Goal: Task Accomplishment & Management: Manage account settings

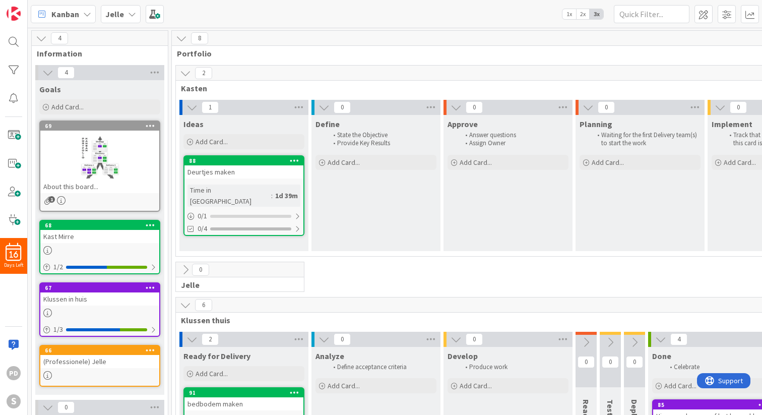
scroll to position [162, 0]
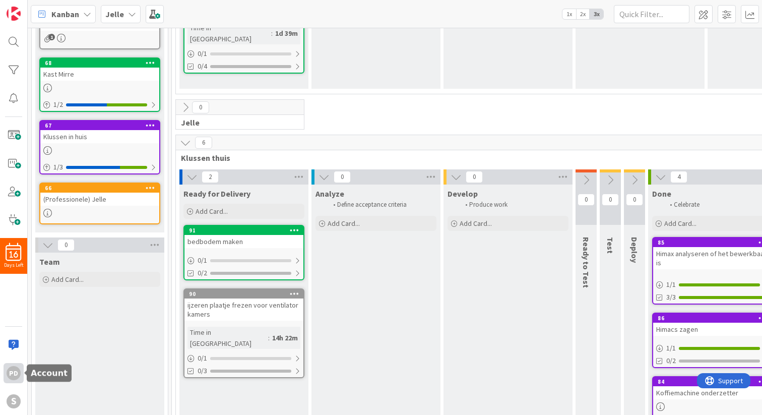
click at [10, 377] on div "pd" at bounding box center [14, 373] width 14 height 14
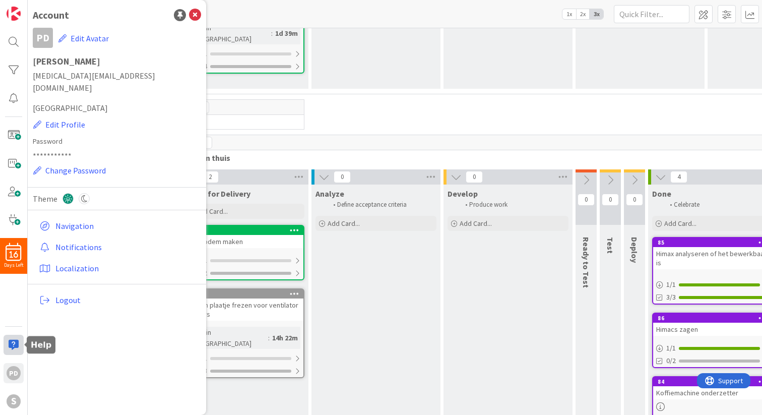
click at [10, 346] on div at bounding box center [14, 344] width 20 height 20
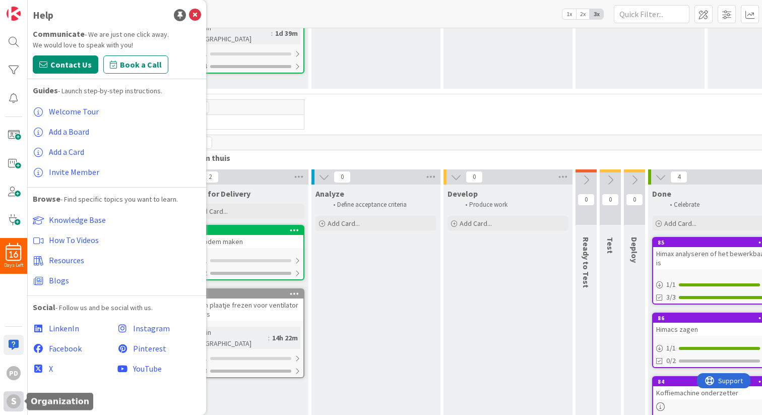
click at [11, 403] on div "S" at bounding box center [14, 401] width 14 height 14
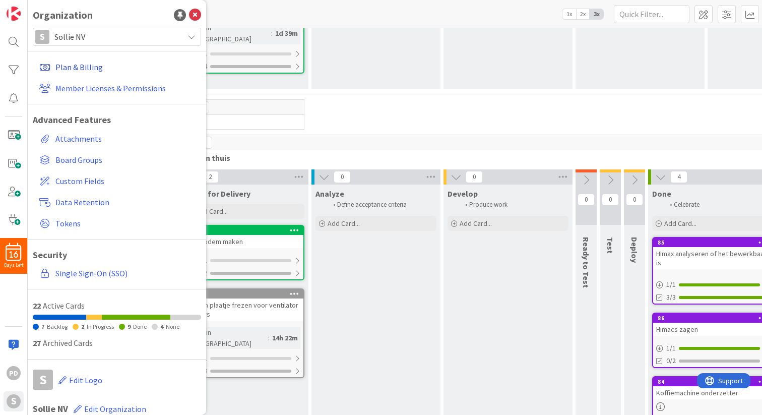
click at [77, 66] on link "Plan & Billing" at bounding box center [118, 67] width 166 height 18
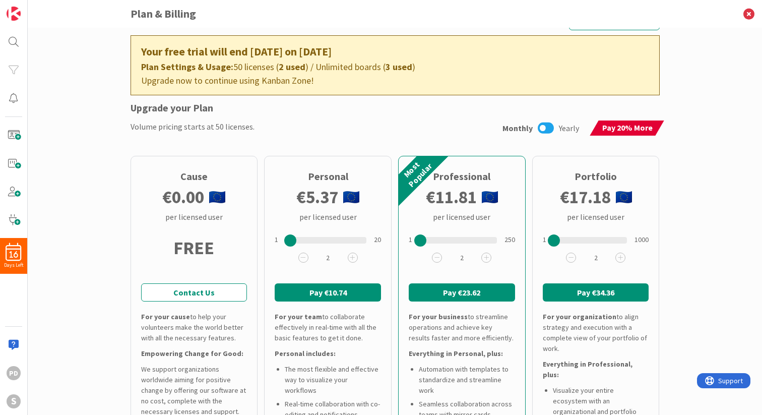
scroll to position [11, 0]
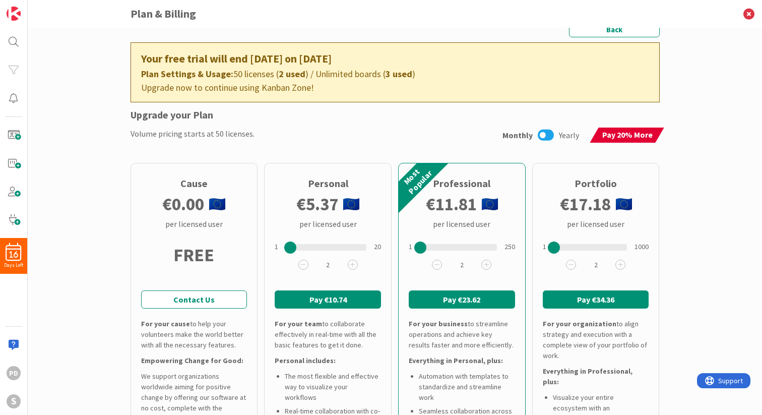
click at [547, 133] on icon at bounding box center [545, 134] width 16 height 13
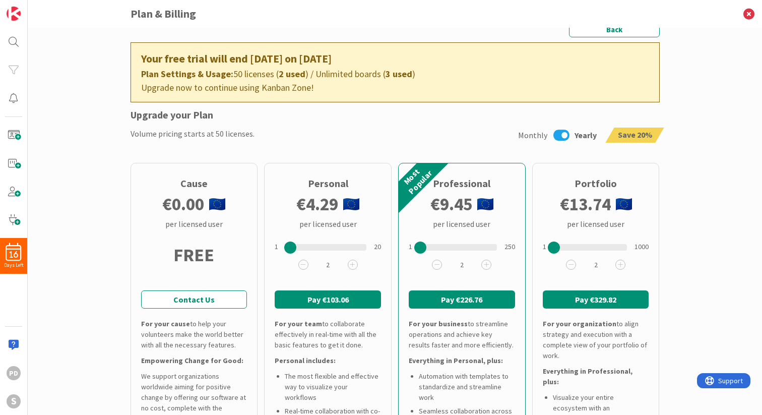
scroll to position [11, 0]
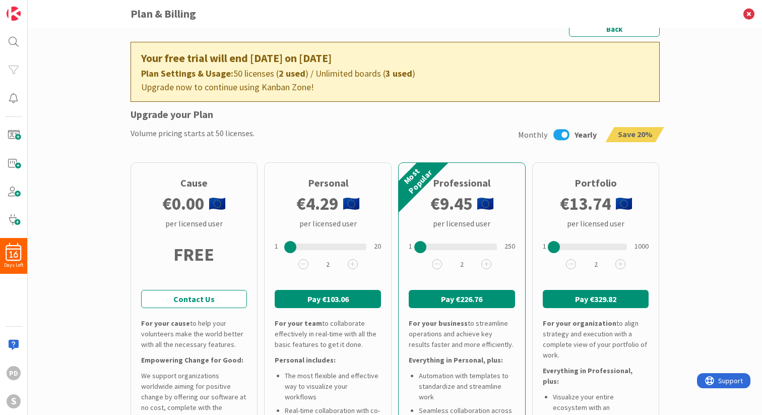
click at [565, 134] on icon at bounding box center [561, 134] width 16 height 13
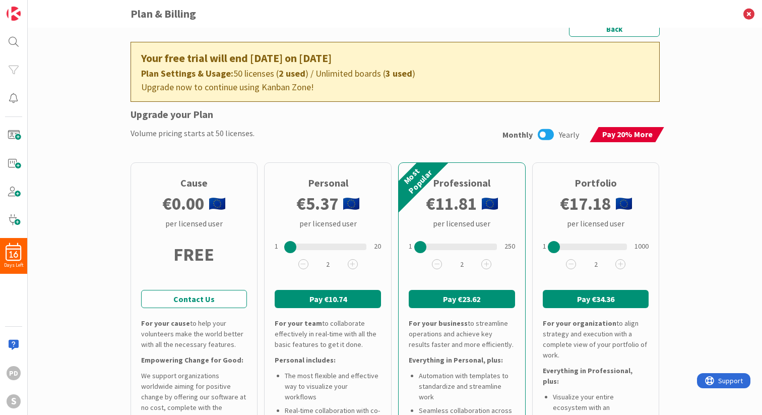
click at [551, 130] on icon at bounding box center [545, 134] width 16 height 13
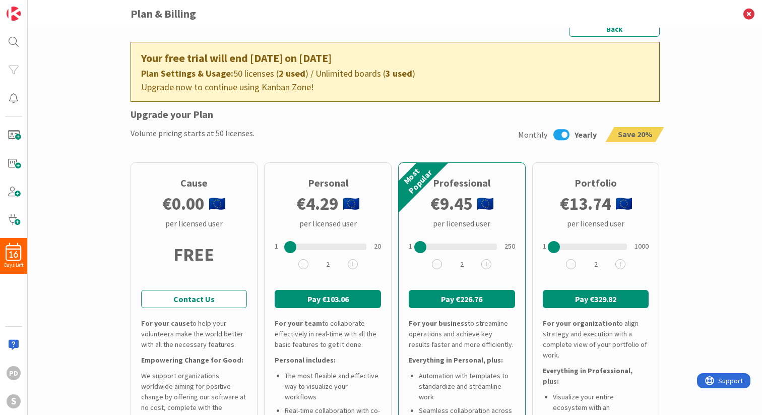
click at [565, 133] on icon at bounding box center [561, 134] width 16 height 13
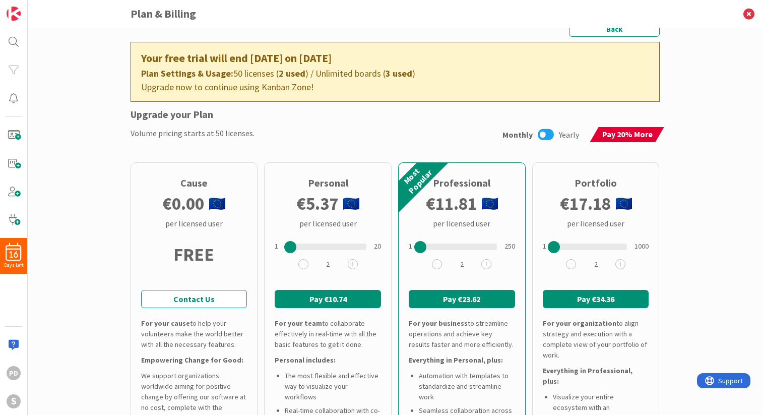
click at [550, 133] on icon at bounding box center [545, 134] width 16 height 13
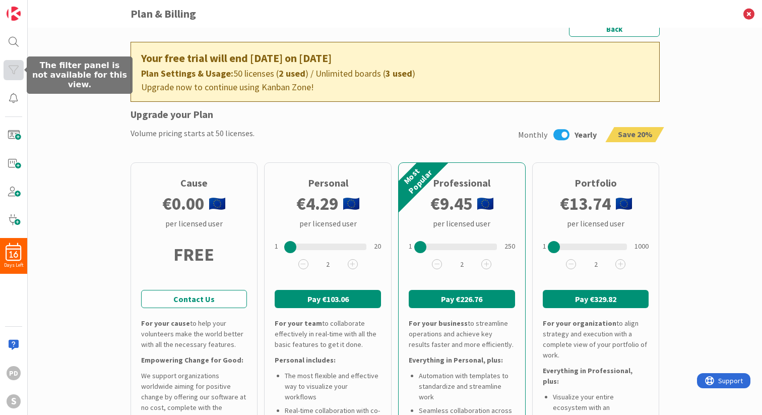
click at [15, 75] on div at bounding box center [14, 70] width 20 height 20
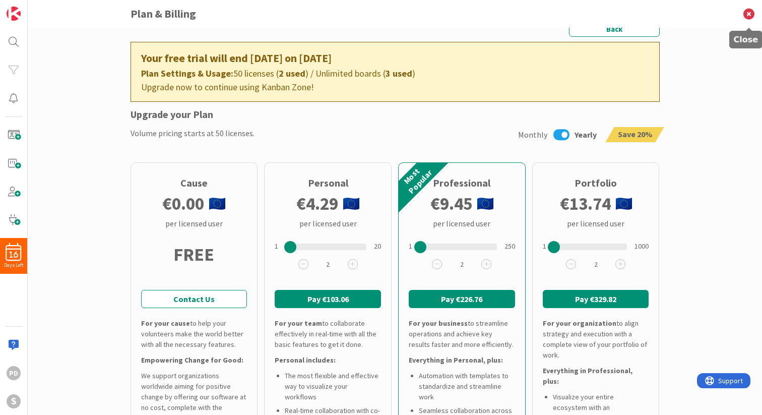
click at [747, 10] on icon at bounding box center [748, 14] width 26 height 28
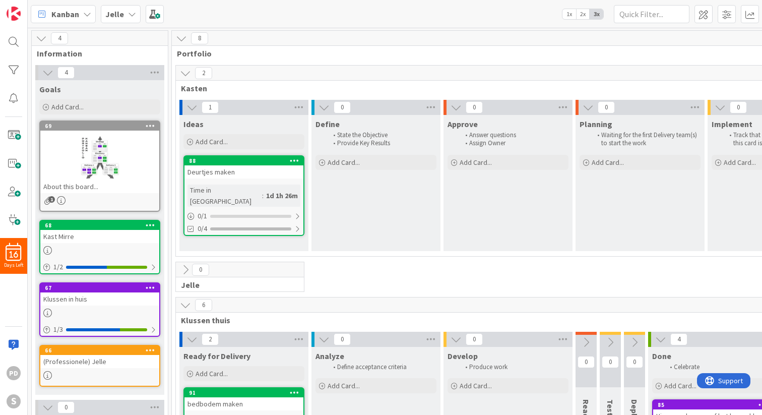
click at [130, 16] on icon at bounding box center [132, 14] width 8 height 8
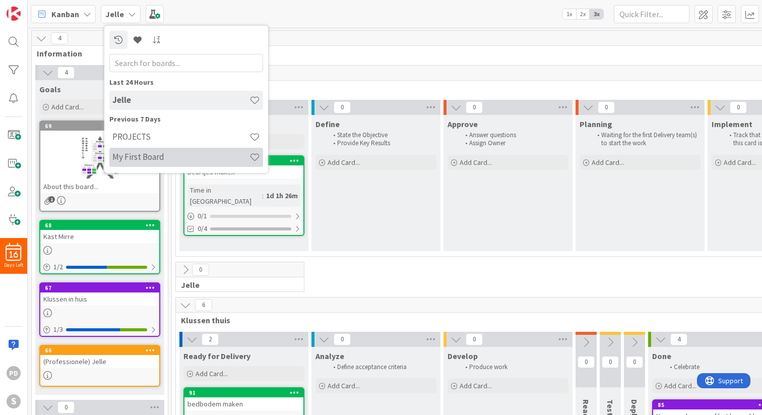
click at [152, 159] on h4 "My First Board" at bounding box center [180, 157] width 137 height 10
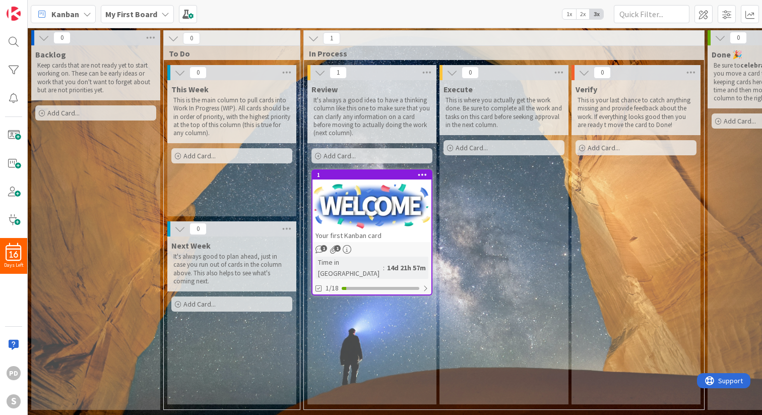
click at [158, 17] on div "My First Board" at bounding box center [137, 14] width 73 height 18
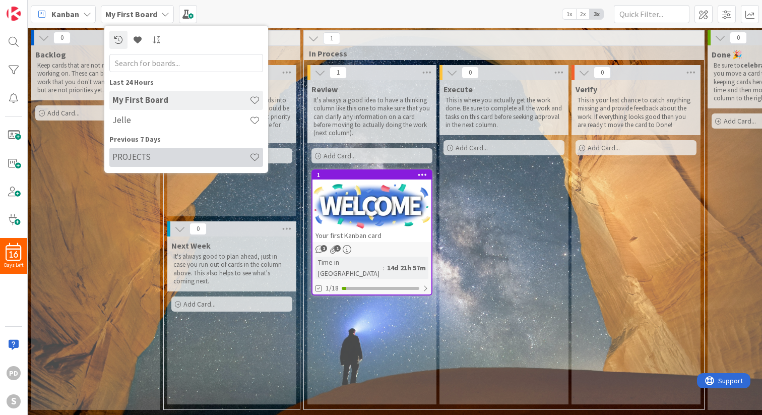
click at [147, 153] on h4 "PROJECTS" at bounding box center [180, 157] width 137 height 10
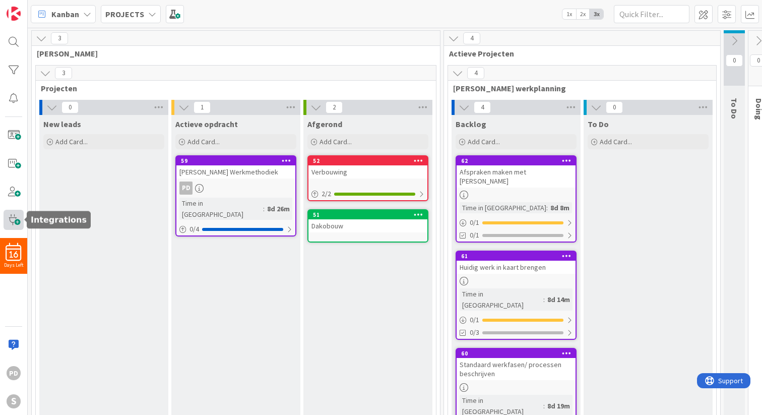
click at [14, 223] on span at bounding box center [14, 220] width 20 height 20
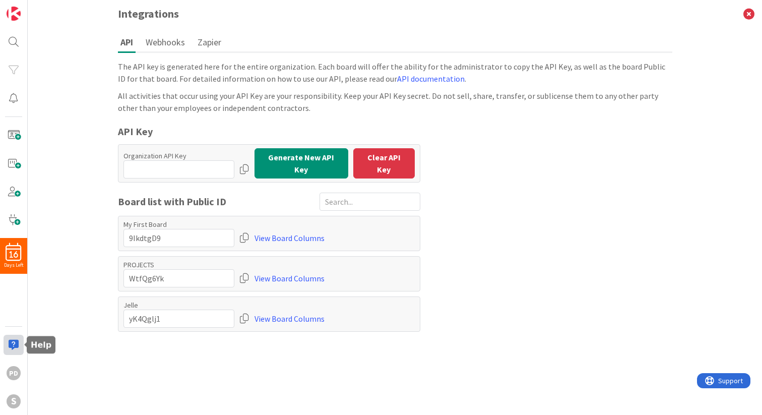
click at [14, 343] on div at bounding box center [14, 344] width 20 height 20
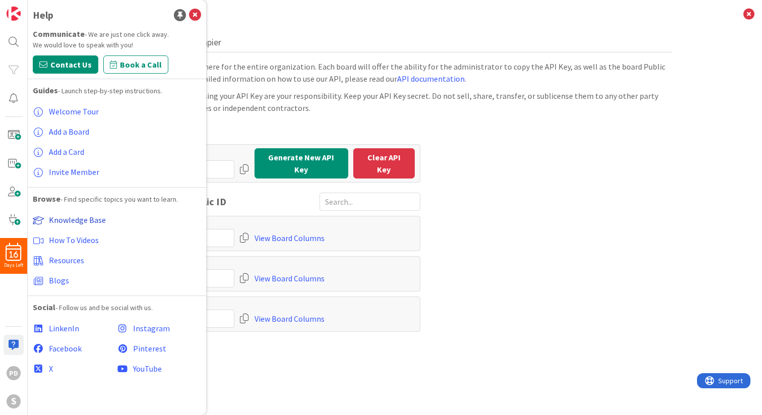
click at [81, 218] on span "Knowledge Base" at bounding box center [77, 220] width 57 height 10
click at [57, 151] on span "Add a Card" at bounding box center [66, 152] width 35 height 10
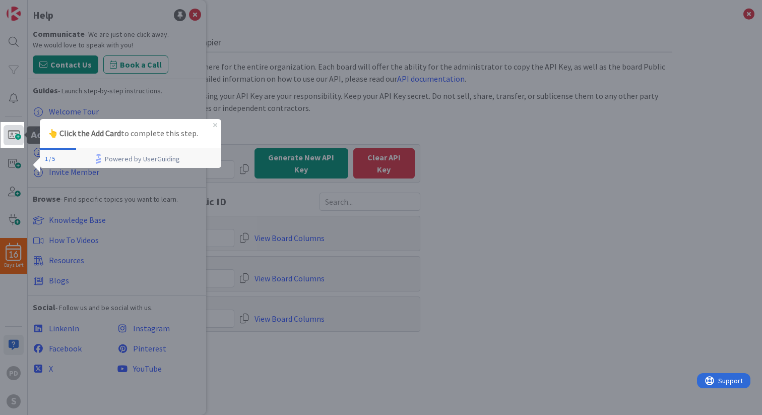
click at [14, 133] on span at bounding box center [14, 135] width 20 height 20
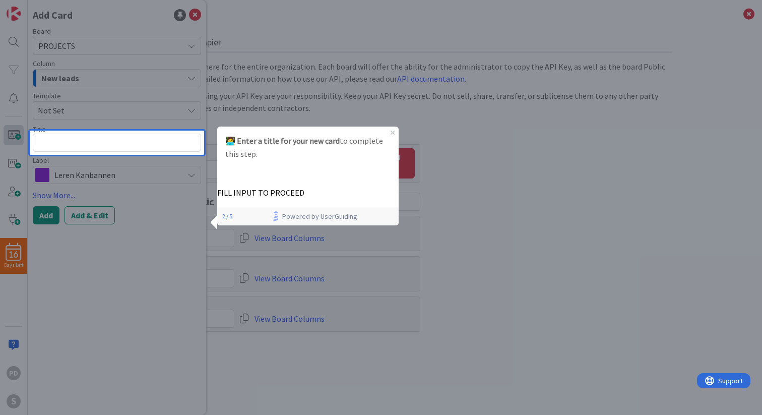
click at [14, 133] on div at bounding box center [15, 207] width 30 height 415
click at [118, 60] on div at bounding box center [117, 65] width 174 height 130
click at [194, 14] on div at bounding box center [117, 65] width 174 height 130
click at [394, 134] on icon "Close Preview" at bounding box center [392, 132] width 4 height 4
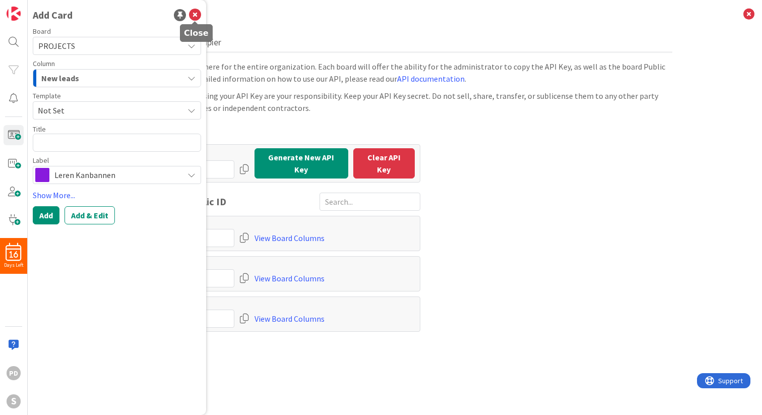
click at [197, 17] on icon at bounding box center [195, 15] width 12 height 12
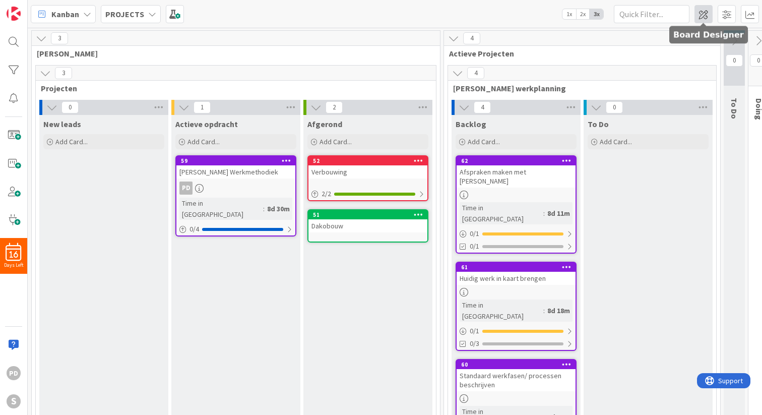
click at [701, 18] on span at bounding box center [703, 14] width 18 height 18
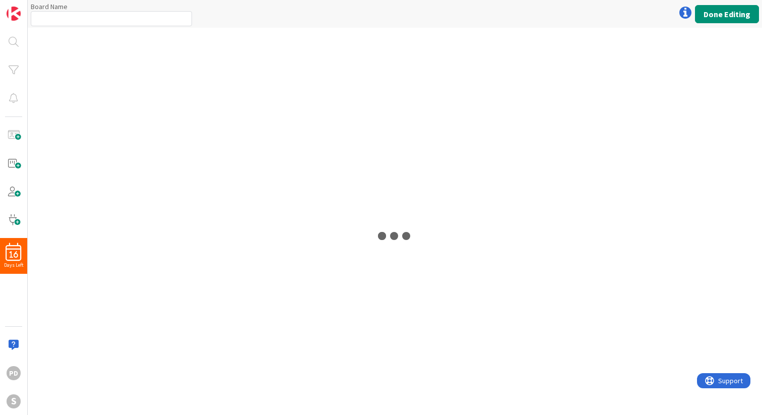
type input "PROJECTS"
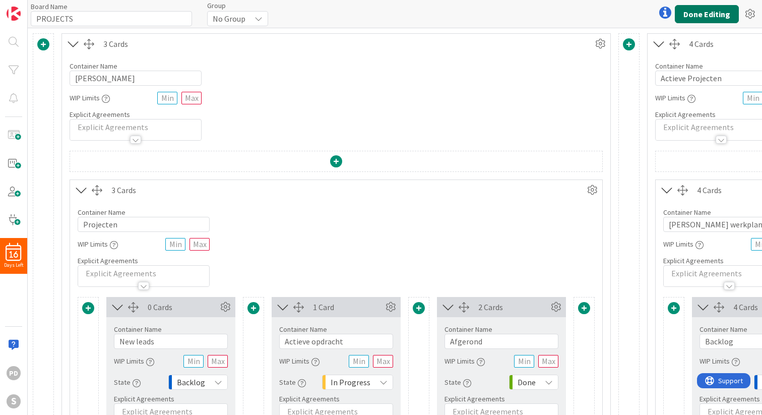
click at [694, 13] on button "Done Editing" at bounding box center [706, 14] width 64 height 18
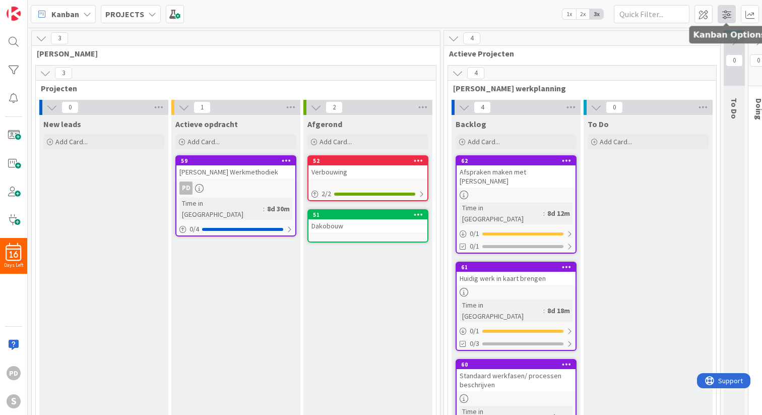
click at [723, 13] on span at bounding box center [726, 14] width 18 height 18
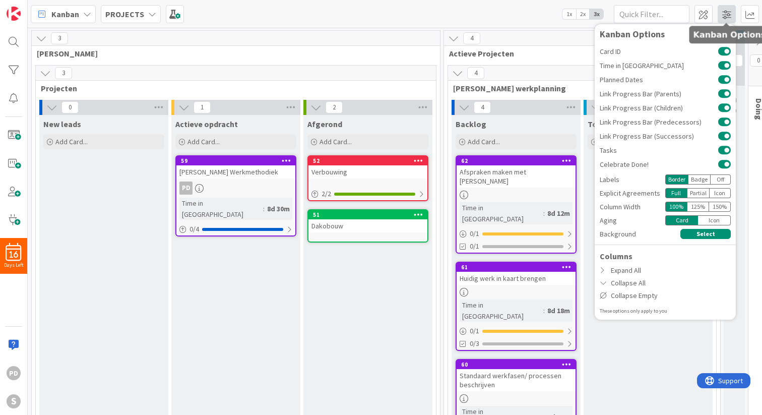
click at [724, 13] on span at bounding box center [726, 14] width 18 height 18
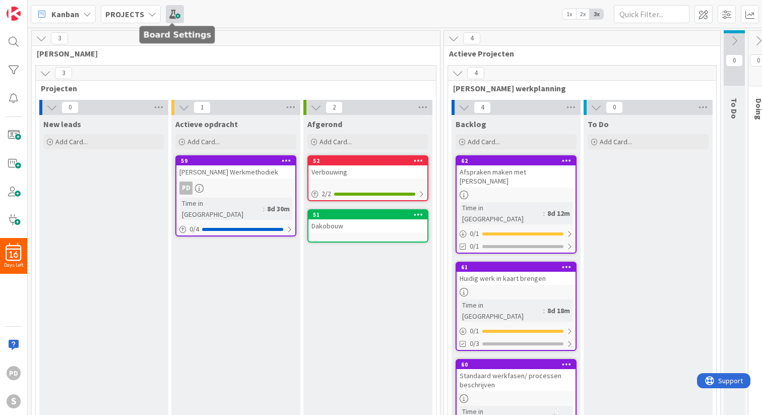
click at [171, 18] on span at bounding box center [175, 14] width 18 height 18
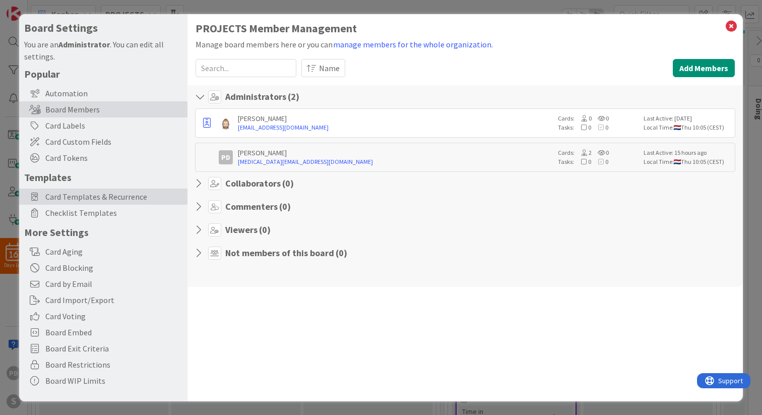
click at [75, 196] on span "Card Templates & Recurrence" at bounding box center [113, 196] width 137 height 12
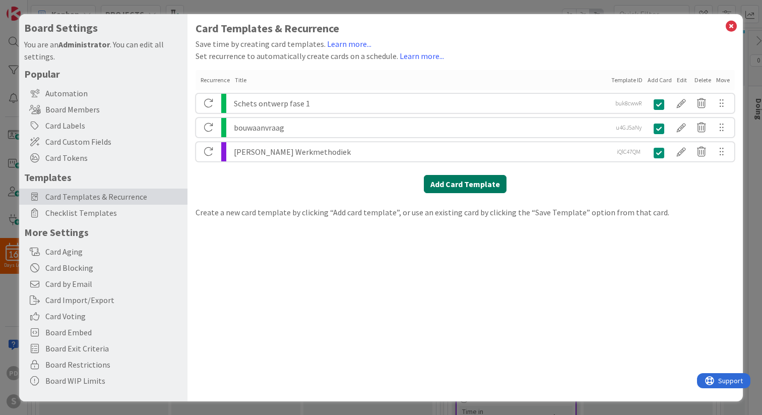
click at [466, 185] on button "Add Card Template" at bounding box center [465, 184] width 83 height 18
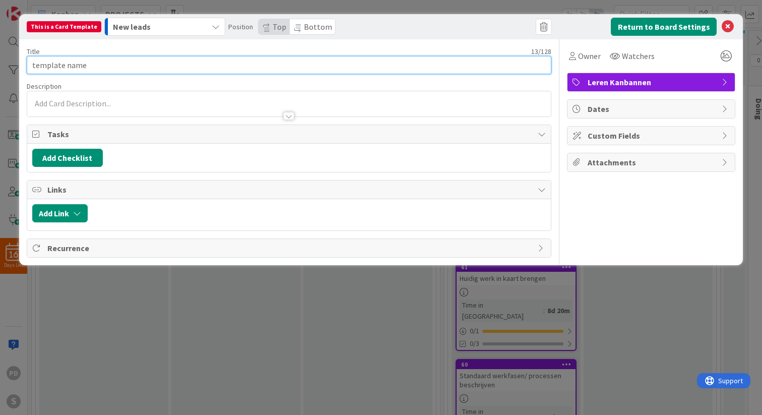
click at [107, 64] on input "template name" at bounding box center [289, 65] width 524 height 18
type input "Voorwerk"
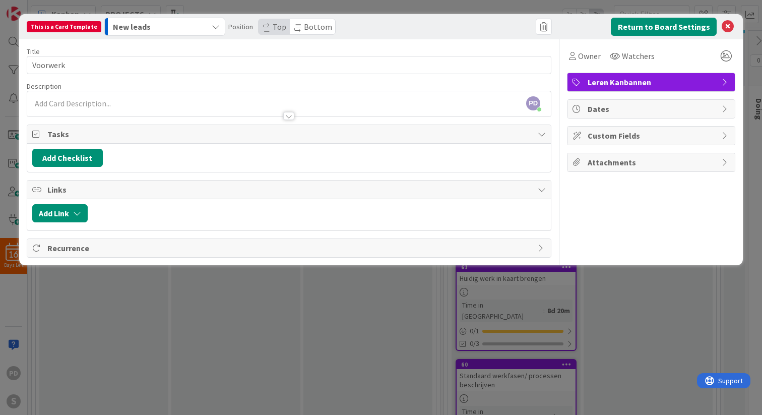
click at [212, 27] on icon "button" at bounding box center [216, 27] width 8 height 8
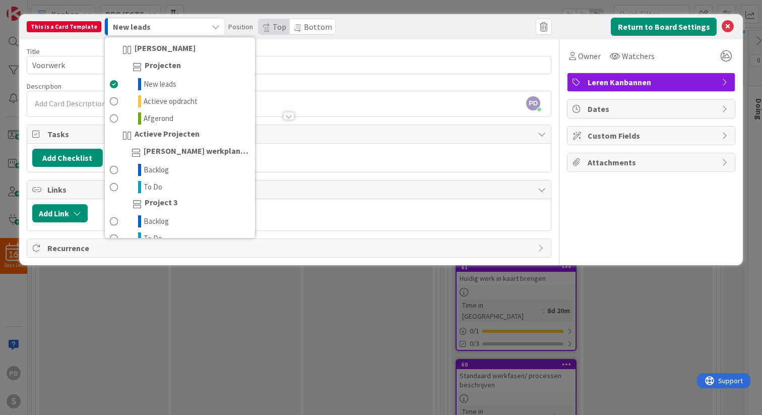
click at [212, 27] on icon "button" at bounding box center [216, 27] width 8 height 8
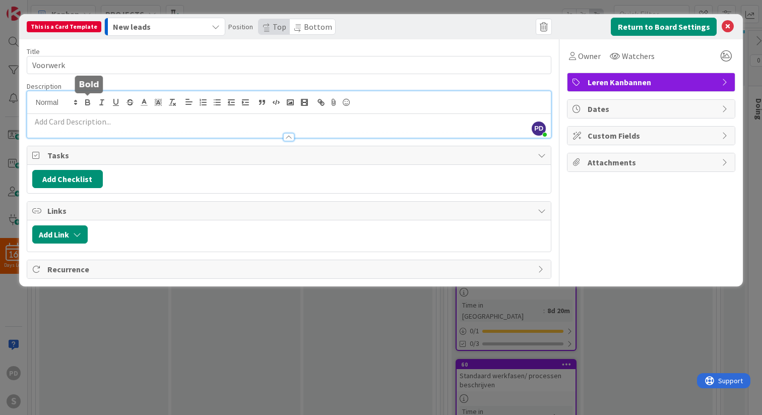
click at [81, 104] on div "PD [PERSON_NAME] just joined" at bounding box center [288, 114] width 523 height 46
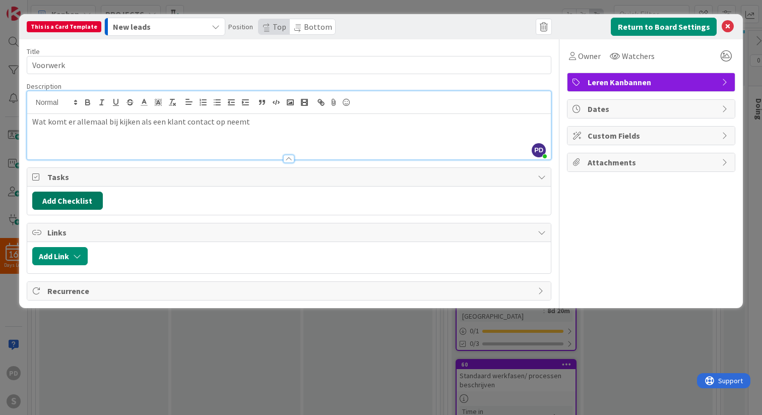
click at [72, 203] on button "Add Checklist" at bounding box center [67, 200] width 71 height 18
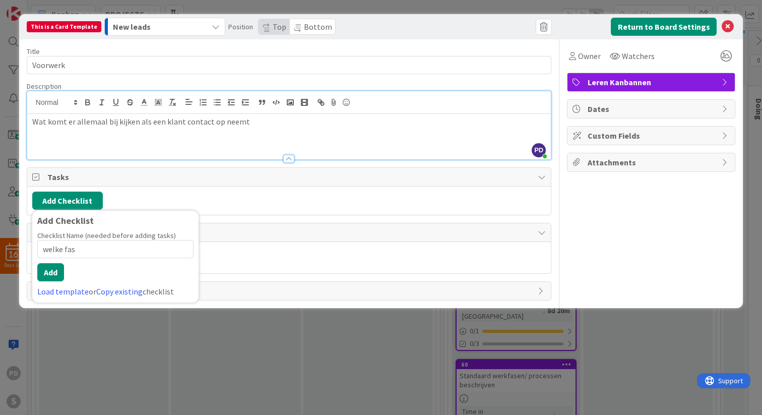
type input "welke fase"
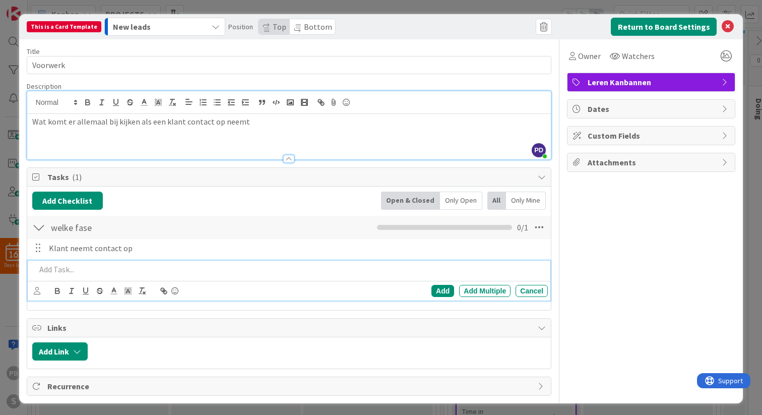
click at [39, 229] on div at bounding box center [38, 227] width 13 height 18
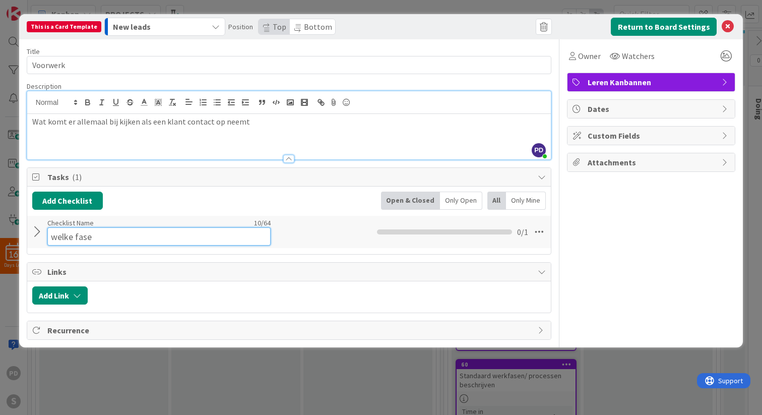
click at [66, 229] on input "welke fase" at bounding box center [158, 236] width 223 height 18
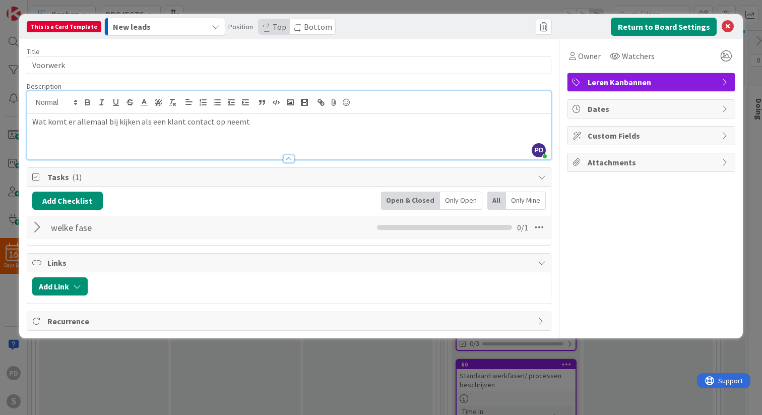
click at [38, 230] on div at bounding box center [38, 227] width 13 height 18
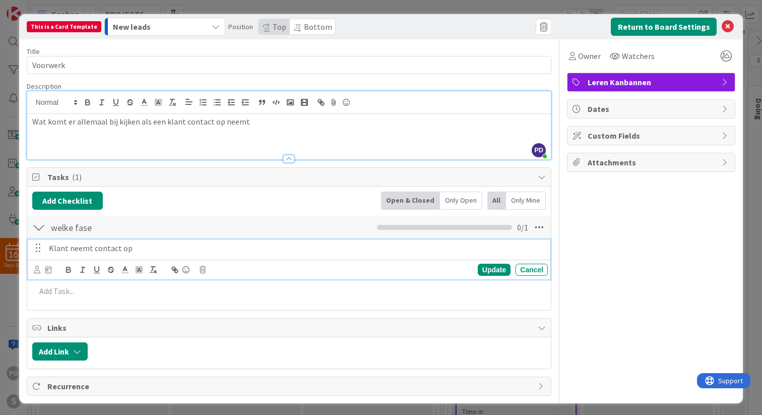
click at [66, 249] on p "Klant neemt contact op" at bounding box center [296, 248] width 495 height 12
click at [206, 270] on div "Update Cancel" at bounding box center [291, 269] width 514 height 14
click at [205, 270] on icon at bounding box center [202, 269] width 6 height 7
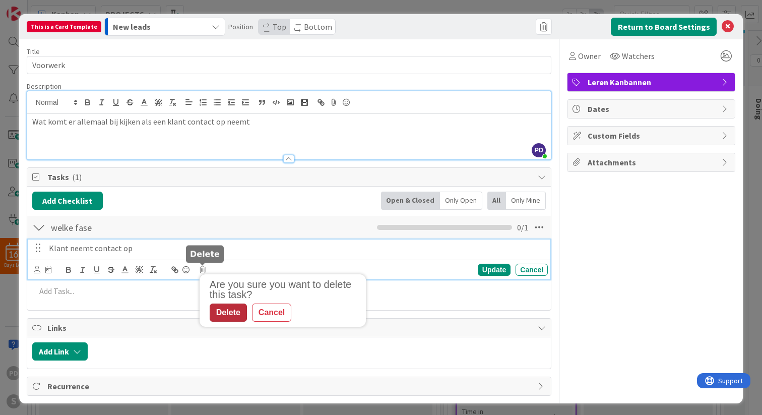
click at [221, 312] on div "Delete" at bounding box center [228, 312] width 37 height 18
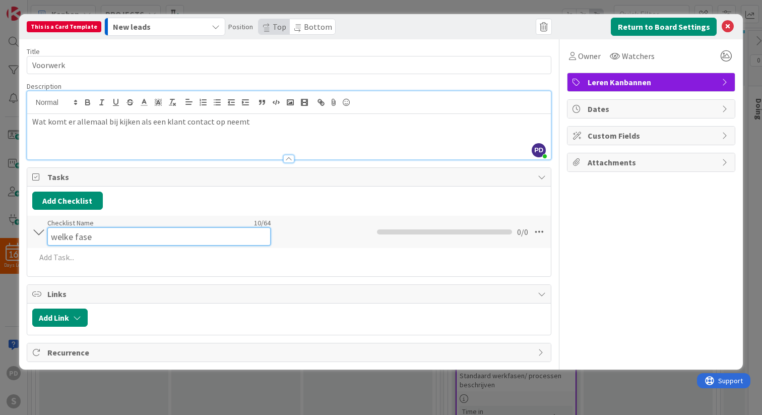
click at [58, 226] on div "Checklist Name 10 / 64 welke fase" at bounding box center [158, 231] width 223 height 27
click at [113, 235] on input "welke fase" at bounding box center [158, 236] width 223 height 18
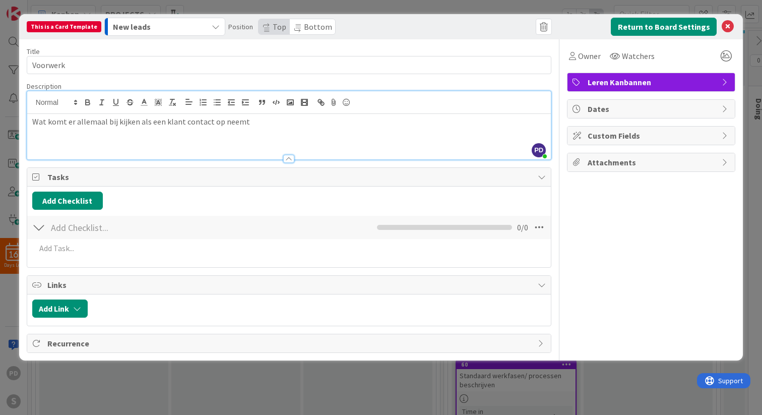
click at [167, 201] on div "Add Checklist Back" at bounding box center [288, 200] width 513 height 18
click at [66, 194] on button "Add Checklist" at bounding box center [67, 200] width 71 height 18
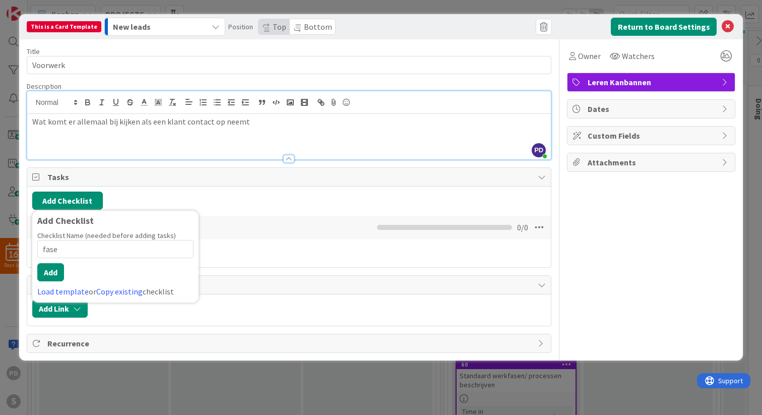
type input "fases"
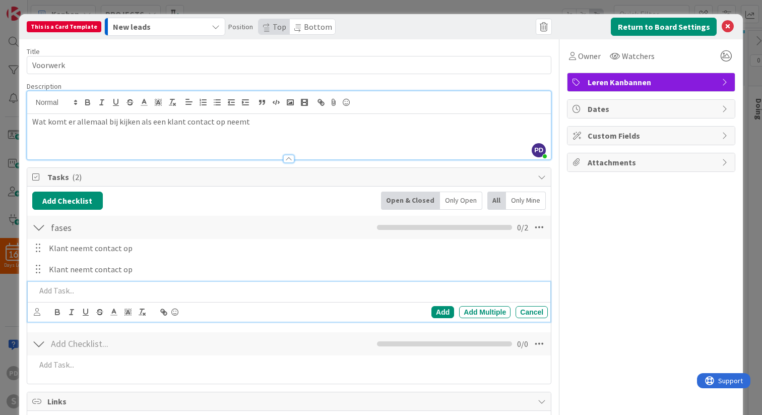
click at [39, 248] on div at bounding box center [38, 247] width 13 height 15
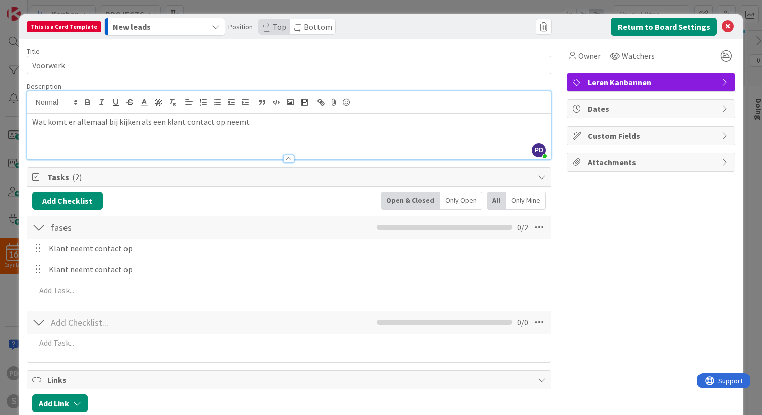
click at [40, 270] on div at bounding box center [38, 268] width 13 height 15
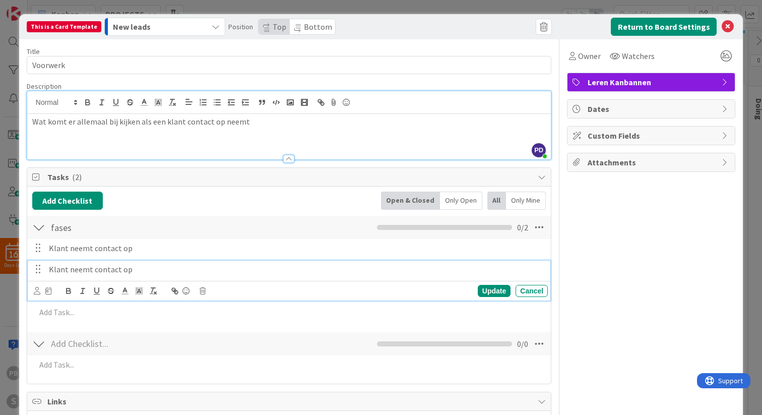
click at [89, 272] on p "Klant neemt contact op" at bounding box center [296, 269] width 495 height 12
click at [203, 290] on icon at bounding box center [202, 290] width 6 height 7
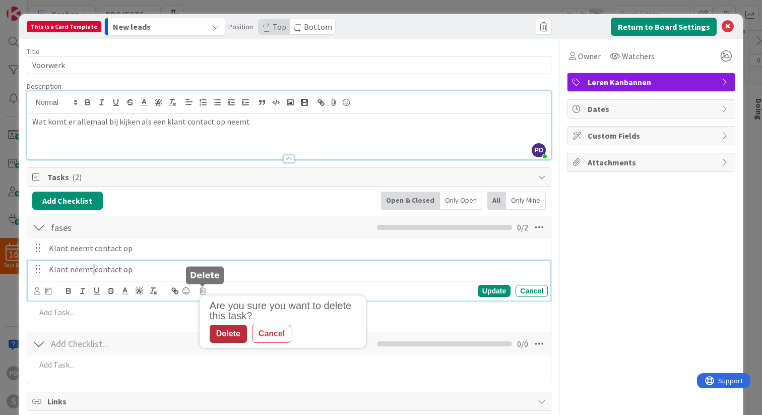
click at [227, 340] on div "Delete" at bounding box center [228, 333] width 37 height 18
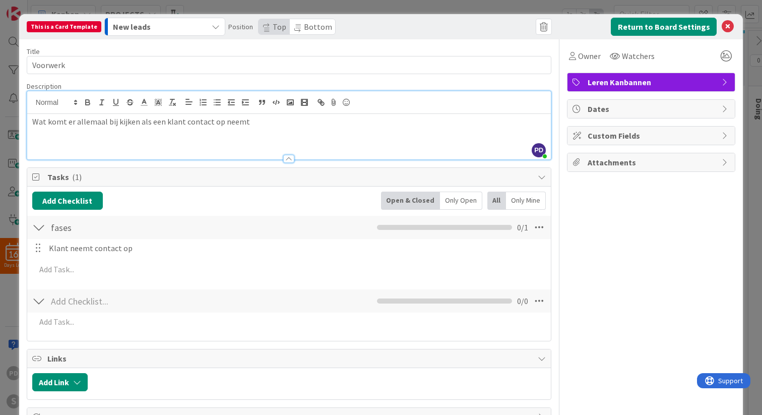
click at [34, 178] on icon at bounding box center [37, 177] width 10 height 8
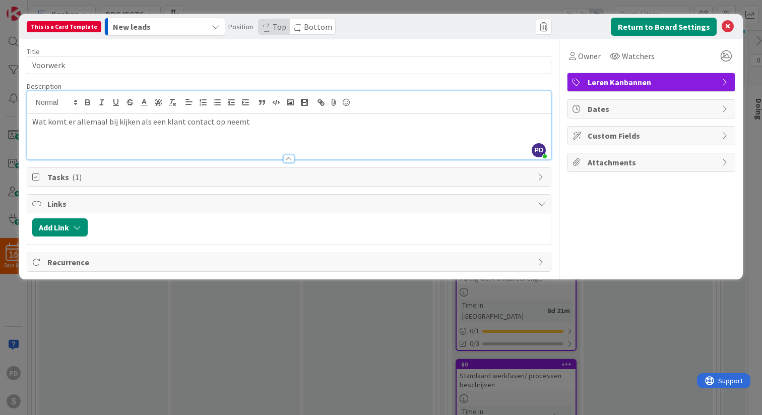
click at [35, 178] on icon at bounding box center [37, 177] width 10 height 8
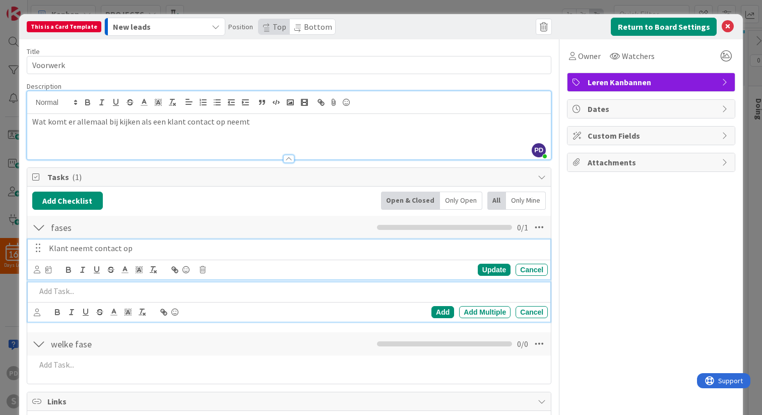
click at [144, 245] on p "Klant neemt contact op" at bounding box center [296, 248] width 495 height 12
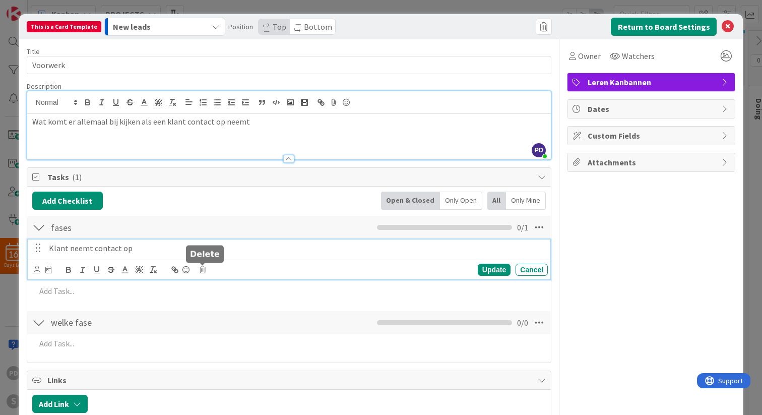
click at [204, 269] on icon at bounding box center [202, 269] width 6 height 7
click at [229, 315] on div "Delete" at bounding box center [228, 312] width 37 height 18
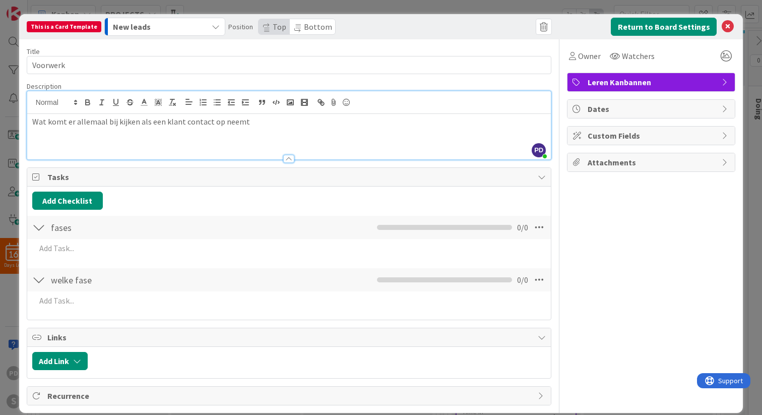
click at [40, 227] on div at bounding box center [38, 227] width 13 height 18
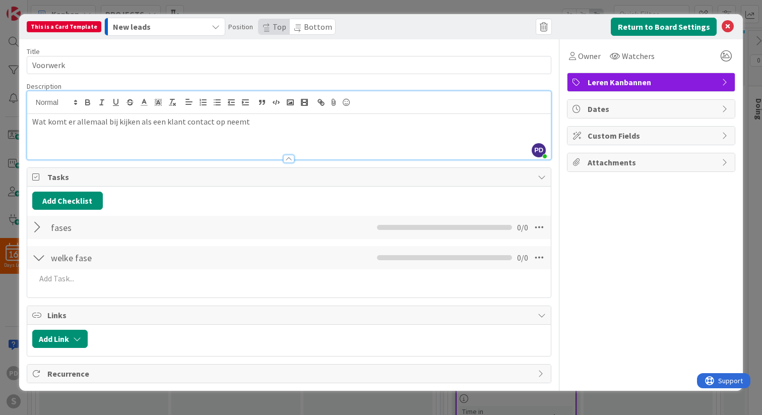
click at [38, 256] on div at bounding box center [38, 257] width 13 height 18
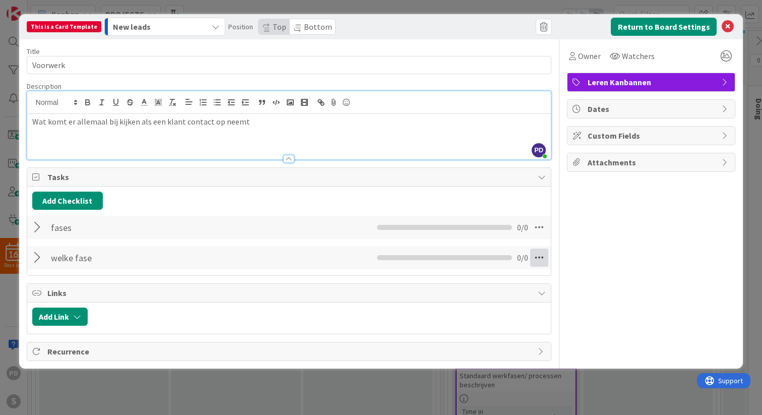
click at [538, 257] on icon at bounding box center [539, 257] width 18 height 18
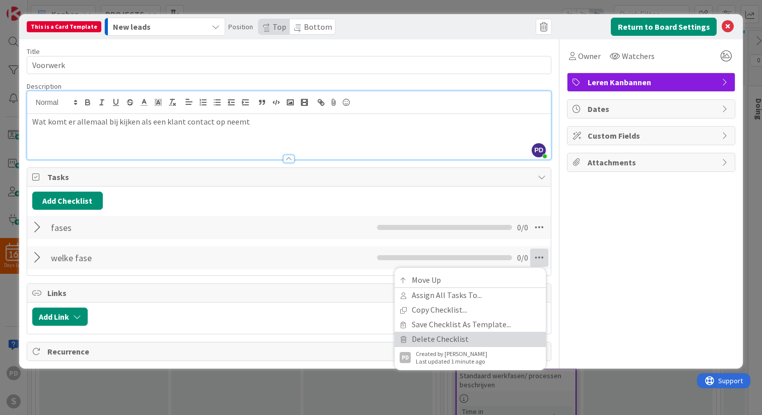
click at [445, 336] on link "Delete Checklist" at bounding box center [469, 338] width 151 height 15
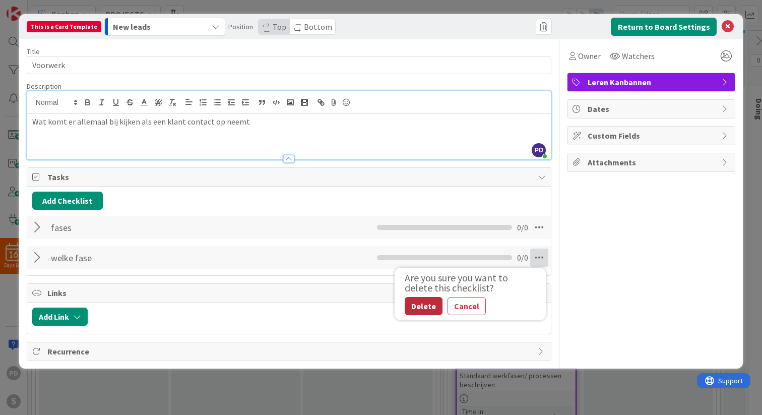
click at [420, 303] on button "Delete" at bounding box center [423, 306] width 38 height 18
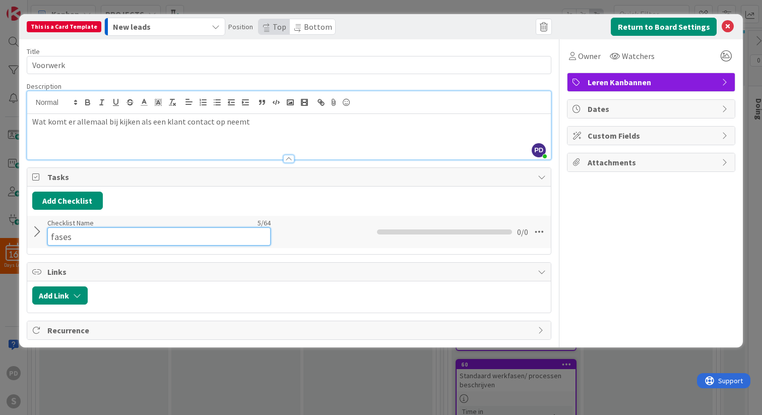
click at [105, 228] on input "fases" at bounding box center [158, 236] width 223 height 18
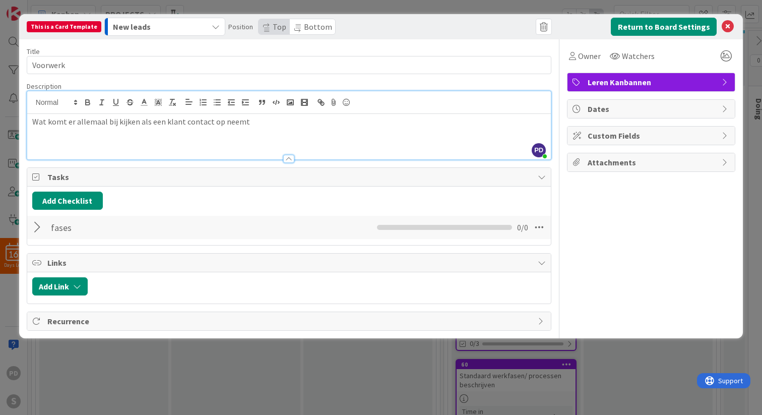
click at [317, 191] on div "Add Checklist" at bounding box center [288, 200] width 513 height 18
click at [36, 227] on div at bounding box center [38, 227] width 13 height 18
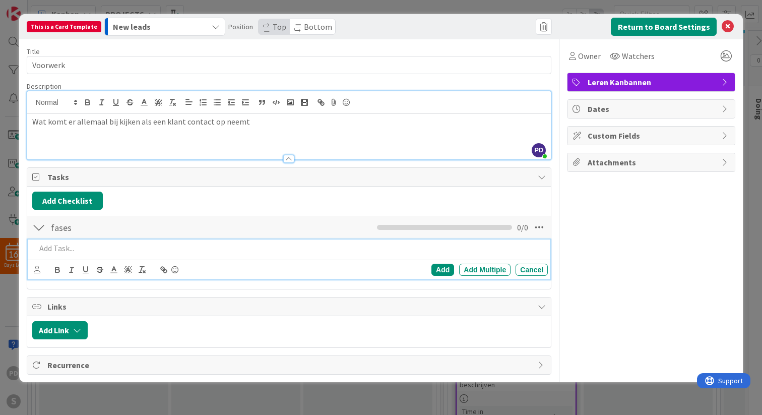
click at [59, 249] on p at bounding box center [290, 248] width 508 height 12
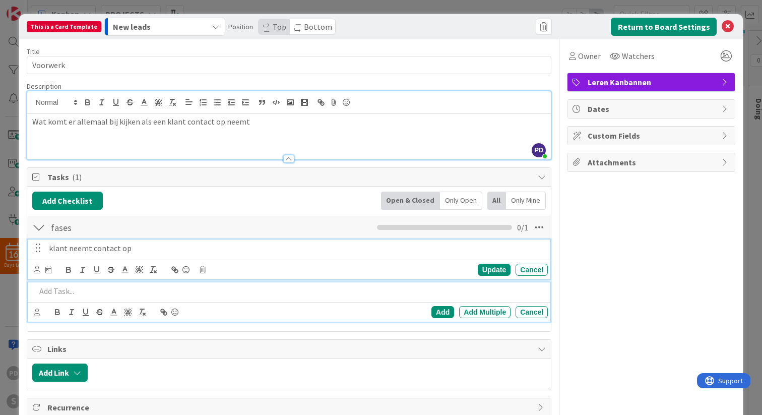
click at [146, 253] on p "klant neemt contact op" at bounding box center [296, 248] width 495 height 12
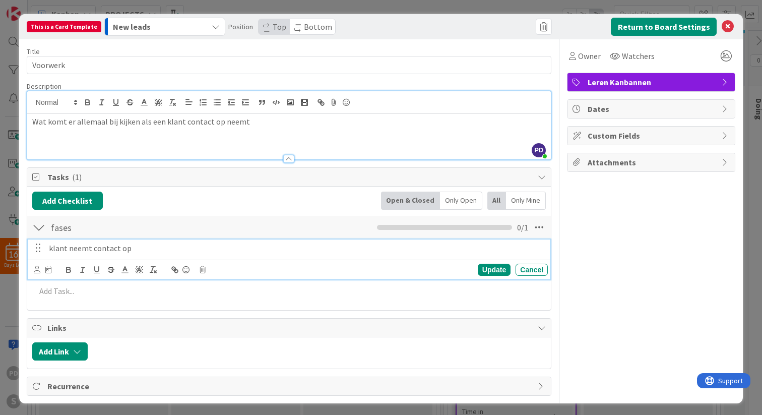
click at [159, 253] on p "klant neemt contact op" at bounding box center [296, 248] width 495 height 12
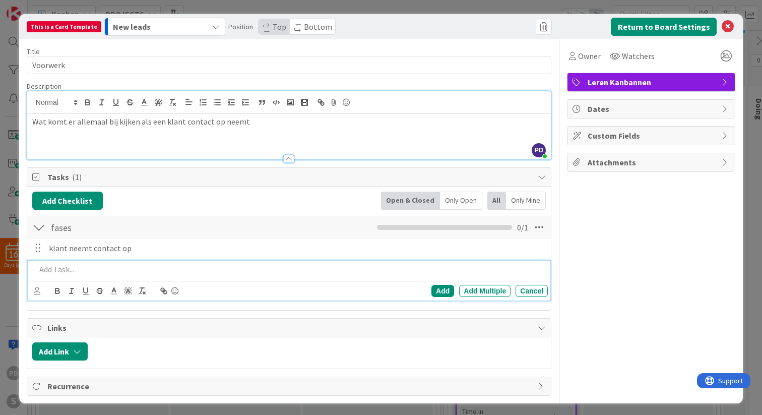
click at [59, 264] on p at bounding box center [290, 269] width 508 height 12
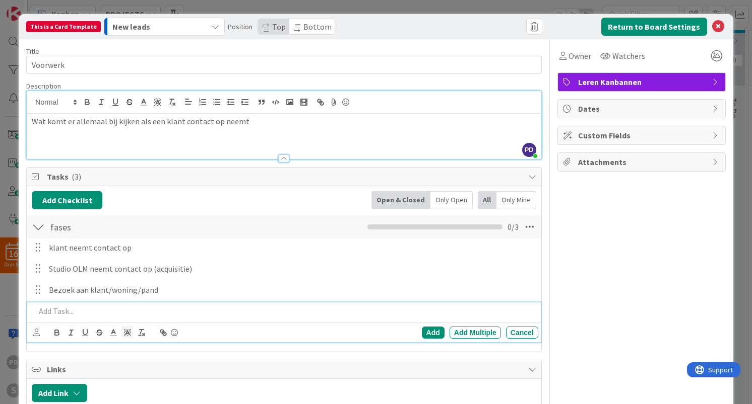
click at [100, 313] on p at bounding box center [284, 312] width 498 height 12
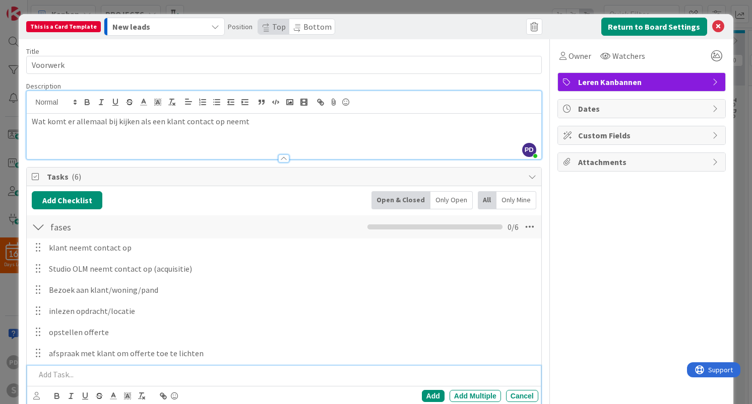
click at [219, 380] on p at bounding box center [284, 375] width 498 height 12
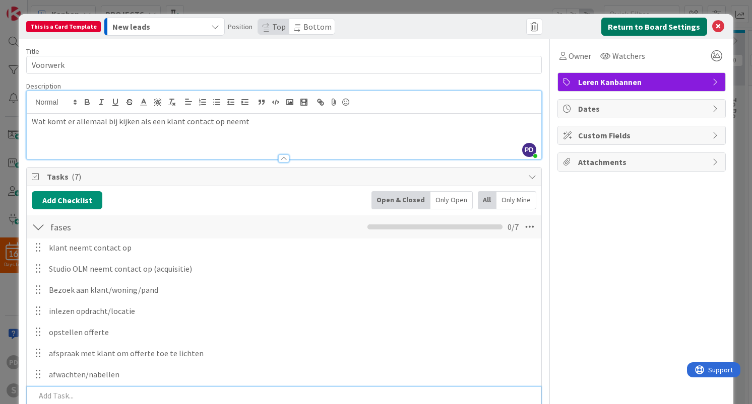
click at [653, 26] on button "Return to Board Settings" at bounding box center [654, 27] width 106 height 18
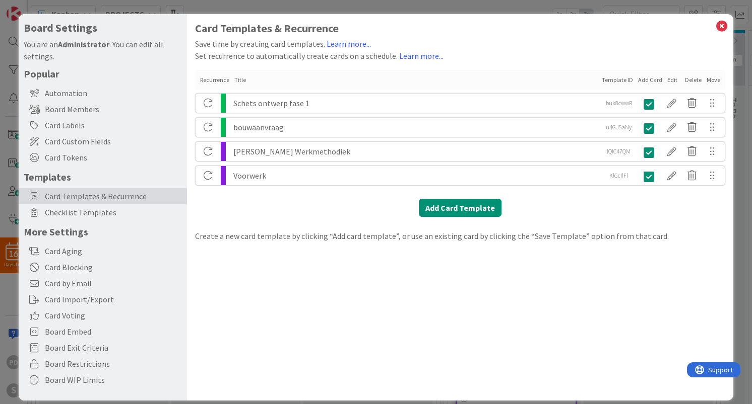
click at [271, 176] on div "Voorwerk" at bounding box center [415, 175] width 364 height 19
click at [239, 179] on div "Voorwerk" at bounding box center [415, 175] width 364 height 19
click at [313, 180] on div "Voorwerk" at bounding box center [415, 175] width 364 height 19
click at [676, 175] on div at bounding box center [671, 175] width 20 height 17
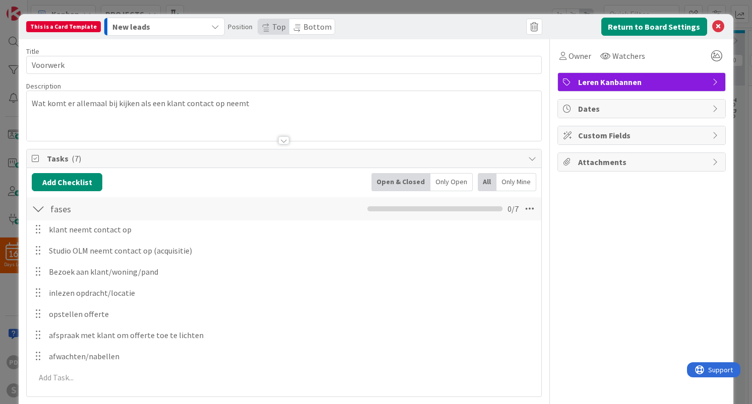
click at [211, 23] on icon "button" at bounding box center [215, 27] width 8 height 8
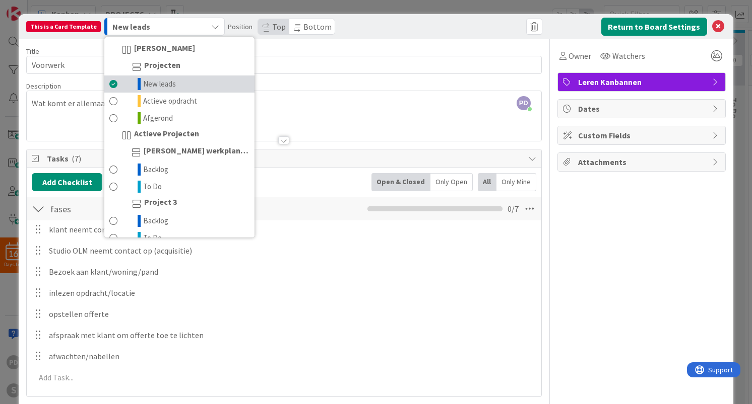
click at [160, 84] on span "New leads" at bounding box center [159, 84] width 33 height 12
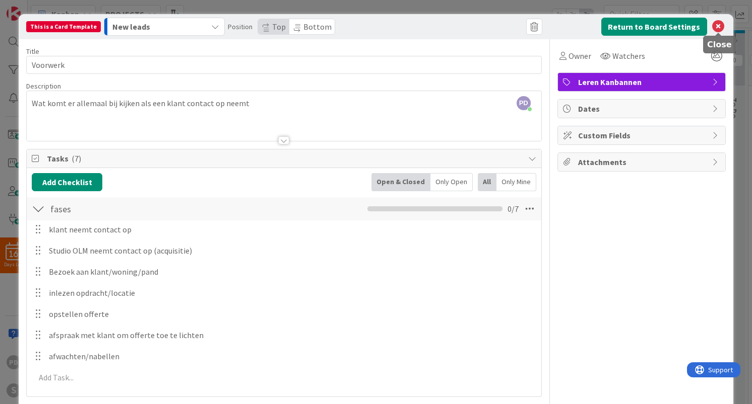
click at [717, 25] on icon at bounding box center [718, 27] width 12 height 12
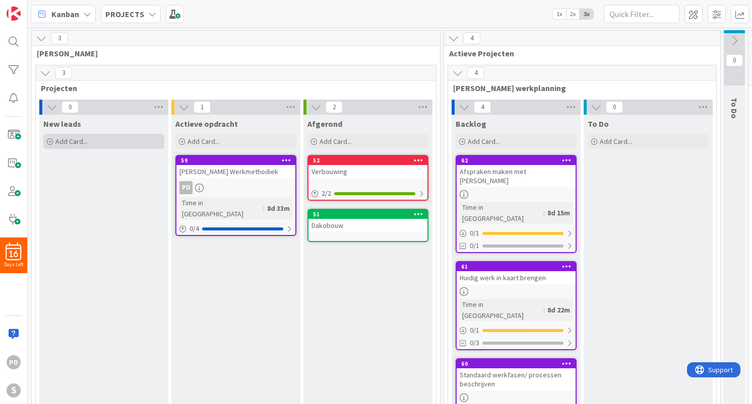
click at [74, 145] on span "Add Card..." at bounding box center [71, 141] width 32 height 9
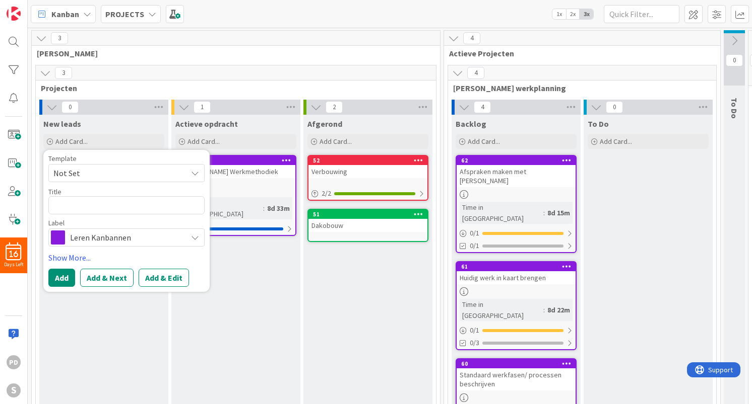
click at [120, 171] on span "Not Set" at bounding box center [116, 173] width 126 height 13
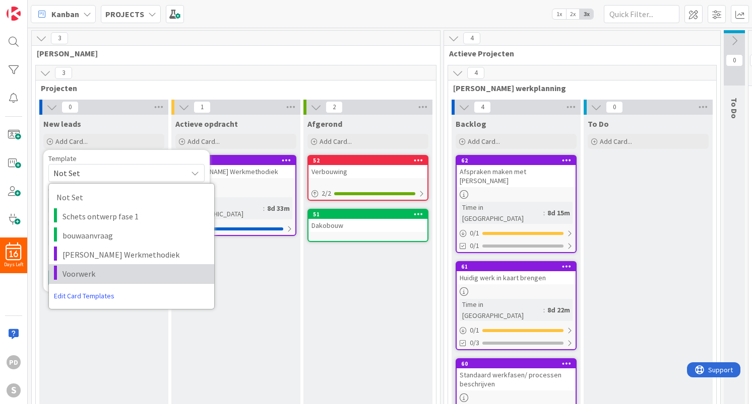
click at [83, 271] on span "Voorwerk" at bounding box center [134, 273] width 144 height 13
type textarea "x"
type textarea "Voorwerk"
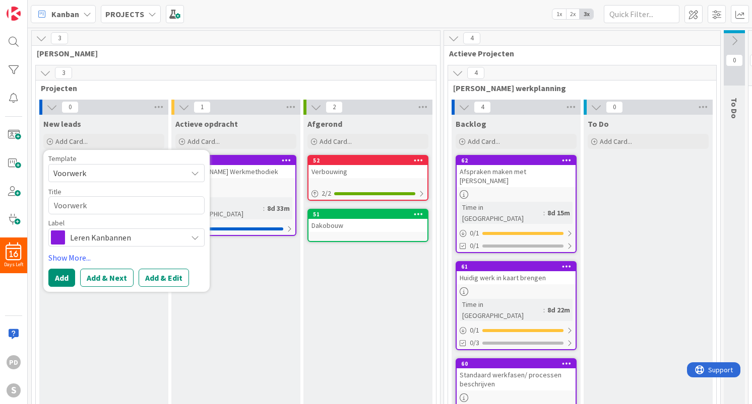
click at [108, 236] on span "Leren Kanbannen" at bounding box center [126, 238] width 112 height 14
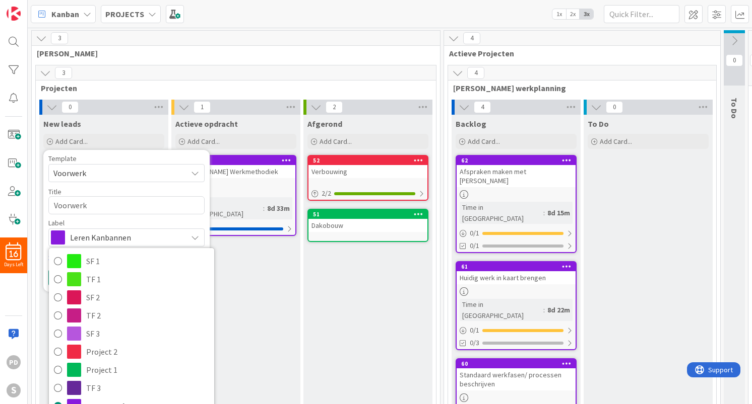
click at [130, 223] on div "Label" at bounding box center [126, 223] width 156 height 7
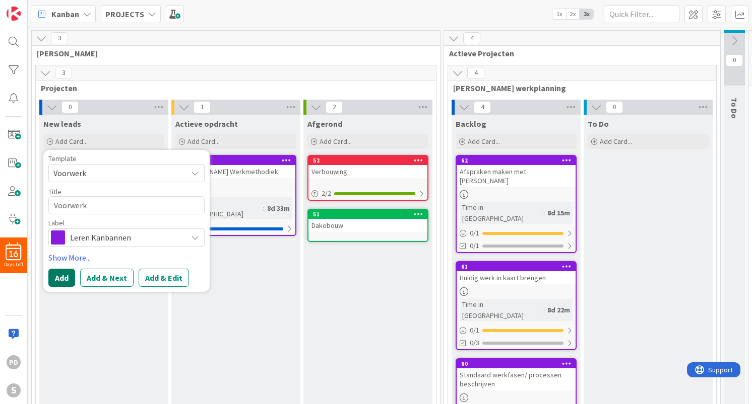
click at [60, 277] on button "Add" at bounding box center [61, 278] width 27 height 18
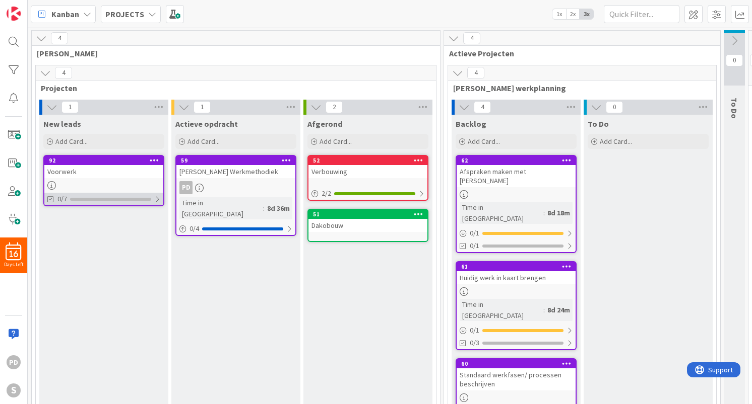
click at [157, 199] on div at bounding box center [157, 199] width 6 height 8
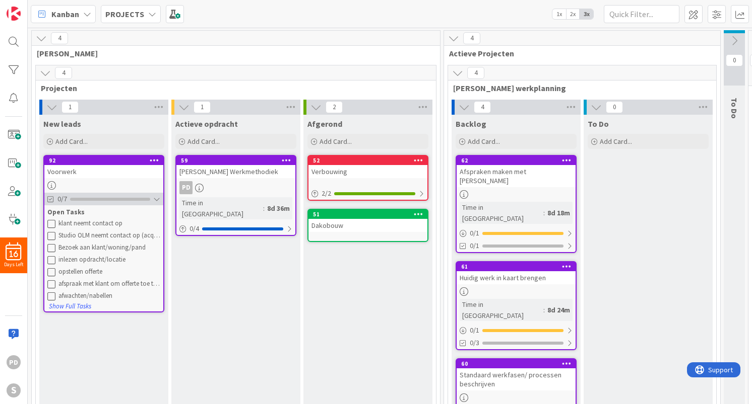
click at [157, 199] on div at bounding box center [156, 199] width 7 height 8
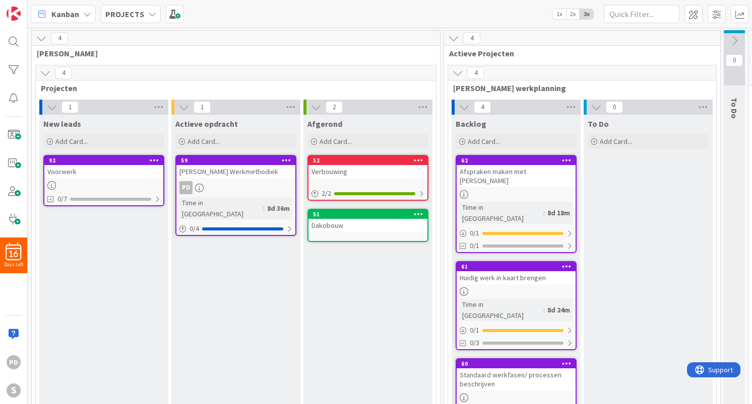
click at [138, 123] on div "New leads" at bounding box center [103, 124] width 121 height 10
click at [15, 132] on span at bounding box center [14, 135] width 20 height 20
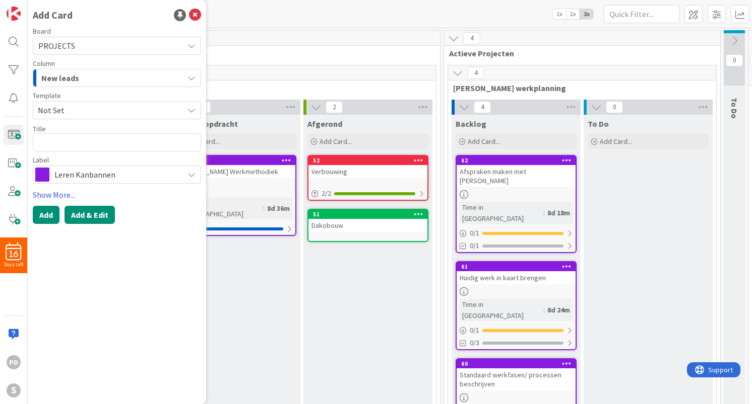
click at [84, 212] on button "Add & Edit" at bounding box center [89, 215] width 50 height 18
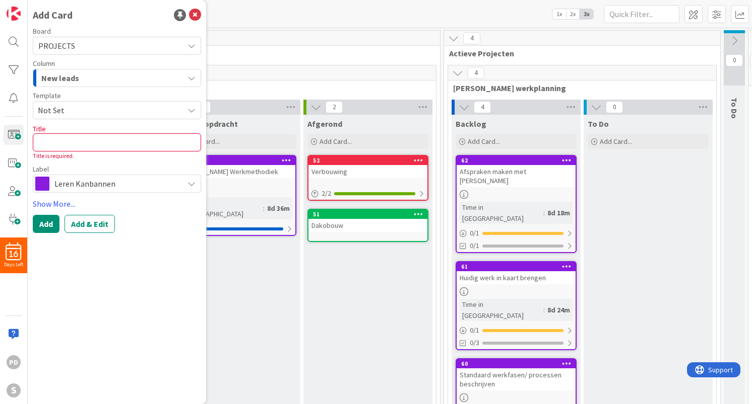
click at [121, 74] on div "New leads" at bounding box center [111, 78] width 145 height 16
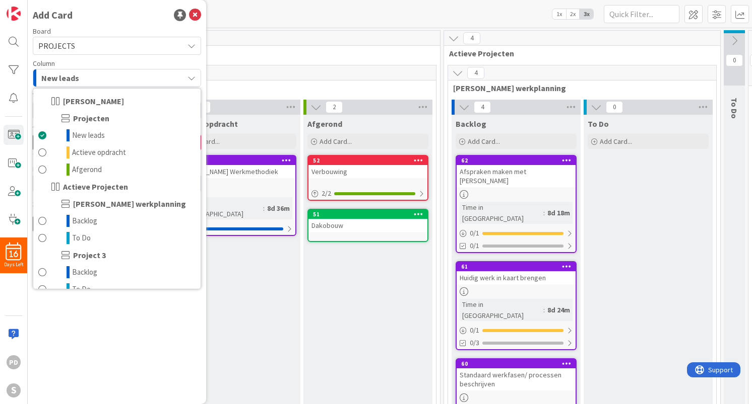
click at [121, 74] on div "New leads" at bounding box center [111, 78] width 145 height 16
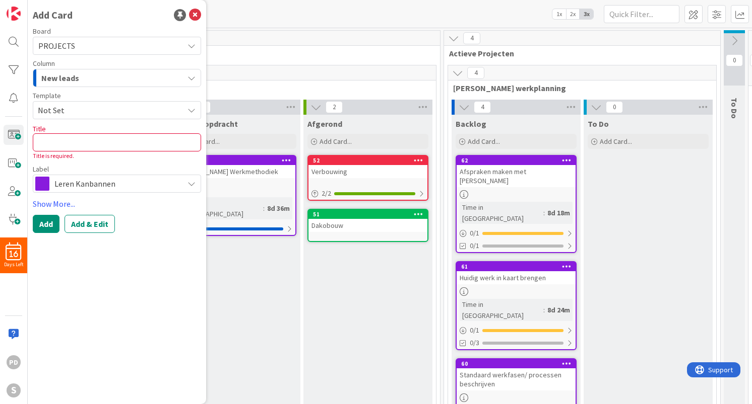
click at [116, 78] on div "New leads" at bounding box center [111, 78] width 145 height 16
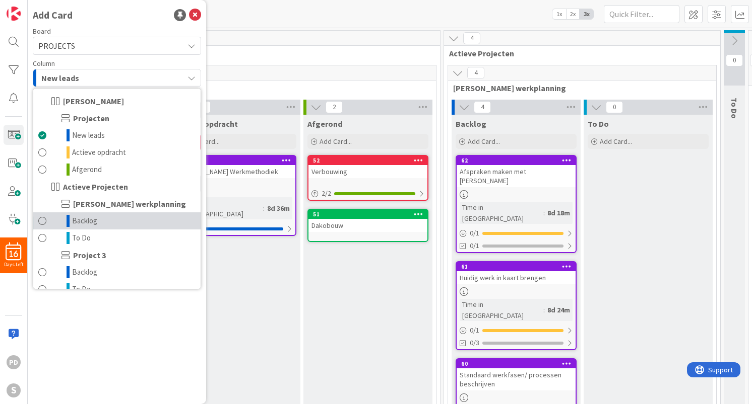
click at [83, 223] on span "Backlog" at bounding box center [84, 221] width 25 height 12
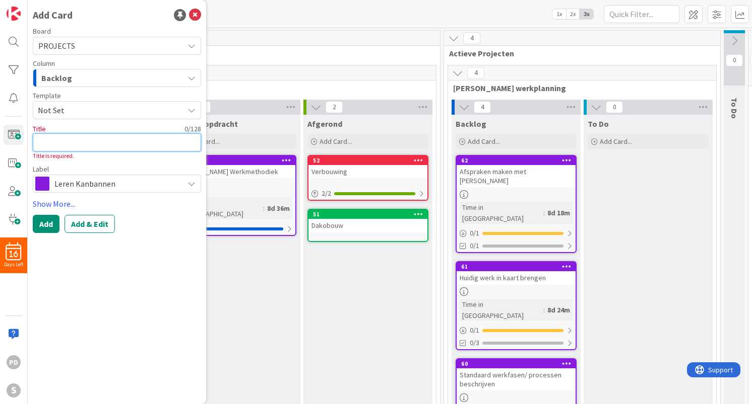
click at [83, 143] on textarea at bounding box center [117, 142] width 168 height 18
type textarea "x"
type textarea "K"
type textarea "x"
type textarea "Kl"
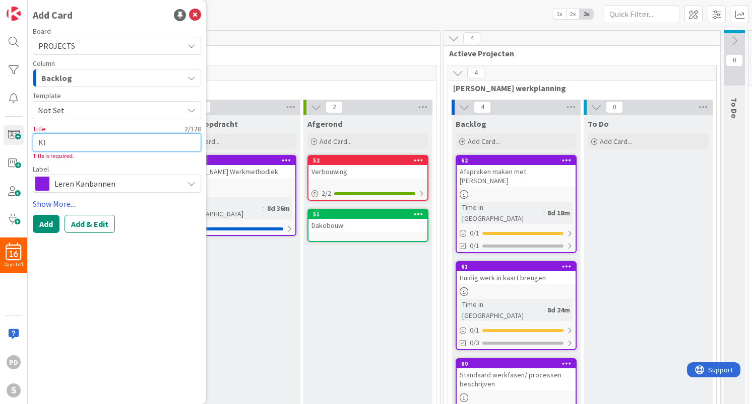
type textarea "x"
type textarea "Kla"
type textarea "x"
type textarea "Klan"
type textarea "x"
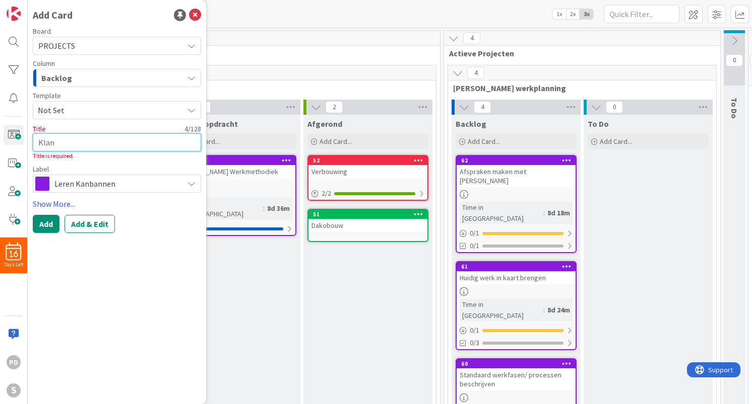
type textarea "Klant"
type textarea "x"
type textarea "Klant"
type textarea "x"
type textarea "Klant n"
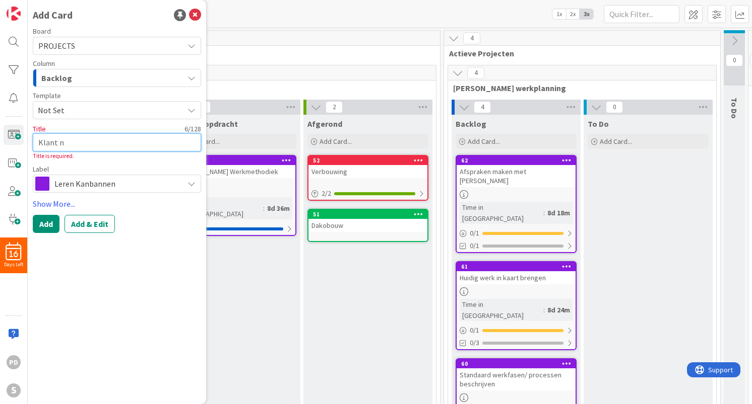
type textarea "x"
type textarea "Klant ne"
type textarea "x"
type textarea "Klant nee"
type textarea "x"
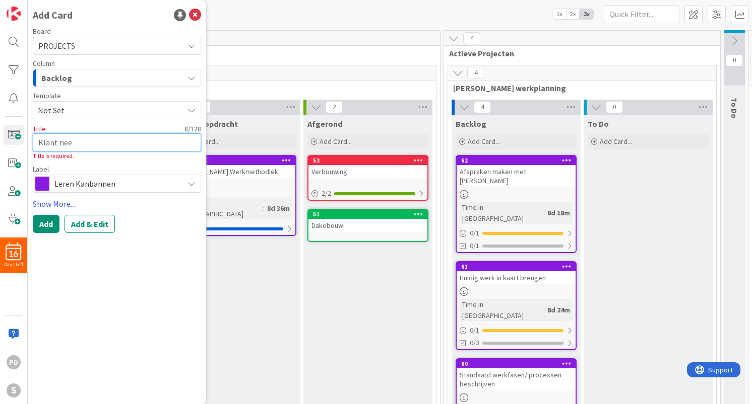
type textarea "Klant neem"
type textarea "x"
type textarea "Klant neemt"
type textarea "x"
type textarea "Klant neemt"
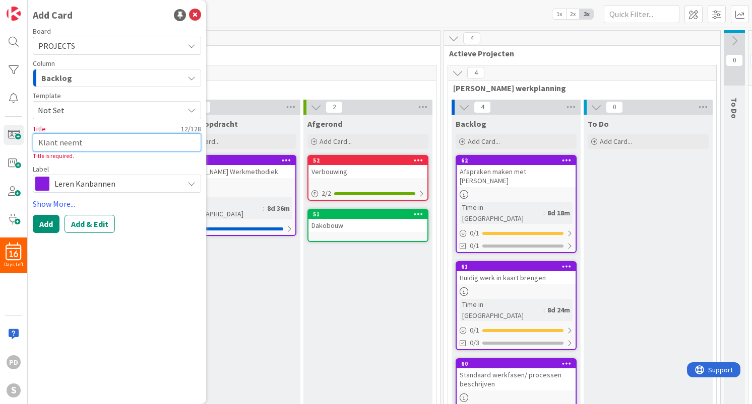
type textarea "x"
type textarea "Klant neemt c"
type textarea "x"
type textarea "Klant neemt co"
type textarea "x"
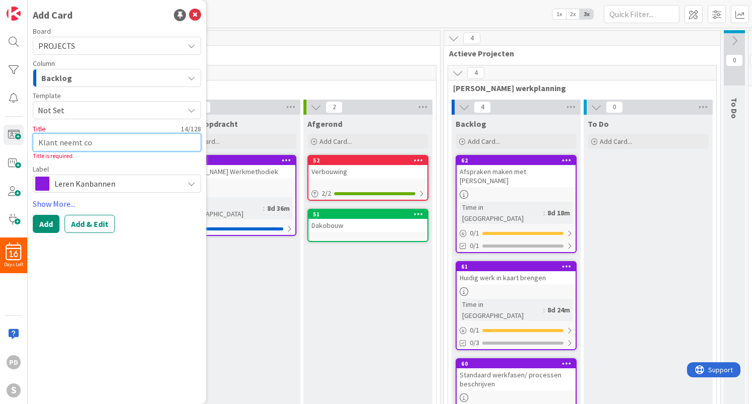
type textarea "Klant neemt con"
type textarea "x"
type textarea "Klant neemt cont"
type textarea "x"
type textarea "Klant neemt conta"
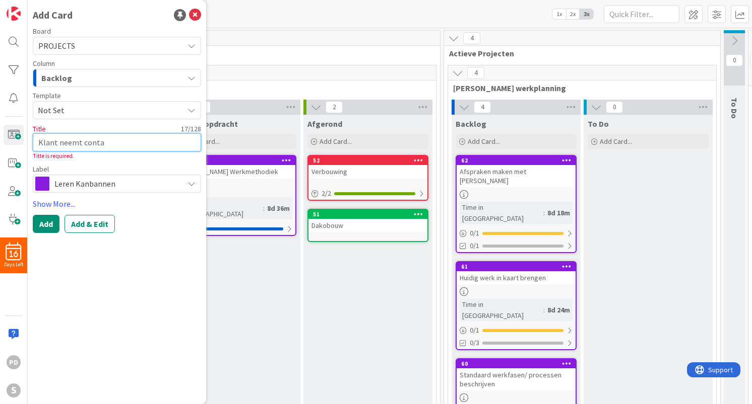
type textarea "x"
type textarea "Klant neemt contac"
type textarea "x"
type textarea "Klant neemt contact"
type textarea "x"
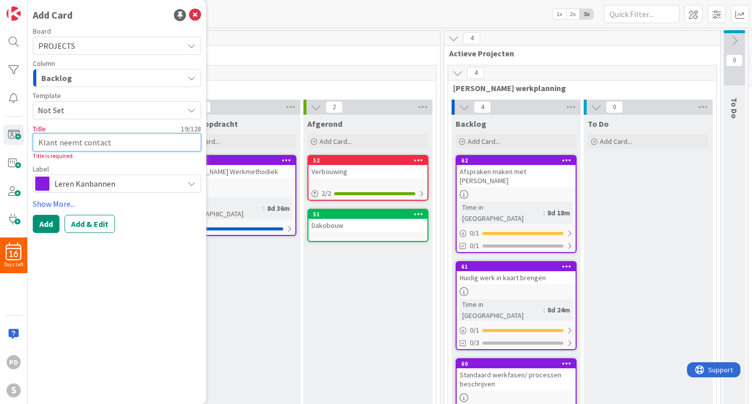
type textarea "Klant neemt contact"
type textarea "x"
type textarea "Klant neemt contact o"
type textarea "x"
type textarea "Klant neemt contact op"
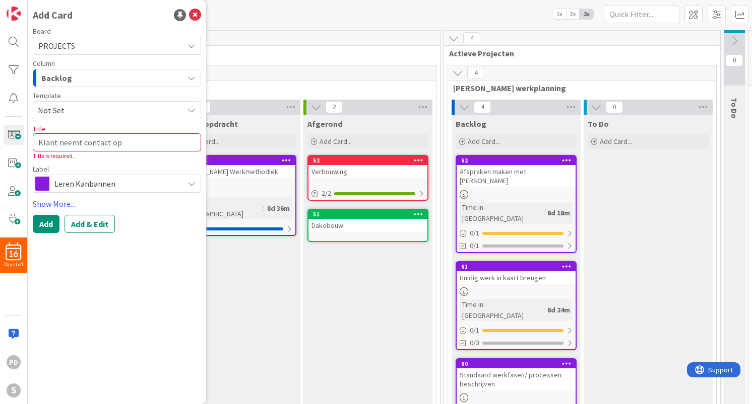
click at [139, 185] on span "Leren Kanbannen" at bounding box center [116, 184] width 124 height 14
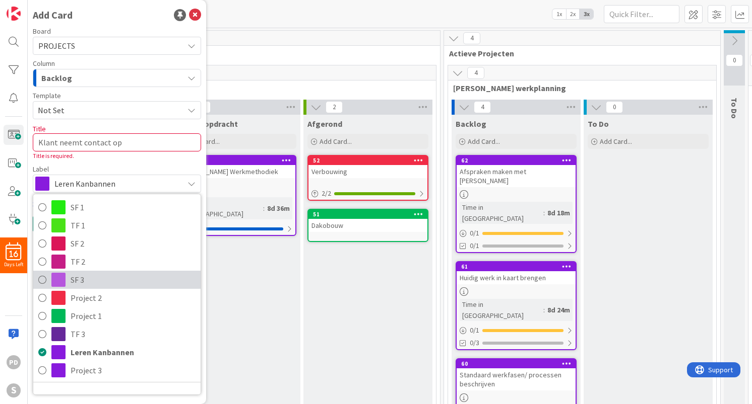
scroll to position [16, 0]
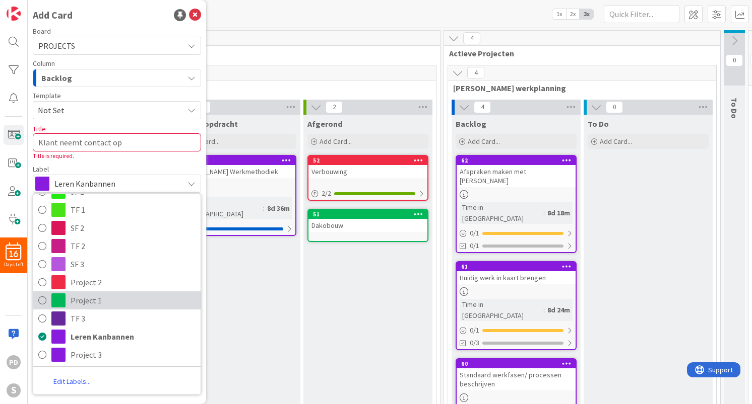
click at [106, 301] on span "Project 1" at bounding box center [133, 300] width 125 height 15
type textarea "x"
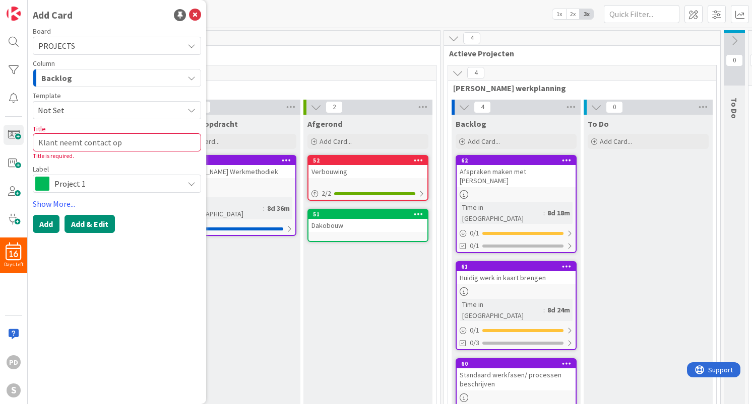
click at [90, 228] on button "Add & Edit" at bounding box center [89, 224] width 50 height 18
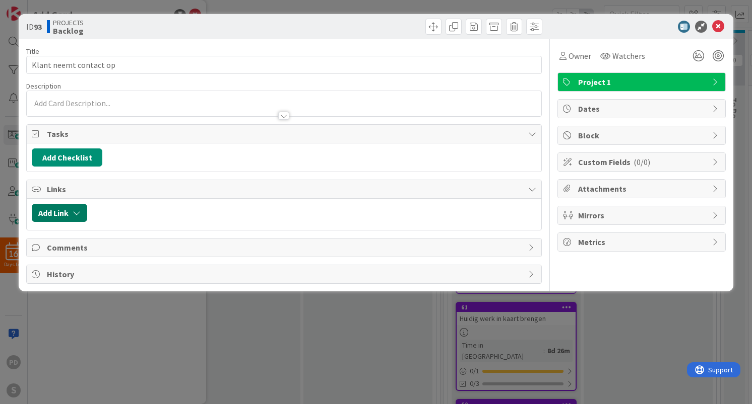
click at [75, 213] on icon "button" at bounding box center [77, 213] width 8 height 8
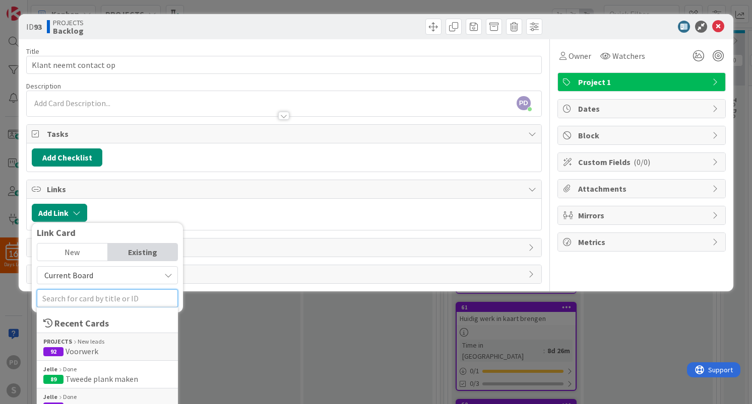
click at [101, 299] on input "text" at bounding box center [107, 299] width 141 height 18
click at [101, 352] on span "92 Voorwerk" at bounding box center [107, 352] width 128 height 10
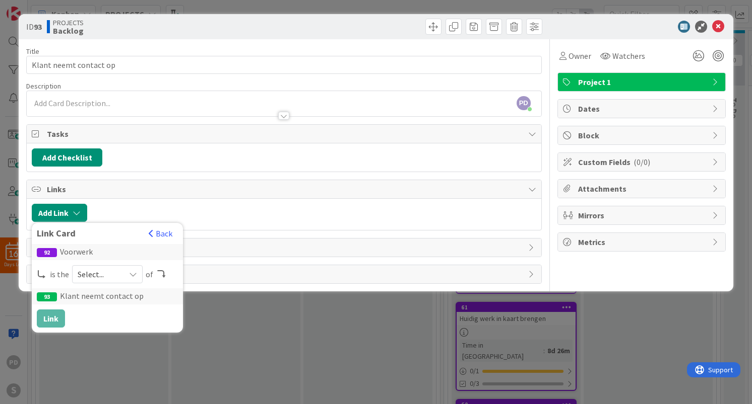
click at [96, 281] on span "Select..." at bounding box center [99, 274] width 42 height 14
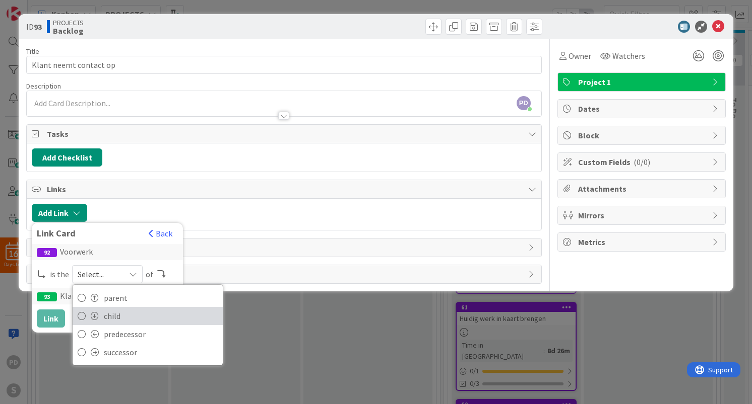
click at [104, 312] on span "child" at bounding box center [161, 316] width 114 height 15
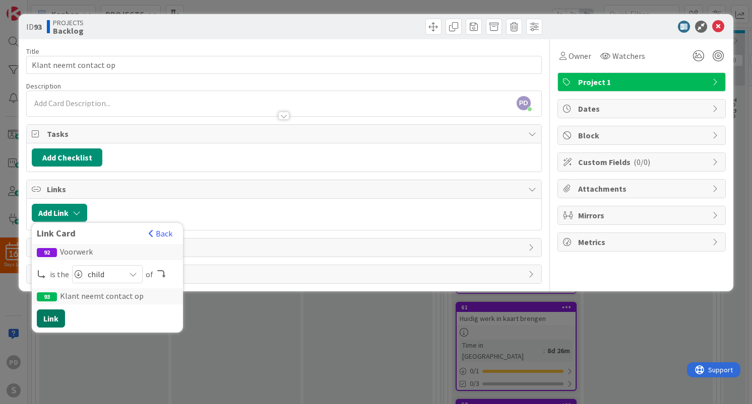
click at [52, 320] on button "Link" at bounding box center [51, 319] width 28 height 18
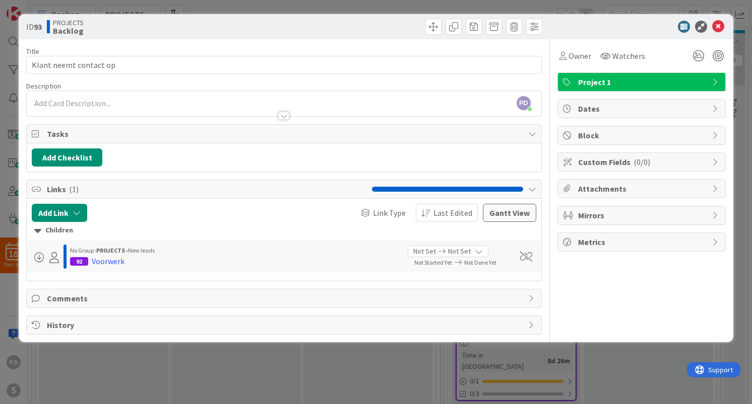
click at [154, 102] on div "PD [PERSON_NAME] just joined" at bounding box center [284, 103] width 514 height 25
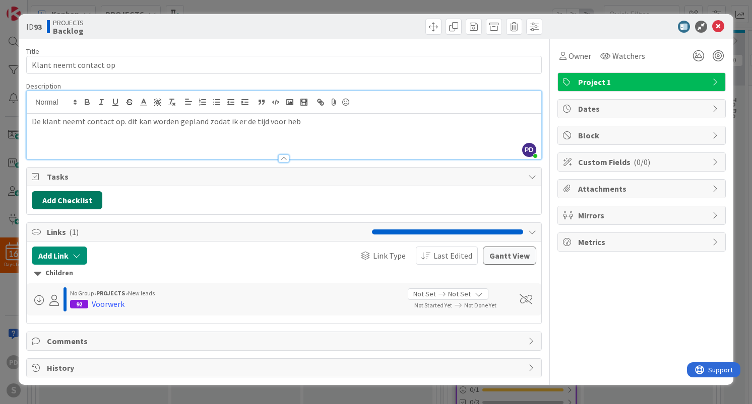
click at [60, 201] on button "Add Checklist" at bounding box center [67, 200] width 71 height 18
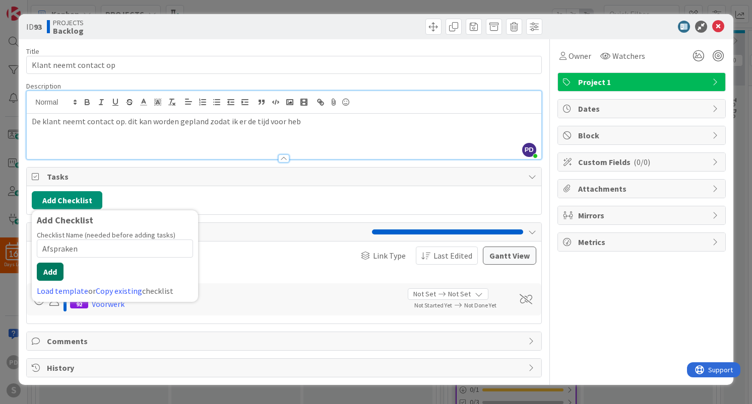
type input "Afspraken"
click at [52, 271] on button "Add" at bounding box center [50, 272] width 27 height 18
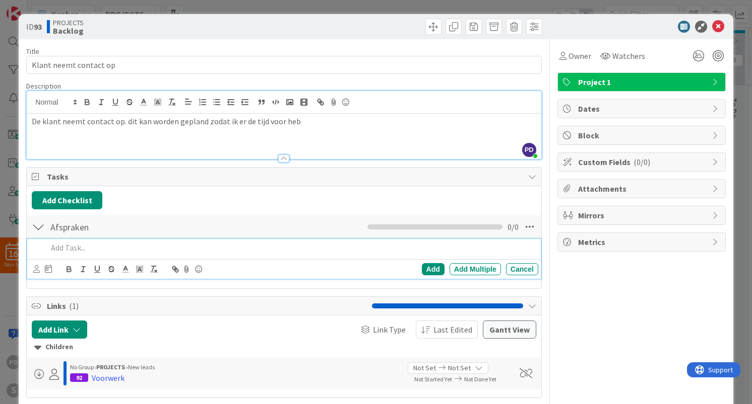
click at [67, 250] on p at bounding box center [290, 248] width 486 height 12
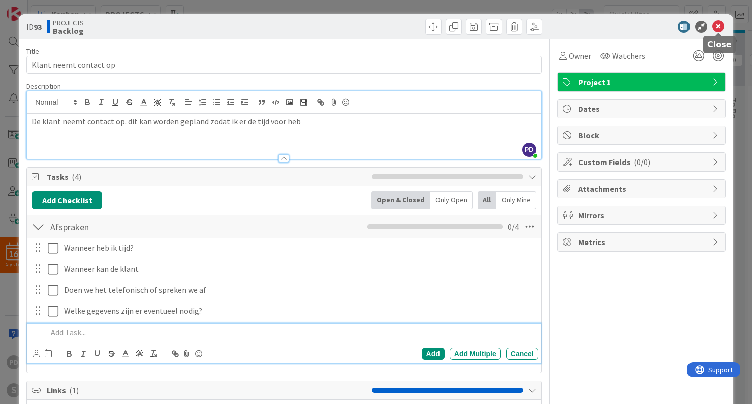
click at [716, 26] on icon at bounding box center [718, 27] width 12 height 12
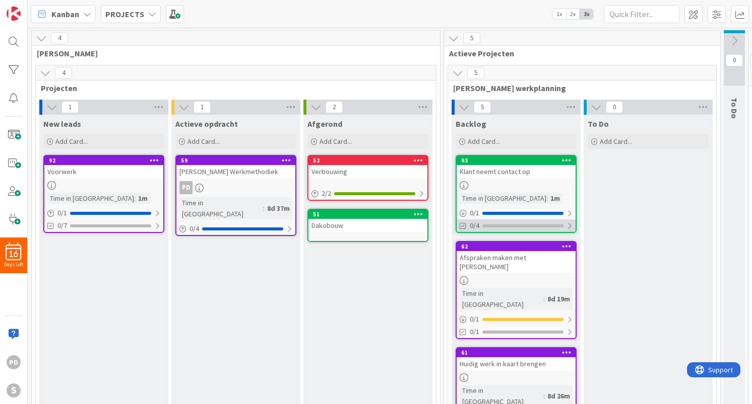
click at [570, 226] on div at bounding box center [569, 226] width 6 height 8
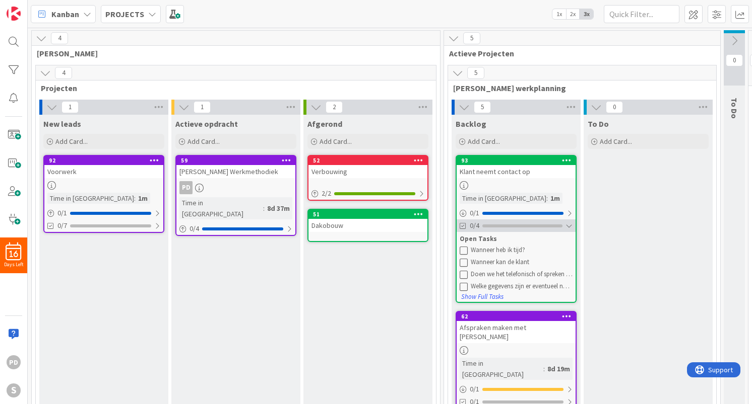
click at [570, 227] on div at bounding box center [568, 226] width 7 height 8
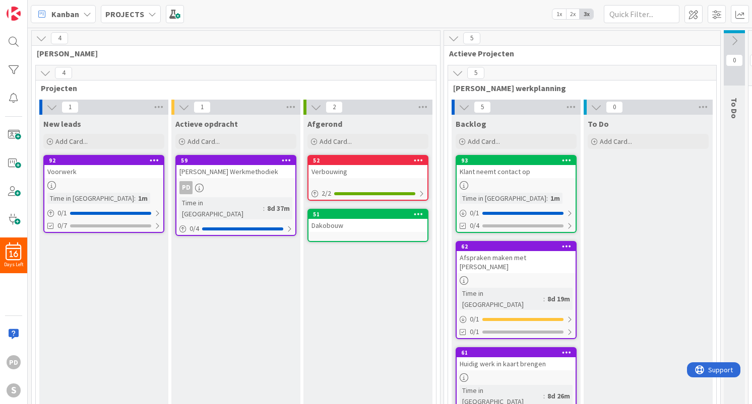
click at [526, 171] on div "Klant neemt contact op" at bounding box center [515, 171] width 119 height 13
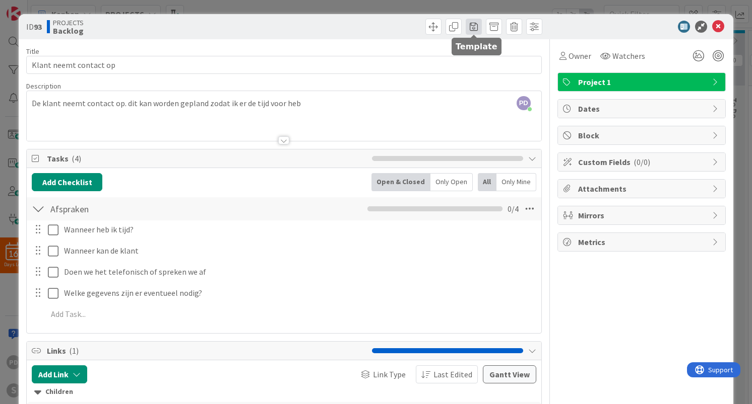
click at [475, 30] on span at bounding box center [473, 27] width 16 height 16
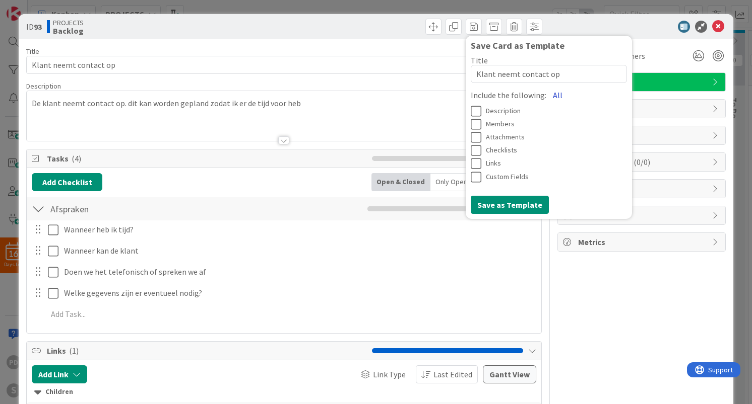
click at [553, 94] on button "All" at bounding box center [557, 95] width 23 height 18
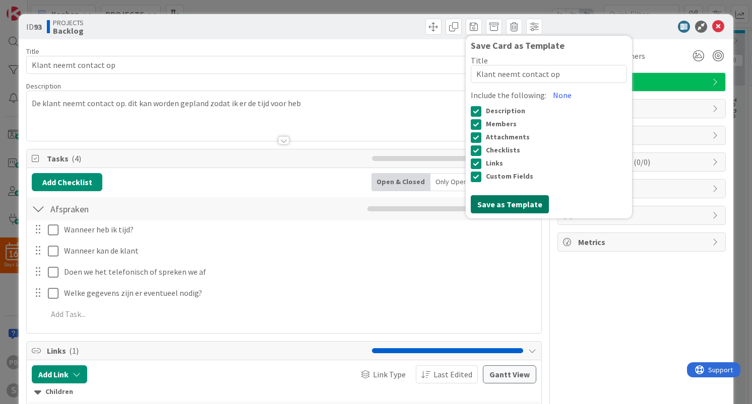
click at [492, 205] on button "Save as Template" at bounding box center [509, 204] width 78 height 18
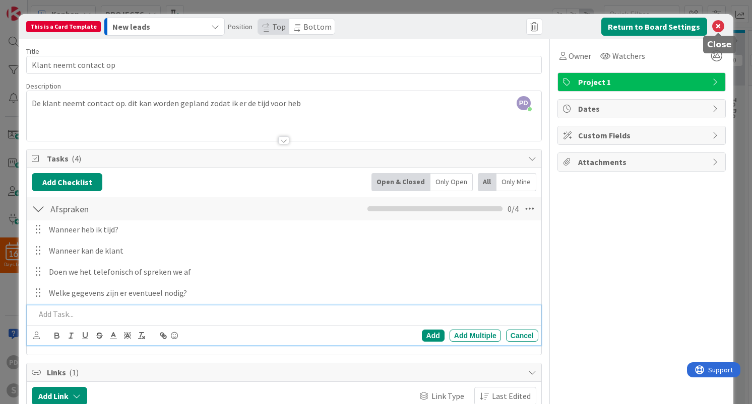
click at [718, 26] on icon at bounding box center [718, 27] width 12 height 12
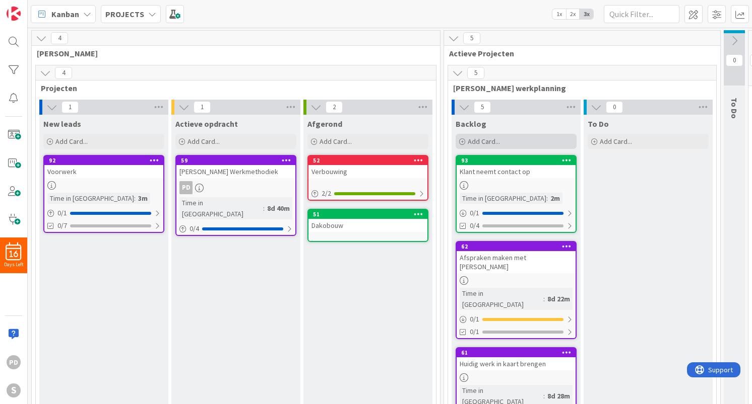
click at [494, 140] on span "Add Card..." at bounding box center [483, 141] width 32 height 9
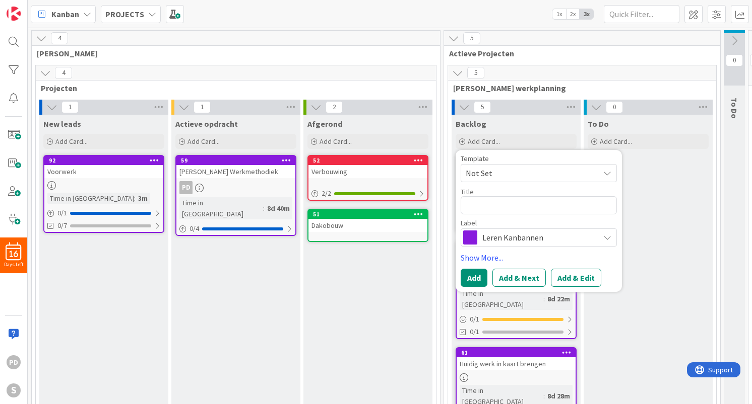
click at [519, 170] on span "Not Set" at bounding box center [528, 173] width 126 height 13
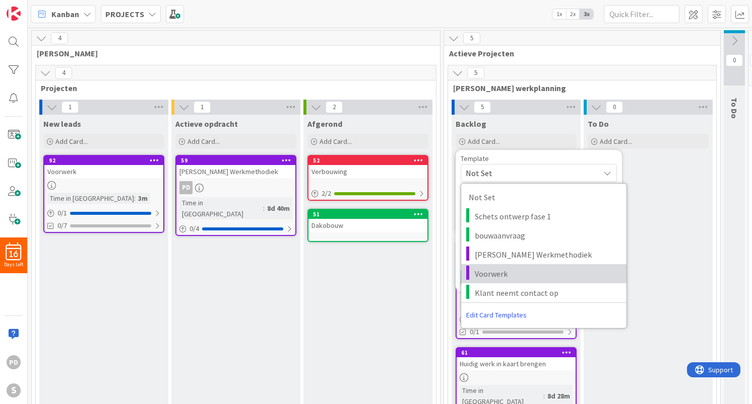
click at [498, 270] on span "Voorwerk" at bounding box center [546, 273] width 144 height 13
type textarea "x"
type textarea "Voorwerk"
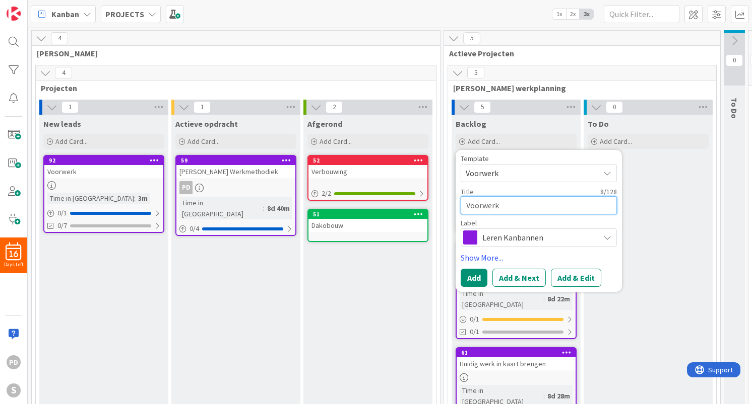
click at [515, 206] on textarea "Voorwerk" at bounding box center [538, 205] width 156 height 18
type textarea "x"
type textarea "S"
type textarea "x"
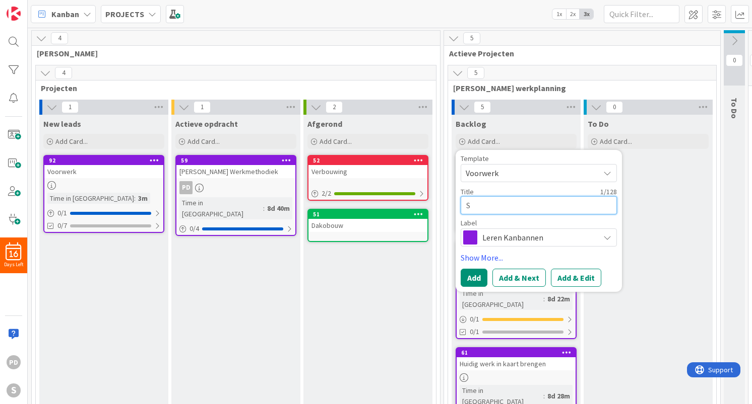
type textarea "St"
type textarea "x"
type textarea "Stu"
type textarea "x"
type textarea "Stud"
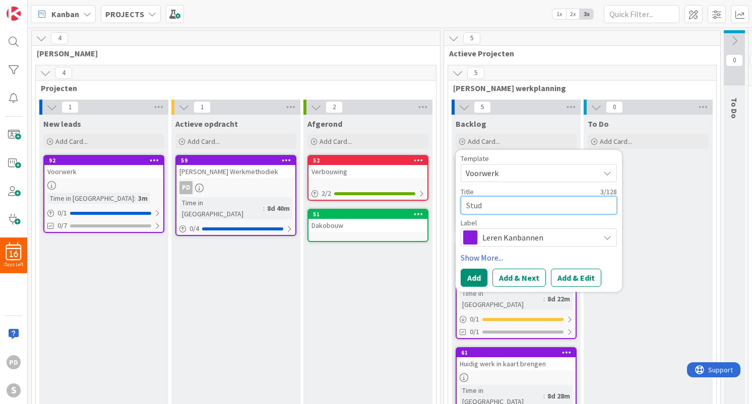
type textarea "x"
type textarea "Studi"
type textarea "x"
type textarea "Studio"
type textarea "x"
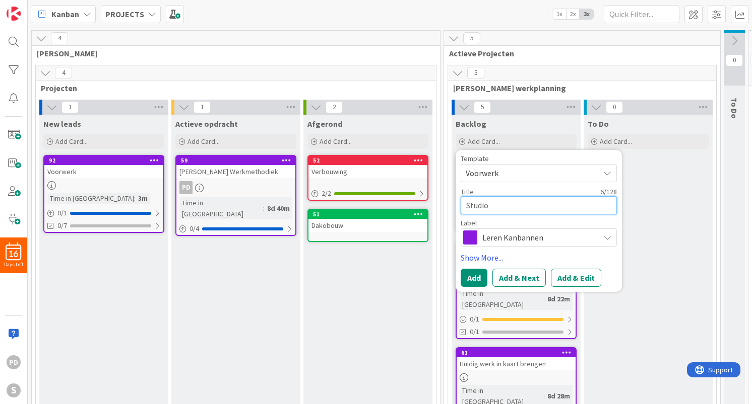
type textarea "Studio"
type textarea "x"
type textarea "Studio O"
type textarea "x"
type textarea "Studio OL"
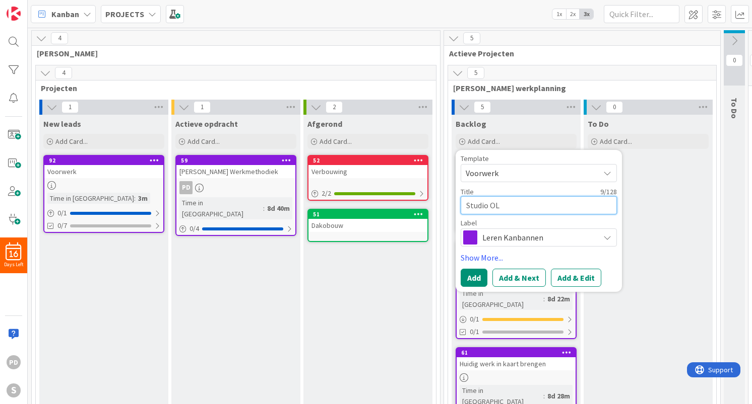
type textarea "x"
type textarea "Studio OLM"
type textarea "x"
type textarea "Studio OLM"
type textarea "x"
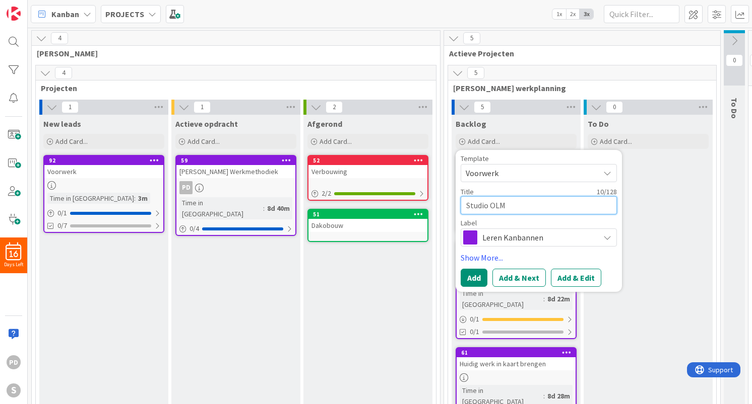
type textarea "Studio OLM n"
type textarea "x"
type textarea "Studio OLM ne"
type textarea "x"
type textarea "Studio OLM nee"
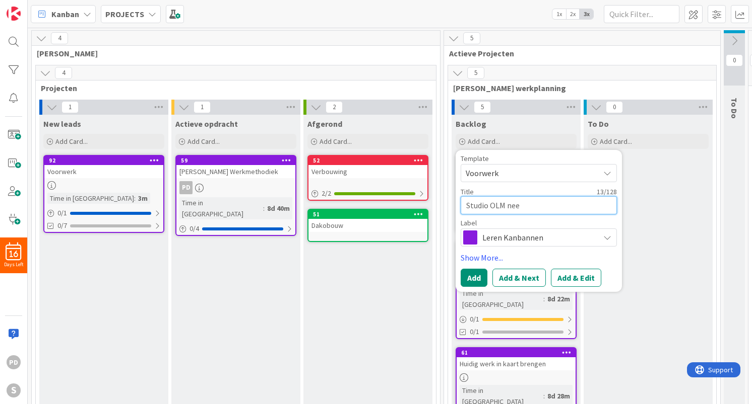
type textarea "x"
type textarea "Studio OLM neem"
type textarea "x"
type textarea "Studio OLM neemt"
type textarea "x"
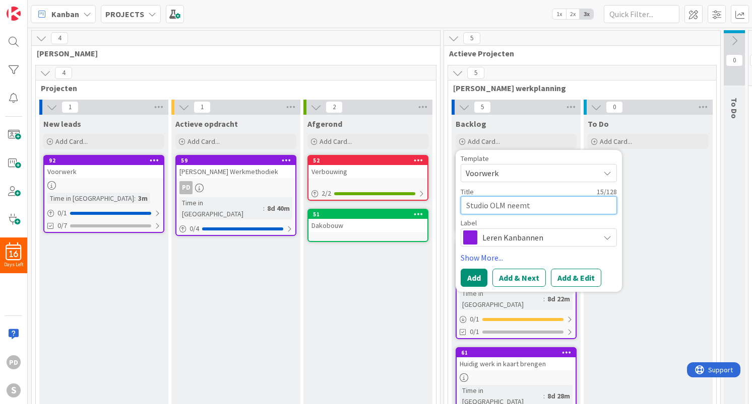
type textarea "Studio OLM neemt"
type textarea "x"
type textarea "Studio OLM neemt co"
type textarea "x"
type textarea "Studio OLM neemt con"
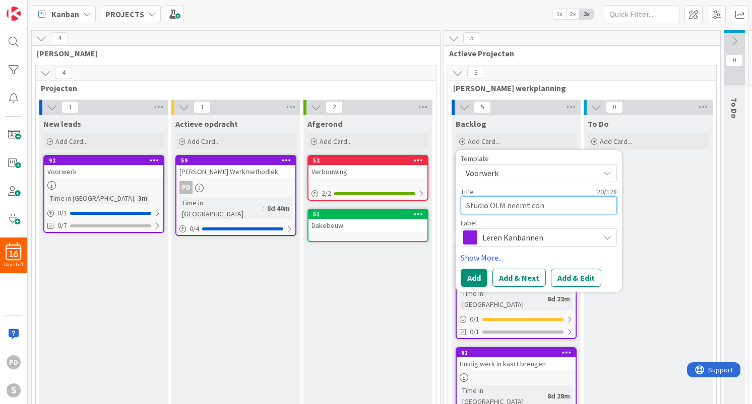
type textarea "x"
type textarea "Studio OLM neemt cont"
type textarea "x"
type textarea "Studio OLM neemt contc"
type textarea "x"
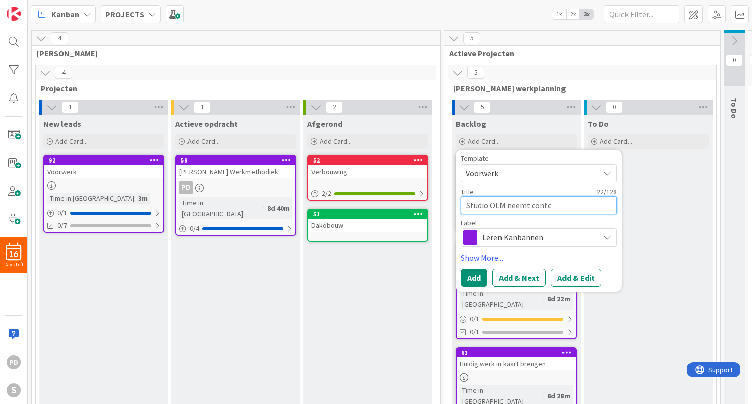
type textarea "Studio OLM neemt contct"
type textarea "x"
type textarea "Studio OLM neemt contct"
type textarea "x"
type textarea "Studio OLM neemt contct o"
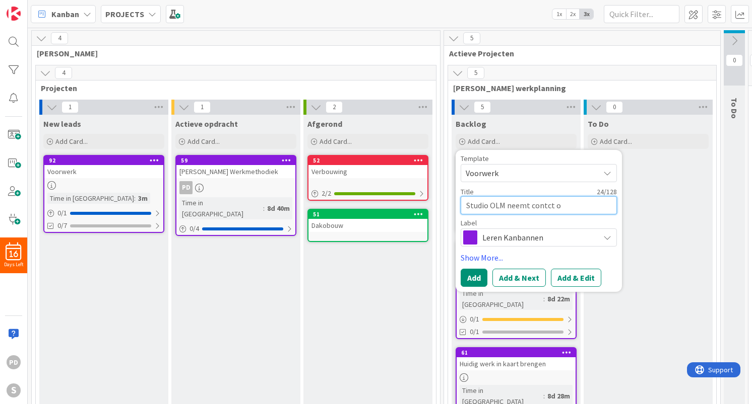
type textarea "x"
type textarea "Studio OLM neemt contct op"
type textarea "x"
type textarea "Studio OLM neemt contct op"
type textarea "x"
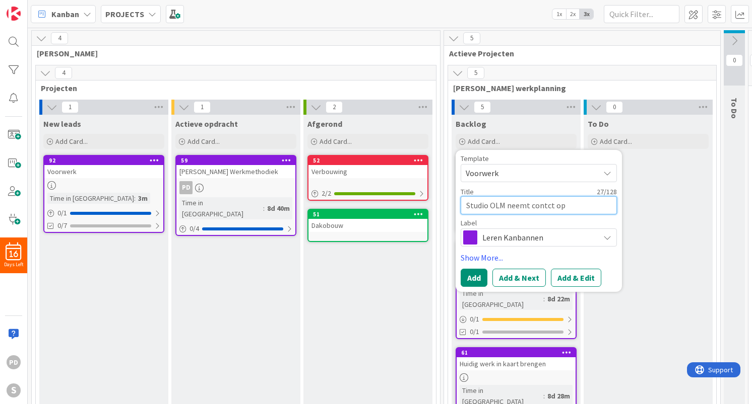
type textarea "Studio OLM neemt contct op ("
type textarea "x"
type textarea "Studio OLM neemt contct op (a"
type textarea "x"
type textarea "Studio OLM neemt contct op (ac"
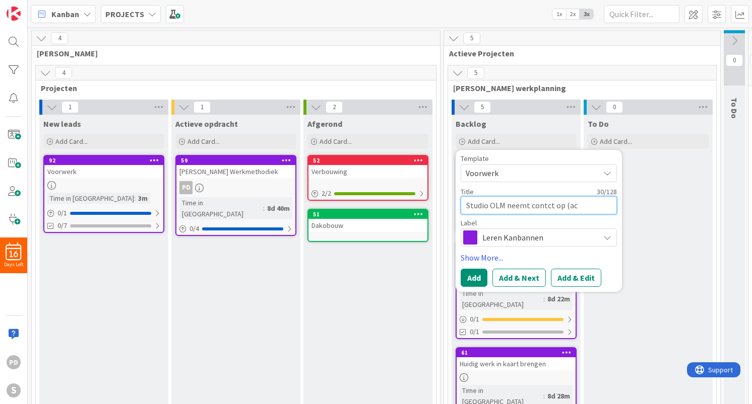
type textarea "x"
type textarea "Studio OLM neemt contct op (acq"
type textarea "x"
type textarea "Studio OLM neemt contct op (acqu"
type textarea "x"
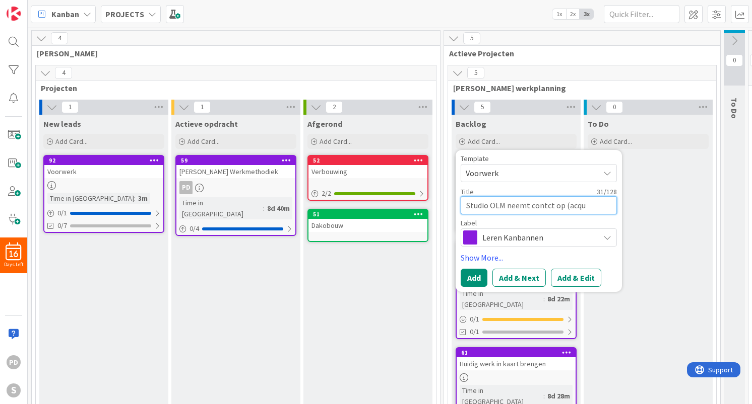
type textarea "Studio OLM neemt contct op (acqui"
type textarea "x"
type textarea "Studio OLM neemt contct op (acquis"
type textarea "x"
type textarea "Studio OLM neemt contct op (acquisi"
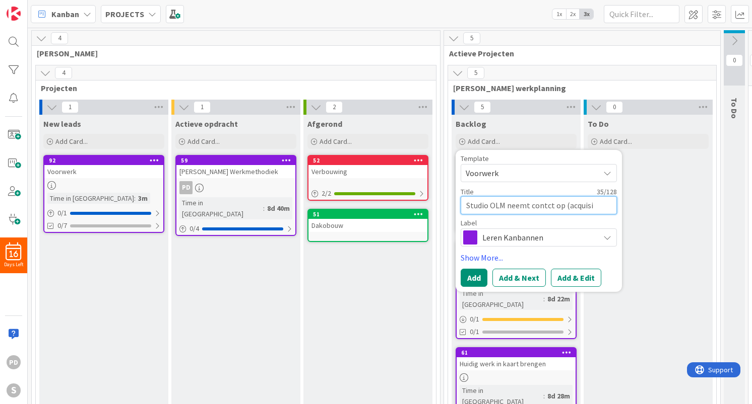
type textarea "x"
type textarea "Studio OLM neemt contct op (acquisit"
type textarea "x"
type textarea "Studio OLM neemt contct op (acquisiti"
type textarea "x"
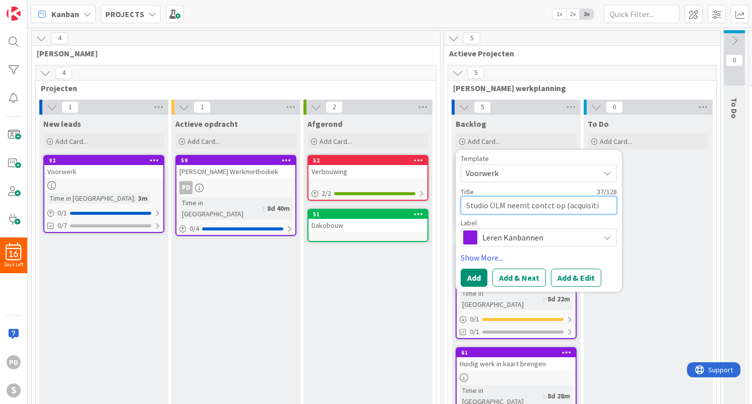
type textarea "Studio OLM neemt contct op (acquisitie"
type textarea "x"
type textarea "Studio OLM neemt contct op (acquisitie)"
click at [544, 205] on textarea "Studio OLM neemt contct op (acquisitie)" at bounding box center [538, 205] width 156 height 18
type textarea "x"
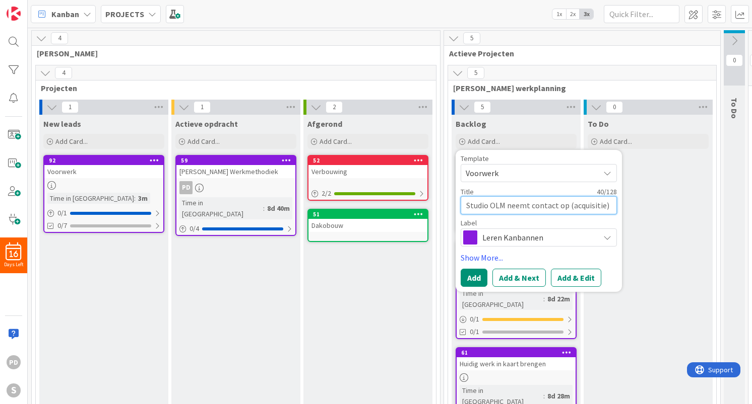
type textarea "Studio OLM neemt contact op (acquisitie)"
click at [512, 240] on span "Leren Kanbannen" at bounding box center [538, 238] width 112 height 14
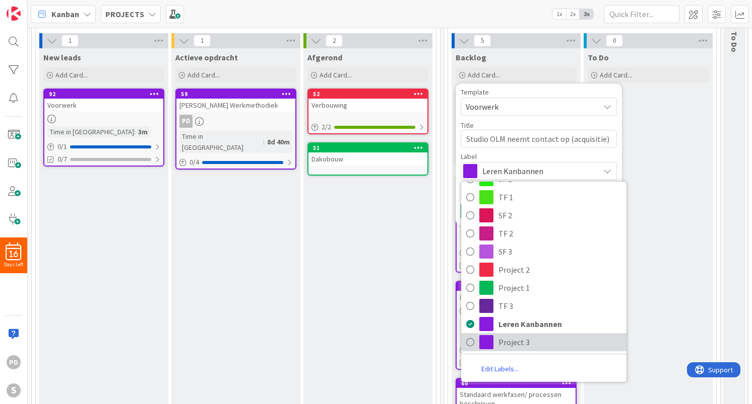
scroll to position [64, 0]
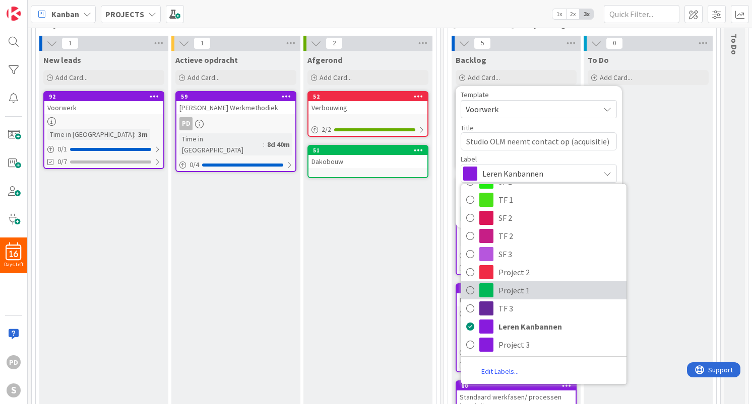
click at [527, 293] on span "Project 1" at bounding box center [559, 290] width 123 height 15
type textarea "x"
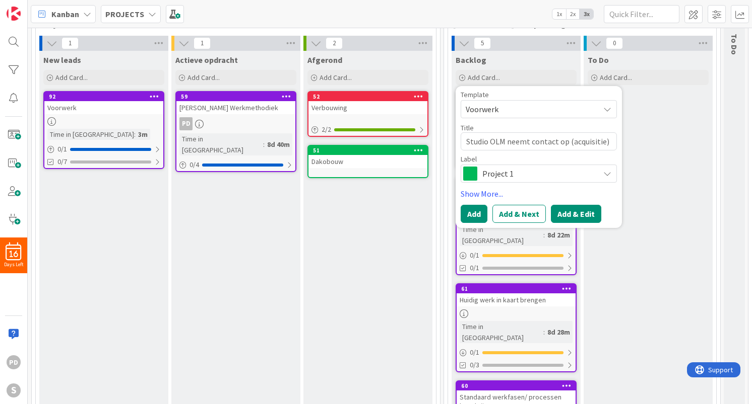
click at [572, 217] on button "Add & Edit" at bounding box center [576, 214] width 50 height 18
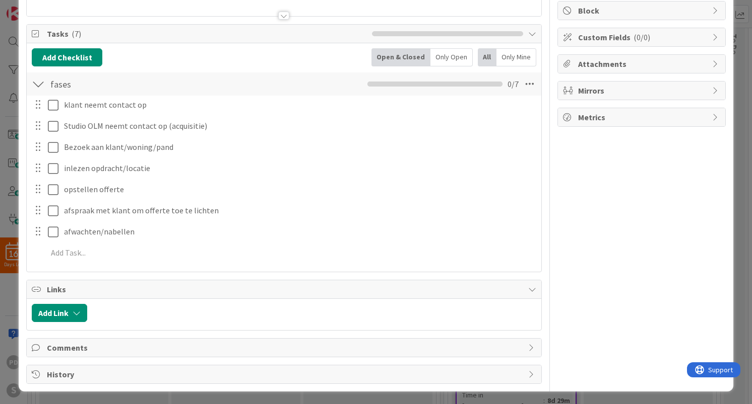
scroll to position [126, 0]
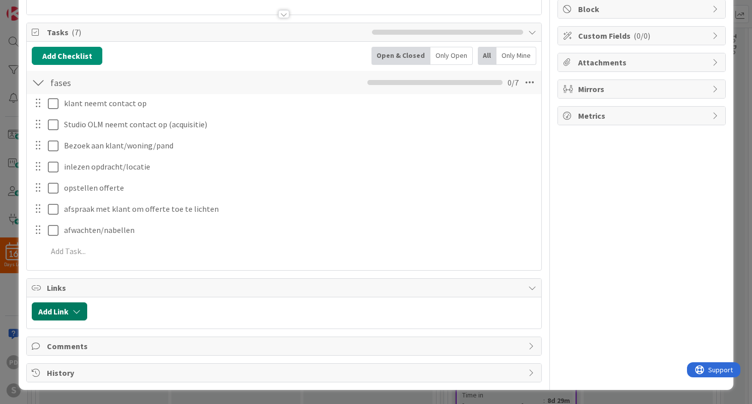
click at [69, 313] on button "Add Link" at bounding box center [59, 312] width 55 height 18
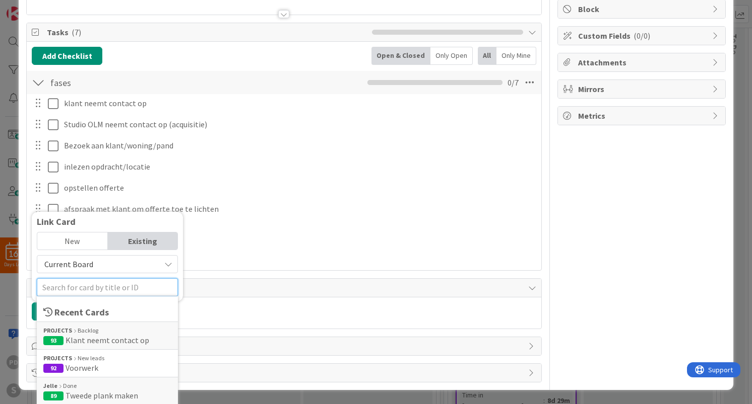
click at [86, 288] on input "text" at bounding box center [107, 288] width 141 height 18
click at [84, 364] on span "Voorwerk" at bounding box center [81, 368] width 33 height 10
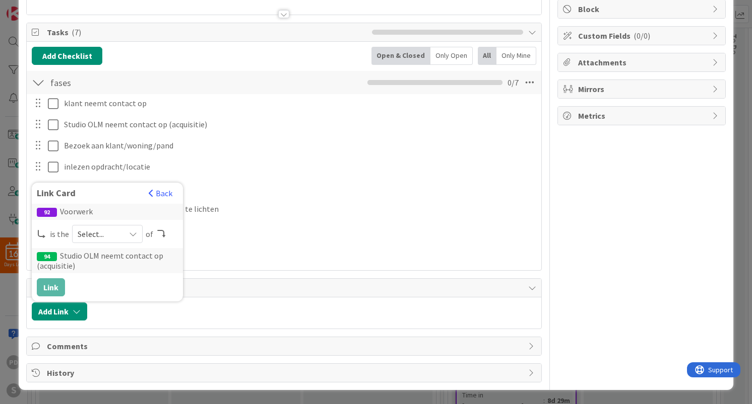
click at [108, 235] on span "Select..." at bounding box center [99, 234] width 42 height 14
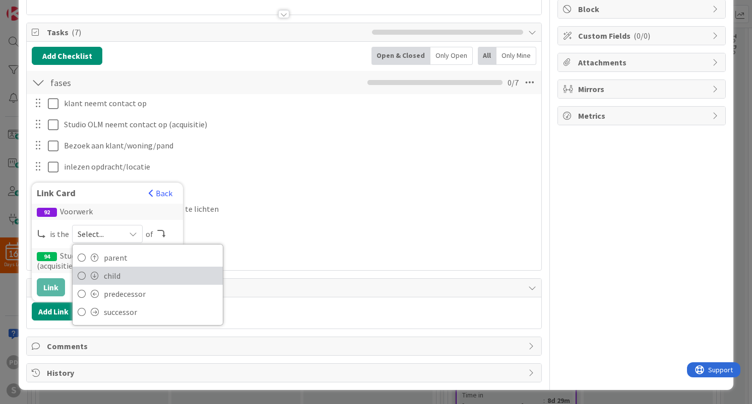
click at [108, 277] on span "child" at bounding box center [161, 275] width 114 height 15
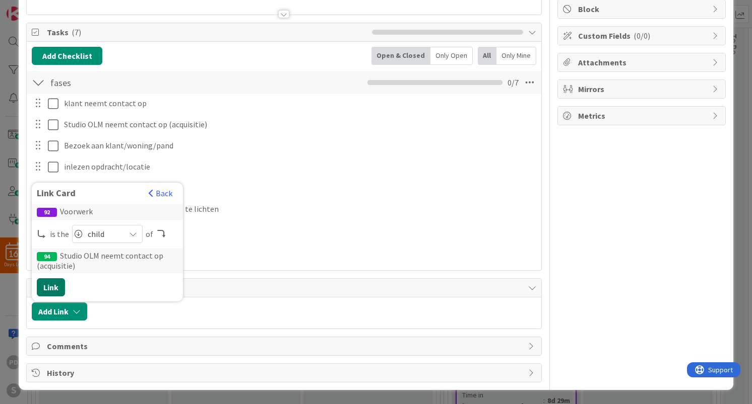
click at [54, 289] on button "Link" at bounding box center [51, 288] width 28 height 18
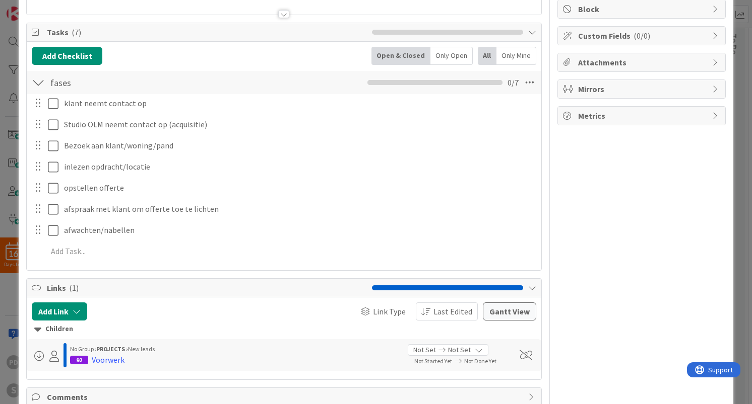
click at [474, 351] on icon at bounding box center [478, 351] width 8 height 8
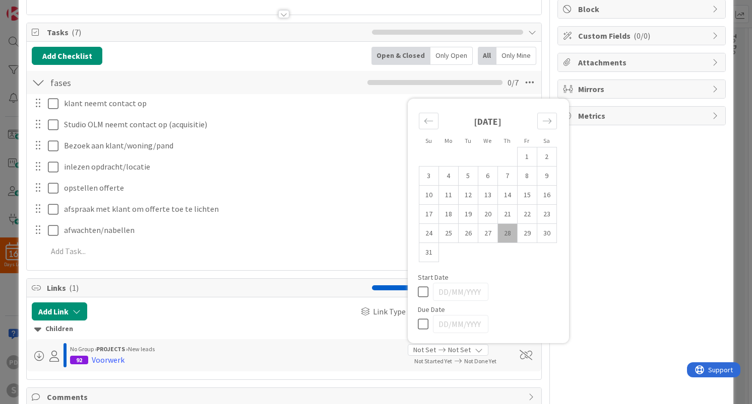
click at [474, 351] on icon at bounding box center [478, 351] width 8 height 8
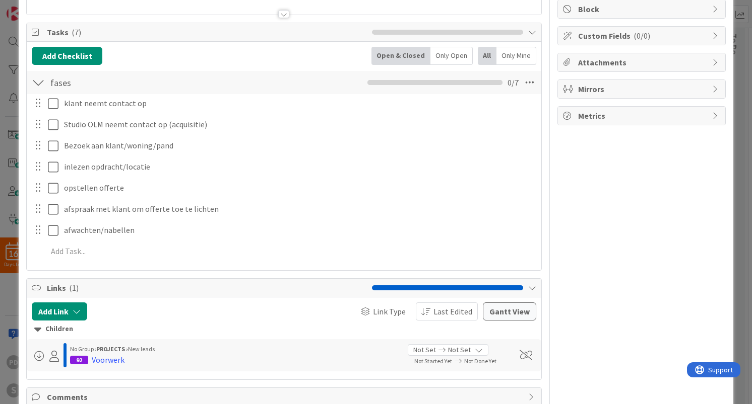
click at [37, 84] on div at bounding box center [38, 83] width 13 height 18
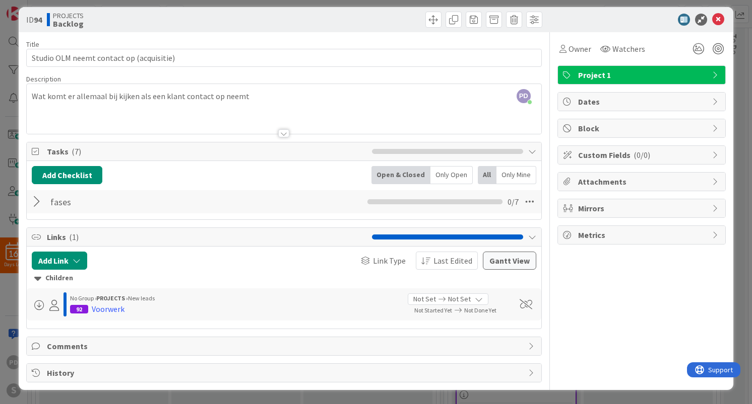
scroll to position [7, 0]
click at [37, 202] on div at bounding box center [38, 202] width 13 height 18
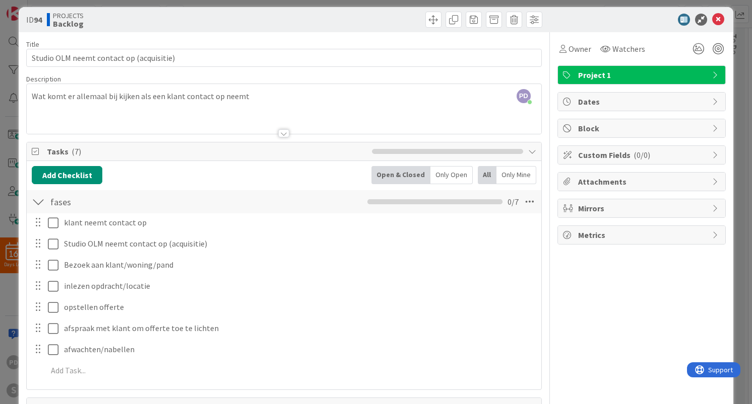
scroll to position [126, 0]
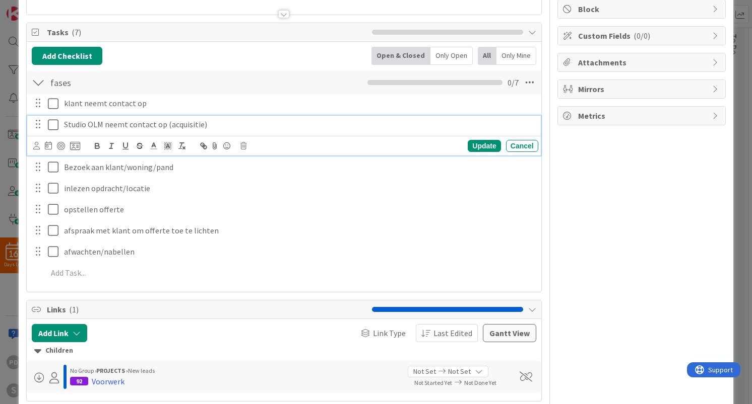
click at [54, 126] on icon at bounding box center [55, 125] width 15 height 12
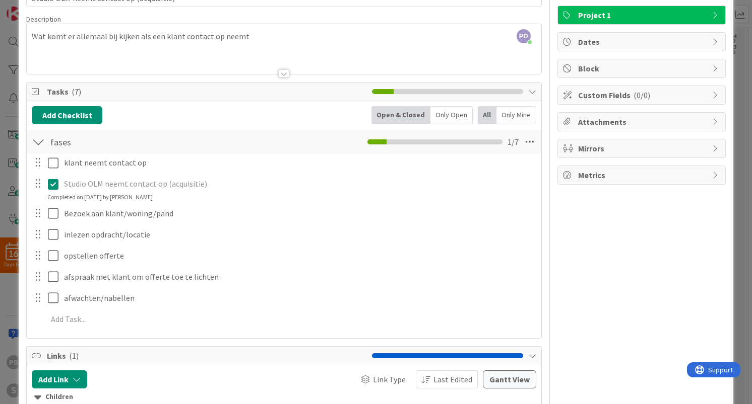
scroll to position [54, 0]
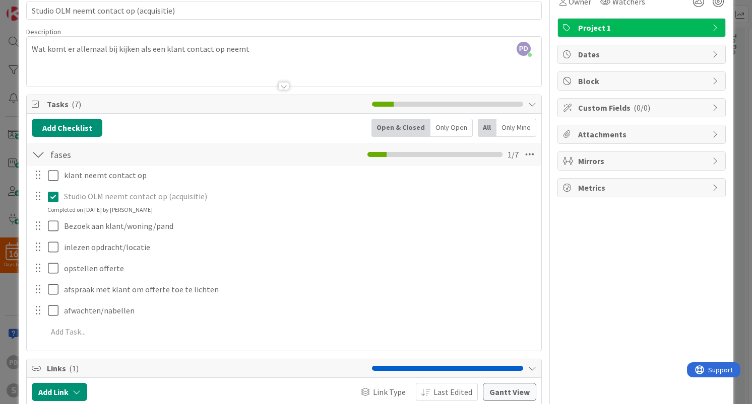
click at [38, 155] on div at bounding box center [38, 155] width 13 height 18
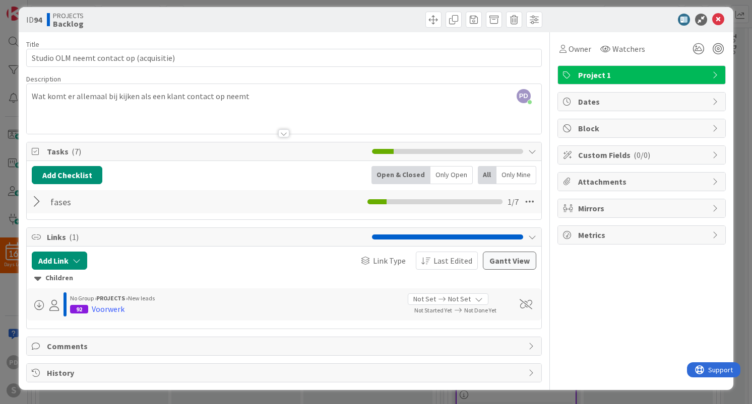
click at [148, 96] on div "PD piet de wit just joined Wat komt er allemaal bij kijken als een klant contac…" at bounding box center [284, 109] width 514 height 50
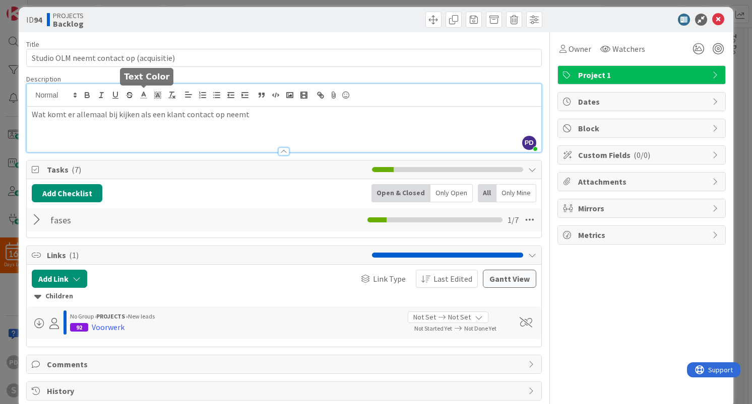
click at [148, 96] on icon at bounding box center [143, 95] width 9 height 9
click at [131, 118] on p "Wat komt er allemaal bij kijken als een klant contact op neemt" at bounding box center [284, 115] width 504 height 12
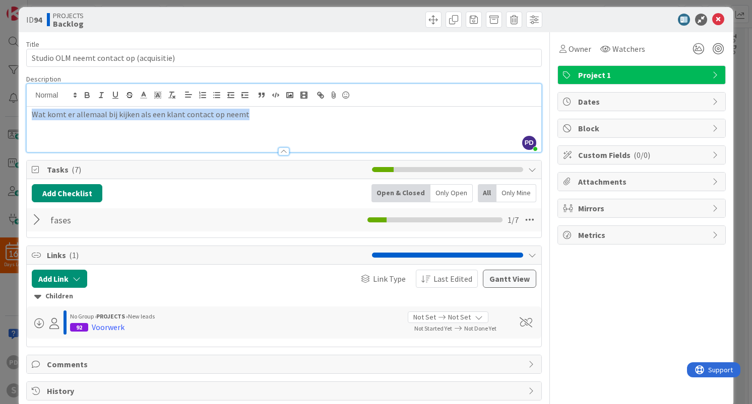
click at [131, 118] on p "Wat komt er allemaal bij kijken als een klant contact op neemt" at bounding box center [284, 115] width 504 height 12
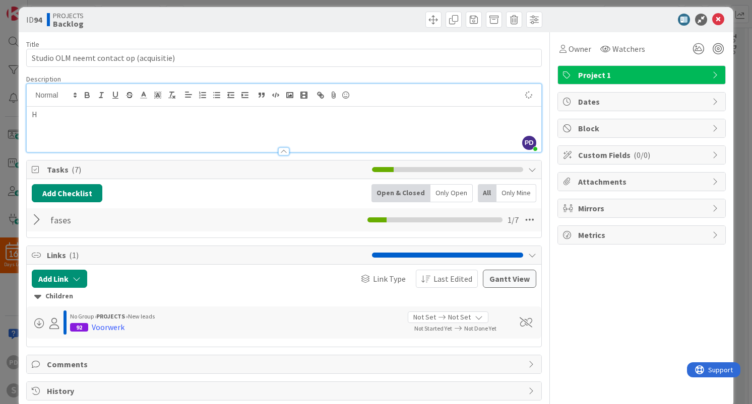
scroll to position [4, 0]
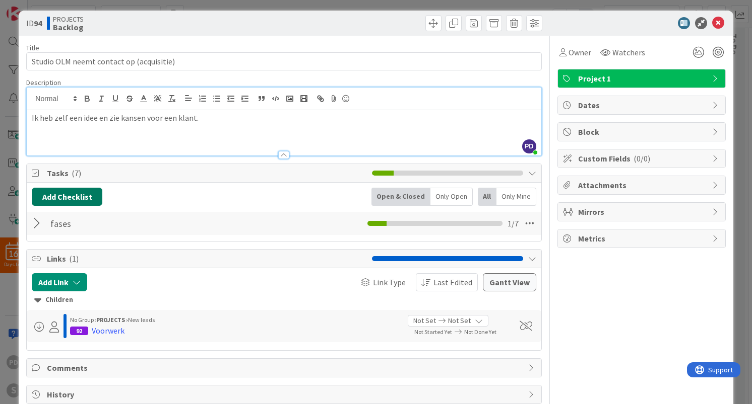
click at [56, 194] on button "Add Checklist" at bounding box center [67, 197] width 71 height 18
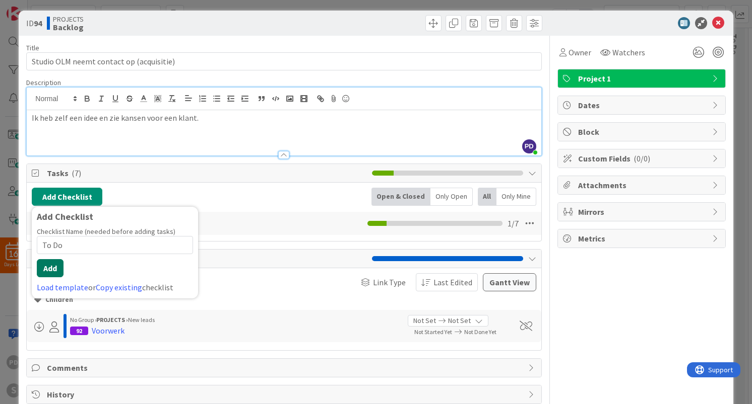
type input "To Do"
click at [50, 269] on button "Add" at bounding box center [50, 268] width 27 height 18
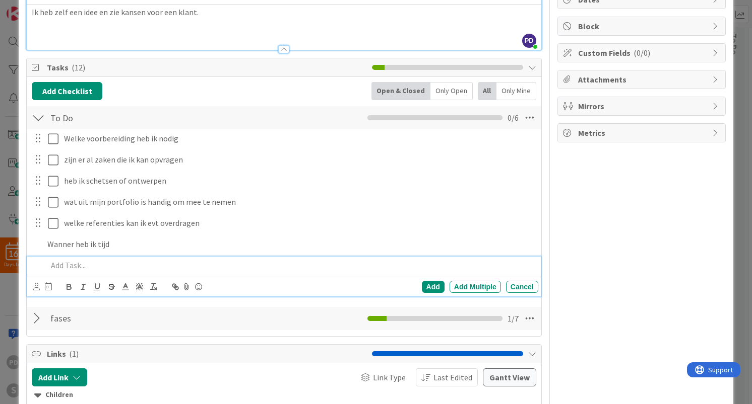
scroll to position [130, 0]
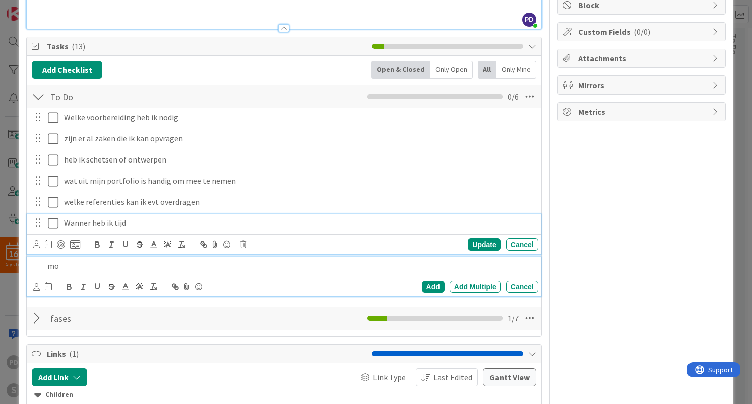
click at [87, 224] on div "Wanner heb ik tijd Update Cancel" at bounding box center [283, 235] width 513 height 40
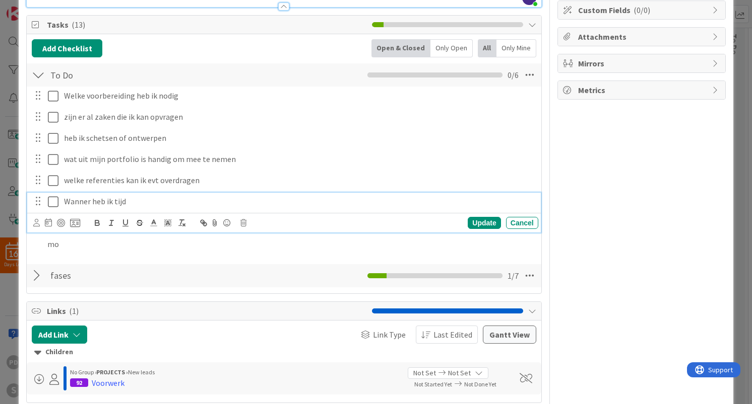
click at [87, 224] on div "Update Cancel" at bounding box center [285, 223] width 504 height 14
click at [87, 201] on p "Wanner heb ik tijd" at bounding box center [299, 202] width 470 height 12
click at [151, 199] on p "Wanneer heb ik tijd" at bounding box center [299, 202] width 470 height 12
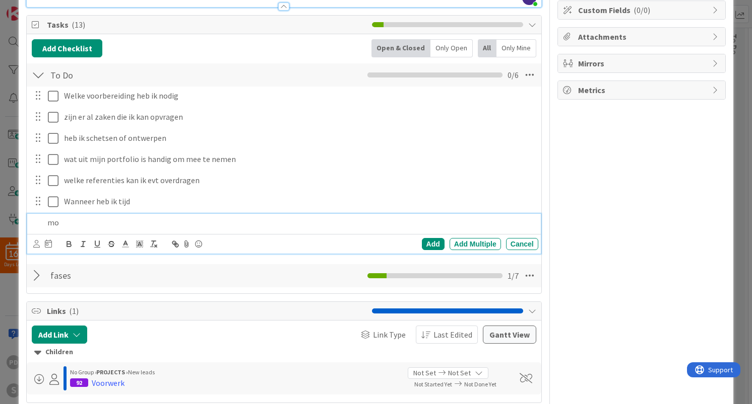
click at [89, 218] on p "mo" at bounding box center [290, 223] width 486 height 12
click at [80, 221] on p "mo" at bounding box center [290, 223] width 486 height 12
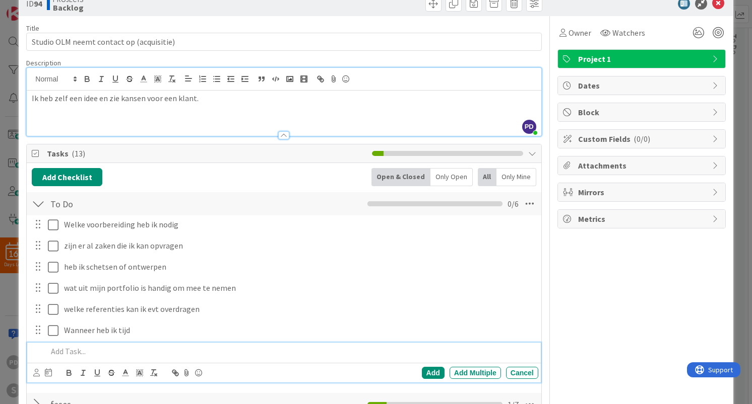
scroll to position [0, 0]
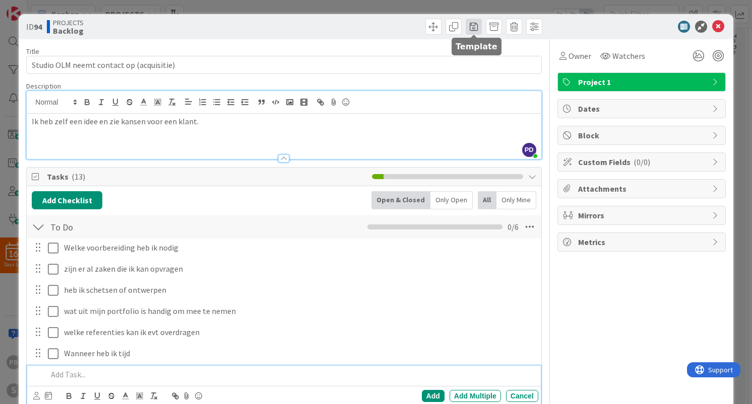
click at [473, 28] on span at bounding box center [473, 27] width 16 height 16
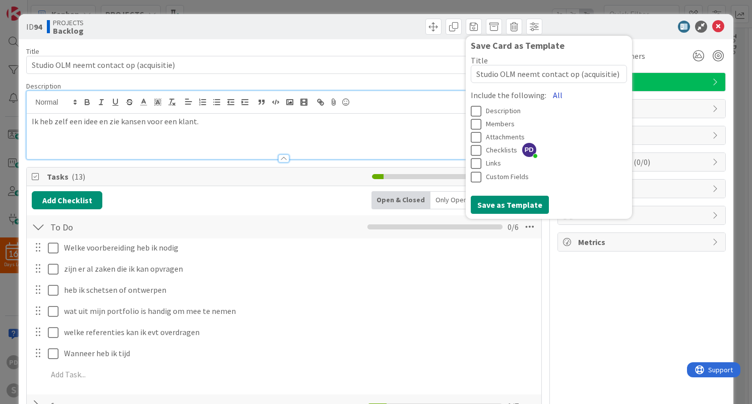
click at [553, 96] on button "All" at bounding box center [557, 95] width 23 height 18
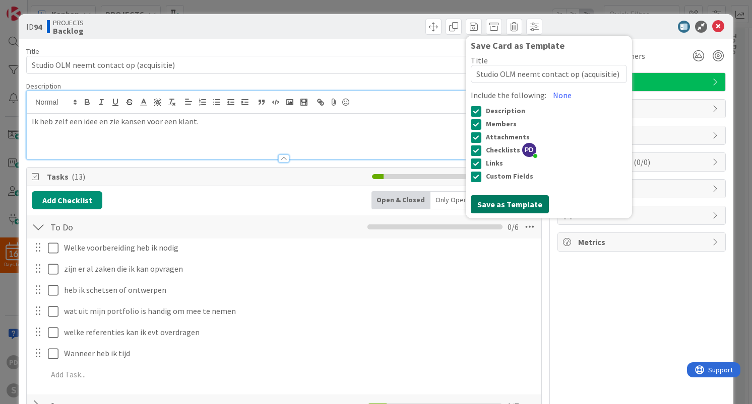
click at [496, 207] on button "Save as Template" at bounding box center [509, 204] width 78 height 18
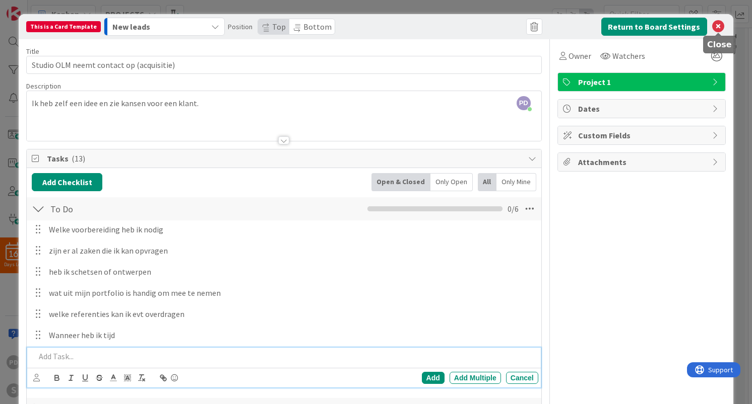
click at [715, 25] on icon at bounding box center [718, 27] width 12 height 12
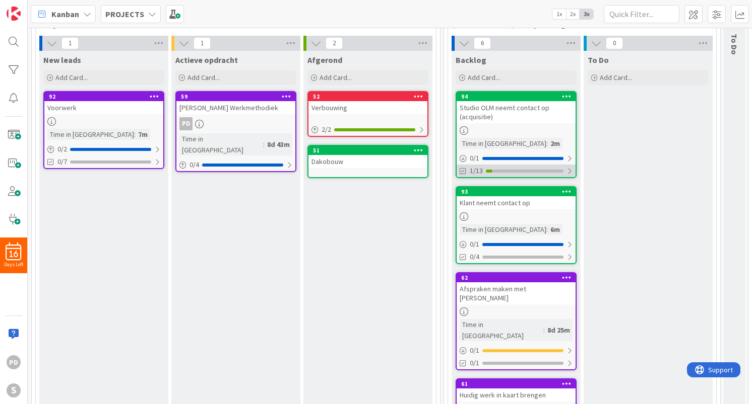
click at [572, 173] on div at bounding box center [569, 171] width 6 height 8
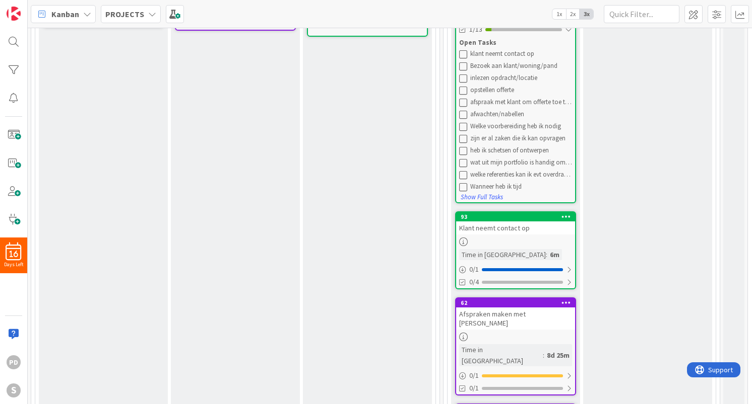
scroll to position [217, 1]
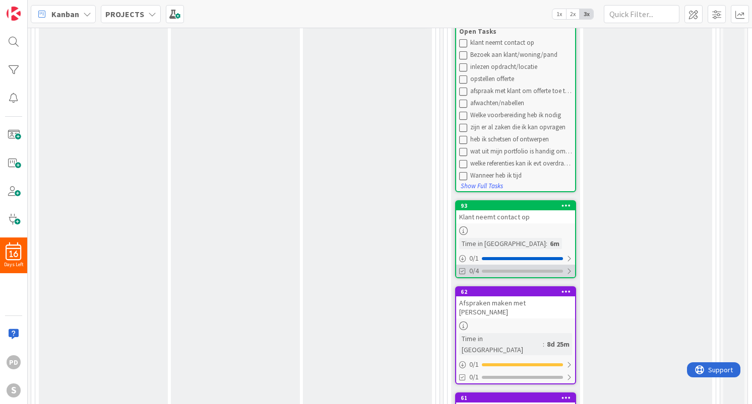
click at [571, 271] on div at bounding box center [569, 271] width 6 height 8
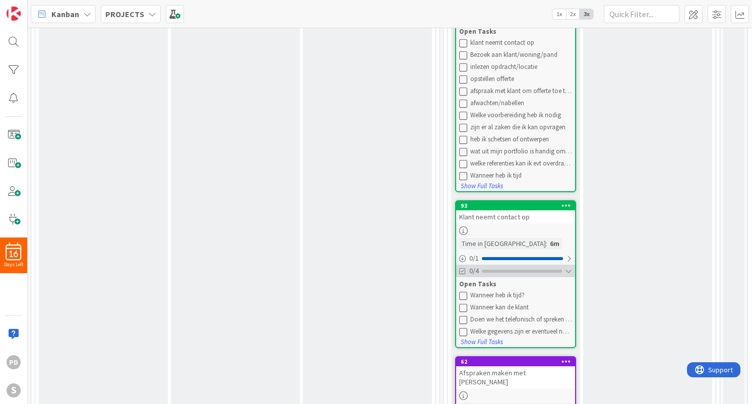
click at [570, 271] on div at bounding box center [568, 271] width 7 height 8
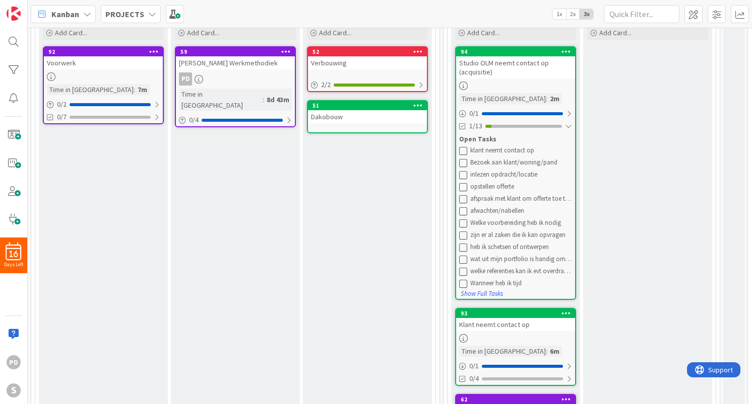
scroll to position [108, 1]
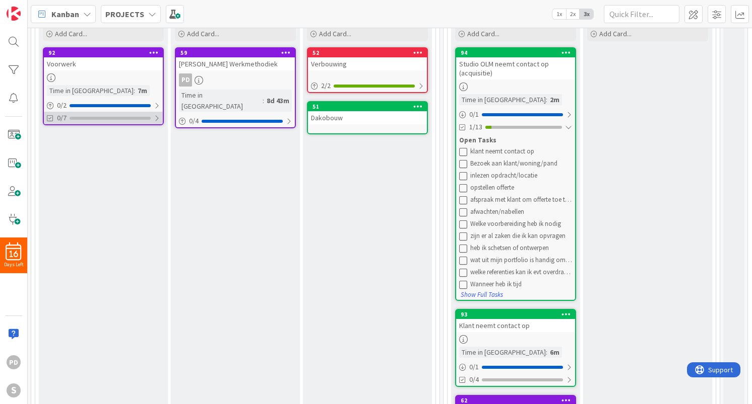
click at [156, 120] on div at bounding box center [157, 118] width 6 height 8
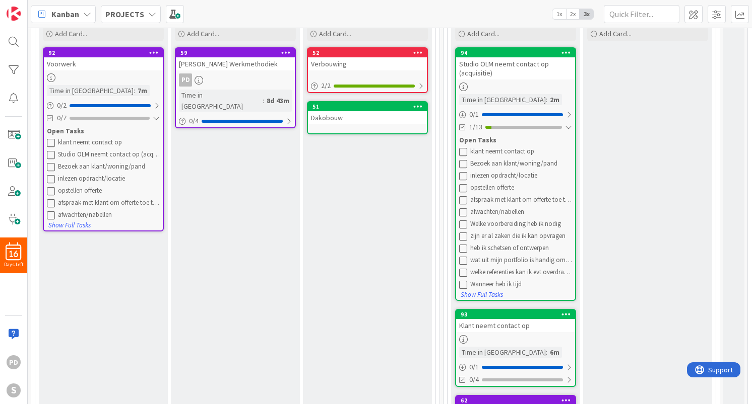
click at [540, 72] on div "Studio OLM neemt contact op (acquisitie)" at bounding box center [515, 68] width 119 height 22
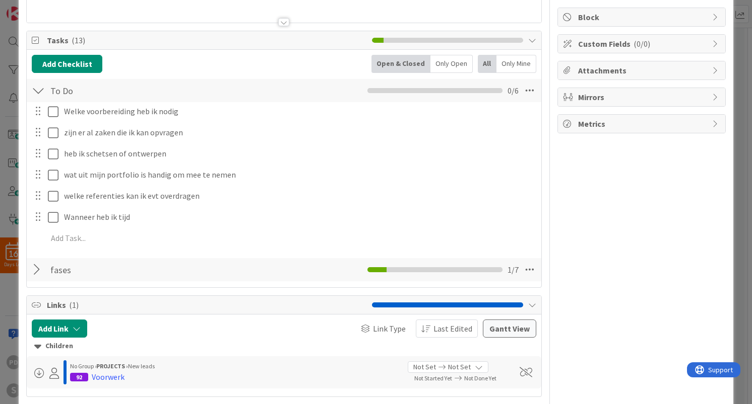
scroll to position [134, 0]
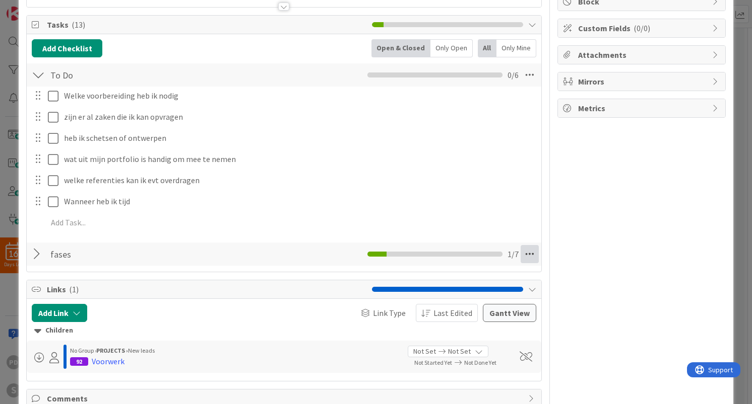
click at [532, 252] on icon at bounding box center [529, 254] width 18 height 18
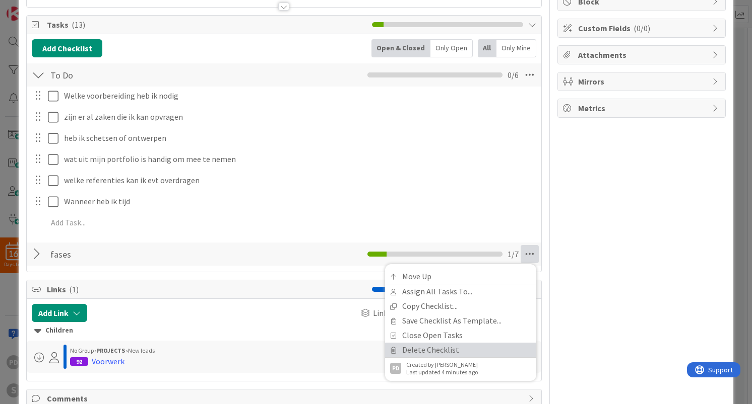
click at [430, 351] on link "Delete Checklist" at bounding box center [460, 350] width 151 height 15
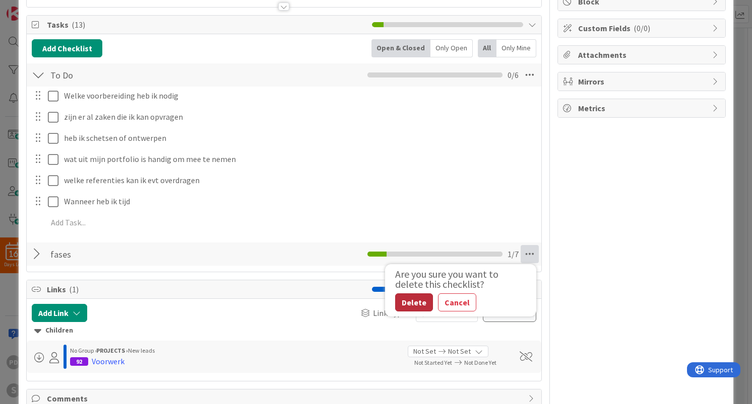
click at [411, 300] on button "Delete" at bounding box center [414, 303] width 38 height 18
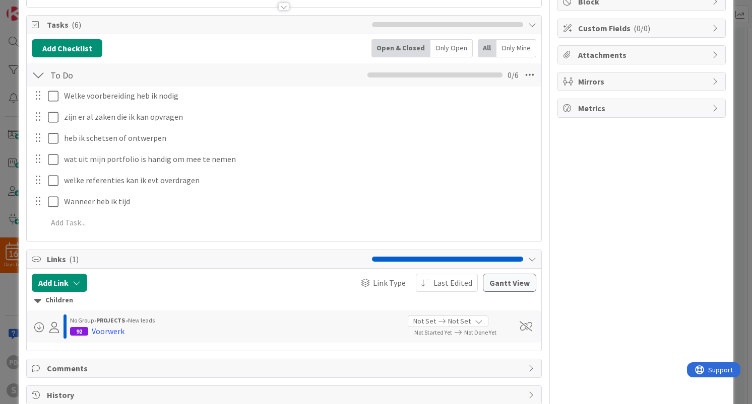
scroll to position [0, 0]
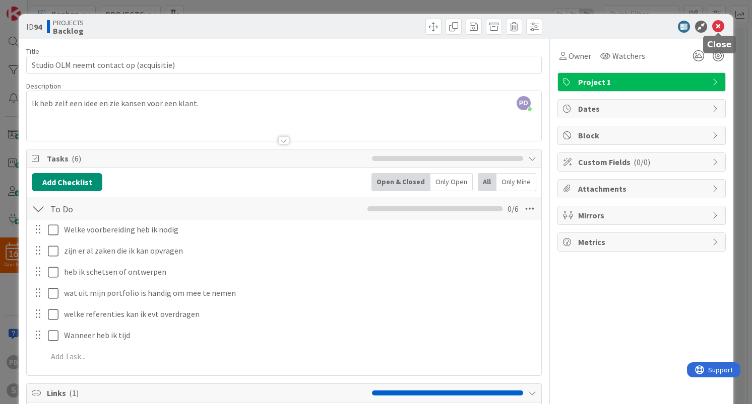
click at [720, 27] on icon at bounding box center [718, 27] width 12 height 12
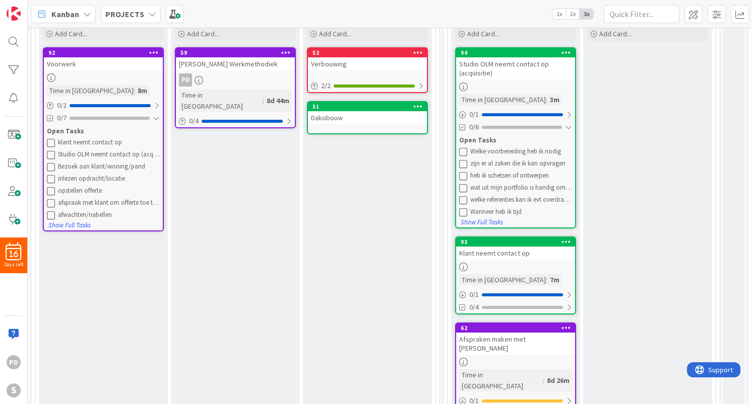
click at [544, 66] on div "Studio OLM neemt contact op (acquisitie)" at bounding box center [515, 68] width 119 height 22
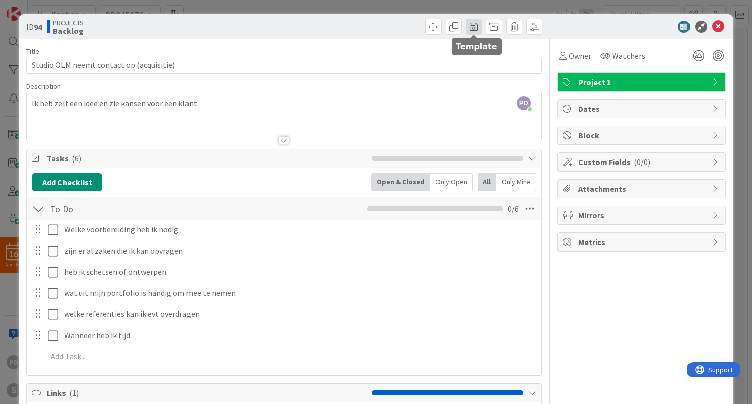
click at [477, 28] on span at bounding box center [473, 27] width 16 height 16
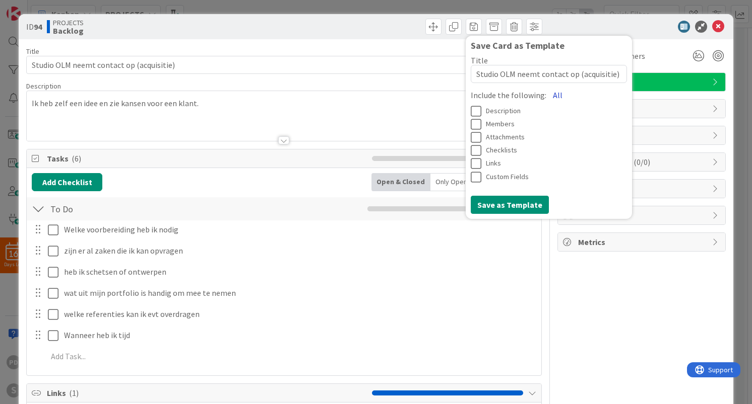
click at [552, 96] on button "All" at bounding box center [557, 95] width 23 height 18
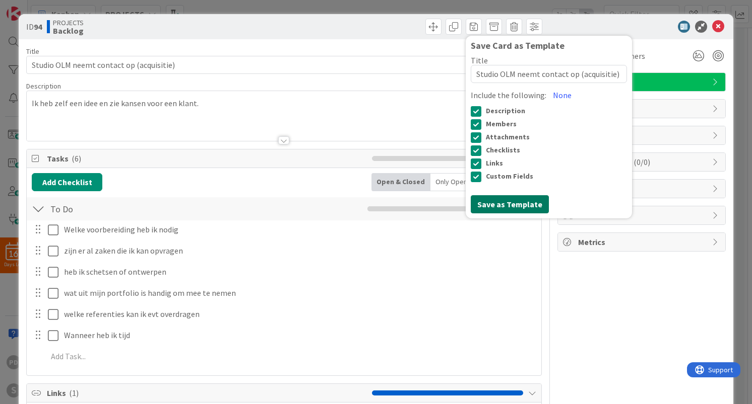
click at [502, 205] on button "Save as Template" at bounding box center [509, 204] width 78 height 18
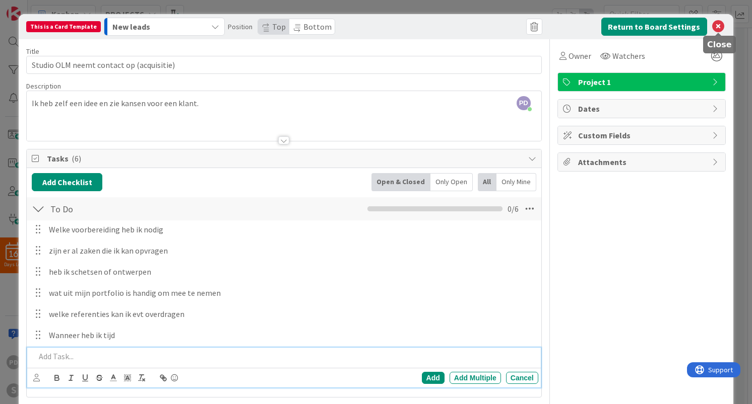
click at [716, 27] on icon at bounding box center [718, 27] width 12 height 12
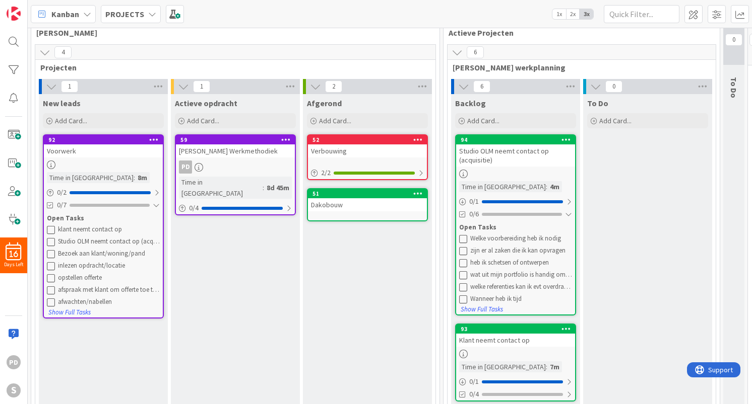
scroll to position [18, 1]
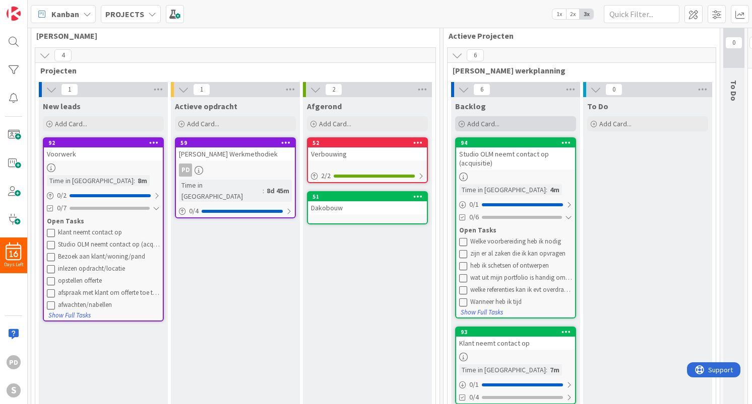
click at [488, 124] on span "Add Card..." at bounding box center [483, 123] width 32 height 9
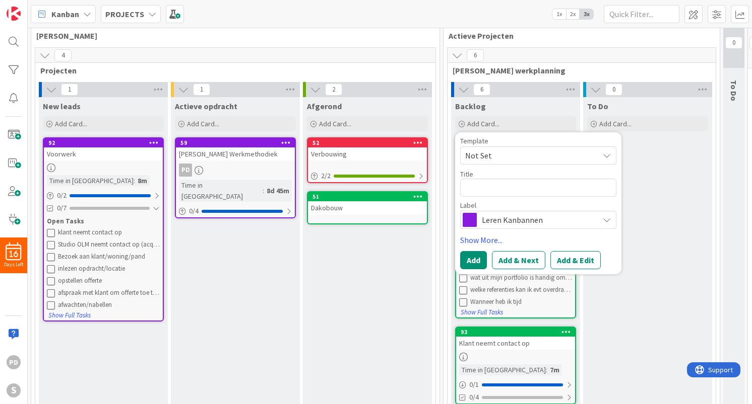
click at [502, 155] on span "Not Set" at bounding box center [528, 155] width 126 height 13
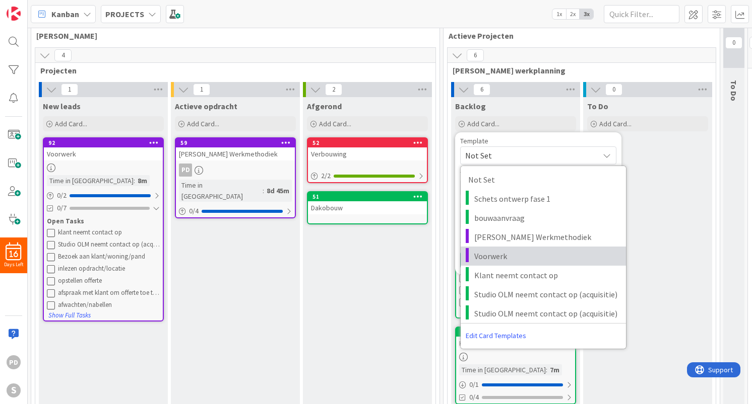
click at [494, 258] on span "Voorwerk" at bounding box center [546, 256] width 144 height 13
type textarea "x"
type textarea "Voorwerk"
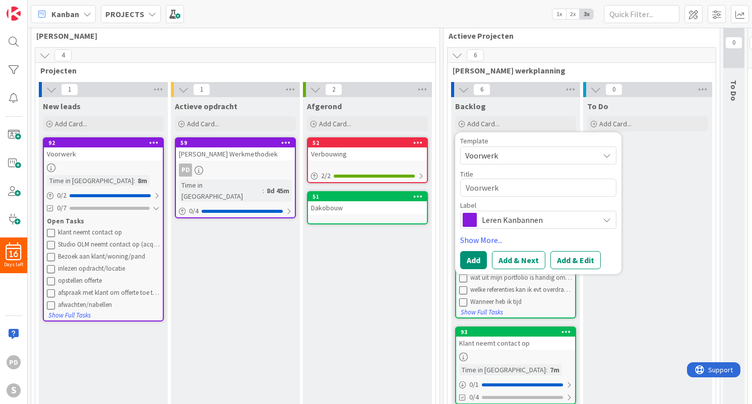
click at [548, 154] on span "Voorwerk" at bounding box center [528, 155] width 126 height 13
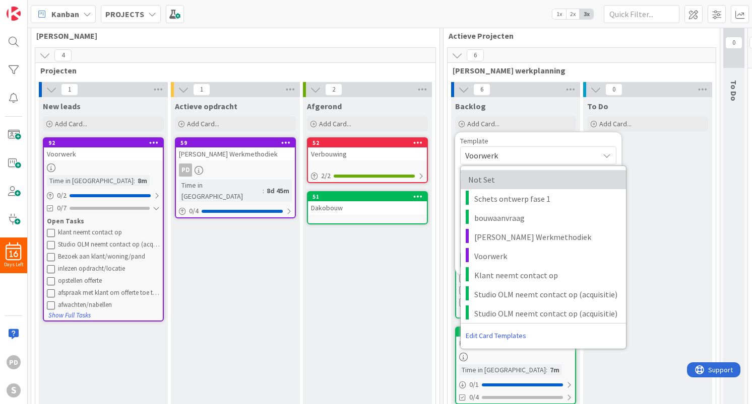
click at [507, 180] on span "Not Set" at bounding box center [540, 179] width 145 height 13
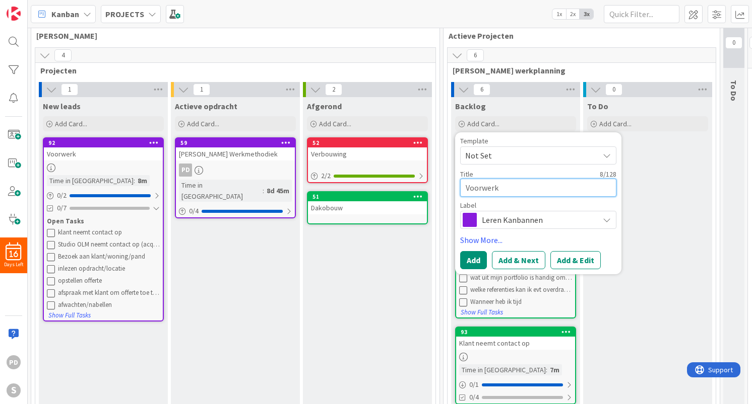
click at [502, 189] on textarea "Voorwerk" at bounding box center [538, 188] width 156 height 18
paste textarea "Bezoek aan klant/woning/pand"
type textarea "x"
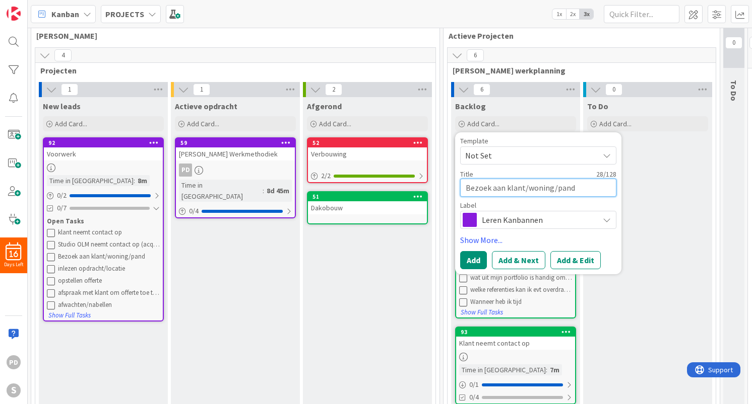
type textarea "Bezoek aan klant/woning/pand"
click at [552, 218] on span "Leren Kanbannen" at bounding box center [538, 220] width 112 height 14
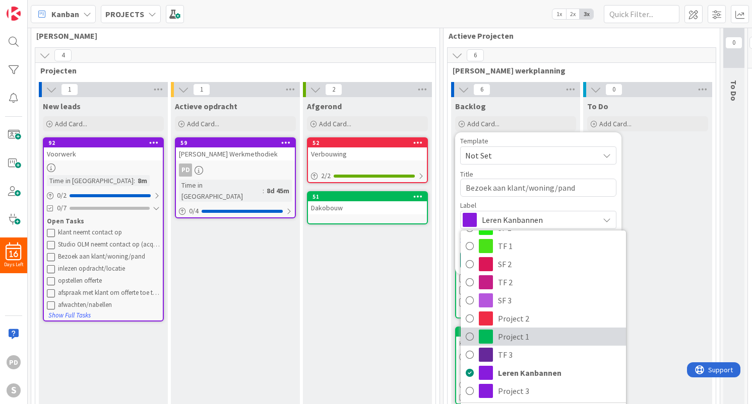
click at [525, 339] on span "Project 1" at bounding box center [559, 336] width 123 height 15
type textarea "x"
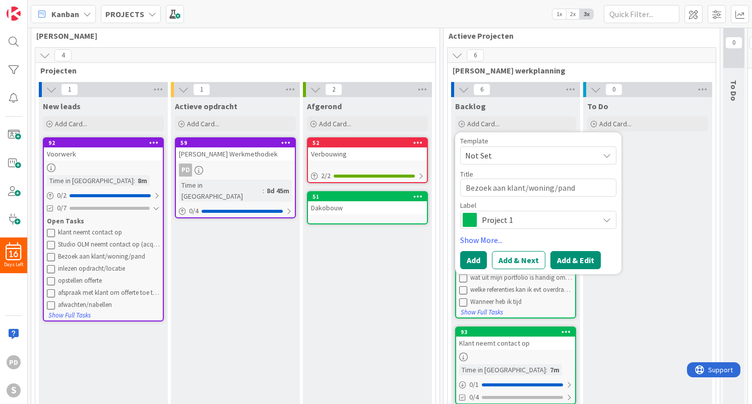
click at [574, 262] on button "Add & Edit" at bounding box center [575, 260] width 50 height 18
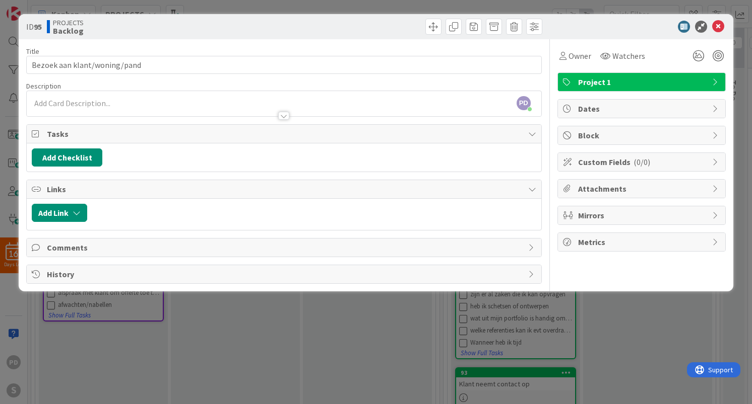
click at [72, 105] on div "Description PD piet de wit just joined" at bounding box center [283, 99] width 515 height 35
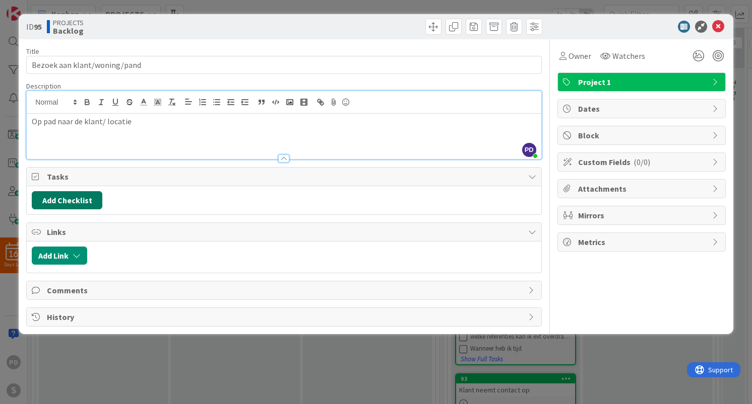
click at [67, 196] on button "Add Checklist" at bounding box center [67, 200] width 71 height 18
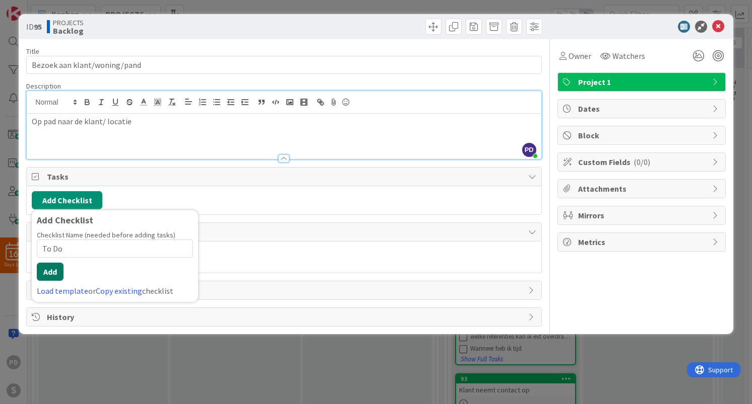
type input "To Do"
click at [51, 273] on button "Add" at bounding box center [50, 272] width 27 height 18
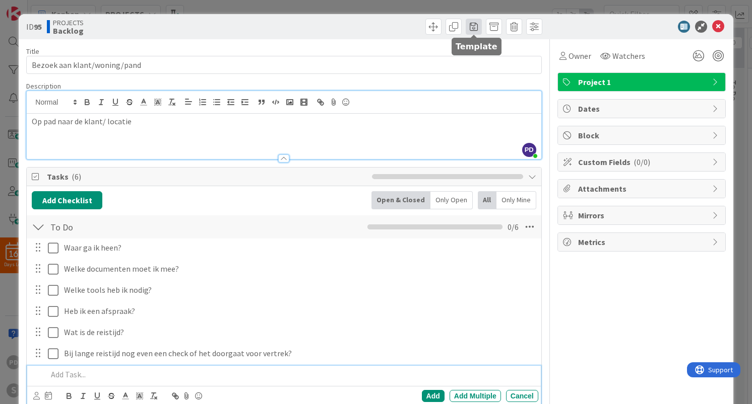
click at [473, 27] on span at bounding box center [473, 27] width 16 height 16
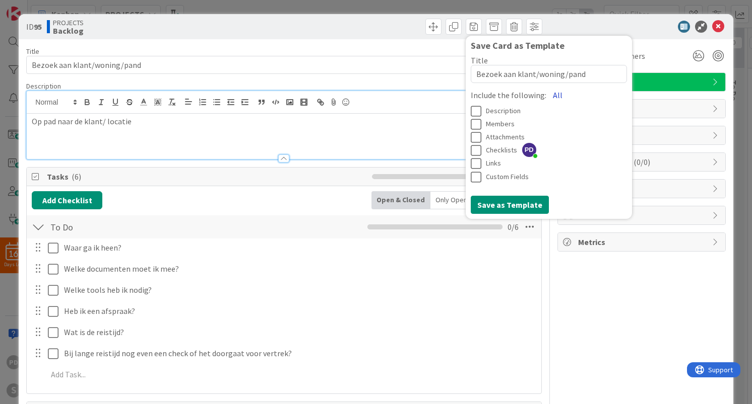
click at [556, 96] on button "All" at bounding box center [557, 95] width 23 height 18
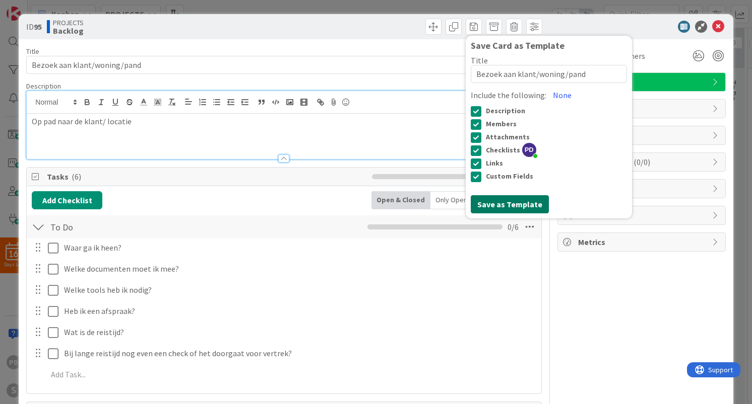
click at [503, 202] on button "Save as Template" at bounding box center [509, 204] width 78 height 18
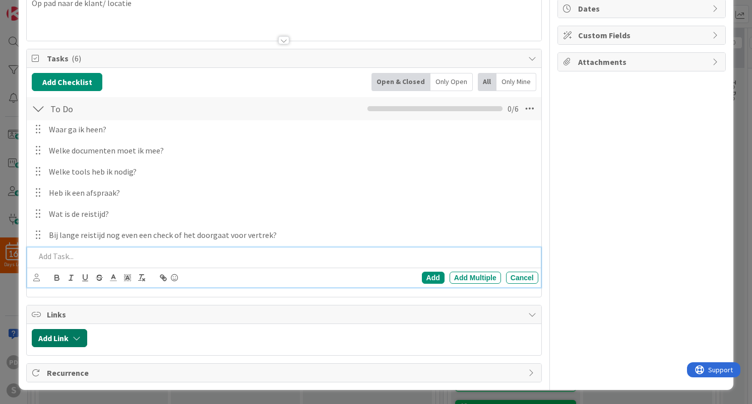
click at [71, 341] on button "Add Link" at bounding box center [59, 338] width 55 height 18
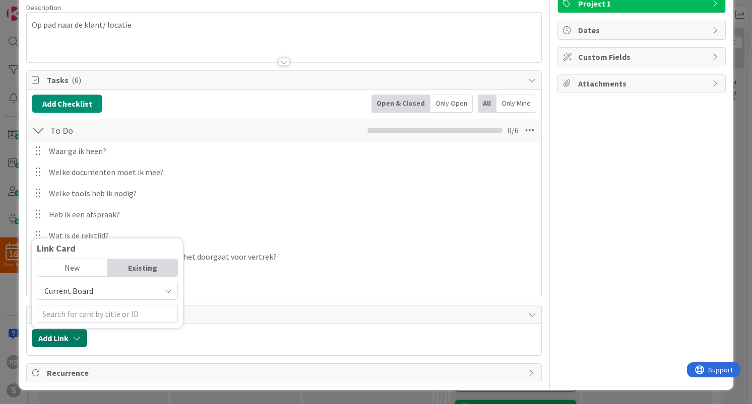
scroll to position [79, 0]
click at [99, 315] on div at bounding box center [107, 314] width 141 height 18
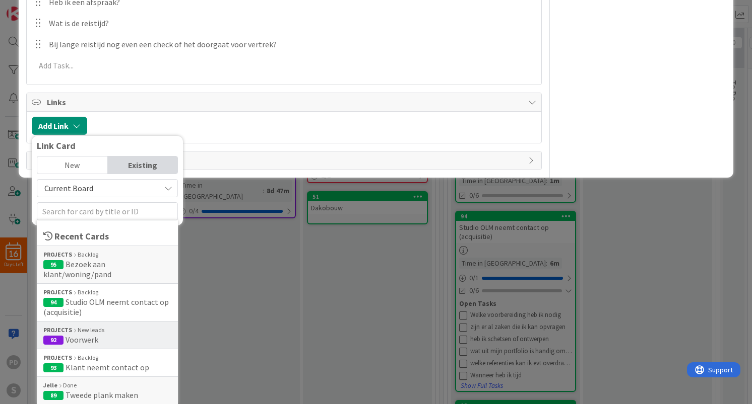
click at [86, 337] on span "Voorwerk" at bounding box center [81, 340] width 33 height 10
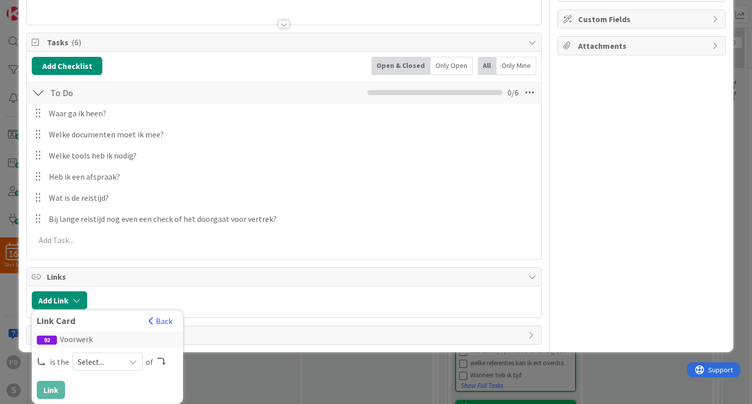
click at [105, 358] on span "Select..." at bounding box center [99, 362] width 42 height 14
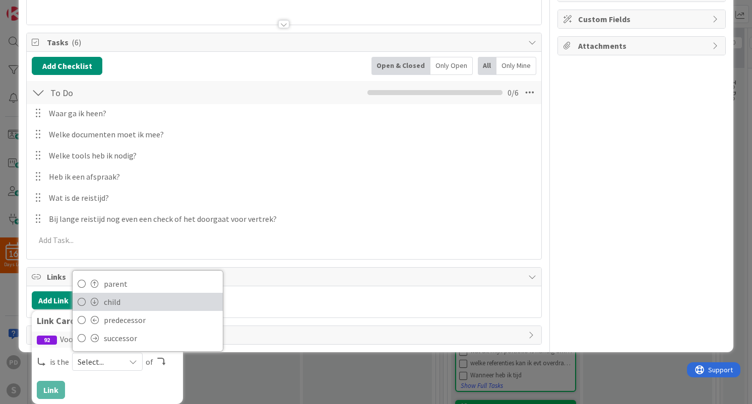
click at [121, 304] on span "child" at bounding box center [161, 302] width 114 height 15
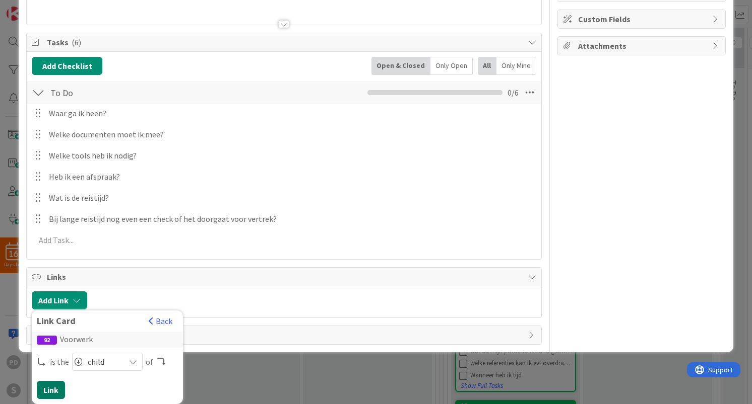
click at [51, 391] on button "Link" at bounding box center [51, 390] width 28 height 18
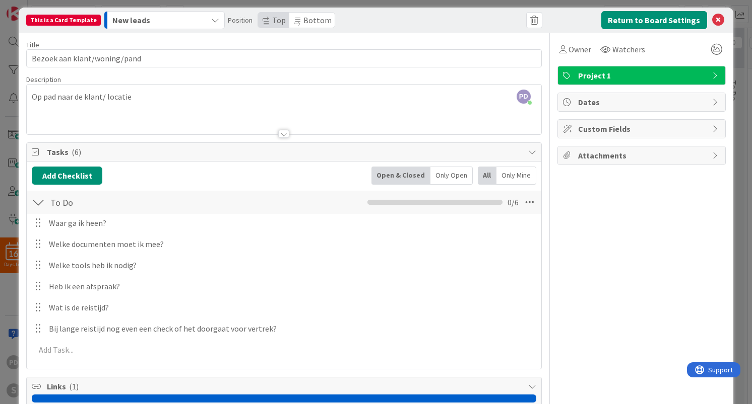
scroll to position [0, 0]
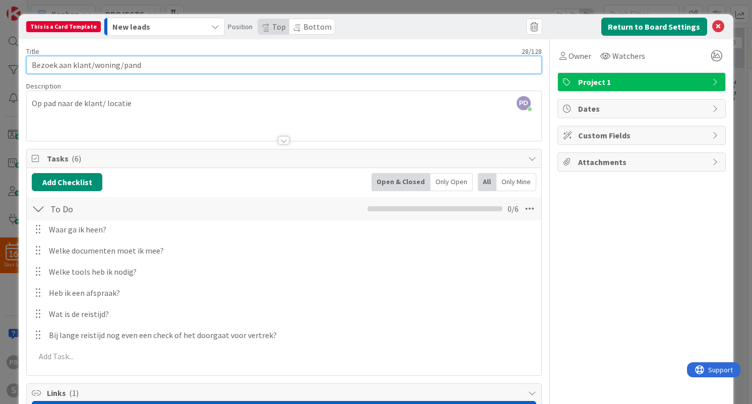
click at [365, 66] on input "Bezoek aan klant/woning/pand" at bounding box center [283, 65] width 515 height 18
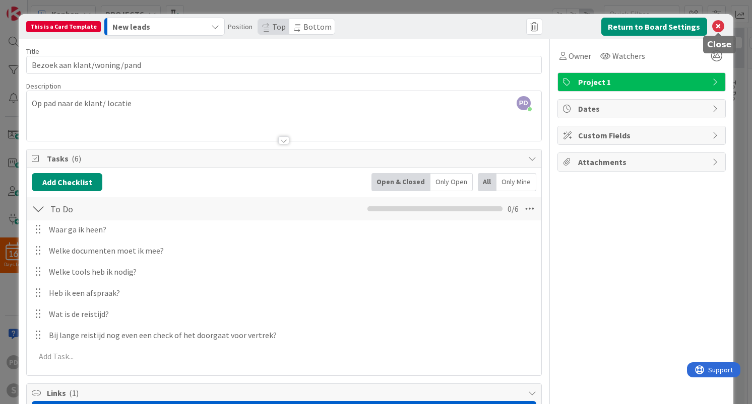
click at [720, 29] on icon at bounding box center [718, 27] width 12 height 12
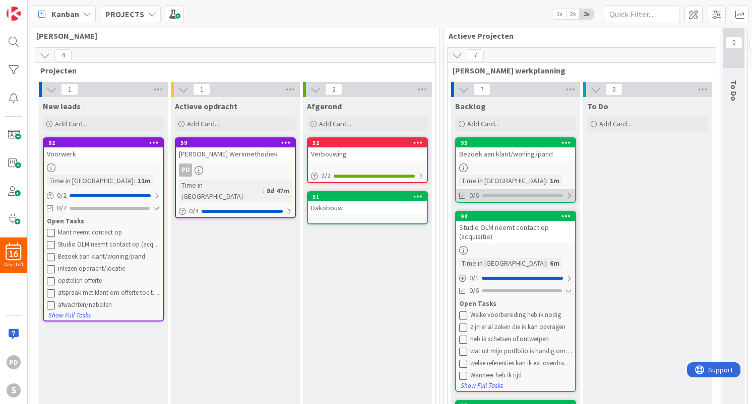
click at [568, 196] on div at bounding box center [569, 196] width 6 height 8
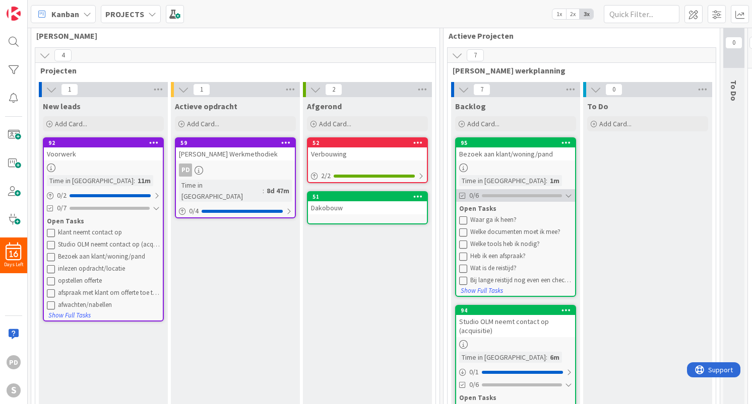
click at [568, 196] on div at bounding box center [568, 196] width 7 height 8
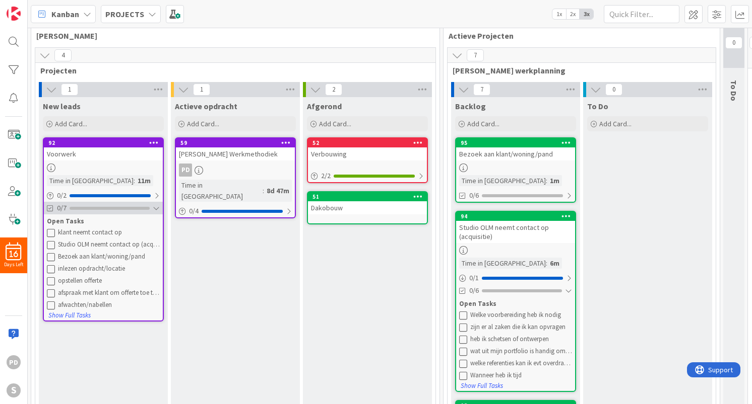
click at [155, 211] on div at bounding box center [156, 208] width 7 height 8
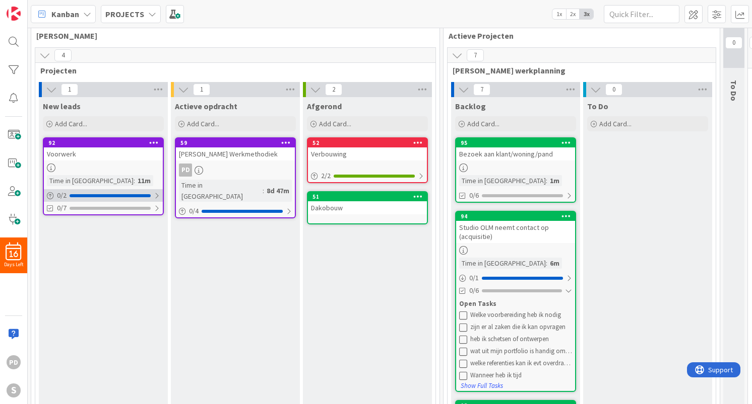
click at [158, 193] on div at bounding box center [157, 196] width 6 height 8
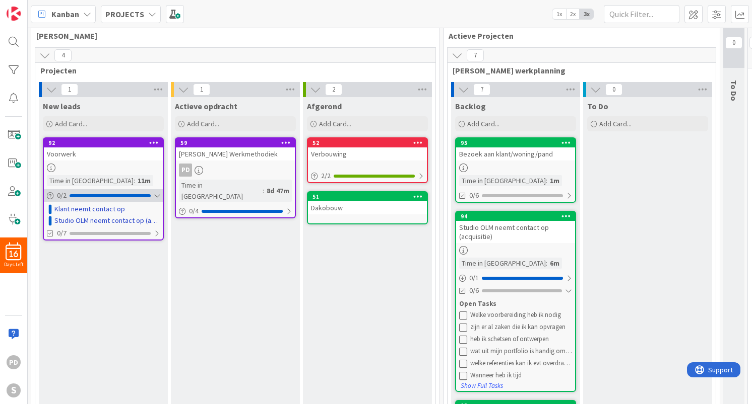
click at [158, 193] on div at bounding box center [157, 196] width 6 height 8
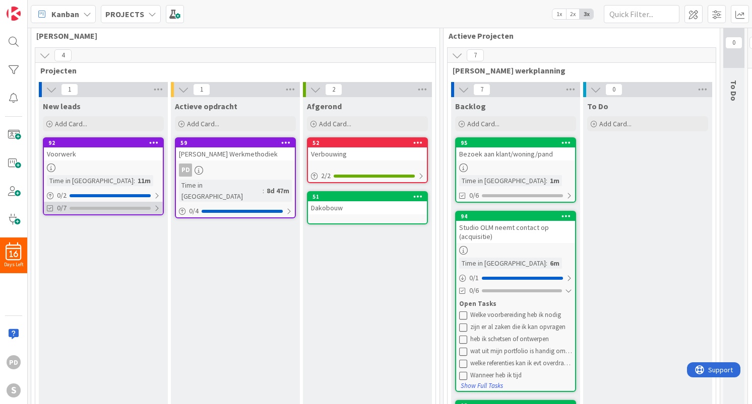
click at [156, 211] on div at bounding box center [157, 208] width 6 height 8
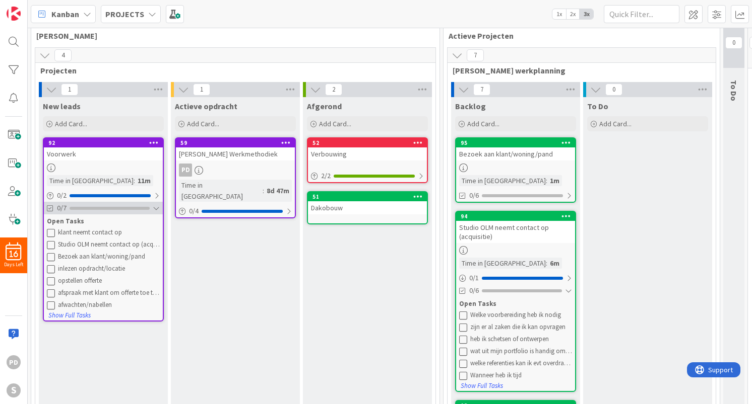
click at [156, 211] on div at bounding box center [156, 208] width 7 height 8
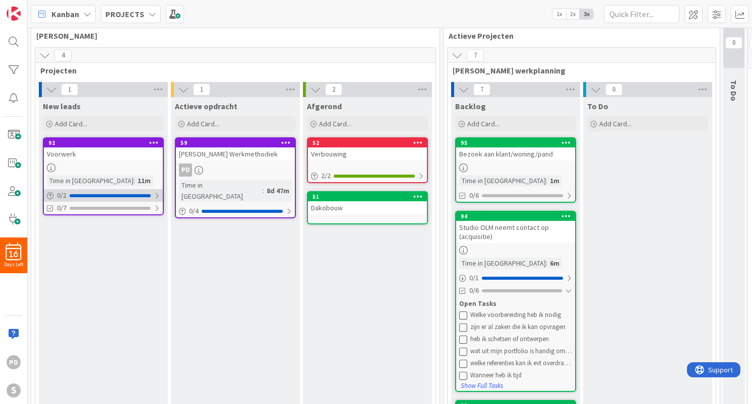
click at [157, 196] on div at bounding box center [157, 196] width 6 height 8
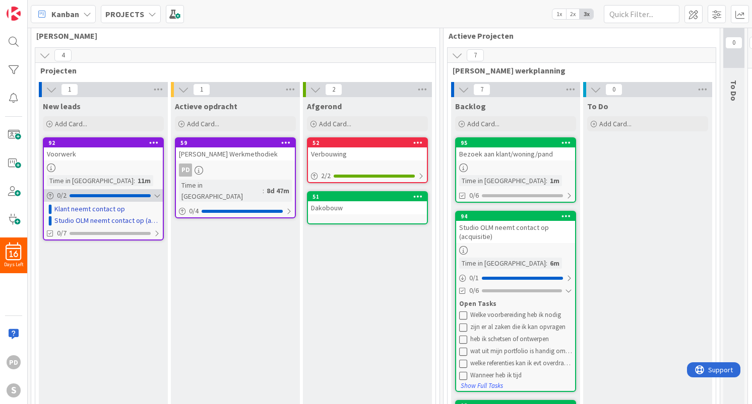
click at [157, 196] on div at bounding box center [157, 196] width 6 height 8
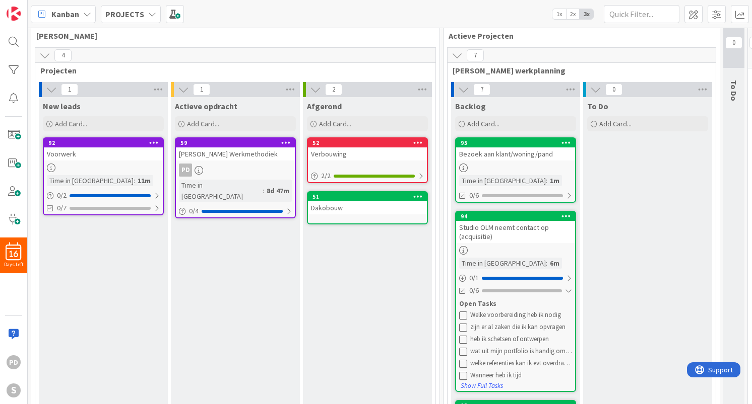
click at [463, 170] on icon at bounding box center [463, 168] width 9 height 9
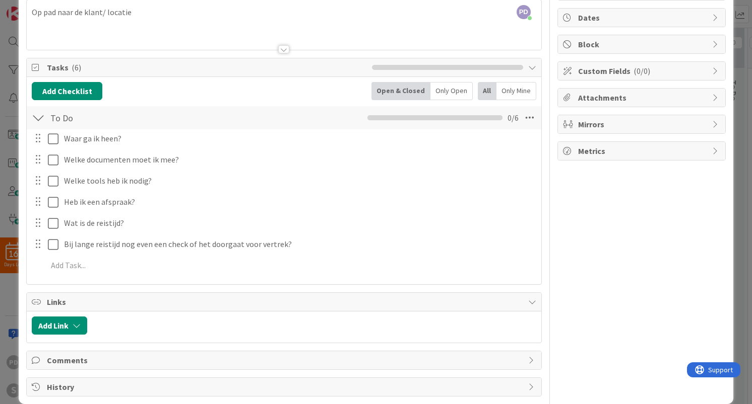
scroll to position [105, 0]
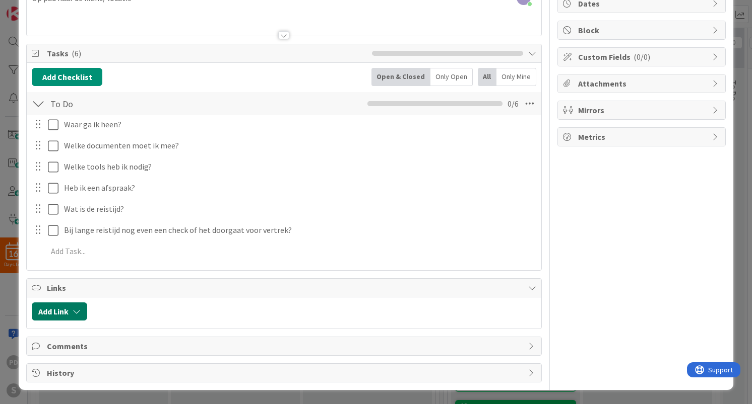
click at [79, 311] on icon "button" at bounding box center [77, 312] width 8 height 8
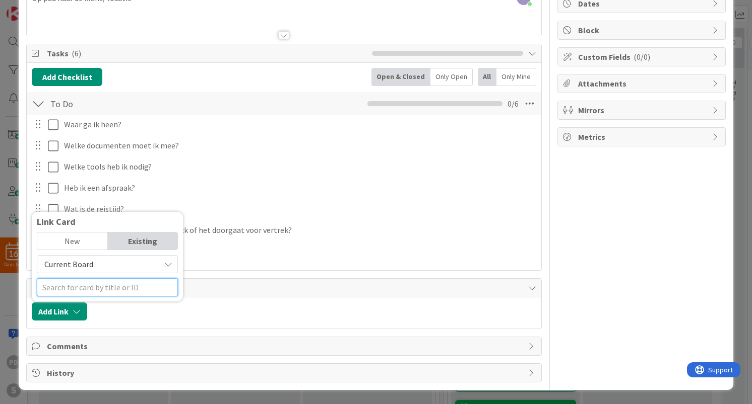
click at [90, 286] on input "text" at bounding box center [107, 288] width 141 height 18
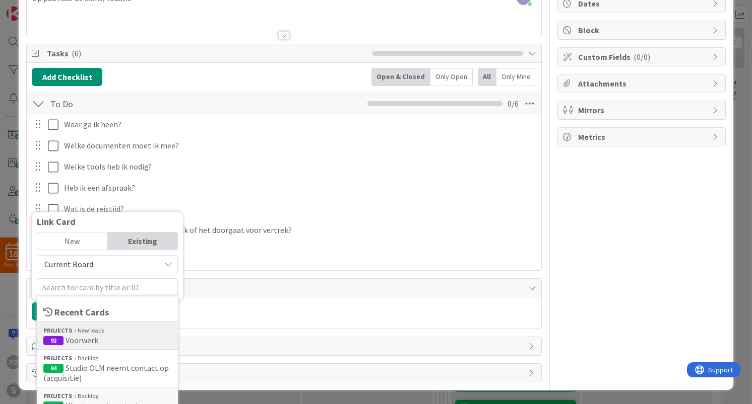
click at [89, 339] on span "Voorwerk" at bounding box center [81, 340] width 33 height 10
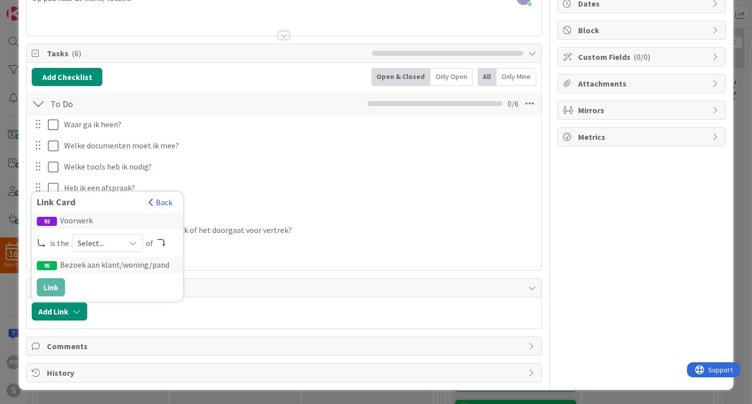
click at [98, 246] on span "Select..." at bounding box center [99, 243] width 42 height 14
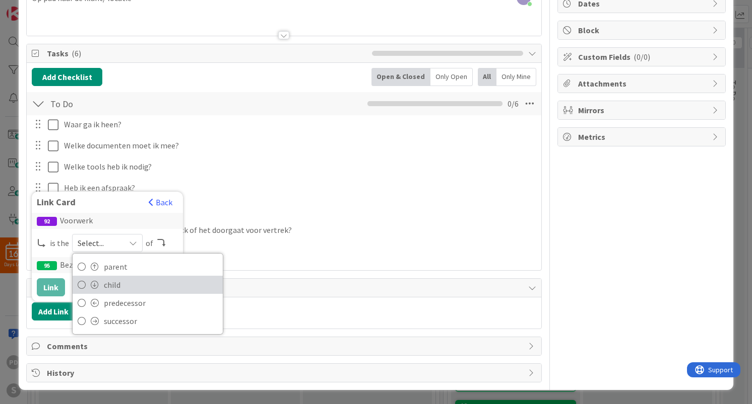
click at [108, 288] on span "child" at bounding box center [161, 285] width 114 height 15
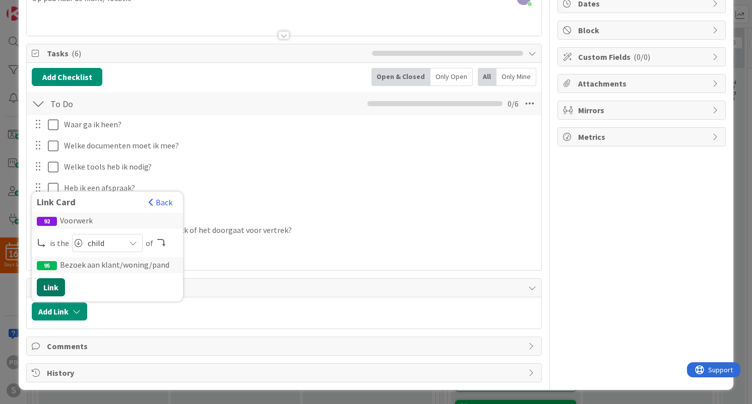
click at [49, 288] on button "Link" at bounding box center [51, 288] width 28 height 18
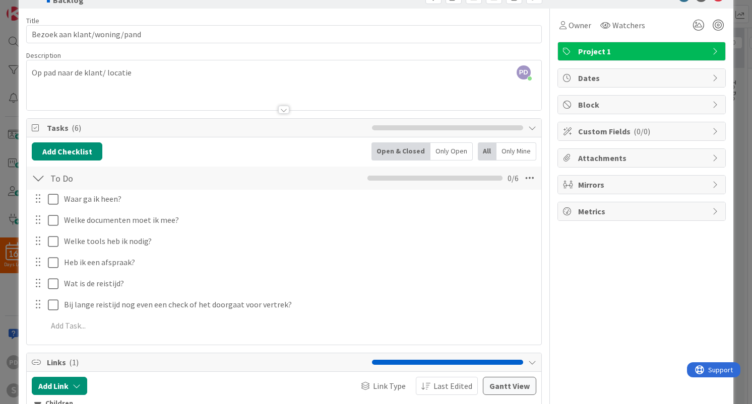
scroll to position [0, 0]
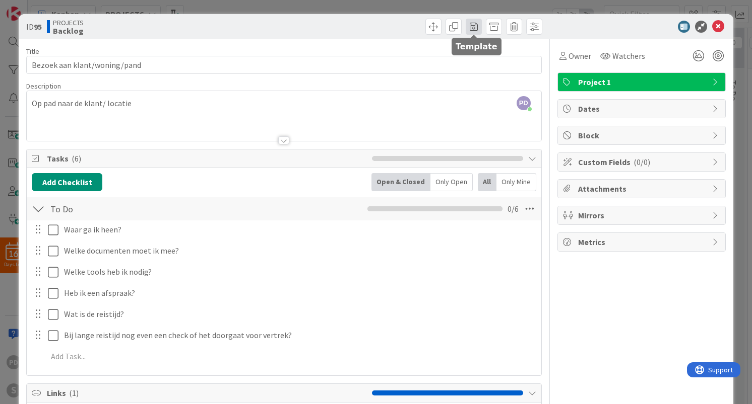
click at [470, 26] on span at bounding box center [473, 27] width 16 height 16
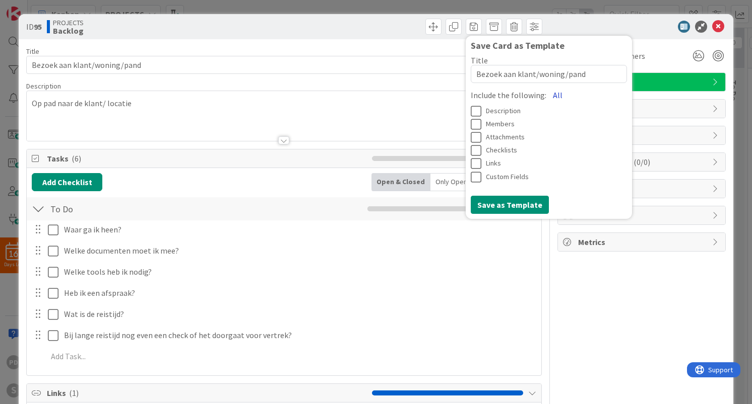
click at [554, 94] on button "All" at bounding box center [557, 95] width 23 height 18
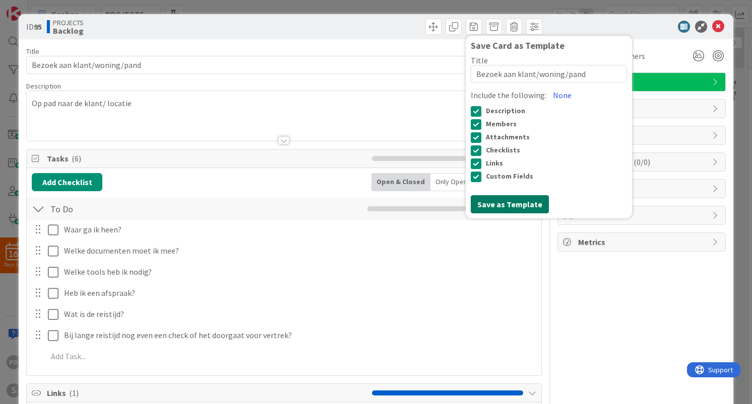
click at [498, 208] on button "Save as Template" at bounding box center [509, 204] width 78 height 18
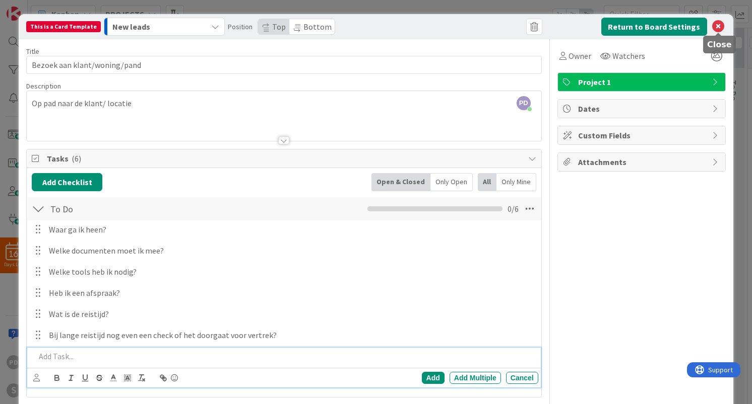
click at [717, 28] on icon at bounding box center [718, 27] width 12 height 12
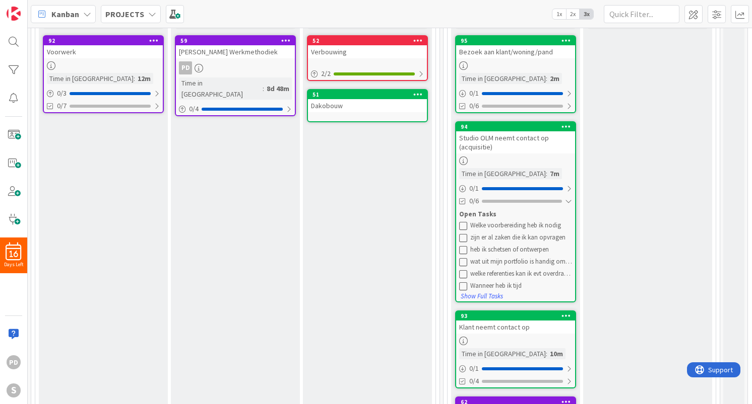
scroll to position [131, 1]
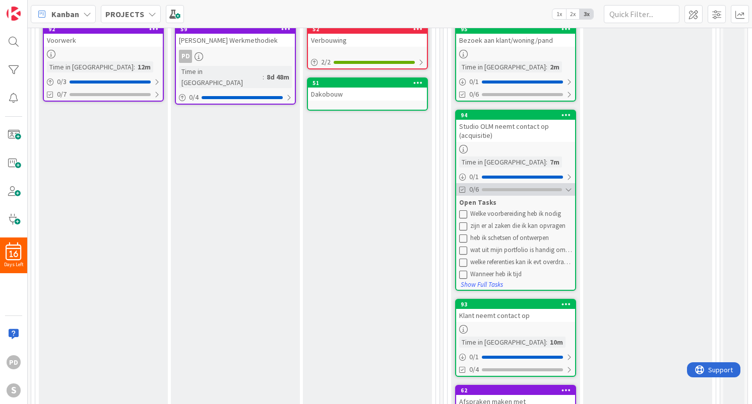
click at [568, 190] on div at bounding box center [568, 190] width 7 height 8
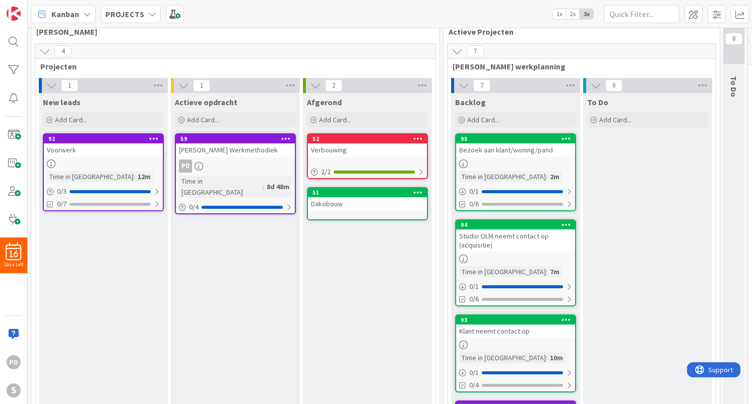
scroll to position [0, 1]
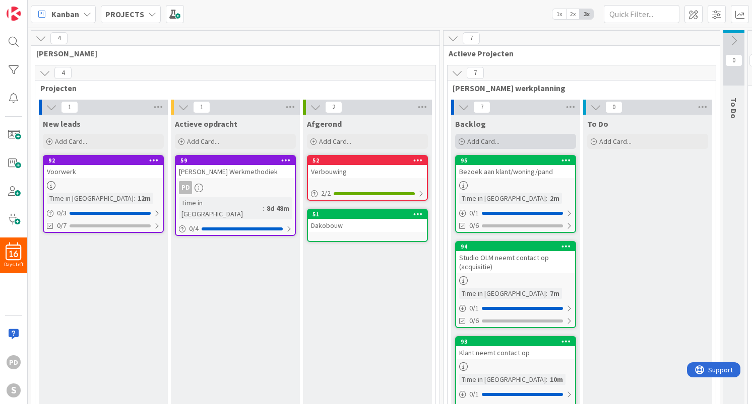
click at [486, 142] on span "Add Card..." at bounding box center [483, 141] width 32 height 9
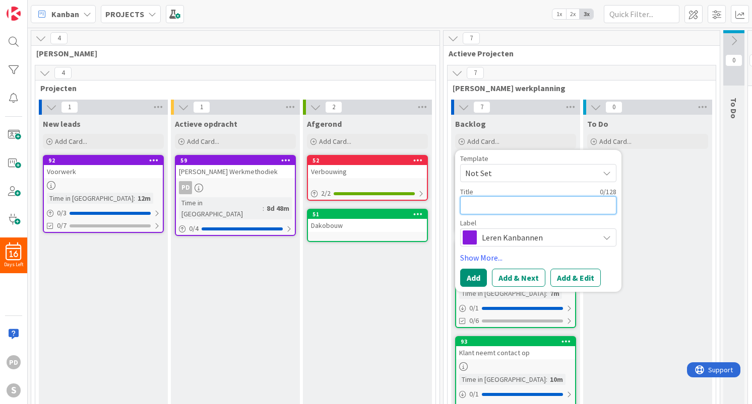
paste textarea "inlezen opdracht/locatie"
type textarea "x"
type textarea "inlezen opdracht/locatie"
click at [508, 236] on span "Leren Kanbannen" at bounding box center [538, 238] width 112 height 14
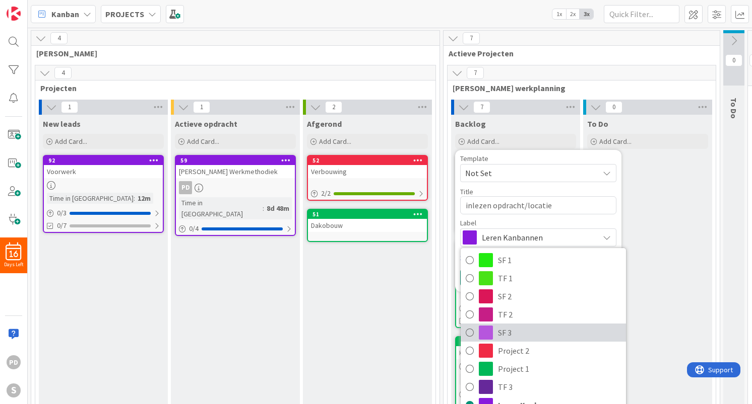
scroll to position [0, 0]
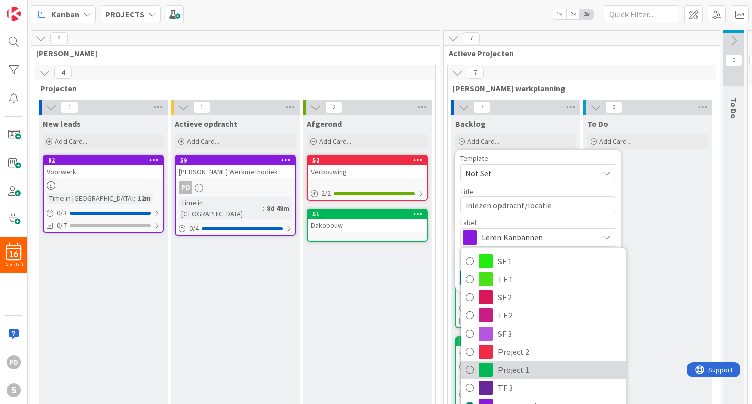
click at [508, 371] on span "Project 1" at bounding box center [559, 370] width 123 height 15
type textarea "x"
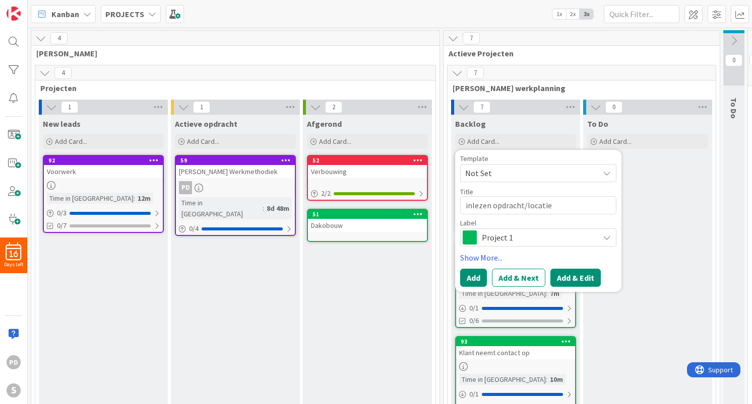
click at [574, 281] on button "Add & Edit" at bounding box center [575, 278] width 50 height 18
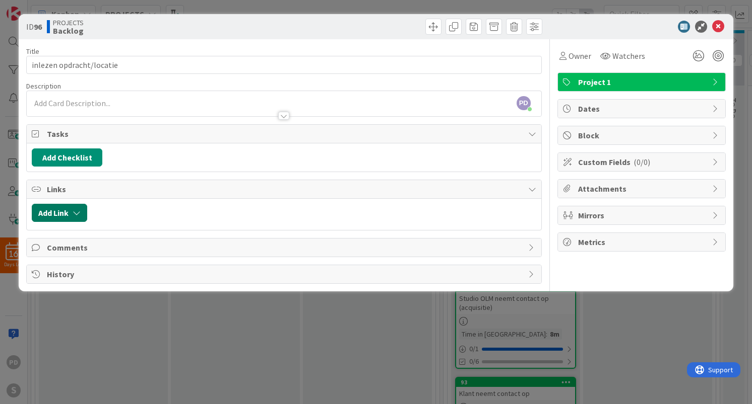
click at [60, 211] on button "Add Link" at bounding box center [59, 213] width 55 height 18
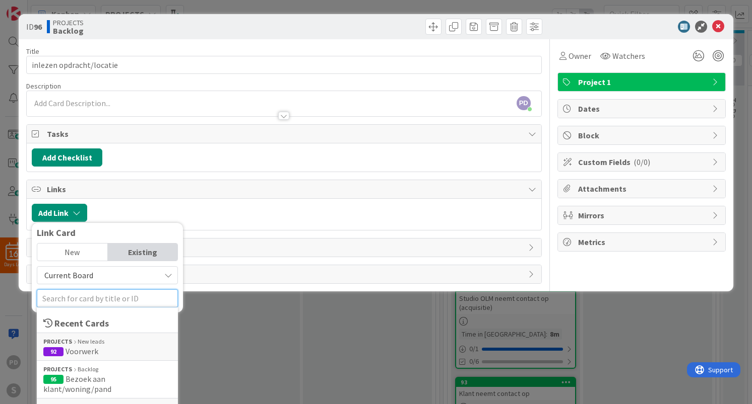
click at [82, 300] on input "text" at bounding box center [107, 299] width 141 height 18
click at [81, 352] on span "Voorwerk" at bounding box center [81, 352] width 33 height 10
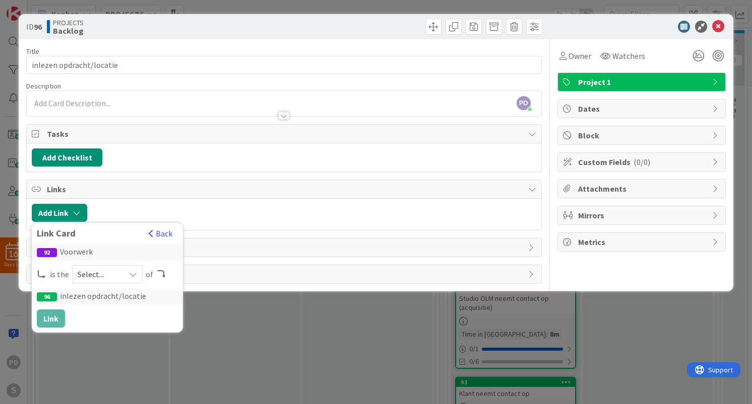
click at [108, 278] on span "Select..." at bounding box center [99, 274] width 42 height 14
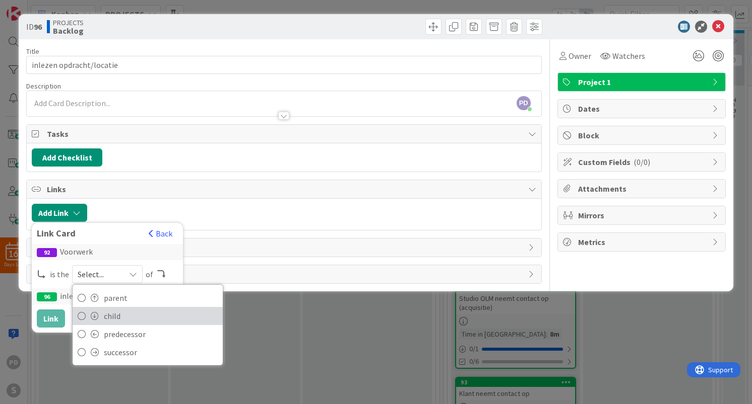
click at [109, 315] on span "child" at bounding box center [161, 316] width 114 height 15
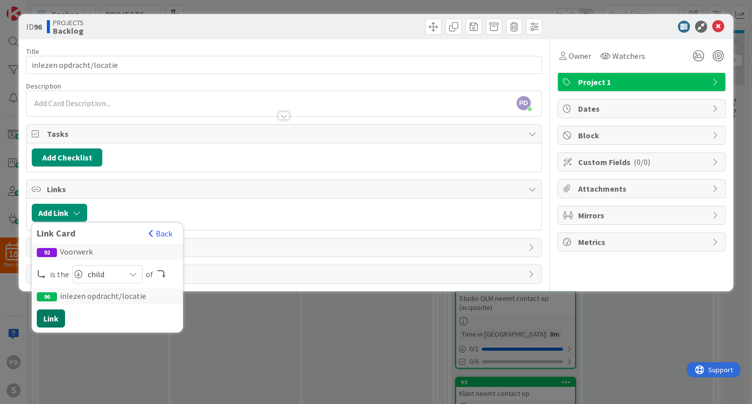
click at [50, 321] on button "Link" at bounding box center [51, 319] width 28 height 18
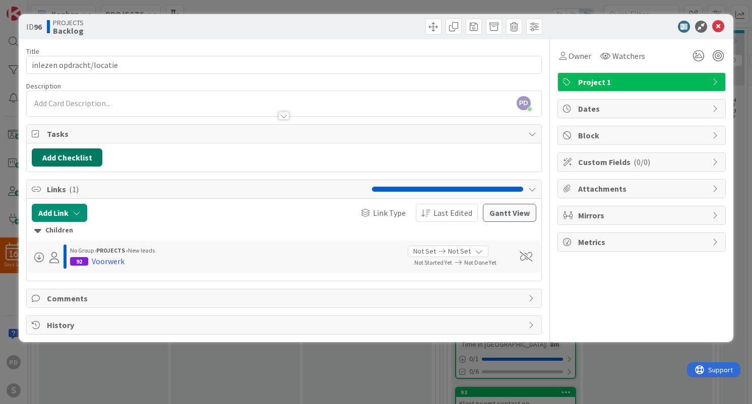
click at [71, 159] on button "Add Checklist" at bounding box center [67, 158] width 71 height 18
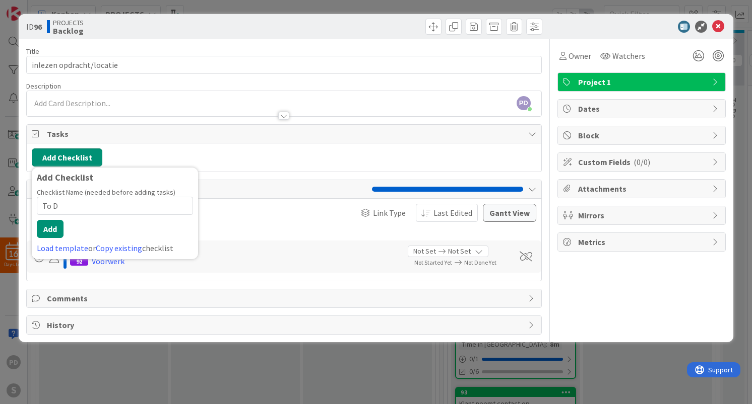
type input "To Do"
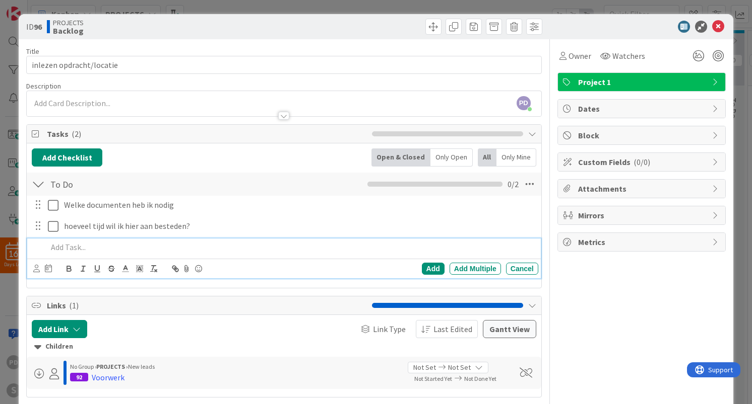
click at [75, 105] on div "PD [PERSON_NAME] just joined" at bounding box center [284, 103] width 514 height 25
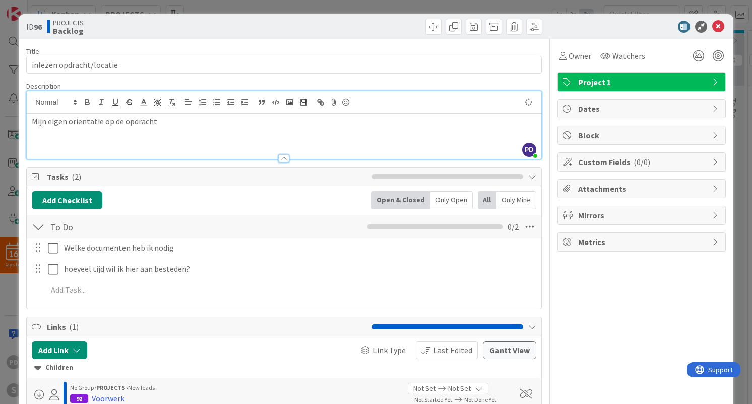
click at [76, 124] on p "Mijn eigen orientatie op de opdracht" at bounding box center [284, 122] width 504 height 12
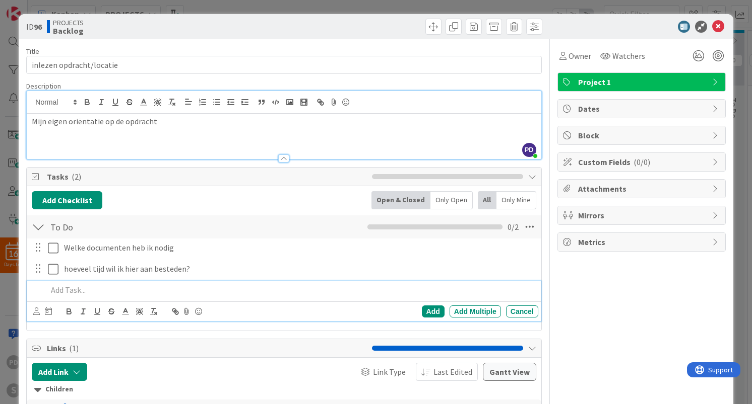
click at [106, 290] on p at bounding box center [290, 291] width 486 height 12
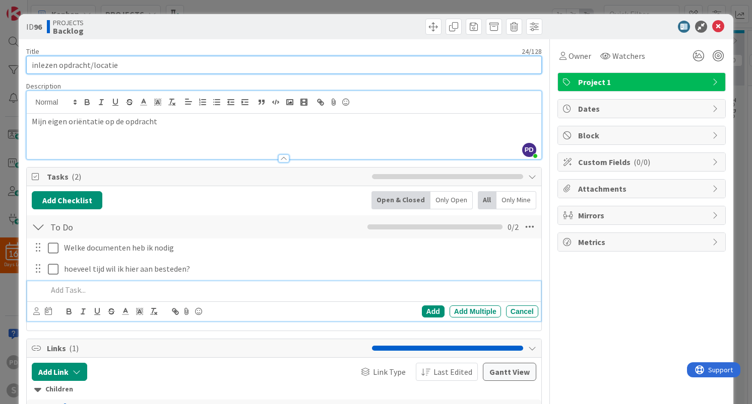
click at [392, 63] on input "inlezen opdracht/locatie" at bounding box center [283, 65] width 515 height 18
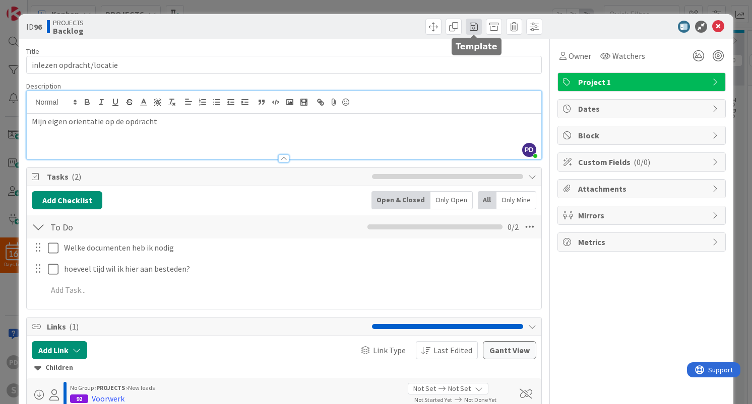
click at [475, 25] on span at bounding box center [473, 27] width 16 height 16
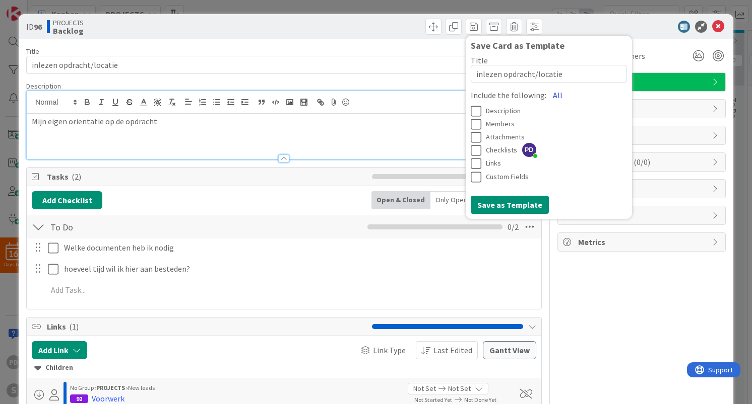
click at [554, 93] on button "All" at bounding box center [557, 95] width 23 height 18
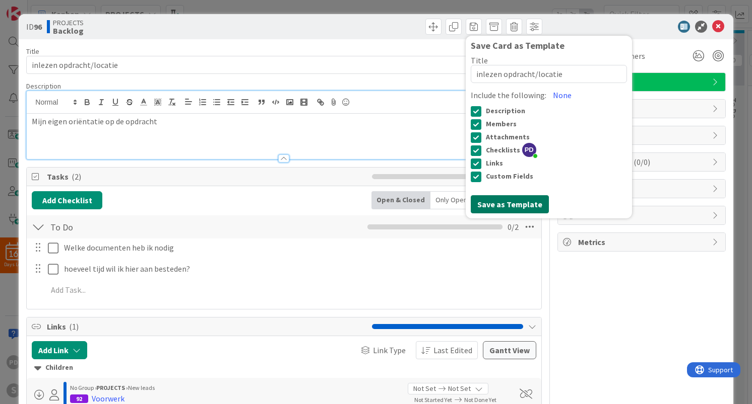
click at [502, 204] on button "Save as Template" at bounding box center [509, 204] width 78 height 18
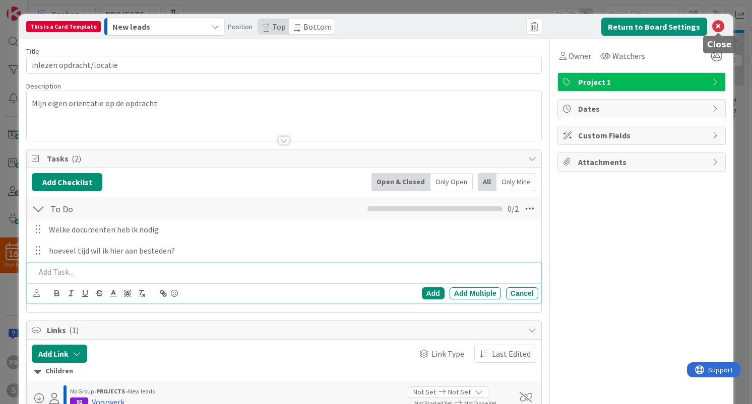
click at [718, 28] on icon at bounding box center [718, 27] width 12 height 12
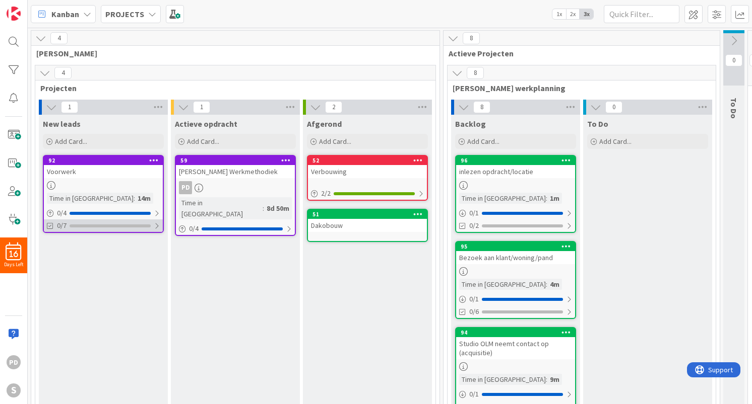
click at [158, 226] on div at bounding box center [157, 226] width 6 height 8
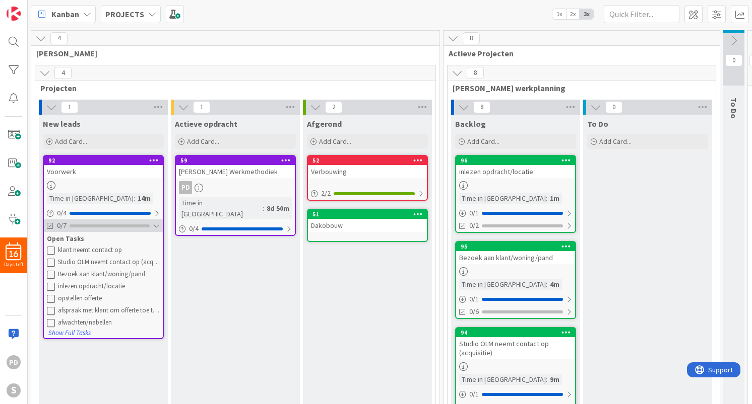
click at [158, 226] on div at bounding box center [156, 226] width 7 height 8
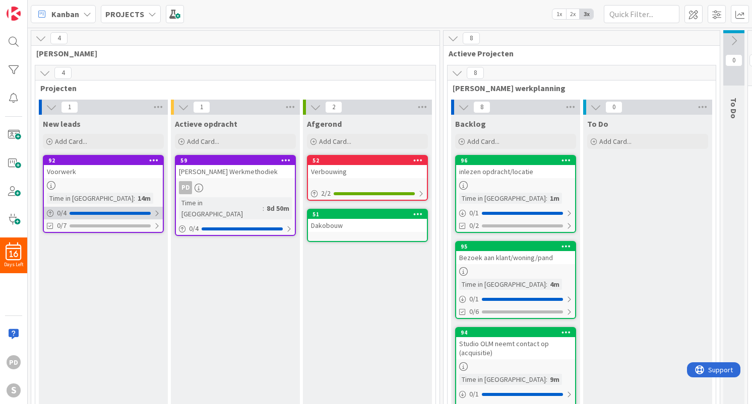
click at [158, 211] on div at bounding box center [157, 214] width 6 height 8
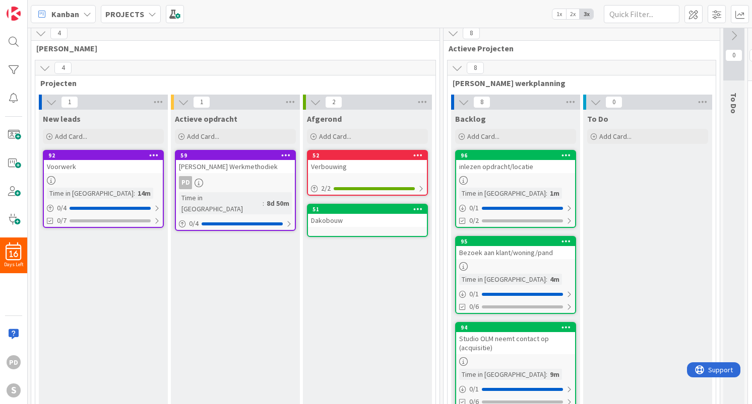
scroll to position [0, 1]
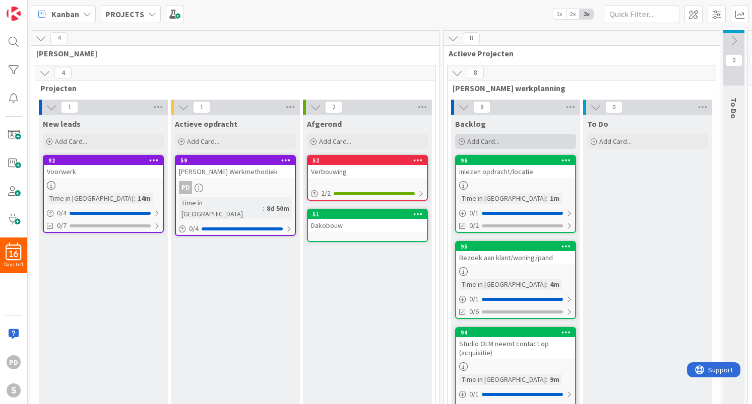
click at [487, 142] on span "Add Card..." at bounding box center [483, 141] width 32 height 9
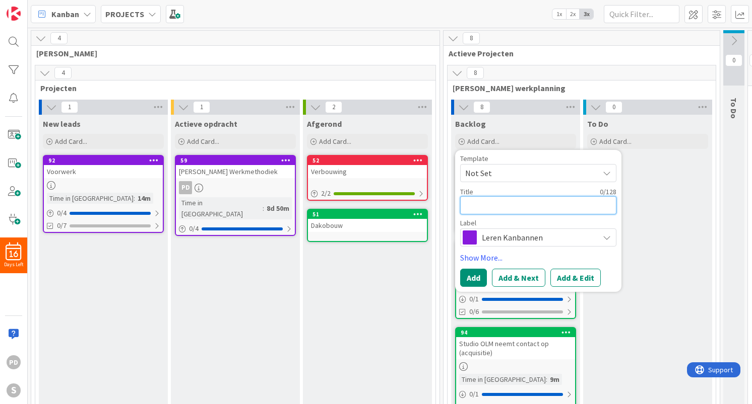
paste textarea "opstellen offerte"
type textarea "x"
type textarea "opstellen offerte"
click at [529, 240] on span "Leren Kanbannen" at bounding box center [538, 238] width 112 height 14
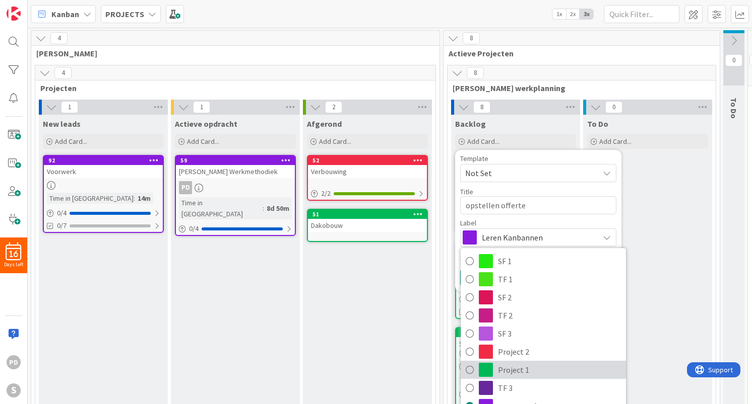
click at [519, 368] on span "Project 1" at bounding box center [559, 370] width 123 height 15
type textarea "x"
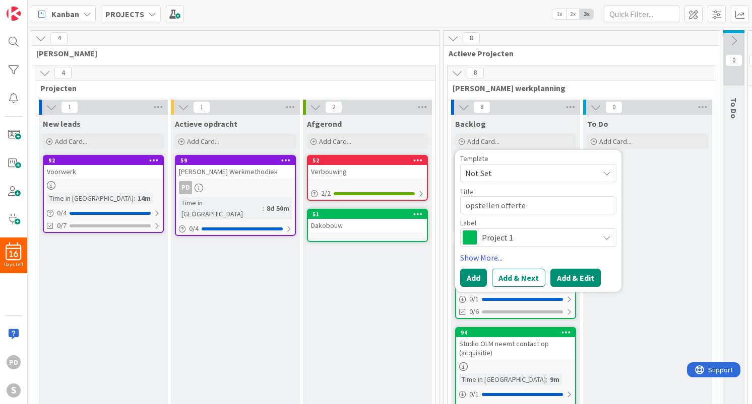
click at [569, 282] on button "Add & Edit" at bounding box center [575, 278] width 50 height 18
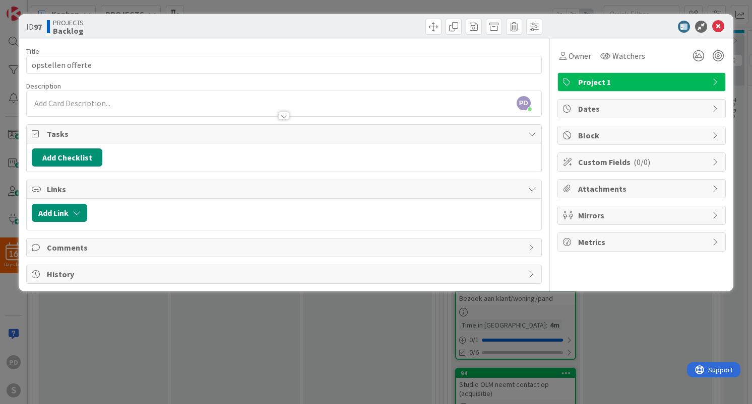
click at [77, 102] on div "PD [PERSON_NAME] just joined" at bounding box center [284, 103] width 514 height 25
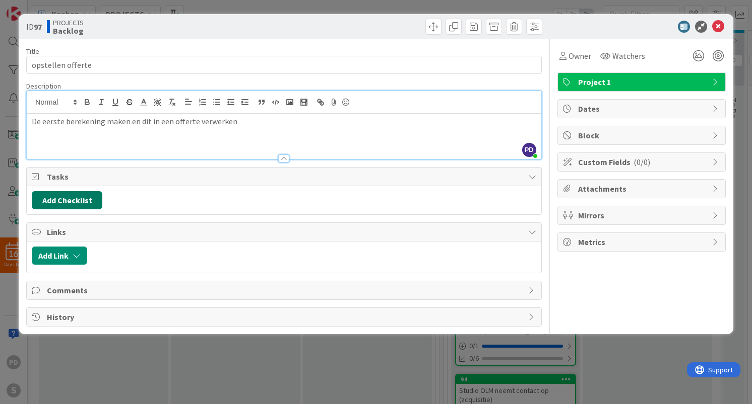
click at [58, 194] on button "Add Checklist" at bounding box center [67, 200] width 71 height 18
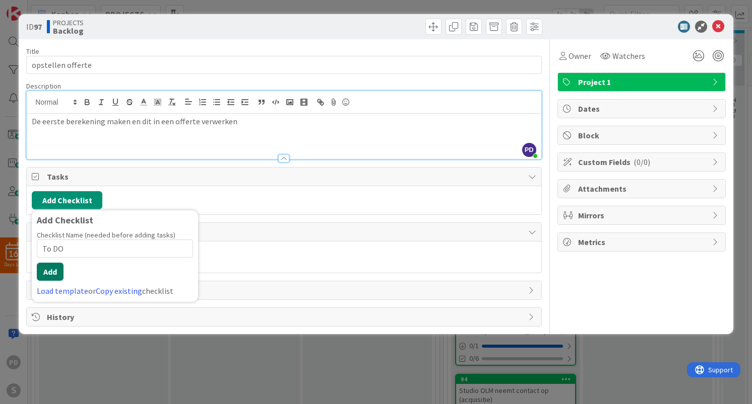
type input "To DO"
click at [51, 271] on button "Add" at bounding box center [50, 272] width 27 height 18
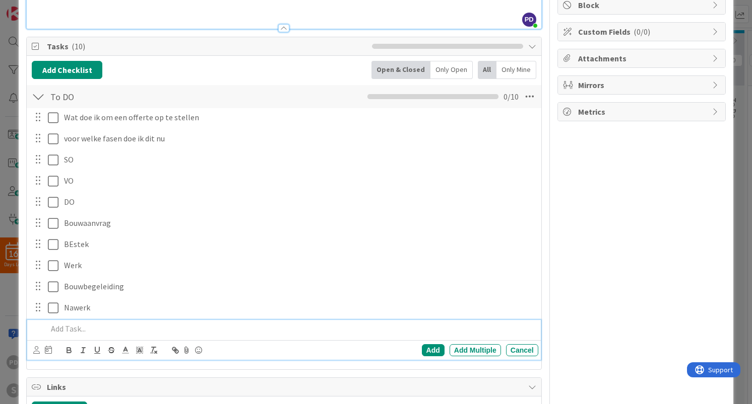
scroll to position [230, 0]
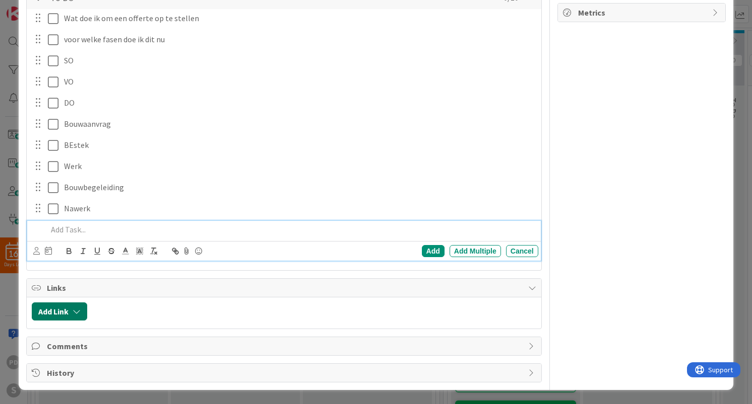
click at [76, 313] on icon "button" at bounding box center [77, 312] width 8 height 8
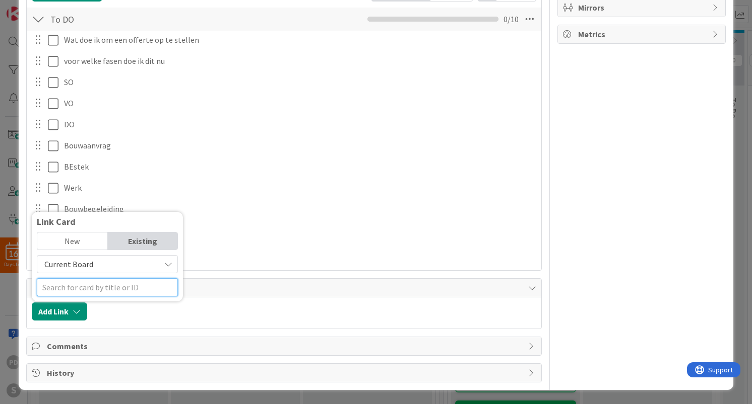
click at [98, 287] on div at bounding box center [107, 288] width 141 height 18
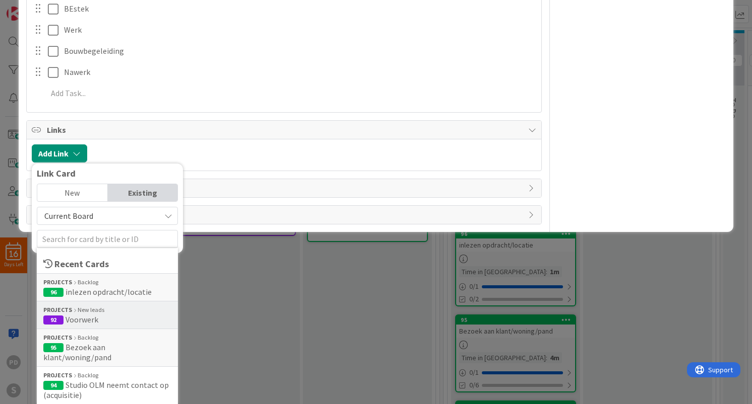
click at [88, 317] on span "Voorwerk" at bounding box center [81, 320] width 33 height 10
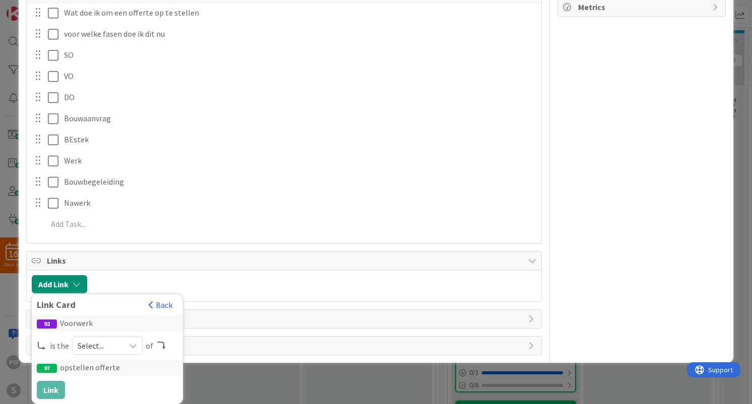
click at [129, 342] on icon at bounding box center [133, 346] width 8 height 8
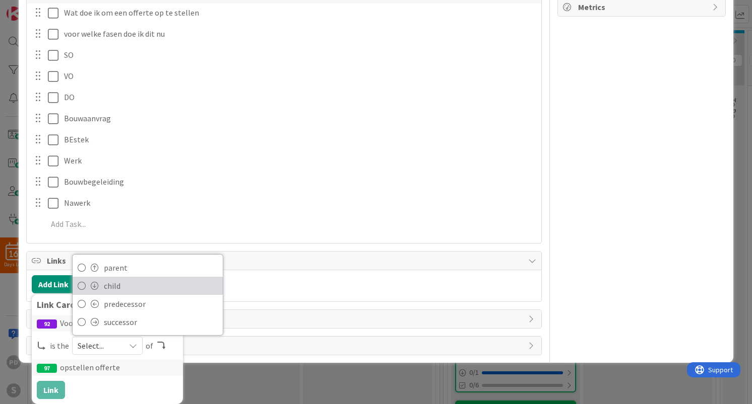
click at [121, 290] on span "child" at bounding box center [161, 286] width 114 height 15
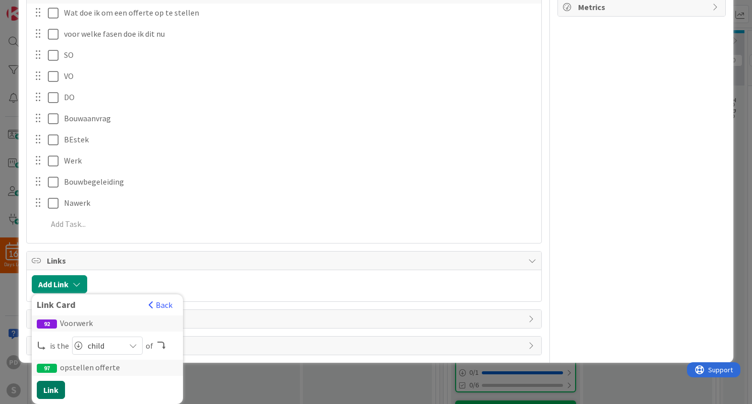
click at [51, 393] on button "Link" at bounding box center [51, 390] width 28 height 18
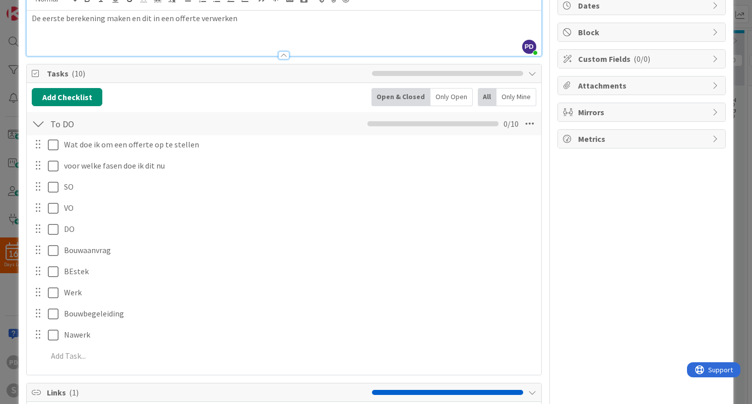
scroll to position [0, 0]
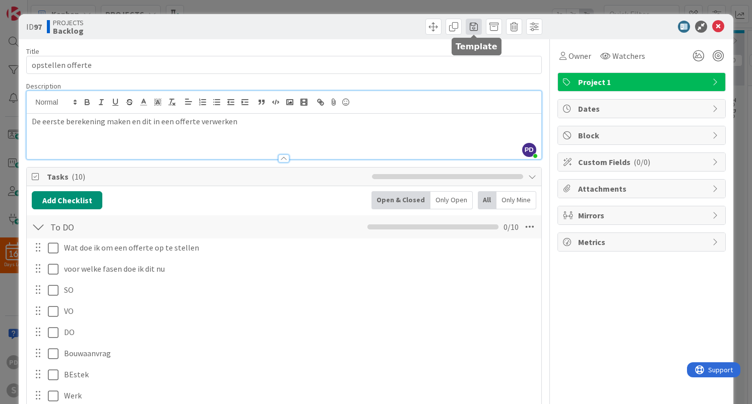
click at [472, 27] on span at bounding box center [473, 27] width 16 height 16
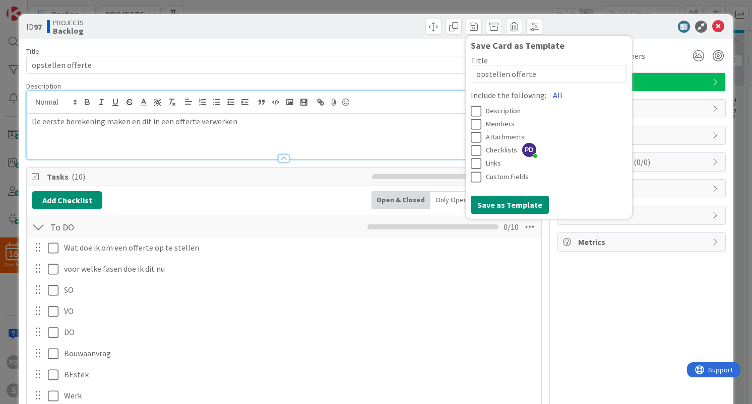
click at [556, 97] on button "All" at bounding box center [557, 95] width 23 height 18
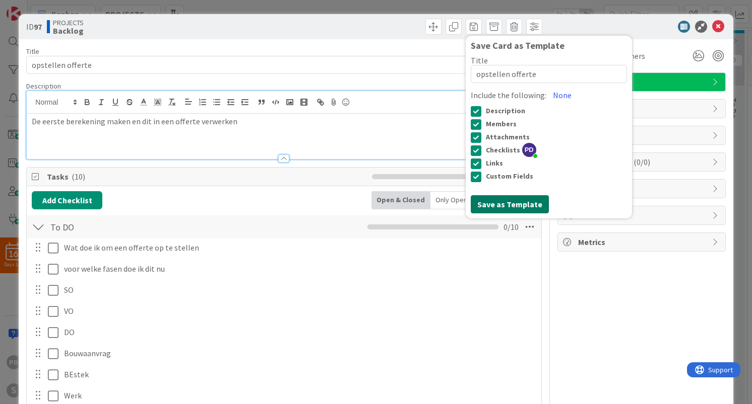
click at [511, 204] on button "Save as Template" at bounding box center [509, 204] width 78 height 18
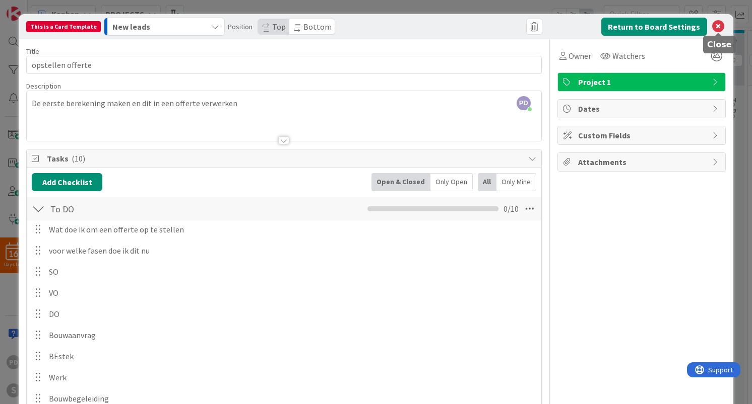
click at [716, 31] on icon at bounding box center [718, 27] width 12 height 12
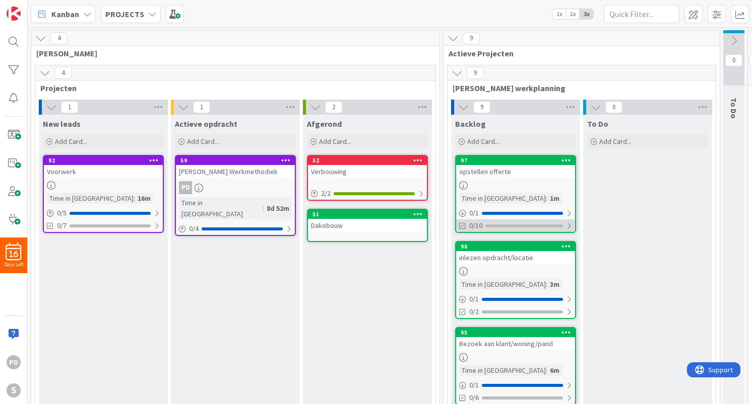
click at [568, 226] on div at bounding box center [569, 226] width 6 height 8
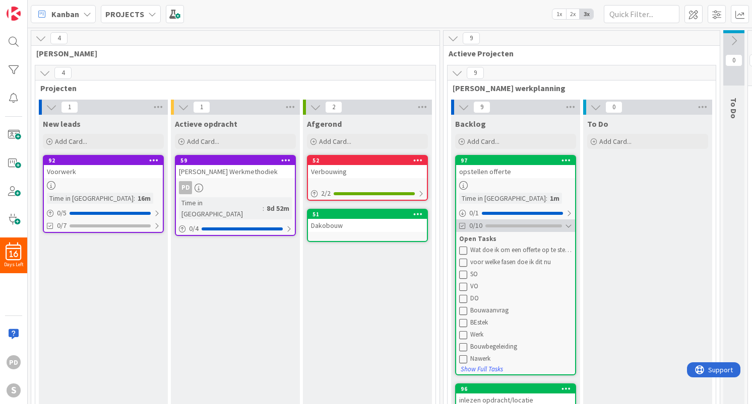
click at [568, 226] on div at bounding box center [568, 226] width 7 height 8
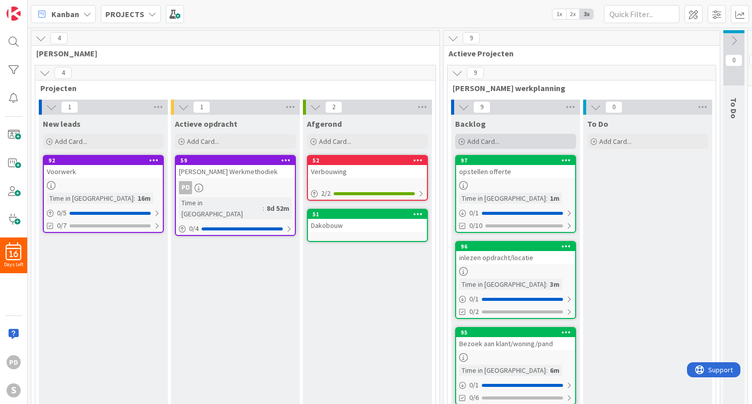
click at [479, 142] on span "Add Card..." at bounding box center [483, 141] width 32 height 9
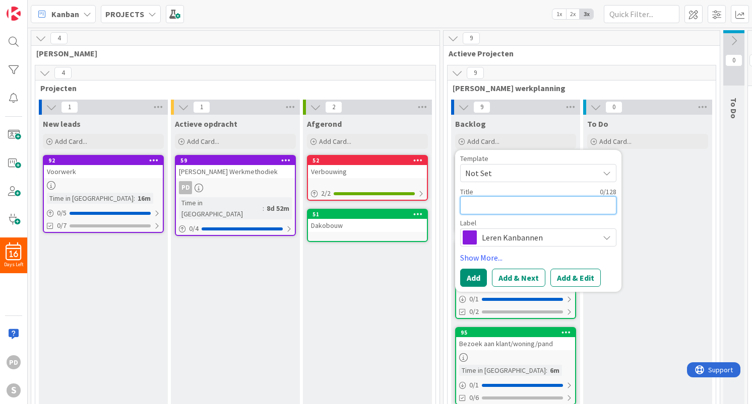
paste textarea "afspraak met klant om offerte toe te lichten"
type textarea "x"
type textarea "afspraak met klant om offerte toe te lichten"
click at [505, 234] on span "Leren Kanbannen" at bounding box center [538, 238] width 112 height 14
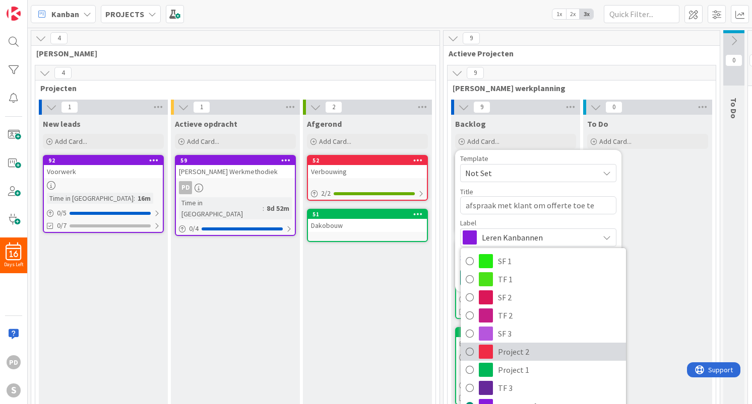
scroll to position [16, 0]
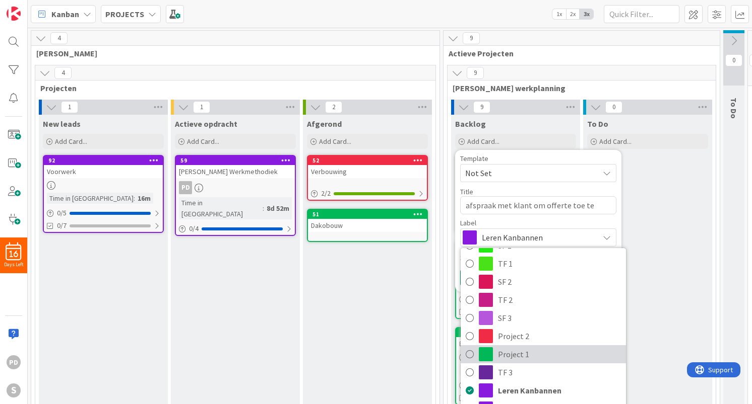
click at [512, 358] on span "Project 1" at bounding box center [559, 354] width 123 height 15
type textarea "x"
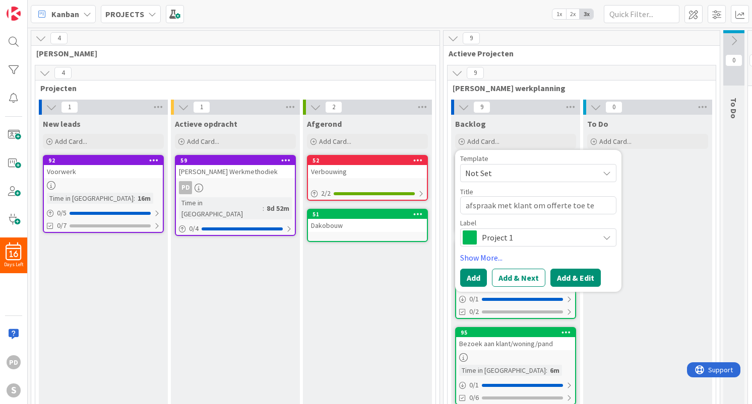
click at [586, 278] on button "Add & Edit" at bounding box center [575, 278] width 50 height 18
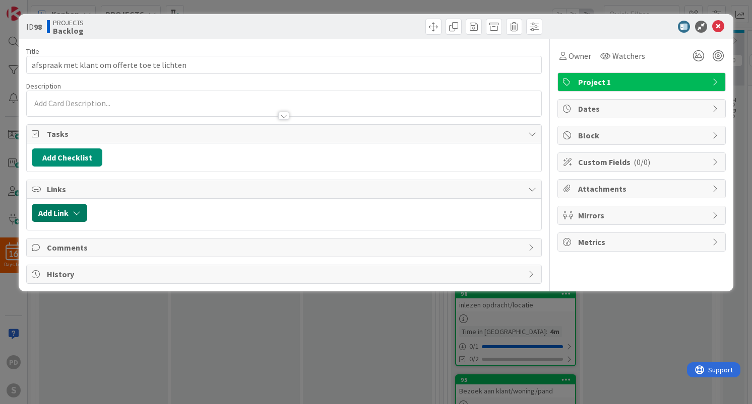
click at [74, 210] on icon "button" at bounding box center [77, 213] width 8 height 8
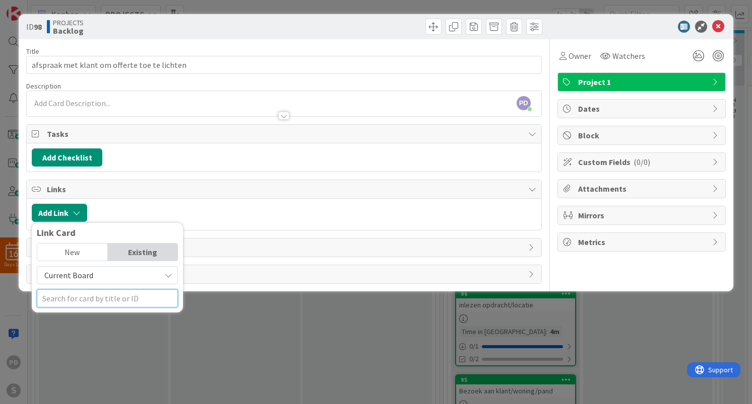
click at [85, 301] on input "text" at bounding box center [107, 299] width 141 height 18
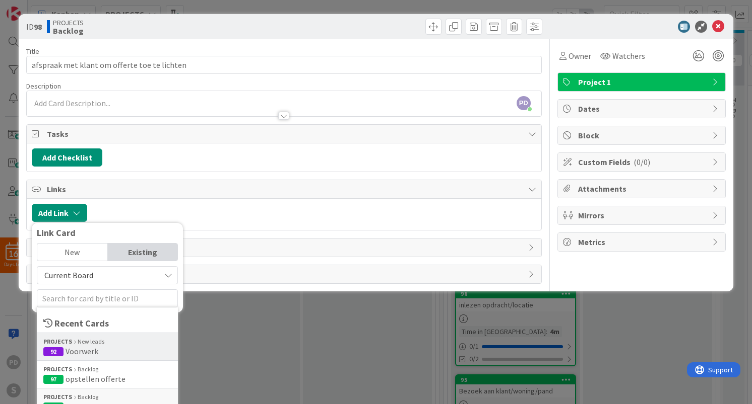
click at [85, 357] on div "PROJECTS New leads 92 Voorwerk" at bounding box center [107, 347] width 141 height 28
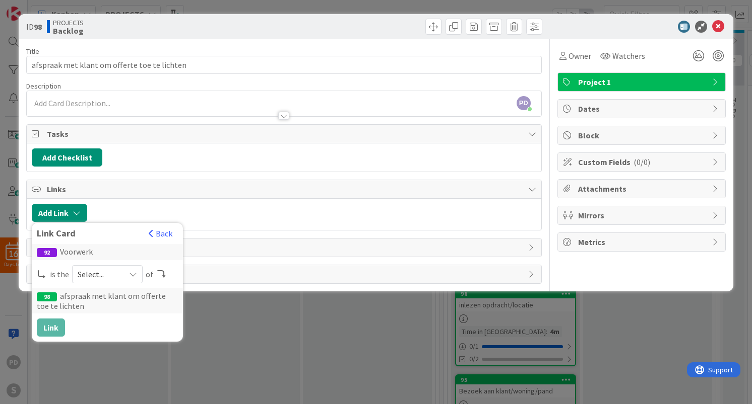
click at [101, 272] on span "Select..." at bounding box center [99, 274] width 42 height 14
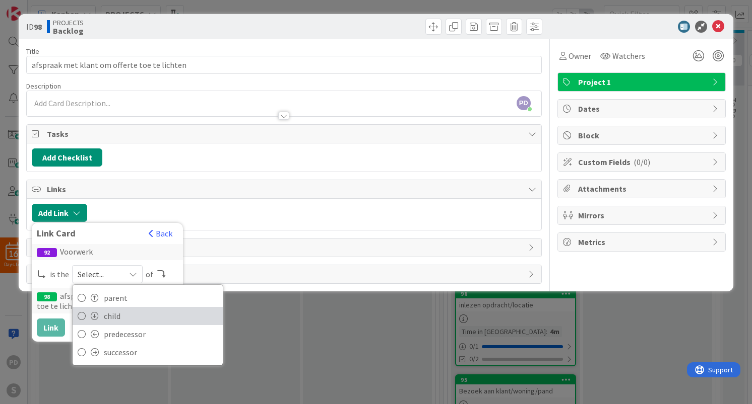
click at [108, 313] on span "child" at bounding box center [161, 316] width 114 height 15
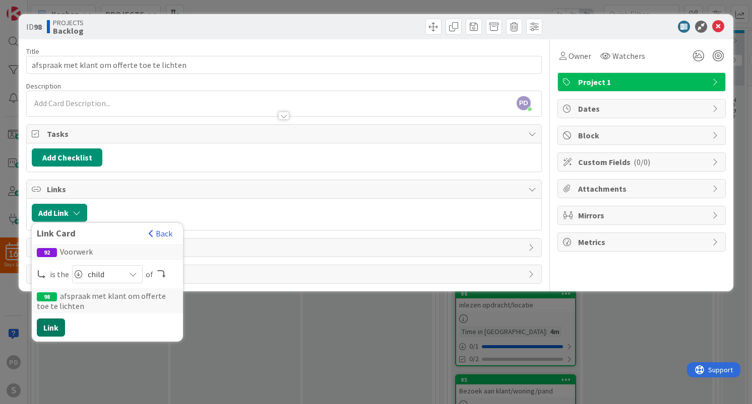
click at [51, 329] on button "Link" at bounding box center [51, 328] width 28 height 18
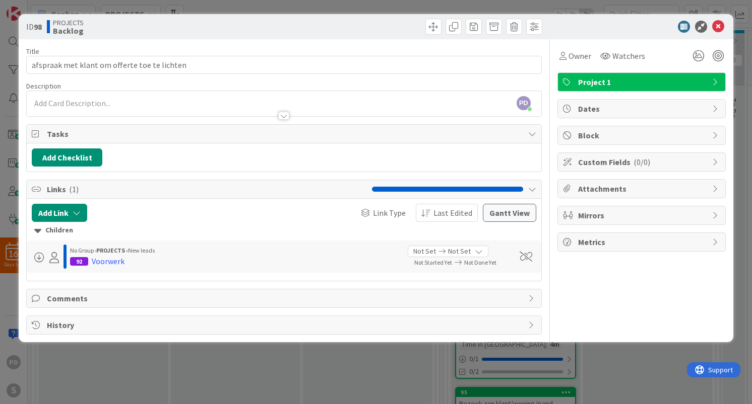
click at [89, 102] on div "PD [PERSON_NAME] just joined" at bounding box center [284, 103] width 514 height 25
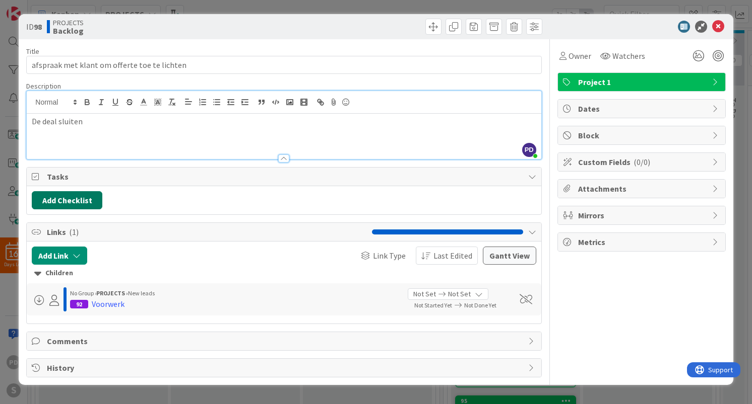
click at [58, 202] on button "Add Checklist" at bounding box center [67, 200] width 71 height 18
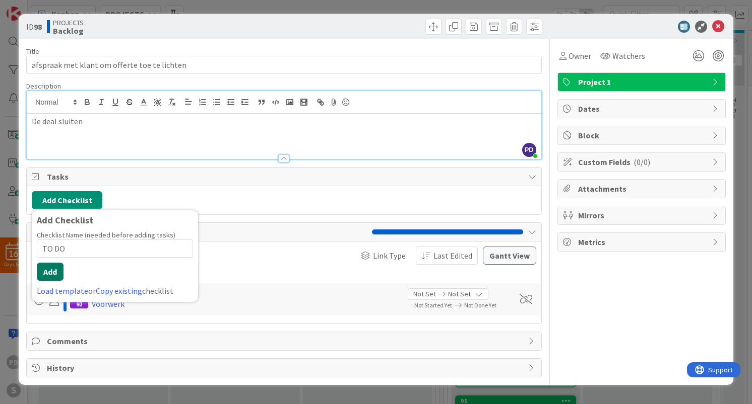
type input "TO DO"
click at [52, 275] on button "Add" at bounding box center [50, 272] width 27 height 18
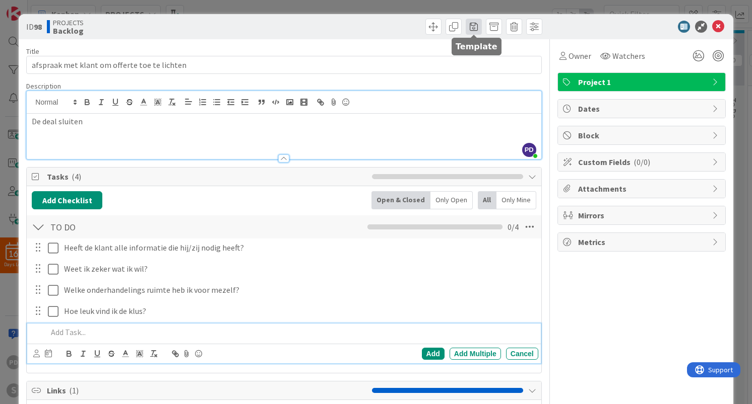
click at [472, 29] on span at bounding box center [473, 27] width 16 height 16
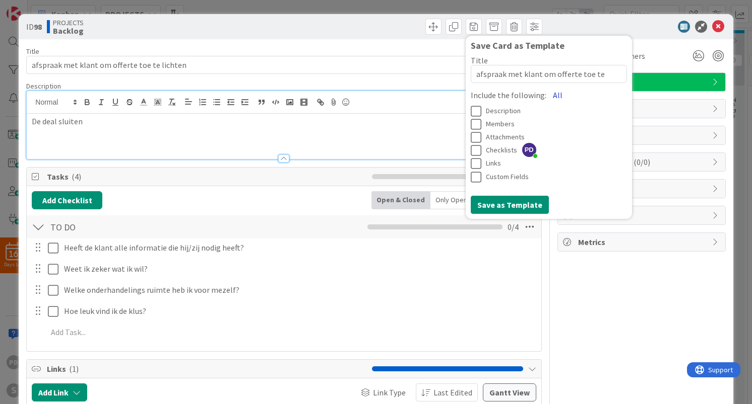
click at [554, 96] on button "All" at bounding box center [557, 95] width 23 height 18
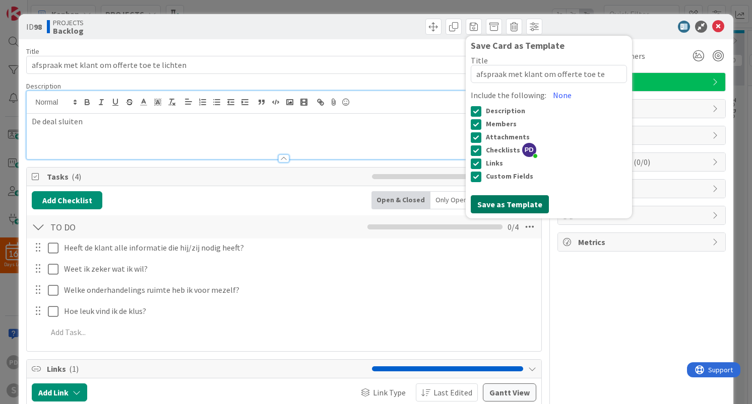
click at [504, 200] on button "Save as Template" at bounding box center [509, 204] width 78 height 18
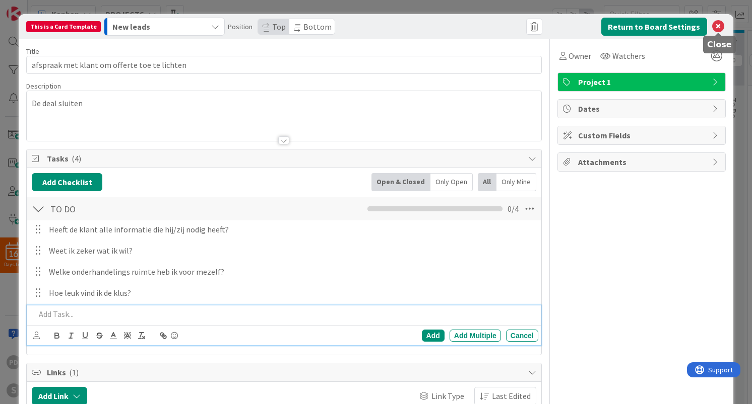
click at [721, 22] on icon at bounding box center [718, 27] width 12 height 12
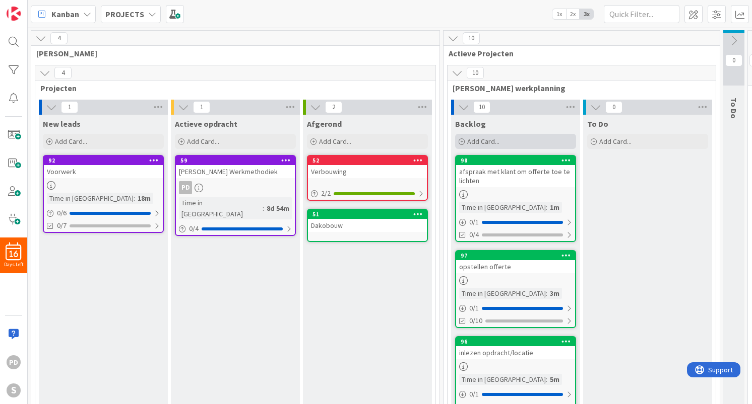
click at [485, 141] on span "Add Card..." at bounding box center [483, 141] width 32 height 9
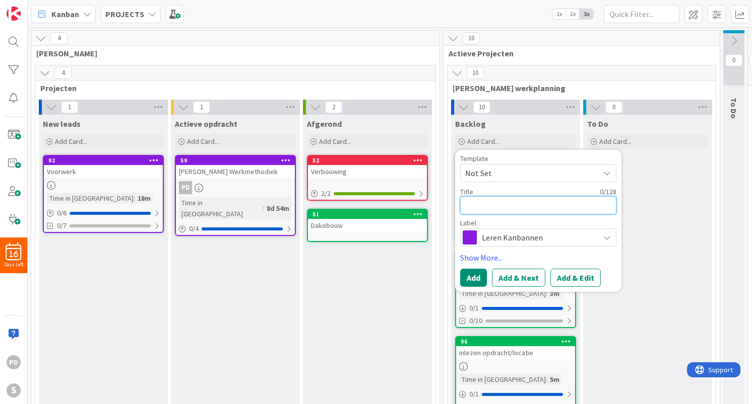
paste textarea "afwachten/nabellen"
type textarea "x"
type textarea "afwachten/nabellen"
click at [501, 240] on span "Leren Kanbannen" at bounding box center [538, 238] width 112 height 14
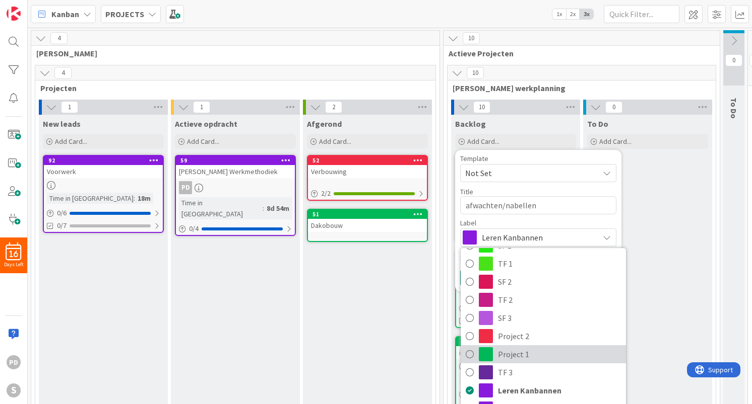
click at [505, 355] on span "Project 1" at bounding box center [559, 354] width 123 height 15
type textarea "x"
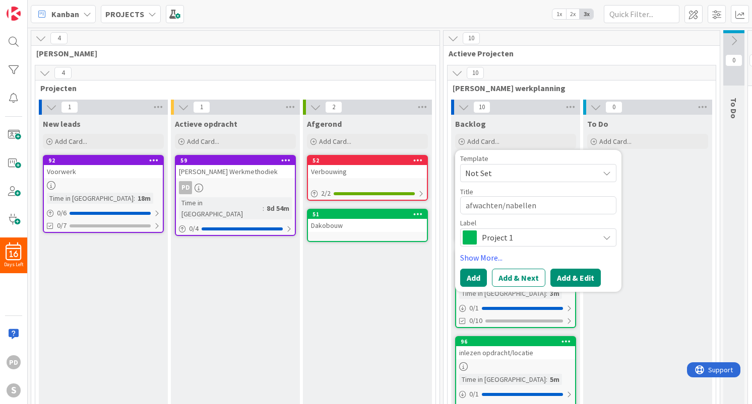
click at [570, 279] on button "Add & Edit" at bounding box center [575, 278] width 50 height 18
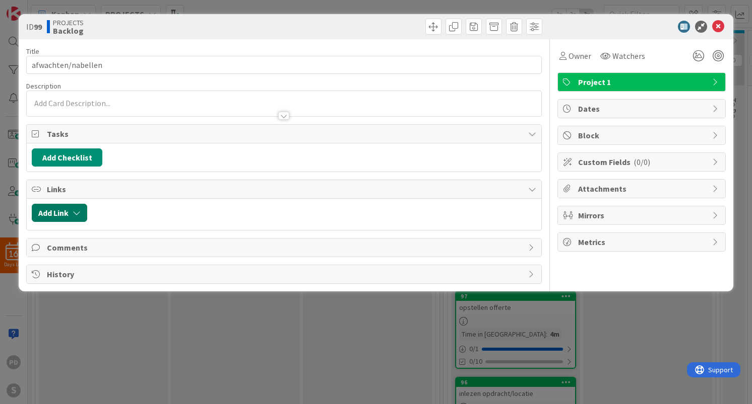
click at [74, 213] on icon "button" at bounding box center [77, 213] width 8 height 8
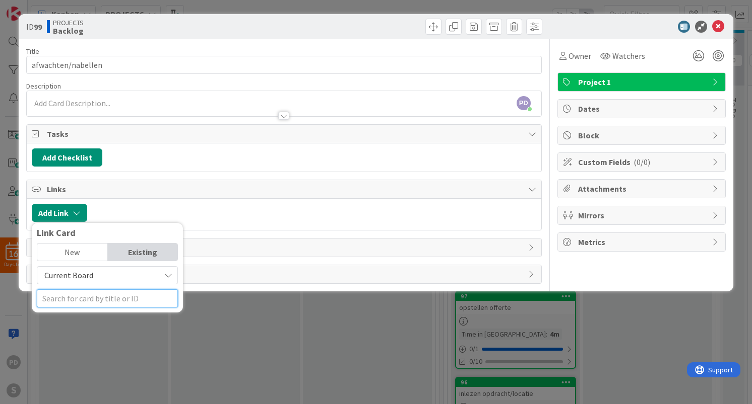
click at [94, 301] on input "text" at bounding box center [107, 299] width 141 height 18
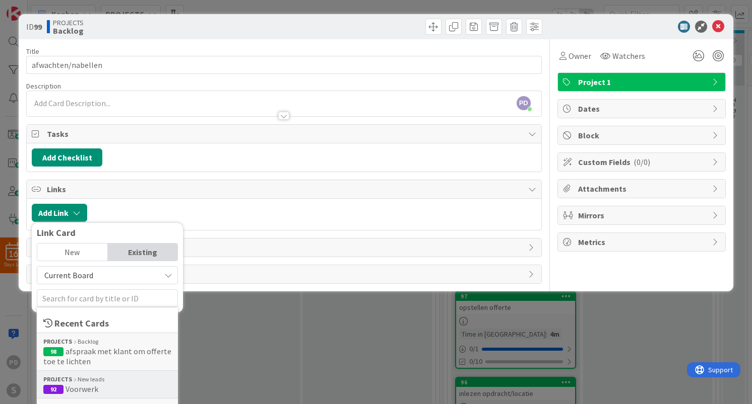
click at [84, 387] on span "Voorwerk" at bounding box center [81, 389] width 33 height 10
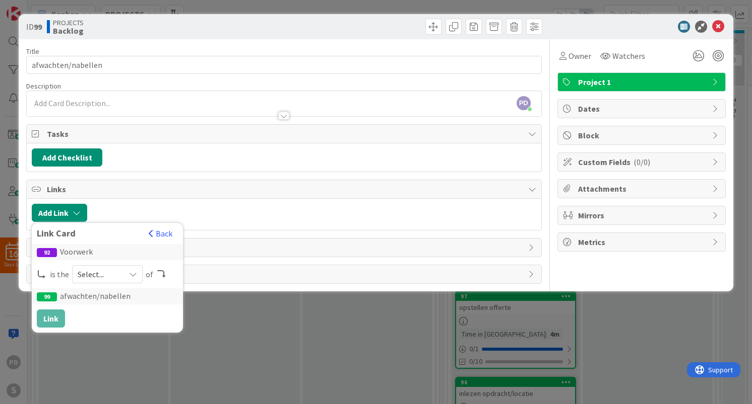
click at [114, 276] on span "Select..." at bounding box center [99, 274] width 42 height 14
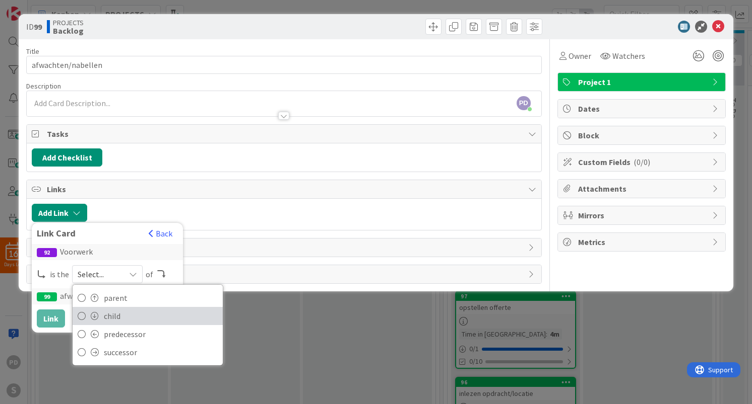
click at [110, 315] on span "child" at bounding box center [161, 316] width 114 height 15
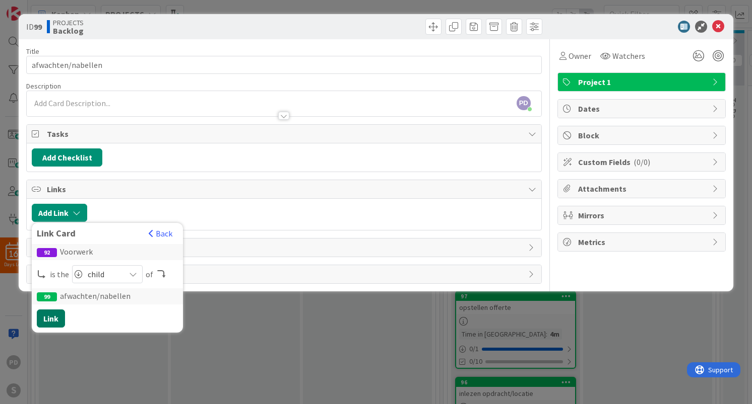
click at [49, 319] on button "Link" at bounding box center [51, 319] width 28 height 18
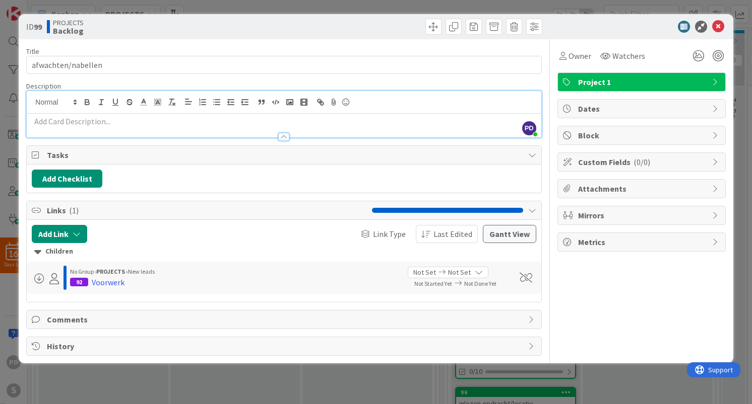
click at [84, 100] on div "PD [PERSON_NAME] just joined" at bounding box center [284, 114] width 514 height 46
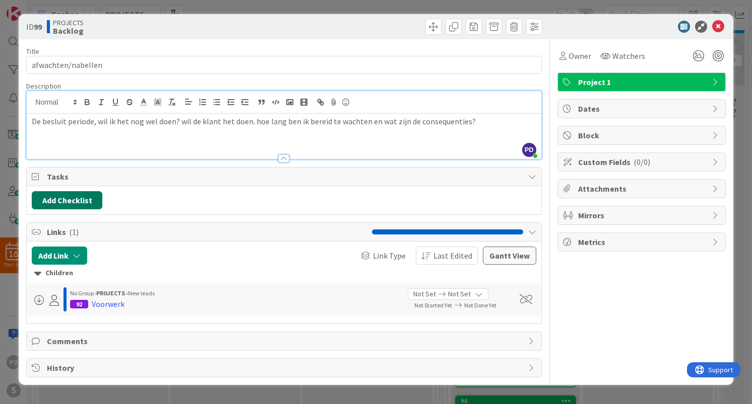
click at [69, 201] on button "Add Checklist" at bounding box center [67, 200] width 71 height 18
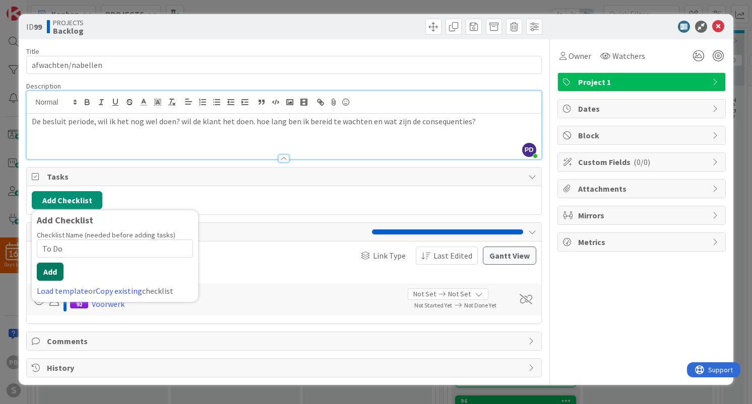
type input "To Do"
click at [53, 273] on button "Add" at bounding box center [50, 272] width 27 height 18
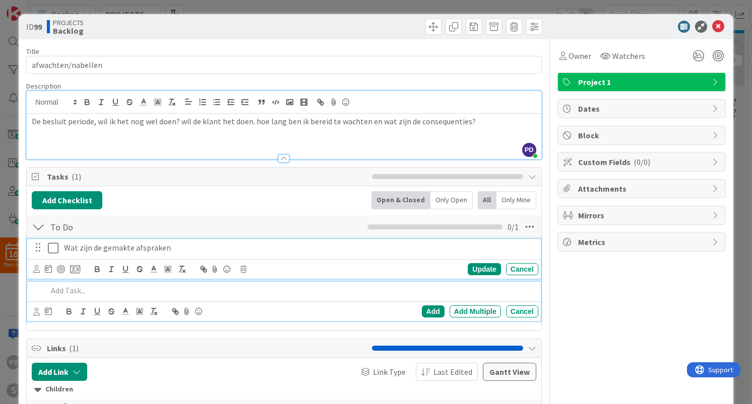
click at [119, 247] on p "Wat zijn de gemakte afspraken" at bounding box center [299, 248] width 470 height 12
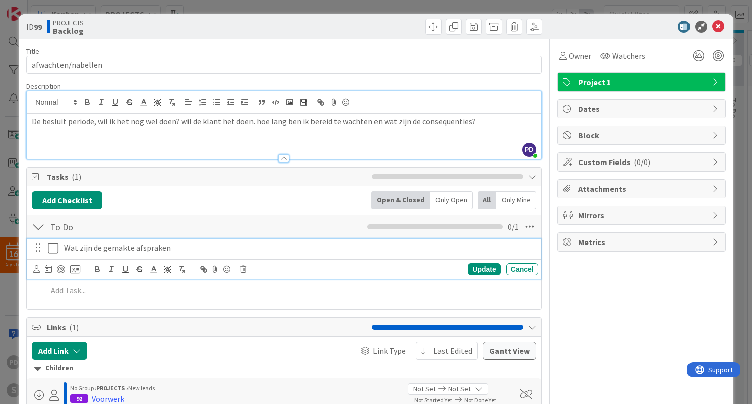
click at [119, 247] on p "Wat zijn de gemakte afspraken" at bounding box center [299, 248] width 470 height 12
click at [198, 240] on div "Wat zijn de gemaakte afspraken" at bounding box center [299, 248] width 478 height 18
click at [189, 249] on p "Wat zijn de gemaakte afspraken" at bounding box center [299, 248] width 470 height 12
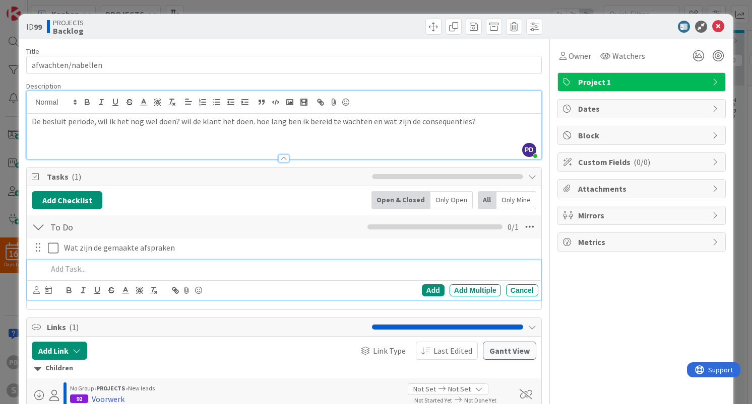
click at [142, 274] on p at bounding box center [290, 269] width 486 height 12
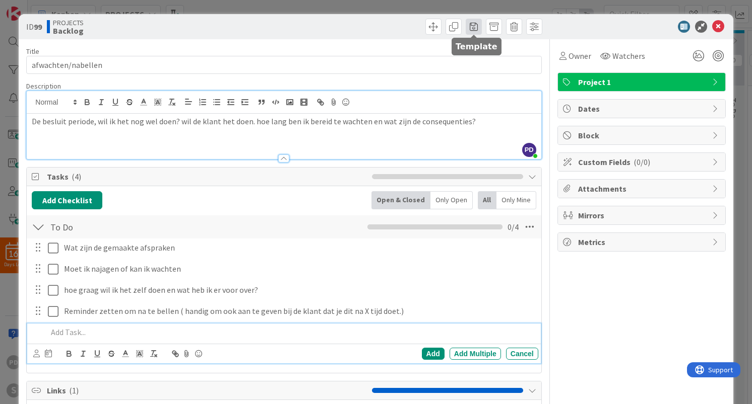
click at [471, 27] on span at bounding box center [473, 27] width 16 height 16
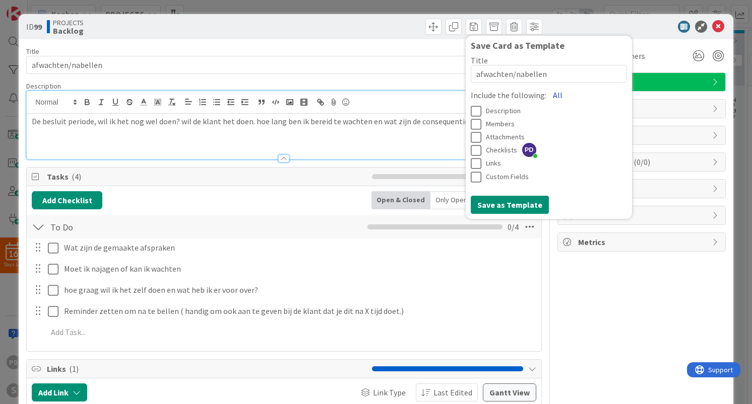
click at [552, 93] on button "All" at bounding box center [557, 95] width 23 height 18
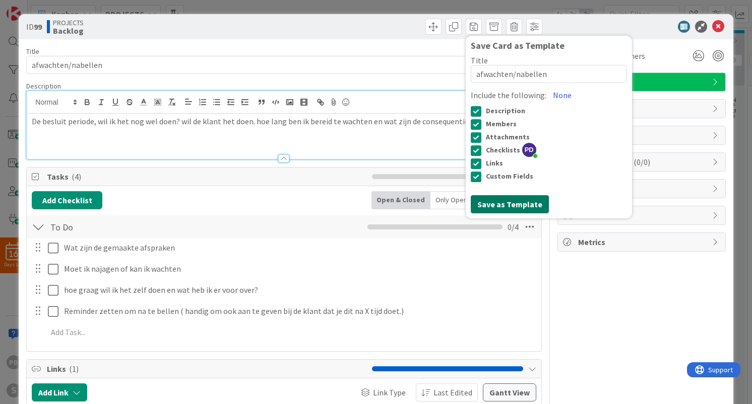
click at [504, 208] on button "Save as Template" at bounding box center [509, 204] width 78 height 18
type textarea "x"
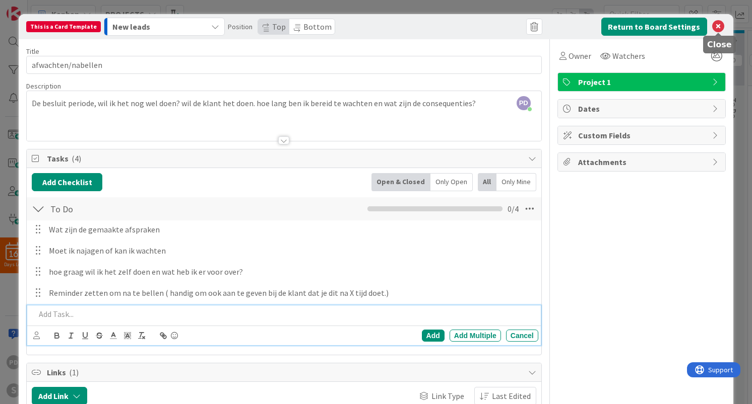
click at [715, 27] on icon at bounding box center [718, 27] width 12 height 12
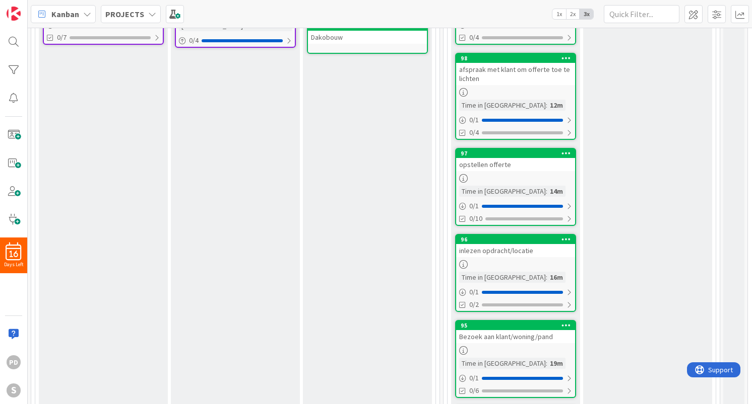
scroll to position [0, 1]
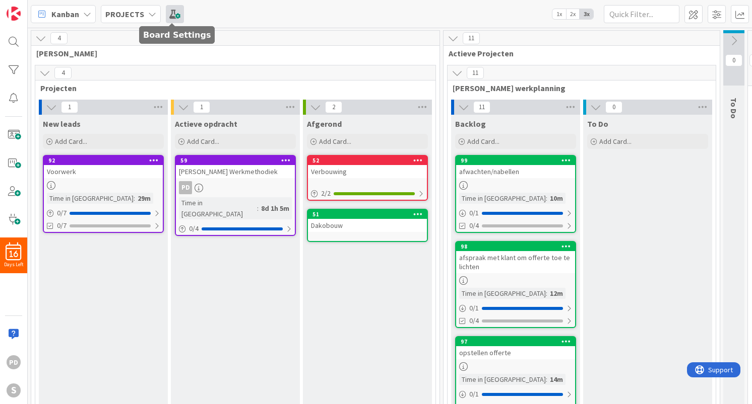
click at [173, 13] on span at bounding box center [175, 14] width 18 height 18
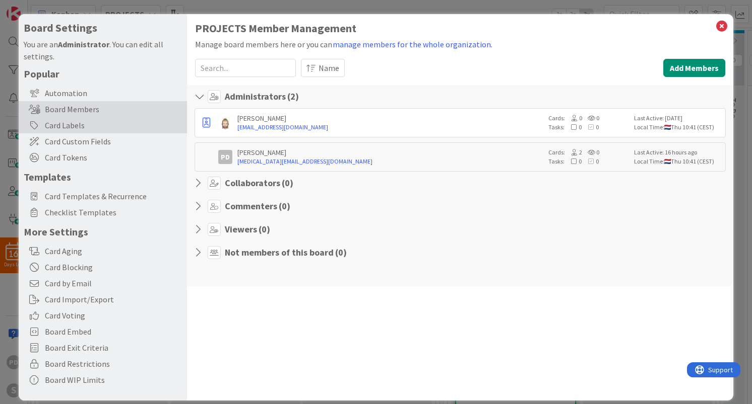
click at [72, 127] on div "Card Labels" at bounding box center [103, 125] width 168 height 16
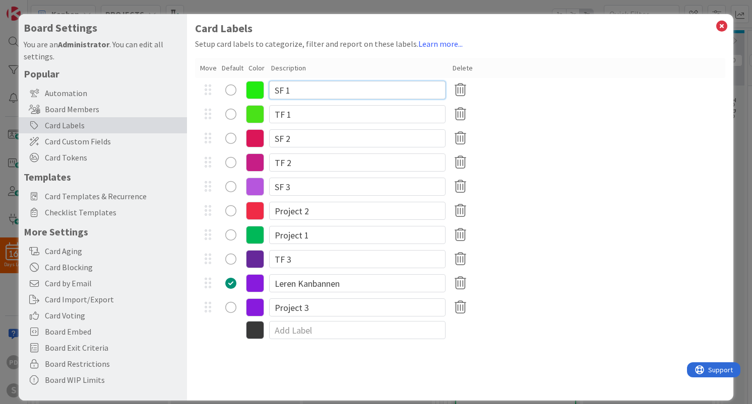
click at [304, 92] on input "SF 1" at bounding box center [357, 90] width 176 height 18
type input "Voorwerk"
click at [529, 113] on div "TF 1" at bounding box center [459, 114] width 529 height 24
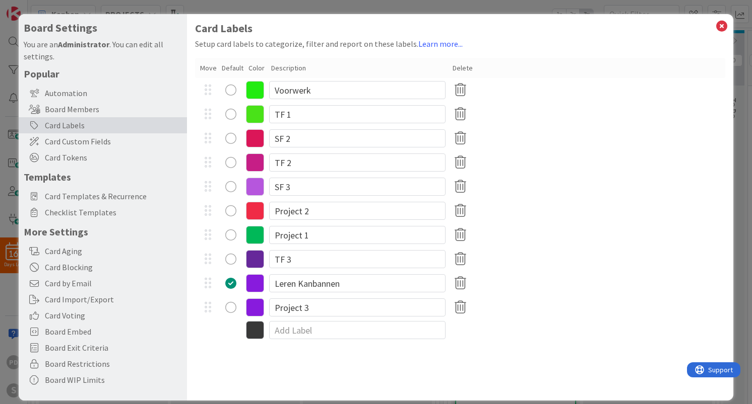
click at [255, 92] on icon at bounding box center [255, 90] width 18 height 18
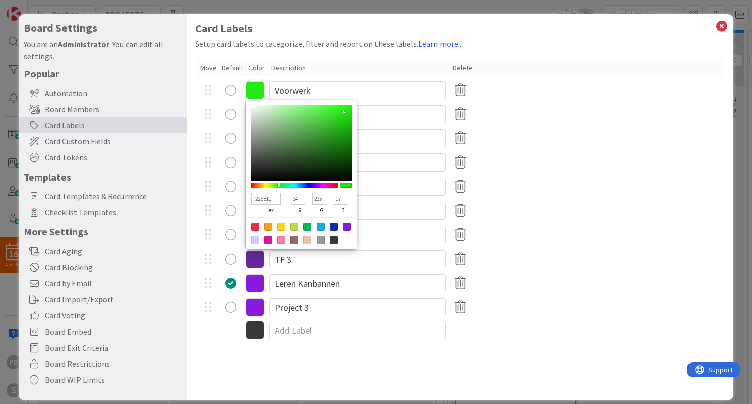
type input "9311EB"
type input "147"
type input "17"
type input "235"
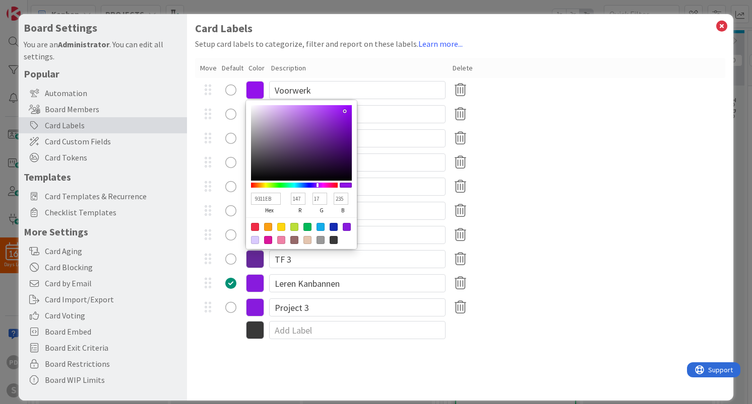
click at [317, 186] on div at bounding box center [294, 185] width 87 height 5
click at [354, 70] on div "Description" at bounding box center [359, 68] width 176 height 11
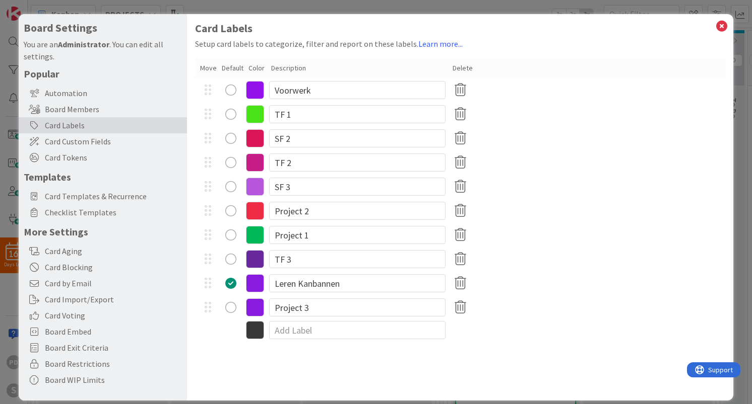
click at [233, 284] on div "radio" at bounding box center [230, 283] width 11 height 11
click at [231, 89] on div "radio" at bounding box center [230, 90] width 11 height 11
click at [303, 113] on input "TF 1" at bounding box center [357, 114] width 176 height 18
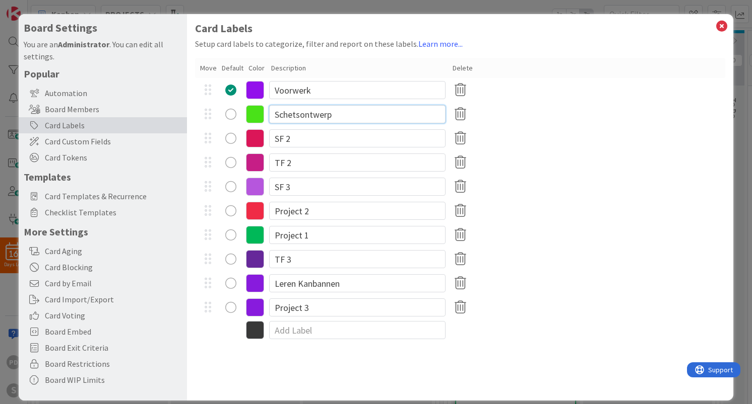
type input "Schetsontwerp"
click at [309, 140] on input "SF 2" at bounding box center [357, 138] width 176 height 18
type input "Voorlopig ontwerp"
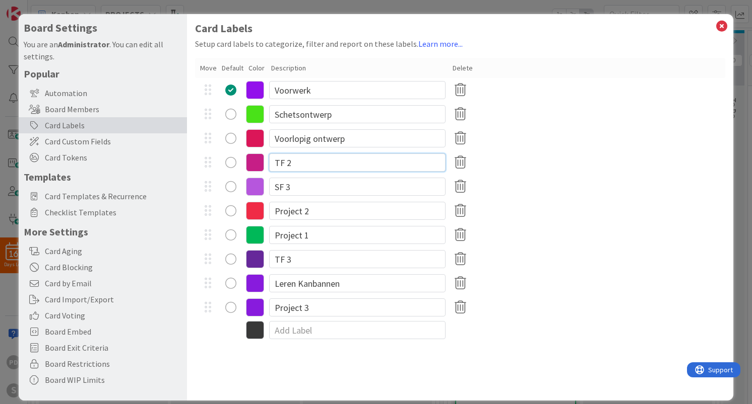
click at [302, 163] on input "TF 2" at bounding box center [357, 163] width 176 height 18
type input "Definitief ontwerp"
click at [321, 187] on input "SF 3" at bounding box center [357, 187] width 176 height 18
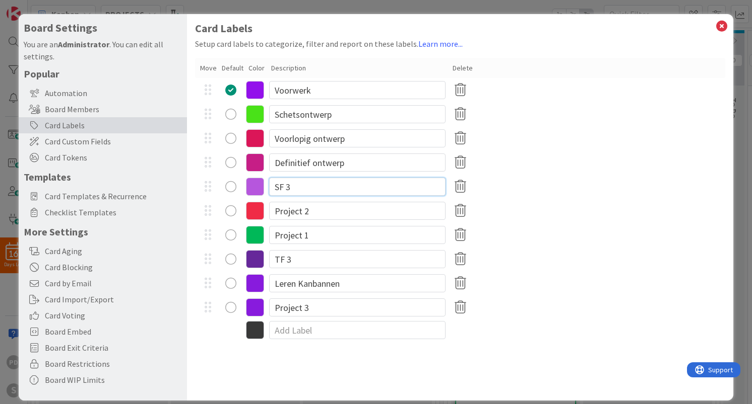
click at [321, 187] on input "SF 3" at bounding box center [357, 187] width 176 height 18
type input "Bouwaanvraag"
click at [337, 214] on input "Project 2" at bounding box center [357, 211] width 176 height 18
click at [347, 213] on input "Project 2" at bounding box center [357, 211] width 176 height 18
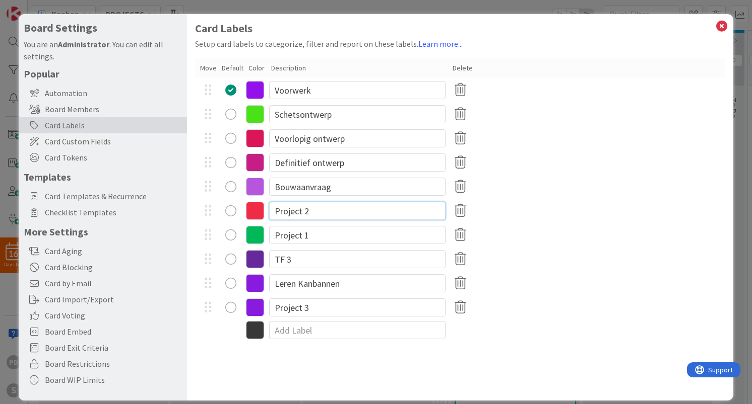
click at [347, 213] on input "Project 2" at bounding box center [357, 211] width 176 height 18
type input "Bestek"
click at [344, 231] on input "Project 1" at bounding box center [357, 235] width 176 height 18
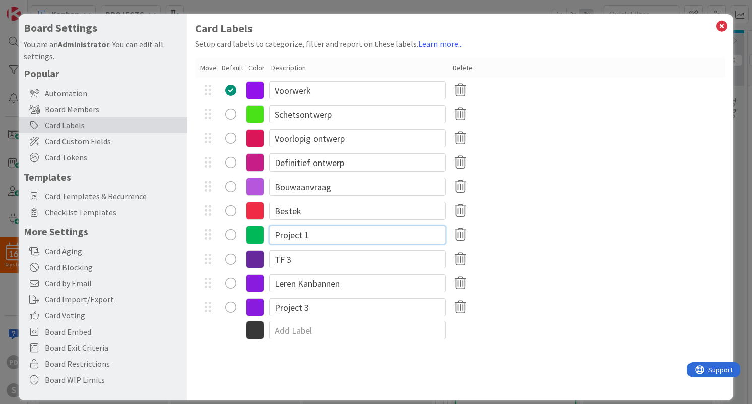
click at [344, 231] on input "Project 1" at bounding box center [357, 235] width 176 height 18
type input "Werk"
click at [300, 255] on input "TF 3" at bounding box center [357, 259] width 176 height 18
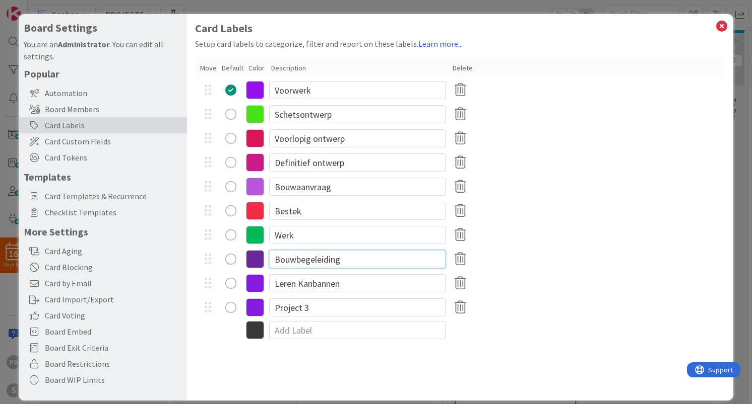
type input "Bouwbegeleiding"
click at [321, 282] on input "Leren Kanbannen" at bounding box center [357, 284] width 176 height 18
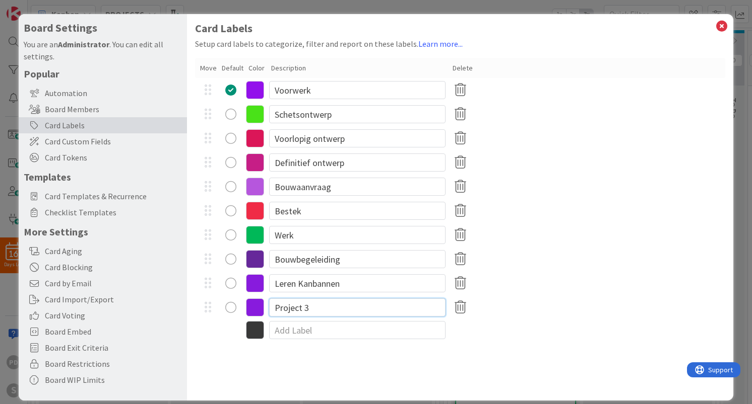
click at [322, 306] on input "Project 3" at bounding box center [357, 308] width 176 height 18
type input "Nawerk"
click at [564, 304] on div "Nawerk" at bounding box center [459, 308] width 529 height 24
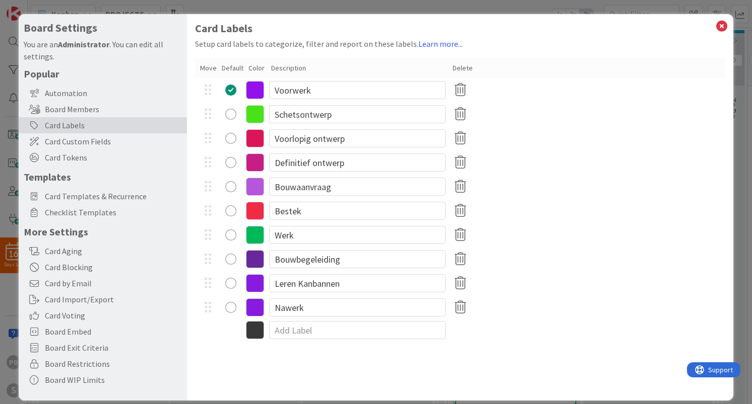
click at [579, 160] on div "Definitief ontwerp" at bounding box center [459, 163] width 529 height 24
click at [720, 27] on icon at bounding box center [721, 26] width 13 height 14
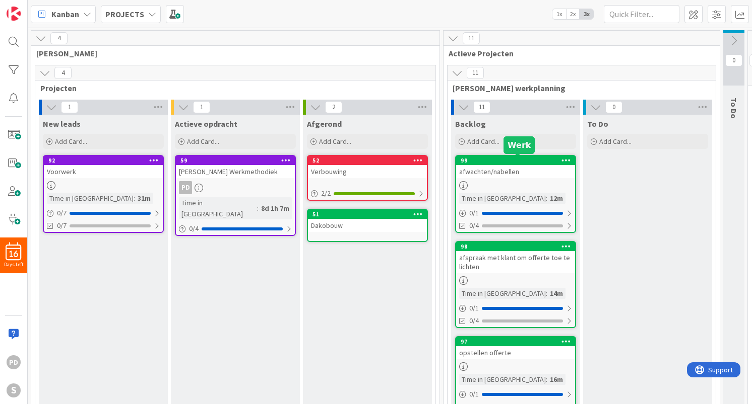
click at [534, 162] on div "99" at bounding box center [517, 160] width 114 height 7
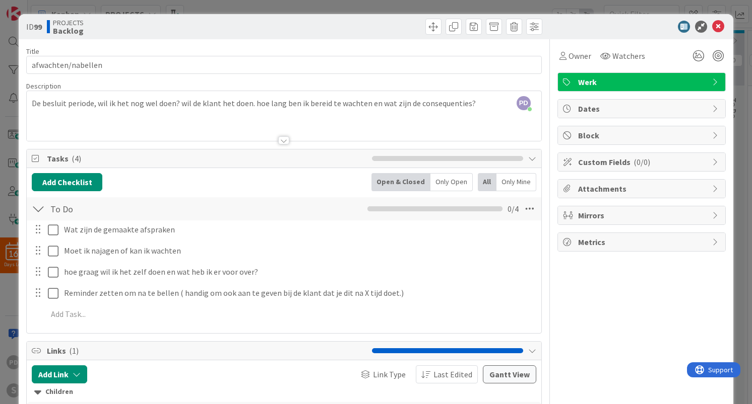
click at [693, 82] on span "Werk" at bounding box center [642, 82] width 129 height 12
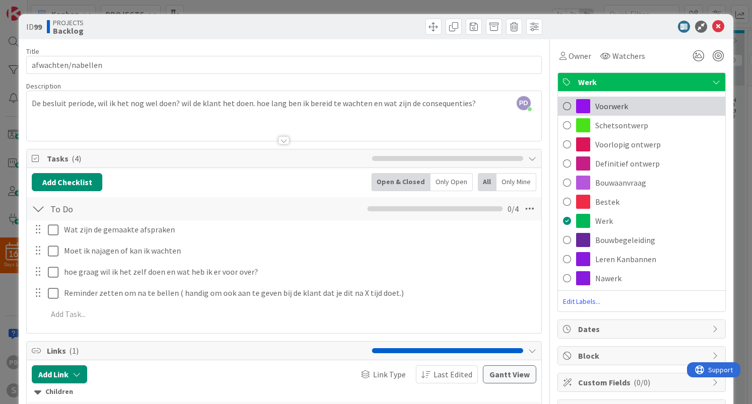
click at [611, 107] on span "Voorwerk" at bounding box center [611, 106] width 33 height 12
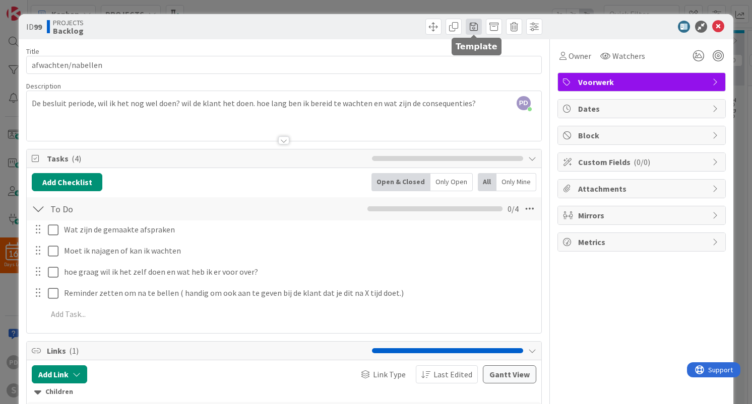
click at [472, 25] on span at bounding box center [473, 27] width 16 height 16
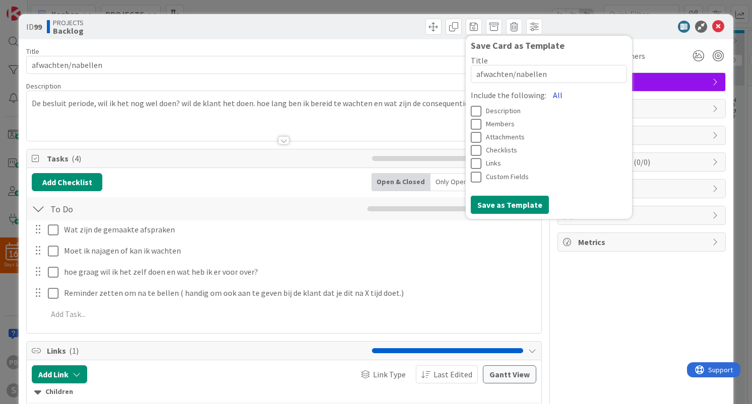
click at [553, 92] on button "All" at bounding box center [557, 95] width 23 height 18
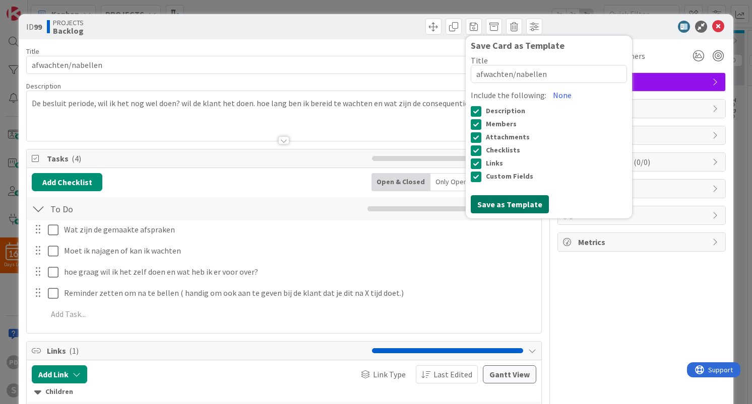
click at [495, 205] on button "Save as Template" at bounding box center [509, 204] width 78 height 18
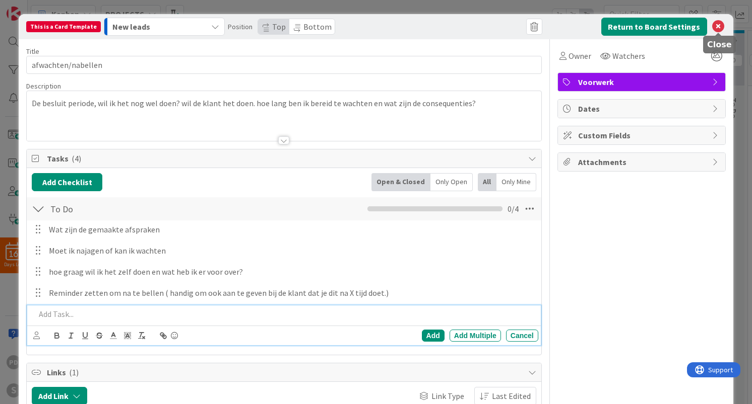
click at [717, 25] on icon at bounding box center [718, 27] width 12 height 12
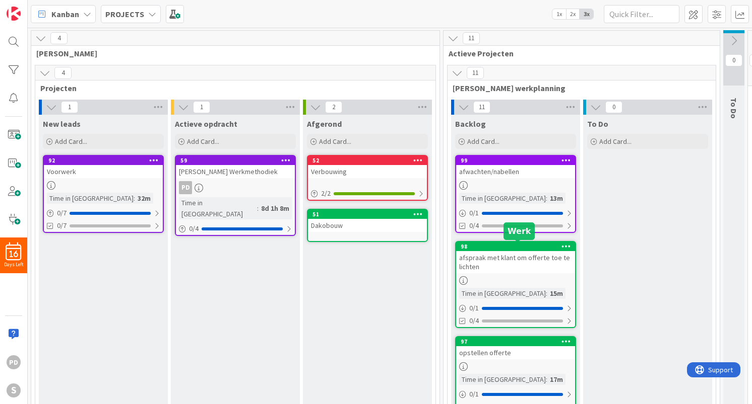
click at [528, 246] on div "98" at bounding box center [517, 246] width 114 height 7
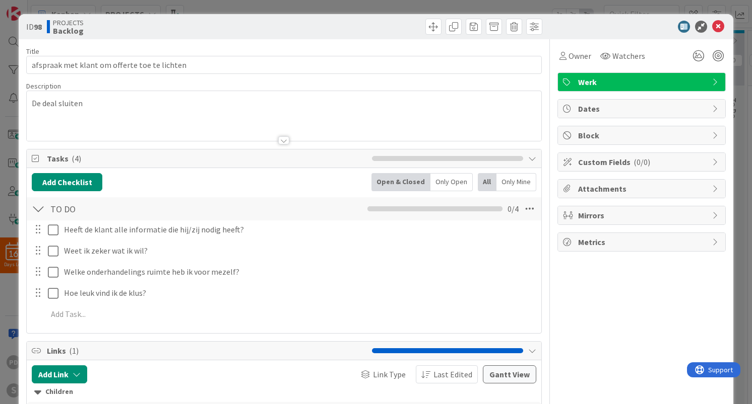
click at [662, 75] on div "Werk" at bounding box center [641, 82] width 167 height 18
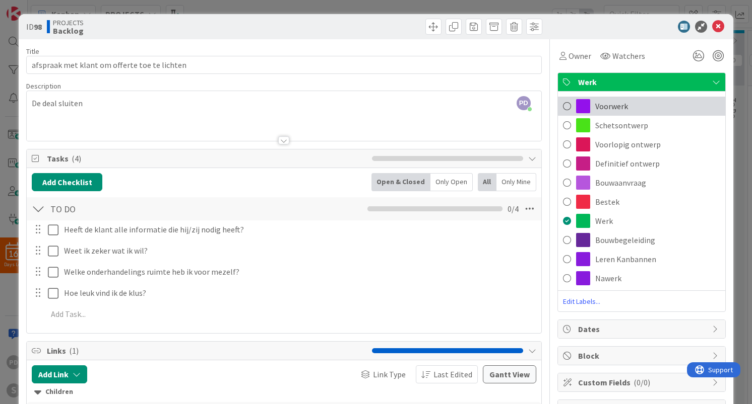
click at [628, 109] on div "Voorwerk" at bounding box center [641, 106] width 167 height 19
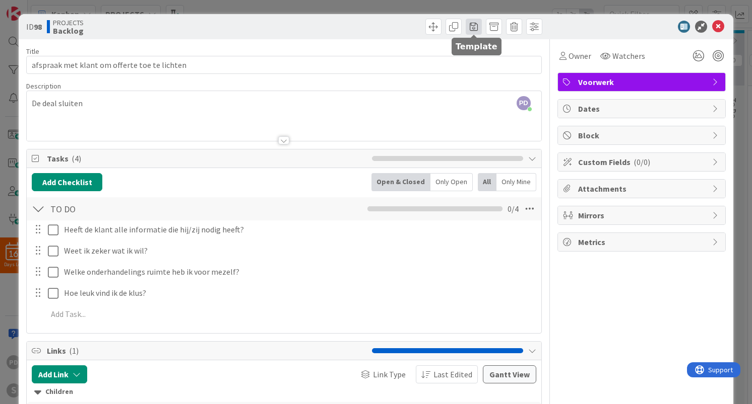
click at [472, 28] on span at bounding box center [473, 27] width 16 height 16
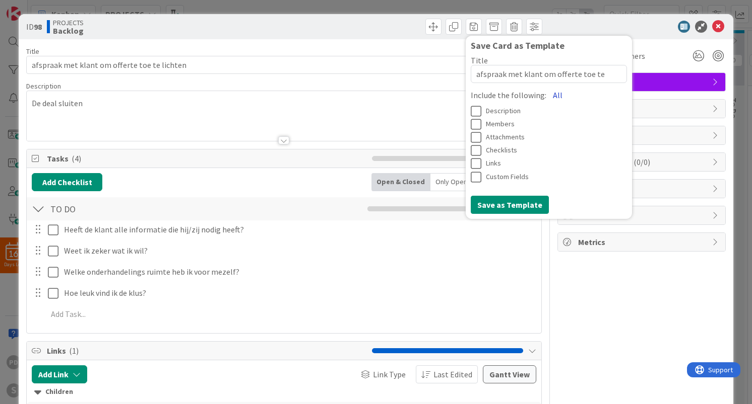
click at [552, 94] on button "All" at bounding box center [557, 95] width 23 height 18
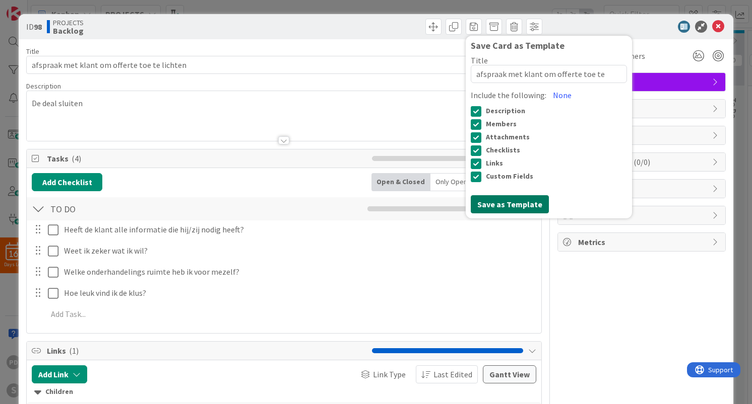
click at [498, 206] on button "Save as Template" at bounding box center [509, 204] width 78 height 18
type textarea "x"
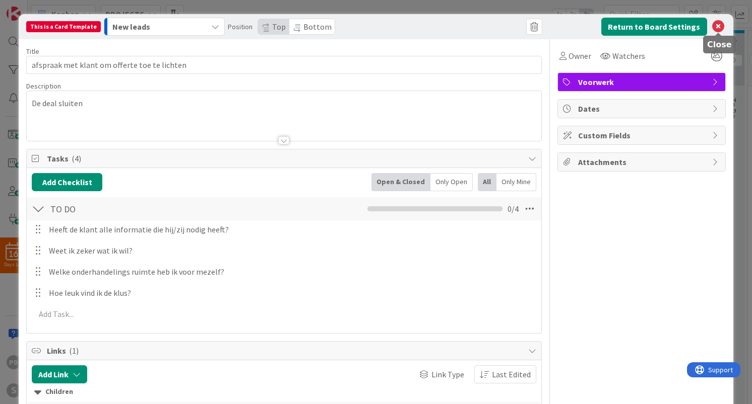
click at [719, 26] on icon at bounding box center [718, 27] width 12 height 12
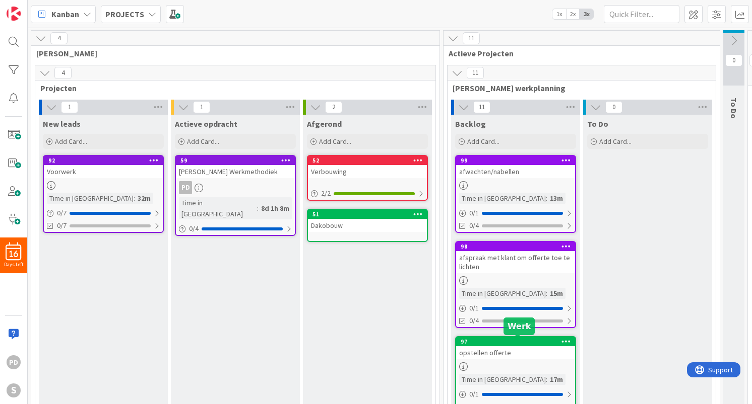
click at [532, 342] on div "97" at bounding box center [517, 341] width 114 height 7
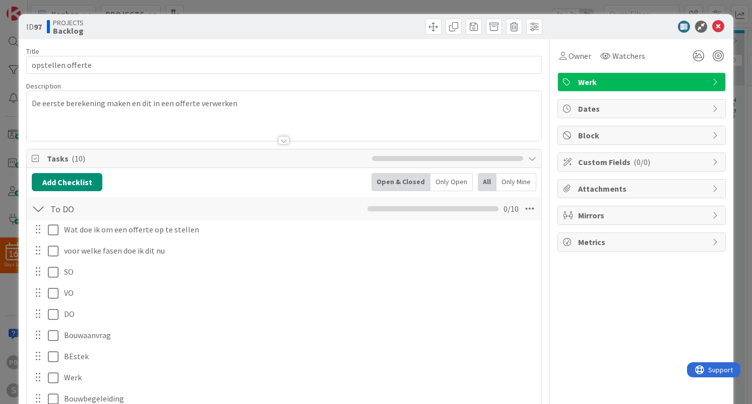
click at [657, 85] on span "Werk" at bounding box center [642, 82] width 129 height 12
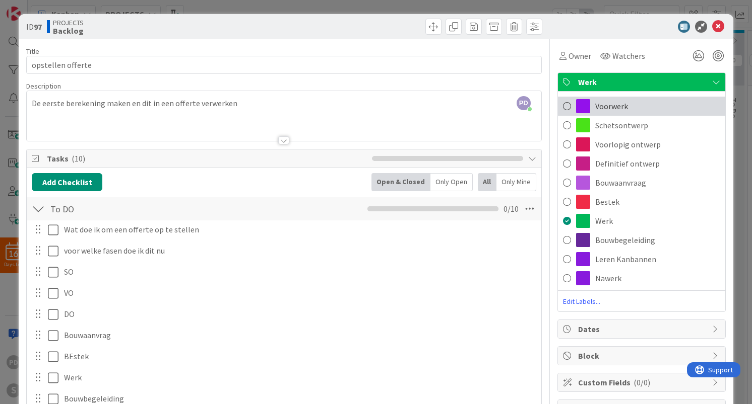
click at [622, 103] on span "Voorwerk" at bounding box center [611, 106] width 33 height 12
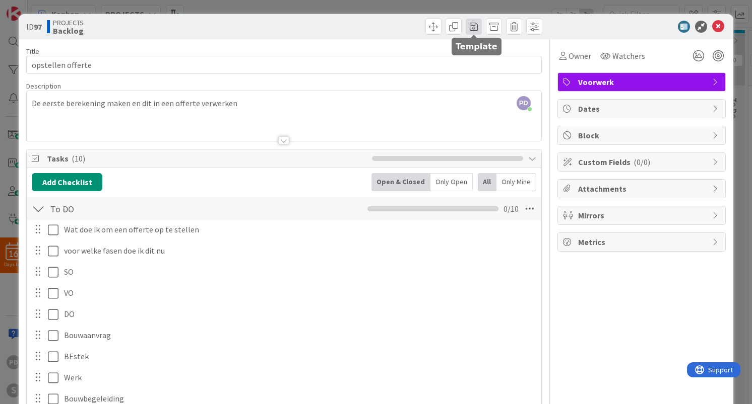
click at [471, 24] on span at bounding box center [473, 27] width 16 height 16
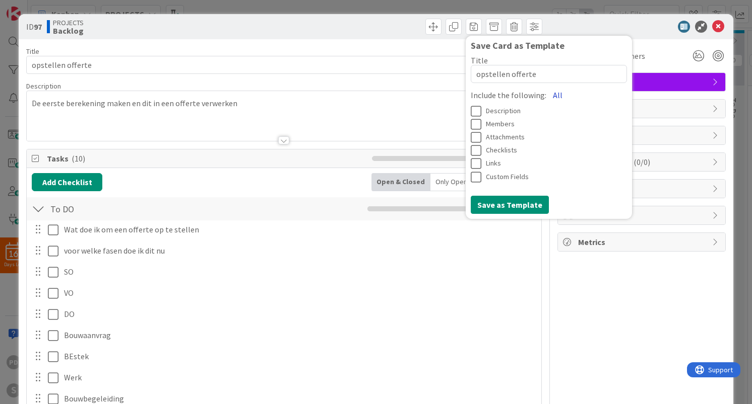
click at [551, 96] on button "All" at bounding box center [557, 95] width 23 height 18
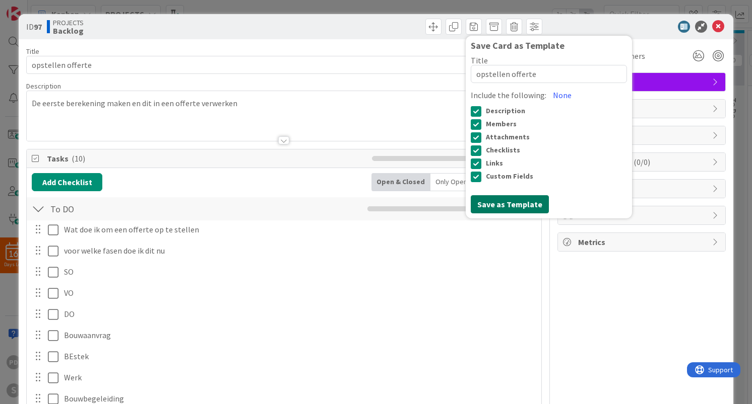
click at [513, 205] on button "Save as Template" at bounding box center [509, 204] width 78 height 18
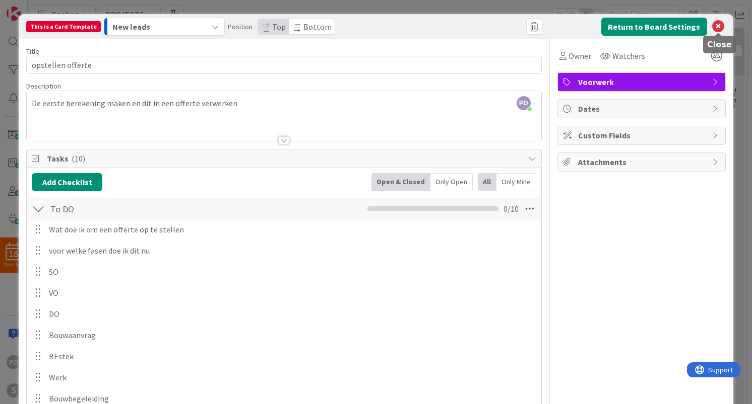
click at [719, 26] on icon at bounding box center [718, 27] width 12 height 12
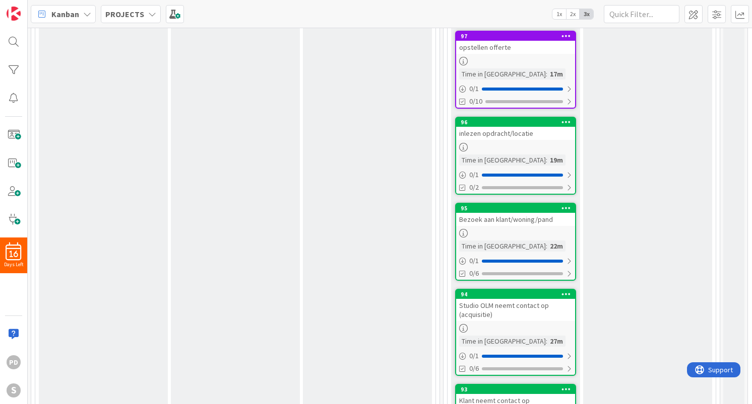
scroll to position [320, 1]
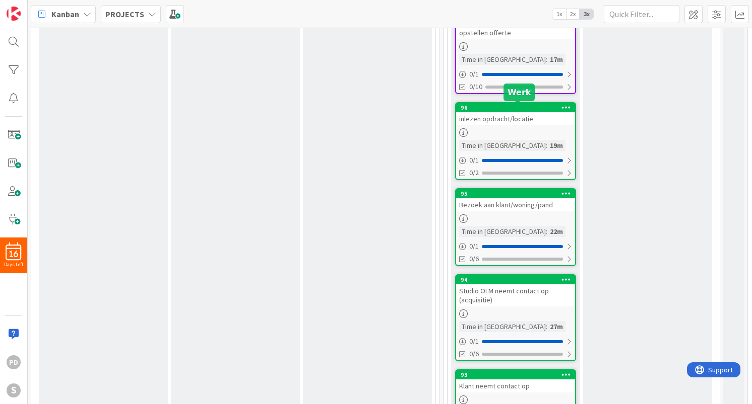
click at [548, 110] on div "96" at bounding box center [517, 107] width 114 height 7
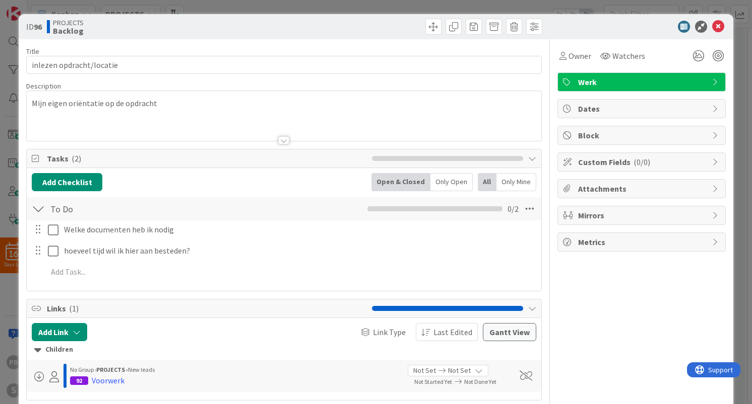
click at [625, 84] on span "Werk" at bounding box center [642, 82] width 129 height 12
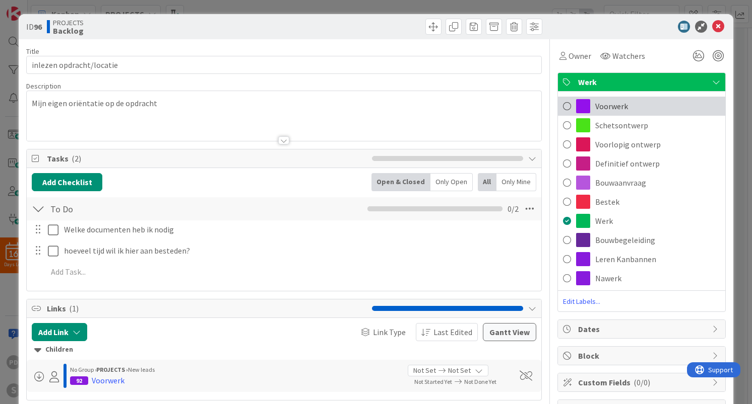
click at [619, 107] on span "Voorwerk" at bounding box center [611, 106] width 33 height 12
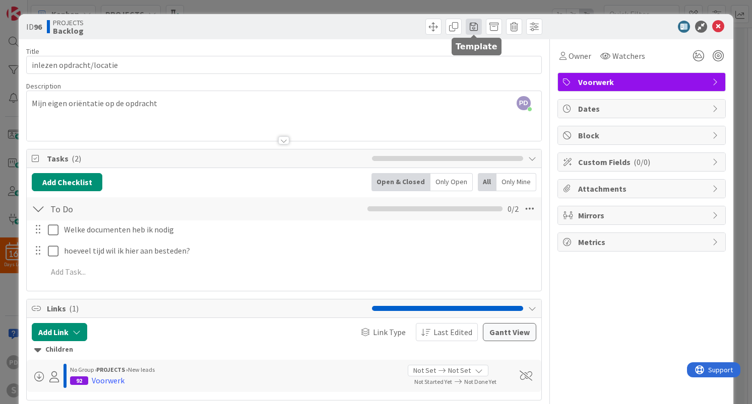
click at [472, 26] on span at bounding box center [473, 27] width 16 height 16
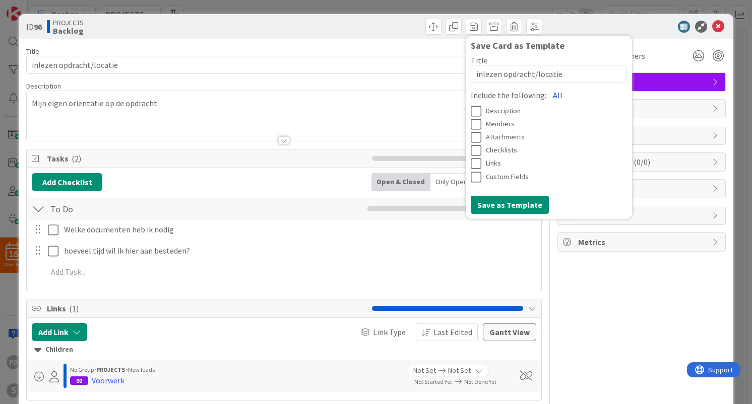
click at [552, 95] on button "All" at bounding box center [557, 95] width 23 height 18
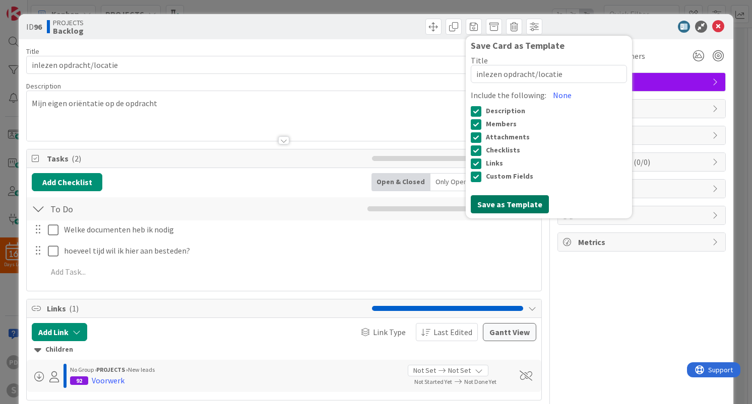
click at [508, 205] on button "Save as Template" at bounding box center [509, 204] width 78 height 18
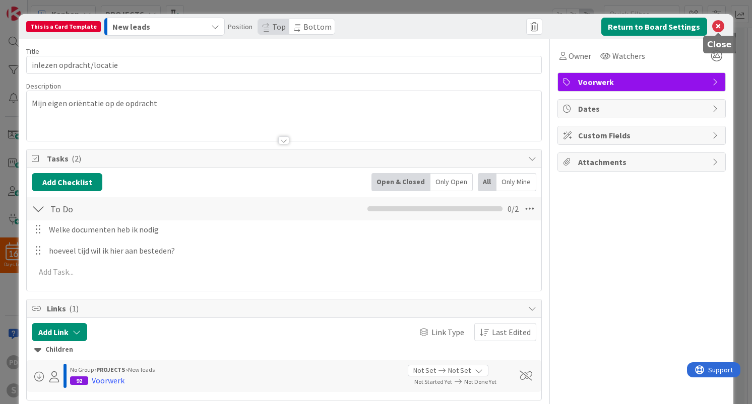
click at [718, 23] on icon at bounding box center [718, 27] width 12 height 12
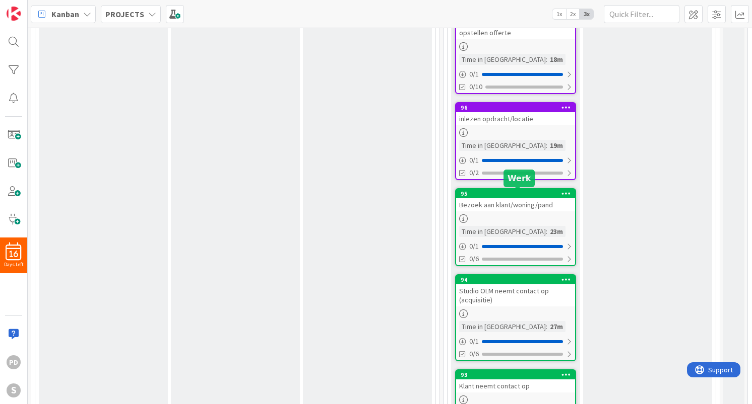
click at [536, 195] on div "95" at bounding box center [517, 193] width 114 height 7
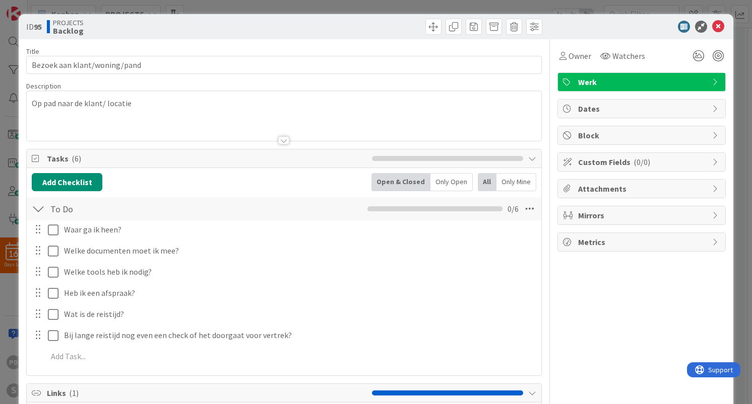
click at [641, 80] on span "Werk" at bounding box center [642, 82] width 129 height 12
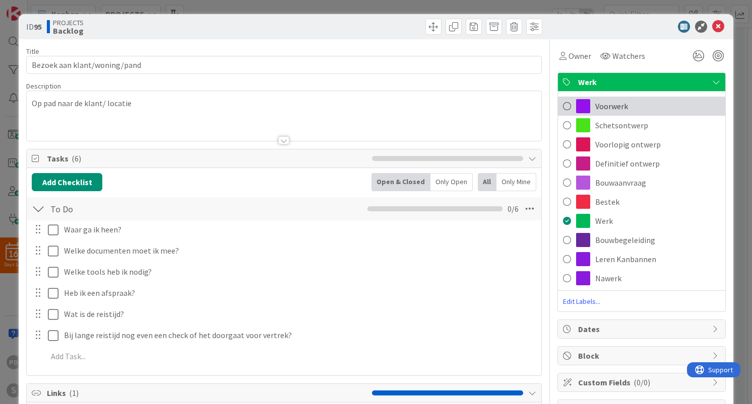
click at [622, 107] on span "Voorwerk" at bounding box center [611, 106] width 33 height 12
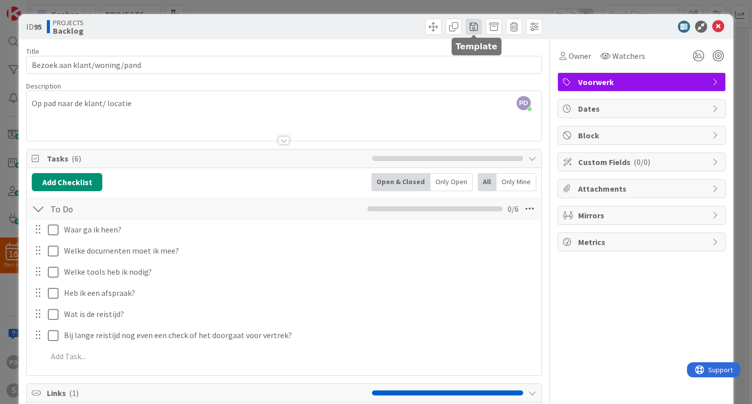
click at [471, 24] on span at bounding box center [473, 27] width 16 height 16
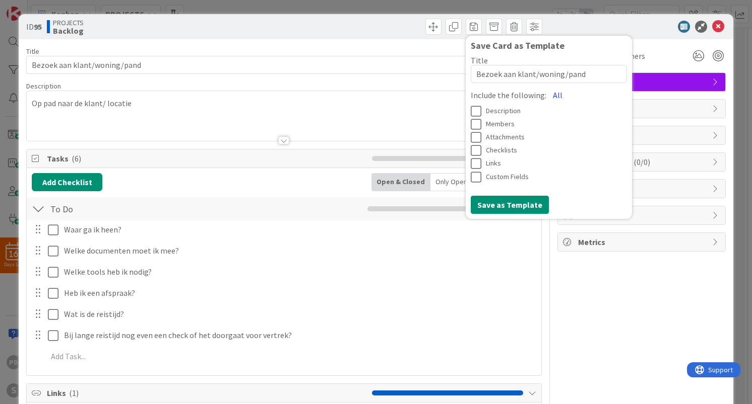
click at [551, 93] on button "All" at bounding box center [557, 95] width 23 height 18
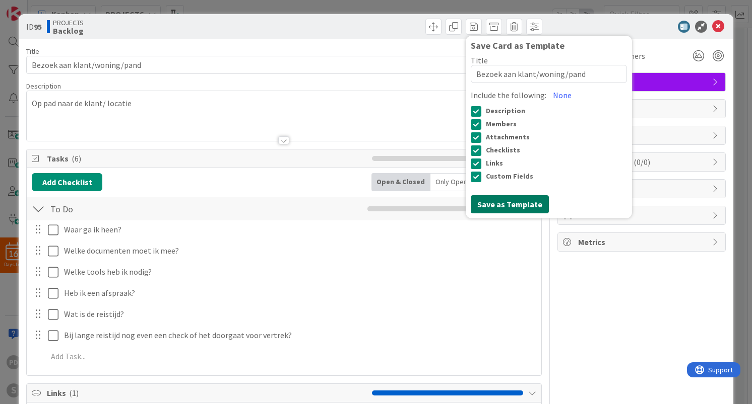
click at [504, 203] on button "Save as Template" at bounding box center [509, 204] width 78 height 18
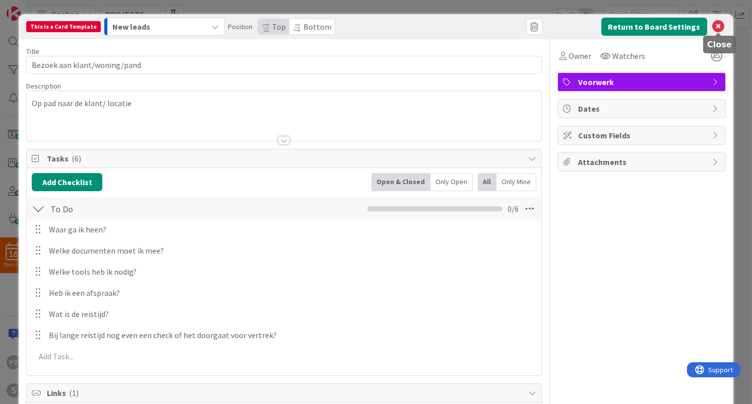
click at [716, 23] on icon at bounding box center [718, 27] width 12 height 12
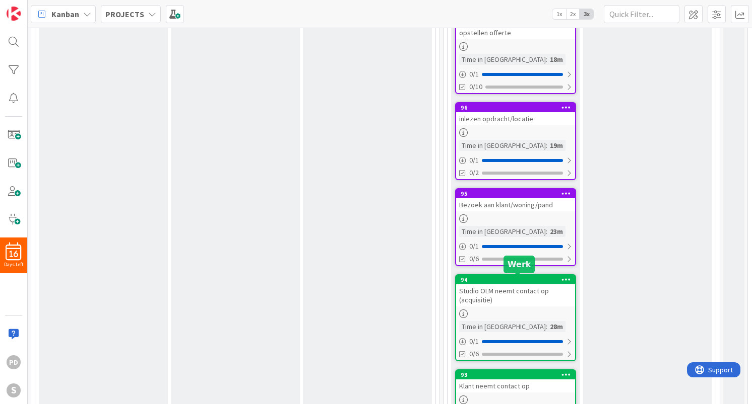
click at [512, 279] on div "94" at bounding box center [517, 280] width 114 height 7
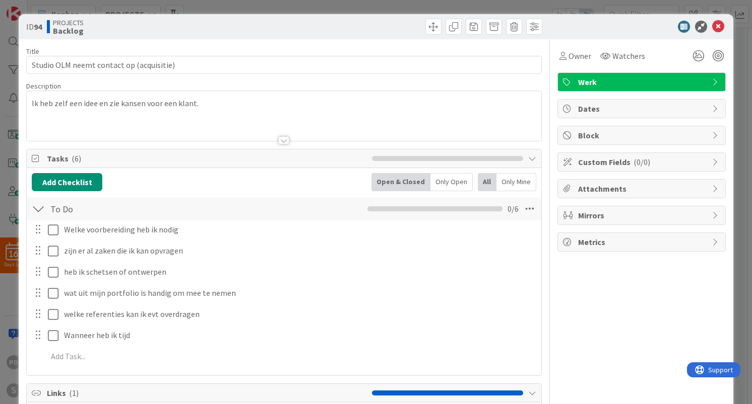
click at [632, 80] on span "Werk" at bounding box center [642, 82] width 129 height 12
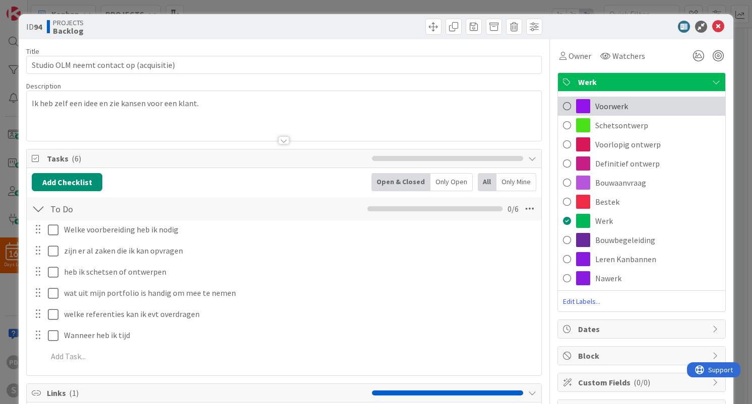
click at [616, 108] on span "Voorwerk" at bounding box center [611, 106] width 33 height 12
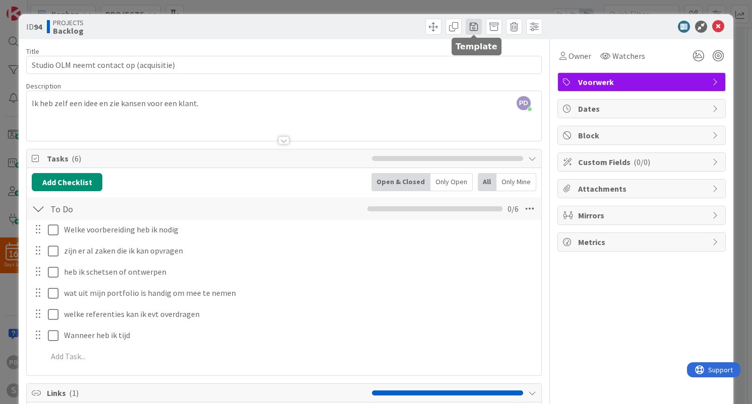
click at [474, 26] on span at bounding box center [473, 27] width 16 height 16
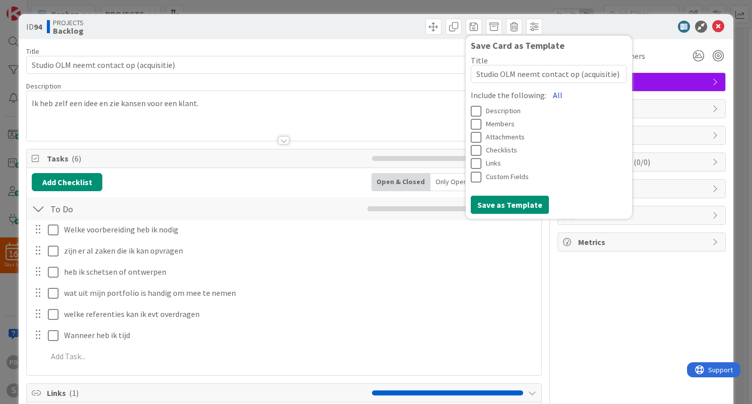
click at [555, 96] on button "All" at bounding box center [557, 95] width 23 height 18
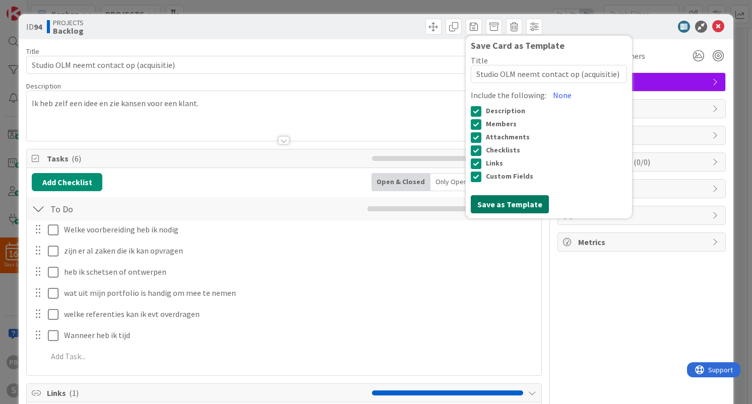
click at [512, 204] on button "Save as Template" at bounding box center [509, 204] width 78 height 18
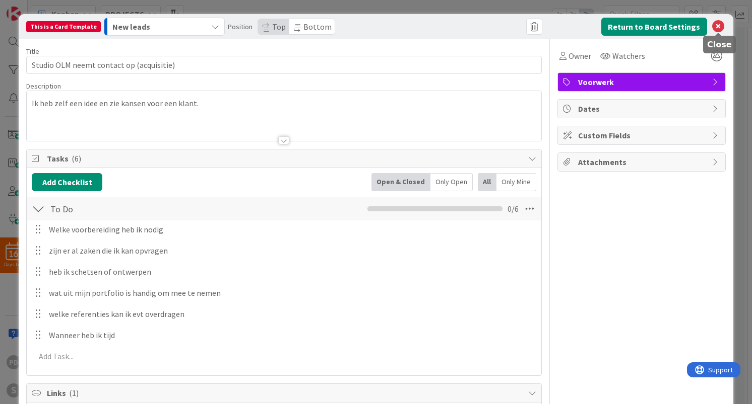
click at [720, 27] on icon at bounding box center [718, 27] width 12 height 12
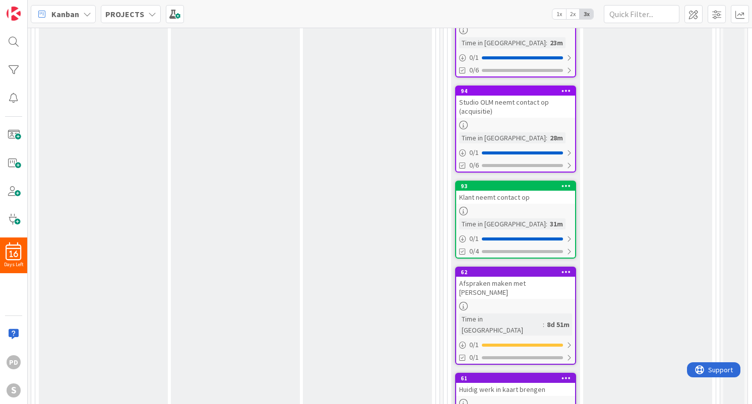
scroll to position [556, 1]
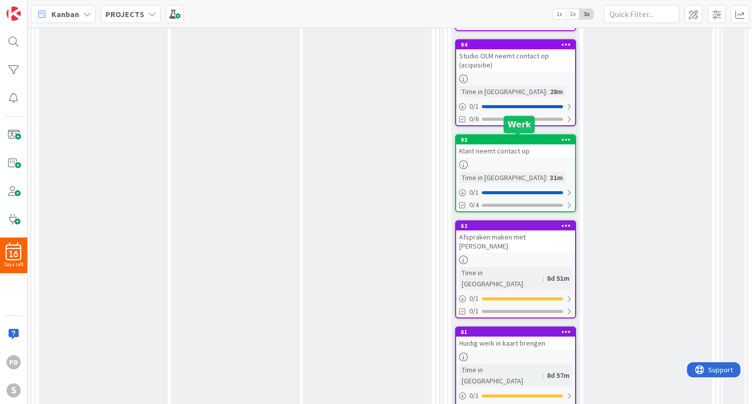
click at [526, 140] on div "93" at bounding box center [517, 139] width 114 height 7
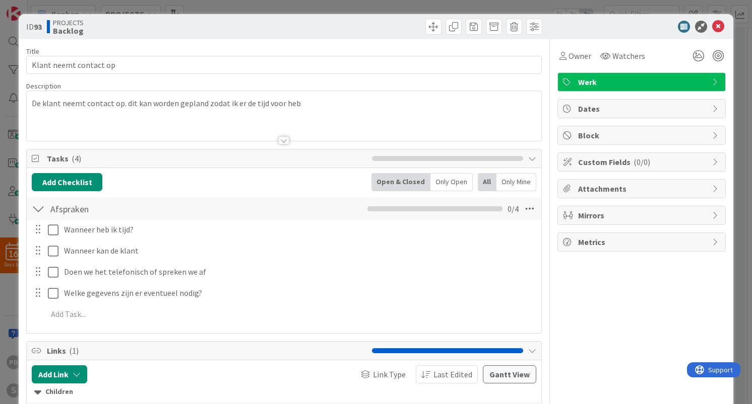
click at [647, 85] on span "Werk" at bounding box center [642, 82] width 129 height 12
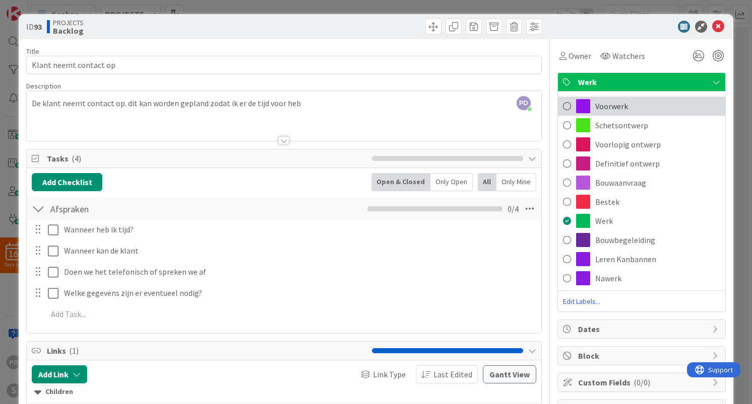
click at [615, 106] on span "Voorwerk" at bounding box center [611, 106] width 33 height 12
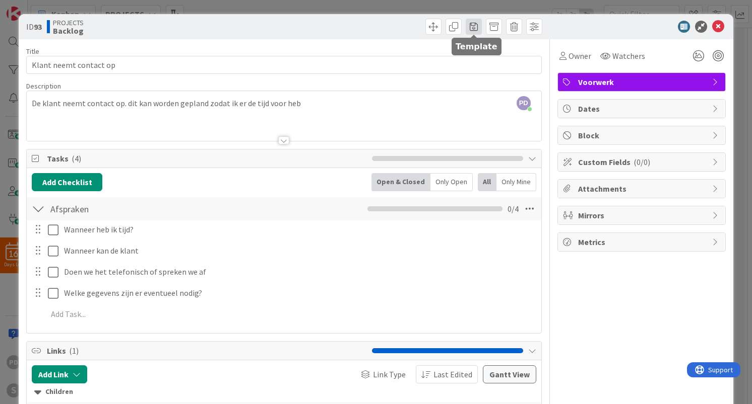
click at [471, 26] on span at bounding box center [473, 27] width 16 height 16
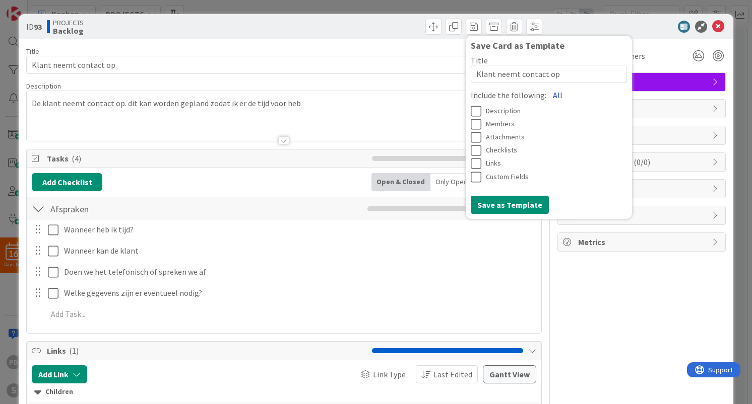
click at [552, 95] on button "All" at bounding box center [557, 95] width 23 height 18
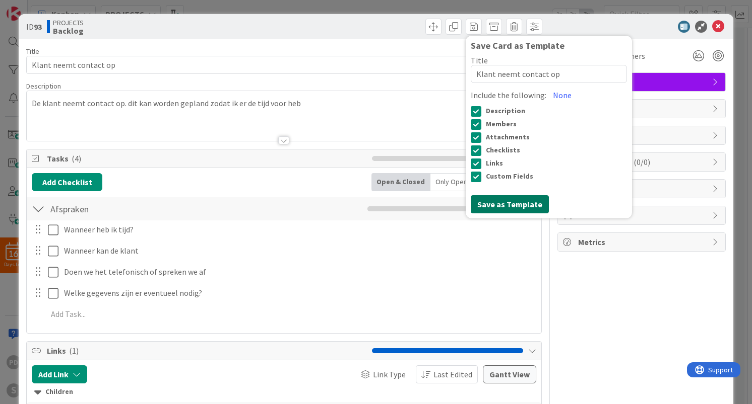
click at [509, 201] on button "Save as Template" at bounding box center [509, 204] width 78 height 18
type textarea "x"
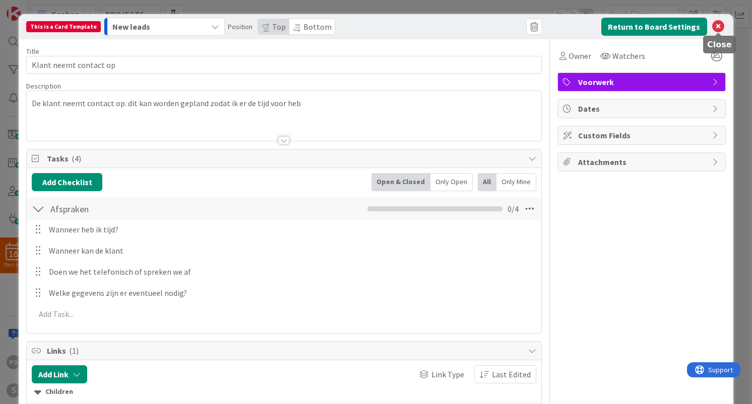
click at [717, 21] on icon at bounding box center [718, 27] width 12 height 12
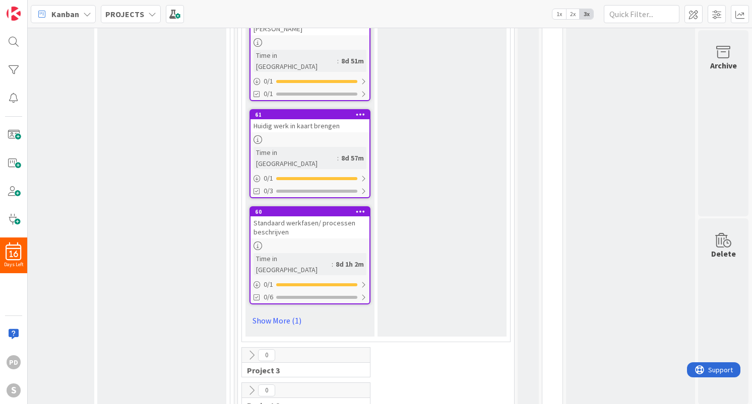
scroll to position [770, 206]
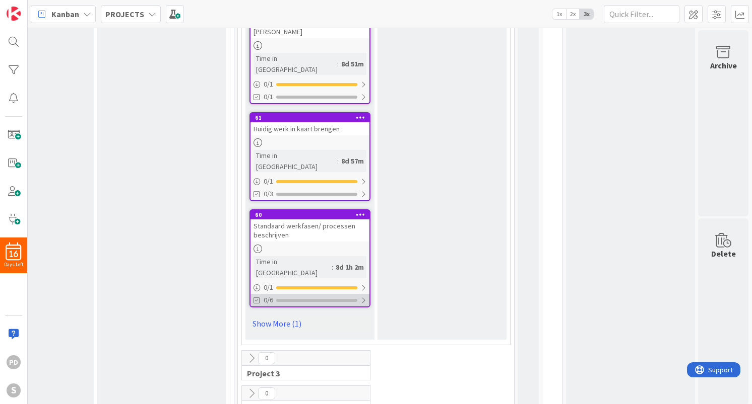
click at [364, 297] on div at bounding box center [363, 301] width 6 height 8
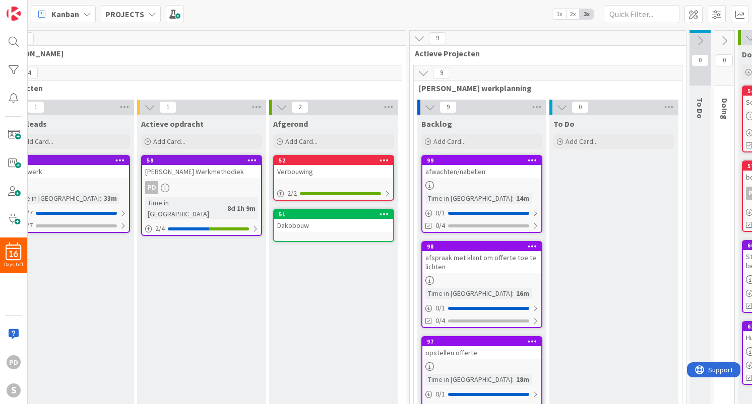
scroll to position [0, 0]
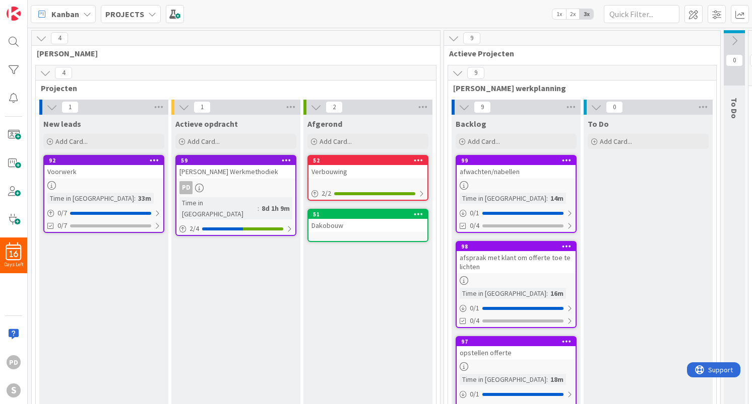
click at [464, 110] on icon at bounding box center [463, 107] width 11 height 11
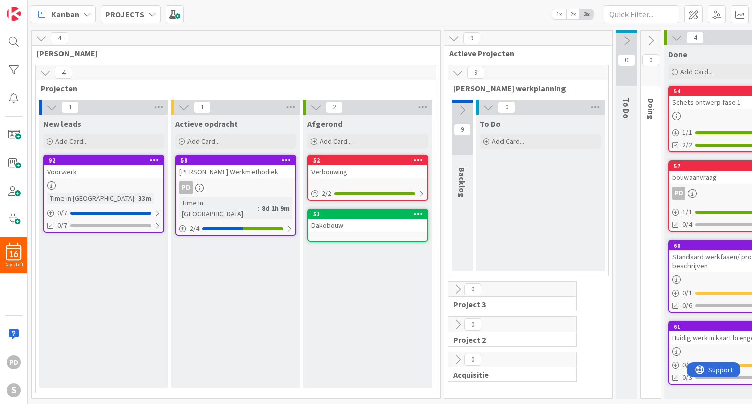
click at [487, 107] on icon at bounding box center [488, 107] width 11 height 11
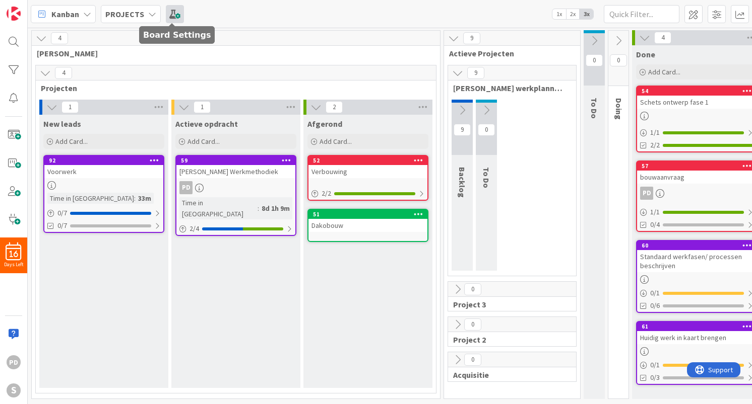
click at [170, 16] on span at bounding box center [175, 14] width 18 height 18
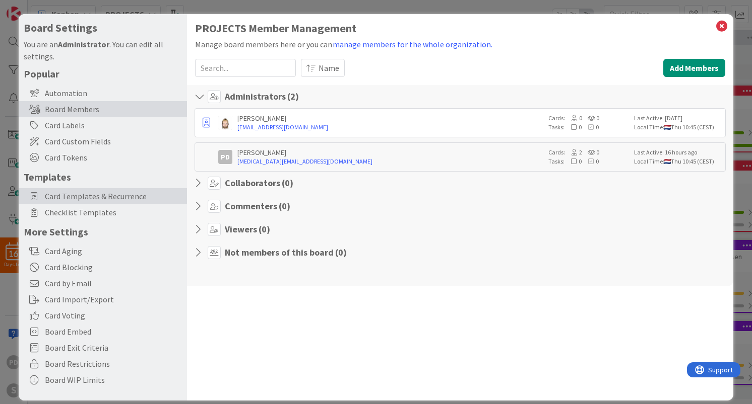
click at [73, 197] on span "Card Templates & Recurrence" at bounding box center [113, 196] width 137 height 12
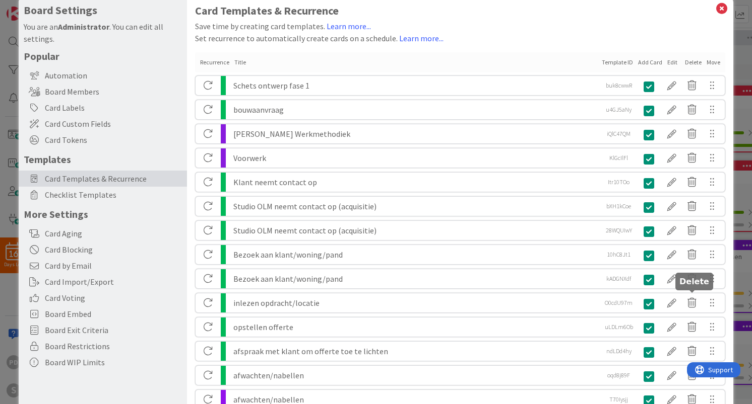
scroll to position [19, 0]
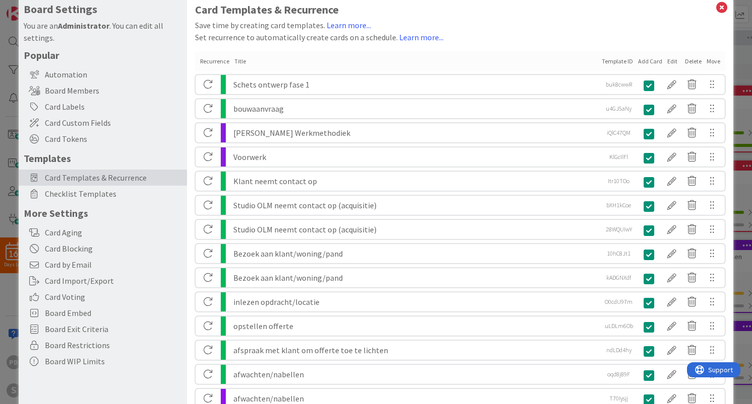
click at [561, 184] on div "Klant neemt contact op" at bounding box center [415, 181] width 364 height 19
click at [692, 183] on icon at bounding box center [691, 181] width 20 height 17
click at [601, 220] on button "Delete" at bounding box center [600, 220] width 38 height 18
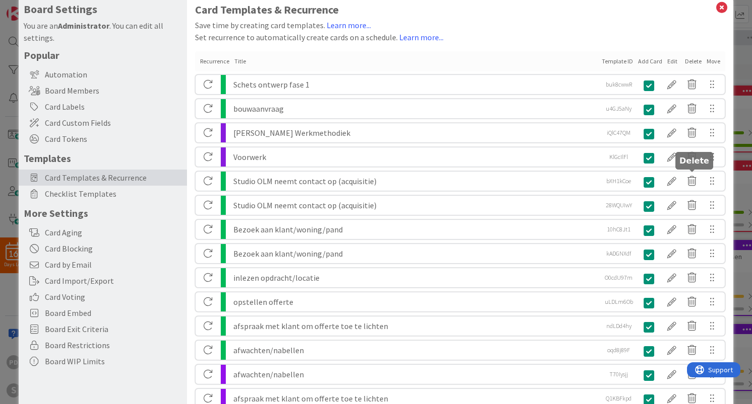
click at [692, 182] on icon at bounding box center [691, 181] width 20 height 17
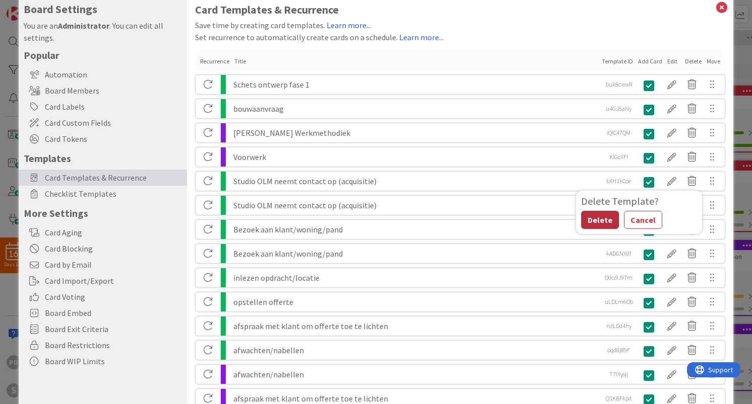
click at [592, 221] on button "Delete" at bounding box center [600, 220] width 38 height 18
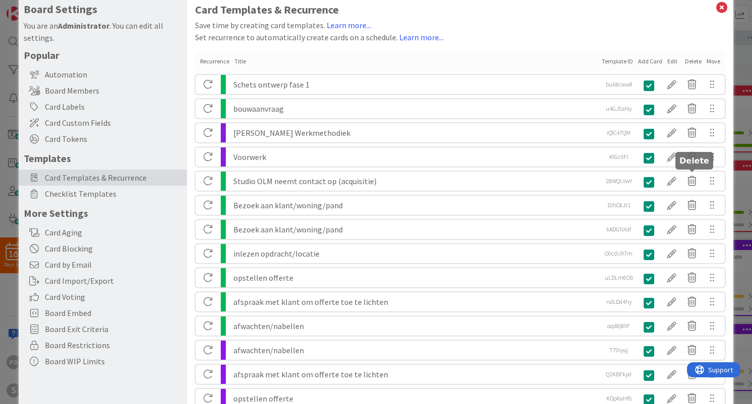
click at [693, 180] on icon at bounding box center [691, 181] width 20 height 17
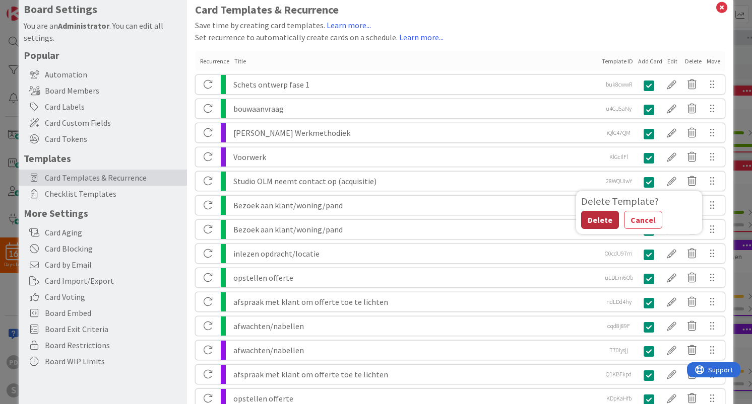
click at [591, 221] on button "Delete" at bounding box center [600, 220] width 38 height 18
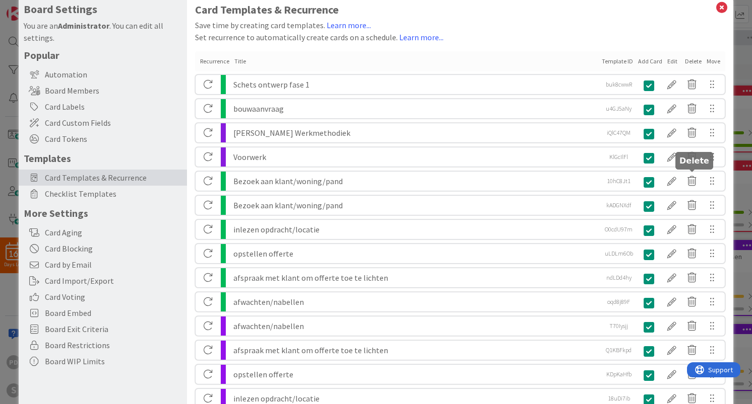
click at [692, 181] on icon at bounding box center [691, 181] width 20 height 17
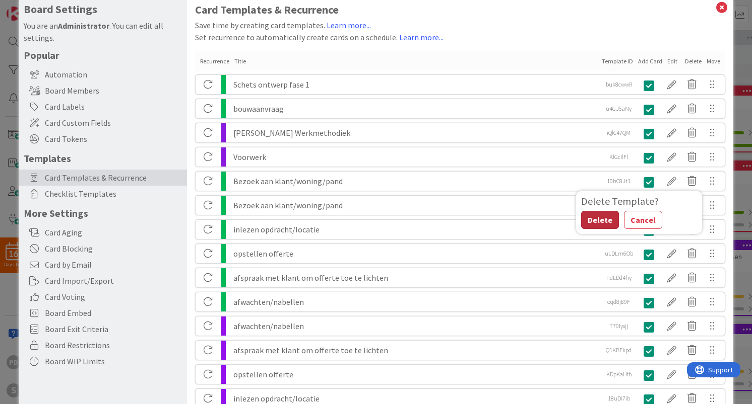
click at [596, 218] on button "Delete" at bounding box center [600, 220] width 38 height 18
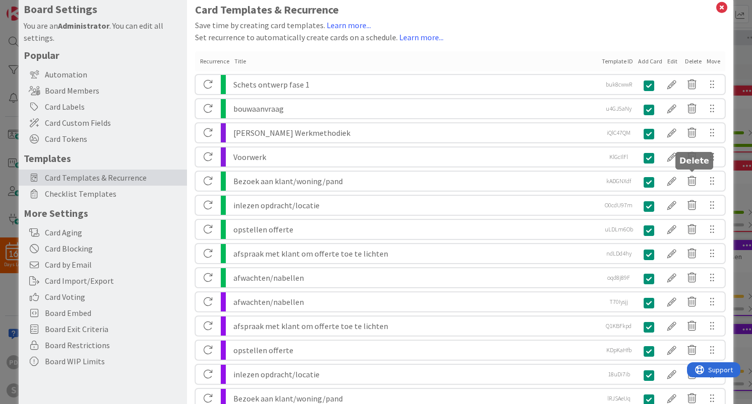
click at [689, 181] on icon at bounding box center [691, 181] width 20 height 17
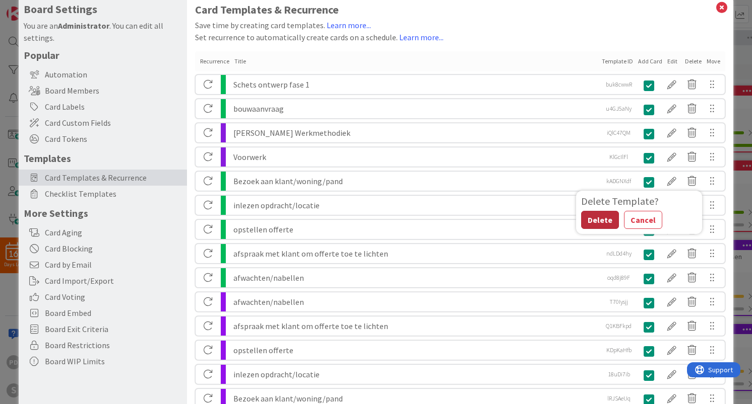
click at [597, 221] on button "Delete" at bounding box center [600, 220] width 38 height 18
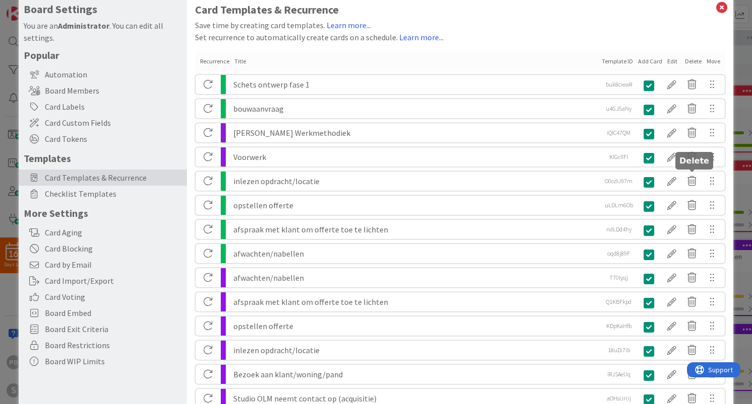
click at [693, 184] on icon at bounding box center [691, 181] width 20 height 17
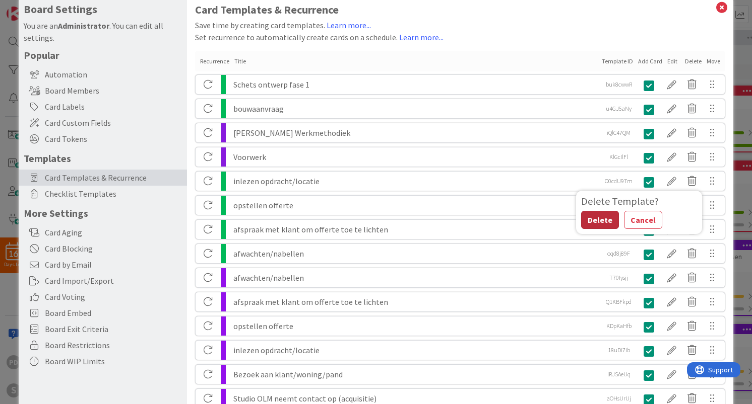
click at [601, 219] on button "Delete" at bounding box center [600, 220] width 38 height 18
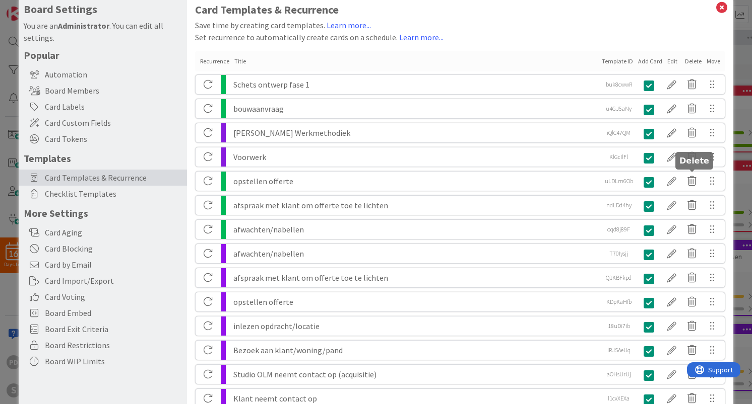
click at [695, 182] on icon at bounding box center [691, 181] width 20 height 17
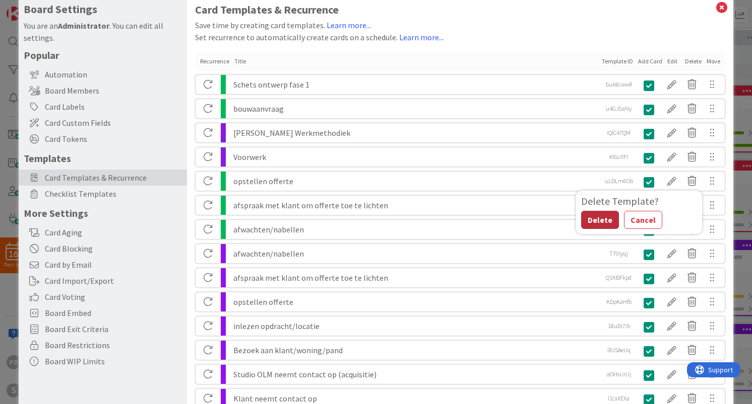
click at [598, 222] on button "Delete" at bounding box center [600, 220] width 38 height 18
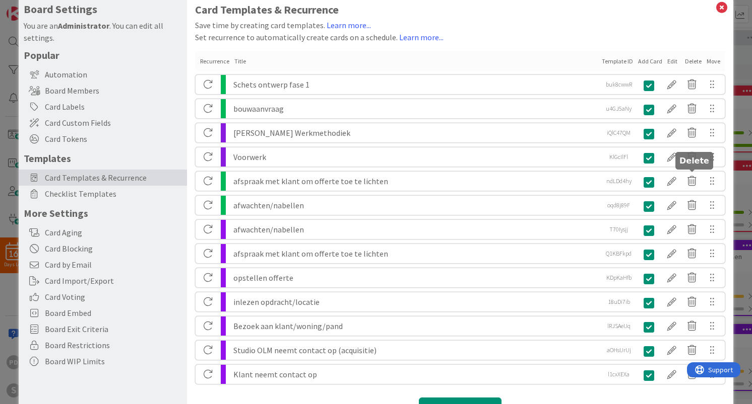
click at [691, 180] on icon at bounding box center [691, 181] width 20 height 17
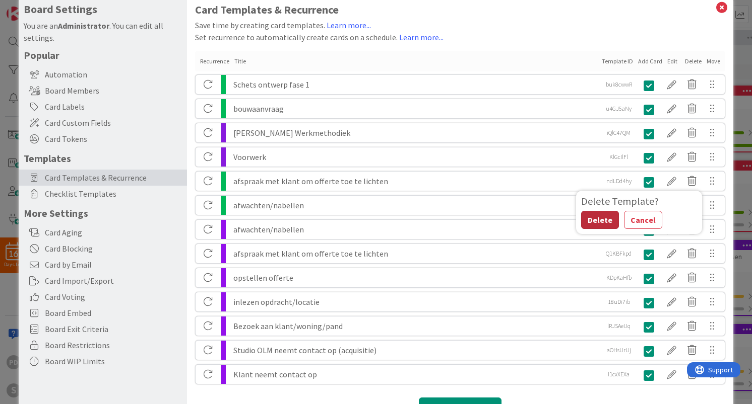
click at [598, 218] on button "Delete" at bounding box center [600, 220] width 38 height 18
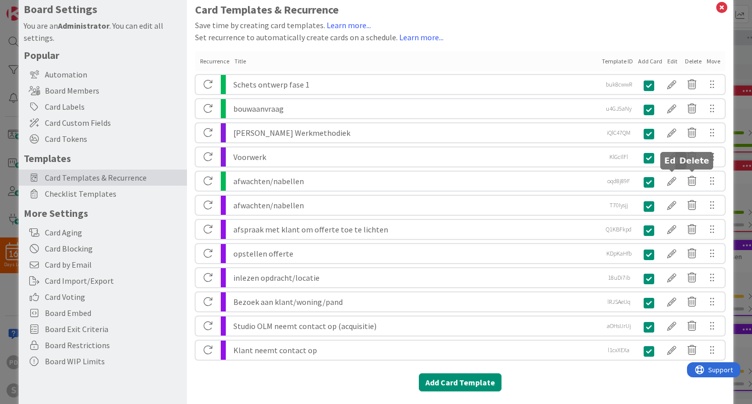
click at [689, 180] on icon at bounding box center [691, 181] width 20 height 17
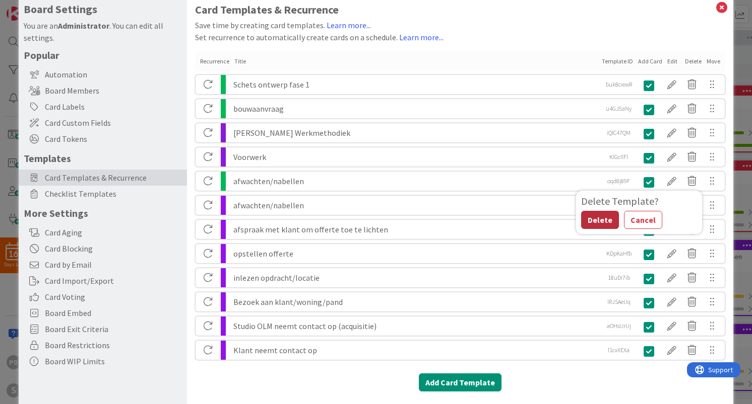
click at [598, 219] on button "Delete" at bounding box center [600, 220] width 38 height 18
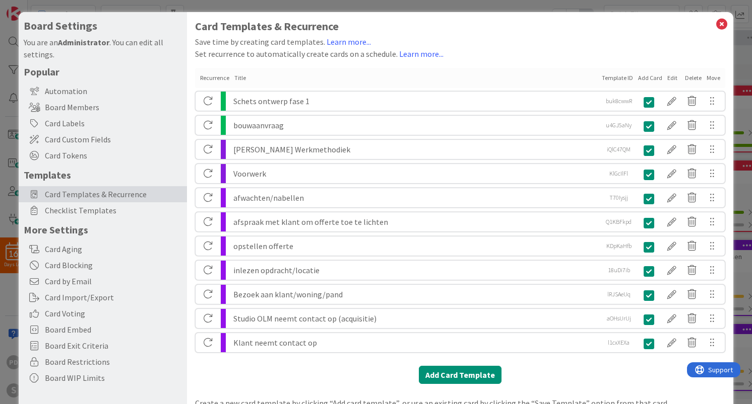
scroll to position [0, 0]
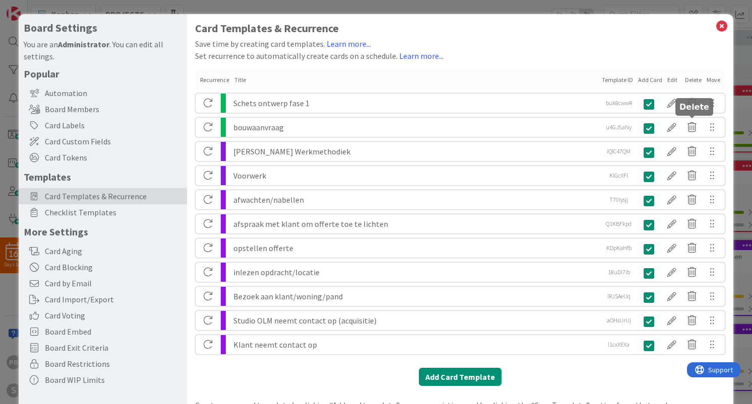
click at [691, 128] on icon at bounding box center [691, 127] width 20 height 17
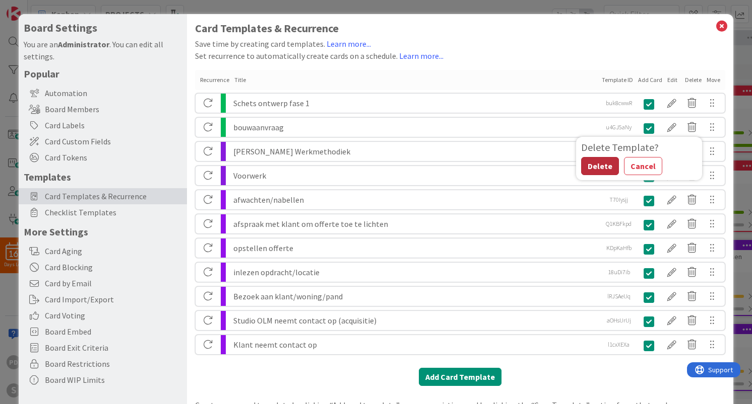
click at [591, 165] on button "Delete" at bounding box center [600, 166] width 38 height 18
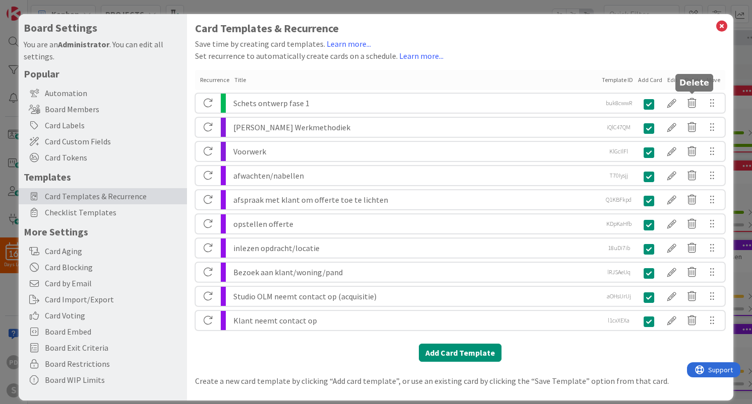
click at [692, 102] on icon at bounding box center [691, 103] width 20 height 17
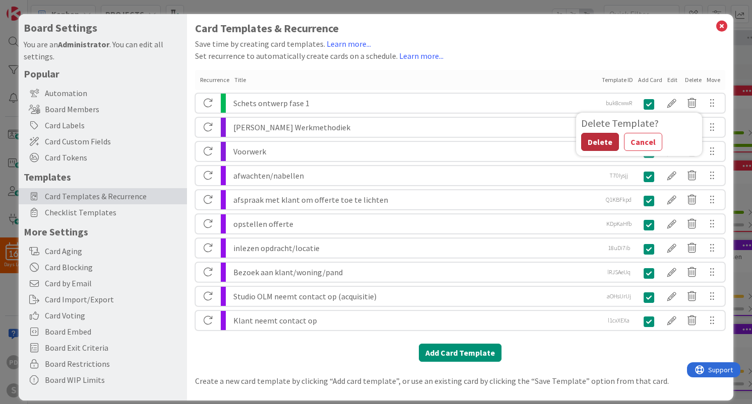
click at [597, 142] on button "Delete" at bounding box center [600, 142] width 38 height 18
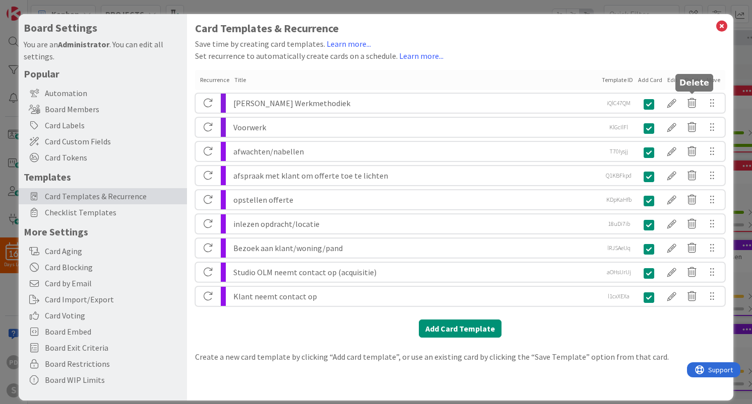
click at [689, 101] on icon at bounding box center [691, 103] width 20 height 17
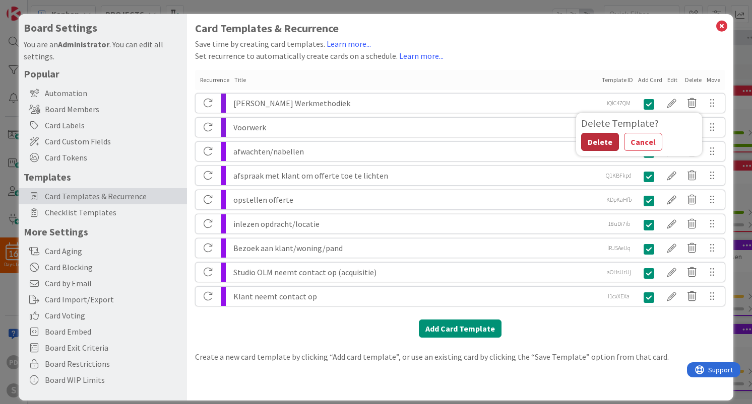
click at [597, 141] on button "Delete" at bounding box center [600, 142] width 38 height 18
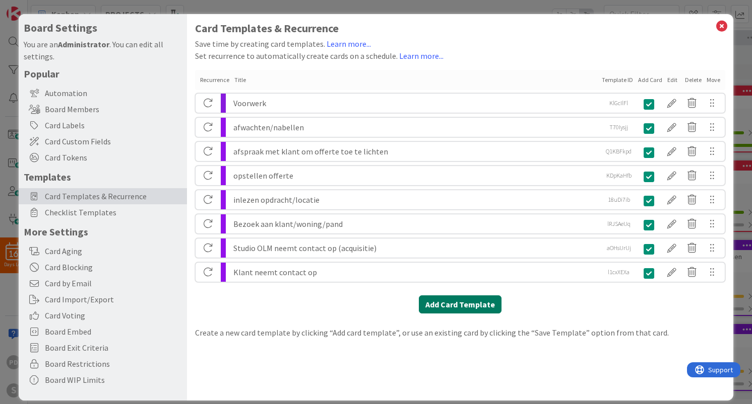
click at [446, 306] on button "Add Card Template" at bounding box center [460, 305] width 83 height 18
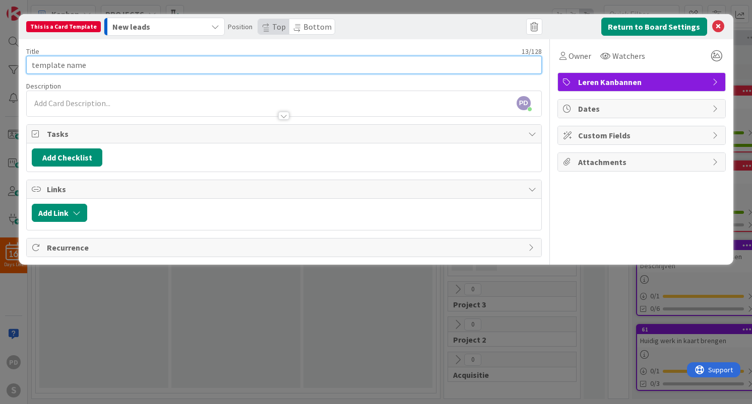
click at [171, 65] on input "template name" at bounding box center [283, 65] width 515 height 18
type input "Schetsontwerp"
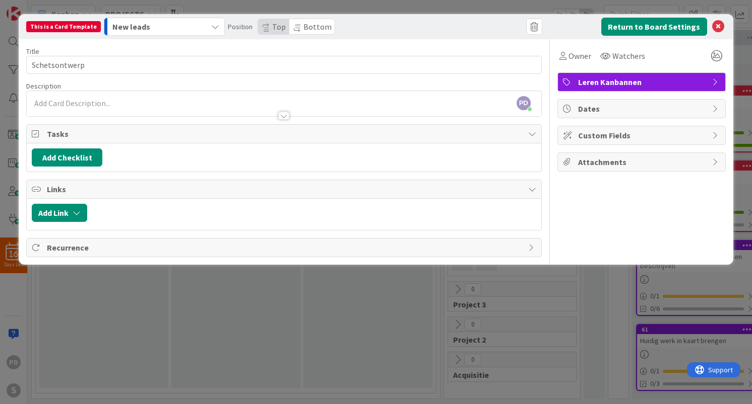
click at [107, 101] on div "PD [PERSON_NAME] just joined" at bounding box center [284, 103] width 514 height 25
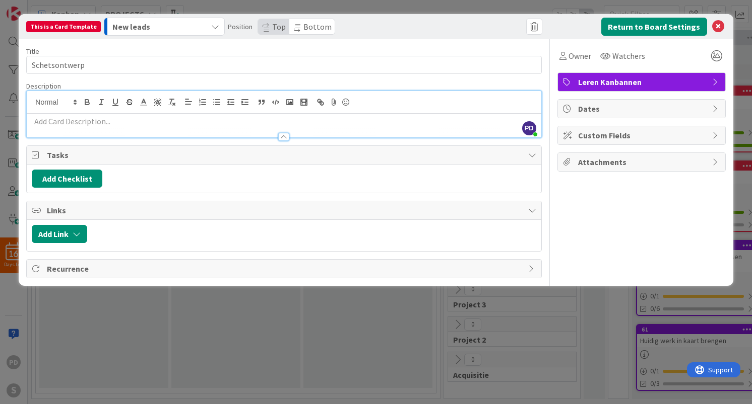
click at [646, 83] on span "Leren Kanbannen" at bounding box center [642, 82] width 129 height 12
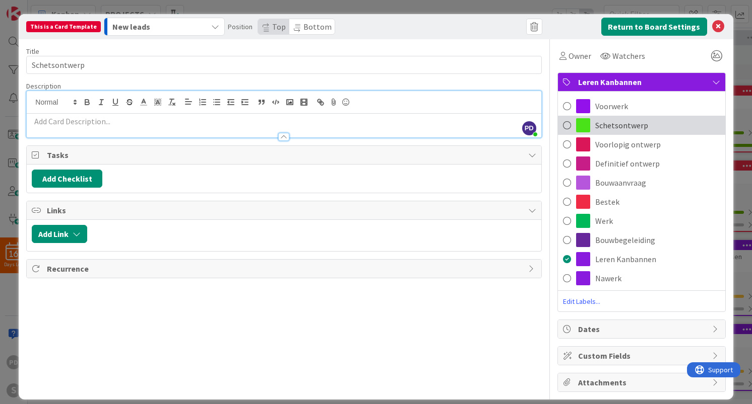
click at [615, 123] on span "Schetsontwerp" at bounding box center [621, 125] width 53 height 12
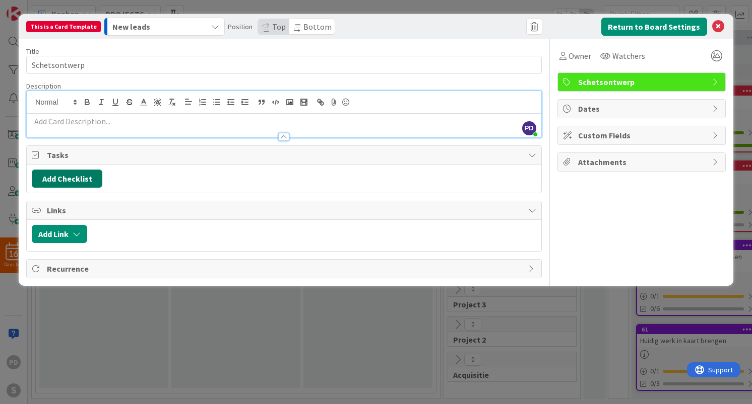
click at [76, 179] on button "Add Checklist" at bounding box center [67, 179] width 71 height 18
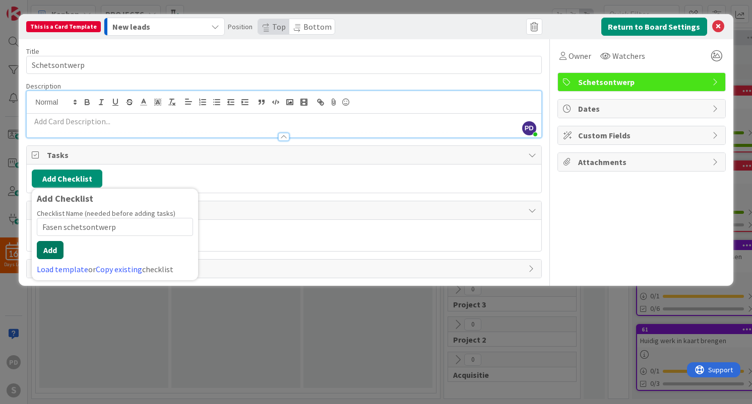
type input "Fasen schetsontwerp"
click at [53, 252] on button "Add" at bounding box center [50, 250] width 27 height 18
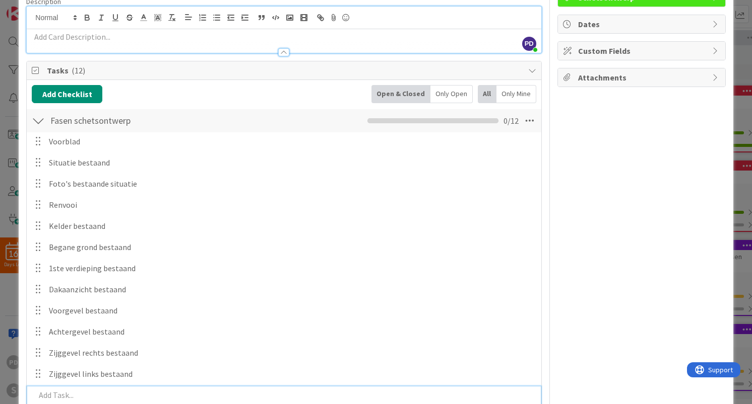
scroll to position [51, 0]
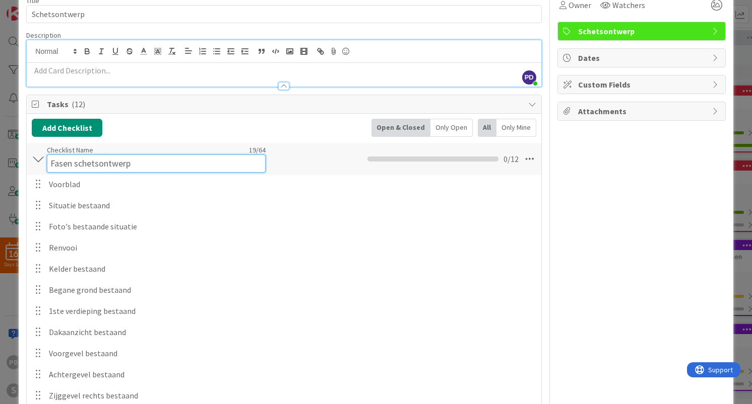
click at [91, 155] on input "Fasen schetsontwerp" at bounding box center [156, 164] width 219 height 18
click at [159, 164] on input "Fasen schetsontwerp" at bounding box center [156, 164] width 219 height 18
type input "Fasen schetsontwerp bestaand"
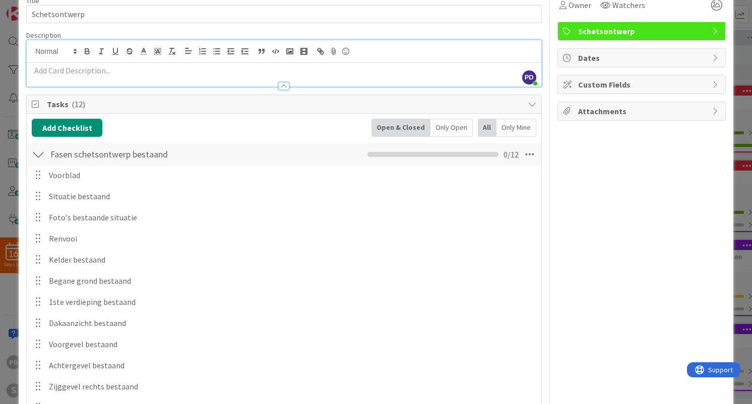
click at [315, 162] on div "Fasen schetsontwerp bestaand Checklist Name 28 / 64 Fasen schetsontwerp bestaan…" at bounding box center [284, 154] width 514 height 23
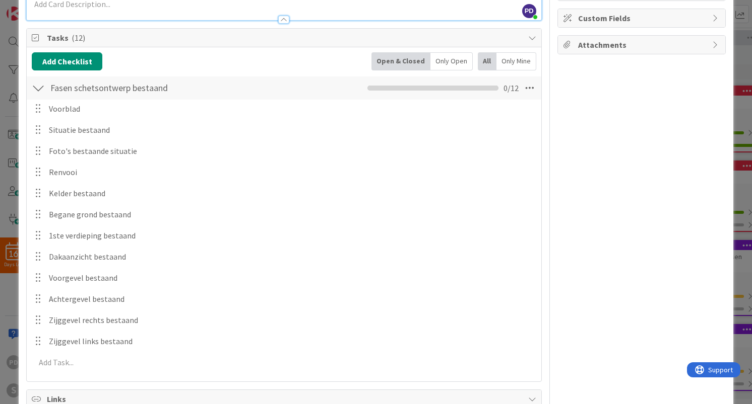
scroll to position [120, 0]
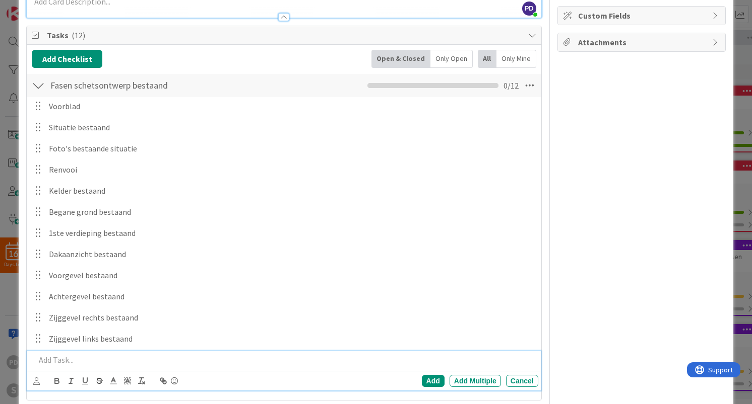
click at [62, 362] on p at bounding box center [284, 361] width 498 height 12
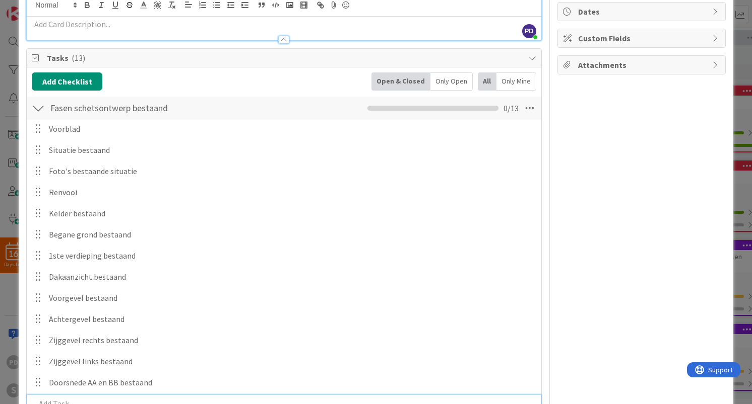
scroll to position [96, 0]
click at [38, 109] on div at bounding box center [38, 110] width 13 height 18
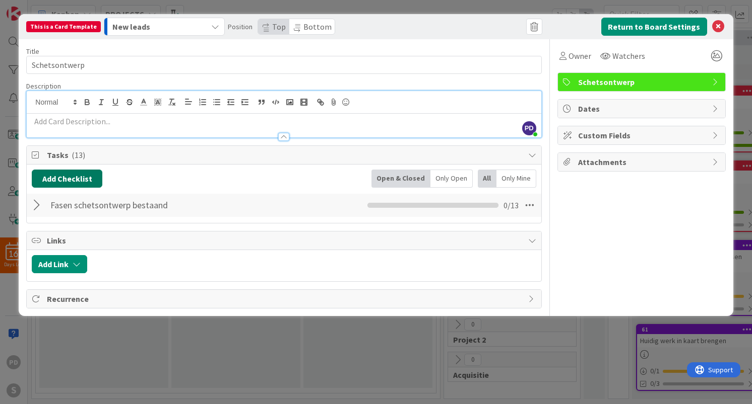
click at [67, 177] on button "Add Checklist" at bounding box center [67, 179] width 71 height 18
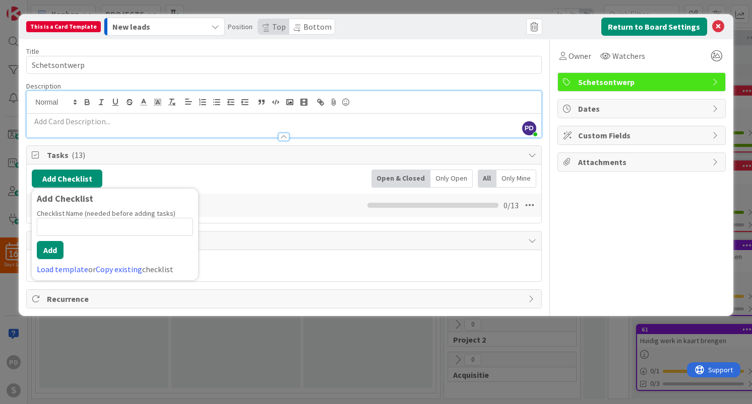
click at [161, 166] on div "Add Checklist Add Checklist Checklist Name (needed before adding tasks) 0 / 64 …" at bounding box center [284, 194] width 514 height 58
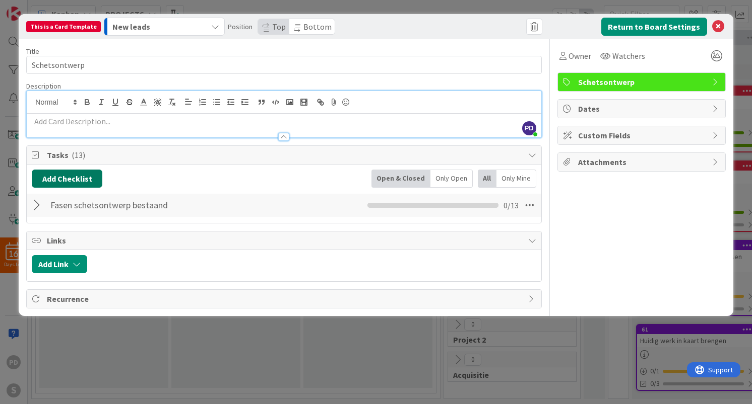
click at [81, 182] on button "Add Checklist" at bounding box center [67, 179] width 71 height 18
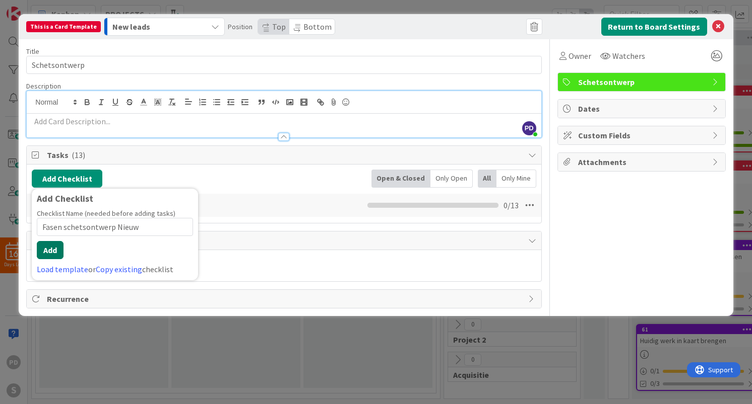
type input "Fasen schetsontwerp Nieuw"
click at [48, 247] on button "Add" at bounding box center [50, 250] width 27 height 18
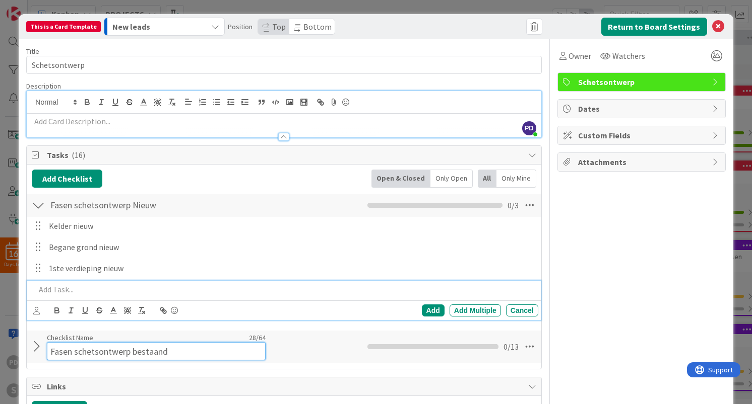
click at [142, 345] on input "Fasen schetsontwerp bestaand" at bounding box center [156, 352] width 219 height 18
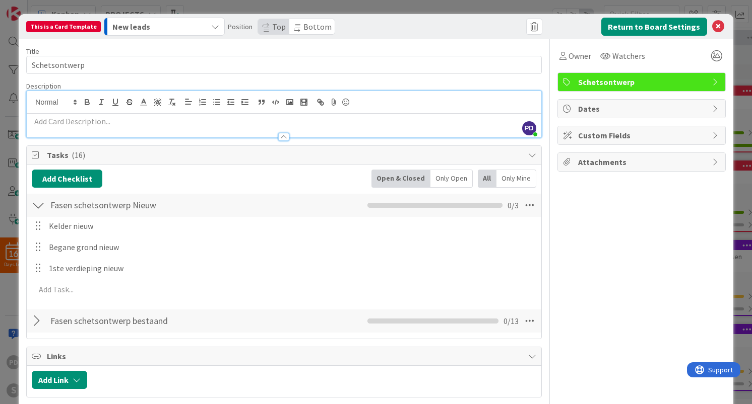
click at [37, 328] on div at bounding box center [38, 321] width 13 height 18
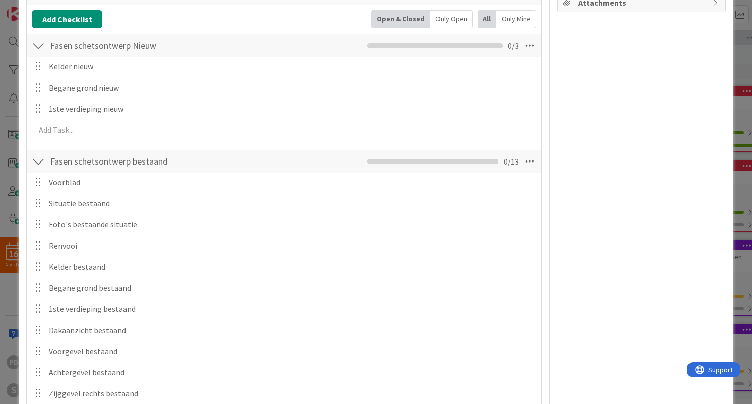
scroll to position [169, 0]
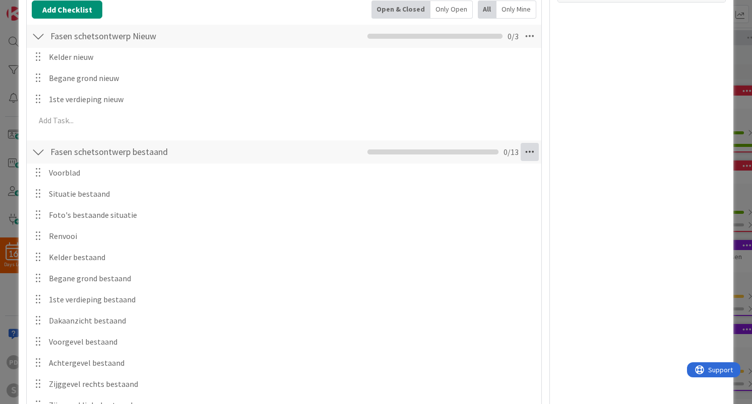
click at [527, 151] on icon at bounding box center [529, 152] width 18 height 18
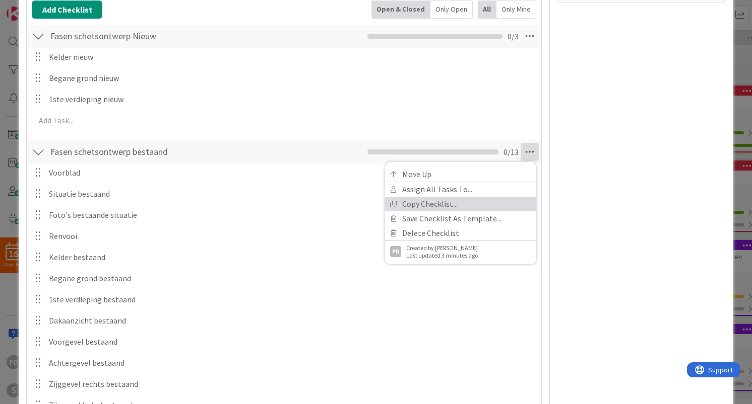
click at [427, 205] on link "Copy Checklist..." at bounding box center [460, 204] width 151 height 15
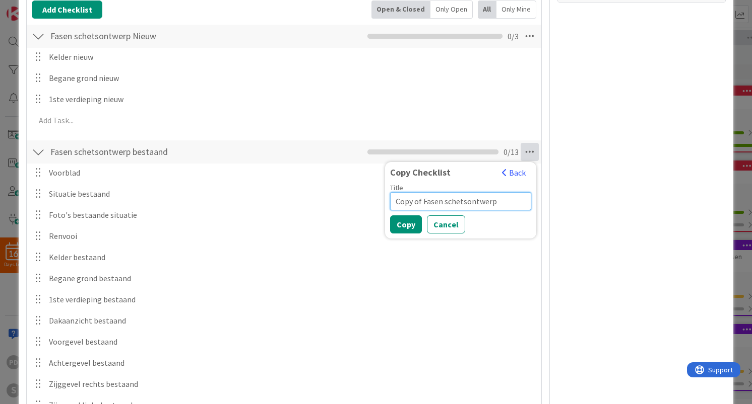
click at [504, 202] on input "Copy of Fasen schetsontwerp" at bounding box center [460, 201] width 141 height 18
drag, startPoint x: 421, startPoint y: 201, endPoint x: 388, endPoint y: 203, distance: 32.3
click at [387, 203] on div "Copy Checklist Back Title Copy of Fasen schetsontwerp Copy Cancel" at bounding box center [460, 200] width 151 height 77
click at [487, 206] on input "Fasen schetsontwerp" at bounding box center [460, 201] width 141 height 18
type input "Fasen schetsontwerp nieuw"
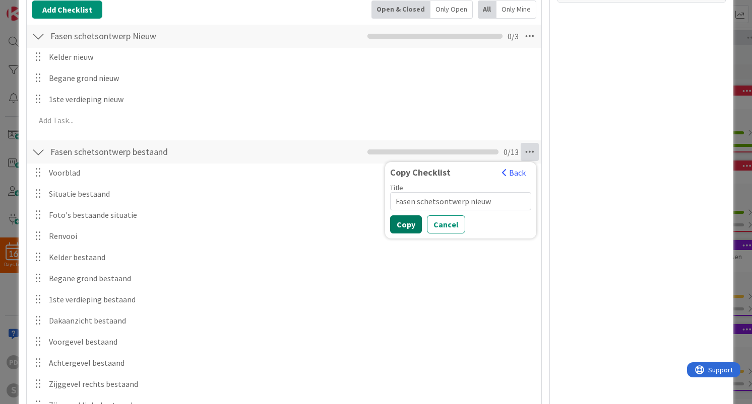
click at [401, 225] on button "Copy" at bounding box center [406, 225] width 32 height 18
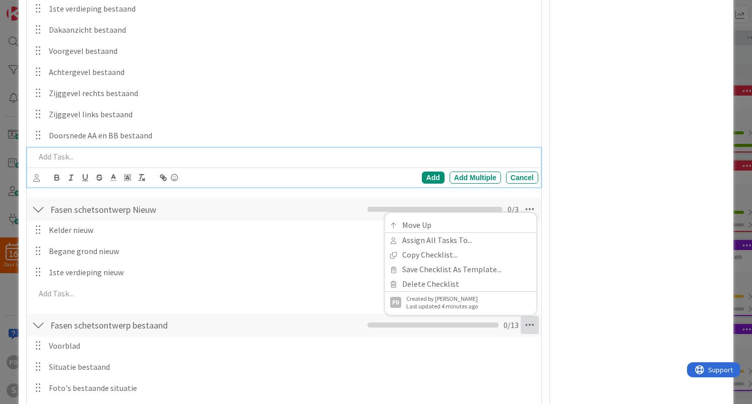
scroll to position [353, 0]
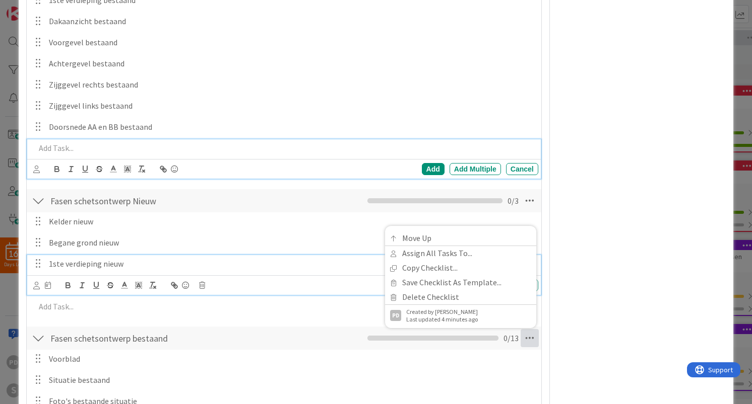
click at [206, 256] on div "1ste verdieping nieuw" at bounding box center [291, 264] width 493 height 18
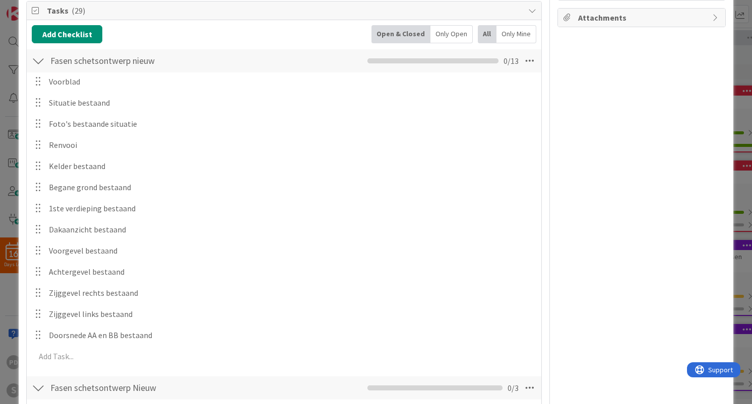
scroll to position [144, 0]
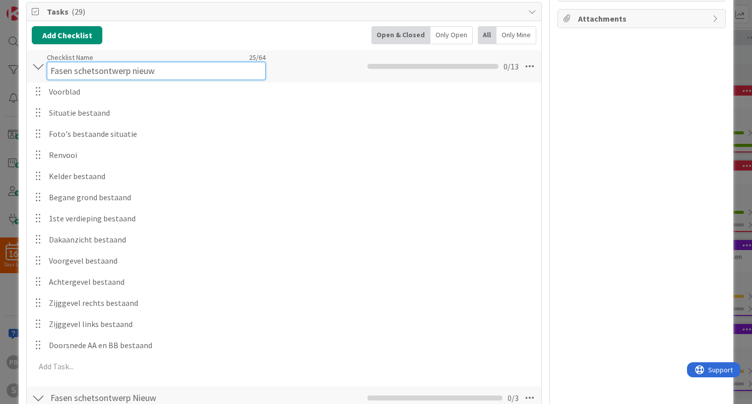
click at [134, 63] on input "Fasen schetsontwerp nieuw" at bounding box center [156, 71] width 219 height 18
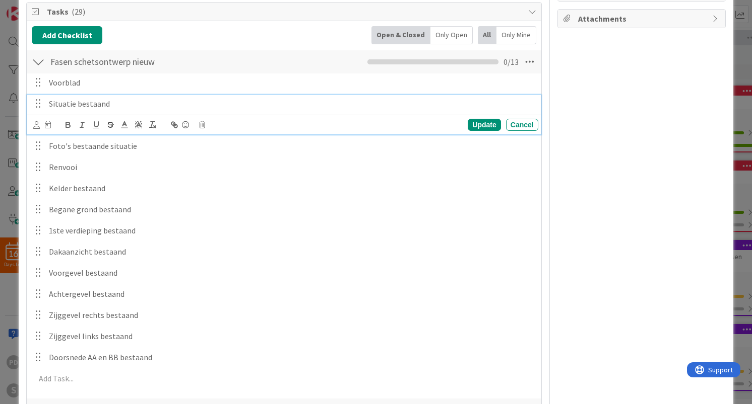
click at [96, 113] on div "Situatie bestaand Update Cancel" at bounding box center [283, 115] width 513 height 40
click at [91, 103] on p "Situatie bestaand" at bounding box center [291, 104] width 485 height 12
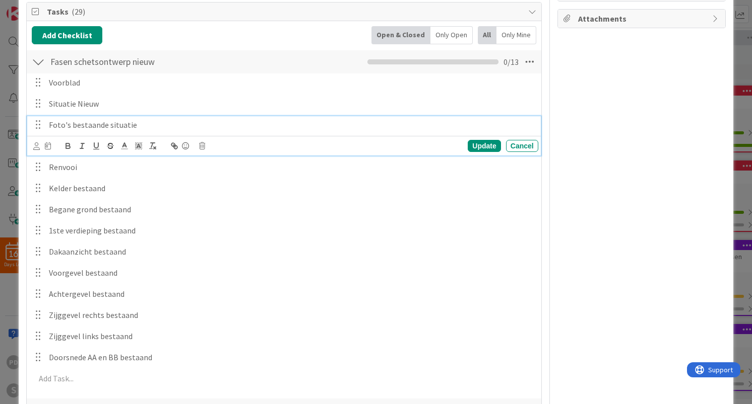
click at [79, 125] on p "Foto's bestaande situatie" at bounding box center [291, 125] width 485 height 12
click at [202, 146] on icon at bounding box center [202, 146] width 6 height 7
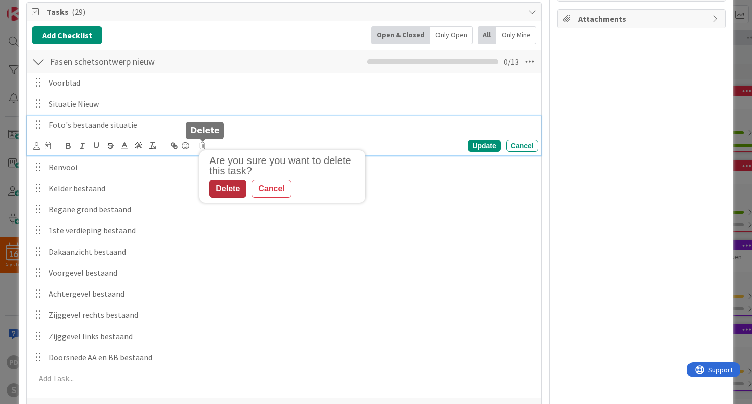
click at [225, 193] on div "Delete" at bounding box center [227, 189] width 37 height 18
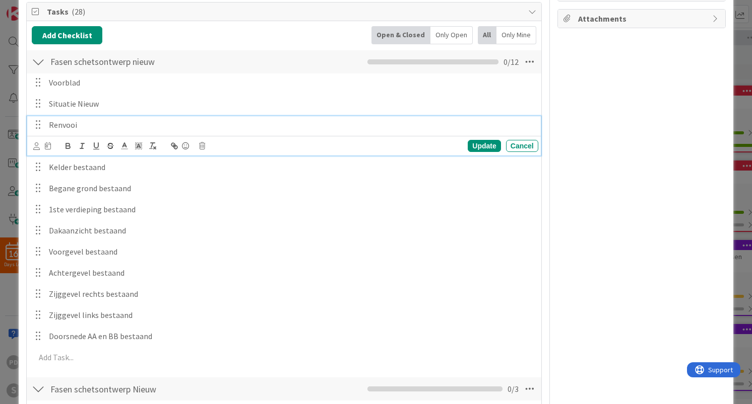
click at [85, 126] on p "Renvooi" at bounding box center [291, 125] width 485 height 12
click at [203, 146] on icon at bounding box center [202, 146] width 6 height 7
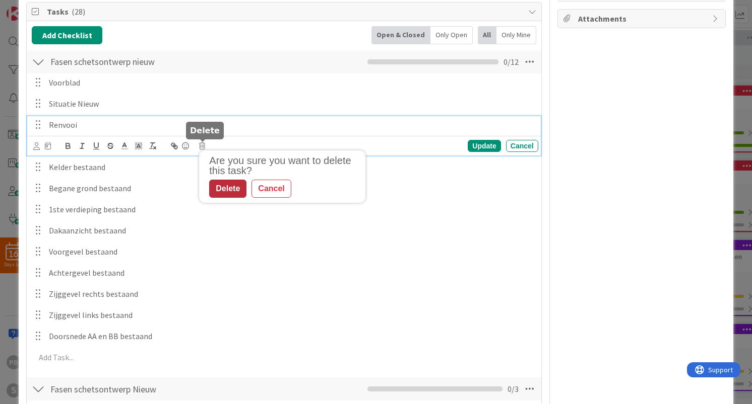
click at [223, 189] on div "Delete" at bounding box center [227, 189] width 37 height 18
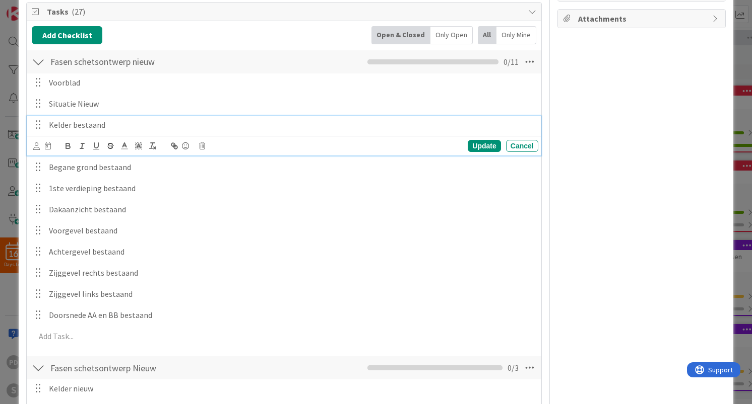
click at [87, 125] on p "Kelder bestaand" at bounding box center [291, 125] width 485 height 12
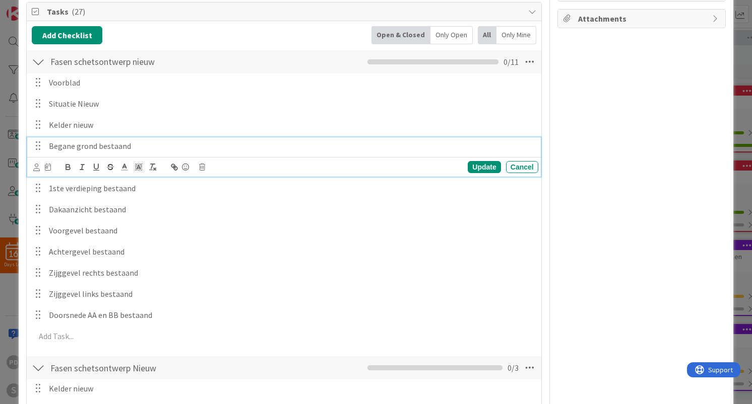
click at [115, 145] on p "Begane grond bestaand" at bounding box center [291, 147] width 485 height 12
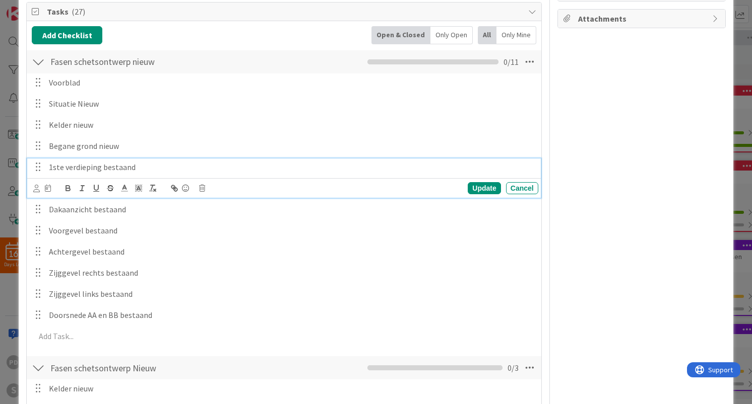
click at [126, 169] on p "1ste verdieping bestaand" at bounding box center [291, 168] width 485 height 12
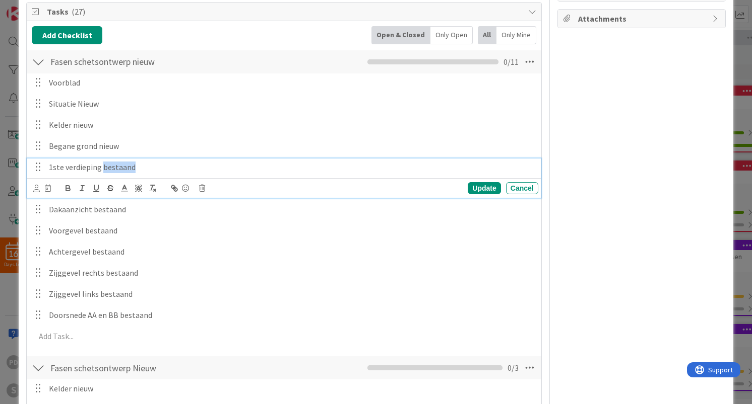
click at [126, 169] on p "1ste verdieping bestaand" at bounding box center [291, 168] width 485 height 12
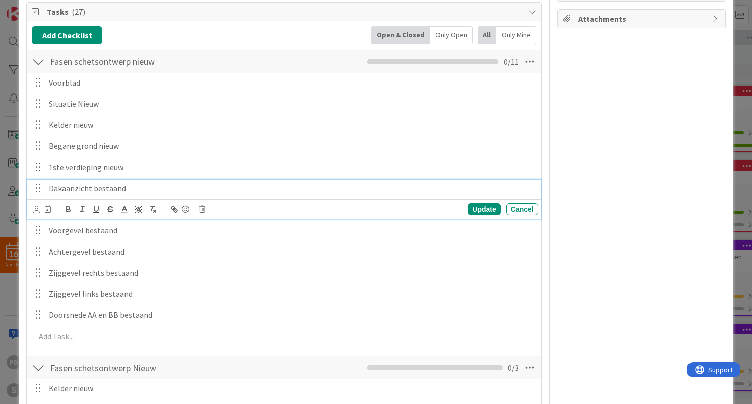
click at [115, 190] on p "Dakaanzicht bestaand" at bounding box center [291, 189] width 485 height 12
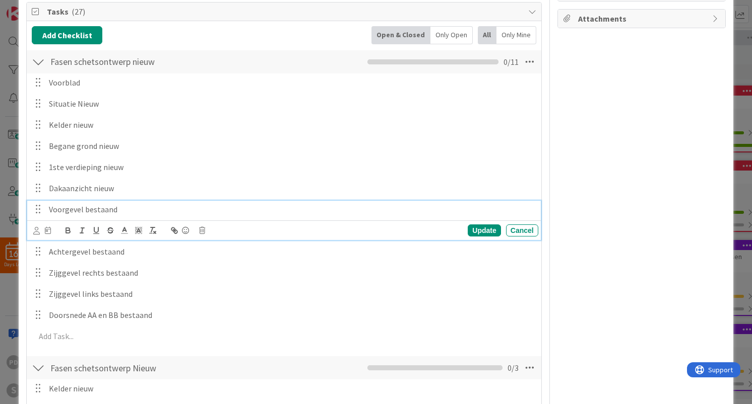
click at [110, 212] on p "Voorgevel bestaand" at bounding box center [291, 210] width 485 height 12
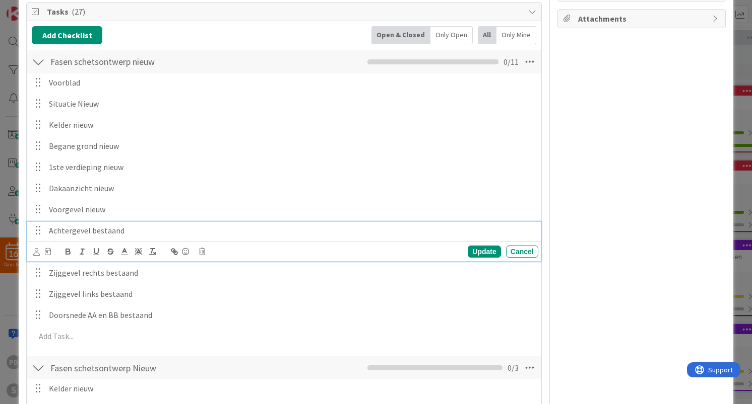
click at [111, 231] on p "Achtergevel bestaand" at bounding box center [291, 231] width 485 height 12
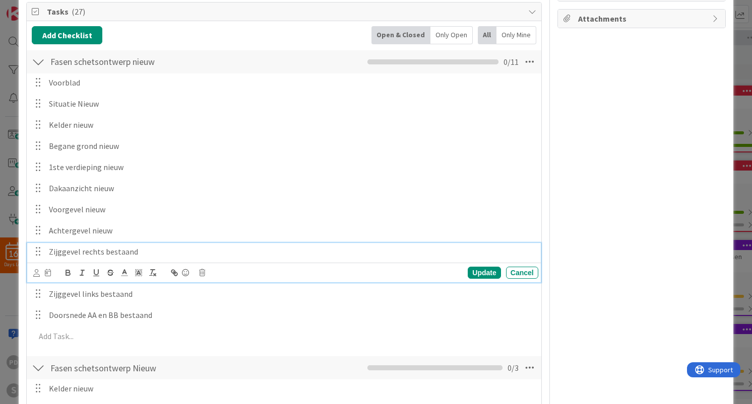
click at [116, 252] on p "Zijggevel rechts bestaand" at bounding box center [291, 252] width 485 height 12
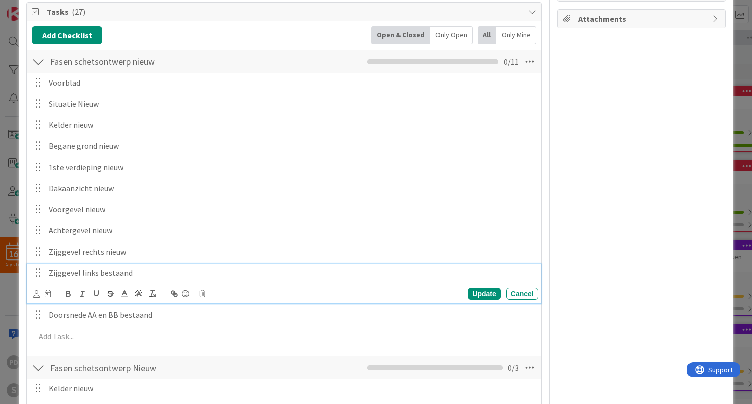
click at [123, 276] on p "Zijggevel links bestaand" at bounding box center [291, 273] width 485 height 12
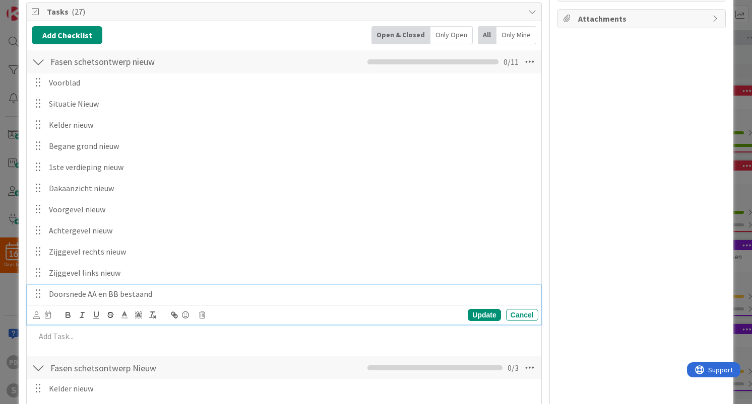
click at [134, 297] on p "Doorsnede AA en BB bestaand" at bounding box center [291, 295] width 485 height 12
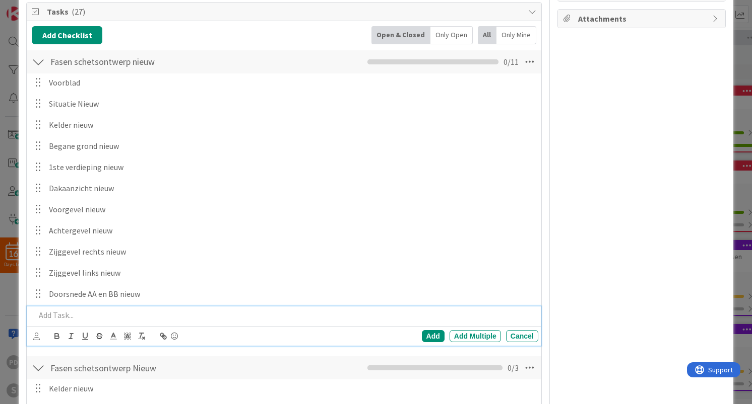
click at [74, 315] on p at bounding box center [284, 316] width 498 height 12
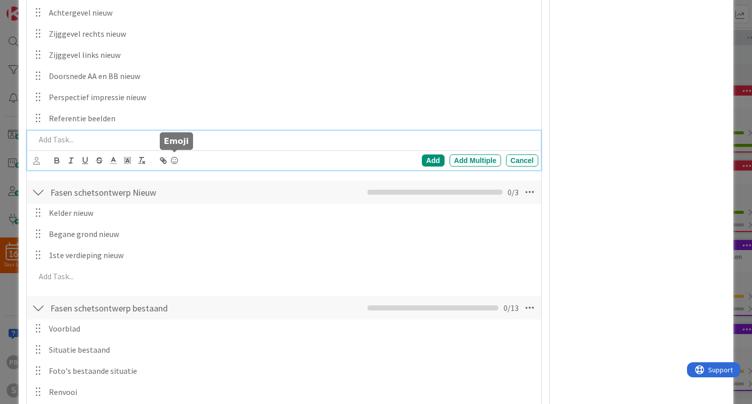
scroll to position [362, 0]
click at [532, 191] on icon at bounding box center [529, 192] width 18 height 18
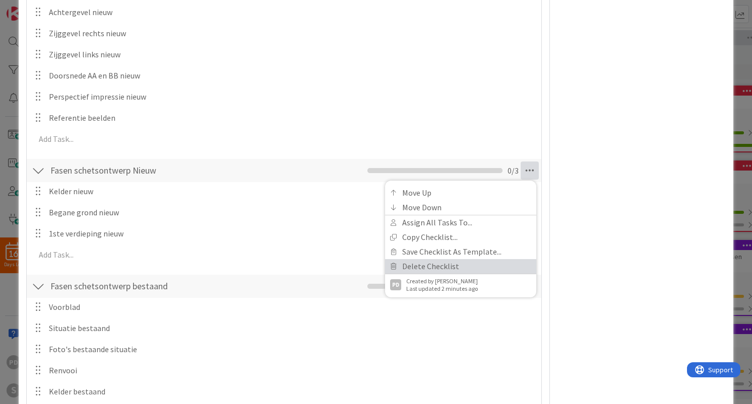
click at [442, 263] on link "Delete Checklist" at bounding box center [460, 266] width 151 height 15
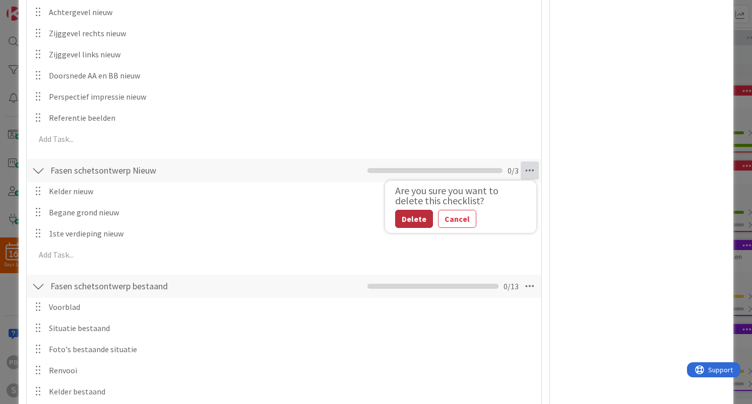
click at [408, 217] on button "Delete" at bounding box center [414, 219] width 38 height 18
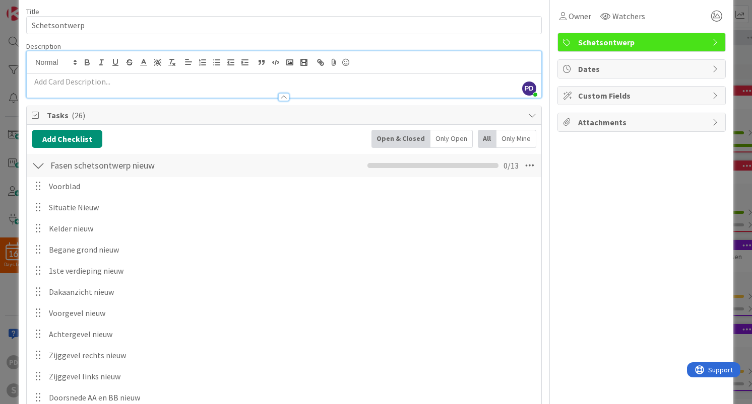
scroll to position [39, 0]
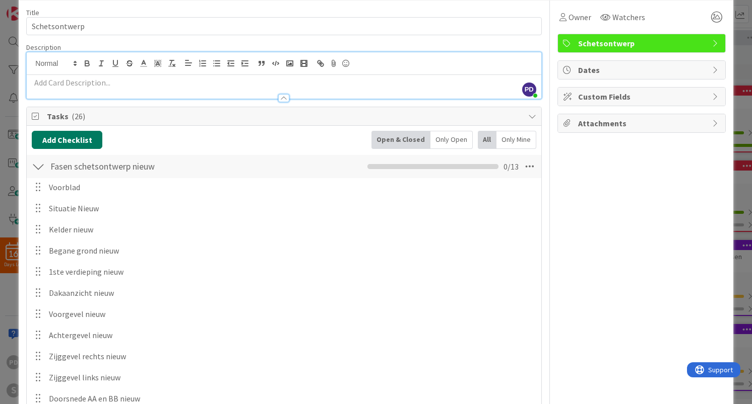
click at [58, 140] on button "Add Checklist" at bounding box center [67, 140] width 71 height 18
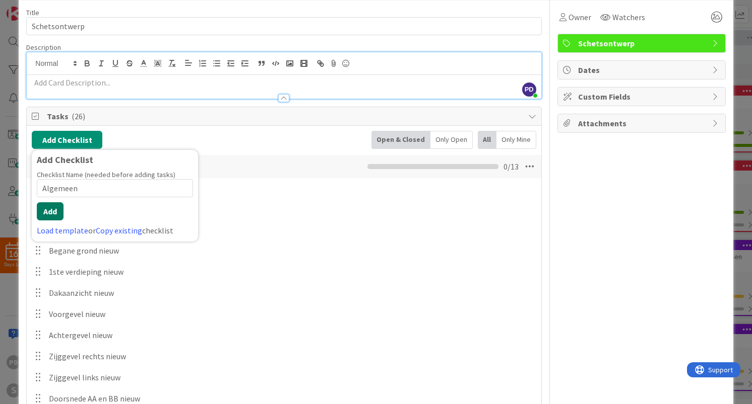
type input "Algemeen"
click at [52, 210] on button "Add" at bounding box center [50, 211] width 27 height 18
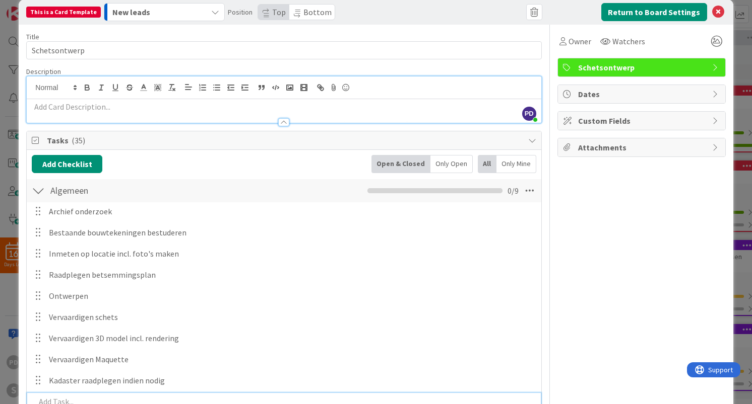
scroll to position [0, 0]
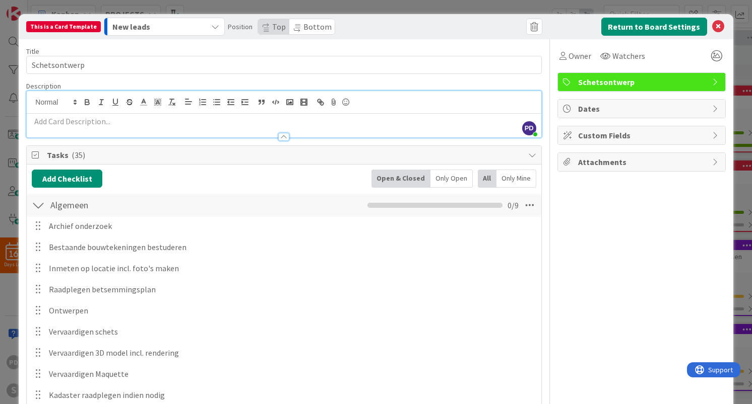
click at [38, 206] on div at bounding box center [38, 205] width 13 height 18
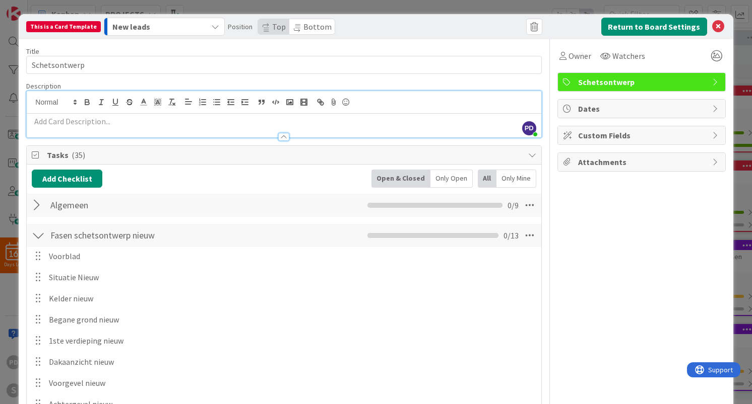
click at [37, 237] on div at bounding box center [38, 236] width 13 height 18
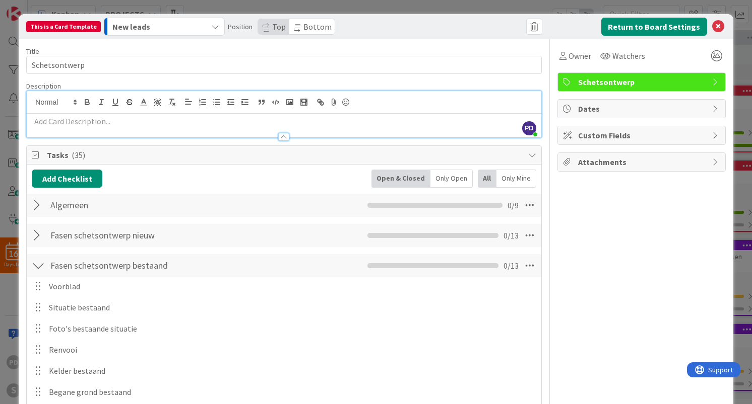
click at [38, 268] on div at bounding box center [38, 266] width 13 height 18
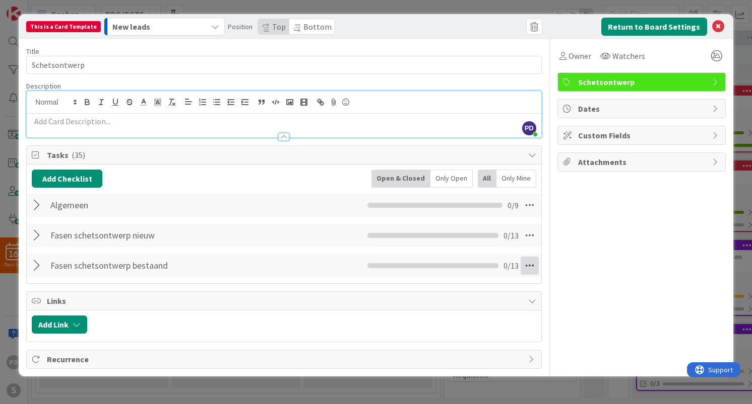
click at [530, 267] on icon at bounding box center [529, 266] width 18 height 18
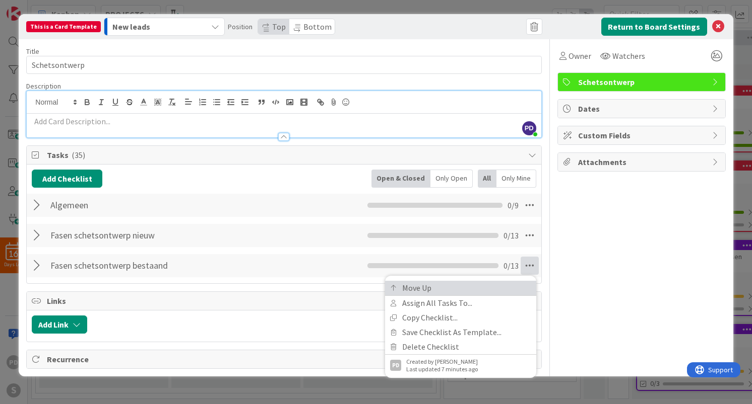
click at [417, 288] on link "Move Up" at bounding box center [460, 288] width 151 height 15
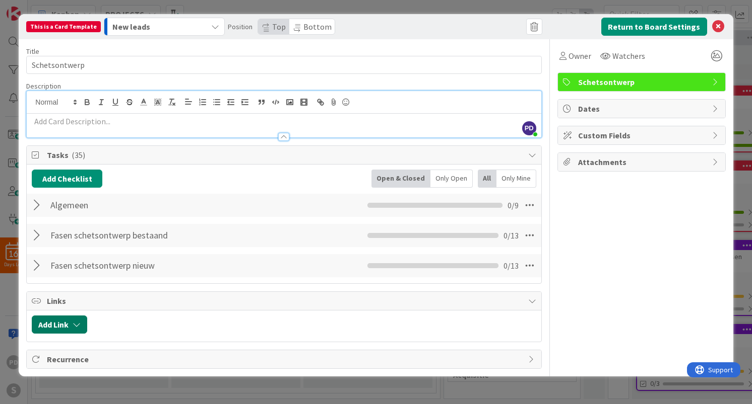
click at [79, 324] on icon "button" at bounding box center [77, 325] width 8 height 8
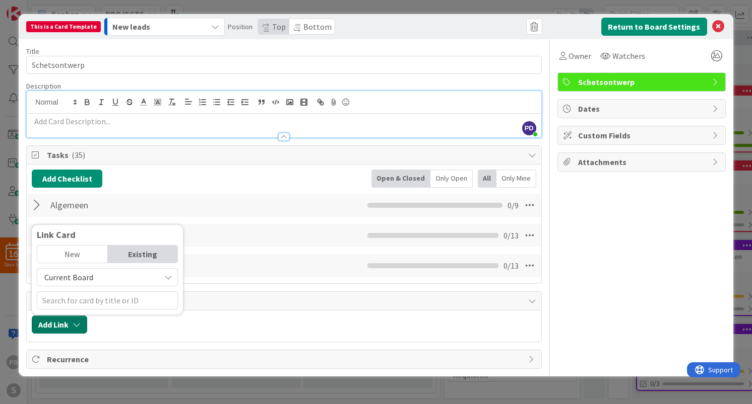
click at [79, 322] on icon "button" at bounding box center [77, 325] width 8 height 8
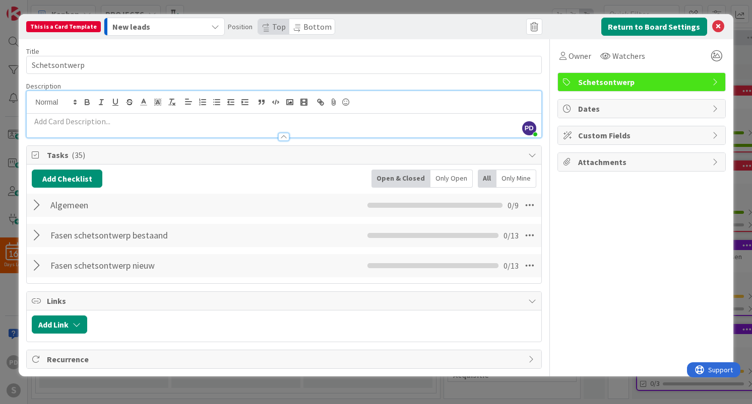
click at [98, 124] on p at bounding box center [284, 122] width 504 height 12
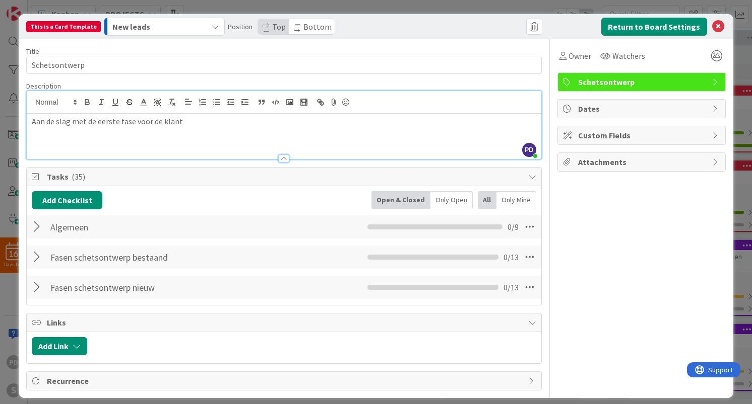
click at [604, 250] on div "Owner Watchers Schetsontwerp Dates Custom Fields Attachments" at bounding box center [641, 215] width 168 height 352
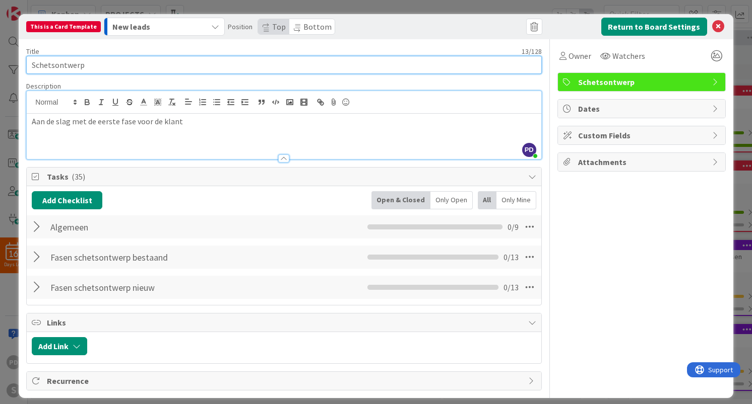
click at [361, 65] on input "Schetsontwerp" at bounding box center [283, 65] width 515 height 18
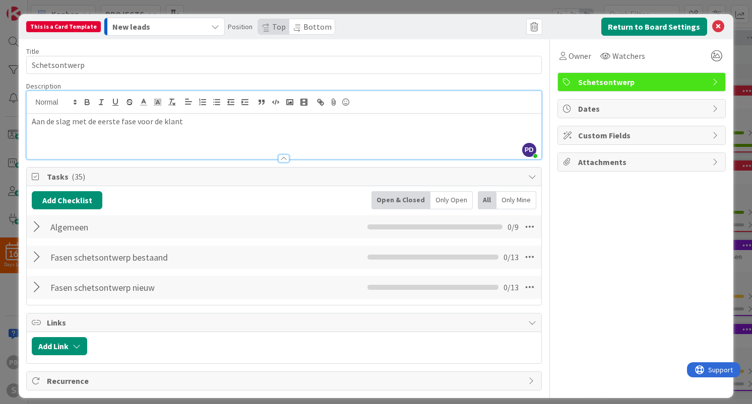
click at [371, 80] on div "Title 13 / 128 Schetsontwerp Description PD [PERSON_NAME] joined 7 m ago Aan de…" at bounding box center [283, 215] width 515 height 352
click at [334, 177] on span "Tasks ( 35 )" at bounding box center [284, 177] width 475 height 12
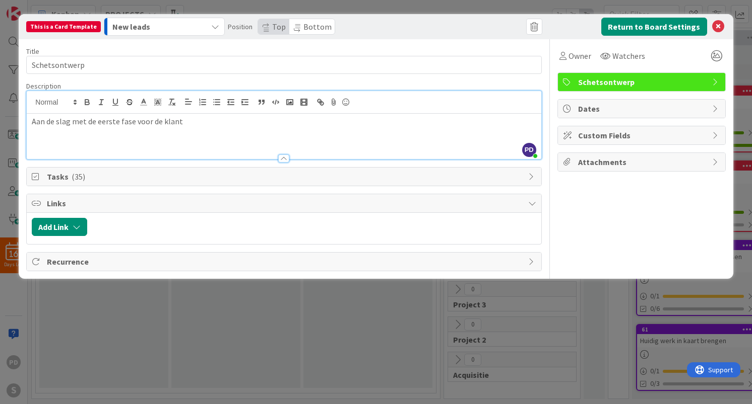
click at [334, 179] on span "Tasks ( 35 )" at bounding box center [284, 177] width 475 height 12
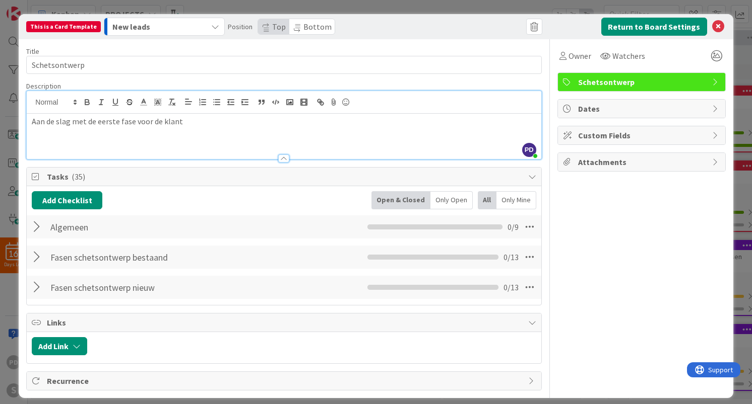
click at [334, 179] on span "Tasks ( 35 )" at bounding box center [284, 177] width 475 height 12
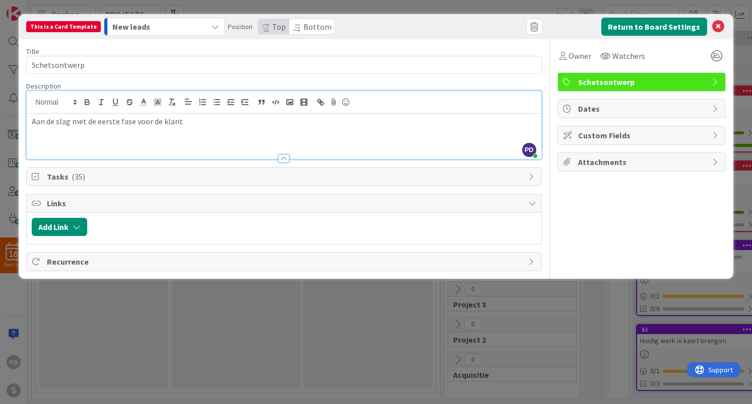
click at [334, 179] on span "Tasks ( 35 )" at bounding box center [284, 177] width 475 height 12
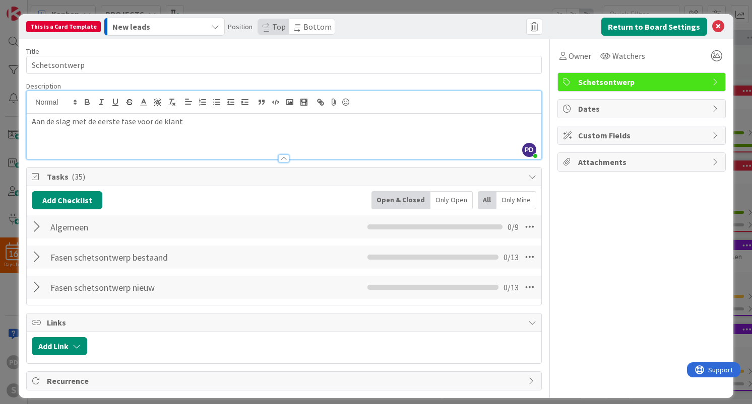
click at [334, 179] on span "Tasks ( 35 )" at bounding box center [284, 177] width 475 height 12
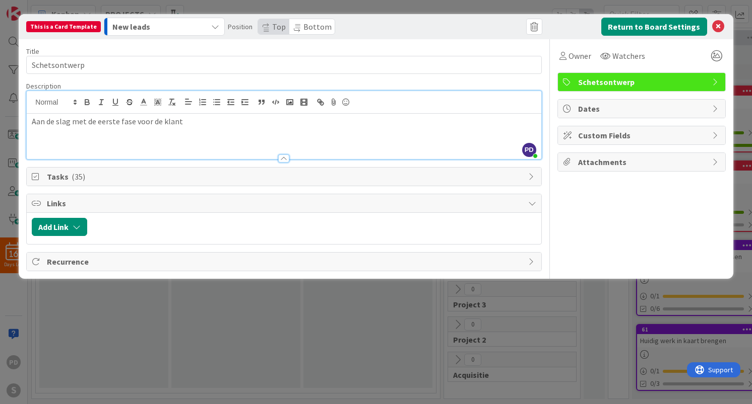
click at [490, 176] on span "Tasks ( 35 )" at bounding box center [284, 177] width 475 height 12
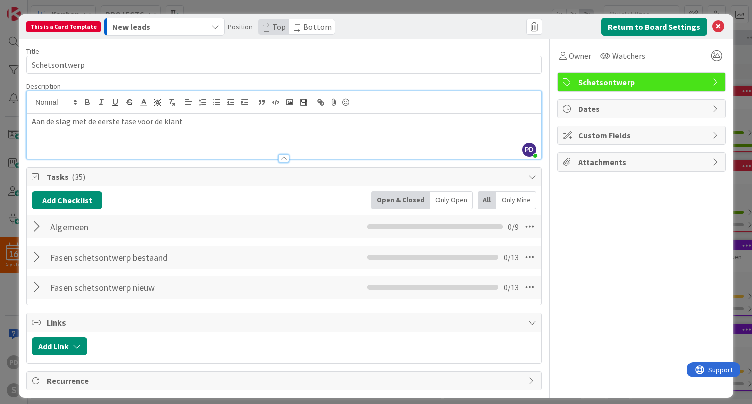
click at [596, 210] on div "Owner Watchers Schetsontwerp Dates Custom Fields Attachments" at bounding box center [641, 215] width 168 height 352
click at [413, 28] on div at bounding box center [440, 27] width 201 height 18
click at [719, 26] on icon at bounding box center [718, 27] width 12 height 12
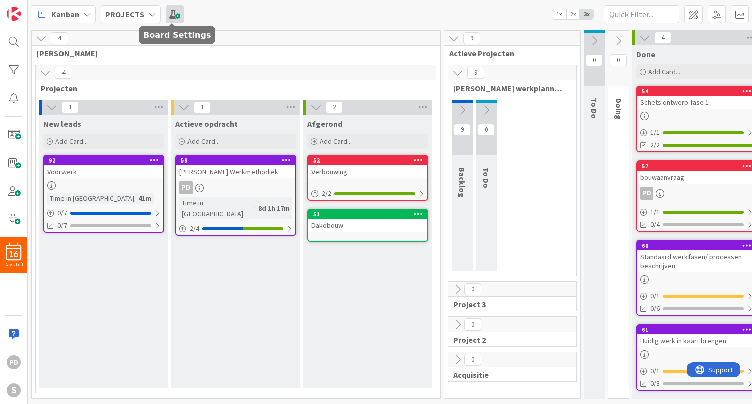
click at [172, 18] on span at bounding box center [175, 14] width 18 height 18
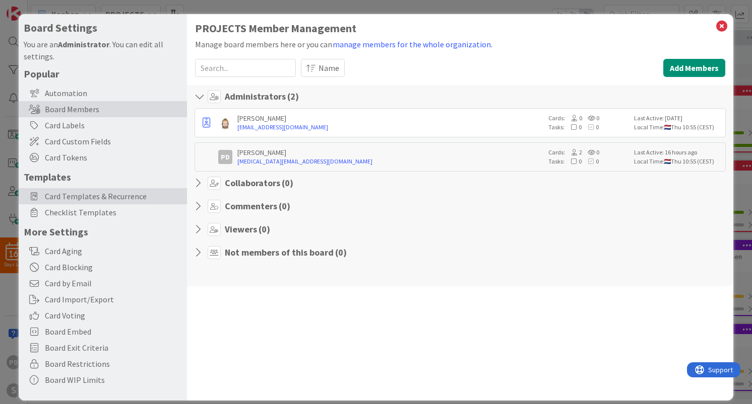
click at [82, 197] on span "Card Templates & Recurrence" at bounding box center [113, 196] width 137 height 12
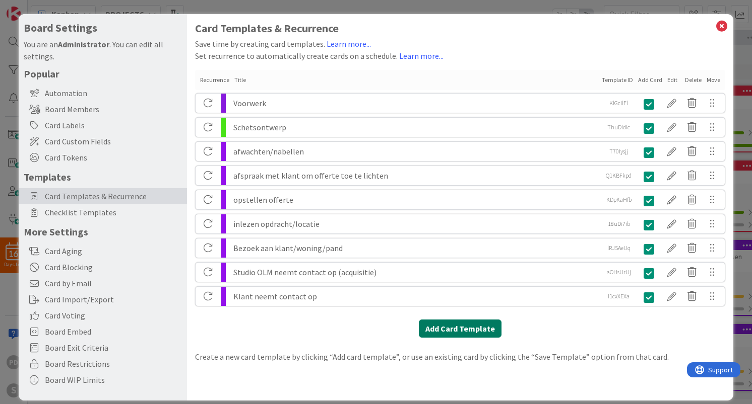
click at [460, 332] on button "Add Card Template" at bounding box center [460, 329] width 83 height 18
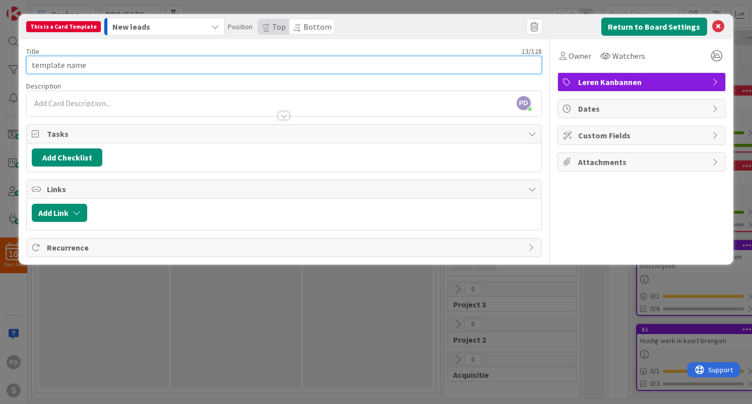
click at [122, 64] on input "template name" at bounding box center [283, 65] width 515 height 18
paste input "Voorblad"
type input "Voorblad"
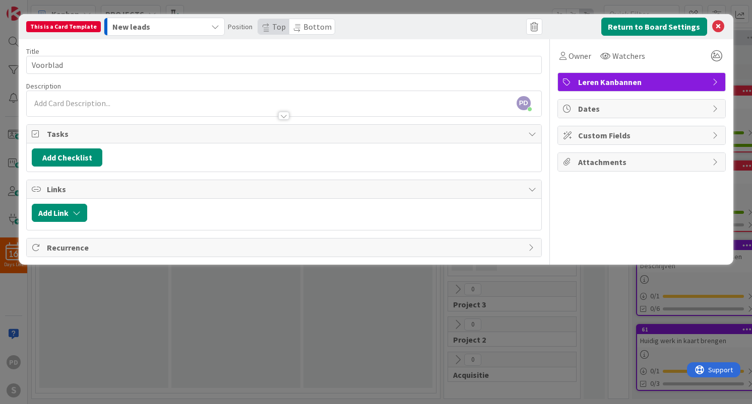
click at [102, 106] on div at bounding box center [284, 111] width 514 height 11
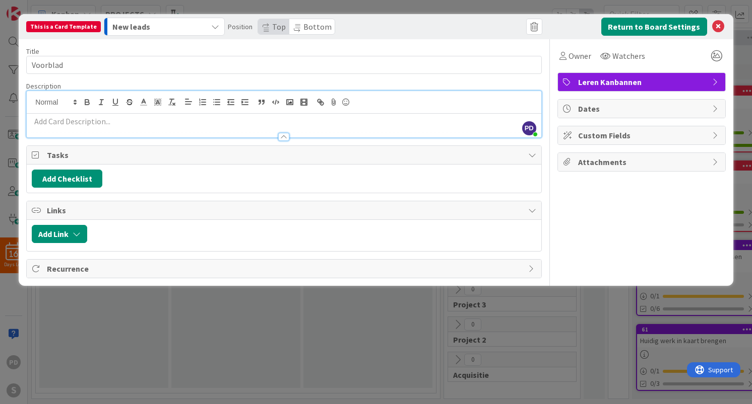
click at [96, 121] on p at bounding box center [284, 122] width 504 height 12
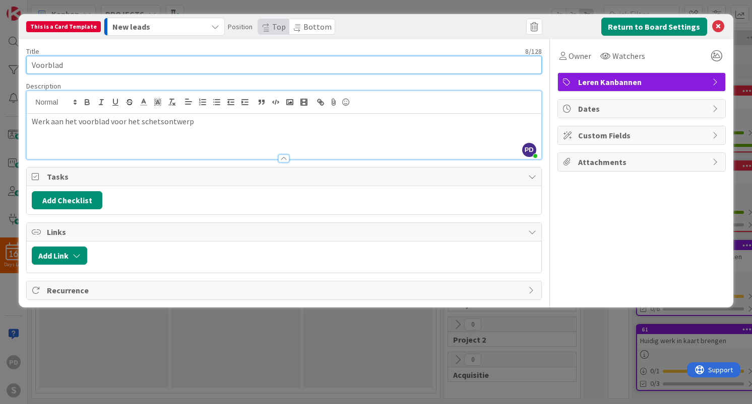
click at [84, 64] on input "Voorblad" at bounding box center [283, 65] width 515 height 18
type input "Voorblad Schets"
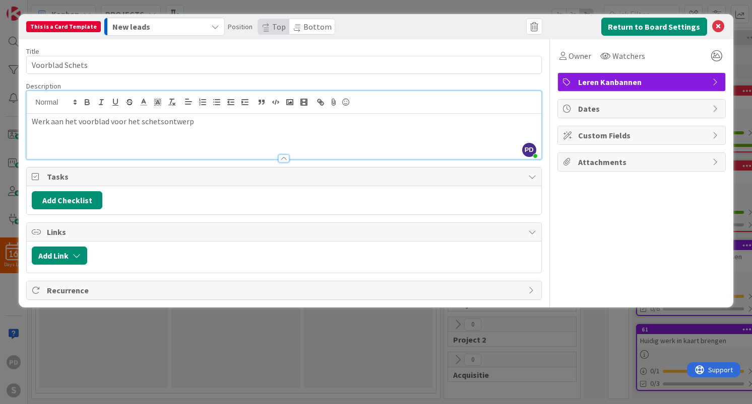
click at [172, 146] on div "Werk aan het voorblad voor het schetsontwerp" at bounding box center [284, 136] width 514 height 45
click at [78, 256] on icon "button" at bounding box center [77, 256] width 8 height 8
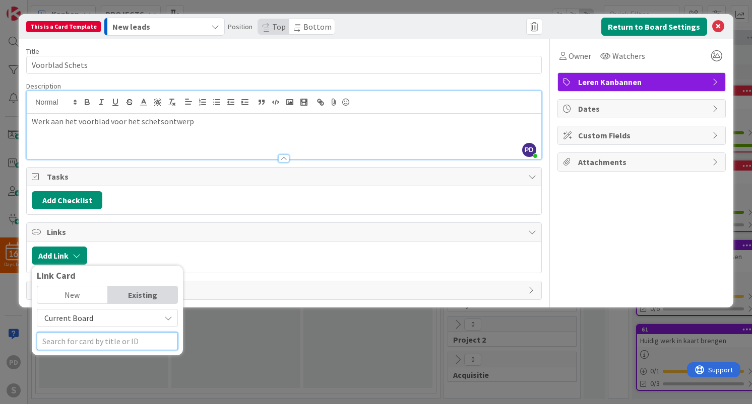
click at [91, 340] on input "text" at bounding box center [107, 341] width 141 height 18
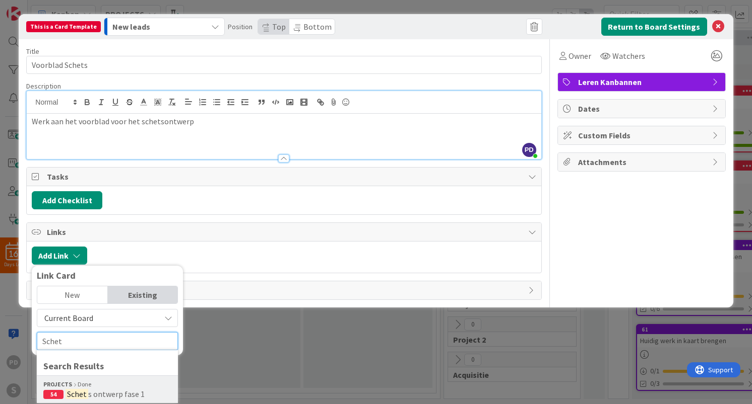
type input "Schet"
click at [112, 396] on span "s ontwerp fase 1" at bounding box center [116, 394] width 56 height 10
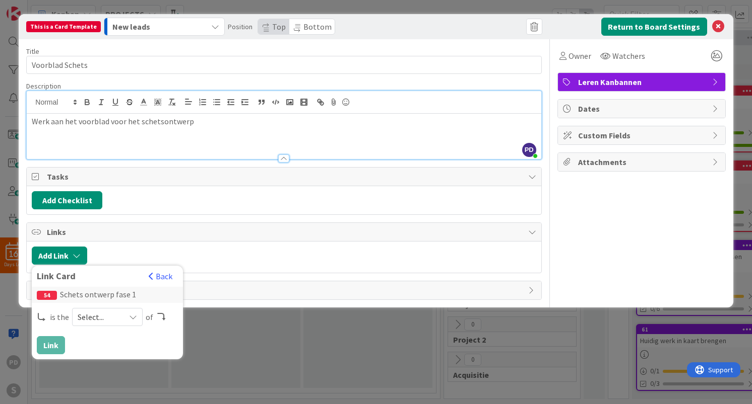
click at [108, 317] on span "Select..." at bounding box center [99, 317] width 42 height 14
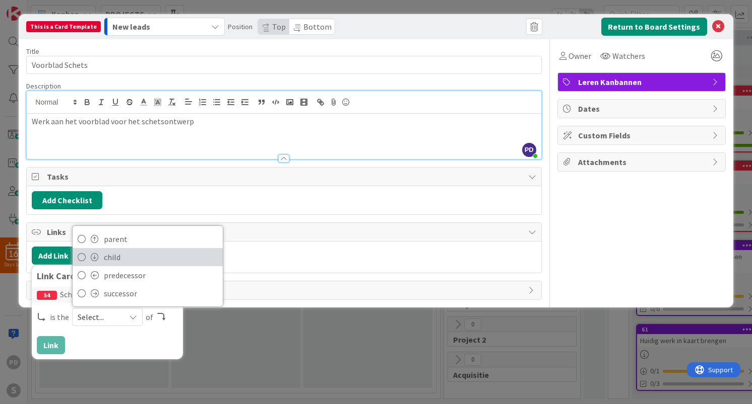
click at [116, 255] on span "child" at bounding box center [161, 257] width 114 height 15
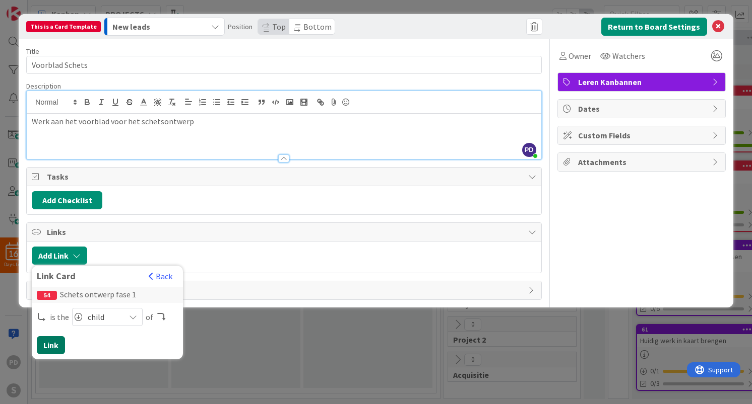
click at [55, 344] on button "Link" at bounding box center [51, 345] width 28 height 18
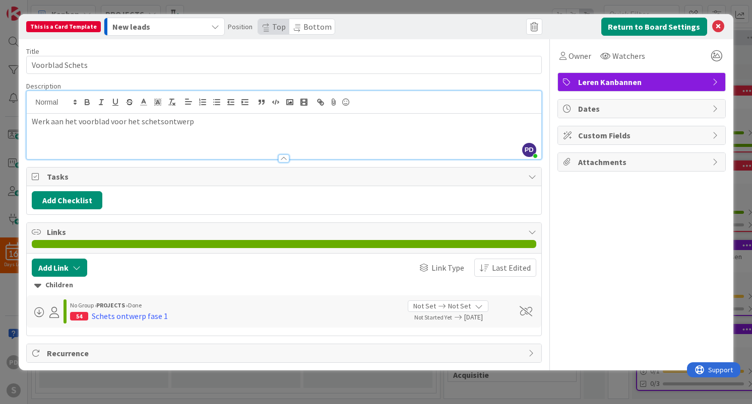
click at [213, 26] on icon "button" at bounding box center [215, 27] width 8 height 8
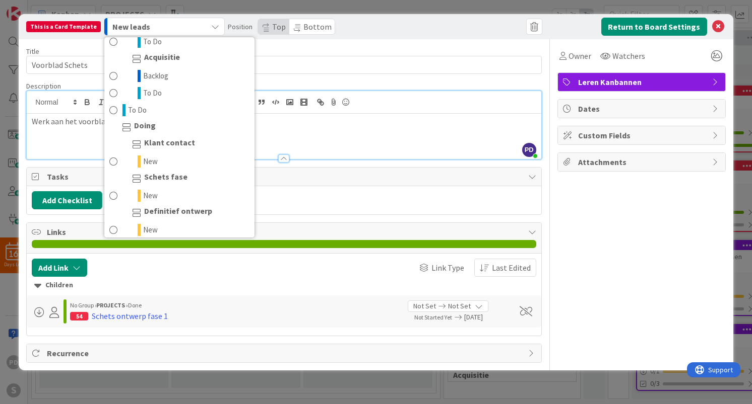
scroll to position [249, 0]
click at [162, 177] on span "Schets fase" at bounding box center [165, 178] width 43 height 12
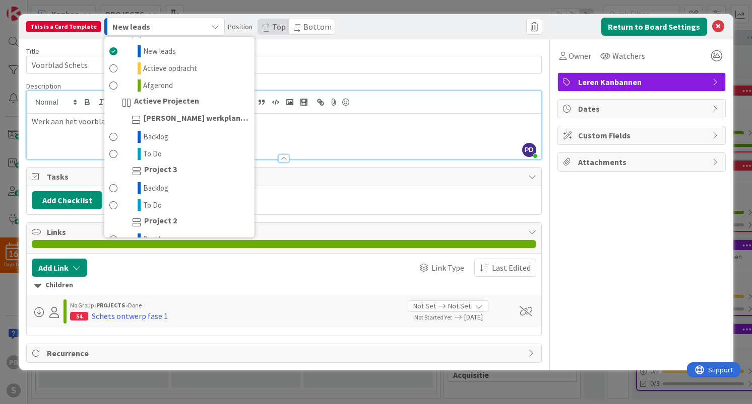
scroll to position [32, 0]
click at [154, 140] on span "Backlog" at bounding box center [155, 138] width 25 height 12
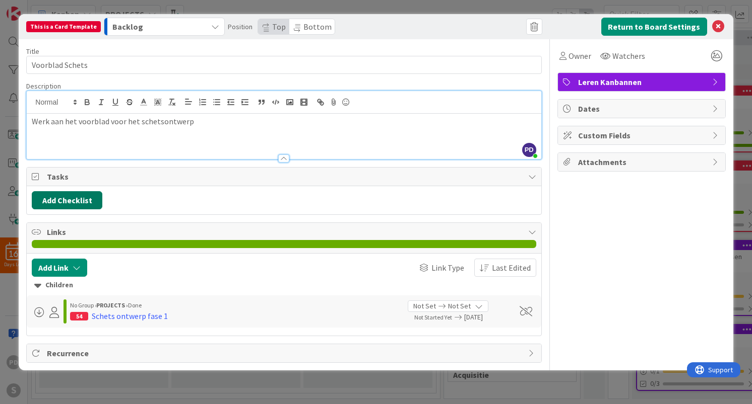
click at [76, 199] on button "Add Checklist" at bounding box center [67, 200] width 71 height 18
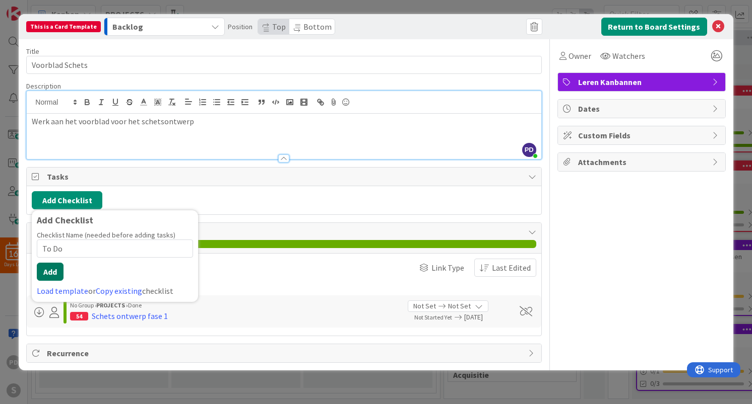
type input "To Do"
click at [50, 275] on button "Add" at bounding box center [50, 272] width 27 height 18
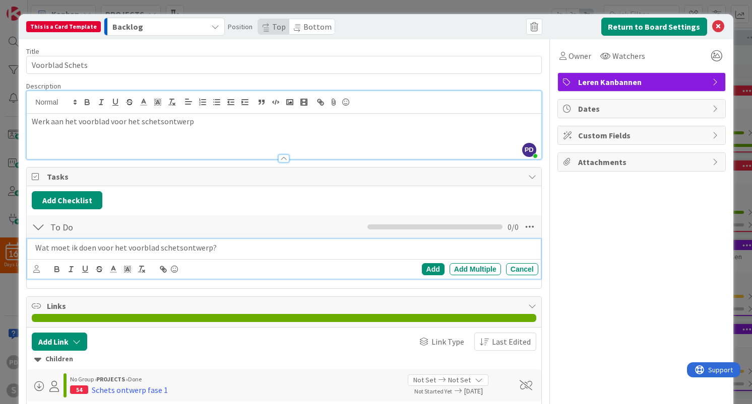
click at [186, 195] on div "Add Checklist Back" at bounding box center [284, 200] width 504 height 18
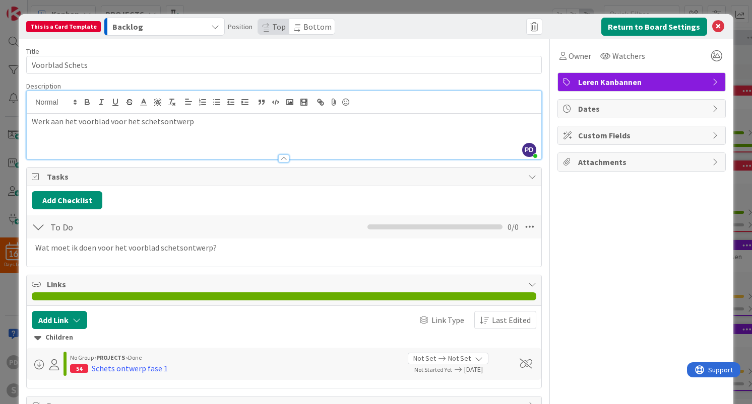
click at [646, 78] on span "Leren Kanbannen" at bounding box center [642, 82] width 129 height 12
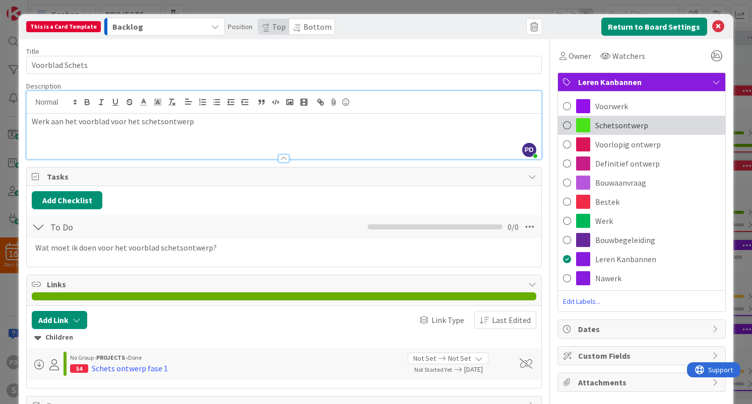
click at [615, 121] on span "Schetsontwerp" at bounding box center [621, 125] width 53 height 12
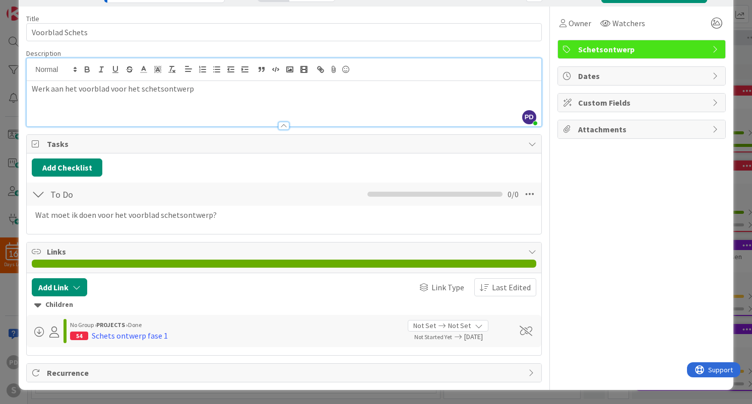
scroll to position [0, 0]
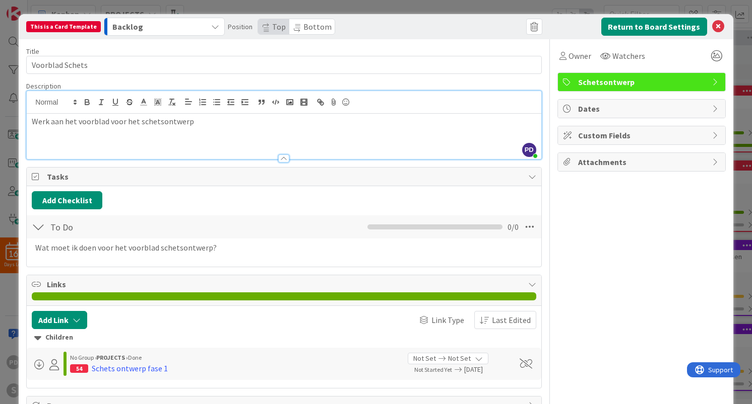
click at [391, 27] on div at bounding box center [440, 27] width 201 height 18
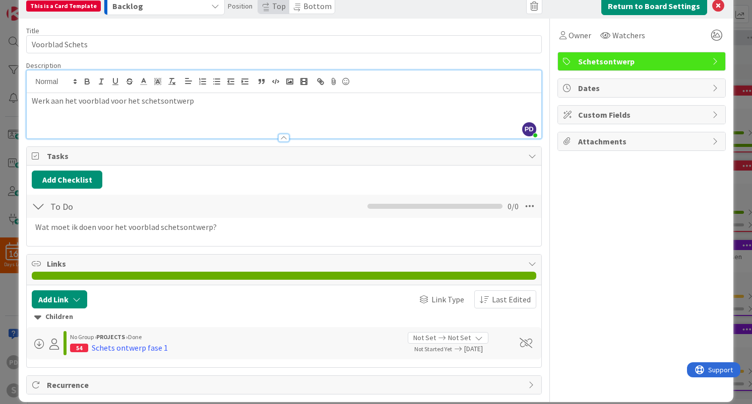
scroll to position [33, 0]
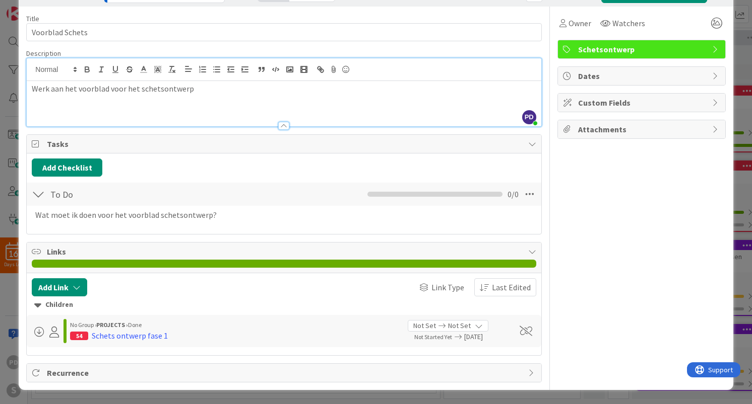
click at [533, 370] on icon at bounding box center [532, 373] width 8 height 8
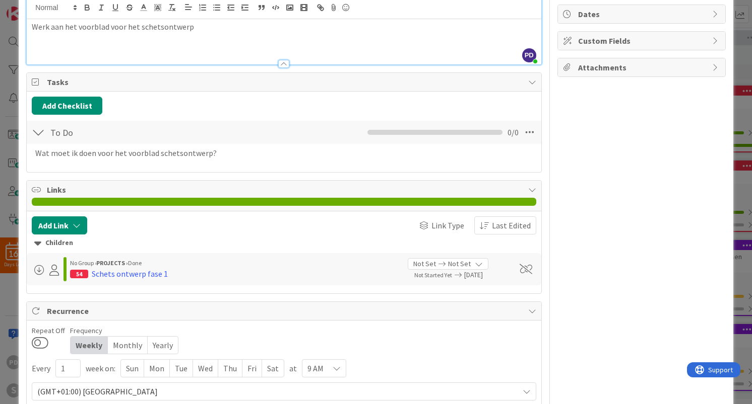
scroll to position [142, 0]
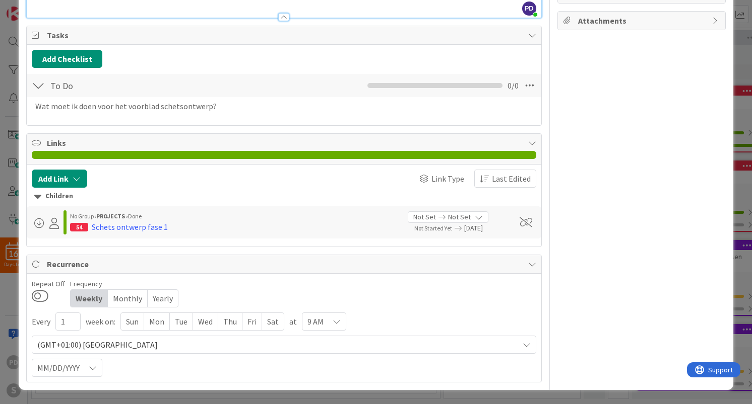
click at [532, 267] on icon at bounding box center [532, 264] width 8 height 8
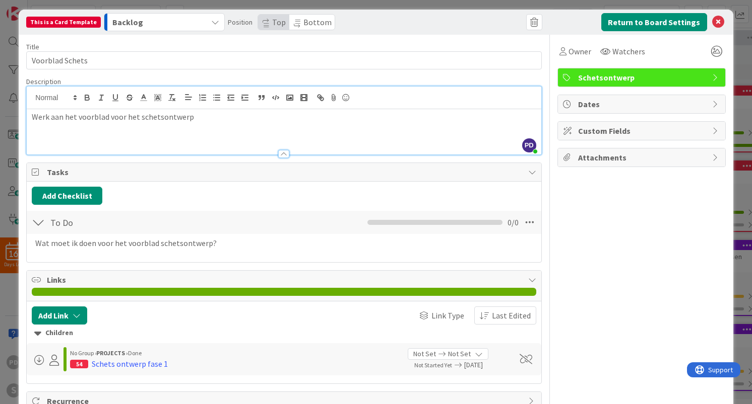
scroll to position [0, 0]
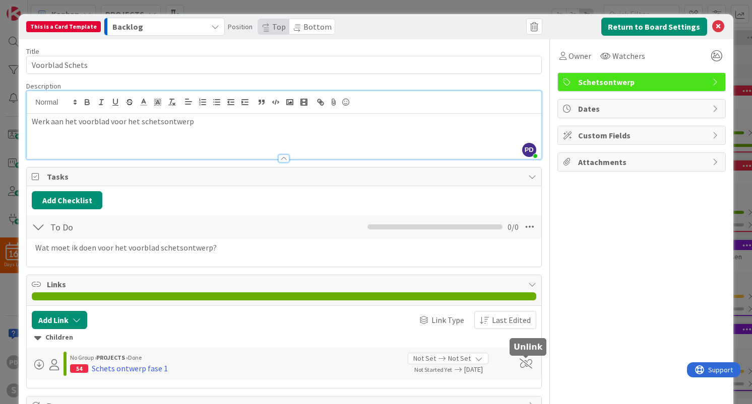
click at [526, 367] on span at bounding box center [525, 364] width 13 height 10
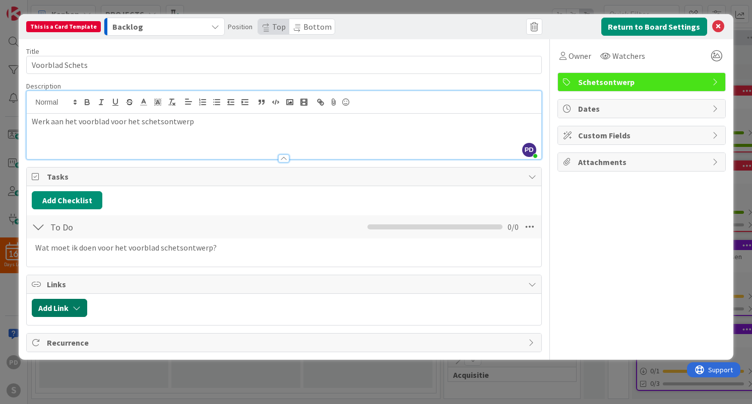
click at [43, 312] on button "Add Link" at bounding box center [59, 308] width 55 height 18
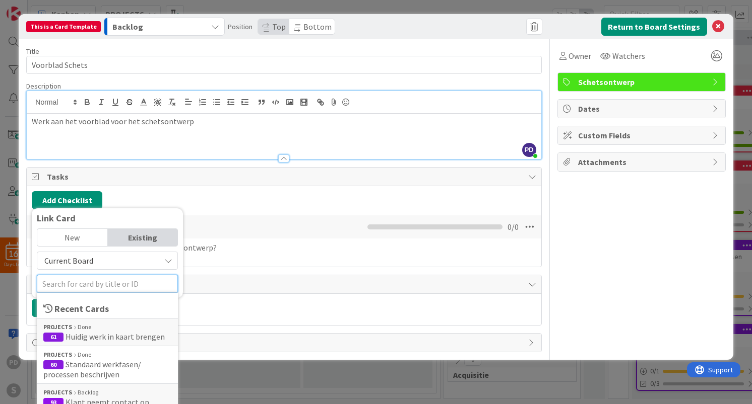
click at [86, 286] on input "text" at bounding box center [107, 284] width 141 height 18
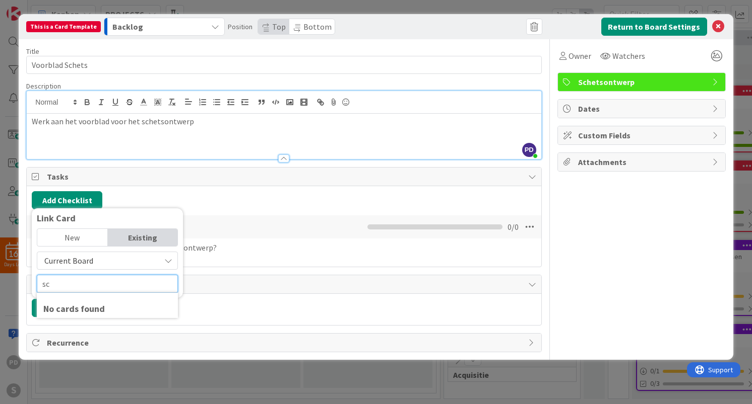
type input "s"
drag, startPoint x: 374, startPoint y: 24, endPoint x: 442, endPoint y: 57, distance: 75.9
click at [442, 57] on div "This is a Card Template Backlog Olm Ontwerp Projecten New leads Actieve opdrach…" at bounding box center [376, 187] width 714 height 346
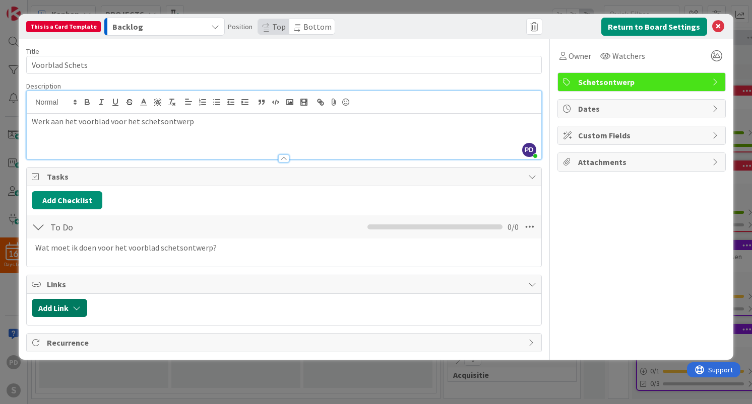
click at [79, 307] on icon "button" at bounding box center [77, 308] width 8 height 8
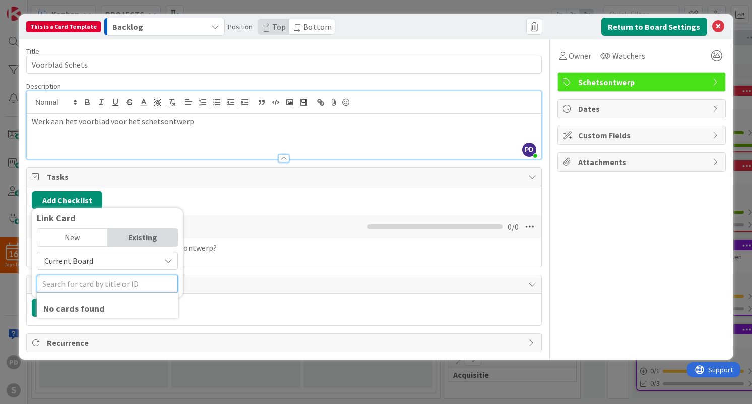
click at [98, 285] on input "text" at bounding box center [107, 284] width 141 height 18
type input "Schets"
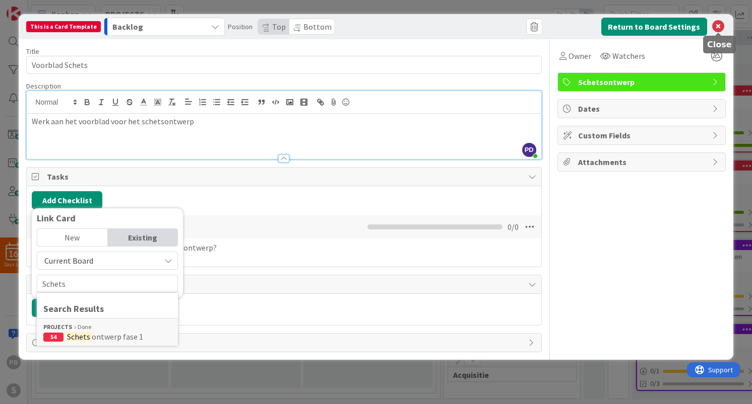
click at [718, 26] on icon at bounding box center [718, 27] width 12 height 12
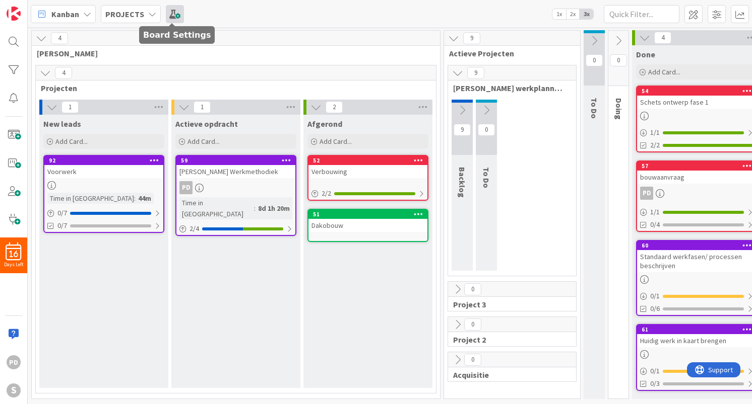
click at [171, 15] on span at bounding box center [175, 14] width 18 height 18
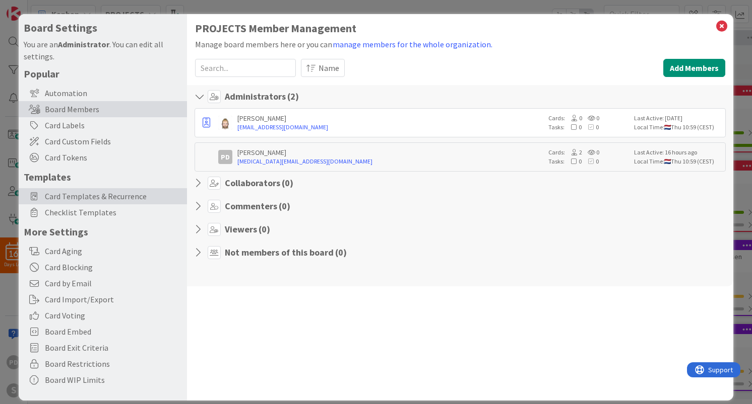
click at [74, 196] on span "Card Templates & Recurrence" at bounding box center [113, 196] width 137 height 12
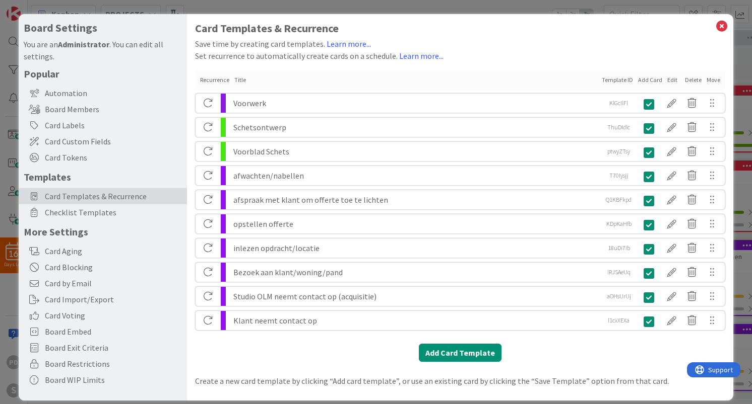
click at [304, 154] on div "Voorblad Schets" at bounding box center [415, 151] width 364 height 19
click at [672, 151] on div at bounding box center [671, 151] width 20 height 17
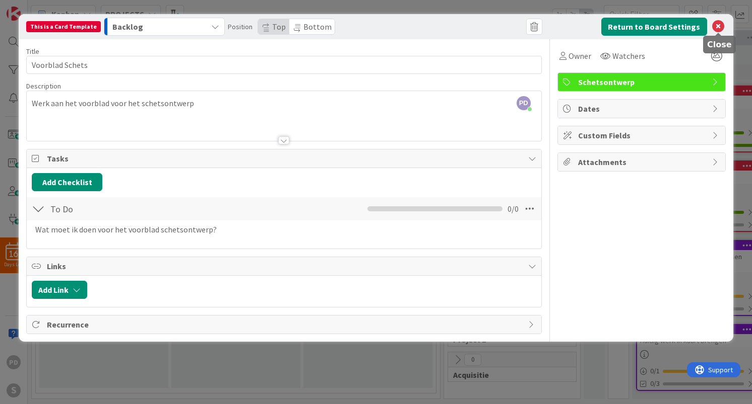
click at [717, 29] on icon at bounding box center [718, 27] width 12 height 12
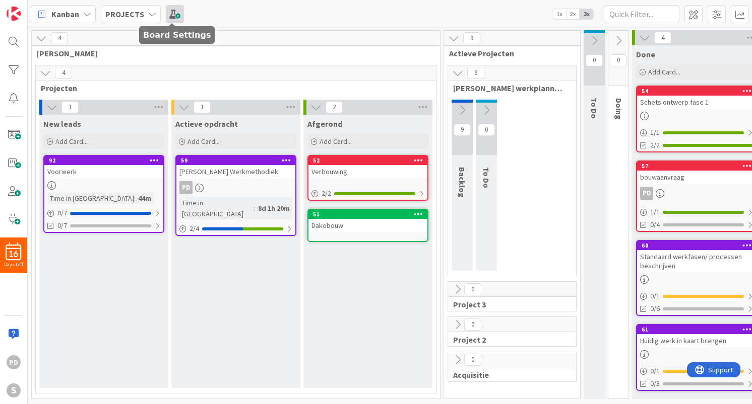
click at [173, 15] on span at bounding box center [175, 14] width 18 height 18
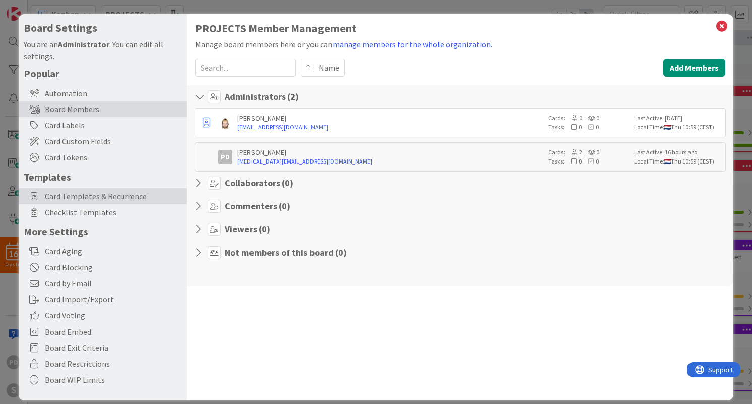
click at [79, 197] on span "Card Templates & Recurrence" at bounding box center [113, 196] width 137 height 12
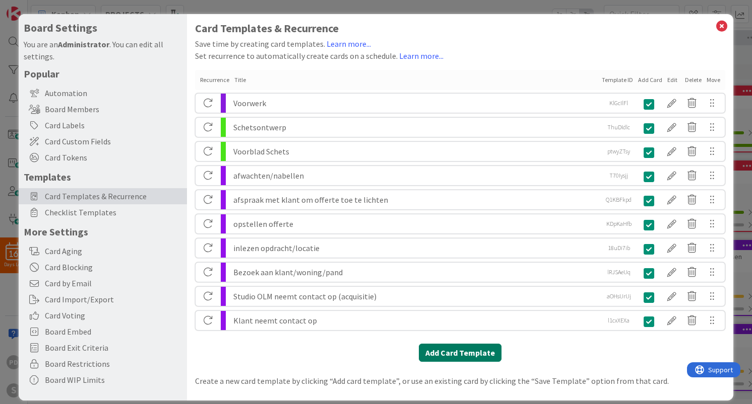
click at [448, 353] on button "Add Card Template" at bounding box center [460, 353] width 83 height 18
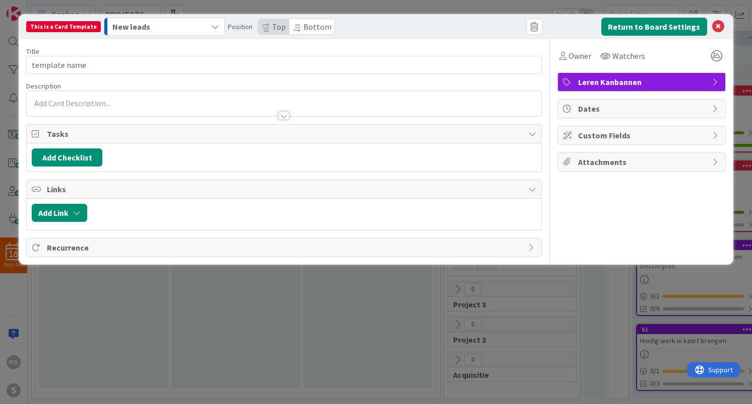
click at [677, 85] on span "Leren Kanbannen" at bounding box center [642, 82] width 129 height 12
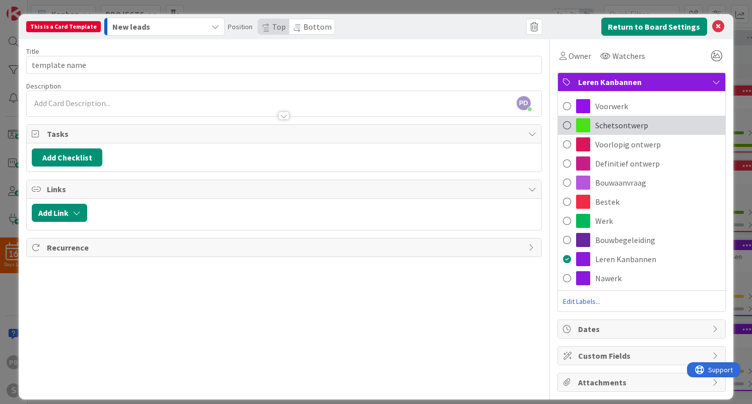
click at [628, 125] on span "Schetsontwerp" at bounding box center [621, 125] width 53 height 12
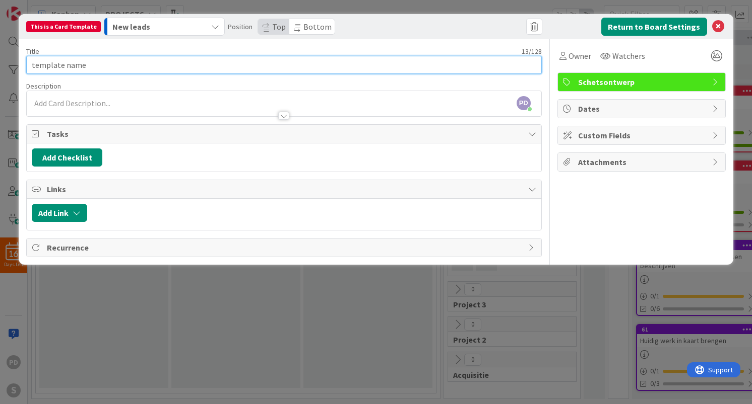
click at [116, 63] on input "template name" at bounding box center [283, 65] width 515 height 18
paste input "Situatie bestaand"
type input "Situatie bestaand"
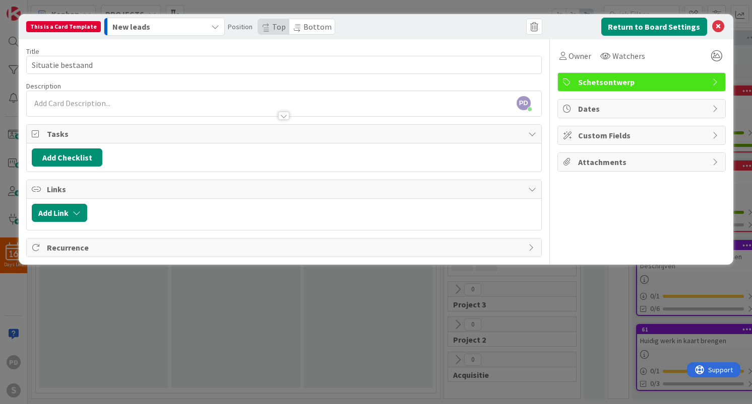
click at [95, 100] on div "PD [PERSON_NAME] just joined" at bounding box center [284, 103] width 514 height 25
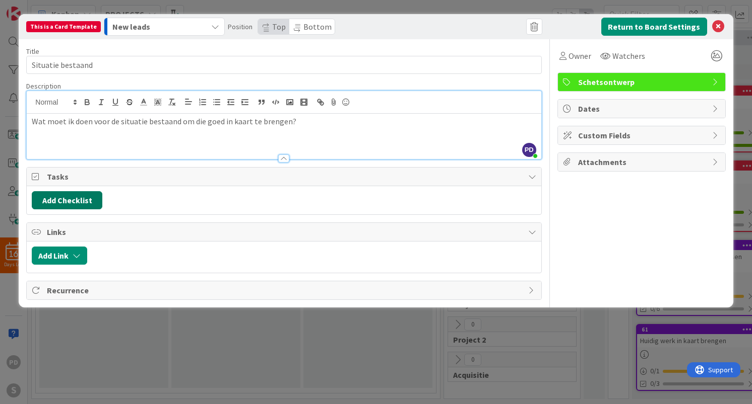
click at [74, 200] on button "Add Checklist" at bounding box center [67, 200] width 71 height 18
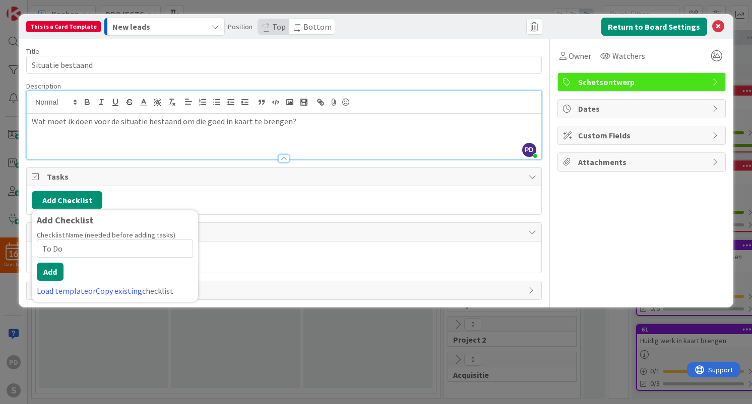
type input "To Do"
click at [49, 283] on div "Checklist Name (needed before adding tasks) 5 / 64 To Do Add Load template or C…" at bounding box center [115, 264] width 156 height 66
click at [53, 272] on button "Add" at bounding box center [50, 272] width 27 height 18
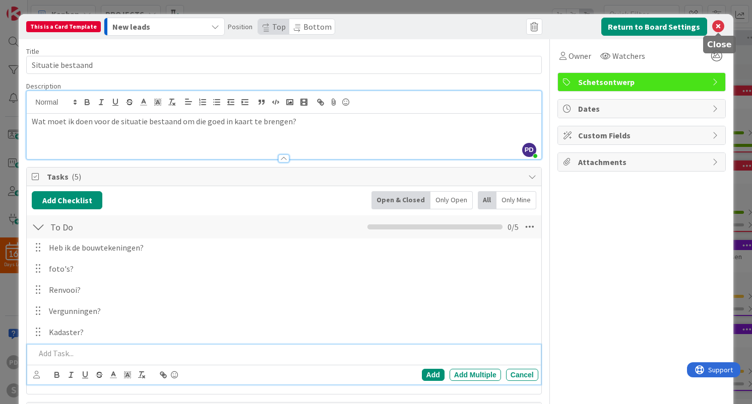
click at [721, 25] on icon at bounding box center [718, 27] width 12 height 12
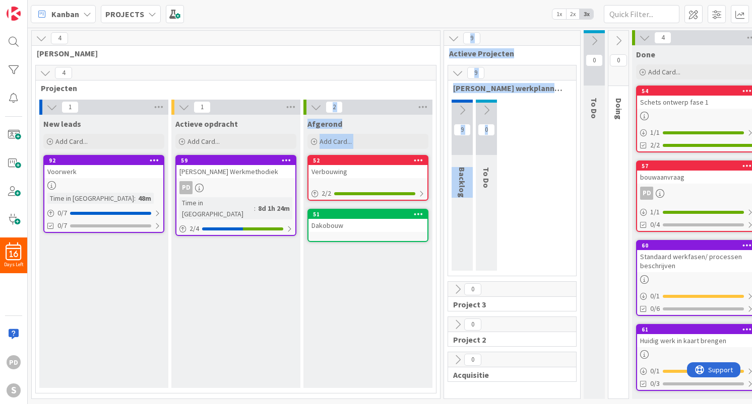
drag, startPoint x: 482, startPoint y: 147, endPoint x: 252, endPoint y: 175, distance: 232.0
click at [253, 175] on div "4 Olm Ontwerp 4 Projecten 1 New leads Add Card... Template Not Set Not Set Voor…" at bounding box center [423, 217] width 786 height 374
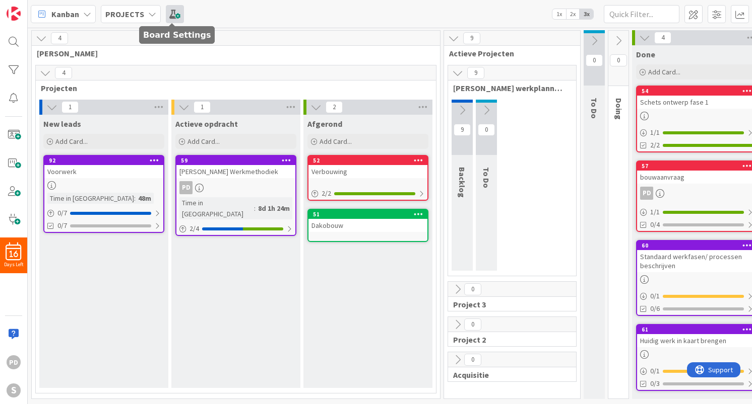
click at [170, 12] on span at bounding box center [175, 14] width 18 height 18
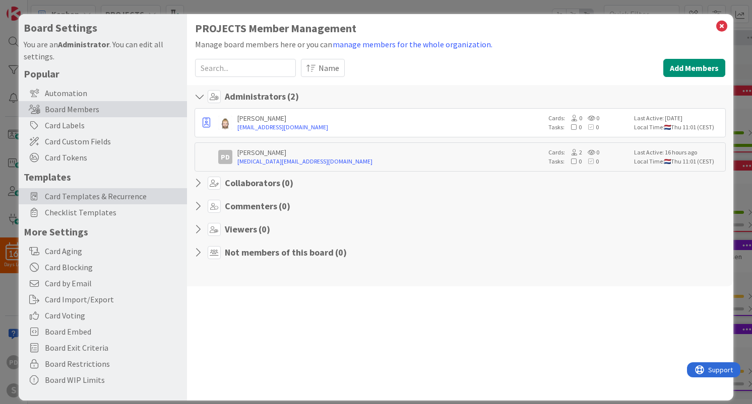
click at [62, 197] on span "Card Templates & Recurrence" at bounding box center [113, 196] width 137 height 12
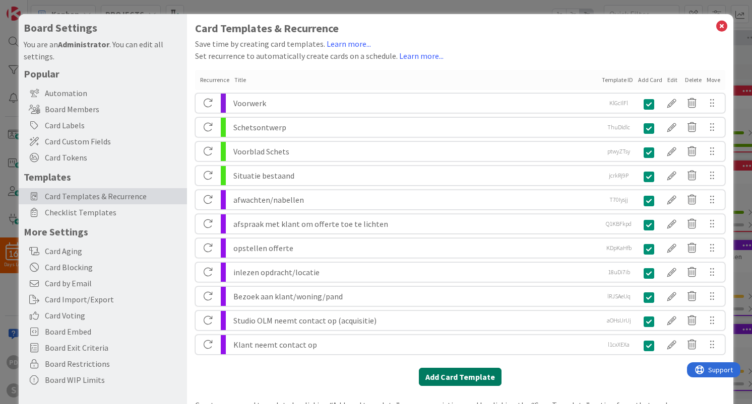
click at [468, 379] on button "Add Card Template" at bounding box center [460, 377] width 83 height 18
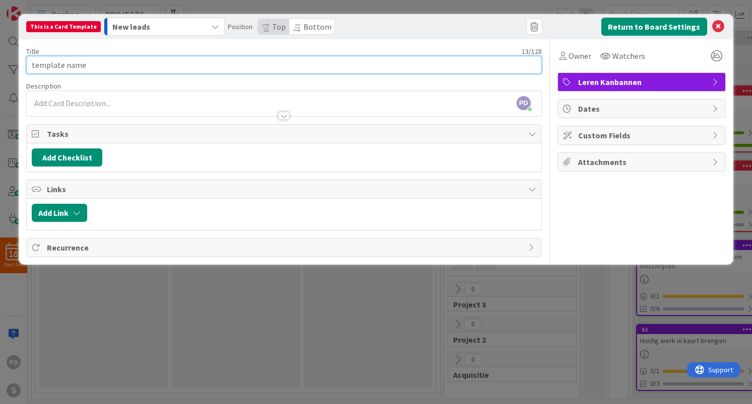
click at [186, 64] on input "template name" at bounding box center [283, 65] width 515 height 18
paste input "Foto's bestaande situati"
type input "Foto's bestaande situatie"
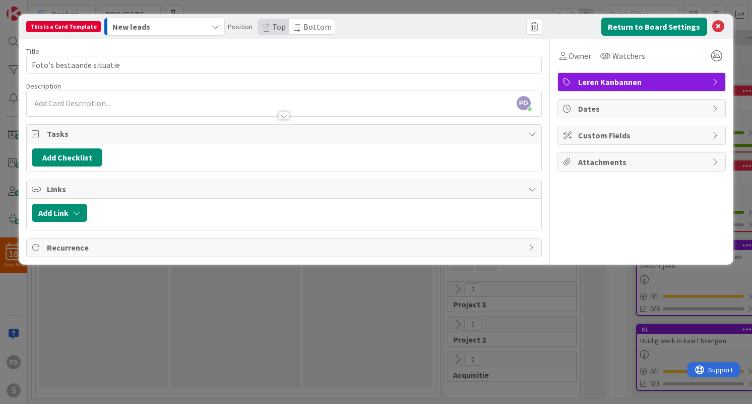
click at [130, 100] on div "PD [PERSON_NAME] just joined" at bounding box center [284, 103] width 514 height 25
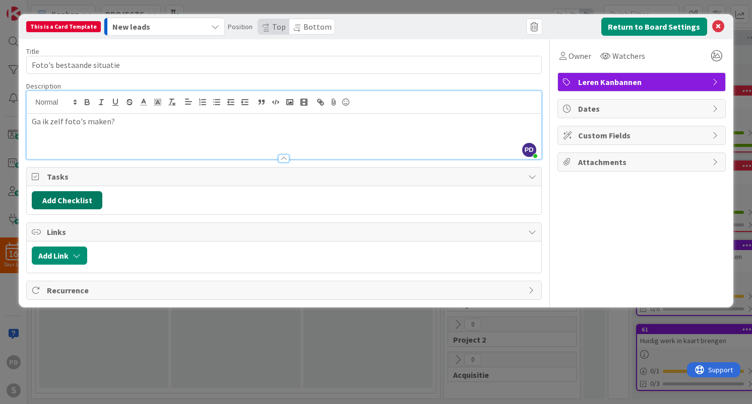
click at [65, 204] on button "Add Checklist" at bounding box center [67, 200] width 71 height 18
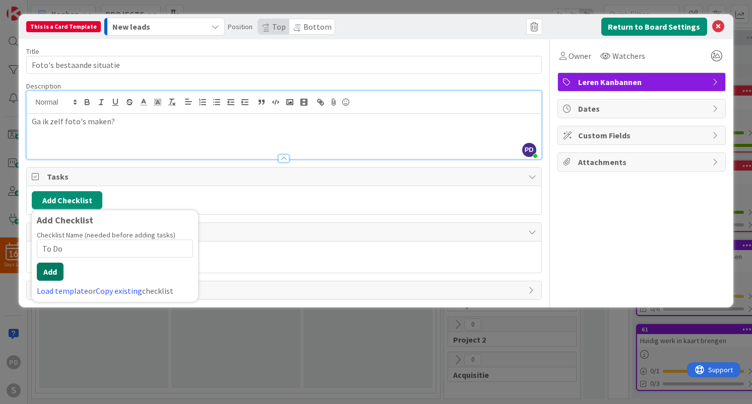
type input "To Do"
click at [53, 271] on button "Add" at bounding box center [50, 272] width 27 height 18
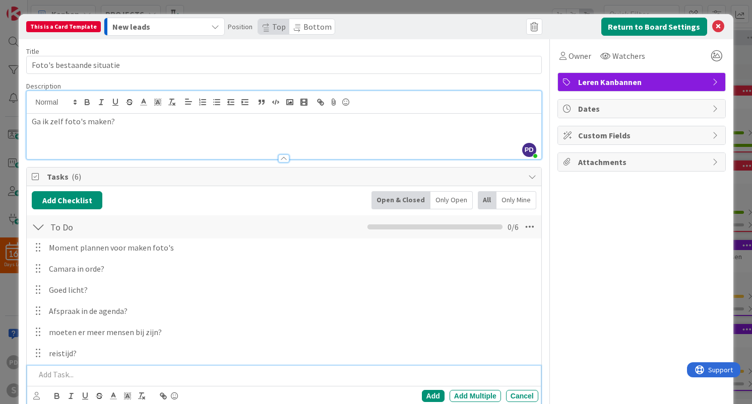
click at [609, 81] on span "Leren Kanbannen" at bounding box center [642, 82] width 129 height 12
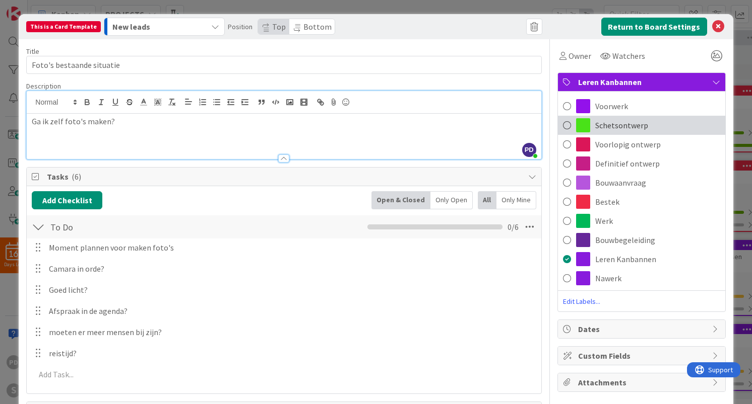
click at [610, 124] on span "Schetsontwerp" at bounding box center [621, 125] width 53 height 12
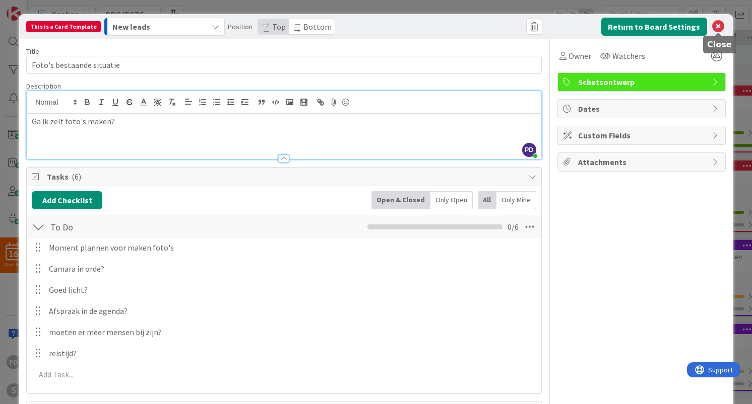
click at [719, 29] on icon at bounding box center [718, 27] width 12 height 12
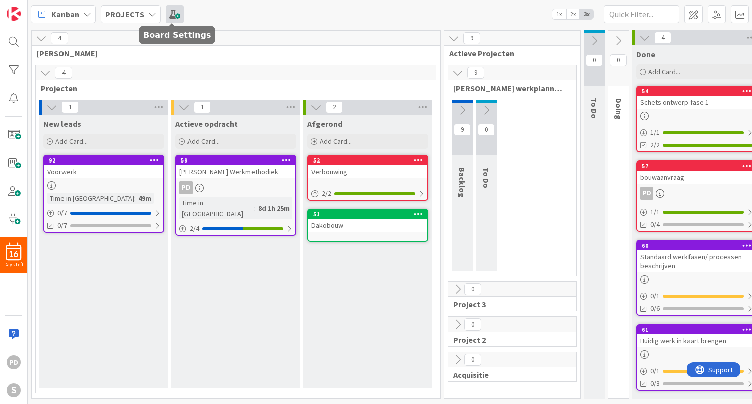
click at [173, 16] on span at bounding box center [175, 14] width 18 height 18
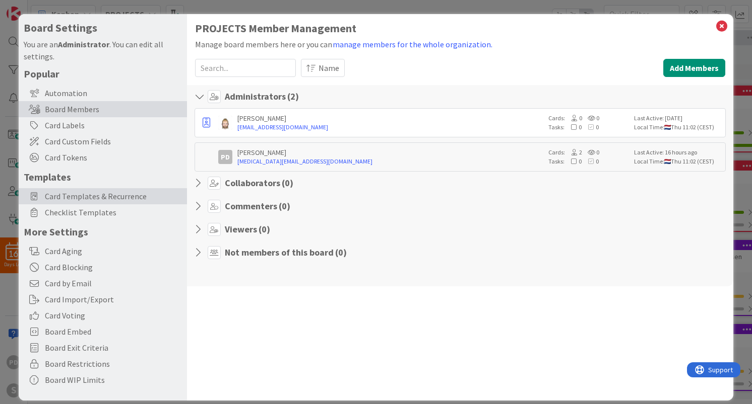
click at [78, 199] on span "Card Templates & Recurrence" at bounding box center [113, 196] width 137 height 12
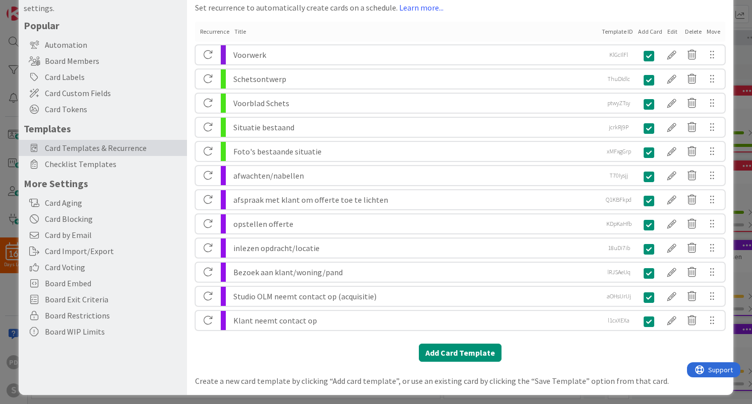
scroll to position [50, 0]
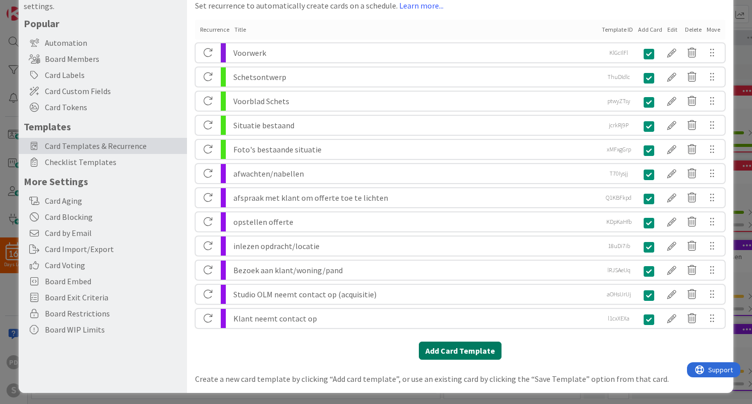
click at [461, 352] on button "Add Card Template" at bounding box center [460, 351] width 83 height 18
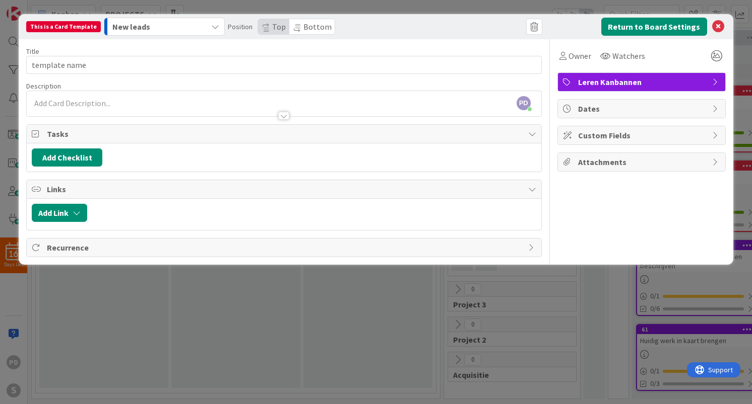
click at [634, 82] on span "Leren Kanbannen" at bounding box center [642, 82] width 129 height 12
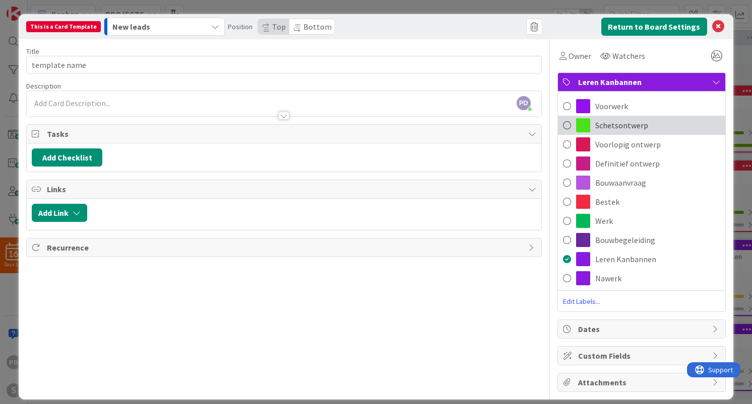
click at [609, 121] on span "Schetsontwerp" at bounding box center [621, 125] width 53 height 12
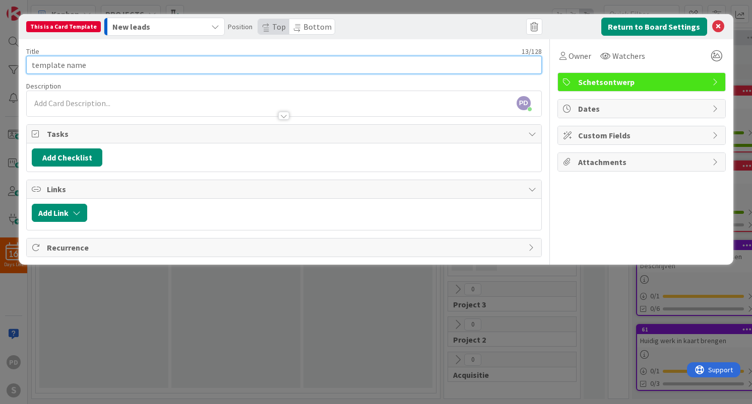
click at [103, 64] on input "template name" at bounding box center [283, 65] width 515 height 18
paste input "Renvooi"
type input "Renvooi"
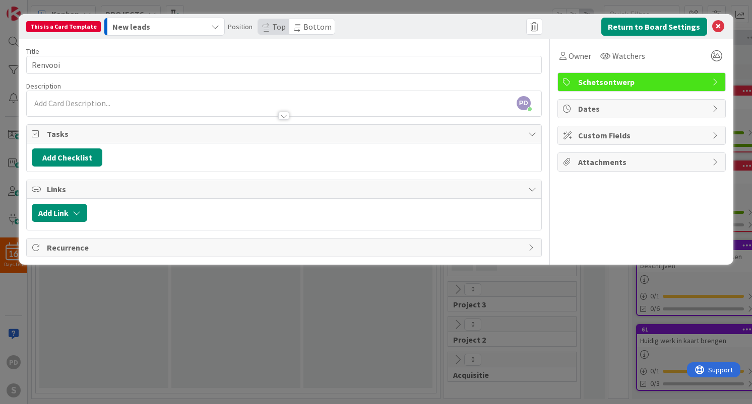
click at [81, 104] on div "PD [PERSON_NAME] just joined" at bounding box center [284, 103] width 514 height 25
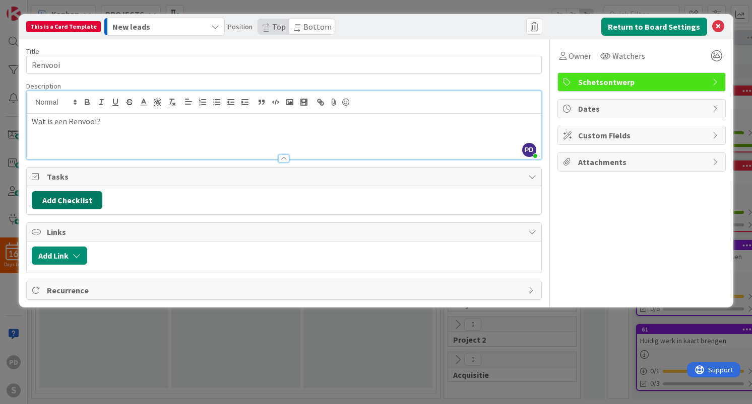
click at [69, 198] on button "Add Checklist" at bounding box center [67, 200] width 71 height 18
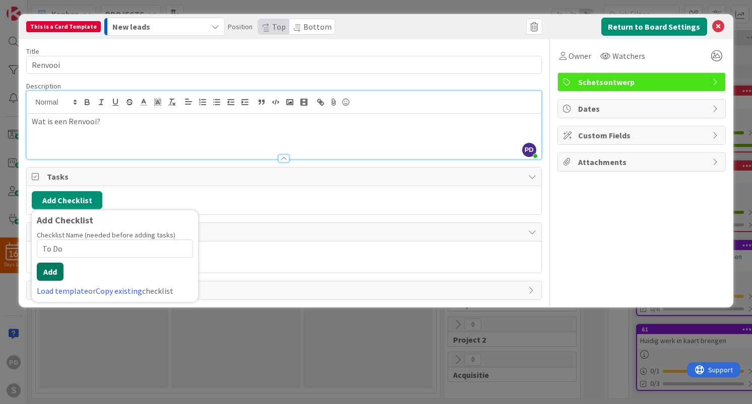
type input "To Do"
click at [51, 273] on button "Add" at bounding box center [50, 272] width 27 height 18
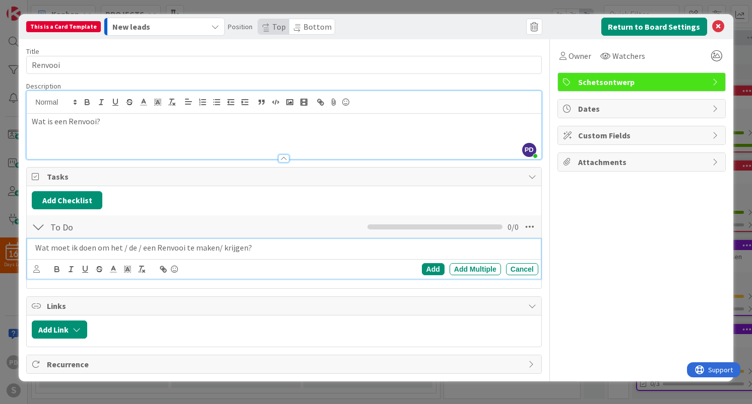
click at [204, 203] on div "Add Checklist Back" at bounding box center [284, 200] width 504 height 18
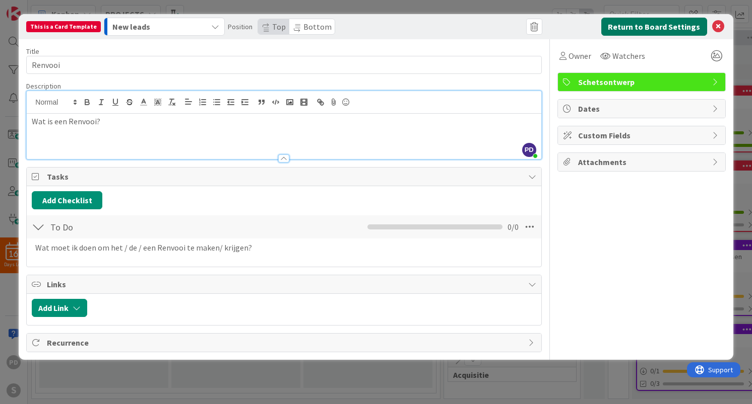
click at [659, 27] on button "Return to Board Settings" at bounding box center [654, 27] width 106 height 18
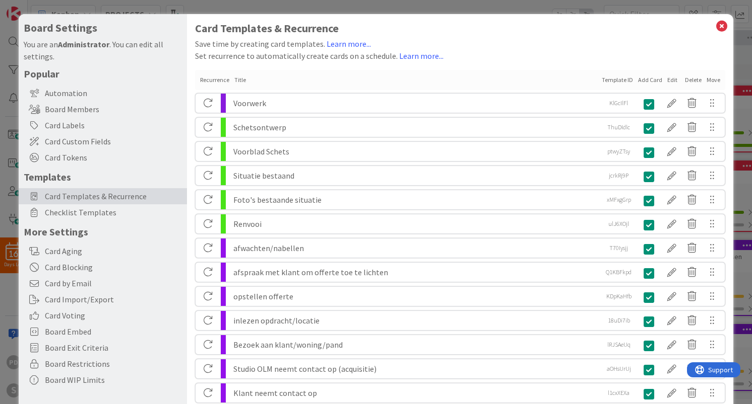
scroll to position [78, 0]
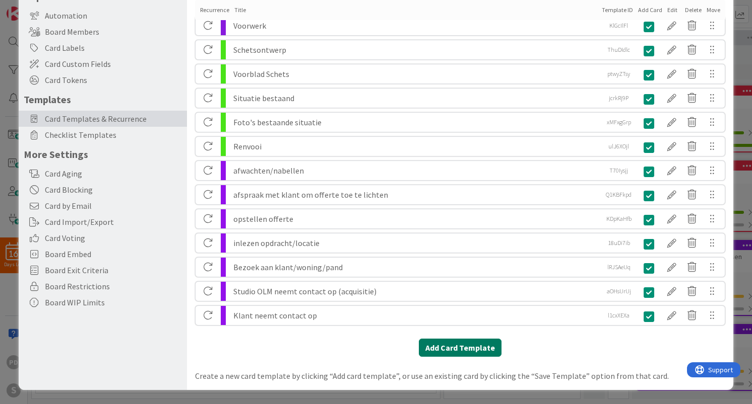
click at [456, 351] on button "Add Card Template" at bounding box center [460, 348] width 83 height 18
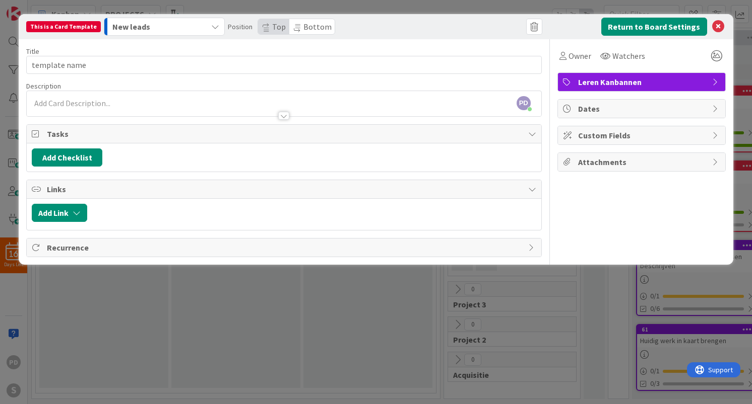
click at [626, 82] on span "Leren Kanbannen" at bounding box center [642, 82] width 129 height 12
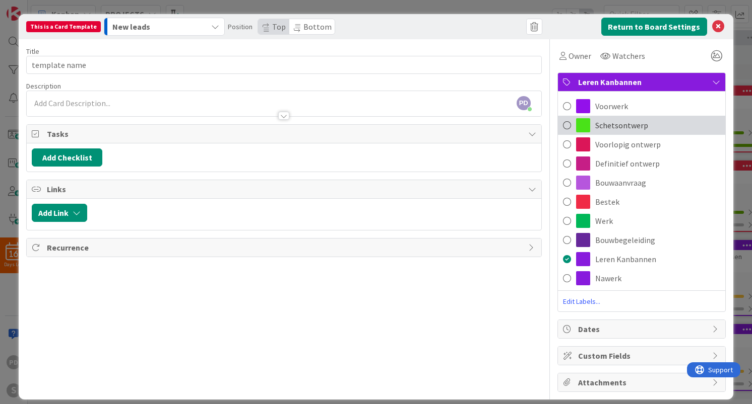
click at [623, 127] on span "Schetsontwerp" at bounding box center [621, 125] width 53 height 12
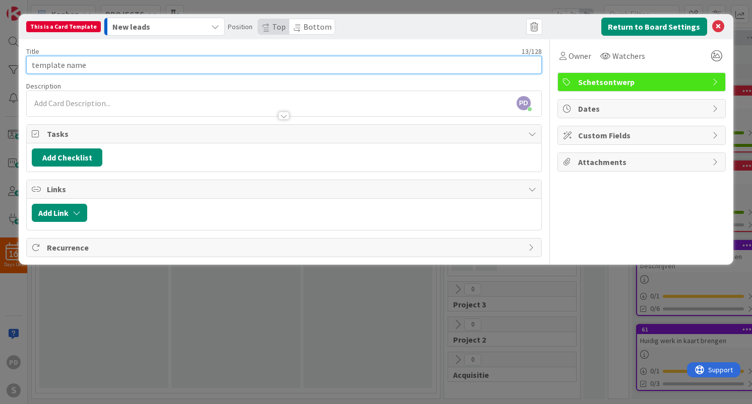
click at [386, 65] on input "template name" at bounding box center [283, 65] width 515 height 18
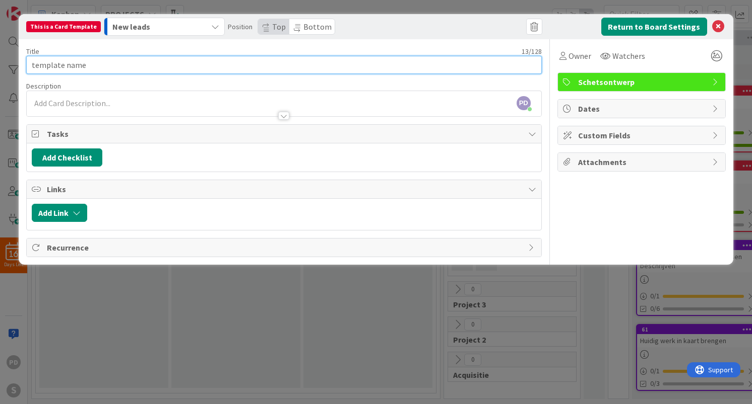
paste input "Kelder bestaand"
type input "Kelder bestaand"
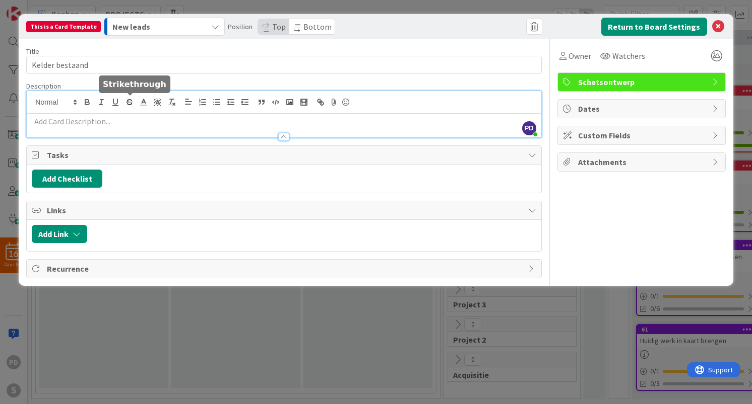
click at [136, 99] on div "PD [PERSON_NAME] just joined" at bounding box center [284, 114] width 514 height 46
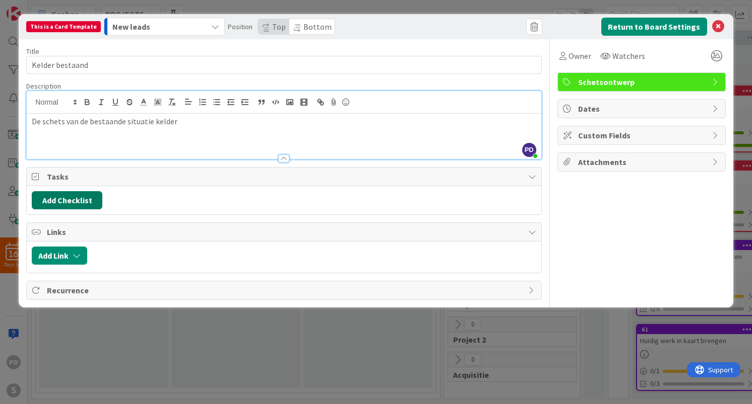
click at [71, 200] on button "Add Checklist" at bounding box center [67, 200] width 71 height 18
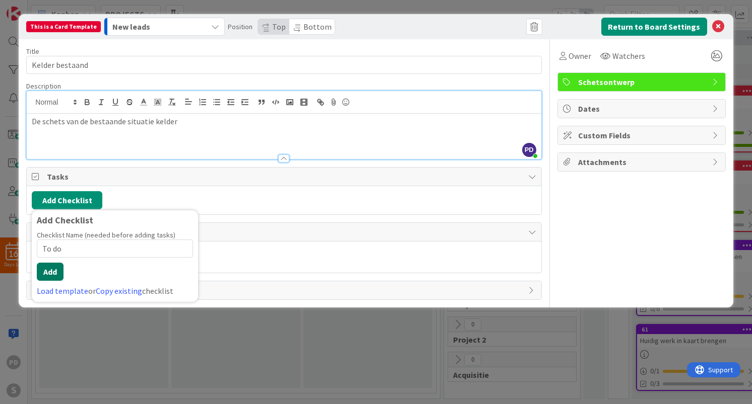
type input "To do"
click at [54, 271] on button "Add" at bounding box center [50, 272] width 27 height 18
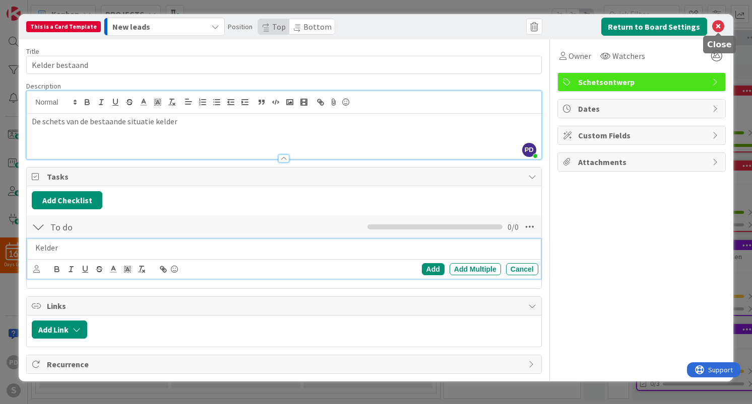
click at [716, 29] on icon at bounding box center [718, 27] width 12 height 12
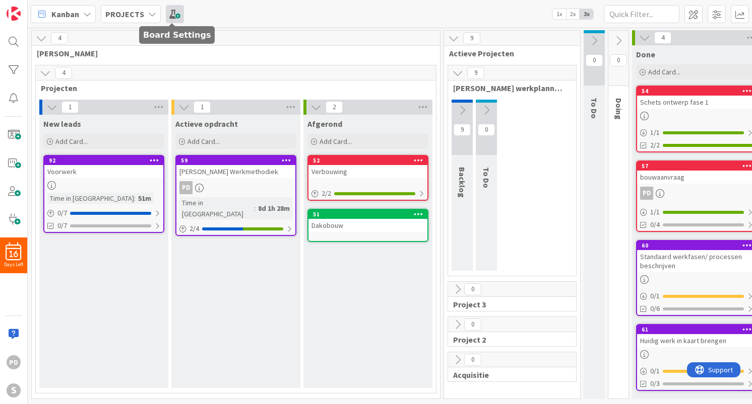
click at [174, 16] on span at bounding box center [175, 14] width 18 height 18
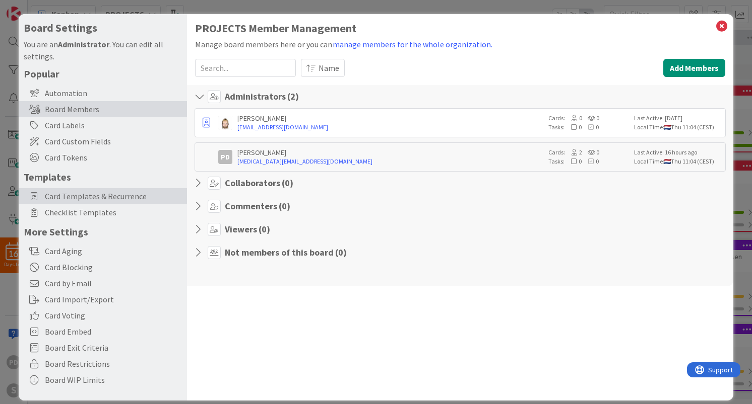
click at [84, 197] on span "Card Templates & Recurrence" at bounding box center [113, 196] width 137 height 12
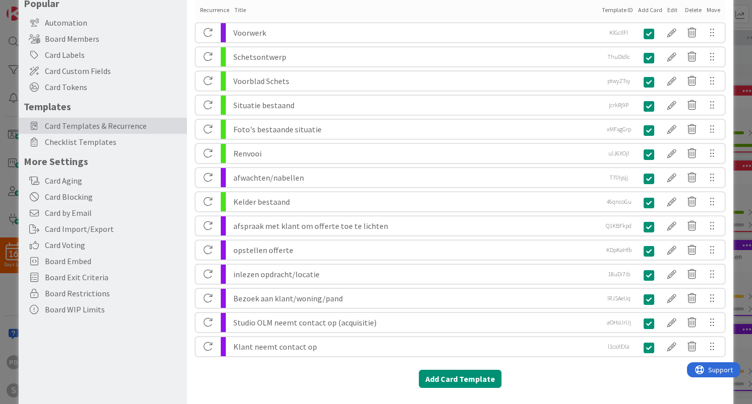
scroll to position [102, 0]
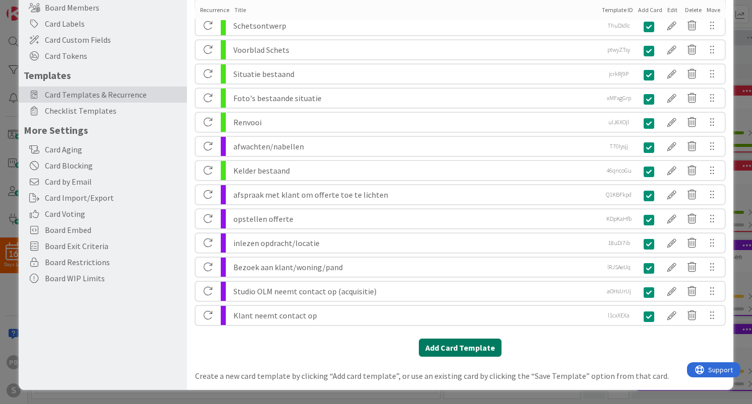
click at [463, 350] on button "Add Card Template" at bounding box center [460, 348] width 83 height 18
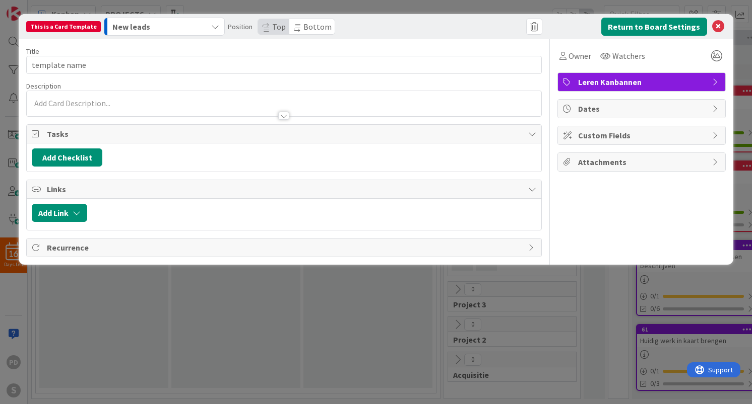
click at [639, 83] on span "Leren Kanbannen" at bounding box center [642, 82] width 129 height 12
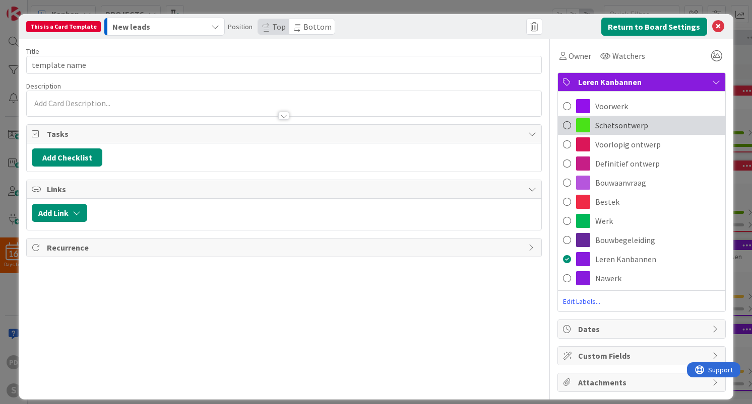
click at [620, 123] on span "Schetsontwerp" at bounding box center [621, 125] width 53 height 12
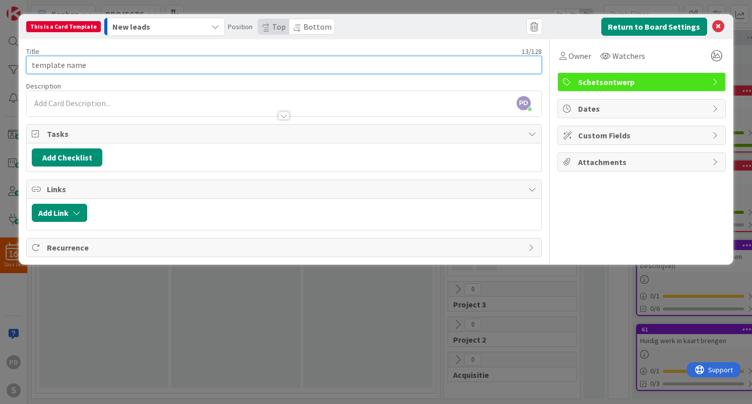
click at [108, 66] on input "template name" at bounding box center [283, 65] width 515 height 18
paste input "Begane grond bestaand"
type input "Begane grond bestaand"
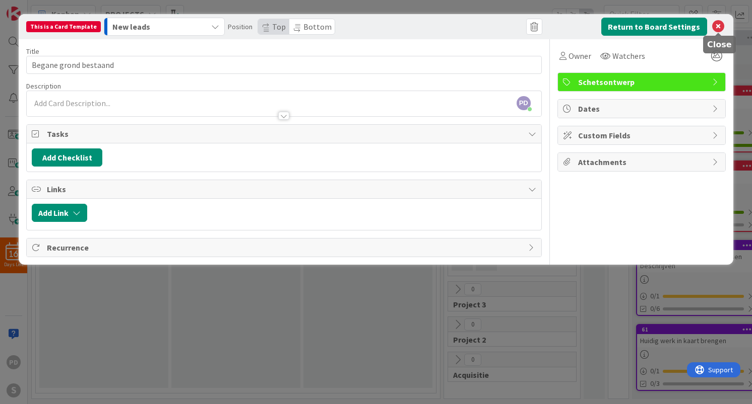
click at [718, 29] on icon at bounding box center [718, 27] width 12 height 12
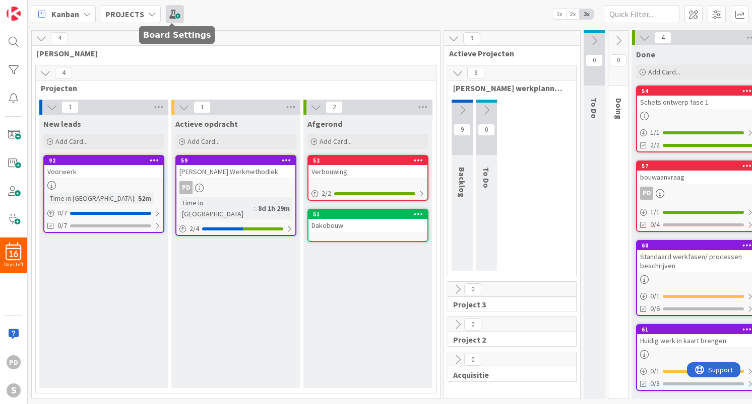
click at [170, 17] on span at bounding box center [175, 14] width 18 height 18
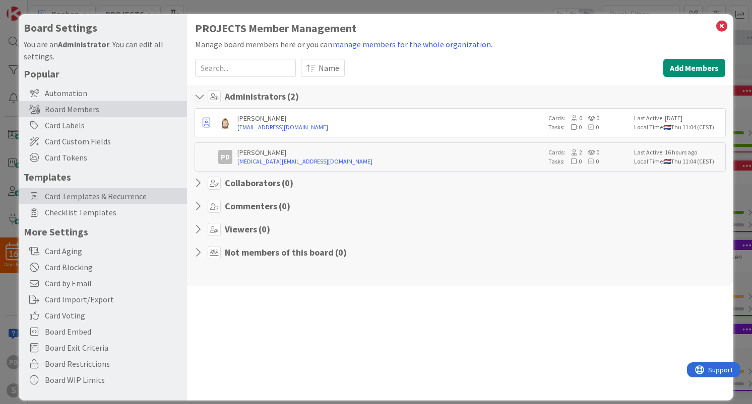
click at [78, 194] on span "Card Templates & Recurrence" at bounding box center [113, 196] width 137 height 12
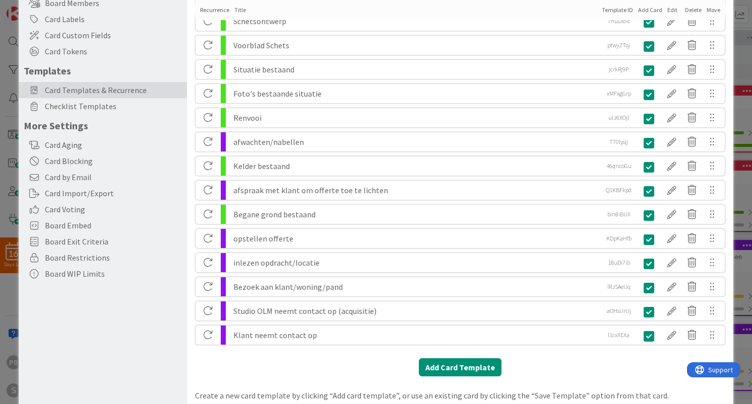
scroll to position [126, 0]
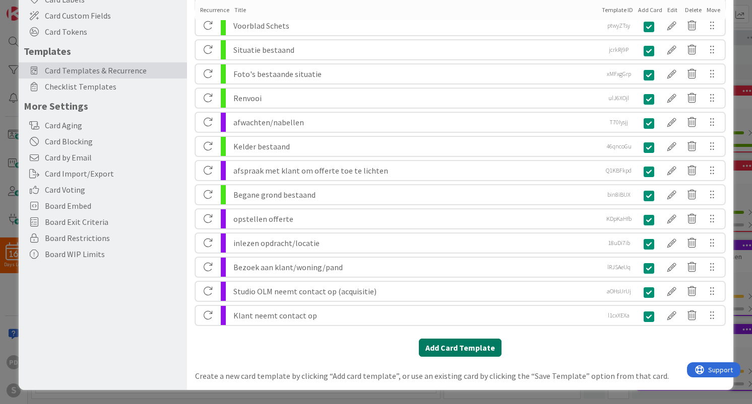
click at [437, 348] on button "Add Card Template" at bounding box center [460, 348] width 83 height 18
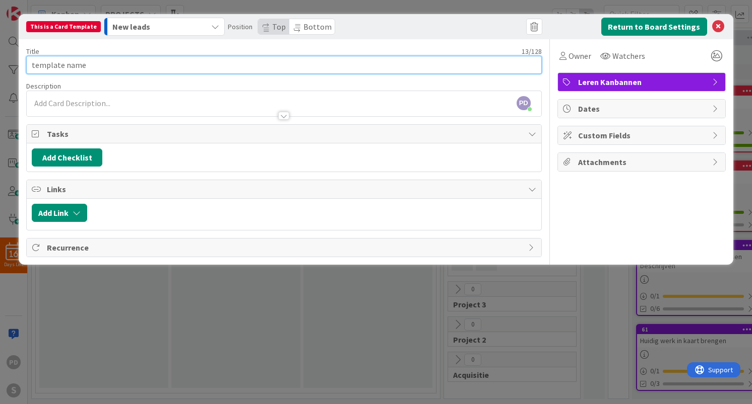
click at [196, 62] on input "template name" at bounding box center [283, 65] width 515 height 18
paste input "1ste verdieping bestaand"
type input "1ste verdieping bestaand"
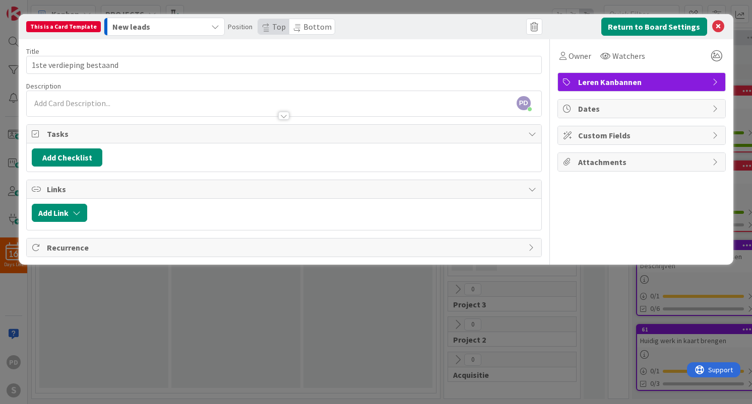
click at [652, 84] on span "Leren Kanbannen" at bounding box center [642, 82] width 129 height 12
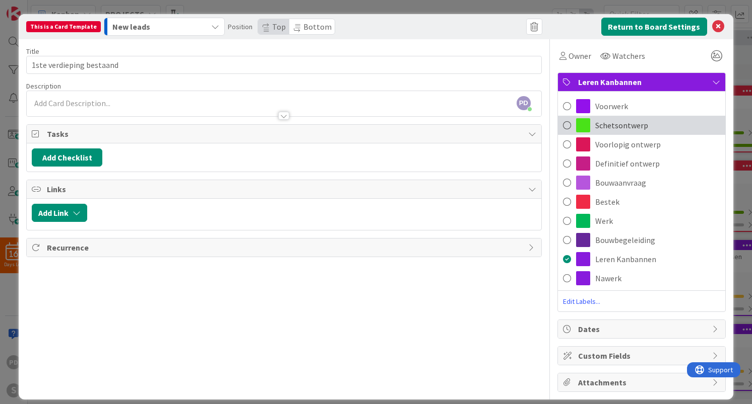
click at [628, 128] on span "Schetsontwerp" at bounding box center [621, 125] width 53 height 12
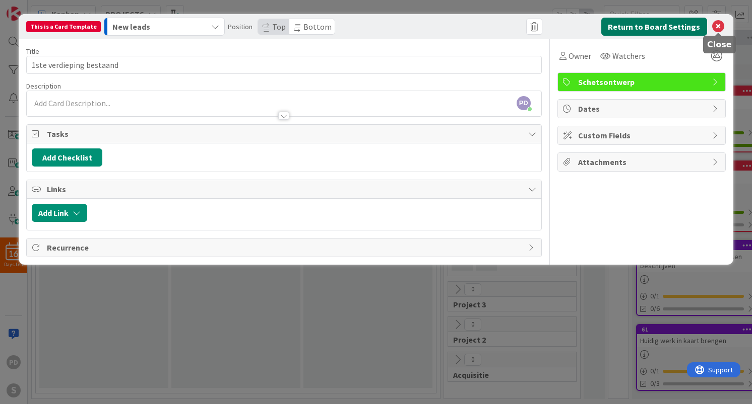
click at [643, 27] on button "Return to Board Settings" at bounding box center [654, 27] width 106 height 18
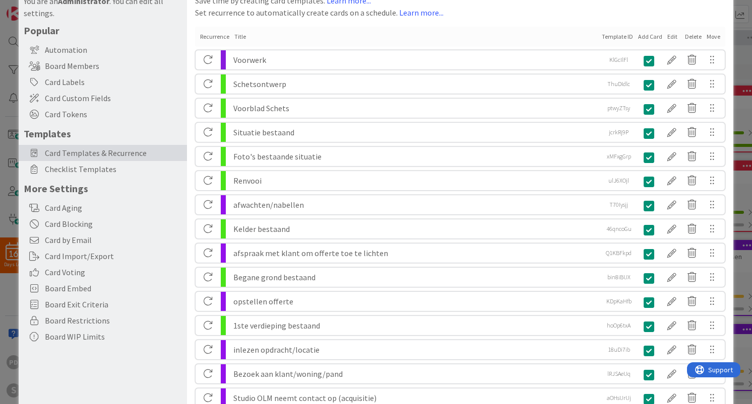
scroll to position [150, 0]
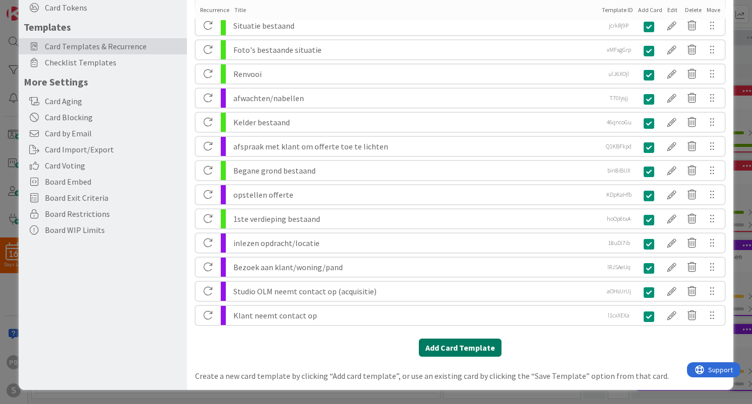
click at [448, 348] on button "Add Card Template" at bounding box center [460, 348] width 83 height 18
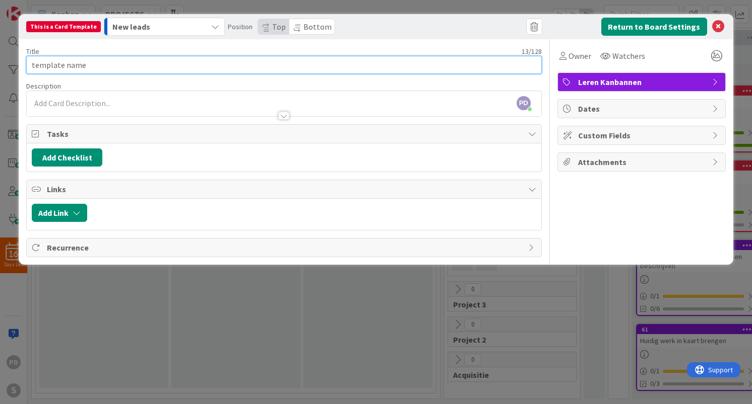
click at [197, 65] on input "template name" at bounding box center [283, 65] width 515 height 18
paste input "Dakaanzicht bestaand"
type input "Dakaanzicht bestaand"
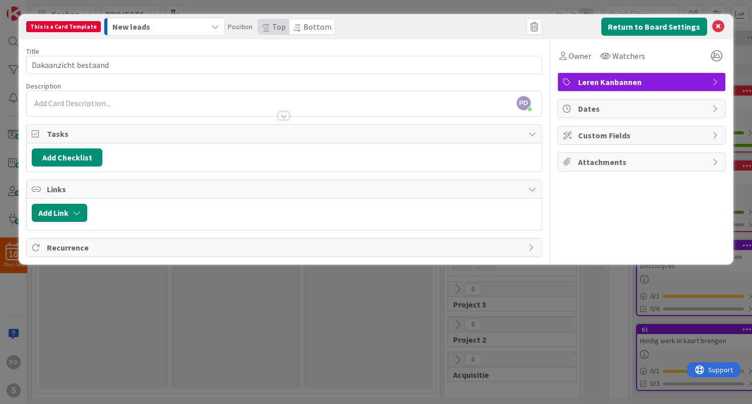
click at [605, 78] on span "Leren Kanbannen" at bounding box center [642, 82] width 129 height 12
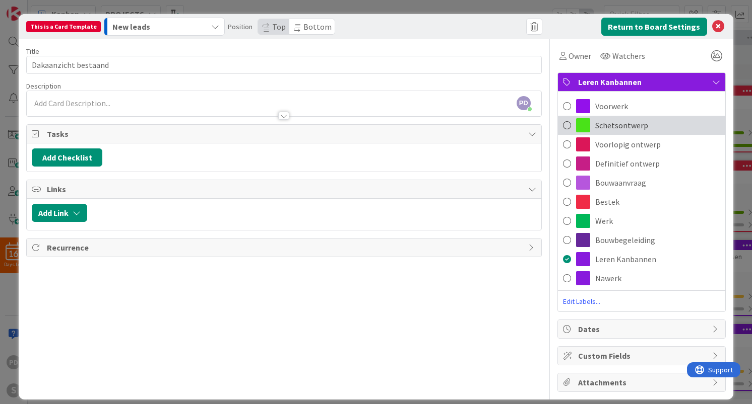
click at [605, 131] on span "Schetsontwerp" at bounding box center [621, 125] width 53 height 12
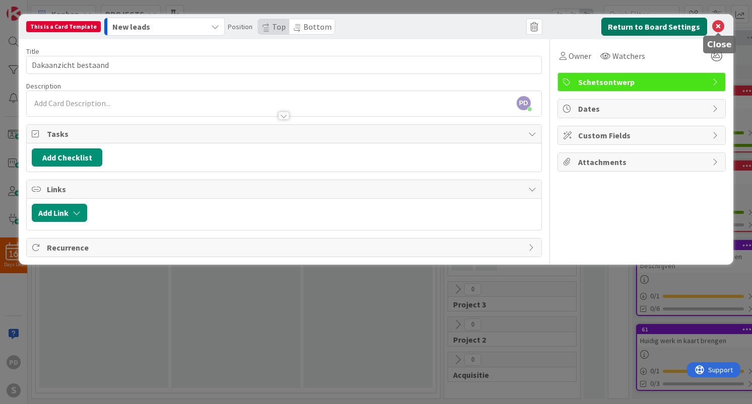
click at [656, 27] on button "Return to Board Settings" at bounding box center [654, 27] width 106 height 18
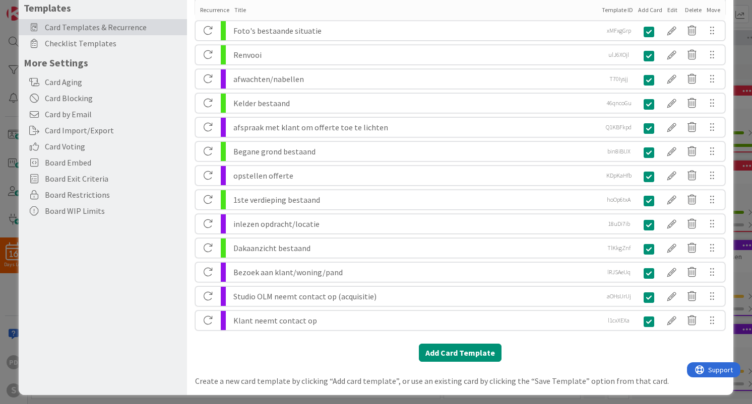
scroll to position [174, 0]
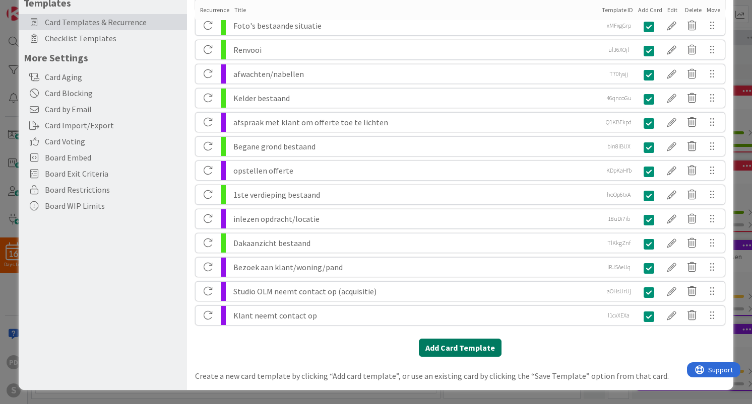
click at [448, 351] on button "Add Card Template" at bounding box center [460, 348] width 83 height 18
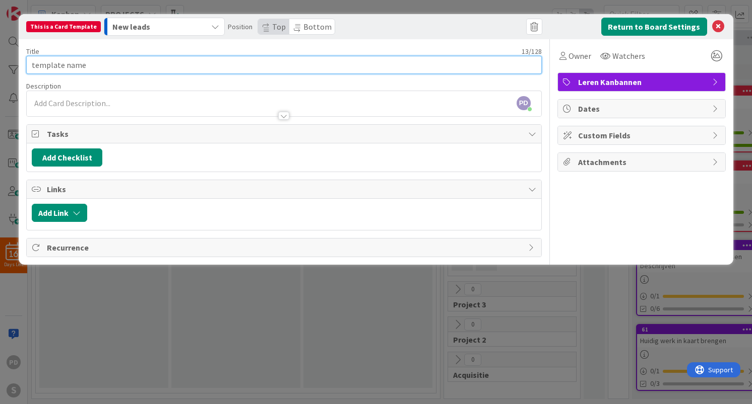
click at [440, 62] on input "template name" at bounding box center [283, 65] width 515 height 18
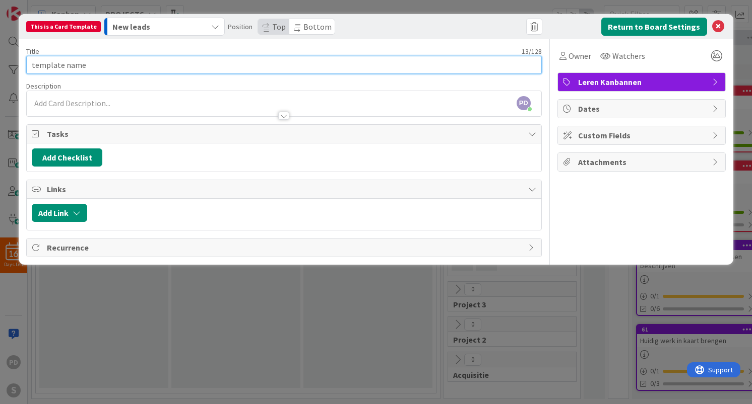
paste input "Voorgevel bestaand"
type input "Voorgevel bestaand"
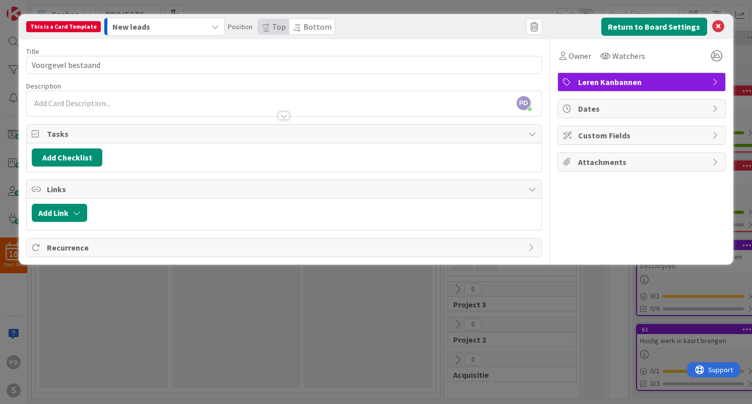
click at [677, 79] on span "Leren Kanbannen" at bounding box center [642, 82] width 129 height 12
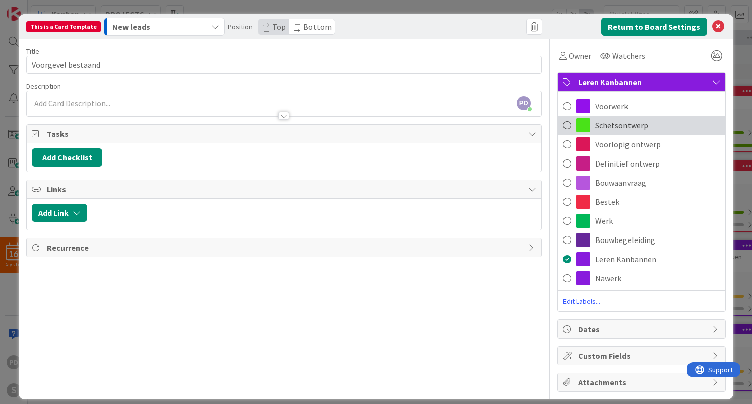
click at [620, 133] on div "Schetsontwerp" at bounding box center [641, 125] width 167 height 19
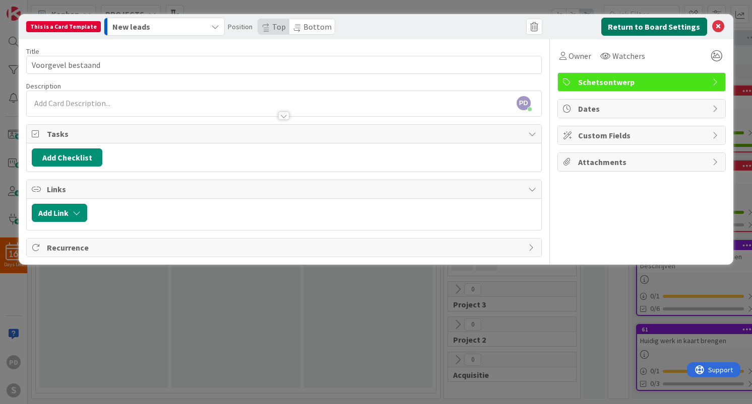
click at [666, 25] on button "Return to Board Settings" at bounding box center [654, 27] width 106 height 18
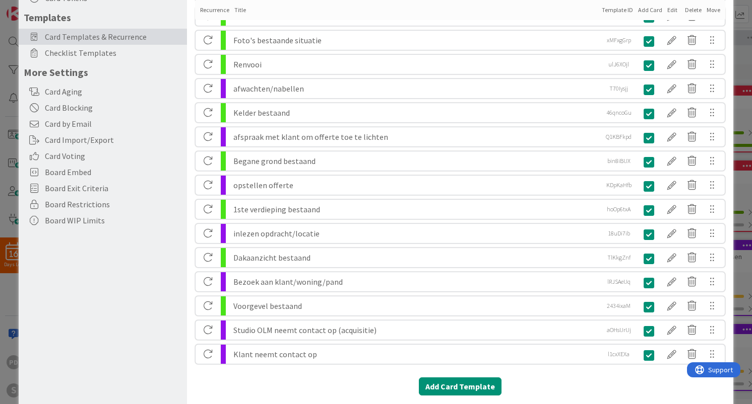
scroll to position [198, 0]
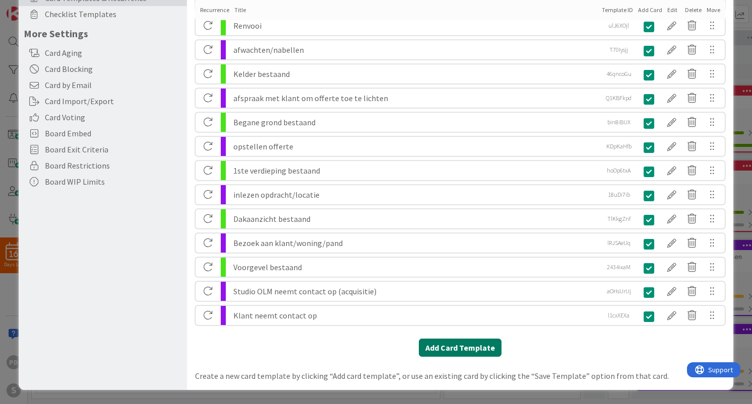
click at [464, 354] on button "Add Card Template" at bounding box center [460, 348] width 83 height 18
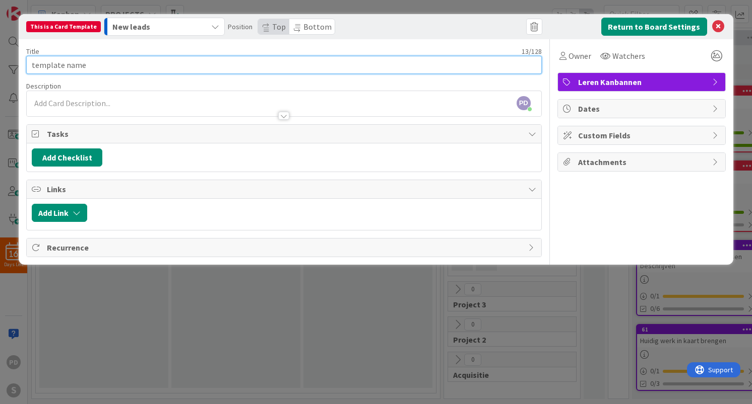
click at [387, 63] on input "template name" at bounding box center [283, 65] width 515 height 18
paste input "Achtergevel bestaand"
type input "Achtergevel bestaand"
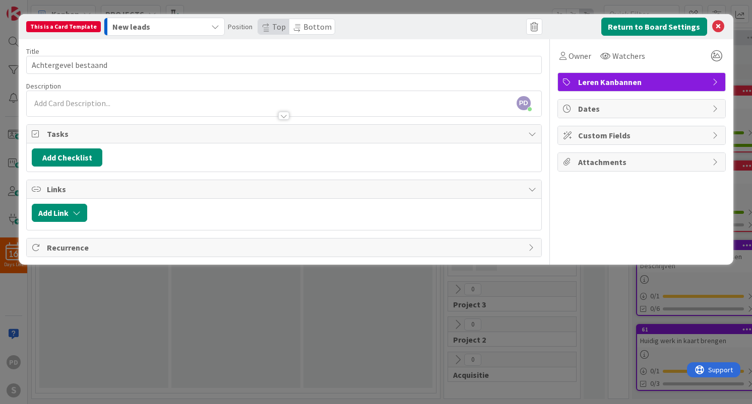
click at [617, 81] on span "Leren Kanbannen" at bounding box center [642, 82] width 129 height 12
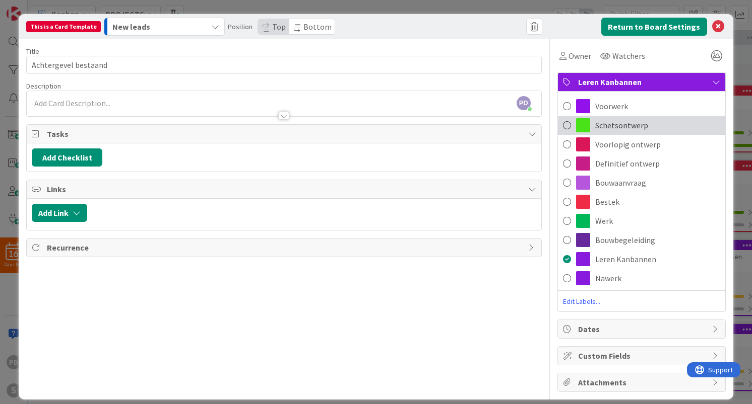
click at [613, 121] on span "Schetsontwerp" at bounding box center [621, 125] width 53 height 12
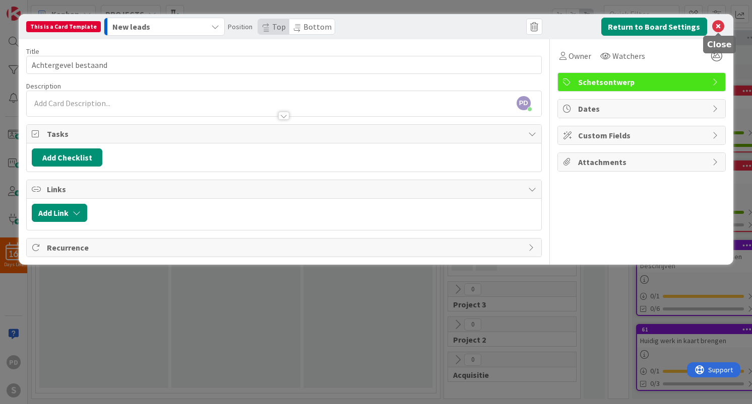
click at [716, 27] on icon at bounding box center [718, 27] width 12 height 12
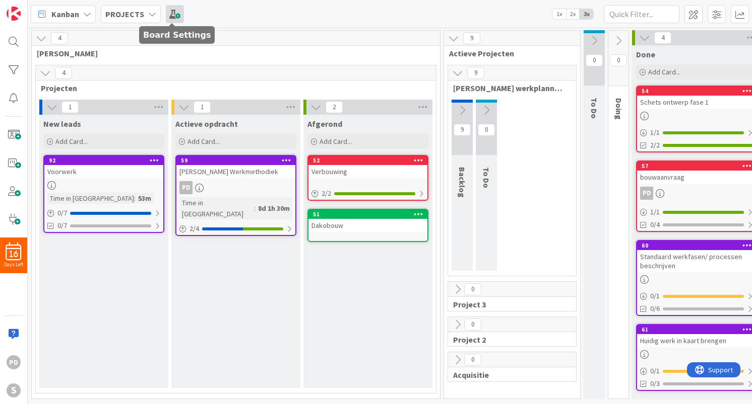
click at [169, 16] on span at bounding box center [175, 14] width 18 height 18
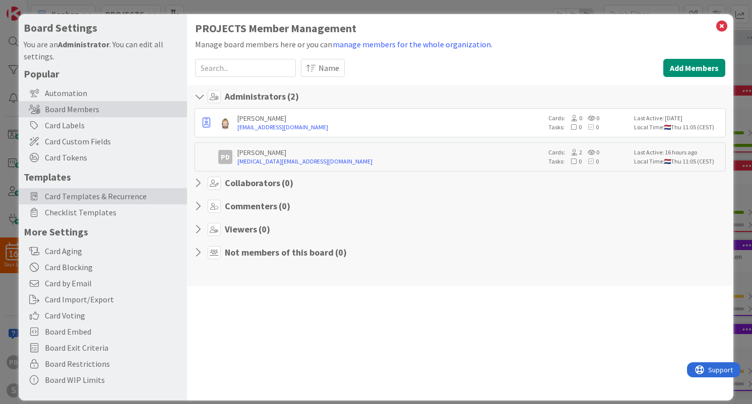
click at [90, 199] on span "Card Templates & Recurrence" at bounding box center [113, 196] width 137 height 12
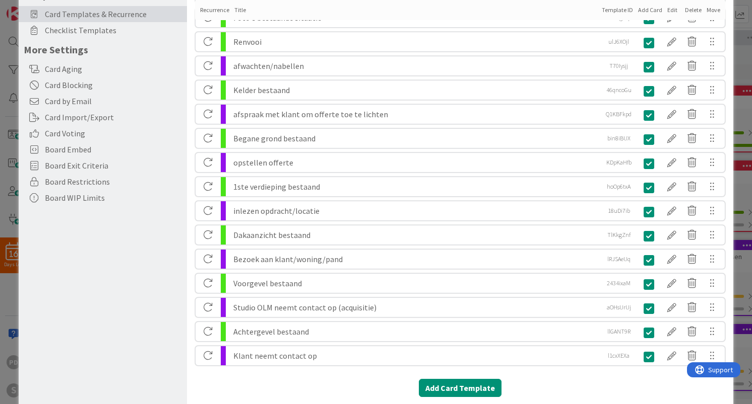
scroll to position [223, 0]
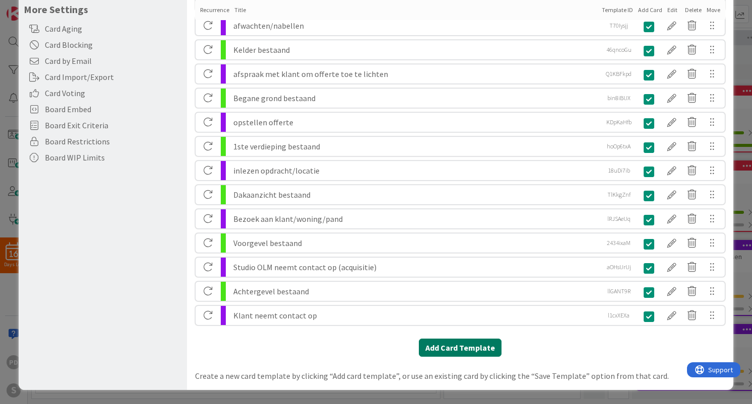
click at [465, 352] on button "Add Card Template" at bounding box center [460, 348] width 83 height 18
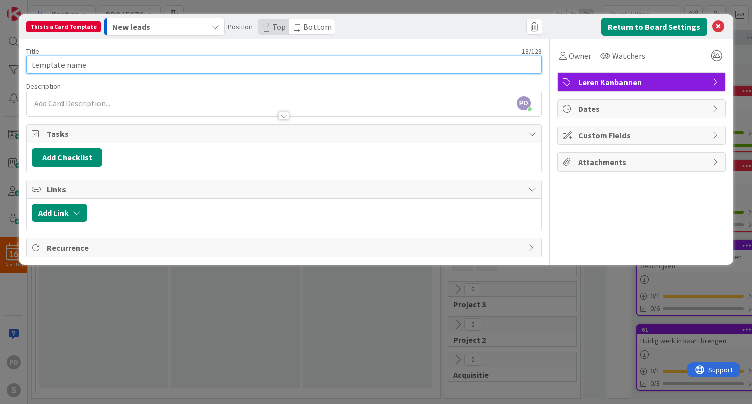
click at [323, 64] on input "template name" at bounding box center [283, 65] width 515 height 18
paste input "Zijggevel rechts bestaand"
type input "Zijggevel rechts bestaand"
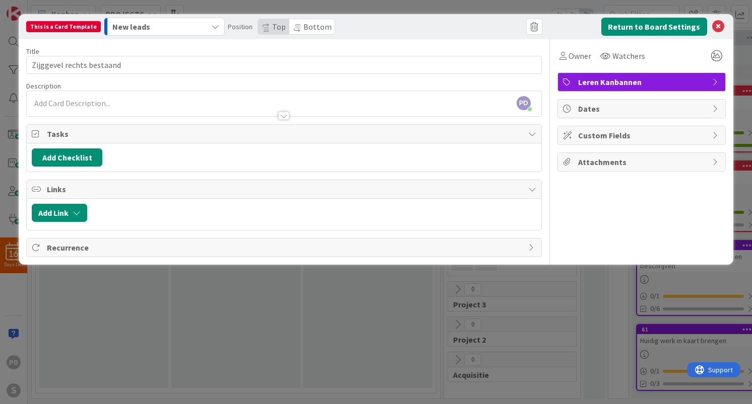
click at [627, 84] on span "Leren Kanbannen" at bounding box center [642, 82] width 129 height 12
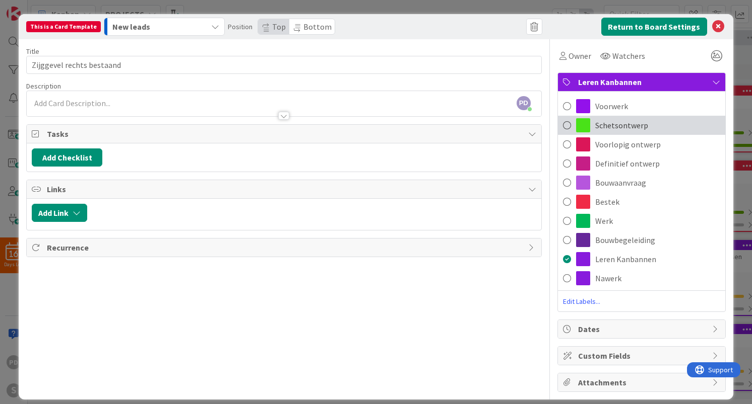
click at [618, 125] on span "Schetsontwerp" at bounding box center [621, 125] width 53 height 12
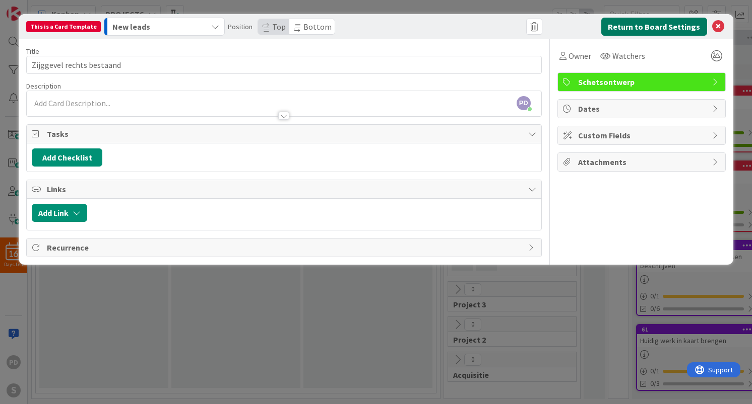
click at [629, 27] on button "Return to Board Settings" at bounding box center [654, 27] width 106 height 18
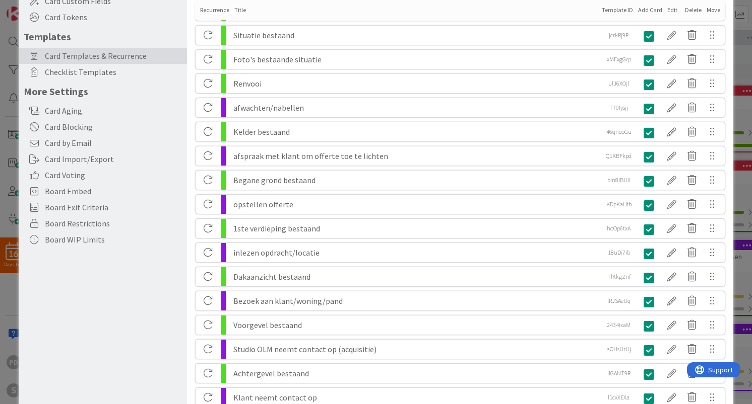
scroll to position [247, 0]
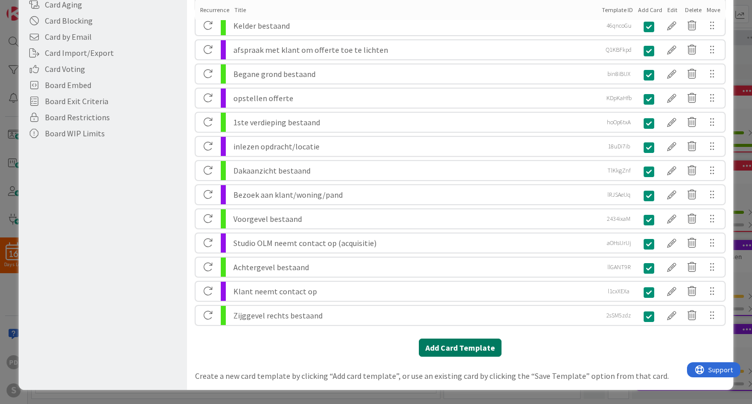
click at [465, 349] on button "Add Card Template" at bounding box center [460, 348] width 83 height 18
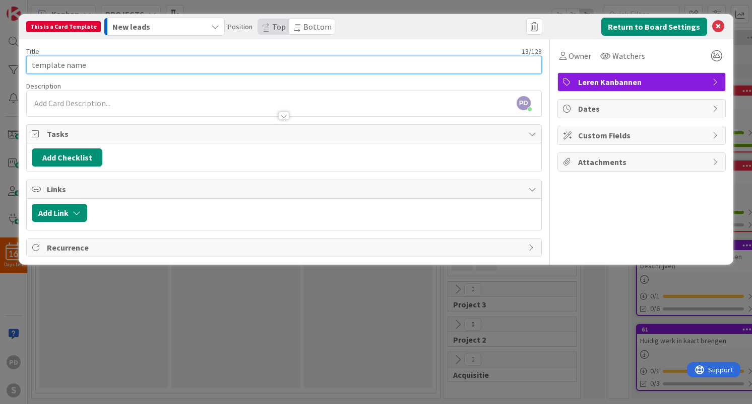
click at [324, 65] on input "template name" at bounding box center [283, 65] width 515 height 18
paste input "Zijggevel links bestaand"
type input "Zijggevel links bestaand"
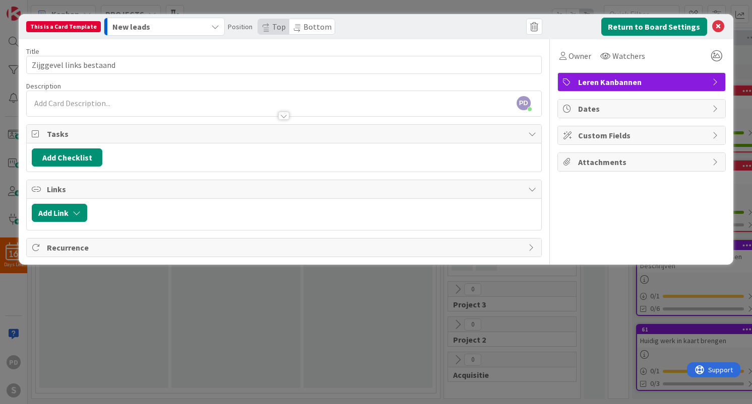
click at [645, 87] on span "Leren Kanbannen" at bounding box center [642, 82] width 129 height 12
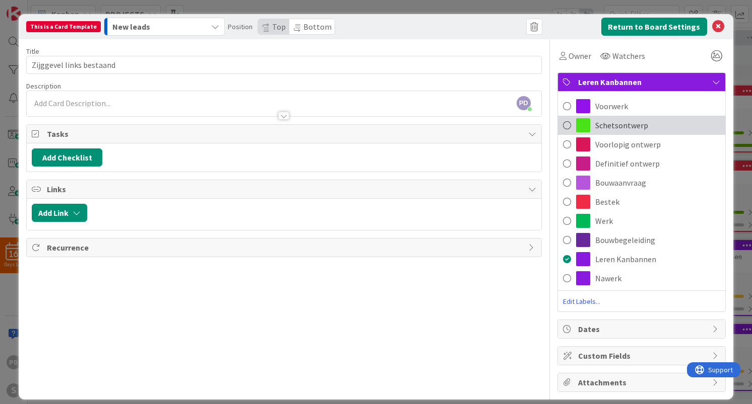
click at [600, 124] on span "Schetsontwerp" at bounding box center [621, 125] width 53 height 12
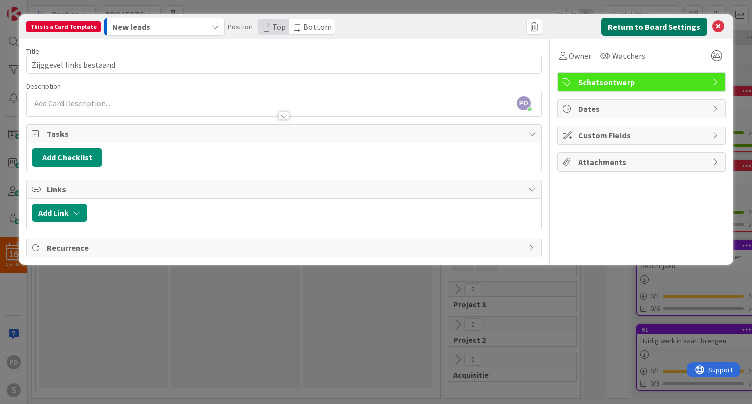
click at [659, 26] on button "Return to Board Settings" at bounding box center [654, 27] width 106 height 18
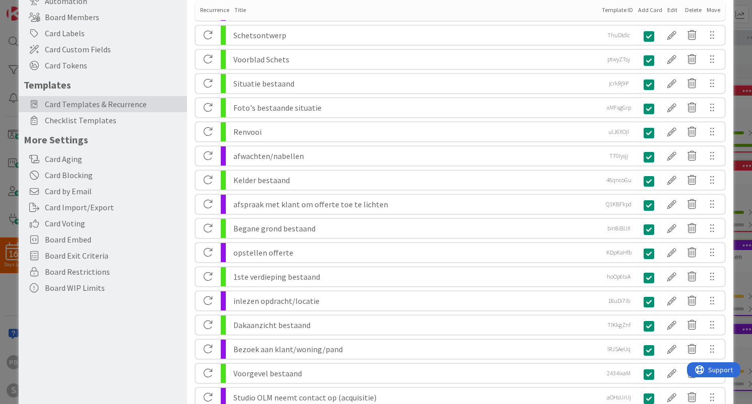
scroll to position [271, 0]
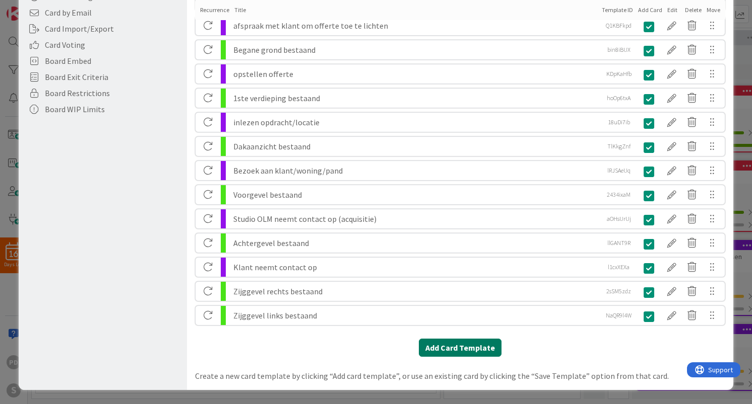
click at [460, 351] on button "Add Card Template" at bounding box center [460, 348] width 83 height 18
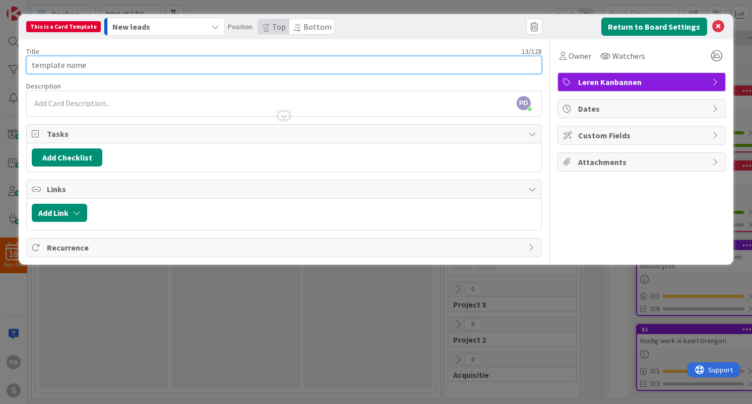
click at [420, 60] on input "template name" at bounding box center [283, 65] width 515 height 18
paste input "Doorsnede AA en BB bestaand"
type input "Doorsnede AA en BB bestaand"
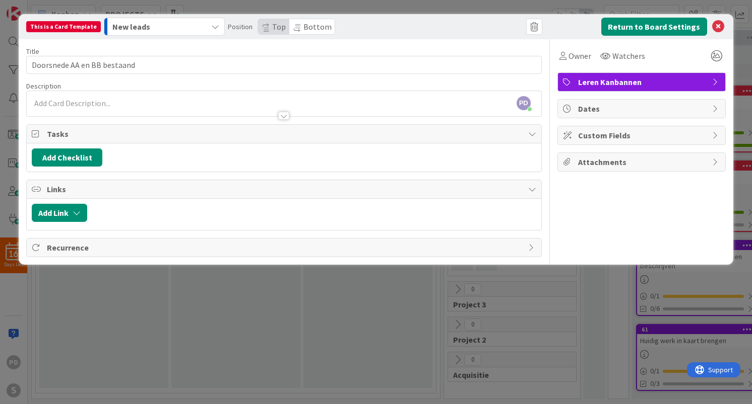
click at [634, 84] on span "Leren Kanbannen" at bounding box center [642, 82] width 129 height 12
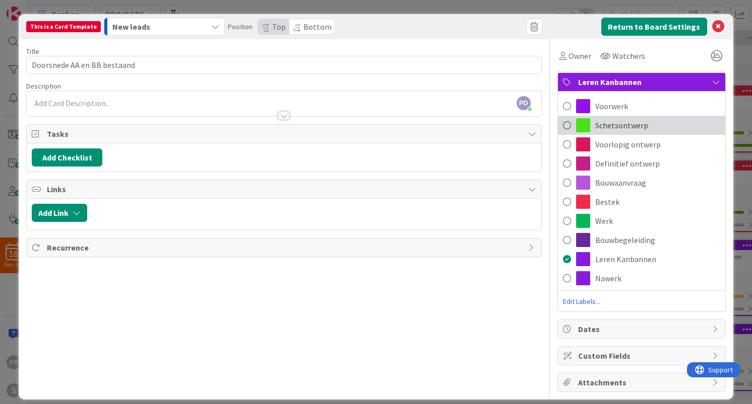
click at [630, 129] on span "Schetsontwerp" at bounding box center [621, 125] width 53 height 12
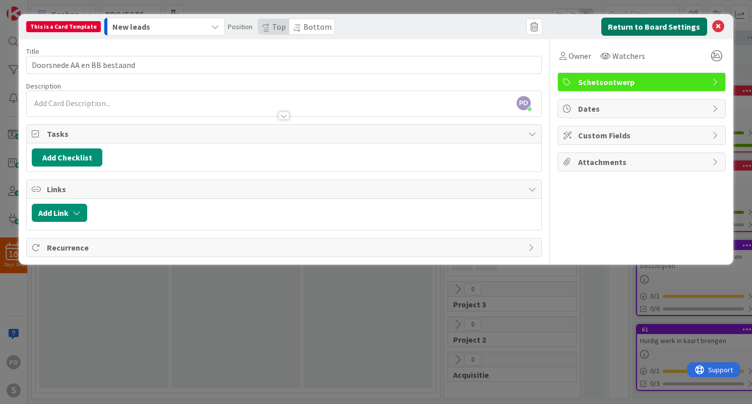
click at [641, 26] on button "Return to Board Settings" at bounding box center [654, 27] width 106 height 18
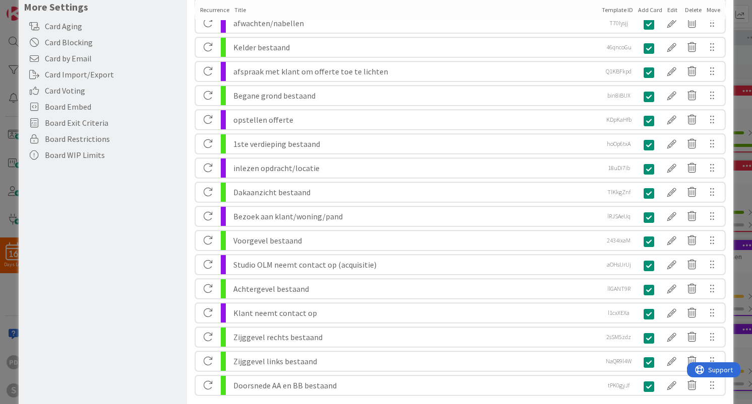
scroll to position [295, 0]
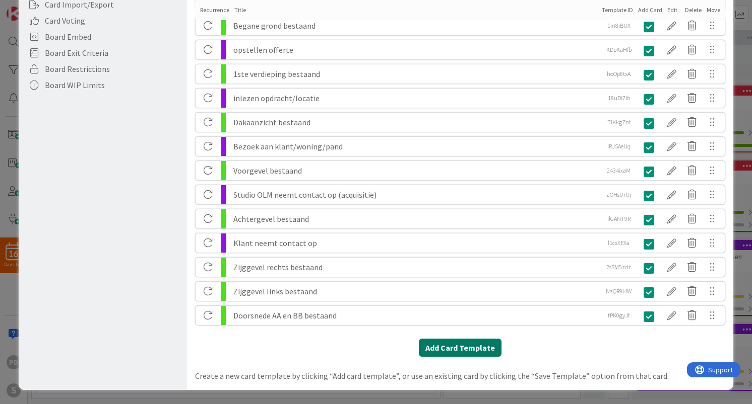
click at [474, 350] on button "Add Card Template" at bounding box center [460, 348] width 83 height 18
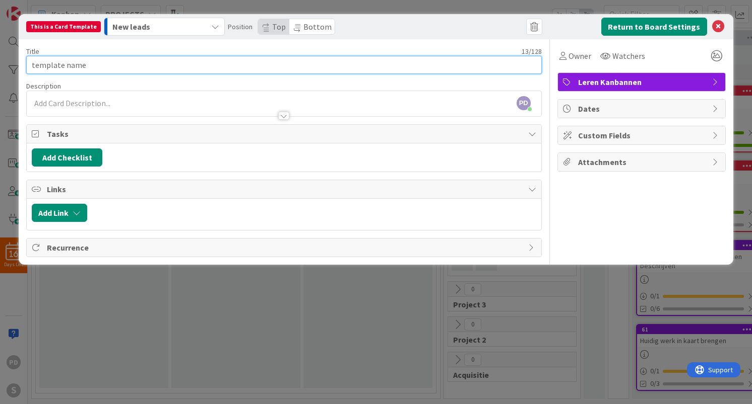
click at [134, 63] on input "template name" at bounding box center [283, 65] width 515 height 18
paste input "Kelder nieuw"
type input "Kelder nieuw"
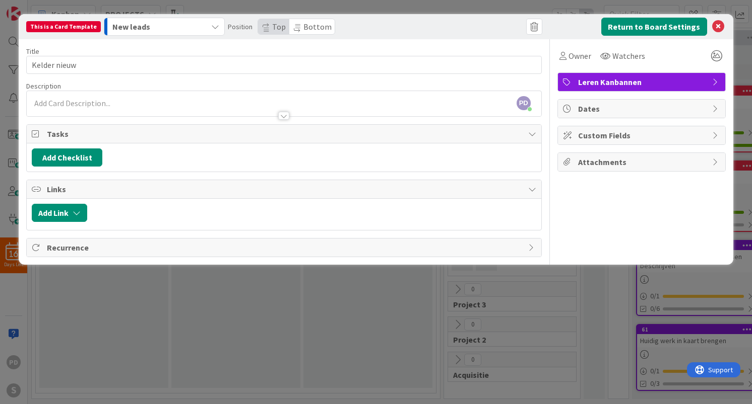
click at [601, 77] on span "Leren Kanbannen" at bounding box center [642, 82] width 129 height 12
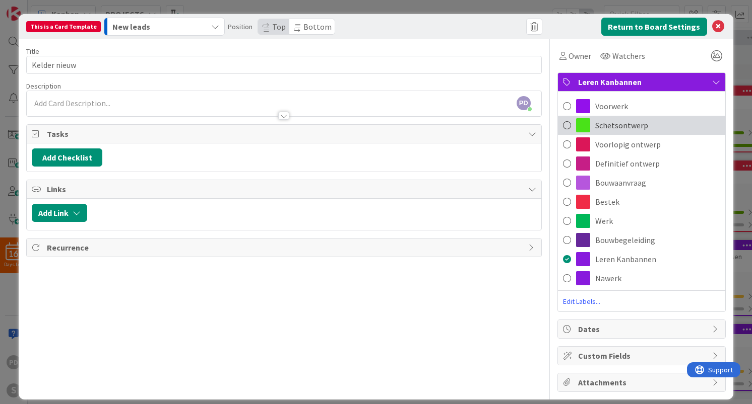
click at [605, 125] on span "Schetsontwerp" at bounding box center [621, 125] width 53 height 12
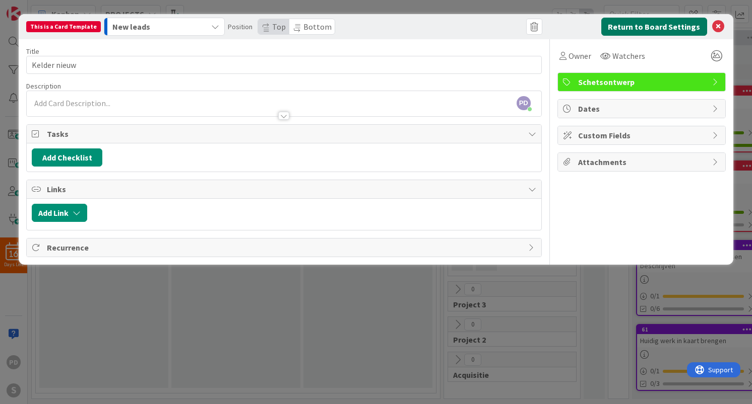
click at [646, 18] on button "Return to Board Settings" at bounding box center [654, 27] width 106 height 18
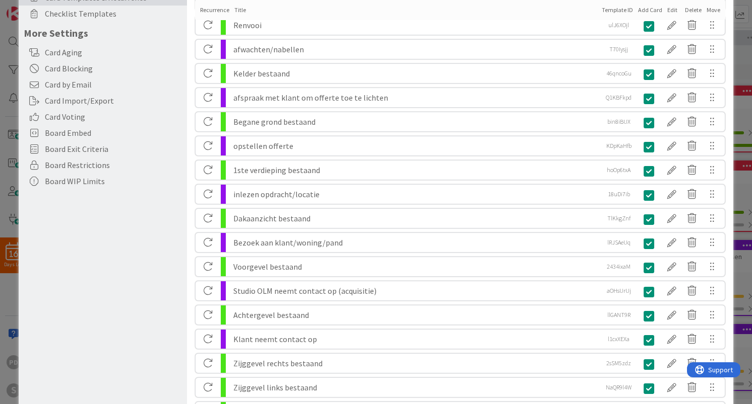
scroll to position [319, 0]
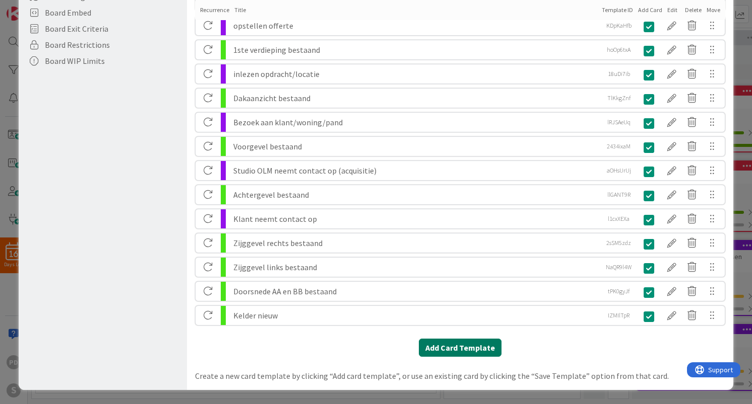
click at [472, 348] on button "Add Card Template" at bounding box center [460, 348] width 83 height 18
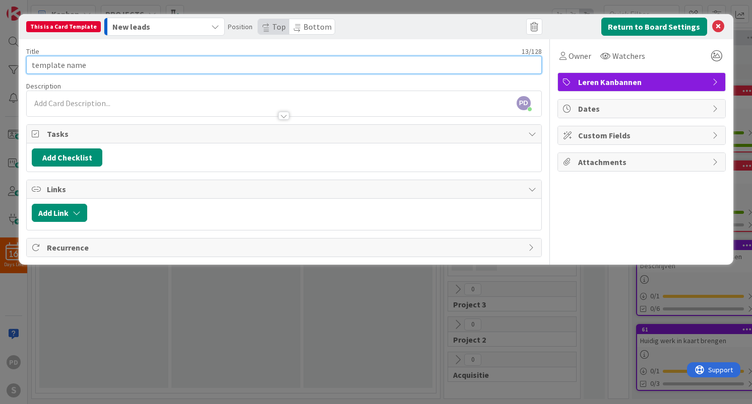
click at [290, 65] on input "template name" at bounding box center [283, 65] width 515 height 18
paste input "Begane grond nieuw"
type input "Begane grond nieuw"
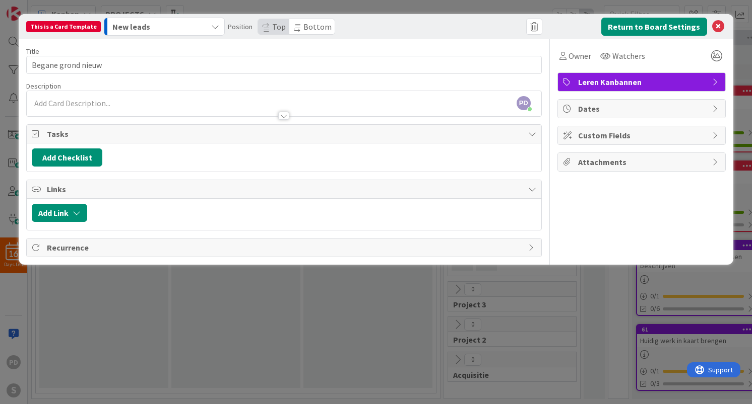
click at [653, 79] on span "Leren Kanbannen" at bounding box center [642, 82] width 129 height 12
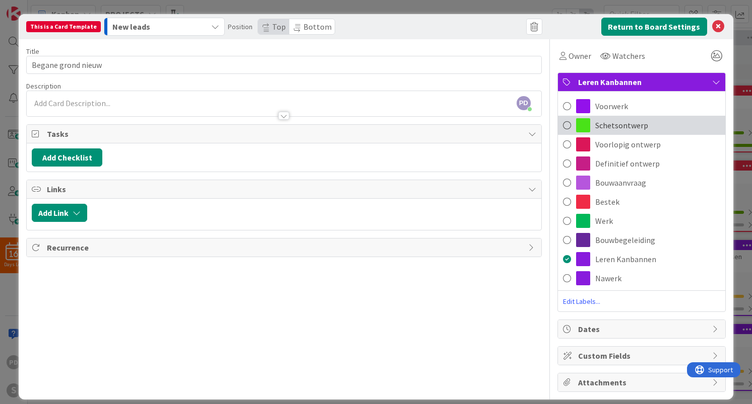
click at [636, 125] on span "Schetsontwerp" at bounding box center [621, 125] width 53 height 12
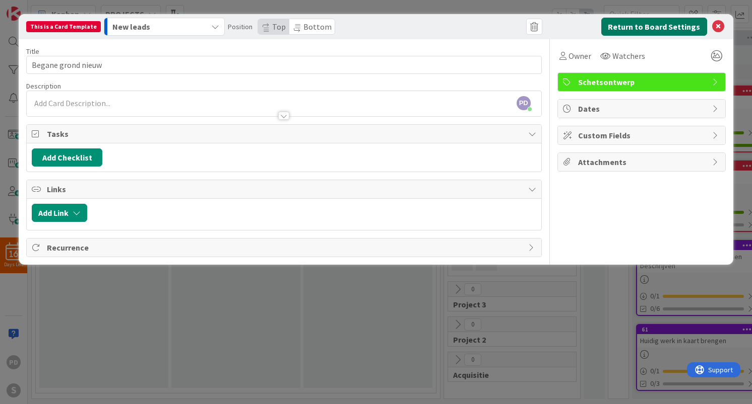
click at [665, 27] on button "Return to Board Settings" at bounding box center [654, 27] width 106 height 18
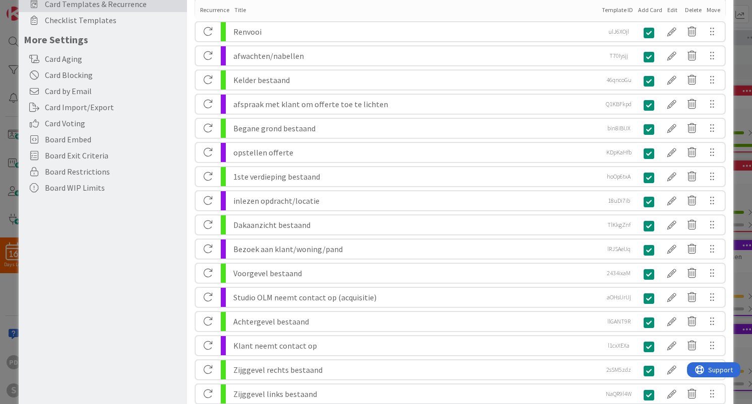
scroll to position [344, 0]
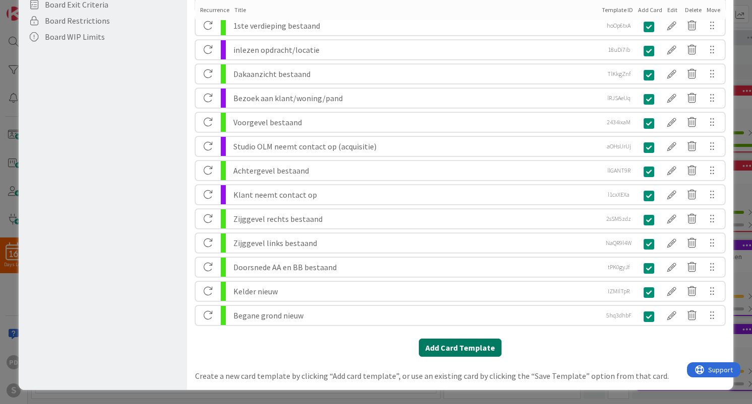
click at [467, 349] on button "Add Card Template" at bounding box center [460, 348] width 83 height 18
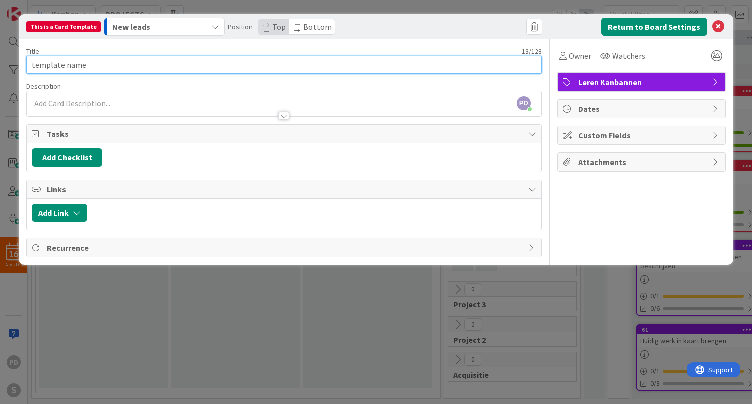
click at [352, 64] on input "template name" at bounding box center [283, 65] width 515 height 18
paste input "1ste verdieping nieuw"
type input "1ste verdieping nieuw"
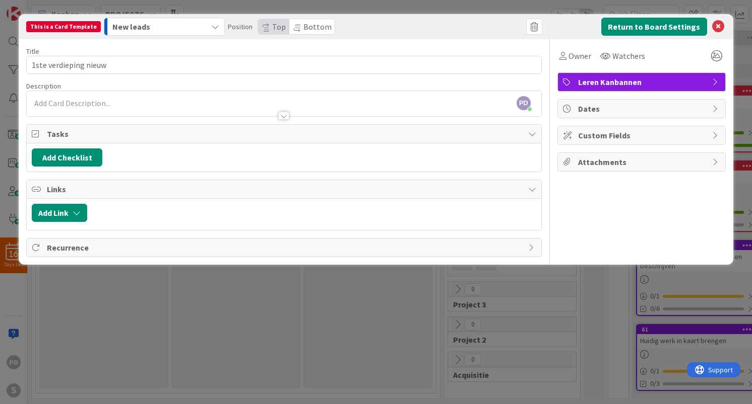
click at [654, 80] on span "Leren Kanbannen" at bounding box center [642, 82] width 129 height 12
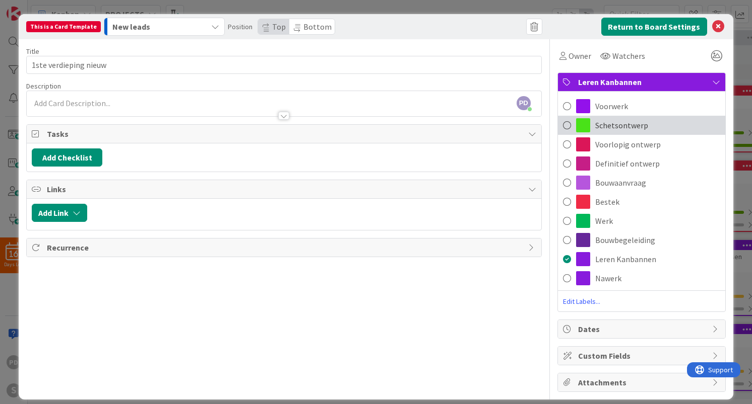
click at [619, 126] on span "Schetsontwerp" at bounding box center [621, 125] width 53 height 12
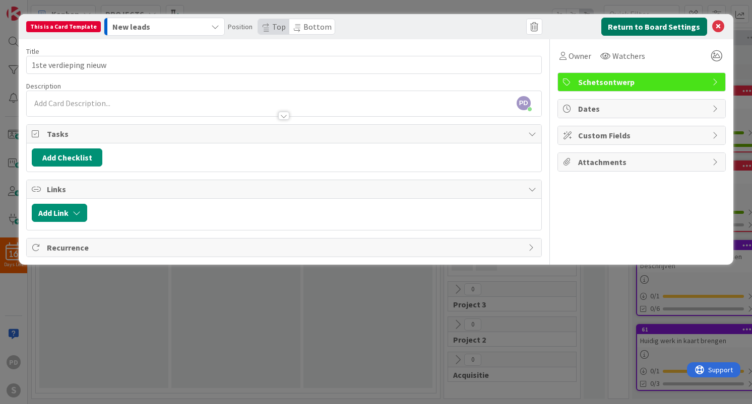
click at [650, 24] on button "Return to Board Settings" at bounding box center [654, 27] width 106 height 18
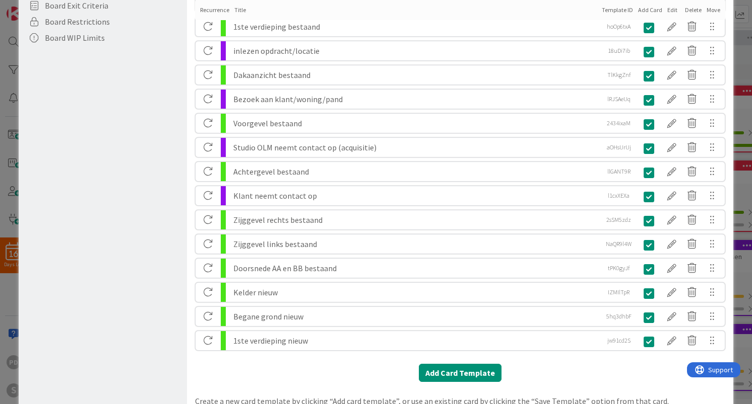
scroll to position [368, 0]
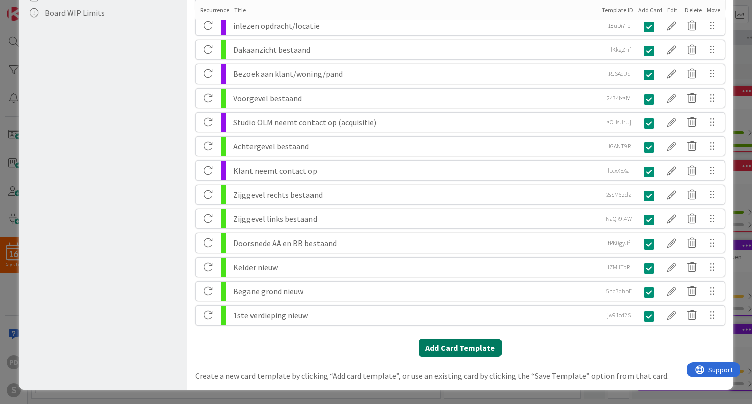
click at [447, 351] on button "Add Card Template" at bounding box center [460, 348] width 83 height 18
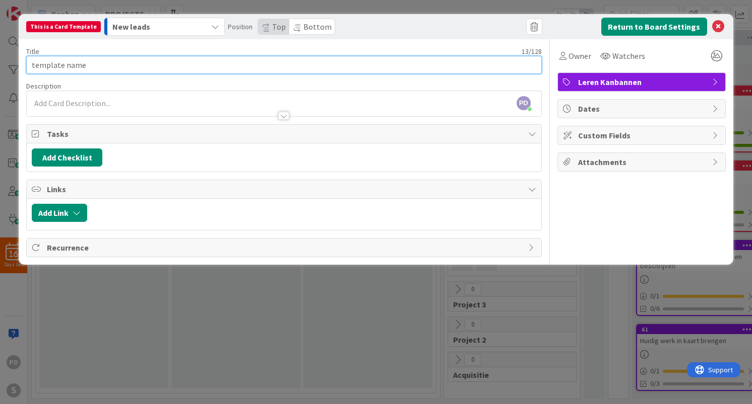
click at [374, 67] on input "template name" at bounding box center [283, 65] width 515 height 18
paste input "Dakaanzicht nieuw"
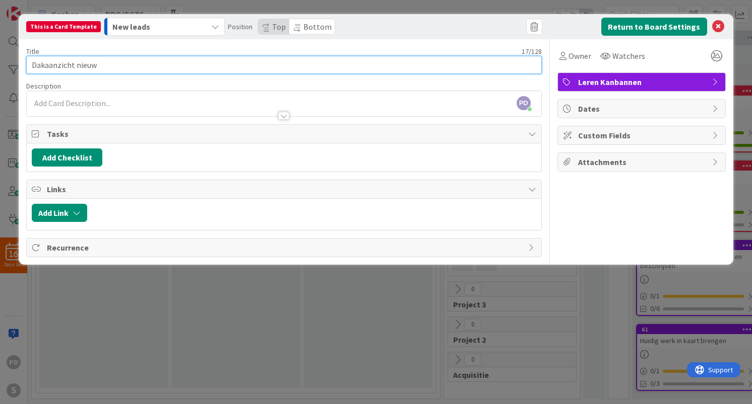
type input "Dakaanzicht nieuw"
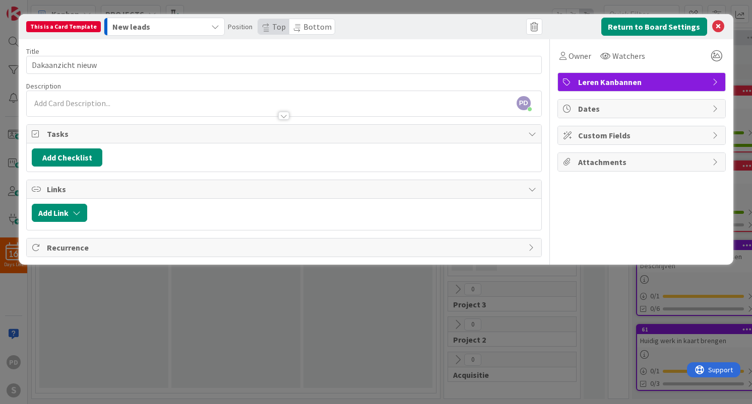
click at [641, 85] on span "Leren Kanbannen" at bounding box center [642, 82] width 129 height 12
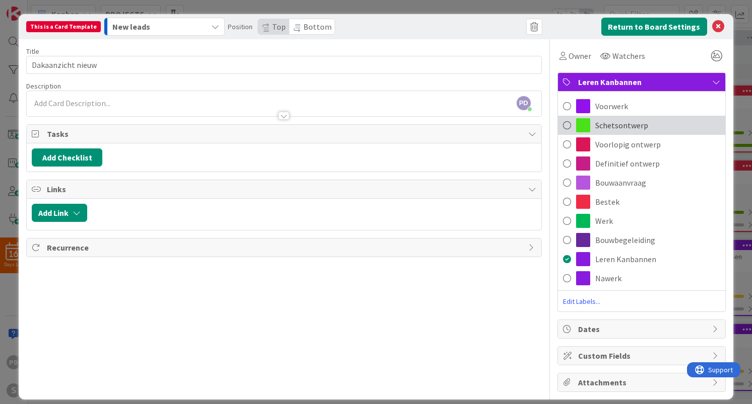
click at [630, 127] on span "Schetsontwerp" at bounding box center [621, 125] width 53 height 12
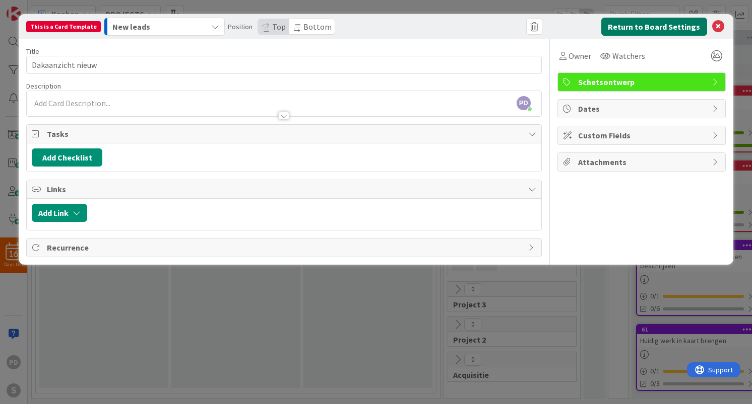
click at [663, 29] on button "Return to Board Settings" at bounding box center [654, 27] width 106 height 18
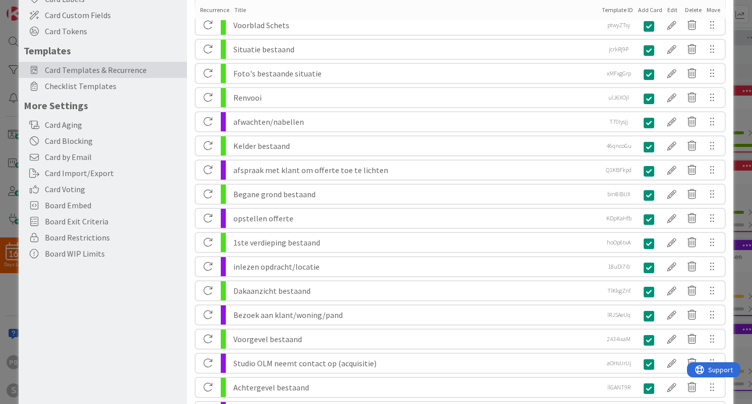
scroll to position [392, 0]
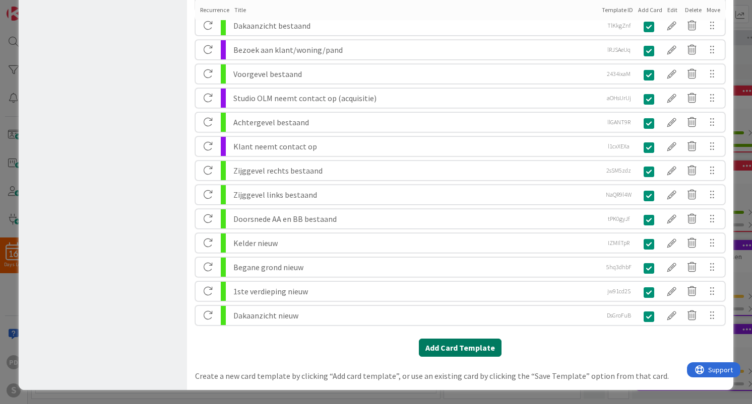
click at [454, 349] on button "Add Card Template" at bounding box center [460, 348] width 83 height 18
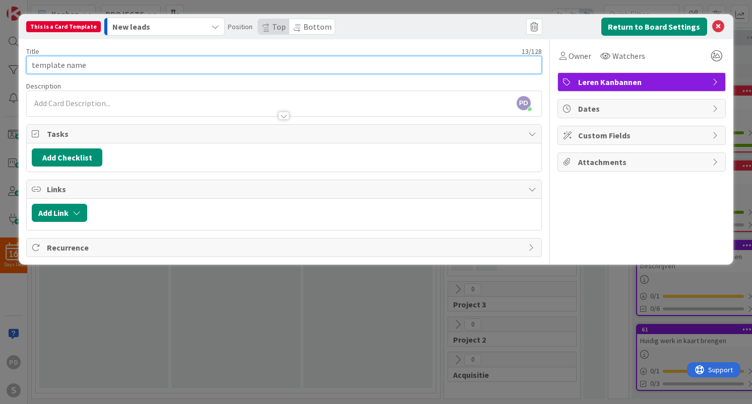
click at [347, 64] on input "template name" at bounding box center [283, 65] width 515 height 18
paste input "Voorgevel nieuw"
type input "Voorgevel nieuw"
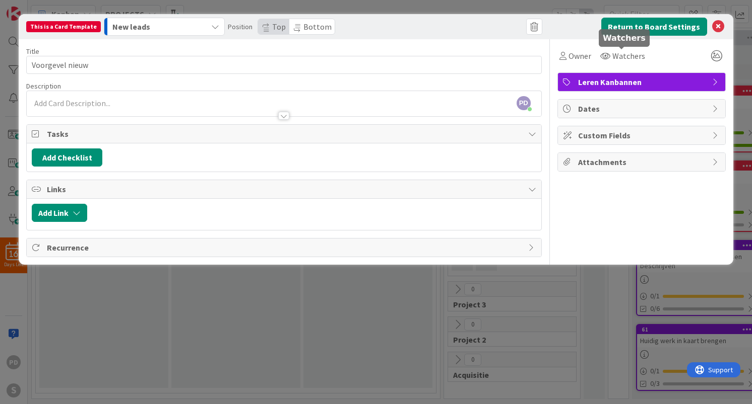
click at [625, 83] on span "Leren Kanbannen" at bounding box center [642, 82] width 129 height 12
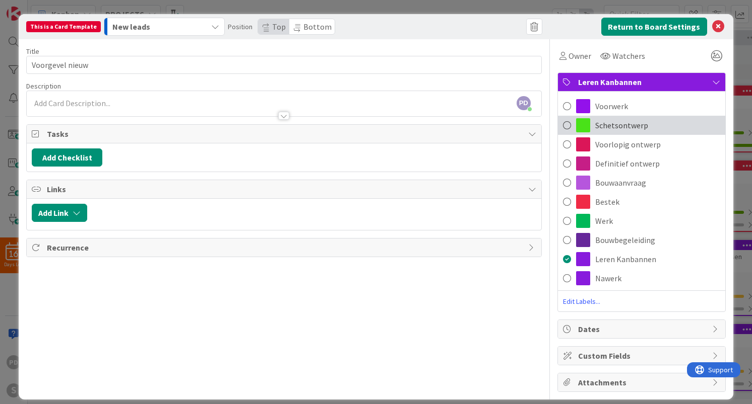
click at [613, 125] on span "Schetsontwerp" at bounding box center [621, 125] width 53 height 12
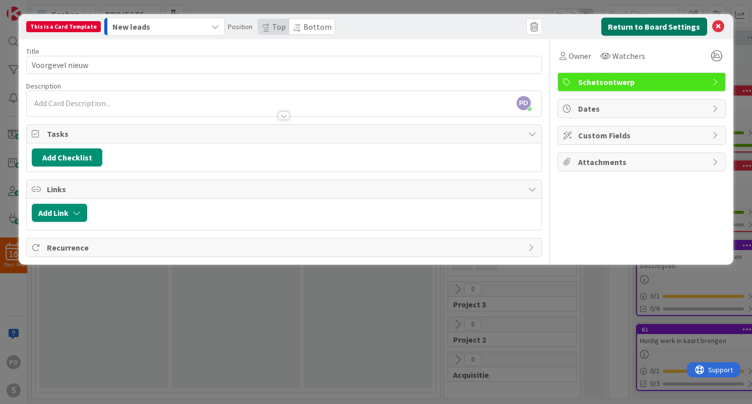
click at [654, 25] on button "Return to Board Settings" at bounding box center [654, 27] width 106 height 18
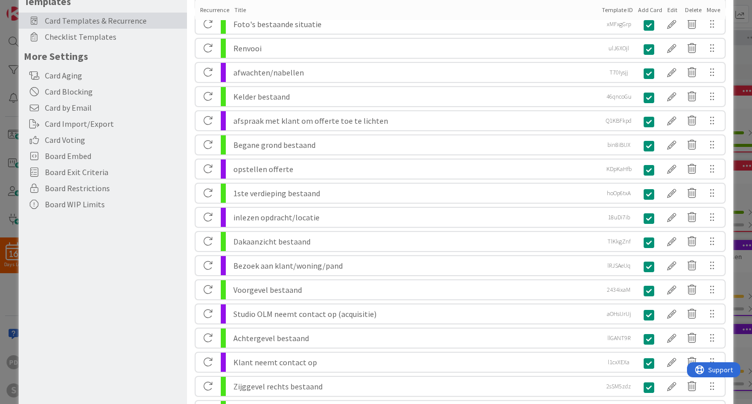
scroll to position [416, 0]
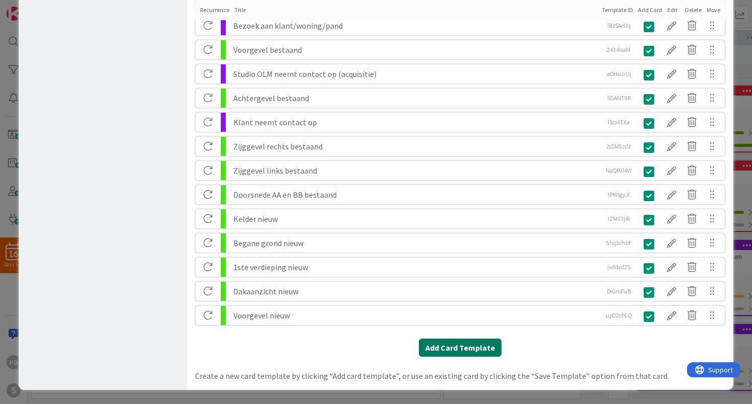
click at [451, 344] on button "Add Card Template" at bounding box center [460, 348] width 83 height 18
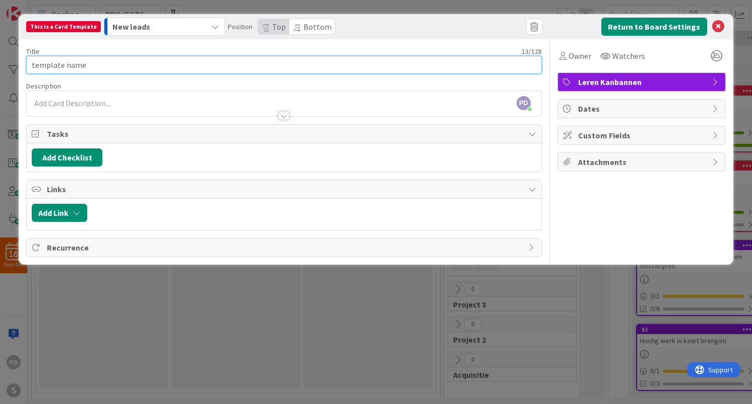
click at [367, 63] on input "template name" at bounding box center [283, 65] width 515 height 18
paste input "Achtergevel nieuw"
type input "Achtergevel nieuw"
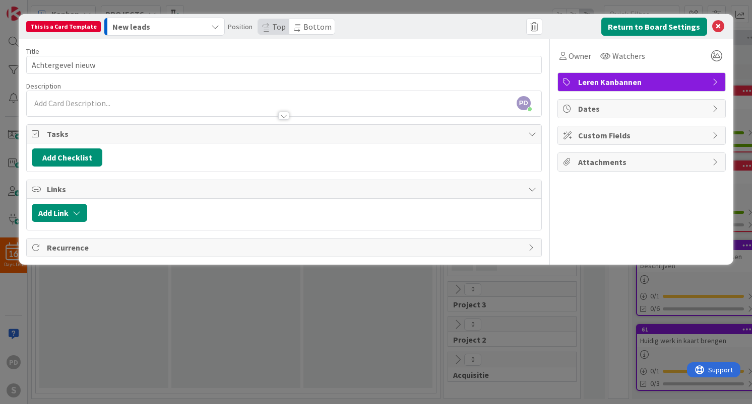
click at [659, 82] on span "Leren Kanbannen" at bounding box center [642, 82] width 129 height 12
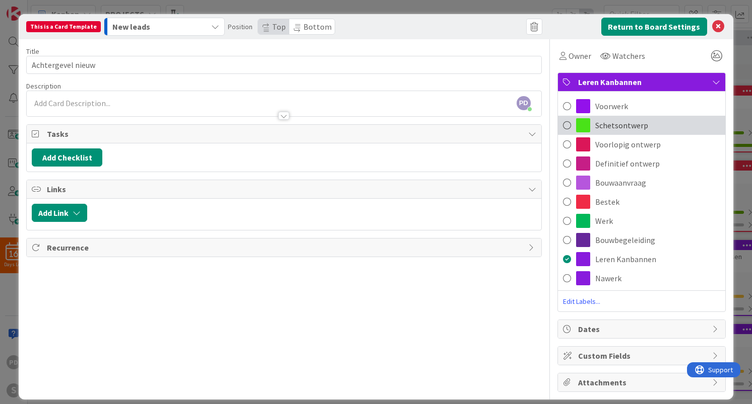
click at [622, 127] on span "Schetsontwerp" at bounding box center [621, 125] width 53 height 12
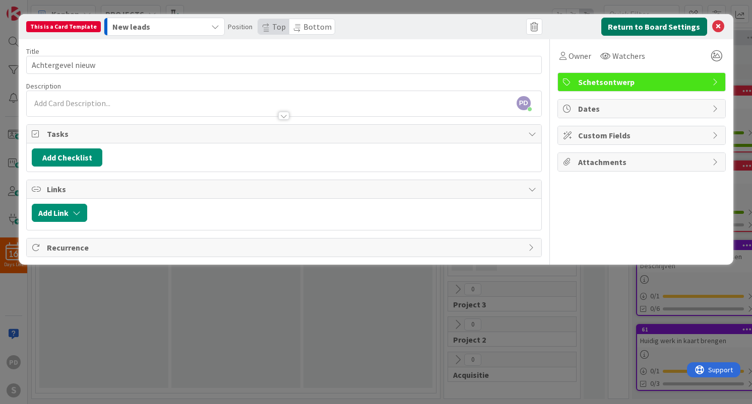
click at [632, 25] on button "Return to Board Settings" at bounding box center [654, 27] width 106 height 18
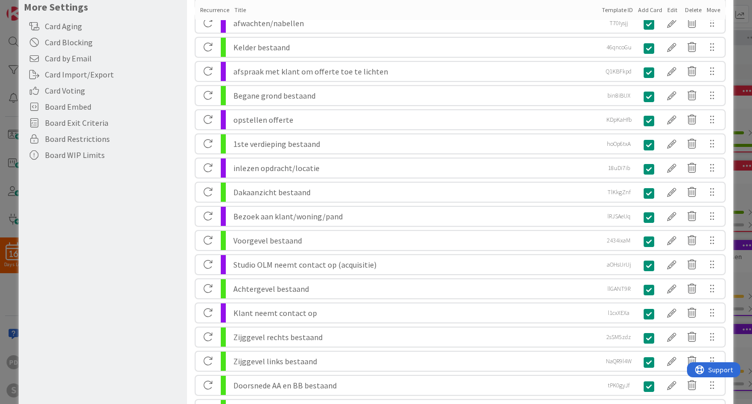
scroll to position [440, 0]
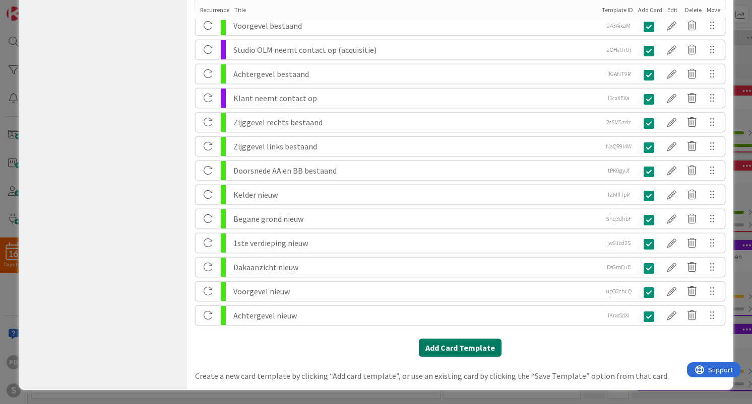
click at [460, 351] on button "Add Card Template" at bounding box center [460, 348] width 83 height 18
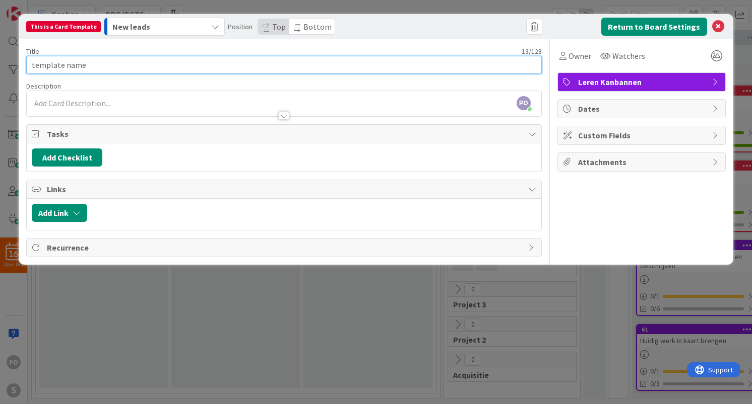
click at [402, 66] on input "template name" at bounding box center [283, 65] width 515 height 18
paste input "Zijggevel rechts nieuw"
type input "Zijggevel rechts nieuw"
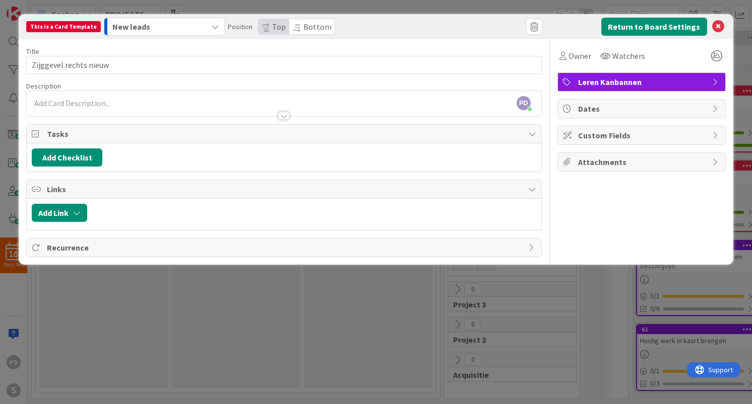
click at [607, 83] on span "Leren Kanbannen" at bounding box center [642, 82] width 129 height 12
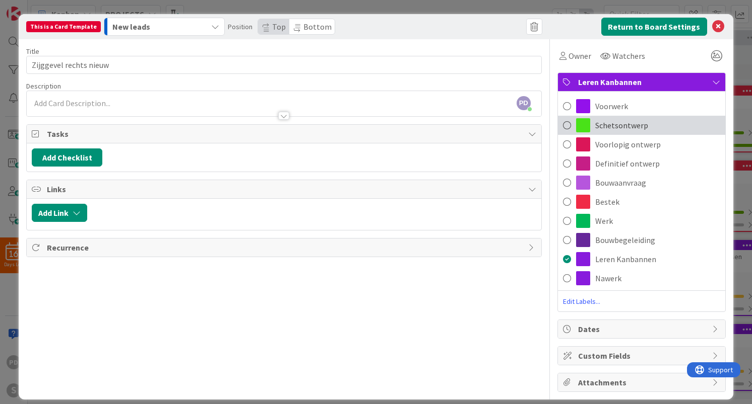
click at [602, 126] on span "Schetsontwerp" at bounding box center [621, 125] width 53 height 12
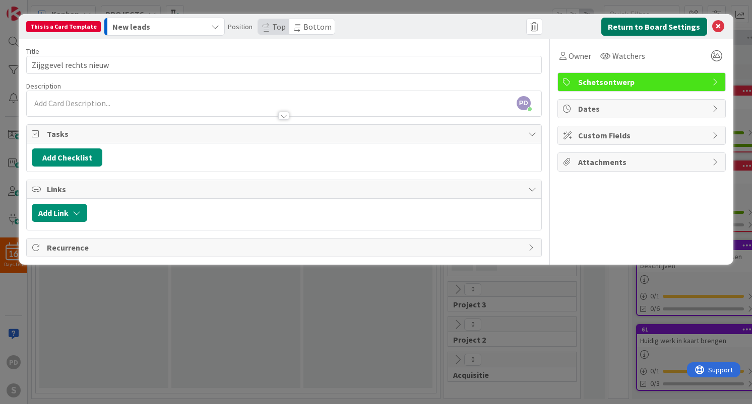
click at [631, 24] on button "Return to Board Settings" at bounding box center [654, 27] width 106 height 18
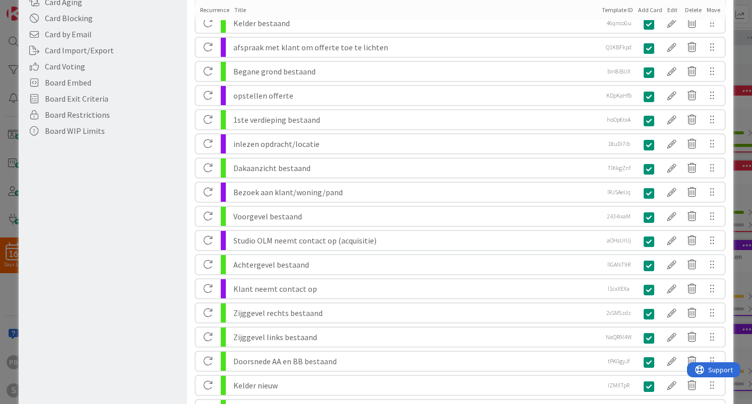
scroll to position [464, 0]
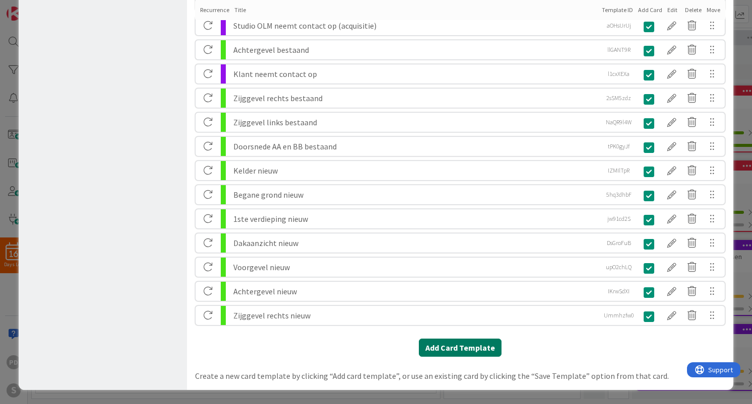
click at [460, 350] on button "Add Card Template" at bounding box center [460, 348] width 83 height 18
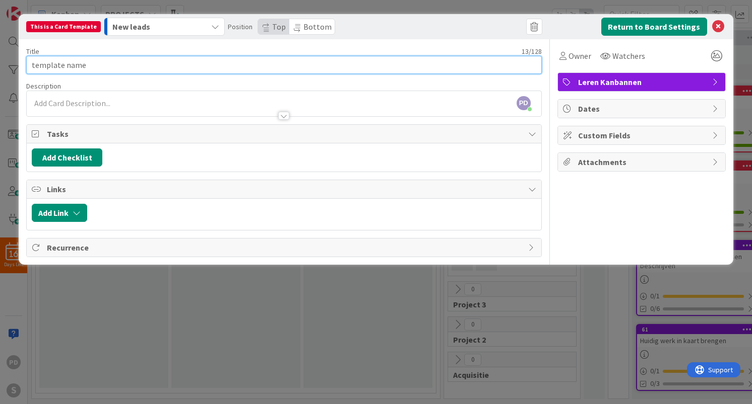
click at [307, 65] on input "template name" at bounding box center [283, 65] width 515 height 18
paste input "Zijggevel links nieuw"
type input "Zijggevel links nieuw"
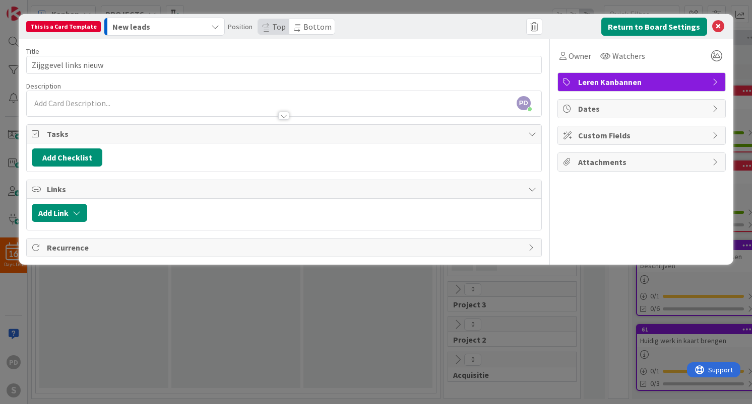
click at [607, 80] on span "Leren Kanbannen" at bounding box center [642, 82] width 129 height 12
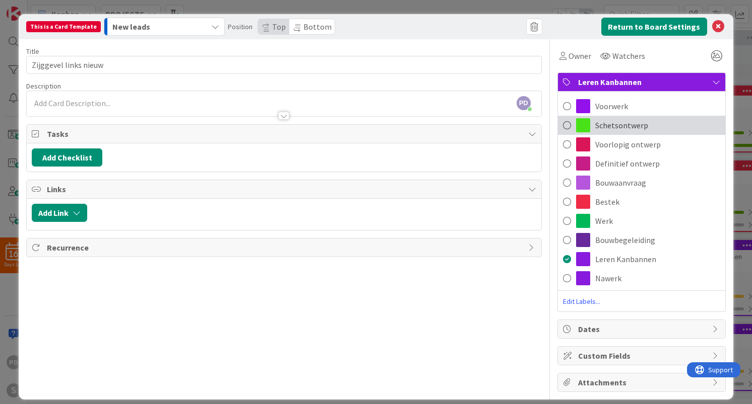
click at [607, 128] on span "Schetsontwerp" at bounding box center [621, 125] width 53 height 12
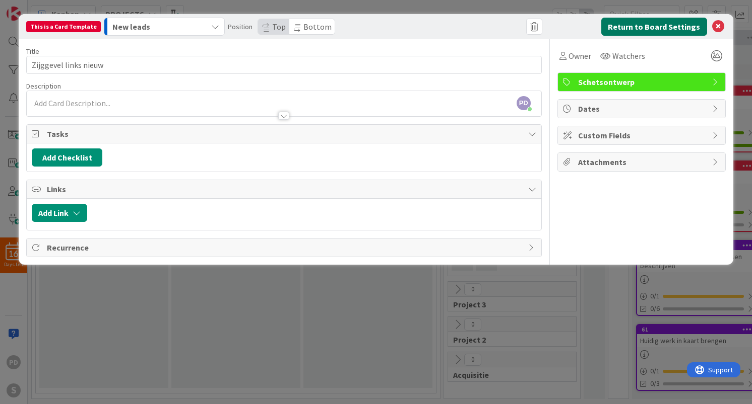
click at [654, 30] on button "Return to Board Settings" at bounding box center [654, 27] width 106 height 18
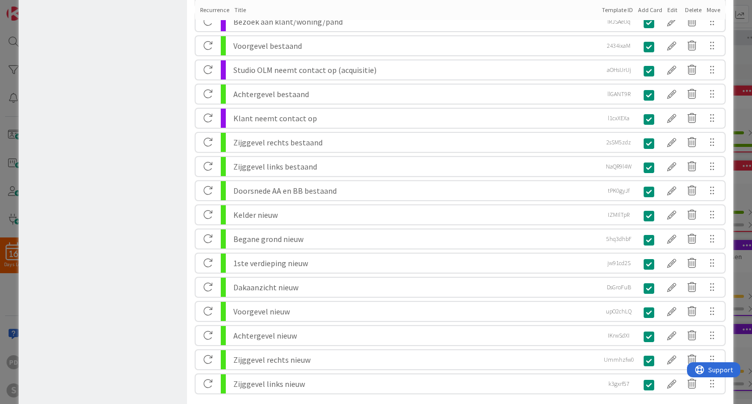
scroll to position [489, 0]
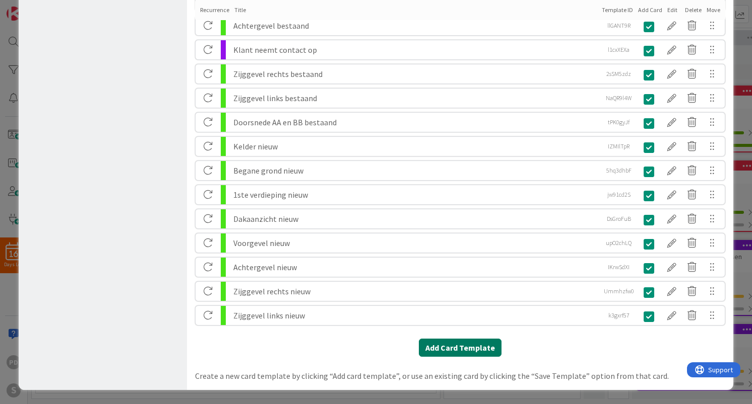
click at [453, 346] on button "Add Card Template" at bounding box center [460, 348] width 83 height 18
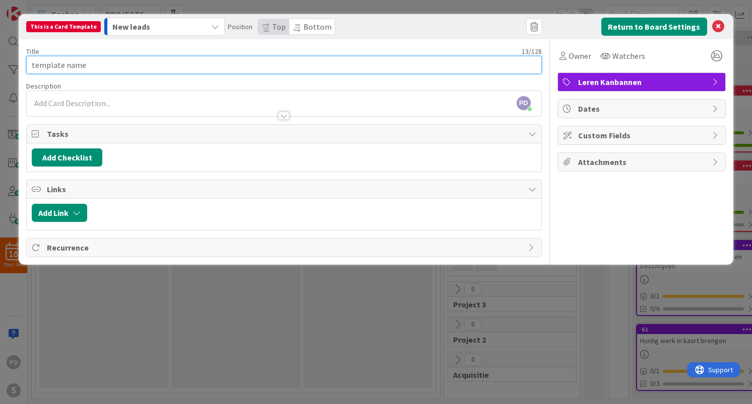
click at [318, 63] on input "template name" at bounding box center [283, 65] width 515 height 18
paste input "Doorsnede AA en BB nieuw"
type input "Doorsnede AA en BB nieuw"
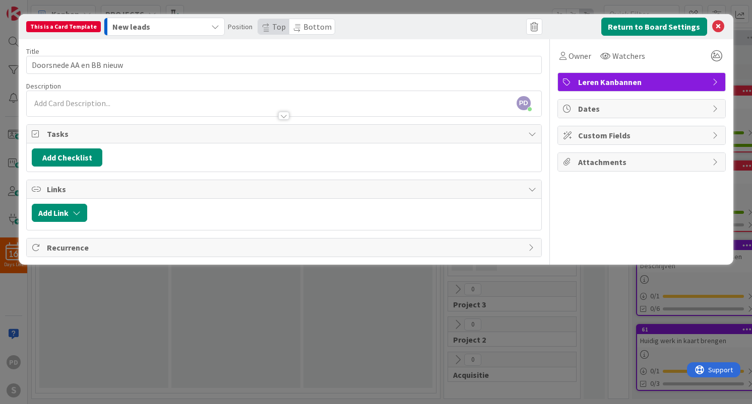
click at [594, 82] on span "Leren Kanbannen" at bounding box center [642, 82] width 129 height 12
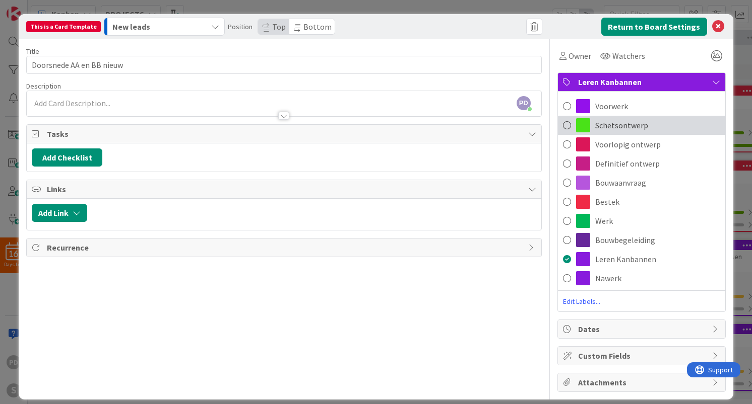
click at [601, 122] on span "Schetsontwerp" at bounding box center [621, 125] width 53 height 12
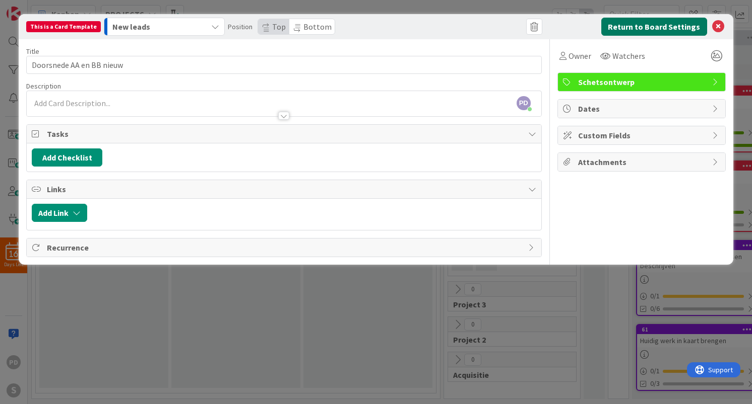
click at [656, 29] on button "Return to Board Settings" at bounding box center [654, 27] width 106 height 18
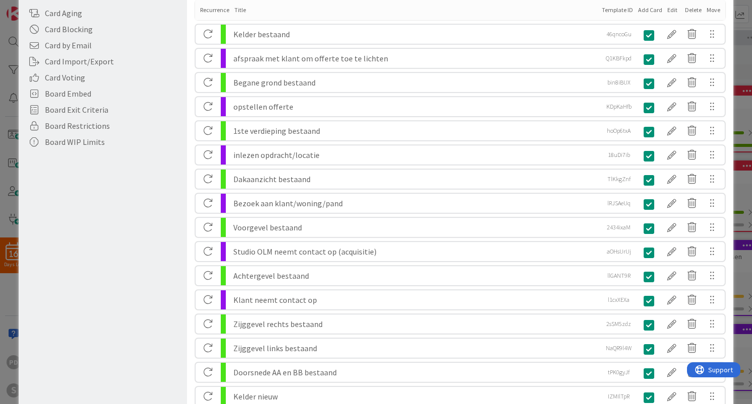
scroll to position [513, 0]
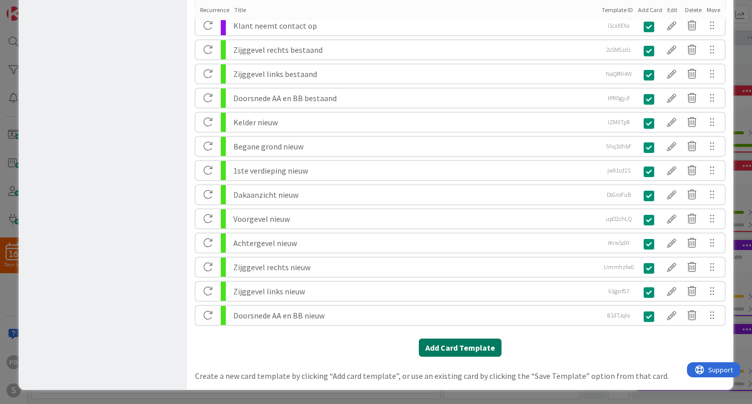
click at [455, 351] on button "Add Card Template" at bounding box center [460, 348] width 83 height 18
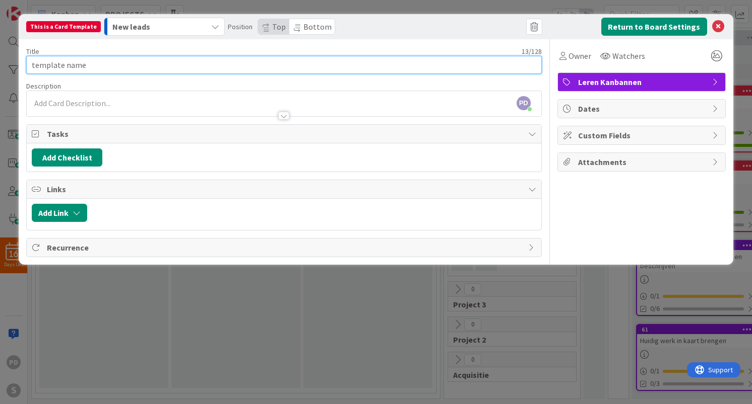
click at [395, 63] on input "template name" at bounding box center [283, 65] width 515 height 18
paste input "Perspectief impressie nieuw"
type input "Perspectief impressie nieuw"
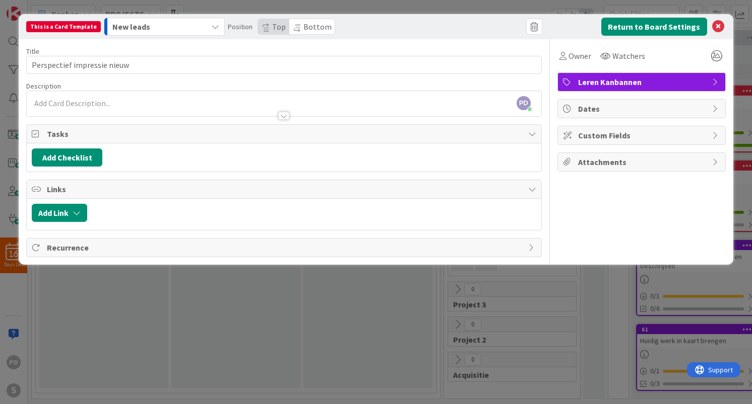
click at [661, 85] on span "Leren Kanbannen" at bounding box center [642, 82] width 129 height 12
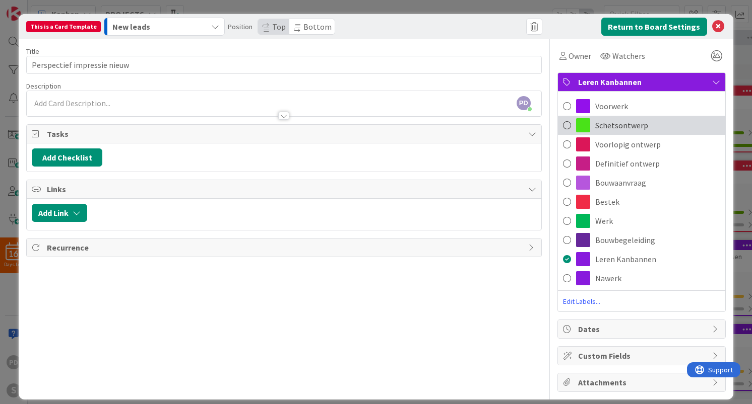
click at [651, 120] on div "Schetsontwerp" at bounding box center [641, 125] width 167 height 19
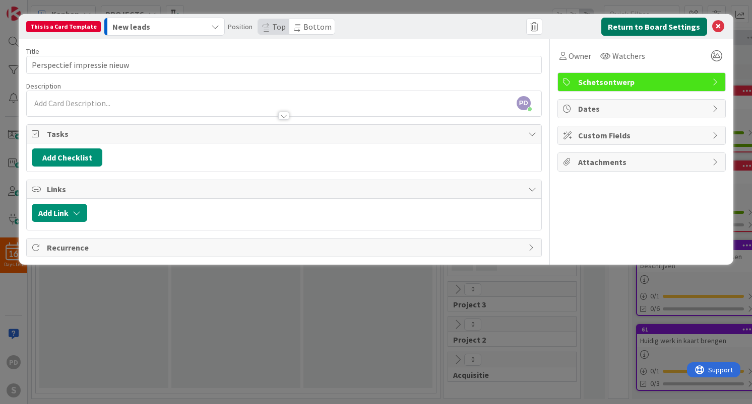
click at [651, 18] on button "Return to Board Settings" at bounding box center [654, 27] width 106 height 18
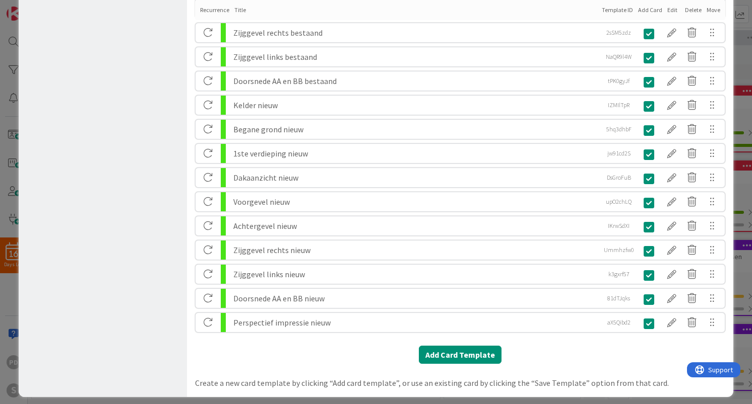
scroll to position [537, 0]
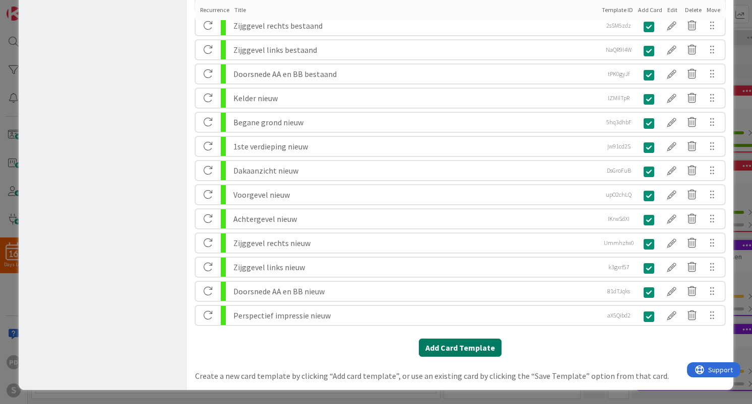
click at [448, 352] on button "Add Card Template" at bounding box center [460, 348] width 83 height 18
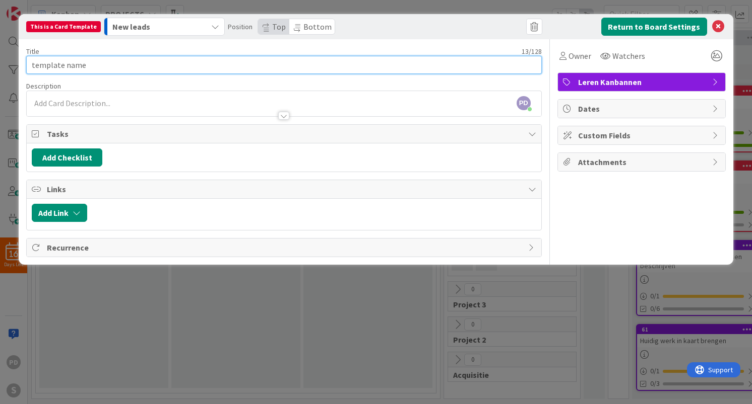
click at [259, 65] on input "template name" at bounding box center [283, 65] width 515 height 18
paste input "Referentie beelden"
type input "Referentie beelden"
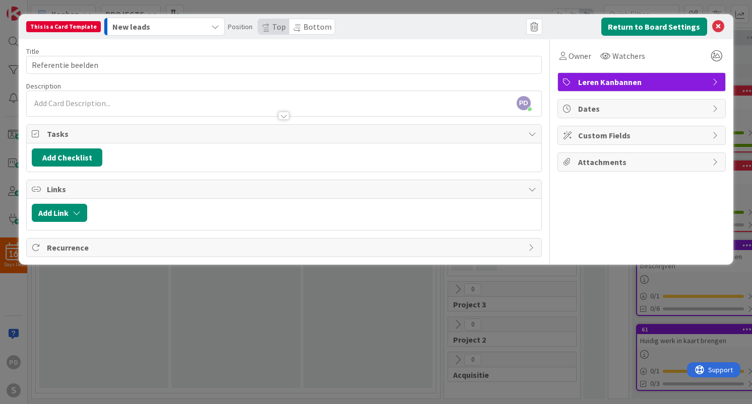
click at [597, 82] on span "Leren Kanbannen" at bounding box center [642, 82] width 129 height 12
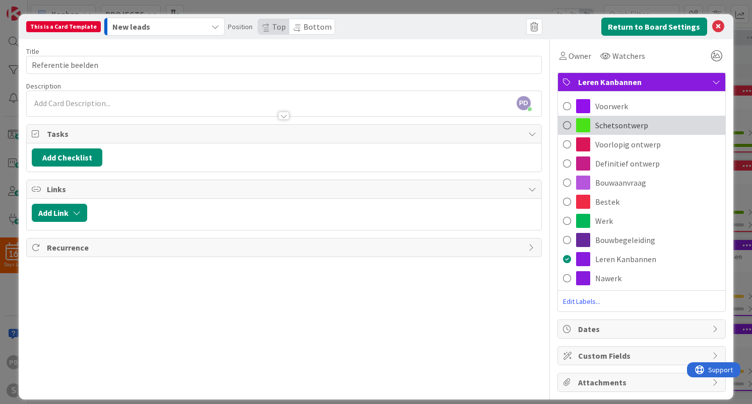
click at [607, 124] on span "Schetsontwerp" at bounding box center [621, 125] width 53 height 12
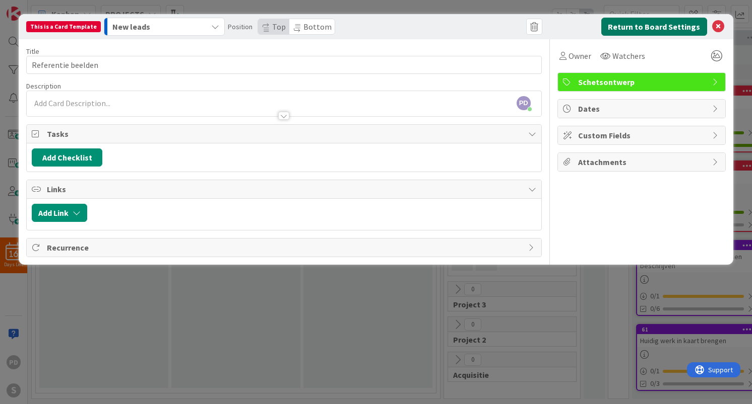
click at [644, 27] on button "Return to Board Settings" at bounding box center [654, 27] width 106 height 18
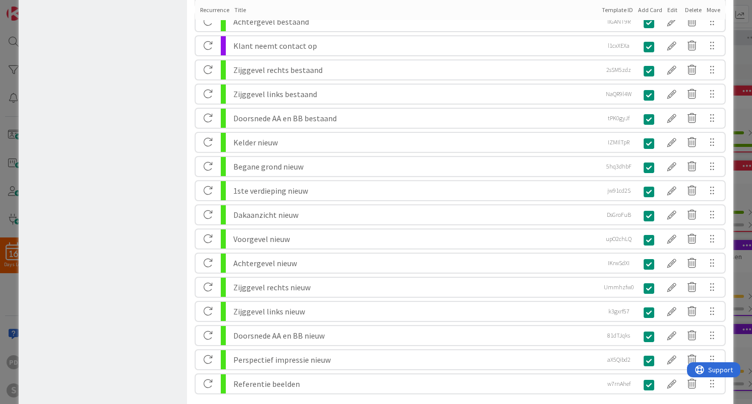
scroll to position [561, 0]
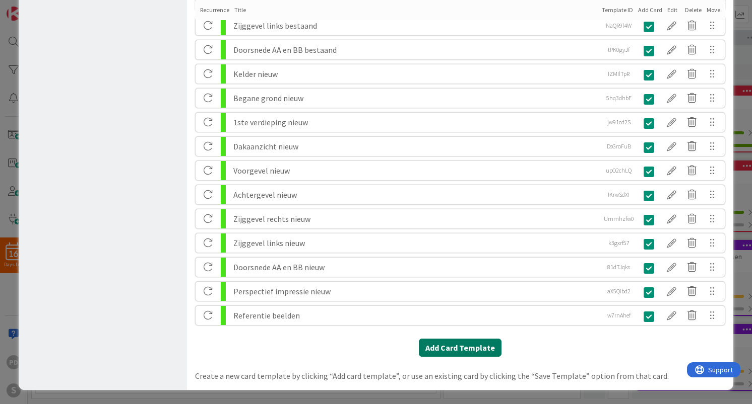
click at [440, 350] on button "Add Card Template" at bounding box center [460, 348] width 83 height 18
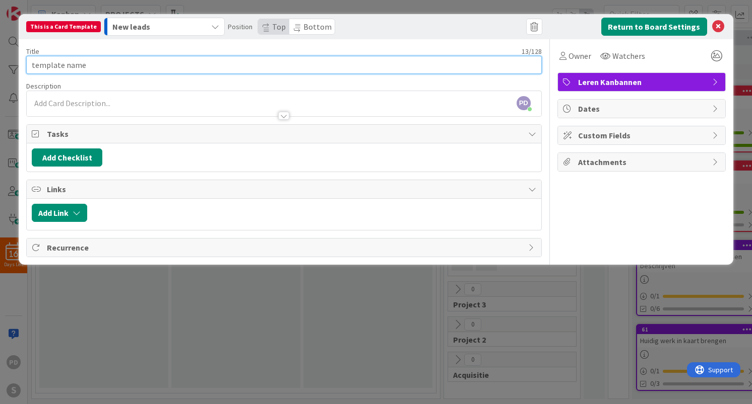
click at [258, 63] on input "template name" at bounding box center [283, 65] width 515 height 18
paste input "Archief onderzoek"
type input "Archief onderzoek"
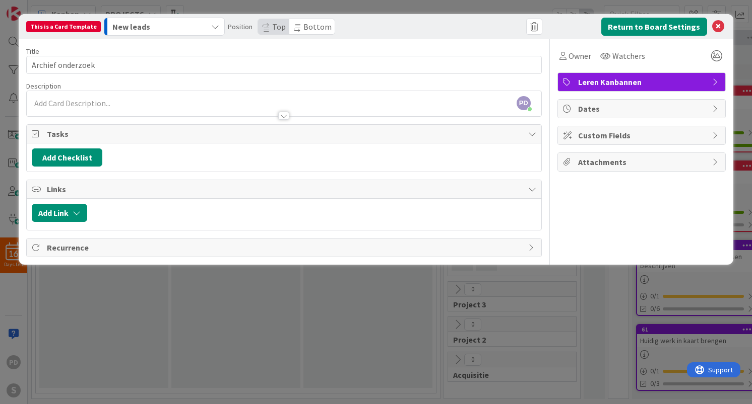
click at [595, 84] on span "Leren Kanbannen" at bounding box center [642, 82] width 129 height 12
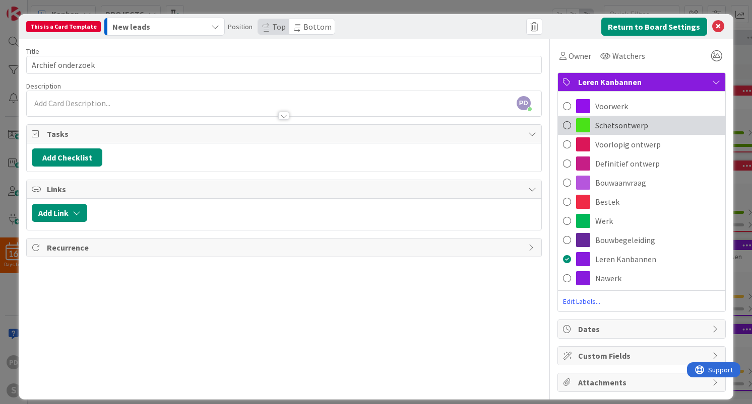
click at [606, 122] on span "Schetsontwerp" at bounding box center [621, 125] width 53 height 12
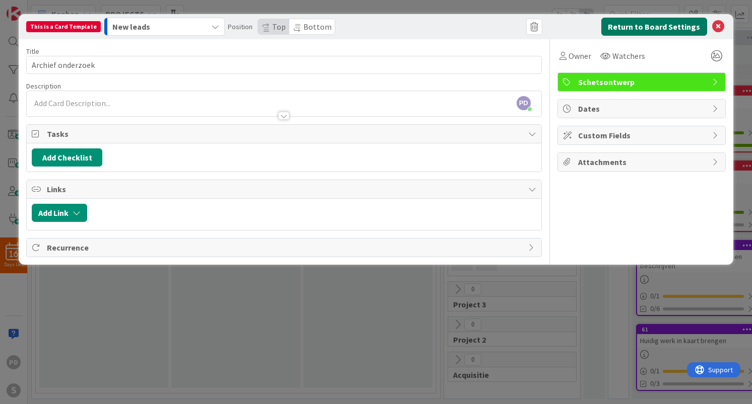
click at [645, 27] on button "Return to Board Settings" at bounding box center [654, 27] width 106 height 18
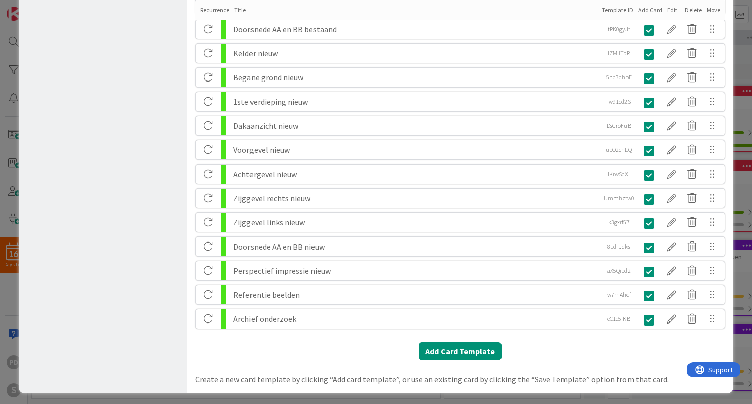
scroll to position [585, 0]
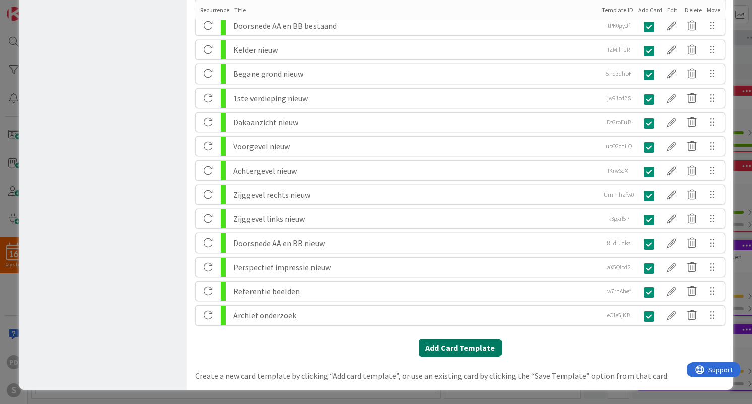
click at [461, 348] on button "Add Card Template" at bounding box center [460, 348] width 83 height 18
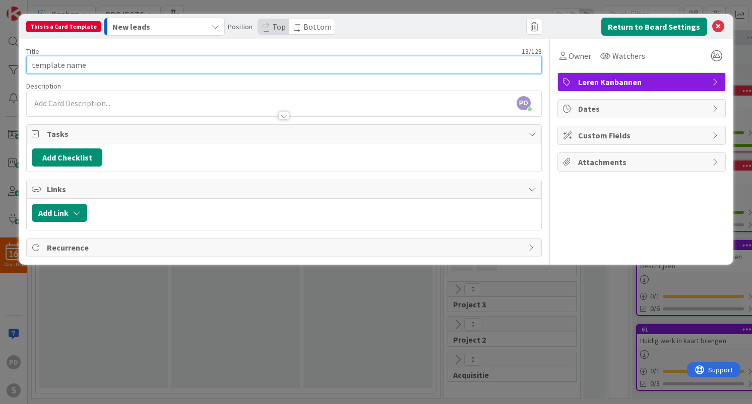
click at [294, 66] on input "template name" at bounding box center [283, 65] width 515 height 18
paste input "Bestaande bouwtekeningen bestuderen"
type input "Bestaande bouwtekeningen bestuderen"
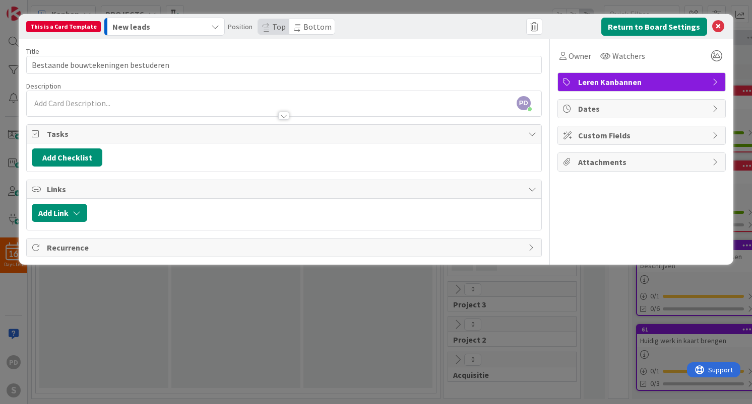
click at [617, 81] on span "Leren Kanbannen" at bounding box center [642, 82] width 129 height 12
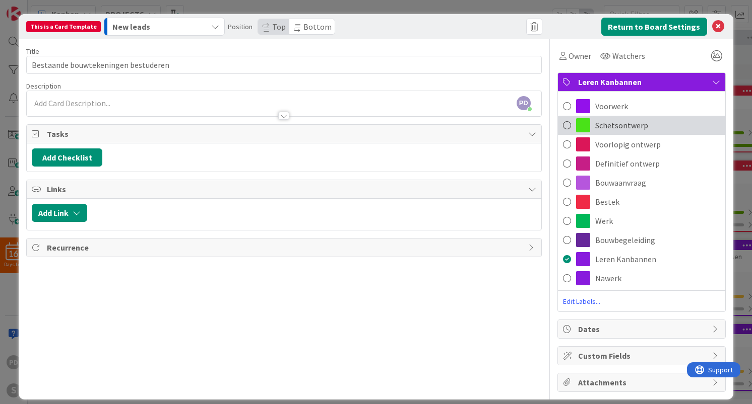
click at [612, 127] on span "Schetsontwerp" at bounding box center [621, 125] width 53 height 12
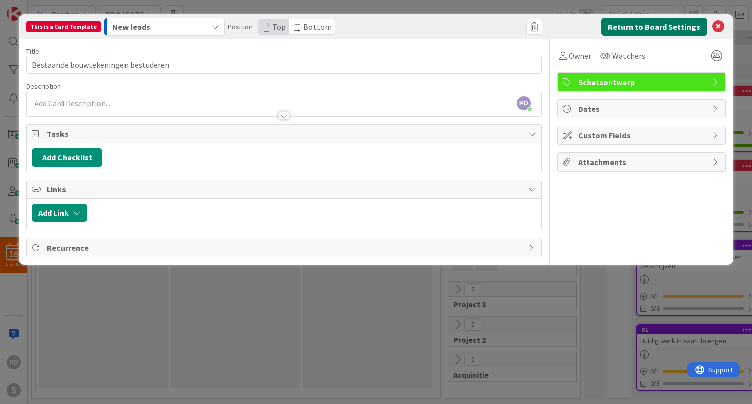
click at [653, 30] on button "Return to Board Settings" at bounding box center [654, 27] width 106 height 18
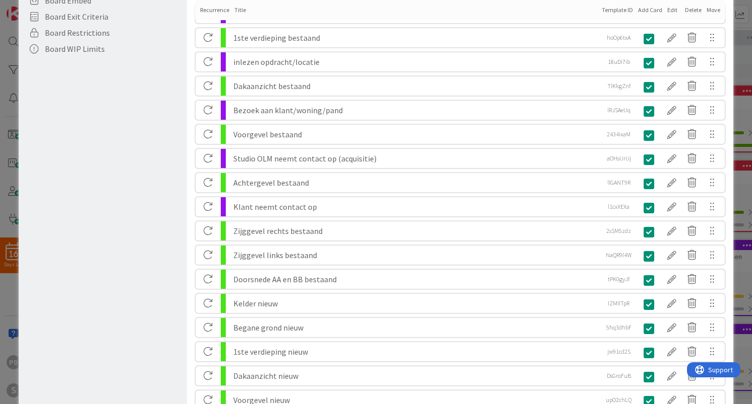
scroll to position [609, 0]
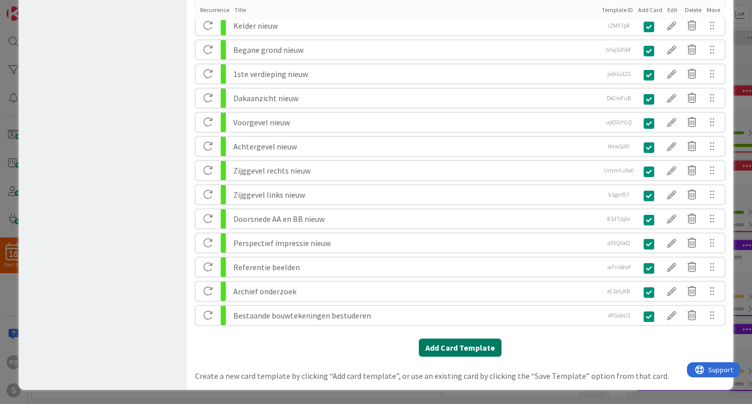
click at [471, 347] on button "Add Card Template" at bounding box center [460, 348] width 83 height 18
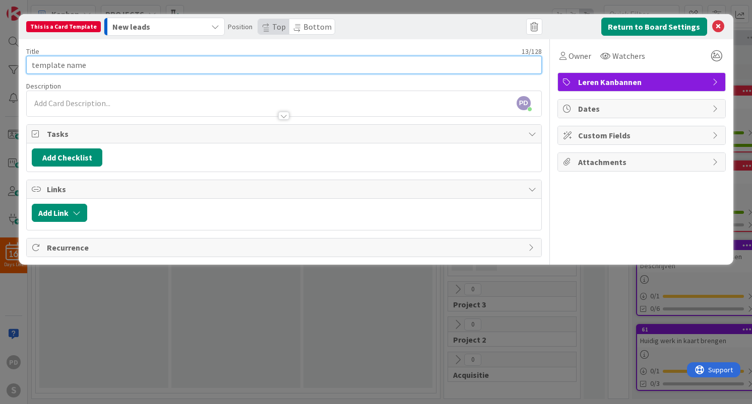
click at [344, 67] on input "template name" at bounding box center [283, 65] width 515 height 18
paste input "Inmeten op locatie incl. foto's maken"
type input "Inmeten op locatie incl. foto's maken"
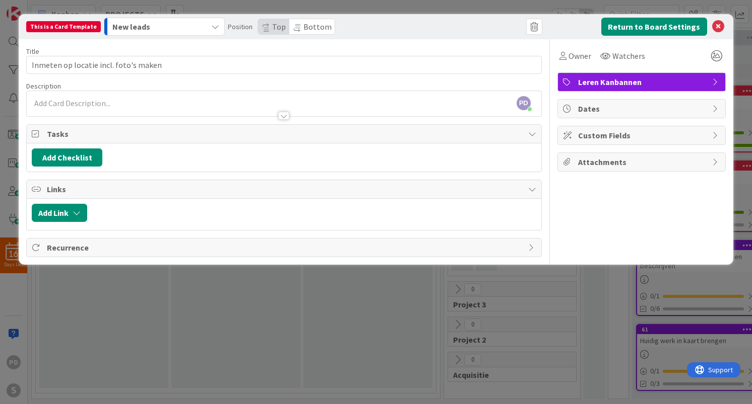
click at [630, 84] on span "Leren Kanbannen" at bounding box center [642, 82] width 129 height 12
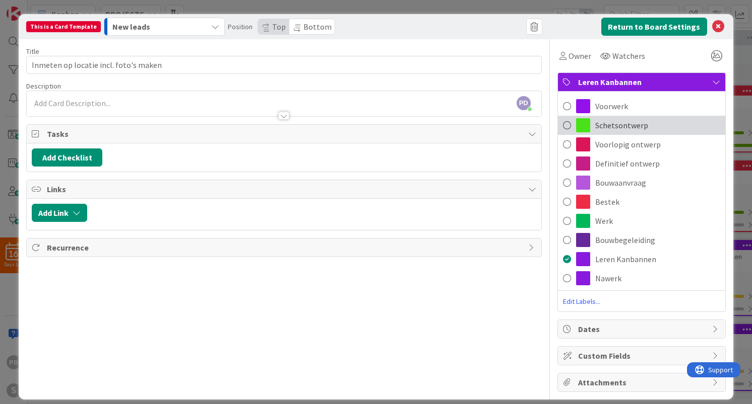
click at [625, 126] on span "Schetsontwerp" at bounding box center [621, 125] width 53 height 12
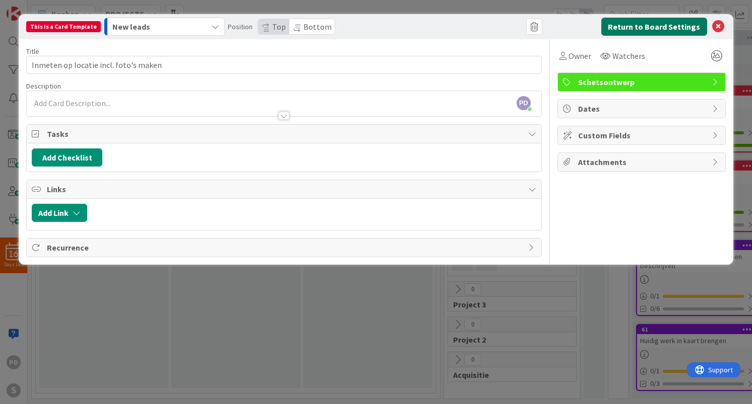
click at [652, 28] on button "Return to Board Settings" at bounding box center [654, 27] width 106 height 18
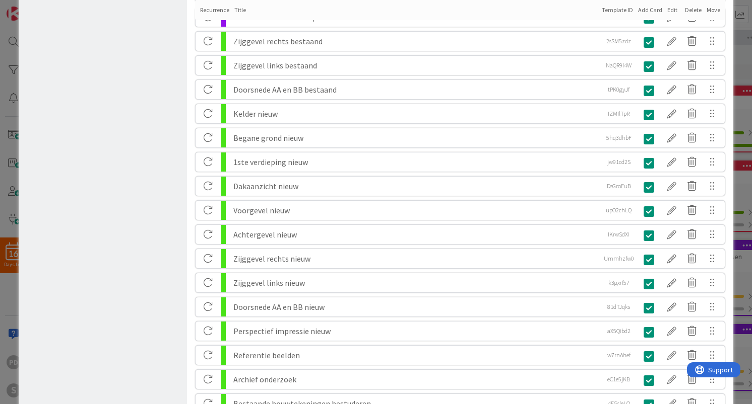
scroll to position [634, 0]
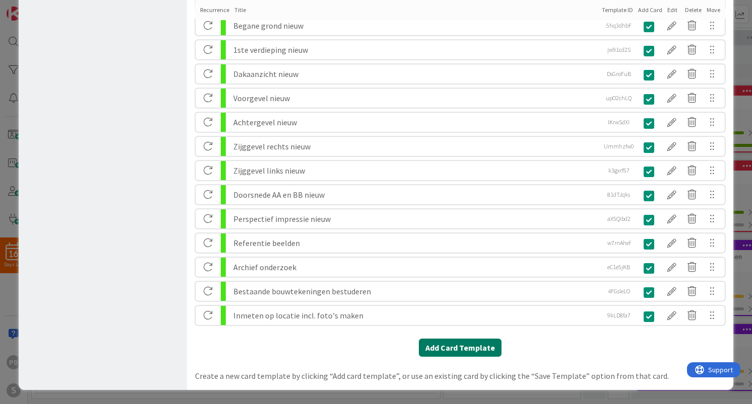
click at [467, 346] on button "Add Card Template" at bounding box center [460, 348] width 83 height 18
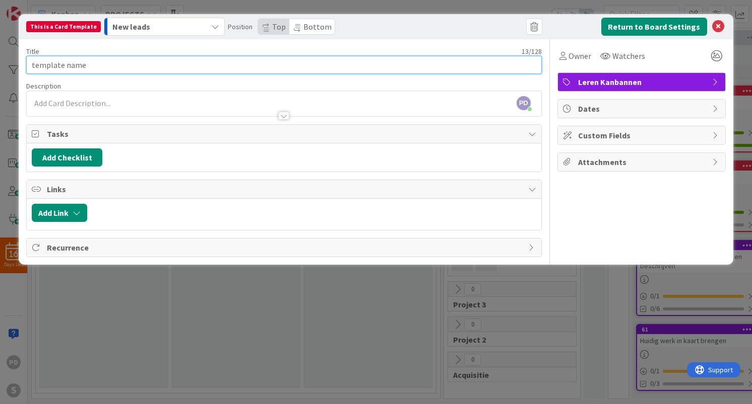
click at [317, 66] on input "template name" at bounding box center [283, 65] width 515 height 18
paste input "Raadplegen betsemmingsplan"
click at [90, 66] on input "Raadplegen betsemmingsplan" at bounding box center [283, 65] width 515 height 18
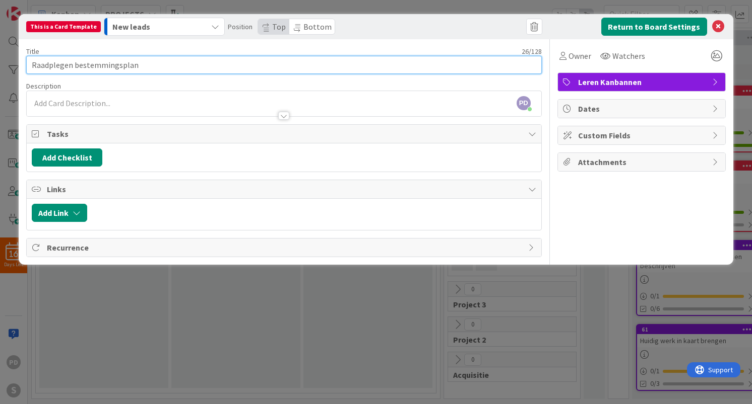
type input "Raadplegen bestemmingsplan"
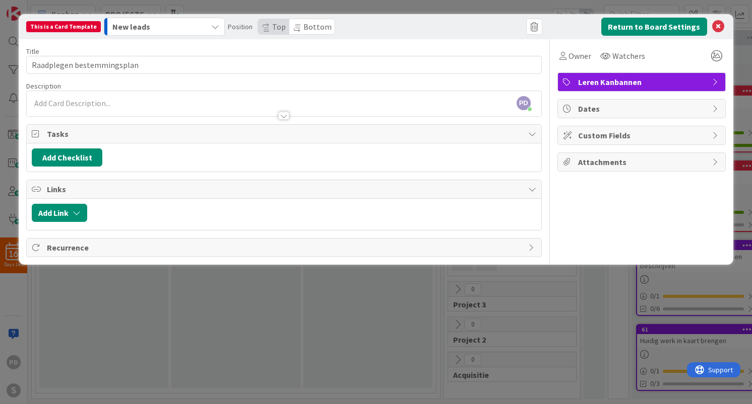
click at [619, 83] on span "Leren Kanbannen" at bounding box center [642, 82] width 129 height 12
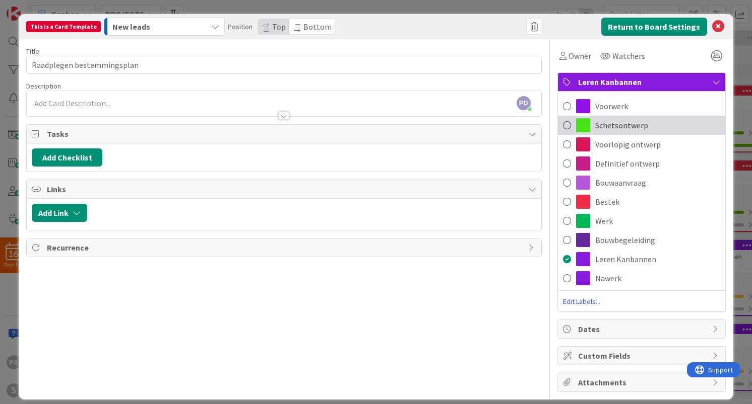
click at [618, 127] on span "Schetsontwerp" at bounding box center [621, 125] width 53 height 12
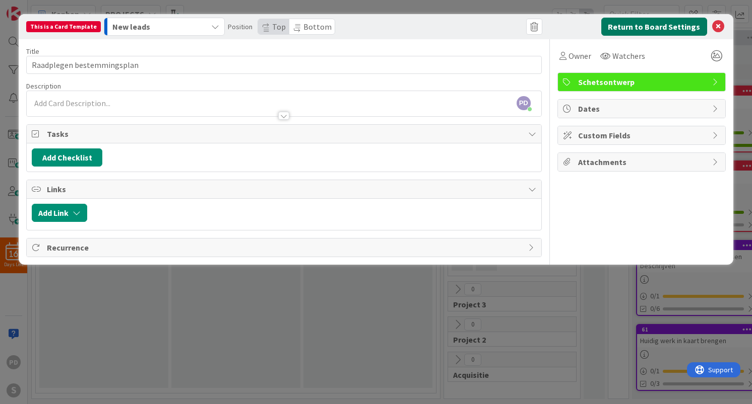
click at [648, 27] on button "Return to Board Settings" at bounding box center [654, 27] width 106 height 18
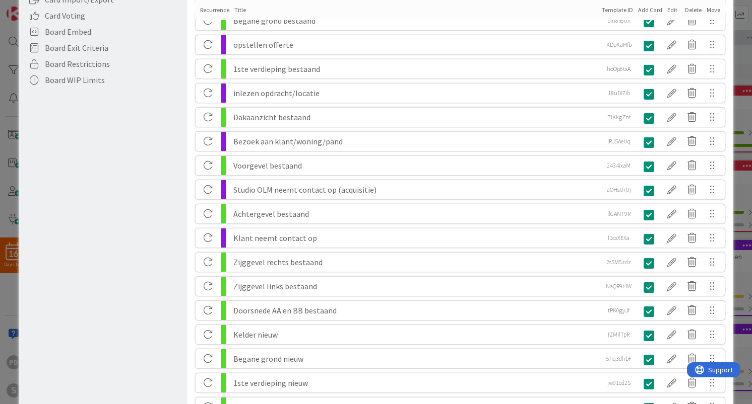
scroll to position [658, 0]
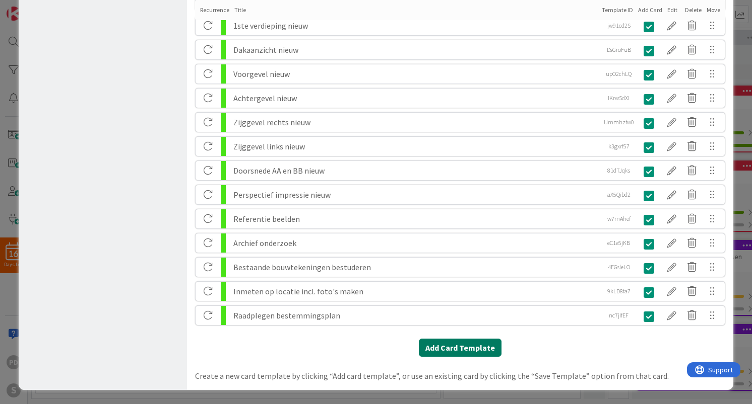
click at [459, 352] on button "Add Card Template" at bounding box center [460, 348] width 83 height 18
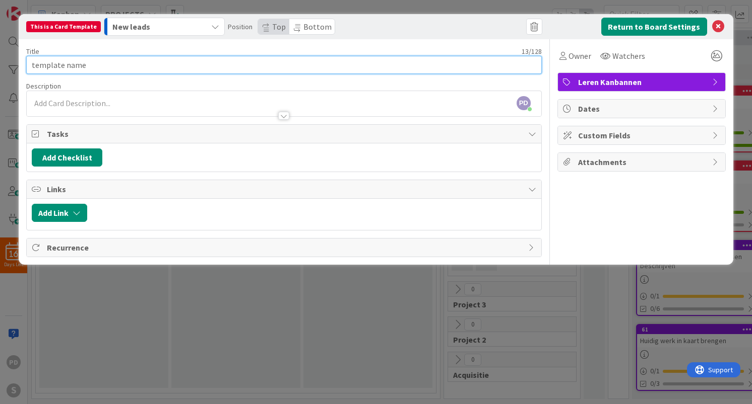
click at [231, 63] on input "template name" at bounding box center [283, 65] width 515 height 18
paste input "Ontwerpen"
type input "Ontwerpen"
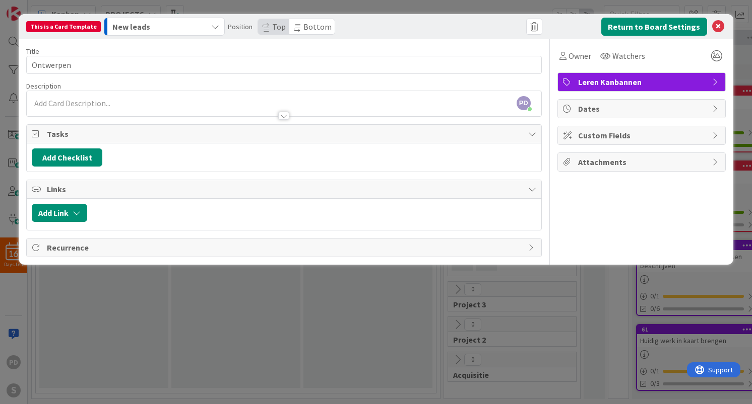
click at [599, 79] on span "Leren Kanbannen" at bounding box center [642, 82] width 129 height 12
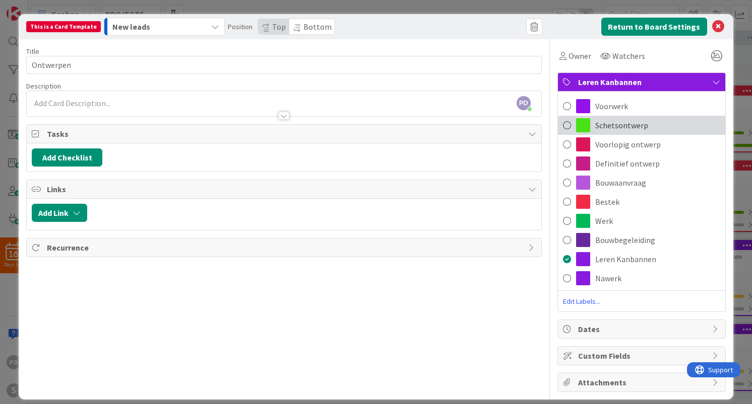
click at [616, 124] on span "Schetsontwerp" at bounding box center [621, 125] width 53 height 12
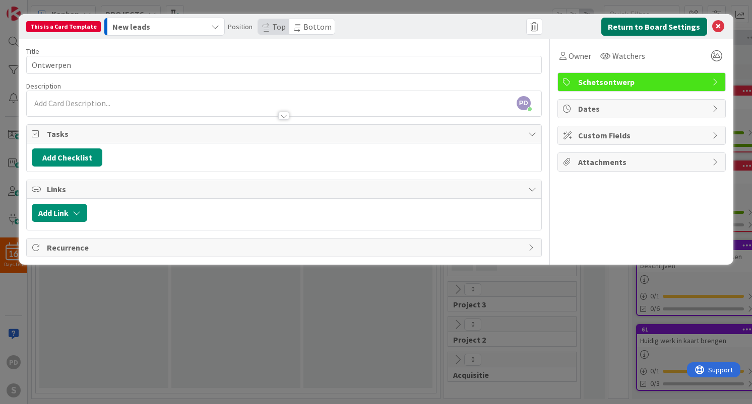
click at [644, 29] on button "Return to Board Settings" at bounding box center [654, 27] width 106 height 18
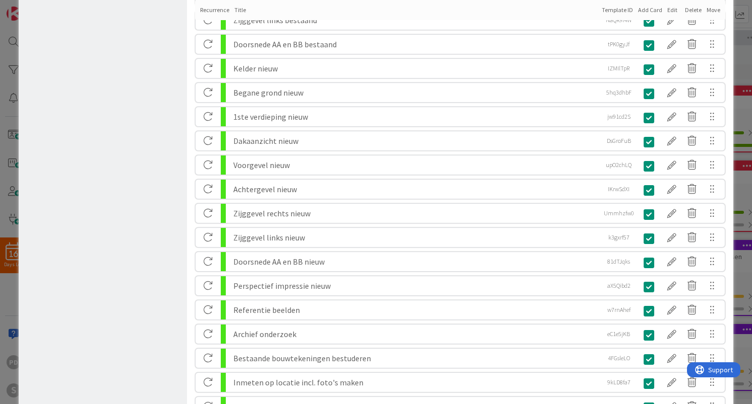
scroll to position [682, 0]
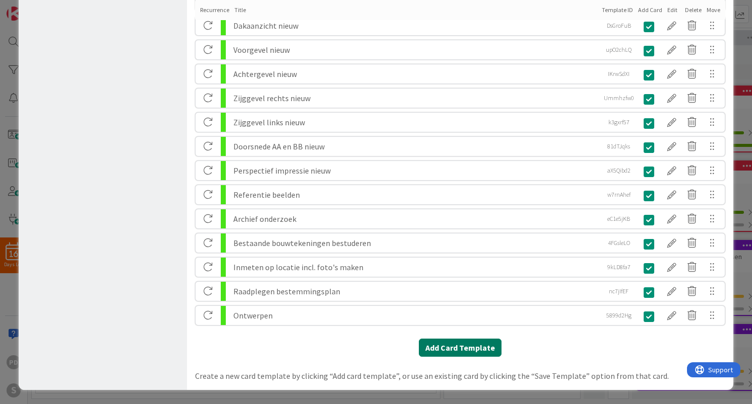
click at [448, 349] on button "Add Card Template" at bounding box center [460, 348] width 83 height 18
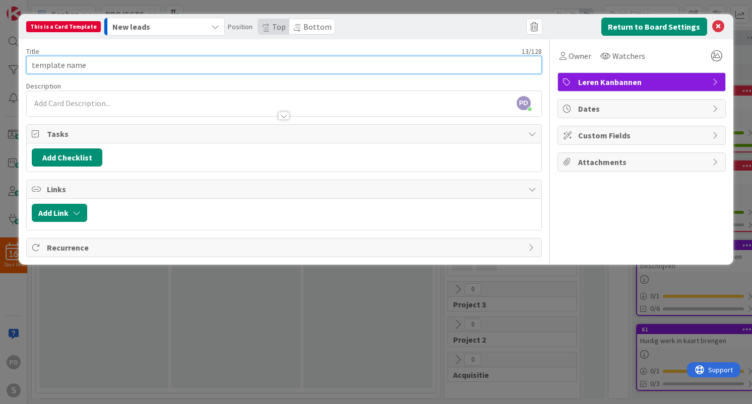
click at [311, 64] on input "template name" at bounding box center [283, 65] width 515 height 18
paste input "Vervaardigen schets"
type input "Vervaardigen schets"
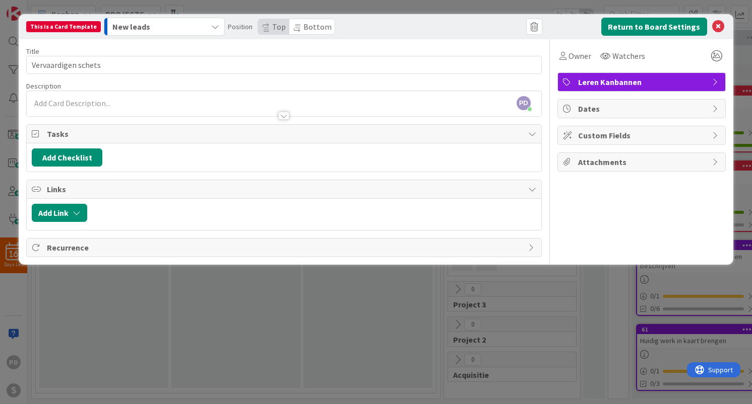
click at [637, 82] on span "Leren Kanbannen" at bounding box center [642, 82] width 129 height 12
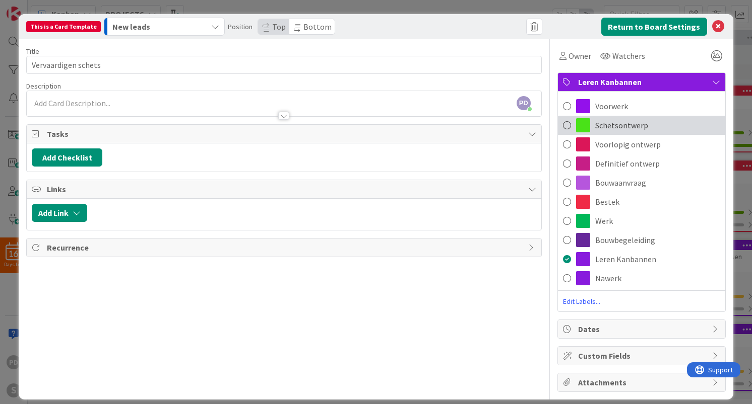
click at [627, 126] on span "Schetsontwerp" at bounding box center [621, 125] width 53 height 12
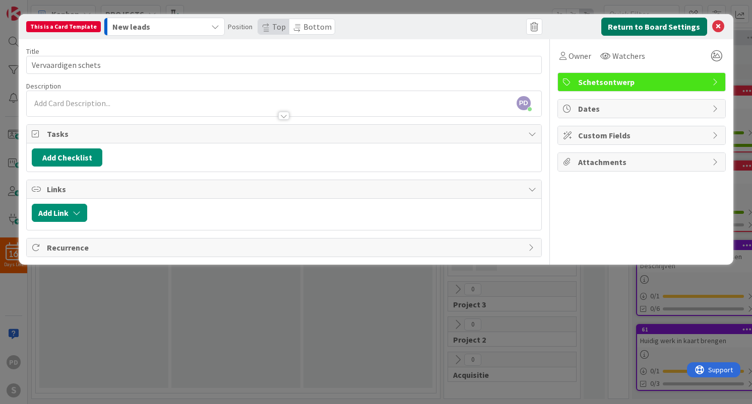
click at [660, 26] on button "Return to Board Settings" at bounding box center [654, 27] width 106 height 18
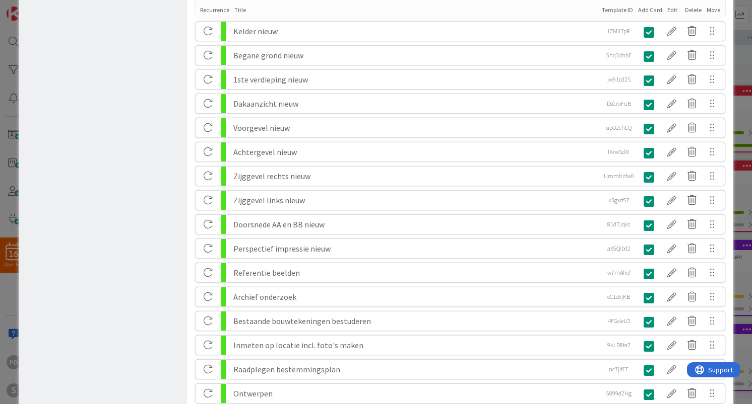
scroll to position [706, 0]
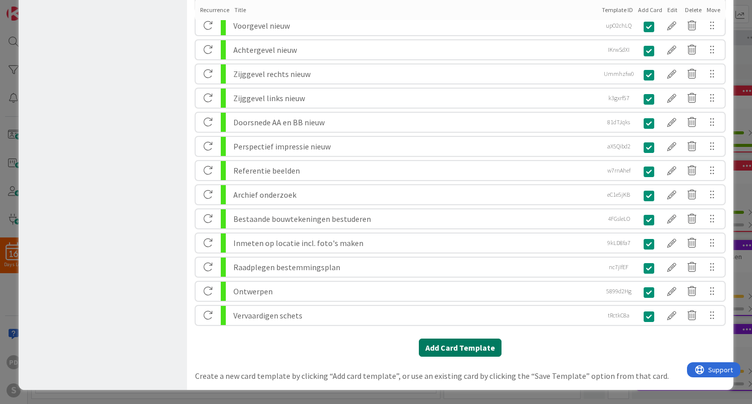
click at [463, 349] on button "Add Card Template" at bounding box center [460, 348] width 83 height 18
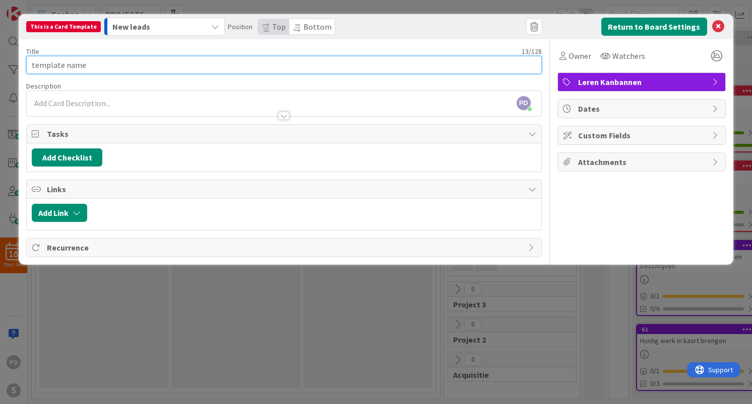
click at [310, 65] on input "template name" at bounding box center [283, 65] width 515 height 18
paste input "Vervaardigen 3D model incl. rendering"
type input "Vervaardigen 3D model incl. rendering"
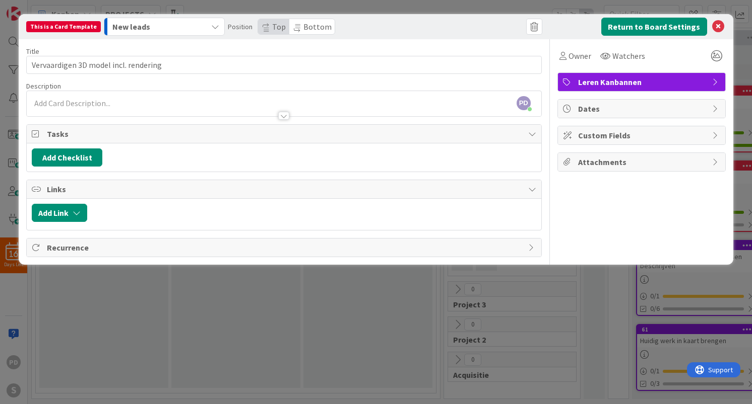
click at [655, 86] on span "Leren Kanbannen" at bounding box center [642, 82] width 129 height 12
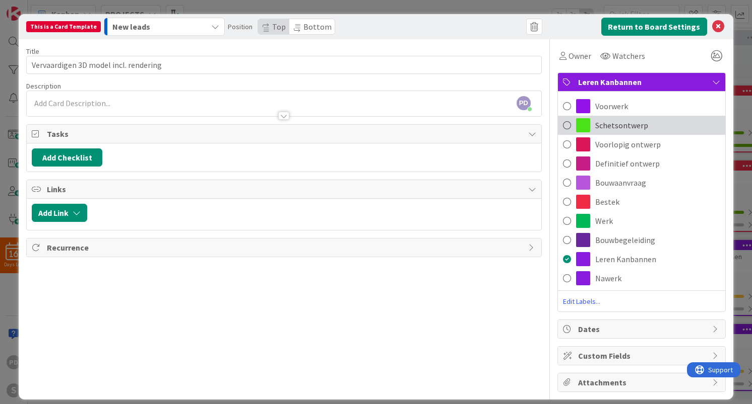
click at [638, 126] on span "Schetsontwerp" at bounding box center [621, 125] width 53 height 12
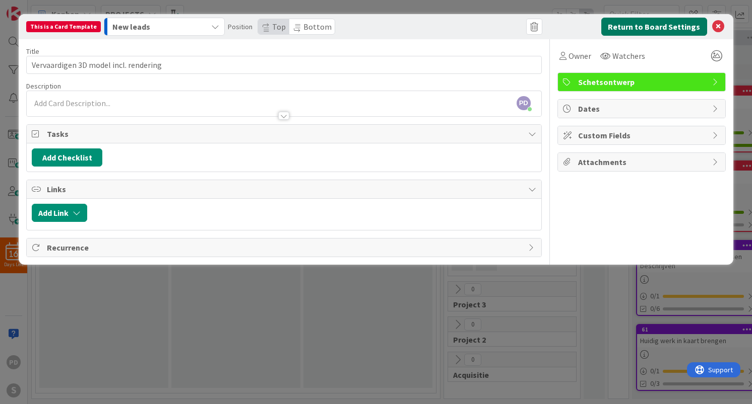
click at [661, 26] on button "Return to Board Settings" at bounding box center [654, 27] width 106 height 18
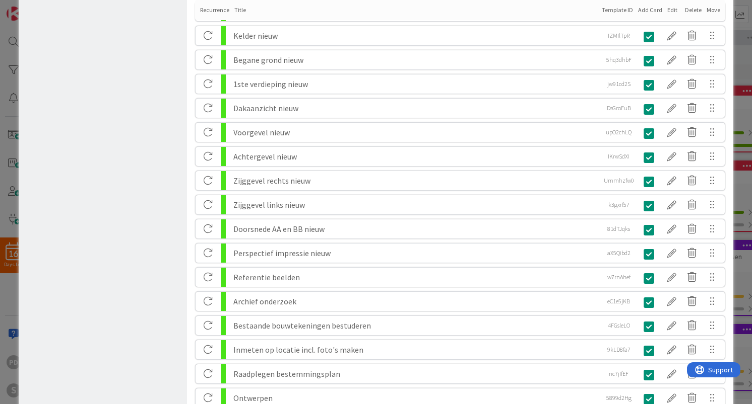
scroll to position [699, 0]
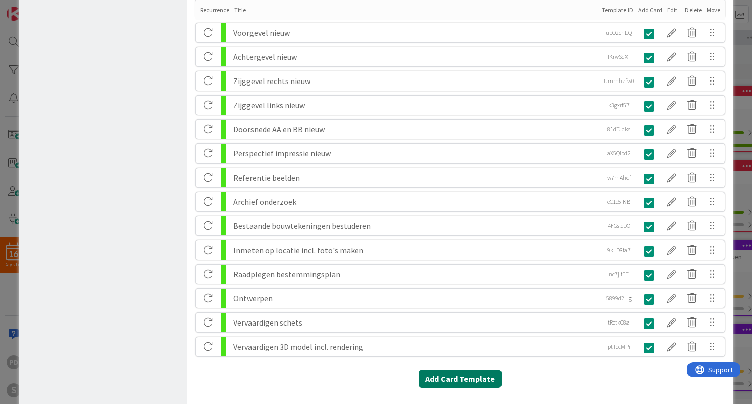
click at [458, 377] on button "Add Card Template" at bounding box center [460, 379] width 83 height 18
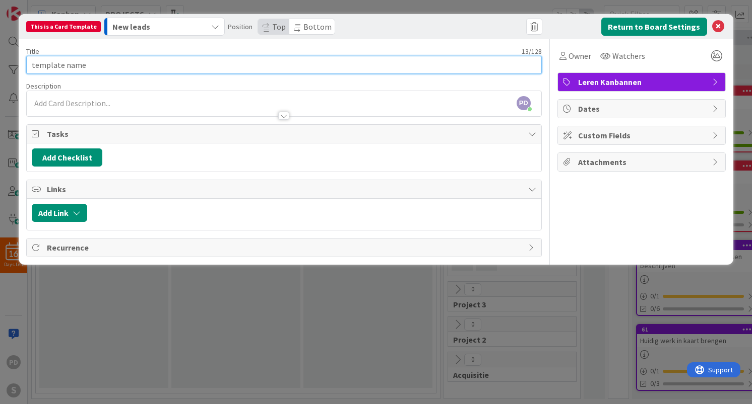
click at [377, 64] on input "template name" at bounding box center [283, 65] width 515 height 18
paste input "Vervaardigen Maquett"
type input "Vervaardigen Maquette"
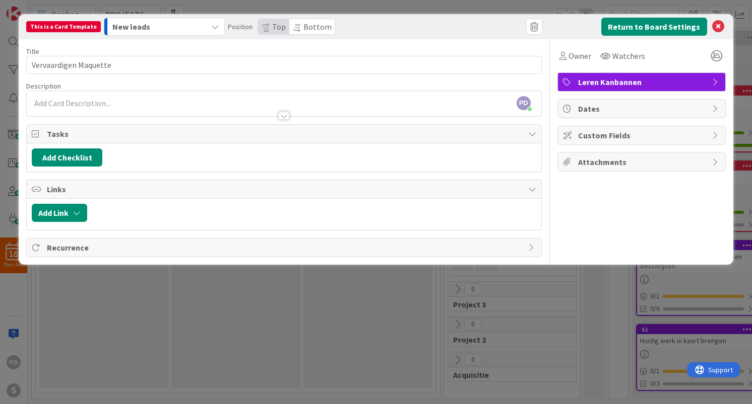
click at [611, 83] on span "Leren Kanbannen" at bounding box center [642, 82] width 129 height 12
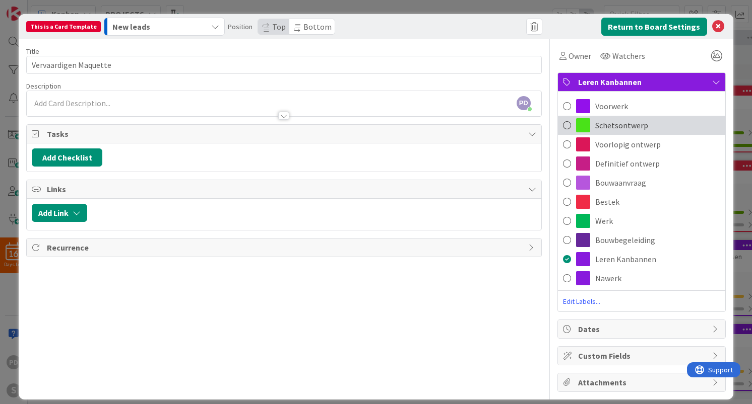
click at [609, 127] on span "Schetsontwerp" at bounding box center [621, 125] width 53 height 12
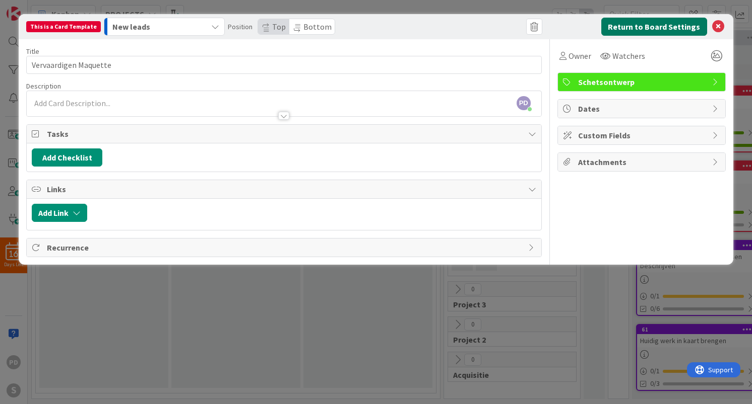
click at [648, 28] on button "Return to Board Settings" at bounding box center [654, 27] width 106 height 18
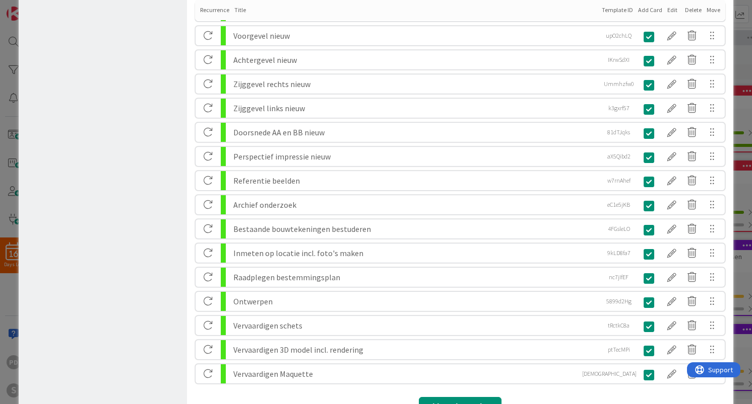
scroll to position [755, 0]
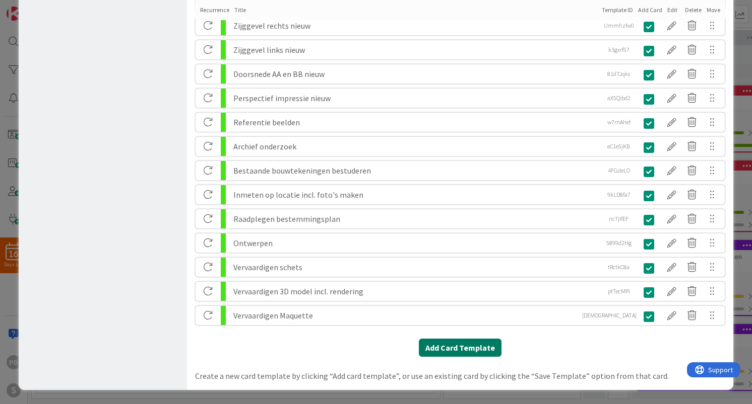
click at [462, 346] on button "Add Card Template" at bounding box center [460, 348] width 83 height 18
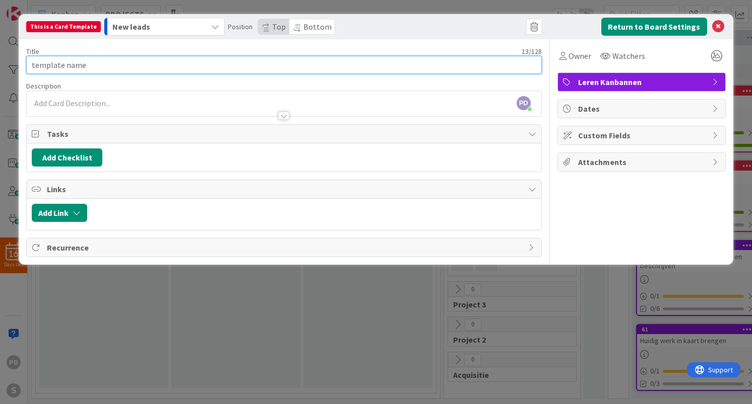
click at [350, 62] on input "template name" at bounding box center [283, 65] width 515 height 18
paste input "Kadaster raadplegen indien nodig"
drag, startPoint x: 102, startPoint y: 65, endPoint x: 177, endPoint y: 74, distance: 75.5
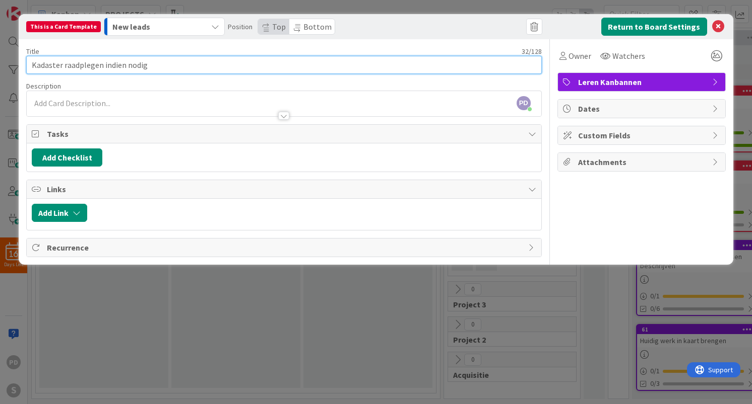
click at [176, 74] on input "Kadaster raadplegen indien nodig" at bounding box center [283, 65] width 515 height 18
type input "Kadaster raadplegen"
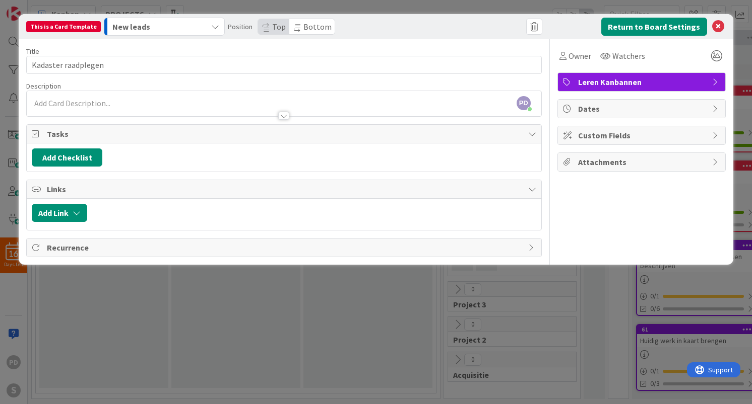
click at [599, 84] on span "Leren Kanbannen" at bounding box center [642, 82] width 129 height 12
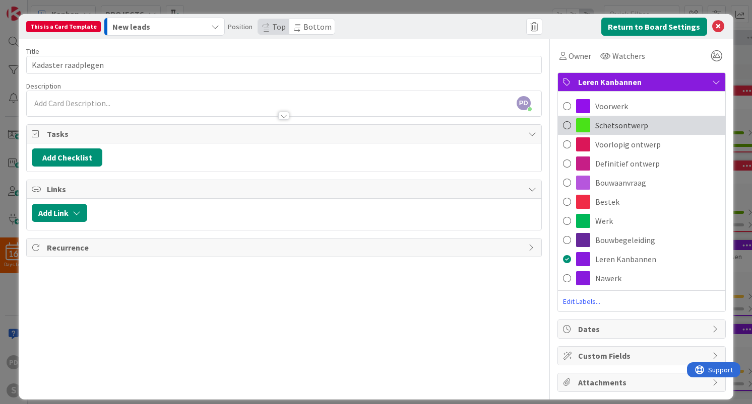
click at [607, 129] on span "Schetsontwerp" at bounding box center [621, 125] width 53 height 12
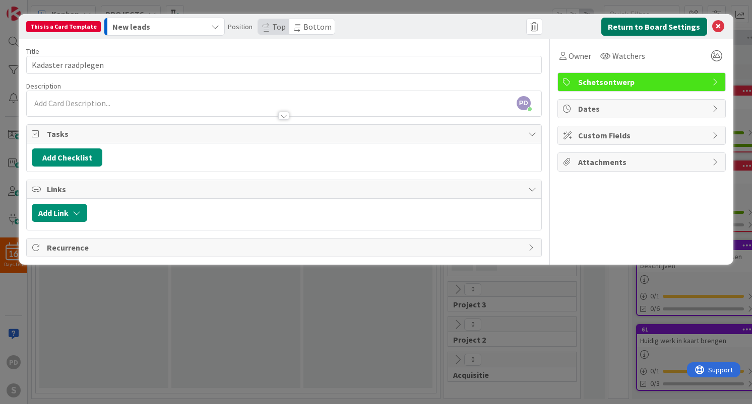
click at [641, 29] on button "Return to Board Settings" at bounding box center [654, 27] width 106 height 18
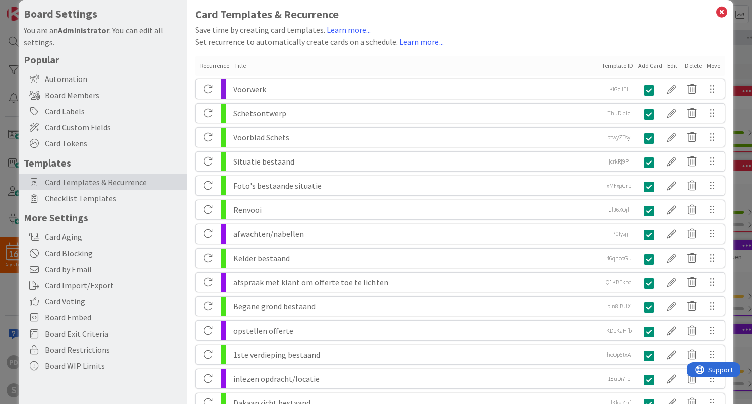
scroll to position [3, 0]
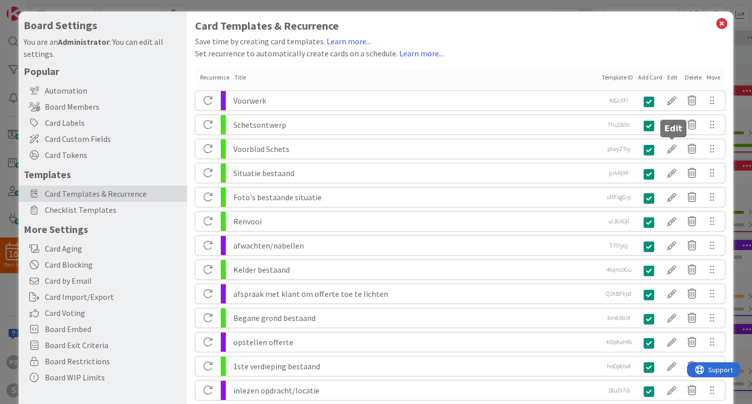
click at [671, 150] on div at bounding box center [671, 149] width 20 height 17
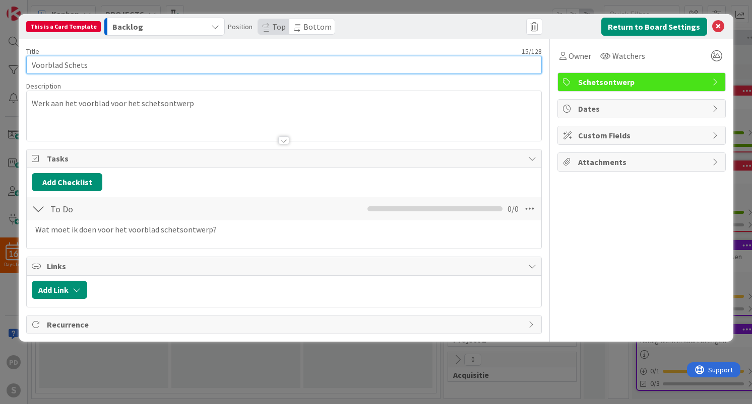
click at [31, 66] on input "Voorblad Schets" at bounding box center [283, 65] width 515 height 18
type input "SO-00 Voorblad Schets"
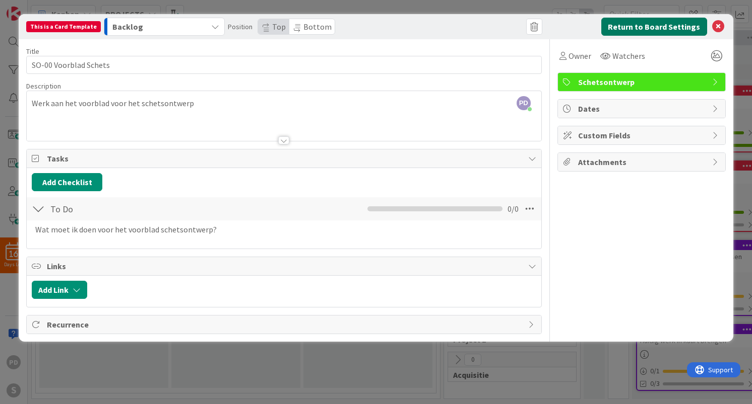
click at [648, 27] on button "Return to Board Settings" at bounding box center [654, 27] width 106 height 18
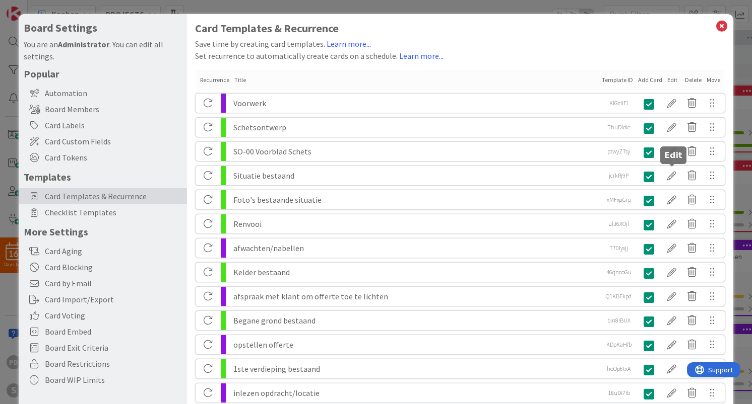
click at [671, 177] on div at bounding box center [671, 175] width 20 height 17
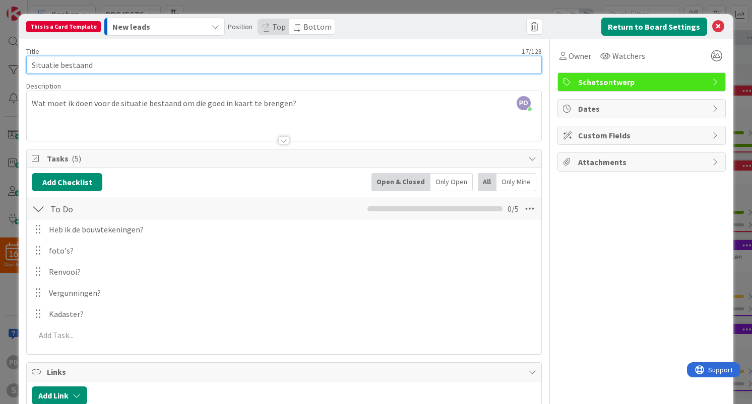
click at [31, 65] on input "Situatie bestaand" at bounding box center [283, 65] width 515 height 18
type input "SO-00 Situatie bestaand"
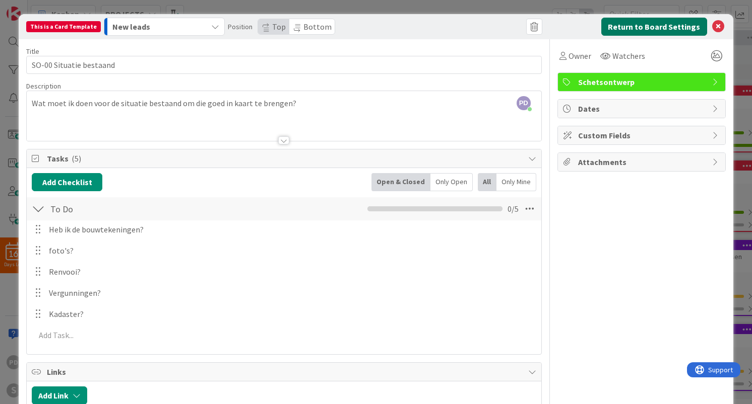
click at [665, 29] on button "Return to Board Settings" at bounding box center [654, 27] width 106 height 18
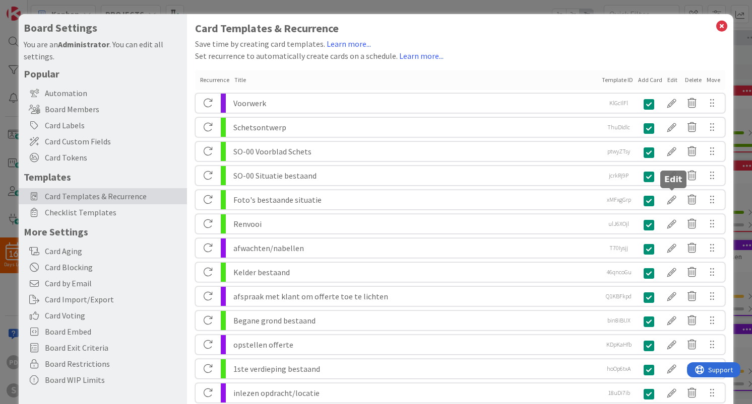
click at [671, 201] on div at bounding box center [671, 199] width 20 height 17
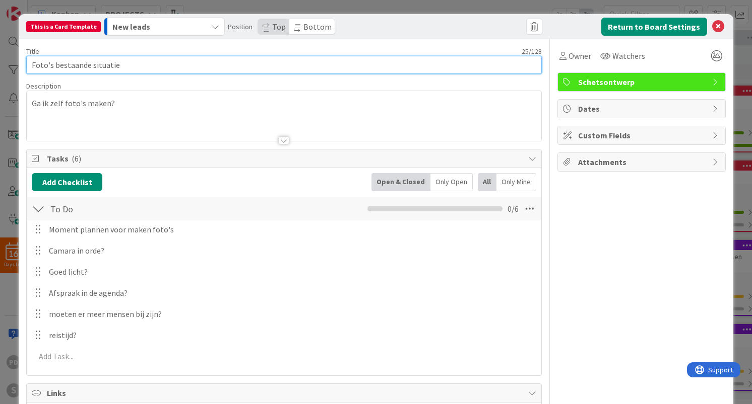
click at [32, 65] on input "Foto's bestaande situatie" at bounding box center [283, 65] width 515 height 18
type input "SO-00 Foto's bestaande situatie"
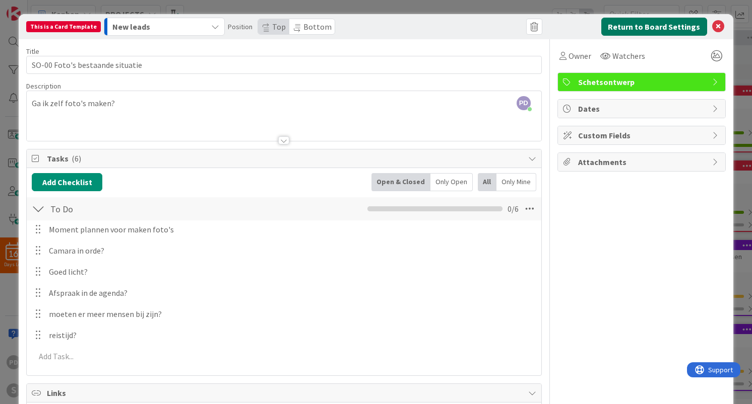
click at [651, 26] on button "Return to Board Settings" at bounding box center [654, 27] width 106 height 18
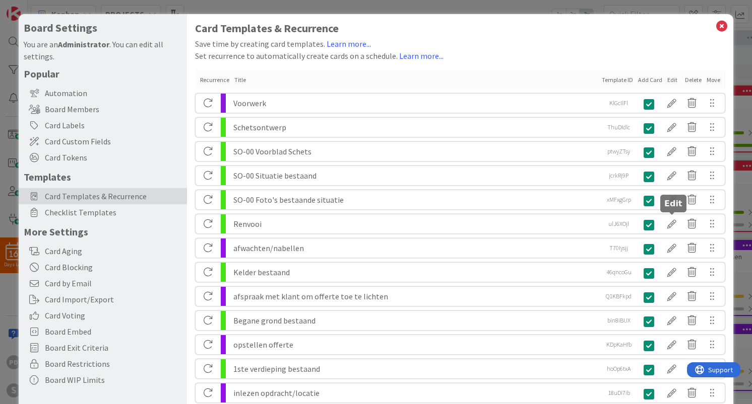
click at [668, 225] on div at bounding box center [671, 224] width 20 height 17
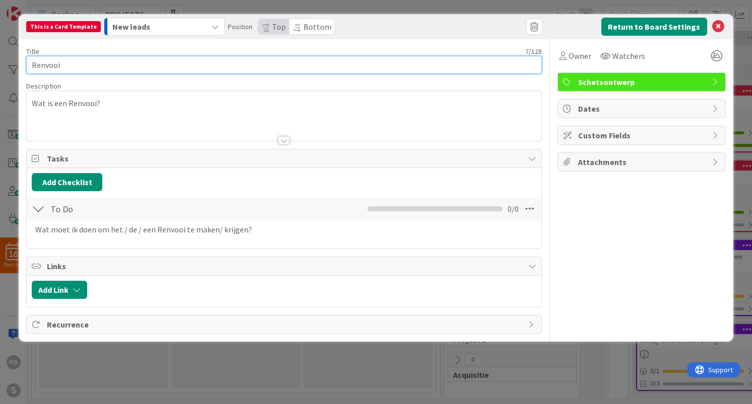
click at [31, 64] on input "Renvooi" at bounding box center [283, 65] width 515 height 18
type input "SO-01 Renvooi"
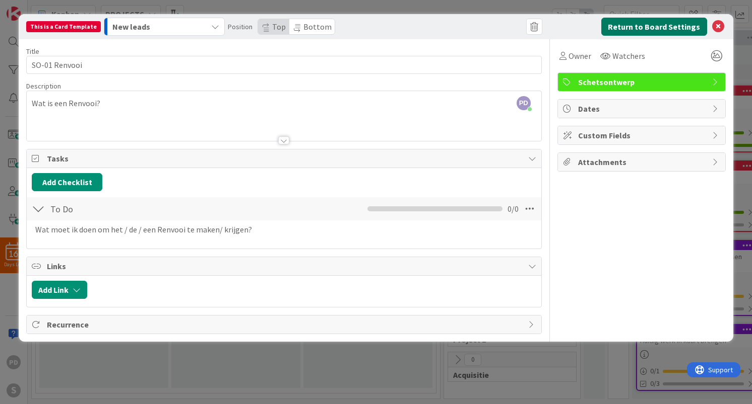
click at [663, 24] on button "Return to Board Settings" at bounding box center [654, 27] width 106 height 18
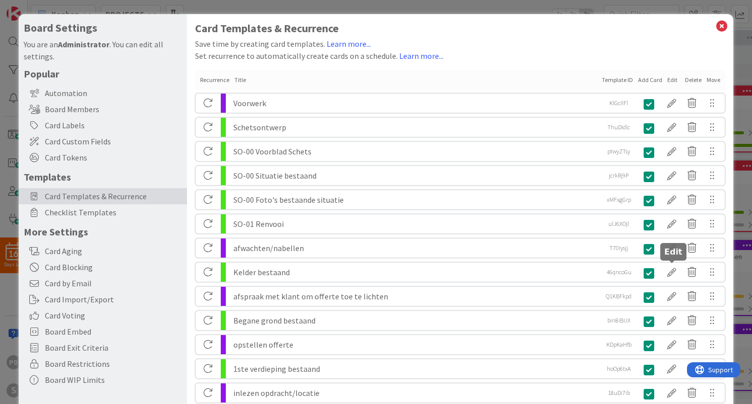
click at [669, 272] on div at bounding box center [671, 272] width 20 height 17
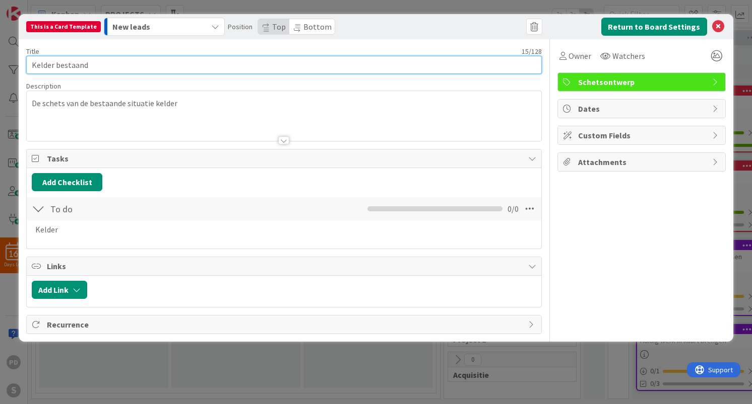
click at [31, 66] on input "Kelder bestaand" at bounding box center [283, 65] width 515 height 18
type input "SO-09 Kelder bestaand"
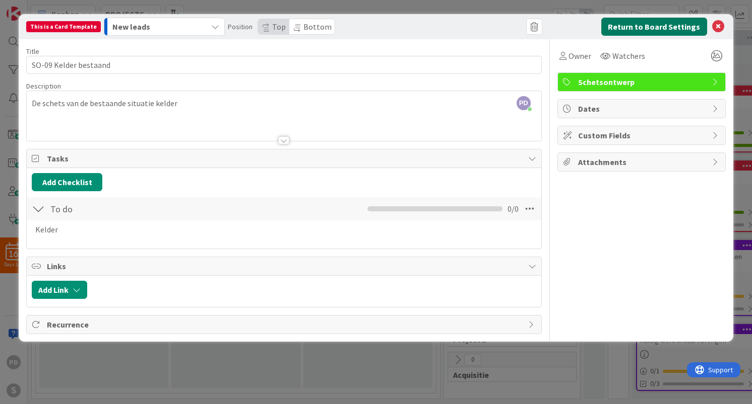
click at [662, 27] on button "Return to Board Settings" at bounding box center [654, 27] width 106 height 18
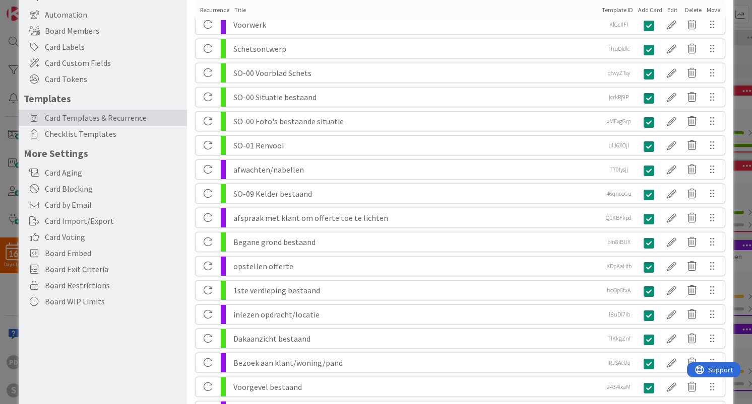
scroll to position [84, 0]
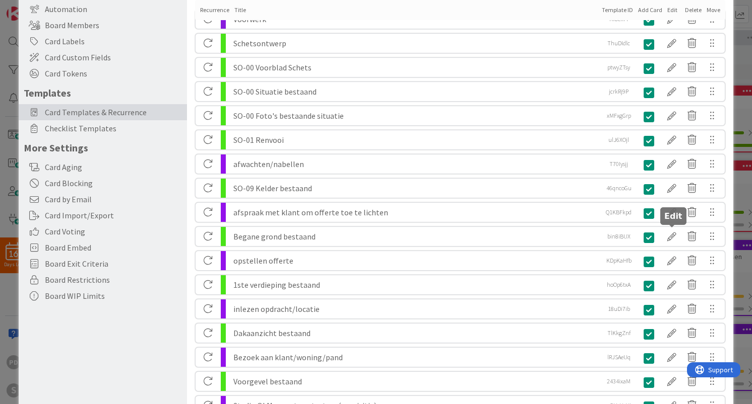
click at [670, 240] on div at bounding box center [671, 236] width 20 height 17
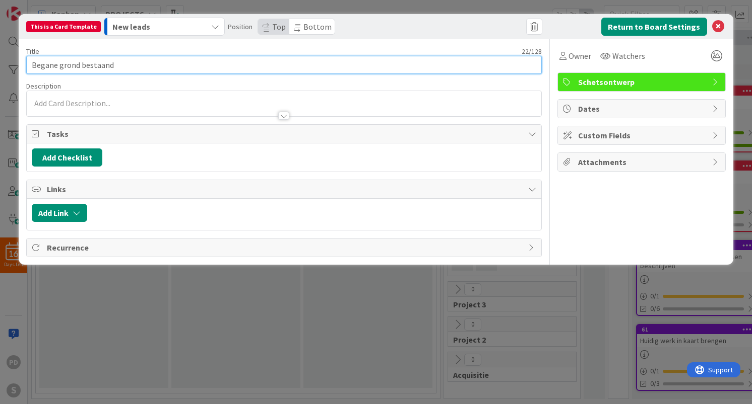
click at [28, 63] on input "Begane grond bestaand" at bounding box center [283, 65] width 515 height 18
type input "SO-10 Begane grond bestaand"
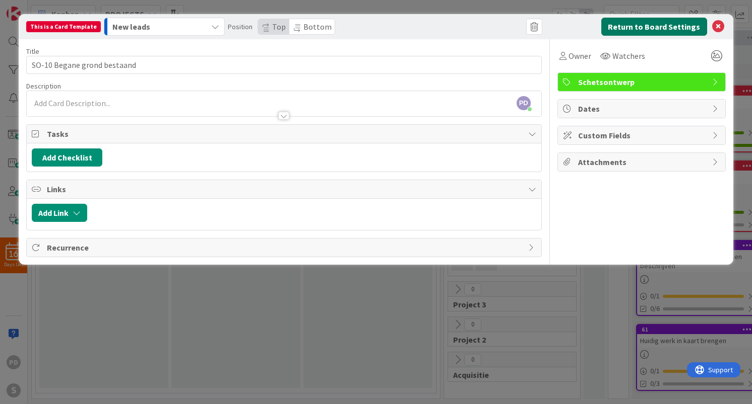
click at [672, 25] on button "Return to Board Settings" at bounding box center [654, 27] width 106 height 18
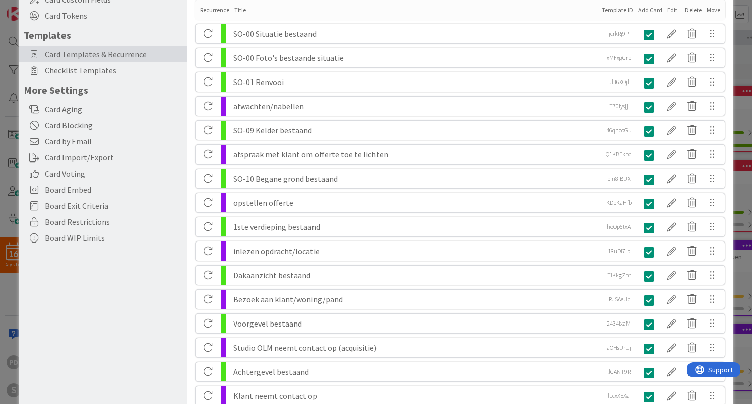
scroll to position [147, 0]
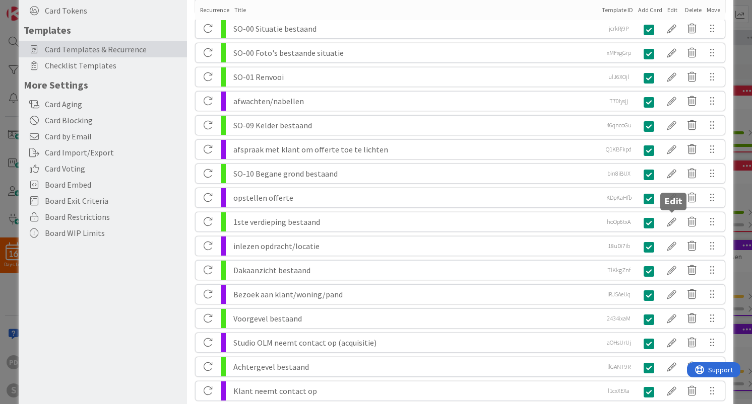
click at [671, 222] on div at bounding box center [671, 222] width 20 height 17
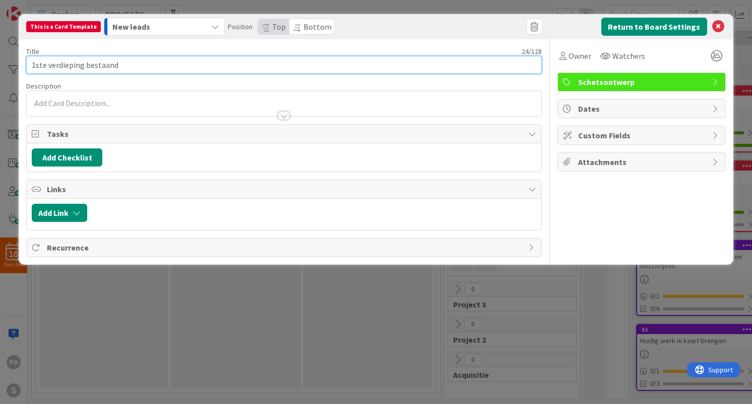
click at [27, 67] on input "1ste verdieping bestaand" at bounding box center [283, 65] width 515 height 18
type input "SO-11 1ste verdieping bestaand"
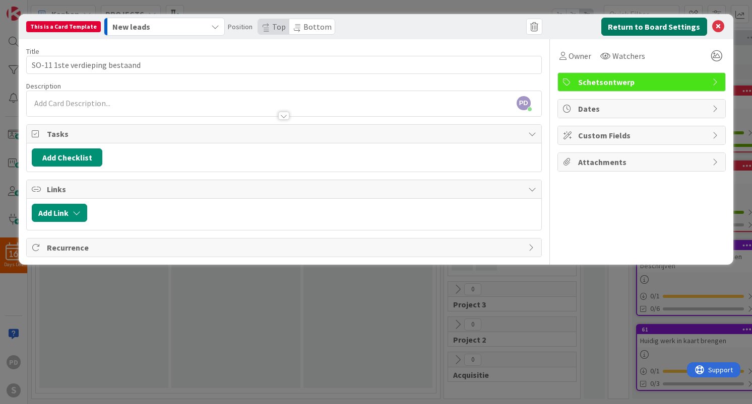
click at [664, 27] on button "Return to Board Settings" at bounding box center [654, 27] width 106 height 18
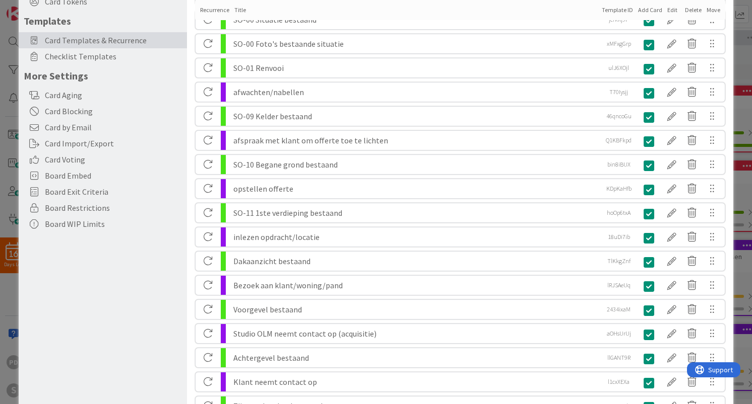
scroll to position [157, 0]
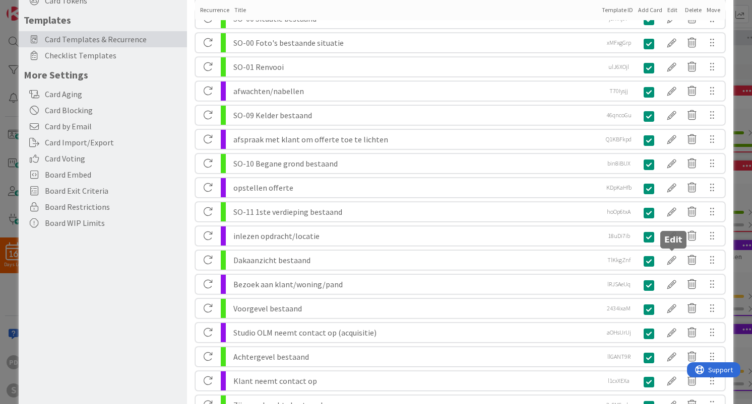
click at [669, 263] on div at bounding box center [671, 260] width 20 height 17
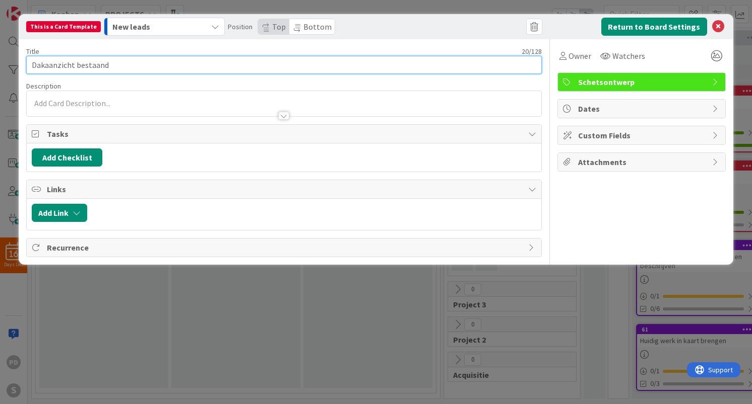
click at [30, 65] on input "Dakaanzicht bestaand" at bounding box center [283, 65] width 515 height 18
type input "SO-12 Dakaanzicht bestaand"
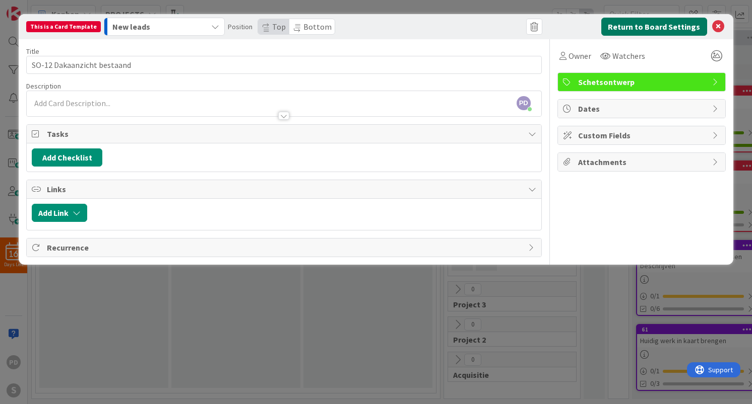
click at [662, 29] on button "Return to Board Settings" at bounding box center [654, 27] width 106 height 18
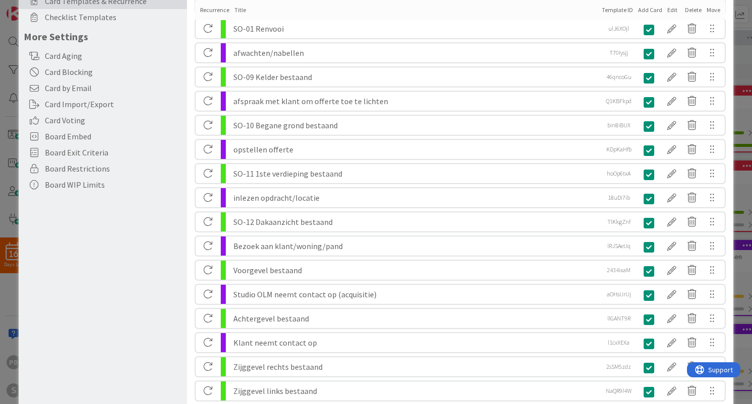
scroll to position [196, 0]
click at [670, 271] on div at bounding box center [671, 269] width 20 height 17
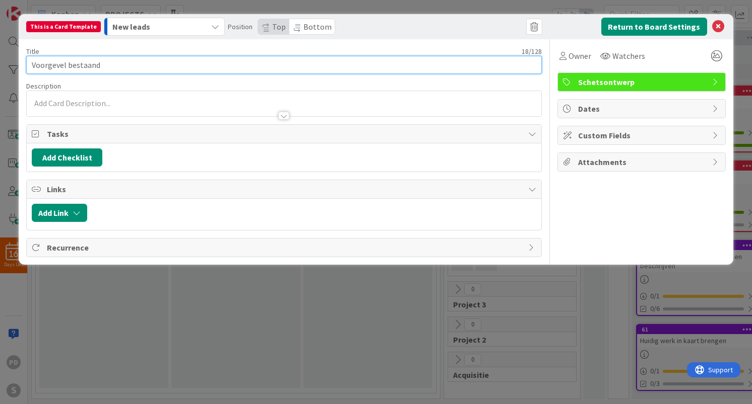
click at [30, 64] on input "Voorgevel bestaand" at bounding box center [283, 65] width 515 height 18
type input "SO-13 Voorgevel bestaand"
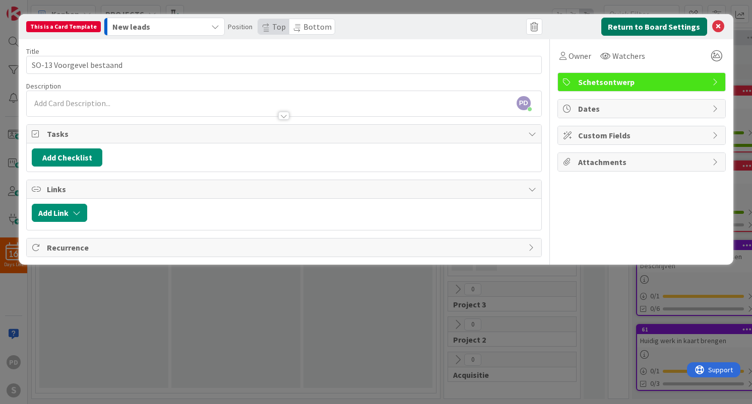
click at [663, 26] on button "Return to Board Settings" at bounding box center [654, 27] width 106 height 18
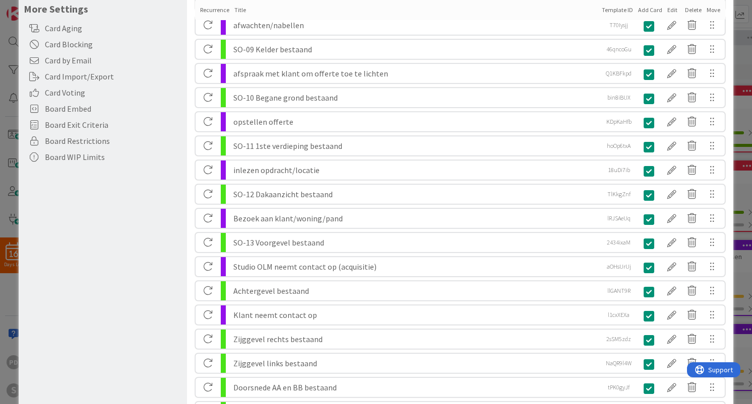
scroll to position [303, 0]
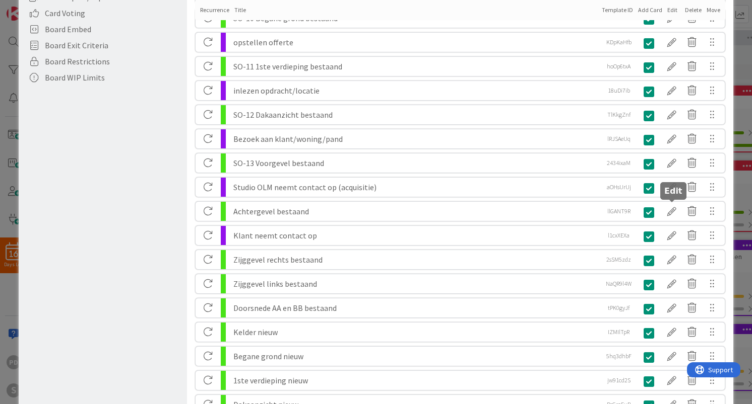
click at [672, 211] on div at bounding box center [671, 211] width 20 height 17
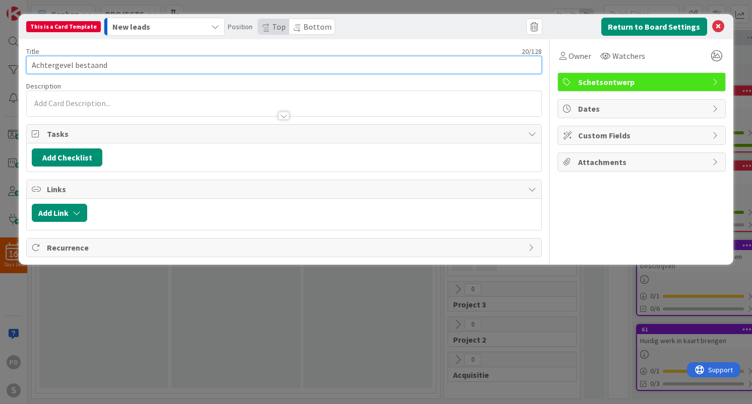
click at [31, 66] on input "Achtergevel bestaand" at bounding box center [283, 65] width 515 height 18
type input "SO-14 Achtergevel bestaand"
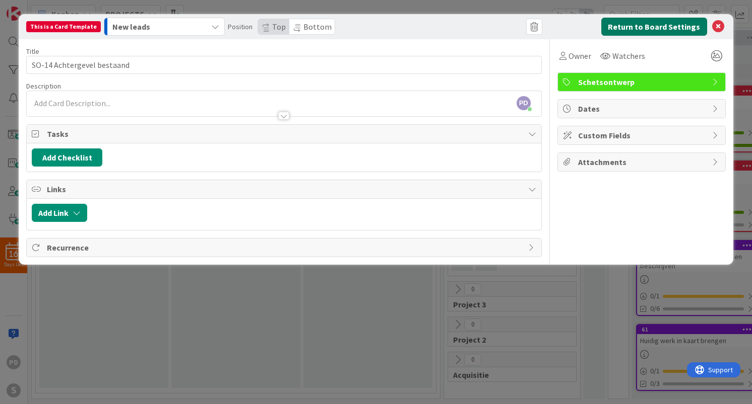
click at [632, 28] on button "Return to Board Settings" at bounding box center [654, 27] width 106 height 18
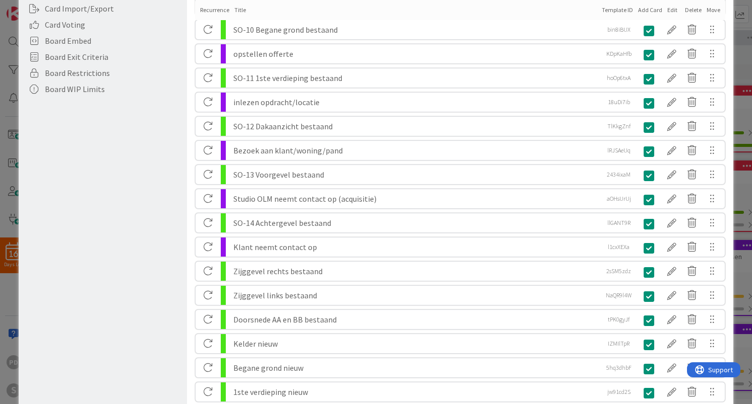
scroll to position [292, 0]
click at [673, 223] on div at bounding box center [671, 222] width 20 height 17
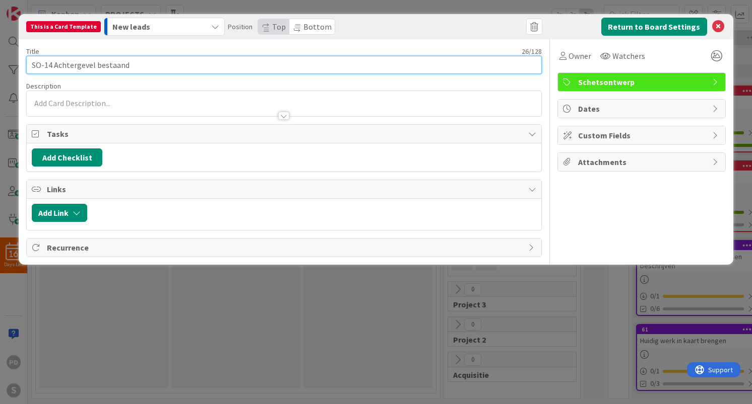
click at [52, 65] on input "SO-14 Achtergevel bestaand" at bounding box center [283, 65] width 515 height 18
type input "SO-13 Achtergevel bestaand"
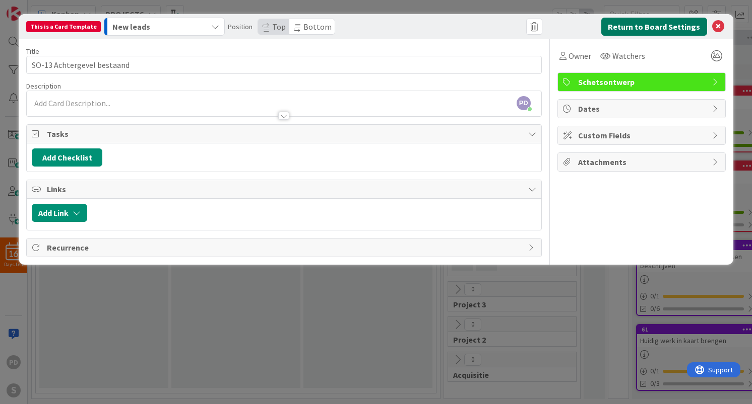
click at [658, 28] on button "Return to Board Settings" at bounding box center [654, 27] width 106 height 18
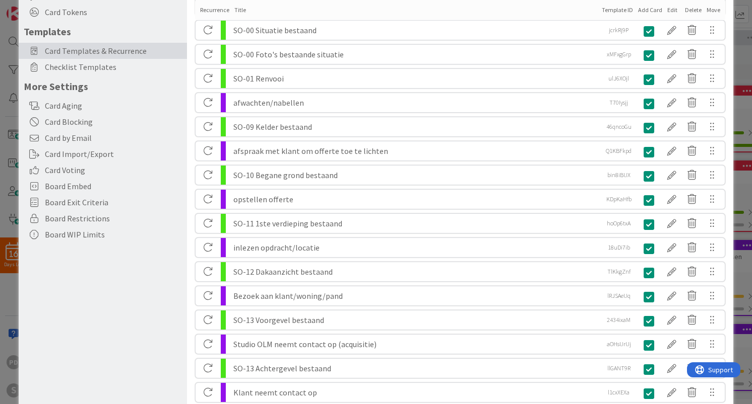
scroll to position [366, 0]
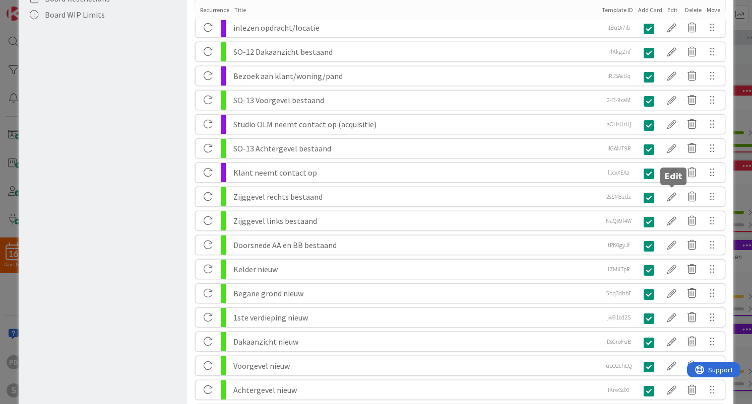
click at [673, 197] on div at bounding box center [671, 196] width 20 height 17
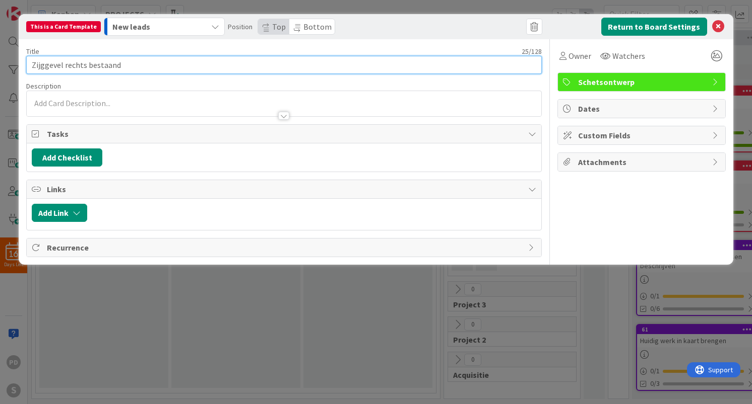
click at [32, 66] on input "Zijggevel rechts bestaand" at bounding box center [283, 65] width 515 height 18
click at [66, 66] on input "SO-14 Zijggevel rechts bestaand" at bounding box center [283, 65] width 515 height 18
type input "SO-14 Zijgevel rechts bestaand"
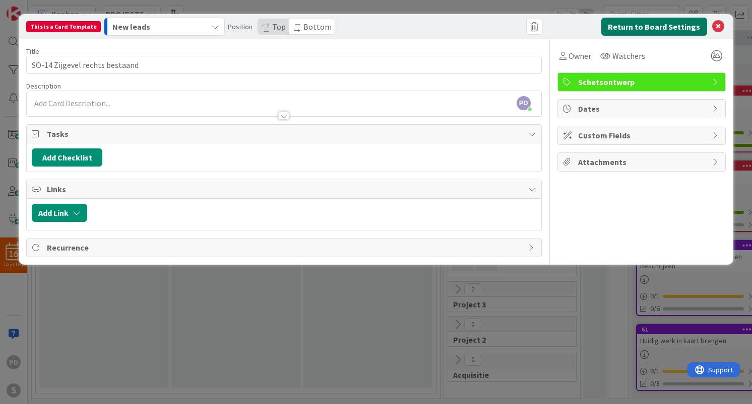
click at [655, 27] on button "Return to Board Settings" at bounding box center [654, 27] width 106 height 18
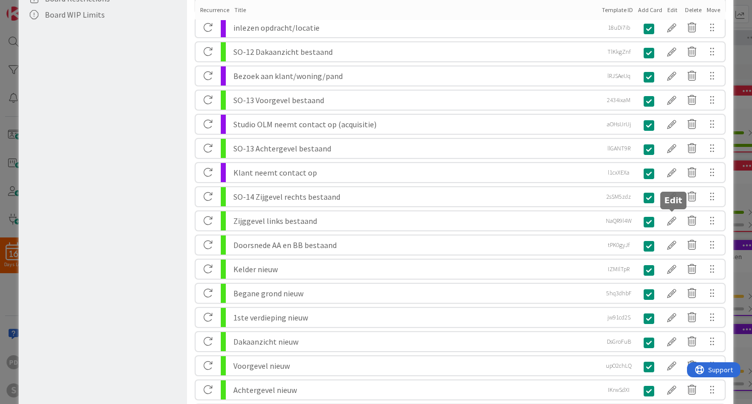
click at [669, 220] on div at bounding box center [671, 221] width 20 height 17
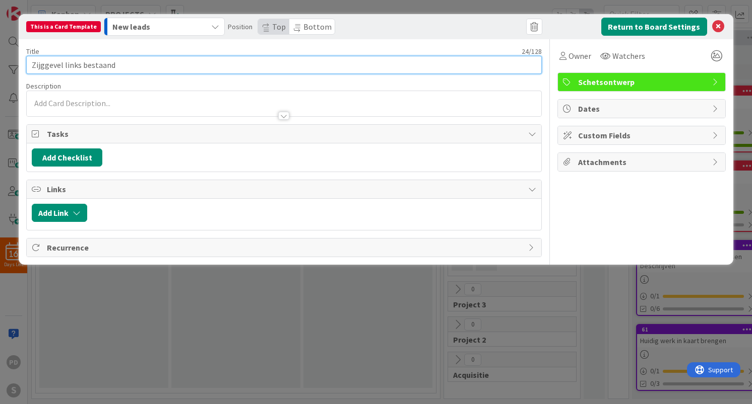
click at [32, 65] on input "Zijggevel links bestaand" at bounding box center [283, 65] width 515 height 18
type input "SO-14 Zijgevel links bestaand"
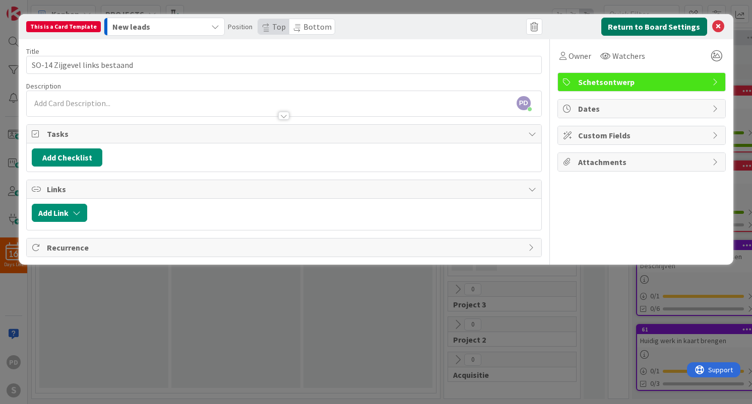
click at [679, 25] on button "Return to Board Settings" at bounding box center [654, 27] width 106 height 18
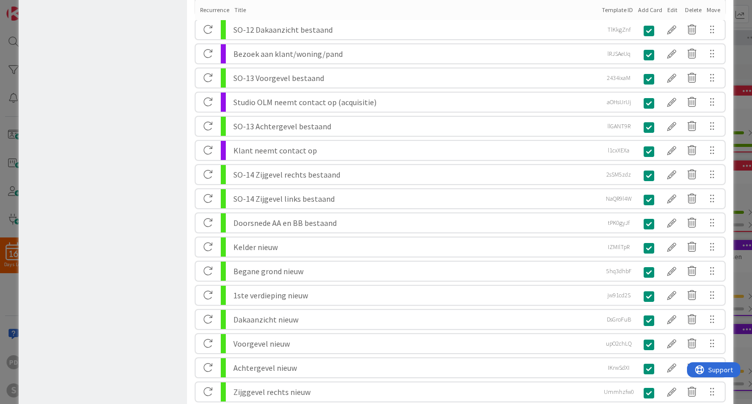
scroll to position [415, 0]
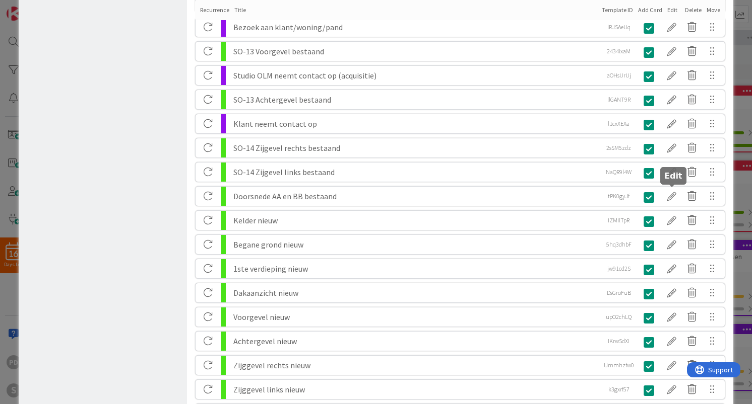
click at [670, 196] on div at bounding box center [671, 196] width 20 height 17
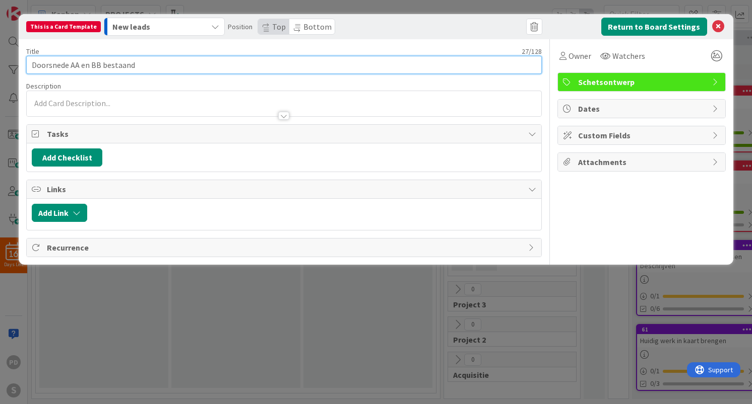
click at [34, 57] on input "Doorsnede AA en BB bestaand" at bounding box center [283, 65] width 515 height 18
type input "SO-15 Doorsnede AA en BB bestaand"
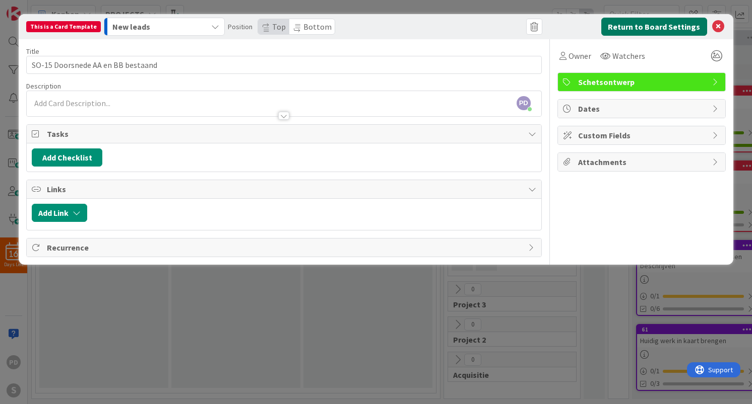
click at [660, 28] on button "Return to Board Settings" at bounding box center [654, 27] width 106 height 18
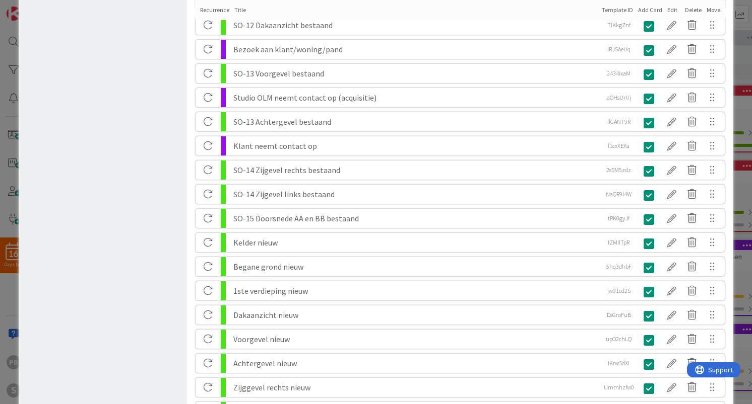
scroll to position [424, 0]
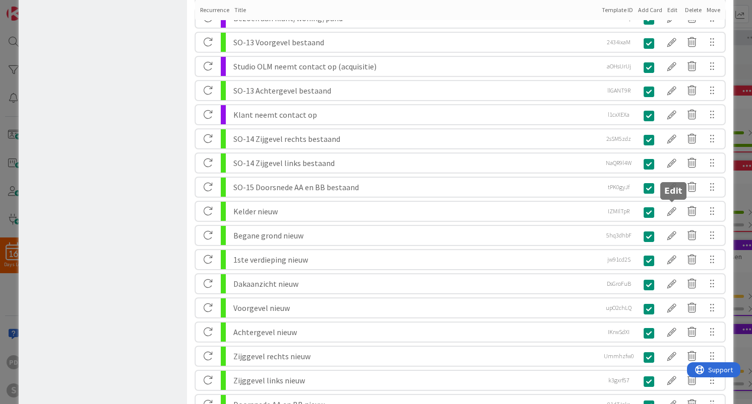
click at [674, 214] on div at bounding box center [671, 211] width 20 height 17
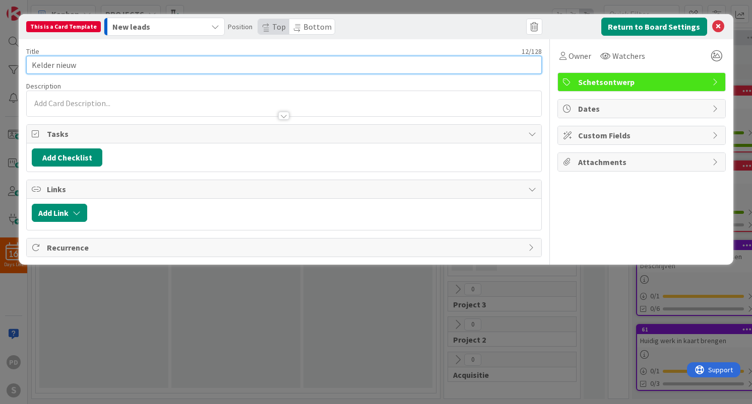
click at [31, 65] on input "Kelder nieuw" at bounding box center [283, 65] width 515 height 18
type input "SO-19 Kelder nieuw"
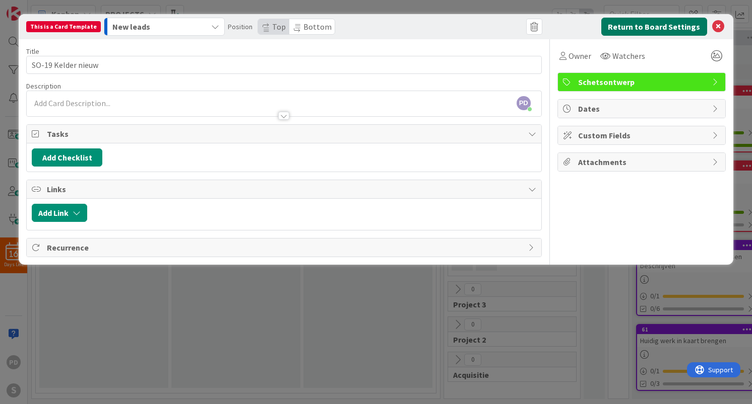
click at [656, 24] on button "Return to Board Settings" at bounding box center [654, 27] width 106 height 18
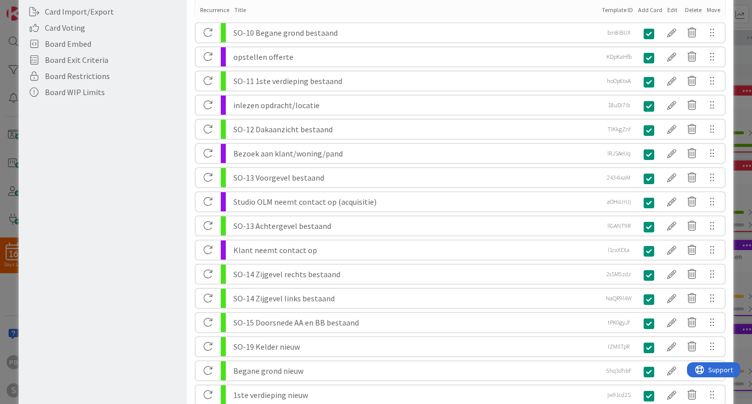
scroll to position [298, 0]
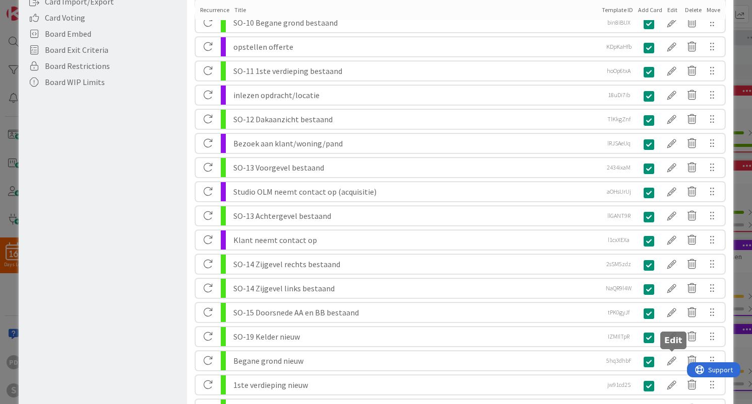
click at [673, 359] on div at bounding box center [671, 361] width 20 height 17
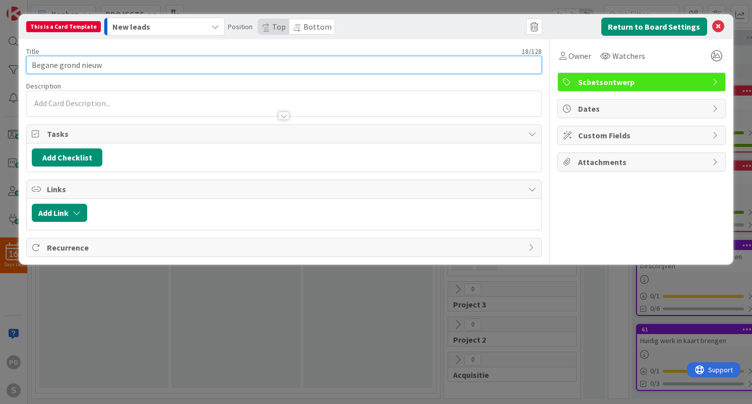
click at [30, 64] on input "Begane grond nieuw" at bounding box center [283, 65] width 515 height 18
type input "SO-20 Begane grond nieuw"
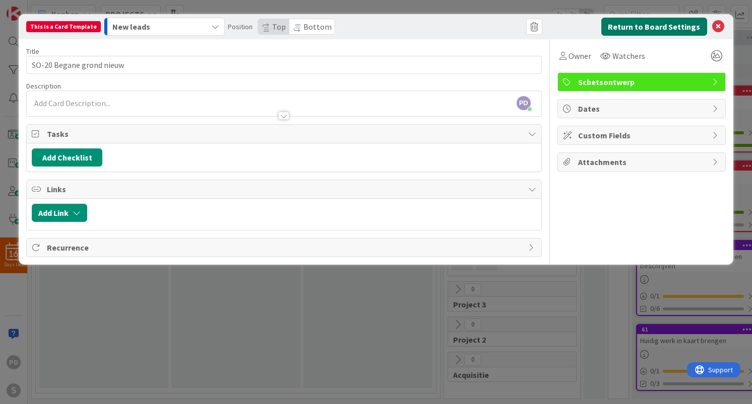
click at [665, 26] on button "Return to Board Settings" at bounding box center [654, 27] width 106 height 18
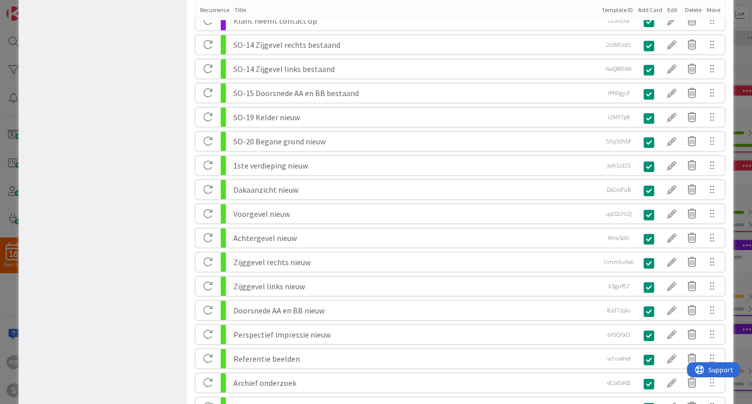
scroll to position [517, 0]
click at [672, 164] on div at bounding box center [671, 166] width 20 height 17
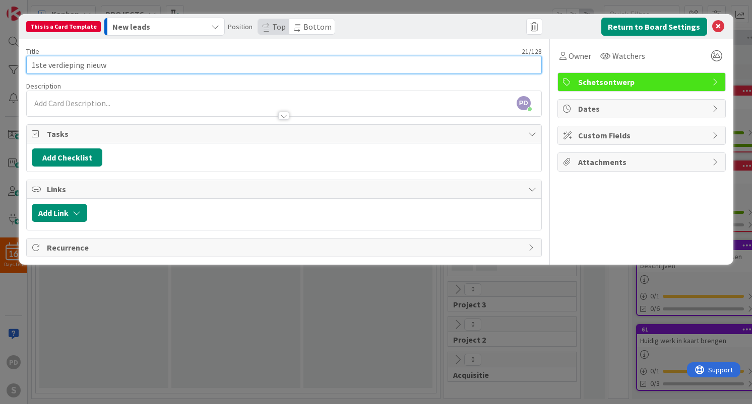
click at [30, 64] on input "1ste verdieping nieuw" at bounding box center [283, 65] width 515 height 18
type input "SO-21 1ste verdieping nieuw"
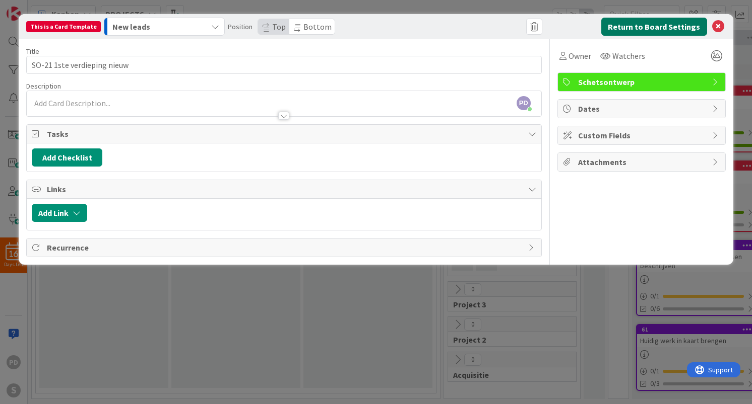
click at [658, 29] on button "Return to Board Settings" at bounding box center [654, 27] width 106 height 18
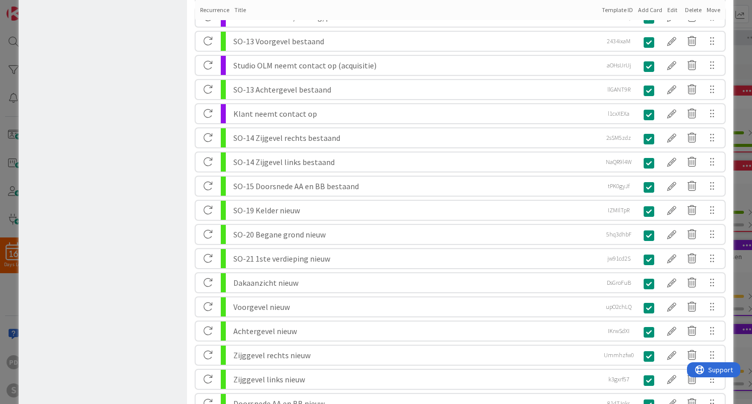
scroll to position [451, 0]
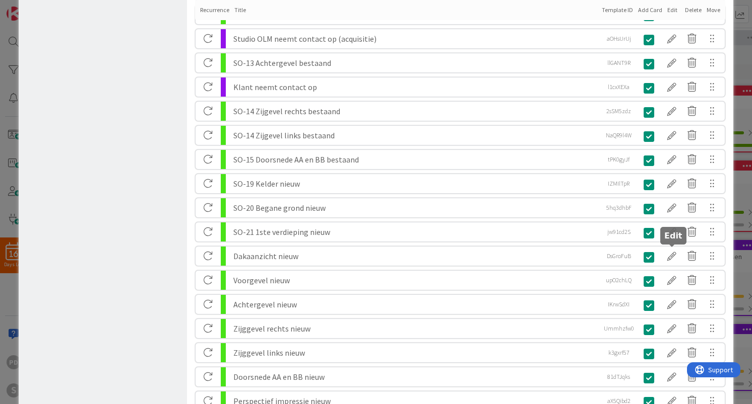
click at [669, 257] on div at bounding box center [671, 256] width 20 height 17
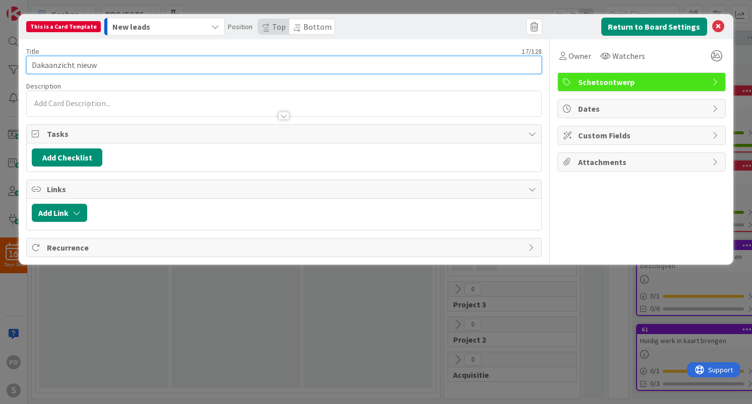
click at [30, 67] on input "Dakaanzicht nieuw" at bounding box center [283, 65] width 515 height 18
type input "SO-22 Dakaanzicht nieuw"
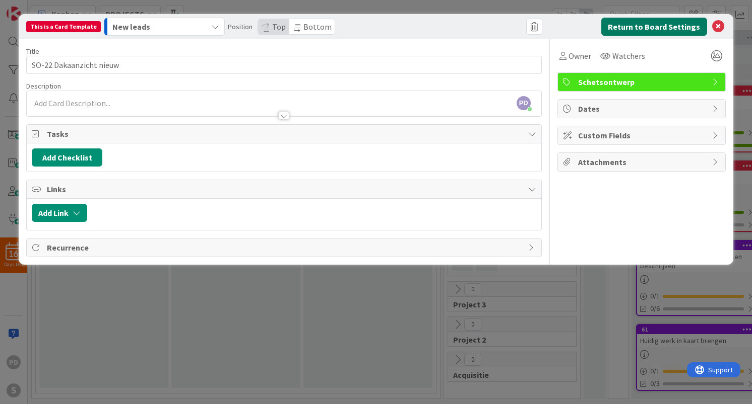
click at [665, 29] on button "Return to Board Settings" at bounding box center [654, 27] width 106 height 18
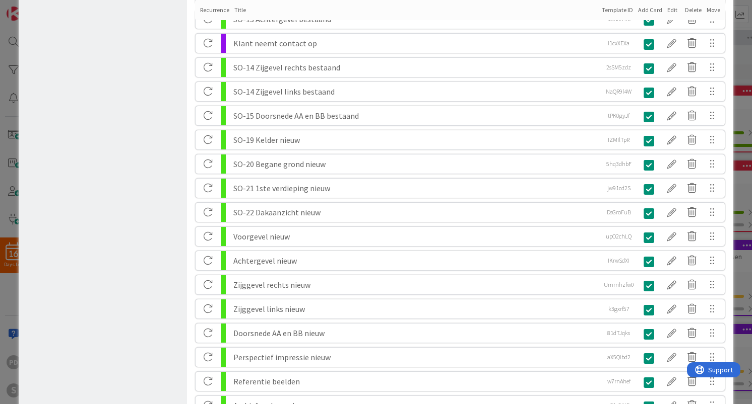
scroll to position [497, 0]
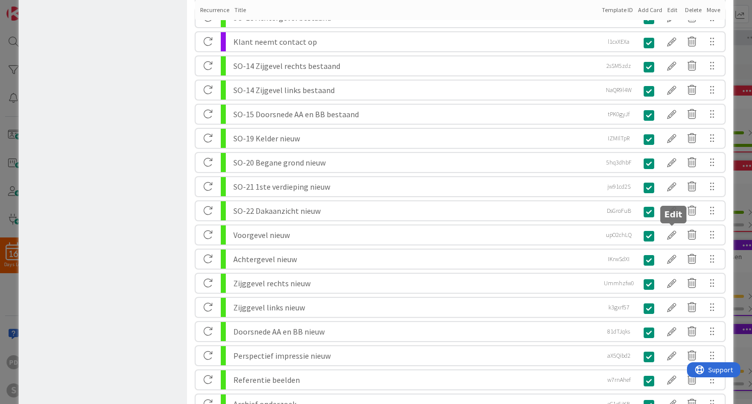
click at [671, 234] on div at bounding box center [671, 235] width 20 height 17
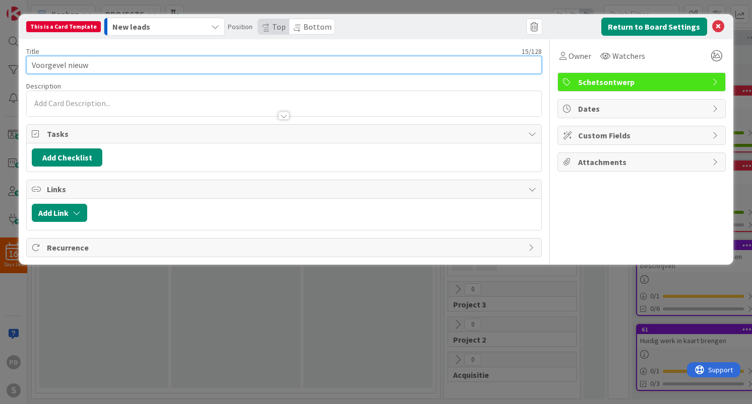
click at [32, 62] on input "Voorgevel nieuw" at bounding box center [283, 65] width 515 height 18
type input "SO-23 Voorgevel nieuw"
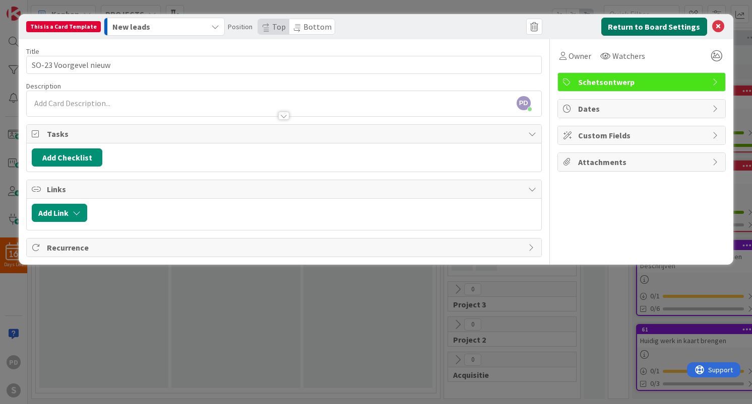
click at [633, 31] on button "Return to Board Settings" at bounding box center [654, 27] width 106 height 18
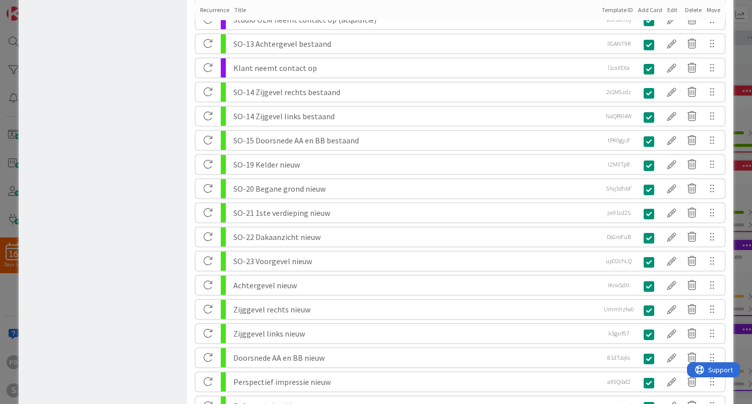
scroll to position [486, 0]
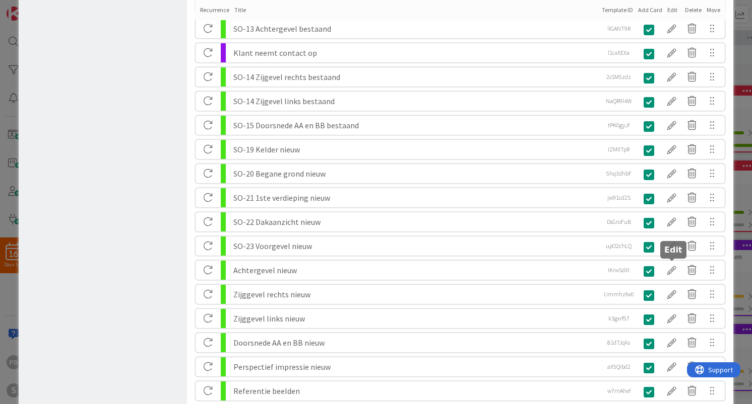
click at [673, 272] on div at bounding box center [671, 270] width 20 height 17
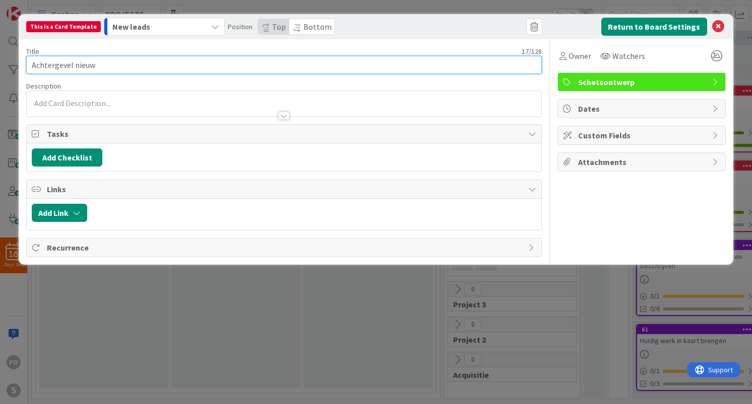
click at [31, 65] on input "Achtergevel nieuw" at bounding box center [283, 65] width 515 height 18
type input "SO-23 Achtergevel nieuw"
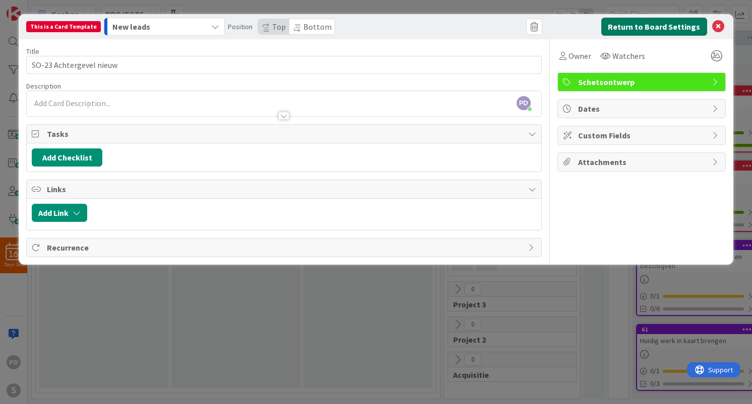
click at [661, 26] on button "Return to Board Settings" at bounding box center [654, 27] width 106 height 18
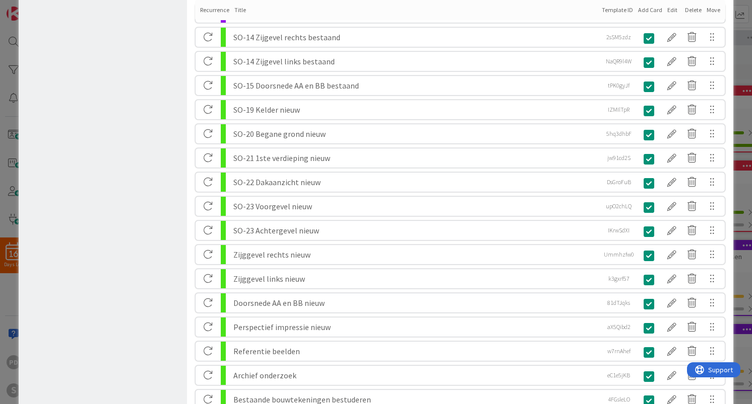
scroll to position [607, 0]
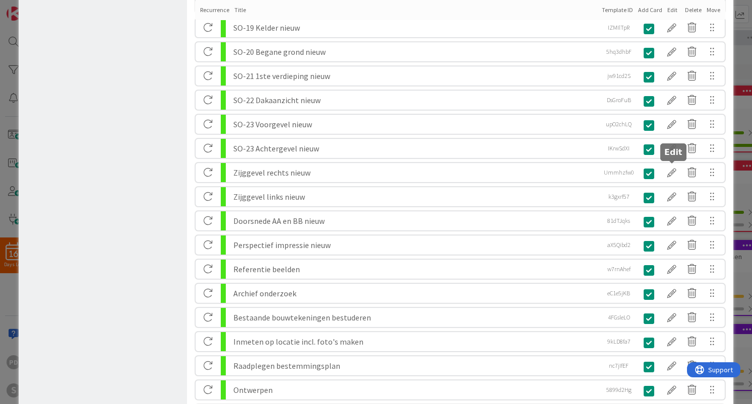
click at [670, 173] on div at bounding box center [671, 172] width 20 height 17
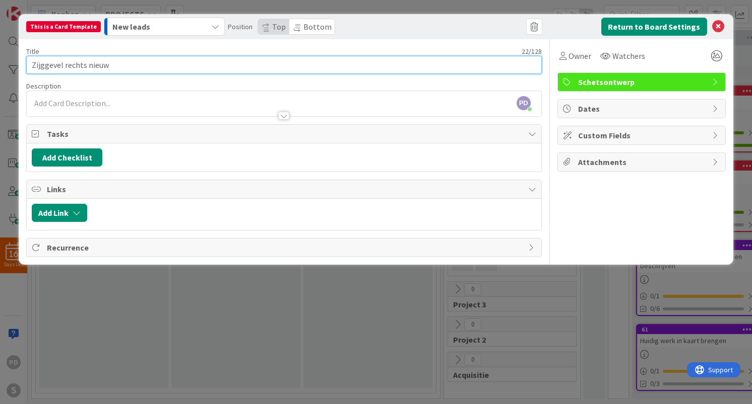
click at [32, 65] on input "Zijggevel rechts nieuw" at bounding box center [283, 65] width 515 height 18
click at [65, 64] on input "SO-24 Zijggevel rechts nieuw" at bounding box center [283, 65] width 515 height 18
type input "SO-24 Zijgevel rechts nieuw"
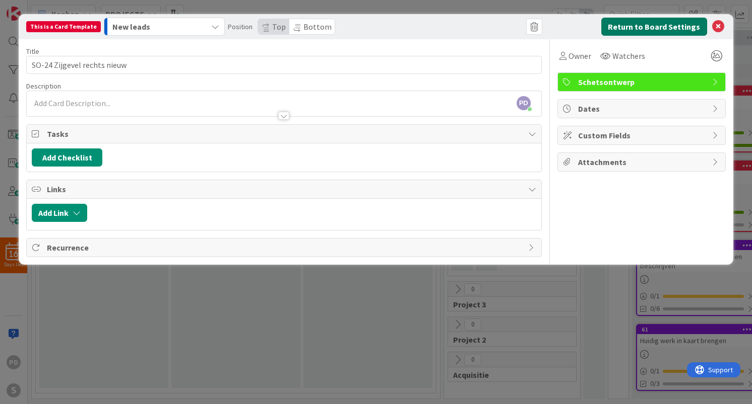
click at [646, 27] on button "Return to Board Settings" at bounding box center [654, 27] width 106 height 18
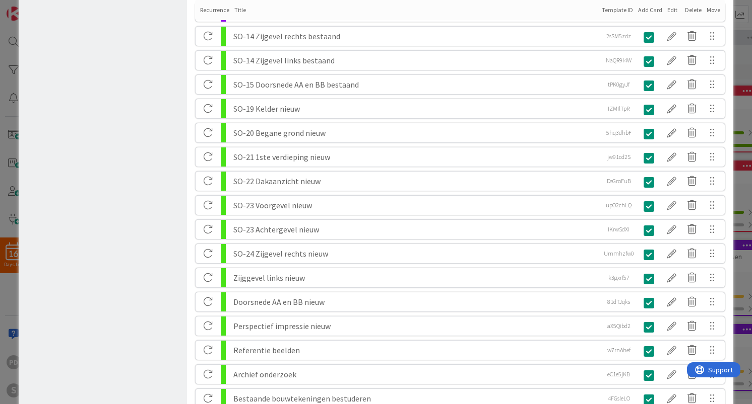
scroll to position [588, 0]
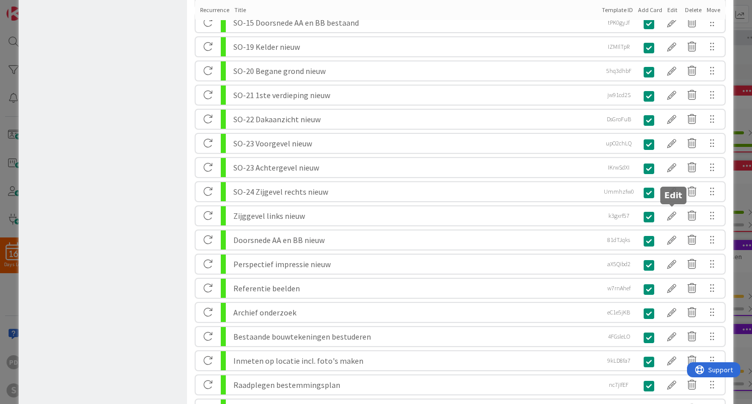
click at [670, 217] on div at bounding box center [671, 216] width 20 height 17
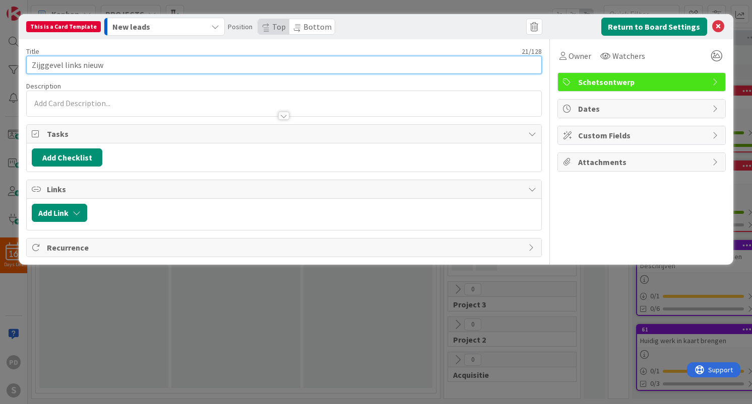
click at [45, 65] on input "Zijggevel links nieuw" at bounding box center [283, 65] width 515 height 18
click at [32, 66] on input "Zijgevel links nieuw" at bounding box center [283, 65] width 515 height 18
type input "SO-24 Zijgevel links nieuw"
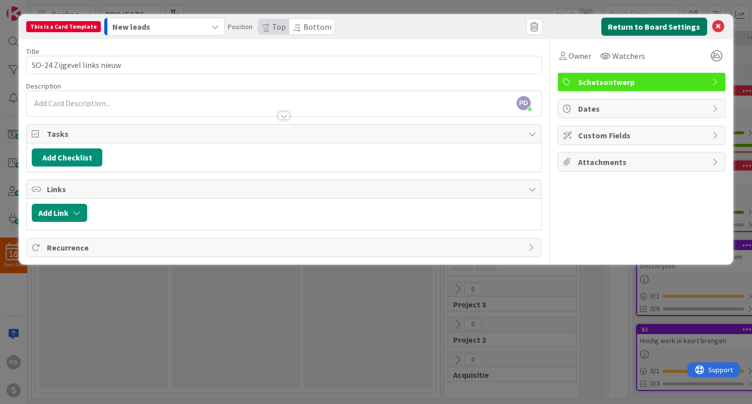
click at [673, 31] on button "Return to Board Settings" at bounding box center [654, 27] width 106 height 18
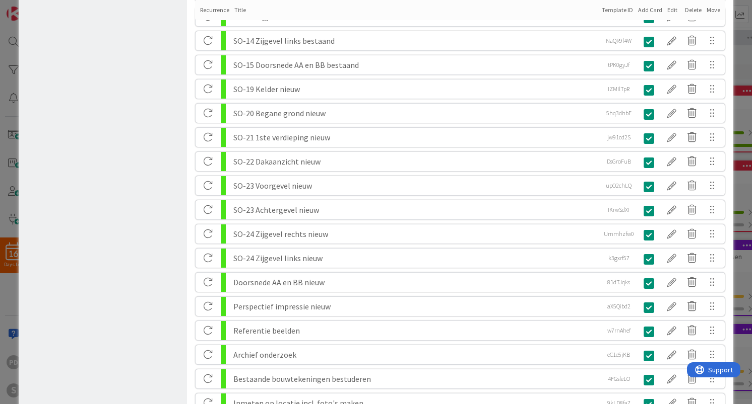
scroll to position [548, 0]
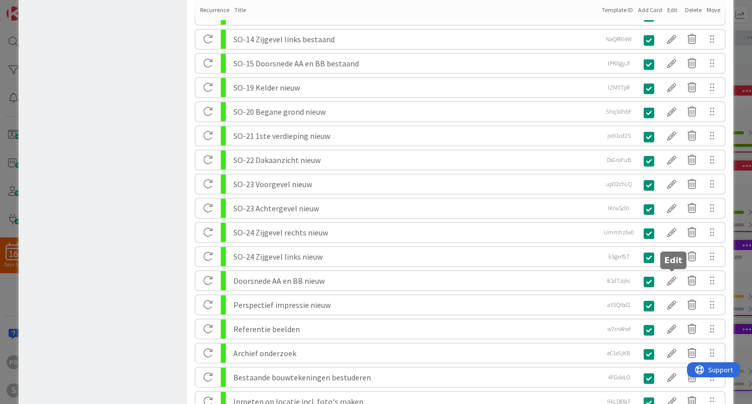
click at [670, 282] on div at bounding box center [671, 280] width 20 height 17
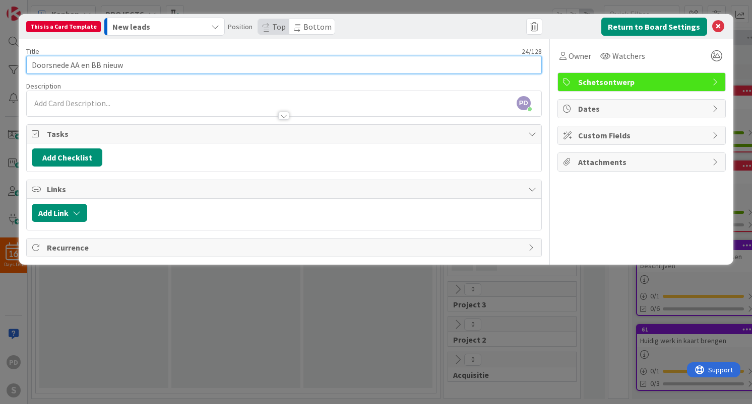
click at [30, 65] on input "Doorsnede AA en BB nieuw" at bounding box center [283, 65] width 515 height 18
type input "SO-25 Doorsnede AA en BB nieuw"
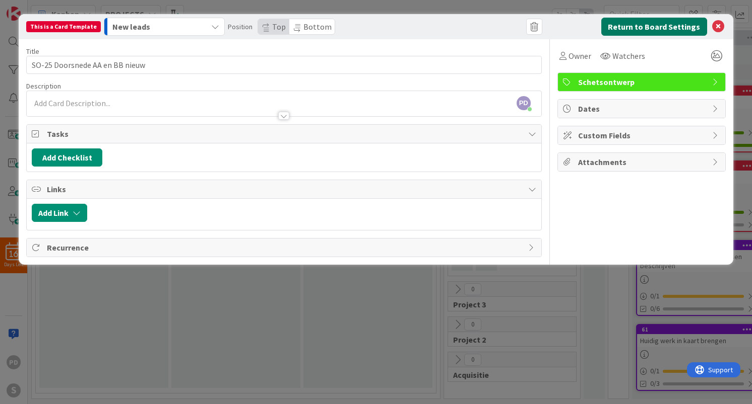
click at [683, 24] on button "Return to Board Settings" at bounding box center [654, 27] width 106 height 18
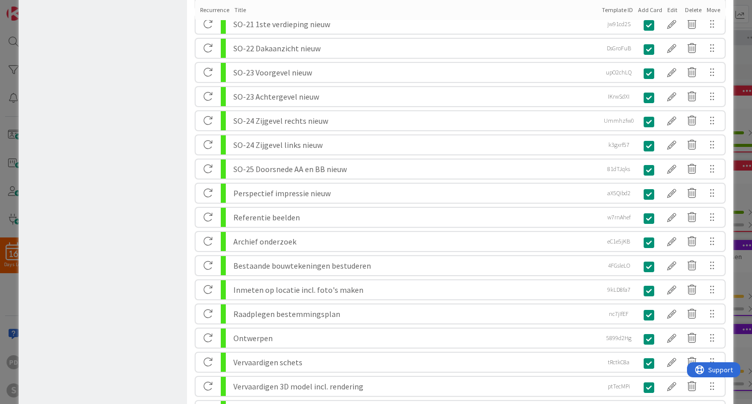
scroll to position [663, 0]
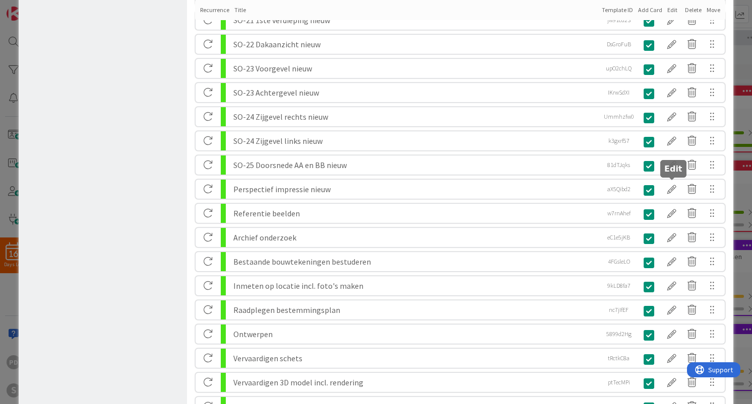
click at [672, 187] on div at bounding box center [671, 189] width 20 height 17
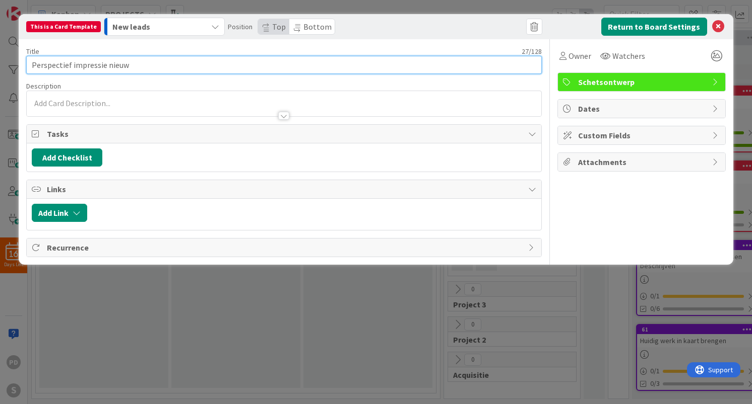
click at [32, 65] on input "Perspectief impressie nieuw" at bounding box center [283, 65] width 515 height 18
type input "SO-30 Perspectief impressie nieuw"
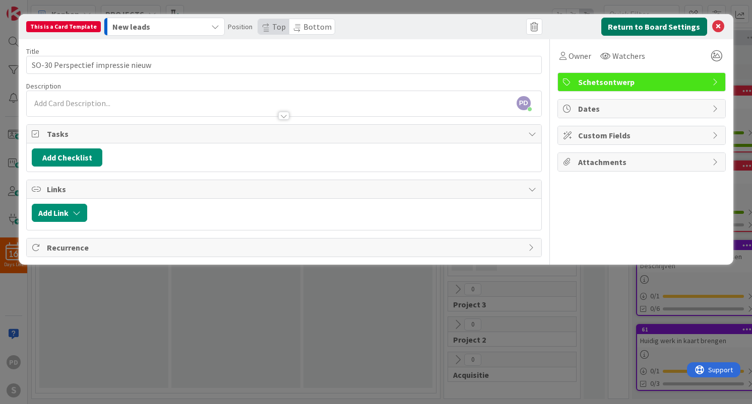
click at [658, 25] on button "Return to Board Settings" at bounding box center [654, 27] width 106 height 18
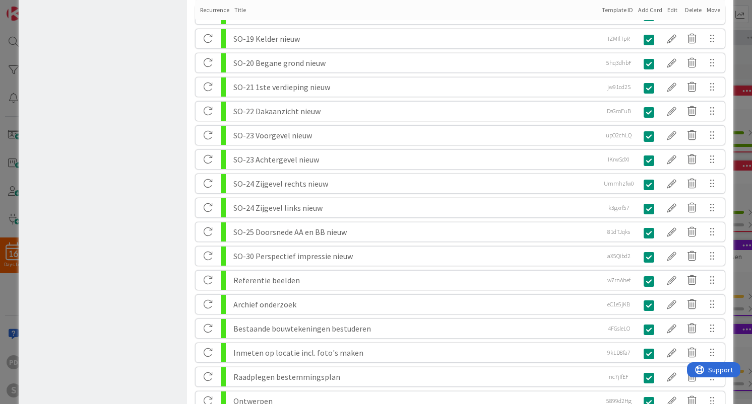
scroll to position [604, 0]
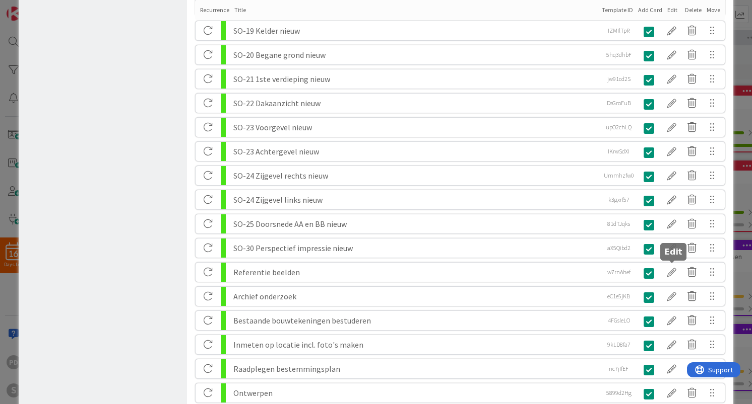
click at [674, 273] on div at bounding box center [671, 272] width 20 height 17
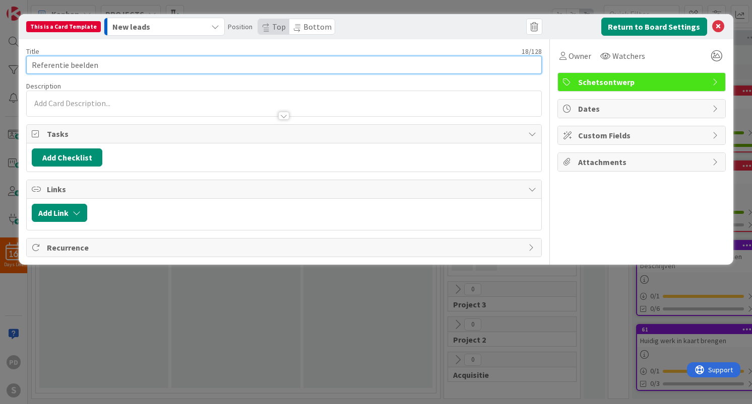
click at [31, 65] on input "Referentie beelden" at bounding box center [283, 65] width 515 height 18
type input "SO-31 Referentie beelden"
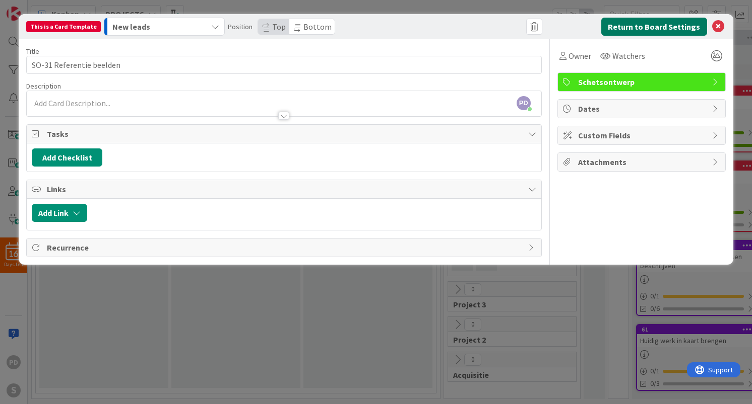
click at [665, 24] on button "Return to Board Settings" at bounding box center [654, 27] width 106 height 18
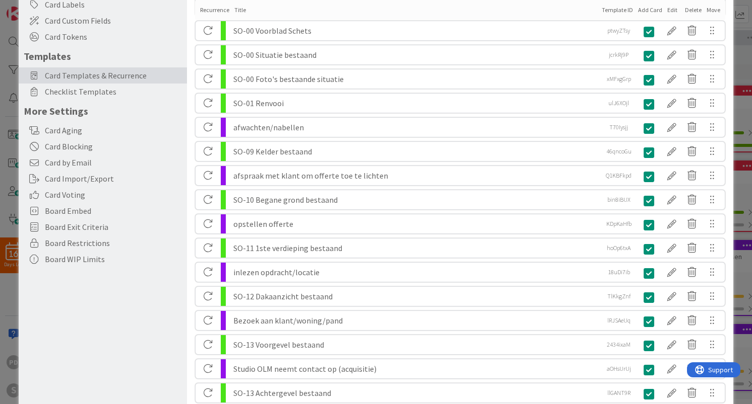
scroll to position [0, 0]
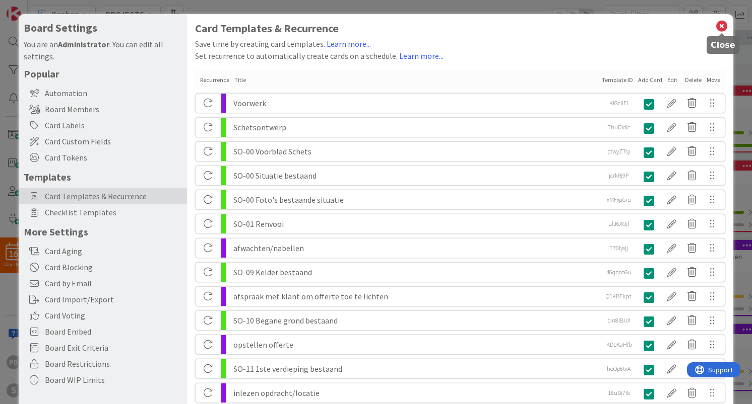
click at [720, 27] on icon at bounding box center [721, 26] width 13 height 14
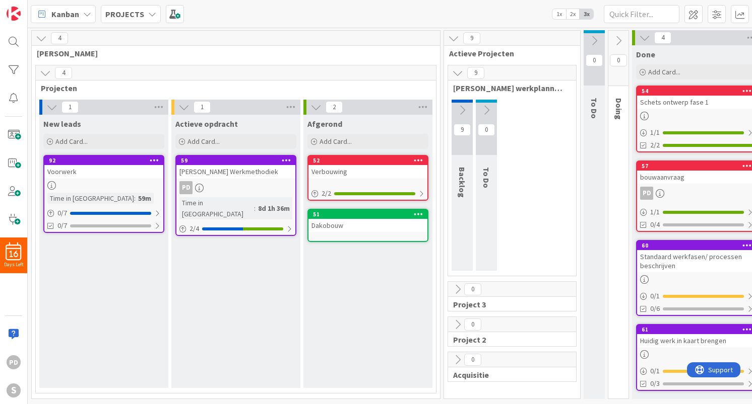
click at [461, 109] on icon at bounding box center [461, 110] width 11 height 11
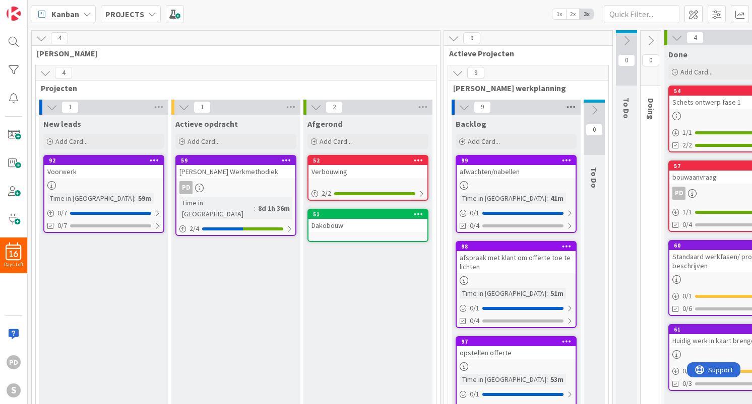
click at [570, 106] on icon at bounding box center [570, 107] width 13 height 15
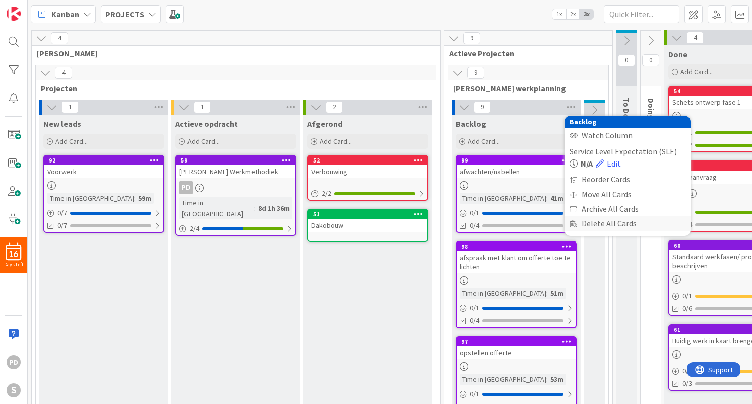
click at [588, 223] on div "Delete All Cards" at bounding box center [627, 224] width 126 height 15
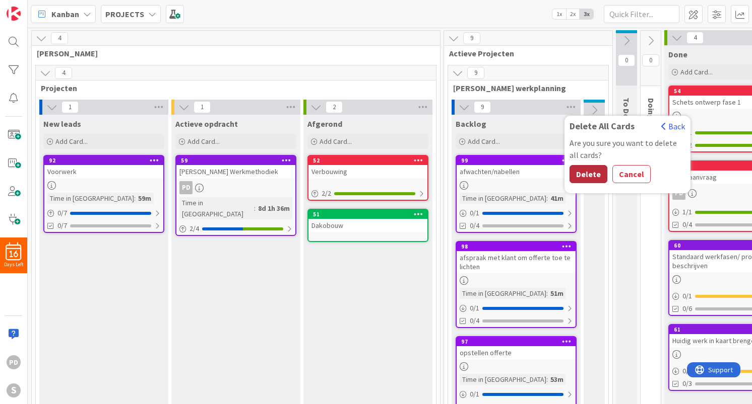
click at [588, 179] on button "Delete" at bounding box center [588, 174] width 38 height 18
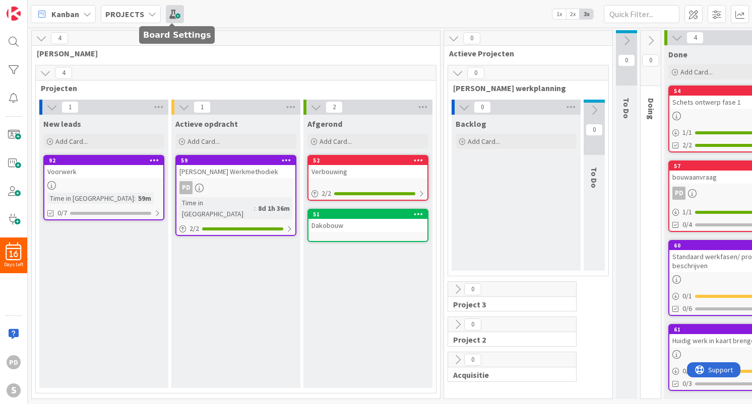
click at [172, 13] on span at bounding box center [175, 14] width 18 height 18
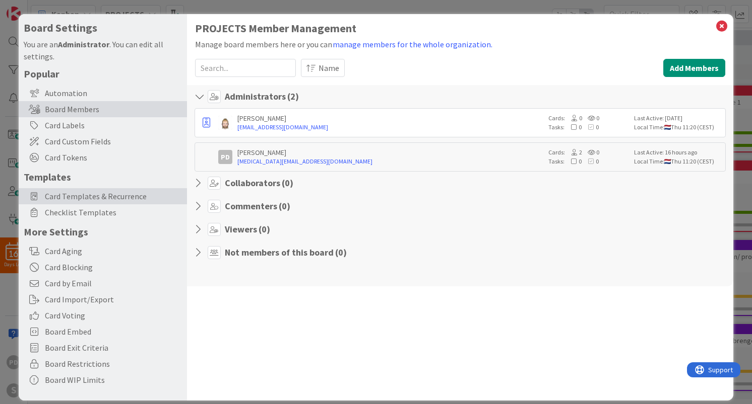
click at [84, 198] on span "Card Templates & Recurrence" at bounding box center [113, 196] width 137 height 12
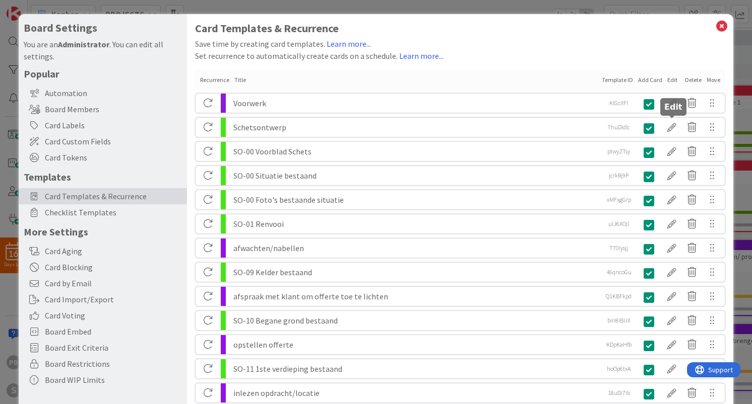
click at [670, 128] on div at bounding box center [671, 127] width 20 height 17
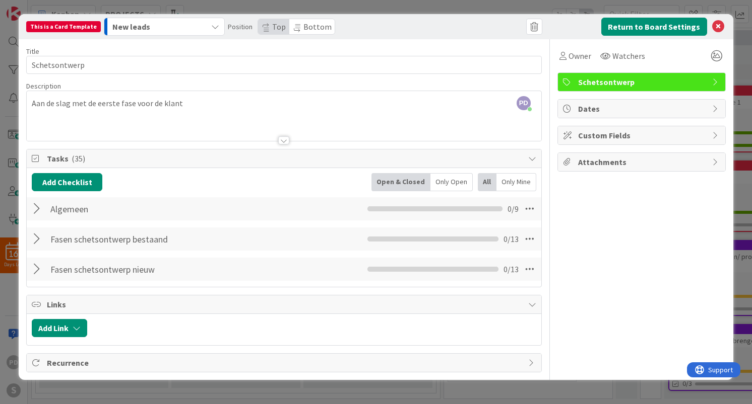
click at [719, 19] on div "Return to Board Settings" at bounding box center [636, 27] width 178 height 18
click at [717, 27] on icon at bounding box center [718, 27] width 12 height 12
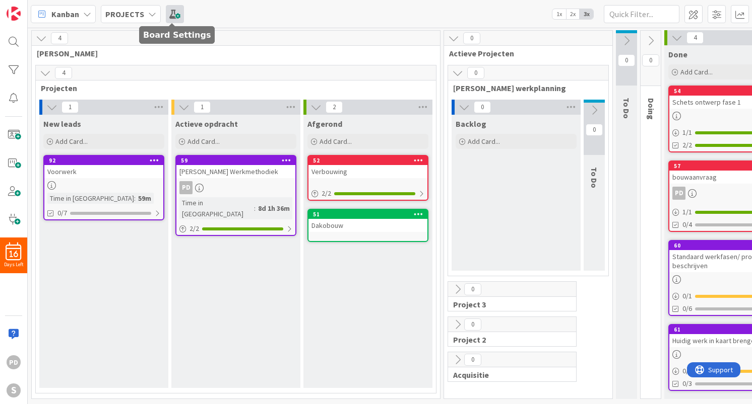
click at [173, 15] on span at bounding box center [175, 14] width 18 height 18
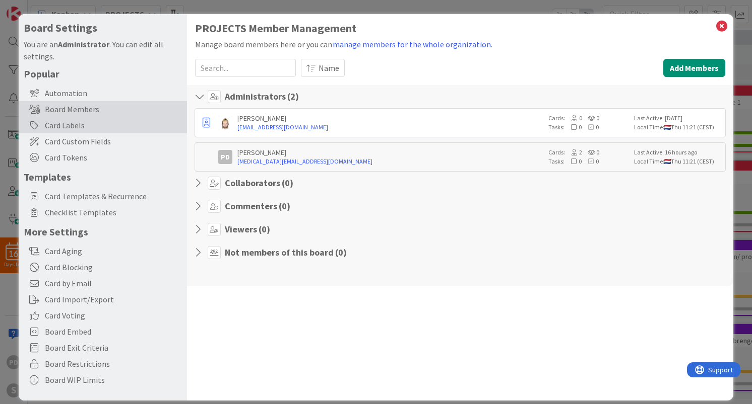
click at [67, 126] on div "Card Labels" at bounding box center [103, 125] width 168 height 16
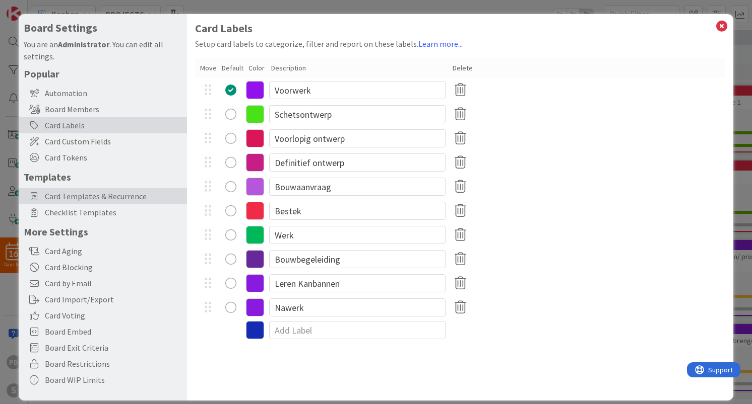
click at [64, 199] on span "Card Templates & Recurrence" at bounding box center [113, 196] width 137 height 12
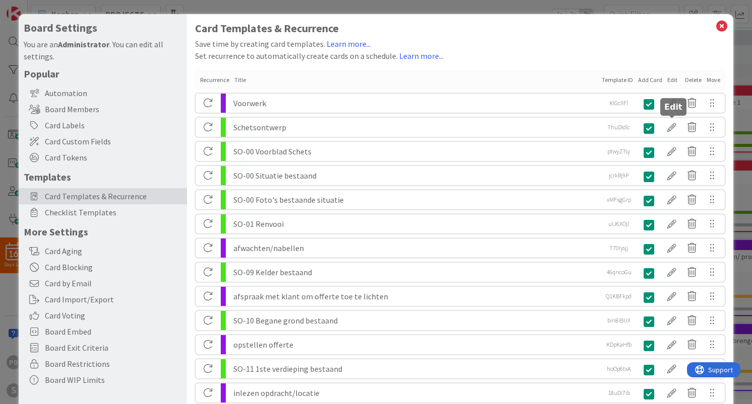
click at [673, 127] on div at bounding box center [671, 127] width 20 height 17
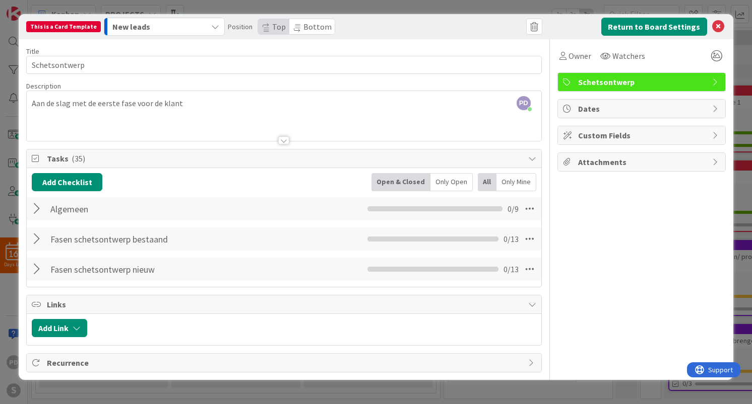
click at [211, 28] on icon "button" at bounding box center [215, 27] width 8 height 8
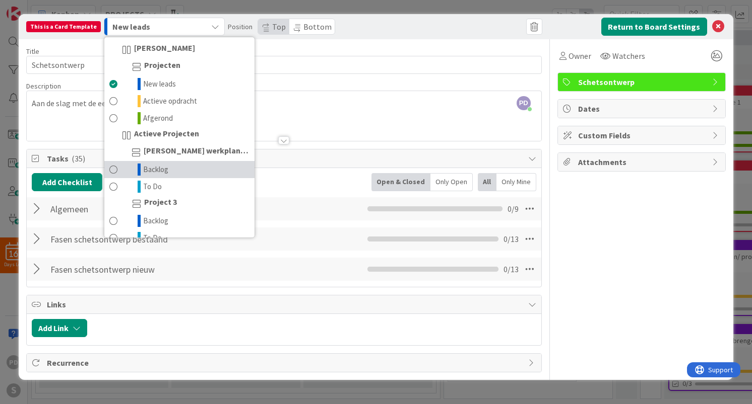
click at [109, 172] on span at bounding box center [113, 170] width 8 height 12
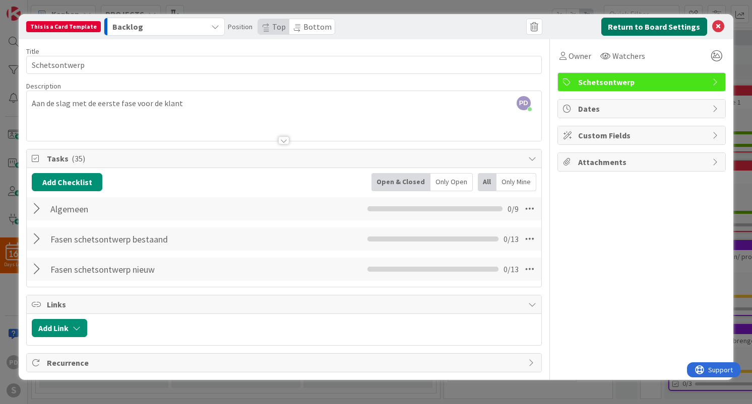
click at [648, 23] on button "Return to Board Settings" at bounding box center [654, 27] width 106 height 18
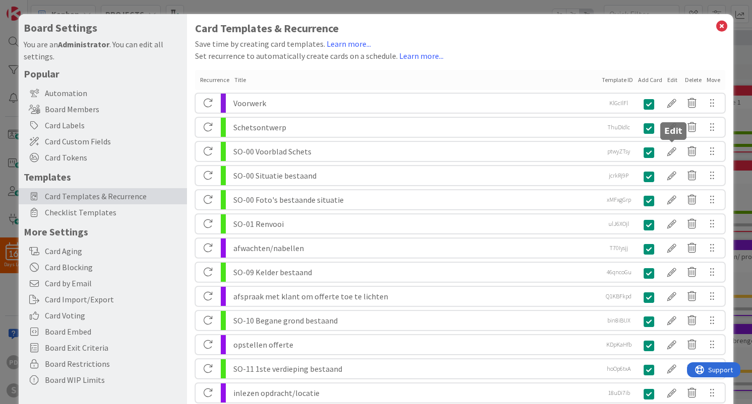
click at [670, 151] on div at bounding box center [671, 151] width 20 height 17
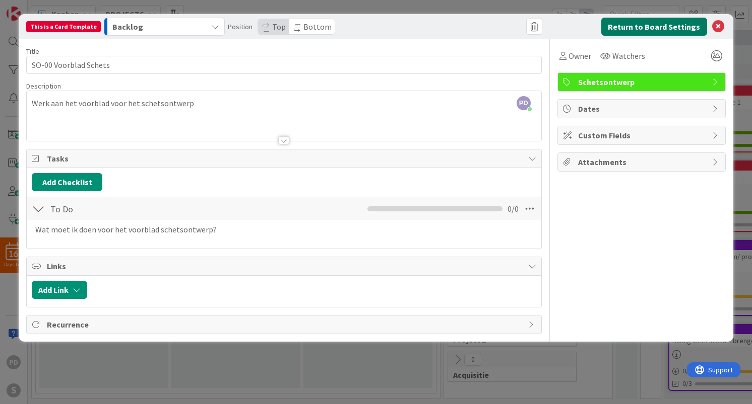
click at [664, 24] on button "Return to Board Settings" at bounding box center [654, 27] width 106 height 18
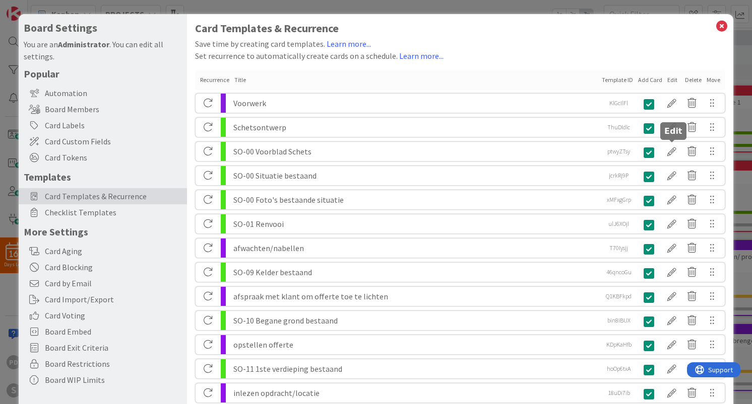
click at [671, 153] on div at bounding box center [671, 151] width 20 height 17
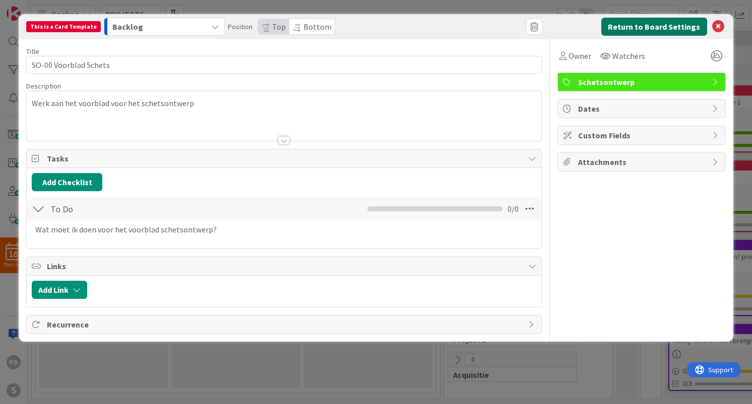
click at [666, 25] on button "Return to Board Settings" at bounding box center [654, 27] width 106 height 18
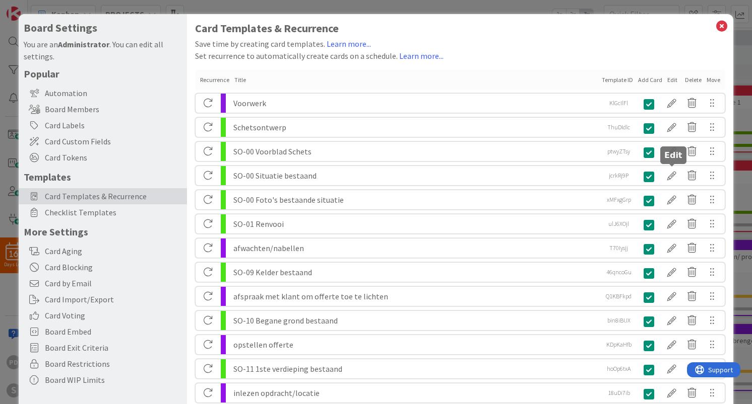
click at [672, 174] on div at bounding box center [671, 175] width 20 height 17
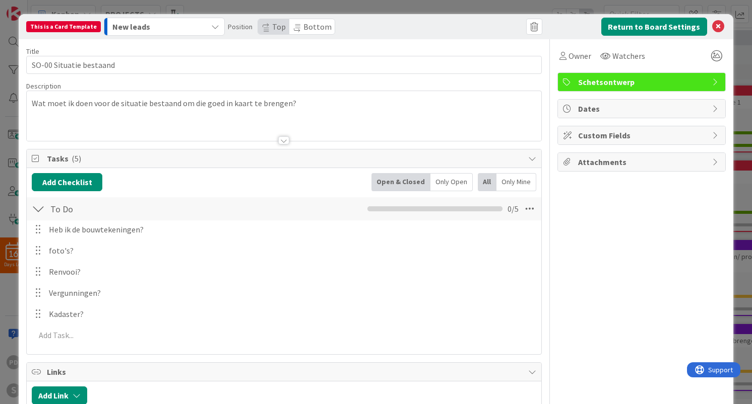
click at [211, 26] on icon "button" at bounding box center [215, 27] width 8 height 8
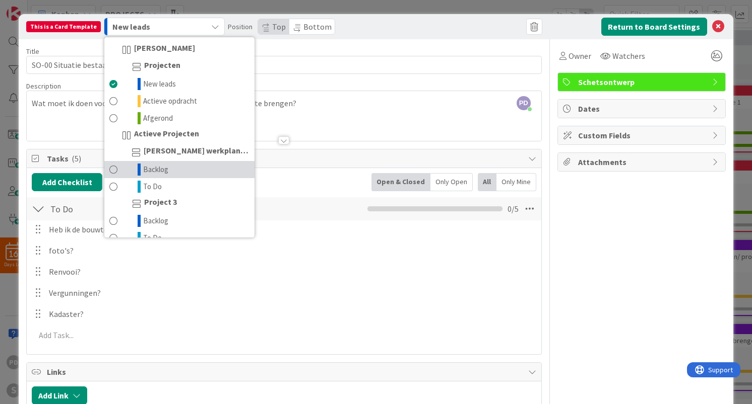
click at [165, 169] on link "Backlog" at bounding box center [179, 169] width 150 height 17
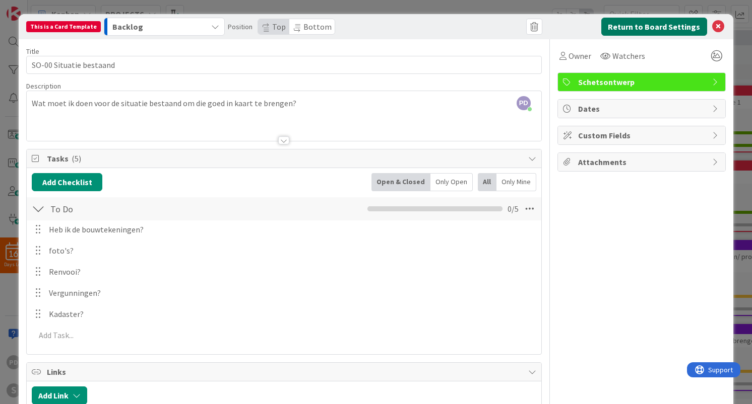
click at [628, 24] on button "Return to Board Settings" at bounding box center [654, 27] width 106 height 18
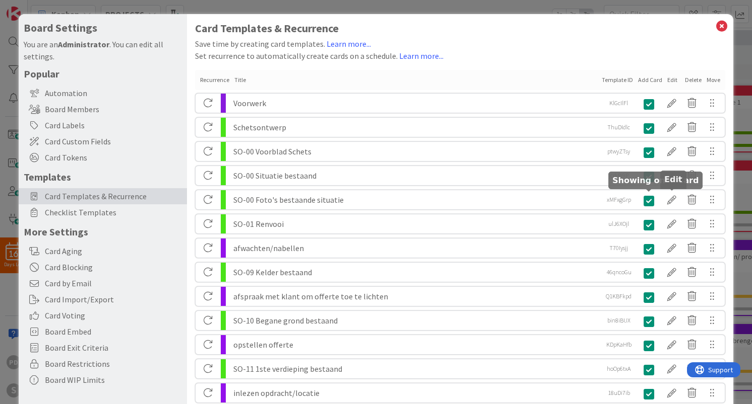
click at [671, 199] on div at bounding box center [671, 199] width 20 height 17
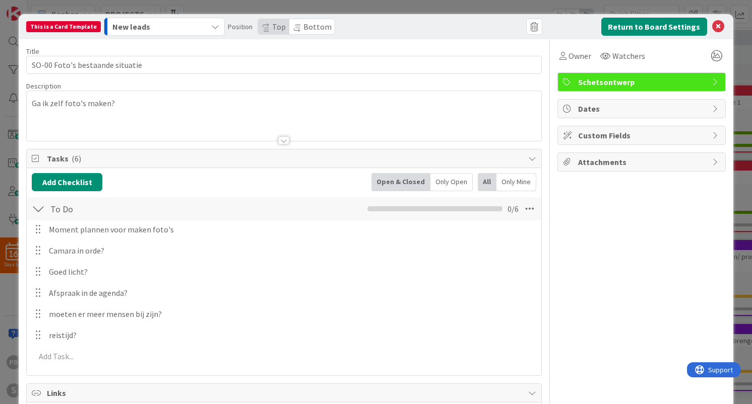
click at [211, 26] on icon "button" at bounding box center [215, 27] width 8 height 8
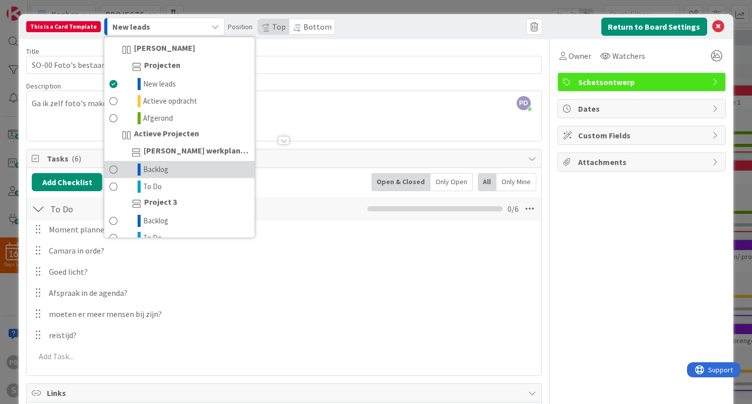
click at [170, 171] on link "Backlog" at bounding box center [179, 169] width 150 height 17
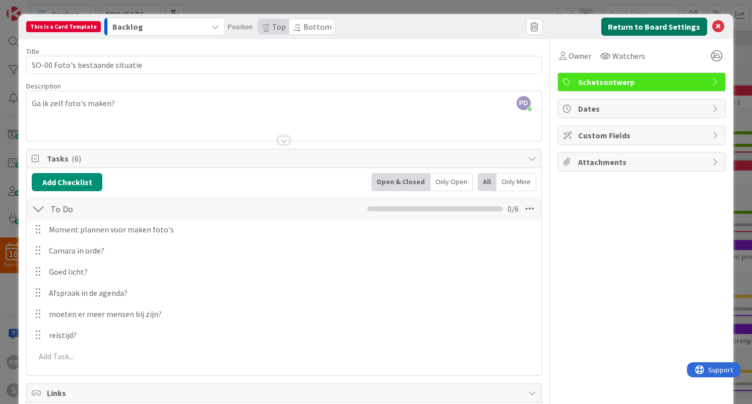
click at [678, 25] on button "Return to Board Settings" at bounding box center [654, 27] width 106 height 18
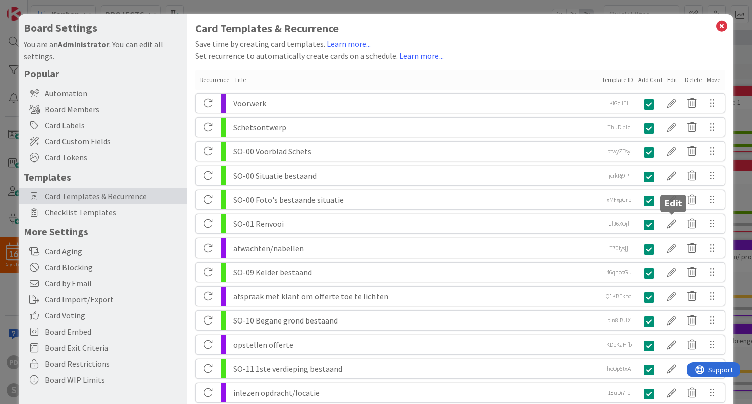
click at [670, 226] on div at bounding box center [671, 224] width 20 height 17
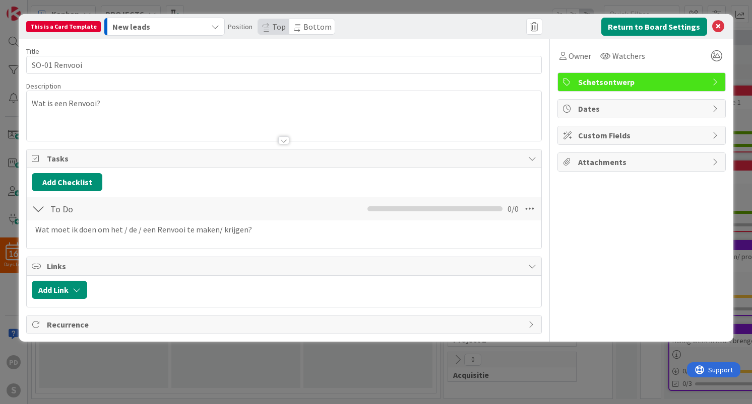
click at [212, 28] on icon "button" at bounding box center [215, 27] width 8 height 8
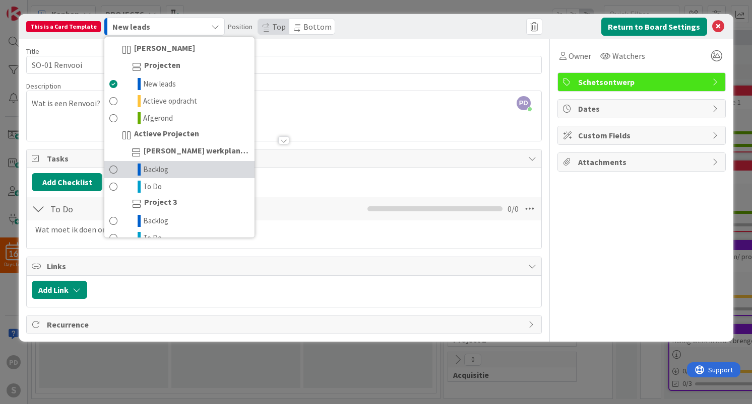
click at [165, 171] on link "Backlog" at bounding box center [179, 169] width 150 height 17
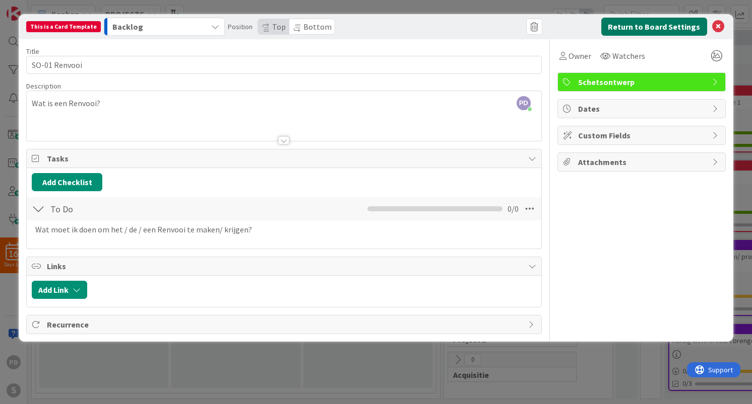
click at [637, 29] on button "Return to Board Settings" at bounding box center [654, 27] width 106 height 18
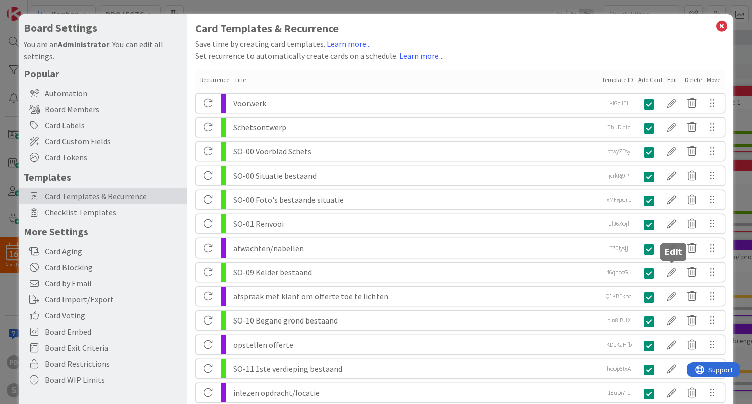
click at [671, 271] on div at bounding box center [671, 272] width 20 height 17
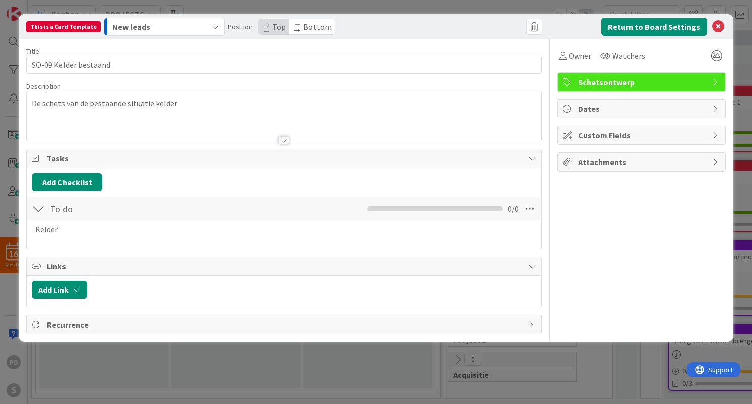
click at [190, 26] on div "New leads" at bounding box center [158, 27] width 97 height 16
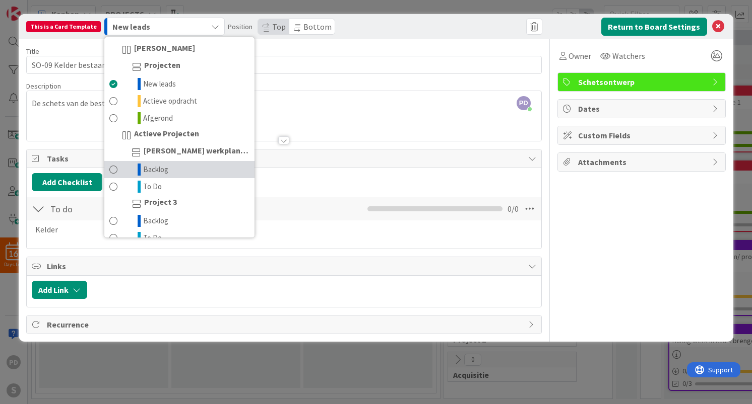
click at [153, 168] on span "Backlog" at bounding box center [155, 170] width 25 height 12
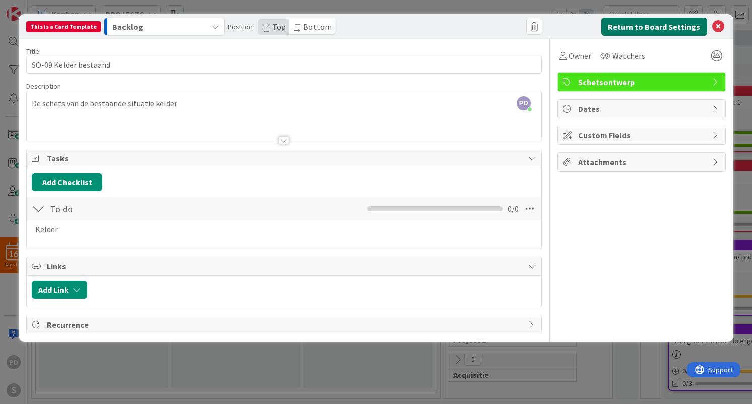
click at [649, 28] on button "Return to Board Settings" at bounding box center [654, 27] width 106 height 18
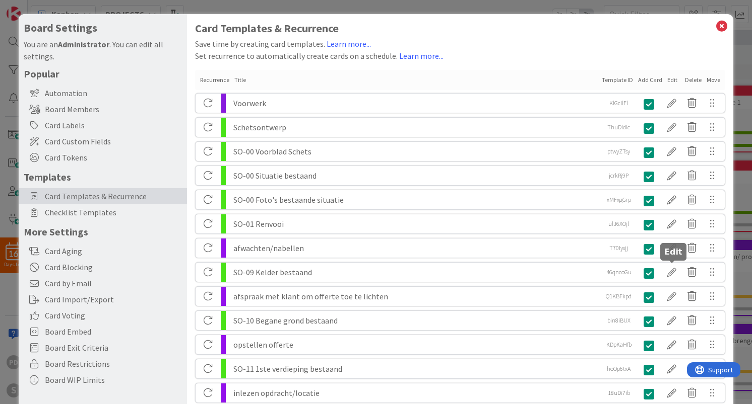
click at [672, 272] on div at bounding box center [671, 272] width 20 height 17
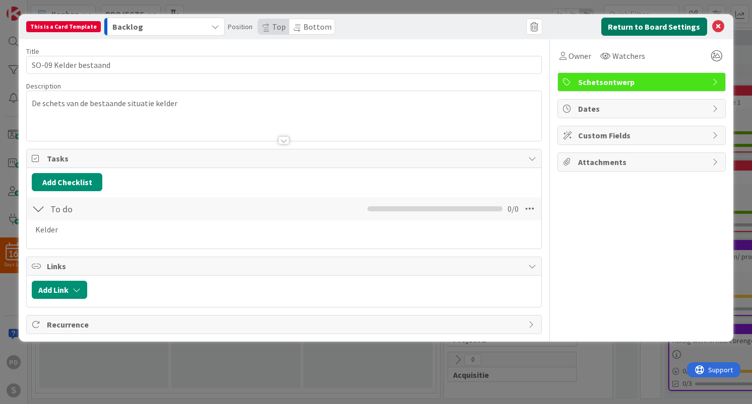
click at [634, 25] on button "Return to Board Settings" at bounding box center [654, 27] width 106 height 18
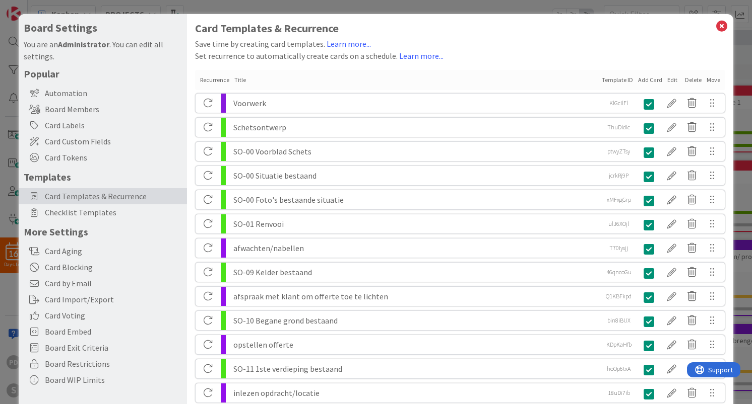
click at [673, 82] on div "Edit" at bounding box center [673, 80] width 13 height 9
click at [672, 102] on div at bounding box center [671, 103] width 20 height 17
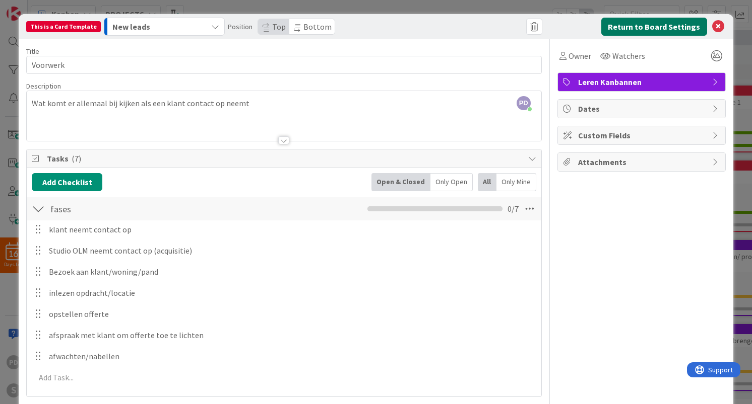
click at [683, 30] on button "Return to Board Settings" at bounding box center [654, 27] width 106 height 18
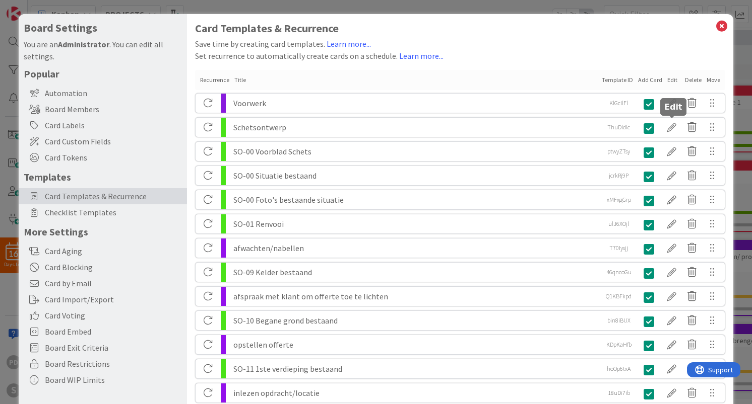
click at [669, 124] on div at bounding box center [671, 127] width 20 height 17
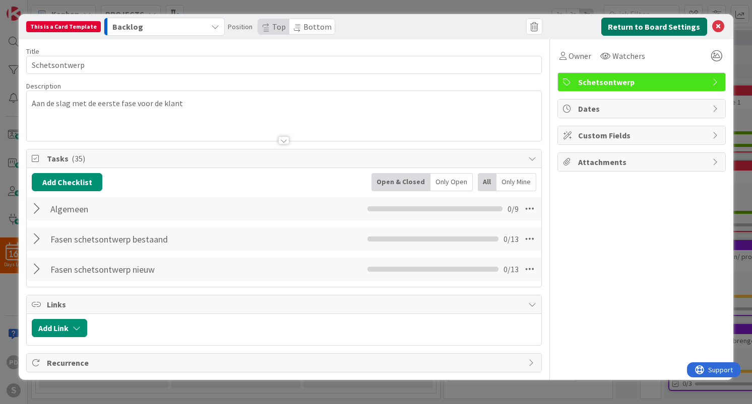
click at [671, 25] on button "Return to Board Settings" at bounding box center [654, 27] width 106 height 18
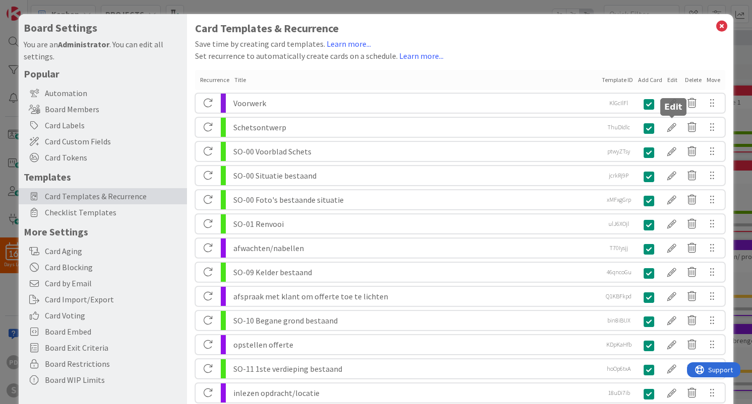
click at [672, 131] on div at bounding box center [671, 127] width 20 height 17
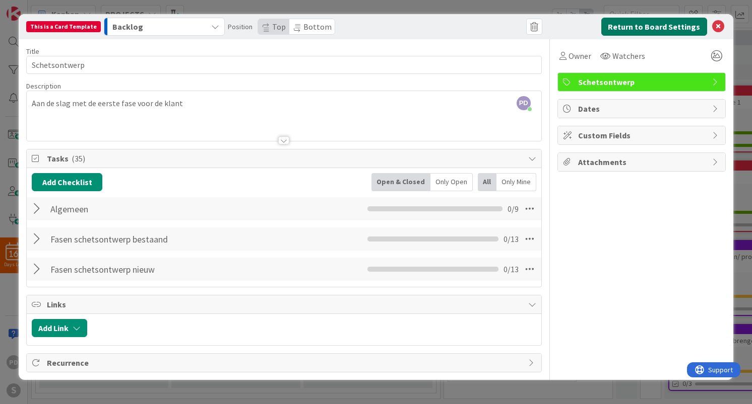
click at [668, 25] on button "Return to Board Settings" at bounding box center [654, 27] width 106 height 18
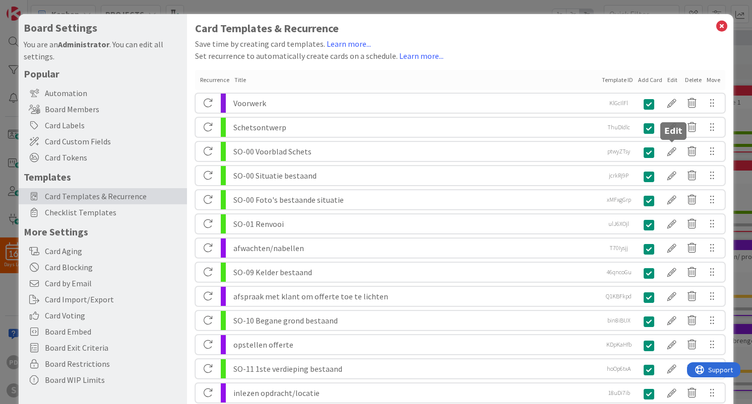
click at [670, 148] on div at bounding box center [671, 151] width 20 height 17
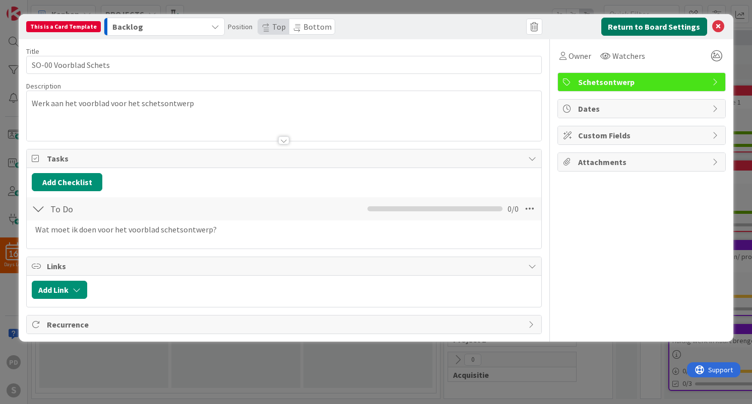
click at [665, 24] on button "Return to Board Settings" at bounding box center [654, 27] width 106 height 18
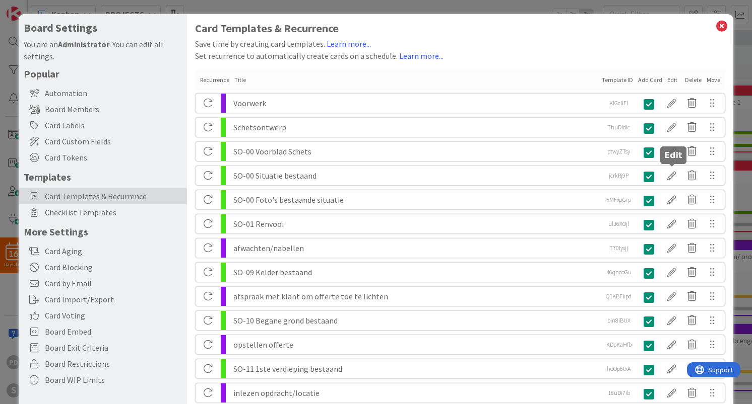
click at [669, 179] on div at bounding box center [671, 175] width 20 height 17
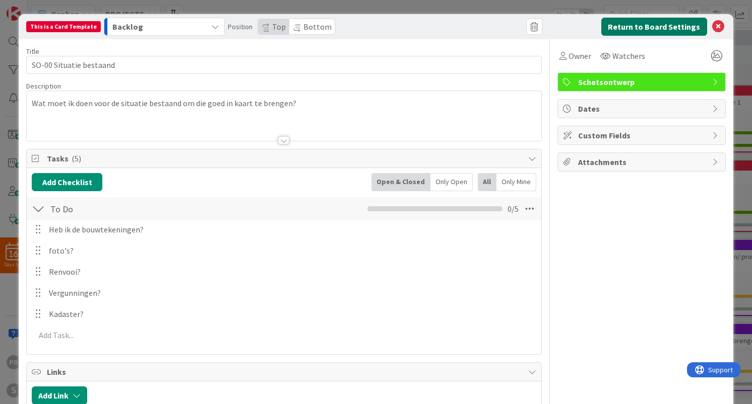
click at [668, 23] on button "Return to Board Settings" at bounding box center [654, 27] width 106 height 18
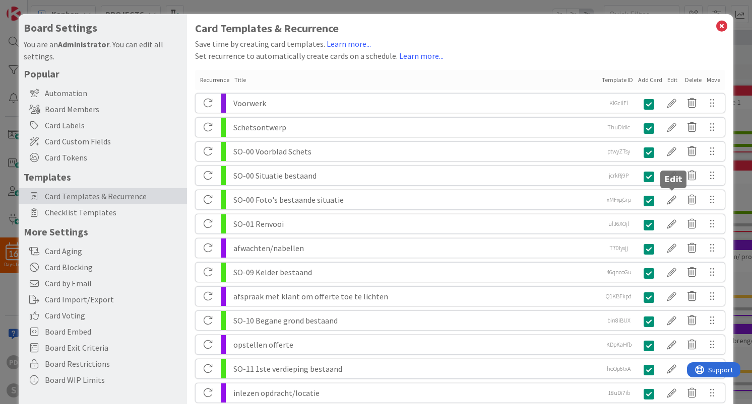
click at [669, 201] on div at bounding box center [671, 199] width 20 height 17
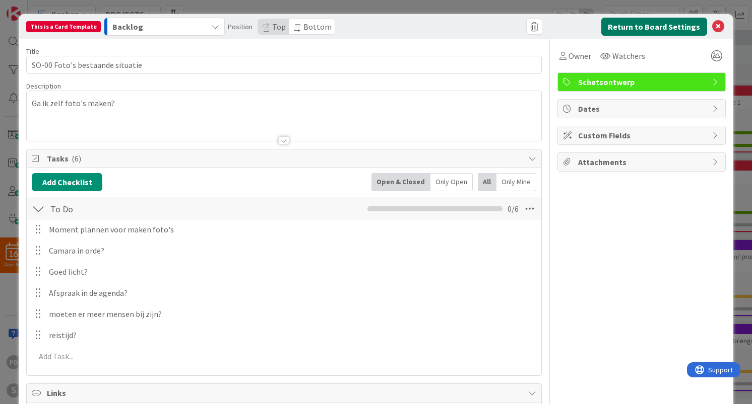
click at [652, 28] on button "Return to Board Settings" at bounding box center [654, 27] width 106 height 18
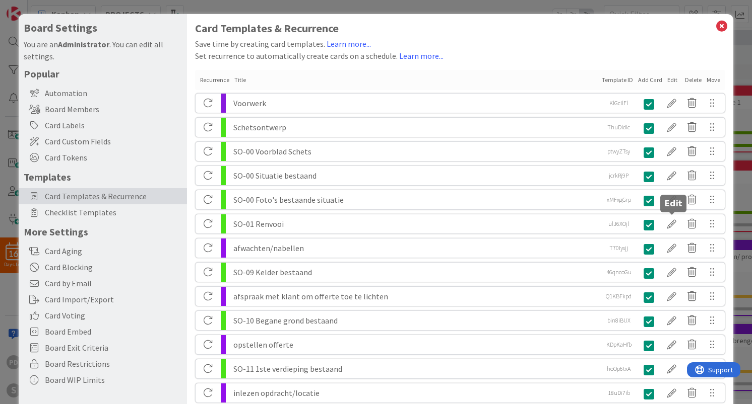
click at [669, 225] on div at bounding box center [671, 224] width 20 height 17
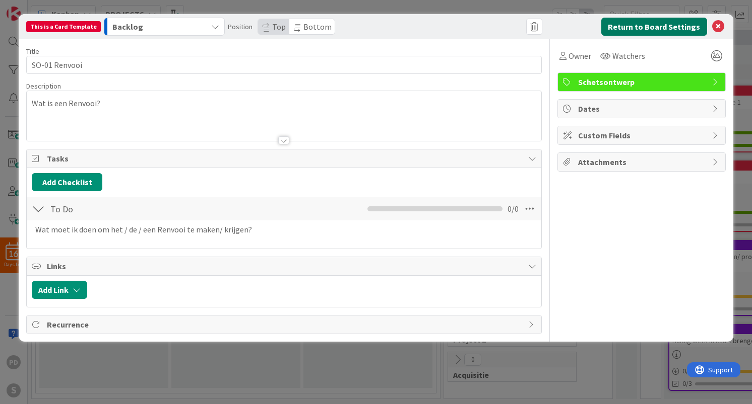
click at [651, 32] on button "Return to Board Settings" at bounding box center [654, 27] width 106 height 18
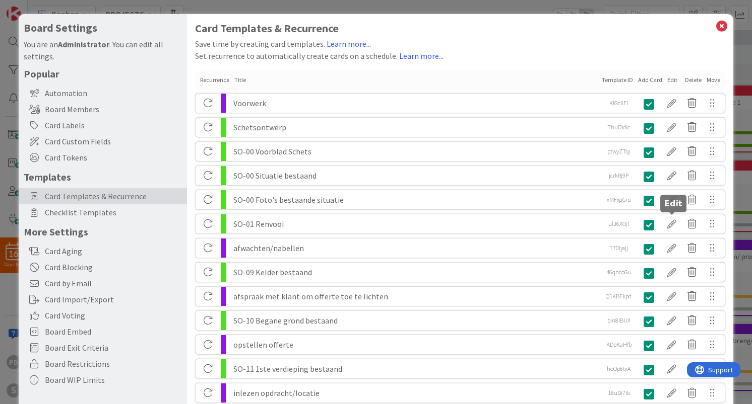
click at [669, 225] on div at bounding box center [671, 224] width 20 height 17
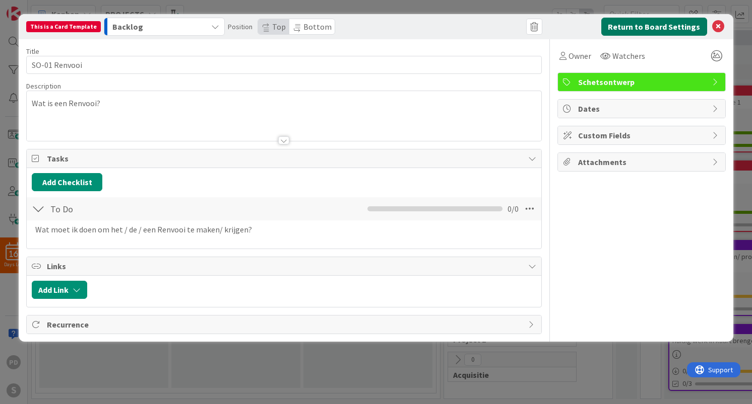
click at [644, 28] on button "Return to Board Settings" at bounding box center [654, 27] width 106 height 18
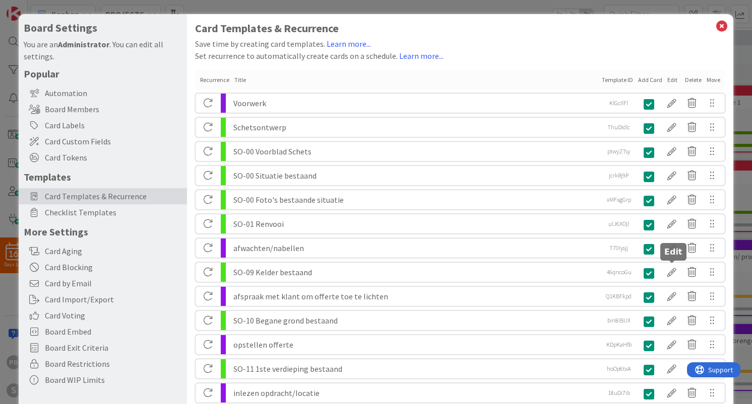
click at [670, 268] on div at bounding box center [671, 272] width 20 height 17
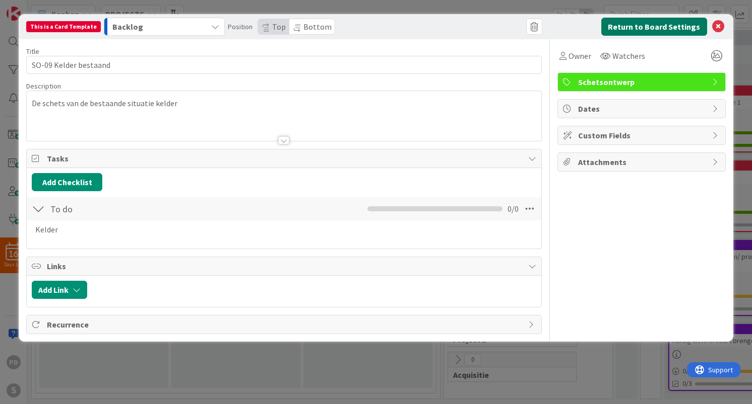
click at [644, 33] on button "Return to Board Settings" at bounding box center [654, 27] width 106 height 18
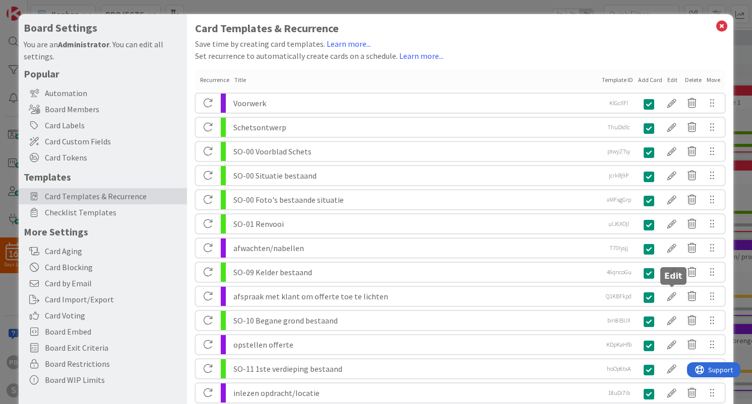
click at [670, 300] on div at bounding box center [671, 296] width 20 height 17
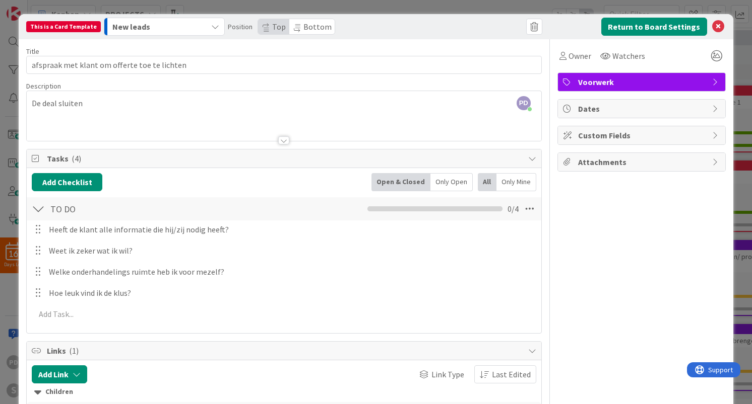
click at [211, 26] on icon "button" at bounding box center [215, 27] width 8 height 8
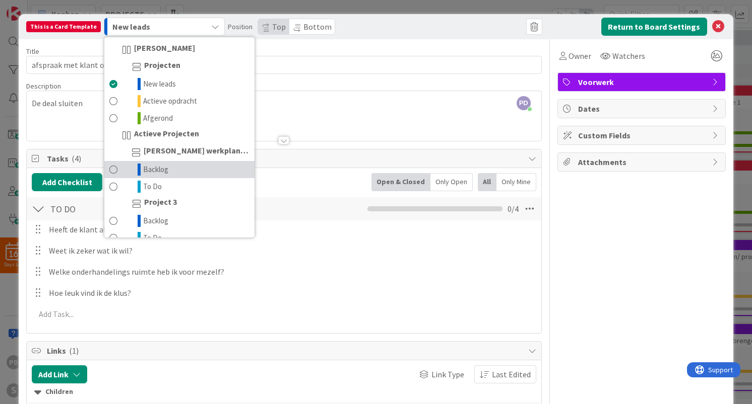
click at [171, 164] on link "Backlog" at bounding box center [179, 169] width 150 height 17
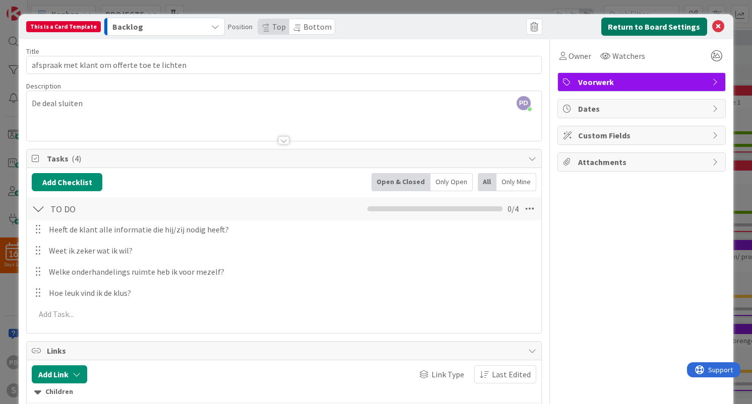
click at [634, 26] on button "Return to Board Settings" at bounding box center [654, 27] width 106 height 18
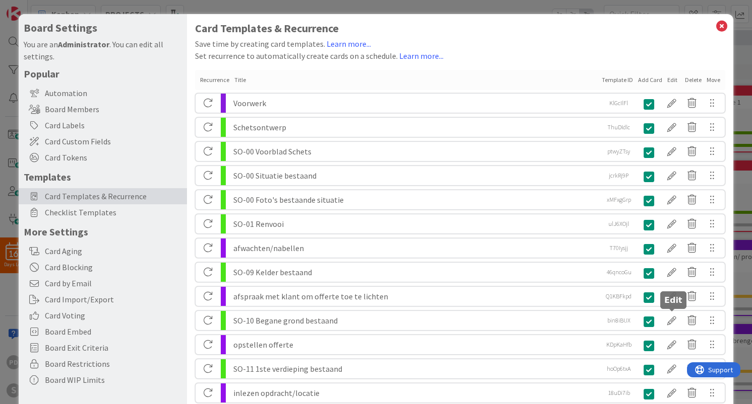
click at [670, 318] on div at bounding box center [671, 320] width 20 height 17
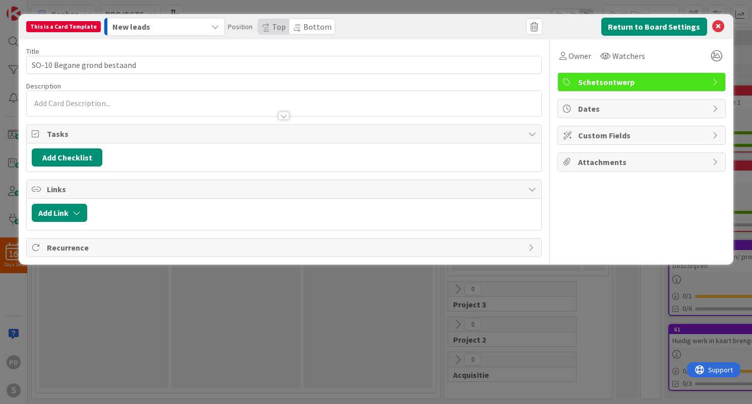
click at [201, 27] on div "New leads" at bounding box center [158, 27] width 97 height 16
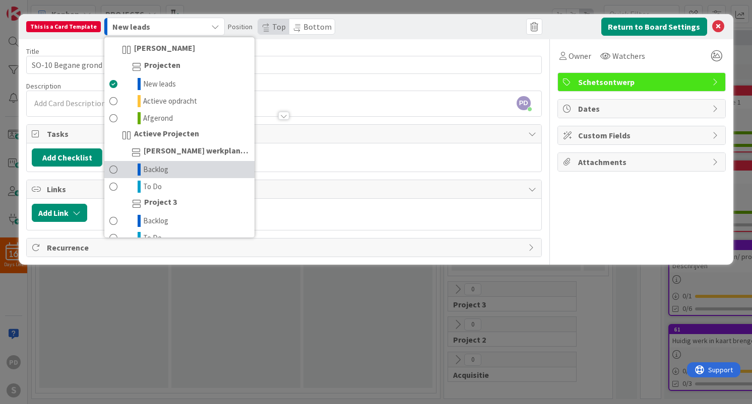
click at [183, 170] on link "Backlog" at bounding box center [179, 169] width 150 height 17
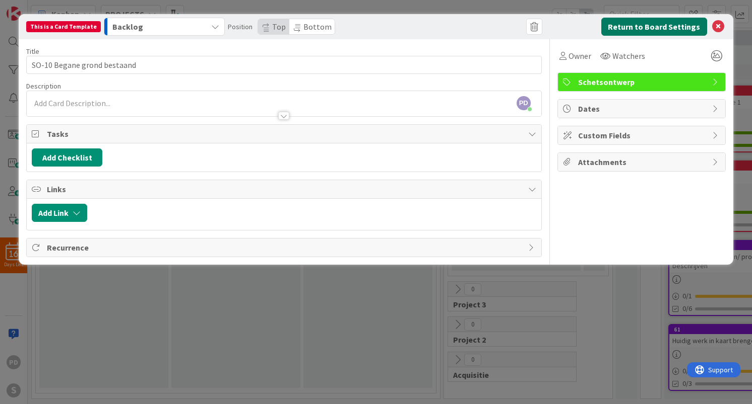
click at [667, 32] on button "Return to Board Settings" at bounding box center [654, 27] width 106 height 18
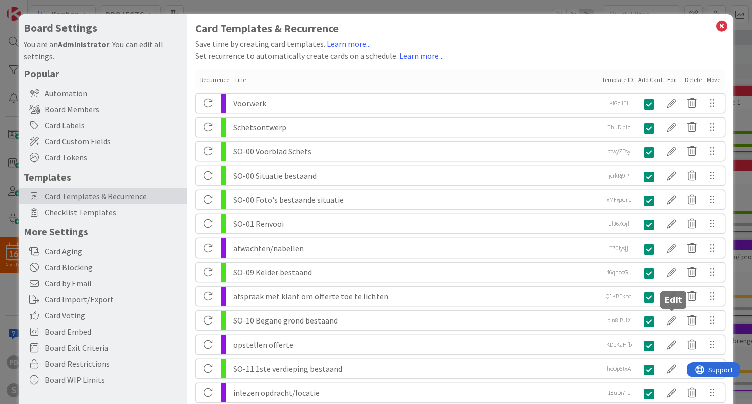
click at [672, 322] on div at bounding box center [671, 320] width 20 height 17
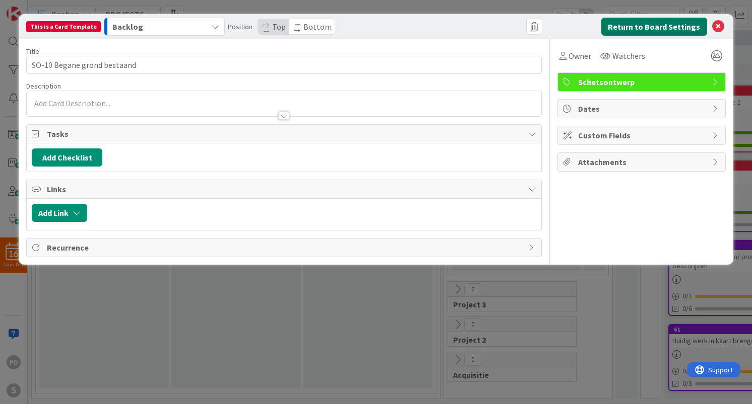
click at [657, 20] on button "Return to Board Settings" at bounding box center [654, 27] width 106 height 18
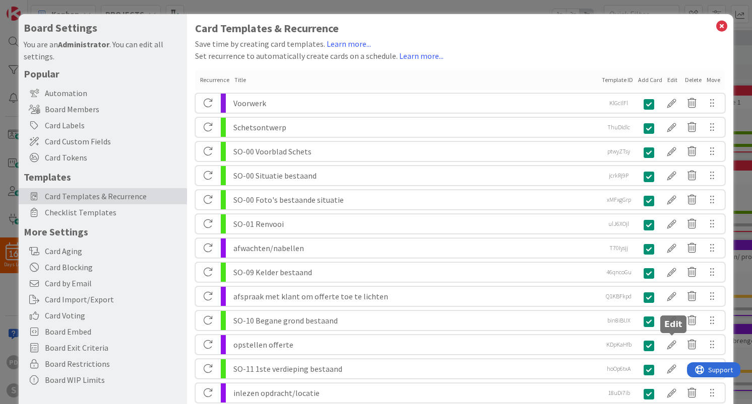
click at [671, 347] on div at bounding box center [671, 344] width 20 height 17
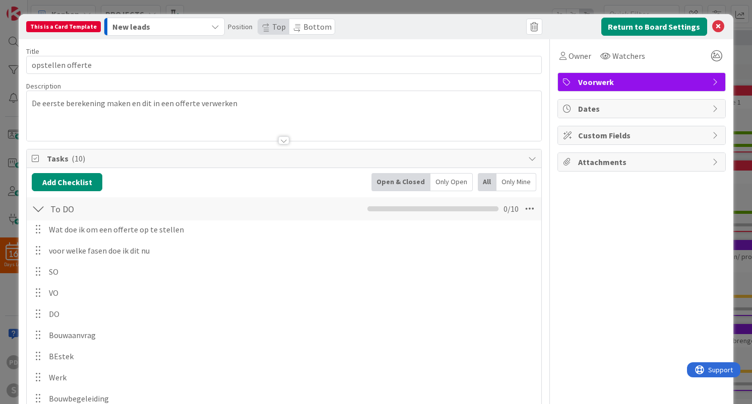
click at [200, 22] on div "New leads" at bounding box center [158, 27] width 97 height 16
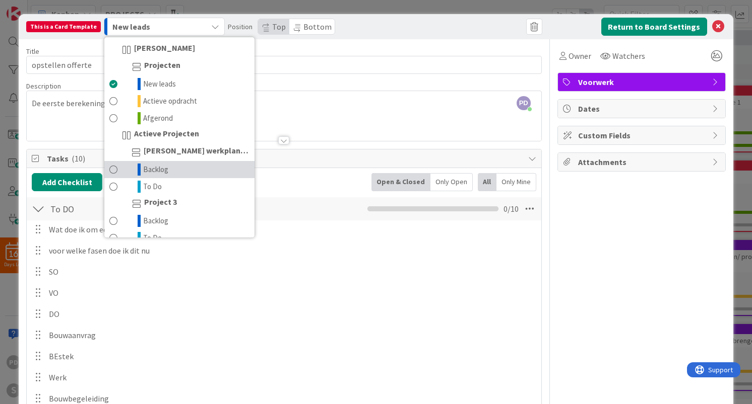
click at [176, 167] on link "Backlog" at bounding box center [179, 169] width 150 height 17
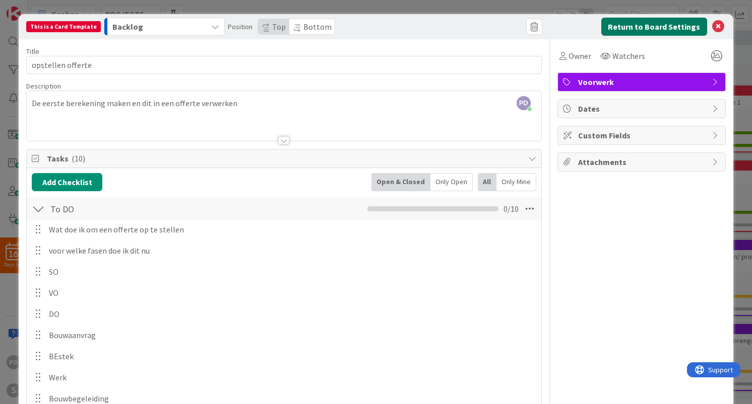
click at [657, 28] on button "Return to Board Settings" at bounding box center [654, 27] width 106 height 18
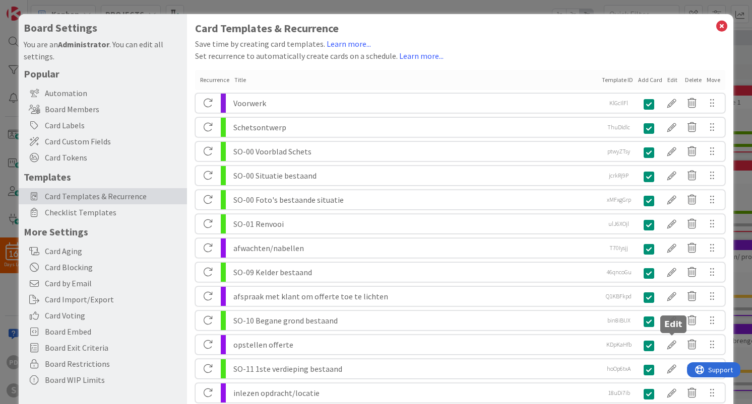
click at [671, 347] on div at bounding box center [671, 344] width 20 height 17
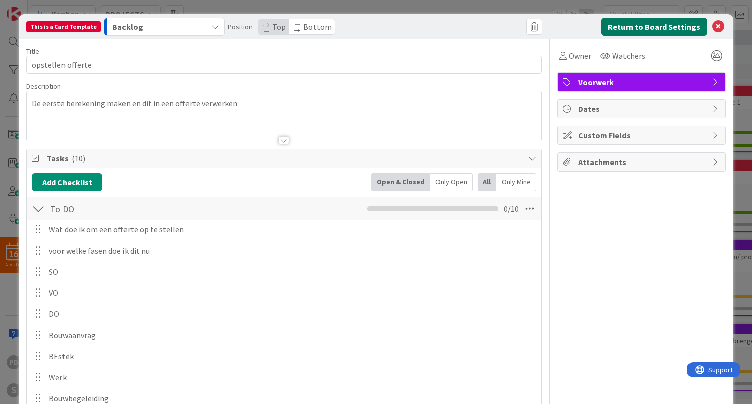
click at [633, 30] on button "Return to Board Settings" at bounding box center [654, 27] width 106 height 18
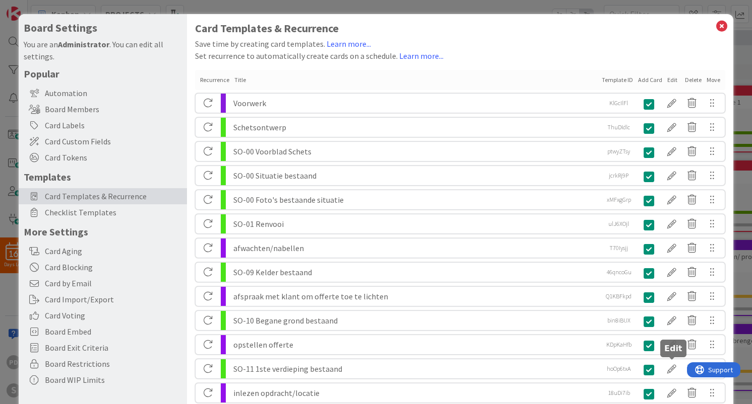
click at [670, 369] on div at bounding box center [671, 369] width 20 height 17
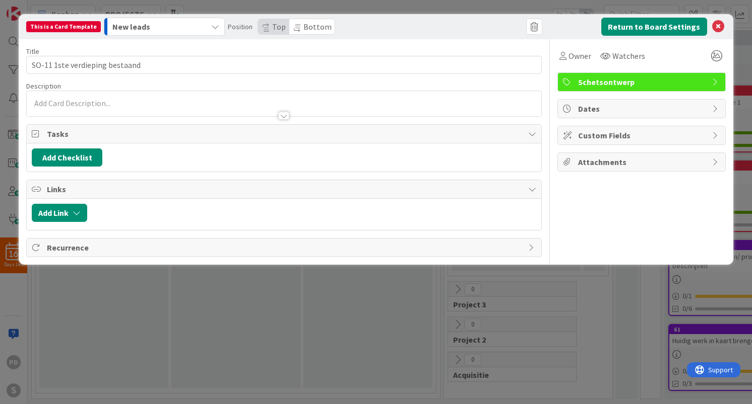
click at [203, 28] on button "New leads" at bounding box center [164, 27] width 121 height 18
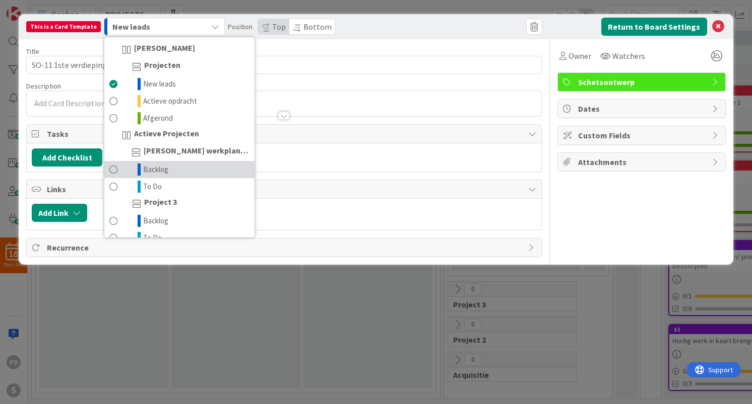
click at [180, 171] on link "Backlog" at bounding box center [179, 169] width 150 height 17
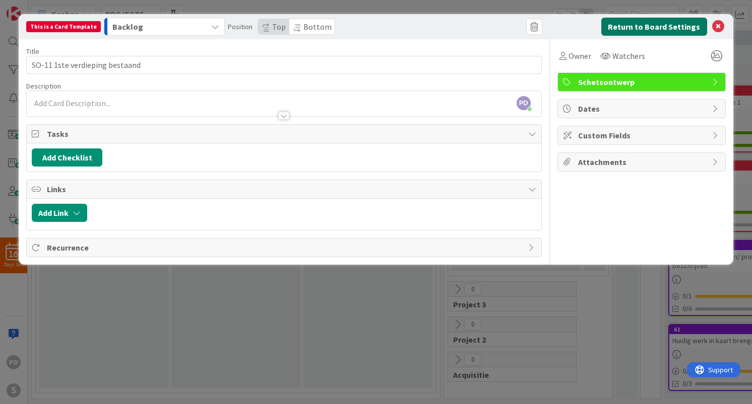
click at [655, 32] on button "Return to Board Settings" at bounding box center [654, 27] width 106 height 18
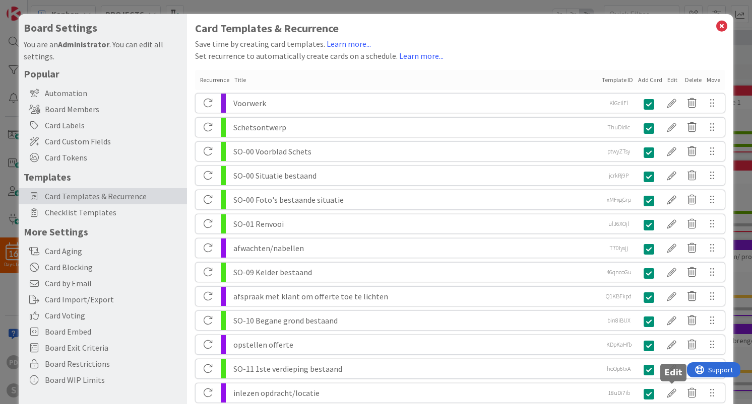
click at [671, 394] on div at bounding box center [671, 393] width 20 height 17
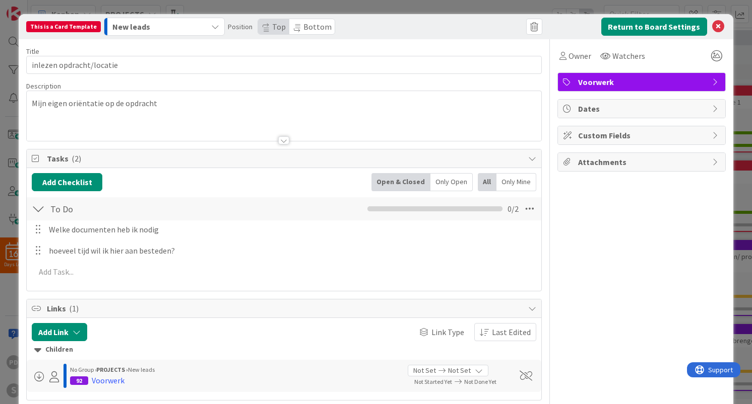
click at [186, 24] on div "New leads" at bounding box center [158, 27] width 97 height 16
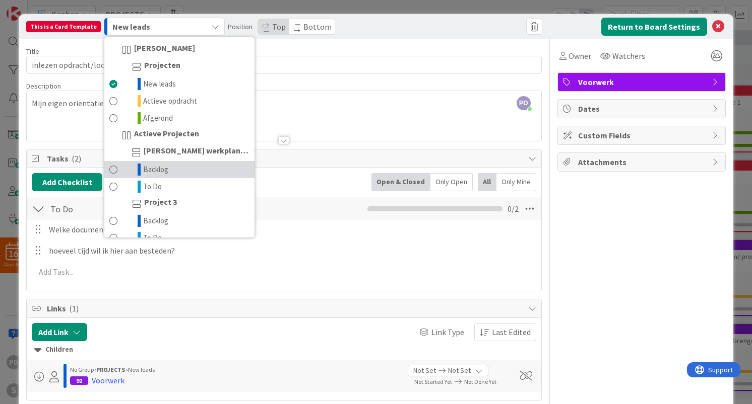
click at [163, 170] on link "Backlog" at bounding box center [179, 169] width 150 height 17
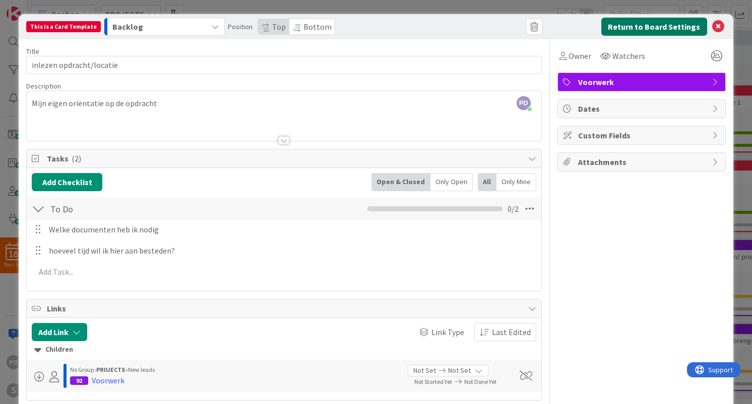
click at [669, 26] on button "Return to Board Settings" at bounding box center [654, 27] width 106 height 18
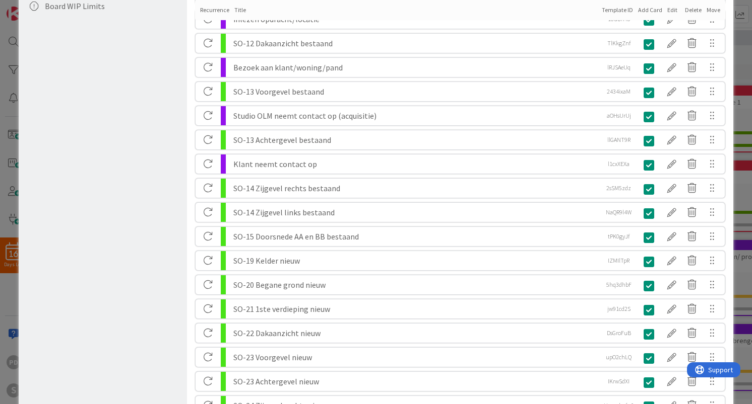
scroll to position [376, 0]
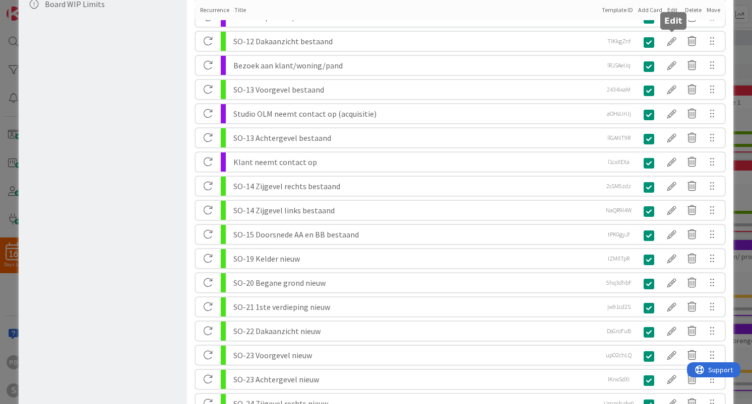
click at [671, 43] on div at bounding box center [671, 41] width 20 height 17
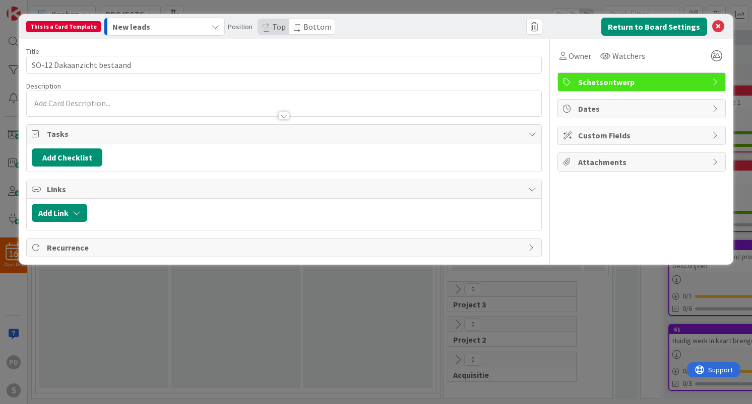
click at [177, 24] on div "New leads" at bounding box center [158, 27] width 97 height 16
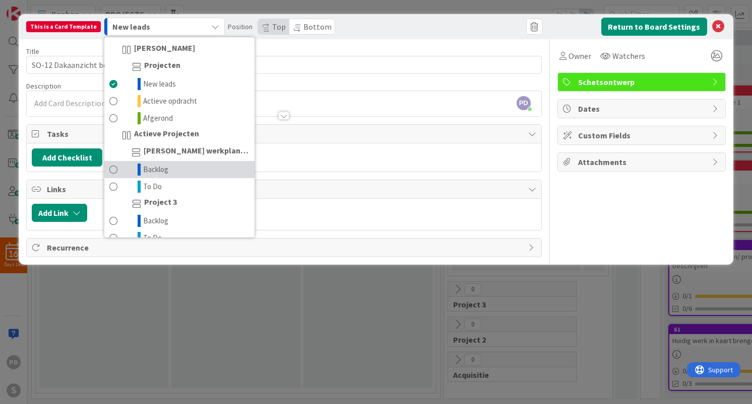
click at [158, 171] on span "Backlog" at bounding box center [155, 170] width 25 height 12
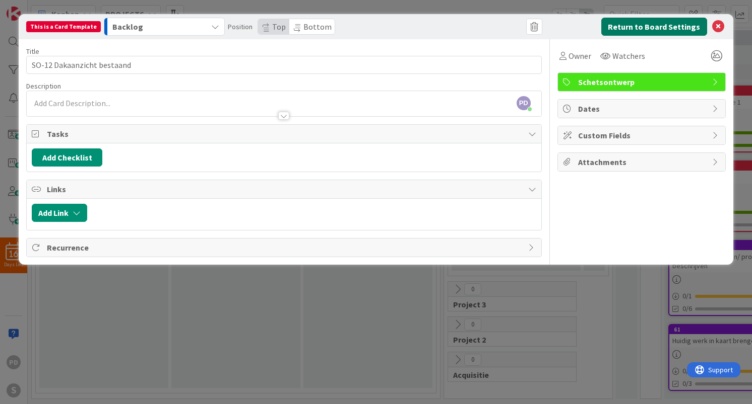
click at [654, 27] on button "Return to Board Settings" at bounding box center [654, 27] width 106 height 18
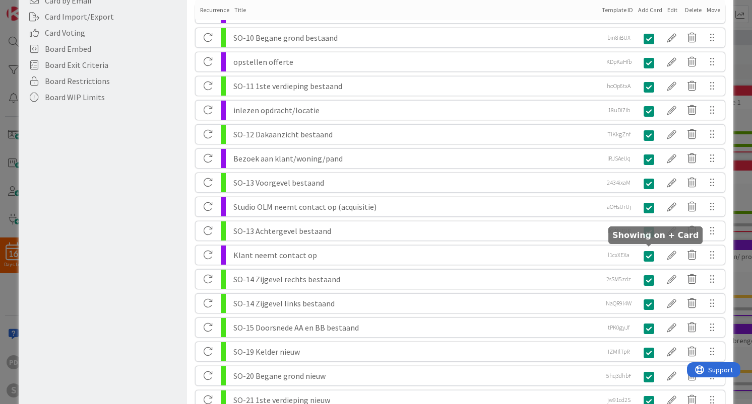
scroll to position [284, 0]
click at [672, 182] on div at bounding box center [671, 182] width 20 height 17
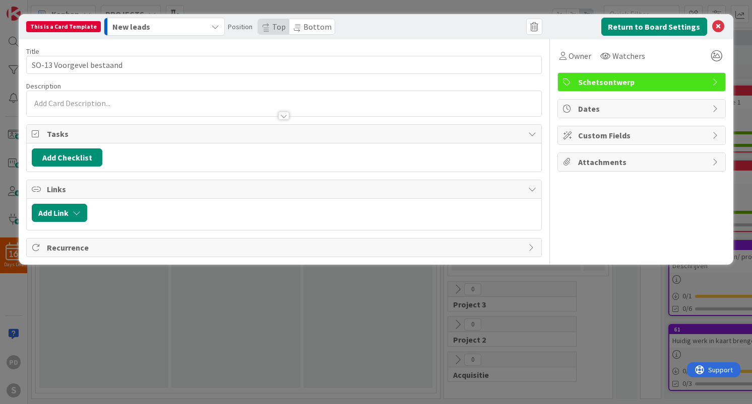
click at [199, 24] on div "New leads" at bounding box center [158, 27] width 97 height 16
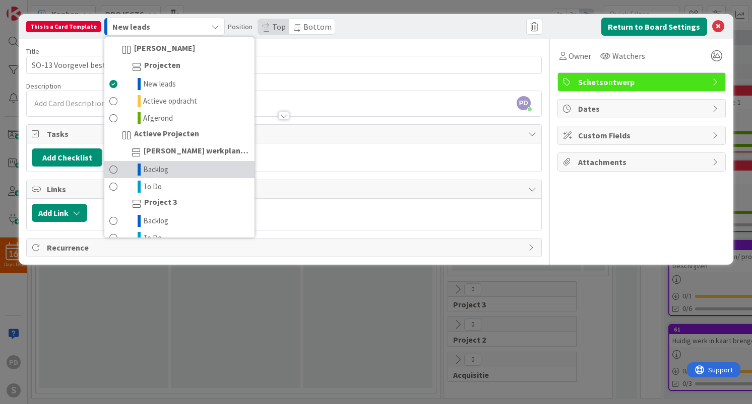
click at [168, 172] on link "Backlog" at bounding box center [179, 169] width 150 height 17
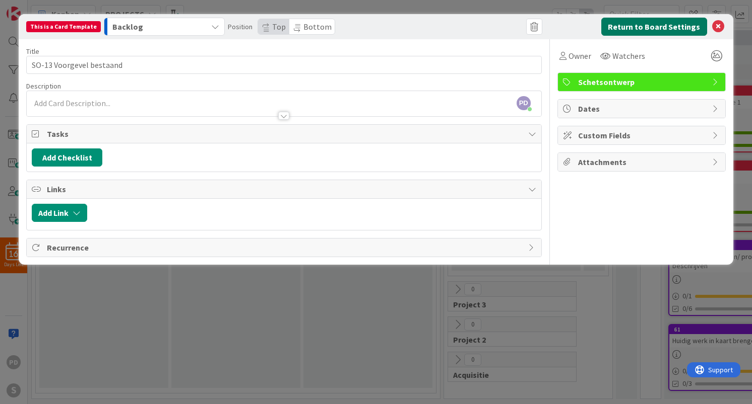
click at [636, 27] on button "Return to Board Settings" at bounding box center [654, 27] width 106 height 18
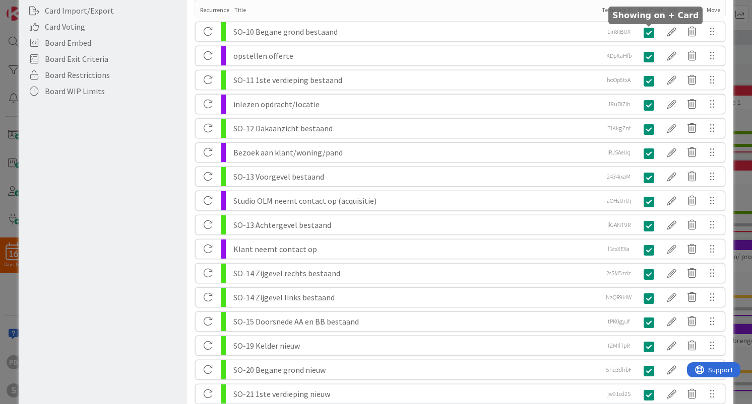
scroll to position [299, 0]
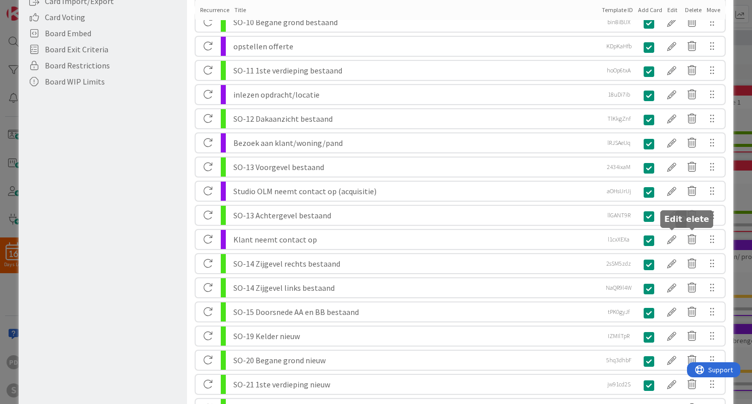
click at [675, 240] on div at bounding box center [671, 239] width 20 height 17
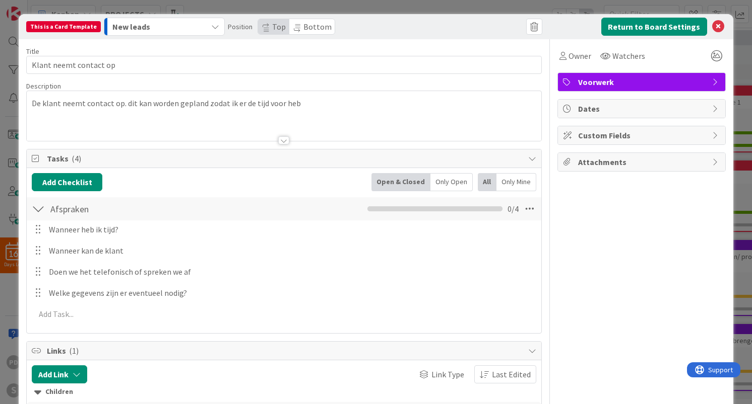
click at [164, 30] on div "New leads" at bounding box center [158, 27] width 97 height 16
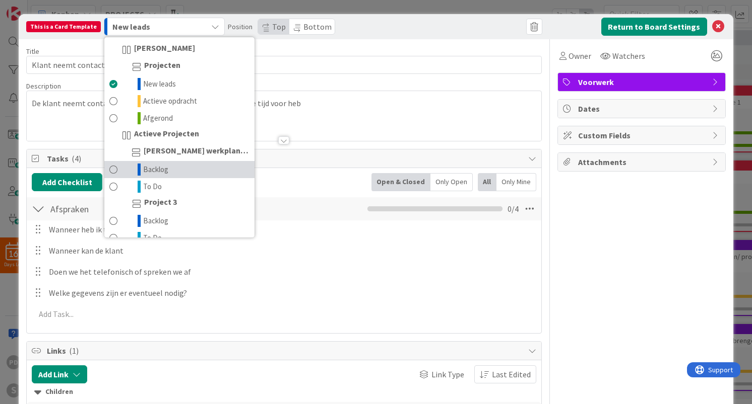
click at [156, 171] on span "Backlog" at bounding box center [155, 170] width 25 height 12
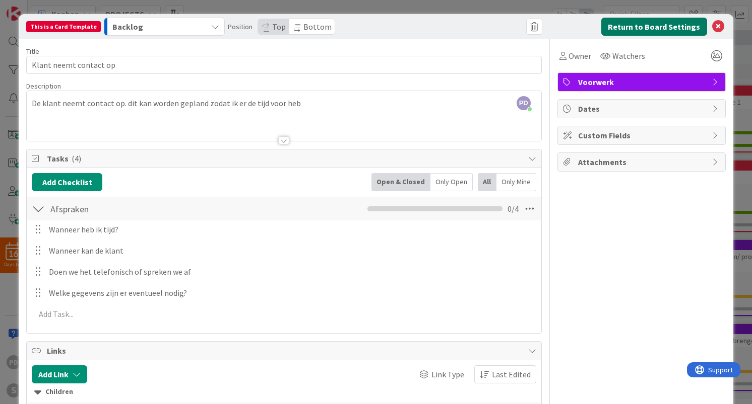
click at [639, 25] on button "Return to Board Settings" at bounding box center [654, 27] width 106 height 18
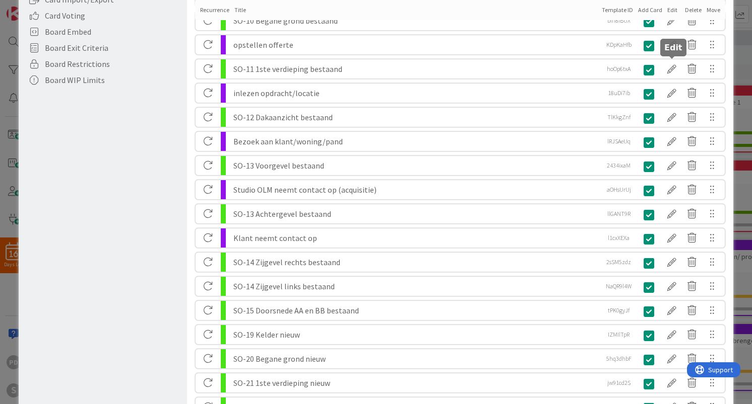
scroll to position [302, 0]
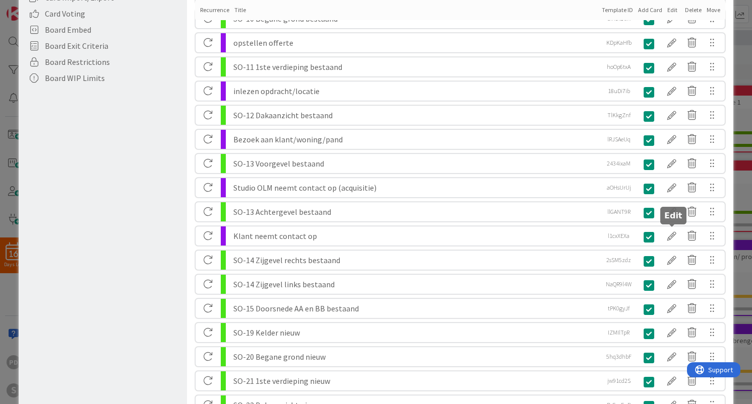
click at [669, 231] on div at bounding box center [671, 236] width 20 height 17
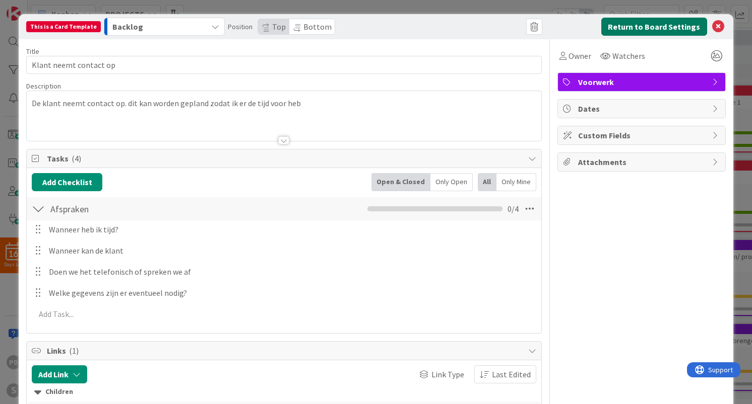
click at [646, 28] on button "Return to Board Settings" at bounding box center [654, 27] width 106 height 18
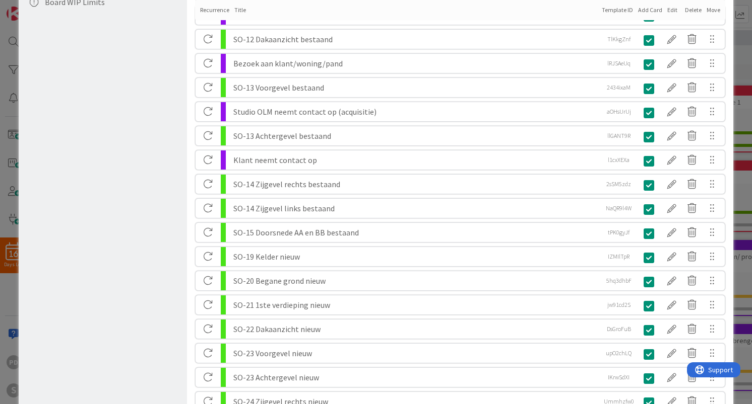
scroll to position [437, 0]
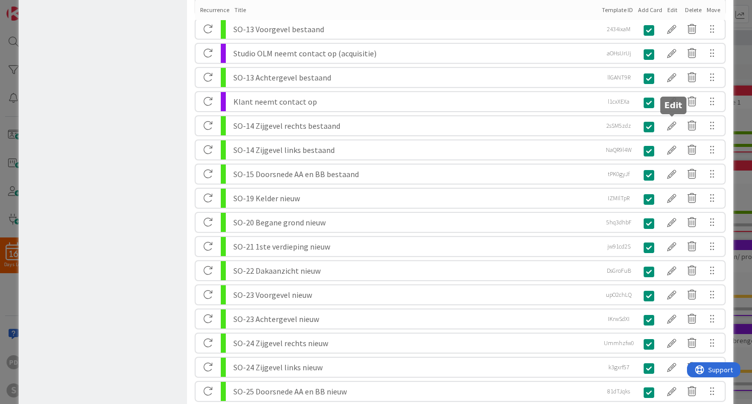
click at [670, 125] on div at bounding box center [671, 125] width 20 height 17
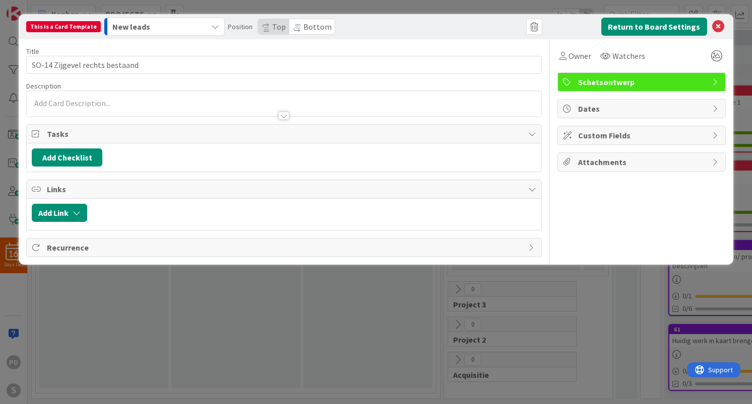
click at [198, 29] on div "New leads" at bounding box center [158, 27] width 97 height 16
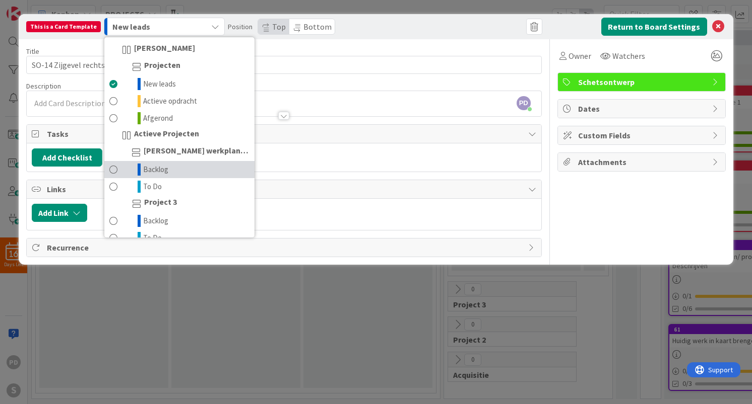
click at [170, 176] on link "Backlog" at bounding box center [179, 169] width 150 height 17
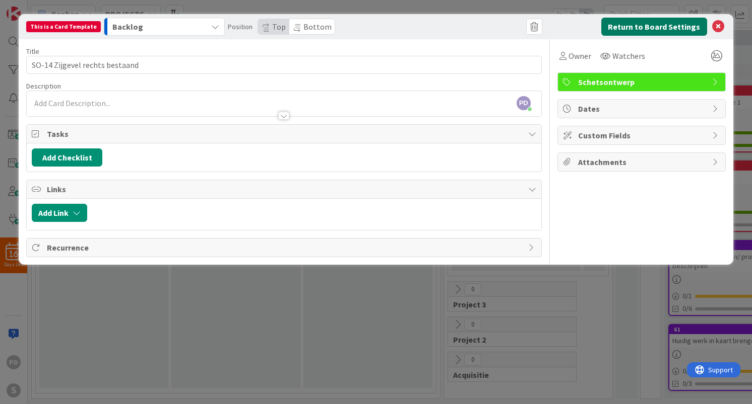
click at [664, 32] on button "Return to Board Settings" at bounding box center [654, 27] width 106 height 18
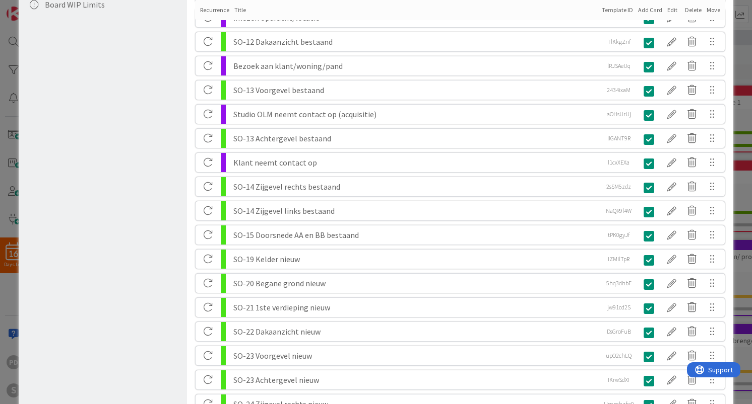
scroll to position [382, 0]
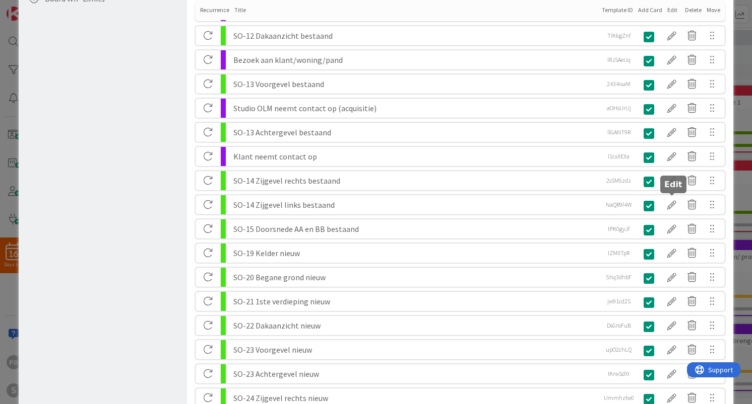
click at [672, 206] on div at bounding box center [671, 204] width 20 height 17
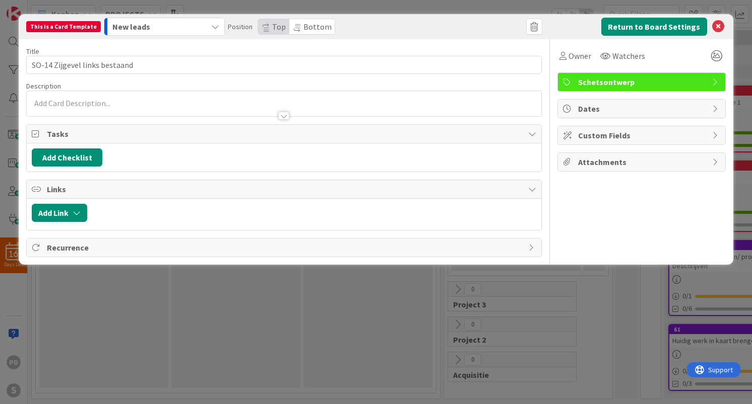
click at [189, 32] on div "New leads" at bounding box center [158, 27] width 97 height 16
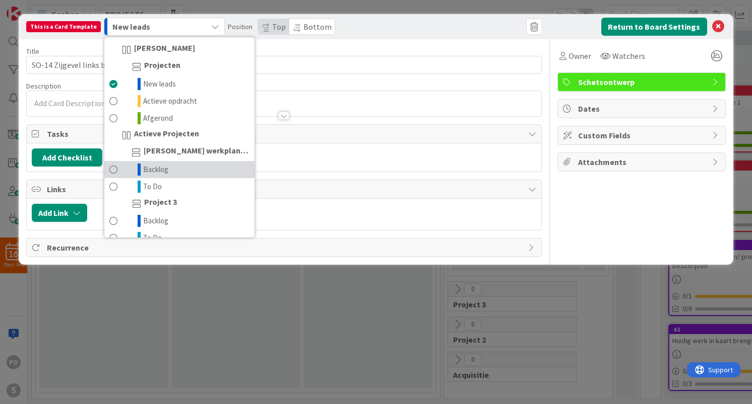
click at [173, 168] on link "Backlog" at bounding box center [179, 169] width 150 height 17
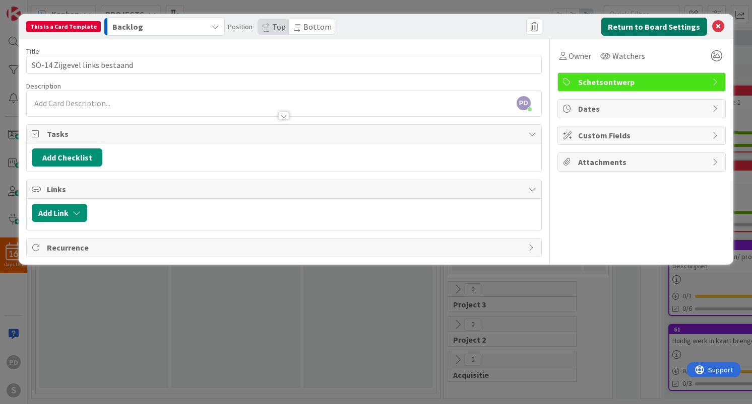
click at [680, 26] on button "Return to Board Settings" at bounding box center [654, 27] width 106 height 18
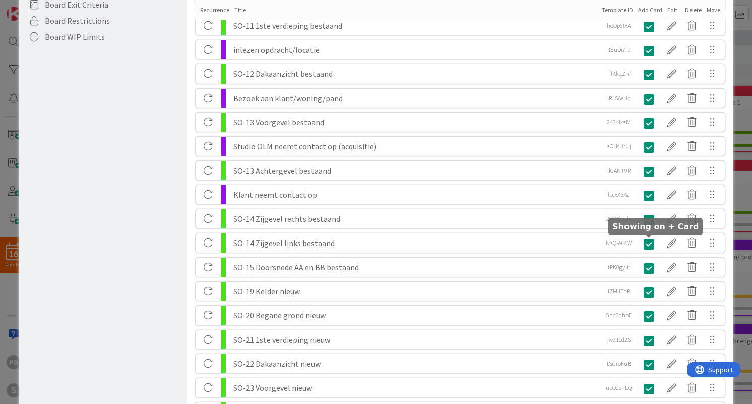
scroll to position [347, 0]
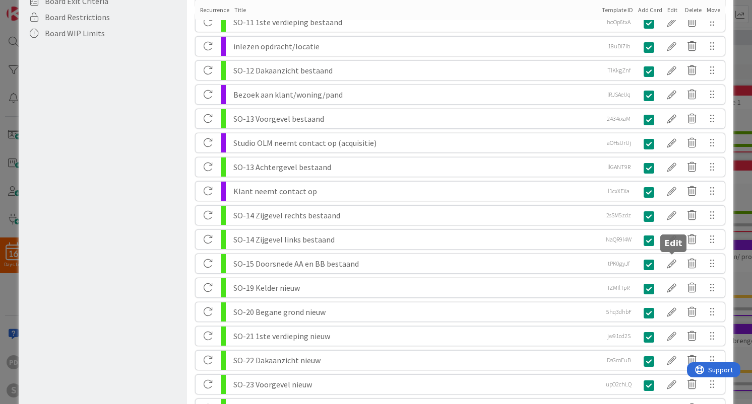
click at [671, 264] on div at bounding box center [671, 263] width 20 height 17
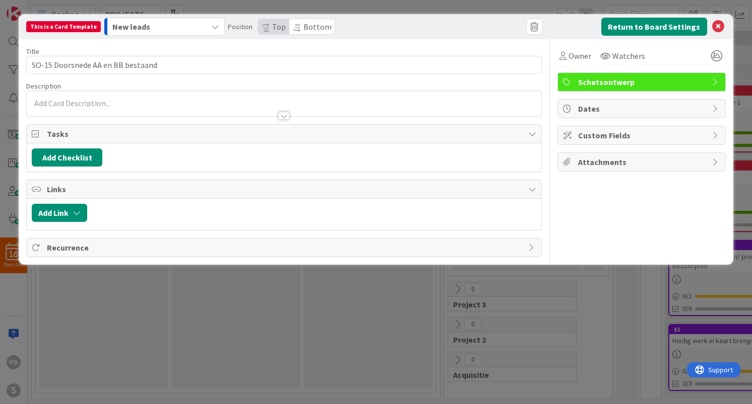
click at [187, 25] on div "New leads" at bounding box center [158, 27] width 97 height 16
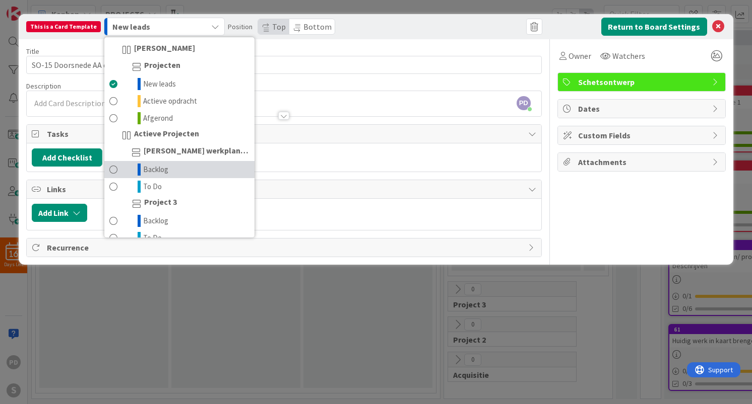
click at [165, 169] on link "Backlog" at bounding box center [179, 169] width 150 height 17
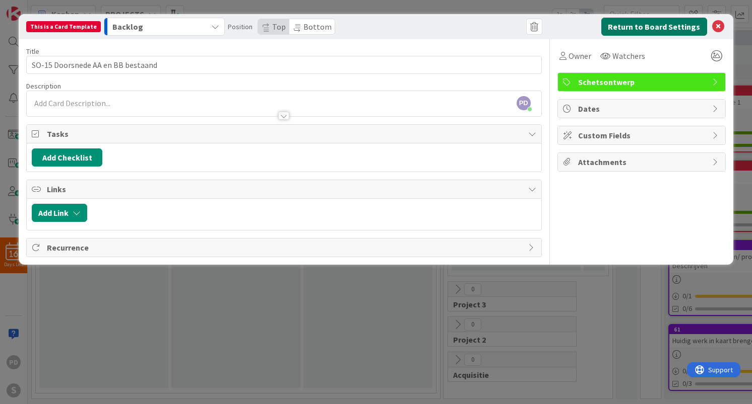
click at [674, 25] on button "Return to Board Settings" at bounding box center [654, 27] width 106 height 18
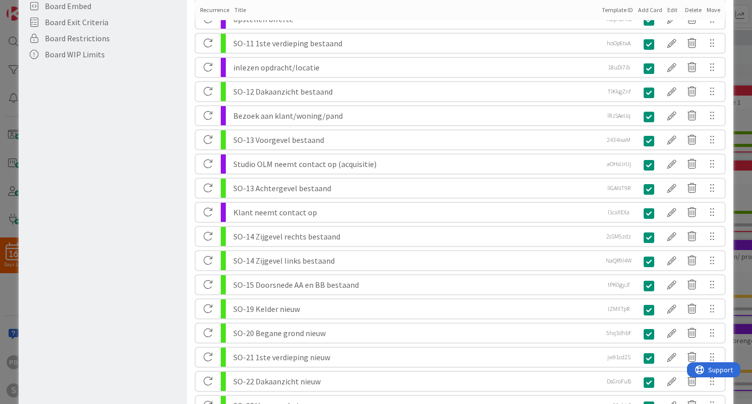
scroll to position [385, 0]
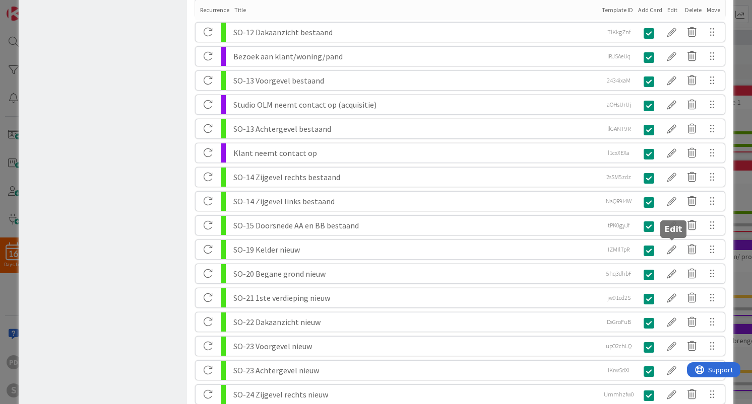
click at [673, 251] on div at bounding box center [671, 249] width 20 height 17
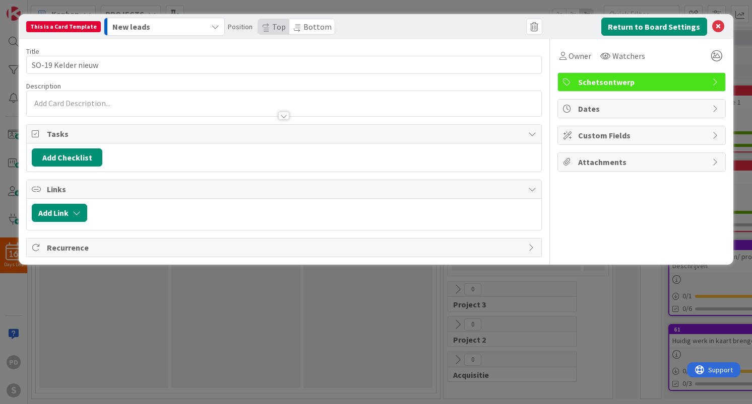
click at [184, 28] on div "New leads" at bounding box center [158, 27] width 97 height 16
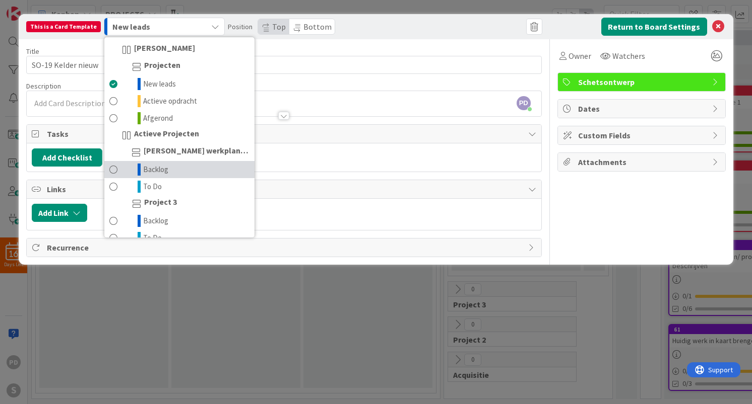
click at [161, 170] on span "Backlog" at bounding box center [155, 170] width 25 height 12
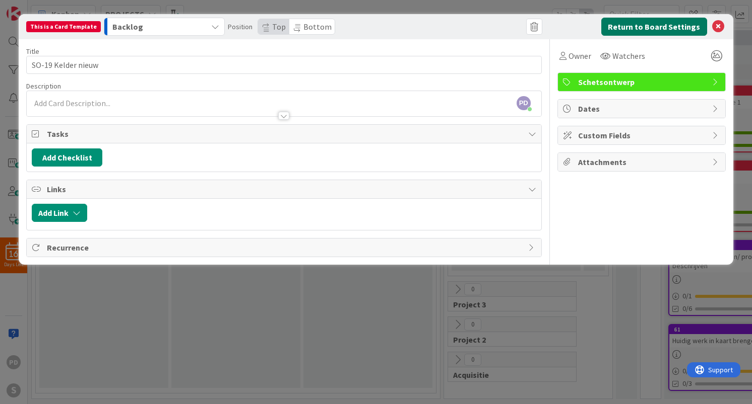
click at [672, 24] on button "Return to Board Settings" at bounding box center [654, 27] width 106 height 18
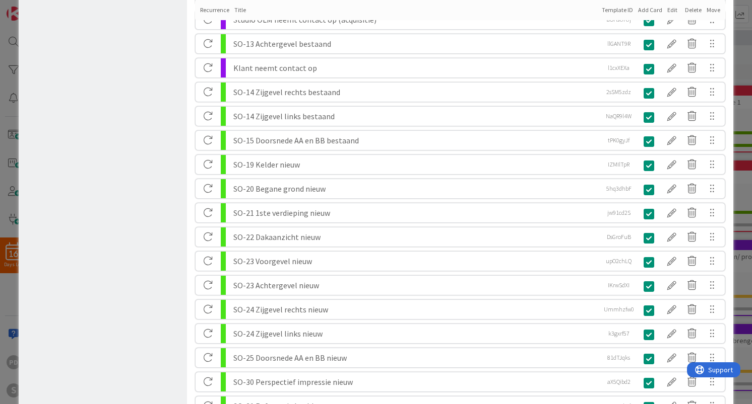
scroll to position [473, 0]
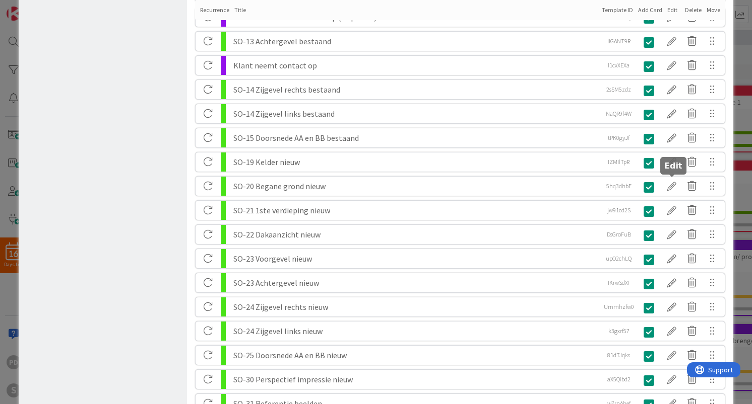
click at [672, 186] on div at bounding box center [671, 186] width 20 height 17
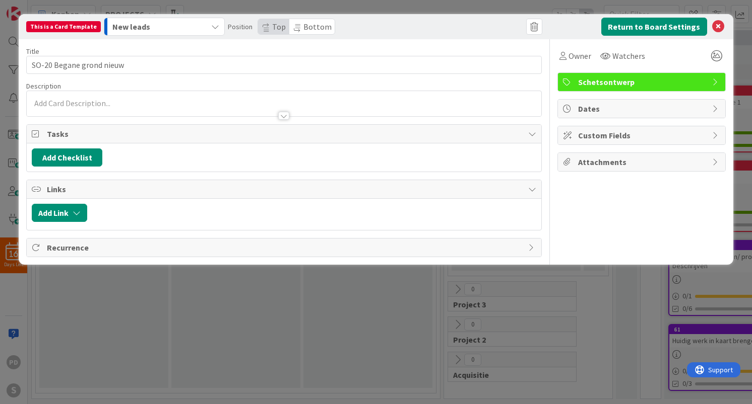
click at [184, 27] on div "New leads" at bounding box center [158, 27] width 97 height 16
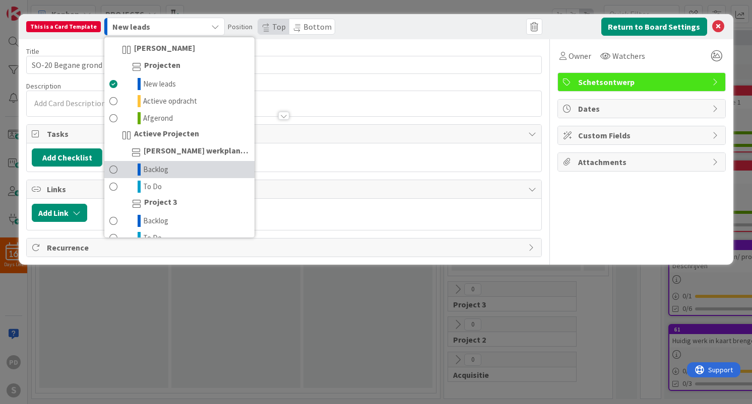
click at [162, 171] on span "Backlog" at bounding box center [155, 170] width 25 height 12
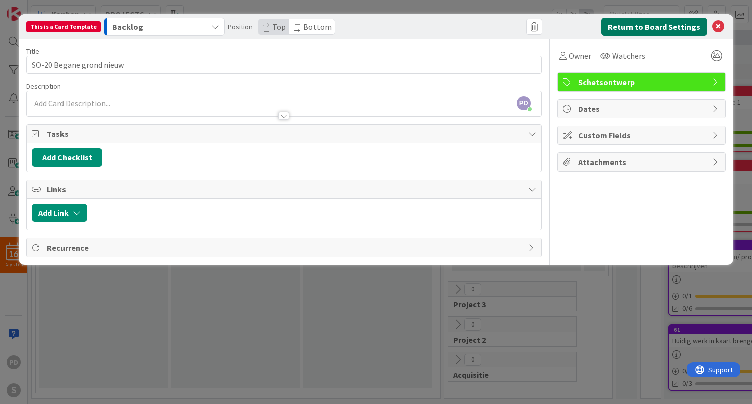
click at [652, 32] on button "Return to Board Settings" at bounding box center [654, 27] width 106 height 18
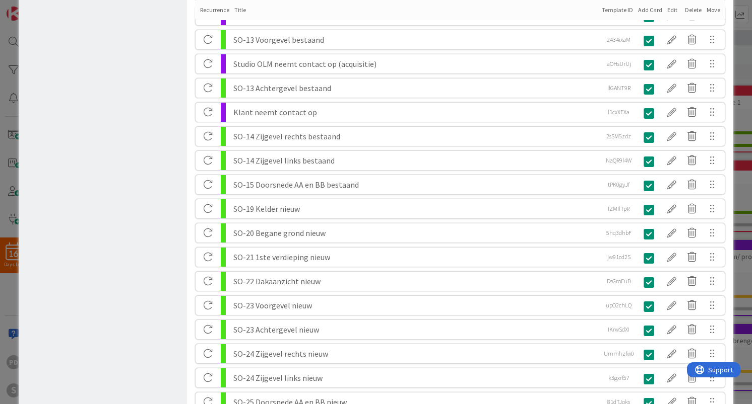
scroll to position [429, 0]
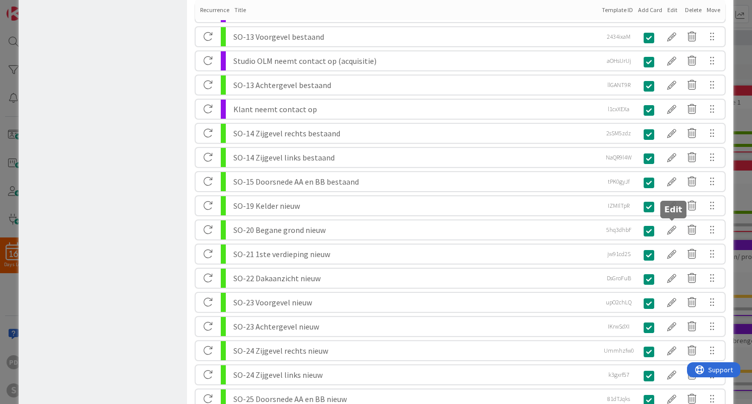
click at [670, 229] on div at bounding box center [671, 230] width 20 height 17
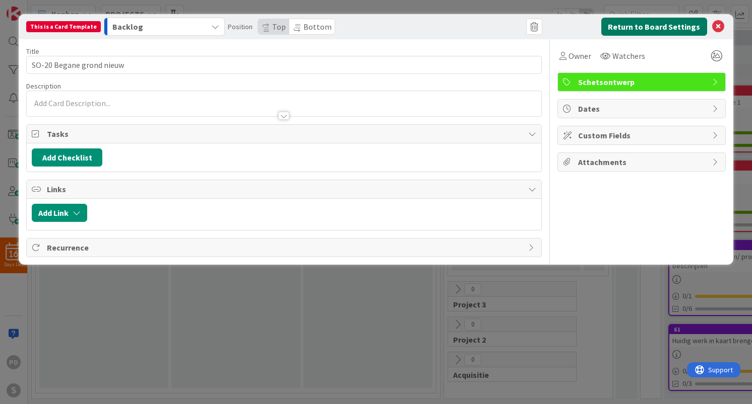
click at [662, 30] on button "Return to Board Settings" at bounding box center [654, 27] width 106 height 18
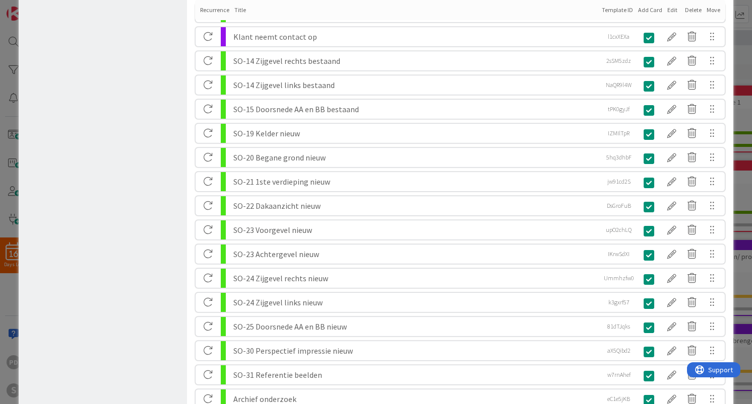
scroll to position [503, 0]
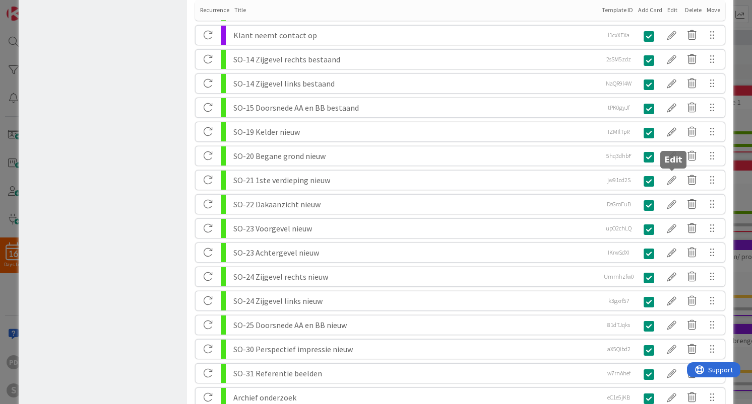
click at [673, 180] on div at bounding box center [671, 180] width 20 height 17
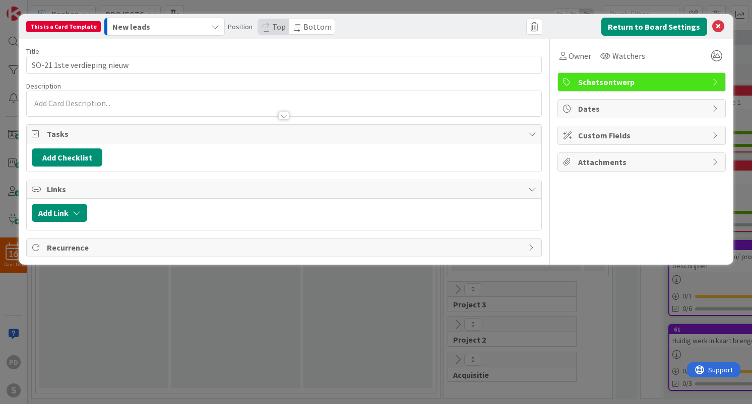
click at [186, 29] on div "New leads" at bounding box center [158, 27] width 97 height 16
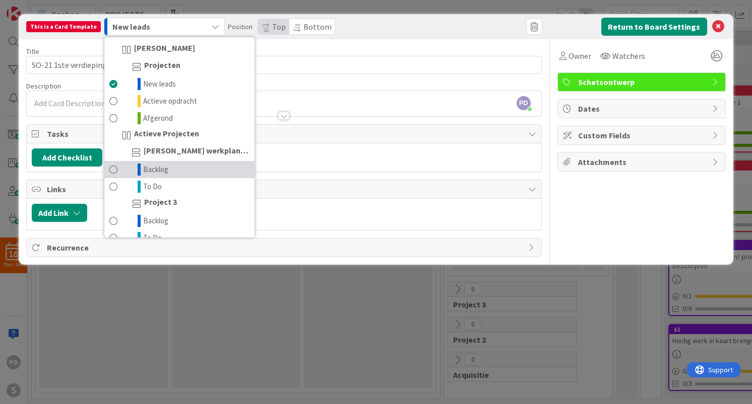
click at [173, 173] on link "Backlog" at bounding box center [179, 169] width 150 height 17
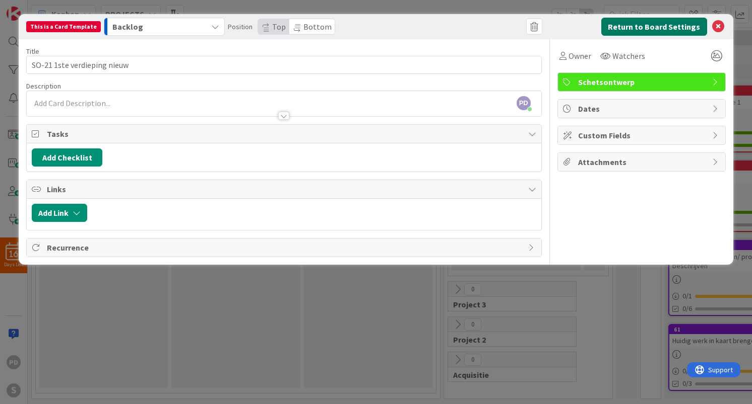
click at [636, 27] on button "Return to Board Settings" at bounding box center [654, 27] width 106 height 18
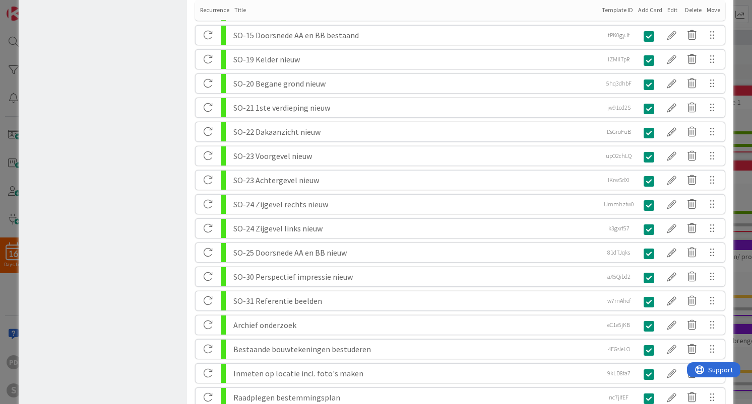
scroll to position [605, 0]
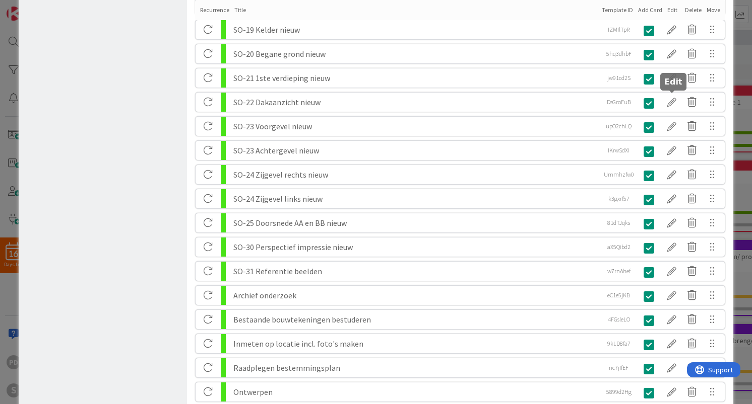
click at [670, 102] on div at bounding box center [671, 102] width 20 height 17
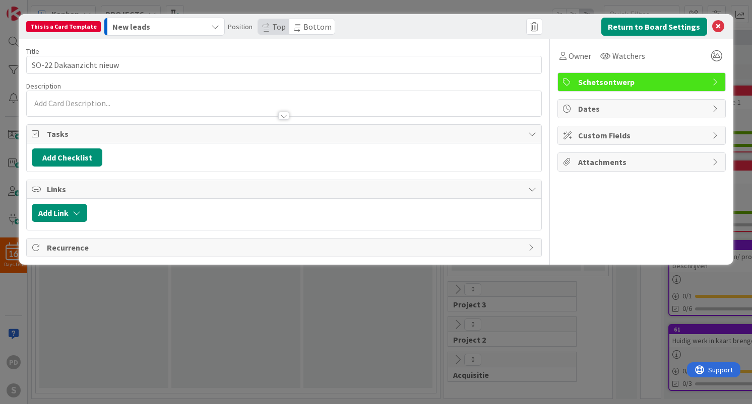
click at [192, 27] on div "New leads" at bounding box center [158, 27] width 97 height 16
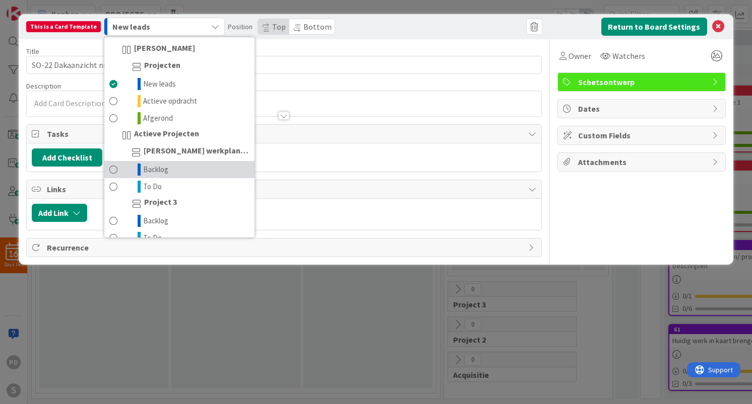
click at [171, 174] on link "Backlog" at bounding box center [179, 169] width 150 height 17
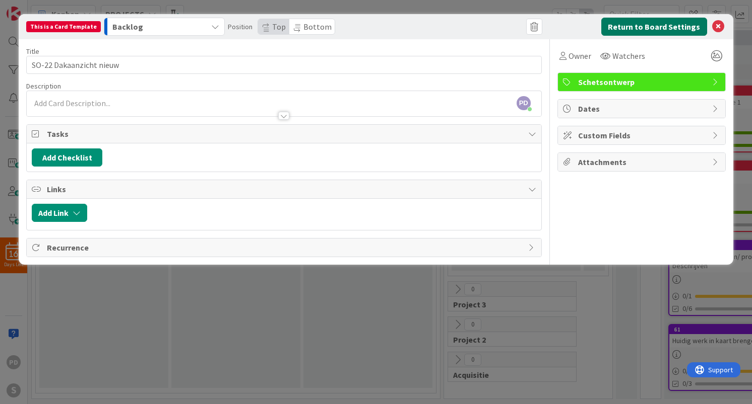
click at [670, 29] on button "Return to Board Settings" at bounding box center [654, 27] width 106 height 18
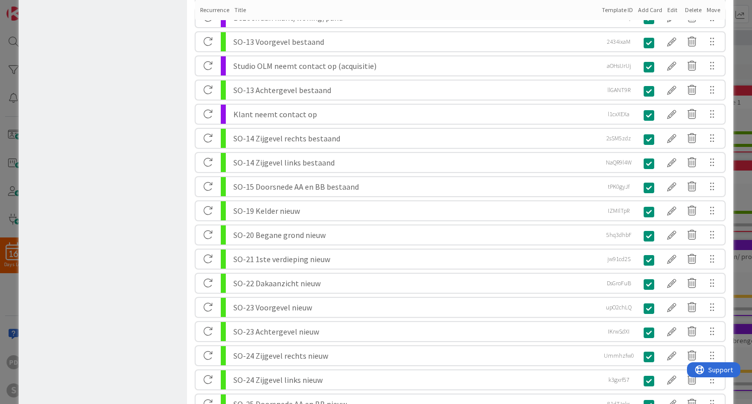
scroll to position [574, 0]
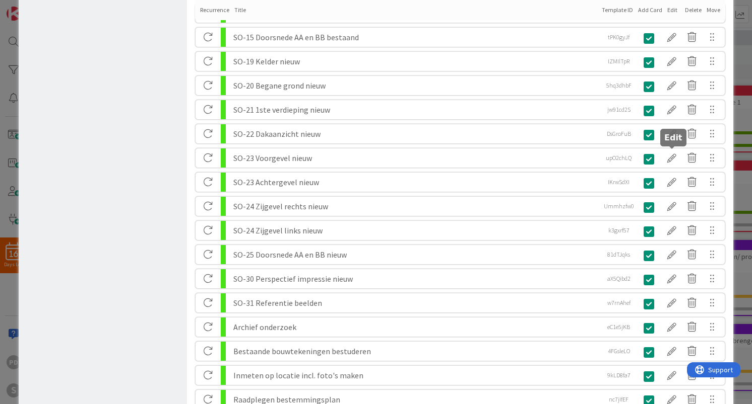
click at [669, 157] on div at bounding box center [671, 158] width 20 height 17
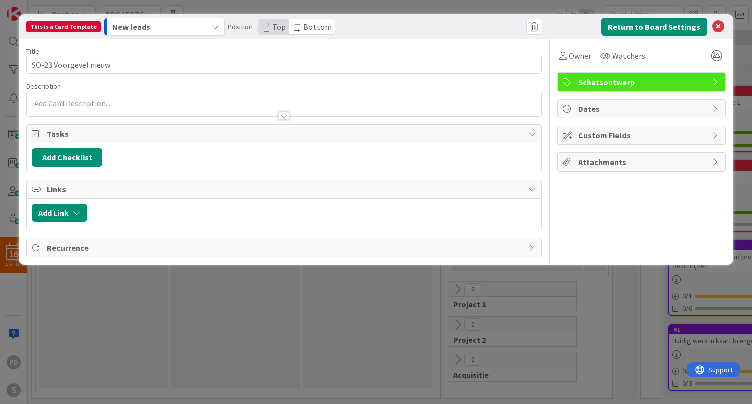
click at [187, 24] on div "New leads" at bounding box center [158, 27] width 97 height 16
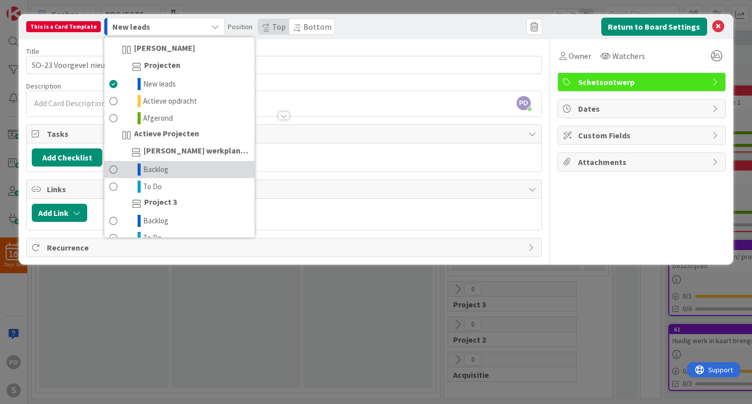
click at [166, 172] on link "Backlog" at bounding box center [179, 169] width 150 height 17
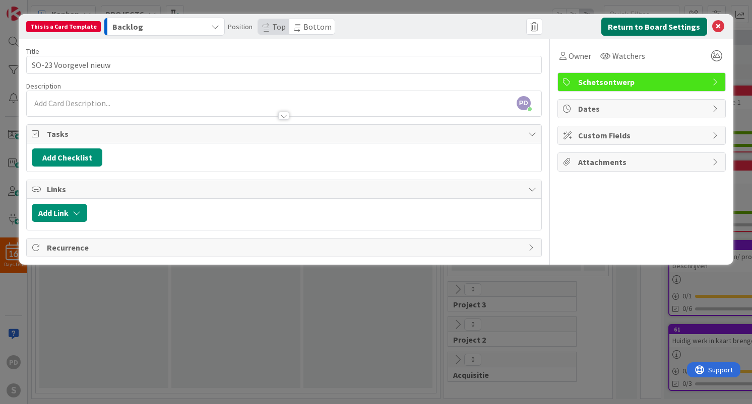
click at [649, 30] on button "Return to Board Settings" at bounding box center [654, 27] width 106 height 18
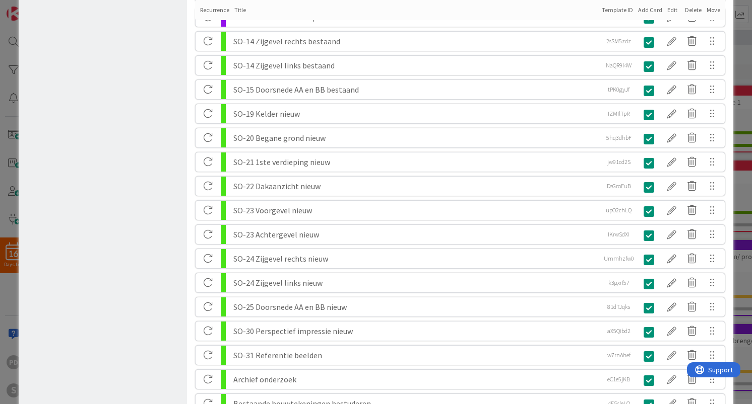
scroll to position [526, 0]
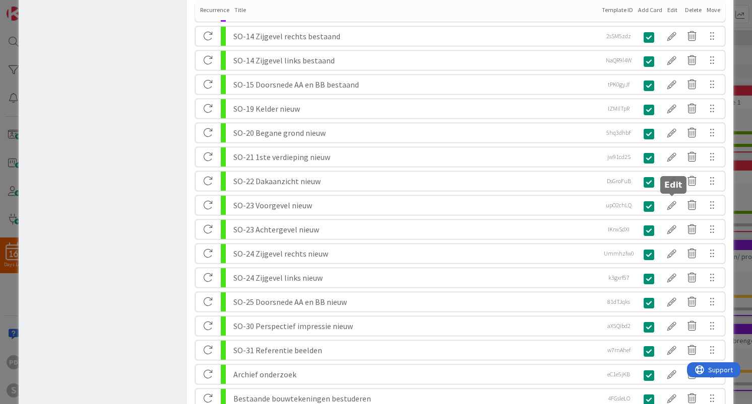
click at [672, 202] on div at bounding box center [671, 205] width 20 height 17
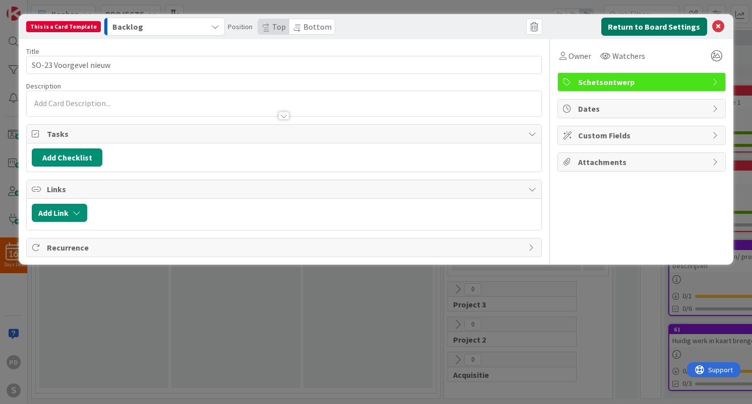
click at [649, 29] on button "Return to Board Settings" at bounding box center [654, 27] width 106 height 18
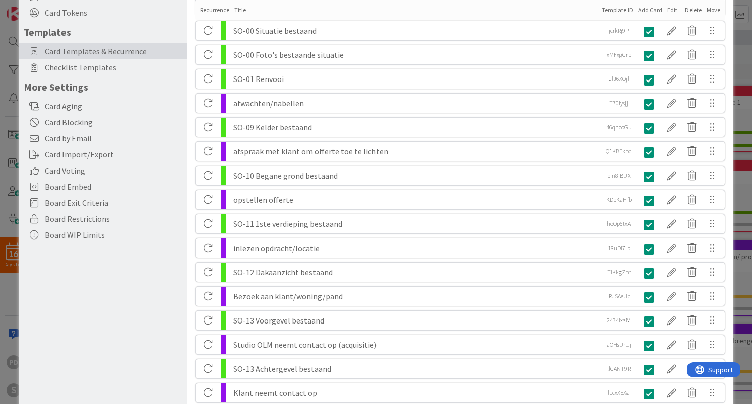
scroll to position [470, 0]
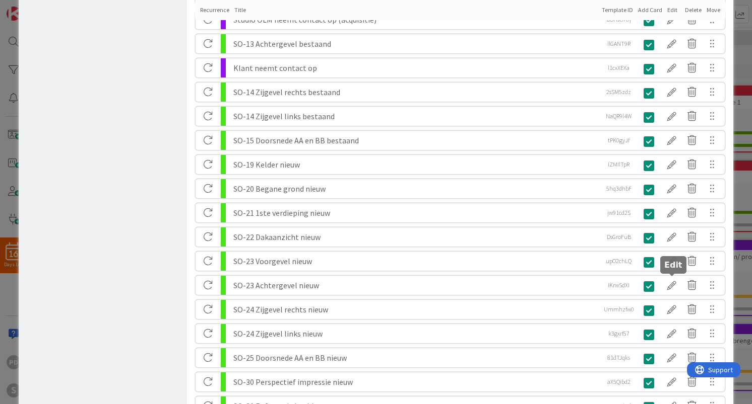
click at [673, 285] on div at bounding box center [671, 285] width 20 height 17
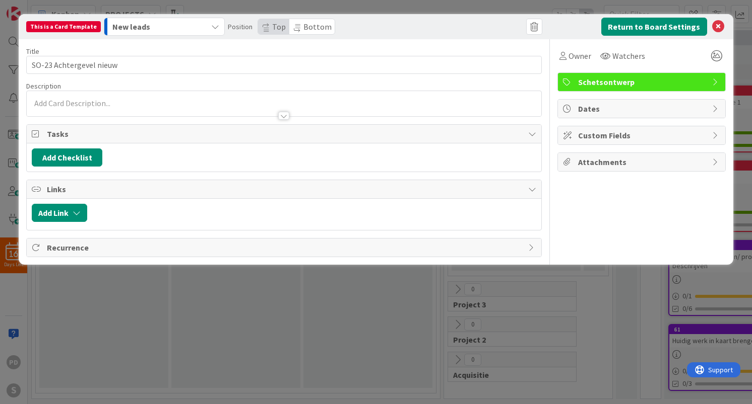
click at [181, 26] on div "New leads" at bounding box center [158, 27] width 97 height 16
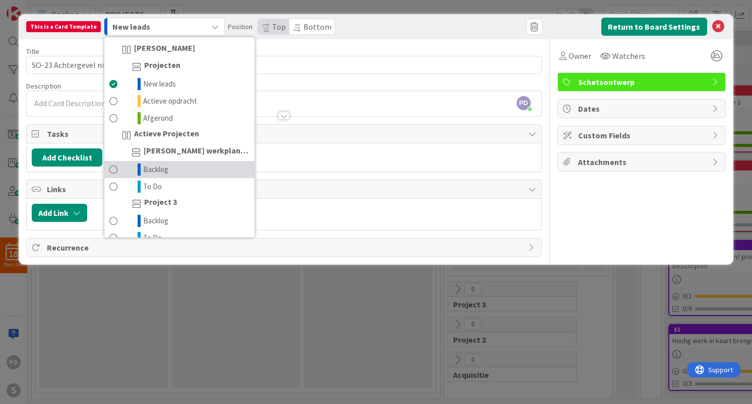
click at [173, 169] on link "Backlog" at bounding box center [179, 169] width 150 height 17
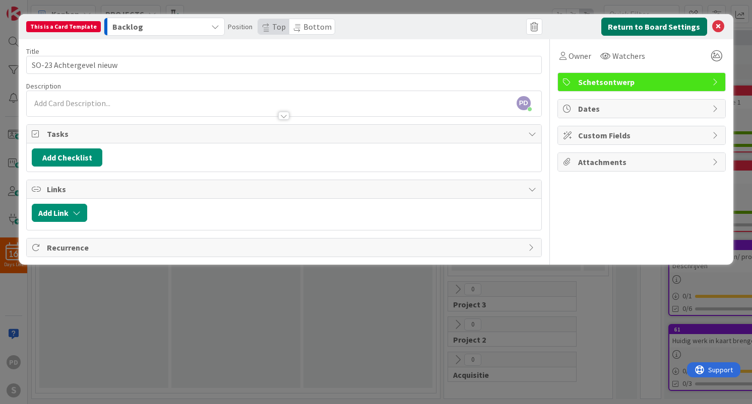
click at [634, 34] on button "Return to Board Settings" at bounding box center [654, 27] width 106 height 18
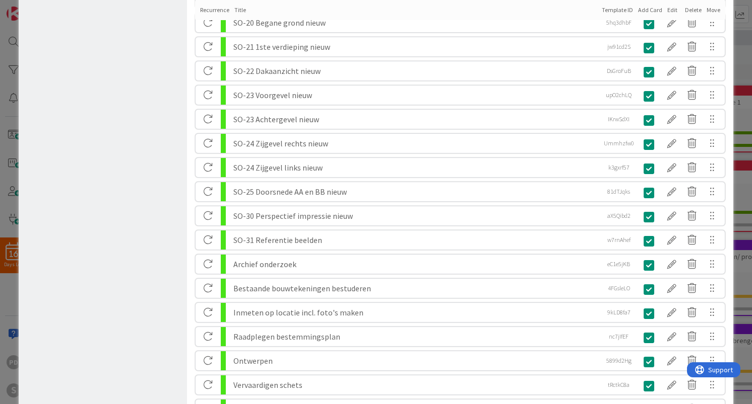
scroll to position [645, 0]
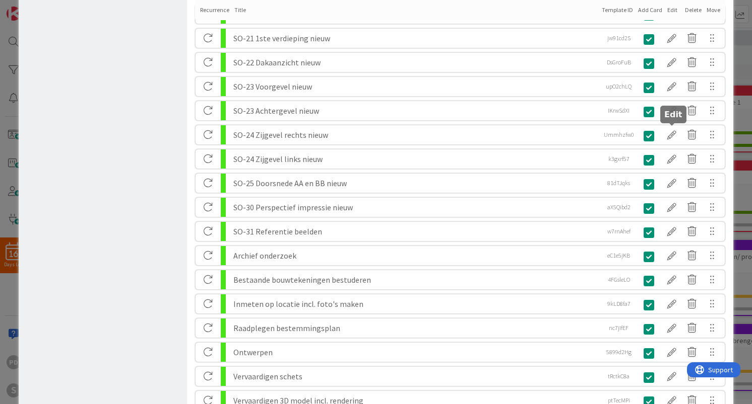
click at [671, 136] on div at bounding box center [671, 134] width 20 height 17
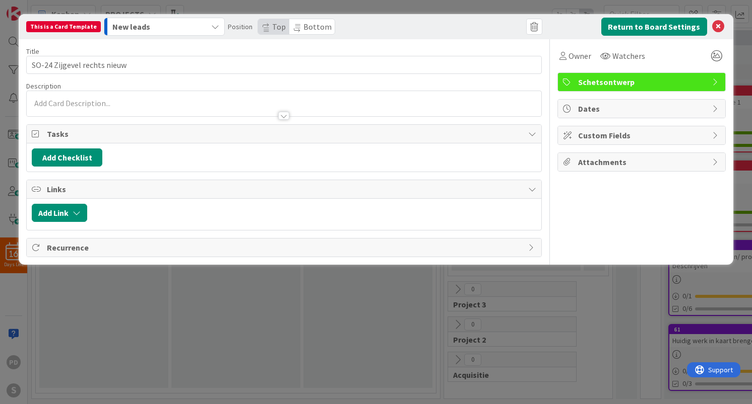
click at [169, 21] on div "New leads" at bounding box center [158, 27] width 97 height 16
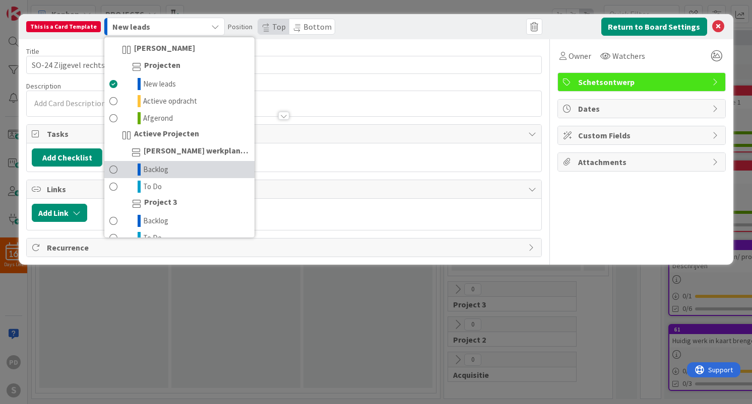
click at [160, 164] on span "Backlog" at bounding box center [155, 170] width 25 height 12
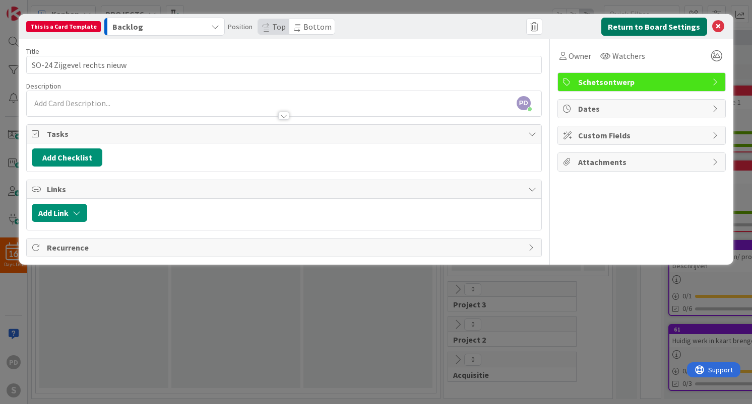
click at [645, 25] on button "Return to Board Settings" at bounding box center [654, 27] width 106 height 18
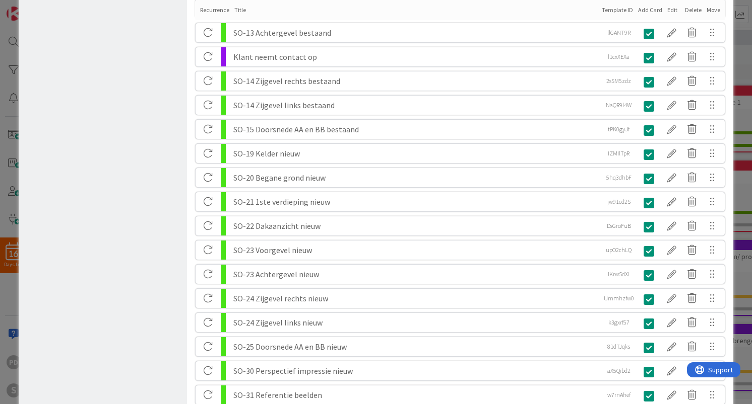
scroll to position [488, 0]
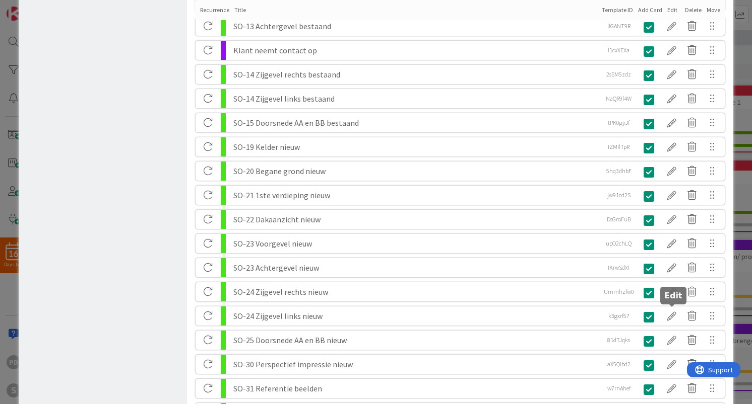
click at [673, 316] on div at bounding box center [671, 316] width 20 height 17
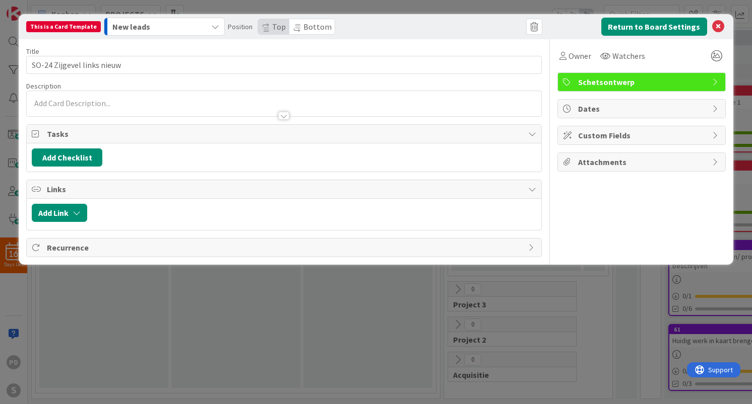
click at [167, 25] on div "New leads" at bounding box center [158, 27] width 97 height 16
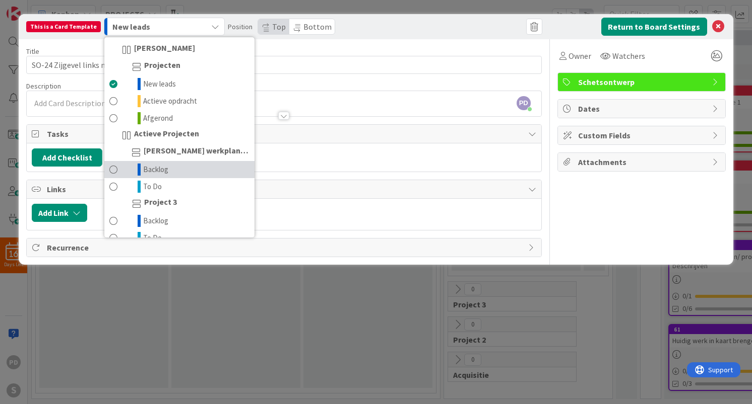
click at [172, 170] on link "Backlog" at bounding box center [179, 169] width 150 height 17
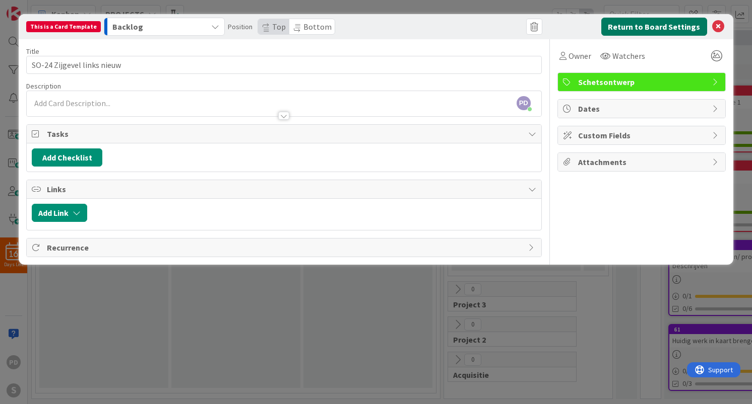
click at [652, 27] on button "Return to Board Settings" at bounding box center [654, 27] width 106 height 18
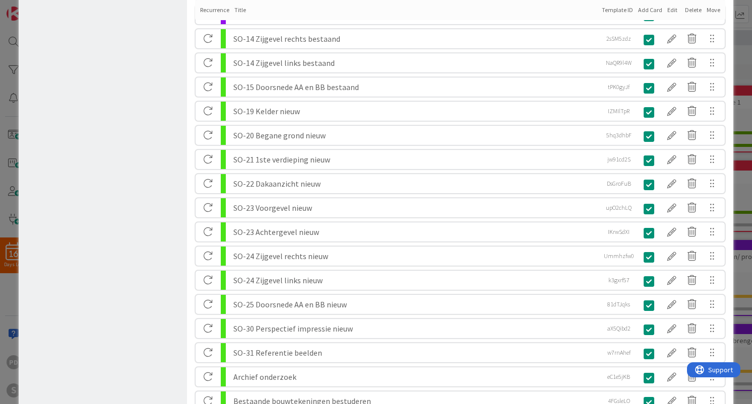
scroll to position [525, 0]
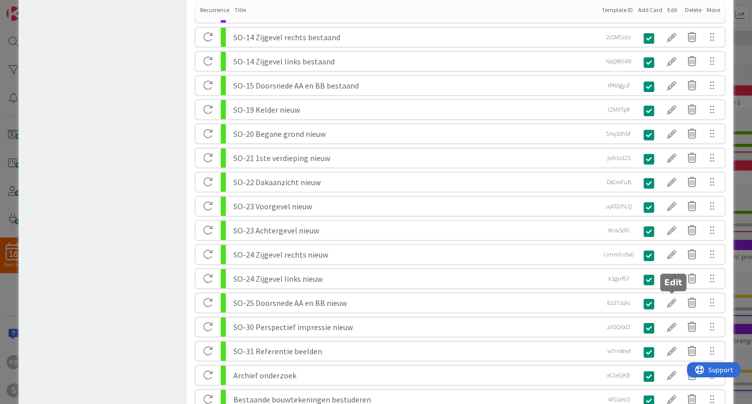
click at [671, 303] on div at bounding box center [671, 303] width 20 height 17
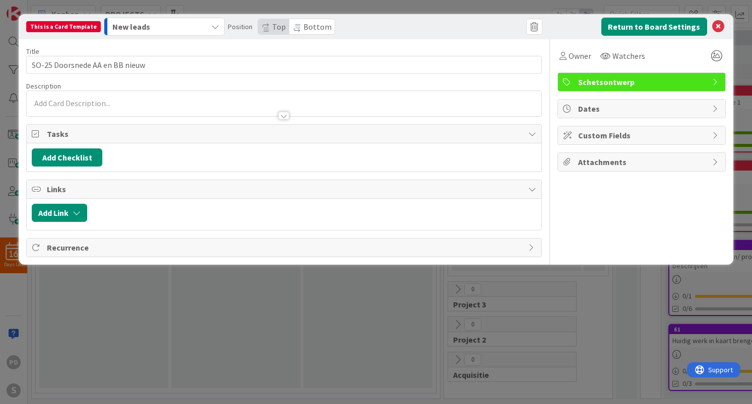
click at [187, 25] on div "New leads" at bounding box center [158, 27] width 97 height 16
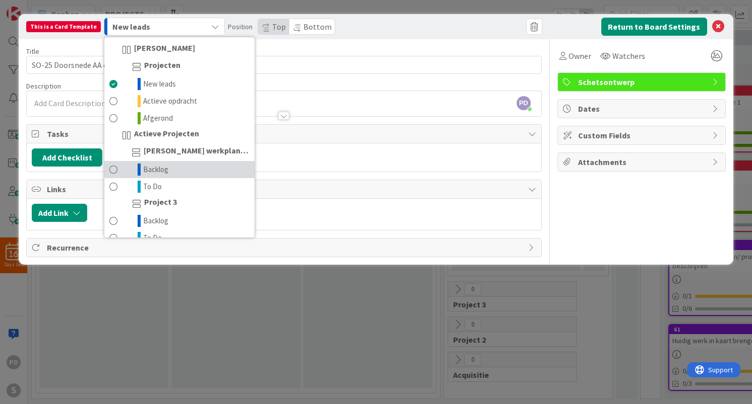
click at [172, 172] on link "Backlog" at bounding box center [179, 169] width 150 height 17
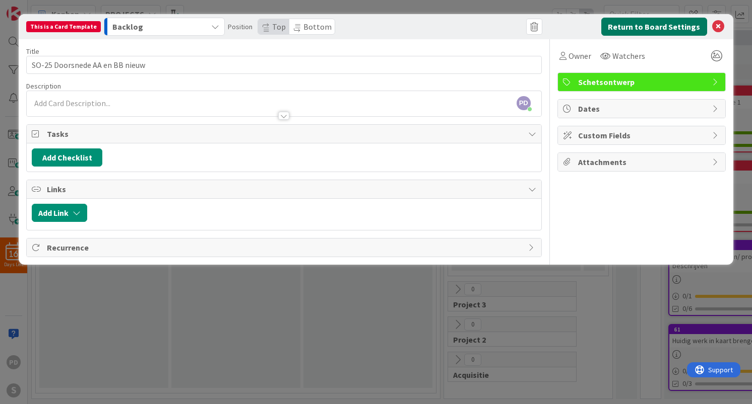
click at [644, 25] on button "Return to Board Settings" at bounding box center [654, 27] width 106 height 18
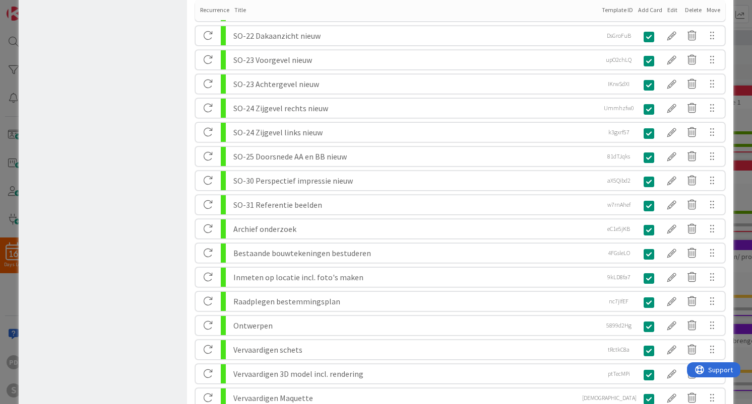
scroll to position [672, 0]
click at [671, 177] on div at bounding box center [671, 180] width 20 height 17
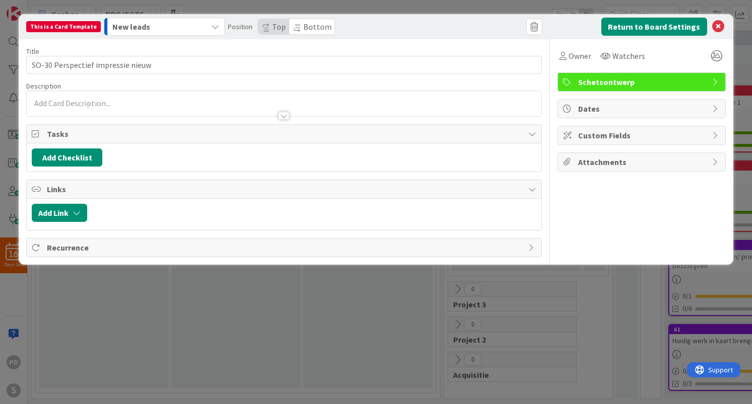
click at [171, 28] on div "New leads" at bounding box center [158, 27] width 97 height 16
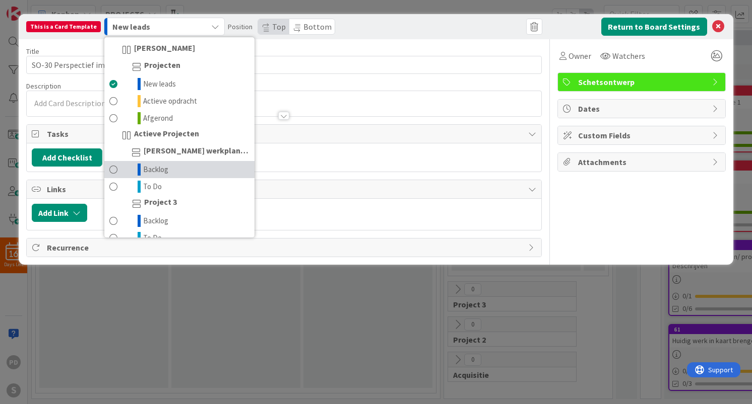
click at [154, 173] on span "Backlog" at bounding box center [155, 170] width 25 height 12
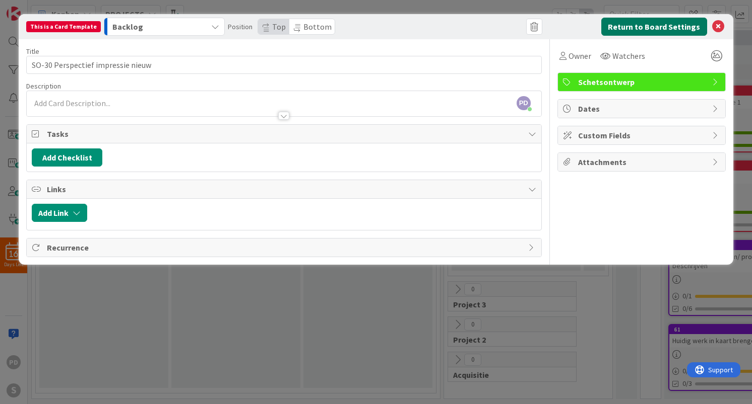
click at [659, 28] on button "Return to Board Settings" at bounding box center [654, 27] width 106 height 18
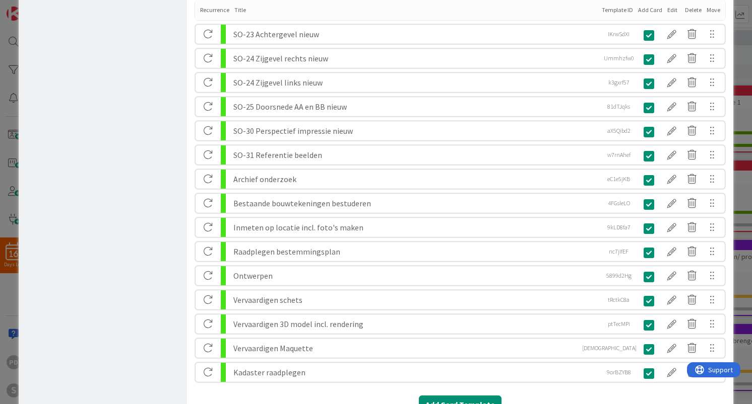
scroll to position [701, 0]
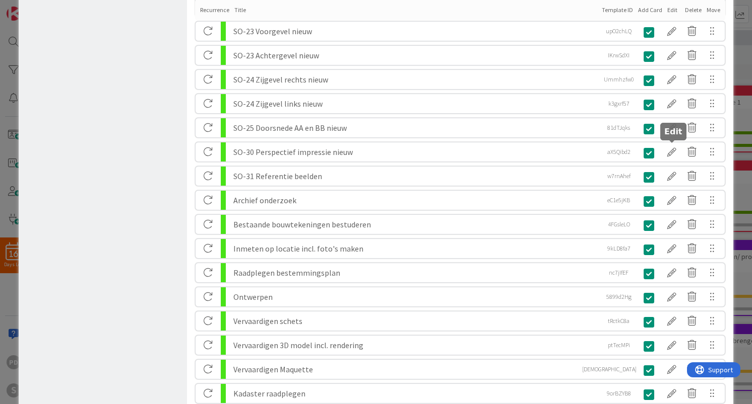
click at [670, 153] on div at bounding box center [671, 152] width 20 height 17
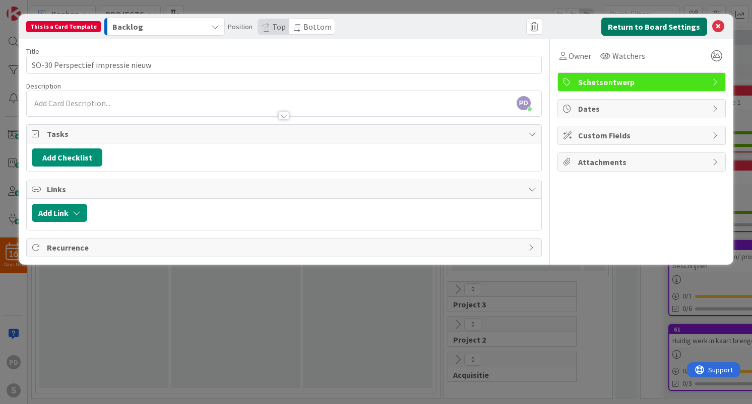
click at [647, 28] on button "Return to Board Settings" at bounding box center [654, 27] width 106 height 18
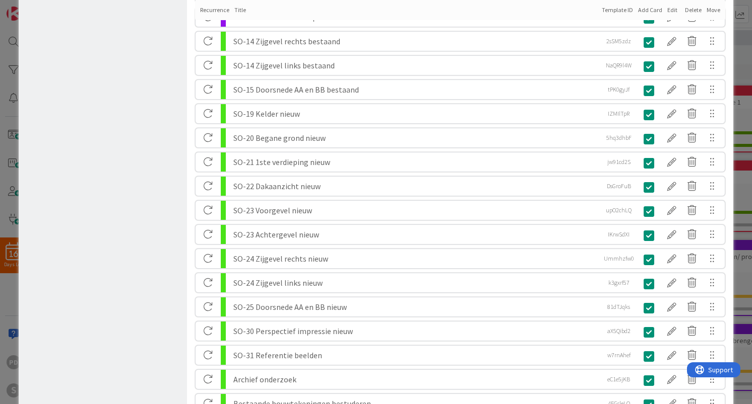
scroll to position [674, 0]
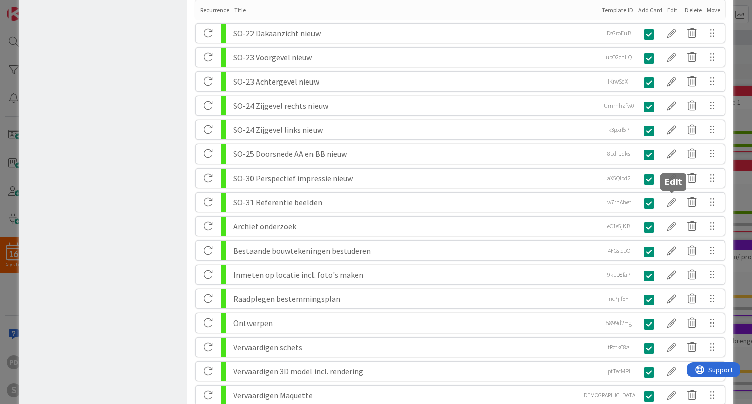
click at [671, 201] on div at bounding box center [671, 202] width 20 height 17
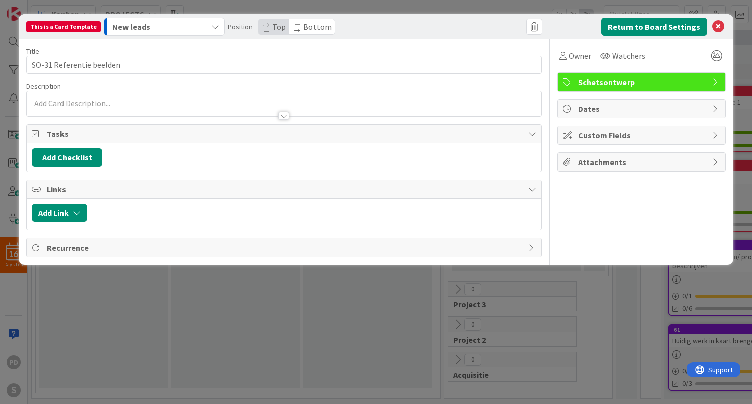
click at [170, 24] on div "New leads" at bounding box center [158, 27] width 97 height 16
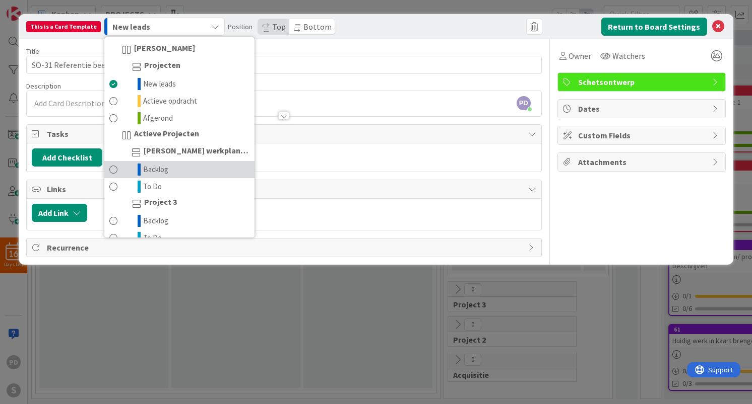
click at [151, 173] on span "Backlog" at bounding box center [155, 170] width 25 height 12
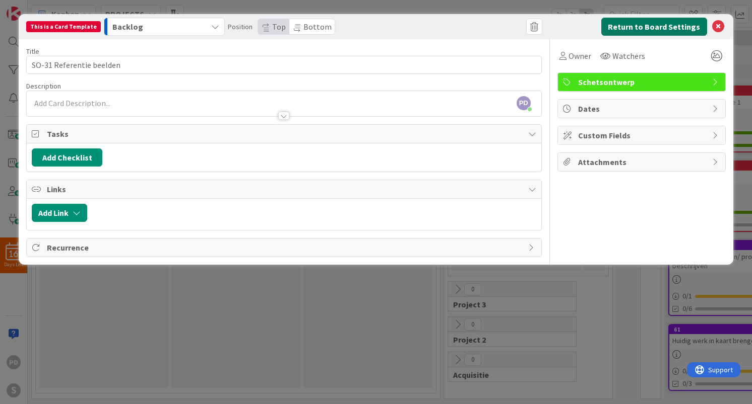
click at [655, 26] on button "Return to Board Settings" at bounding box center [654, 27] width 106 height 18
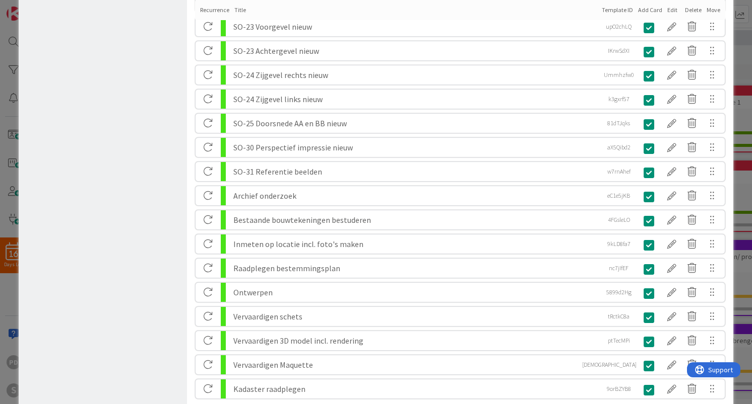
scroll to position [714, 0]
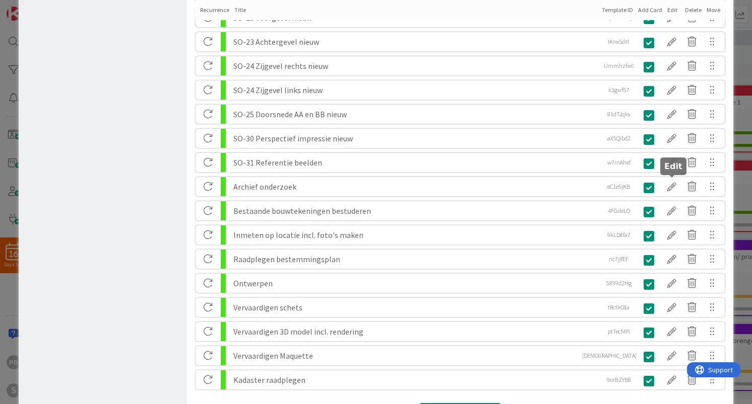
click at [670, 188] on div at bounding box center [671, 186] width 20 height 17
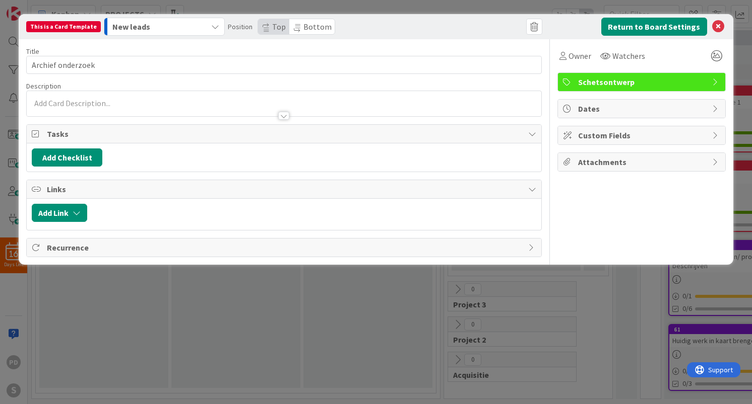
click at [165, 23] on div "New leads" at bounding box center [158, 27] width 97 height 16
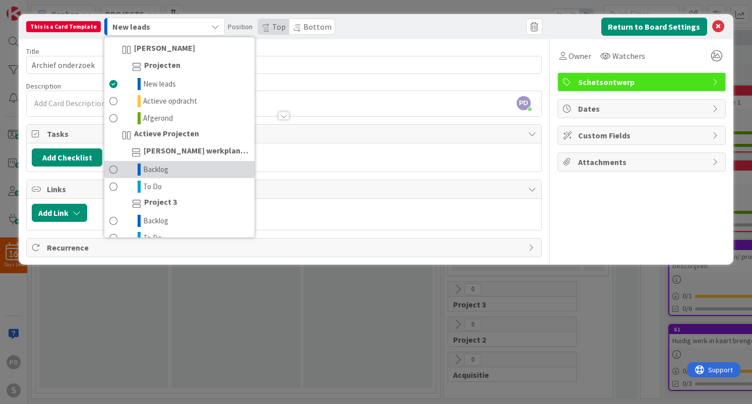
click at [148, 167] on span "Backlog" at bounding box center [155, 170] width 25 height 12
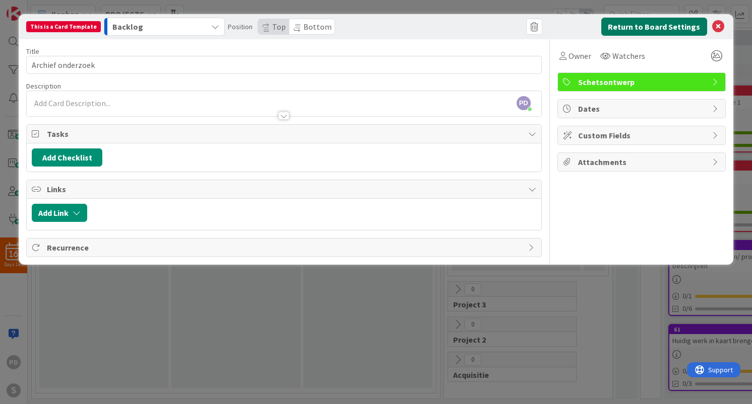
click at [640, 26] on button "Return to Board Settings" at bounding box center [654, 27] width 106 height 18
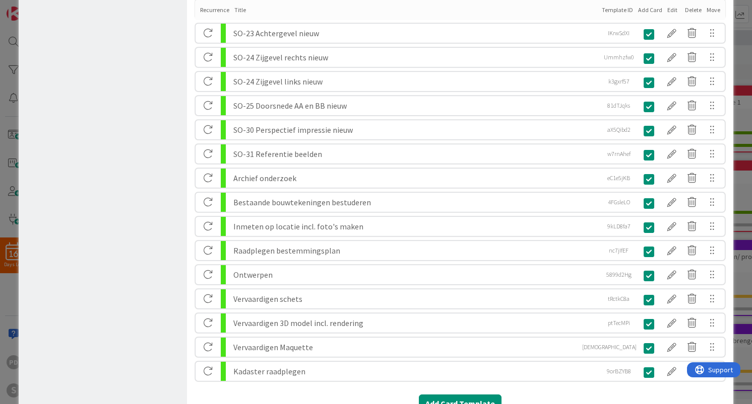
scroll to position [725, 0]
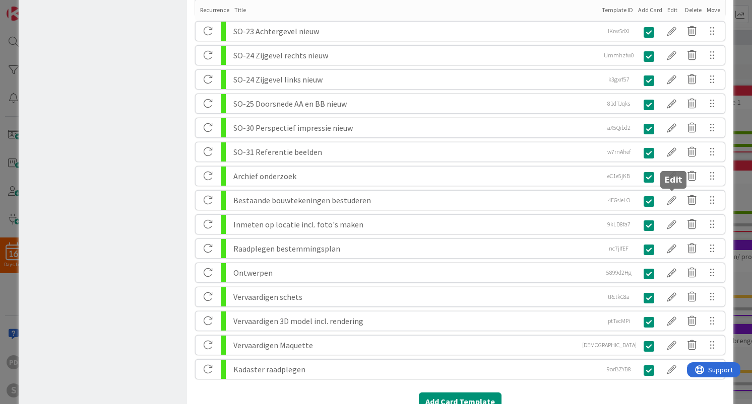
click at [673, 199] on div at bounding box center [671, 200] width 20 height 17
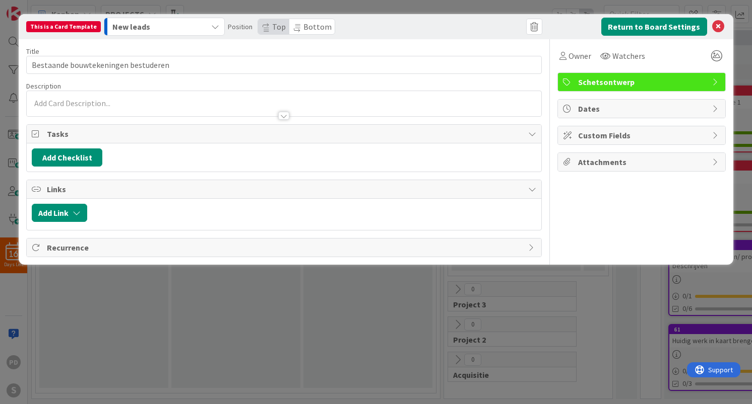
click at [180, 24] on div "New leads" at bounding box center [158, 27] width 97 height 16
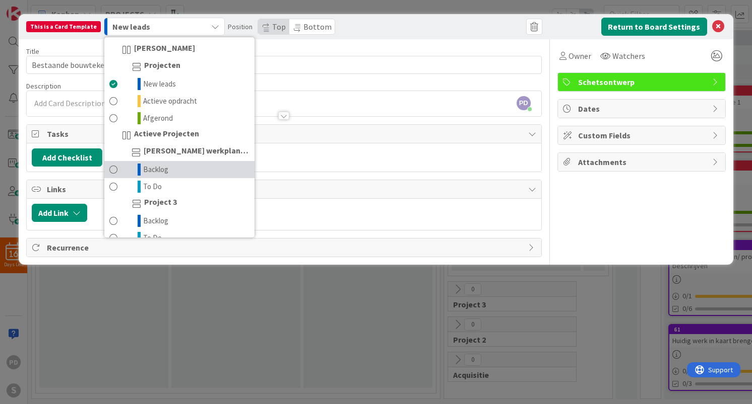
click at [153, 175] on span "Backlog" at bounding box center [155, 170] width 25 height 12
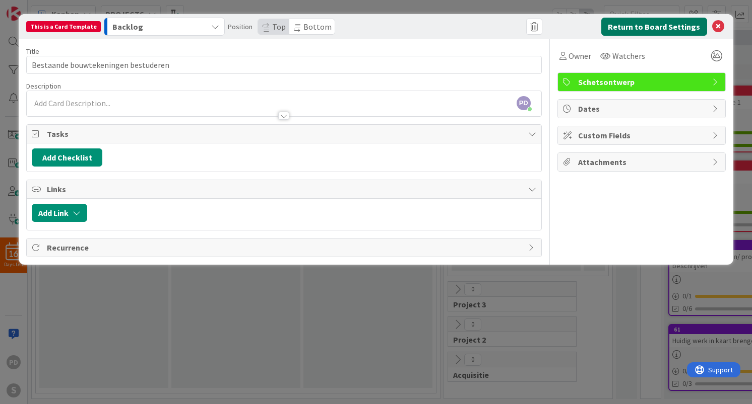
click at [663, 25] on button "Return to Board Settings" at bounding box center [654, 27] width 106 height 18
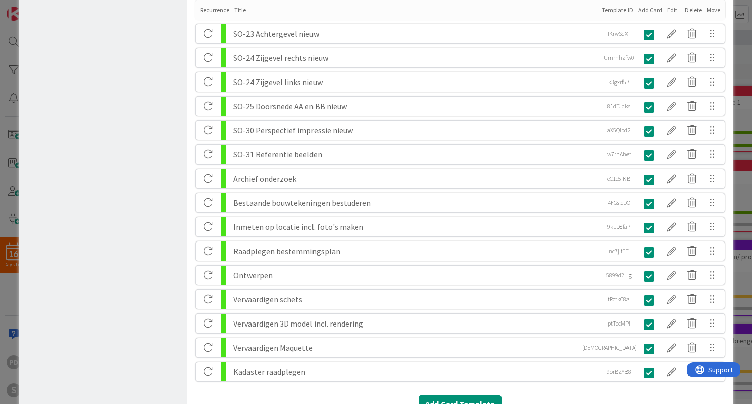
scroll to position [726, 0]
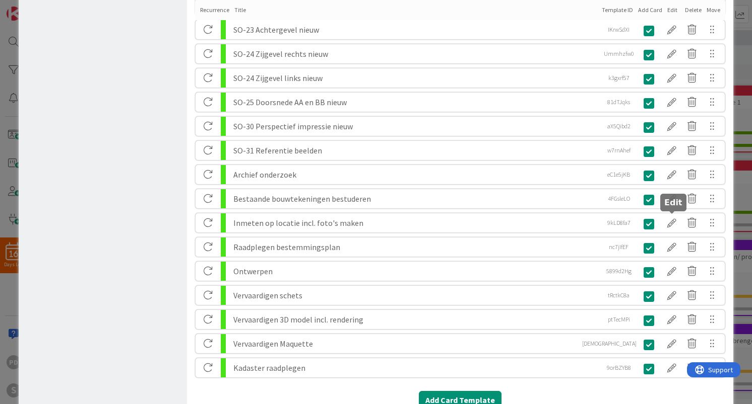
click at [669, 222] on div at bounding box center [671, 223] width 20 height 17
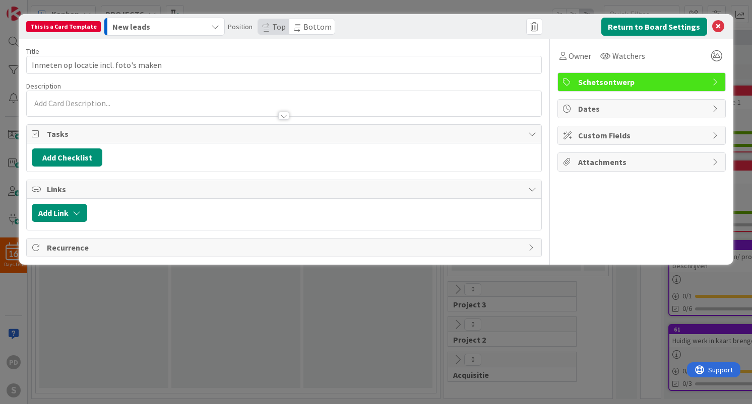
click at [179, 26] on div "New leads" at bounding box center [158, 27] width 97 height 16
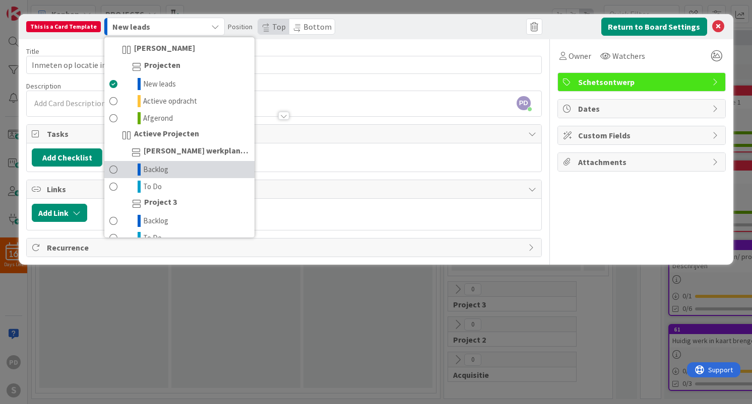
click at [167, 170] on link "Backlog" at bounding box center [179, 169] width 150 height 17
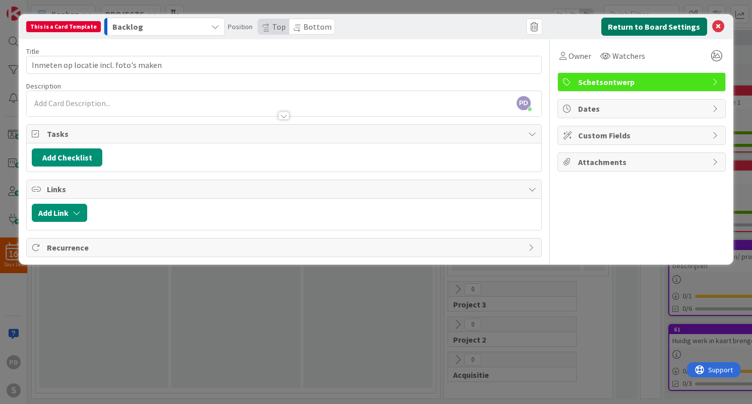
click at [673, 28] on button "Return to Board Settings" at bounding box center [654, 27] width 106 height 18
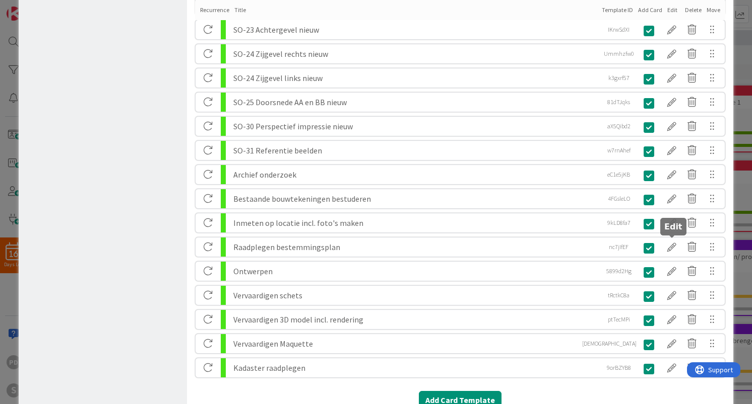
click at [671, 247] on div at bounding box center [671, 247] width 20 height 17
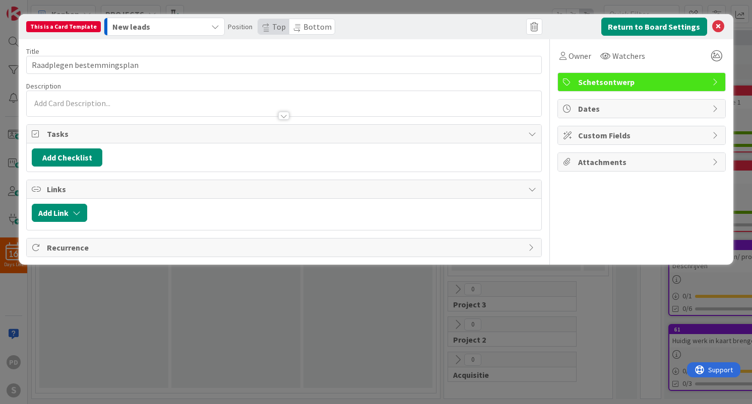
click at [184, 24] on div "New leads" at bounding box center [158, 27] width 97 height 16
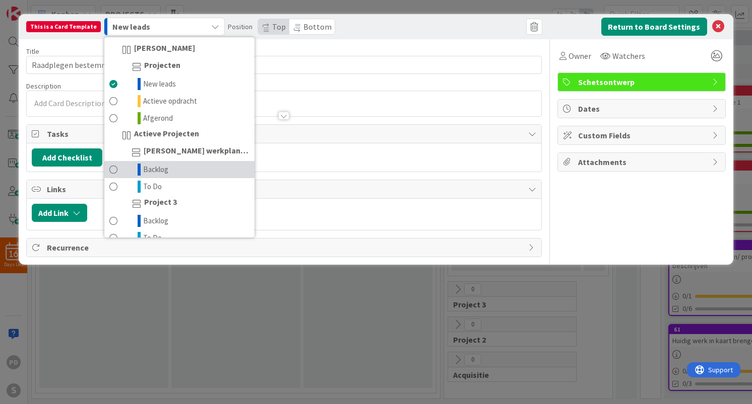
click at [167, 172] on link "Backlog" at bounding box center [179, 169] width 150 height 17
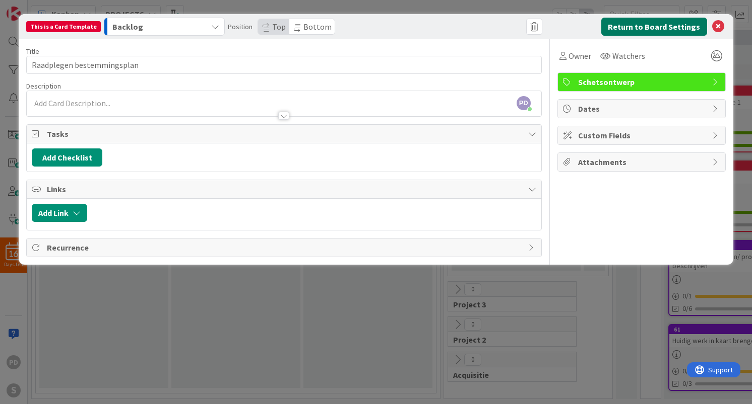
click at [663, 28] on button "Return to Board Settings" at bounding box center [654, 27] width 106 height 18
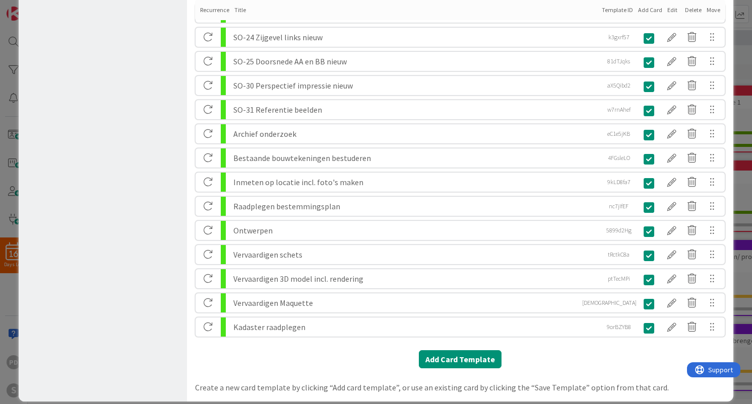
scroll to position [769, 0]
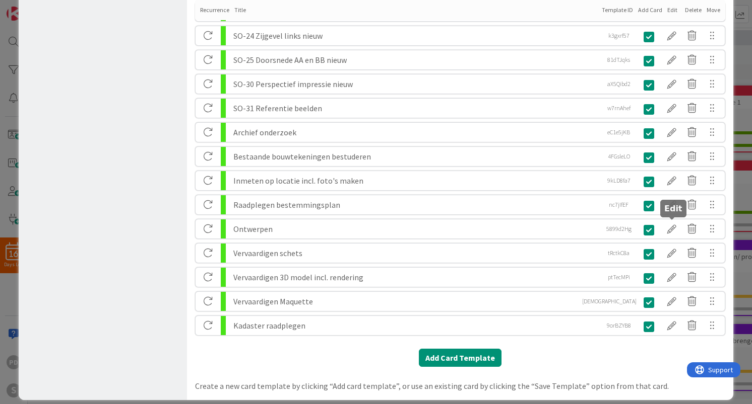
click at [670, 229] on div at bounding box center [671, 229] width 20 height 17
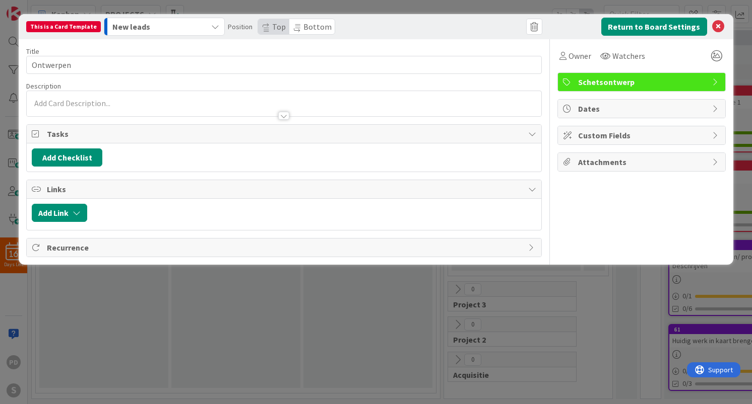
click at [162, 27] on div "New leads" at bounding box center [158, 27] width 97 height 16
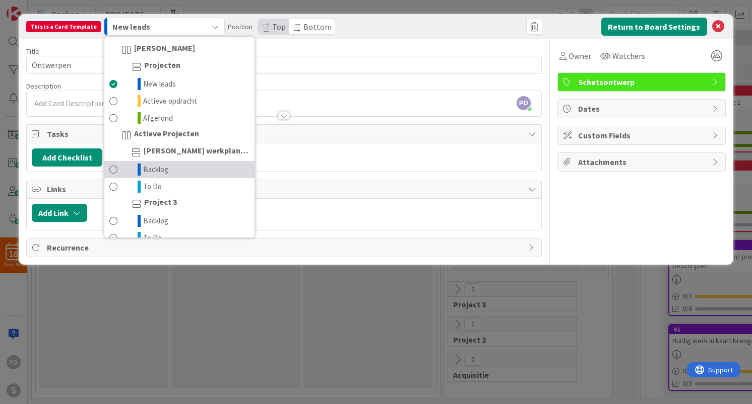
click at [154, 169] on span "Backlog" at bounding box center [155, 170] width 25 height 12
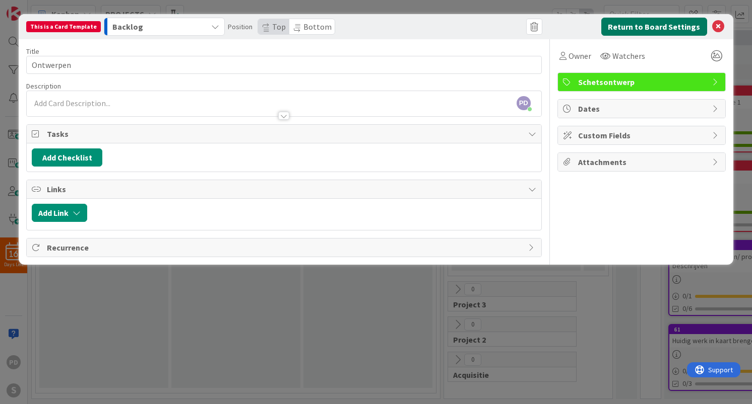
click at [668, 26] on button "Return to Board Settings" at bounding box center [654, 27] width 106 height 18
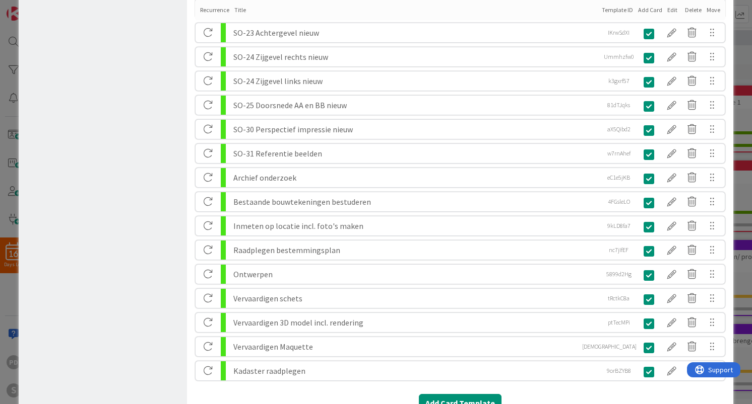
scroll to position [724, 0]
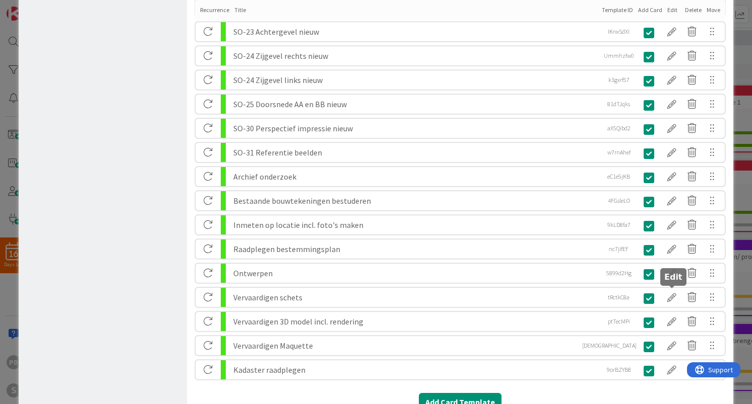
click at [669, 297] on div at bounding box center [671, 297] width 20 height 17
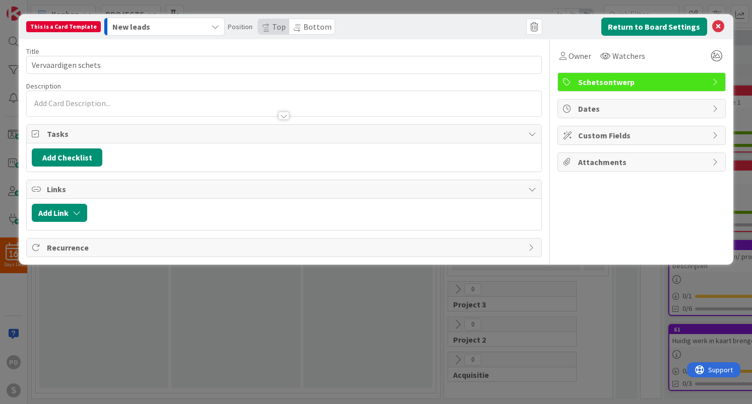
click at [199, 27] on div "New leads" at bounding box center [158, 27] width 97 height 16
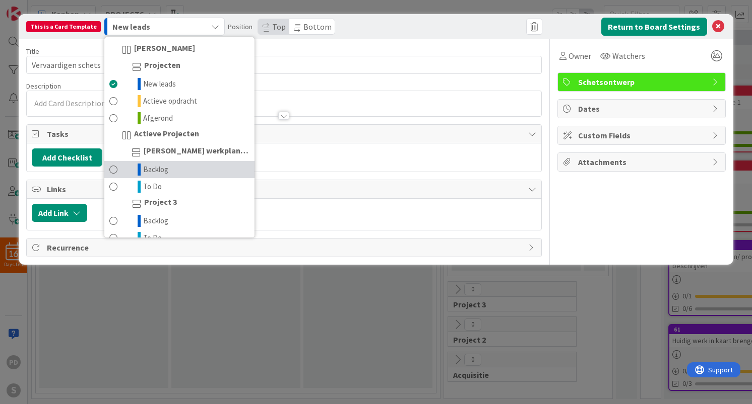
click at [169, 171] on link "Backlog" at bounding box center [179, 169] width 150 height 17
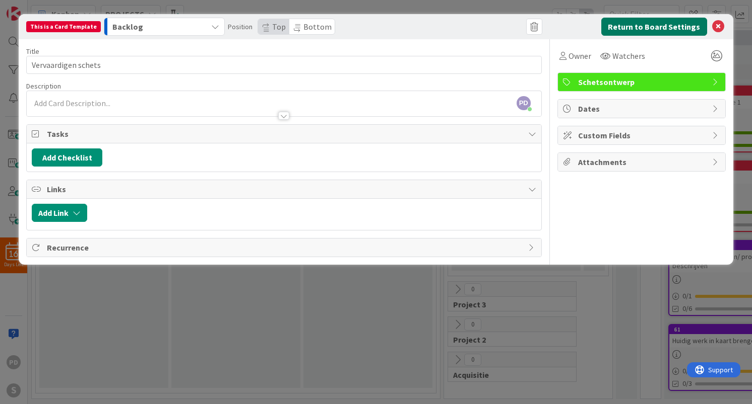
click at [661, 27] on button "Return to Board Settings" at bounding box center [654, 27] width 106 height 18
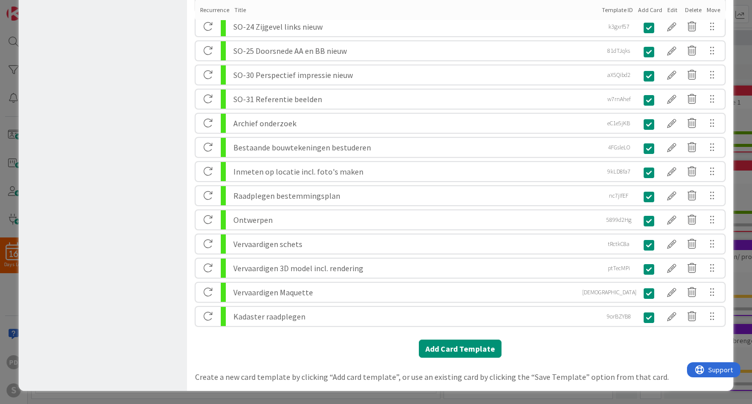
scroll to position [779, 0]
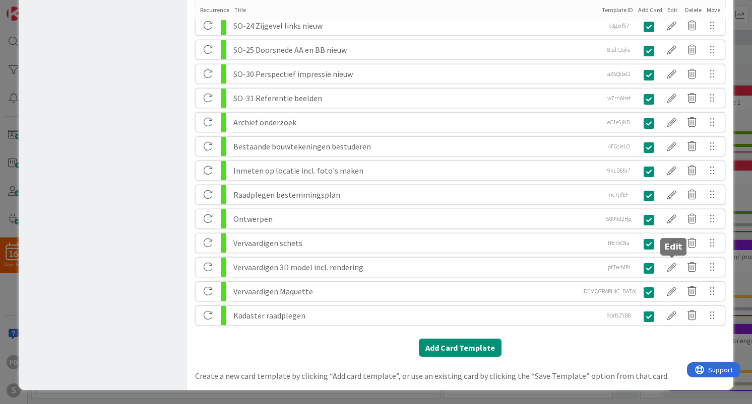
click at [671, 265] on div at bounding box center [671, 267] width 20 height 17
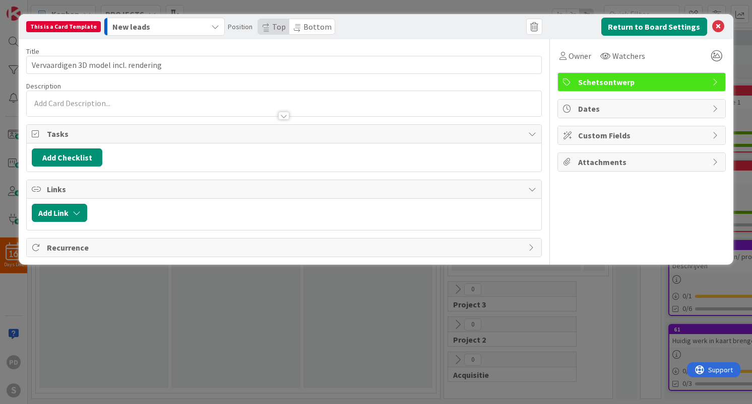
click at [168, 24] on div "New leads" at bounding box center [158, 27] width 97 height 16
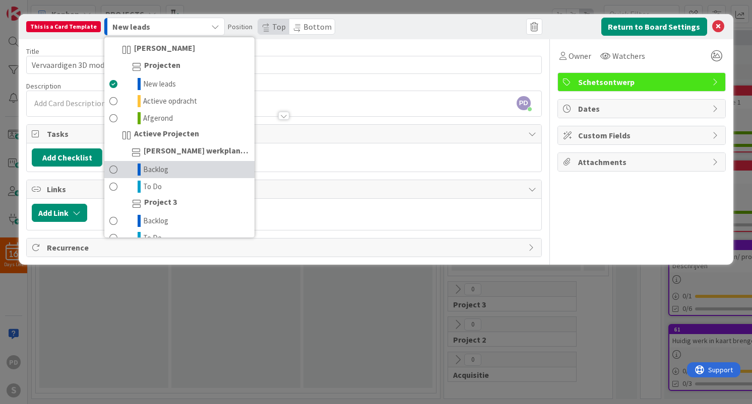
click at [166, 174] on link "Backlog" at bounding box center [179, 169] width 150 height 17
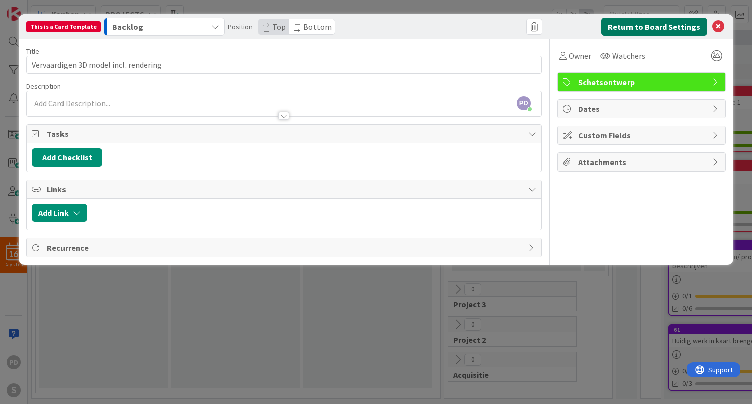
click at [659, 30] on button "Return to Board Settings" at bounding box center [654, 27] width 106 height 18
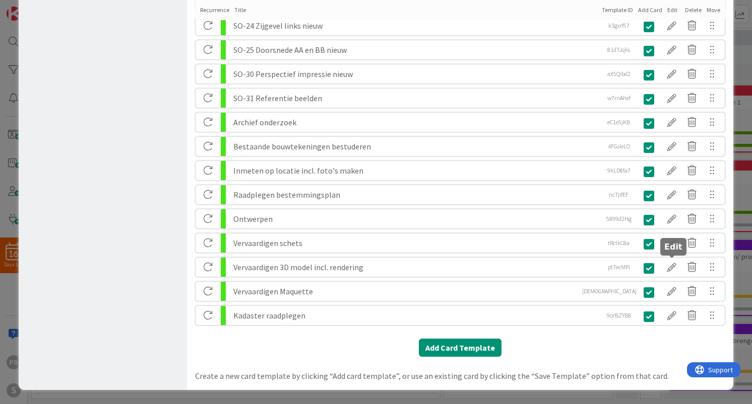
click at [670, 269] on div at bounding box center [671, 267] width 20 height 17
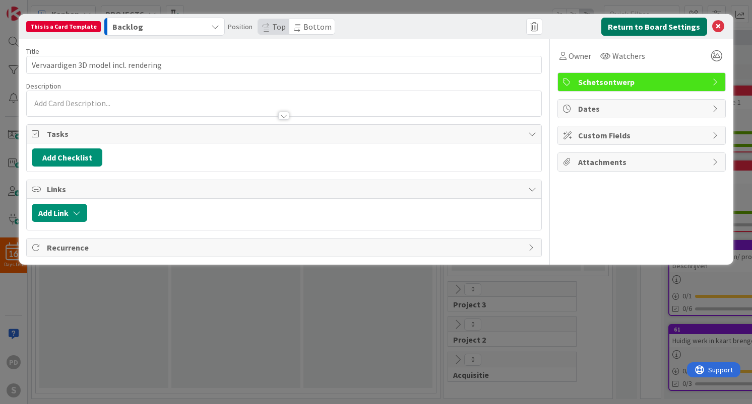
click at [643, 23] on button "Return to Board Settings" at bounding box center [654, 27] width 106 height 18
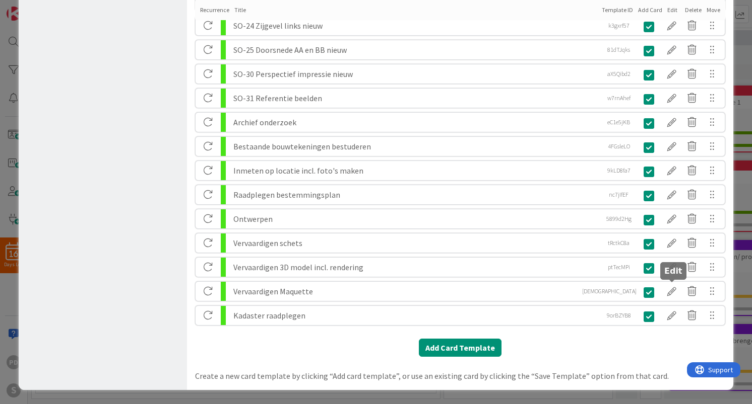
click at [672, 293] on div at bounding box center [671, 291] width 20 height 17
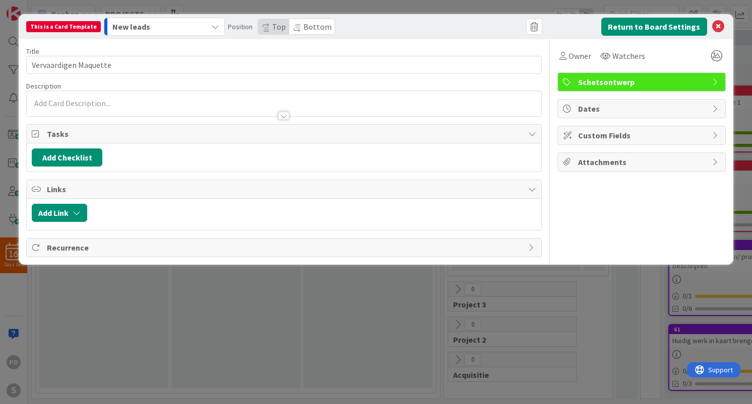
click at [180, 22] on div "New leads" at bounding box center [158, 27] width 97 height 16
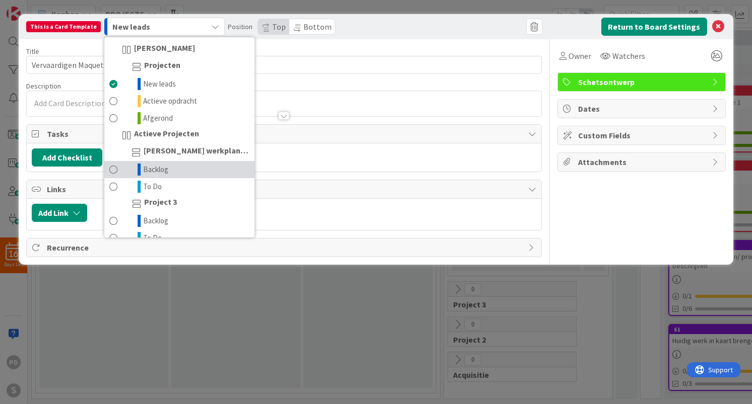
click at [160, 169] on span "Backlog" at bounding box center [155, 170] width 25 height 12
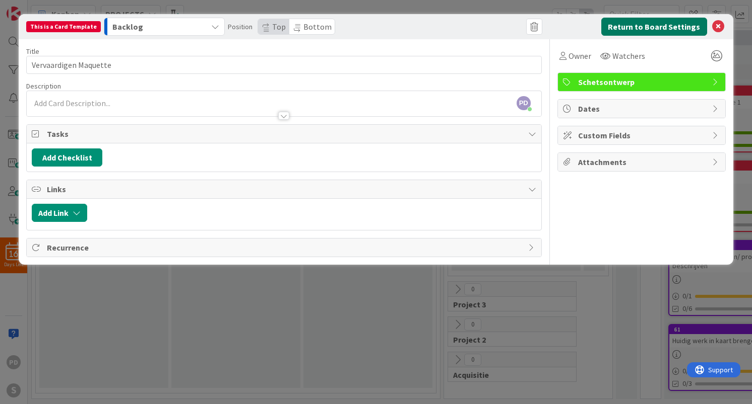
click at [651, 26] on button "Return to Board Settings" at bounding box center [654, 27] width 106 height 18
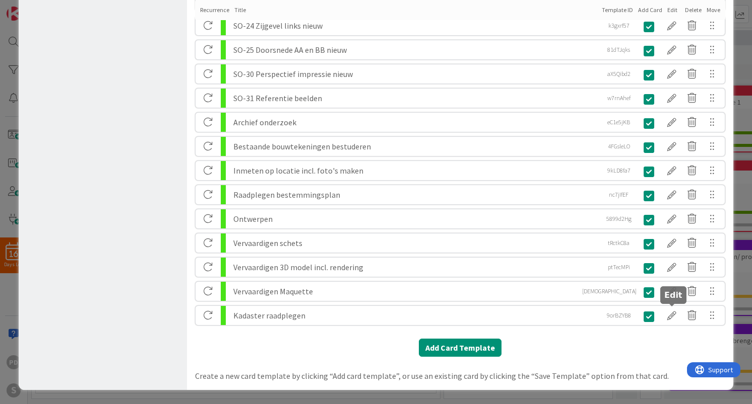
click at [672, 313] on div at bounding box center [671, 315] width 20 height 17
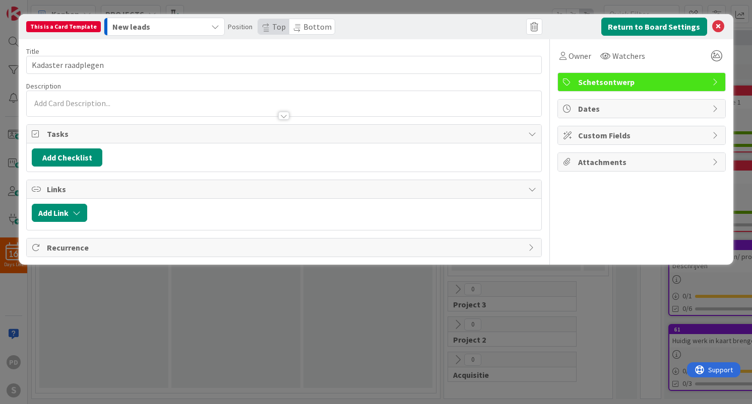
click at [204, 25] on button "New leads" at bounding box center [164, 27] width 121 height 18
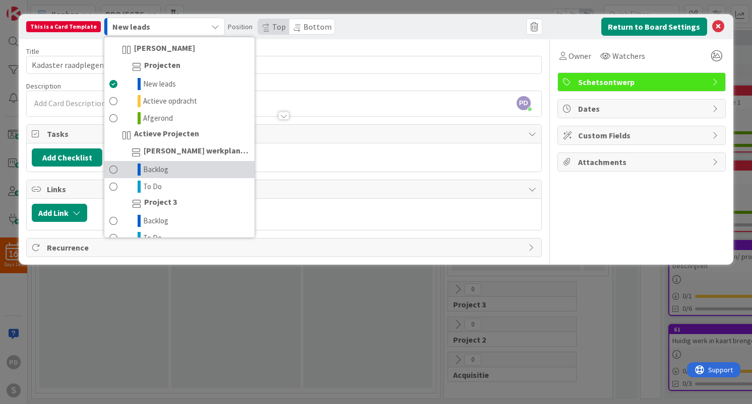
click at [170, 171] on link "Backlog" at bounding box center [179, 169] width 150 height 17
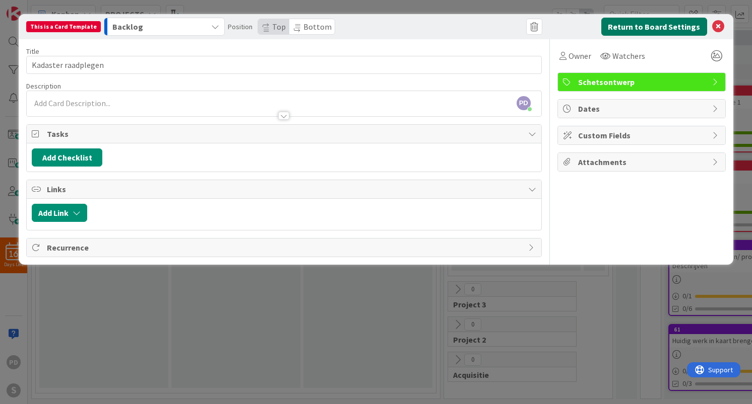
click at [656, 29] on button "Return to Board Settings" at bounding box center [654, 27] width 106 height 18
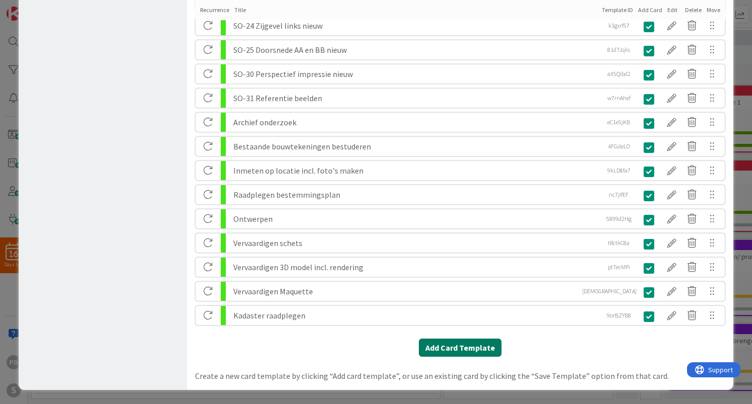
click at [469, 349] on button "Add Card Template" at bounding box center [460, 348] width 83 height 18
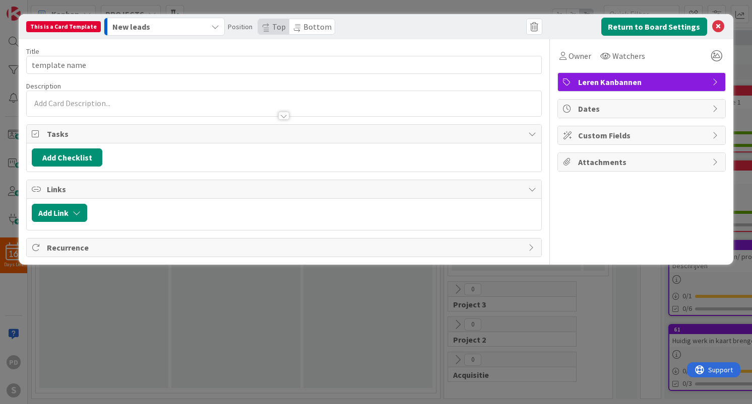
click at [649, 84] on span "Leren Kanbannen" at bounding box center [642, 82] width 129 height 12
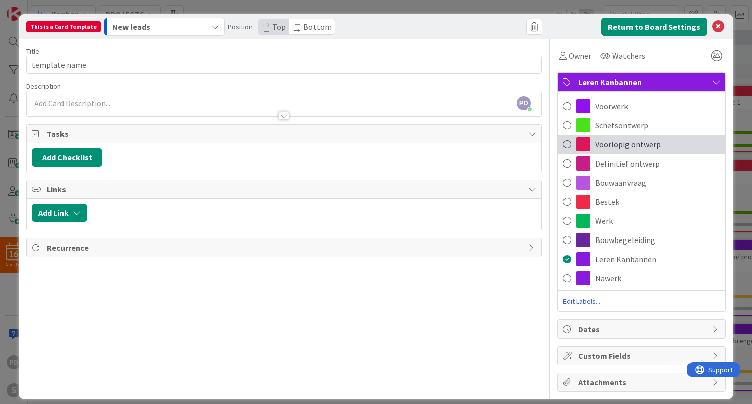
click at [617, 142] on span "Voorlopig ontwerp" at bounding box center [627, 145] width 65 height 12
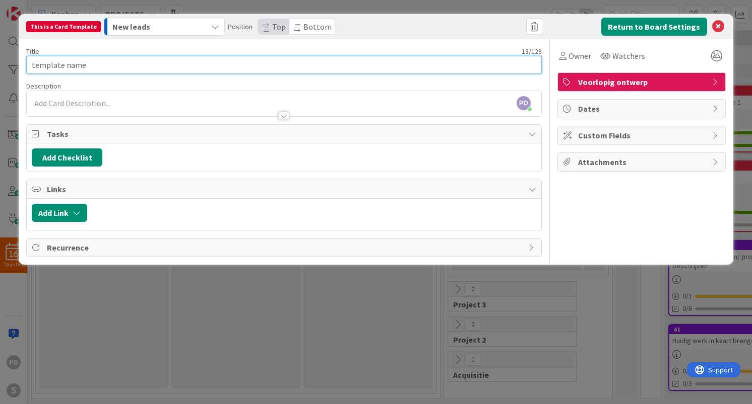
click at [361, 64] on input "template name" at bounding box center [283, 65] width 515 height 18
click at [152, 66] on input "template name" at bounding box center [283, 65] width 515 height 18
paste input "VOORLOPIG ONTWERP"
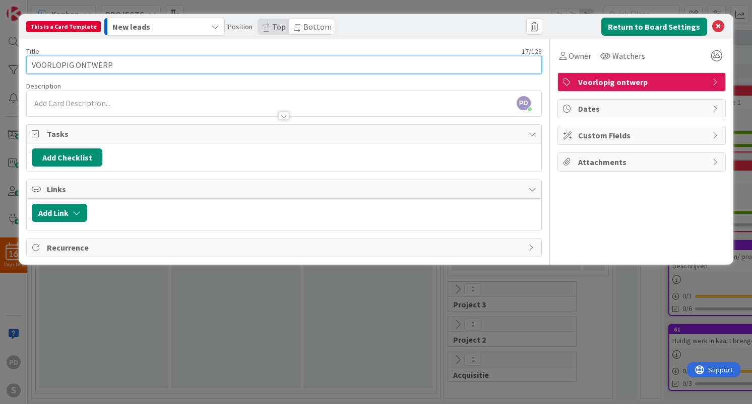
type input "VOORLOPIG ONTWERP"
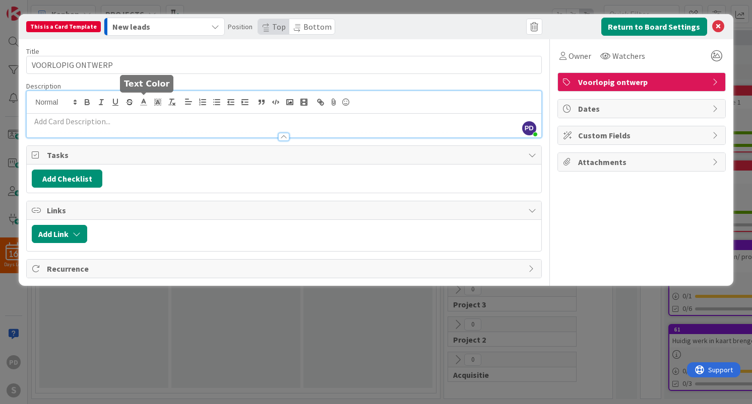
click at [136, 102] on div "PD [PERSON_NAME] just joined" at bounding box center [284, 114] width 514 height 46
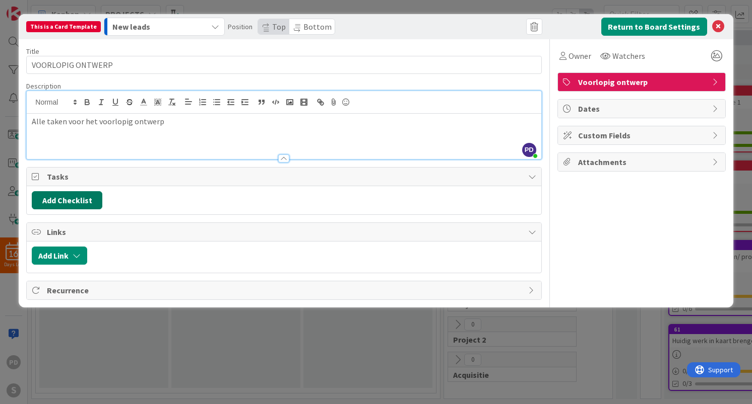
click at [74, 198] on button "Add Checklist" at bounding box center [67, 200] width 71 height 18
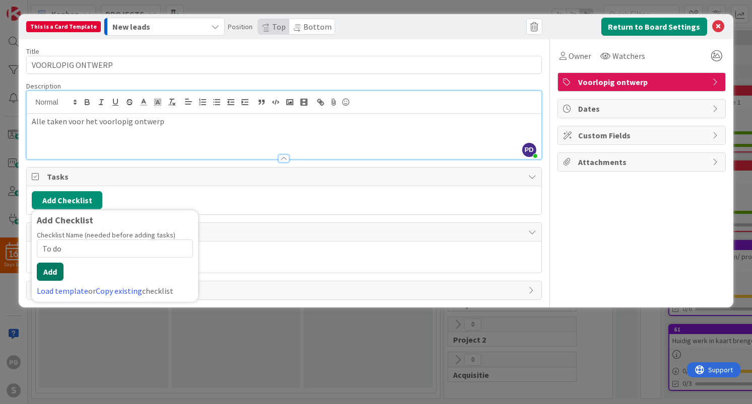
type input "To do"
click at [52, 273] on button "Add" at bounding box center [50, 272] width 27 height 18
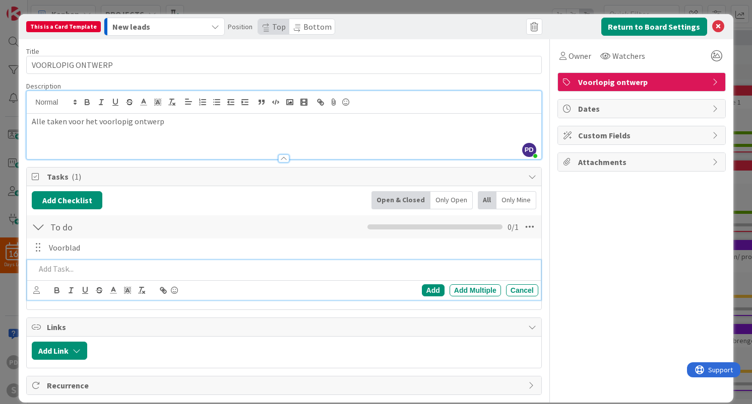
scroll to position [13, 0]
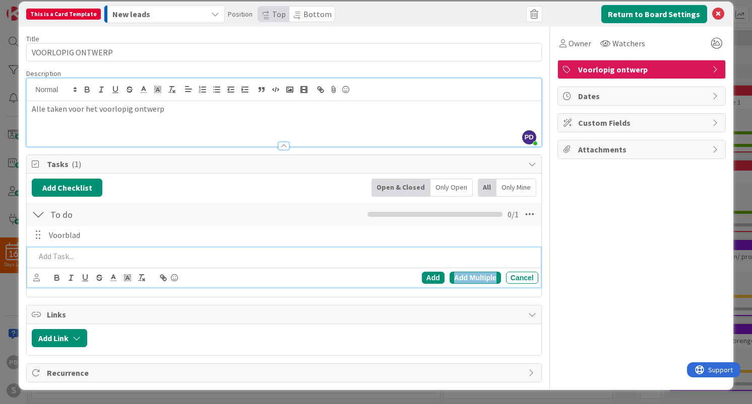
click at [484, 281] on div "Add Multiple" at bounding box center [474, 278] width 51 height 12
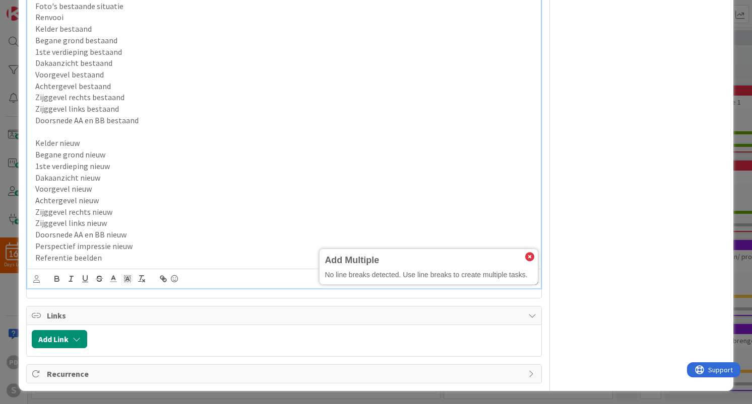
scroll to position [276, 0]
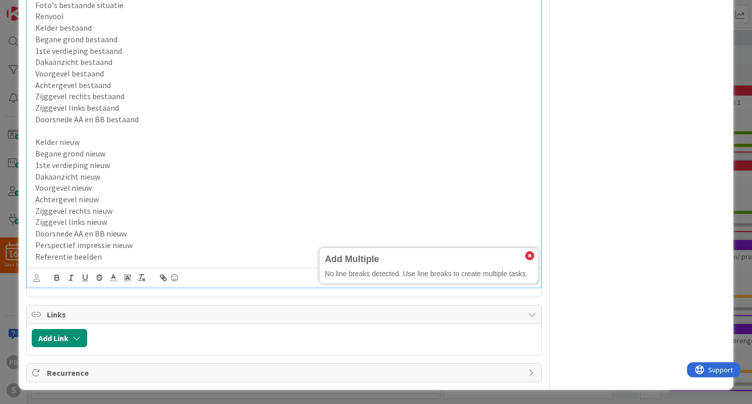
click at [458, 233] on p "Doorsnede AA en BB nieuw" at bounding box center [284, 234] width 498 height 12
click at [526, 255] on icon at bounding box center [529, 256] width 9 height 9
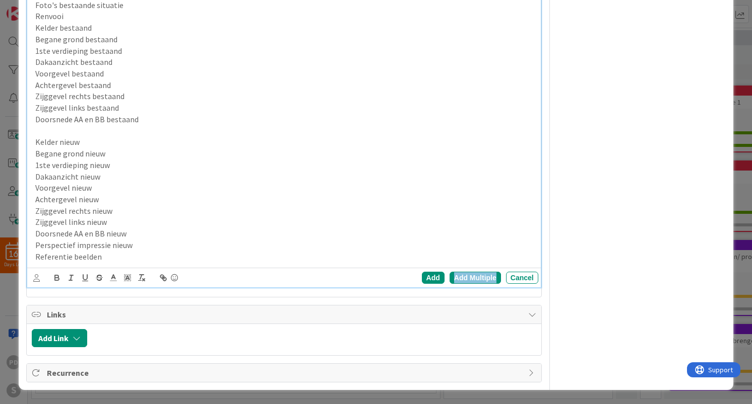
click at [472, 279] on div "Add Multiple" at bounding box center [474, 278] width 51 height 12
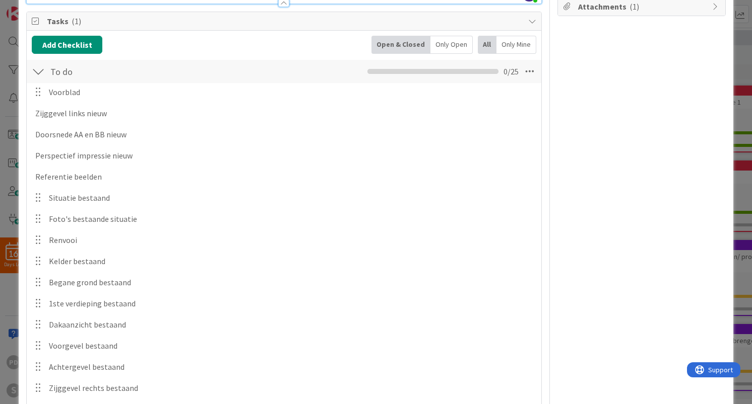
scroll to position [155, 0]
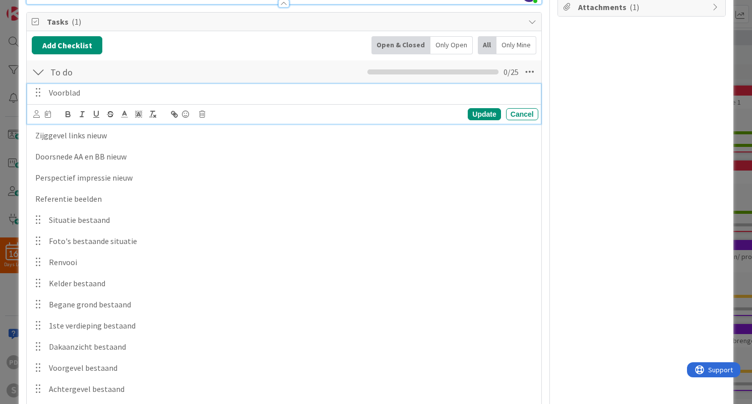
click at [124, 94] on p "Voorblad" at bounding box center [291, 93] width 485 height 12
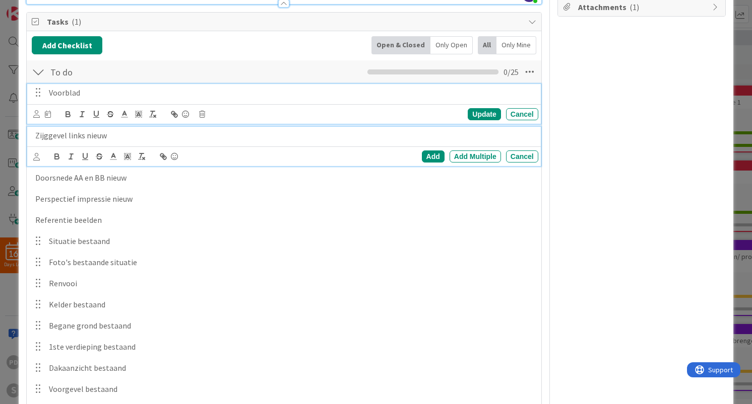
click at [120, 141] on p "Zijggevel links nieuw" at bounding box center [284, 136] width 498 height 12
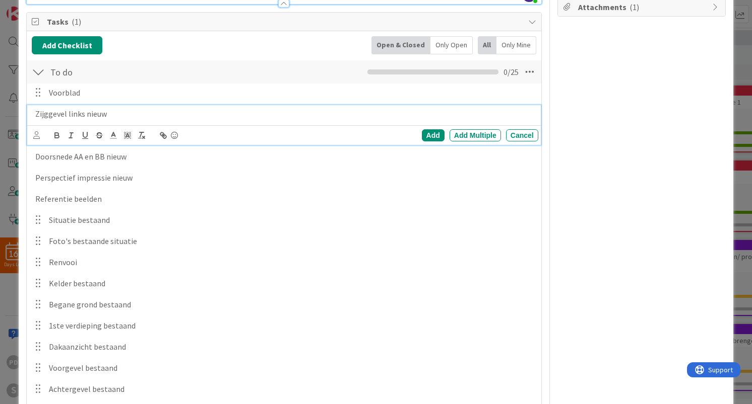
scroll to position [133, 0]
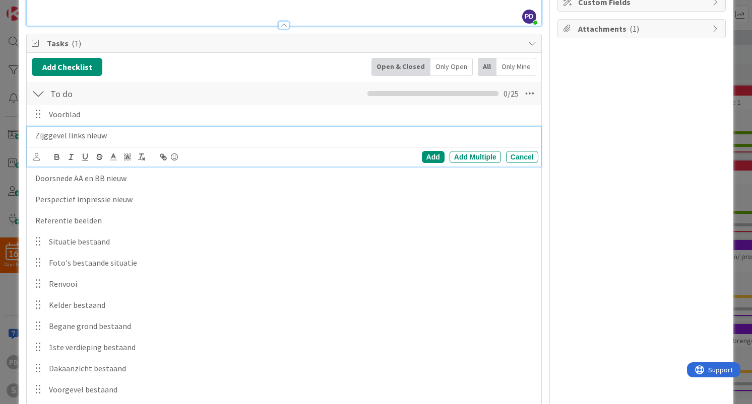
click at [48, 136] on p "Zijggevel links nieuw" at bounding box center [284, 136] width 498 height 12
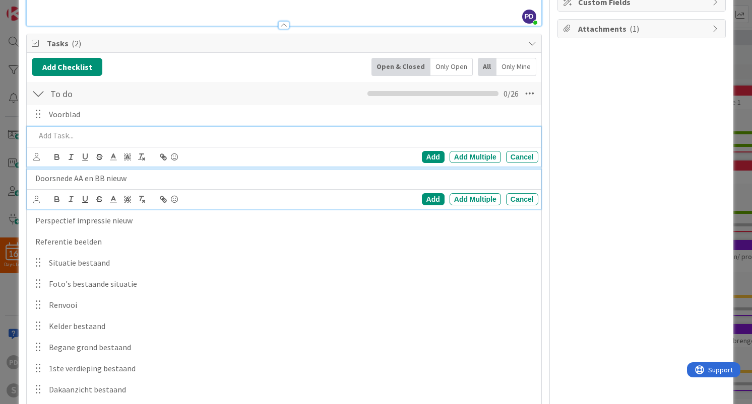
click at [106, 183] on p "Doorsnede AA en BB nieuw" at bounding box center [284, 179] width 498 height 12
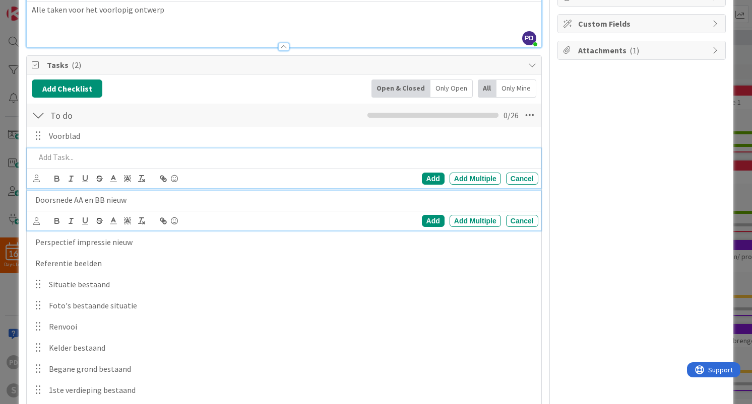
click at [114, 149] on div "Add Add Multiple Cancel" at bounding box center [283, 169] width 513 height 40
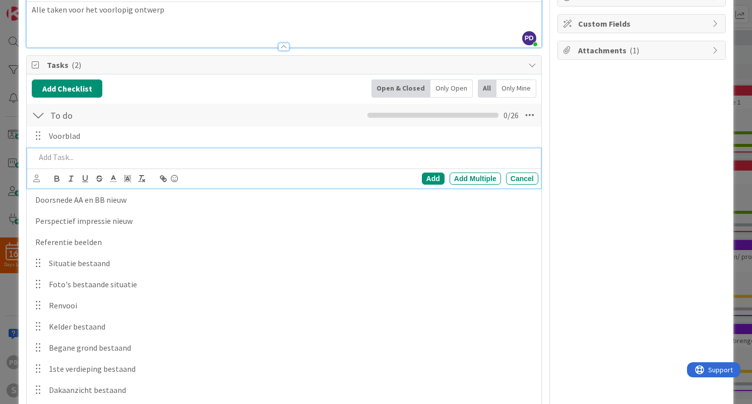
scroll to position [133, 0]
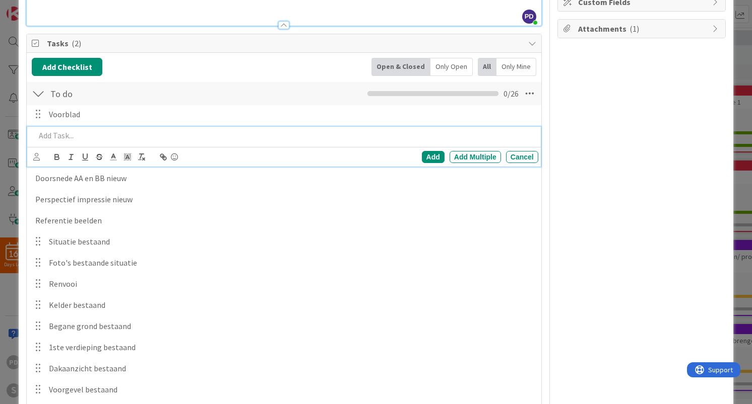
click at [120, 136] on p at bounding box center [284, 136] width 498 height 12
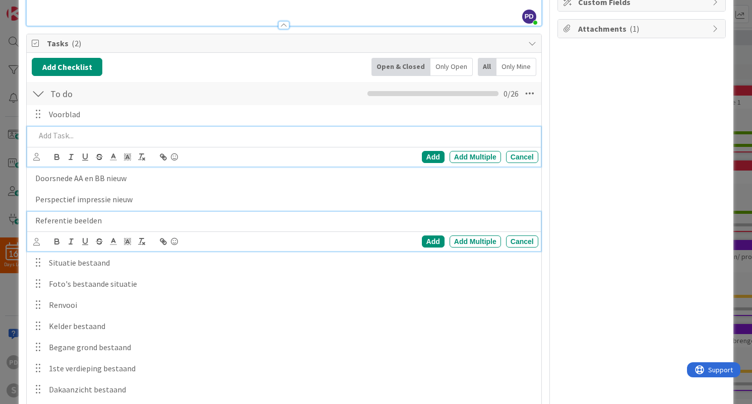
click at [144, 225] on p "Referentie beelden" at bounding box center [284, 221] width 498 height 12
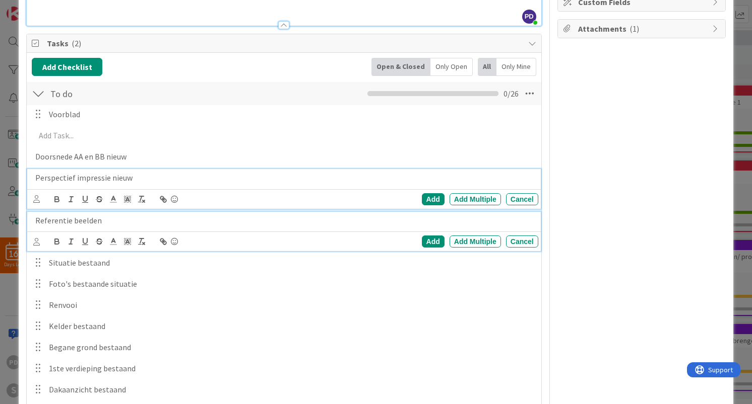
click at [147, 197] on div "Perspectief impressie nieuw Add Add Multiple Cancel" at bounding box center [283, 189] width 513 height 40
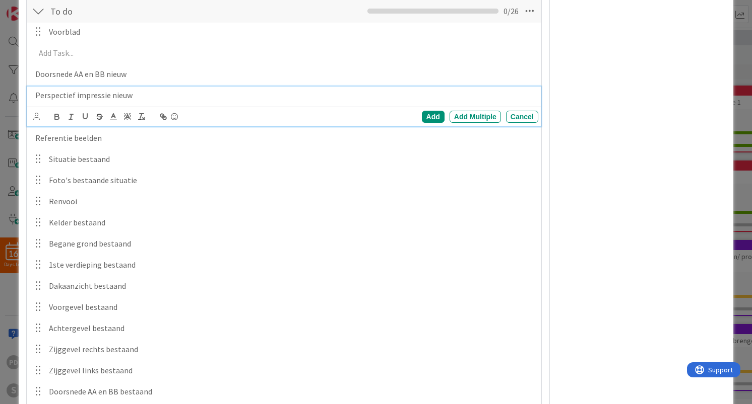
scroll to position [216, 0]
click at [207, 233] on div "Voorblad Update Cancel Add Add Multiple Cancel Doorsnede AA en BB nieuw Add Add…" at bounding box center [284, 330] width 504 height 615
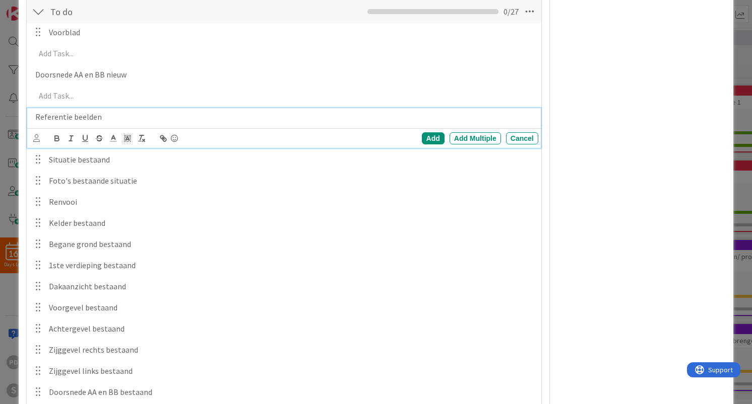
click at [107, 120] on p "Referentie beelden" at bounding box center [284, 117] width 498 height 12
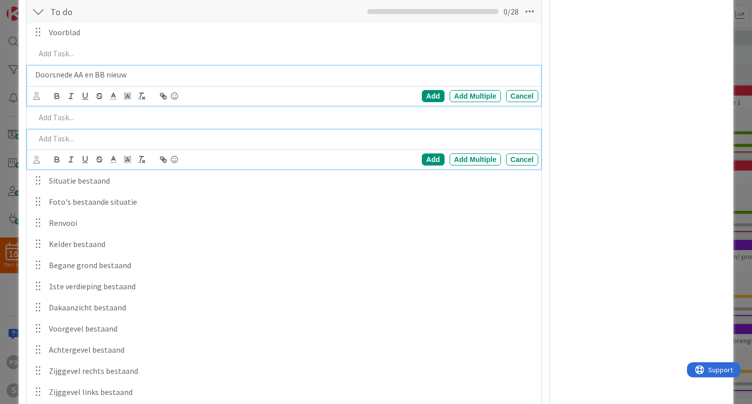
scroll to position [237, 0]
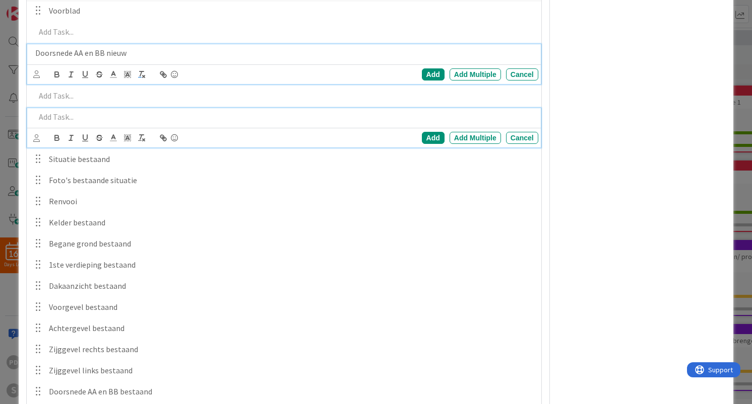
click at [144, 79] on div "Doorsnede AA en BB nieuw Add Add Multiple Cancel" at bounding box center [283, 64] width 513 height 40
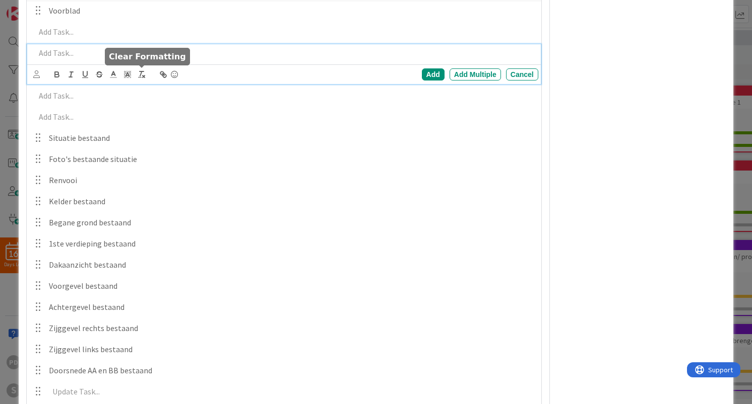
click at [155, 148] on div "Voorblad Update Cancel Add Add Multiple Cancel Add Add Multiple Cancel Add Add …" at bounding box center [284, 330] width 504 height 657
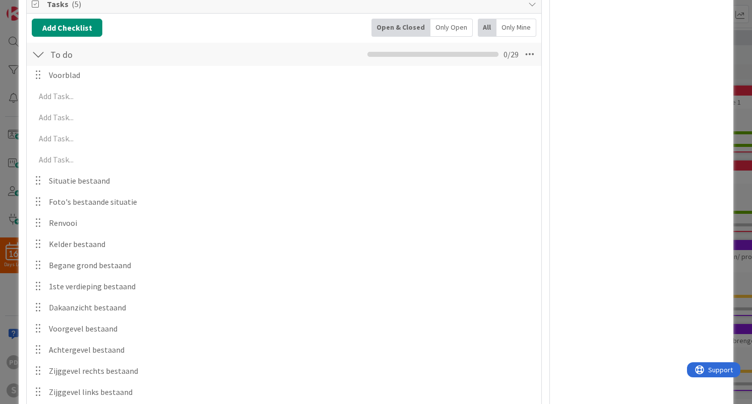
scroll to position [169, 0]
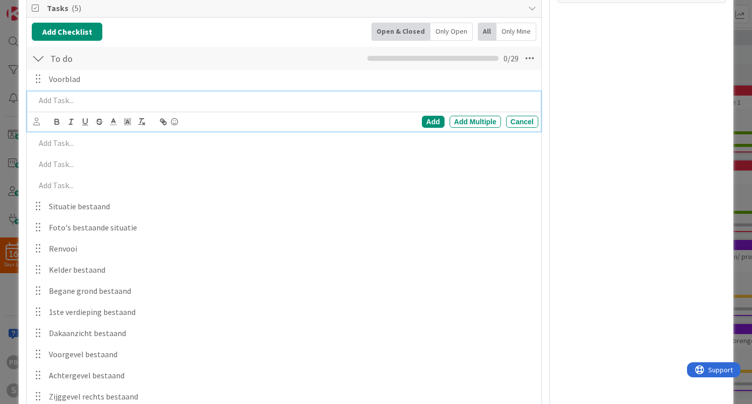
click at [89, 99] on p at bounding box center [284, 101] width 498 height 12
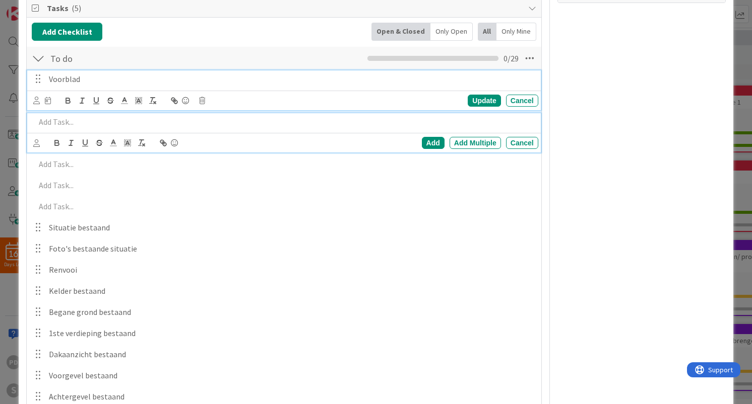
click at [300, 79] on p "Voorblad" at bounding box center [291, 80] width 485 height 12
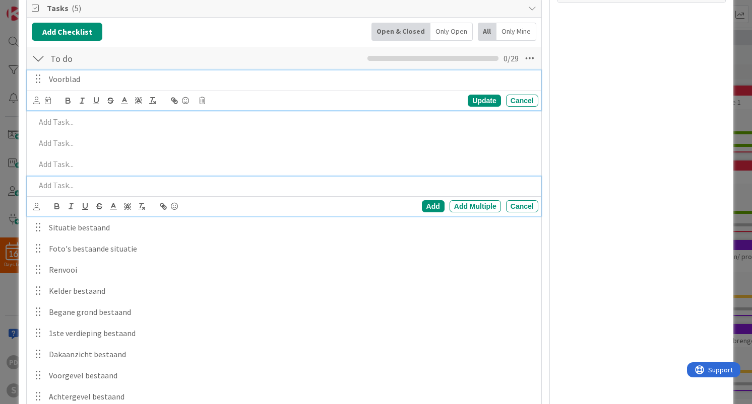
click at [123, 182] on p at bounding box center [284, 186] width 498 height 12
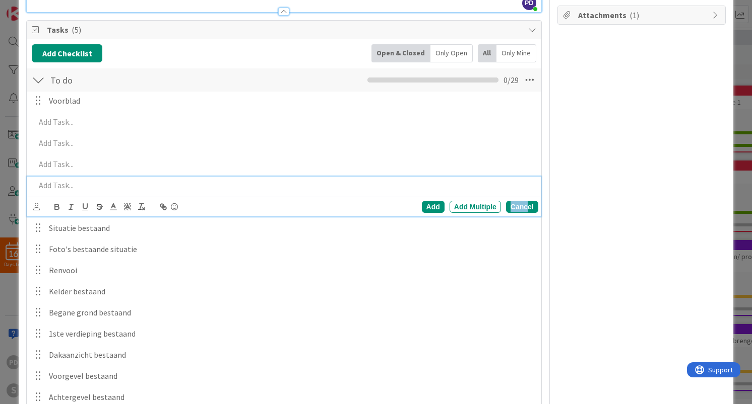
click at [528, 205] on div "Cancel" at bounding box center [522, 207] width 32 height 12
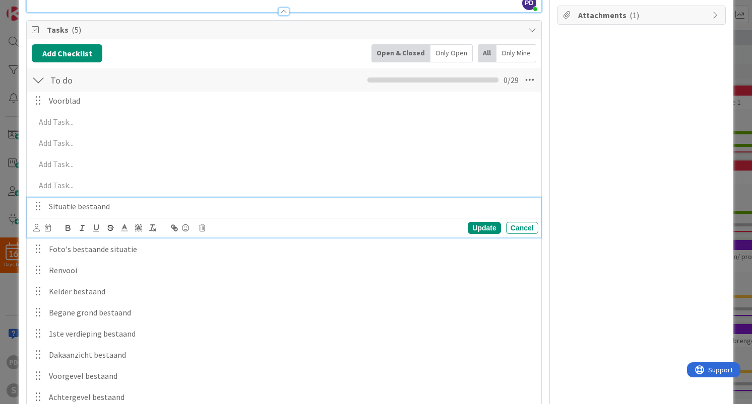
click at [506, 199] on div "Situatie bestaand" at bounding box center [291, 207] width 493 height 18
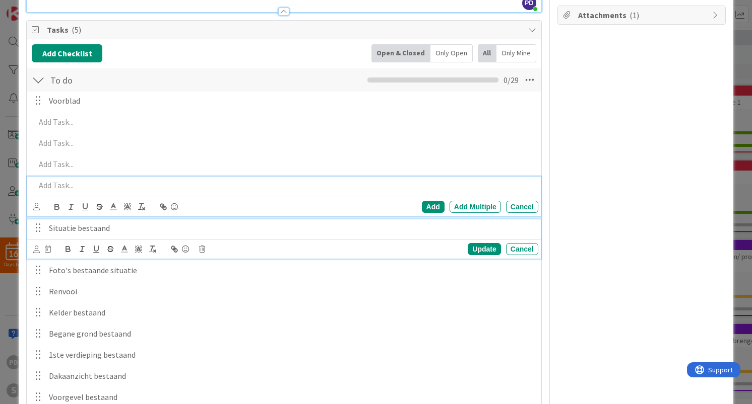
click at [496, 188] on p at bounding box center [284, 186] width 498 height 12
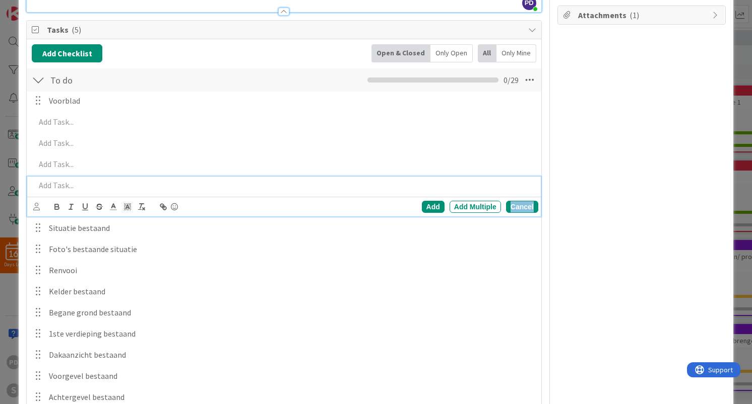
click at [532, 206] on div "Cancel" at bounding box center [522, 207] width 32 height 12
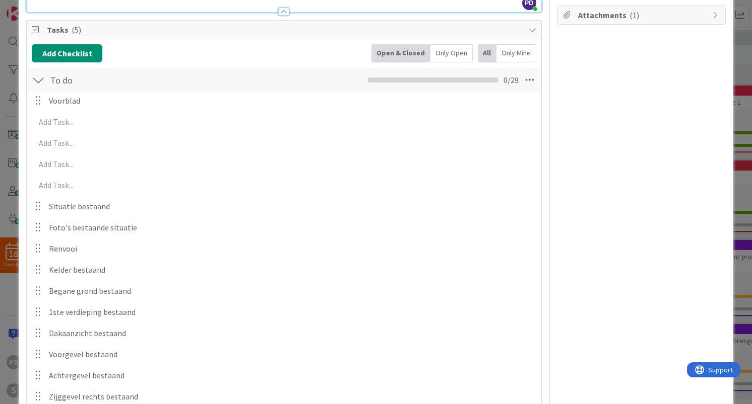
click at [459, 173] on div "Add Add Multiple Cancel" at bounding box center [283, 165] width 513 height 18
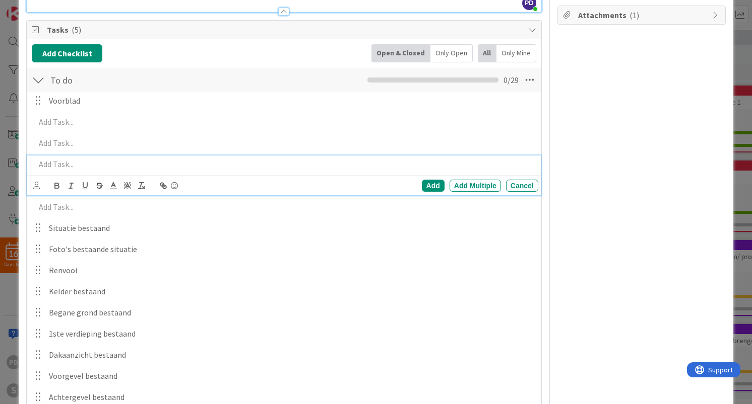
click at [100, 166] on p at bounding box center [284, 165] width 498 height 12
click at [527, 189] on div "Cancel" at bounding box center [522, 186] width 32 height 12
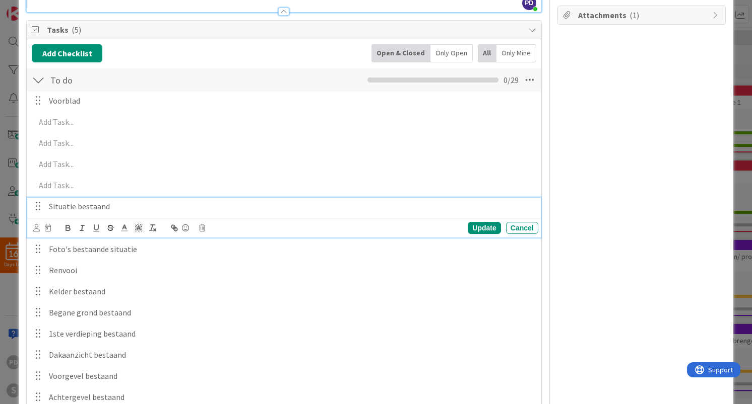
click at [158, 203] on p "Situatie bestaand" at bounding box center [291, 207] width 485 height 12
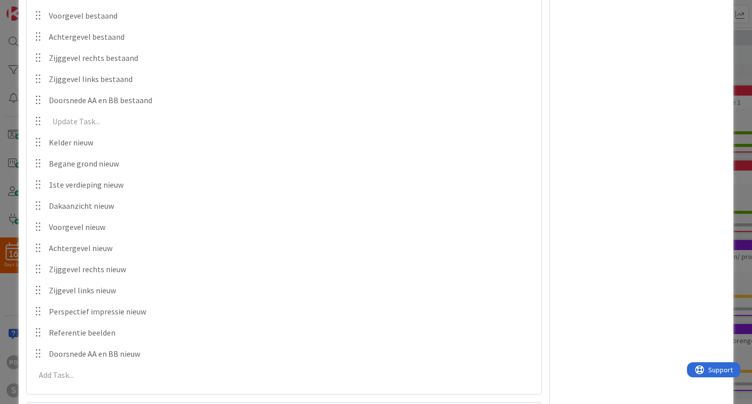
scroll to position [492, 0]
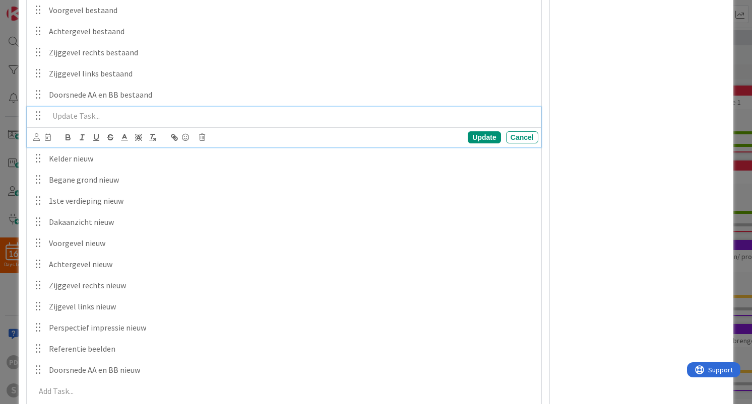
click at [110, 115] on p at bounding box center [291, 116] width 485 height 12
click at [203, 138] on icon at bounding box center [202, 137] width 6 height 7
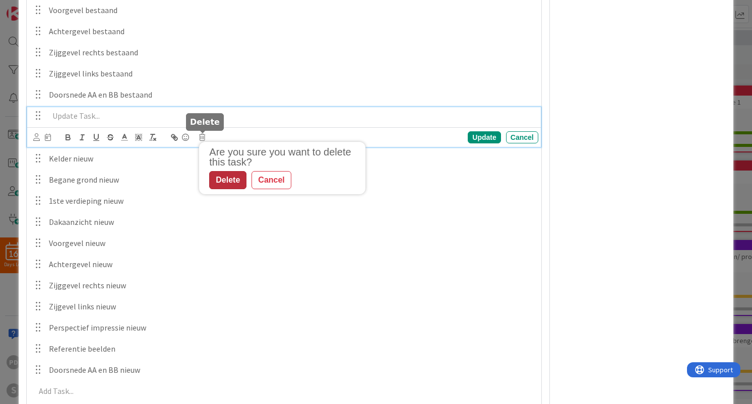
click at [226, 186] on div "Delete" at bounding box center [227, 180] width 37 height 18
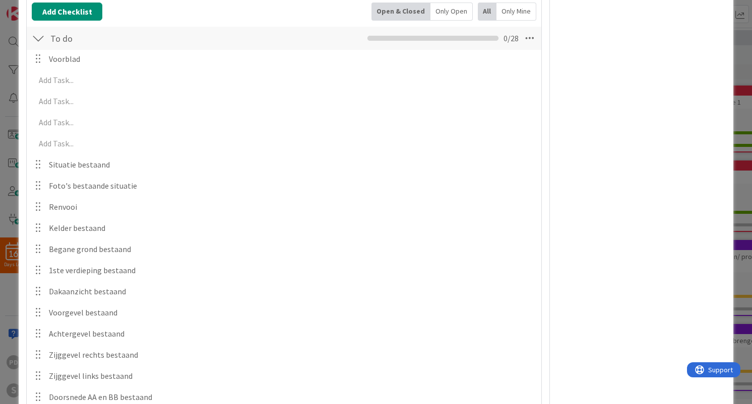
scroll to position [161, 0]
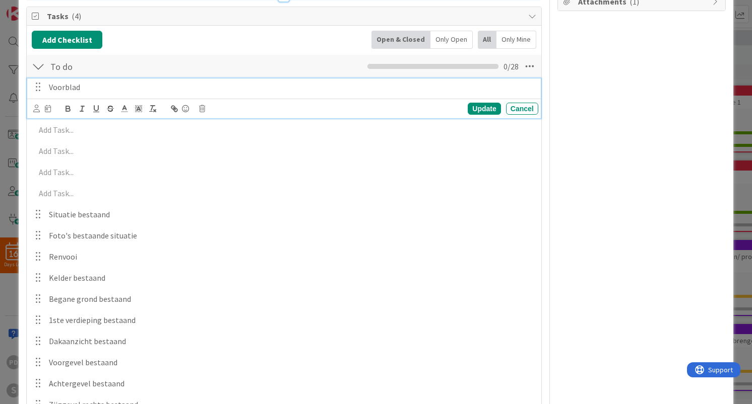
click at [91, 93] on div "Voorblad" at bounding box center [291, 88] width 493 height 18
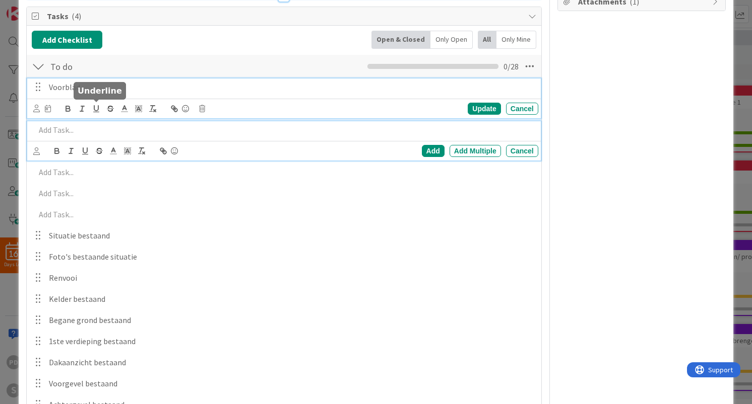
click at [94, 134] on p at bounding box center [284, 130] width 498 height 12
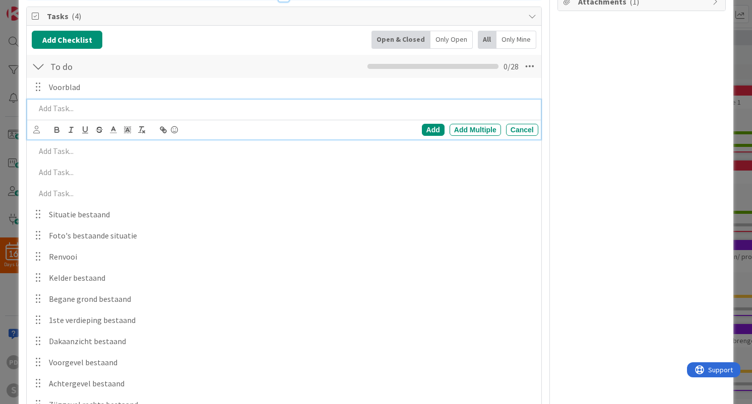
scroll to position [139, 0]
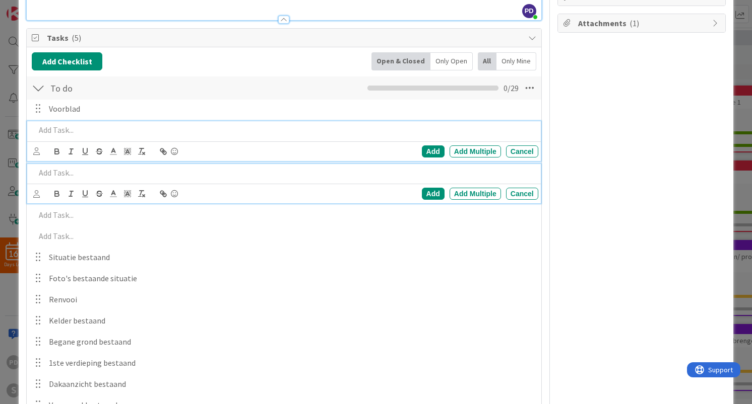
click at [91, 175] on p at bounding box center [284, 173] width 498 height 12
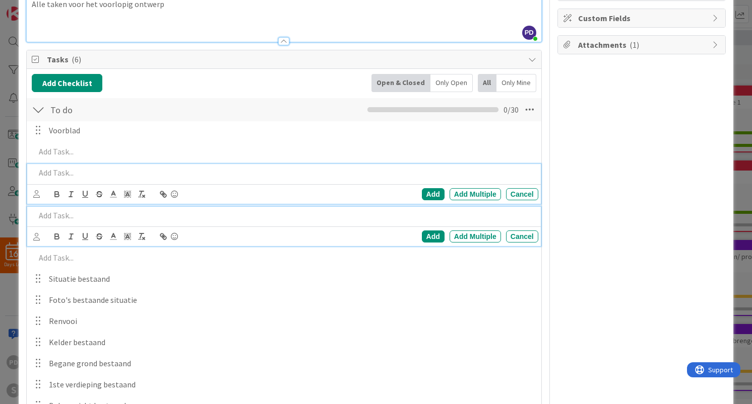
click at [91, 215] on p at bounding box center [284, 216] width 498 height 12
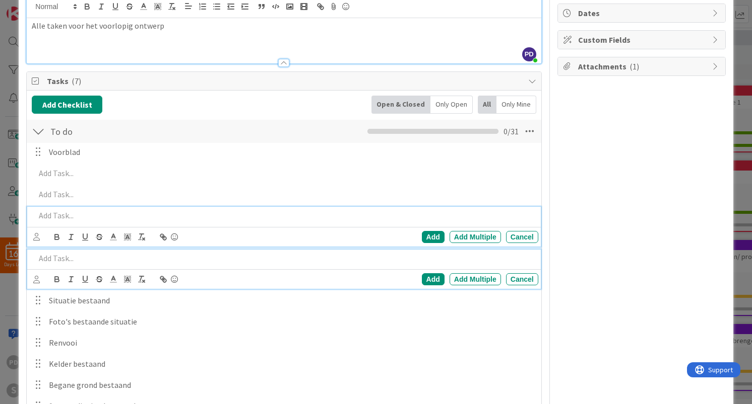
click at [92, 256] on p at bounding box center [284, 259] width 498 height 12
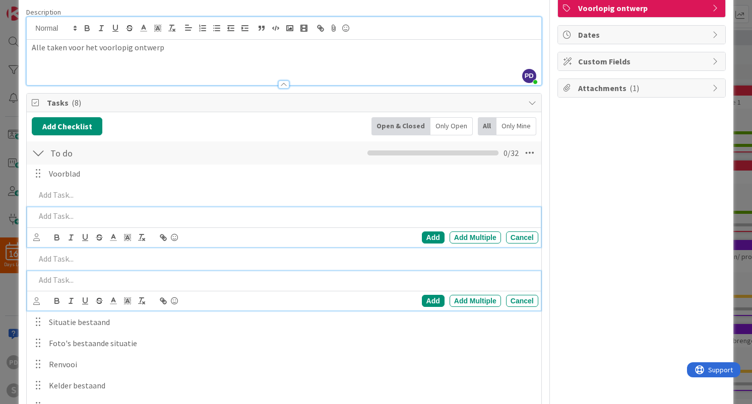
click at [157, 225] on div "Add Add Multiple Cancel" at bounding box center [283, 228] width 513 height 40
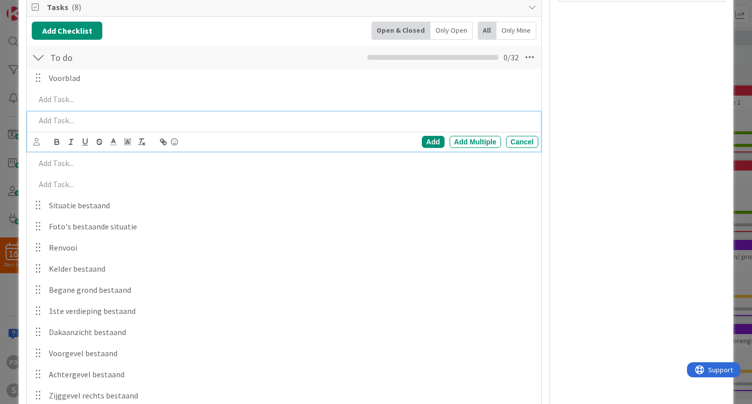
scroll to position [668, 0]
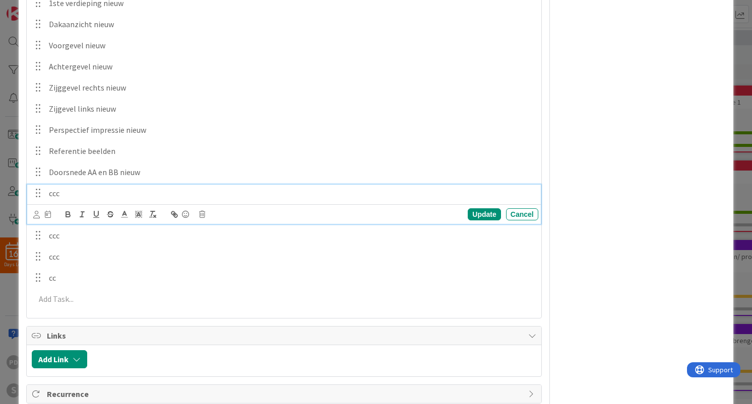
click at [83, 198] on p "ccc" at bounding box center [291, 194] width 485 height 12
click at [201, 217] on icon at bounding box center [202, 215] width 6 height 7
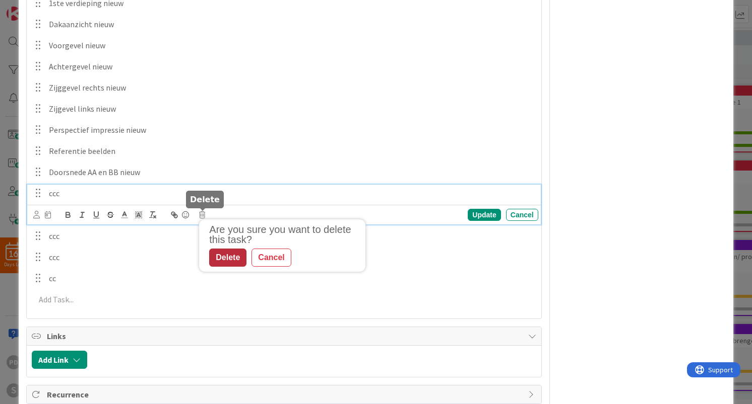
click at [221, 259] on div "Delete" at bounding box center [227, 258] width 37 height 18
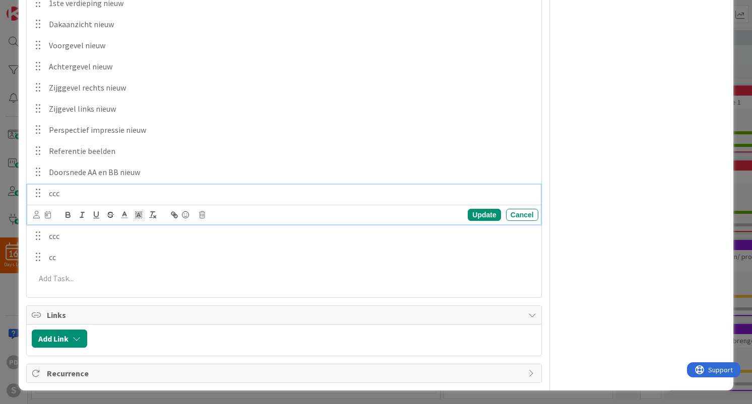
click at [128, 212] on div "ccc Update Cancel" at bounding box center [283, 205] width 513 height 40
click at [206, 214] on div "Update Cancel" at bounding box center [285, 215] width 504 height 14
click at [204, 216] on icon at bounding box center [202, 215] width 6 height 7
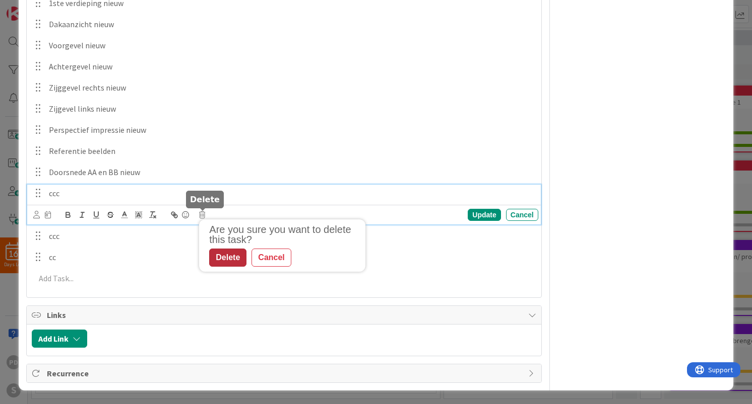
click at [222, 263] on div "Delete" at bounding box center [227, 258] width 37 height 18
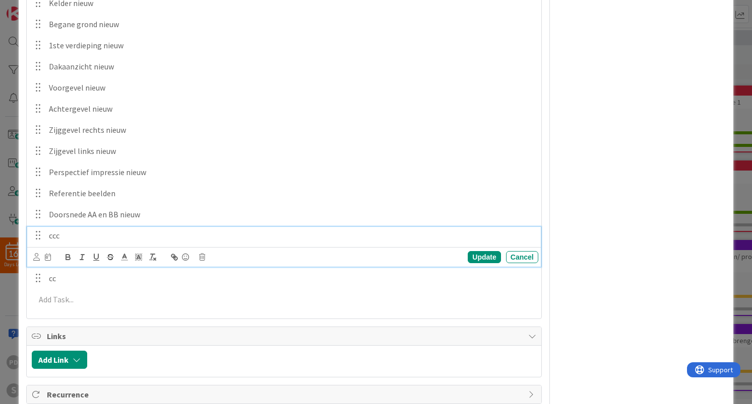
click at [134, 239] on div "ccc Update Cancel" at bounding box center [283, 247] width 513 height 40
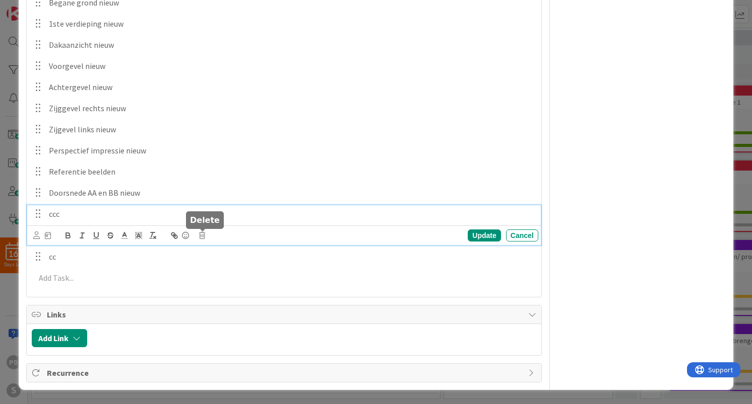
click at [203, 234] on icon at bounding box center [202, 235] width 6 height 7
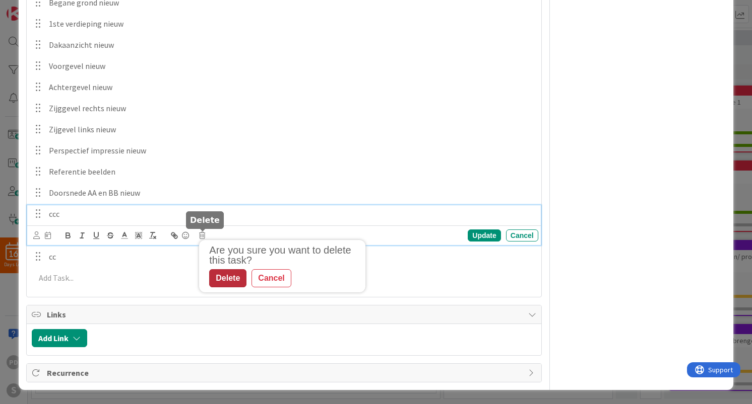
click at [225, 280] on div "Delete" at bounding box center [227, 278] width 37 height 18
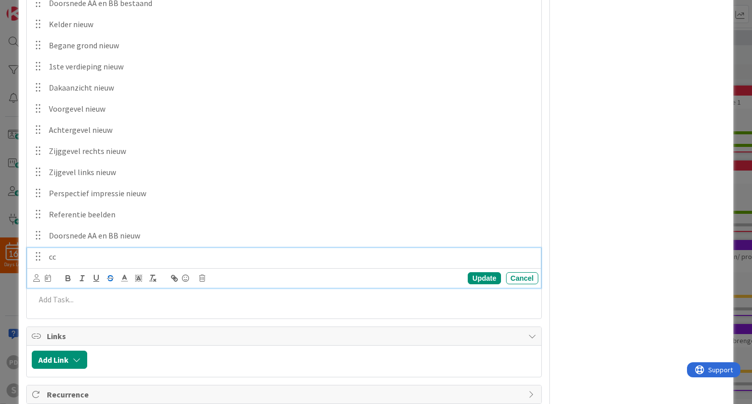
click at [116, 259] on div "cc Update Cancel" at bounding box center [283, 268] width 513 height 40
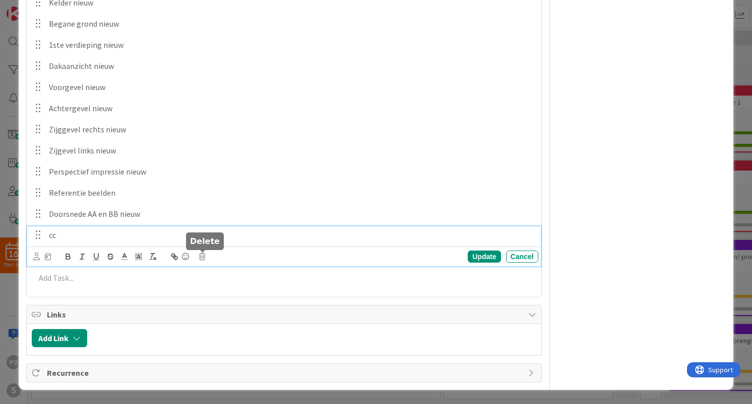
click at [205, 254] on icon at bounding box center [202, 256] width 6 height 7
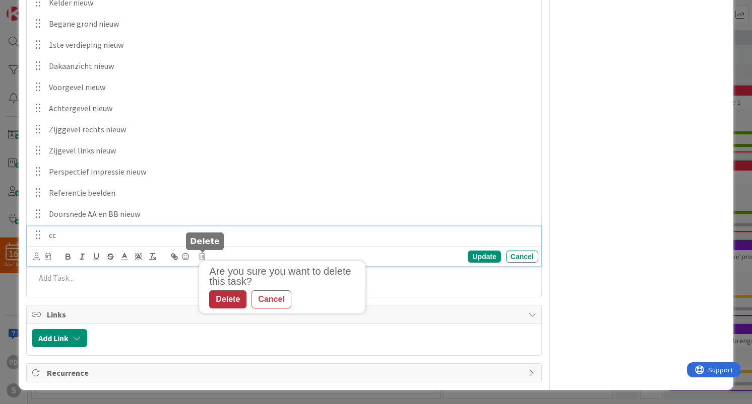
click at [220, 293] on div "Delete" at bounding box center [227, 300] width 37 height 18
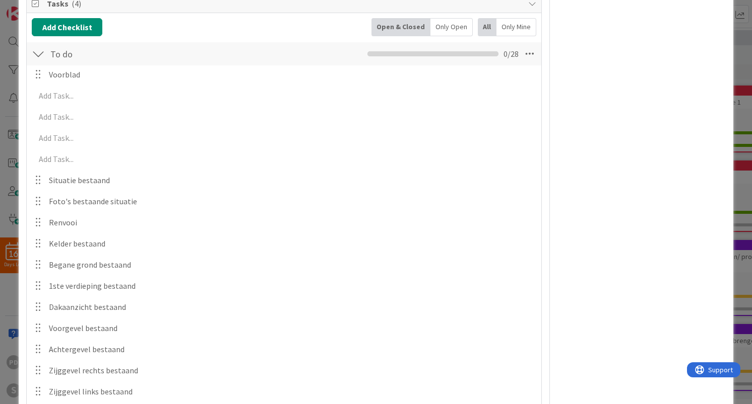
scroll to position [151, 0]
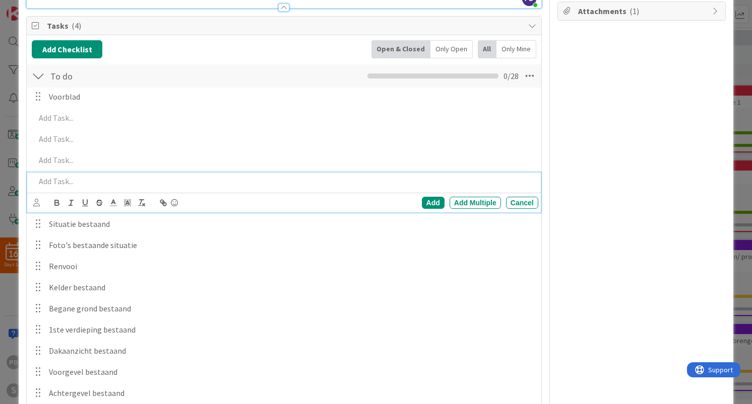
drag, startPoint x: 89, startPoint y: 181, endPoint x: 41, endPoint y: 124, distance: 74.4
click at [41, 124] on div "Voorblad Update Cancel Add Add Multiple Cancel Add Add Multiple Cancel Add Add …" at bounding box center [284, 406] width 504 height 636
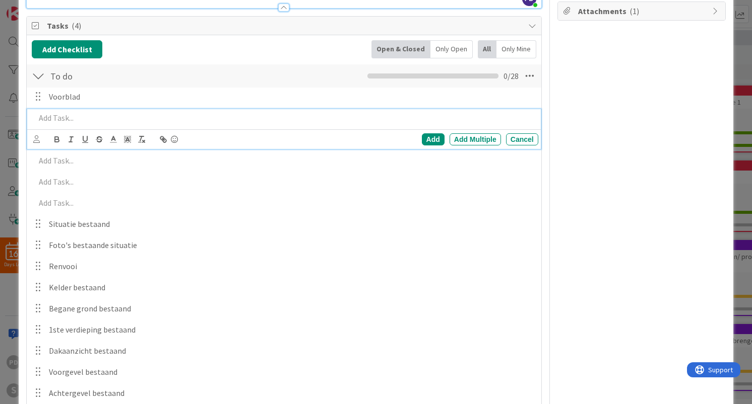
click at [317, 124] on div at bounding box center [284, 118] width 506 height 18
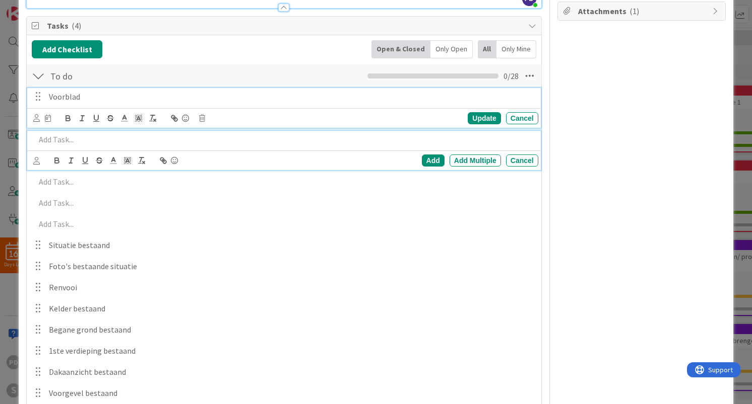
click at [273, 102] on p "Voorblad" at bounding box center [291, 97] width 485 height 12
click at [283, 147] on div at bounding box center [284, 140] width 506 height 18
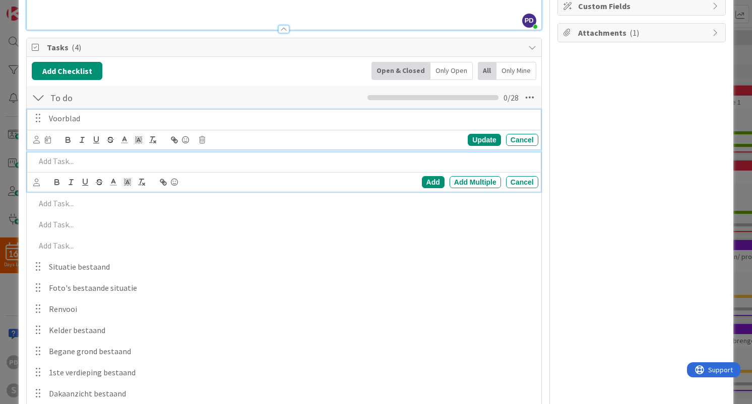
click at [217, 120] on div "Voorblad Update Cancel" at bounding box center [283, 130] width 513 height 40
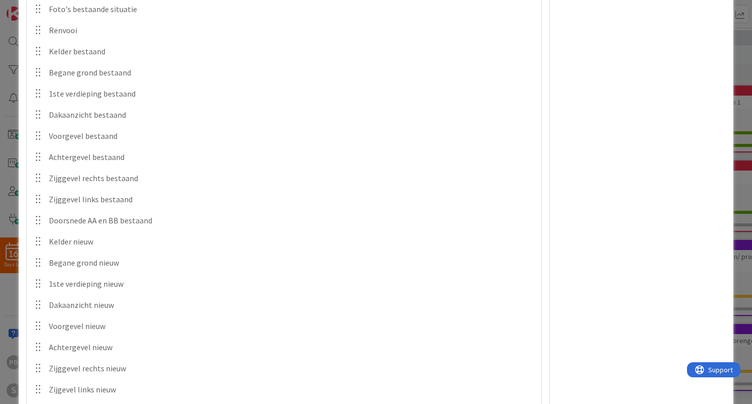
scroll to position [405, 0]
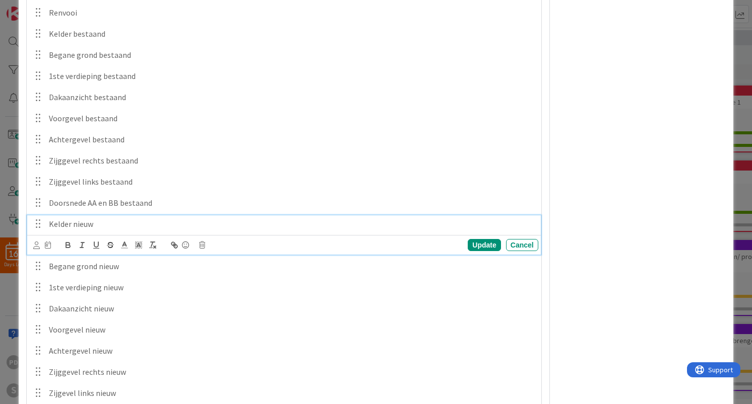
click at [46, 224] on div "Kelder nieuw" at bounding box center [291, 225] width 493 height 18
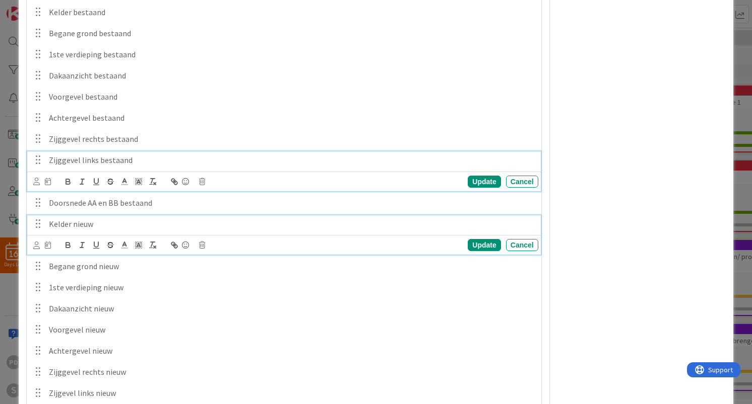
click at [196, 190] on div "Zijggevel links bestaand Update Cancel" at bounding box center [283, 172] width 513 height 40
click at [117, 225] on p "Kelder nieuw" at bounding box center [291, 225] width 485 height 12
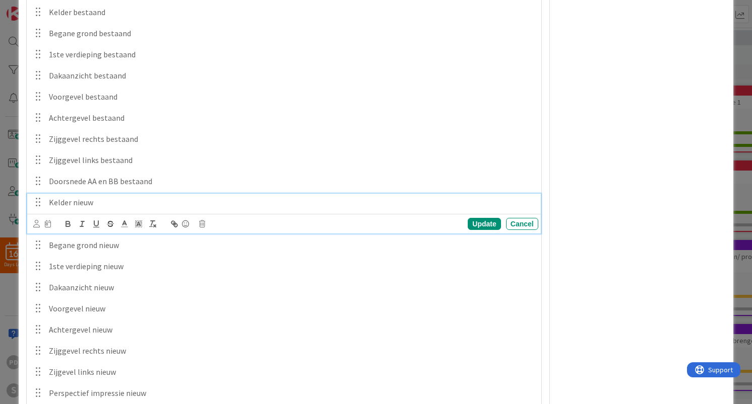
scroll to position [383, 0]
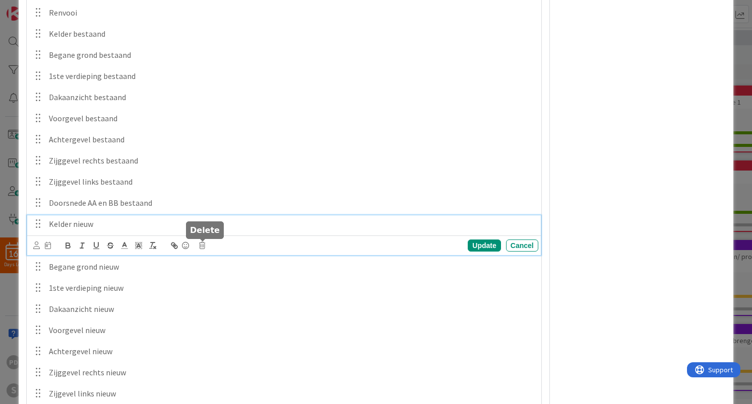
click at [204, 247] on icon at bounding box center [202, 245] width 6 height 7
click at [225, 291] on div "Delete" at bounding box center [227, 289] width 37 height 18
click at [140, 231] on div "Begane grond nieuw" at bounding box center [291, 225] width 493 height 18
click at [202, 246] on icon at bounding box center [202, 245] width 6 height 7
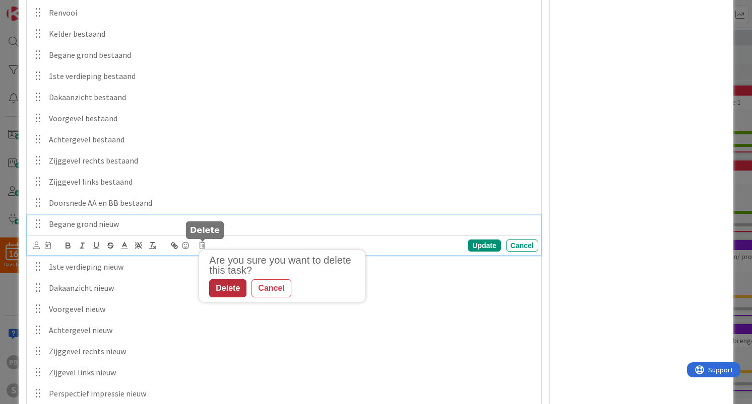
click at [219, 293] on div "Delete" at bounding box center [227, 289] width 37 height 18
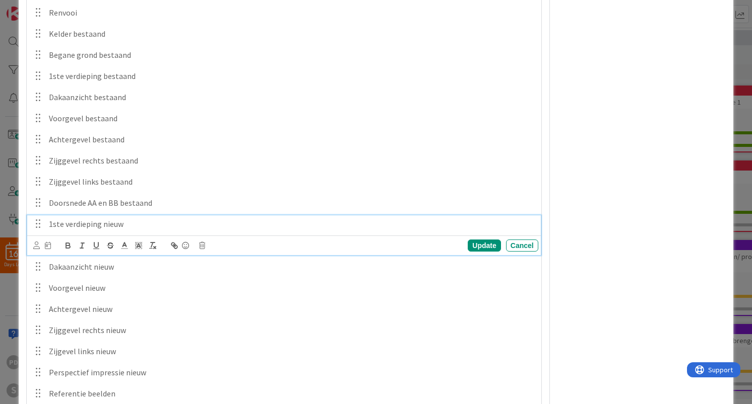
click at [142, 226] on p "1ste verdieping nieuw" at bounding box center [291, 225] width 485 height 12
click at [203, 246] on icon at bounding box center [202, 245] width 6 height 7
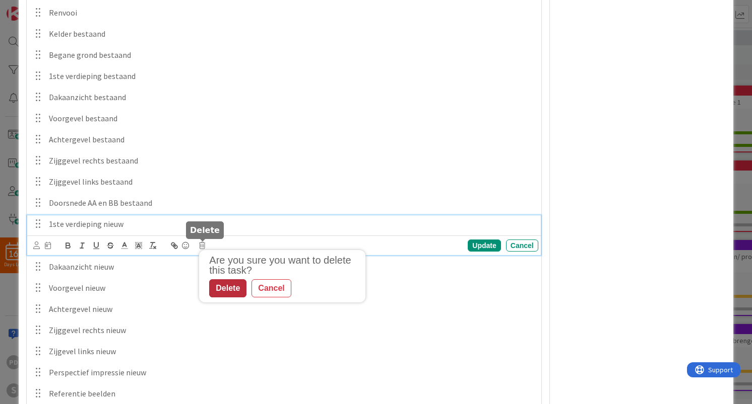
click at [225, 289] on div "Delete" at bounding box center [227, 289] width 37 height 18
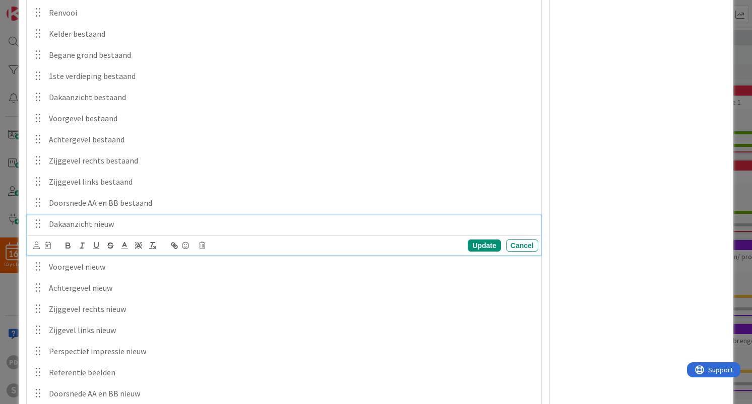
click at [126, 227] on p "Dakaanzicht nieuw" at bounding box center [291, 225] width 485 height 12
click at [207, 247] on div "Update Cancel" at bounding box center [285, 246] width 504 height 14
click at [204, 246] on icon at bounding box center [202, 245] width 6 height 7
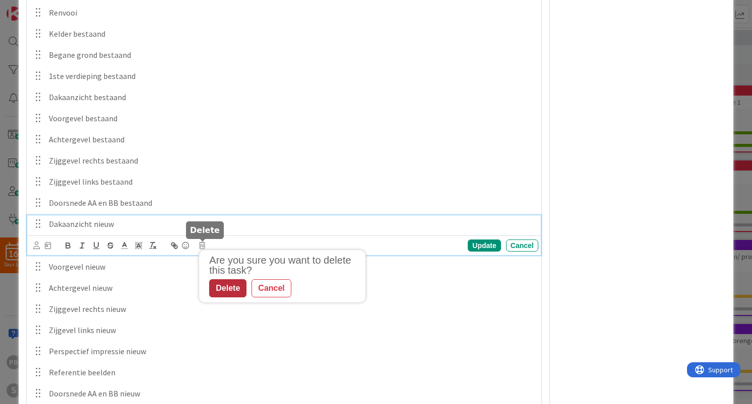
click at [227, 288] on div "Delete" at bounding box center [227, 289] width 37 height 18
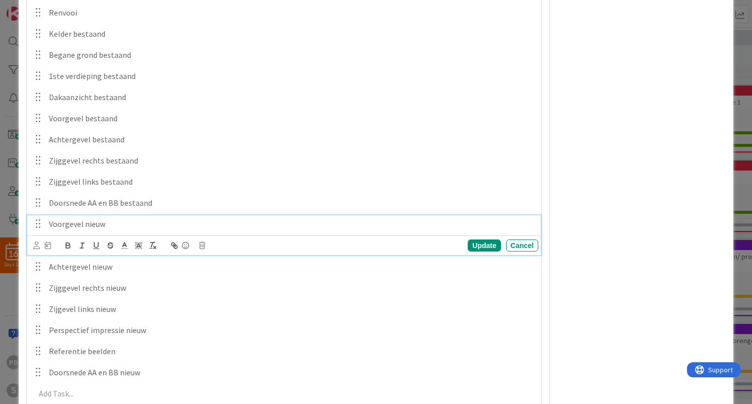
click at [138, 226] on p "Voorgevel nieuw" at bounding box center [291, 225] width 485 height 12
click at [203, 243] on icon at bounding box center [202, 245] width 6 height 7
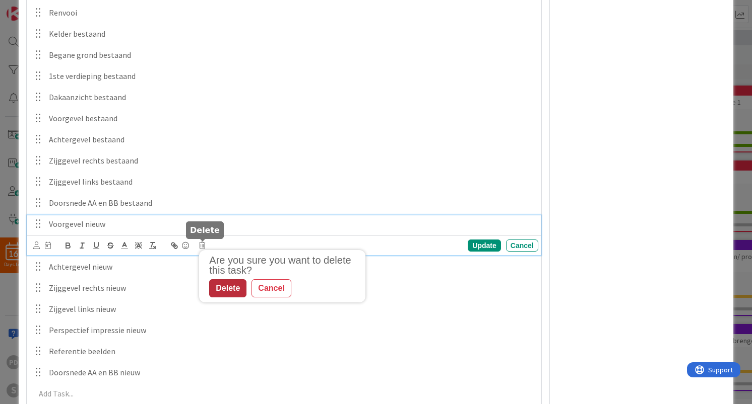
click at [220, 289] on div "Delete" at bounding box center [227, 289] width 37 height 18
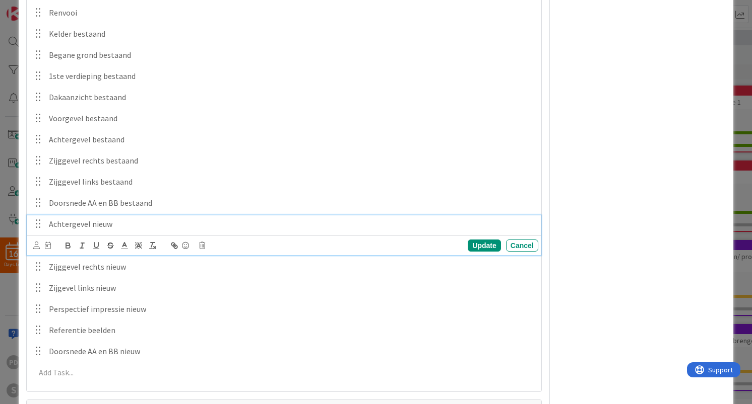
click at [131, 227] on p "Achtergevel nieuw" at bounding box center [291, 225] width 485 height 12
click at [205, 245] on icon at bounding box center [202, 245] width 6 height 7
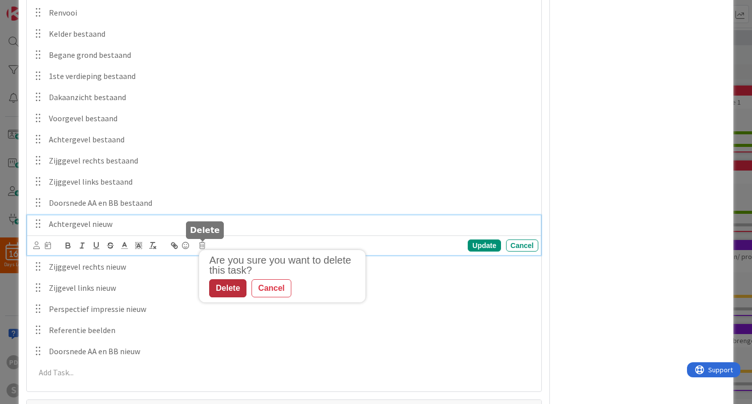
click at [226, 289] on div "Delete" at bounding box center [227, 289] width 37 height 18
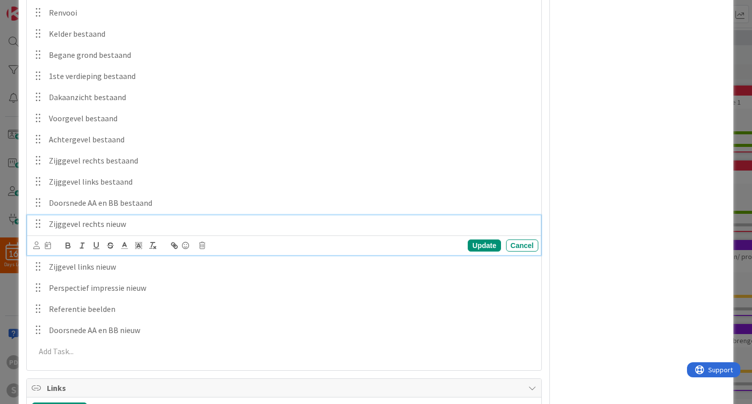
click at [147, 223] on p "Zijggevel rechts nieuw" at bounding box center [291, 225] width 485 height 12
click at [209, 246] on div "Update Cancel" at bounding box center [285, 246] width 504 height 14
click at [201, 246] on icon at bounding box center [202, 245] width 6 height 7
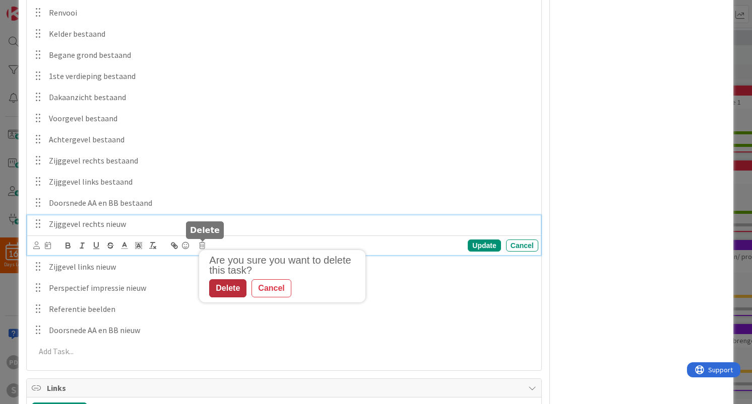
click at [226, 287] on div "Delete" at bounding box center [227, 289] width 37 height 18
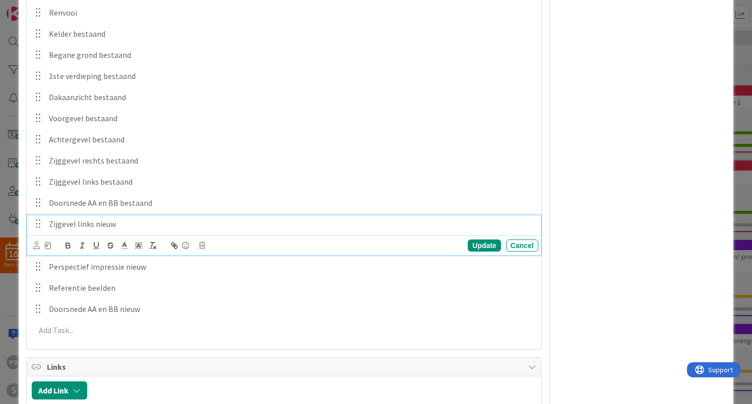
click at [156, 228] on p "Zijgevel links nieuw" at bounding box center [291, 225] width 485 height 12
click at [202, 244] on icon at bounding box center [202, 245] width 6 height 7
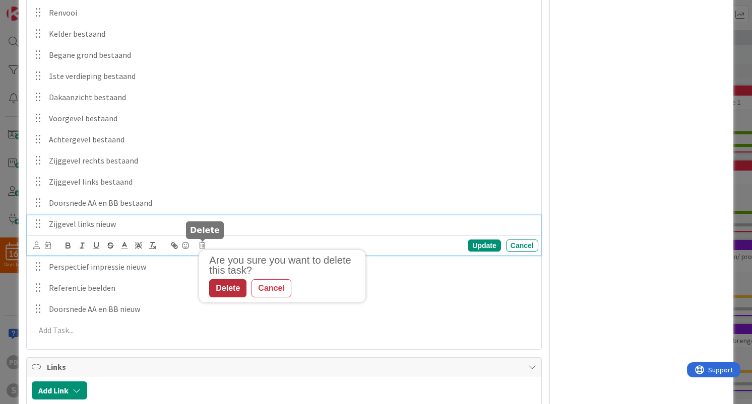
click at [232, 292] on div "Delete" at bounding box center [227, 289] width 37 height 18
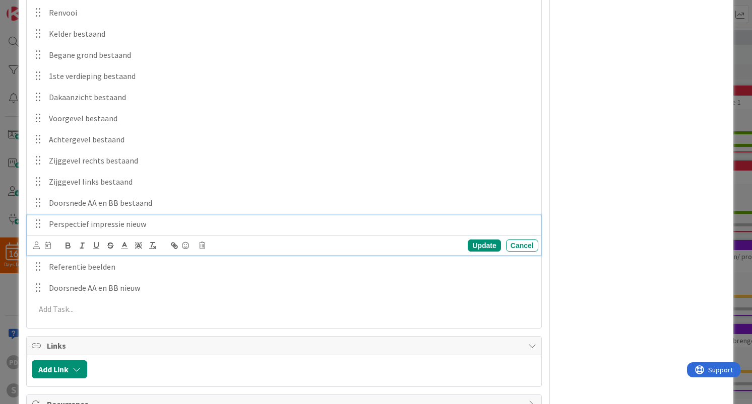
click at [182, 226] on p "Perspectief impressie nieuw" at bounding box center [291, 225] width 485 height 12
click at [207, 244] on div "Update Cancel" at bounding box center [285, 246] width 504 height 14
click at [204, 244] on icon at bounding box center [202, 245] width 6 height 7
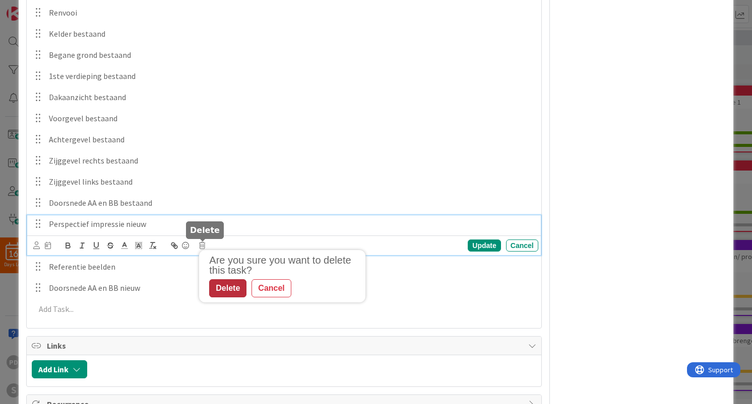
click at [226, 291] on div "Delete" at bounding box center [227, 289] width 37 height 18
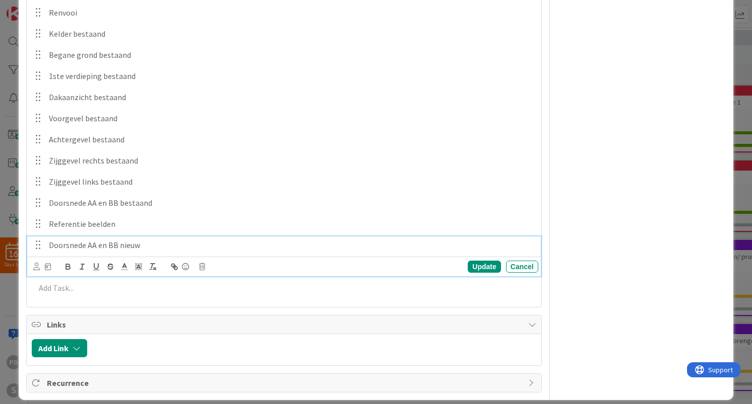
click at [161, 260] on div "Doorsnede AA en BB nieuw Update Cancel" at bounding box center [283, 257] width 513 height 40
click at [199, 265] on icon at bounding box center [202, 266] width 6 height 7
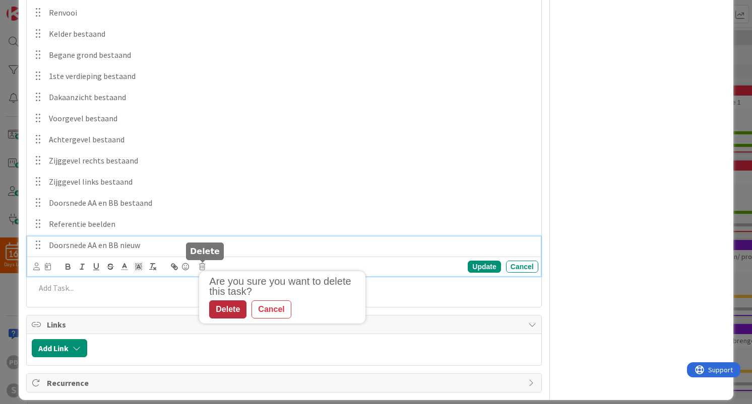
click at [223, 310] on div "Delete" at bounding box center [227, 310] width 37 height 18
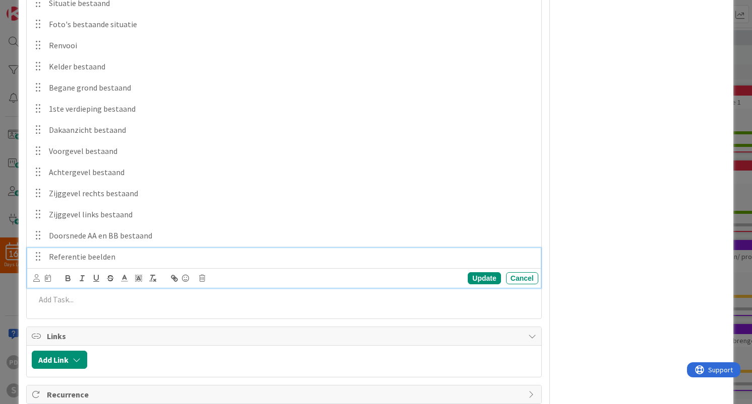
scroll to position [372, 0]
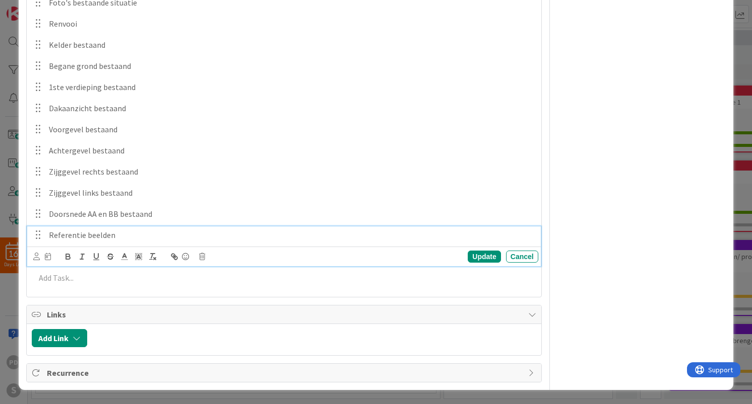
click at [134, 257] on div "Referentie beelden Update Cancel" at bounding box center [283, 247] width 513 height 40
click at [202, 258] on icon at bounding box center [202, 256] width 6 height 7
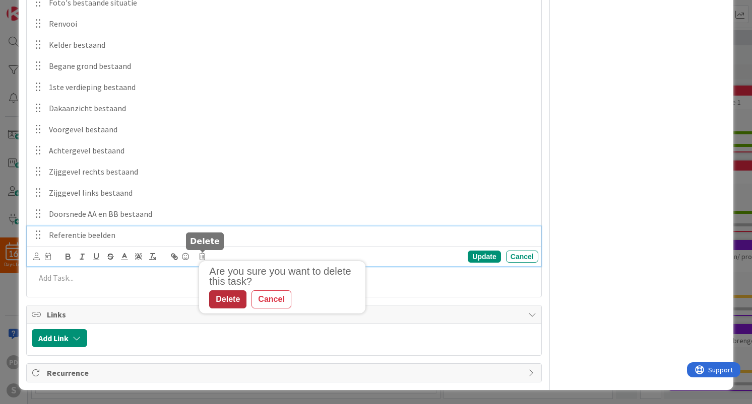
click at [228, 302] on div "Delete" at bounding box center [227, 300] width 37 height 18
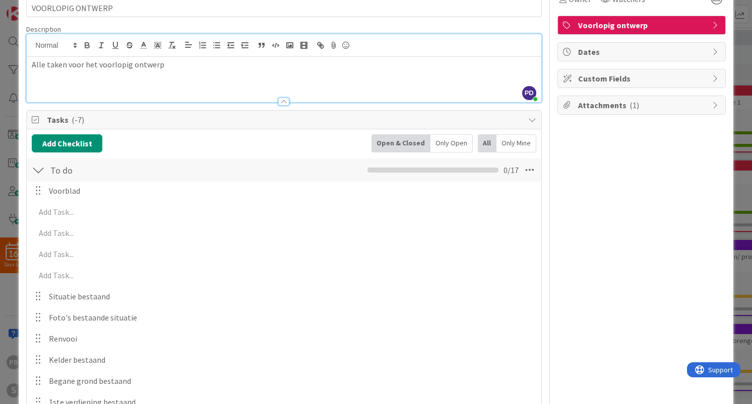
scroll to position [48, 0]
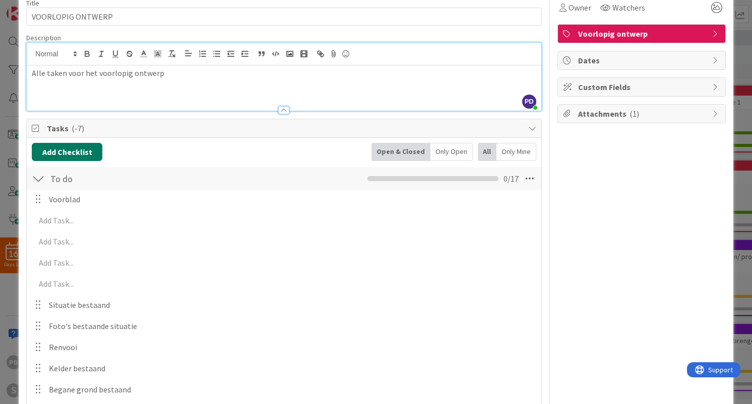
click at [72, 151] on button "Add Checklist" at bounding box center [67, 152] width 71 height 18
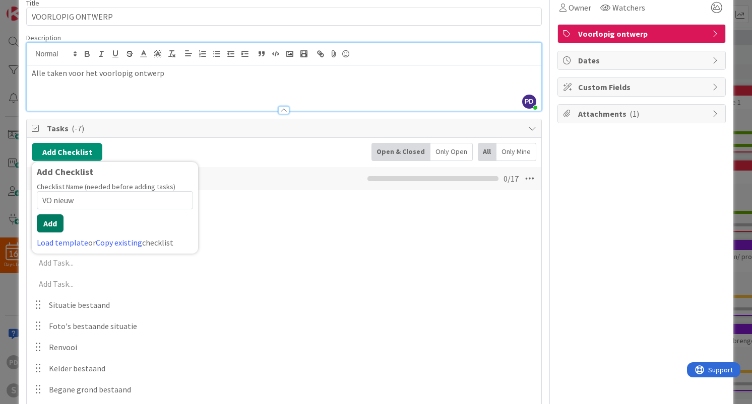
type input "VO nieuw"
click at [52, 224] on button "Add" at bounding box center [50, 224] width 27 height 18
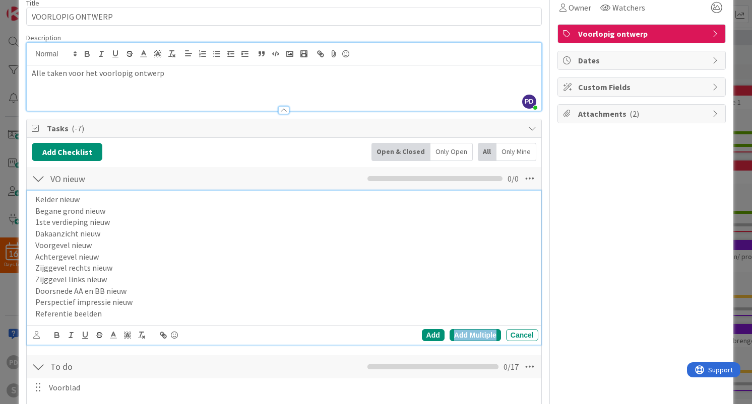
click at [463, 337] on div "Add Multiple" at bounding box center [474, 335] width 51 height 12
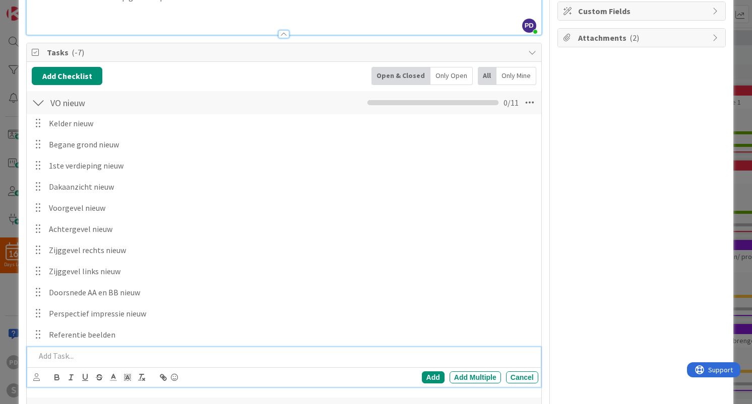
scroll to position [82, 0]
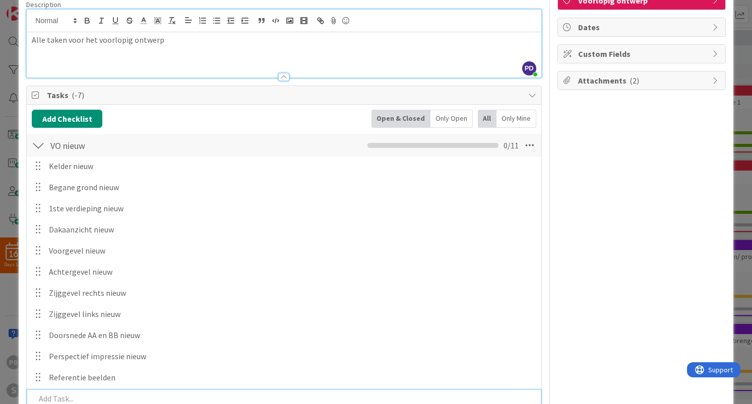
click at [140, 121] on div "Add Checklist Back Open & Closed Only Open All Only Mine" at bounding box center [284, 119] width 504 height 18
click at [37, 145] on div at bounding box center [38, 145] width 13 height 18
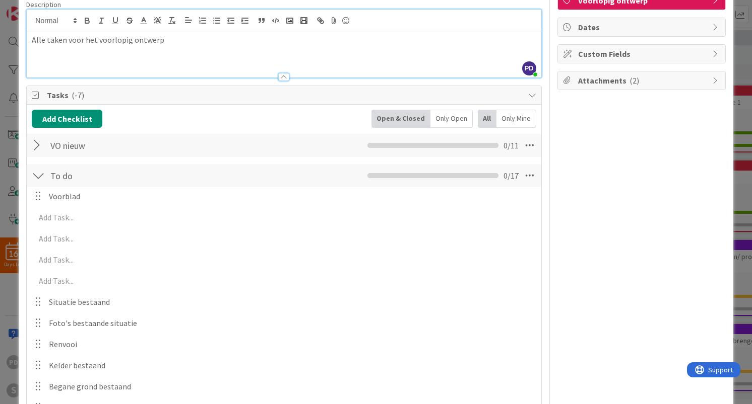
click at [39, 174] on div at bounding box center [38, 176] width 13 height 18
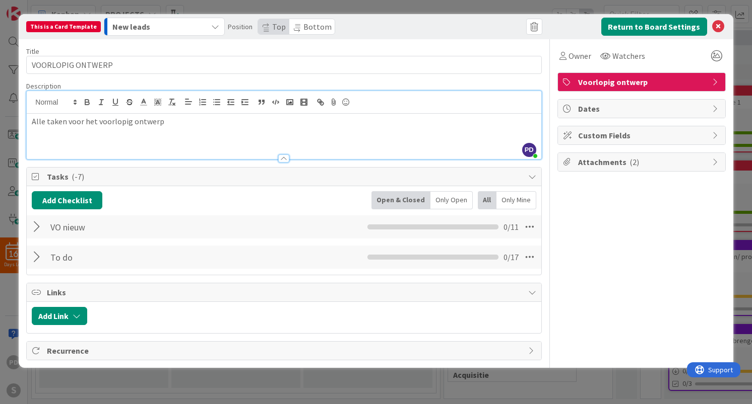
click at [39, 256] on div at bounding box center [38, 257] width 13 height 18
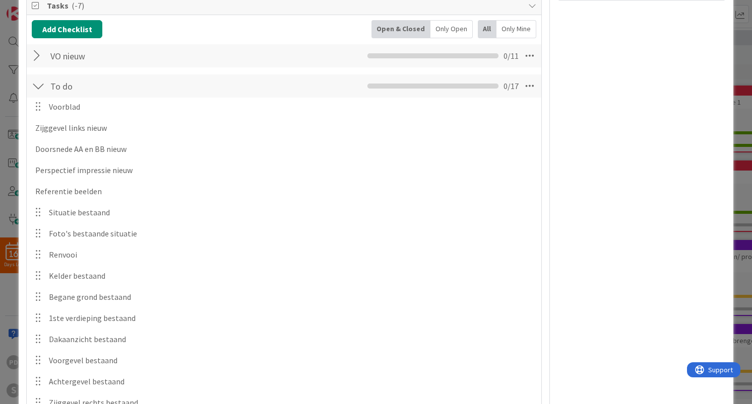
scroll to position [167, 0]
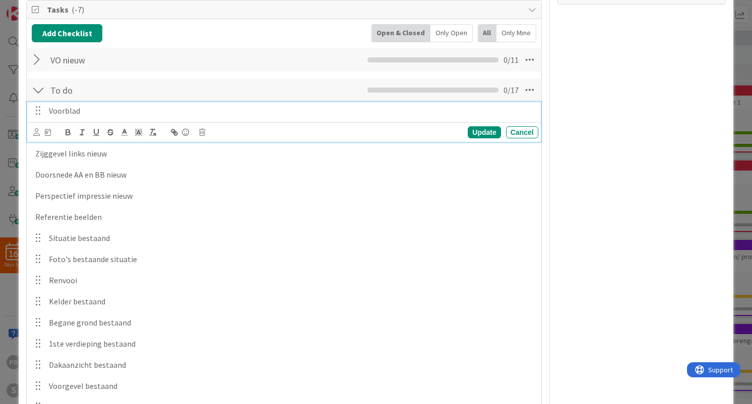
click at [89, 112] on p "Voorblad" at bounding box center [291, 111] width 485 height 12
click at [40, 91] on div at bounding box center [38, 90] width 13 height 18
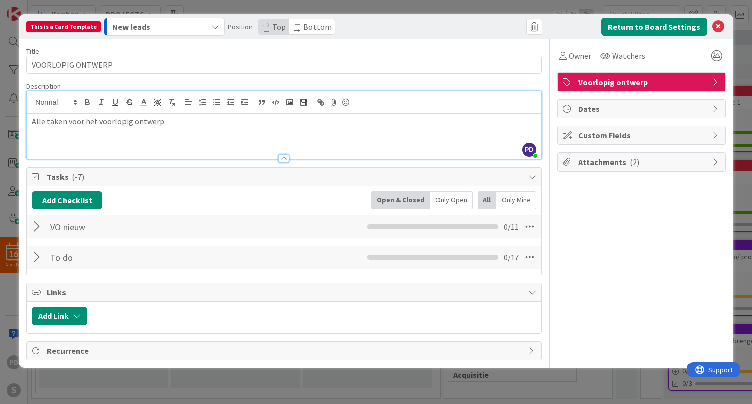
scroll to position [0, 0]
click at [531, 258] on icon at bounding box center [529, 257] width 18 height 18
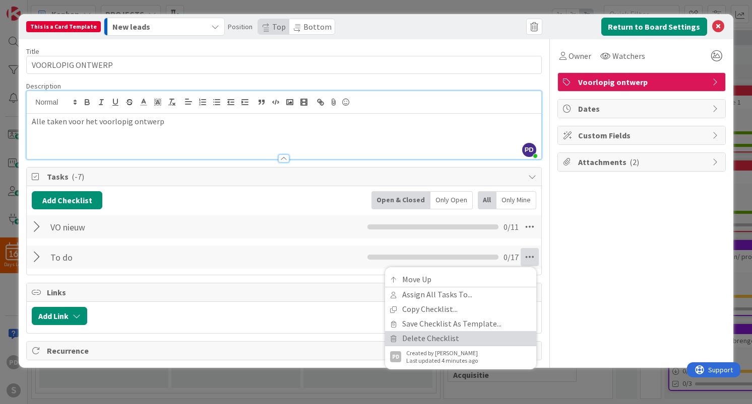
click at [452, 338] on link "Delete Checklist" at bounding box center [460, 338] width 151 height 15
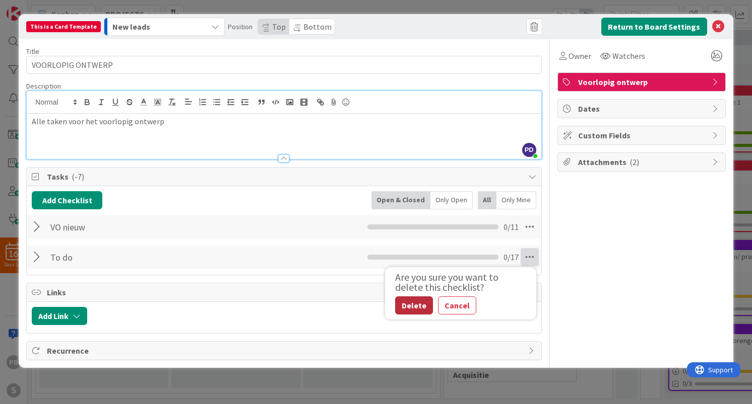
click at [406, 305] on button "Delete" at bounding box center [414, 306] width 38 height 18
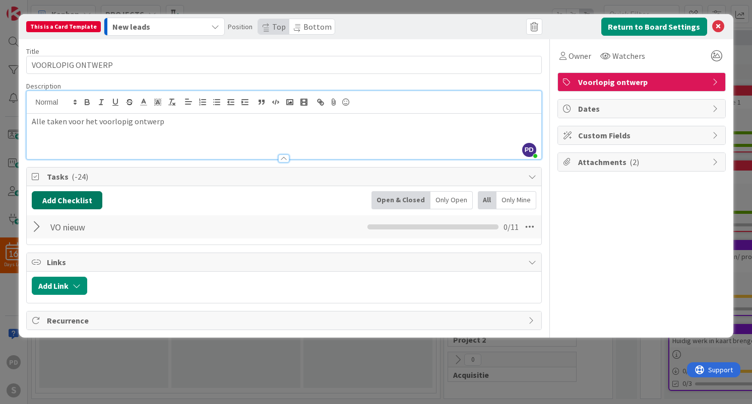
click at [78, 199] on button "Add Checklist" at bounding box center [67, 200] width 71 height 18
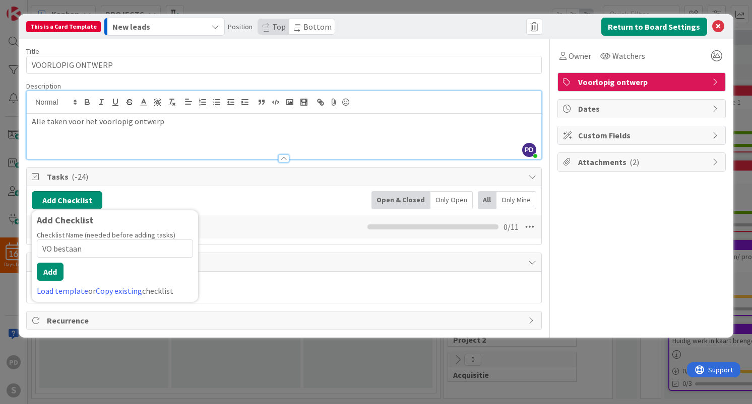
type input "VO bestaand"
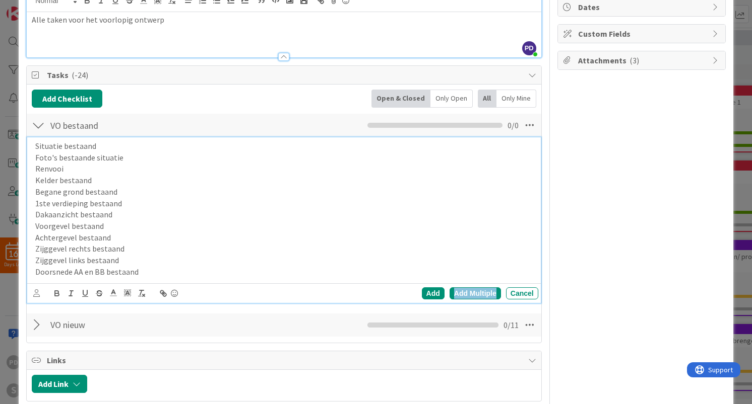
click at [477, 295] on div "Add Multiple" at bounding box center [474, 294] width 51 height 12
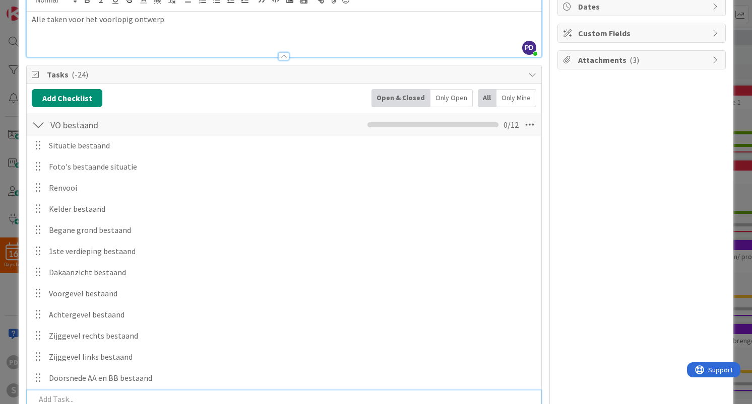
click at [39, 126] on div at bounding box center [38, 125] width 13 height 18
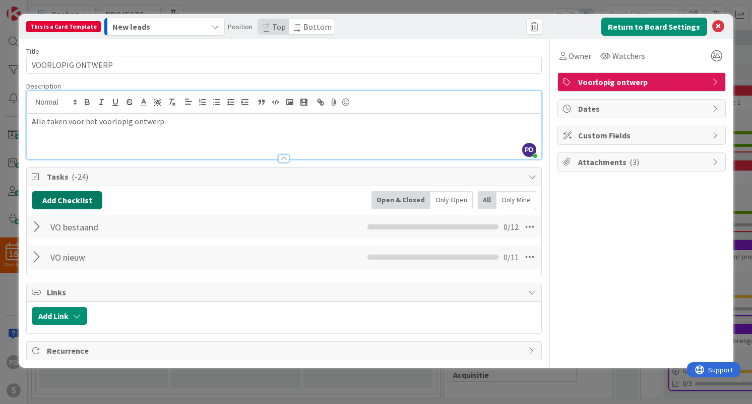
click at [80, 201] on button "Add Checklist" at bounding box center [67, 200] width 71 height 18
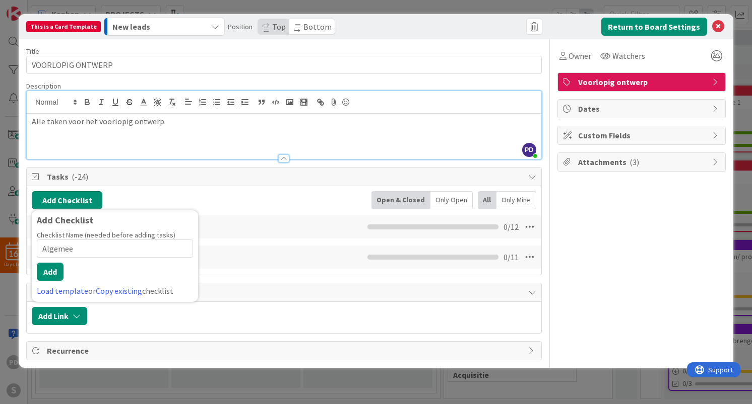
type input "Algemeen"
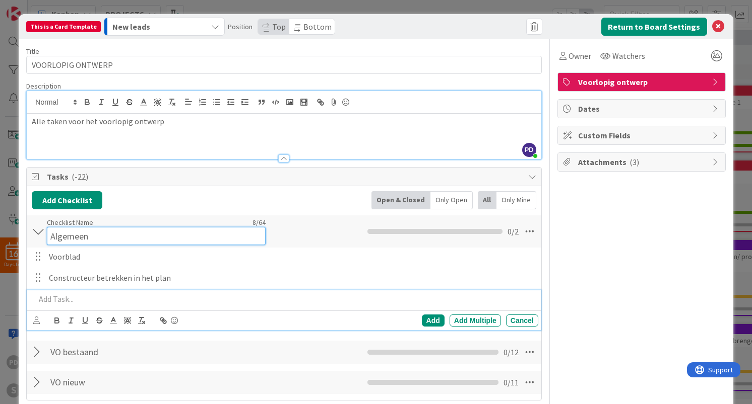
click at [196, 230] on input "Algemeen" at bounding box center [156, 236] width 219 height 18
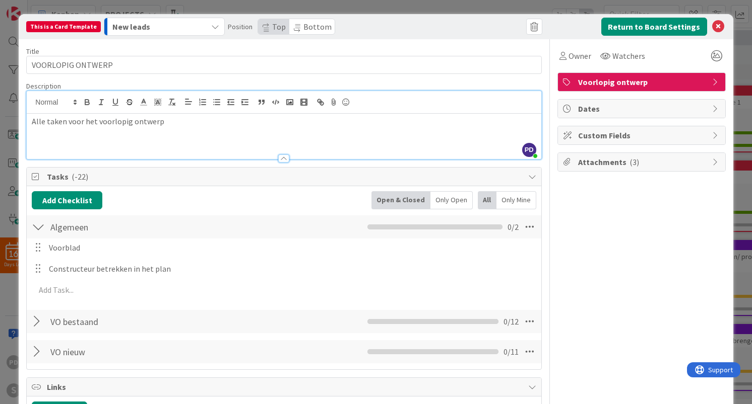
click at [39, 231] on div at bounding box center [38, 227] width 13 height 18
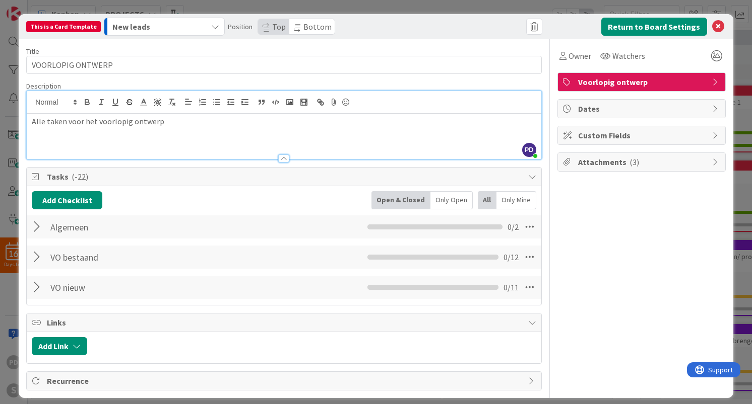
click at [39, 231] on div at bounding box center [38, 227] width 13 height 18
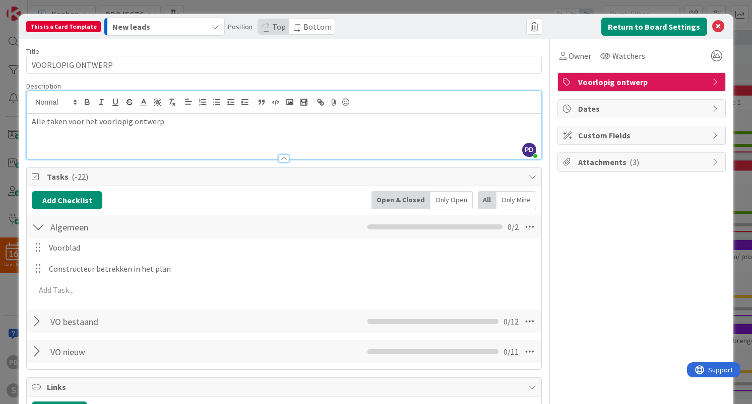
click at [39, 231] on div at bounding box center [38, 227] width 13 height 18
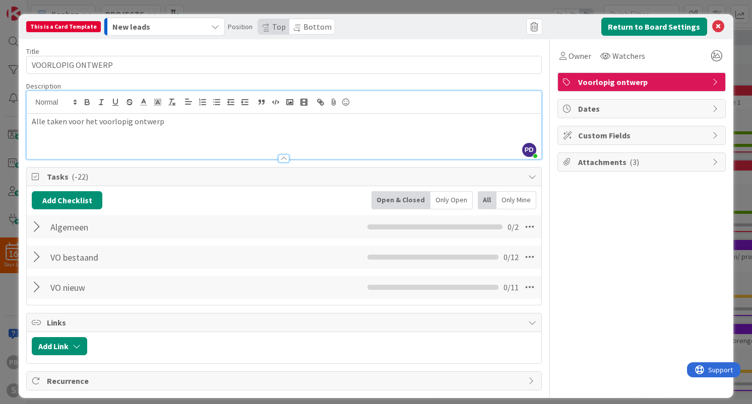
click at [36, 259] on div at bounding box center [38, 257] width 13 height 18
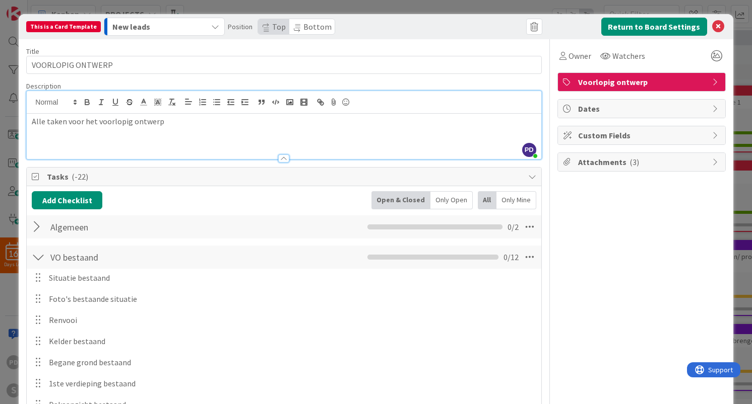
click at [36, 259] on div at bounding box center [38, 257] width 13 height 18
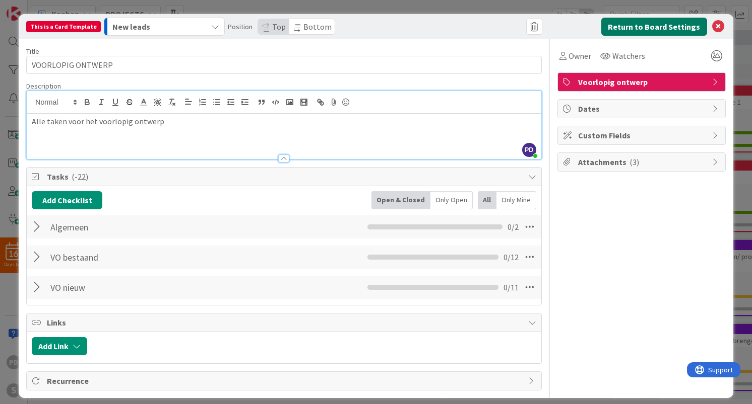
click at [655, 27] on button "Return to Board Settings" at bounding box center [654, 27] width 106 height 18
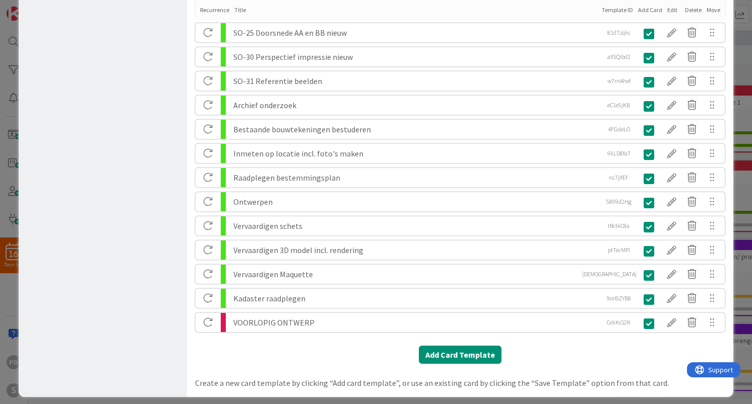
scroll to position [803, 0]
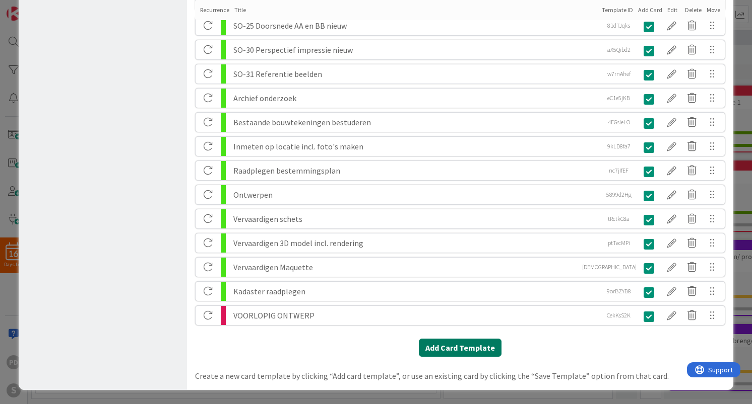
click at [443, 350] on button "Add Card Template" at bounding box center [460, 348] width 83 height 18
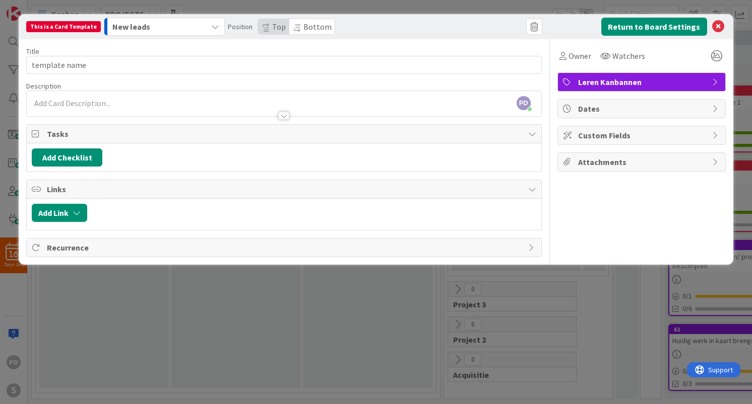
click at [203, 26] on button "New leads" at bounding box center [164, 27] width 121 height 18
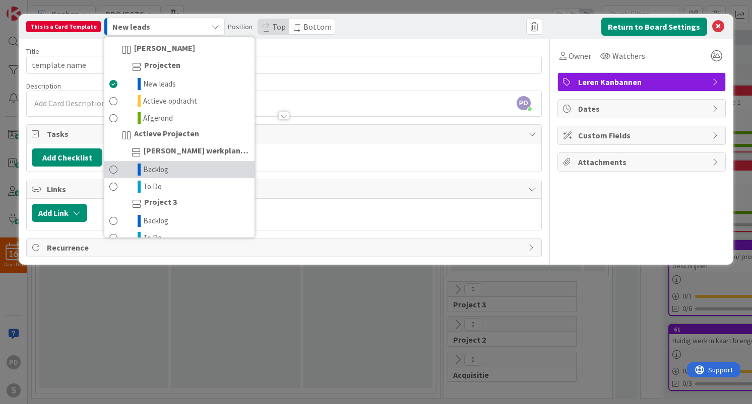
click at [152, 169] on span "Backlog" at bounding box center [155, 170] width 25 height 12
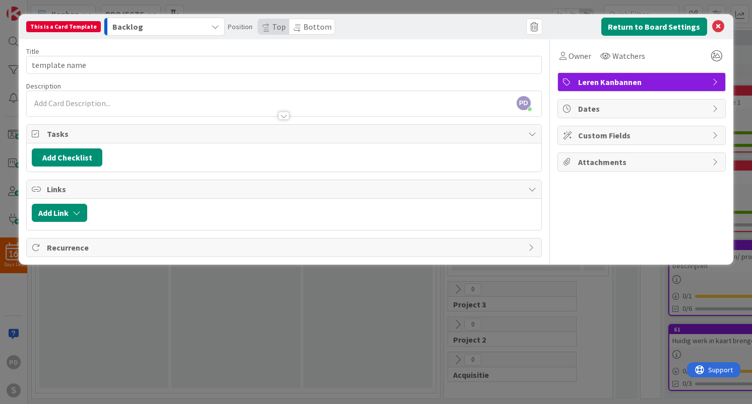
click at [618, 79] on span "Leren Kanbannen" at bounding box center [642, 82] width 129 height 12
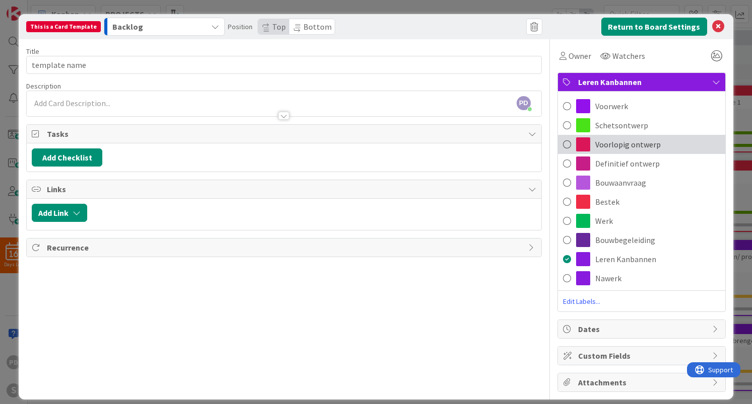
click at [602, 146] on span "Voorlopig ontwerp" at bounding box center [627, 145] width 65 height 12
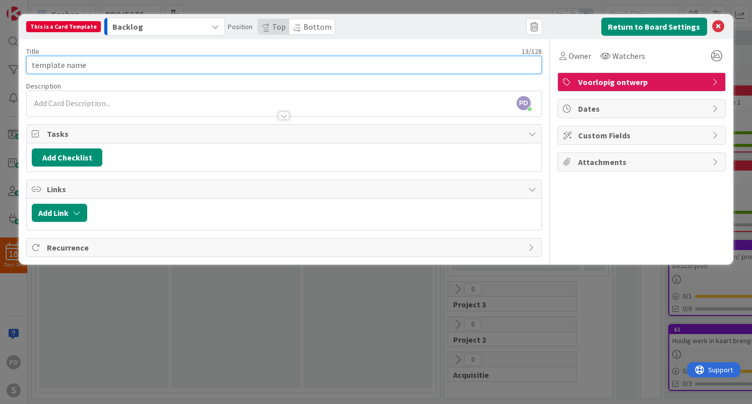
click at [118, 66] on input "template name" at bounding box center [283, 65] width 515 height 18
type input "Voorblad"
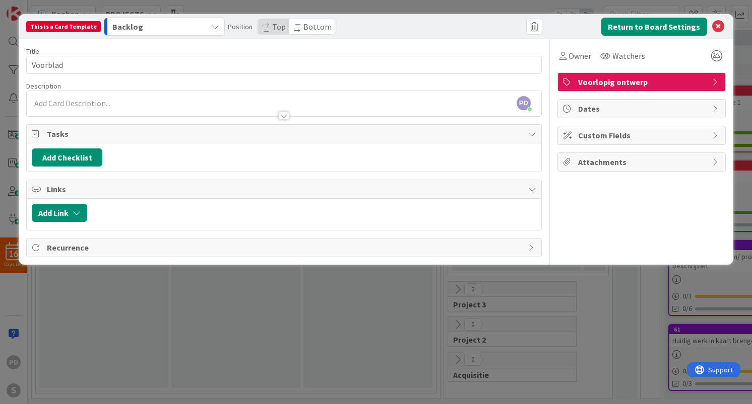
click at [61, 103] on div "PD [PERSON_NAME] just joined" at bounding box center [284, 103] width 514 height 25
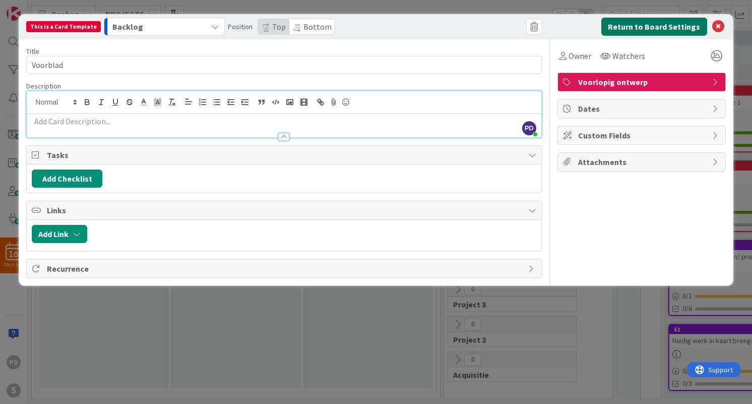
click at [653, 28] on button "Return to Board Settings" at bounding box center [654, 27] width 106 height 18
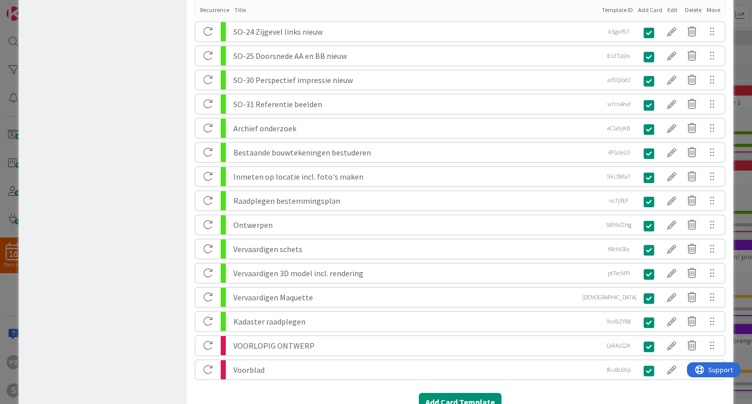
scroll to position [827, 0]
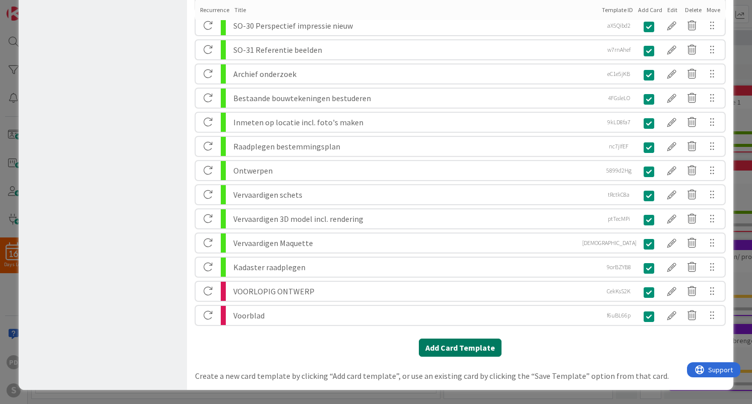
click at [446, 350] on button "Add Card Template" at bounding box center [460, 348] width 83 height 18
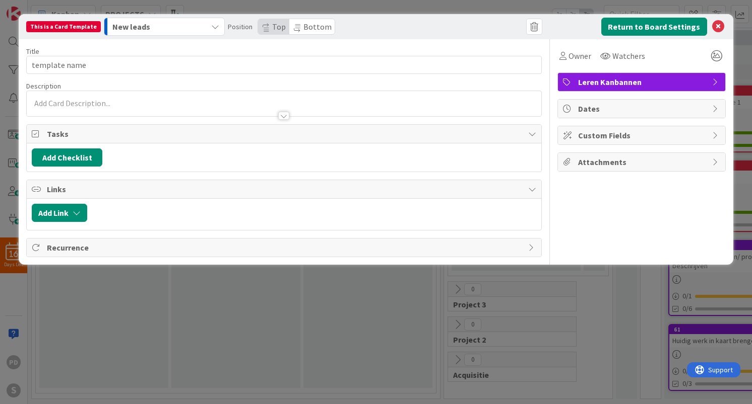
click at [211, 24] on icon "button" at bounding box center [215, 27] width 8 height 8
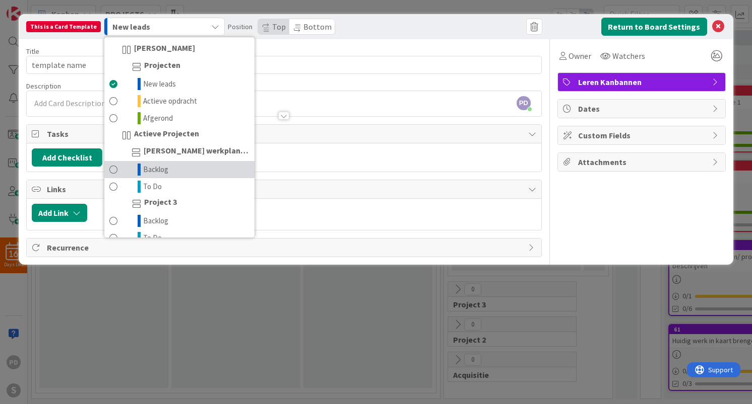
click at [164, 169] on link "Backlog" at bounding box center [179, 169] width 150 height 17
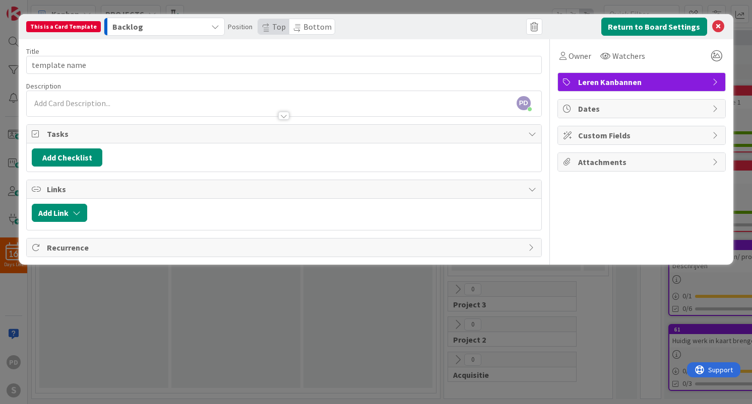
click at [662, 82] on span "Leren Kanbannen" at bounding box center [642, 82] width 129 height 12
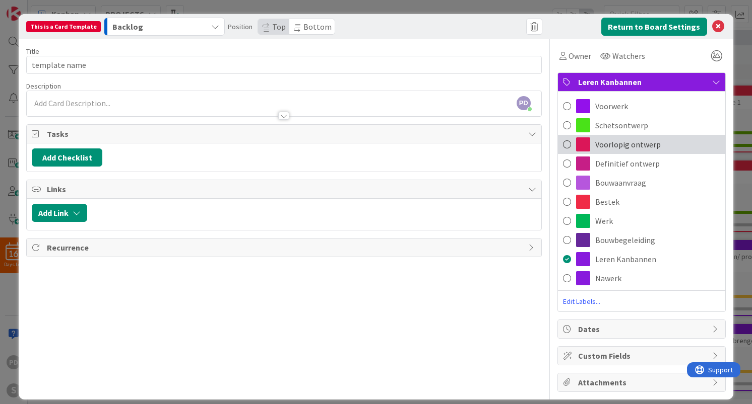
click at [617, 145] on span "Voorlopig ontwerp" at bounding box center [627, 145] width 65 height 12
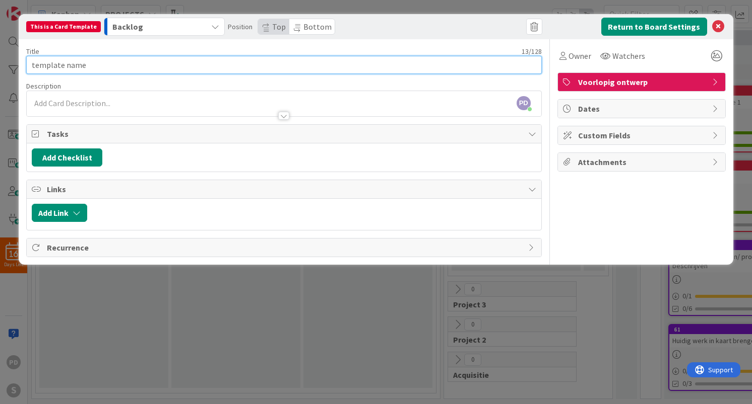
click at [236, 65] on input "template name" at bounding box center [283, 65] width 515 height 18
paste input "VO-00 Situatie bestaand"
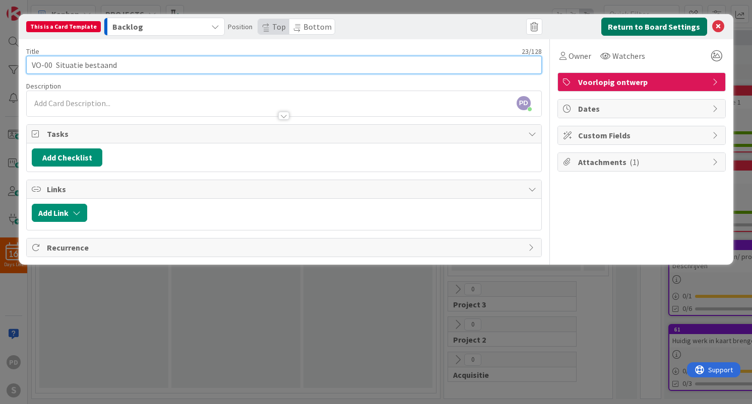
type input "VO-00 Situatie bestaand"
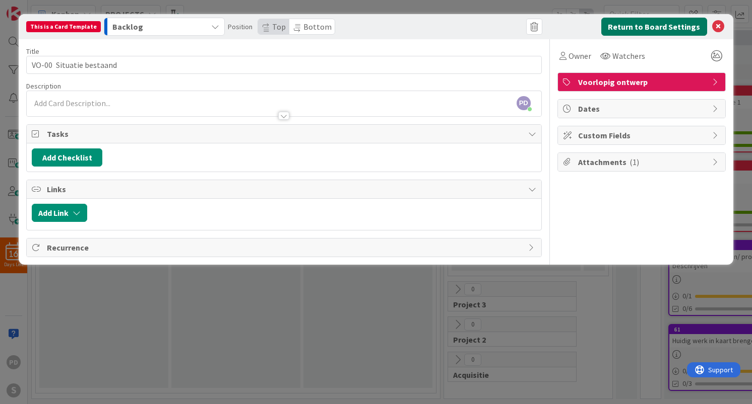
click at [658, 29] on button "Return to Board Settings" at bounding box center [654, 27] width 106 height 18
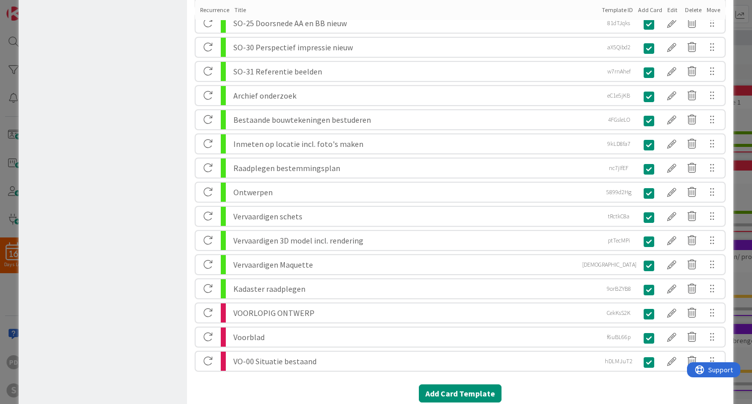
scroll to position [851, 0]
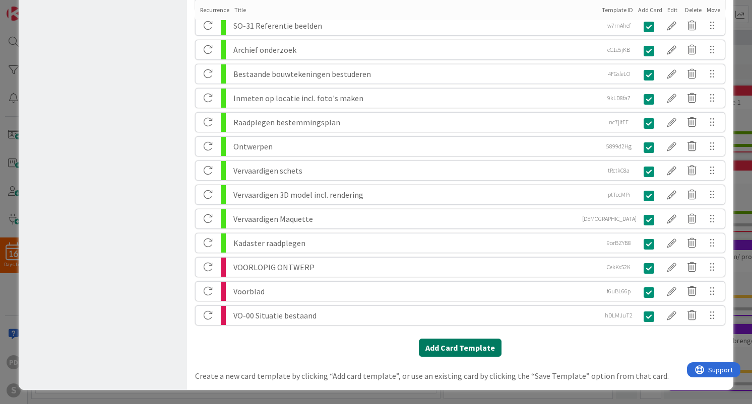
click at [448, 350] on button "Add Card Template" at bounding box center [460, 348] width 83 height 18
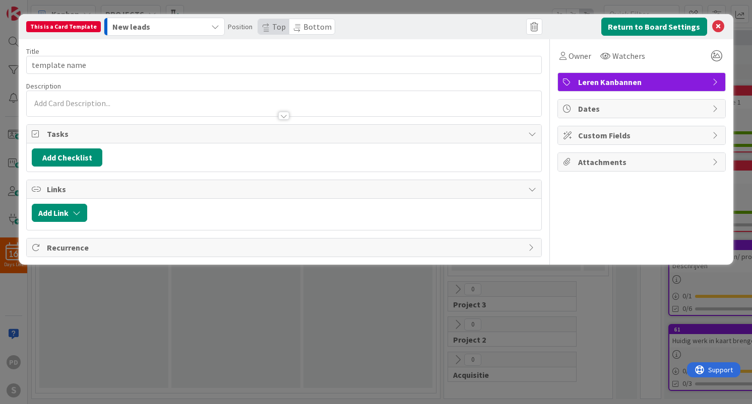
click at [200, 30] on div "New leads" at bounding box center [158, 27] width 97 height 16
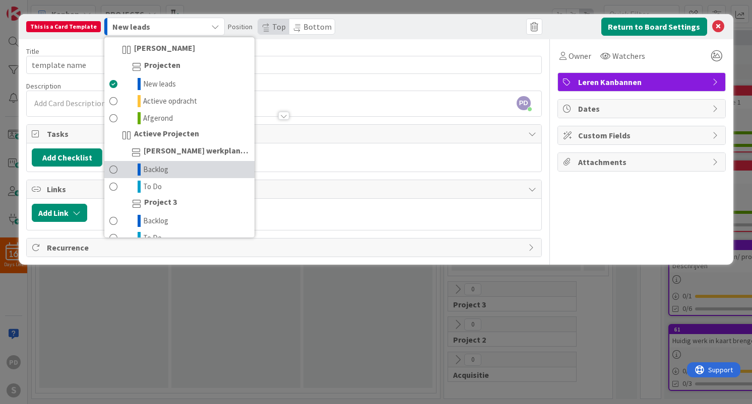
click at [174, 166] on link "Backlog" at bounding box center [179, 169] width 150 height 17
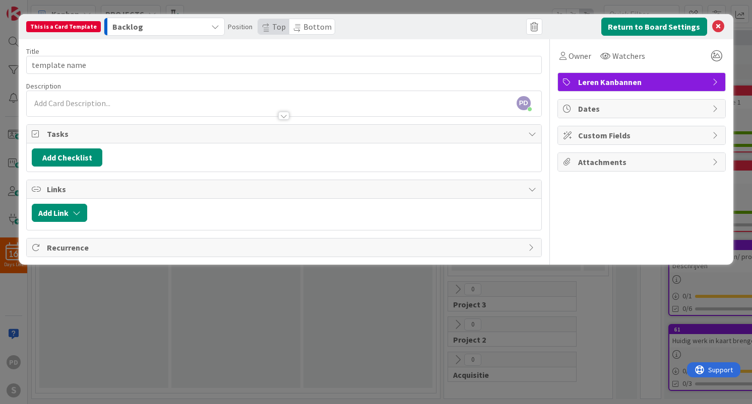
click at [641, 85] on span "Leren Kanbannen" at bounding box center [642, 82] width 129 height 12
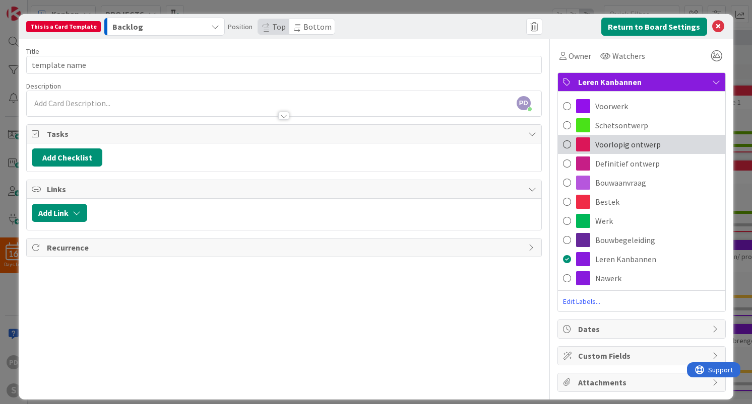
click at [617, 143] on span "Voorlopig ontwerp" at bounding box center [627, 145] width 65 height 12
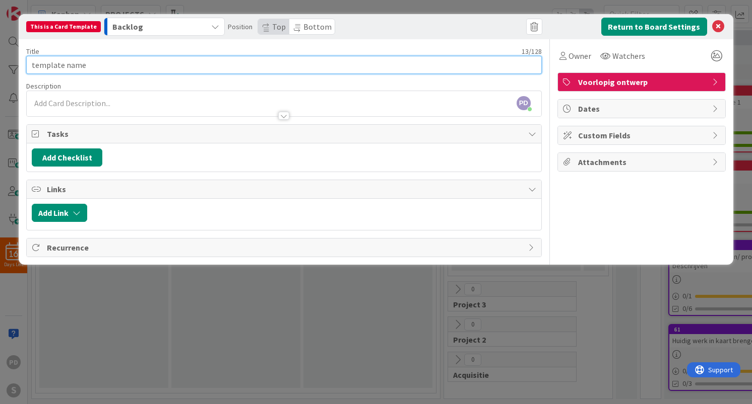
click at [125, 66] on input "template name" at bounding box center [283, 65] width 515 height 18
paste input "VO-00 Foto's bestaande situati"
type input "VO-00 Foto's bestaande situatie"
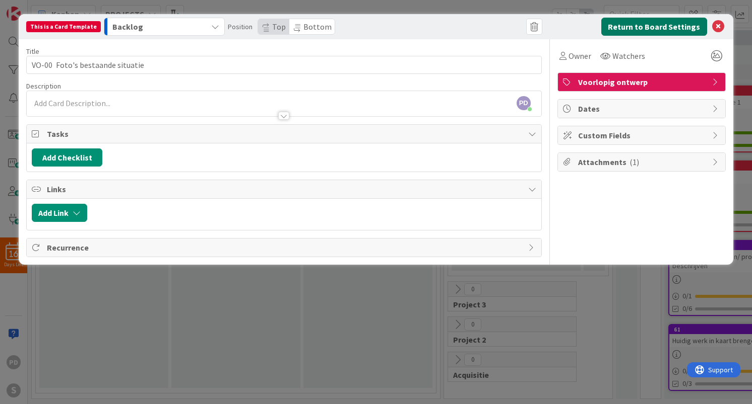
click at [658, 27] on button "Return to Board Settings" at bounding box center [654, 27] width 106 height 18
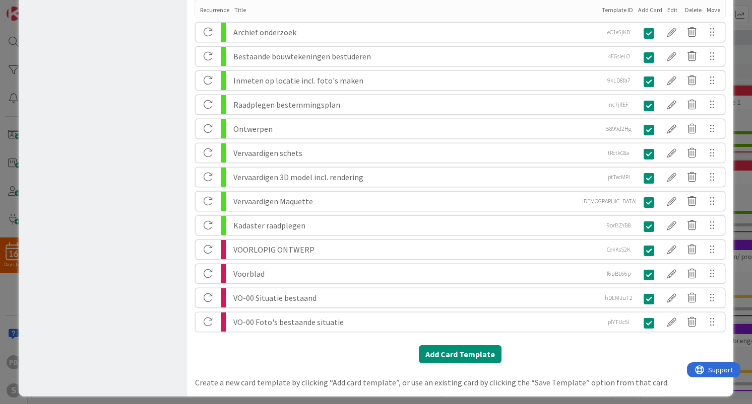
scroll to position [875, 0]
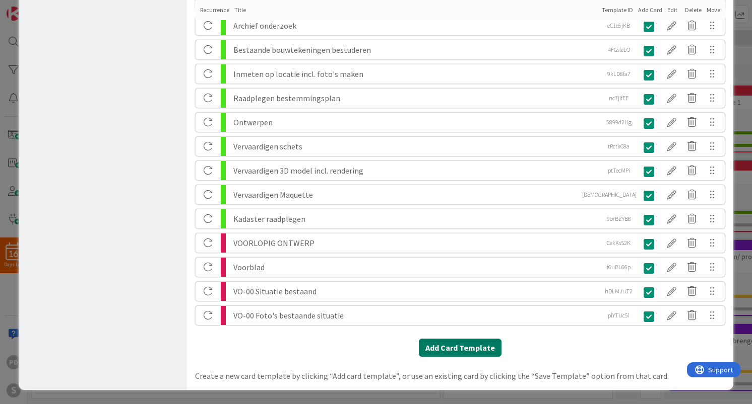
click at [449, 347] on button "Add Card Template" at bounding box center [460, 348] width 83 height 18
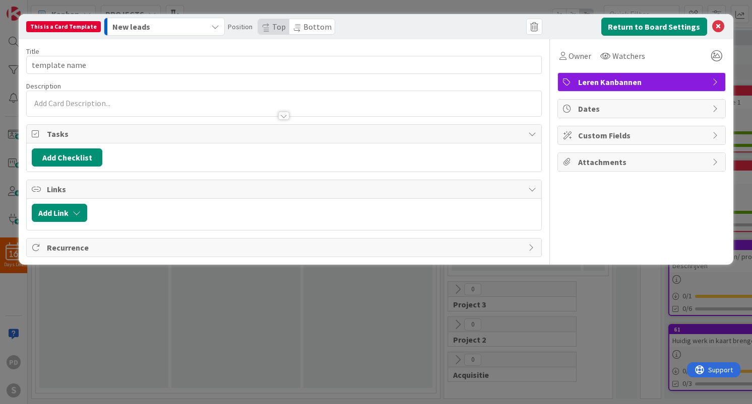
click at [196, 28] on div "New leads" at bounding box center [158, 27] width 97 height 16
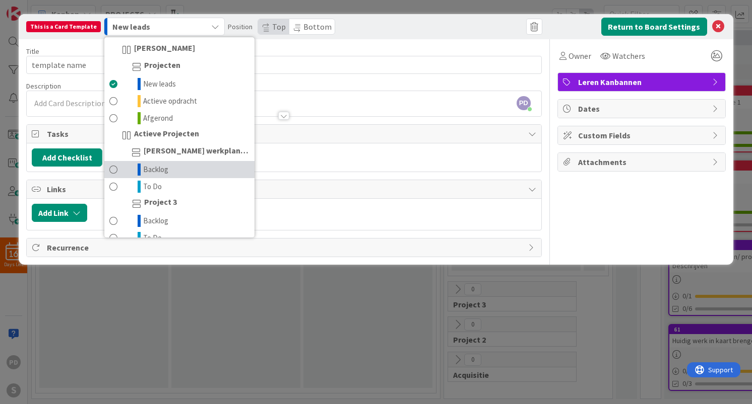
click at [173, 171] on link "Backlog" at bounding box center [179, 169] width 150 height 17
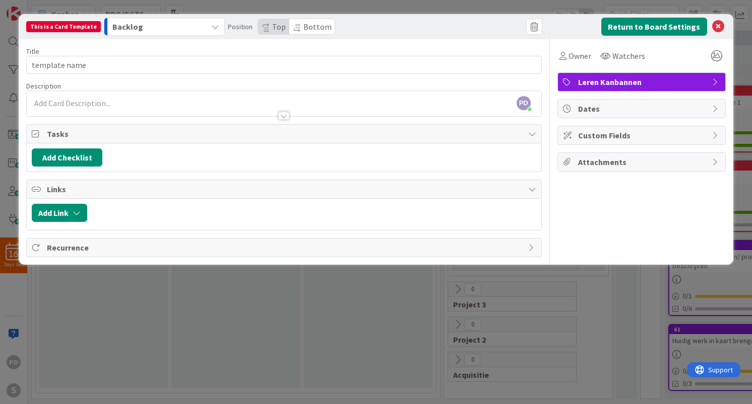
click at [601, 84] on span "Leren Kanbannen" at bounding box center [642, 82] width 129 height 12
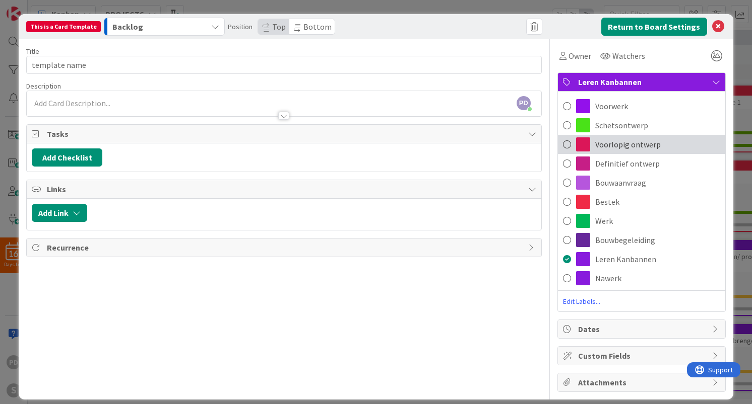
click at [607, 140] on span "Voorlopig ontwerp" at bounding box center [627, 145] width 65 height 12
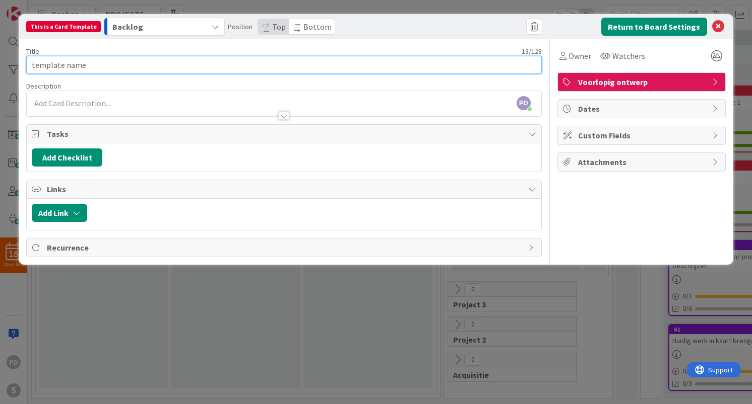
click at [124, 63] on input "template name" at bounding box center [283, 65] width 515 height 18
paste input "VO-01 Renvooi"
type input "VO-01 Renvooi"
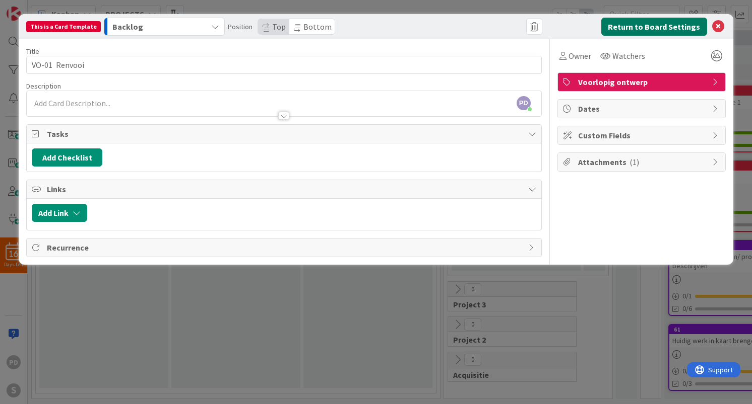
click at [659, 25] on button "Return to Board Settings" at bounding box center [654, 27] width 106 height 18
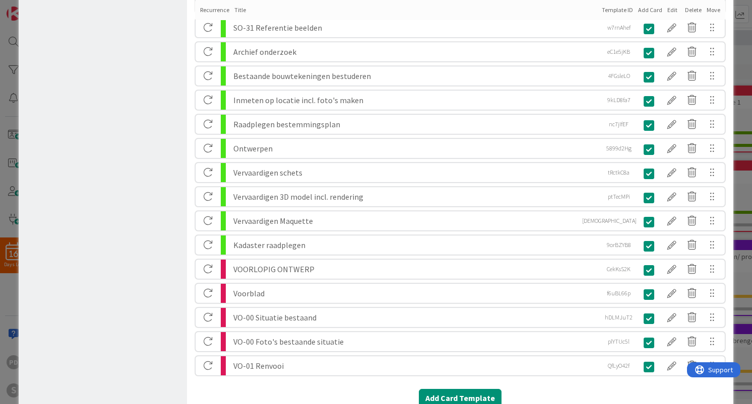
scroll to position [900, 0]
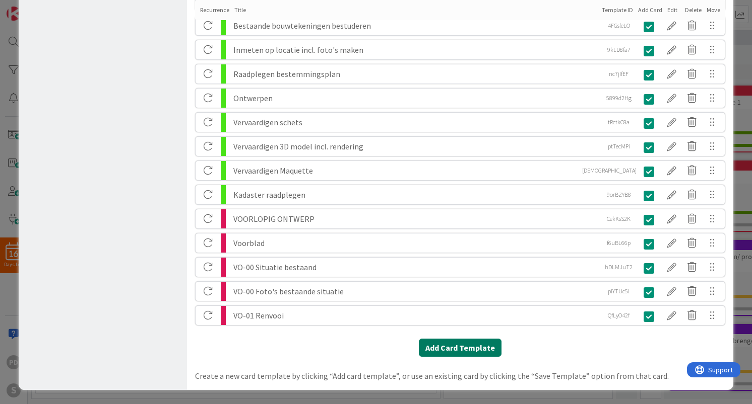
click at [454, 347] on button "Add Card Template" at bounding box center [460, 348] width 83 height 18
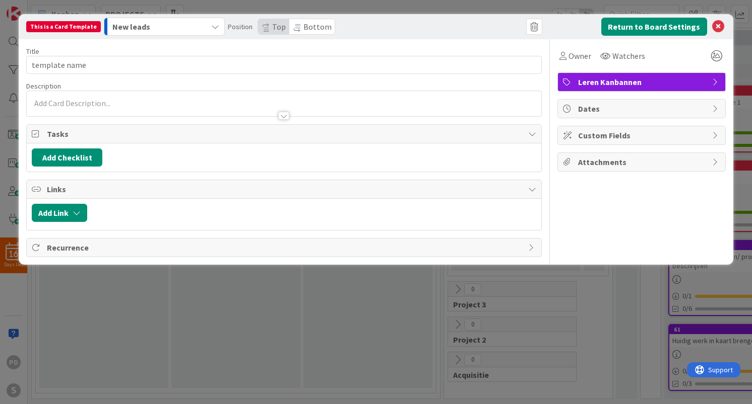
click at [182, 24] on div "New leads" at bounding box center [158, 27] width 97 height 16
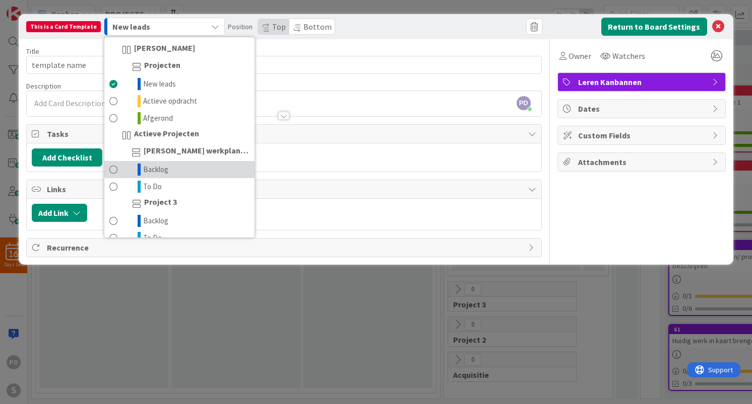
click at [166, 170] on link "Backlog" at bounding box center [179, 169] width 150 height 17
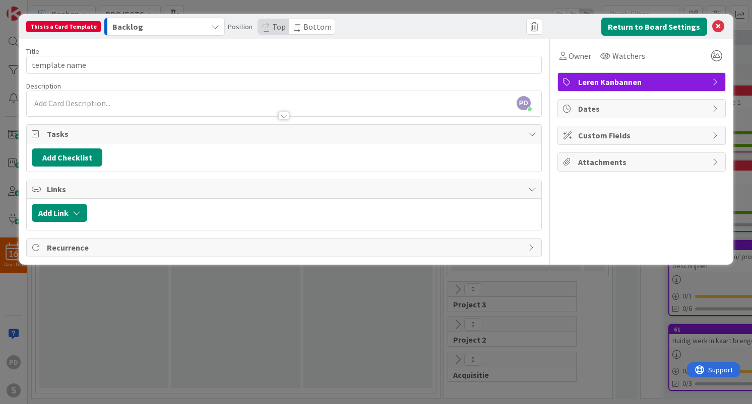
click at [620, 82] on span "Leren Kanbannen" at bounding box center [642, 82] width 129 height 12
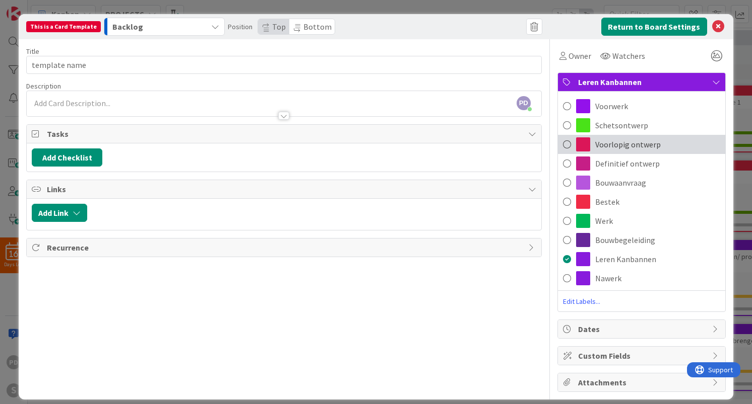
click at [619, 142] on span "Voorlopig ontwerp" at bounding box center [627, 145] width 65 height 12
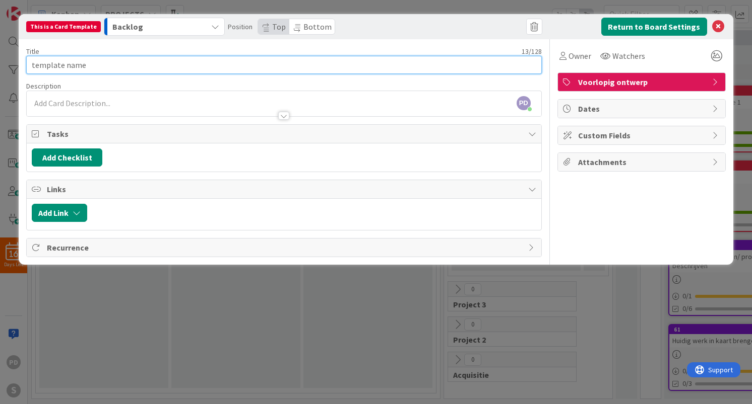
click at [149, 61] on input "template name" at bounding box center [283, 65] width 515 height 18
paste input "VO-09 Kelder bestaand"
type input "VO-09 Kelder bestaand"
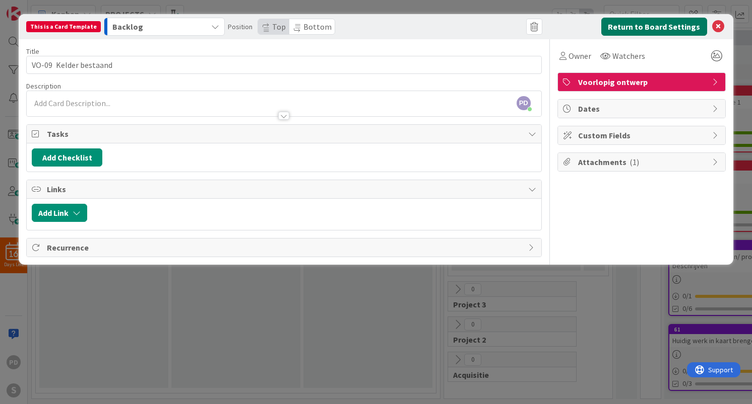
click at [620, 30] on button "Return to Board Settings" at bounding box center [654, 27] width 106 height 18
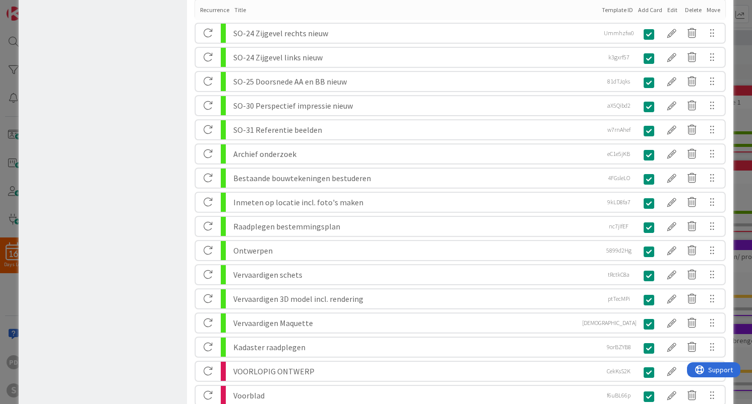
scroll to position [924, 0]
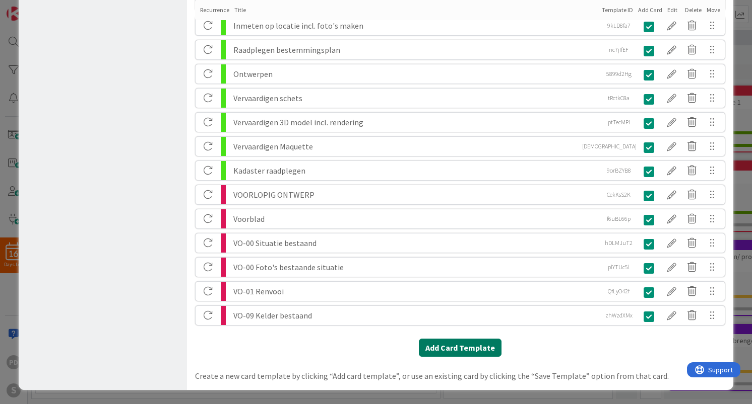
click at [457, 349] on button "Add Card Template" at bounding box center [460, 348] width 83 height 18
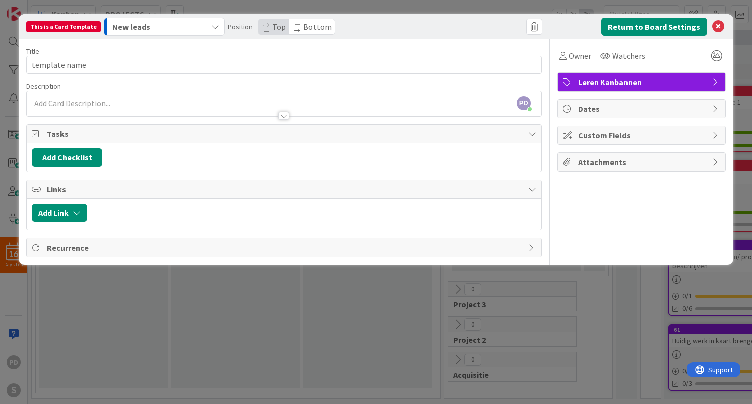
click at [171, 25] on div "New leads" at bounding box center [158, 27] width 97 height 16
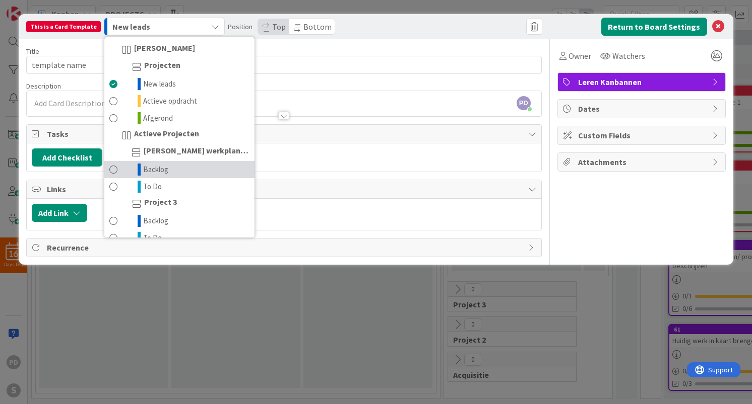
click at [157, 168] on span "Backlog" at bounding box center [155, 170] width 25 height 12
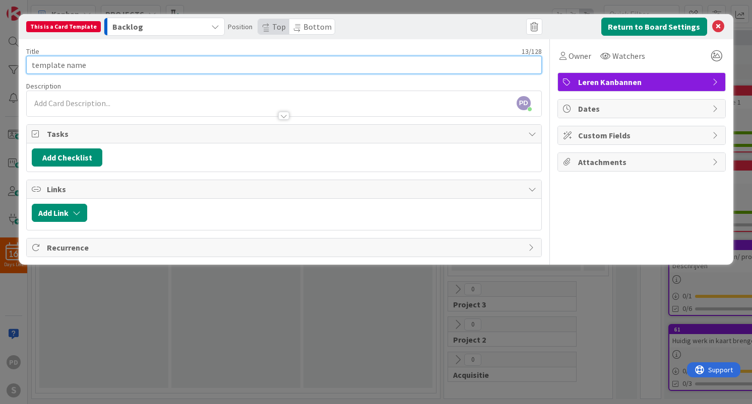
click at [153, 65] on input "template name" at bounding box center [283, 65] width 515 height 18
paste input "VO-10 Begane grond bestaand"
type input "VO-10 Begane grond bestaand"
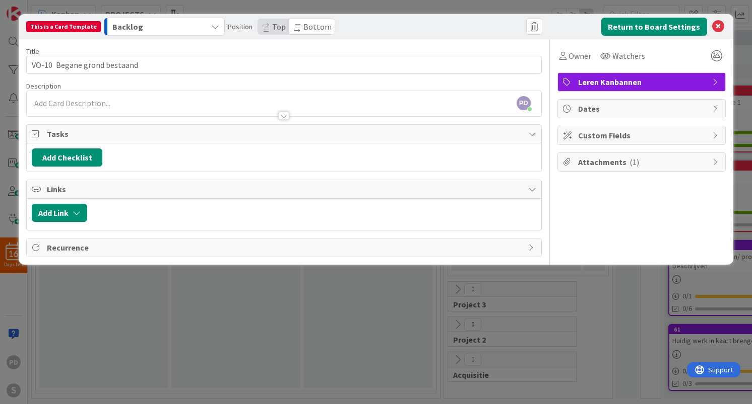
click at [659, 83] on span "Leren Kanbannen" at bounding box center [642, 82] width 129 height 12
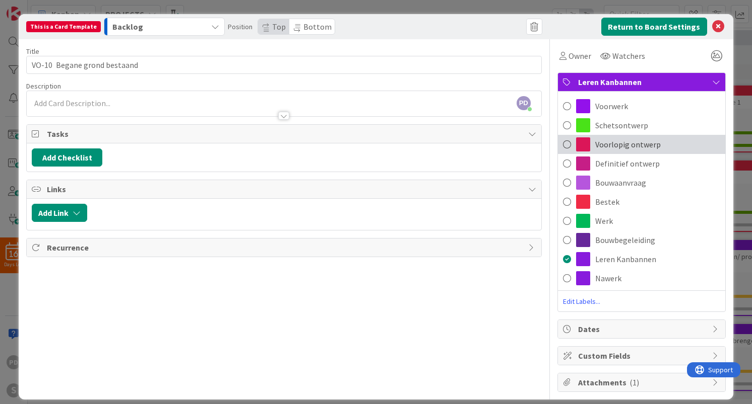
click at [628, 142] on span "Voorlopig ontwerp" at bounding box center [627, 145] width 65 height 12
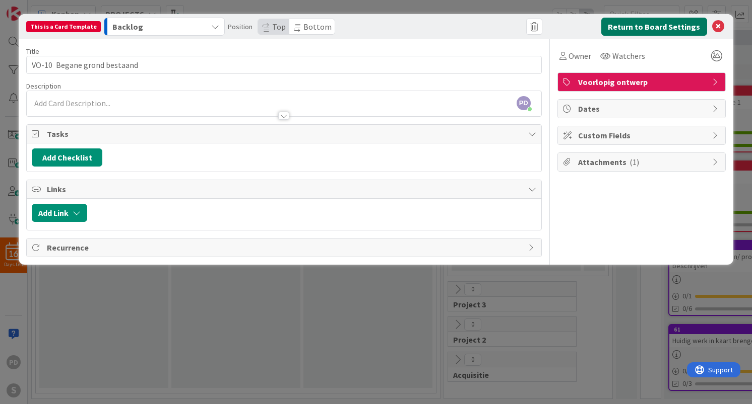
click at [661, 26] on button "Return to Board Settings" at bounding box center [654, 27] width 106 height 18
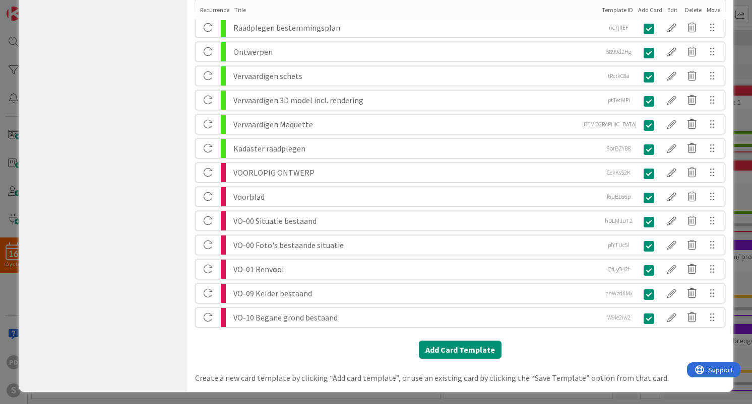
scroll to position [948, 0]
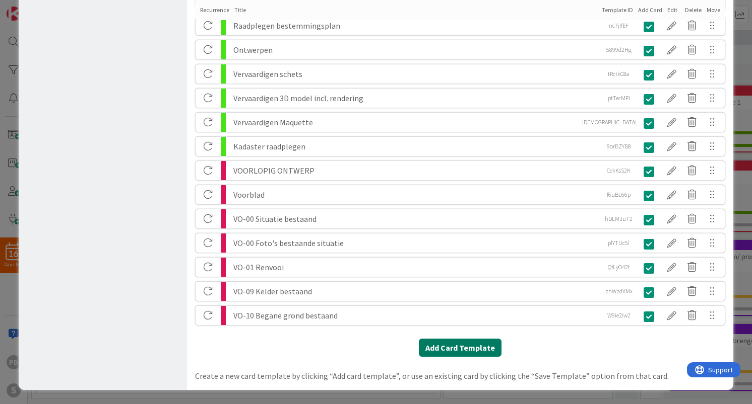
click at [461, 351] on button "Add Card Template" at bounding box center [460, 348] width 83 height 18
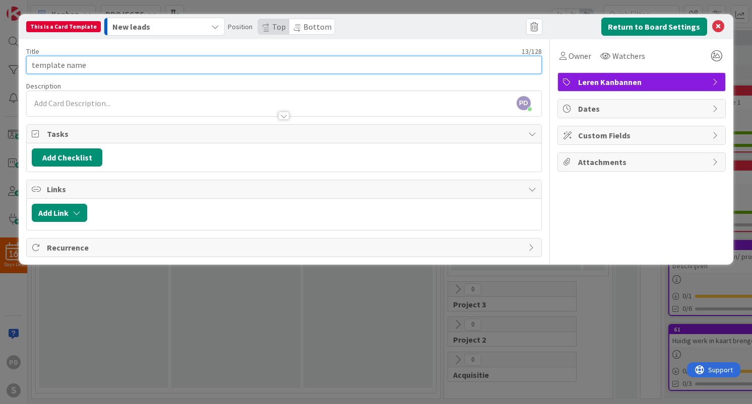
click at [231, 65] on input "template name" at bounding box center [283, 65] width 515 height 18
paste input "VO-11 1ste verdieping bestaand"
type input "VO-11 1ste verdieping bestaand"
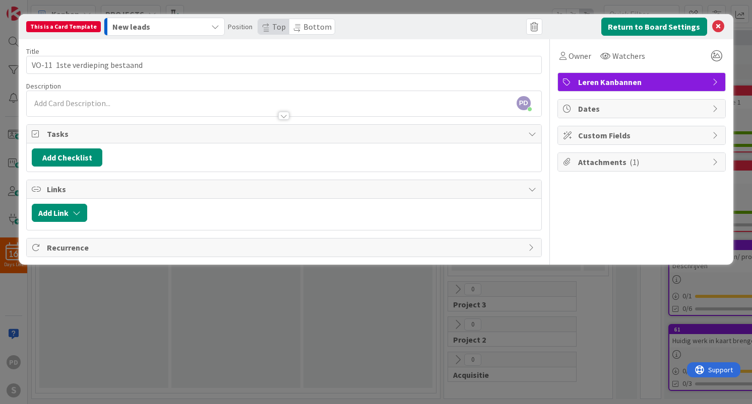
click at [638, 81] on span "Leren Kanbannen" at bounding box center [642, 82] width 129 height 12
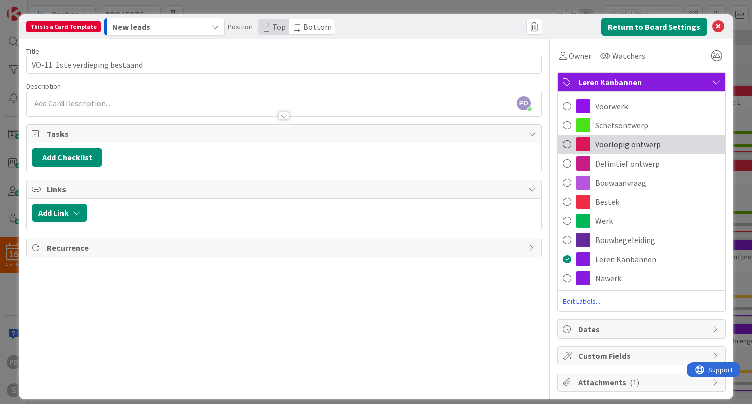
click at [623, 148] on span "Voorlopig ontwerp" at bounding box center [627, 145] width 65 height 12
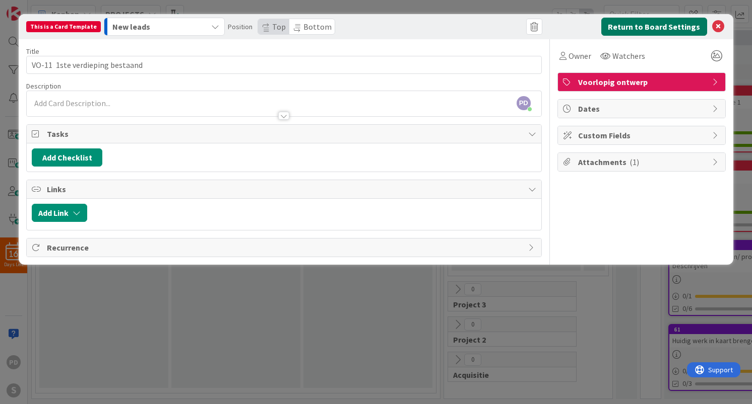
click at [652, 25] on button "Return to Board Settings" at bounding box center [654, 27] width 106 height 18
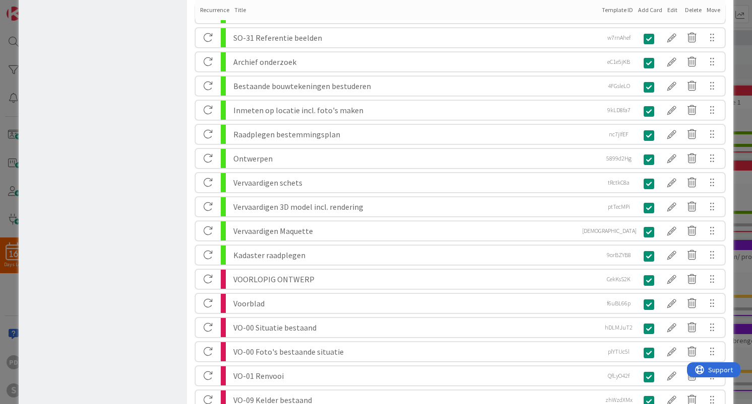
scroll to position [972, 0]
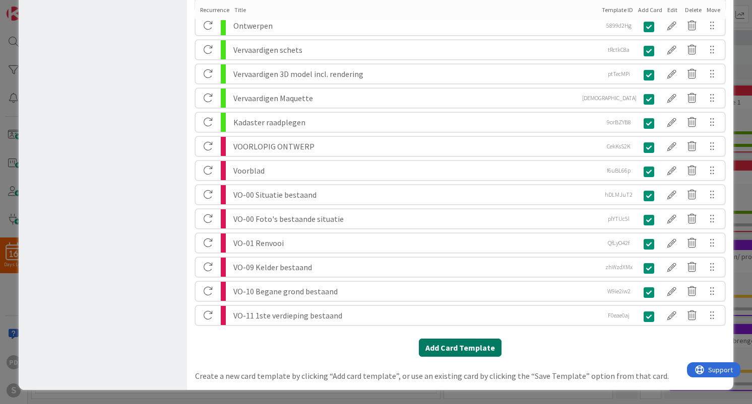
click at [441, 348] on button "Add Card Template" at bounding box center [460, 348] width 83 height 18
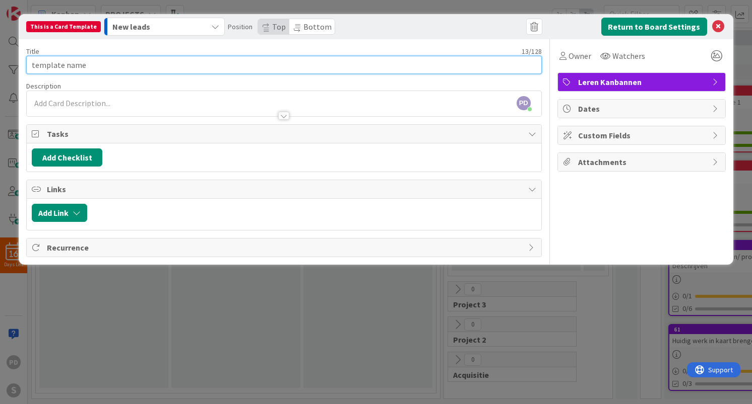
click at [214, 64] on input "template name" at bounding box center [283, 65] width 515 height 18
paste input "VO-12 Dakaanzicht bestaand"
type input "VO-12 Dakaanzicht bestaand"
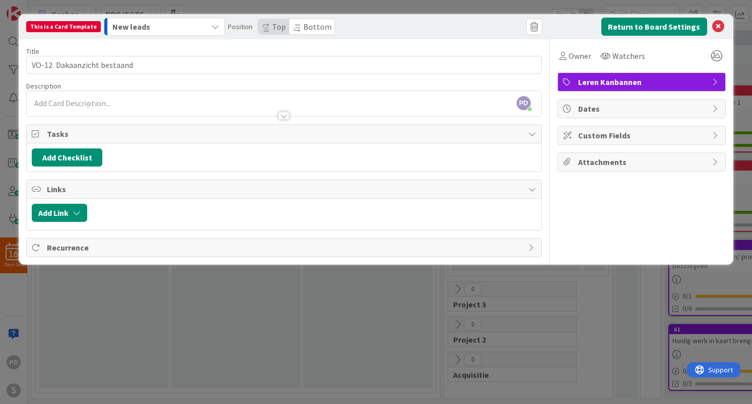
click at [630, 80] on span "Leren Kanbannen" at bounding box center [642, 82] width 129 height 12
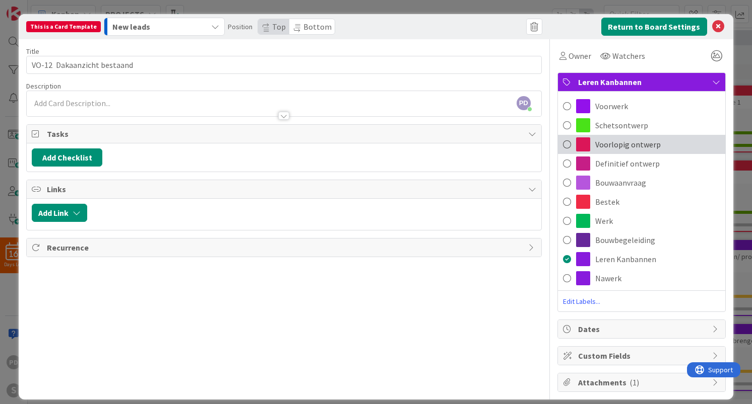
click at [618, 153] on div "Voorlopig ontwerp" at bounding box center [641, 144] width 167 height 19
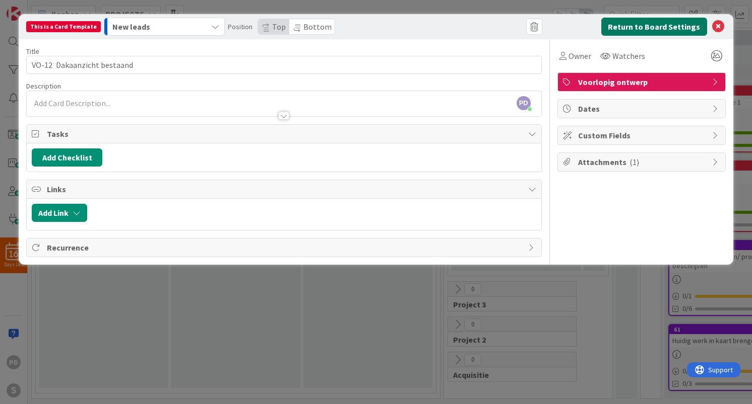
click at [654, 27] on button "Return to Board Settings" at bounding box center [654, 27] width 106 height 18
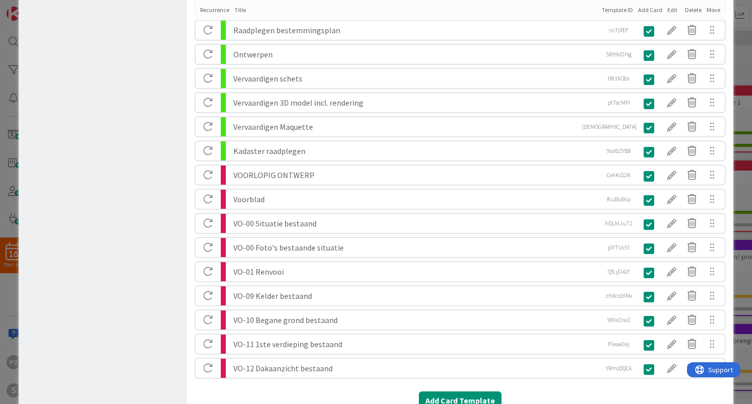
scroll to position [996, 0]
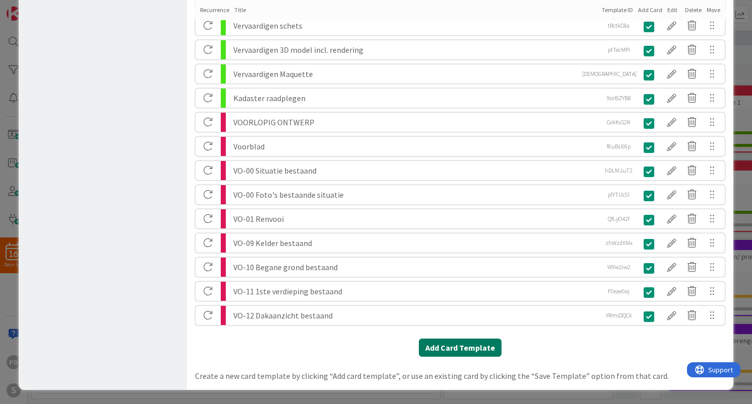
click at [458, 349] on button "Add Card Template" at bounding box center [460, 348] width 83 height 18
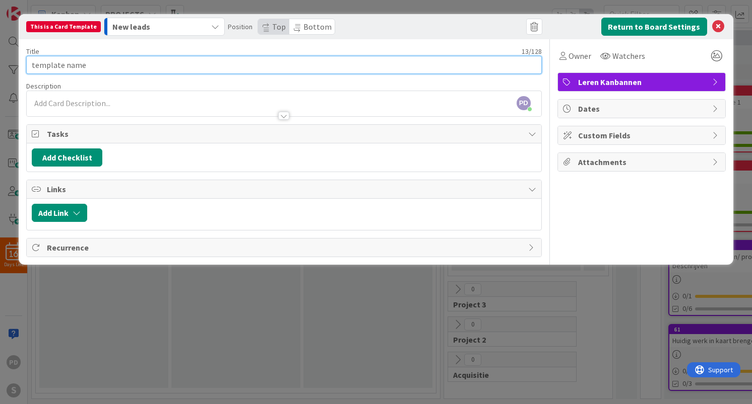
click at [143, 62] on input "template name" at bounding box center [283, 65] width 515 height 18
paste input "VO-13 Voorgevel bestaand"
type input "VO-13 Voorgevel bestaand"
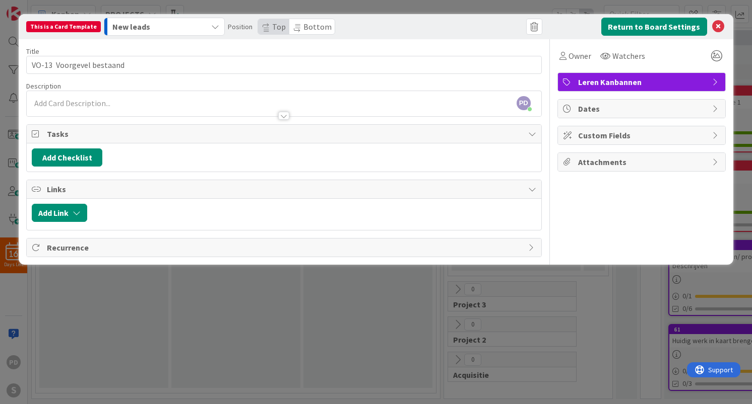
click at [202, 24] on button "New leads" at bounding box center [164, 27] width 121 height 18
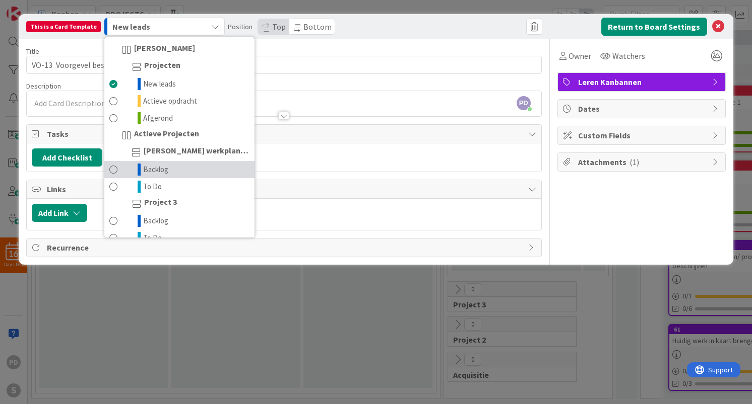
click at [178, 167] on link "Backlog" at bounding box center [179, 169] width 150 height 17
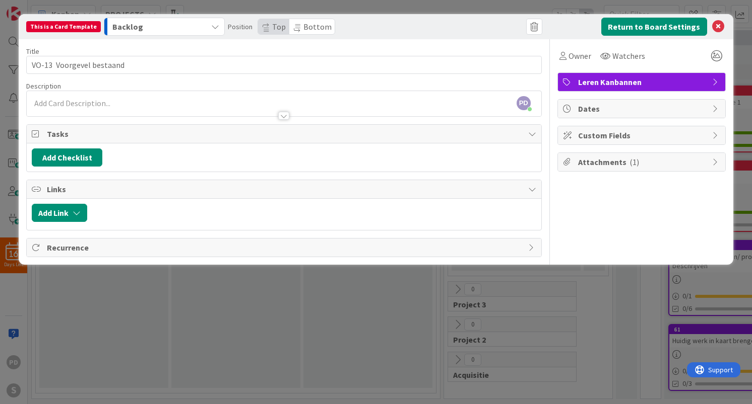
click at [602, 81] on span "Leren Kanbannen" at bounding box center [642, 82] width 129 height 12
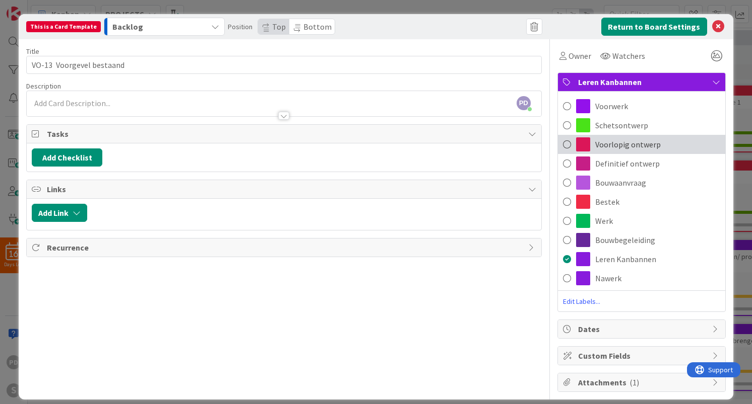
click at [602, 144] on span "Voorlopig ontwerp" at bounding box center [627, 145] width 65 height 12
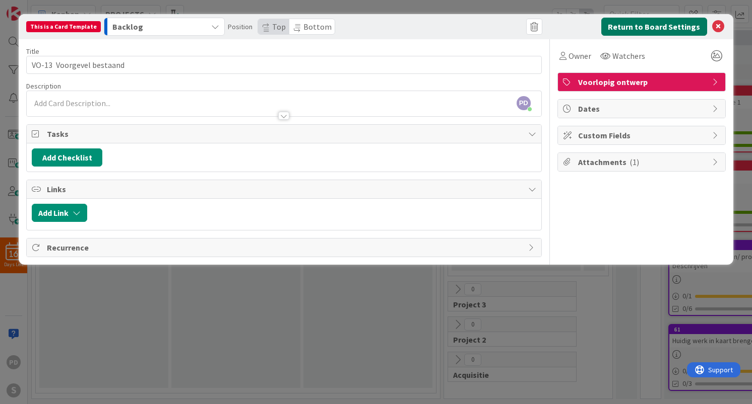
click at [639, 30] on button "Return to Board Settings" at bounding box center [654, 27] width 106 height 18
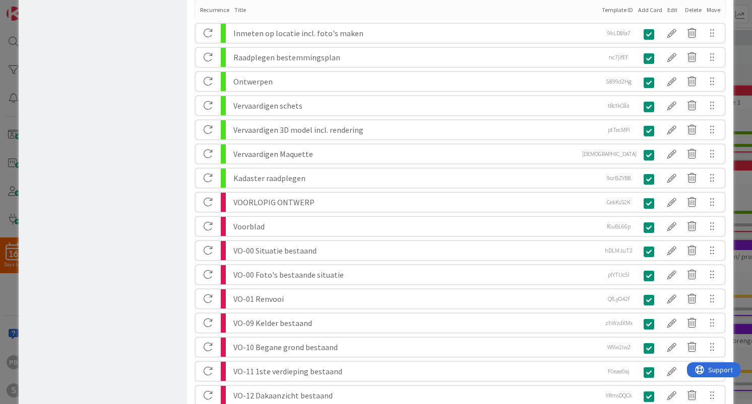
scroll to position [1020, 0]
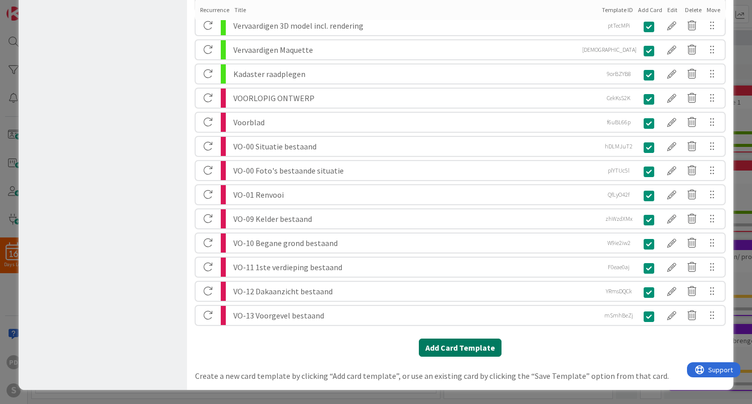
click at [459, 347] on button "Add Card Template" at bounding box center [460, 348] width 83 height 18
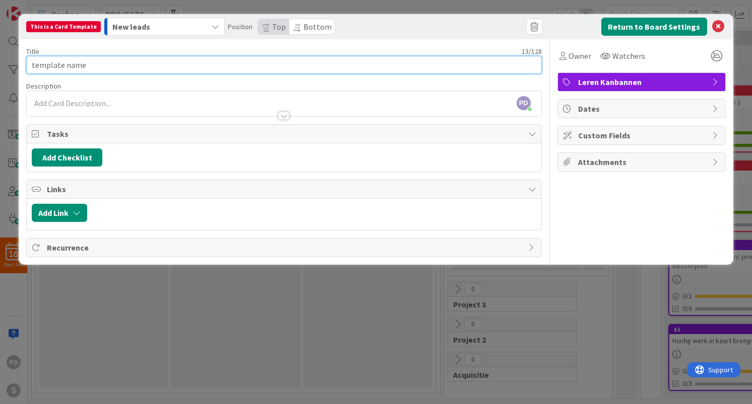
click at [114, 64] on input "template name" at bounding box center [283, 65] width 515 height 18
paste input "VO-13 Achtergevel bestaand"
type input "VO-13 Achtergevel bestaand"
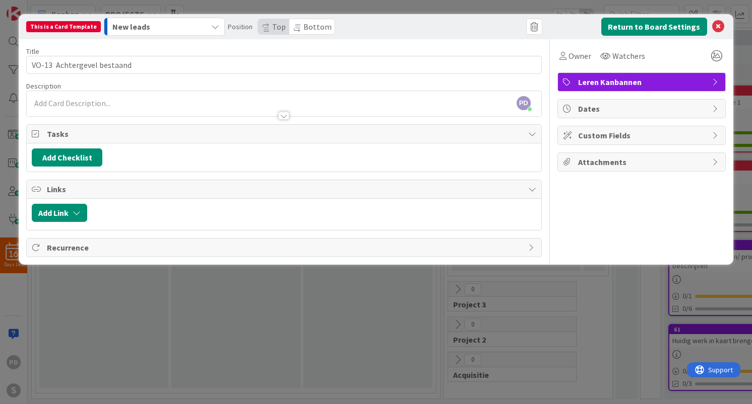
click at [164, 26] on div "New leads" at bounding box center [158, 27] width 97 height 16
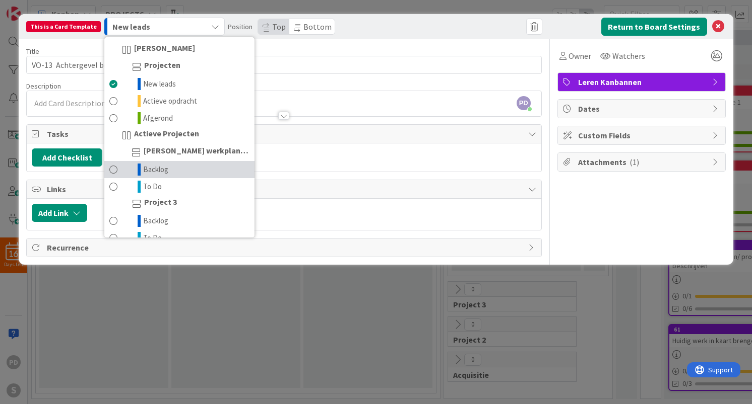
click at [168, 170] on link "Backlog" at bounding box center [179, 169] width 150 height 17
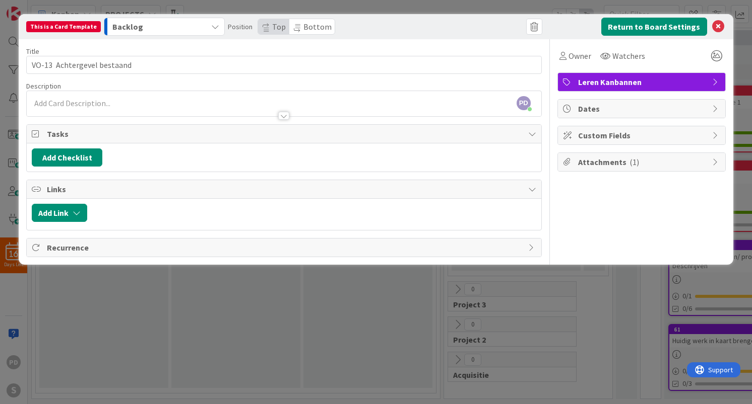
click at [630, 80] on span "Leren Kanbannen" at bounding box center [642, 82] width 129 height 12
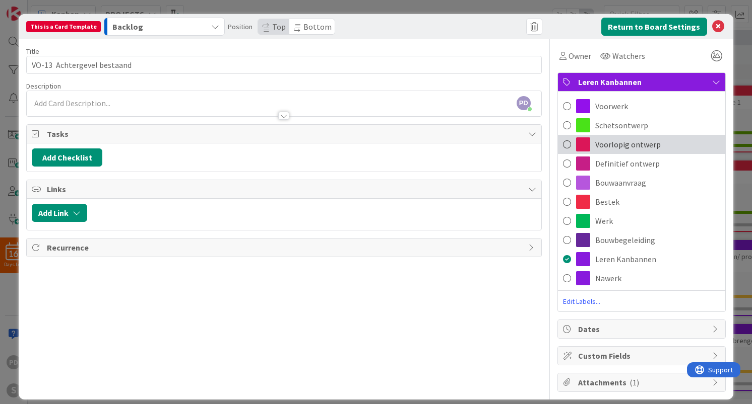
click at [626, 149] on span "Voorlopig ontwerp" at bounding box center [627, 145] width 65 height 12
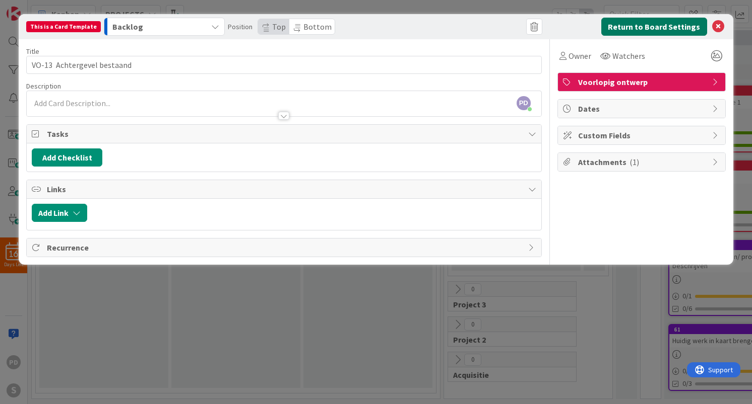
click at [632, 29] on button "Return to Board Settings" at bounding box center [654, 27] width 106 height 18
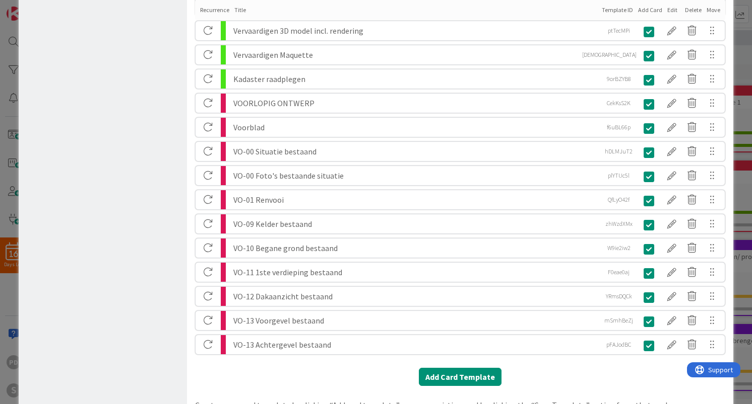
scroll to position [1045, 0]
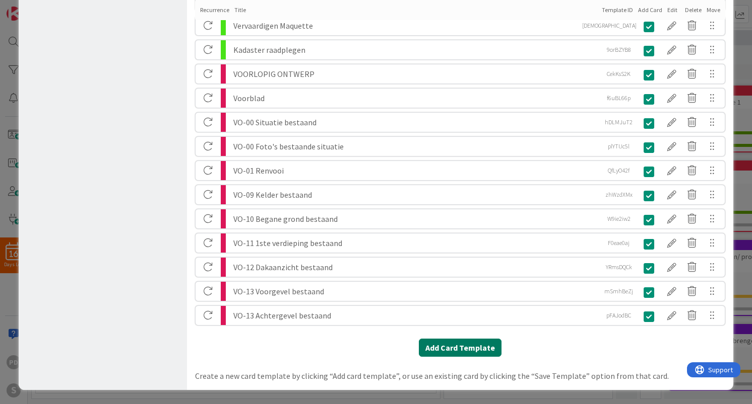
click at [449, 350] on button "Add Card Template" at bounding box center [460, 348] width 83 height 18
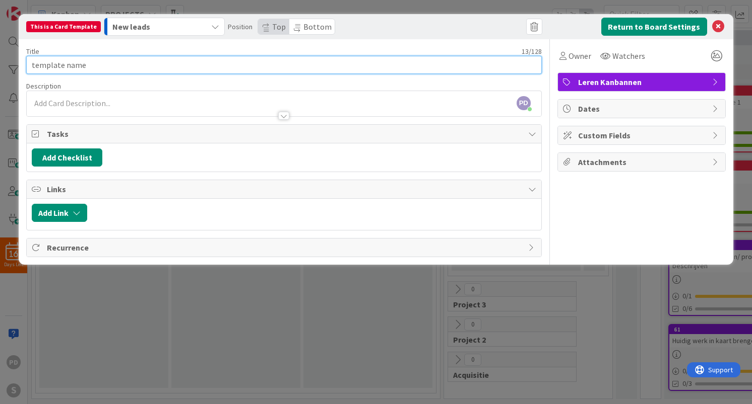
click at [213, 62] on input "template name" at bounding box center [283, 65] width 515 height 18
paste input "VO-14 Zijggevel rechts bestaand"
type input "VO-14 Zijggevel rechts bestaand"
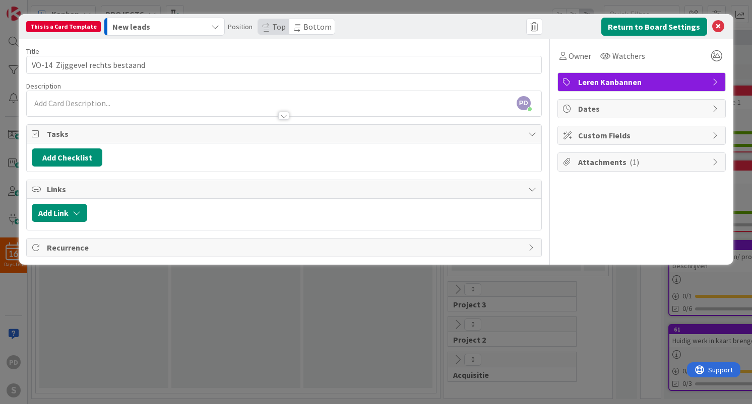
click at [628, 85] on span "Leren Kanbannen" at bounding box center [642, 82] width 129 height 12
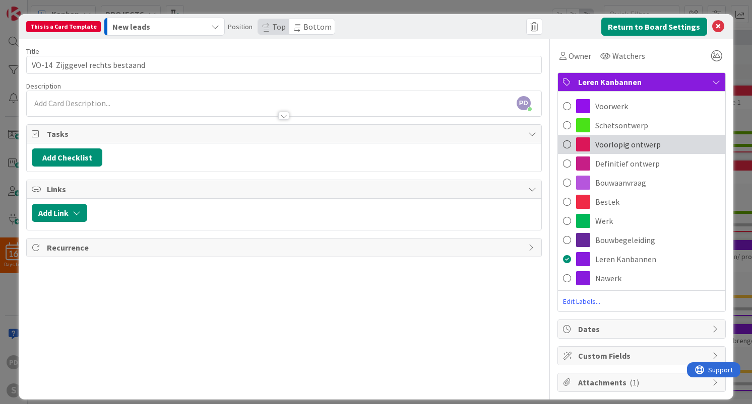
click at [623, 140] on span "Voorlopig ontwerp" at bounding box center [627, 145] width 65 height 12
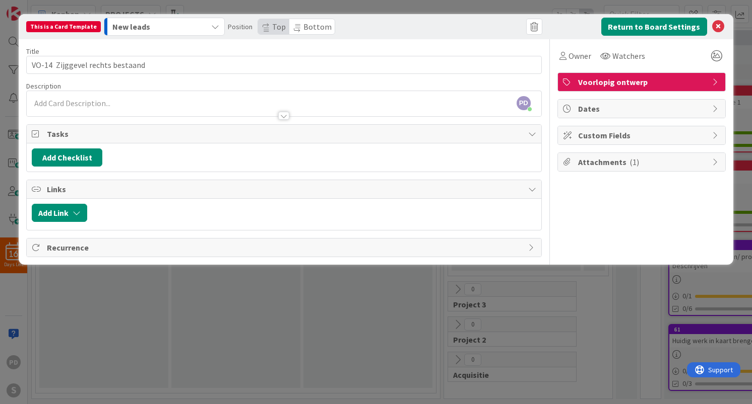
click at [177, 29] on div "New leads" at bounding box center [158, 27] width 97 height 16
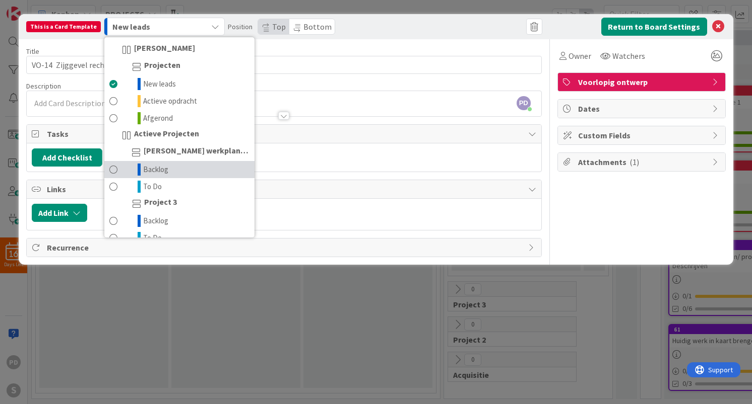
click at [172, 171] on link "Backlog" at bounding box center [179, 169] width 150 height 17
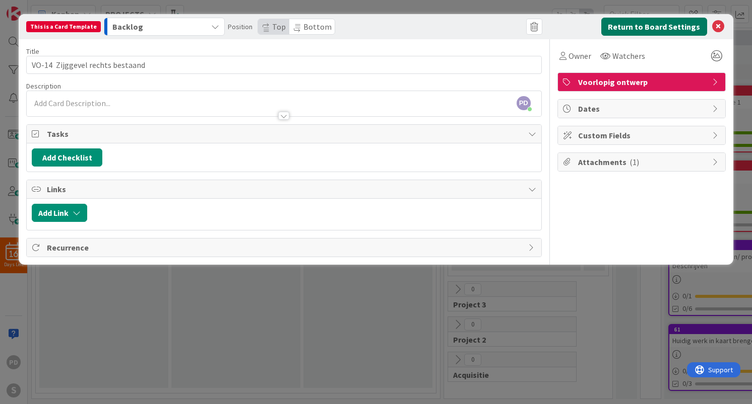
click at [645, 29] on button "Return to Board Settings" at bounding box center [654, 27] width 106 height 18
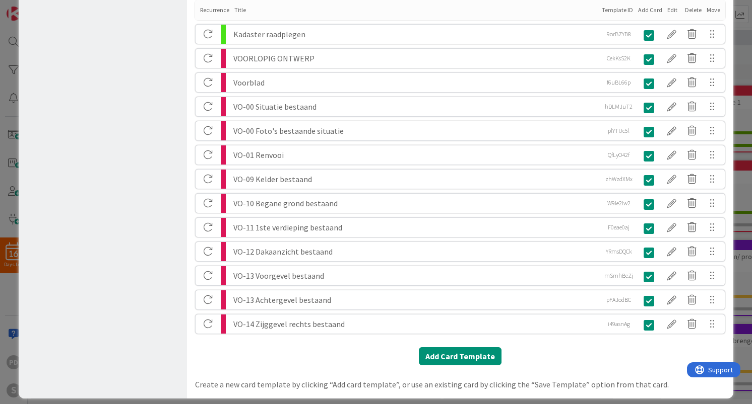
scroll to position [1069, 0]
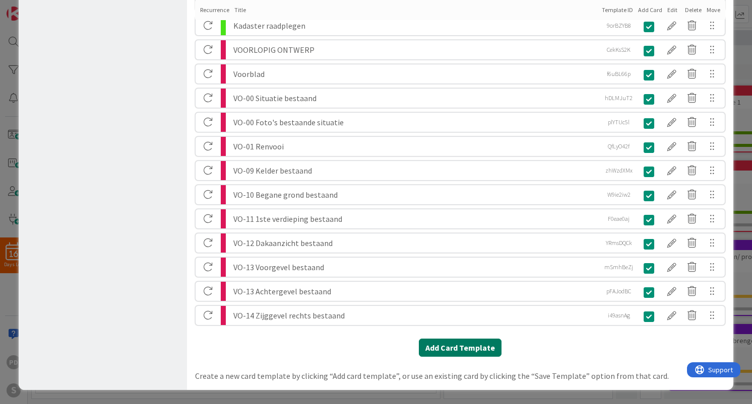
click at [447, 349] on button "Add Card Template" at bounding box center [460, 348] width 83 height 18
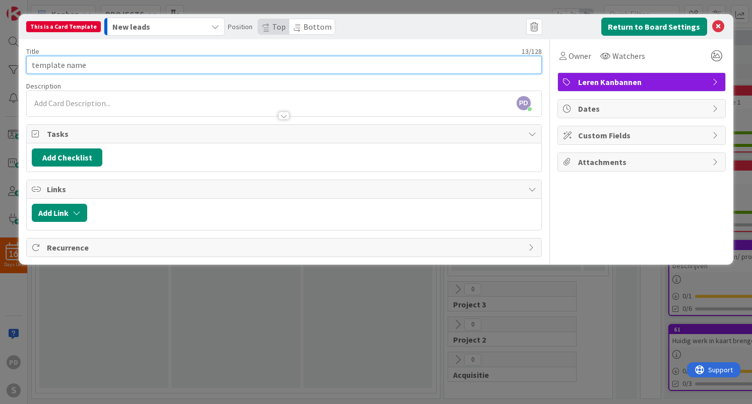
click at [237, 64] on input "template name" at bounding box center [283, 65] width 515 height 18
paste input "VO-14 Zijggevel links bestaand"
type input "VO-14 Zijggevel links bestaand"
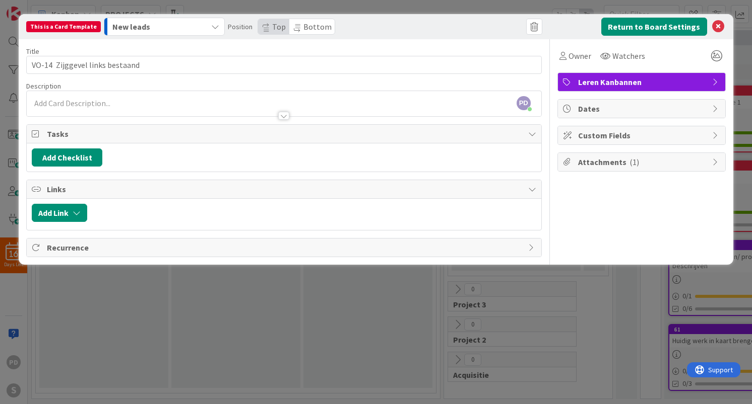
click at [635, 82] on span "Leren Kanbannen" at bounding box center [642, 82] width 129 height 12
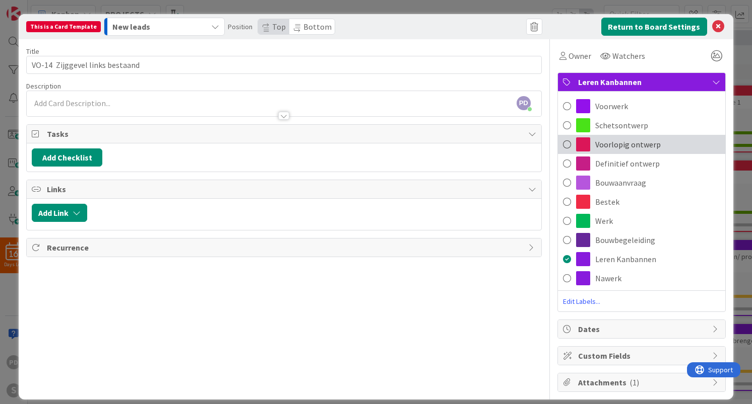
click at [632, 144] on span "Voorlopig ontwerp" at bounding box center [627, 145] width 65 height 12
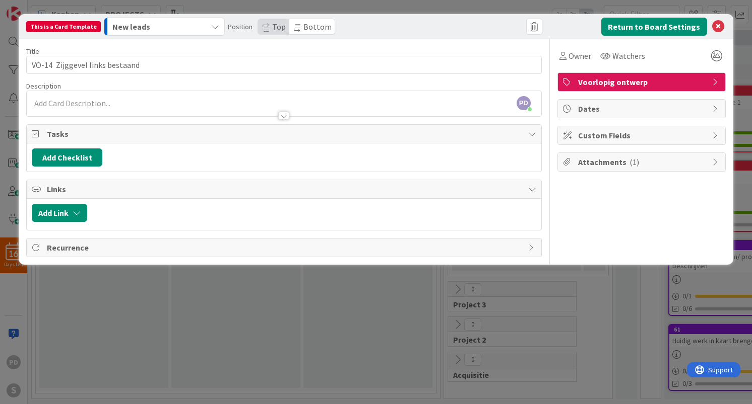
click at [154, 27] on div "New leads" at bounding box center [158, 27] width 97 height 16
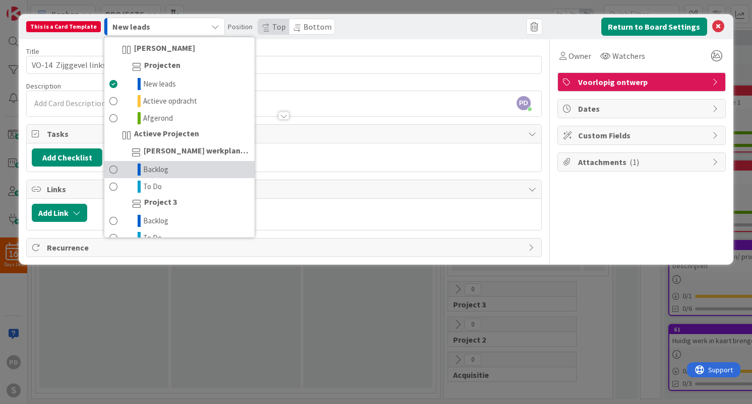
click at [160, 166] on span "Backlog" at bounding box center [155, 170] width 25 height 12
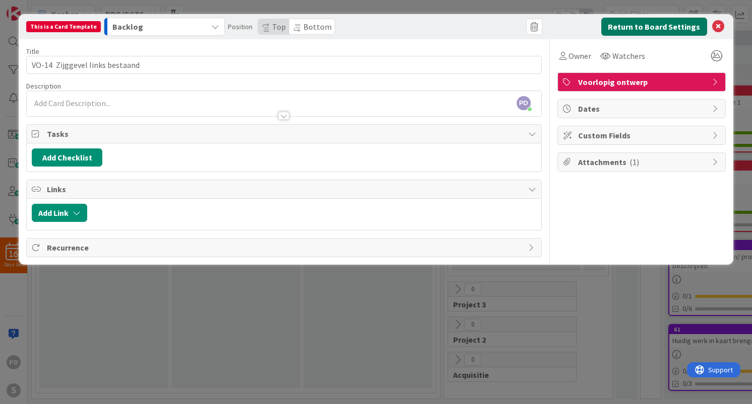
click at [630, 25] on button "Return to Board Settings" at bounding box center [654, 27] width 106 height 18
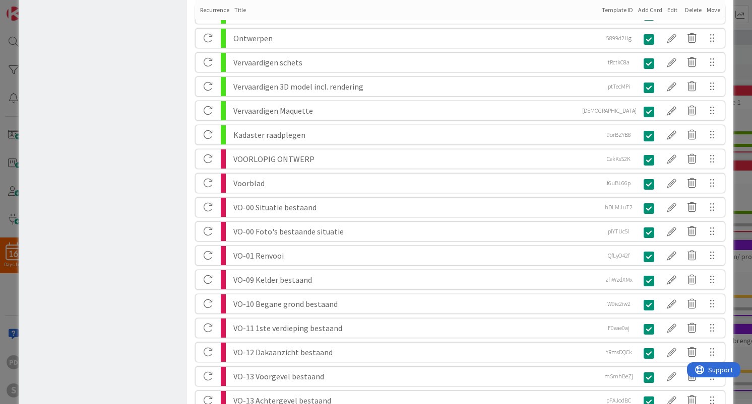
scroll to position [1093, 0]
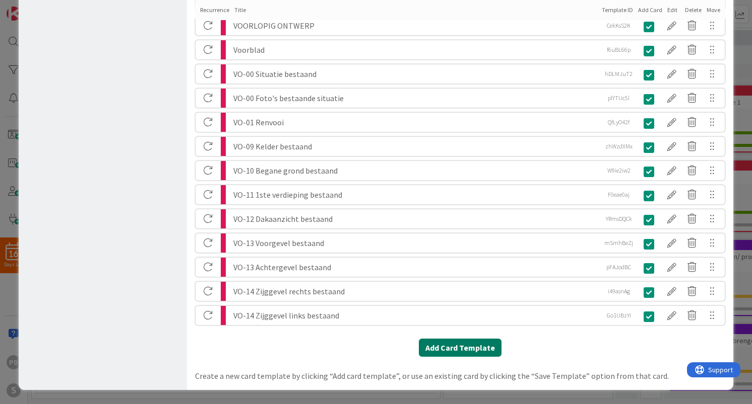
click at [447, 346] on button "Add Card Template" at bounding box center [460, 348] width 83 height 18
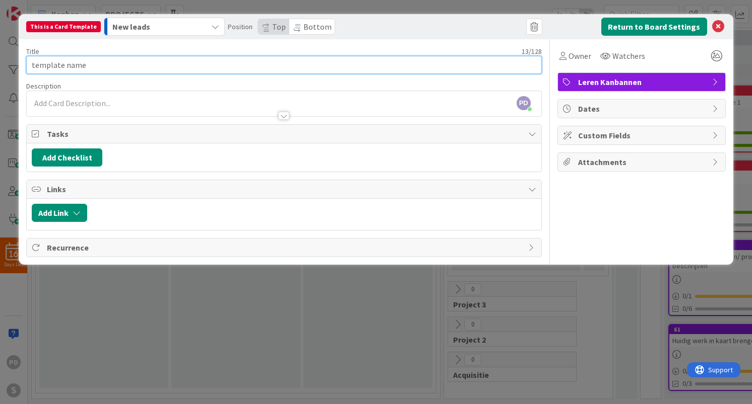
click at [206, 63] on input "template name" at bounding box center [283, 65] width 515 height 18
paste input "VO-15 Doorsnede AA en BB bestaand"
type input "VO-15 Doorsnede AA en BB bestaand"
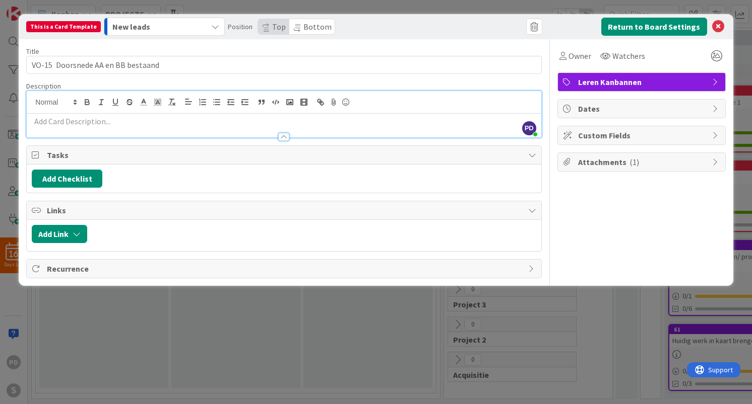
drag, startPoint x: 384, startPoint y: 66, endPoint x: 349, endPoint y: 60, distance: 35.8
click at [349, 60] on div "Title 33 / 128 VO-15 Doorsnede AA en BB bestaand Description PD piet de wit jus…" at bounding box center [283, 158] width 515 height 239
click at [167, 33] on div "New leads" at bounding box center [158, 27] width 97 height 16
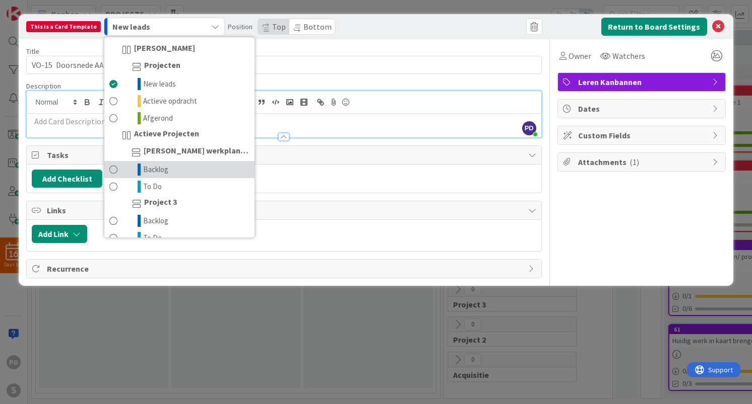
click at [161, 171] on span "Backlog" at bounding box center [155, 170] width 25 height 12
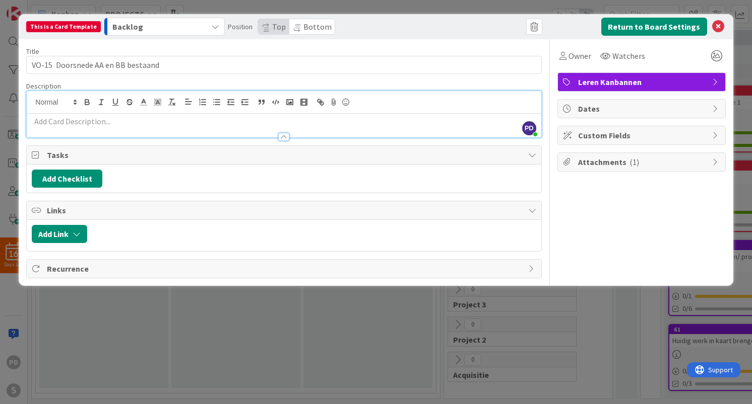
click at [625, 80] on span "Leren Kanbannen" at bounding box center [642, 82] width 129 height 12
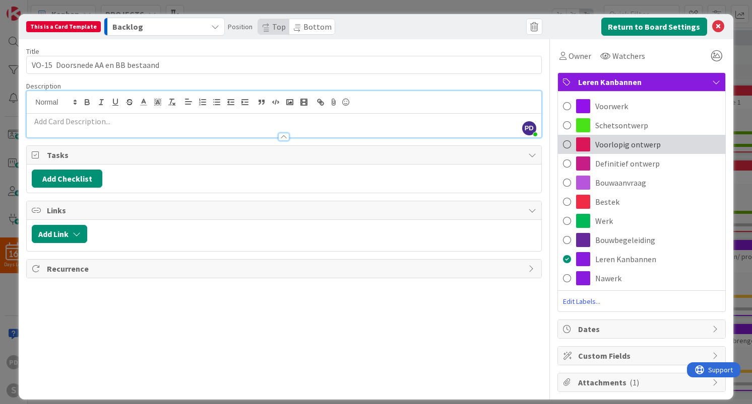
click at [621, 143] on span "Voorlopig ontwerp" at bounding box center [627, 145] width 65 height 12
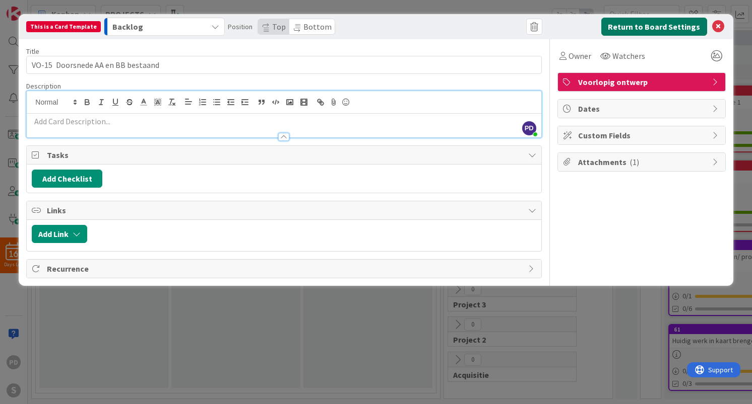
click at [656, 28] on button "Return to Board Settings" at bounding box center [654, 27] width 106 height 18
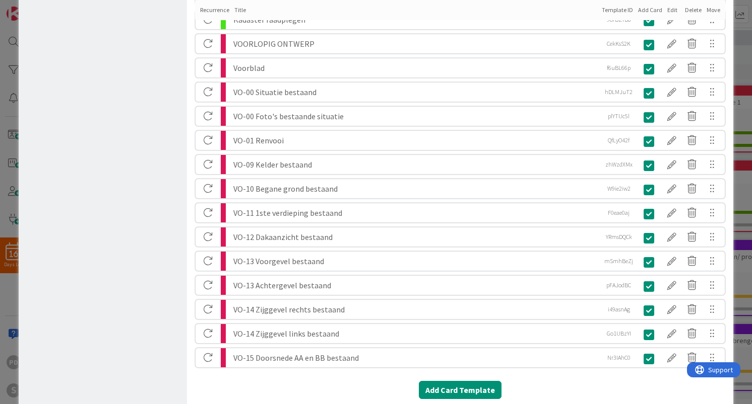
scroll to position [1117, 0]
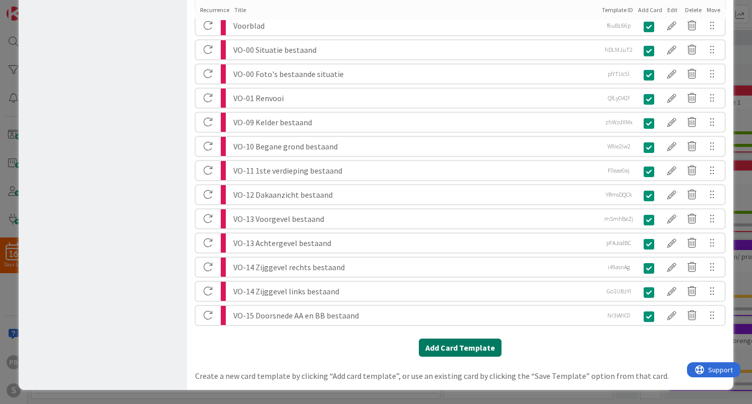
click at [445, 350] on button "Add Card Template" at bounding box center [460, 348] width 83 height 18
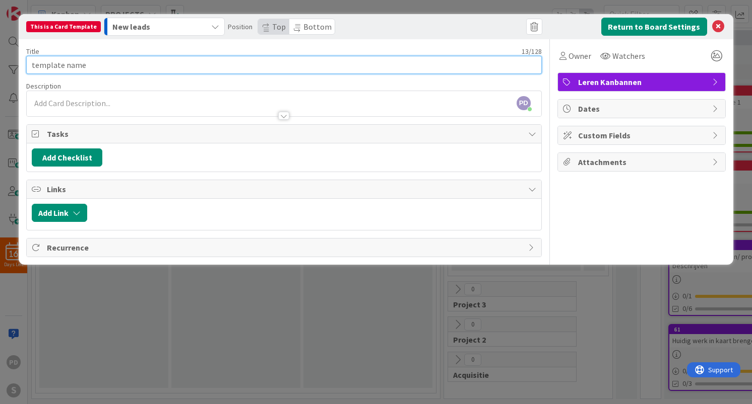
click at [147, 63] on input "template name" at bounding box center [283, 65] width 515 height 18
paste input "VO-19 Kelder nieuw"
type input "VO-19 Kelder nieuw"
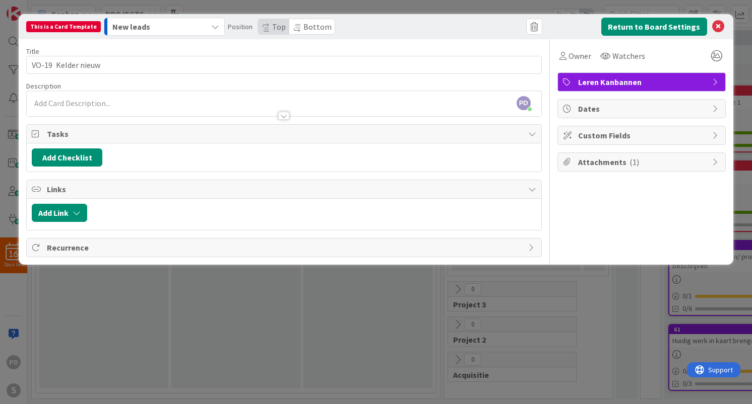
click at [601, 82] on span "Leren Kanbannen" at bounding box center [642, 82] width 129 height 12
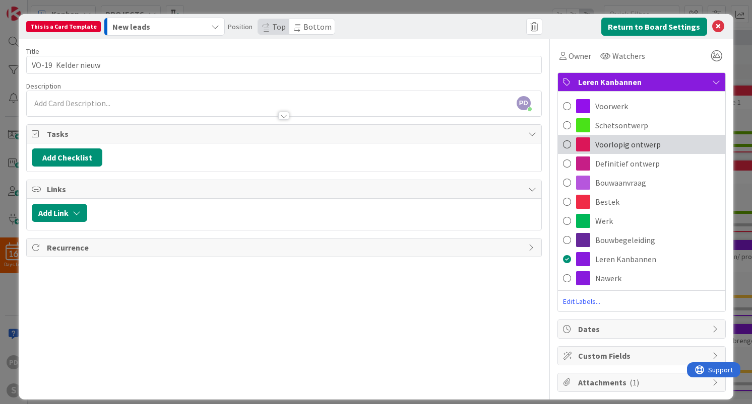
click at [625, 150] on span "Voorlopig ontwerp" at bounding box center [627, 145] width 65 height 12
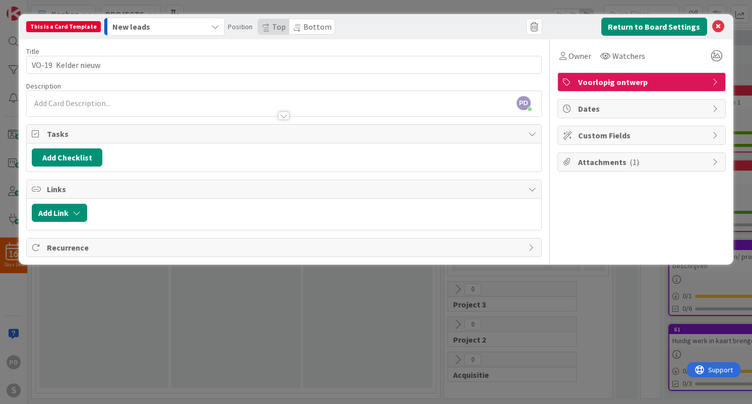
click at [181, 27] on div "New leads" at bounding box center [158, 27] width 97 height 16
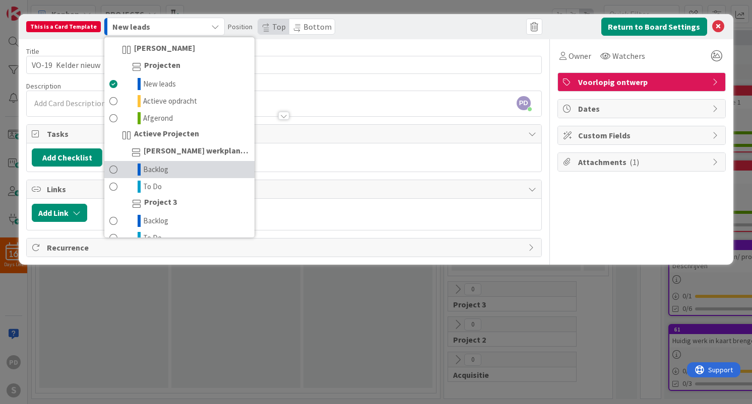
click at [174, 175] on link "Backlog" at bounding box center [179, 169] width 150 height 17
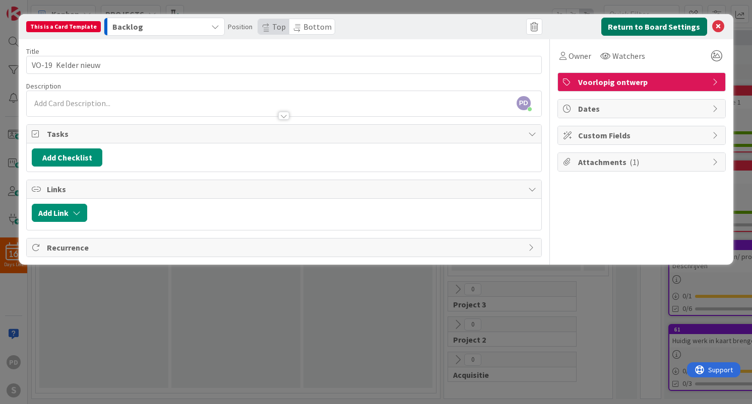
click at [675, 28] on button "Return to Board Settings" at bounding box center [654, 27] width 106 height 18
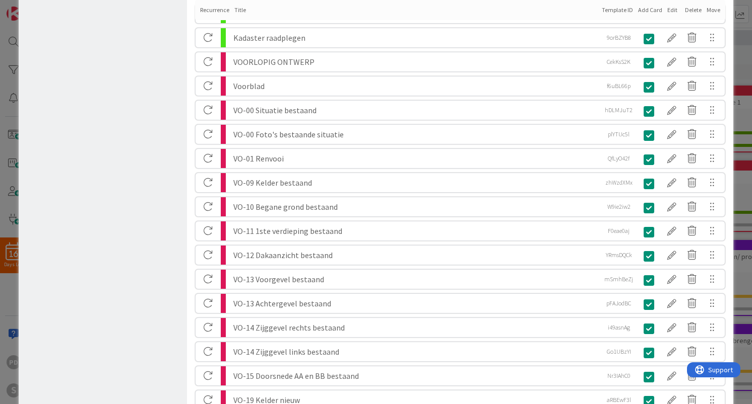
scroll to position [1141, 0]
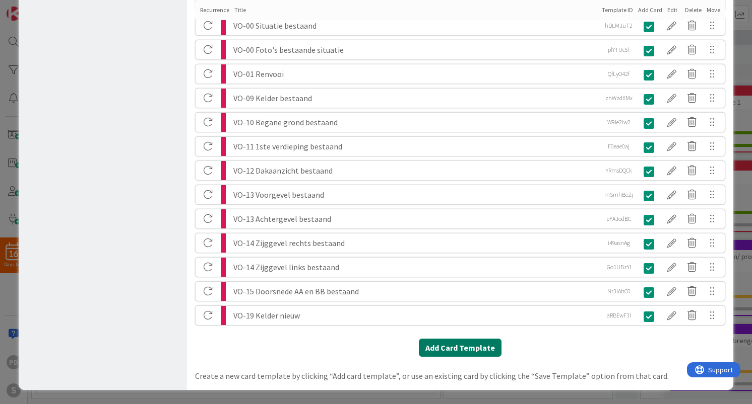
click at [452, 351] on button "Add Card Template" at bounding box center [460, 348] width 83 height 18
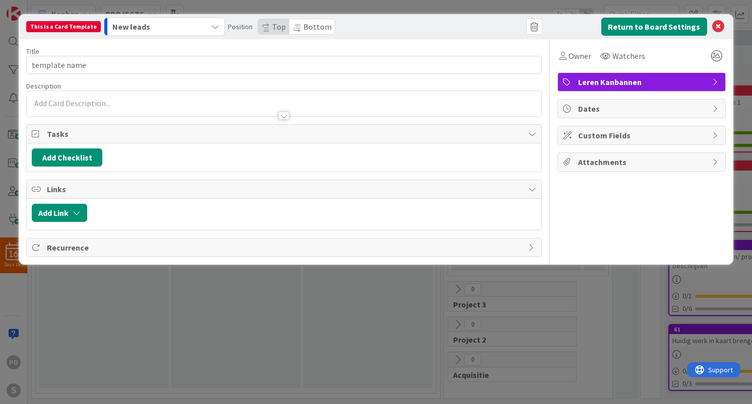
click at [184, 26] on div "New leads" at bounding box center [158, 27] width 97 height 16
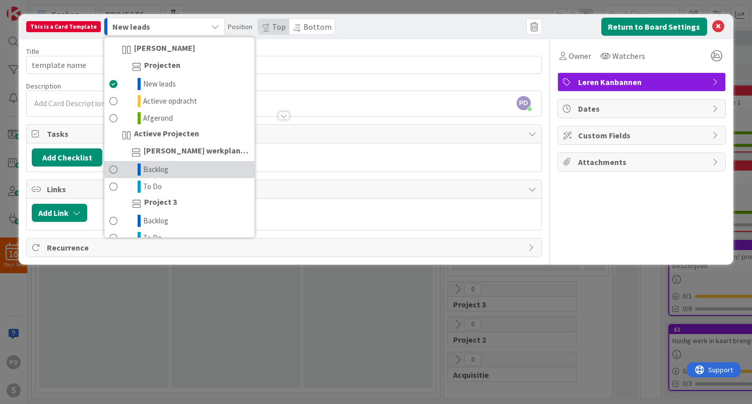
click at [167, 171] on link "Backlog" at bounding box center [179, 169] width 150 height 17
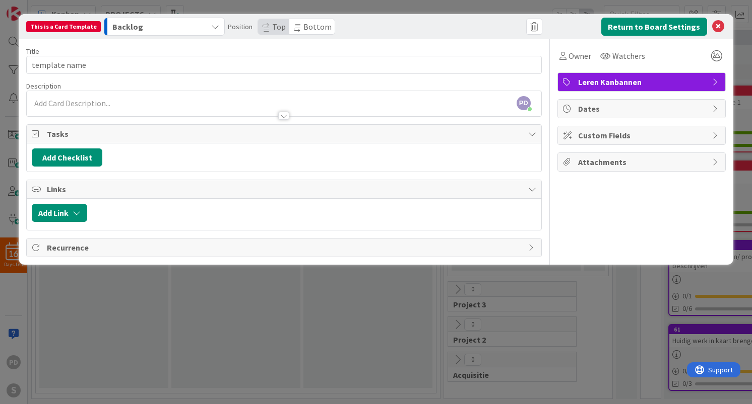
click at [603, 82] on span "Leren Kanbannen" at bounding box center [642, 82] width 129 height 12
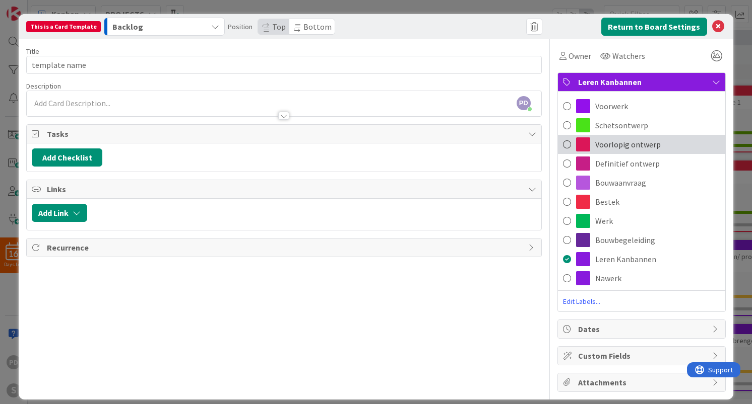
click at [619, 146] on span "Voorlopig ontwerp" at bounding box center [627, 145] width 65 height 12
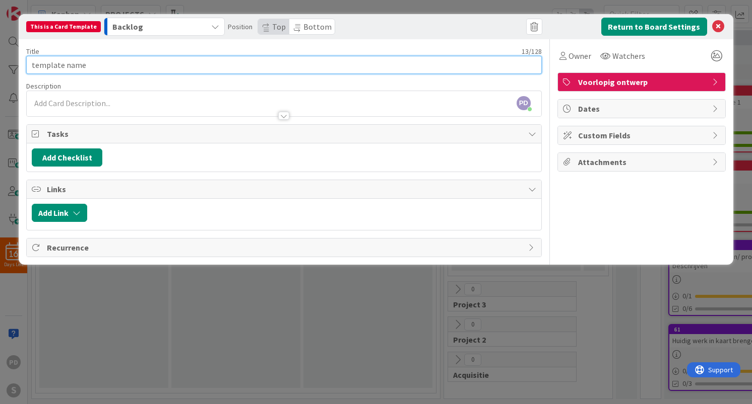
click at [160, 60] on input "template name" at bounding box center [283, 65] width 515 height 18
paste input "VO-20 Begane grond nieuw"
type input "VO-20 Begane grond nieuw"
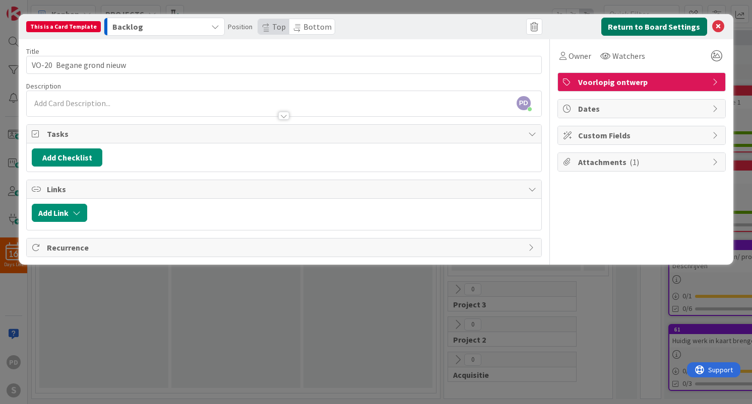
click at [669, 24] on button "Return to Board Settings" at bounding box center [654, 27] width 106 height 18
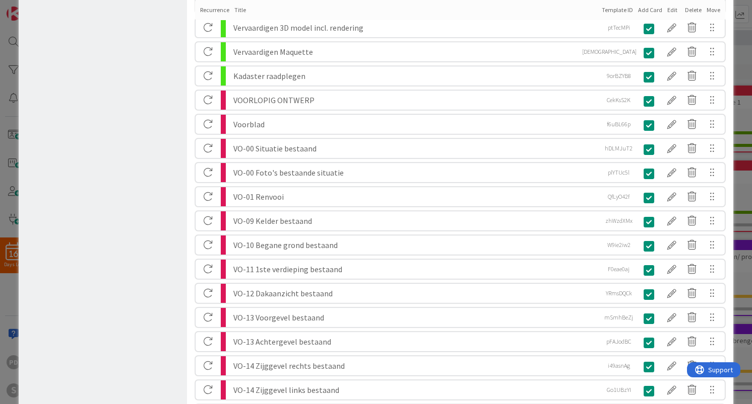
scroll to position [1166, 0]
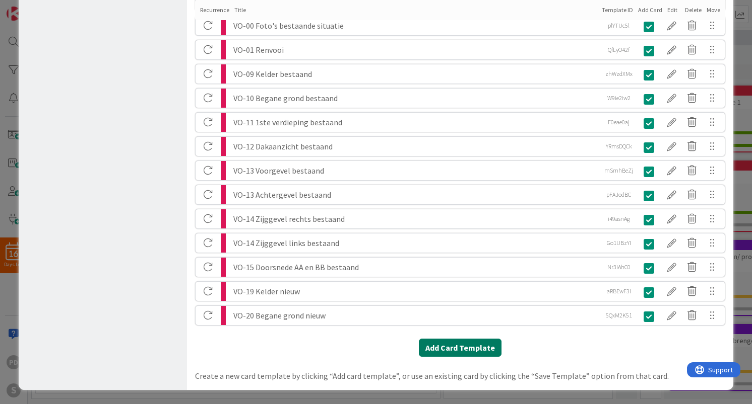
click at [458, 351] on button "Add Card Template" at bounding box center [460, 348] width 83 height 18
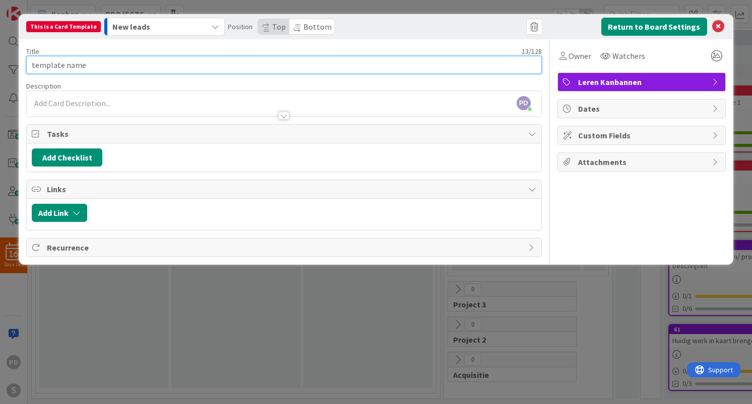
click at [141, 62] on input "template name" at bounding box center [283, 65] width 515 height 18
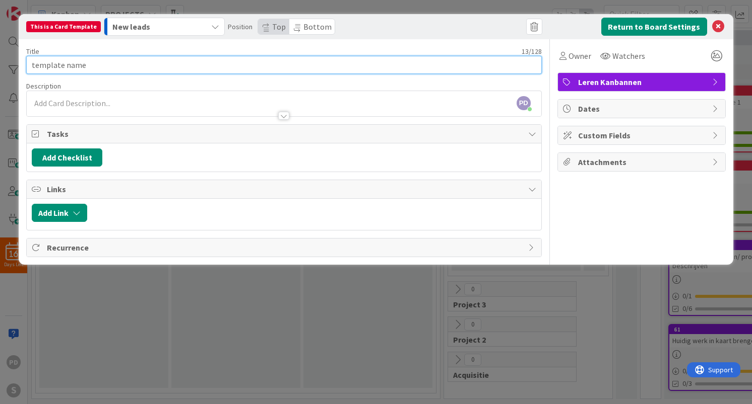
paste input "VO-21 1ste verdieping nieuw"
type input "VO-21 1ste verdieping nieuw"
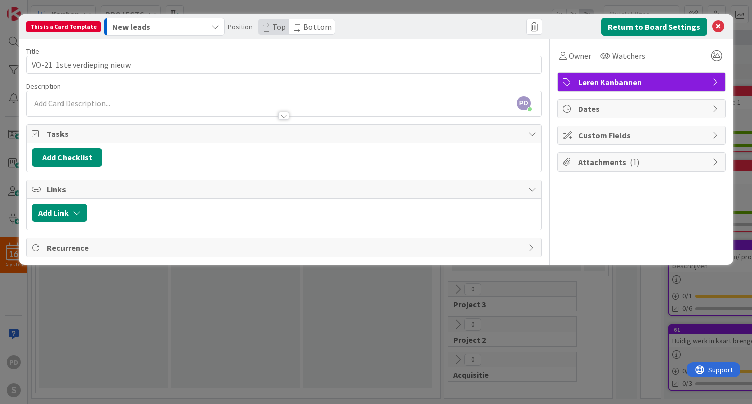
click at [177, 25] on div "New leads" at bounding box center [158, 27] width 97 height 16
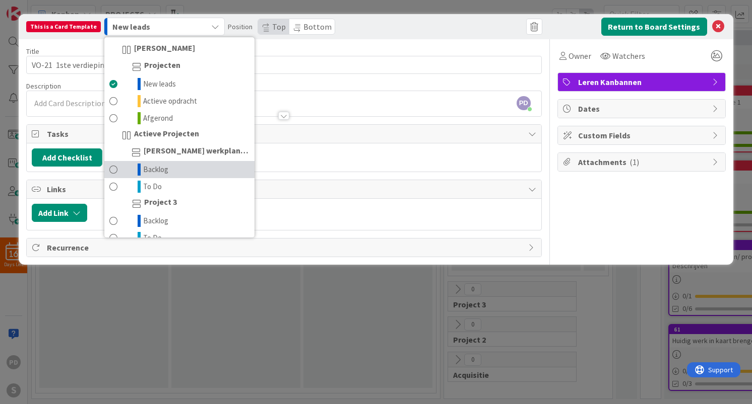
click at [170, 171] on link "Backlog" at bounding box center [179, 169] width 150 height 17
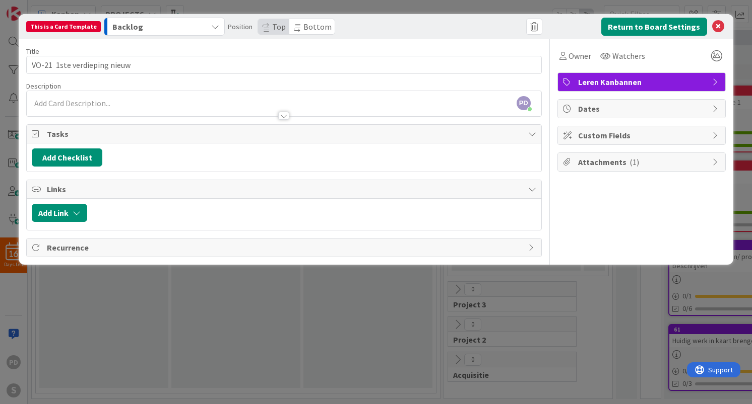
click at [603, 80] on span "Leren Kanbannen" at bounding box center [642, 82] width 129 height 12
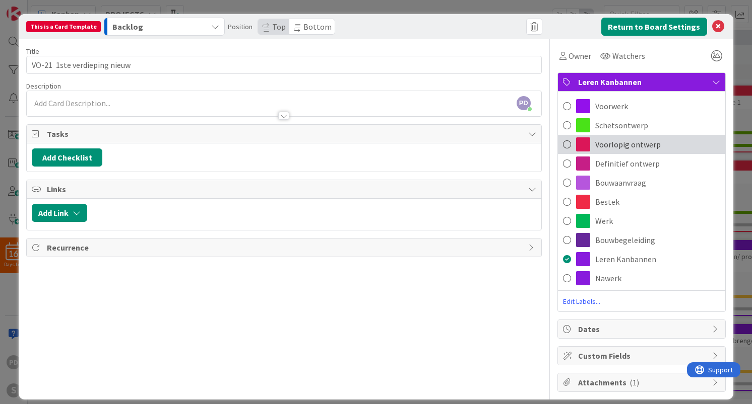
click at [610, 145] on span "Voorlopig ontwerp" at bounding box center [627, 145] width 65 height 12
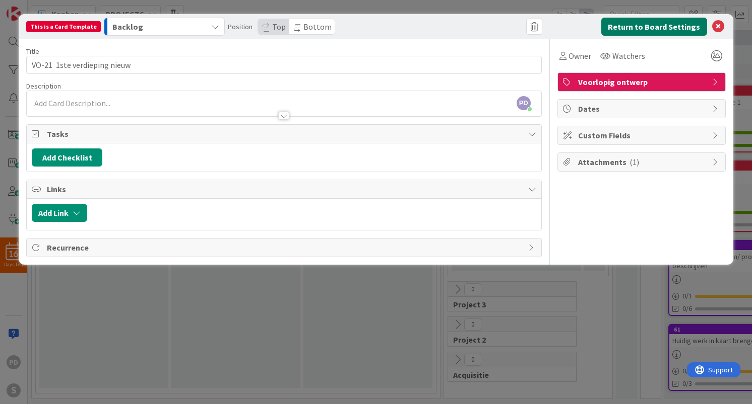
click at [644, 28] on button "Return to Board Settings" at bounding box center [654, 27] width 106 height 18
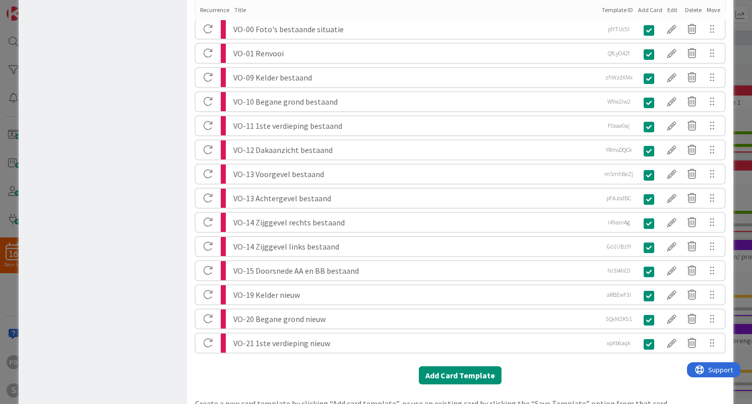
scroll to position [1190, 0]
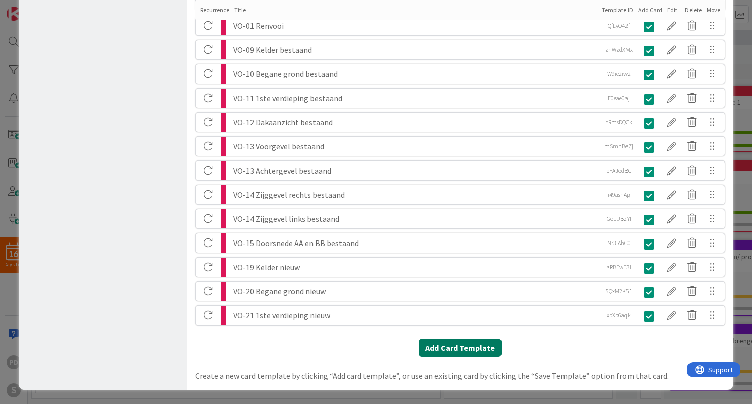
click at [455, 347] on button "Add Card Template" at bounding box center [460, 348] width 83 height 18
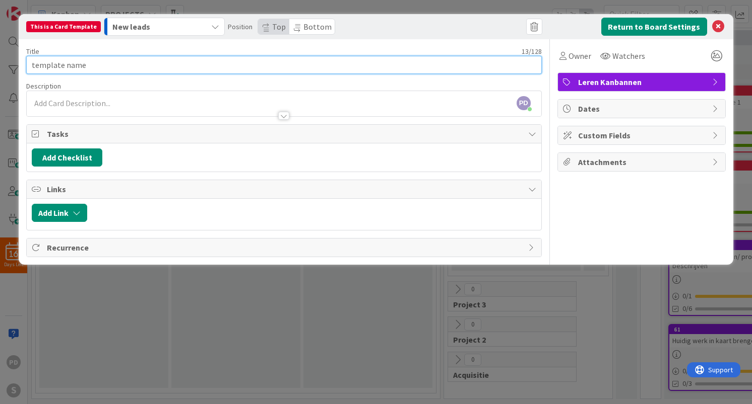
click at [118, 65] on input "template name" at bounding box center [283, 65] width 515 height 18
paste input "VO-22 Dakaanzicht nieuw"
type input "VO-22 Dakaanzicht nieuw"
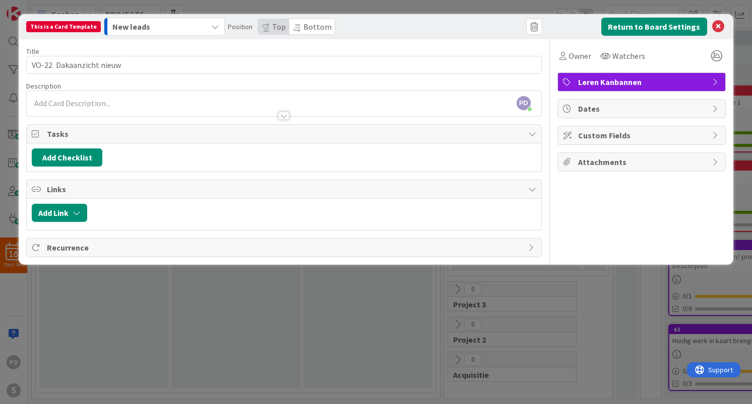
click at [158, 22] on div "New leads" at bounding box center [158, 27] width 97 height 16
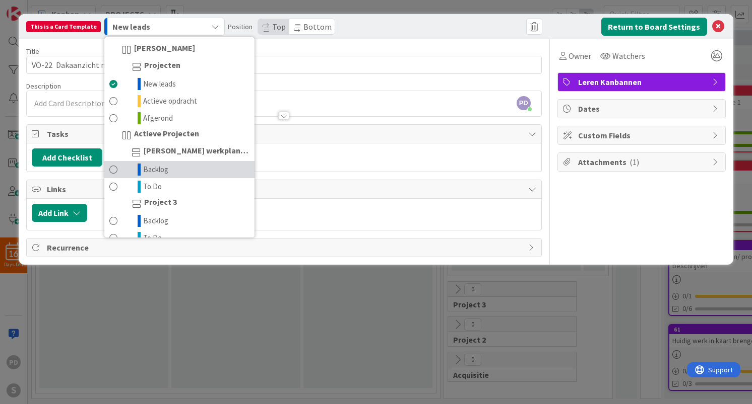
click at [153, 169] on span "Backlog" at bounding box center [155, 170] width 25 height 12
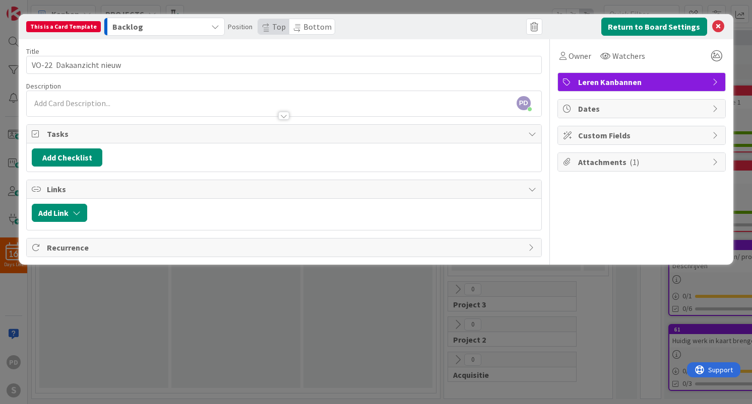
click at [610, 85] on span "Leren Kanbannen" at bounding box center [642, 82] width 129 height 12
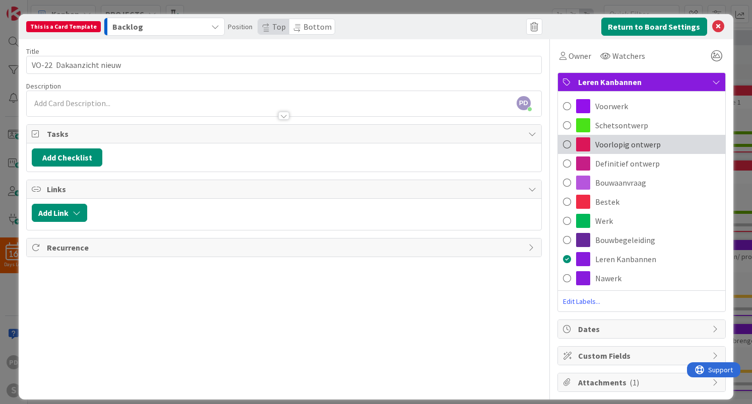
click at [611, 141] on span "Voorlopig ontwerp" at bounding box center [627, 145] width 65 height 12
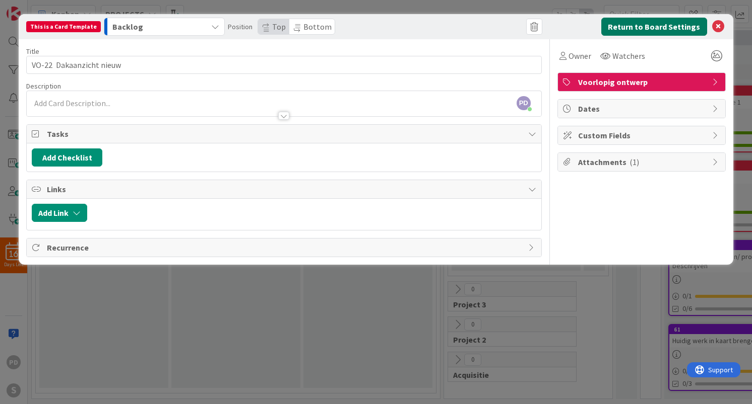
click at [638, 27] on button "Return to Board Settings" at bounding box center [654, 27] width 106 height 18
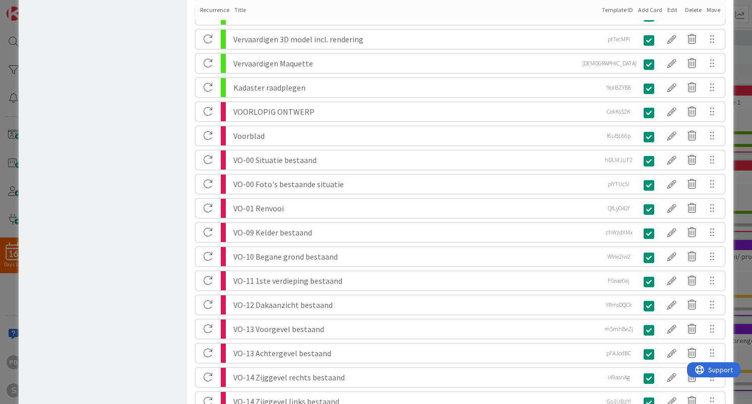
scroll to position [1214, 0]
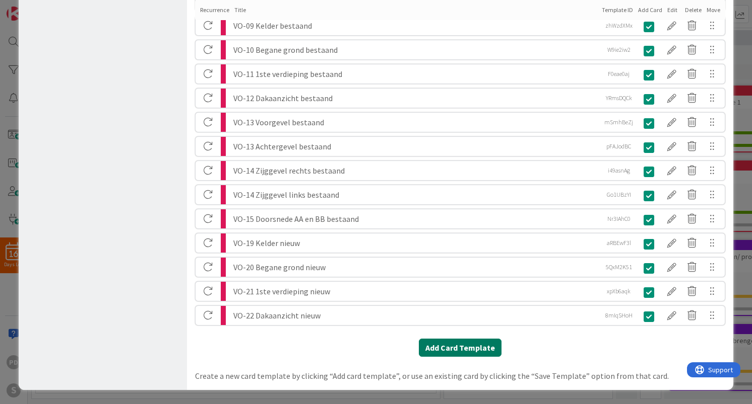
click at [443, 345] on button "Add Card Template" at bounding box center [460, 348] width 83 height 18
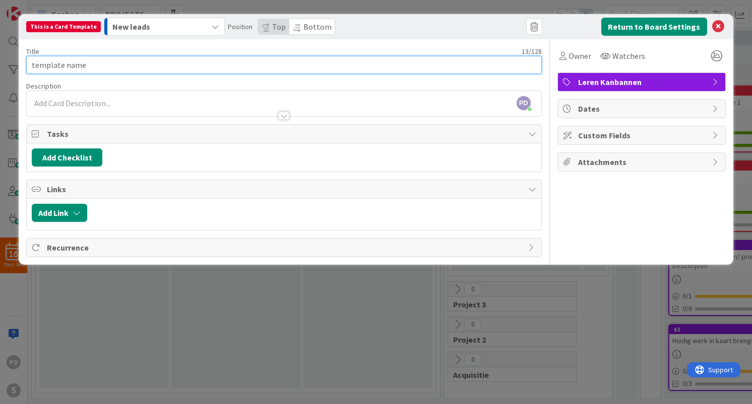
click at [159, 65] on input "template name" at bounding box center [283, 65] width 515 height 18
paste input "VO-23 Voorgevel nieuw"
type input "VO-23 Voorgevel nieuw"
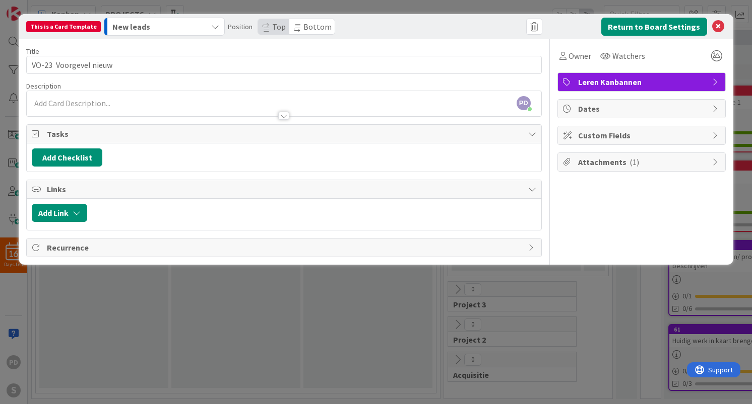
click at [657, 79] on span "Leren Kanbannen" at bounding box center [642, 82] width 129 height 12
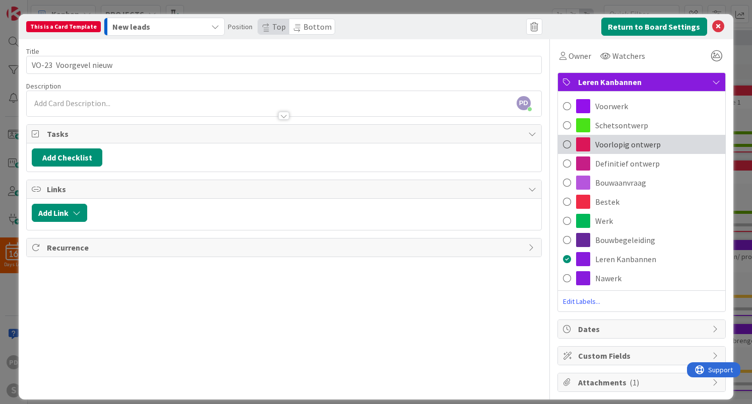
click at [630, 143] on span "Voorlopig ontwerp" at bounding box center [627, 145] width 65 height 12
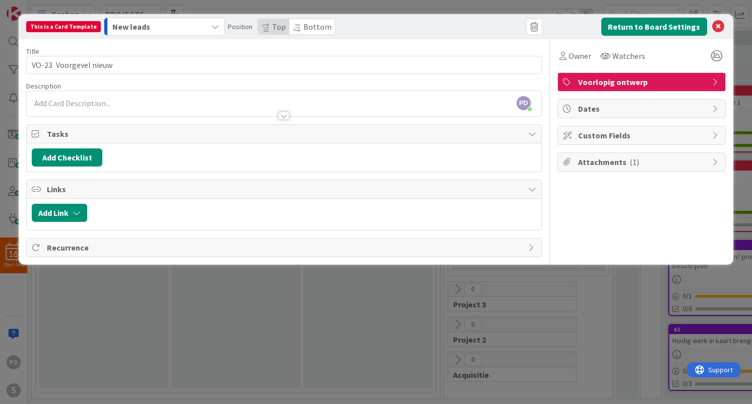
click at [163, 26] on div "New leads" at bounding box center [158, 27] width 97 height 16
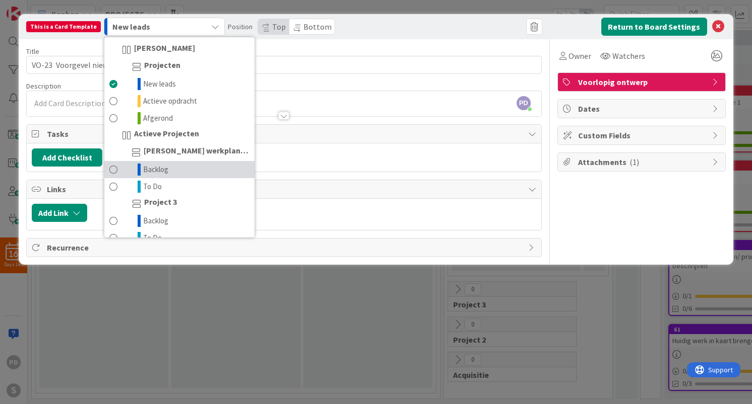
click at [152, 173] on span "Backlog" at bounding box center [155, 170] width 25 height 12
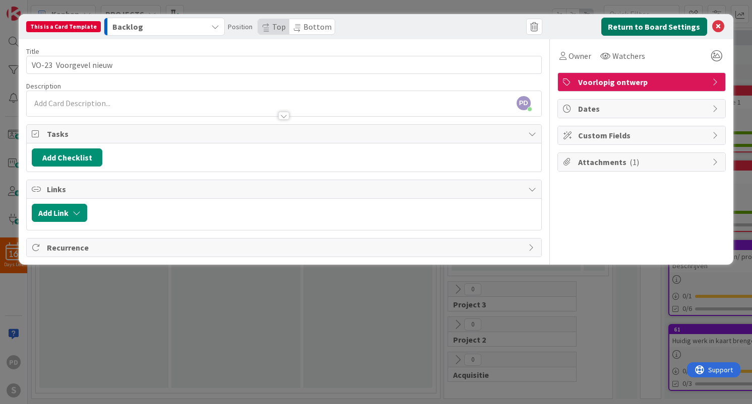
click at [670, 31] on button "Return to Board Settings" at bounding box center [654, 27] width 106 height 18
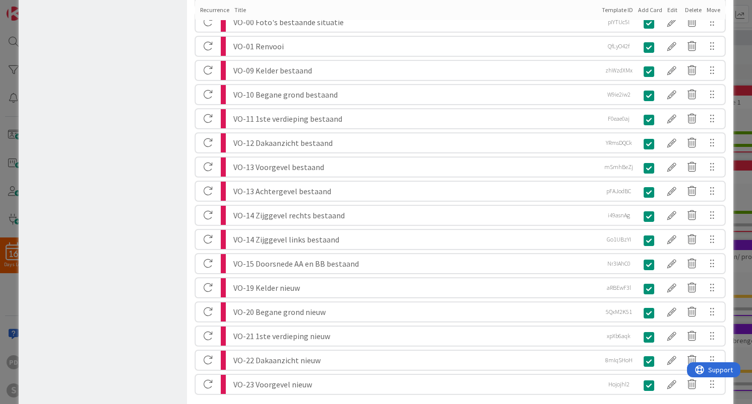
scroll to position [1238, 0]
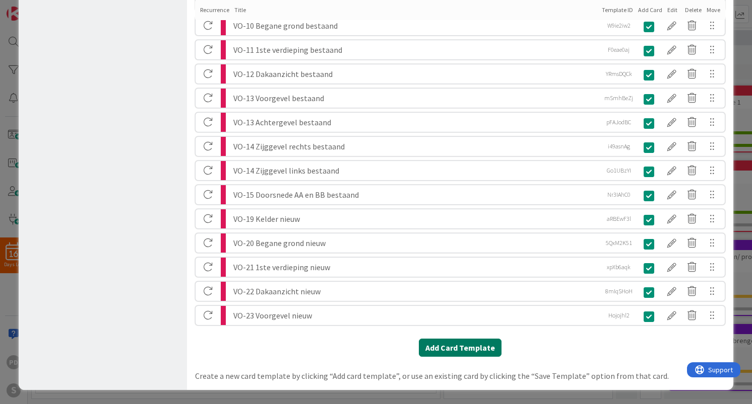
click at [455, 348] on button "Add Card Template" at bounding box center [460, 348] width 83 height 18
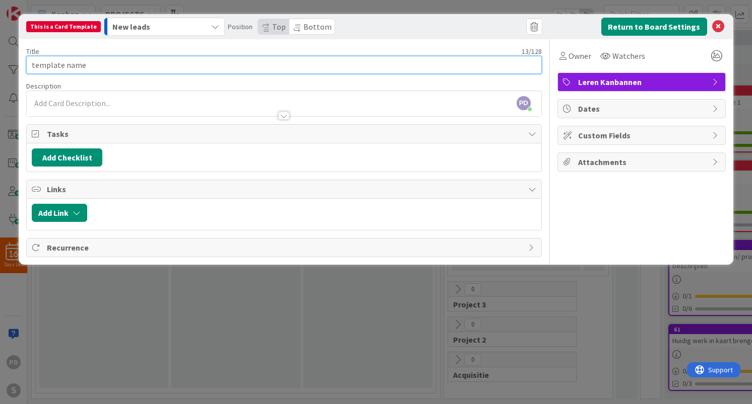
click at [126, 63] on input "template name" at bounding box center [283, 65] width 515 height 18
paste input "VO-23 Achtergevel nieuw"
type input "VO-23 Achtergevel nieuw"
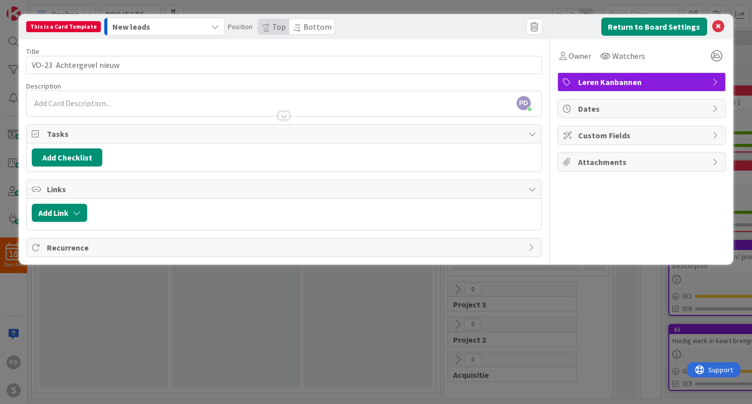
click at [178, 28] on div "New leads" at bounding box center [158, 27] width 97 height 16
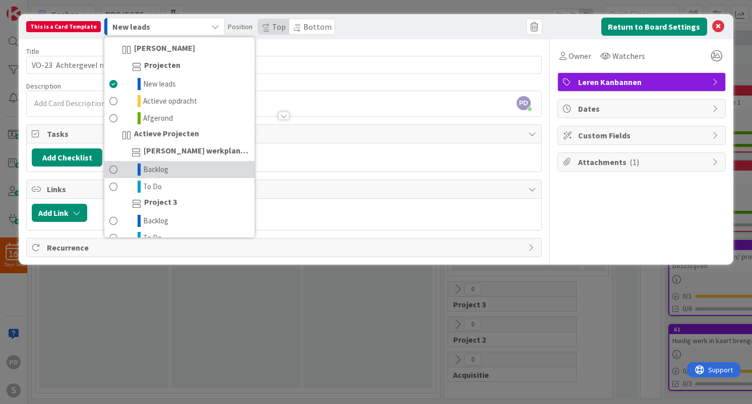
click at [158, 171] on span "Backlog" at bounding box center [155, 170] width 25 height 12
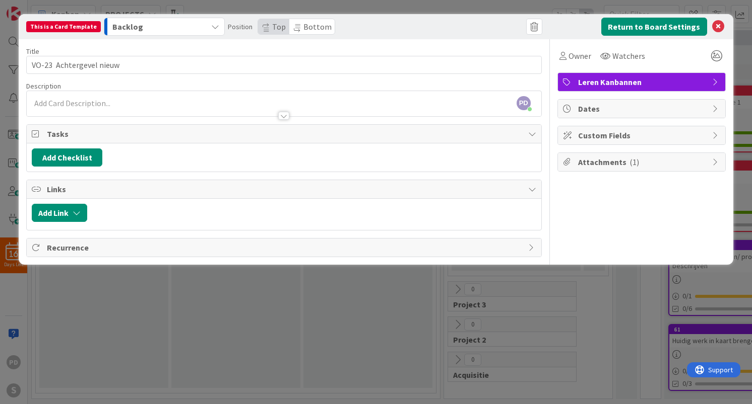
click at [649, 83] on span "Leren Kanbannen" at bounding box center [642, 82] width 129 height 12
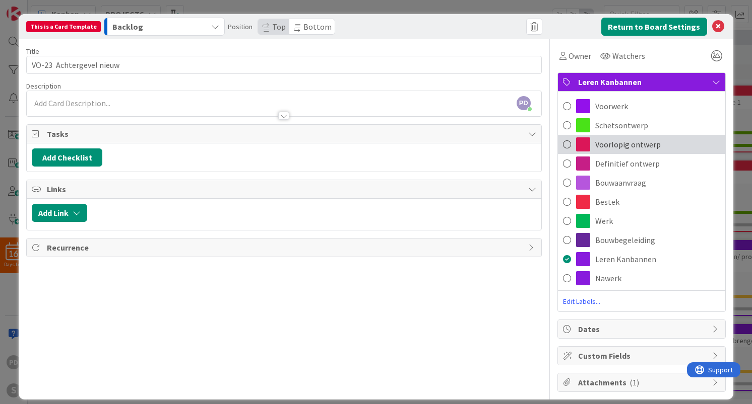
click at [630, 141] on span "Voorlopig ontwerp" at bounding box center [627, 145] width 65 height 12
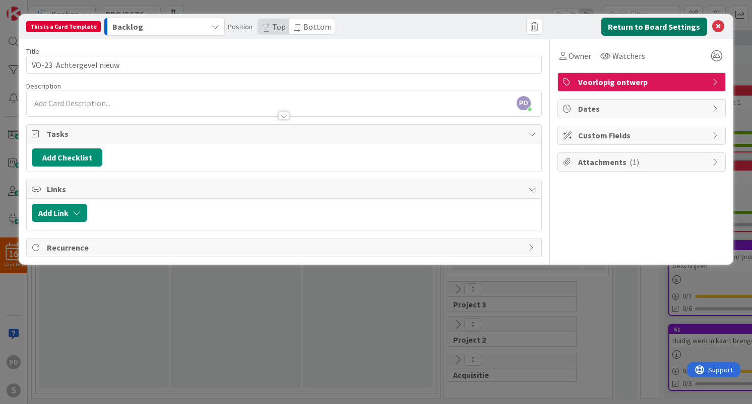
click at [647, 25] on button "Return to Board Settings" at bounding box center [654, 27] width 106 height 18
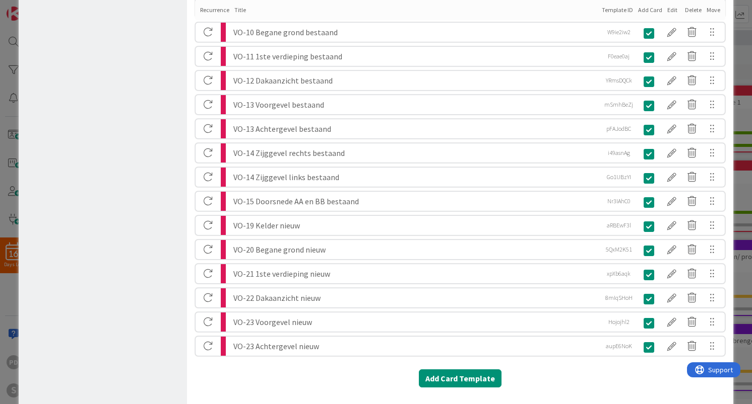
scroll to position [1262, 0]
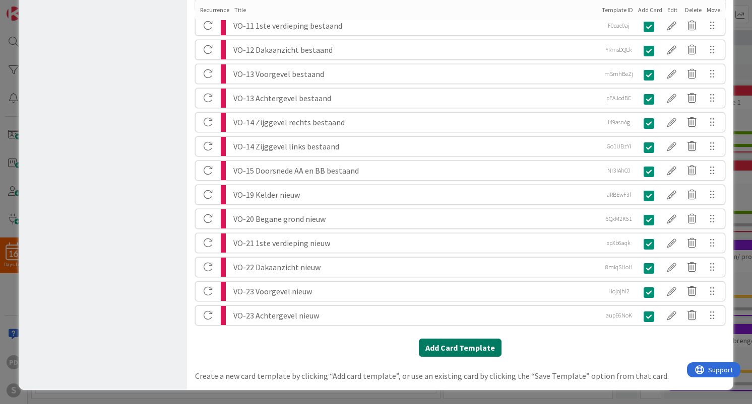
click at [435, 351] on button "Add Card Template" at bounding box center [460, 348] width 83 height 18
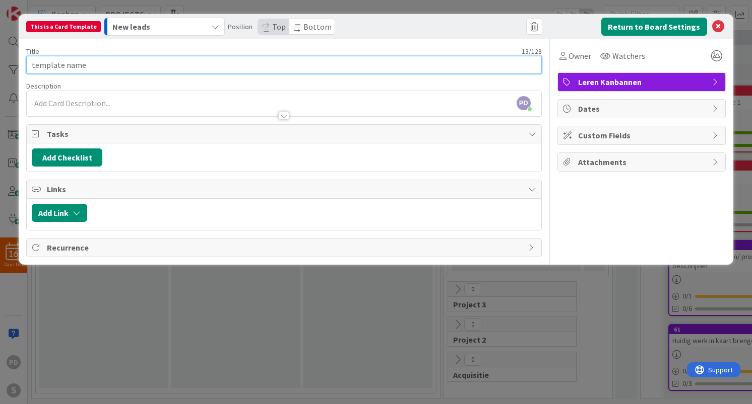
click at [121, 68] on input "template name" at bounding box center [283, 65] width 515 height 18
paste input "VO-24 Zijggevel rechts nieuw"
type input "VO-24 Zijggevel rechts nieuw"
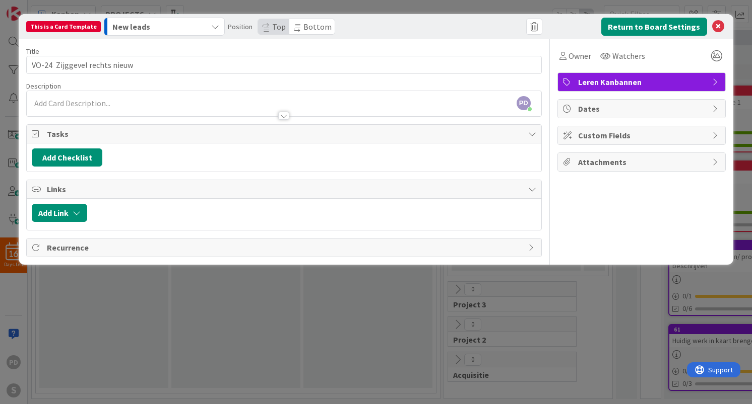
click at [179, 23] on div "New leads" at bounding box center [158, 27] width 97 height 16
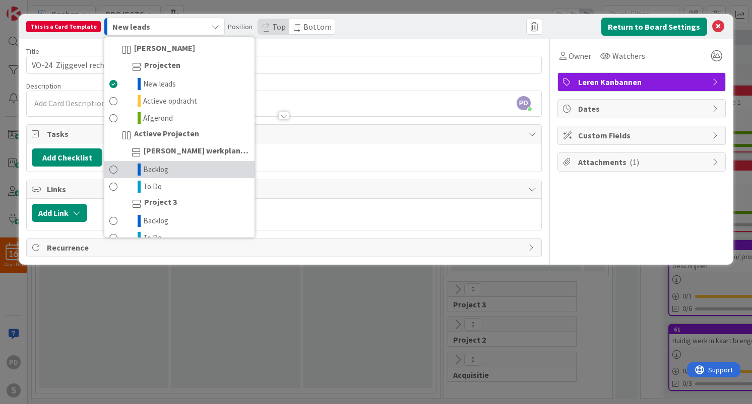
click at [157, 167] on span "Backlog" at bounding box center [155, 170] width 25 height 12
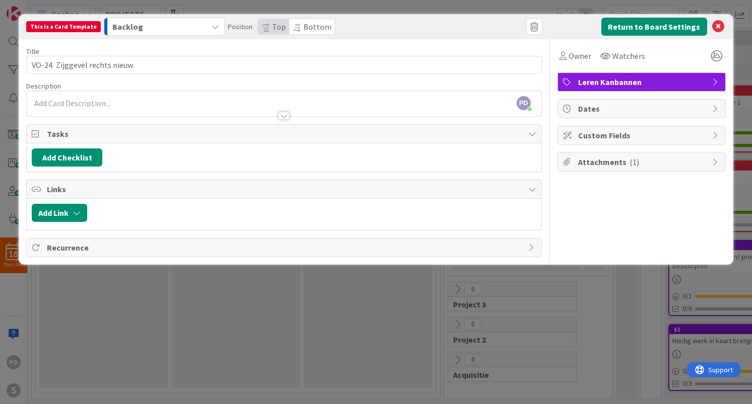
click at [647, 87] on span "Leren Kanbannen" at bounding box center [642, 82] width 129 height 12
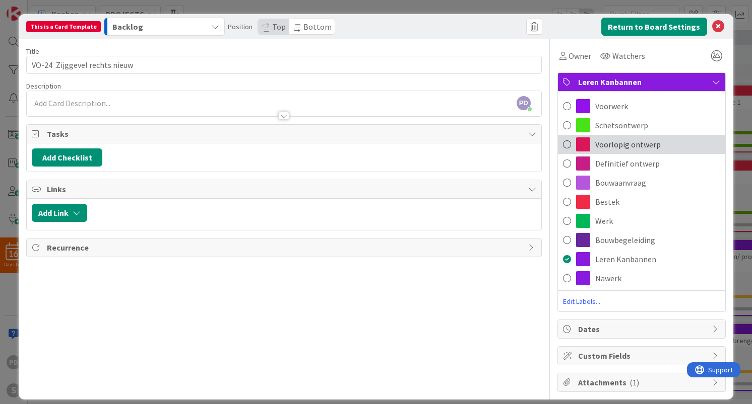
click at [630, 145] on span "Voorlopig ontwerp" at bounding box center [627, 145] width 65 height 12
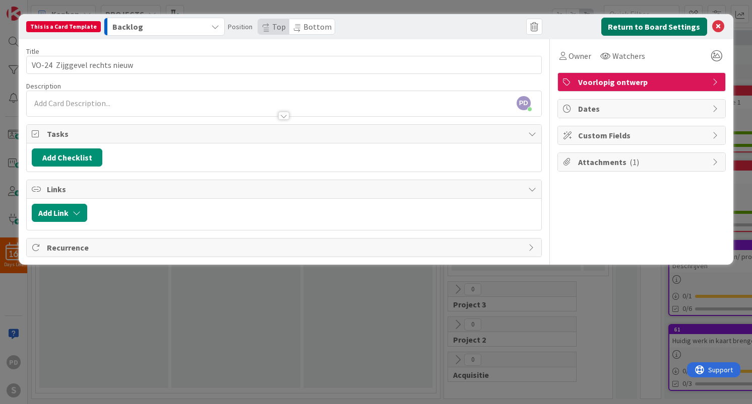
click at [645, 30] on button "Return to Board Settings" at bounding box center [654, 27] width 106 height 18
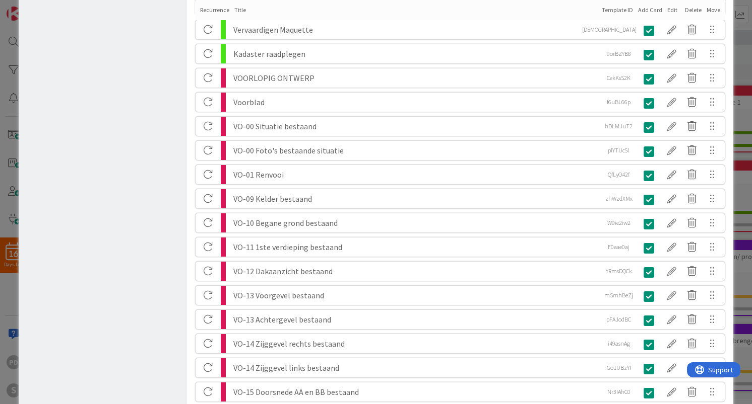
scroll to position [1286, 0]
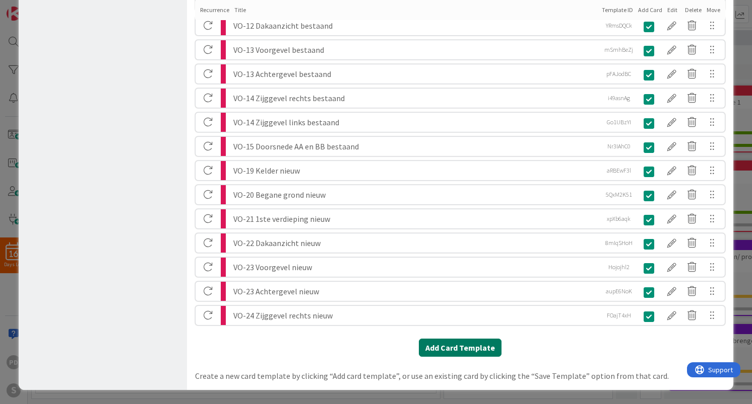
click at [461, 350] on button "Add Card Template" at bounding box center [460, 348] width 83 height 18
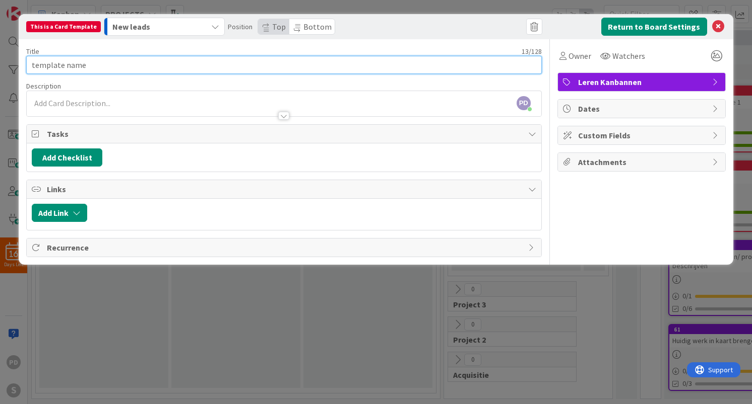
click at [106, 69] on input "template name" at bounding box center [283, 65] width 515 height 18
paste input "VO-24 Zijggevel links nieuw"
type input "VO-24 Zijggevel links nieuw"
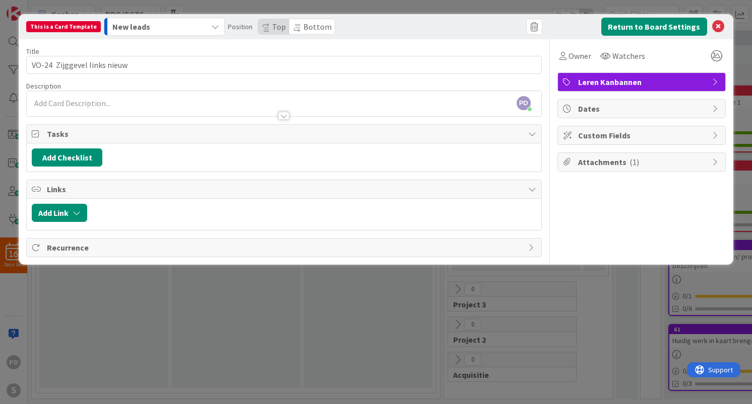
click at [186, 26] on div "New leads" at bounding box center [158, 27] width 97 height 16
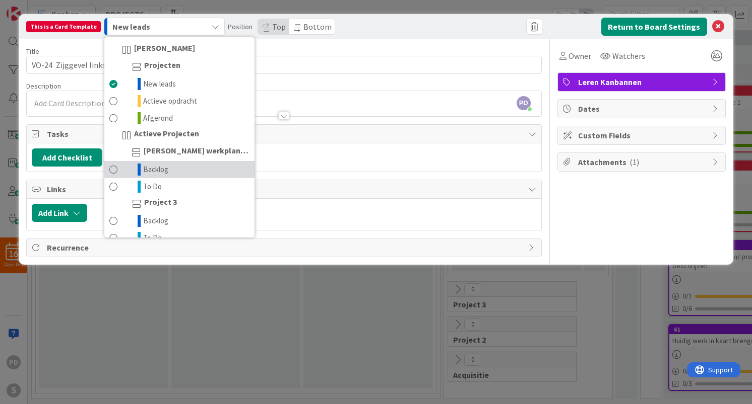
click at [170, 169] on link "Backlog" at bounding box center [179, 169] width 150 height 17
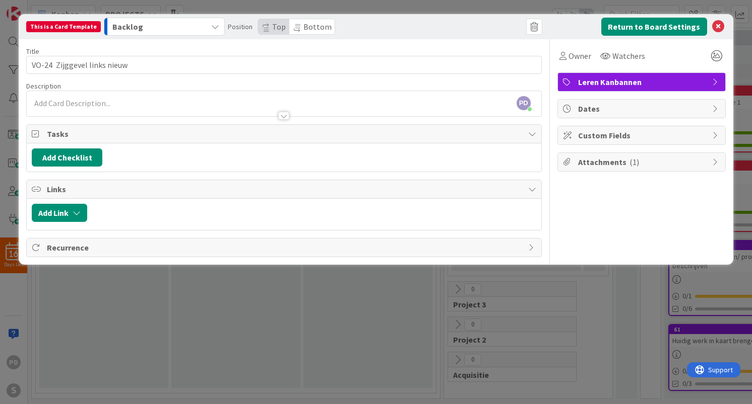
click at [636, 86] on span "Leren Kanbannen" at bounding box center [642, 82] width 129 height 12
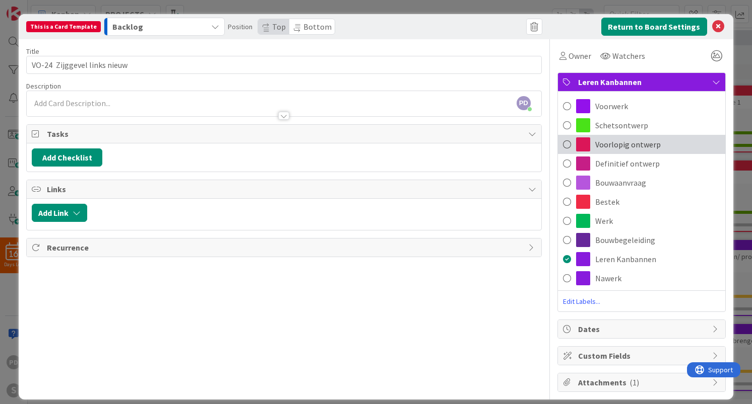
click at [627, 149] on span "Voorlopig ontwerp" at bounding box center [627, 145] width 65 height 12
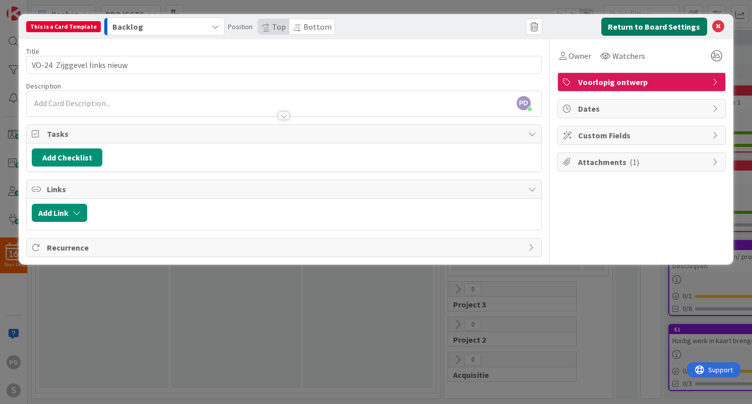
click at [649, 26] on button "Return to Board Settings" at bounding box center [654, 27] width 106 height 18
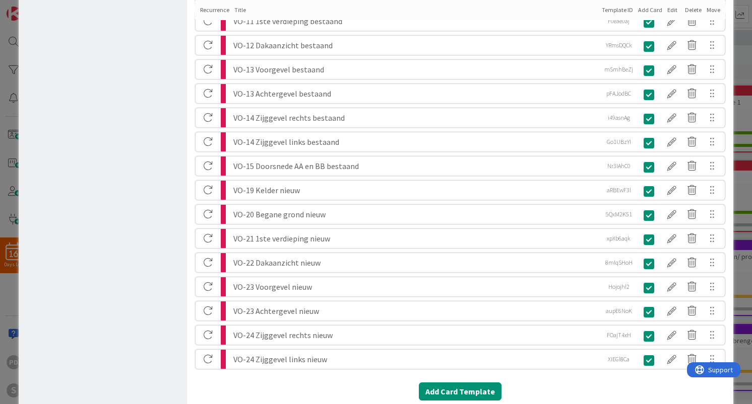
scroll to position [1311, 0]
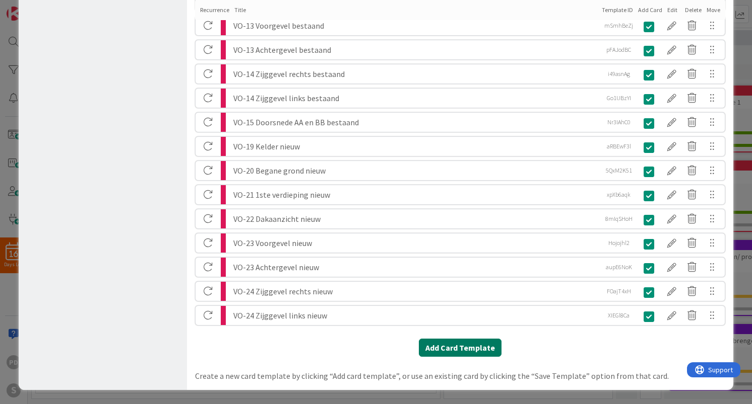
click at [451, 347] on button "Add Card Template" at bounding box center [460, 348] width 83 height 18
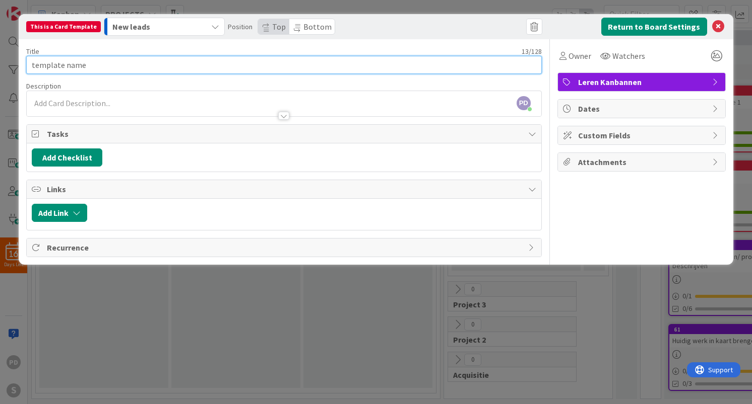
click at [126, 64] on input "template name" at bounding box center [283, 65] width 515 height 18
paste input "VO-25 Doorsnede AA en BB nieuw"
type input "VO-25 Doorsnede AA en BB nieuw"
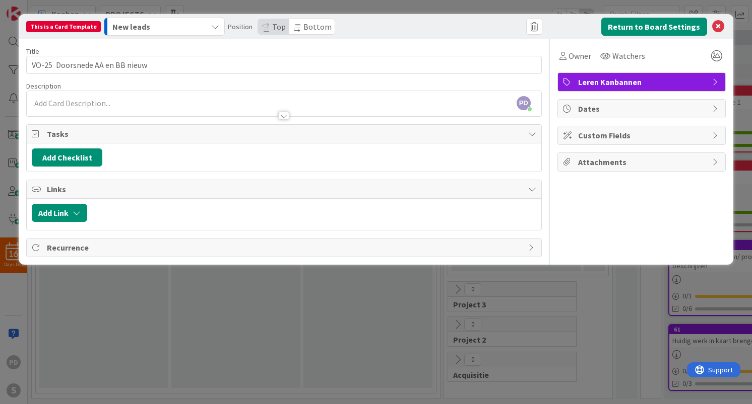
click at [187, 24] on div "New leads" at bounding box center [158, 27] width 97 height 16
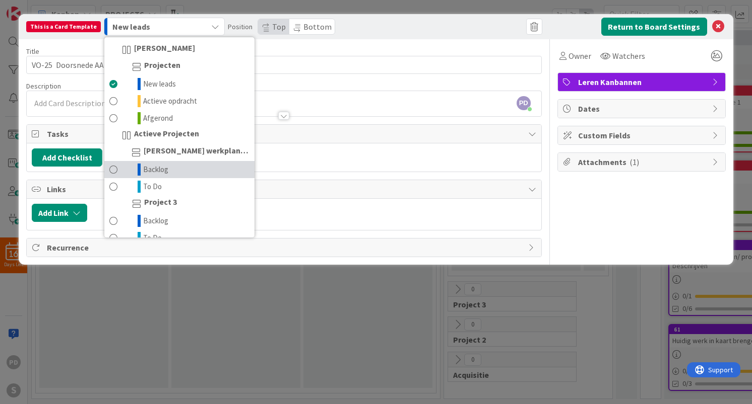
click at [163, 169] on link "Backlog" at bounding box center [179, 169] width 150 height 17
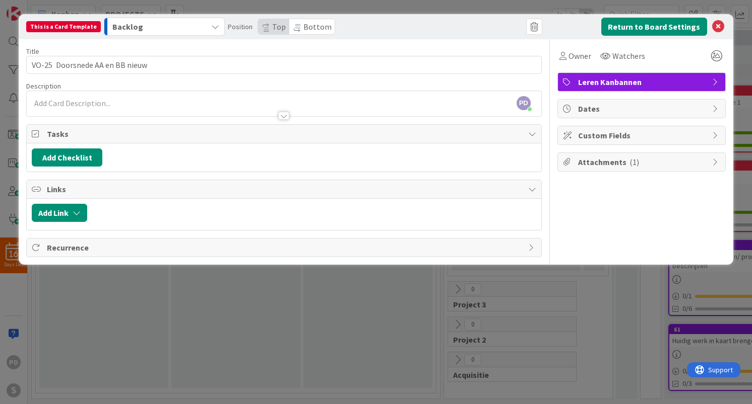
click at [613, 83] on span "Leren Kanbannen" at bounding box center [642, 82] width 129 height 12
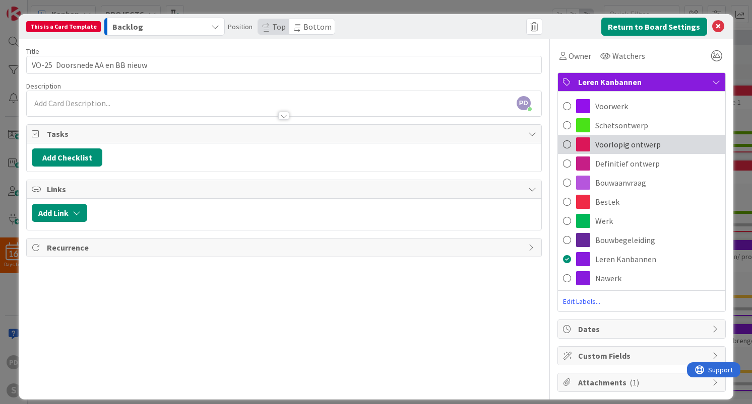
click at [603, 143] on span "Voorlopig ontwerp" at bounding box center [627, 145] width 65 height 12
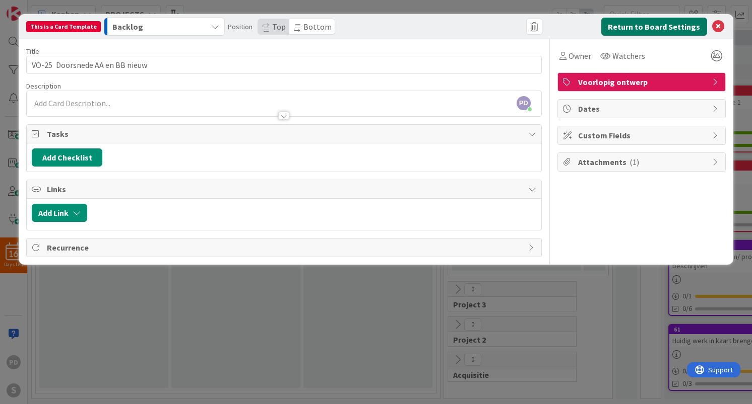
click at [644, 27] on button "Return to Board Settings" at bounding box center [654, 27] width 106 height 18
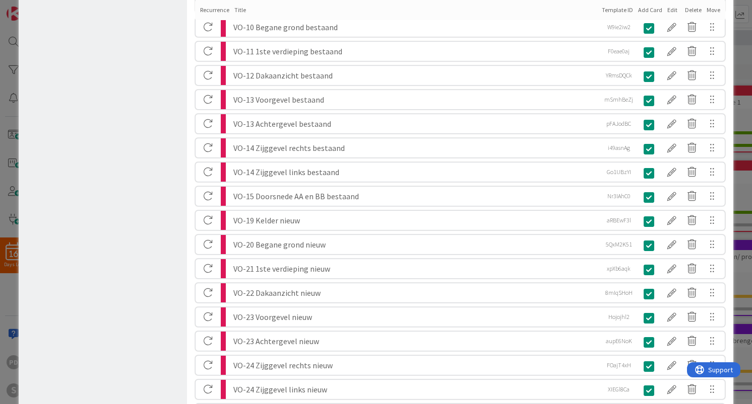
scroll to position [1335, 0]
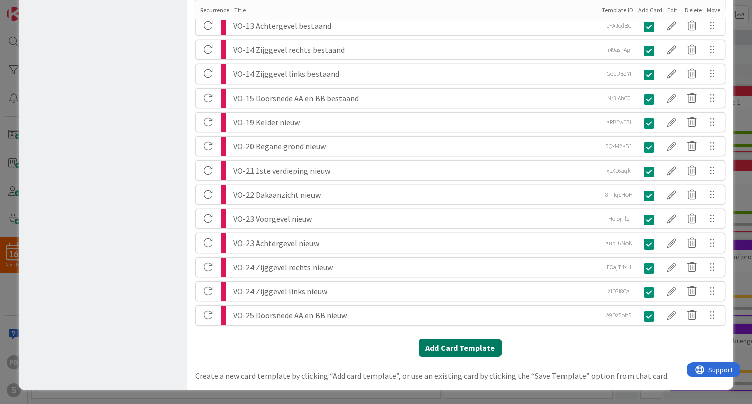
click at [450, 347] on button "Add Card Template" at bounding box center [460, 348] width 83 height 18
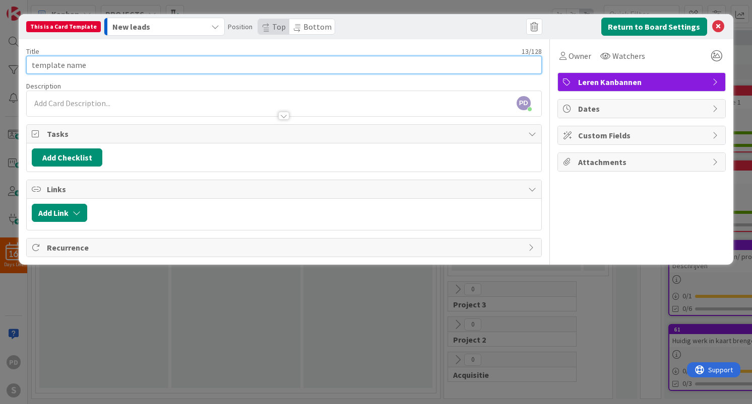
click at [146, 65] on input "template name" at bounding box center [283, 65] width 515 height 18
paste input "VO-30 Perspectief impressie nieuw"
type input "VO-30 Perspectief impressie nieuw"
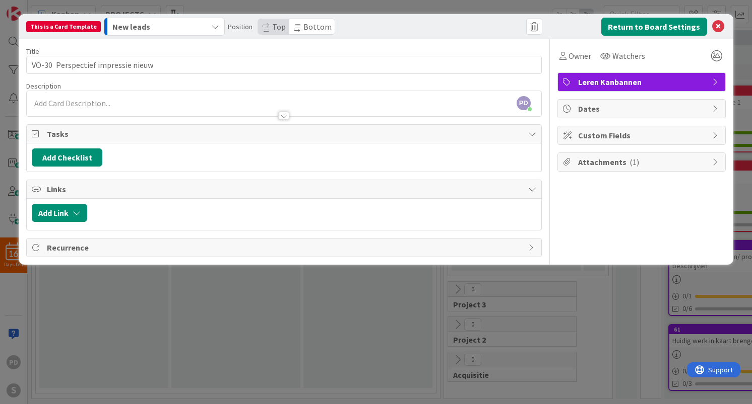
click at [198, 27] on div "New leads" at bounding box center [158, 27] width 97 height 16
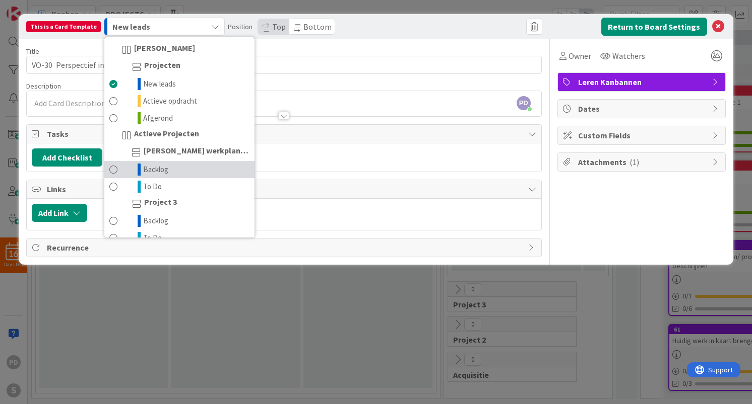
click at [173, 172] on link "Backlog" at bounding box center [179, 169] width 150 height 17
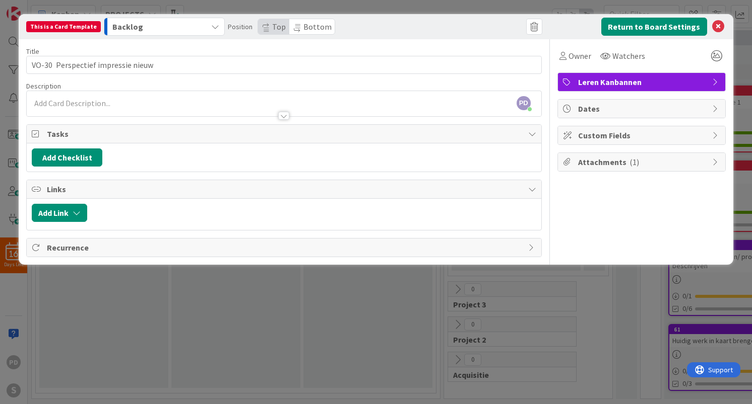
click at [629, 84] on span "Leren Kanbannen" at bounding box center [642, 82] width 129 height 12
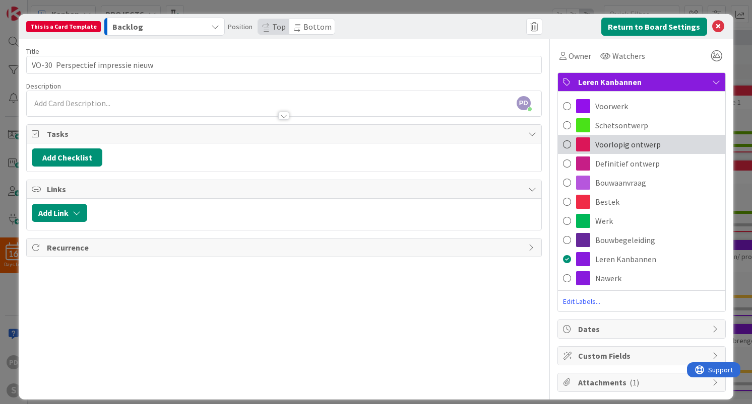
click at [619, 143] on span "Voorlopig ontwerp" at bounding box center [627, 145] width 65 height 12
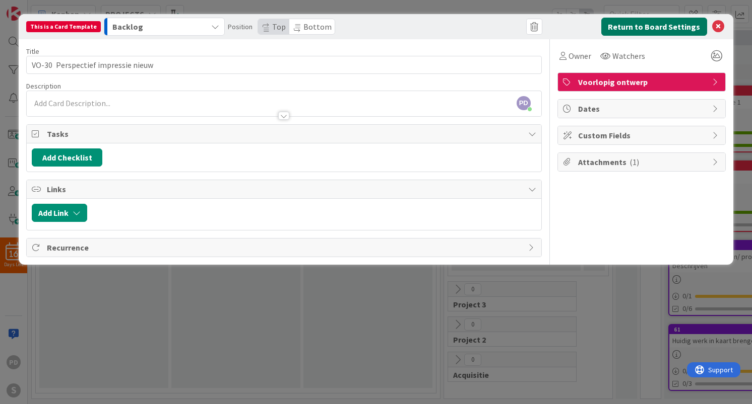
click at [636, 24] on button "Return to Board Settings" at bounding box center [654, 27] width 106 height 18
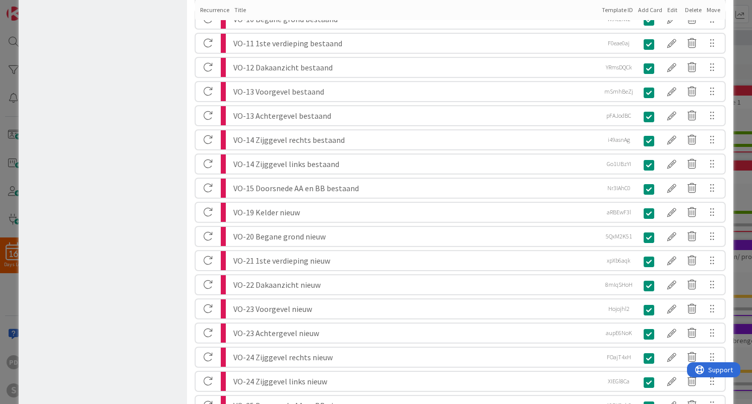
scroll to position [1359, 0]
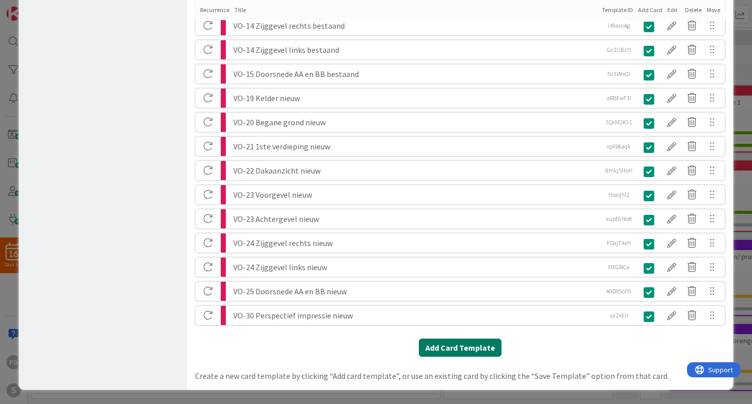
click at [441, 349] on button "Add Card Template" at bounding box center [460, 348] width 83 height 18
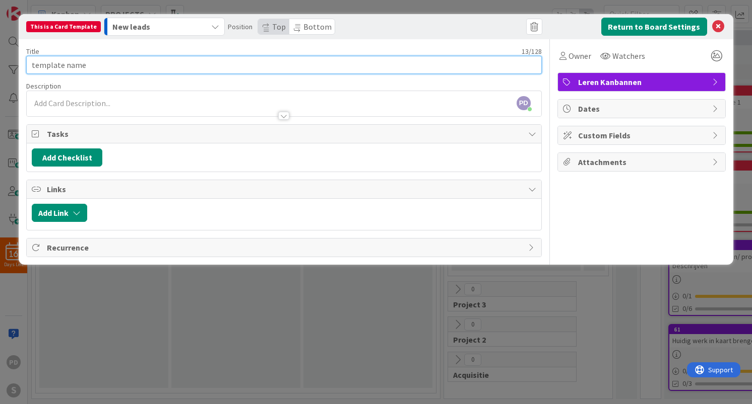
click at [209, 67] on input "template name" at bounding box center [283, 65] width 515 height 18
paste input "VO-31 Referentie beelden"
type input "VO-31 Referentie beelden"
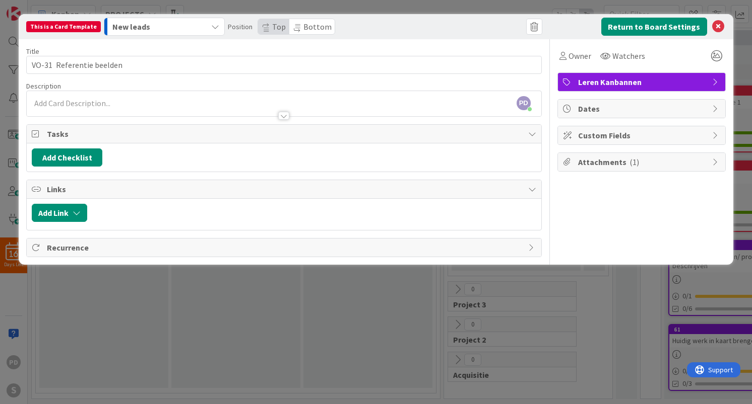
click at [184, 27] on div "New leads" at bounding box center [158, 27] width 97 height 16
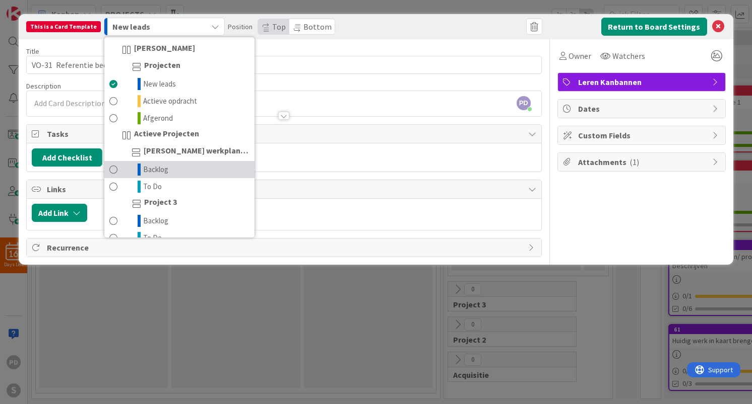
click at [174, 168] on link "Backlog" at bounding box center [179, 169] width 150 height 17
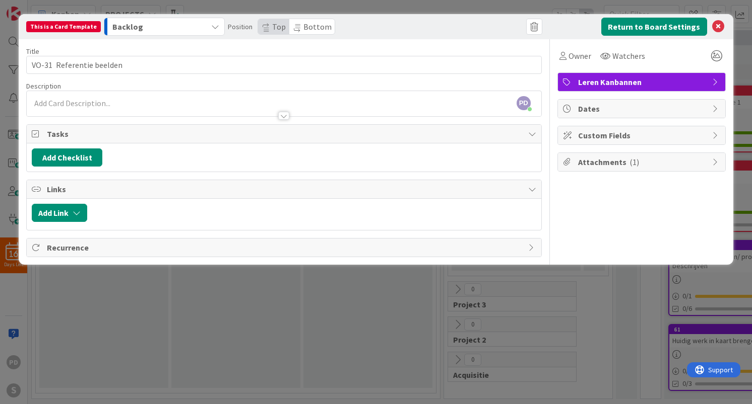
click at [632, 85] on span "Leren Kanbannen" at bounding box center [642, 82] width 129 height 12
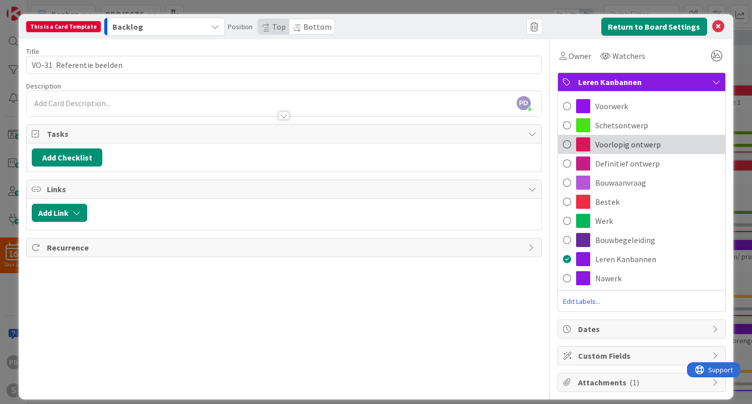
click at [629, 143] on span "Voorlopig ontwerp" at bounding box center [627, 145] width 65 height 12
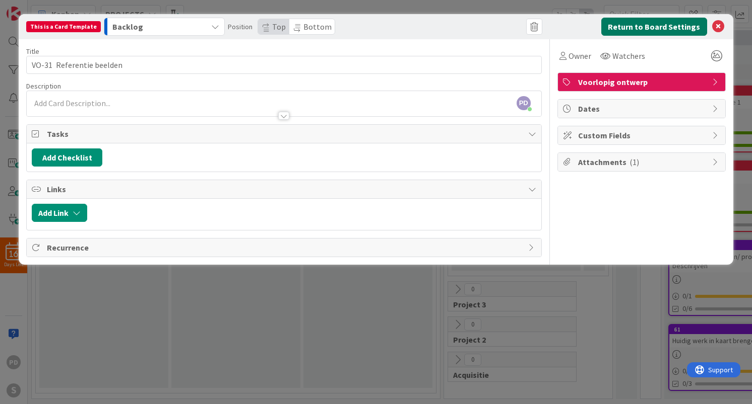
click at [635, 28] on button "Return to Board Settings" at bounding box center [654, 27] width 106 height 18
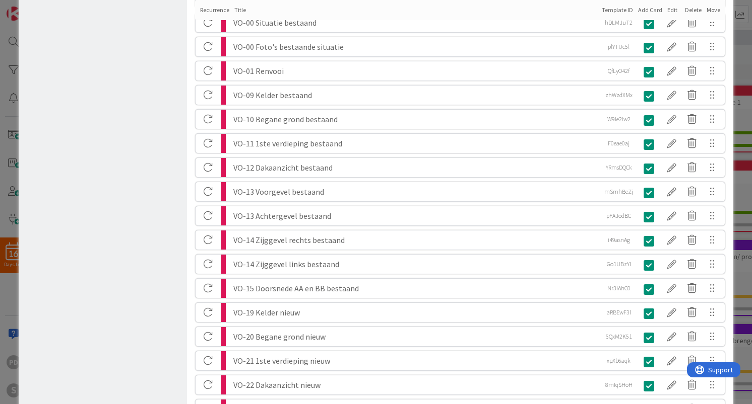
scroll to position [1383, 0]
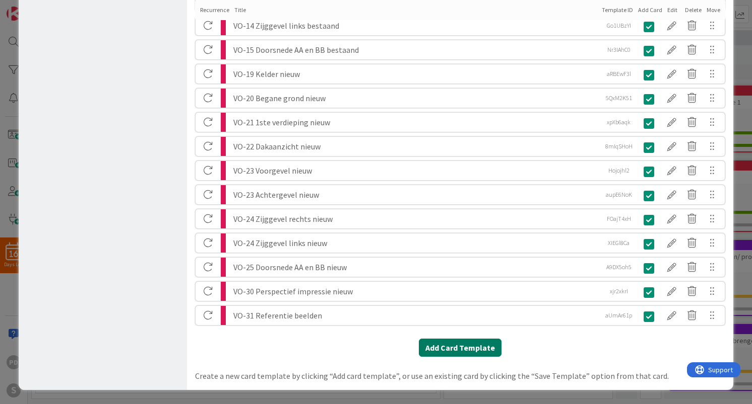
click at [467, 352] on button "Add Card Template" at bounding box center [460, 348] width 83 height 18
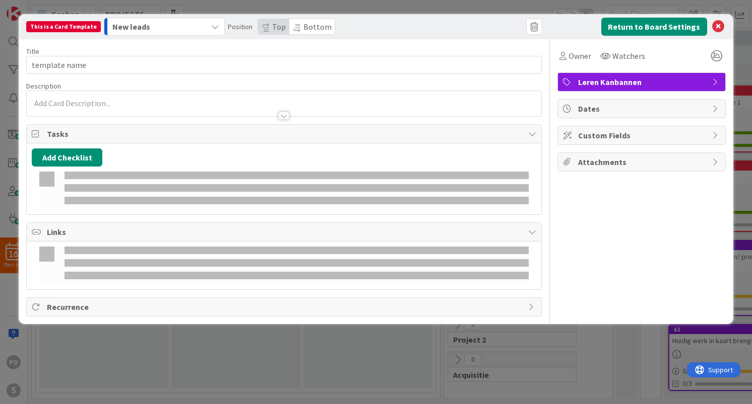
click at [467, 352] on div "This is a Card Template New leads Position Top Bottom Return to Board Settings …" at bounding box center [376, 202] width 752 height 404
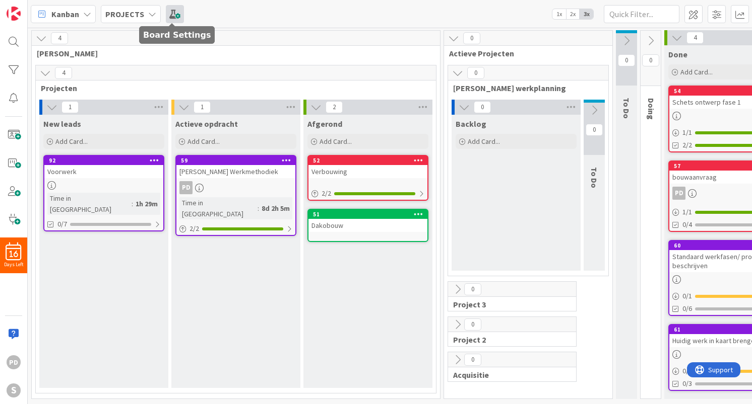
click at [172, 12] on span at bounding box center [175, 14] width 18 height 18
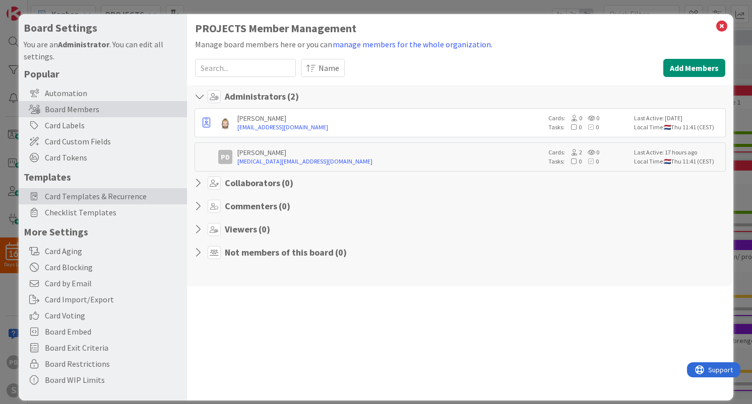
click at [80, 195] on span "Card Templates & Recurrence" at bounding box center [113, 196] width 137 height 12
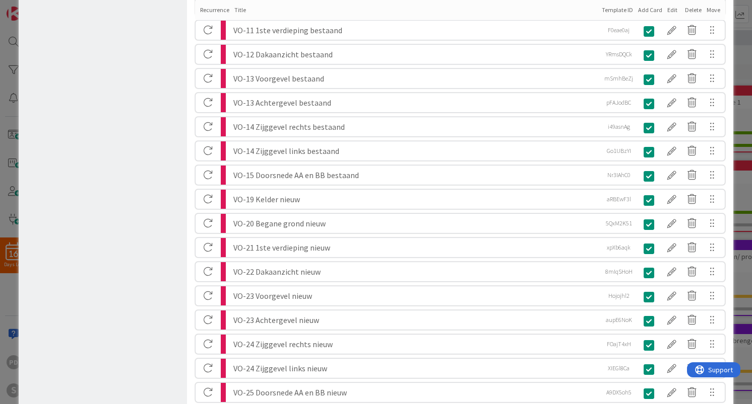
scroll to position [1407, 0]
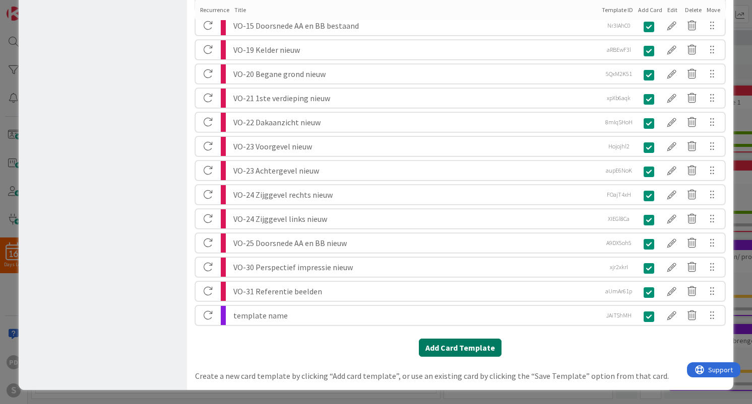
click at [456, 353] on button "Add Card Template" at bounding box center [460, 348] width 83 height 18
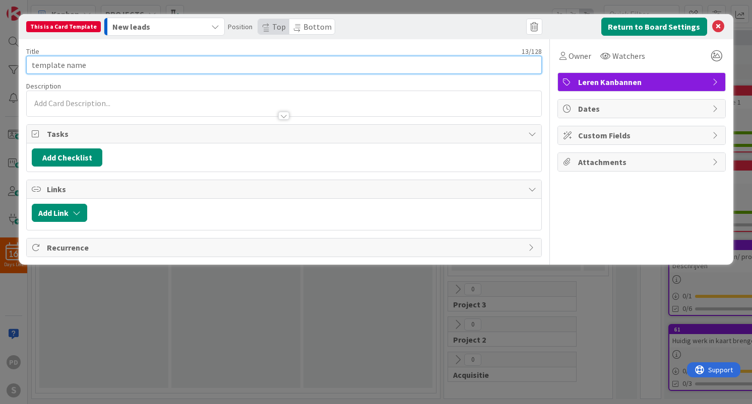
click at [200, 66] on input "template name" at bounding box center [283, 65] width 515 height 18
paste input "VO-31 Referentie beelden"
click at [128, 64] on input "VO-31 Referentie beelden" at bounding box center [283, 65] width 515 height 18
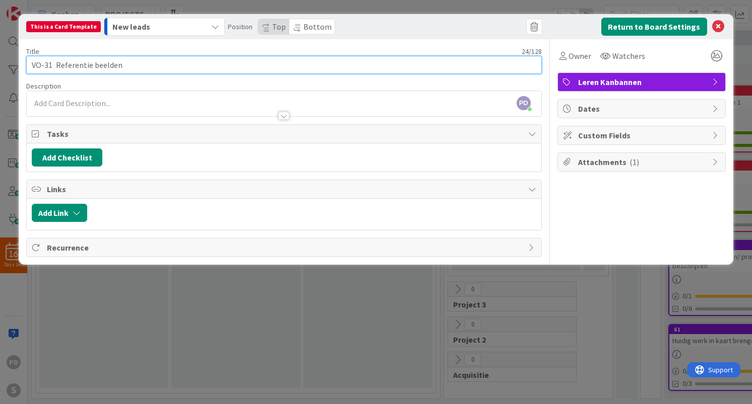
click at [128, 64] on input "VO-31 Referentie beelden" at bounding box center [283, 65] width 515 height 18
paste input "constructeur betrekken in het pla"
type input "constructeur betrekken in het plan"
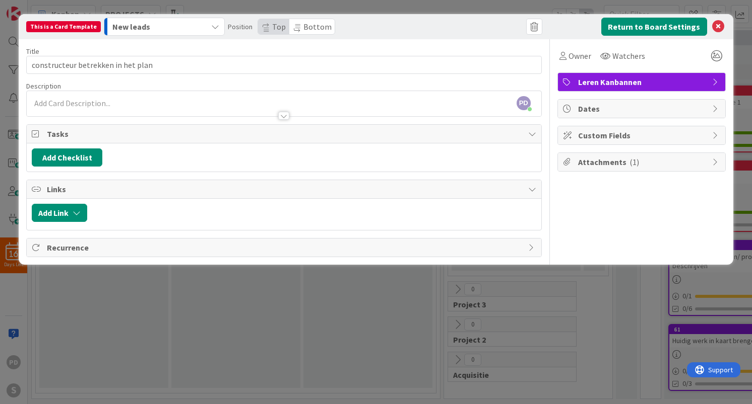
click at [177, 29] on div "New leads" at bounding box center [158, 27] width 97 height 16
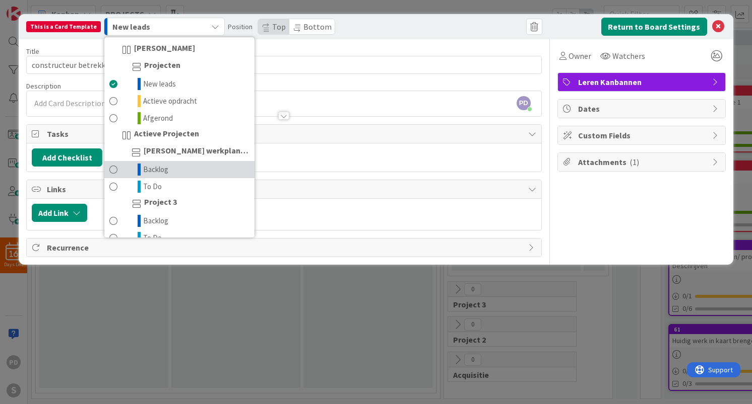
click at [175, 171] on link "Backlog" at bounding box center [179, 169] width 150 height 17
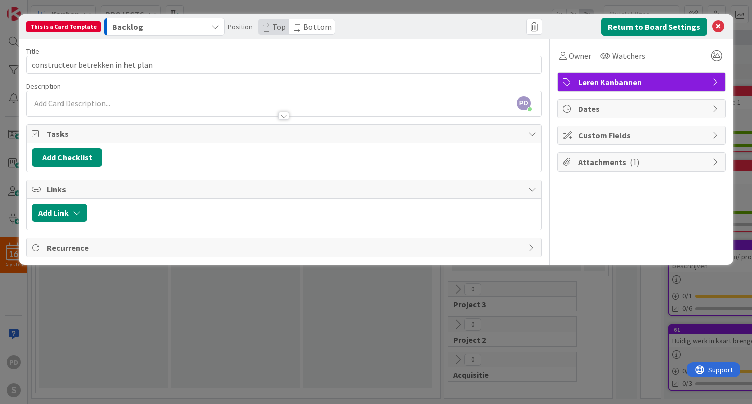
click at [610, 83] on span "Leren Kanbannen" at bounding box center [642, 82] width 129 height 12
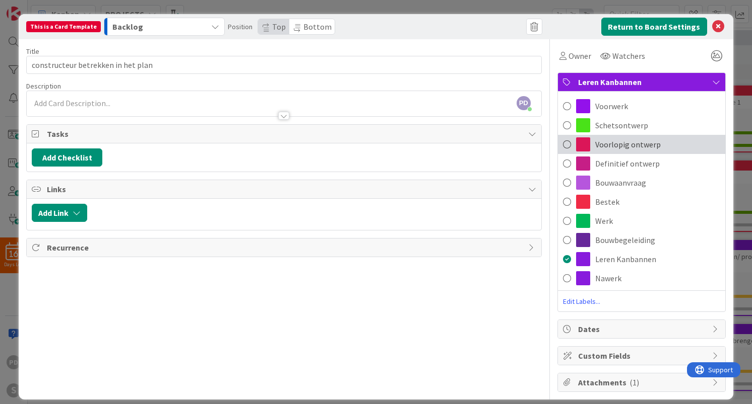
click at [614, 144] on span "Voorlopig ontwerp" at bounding box center [627, 145] width 65 height 12
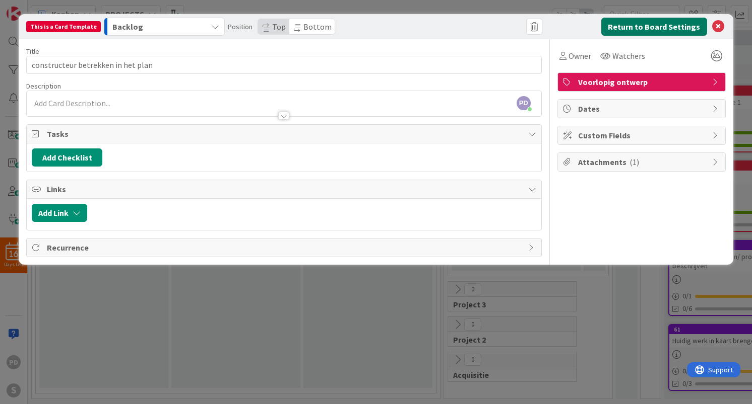
click at [632, 26] on button "Return to Board Settings" at bounding box center [654, 27] width 106 height 18
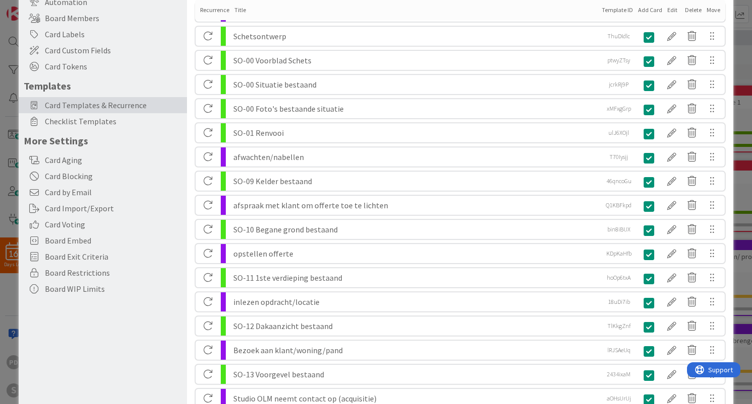
scroll to position [0, 0]
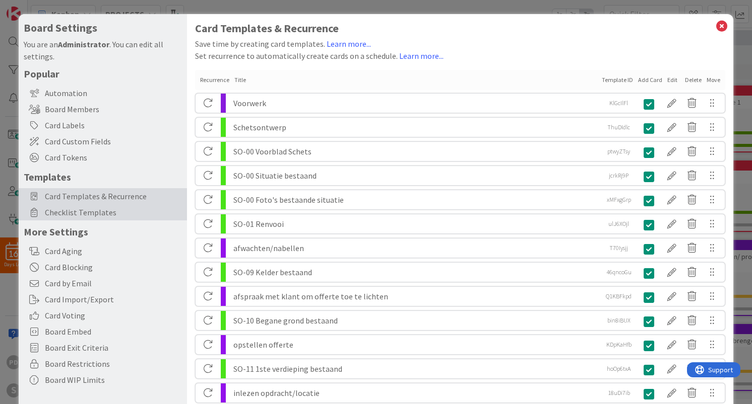
click at [88, 214] on span "Checklist Templates" at bounding box center [113, 213] width 137 height 12
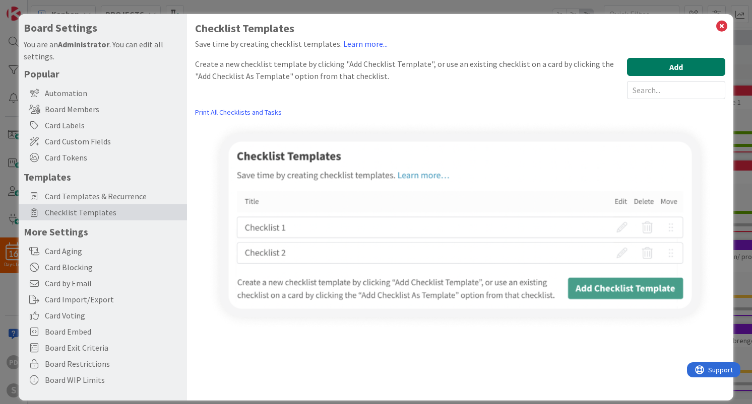
click at [675, 68] on button "Add" at bounding box center [676, 67] width 98 height 18
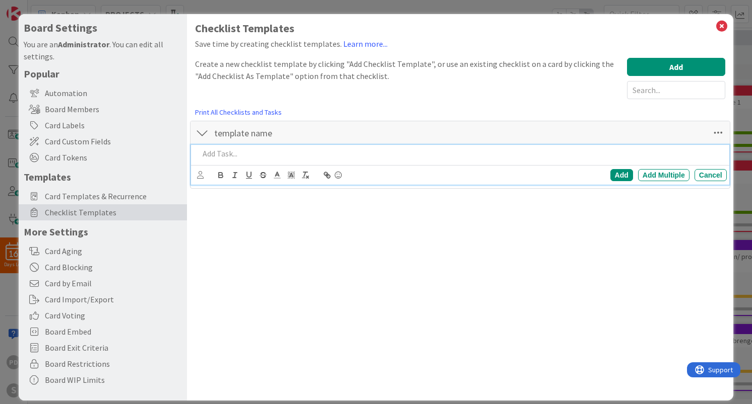
click at [284, 157] on p at bounding box center [460, 154] width 523 height 12
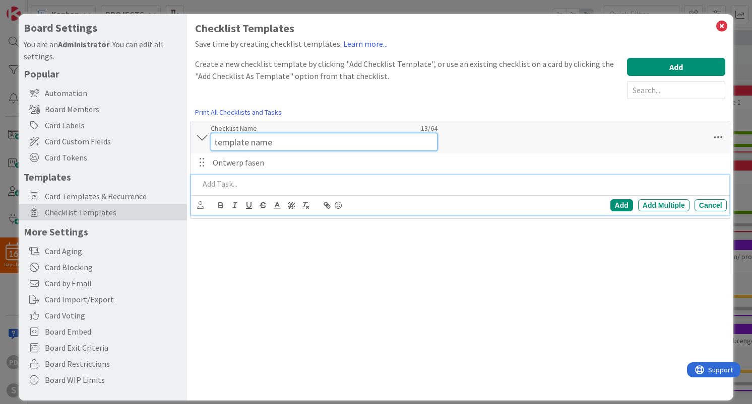
click at [251, 134] on input "template name" at bounding box center [324, 142] width 227 height 18
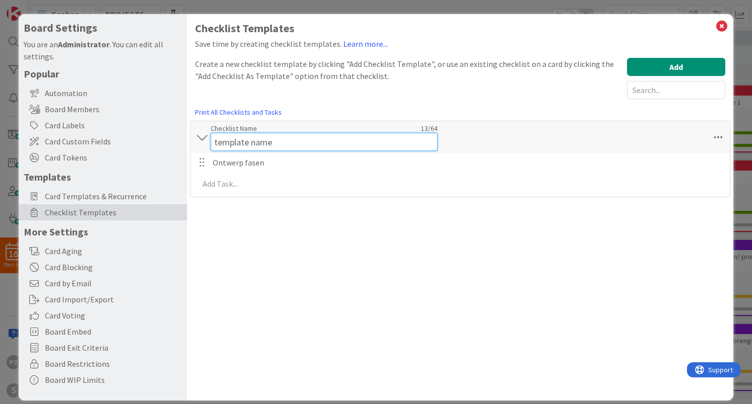
click at [251, 134] on input "template name" at bounding box center [324, 142] width 227 height 18
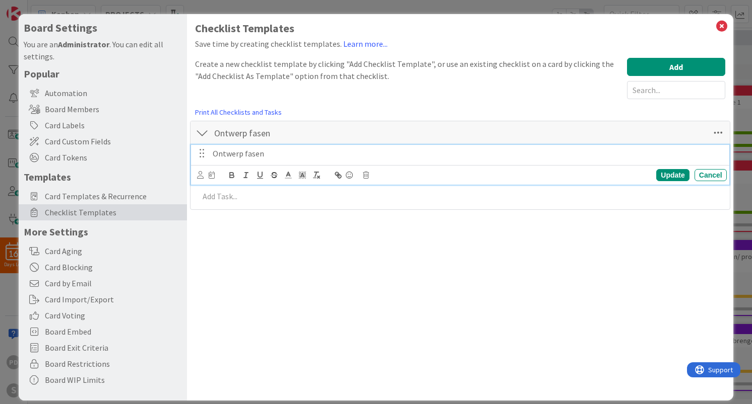
click at [252, 155] on p "Ontwerp fasen" at bounding box center [468, 154] width 510 height 12
click at [233, 153] on p at bounding box center [468, 154] width 510 height 12
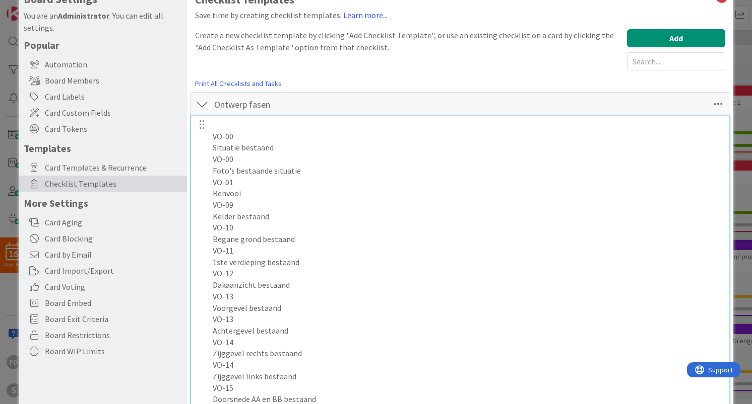
scroll to position [102, 0]
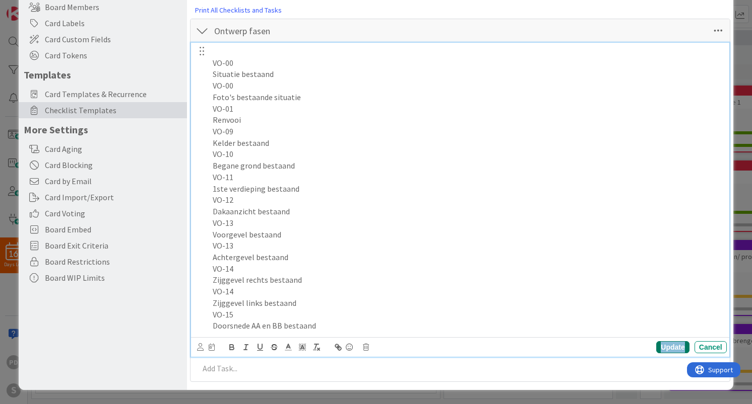
click at [671, 348] on div "Update" at bounding box center [672, 348] width 33 height 12
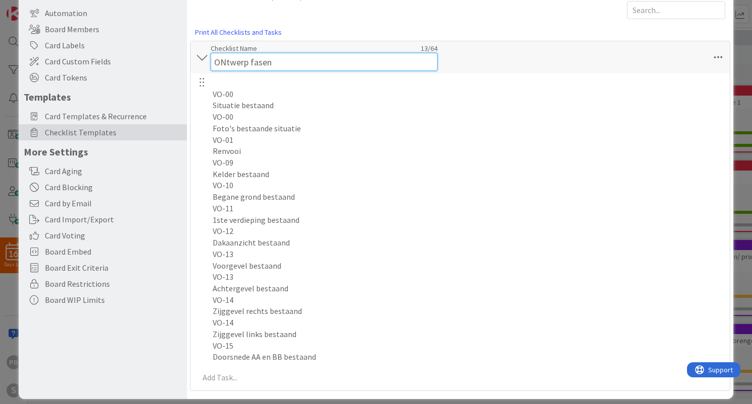
scroll to position [81, 0]
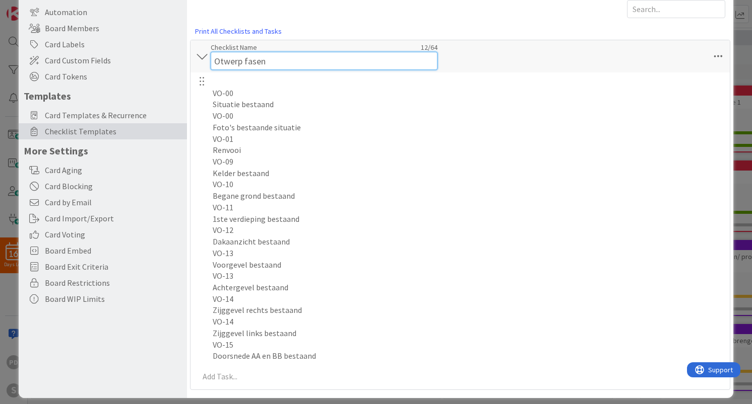
type input "Ontwerp fasen"
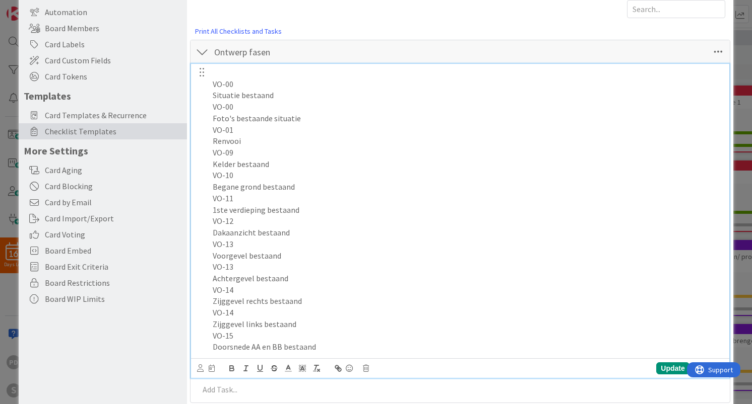
click at [214, 80] on p "VO-00" at bounding box center [468, 85] width 510 height 12
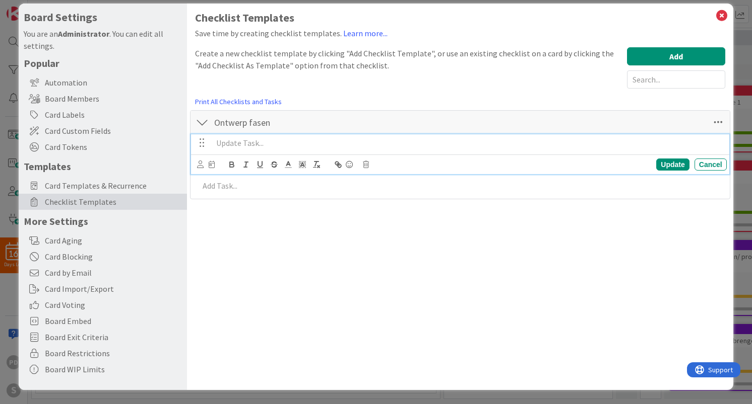
click at [236, 147] on p at bounding box center [468, 144] width 510 height 12
click at [208, 123] on div at bounding box center [201, 122] width 13 height 18
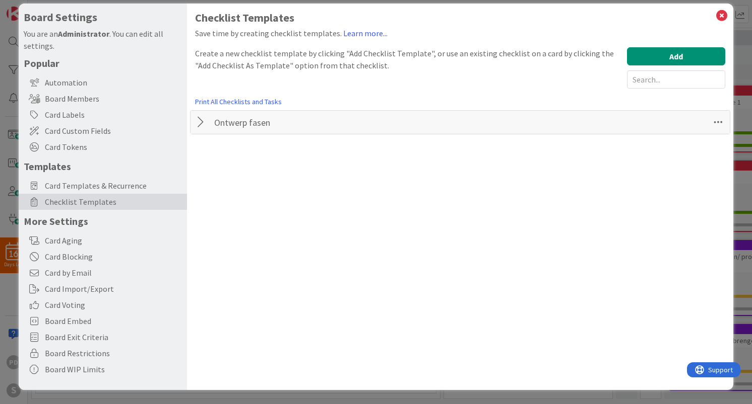
click at [202, 122] on div at bounding box center [201, 122] width 13 height 18
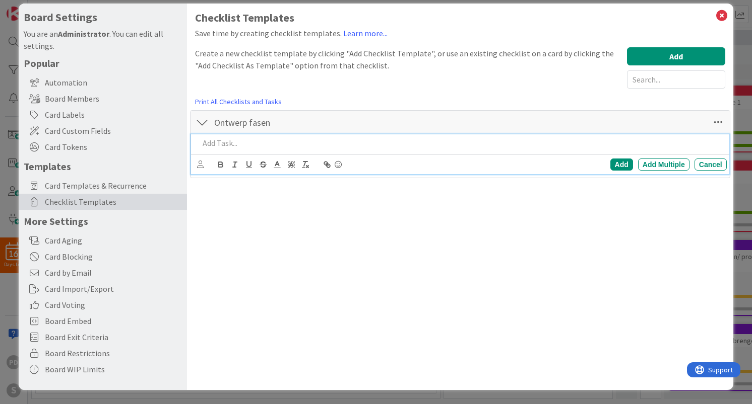
click at [223, 144] on p at bounding box center [460, 144] width 523 height 12
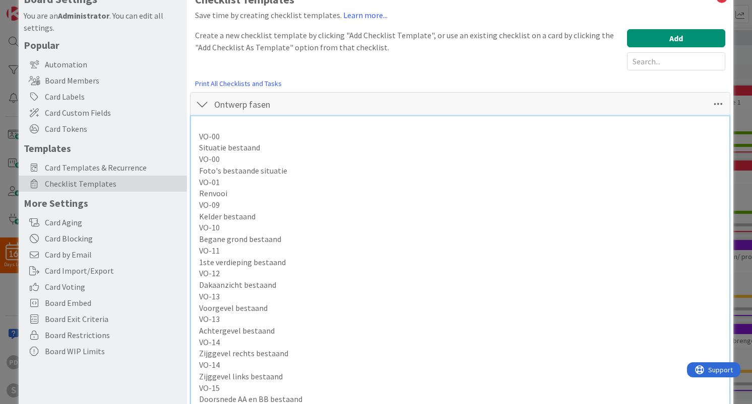
scroll to position [81, 0]
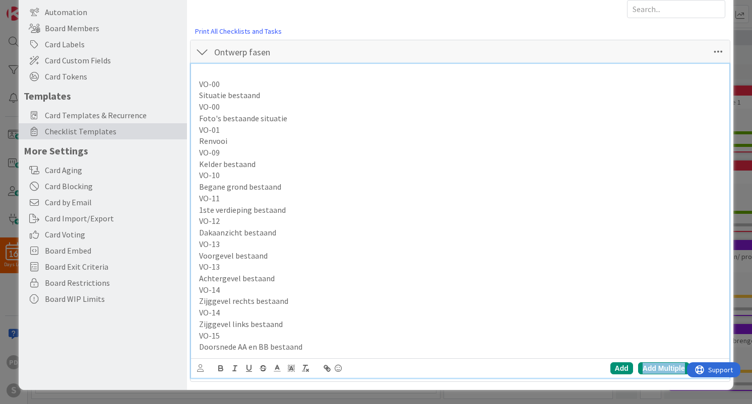
click at [660, 371] on div "Add Multiple" at bounding box center [663, 369] width 51 height 12
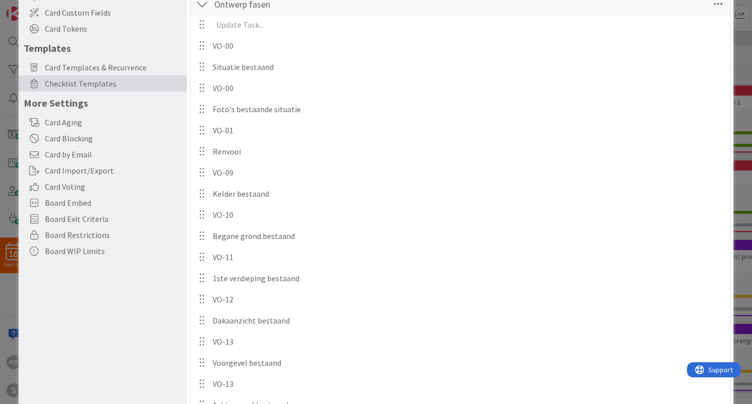
scroll to position [0, 0]
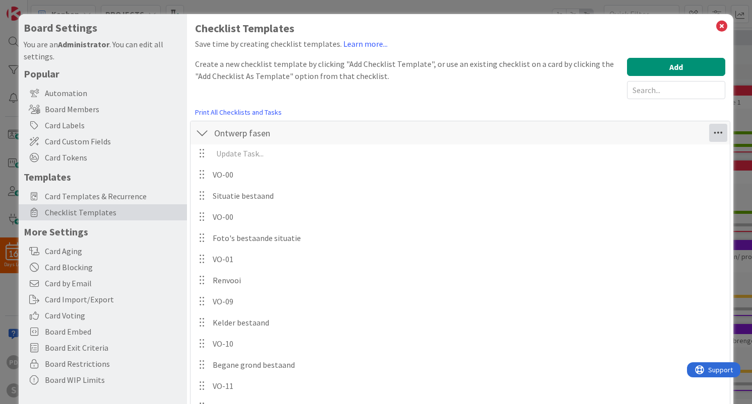
click at [720, 131] on icon at bounding box center [718, 133] width 18 height 18
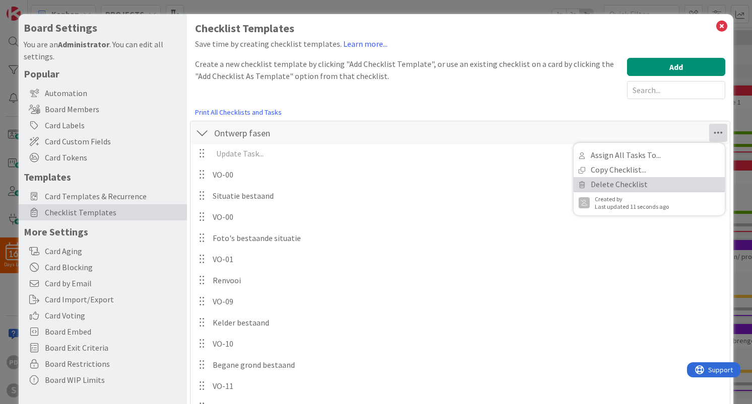
click at [617, 187] on link "Delete Checklist" at bounding box center [648, 184] width 151 height 15
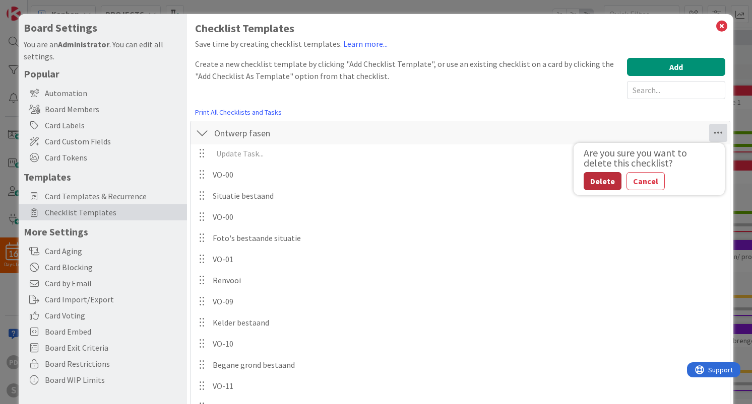
click at [595, 181] on button "Delete" at bounding box center [602, 181] width 38 height 18
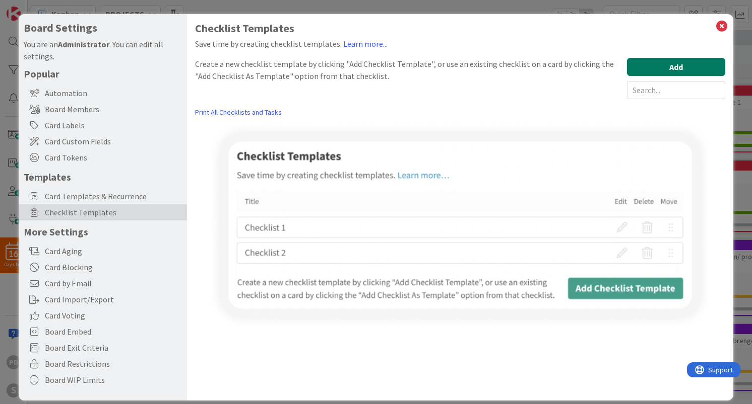
click at [669, 67] on button "Add" at bounding box center [676, 67] width 98 height 18
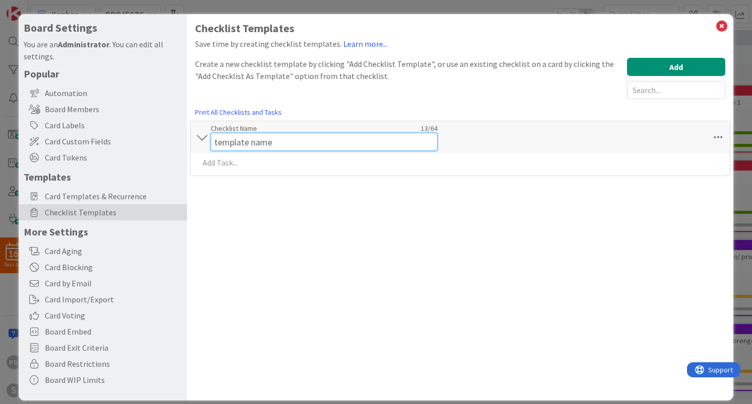
click at [230, 133] on input "template name" at bounding box center [324, 142] width 227 height 18
type input "Ontwerp fasen"
click at [723, 134] on icon at bounding box center [718, 133] width 18 height 18
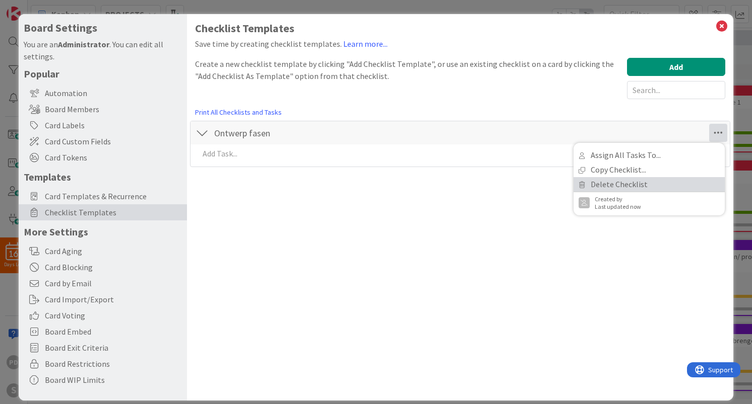
click at [619, 184] on link "Delete Checklist" at bounding box center [648, 184] width 151 height 15
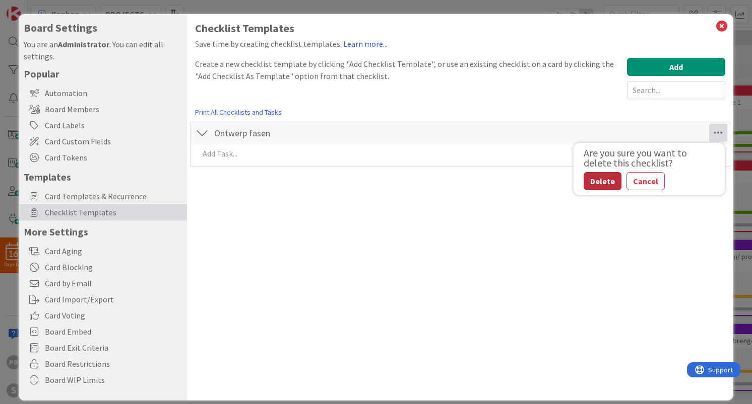
click at [603, 181] on button "Delete" at bounding box center [602, 181] width 38 height 18
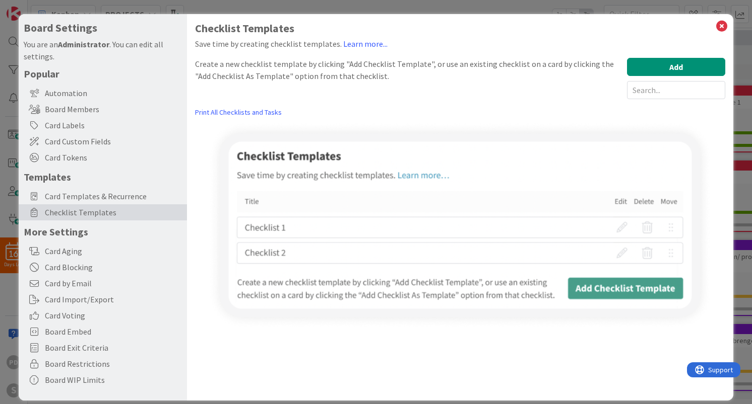
click at [353, 109] on div "Checklist Templates Save time by creating checklist templates. Learn more... Cr…" at bounding box center [459, 175] width 529 height 307
click at [89, 198] on span "Card Templates & Recurrence" at bounding box center [113, 196] width 137 height 12
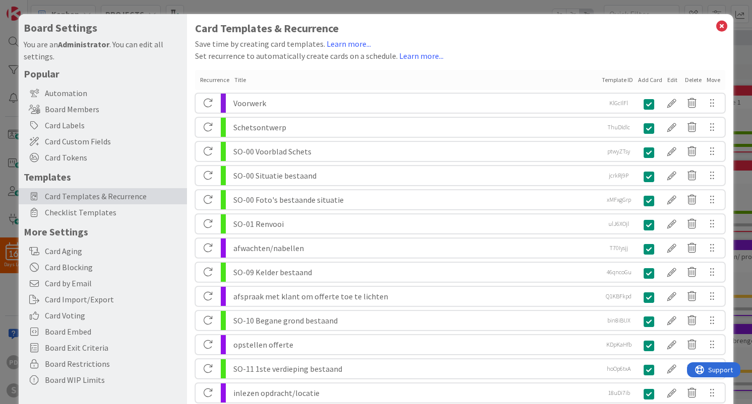
click at [443, 131] on div "Schetsontwerp" at bounding box center [415, 127] width 364 height 19
click at [671, 127] on div at bounding box center [671, 127] width 20 height 17
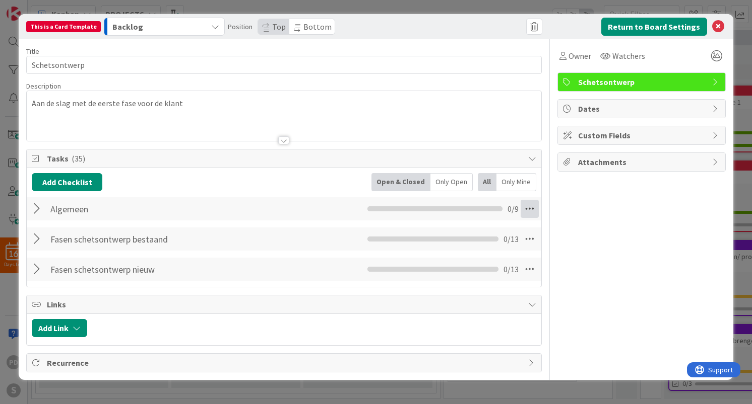
click at [530, 208] on icon at bounding box center [529, 209] width 18 height 18
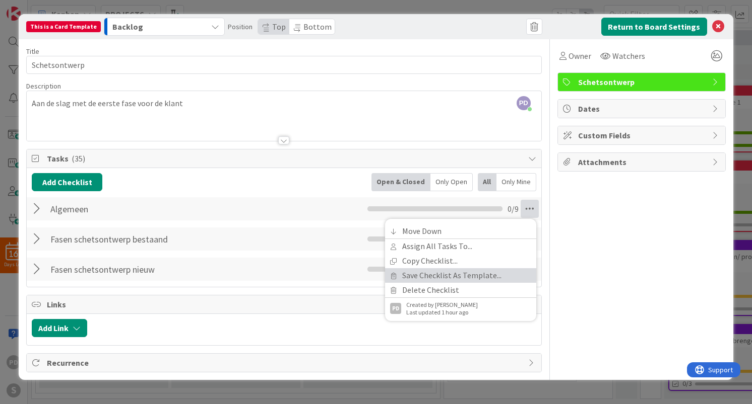
click at [452, 277] on link "Save Checklist As Template..." at bounding box center [460, 275] width 151 height 15
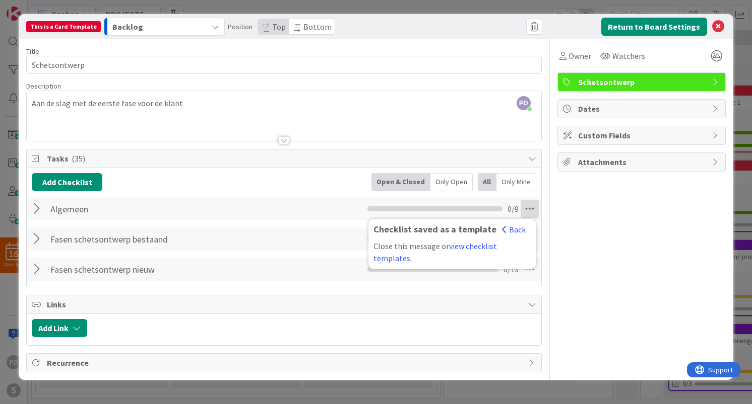
click at [562, 234] on div "Owner Watchers Schetsontwerp Dates Custom Fields Attachments" at bounding box center [641, 205] width 168 height 333
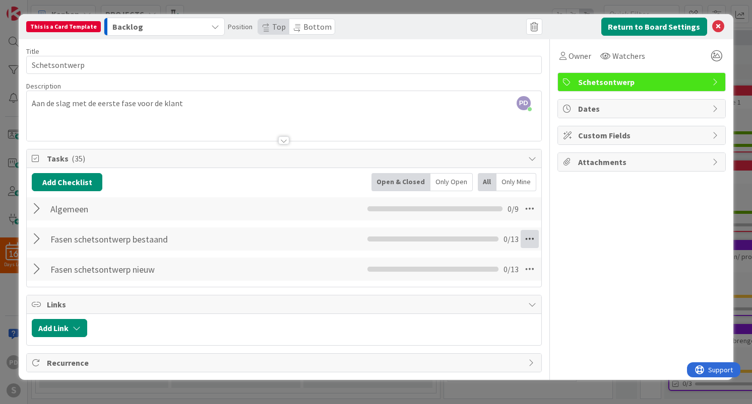
click at [525, 237] on icon at bounding box center [529, 239] width 18 height 18
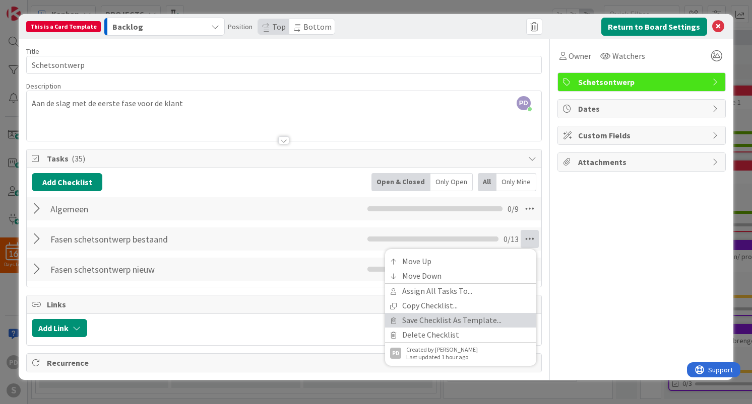
click at [457, 323] on link "Save Checklist As Template..." at bounding box center [460, 320] width 151 height 15
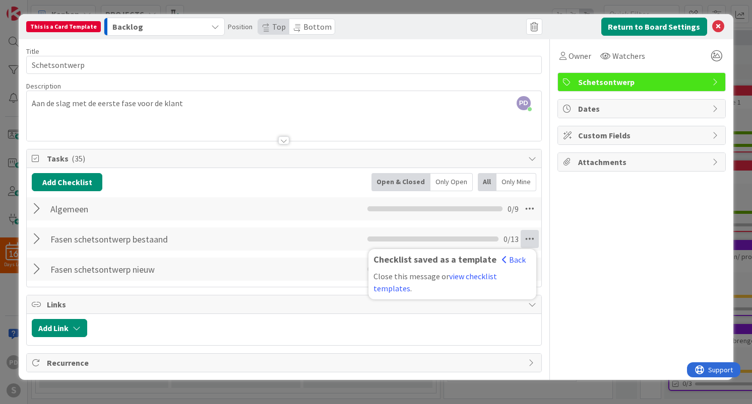
click at [569, 263] on div "Owner Watchers Schetsontwerp Dates Custom Fields Attachments" at bounding box center [641, 205] width 168 height 333
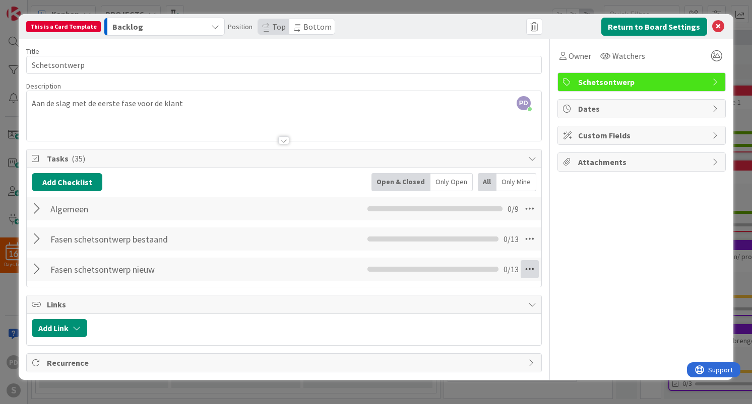
click at [527, 270] on icon at bounding box center [529, 269] width 18 height 18
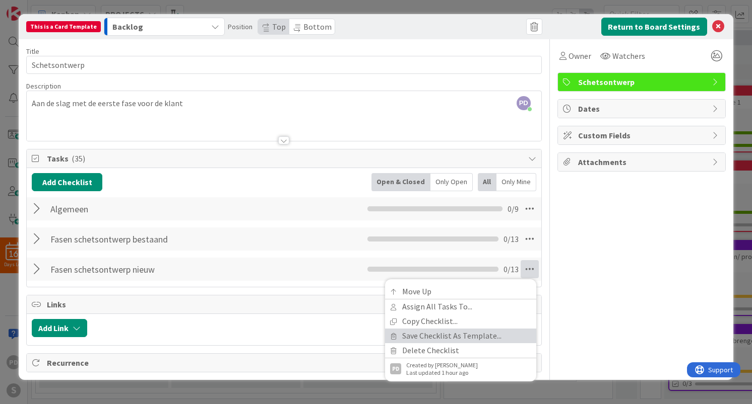
click at [479, 336] on link "Save Checklist As Template..." at bounding box center [460, 336] width 151 height 15
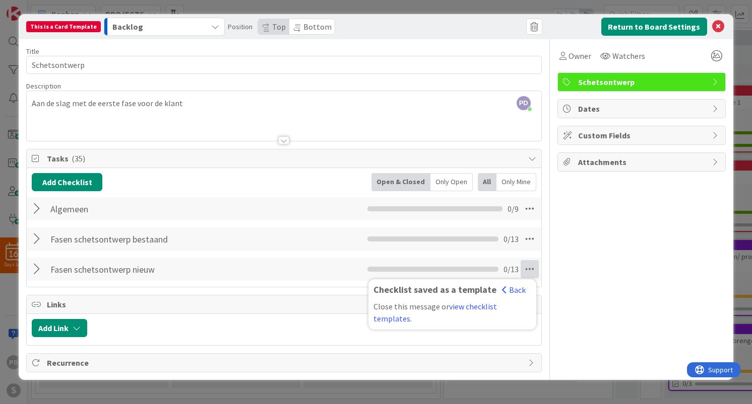
click at [607, 289] on div "Owner Watchers Schetsontwerp Dates Custom Fields Attachments" at bounding box center [641, 205] width 168 height 333
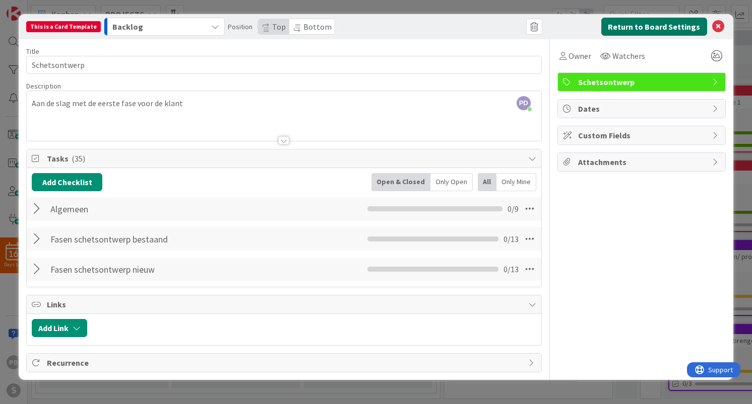
click at [639, 29] on button "Return to Board Settings" at bounding box center [654, 27] width 106 height 18
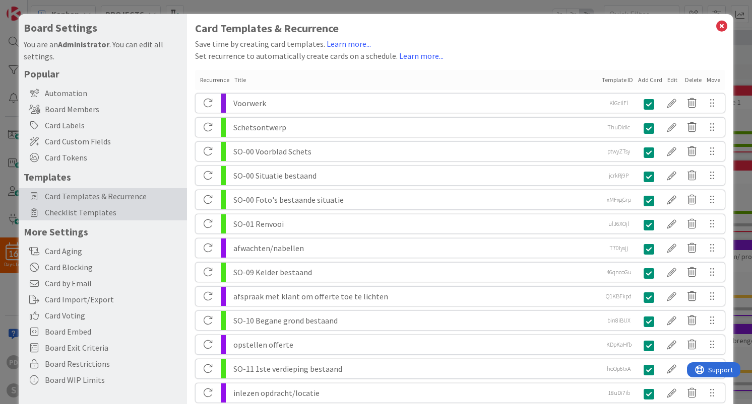
click at [94, 211] on span "Checklist Templates" at bounding box center [113, 213] width 137 height 12
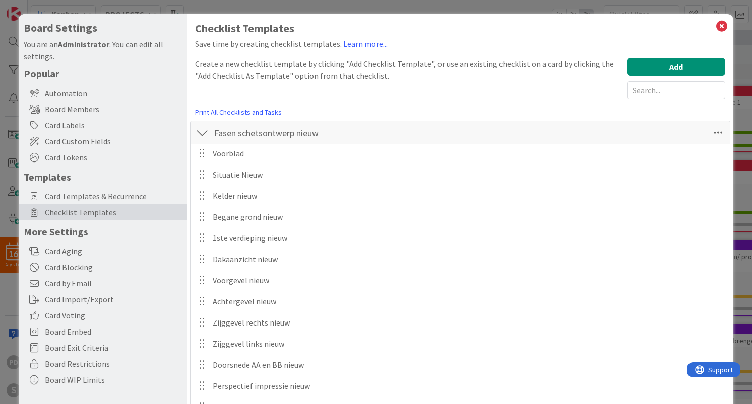
click at [201, 133] on div at bounding box center [201, 133] width 13 height 18
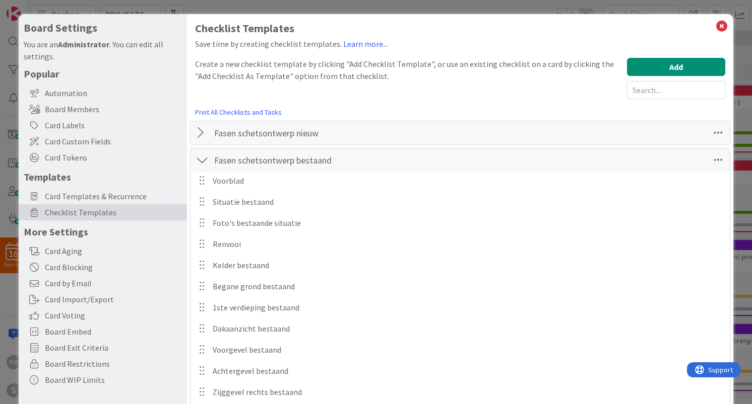
click at [201, 157] on div at bounding box center [201, 160] width 13 height 18
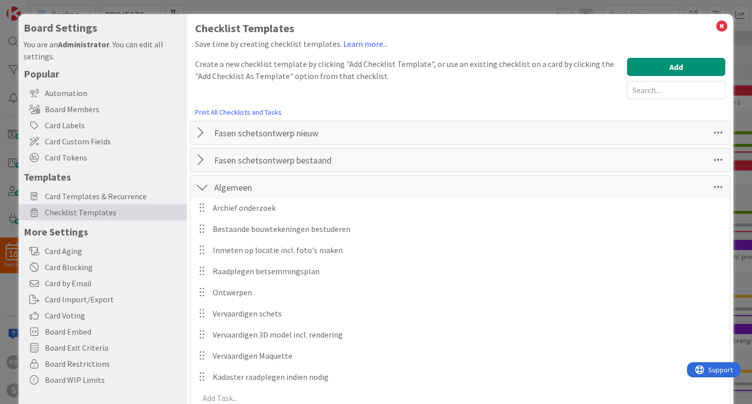
click at [204, 187] on div at bounding box center [201, 187] width 13 height 18
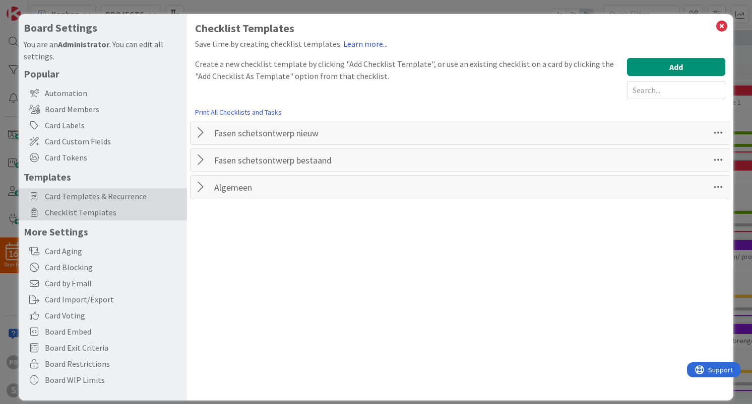
click at [74, 197] on span "Card Templates & Recurrence" at bounding box center [113, 196] width 137 height 12
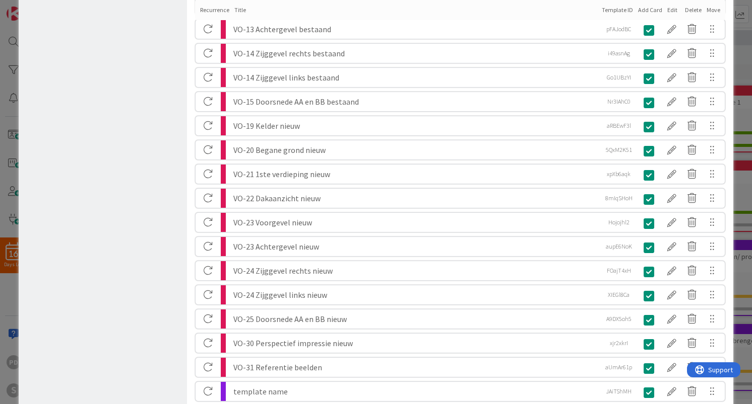
scroll to position [1431, 0]
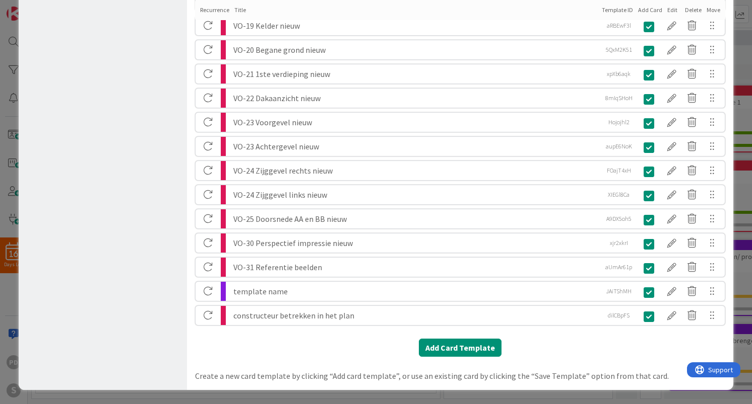
click at [286, 293] on div "template name" at bounding box center [415, 291] width 364 height 19
click at [670, 290] on div at bounding box center [671, 291] width 20 height 17
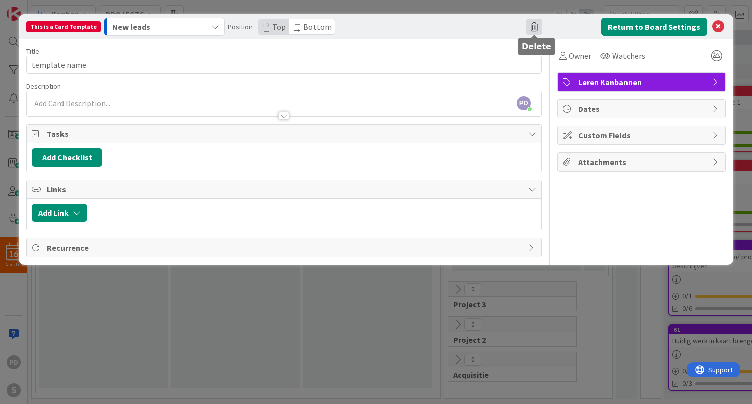
click at [534, 25] on span at bounding box center [534, 27] width 16 height 16
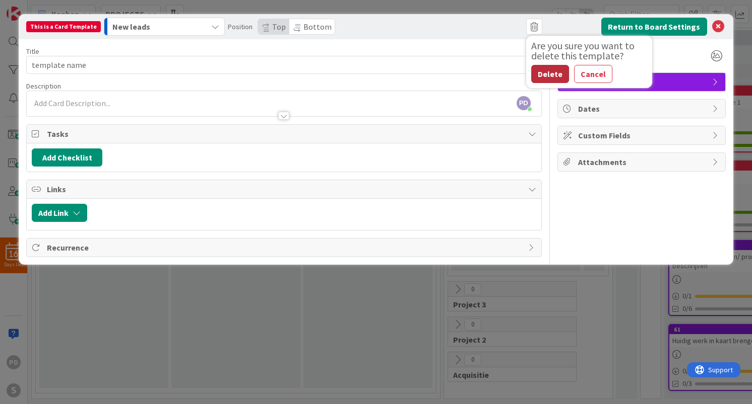
click at [552, 76] on button "Delete" at bounding box center [550, 74] width 38 height 18
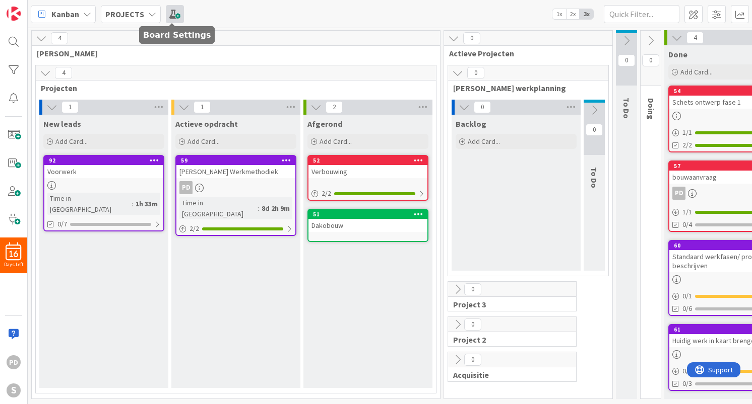
click at [171, 16] on span at bounding box center [175, 14] width 18 height 18
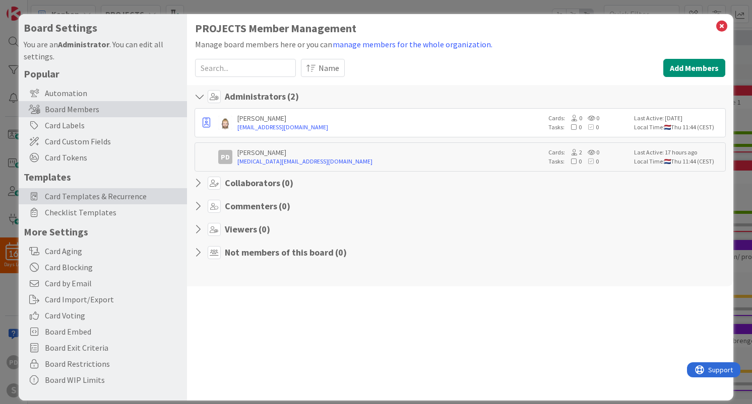
click at [91, 195] on span "Card Templates & Recurrence" at bounding box center [113, 196] width 137 height 12
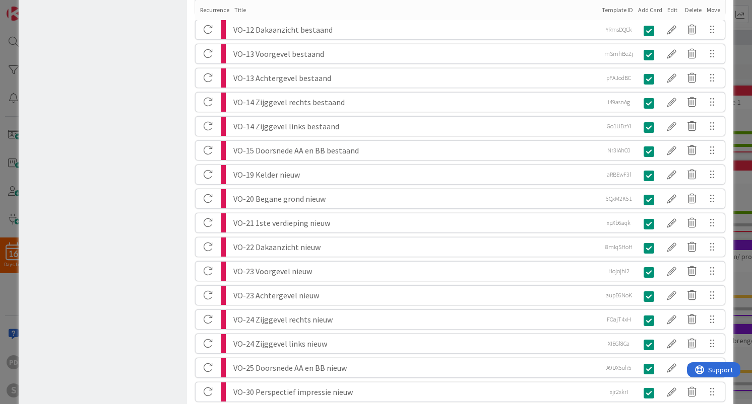
scroll to position [1407, 0]
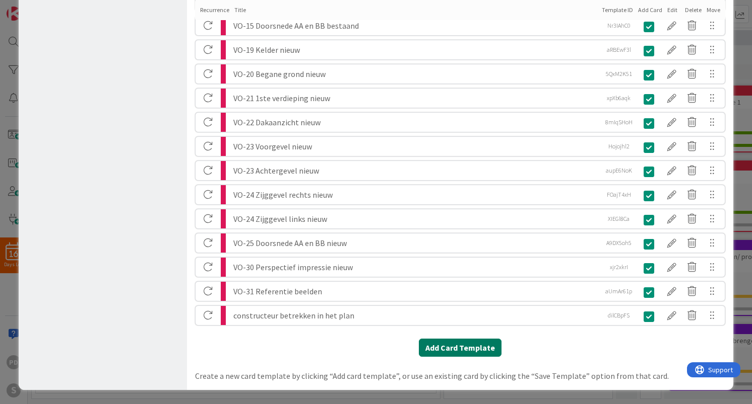
click at [444, 349] on button "Add Card Template" at bounding box center [460, 348] width 83 height 18
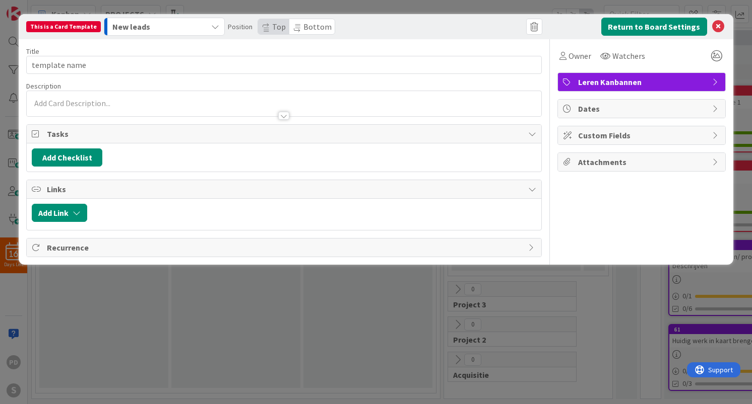
click at [607, 83] on span "Leren Kanbannen" at bounding box center [642, 82] width 129 height 12
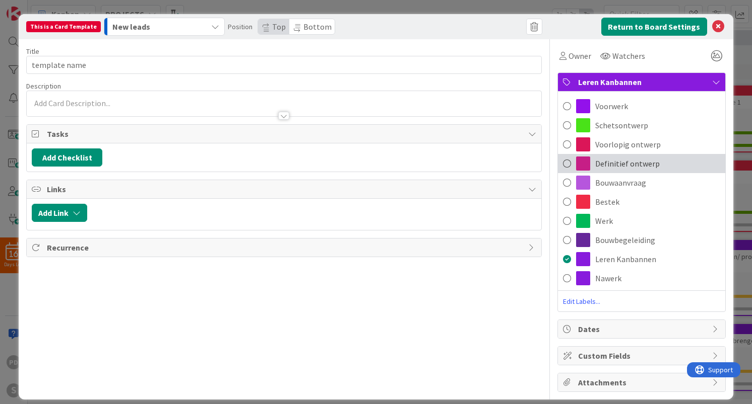
click at [606, 165] on span "Definitief ontwerp" at bounding box center [627, 164] width 64 height 12
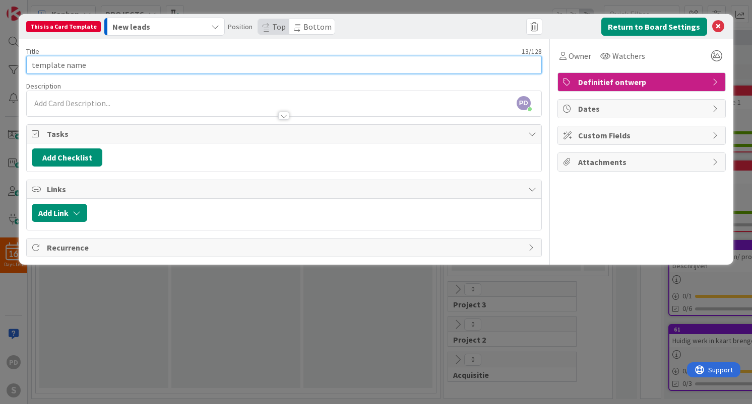
click at [130, 66] on input "template name" at bounding box center [283, 65] width 515 height 18
type input "Definitief ontwerp"
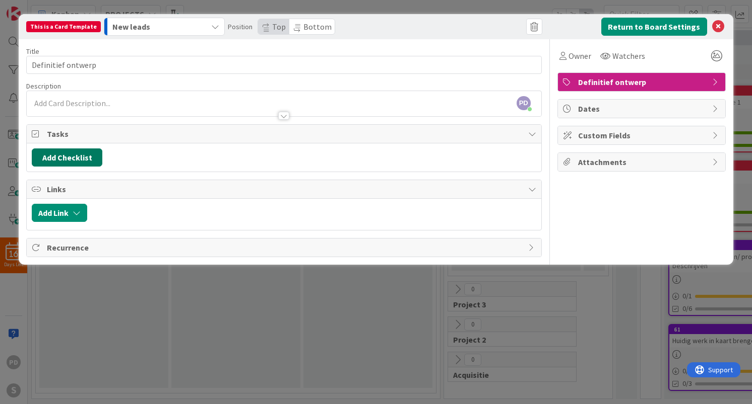
click at [72, 157] on button "Add Checklist" at bounding box center [67, 158] width 71 height 18
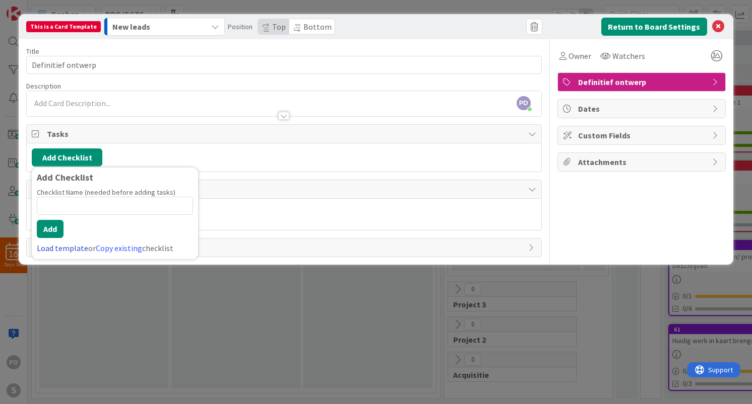
click at [70, 249] on link "Load template" at bounding box center [62, 248] width 51 height 10
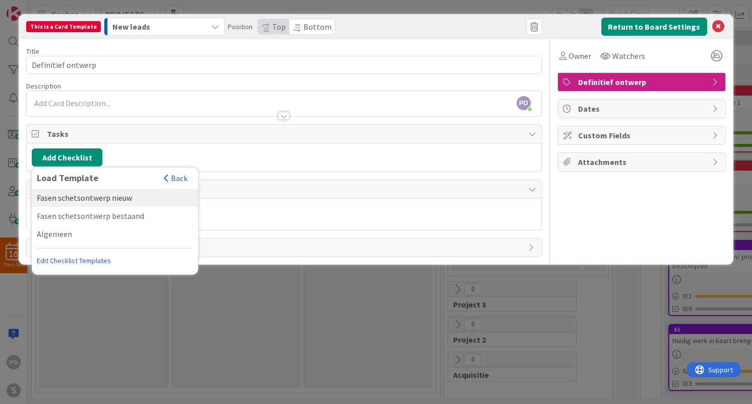
click at [83, 198] on div "Fasen schetsontwerp nieuw" at bounding box center [115, 198] width 166 height 18
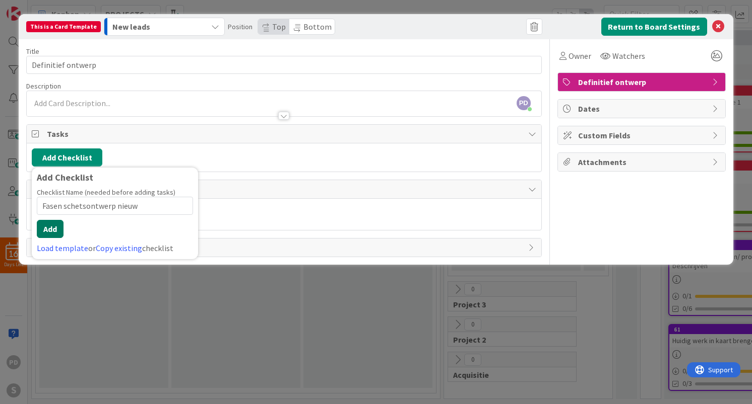
click at [51, 229] on button "Add" at bounding box center [50, 229] width 27 height 18
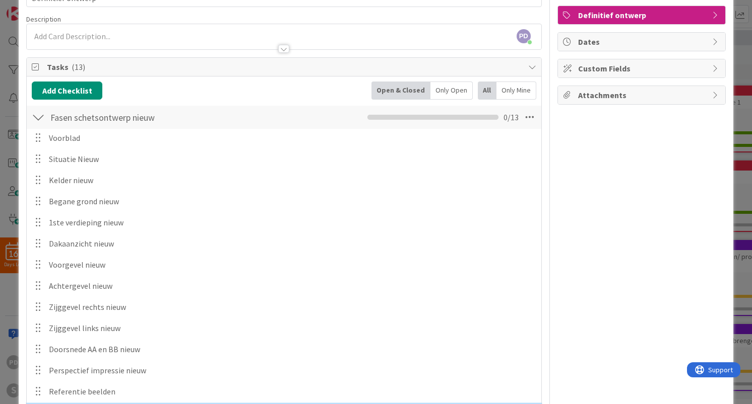
scroll to position [30, 0]
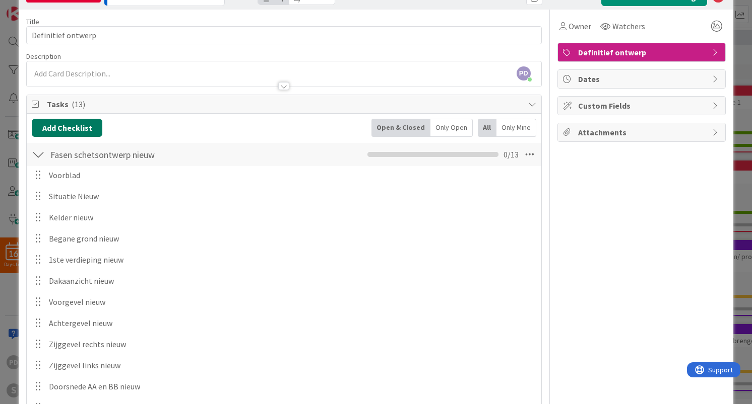
click at [66, 129] on button "Add Checklist" at bounding box center [67, 128] width 71 height 18
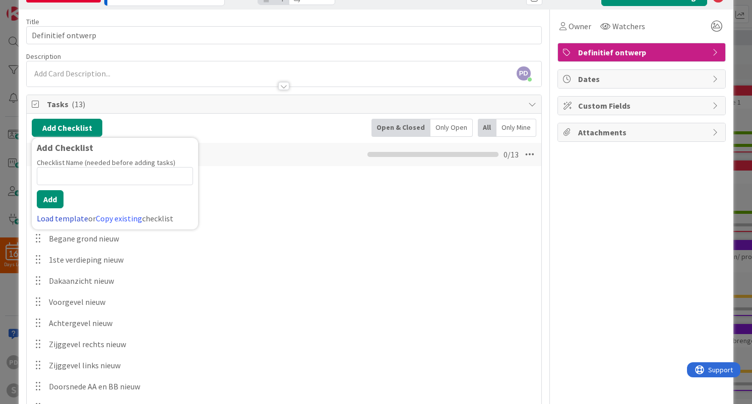
click at [65, 219] on link "Load template" at bounding box center [62, 219] width 51 height 10
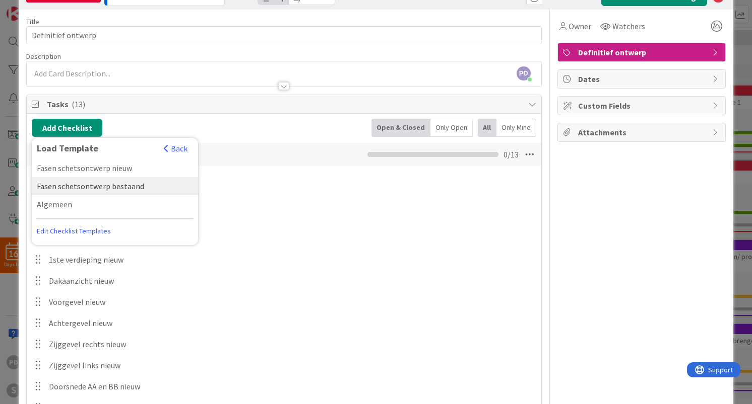
click at [72, 186] on div "Fasen schetsontwerp bestaand" at bounding box center [115, 186] width 166 height 18
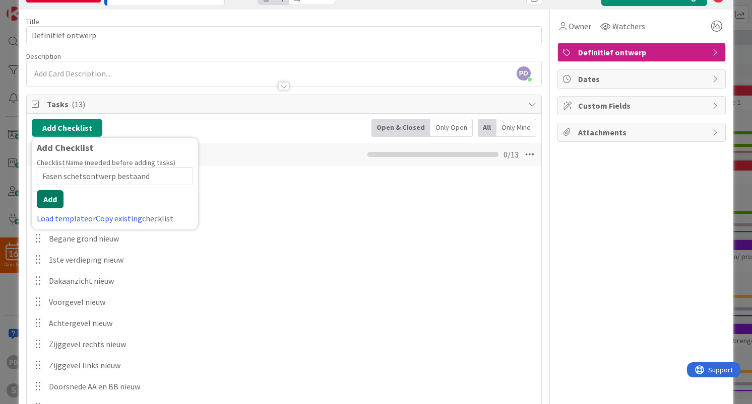
click at [53, 196] on button "Add" at bounding box center [50, 199] width 27 height 18
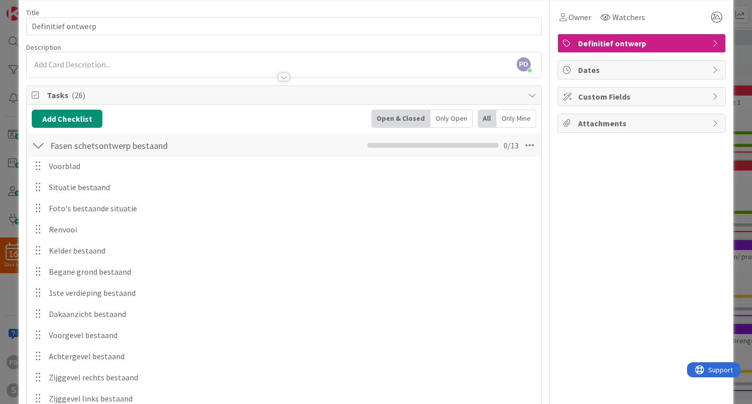
scroll to position [19, 0]
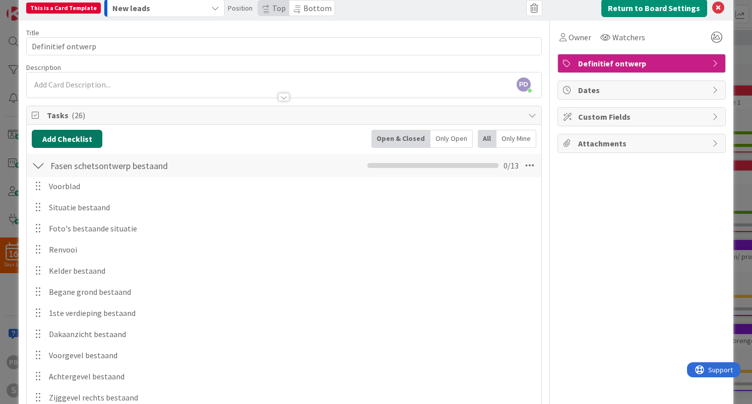
click at [79, 141] on button "Add Checklist" at bounding box center [67, 139] width 71 height 18
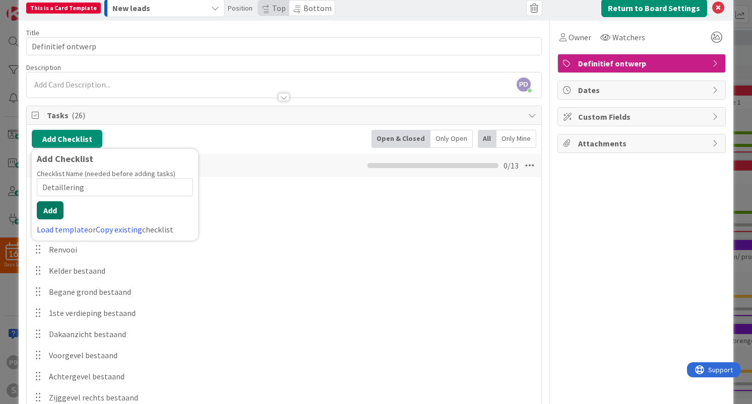
type input "Detaillering"
click at [48, 214] on button "Add" at bounding box center [50, 210] width 27 height 18
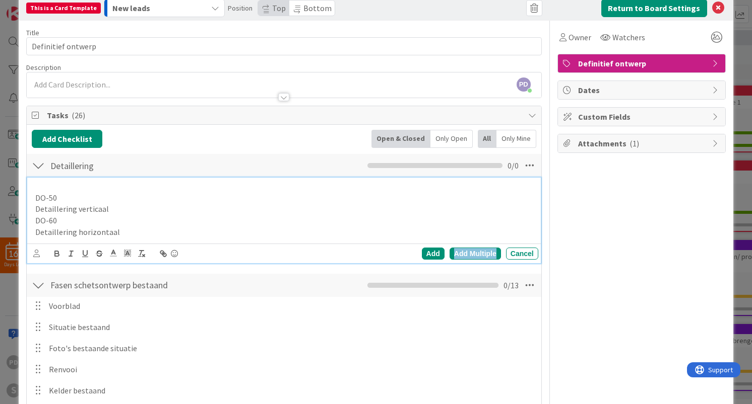
click at [471, 253] on div "Add Multiple" at bounding box center [474, 254] width 51 height 12
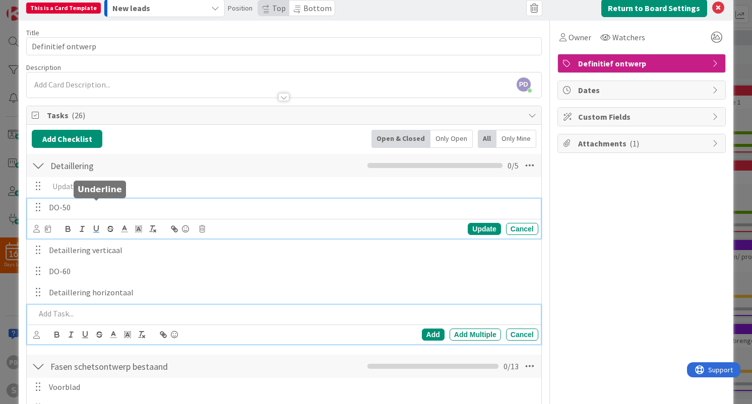
click at [90, 208] on div "DO-50 Update Cancel" at bounding box center [283, 219] width 513 height 40
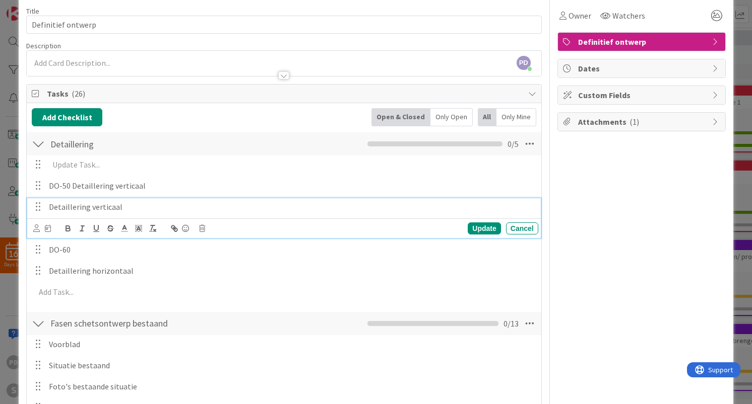
click at [83, 208] on p "Detaillering verticaal" at bounding box center [291, 207] width 485 height 12
click at [202, 229] on icon at bounding box center [202, 228] width 6 height 7
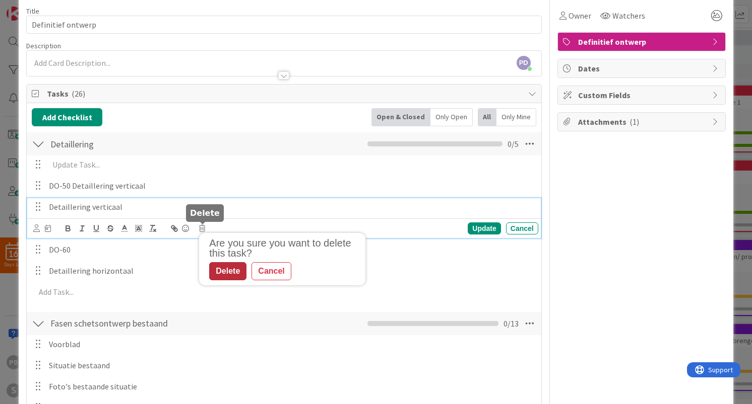
click at [228, 272] on div "Delete" at bounding box center [227, 271] width 37 height 18
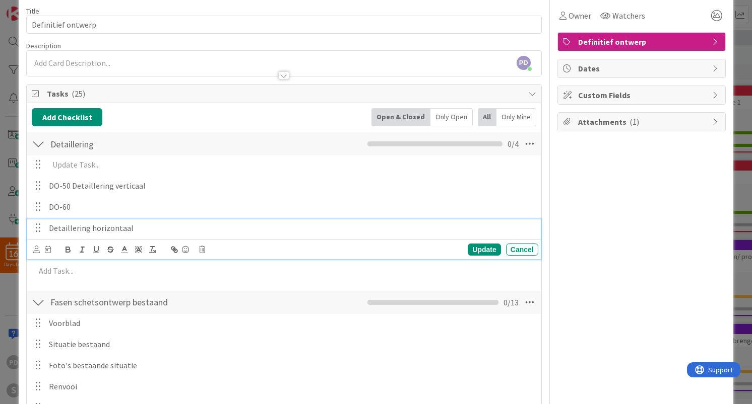
click at [116, 230] on p "Detaillering horizontaal" at bounding box center [291, 229] width 485 height 12
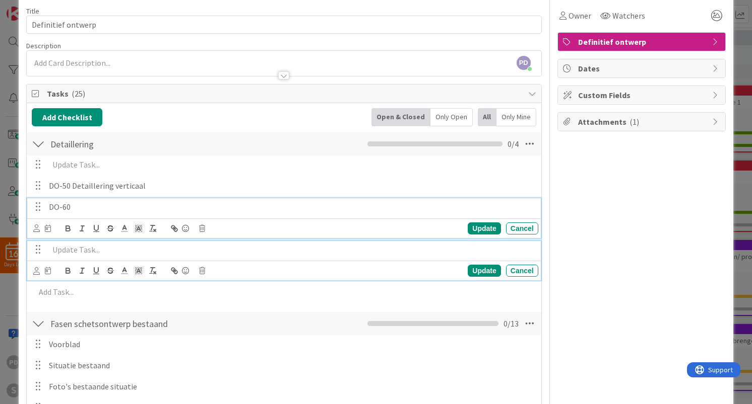
scroll to position [62, 0]
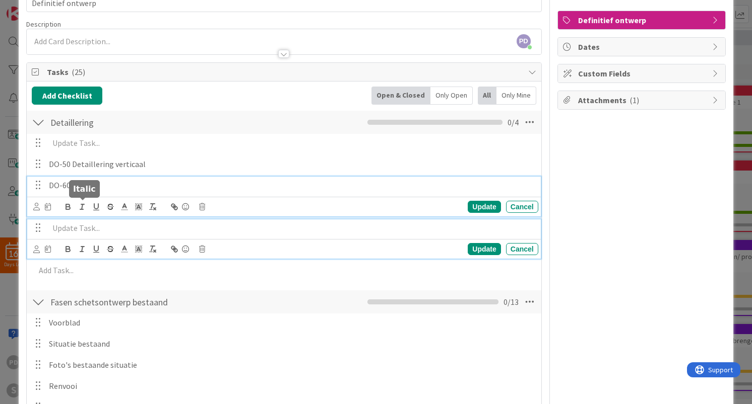
click at [89, 209] on div "DO-60 Update Cancel" at bounding box center [283, 197] width 513 height 40
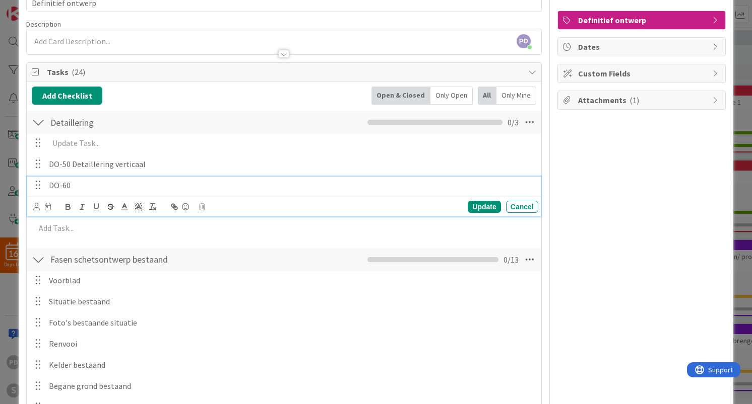
click at [98, 186] on p "DO-60" at bounding box center [291, 186] width 485 height 12
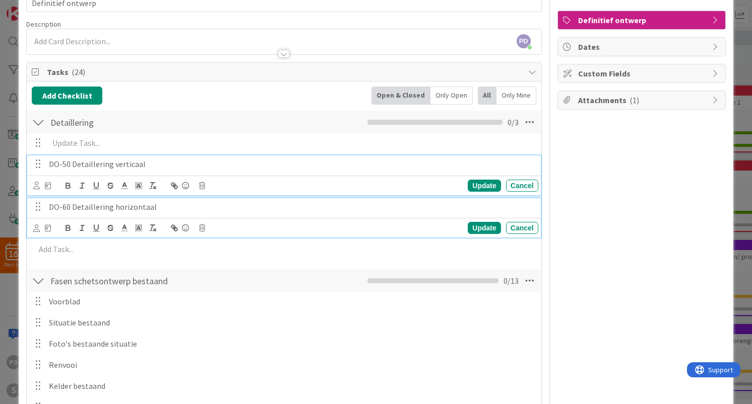
click at [179, 156] on div "DO-50 Detaillering verticaal Update Cancel" at bounding box center [283, 176] width 513 height 40
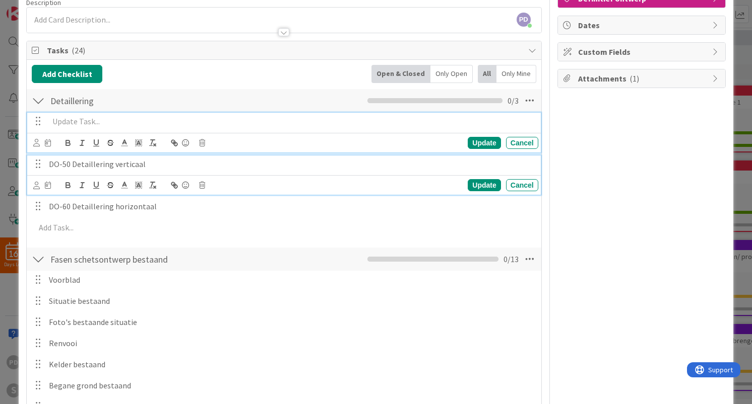
click at [115, 124] on div "Update Cancel" at bounding box center [283, 133] width 513 height 40
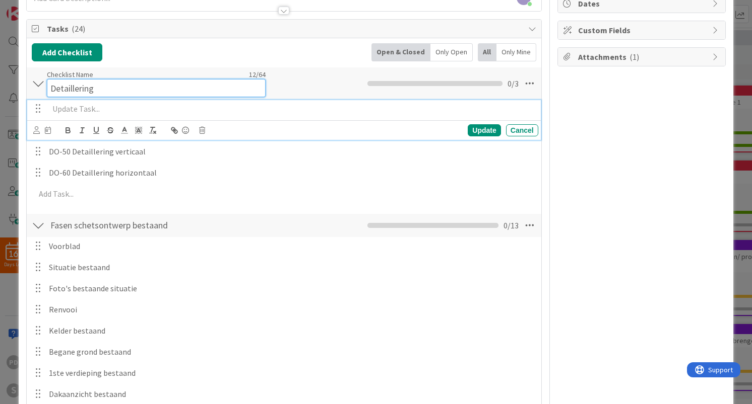
click at [149, 79] on input "Detaillering" at bounding box center [156, 88] width 219 height 18
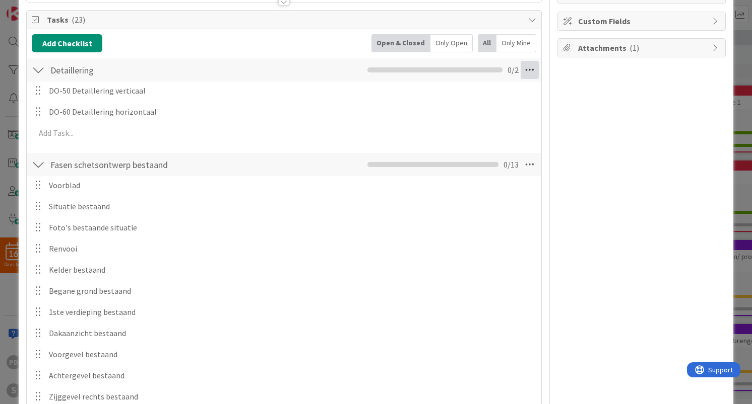
click at [533, 73] on icon at bounding box center [529, 70] width 18 height 18
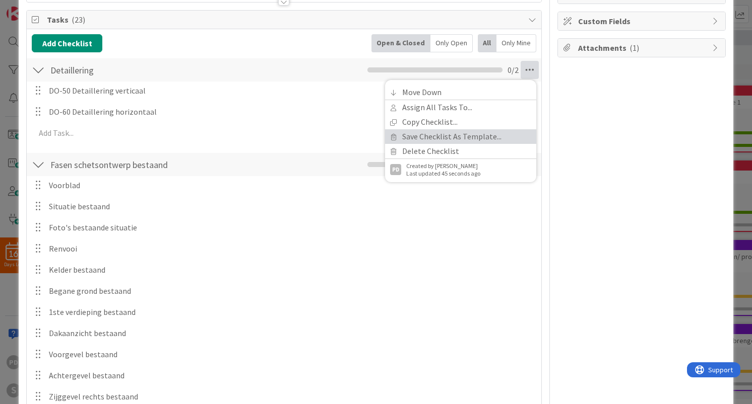
click at [459, 134] on link "Save Checklist As Template..." at bounding box center [460, 136] width 151 height 15
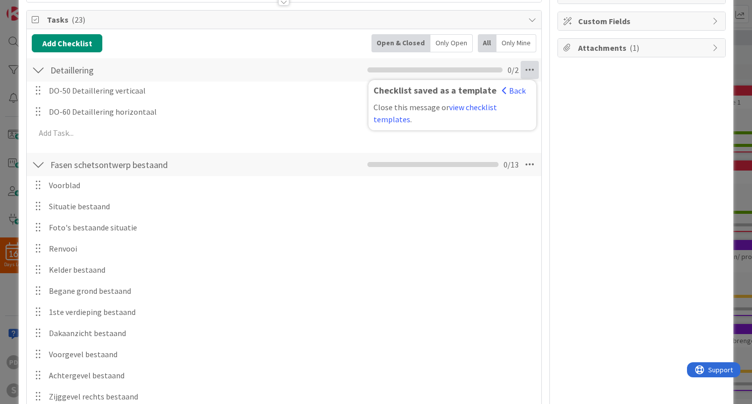
click at [35, 71] on div at bounding box center [38, 70] width 13 height 18
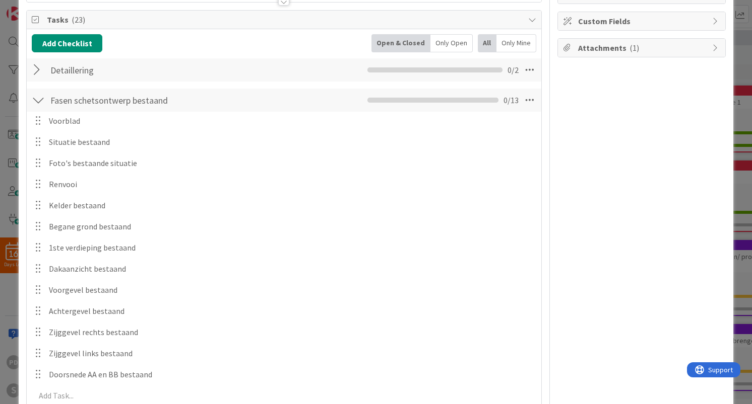
click at [35, 100] on div at bounding box center [38, 100] width 13 height 18
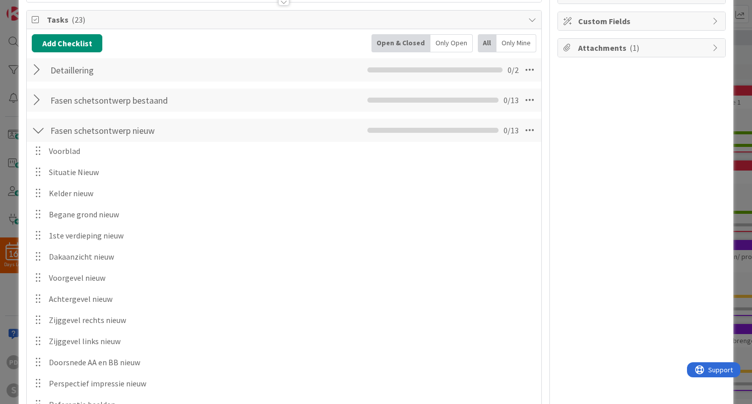
click at [35, 130] on div at bounding box center [38, 130] width 13 height 18
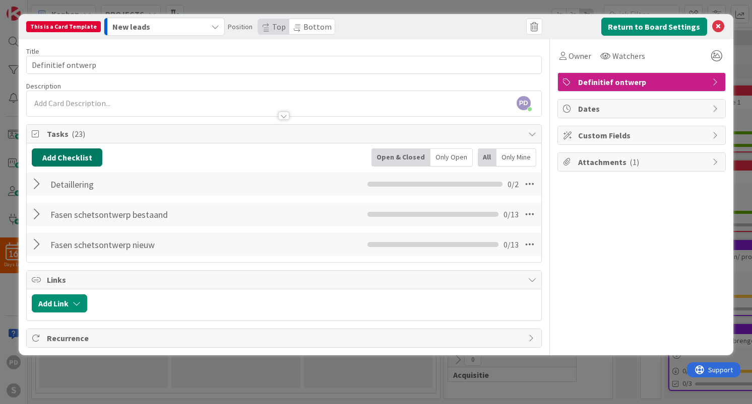
click at [76, 157] on button "Add Checklist" at bounding box center [67, 158] width 71 height 18
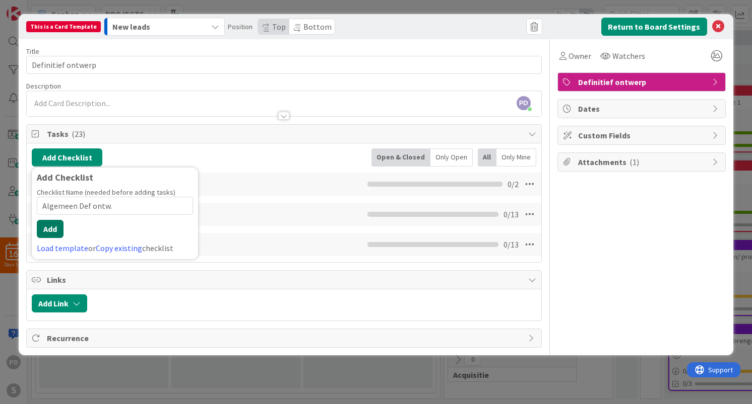
type input "Algemeen Def ontw."
click at [48, 229] on button "Add" at bounding box center [50, 229] width 27 height 18
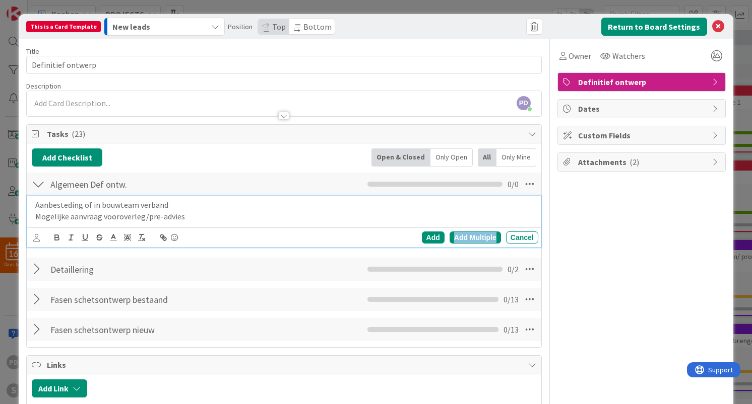
click at [470, 237] on div "Add Multiple" at bounding box center [474, 238] width 51 height 12
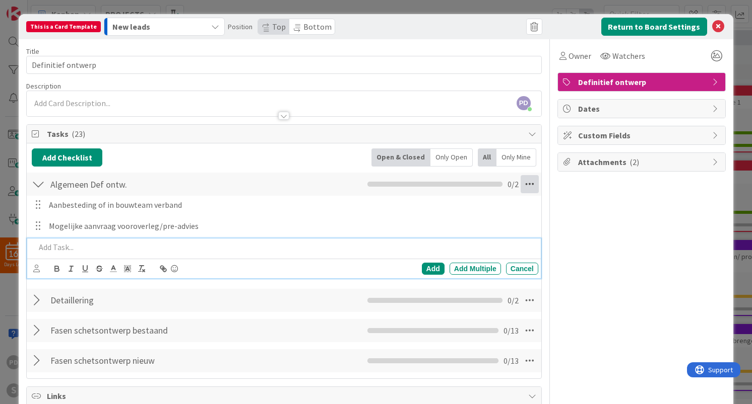
click at [530, 183] on icon at bounding box center [529, 184] width 18 height 18
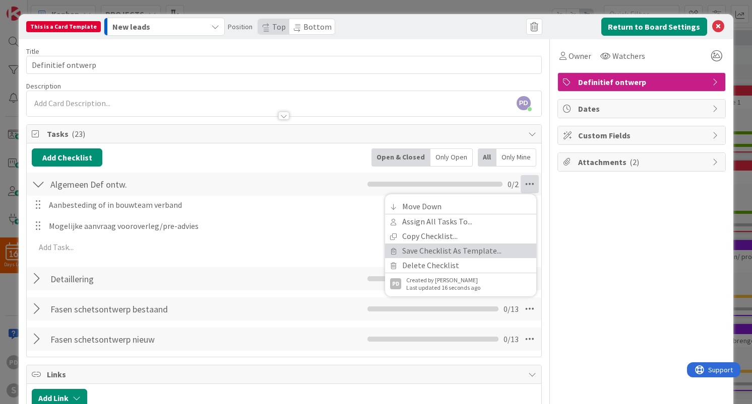
click at [458, 252] on link "Save Checklist As Template..." at bounding box center [460, 251] width 151 height 15
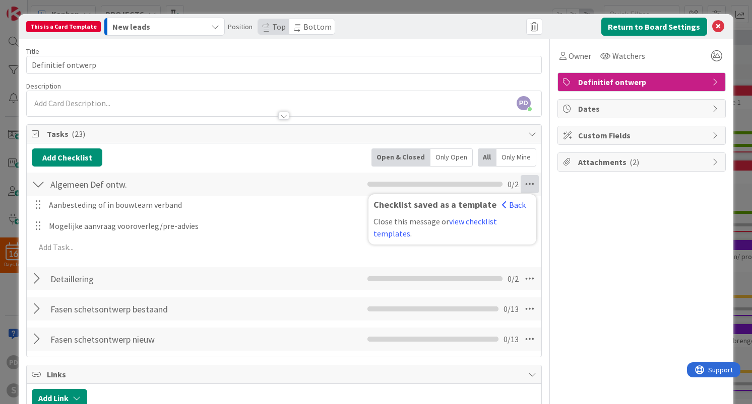
click at [41, 182] on div at bounding box center [38, 184] width 13 height 18
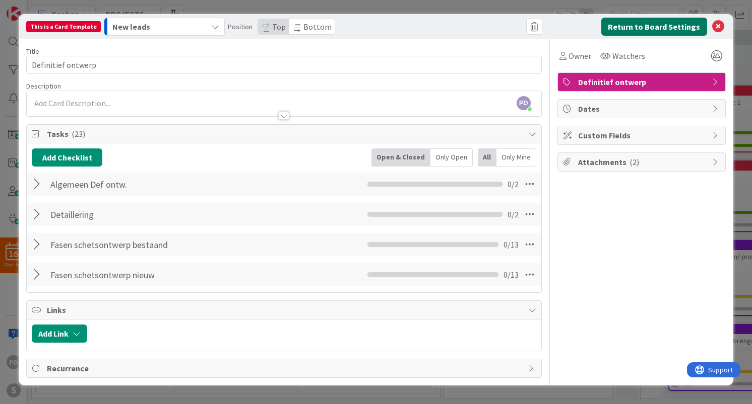
click at [662, 28] on button "Return to Board Settings" at bounding box center [654, 27] width 106 height 18
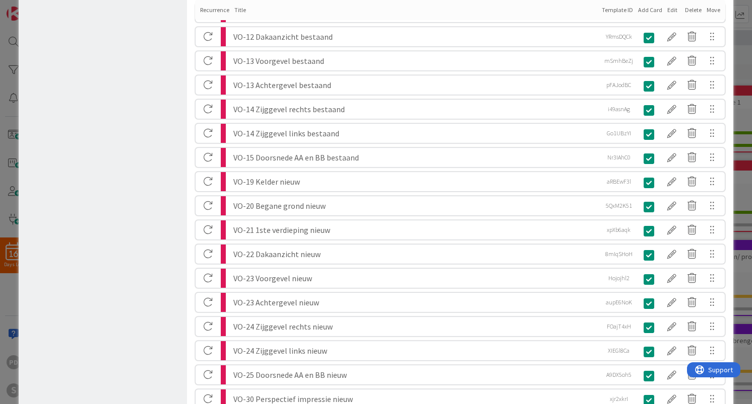
scroll to position [1431, 0]
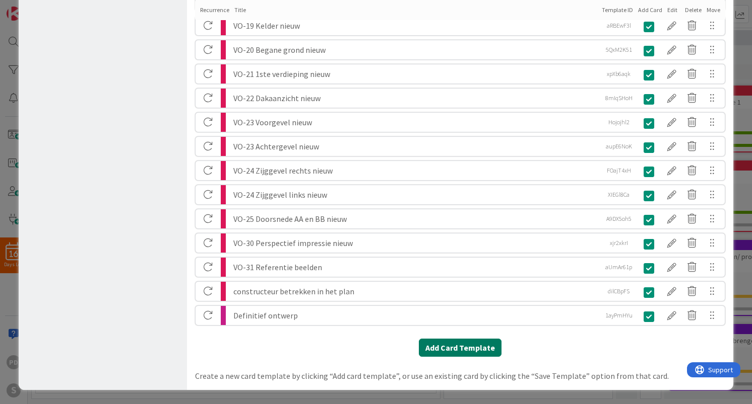
click at [459, 347] on button "Add Card Template" at bounding box center [460, 348] width 83 height 18
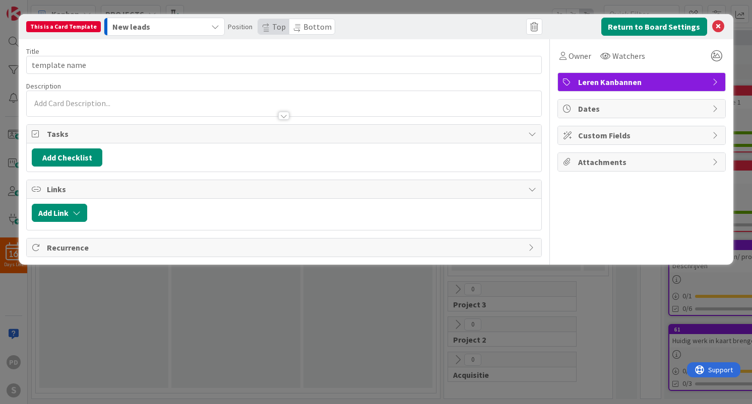
click at [626, 82] on span "Leren Kanbannen" at bounding box center [642, 82] width 129 height 12
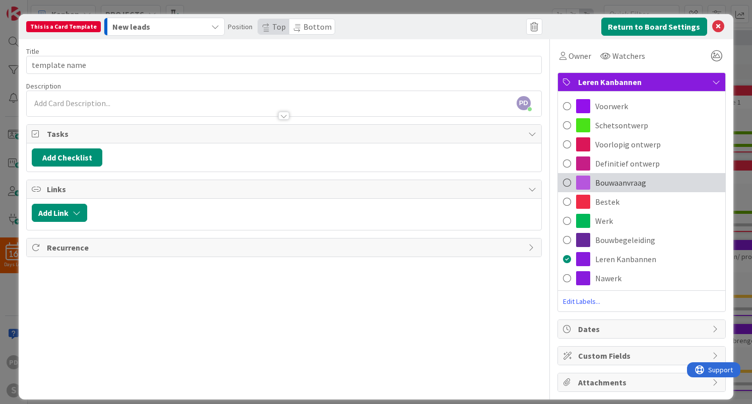
click at [608, 183] on span "Bouwaanvraag" at bounding box center [620, 183] width 51 height 12
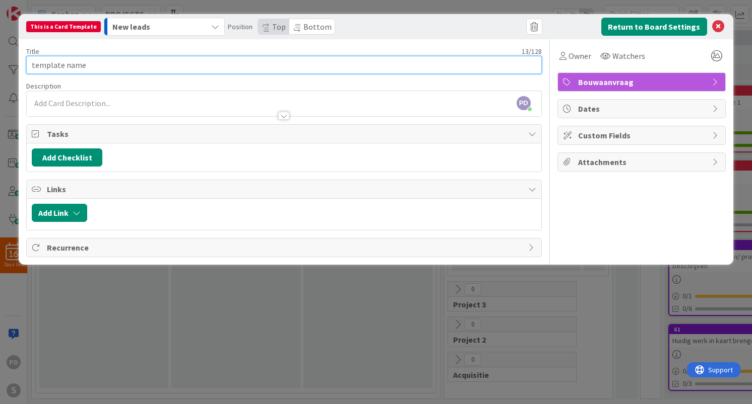
click at [157, 66] on input "template name" at bounding box center [283, 65] width 515 height 18
type input "Bouwaanvraag"
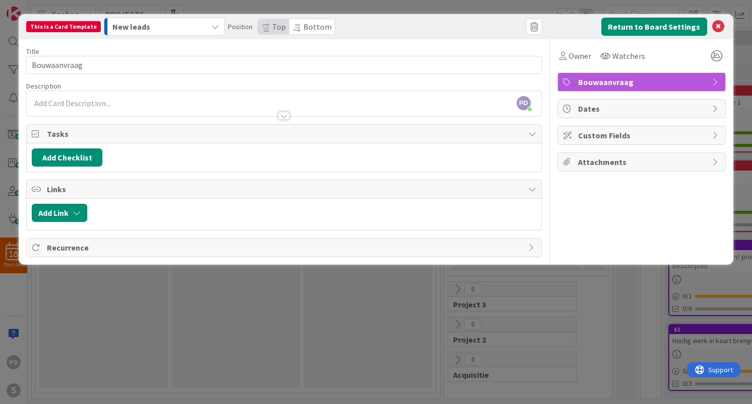
click at [211, 24] on icon "button" at bounding box center [215, 27] width 8 height 8
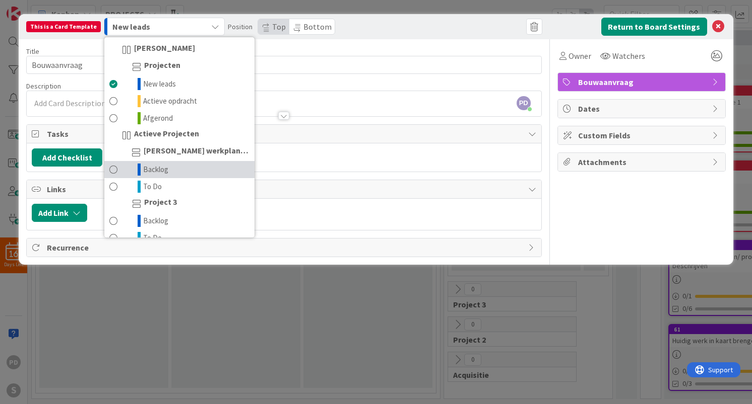
click at [157, 167] on span "Backlog" at bounding box center [155, 170] width 25 height 12
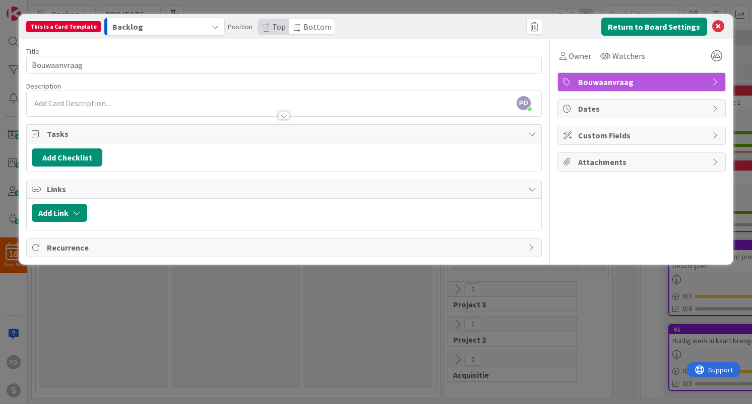
click at [92, 103] on div "PD [PERSON_NAME] just joined" at bounding box center [284, 103] width 514 height 25
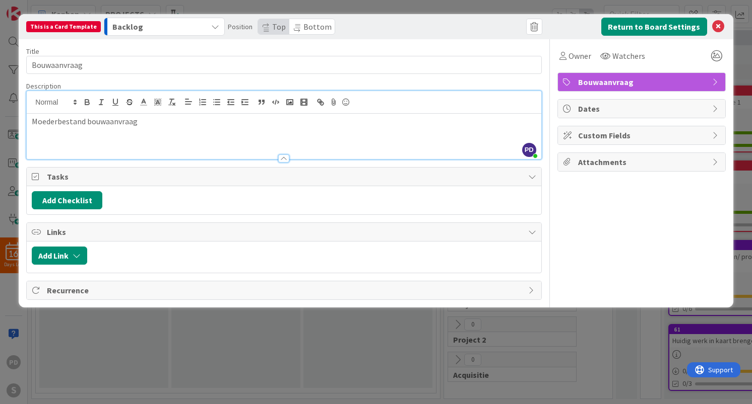
click at [175, 127] on div "Moederbestand bouwaanvraag" at bounding box center [284, 136] width 514 height 45
click at [79, 202] on button "Add Checklist" at bounding box center [67, 200] width 71 height 18
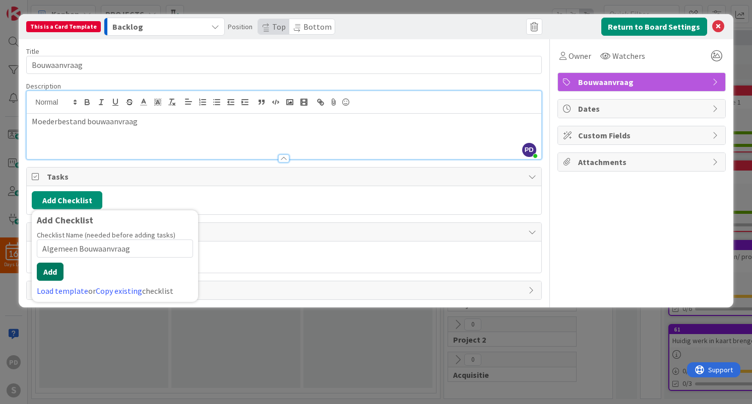
type input "Algemeen Bouwaanvraag"
click at [51, 272] on button "Add" at bounding box center [50, 272] width 27 height 18
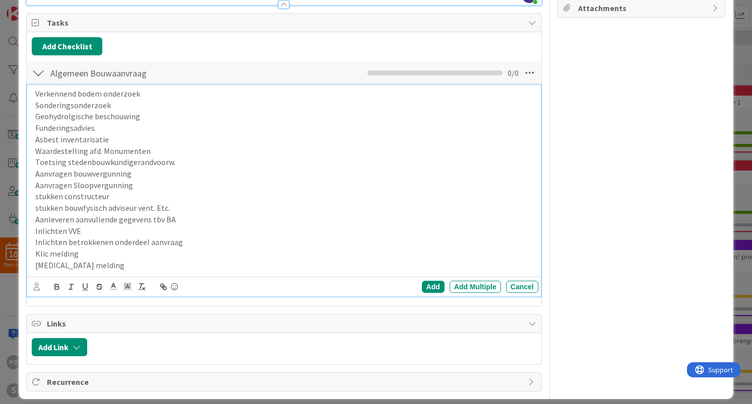
scroll to position [163, 0]
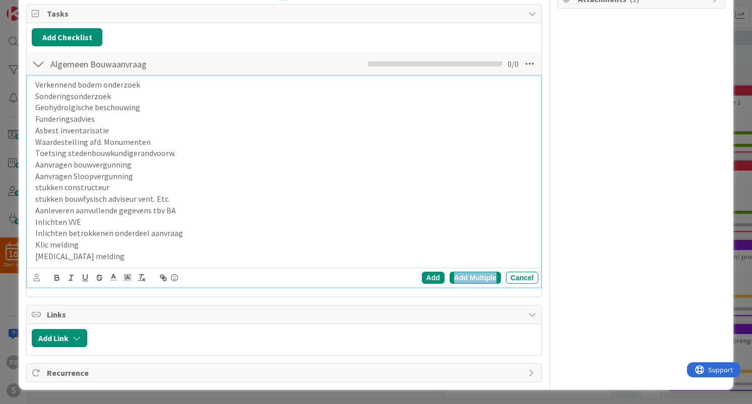
click at [483, 281] on div "Add Multiple" at bounding box center [474, 278] width 51 height 12
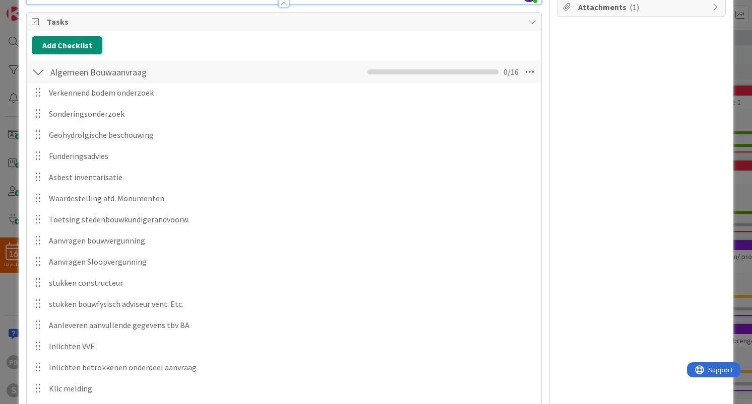
scroll to position [0, 0]
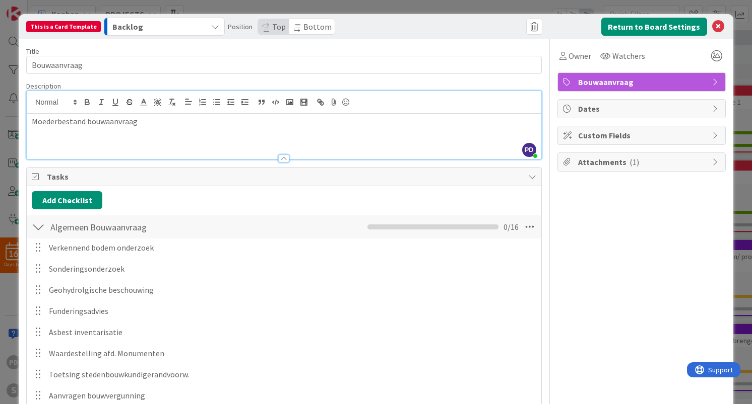
click at [38, 225] on div at bounding box center [38, 227] width 13 height 18
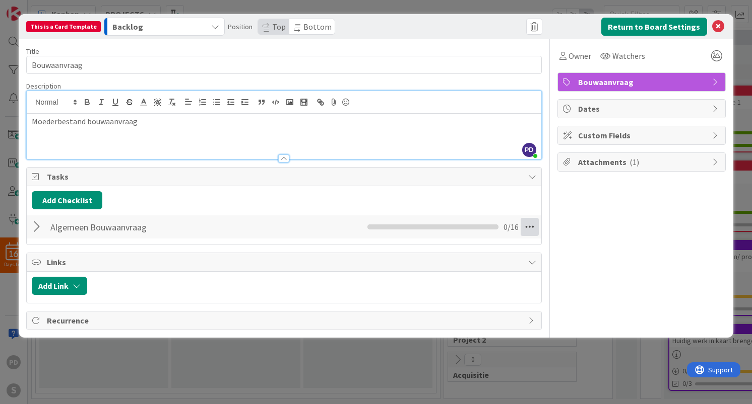
click at [528, 228] on icon at bounding box center [529, 227] width 18 height 18
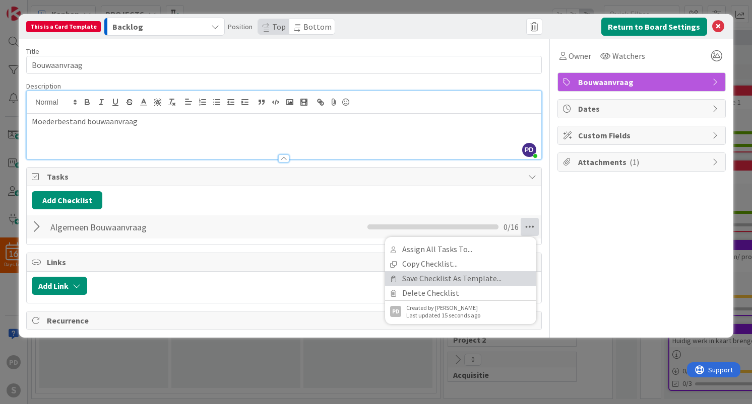
click at [456, 280] on link "Save Checklist As Template..." at bounding box center [460, 278] width 151 height 15
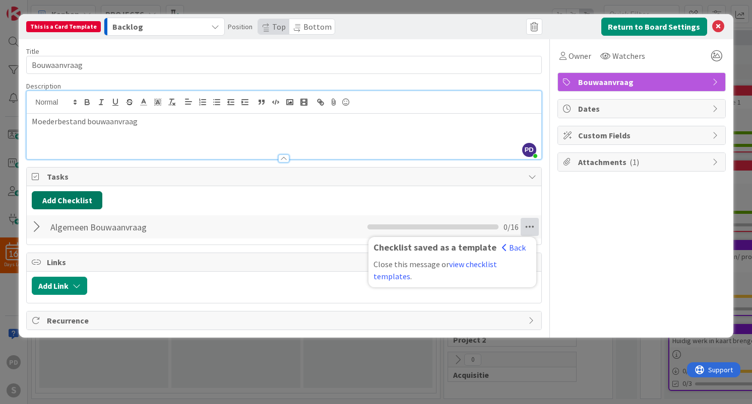
click at [69, 198] on button "Add Checklist" at bounding box center [67, 200] width 71 height 18
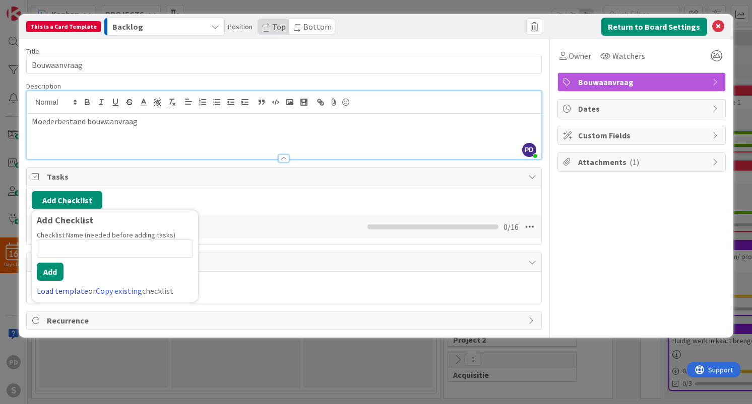
click at [71, 292] on link "Load template" at bounding box center [62, 291] width 51 height 10
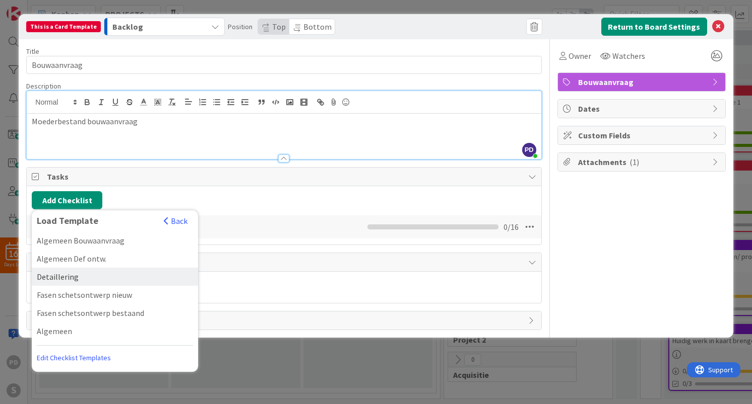
click at [75, 277] on div "Detaillering" at bounding box center [115, 277] width 166 height 18
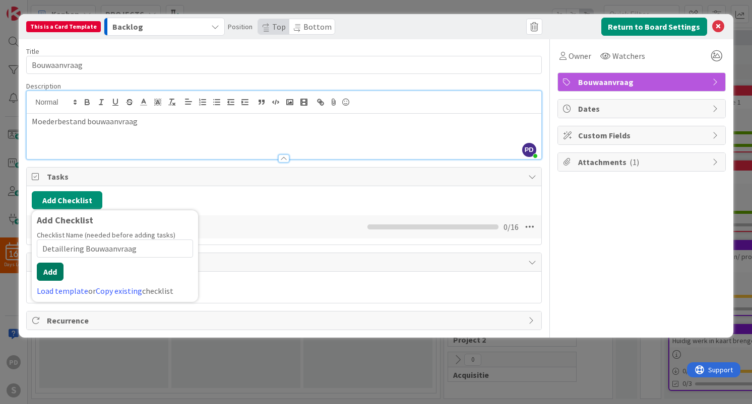
type input "Detaillering Bouwaanvraag"
click at [47, 275] on button "Add" at bounding box center [50, 272] width 27 height 18
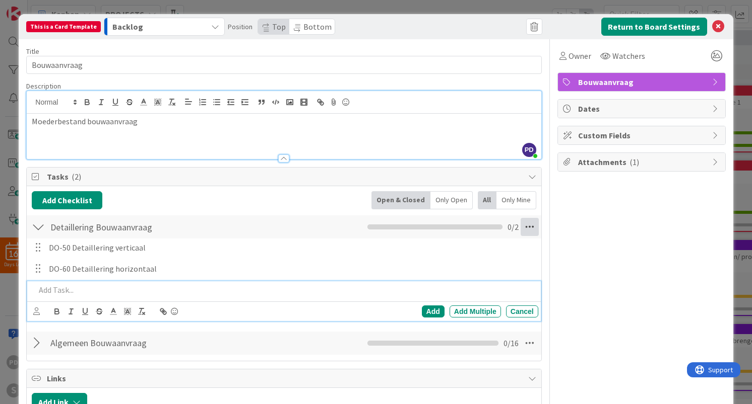
click at [530, 226] on icon at bounding box center [529, 227] width 18 height 18
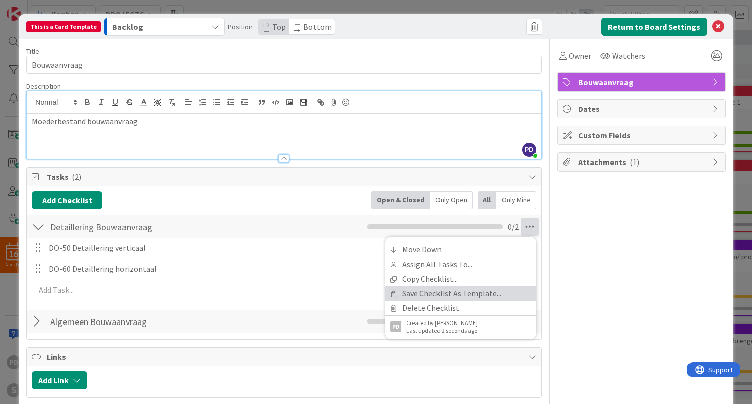
click at [450, 293] on link "Save Checklist As Template..." at bounding box center [460, 294] width 151 height 15
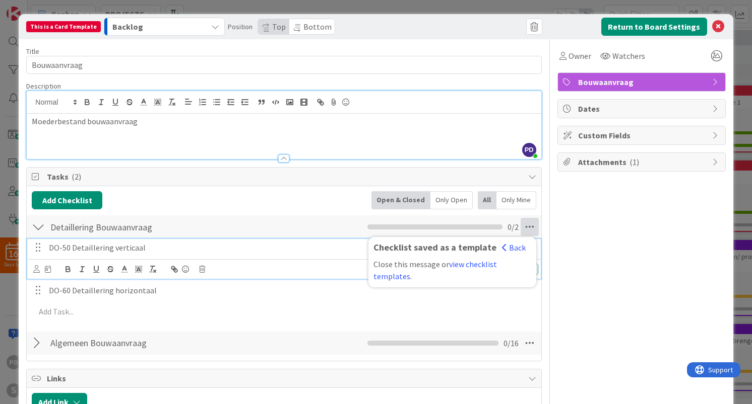
click at [55, 249] on p "DO-50 Detaillering verticaal" at bounding box center [291, 248] width 485 height 12
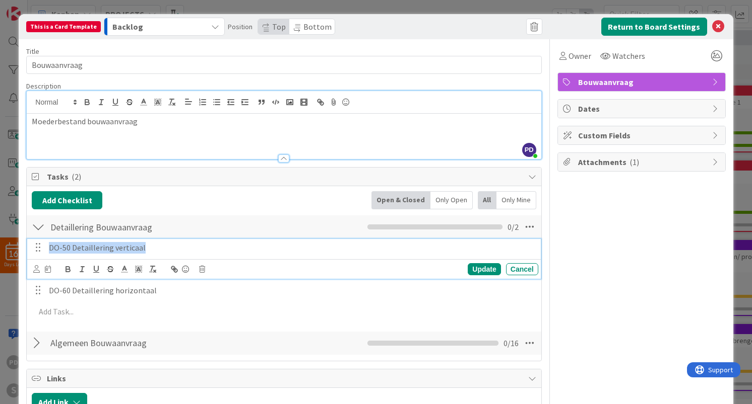
click at [55, 249] on p "DO-50 Detaillering verticaal" at bounding box center [291, 248] width 485 height 12
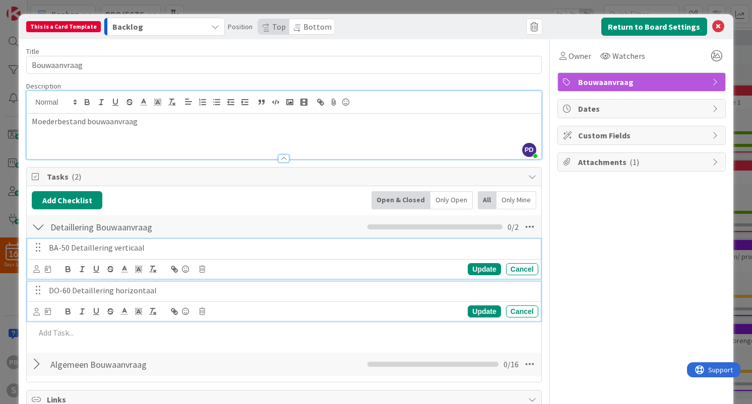
click at [53, 292] on p "DO-60 Detaillering horizontaal" at bounding box center [291, 291] width 485 height 12
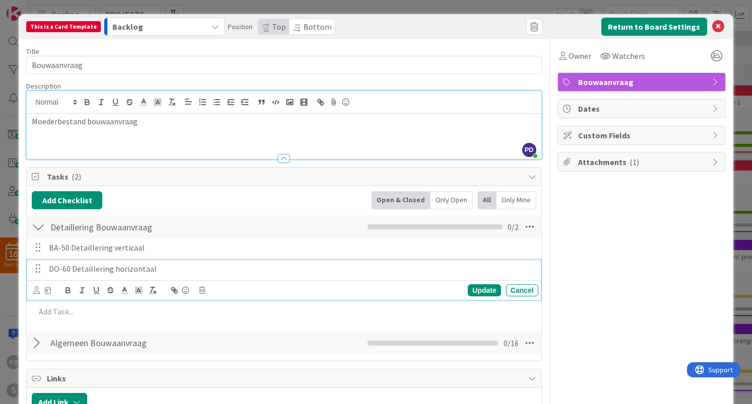
click at [53, 292] on div "Update Cancel" at bounding box center [285, 291] width 504 height 14
click at [53, 270] on p "DO-60 Detaillering horizontaal" at bounding box center [291, 269] width 485 height 12
click at [295, 227] on div "Detaillering Bouwaanvraag Checklist Name 25 / 64 Detaillering Bouwaanvraag Chec…" at bounding box center [284, 227] width 514 height 23
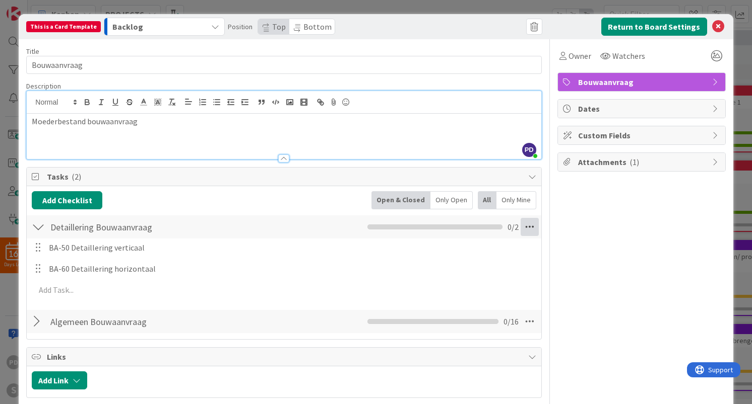
click at [530, 229] on icon at bounding box center [529, 227] width 18 height 18
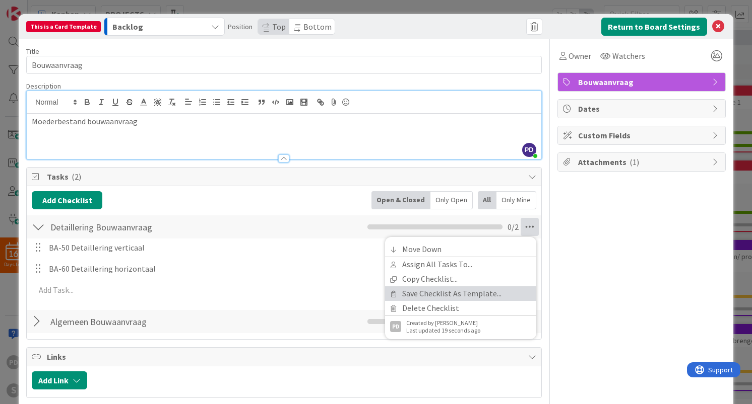
click at [447, 295] on link "Save Checklist As Template..." at bounding box center [460, 294] width 151 height 15
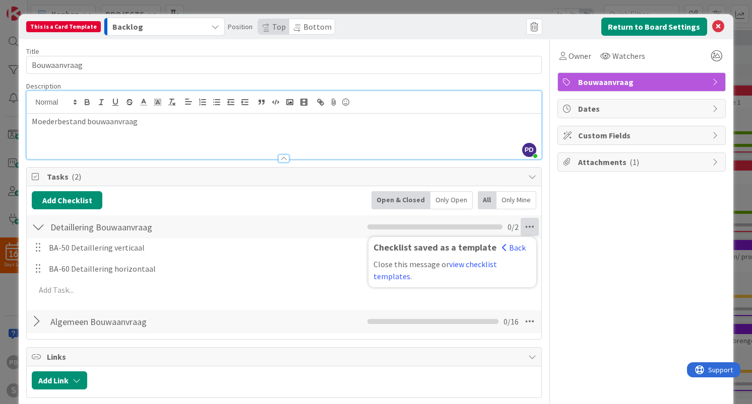
click at [39, 227] on div at bounding box center [38, 227] width 13 height 18
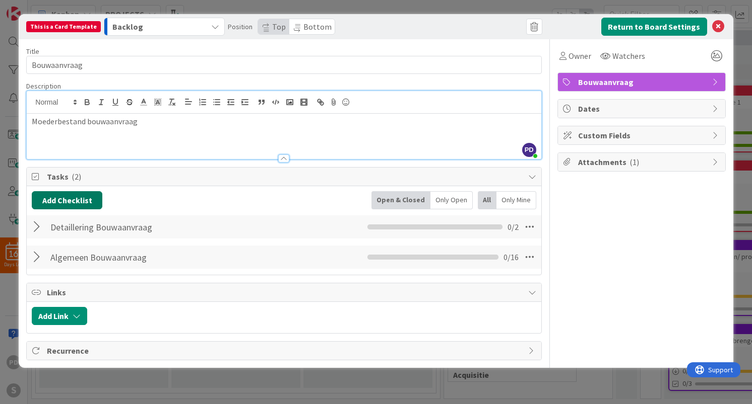
click at [71, 201] on button "Add Checklist" at bounding box center [67, 200] width 71 height 18
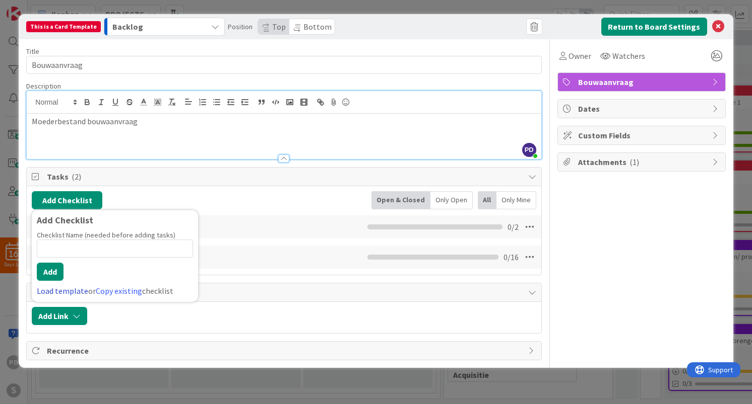
click at [63, 293] on link "Load template" at bounding box center [62, 291] width 51 height 10
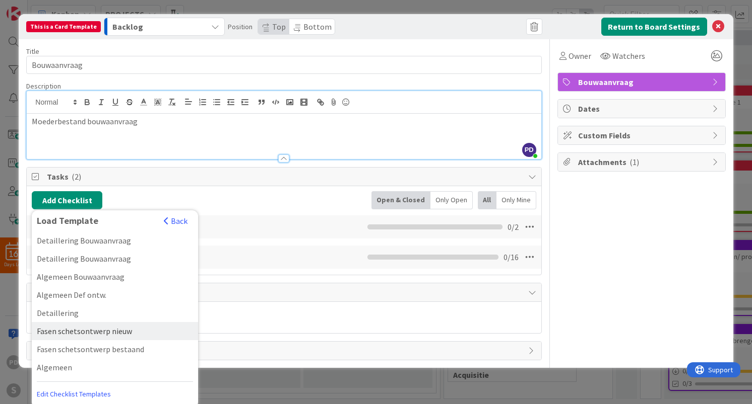
click at [78, 334] on div "Fasen schetsontwerp nieuw" at bounding box center [115, 331] width 166 height 18
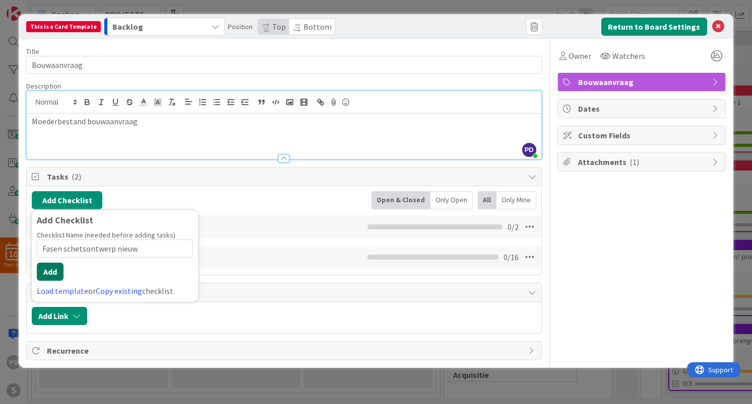
click at [49, 276] on button "Add" at bounding box center [50, 272] width 27 height 18
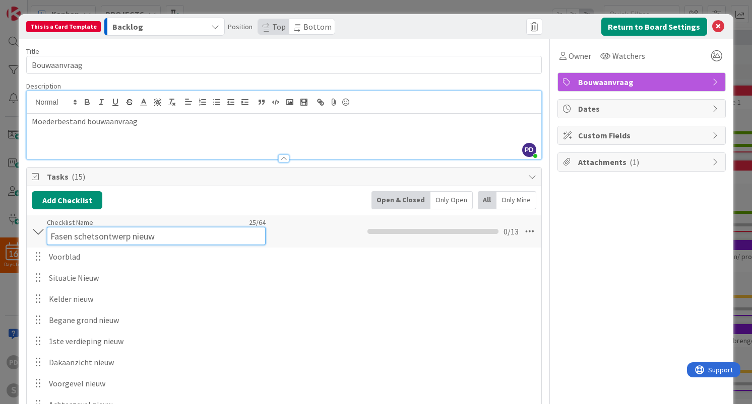
click at [116, 229] on input "Fasen schetsontwerp nieuw" at bounding box center [156, 236] width 219 height 18
click at [134, 238] on input "Fasen schetsontwerp nieuw" at bounding box center [156, 236] width 219 height 18
type input "Fasen Bouwaanvraag nieuw"
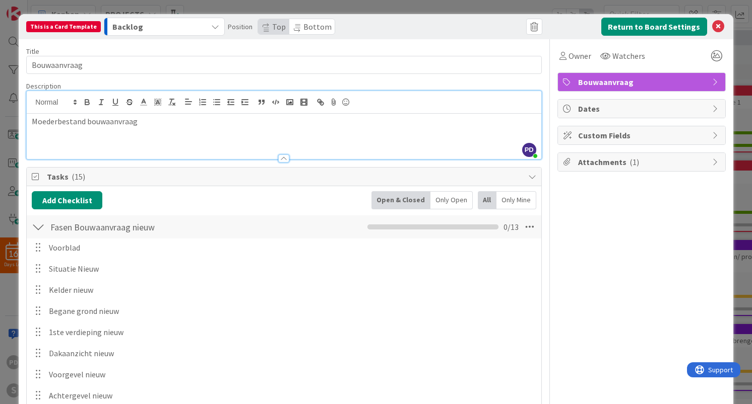
click at [40, 235] on div at bounding box center [38, 227] width 13 height 18
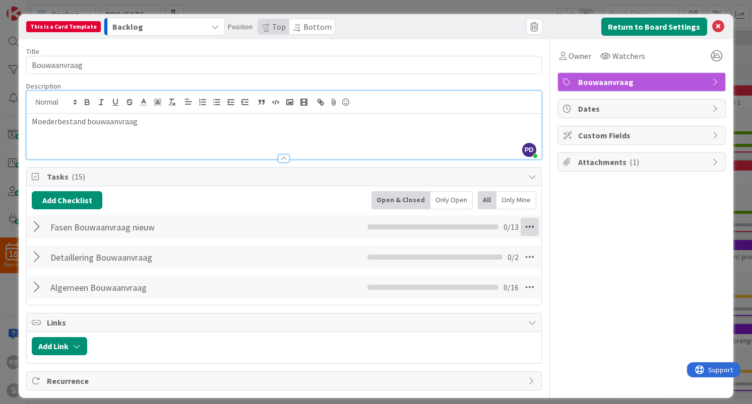
click at [532, 225] on icon at bounding box center [529, 227] width 18 height 18
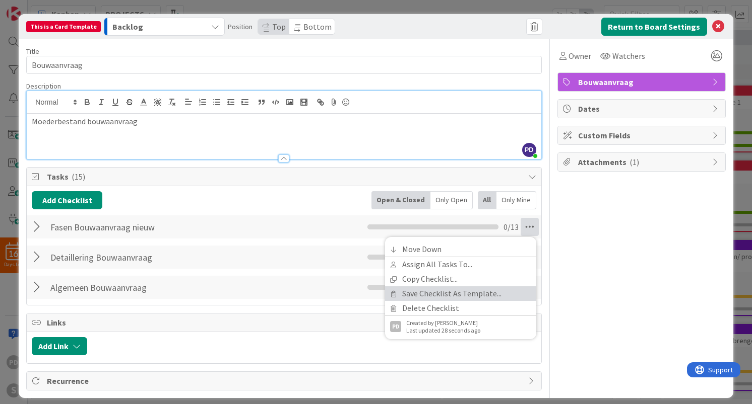
click at [445, 294] on link "Save Checklist As Template..." at bounding box center [460, 294] width 151 height 15
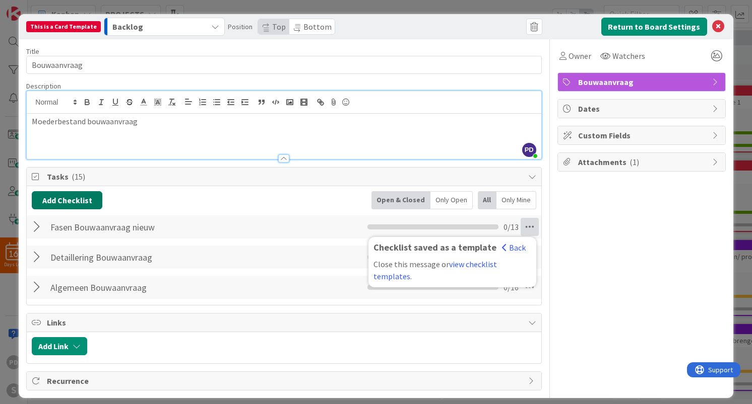
click at [70, 200] on button "Add Checklist" at bounding box center [67, 200] width 71 height 18
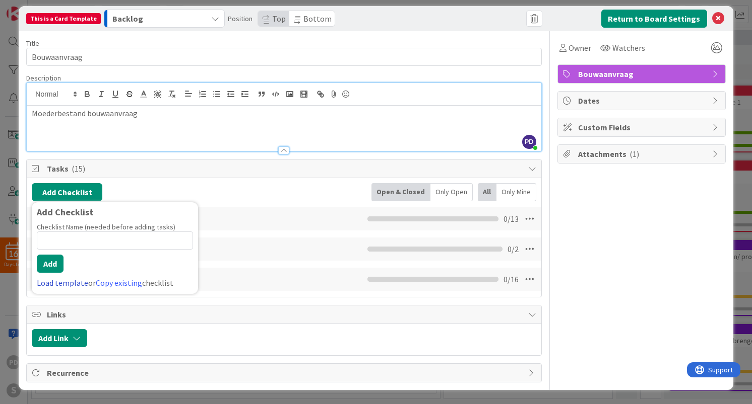
click at [60, 283] on link "Load template" at bounding box center [62, 283] width 51 height 10
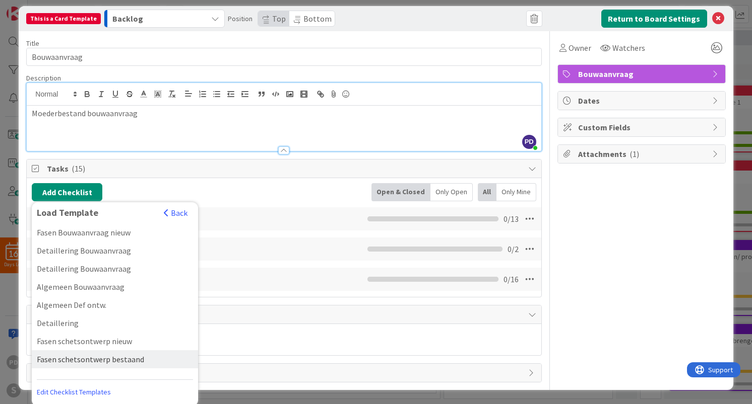
click at [64, 356] on div "Fasen schetsontwerp bestaand" at bounding box center [115, 360] width 166 height 18
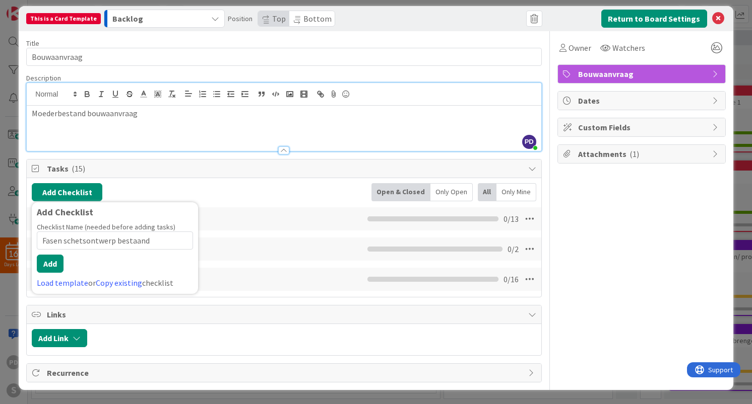
click at [84, 242] on input "Fasen schetsontwerp bestaand" at bounding box center [115, 241] width 156 height 18
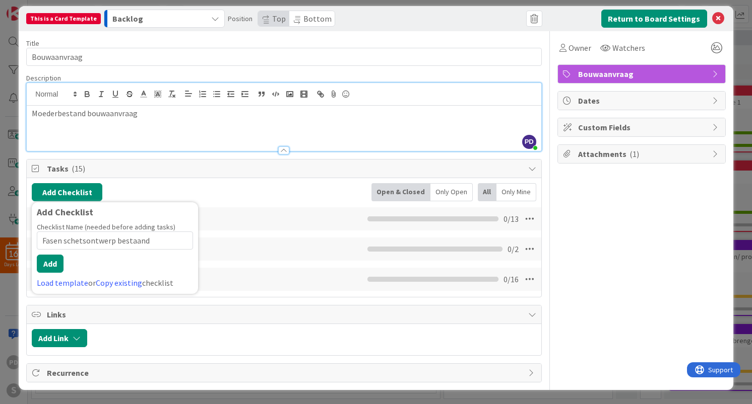
click at [84, 242] on input "Fasen schetsontwerp bestaand" at bounding box center [115, 241] width 156 height 18
click at [165, 238] on input "Fasen schetsontwerp bestaand" at bounding box center [115, 241] width 156 height 18
click at [85, 241] on input "Fasen schetsontwerp bestaand" at bounding box center [115, 241] width 156 height 18
type input "Fasen bouwaanvraag bestaand"
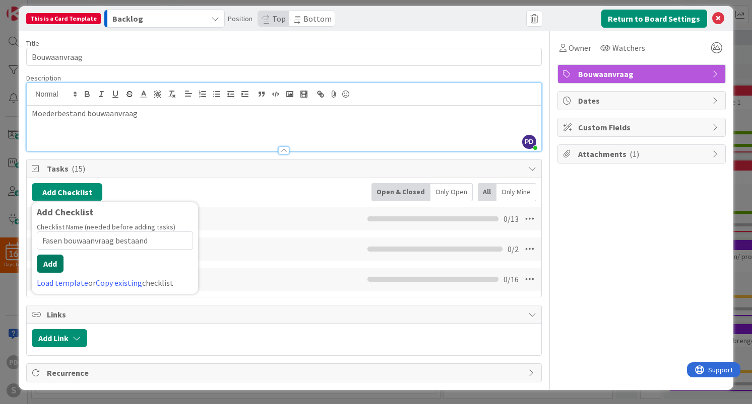
click at [47, 262] on button "Add" at bounding box center [50, 264] width 27 height 18
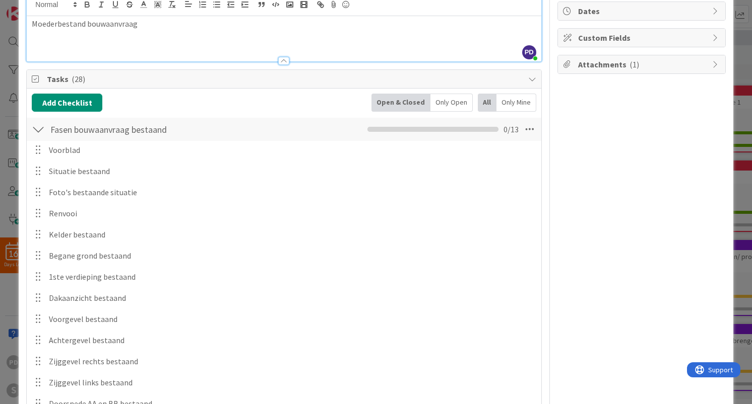
scroll to position [63, 0]
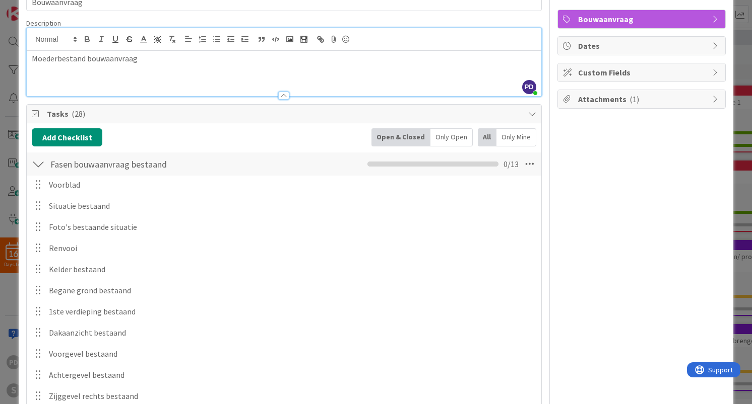
click at [38, 164] on div at bounding box center [38, 164] width 13 height 18
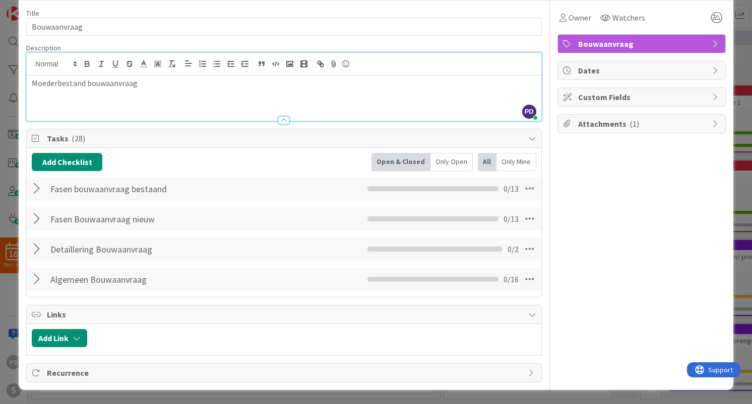
scroll to position [38, 0]
click at [527, 188] on icon at bounding box center [529, 189] width 18 height 18
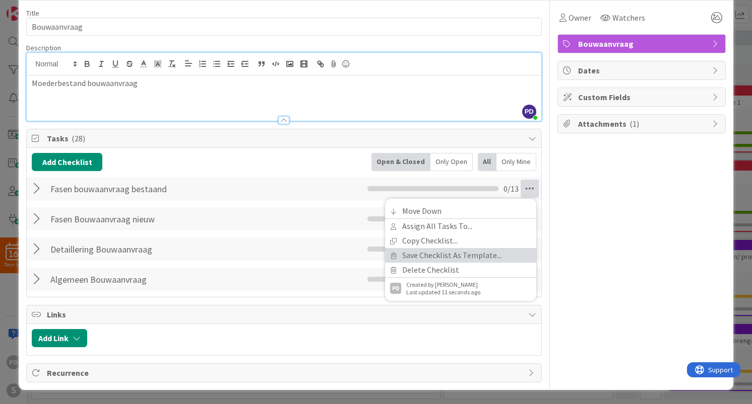
click at [442, 254] on link "Save Checklist As Template..." at bounding box center [460, 255] width 151 height 15
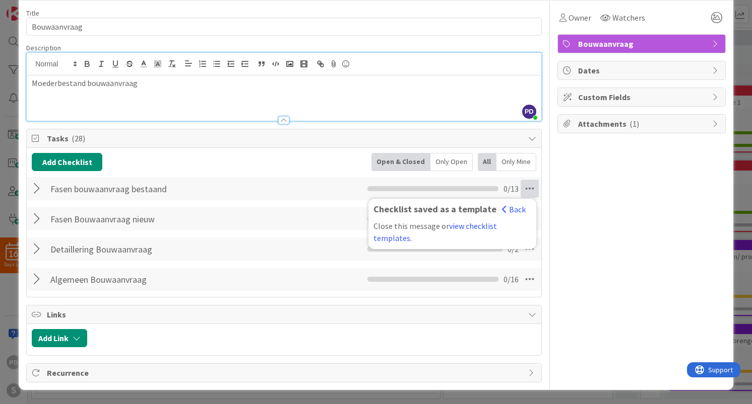
click at [275, 169] on div "Add Checklist Back Open & Closed Only Open All Only Mine" at bounding box center [284, 162] width 504 height 18
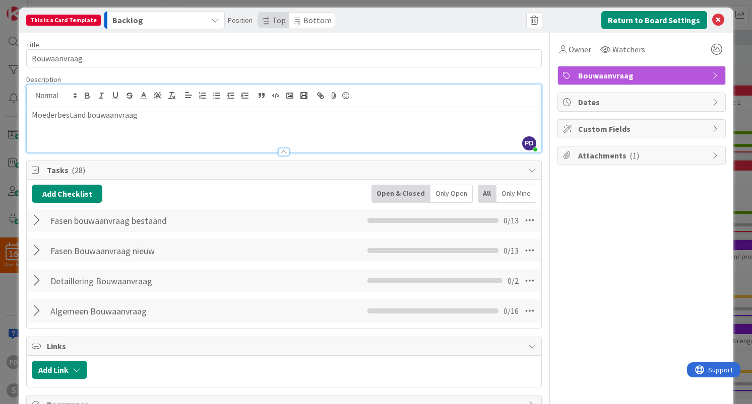
scroll to position [0, 0]
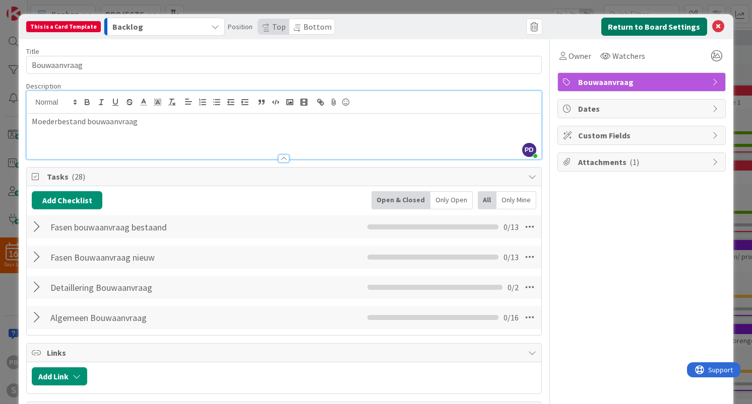
click at [643, 26] on button "Return to Board Settings" at bounding box center [654, 27] width 106 height 18
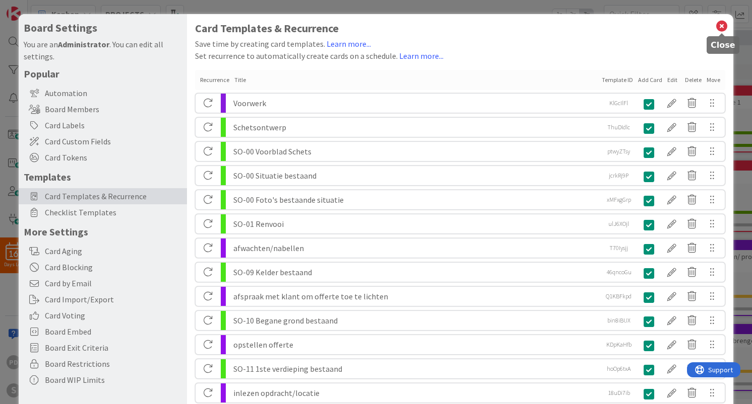
click at [717, 28] on icon at bounding box center [721, 26] width 13 height 14
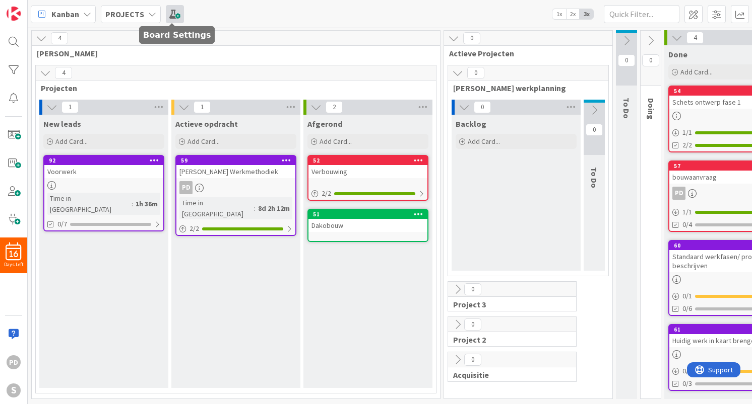
click at [176, 16] on span at bounding box center [175, 14] width 18 height 18
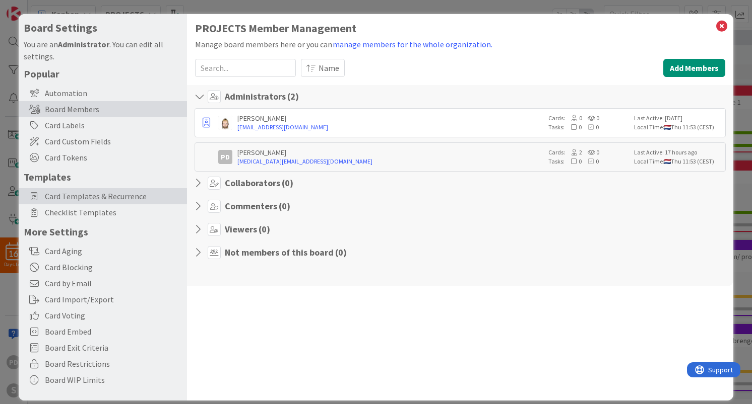
click at [95, 198] on span "Card Templates & Recurrence" at bounding box center [113, 196] width 137 height 12
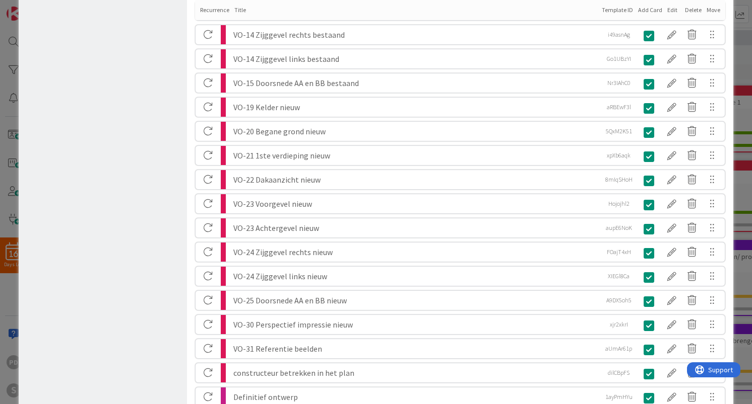
scroll to position [1456, 0]
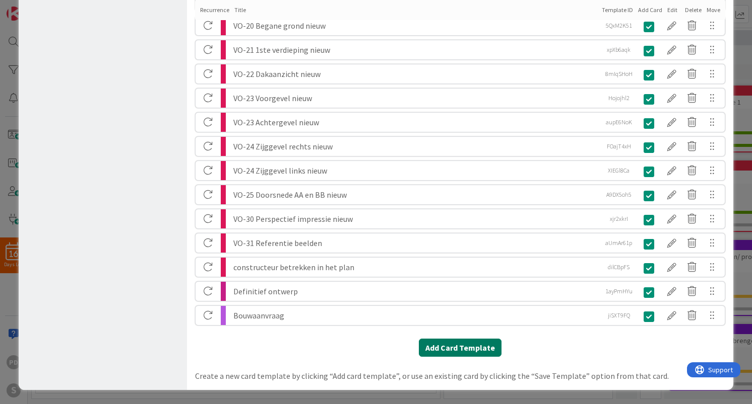
click at [445, 349] on button "Add Card Template" at bounding box center [460, 348] width 83 height 18
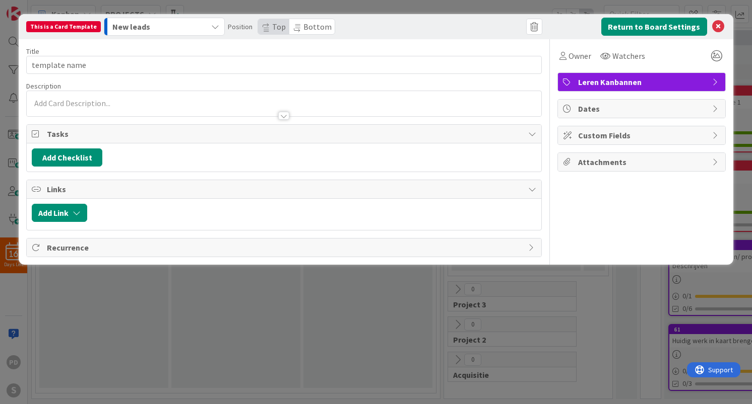
click at [616, 79] on span "Leren Kanbannen" at bounding box center [642, 82] width 129 height 12
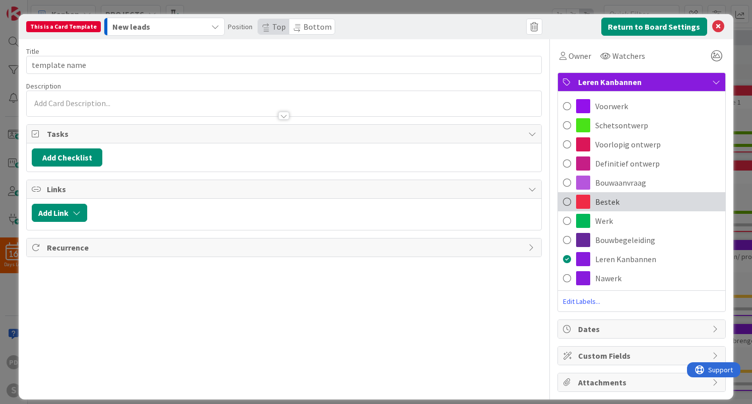
click at [602, 199] on span "Bestek" at bounding box center [607, 202] width 24 height 12
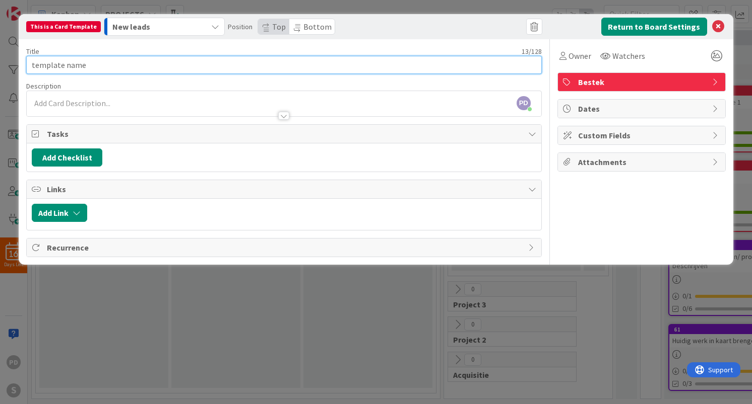
click at [142, 63] on input "template name" at bounding box center [283, 65] width 515 height 18
type input "Bestek"
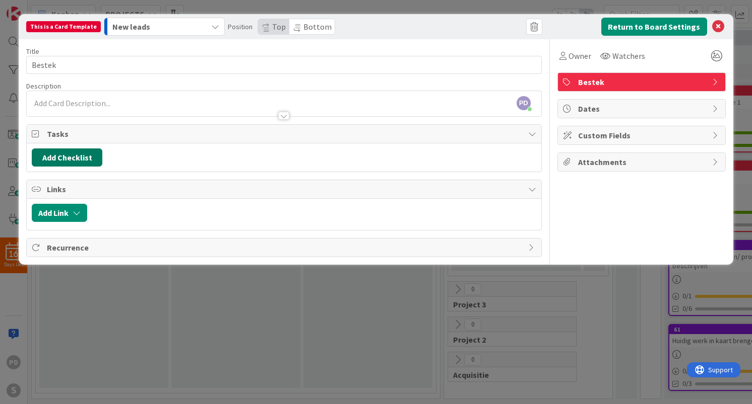
click at [78, 159] on button "Add Checklist" at bounding box center [67, 158] width 71 height 18
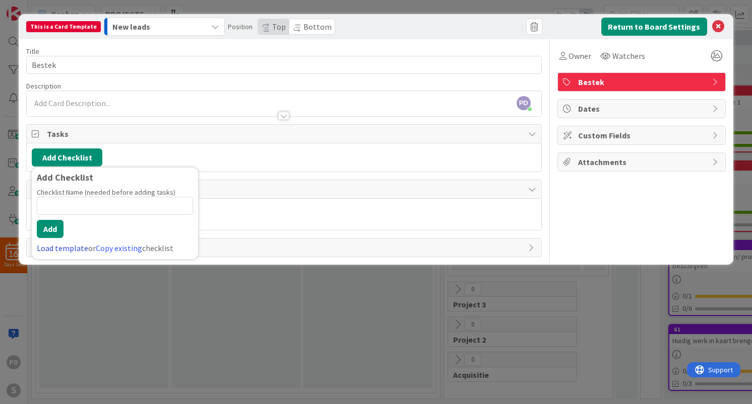
click at [64, 249] on link "Load template" at bounding box center [62, 248] width 51 height 10
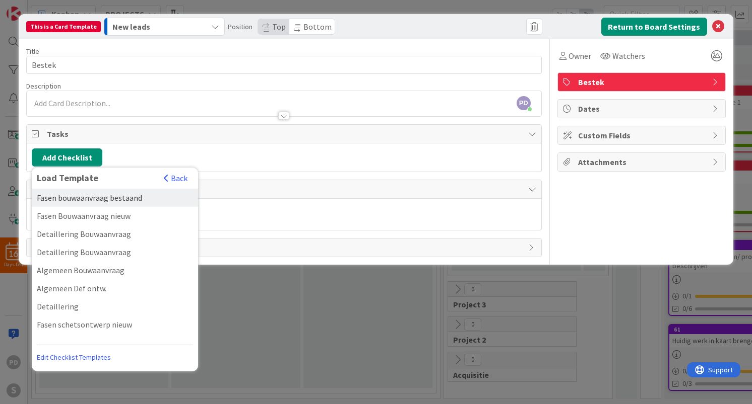
click at [76, 201] on div "Fasen bouwaanvraag bestaand" at bounding box center [115, 198] width 166 height 18
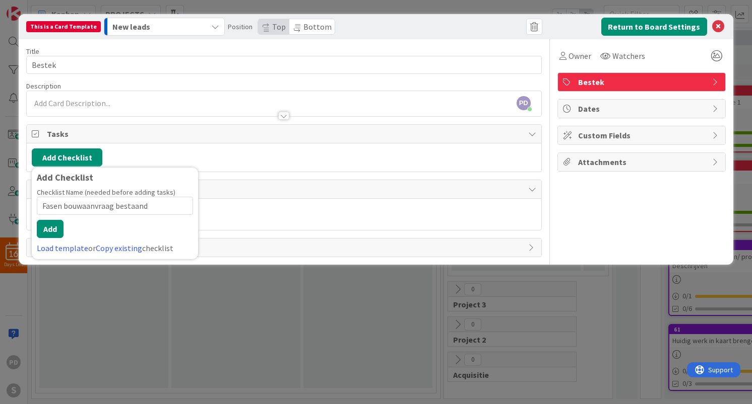
click at [91, 207] on input "Fasen bouwaanvraag bestaand" at bounding box center [115, 206] width 156 height 18
type input "Fasen bestek bestaand"
click at [53, 231] on button "Add" at bounding box center [50, 229] width 27 height 18
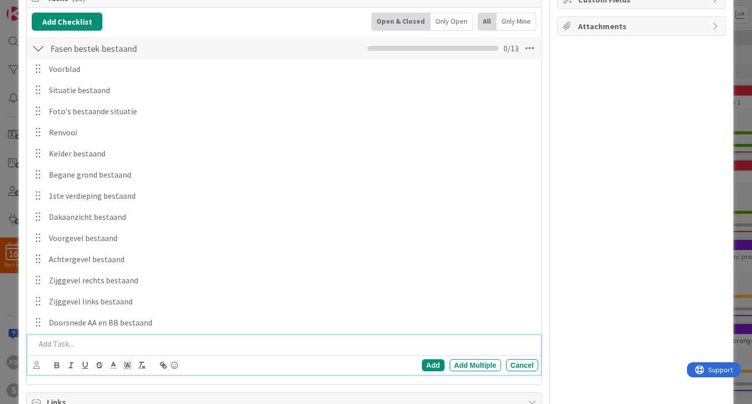
scroll to position [0, 0]
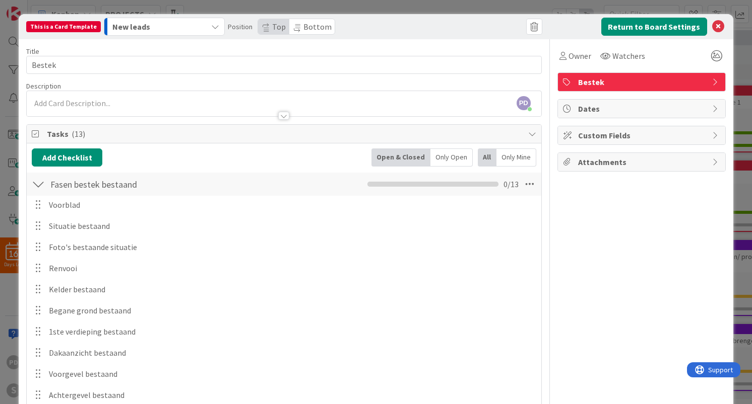
click at [40, 183] on div at bounding box center [38, 184] width 13 height 18
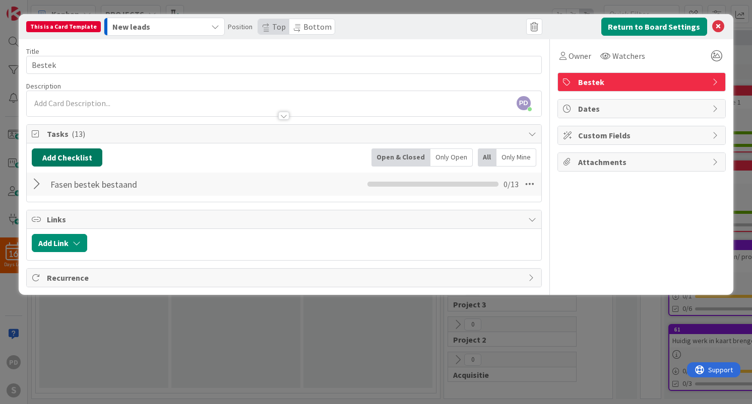
click at [79, 158] on button "Add Checklist" at bounding box center [67, 158] width 71 height 18
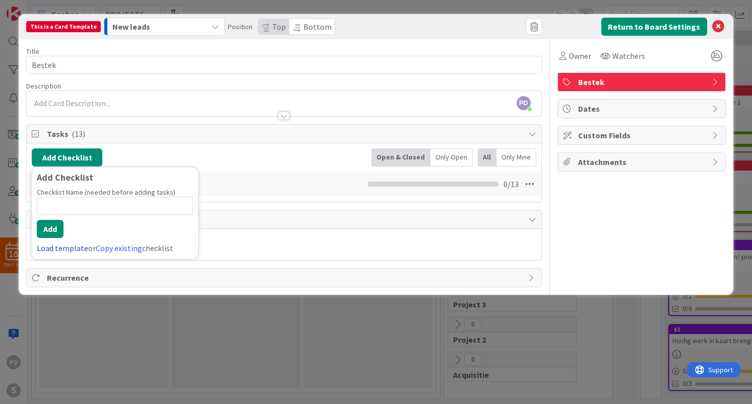
click at [60, 246] on link "Load template" at bounding box center [62, 248] width 51 height 10
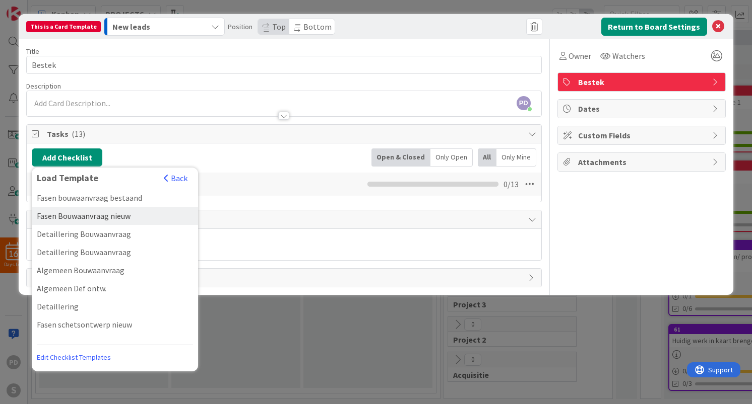
click at [79, 216] on div "Fasen Bouwaanvraag nieuw" at bounding box center [115, 216] width 166 height 18
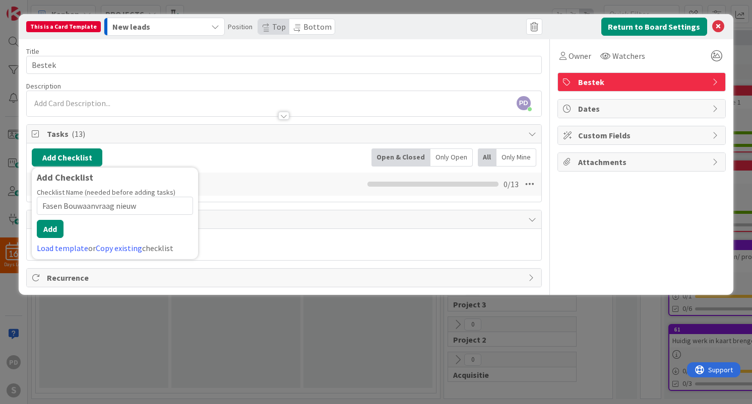
click at [78, 205] on input "Fasen Bouwaanvraag nieuw" at bounding box center [115, 206] width 156 height 18
type input "Fasen bestek nieuw"
click at [50, 233] on button "Add" at bounding box center [50, 229] width 27 height 18
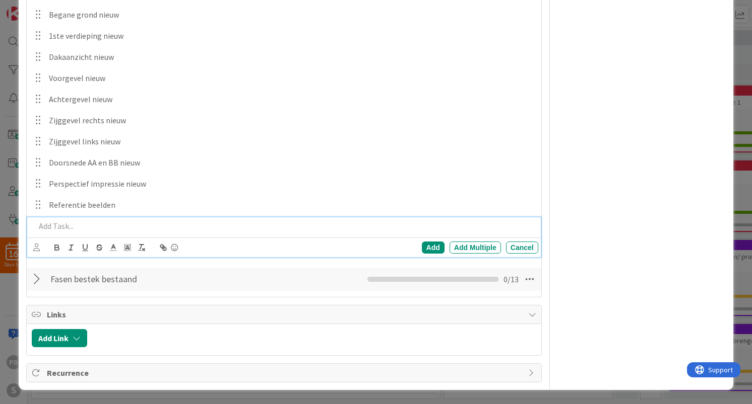
scroll to position [34, 0]
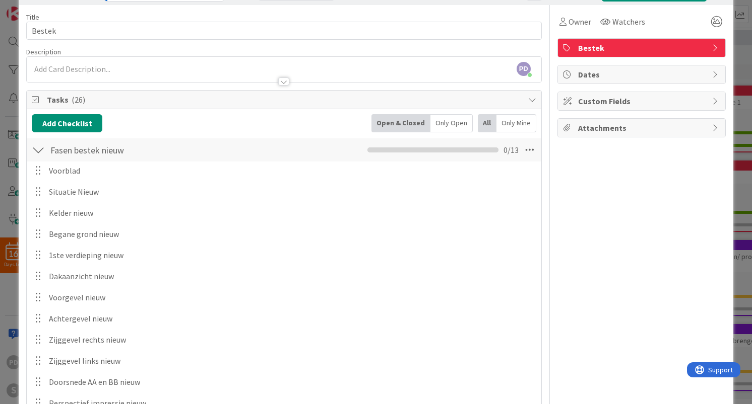
click at [37, 150] on div at bounding box center [38, 150] width 13 height 18
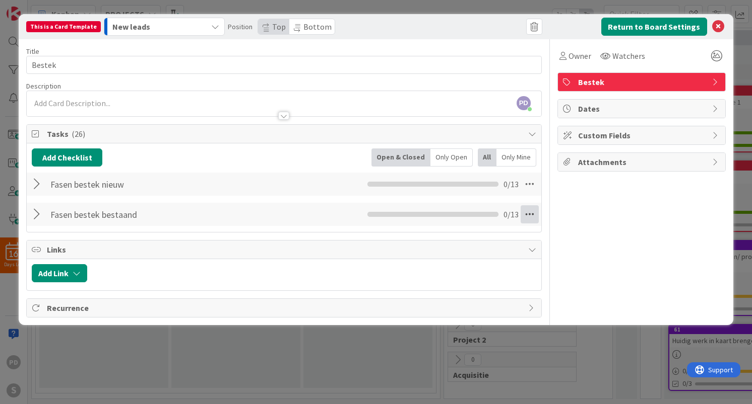
click at [529, 214] on icon at bounding box center [529, 215] width 18 height 18
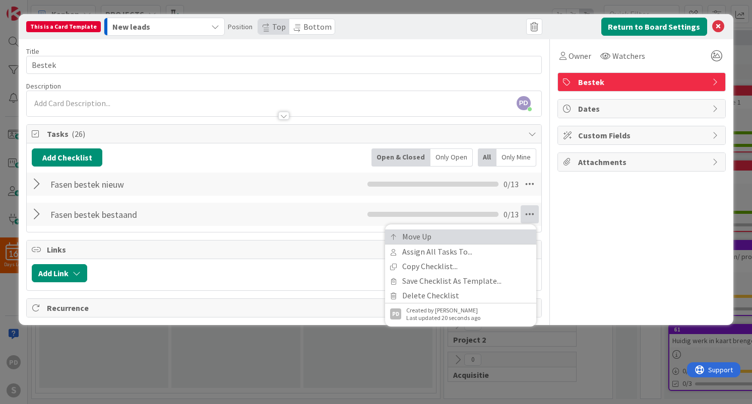
click at [446, 235] on link "Move Up" at bounding box center [460, 237] width 151 height 15
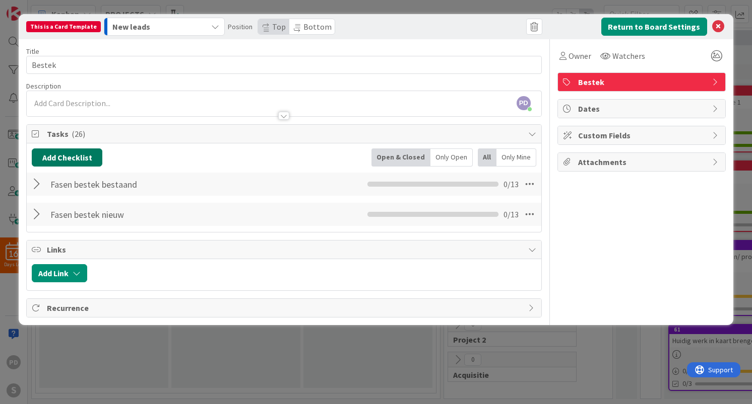
click at [46, 156] on button "Add Checklist" at bounding box center [67, 158] width 71 height 18
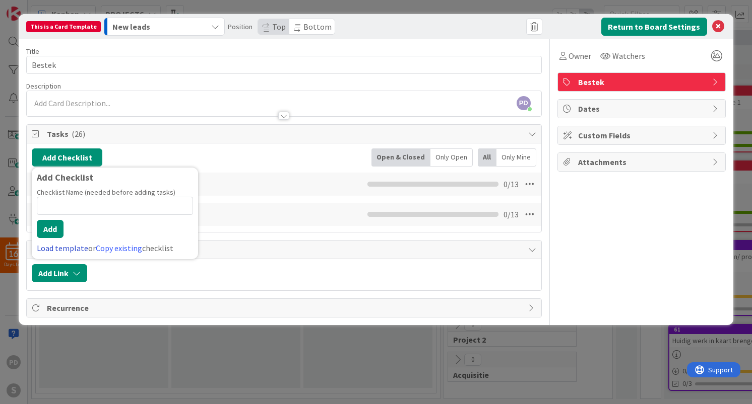
click at [48, 249] on link "Load template" at bounding box center [62, 248] width 51 height 10
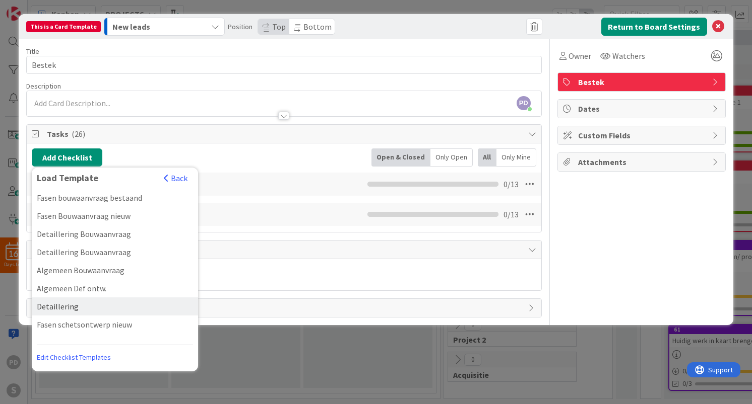
click at [52, 306] on div "Detaillering" at bounding box center [115, 307] width 166 height 18
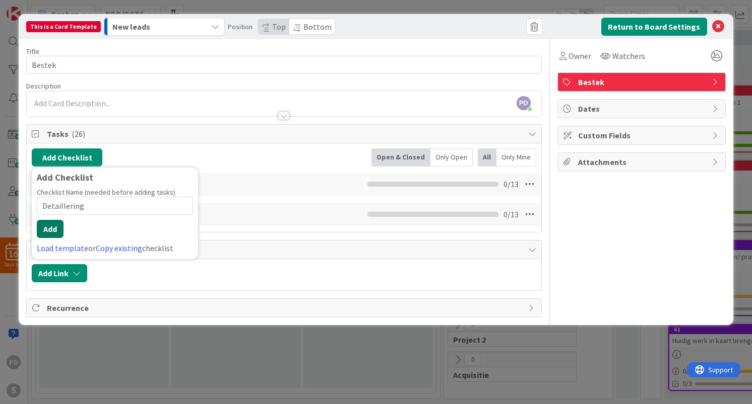
click at [55, 231] on button "Add" at bounding box center [50, 229] width 27 height 18
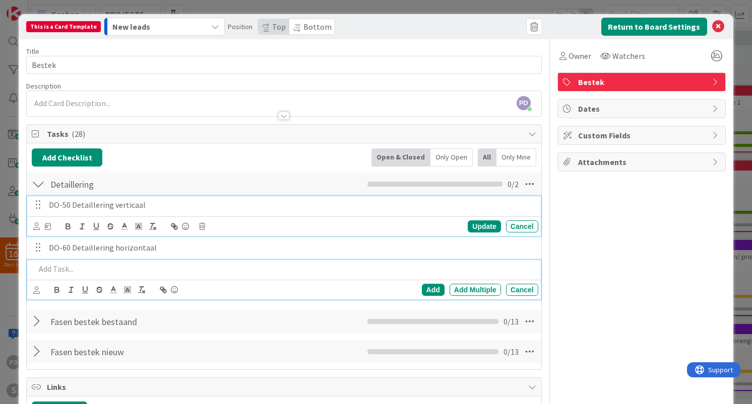
click at [54, 206] on p "DO-50 Detaillering verticaal" at bounding box center [291, 205] width 485 height 12
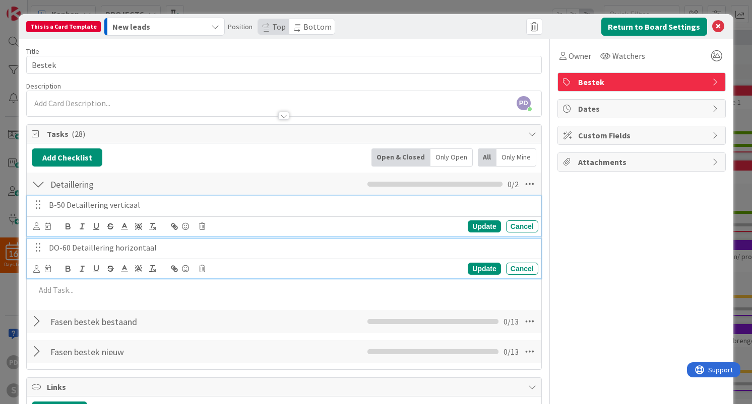
click at [52, 248] on p "DO-60 Detaillering horizontaal" at bounding box center [291, 248] width 485 height 12
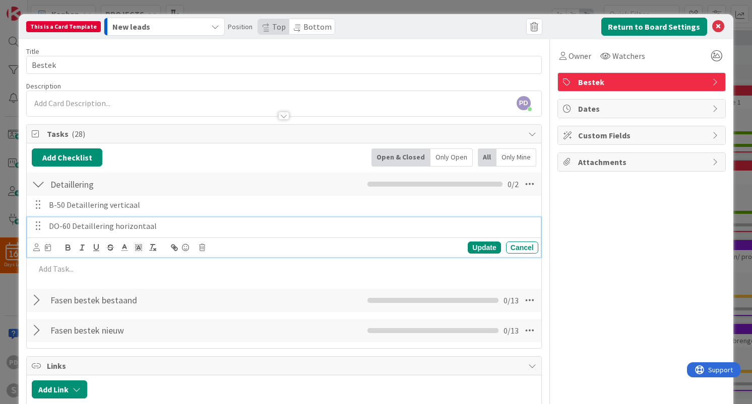
click at [52, 248] on div "Update Cancel" at bounding box center [285, 248] width 504 height 14
click at [55, 225] on p "DO-60 Detaillering horizontaal" at bounding box center [291, 227] width 485 height 12
click at [184, 165] on div "Add Checklist Back Open & Closed Only Open All Only Mine" at bounding box center [284, 158] width 504 height 18
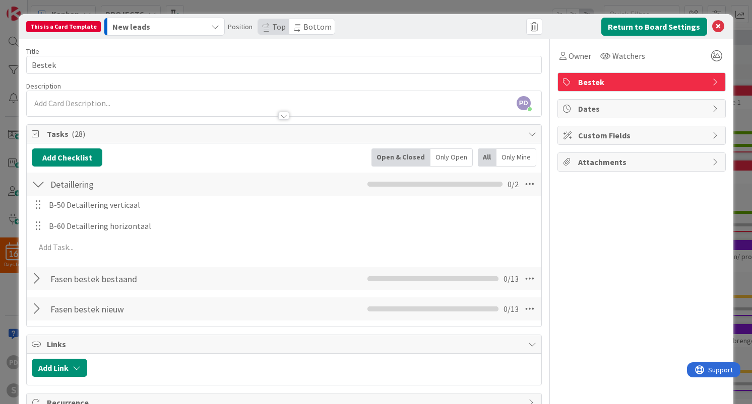
click at [39, 184] on div at bounding box center [38, 184] width 13 height 18
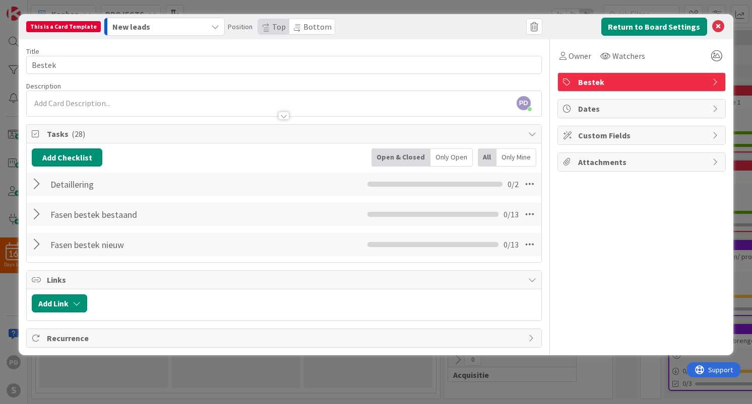
click at [35, 214] on div at bounding box center [38, 215] width 13 height 18
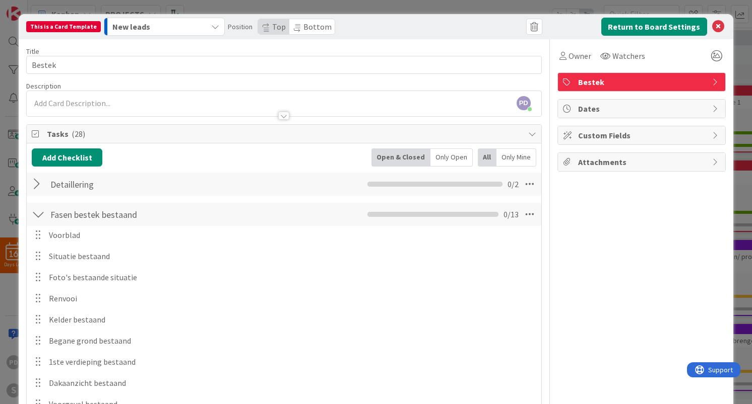
click at [35, 214] on div at bounding box center [38, 215] width 13 height 18
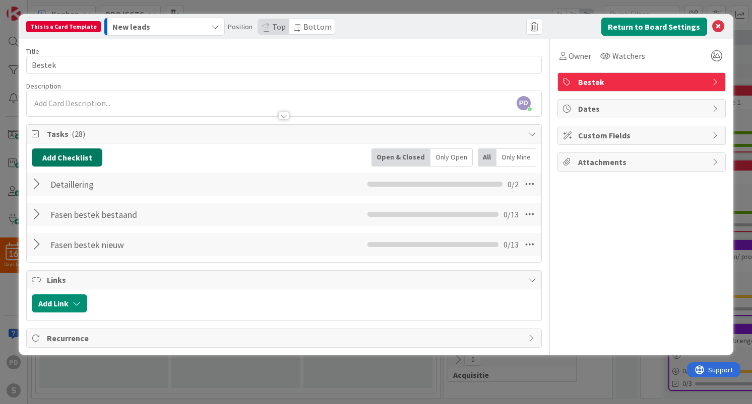
click at [57, 159] on button "Add Checklist" at bounding box center [67, 158] width 71 height 18
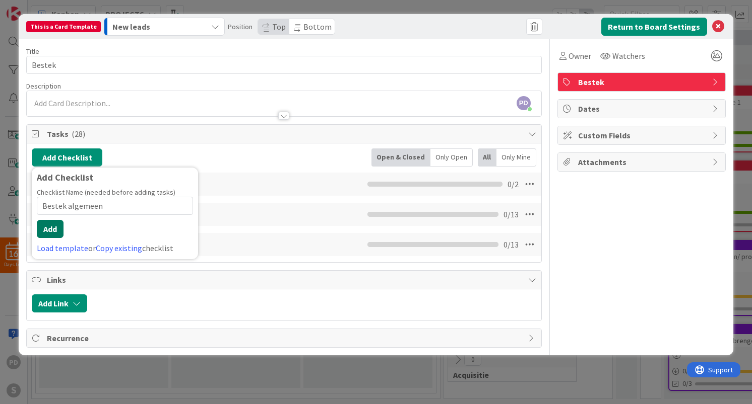
type input "Bestek algemeen"
click at [52, 231] on button "Add" at bounding box center [50, 229] width 27 height 18
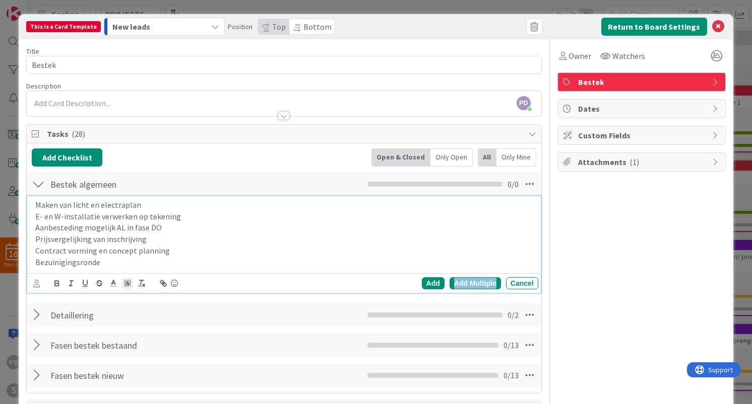
click at [475, 284] on div "Add Multiple" at bounding box center [474, 284] width 51 height 12
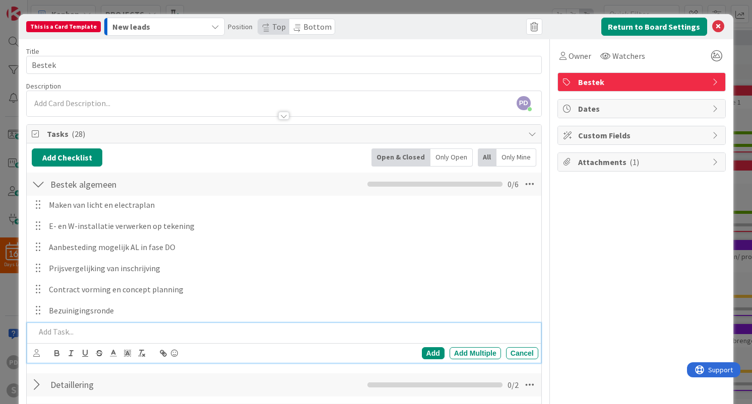
click at [37, 183] on div at bounding box center [38, 184] width 13 height 18
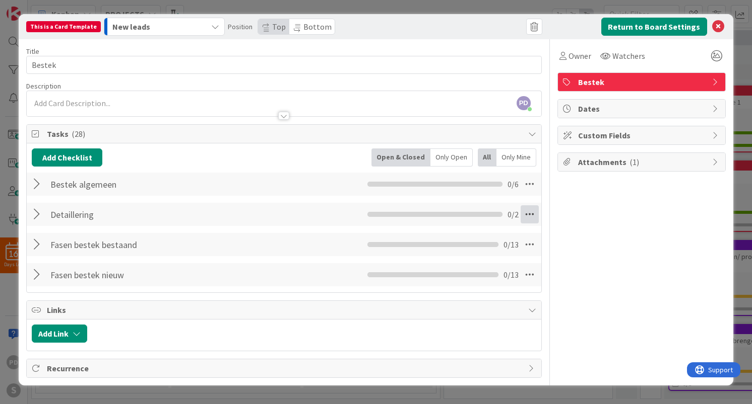
click at [527, 214] on icon at bounding box center [529, 215] width 18 height 18
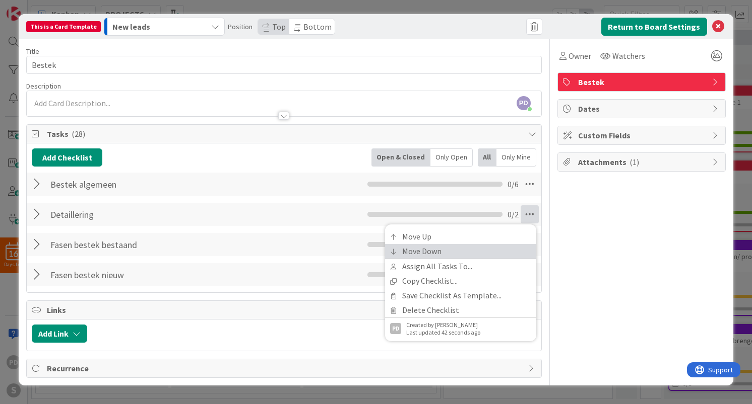
click at [488, 249] on link "Move Down" at bounding box center [460, 251] width 151 height 15
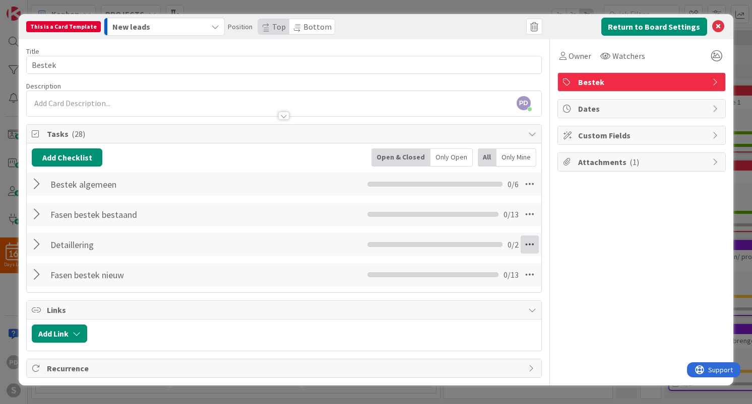
click at [530, 244] on icon at bounding box center [529, 245] width 18 height 18
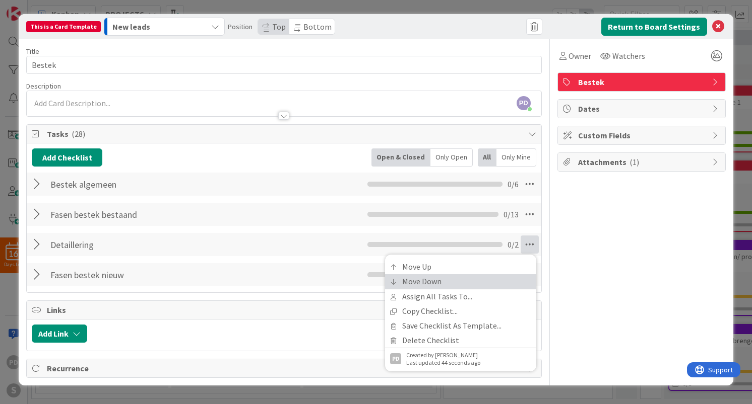
click at [487, 278] on link "Move Down" at bounding box center [460, 282] width 151 height 15
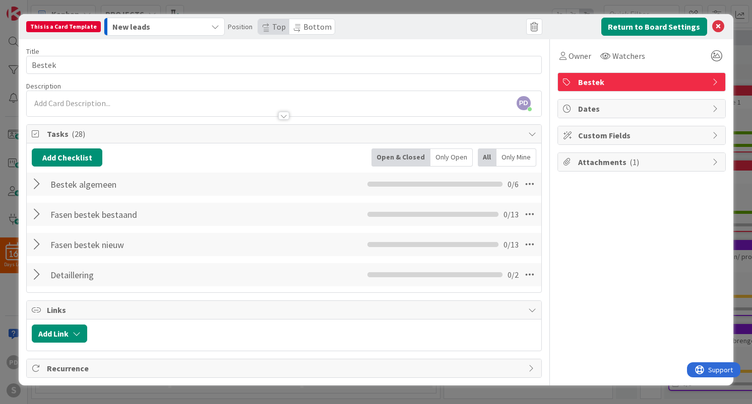
click at [170, 25] on div "New leads" at bounding box center [158, 27] width 97 height 16
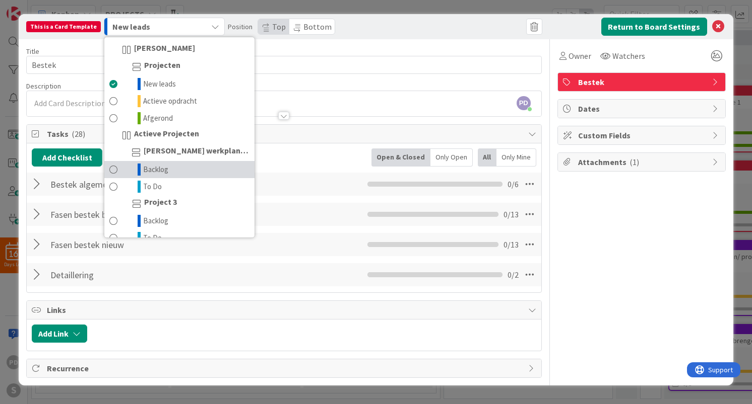
click at [149, 172] on span "Backlog" at bounding box center [155, 170] width 25 height 12
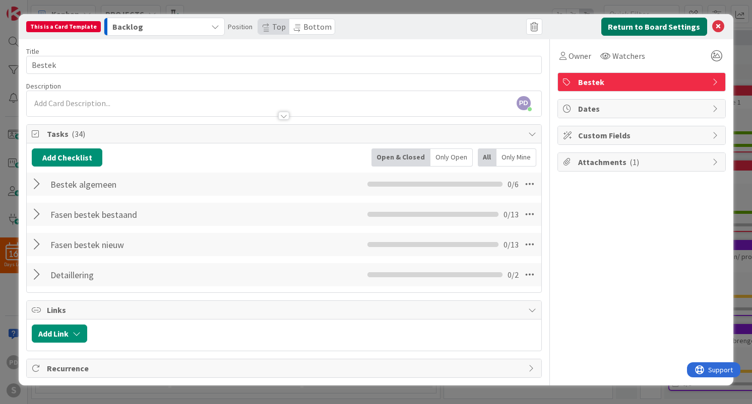
click at [644, 28] on button "Return to Board Settings" at bounding box center [654, 27] width 106 height 18
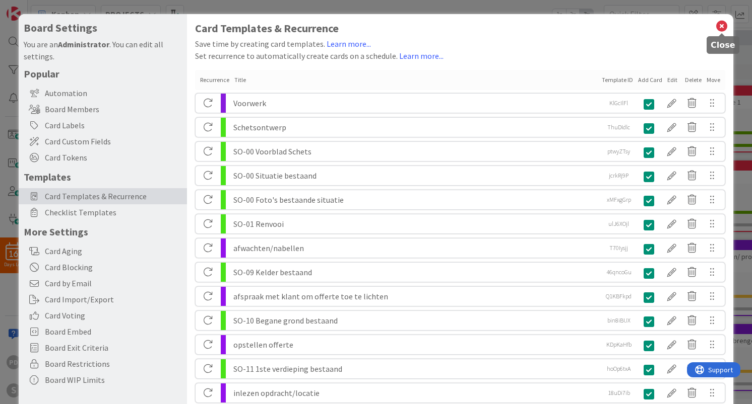
click at [721, 27] on icon at bounding box center [721, 26] width 13 height 14
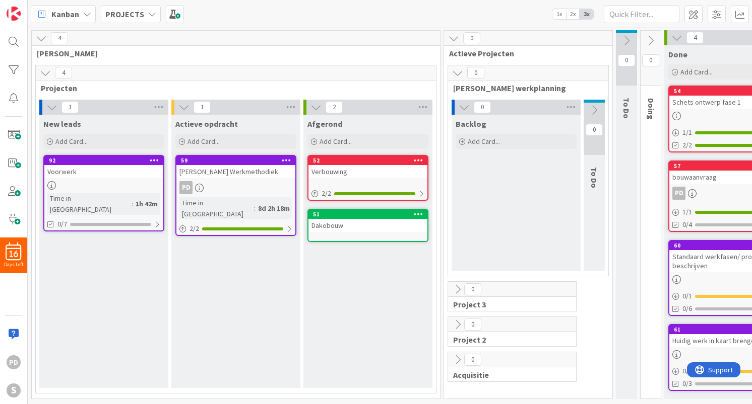
click at [456, 73] on icon at bounding box center [457, 72] width 11 height 11
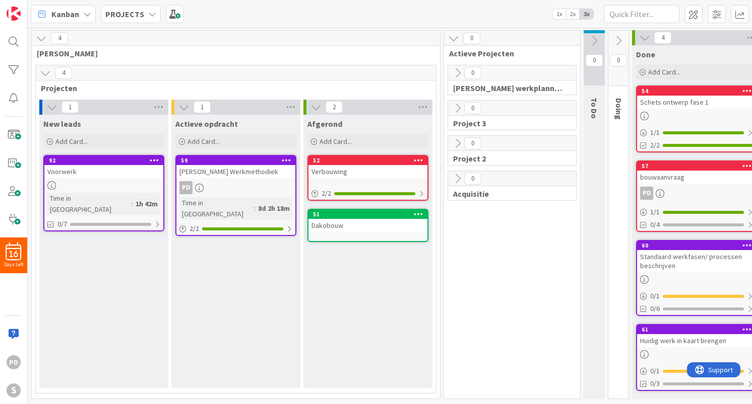
click at [464, 123] on span "Project 3" at bounding box center [508, 123] width 110 height 10
click at [456, 108] on icon at bounding box center [457, 108] width 11 height 11
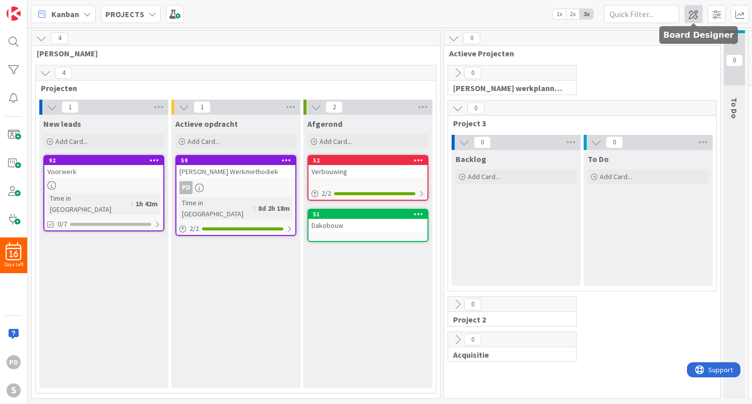
click at [696, 9] on span at bounding box center [693, 14] width 18 height 18
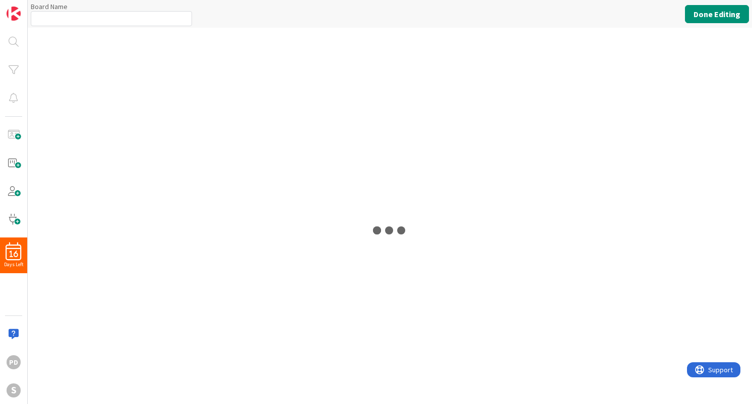
type input "PROJECTS"
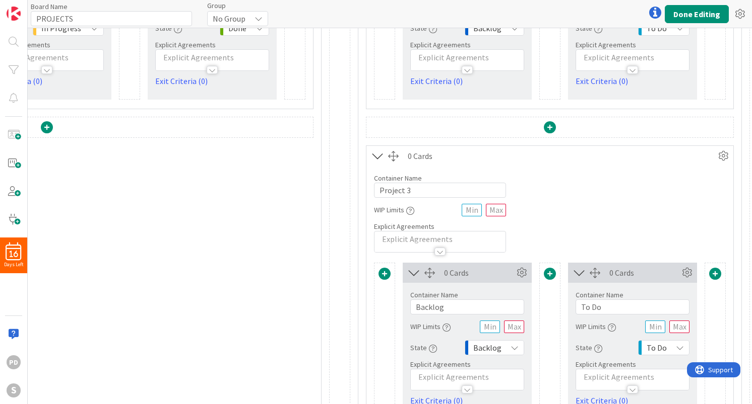
scroll to position [354, 289]
click at [422, 187] on input "Project 3" at bounding box center [440, 189] width 132 height 15
paste input "2025-70 SCHUBERTSTRAAT 25"
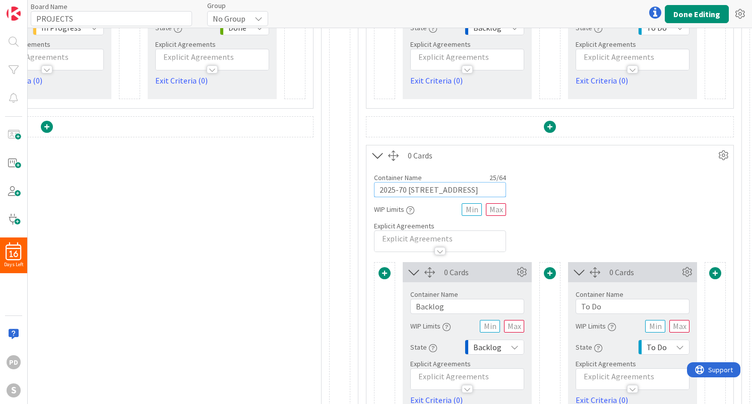
type input "2025-70 SCHUBERTSTRAAT 25"
click at [584, 191] on div "Container Name 25 / 64 2025-70 SCHUBERTSTRAAT 25 WIP Limits Explicit Agreements" at bounding box center [549, 209] width 367 height 87
click at [696, 14] on button "Done Editing" at bounding box center [696, 14] width 64 height 18
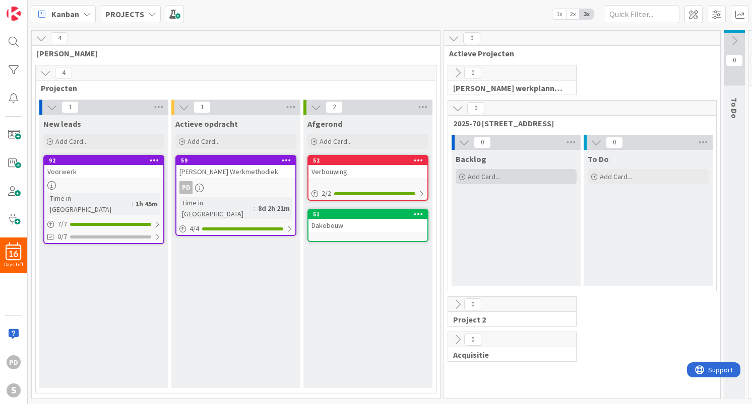
click at [476, 173] on span "Add Card..." at bounding box center [483, 176] width 32 height 9
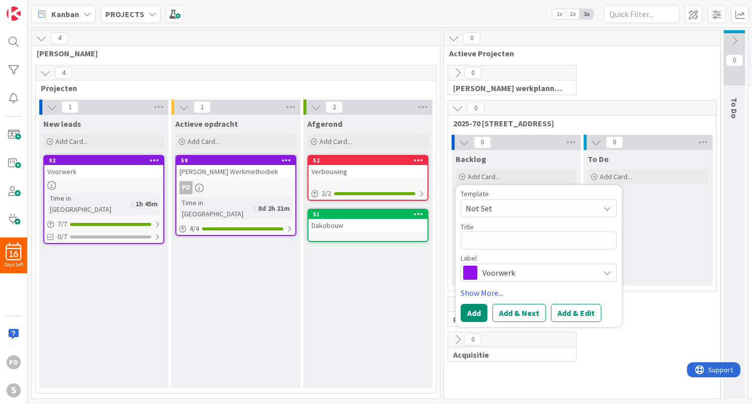
click at [527, 271] on span "Voorwerk" at bounding box center [538, 273] width 112 height 14
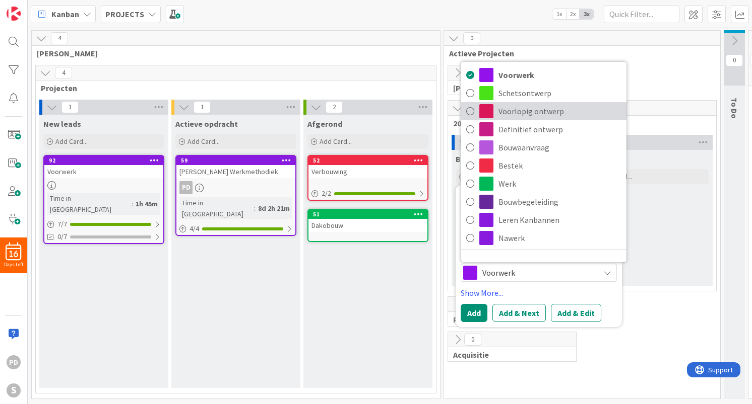
click at [516, 114] on span "Voorlopig ontwerp" at bounding box center [559, 111] width 123 height 15
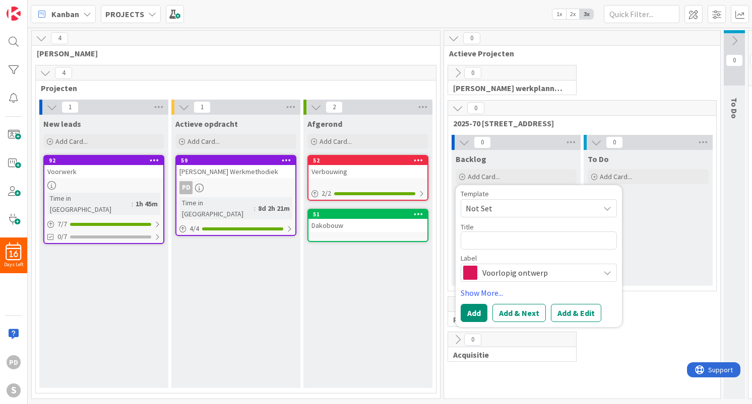
click at [535, 203] on span "Not Set" at bounding box center [528, 208] width 126 height 13
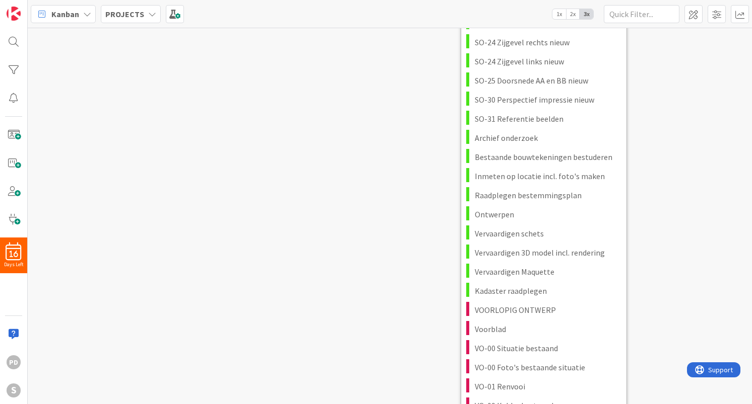
scroll to position [751, 0]
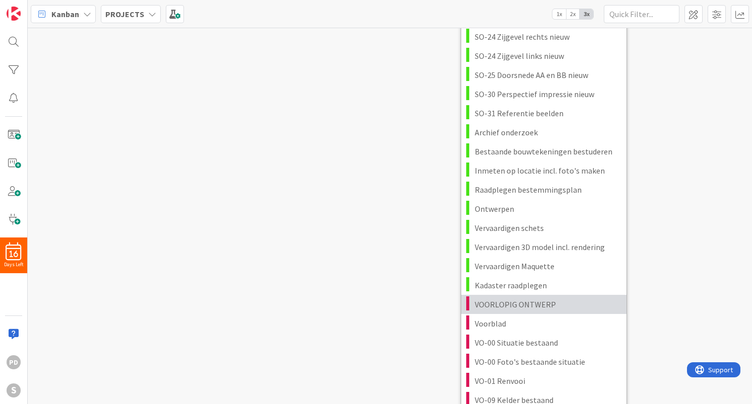
click at [521, 304] on span "VOORLOPIG ONTWERP" at bounding box center [546, 304] width 144 height 13
type textarea "x"
type textarea "VOORLOPIG ONTWERP"
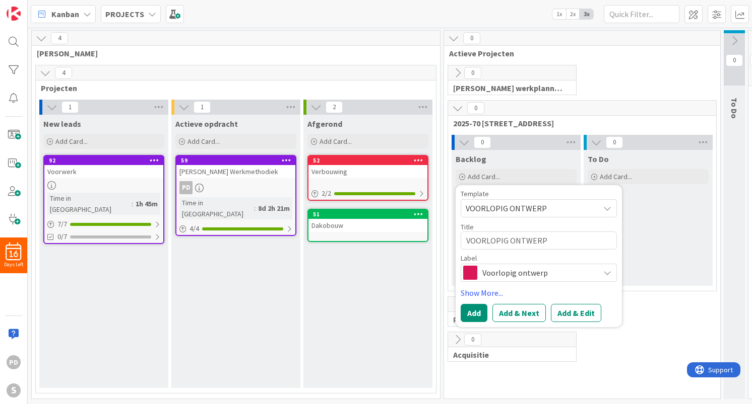
scroll to position [0, 0]
click at [500, 241] on textarea "VOORLOPIG ONTWERP" at bounding box center [538, 241] width 156 height 18
click at [469, 315] on button "Add" at bounding box center [473, 313] width 27 height 18
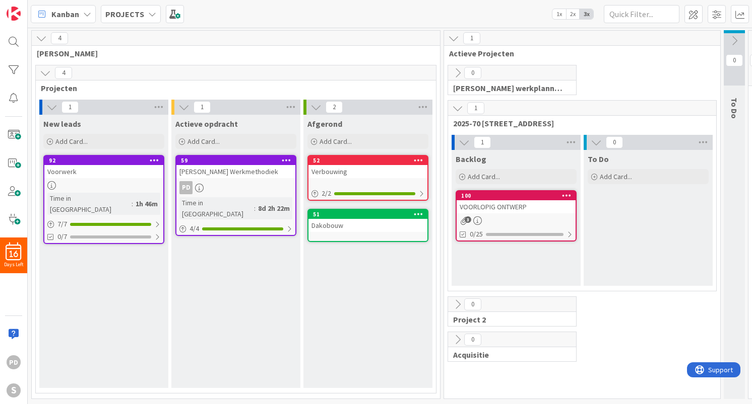
click at [464, 221] on span "3" at bounding box center [467, 220] width 7 height 7
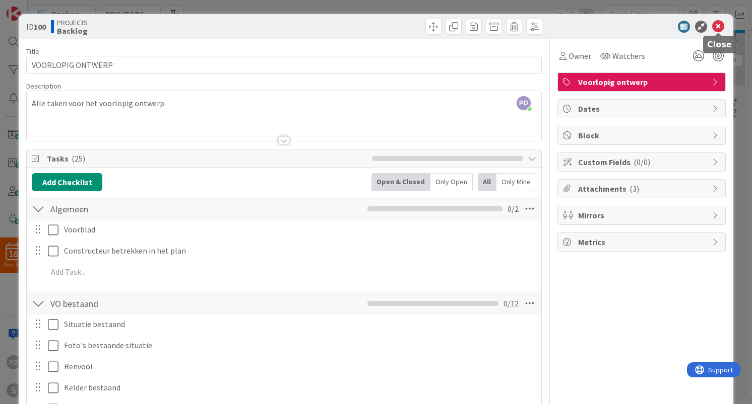
click at [716, 27] on icon at bounding box center [718, 27] width 12 height 12
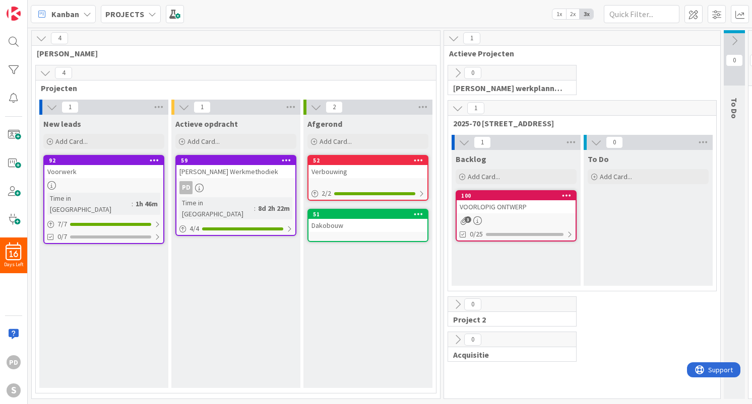
click at [221, 260] on div "Actieve opdracht Add Card... 59 Olmo's Werkmethodiek pd Time in Column : 8d 2h …" at bounding box center [235, 252] width 129 height 274
click at [196, 142] on span "Add Card..." at bounding box center [203, 141] width 32 height 9
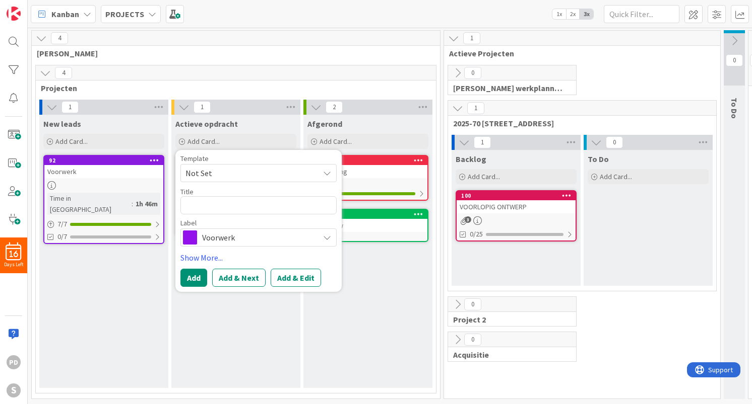
click at [214, 172] on span "Not Set" at bounding box center [248, 173] width 126 height 13
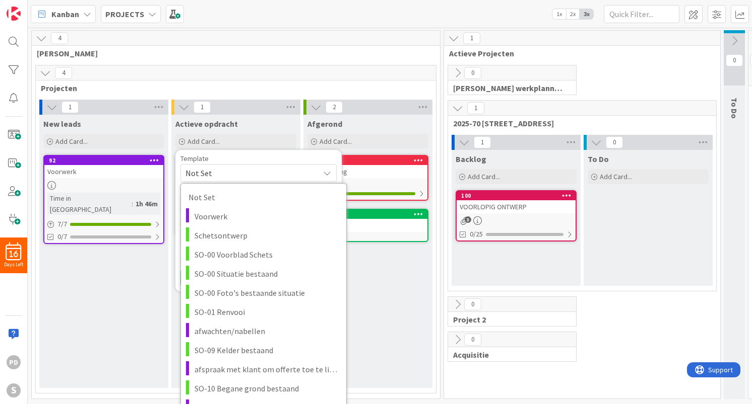
click at [217, 172] on span "Not Set" at bounding box center [248, 173] width 126 height 13
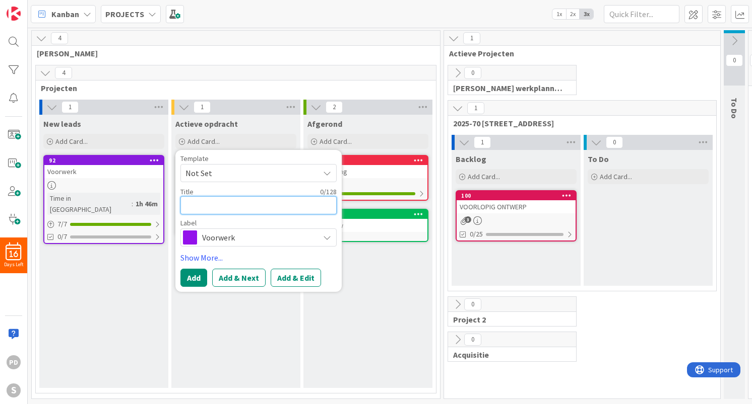
click at [206, 207] on textarea at bounding box center [258, 205] width 156 height 18
paste textarea "2025-70 SCHUBERTSTRAAT 25"
type textarea "x"
type textarea "2025-70 SCHUBERTSTRAAT 25"
click at [239, 238] on span "Voorwerk" at bounding box center [258, 238] width 112 height 14
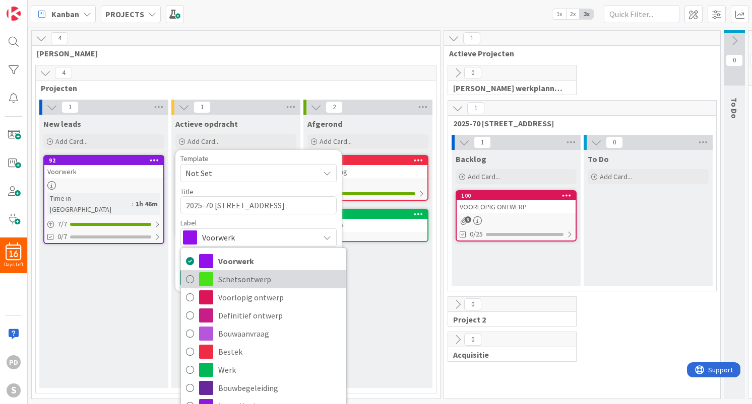
click at [190, 282] on icon at bounding box center [190, 279] width 8 height 15
type textarea "x"
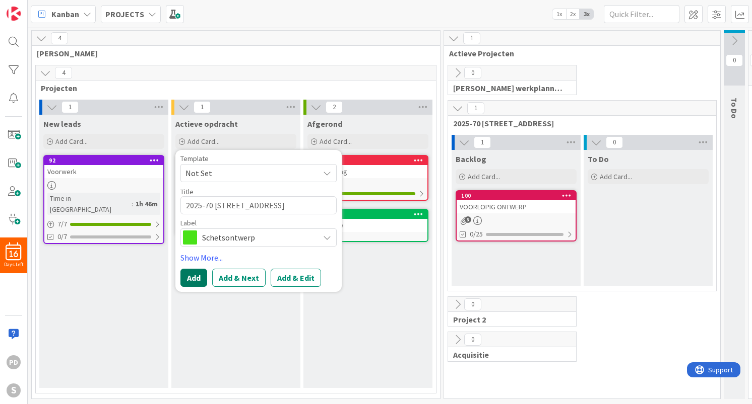
click at [190, 277] on button "Add" at bounding box center [193, 278] width 27 height 18
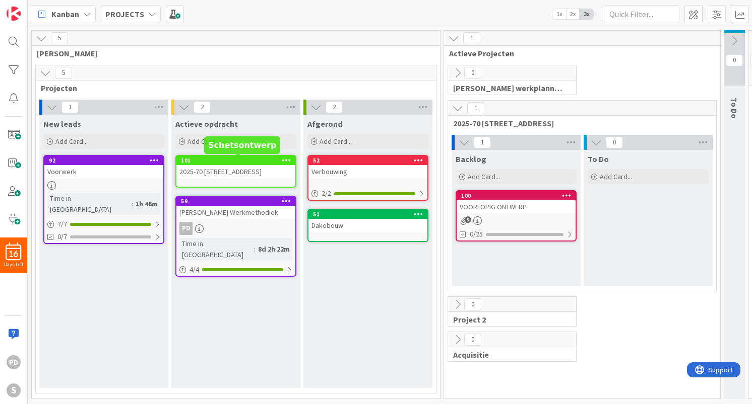
click at [222, 164] on div "101" at bounding box center [238, 160] width 114 height 7
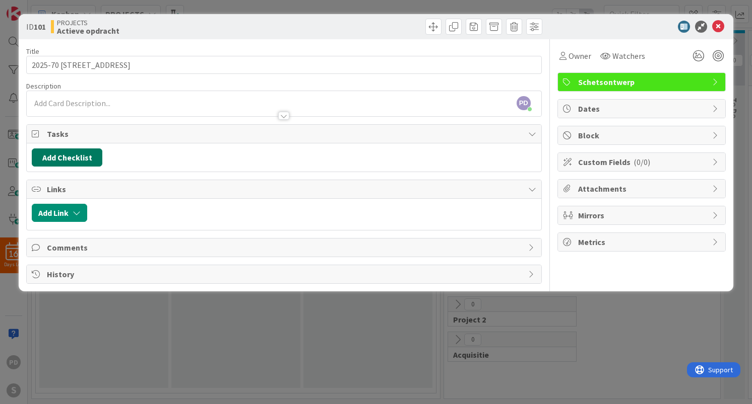
click at [81, 157] on button "Add Checklist" at bounding box center [67, 158] width 71 height 18
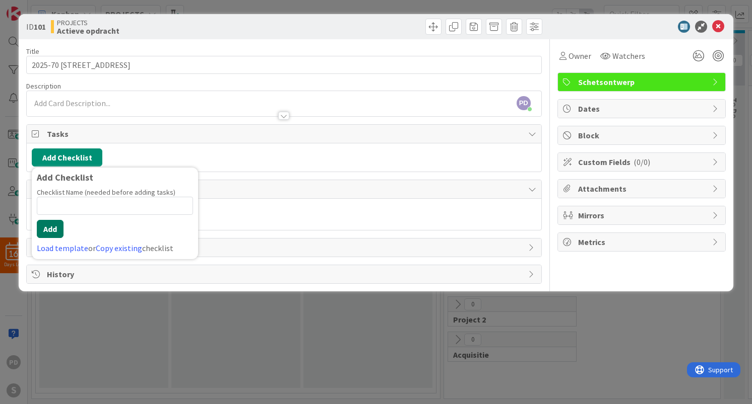
click at [53, 230] on button "Add" at bounding box center [50, 229] width 27 height 18
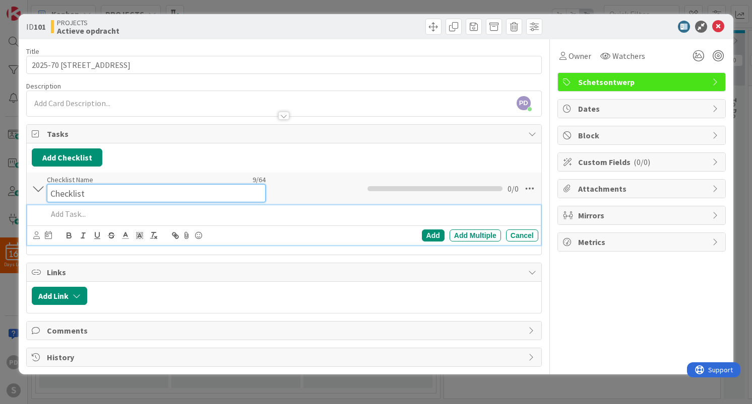
click at [66, 185] on input "Checklist" at bounding box center [156, 193] width 219 height 18
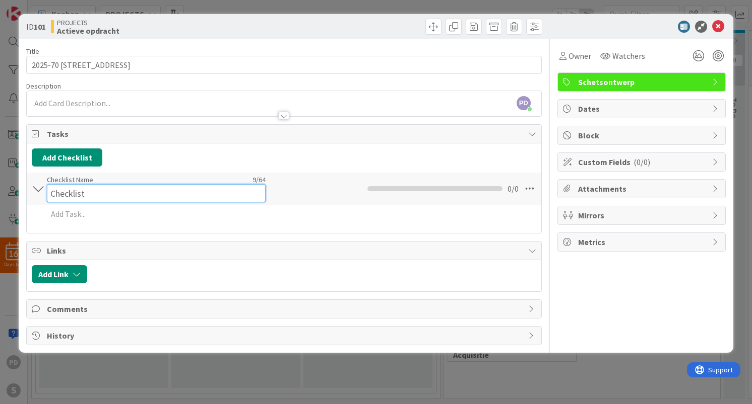
click at [75, 194] on input "Checklist" at bounding box center [156, 193] width 219 height 18
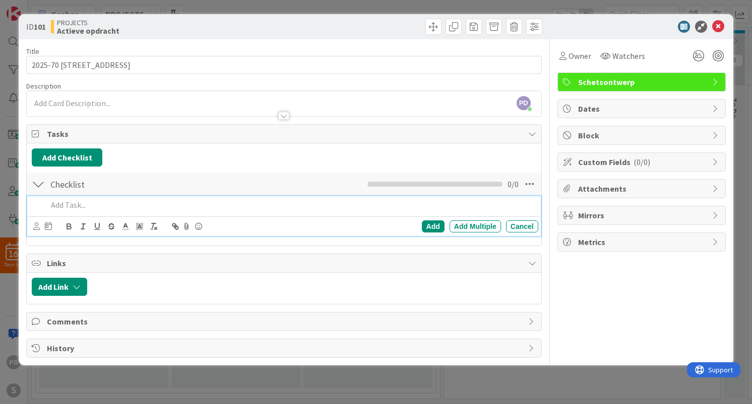
click at [58, 220] on div "Add Add Multiple Cancel" at bounding box center [283, 216] width 513 height 40
click at [82, 209] on p at bounding box center [290, 205] width 486 height 12
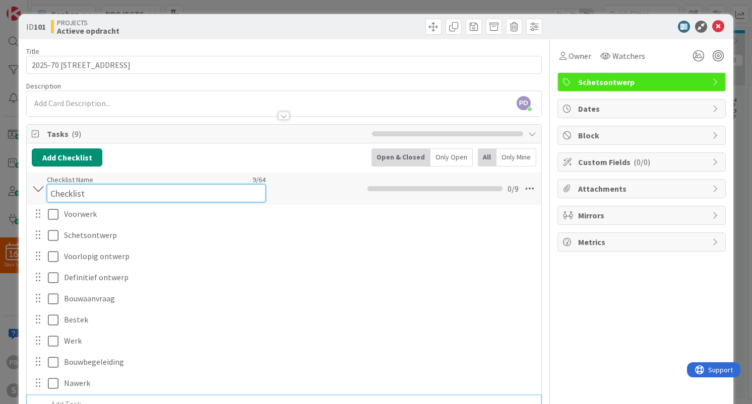
click at [70, 189] on input "Checklist" at bounding box center [156, 193] width 219 height 18
click at [73, 191] on input "Checklist" at bounding box center [156, 193] width 219 height 18
type input "To Do Project (vogelvlucht)"
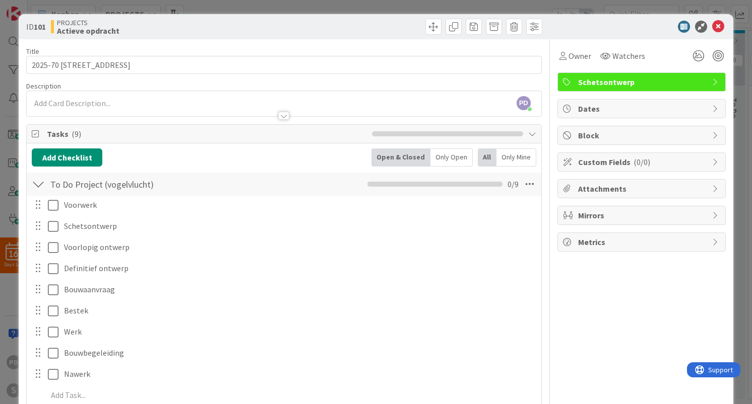
click at [294, 191] on div "To Do Project (vogelvlucht) Checklist Name 27 / 64 To Do Project (vogelvlucht) …" at bounding box center [284, 184] width 514 height 23
click at [529, 183] on icon at bounding box center [529, 184] width 18 height 18
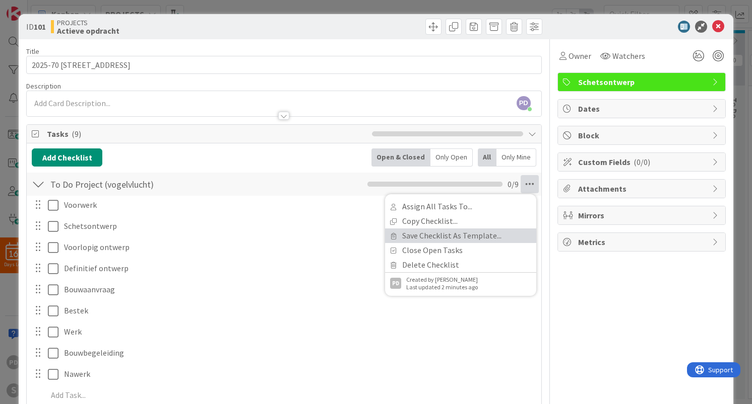
click at [425, 236] on link "Save Checklist As Template..." at bounding box center [460, 236] width 151 height 15
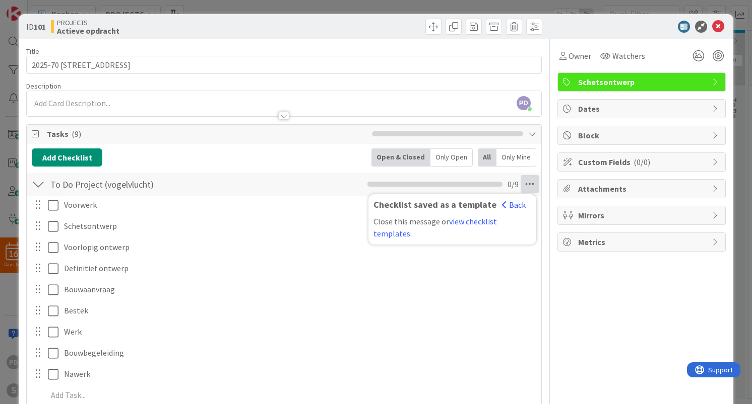
click at [38, 183] on div at bounding box center [38, 184] width 13 height 18
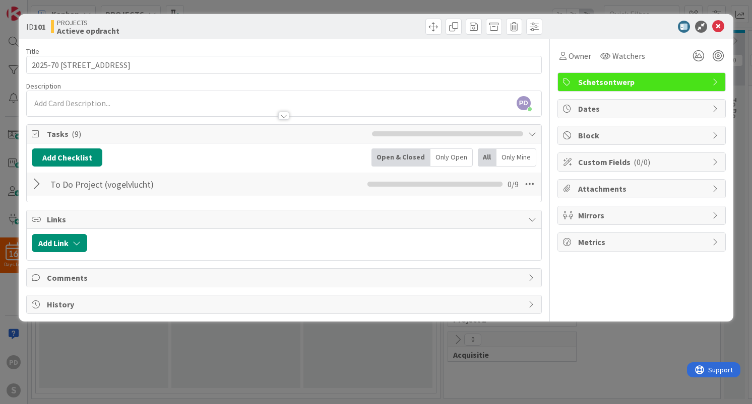
click at [668, 84] on span "Schetsontwerp" at bounding box center [642, 82] width 129 height 12
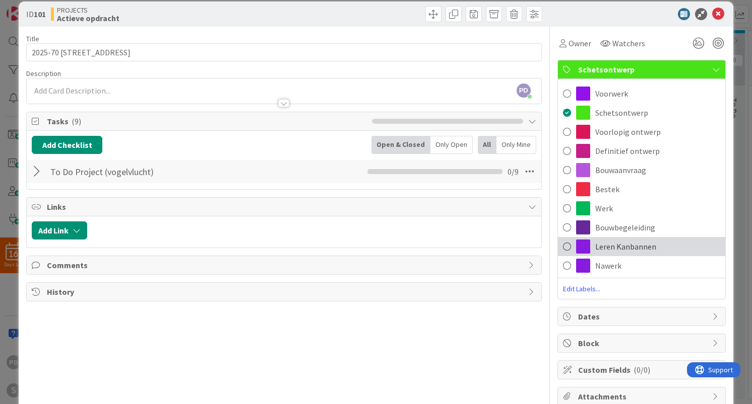
scroll to position [6, 0]
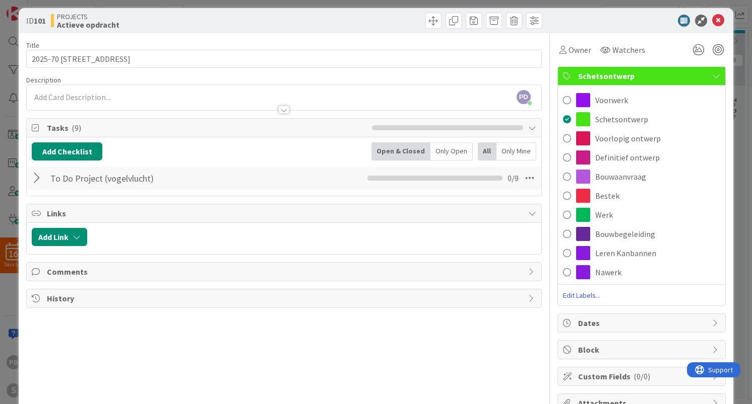
click at [577, 295] on span "Edit Labels..." at bounding box center [641, 296] width 167 height 10
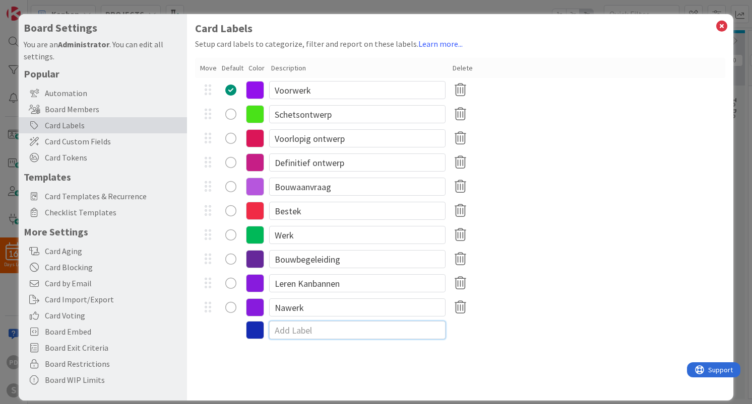
click at [286, 330] on input at bounding box center [357, 330] width 176 height 18
type input "Project"
click at [257, 332] on icon at bounding box center [255, 332] width 18 height 18
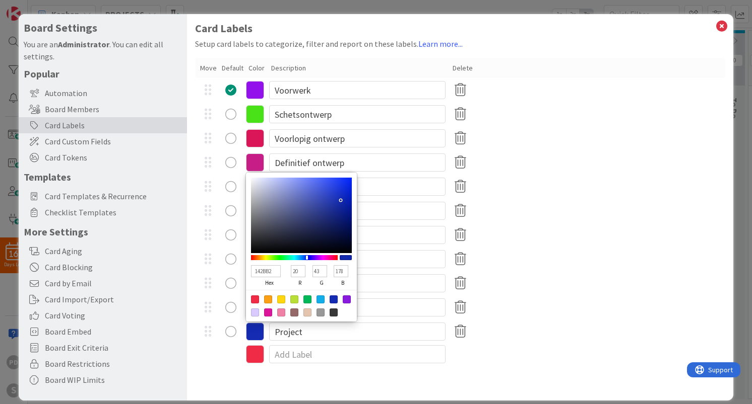
type input "6AB214"
type input "106"
type input "178"
type input "20"
click at [272, 257] on div at bounding box center [294, 257] width 87 height 5
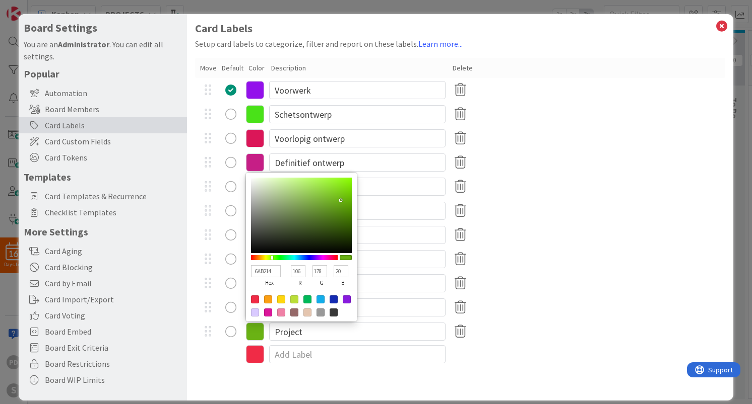
type input "23B214"
type input "35"
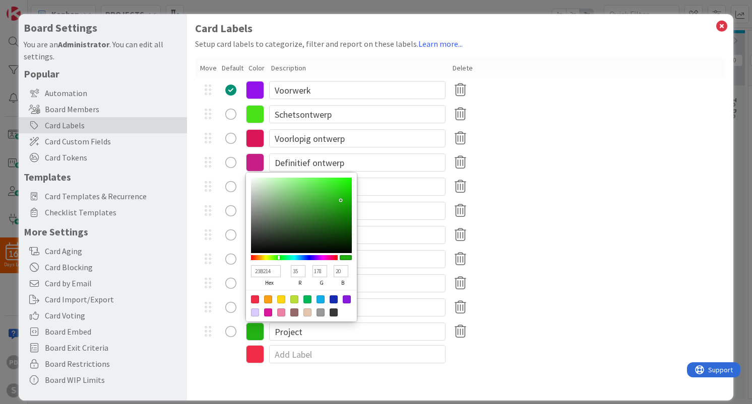
click at [279, 257] on div at bounding box center [294, 257] width 87 height 5
click at [348, 257] on div at bounding box center [345, 257] width 12 height 5
type input "22F60B"
type input "34"
type input "246"
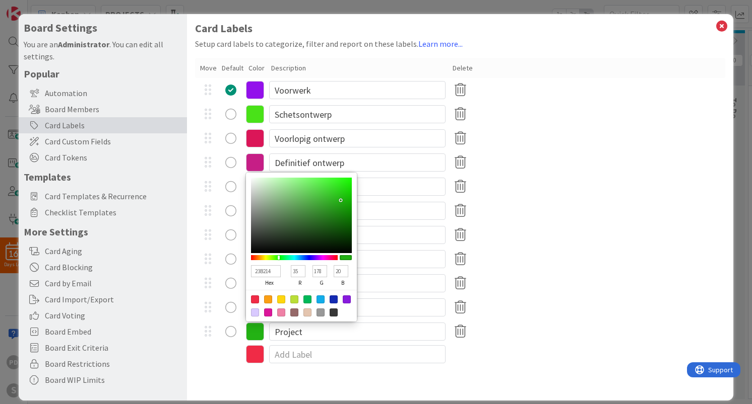
type input "11"
click at [347, 180] on div at bounding box center [301, 216] width 101 height 76
type input "29DD15"
type input "41"
type input "221"
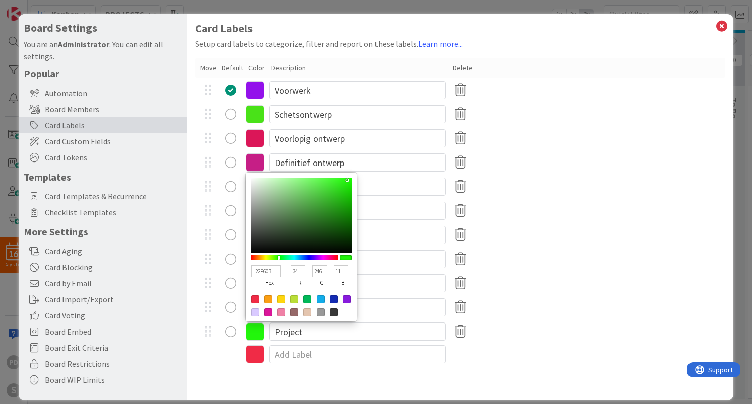
type input "21"
click at [342, 188] on div at bounding box center [301, 216] width 101 height 76
type input "52F140"
type input "82"
type input "241"
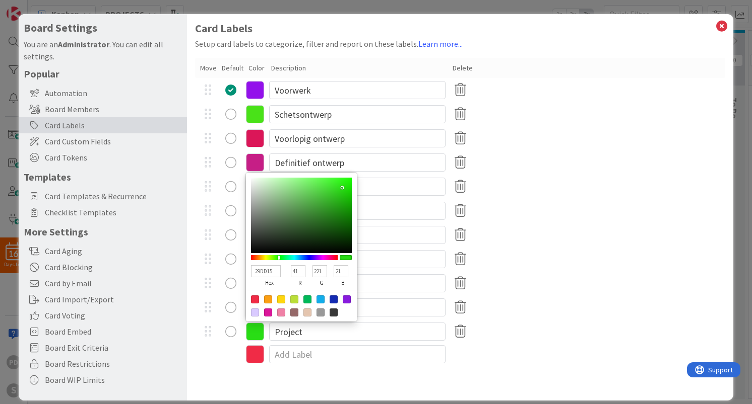
type input "64"
click at [325, 182] on div at bounding box center [301, 216] width 101 height 76
type input "73F664"
type input "115"
type input "246"
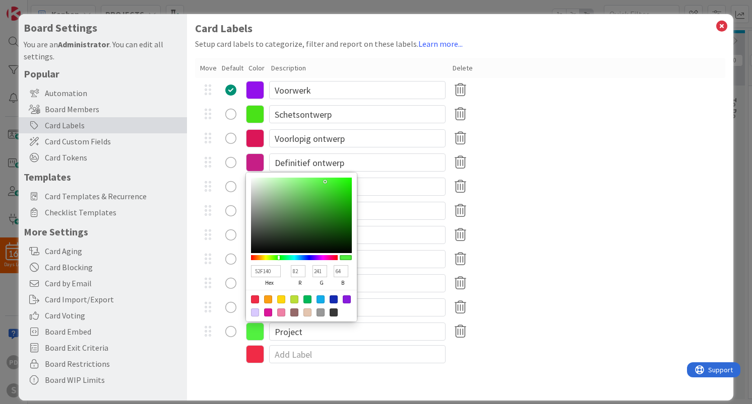
type input "100"
click at [311, 180] on div at bounding box center [301, 216] width 101 height 76
type input "3FB331"
type input "63"
type input "179"
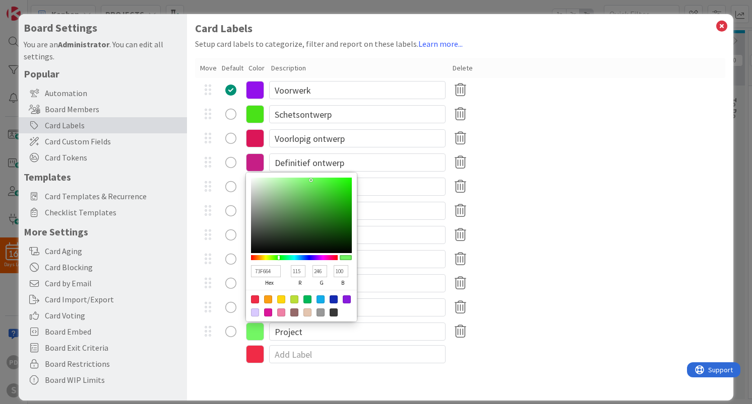
type input "49"
click at [324, 200] on div at bounding box center [301, 216] width 101 height 76
type input "37C925"
type input "55"
type input "201"
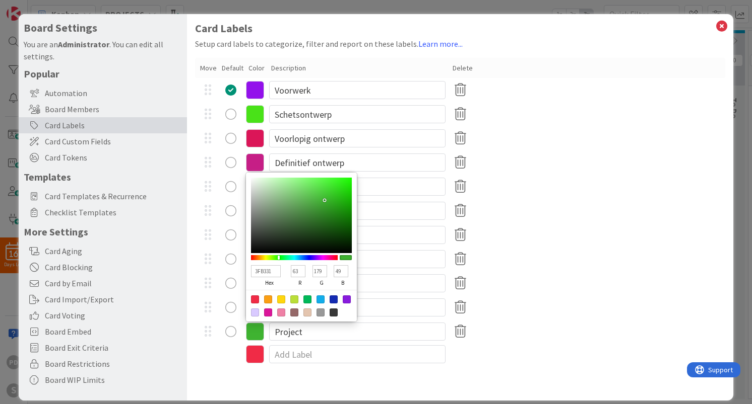
type input "37"
click at [333, 194] on div at bounding box center [301, 216] width 101 height 76
click at [538, 197] on div "Bouwaanvraag" at bounding box center [459, 187] width 529 height 24
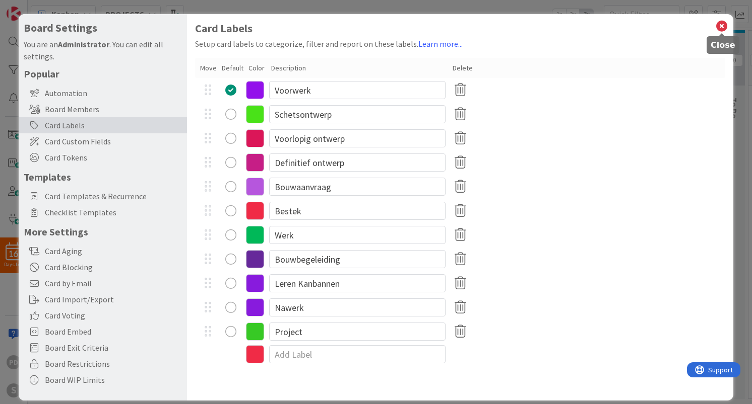
click at [721, 24] on icon at bounding box center [721, 26] width 13 height 14
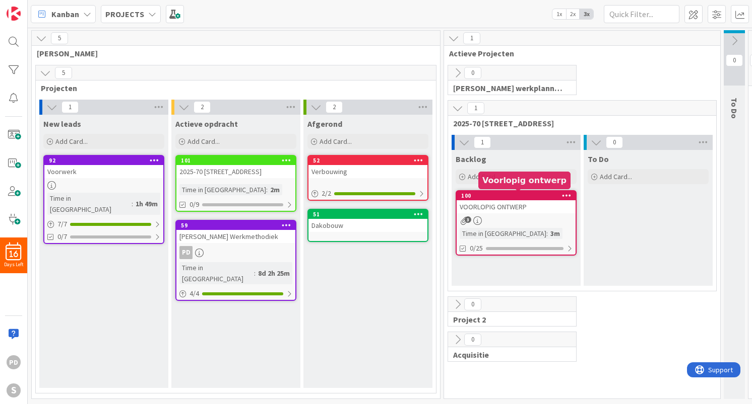
click at [543, 198] on div "100" at bounding box center [518, 195] width 114 height 7
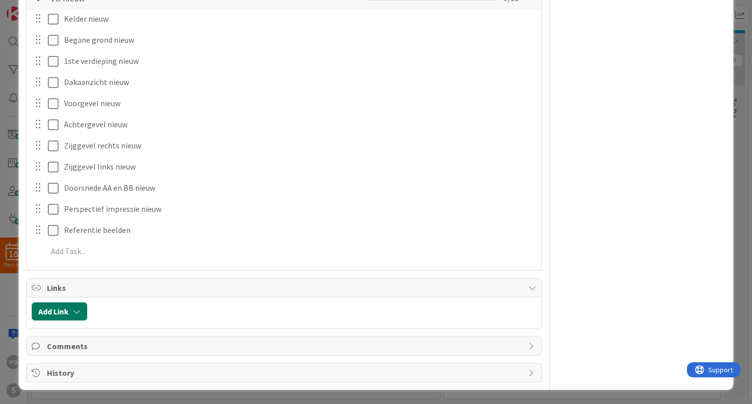
click at [74, 312] on icon "button" at bounding box center [77, 312] width 8 height 8
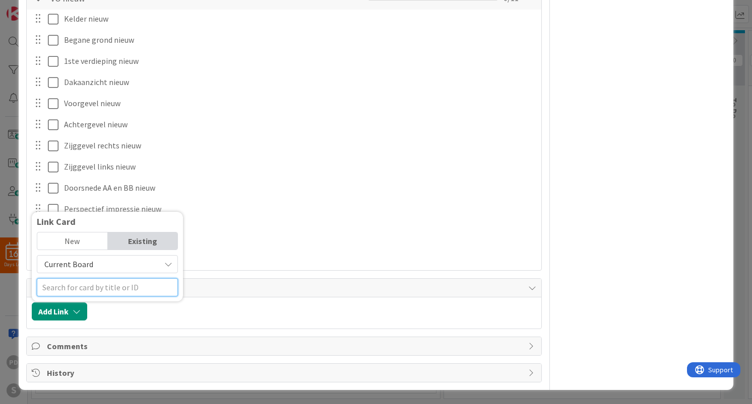
click at [85, 287] on input "text" at bounding box center [107, 288] width 141 height 18
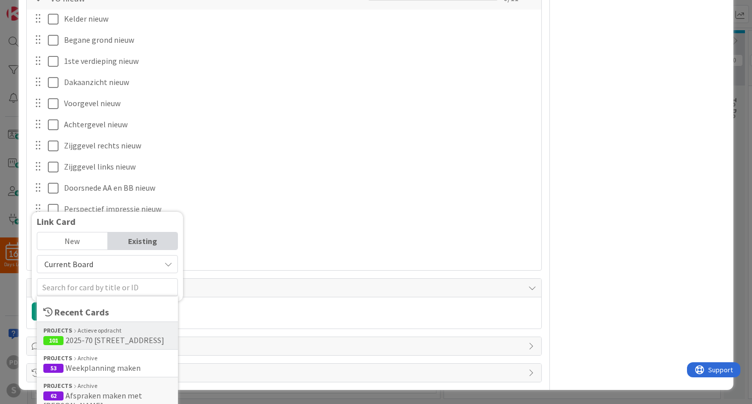
click at [90, 343] on span "2025-70 SCHUBERTSTRAAT 25" at bounding box center [114, 340] width 99 height 10
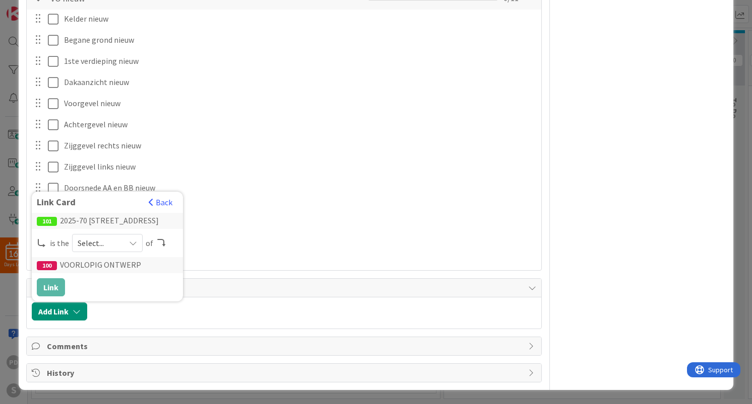
click at [114, 239] on span "Select..." at bounding box center [99, 243] width 42 height 14
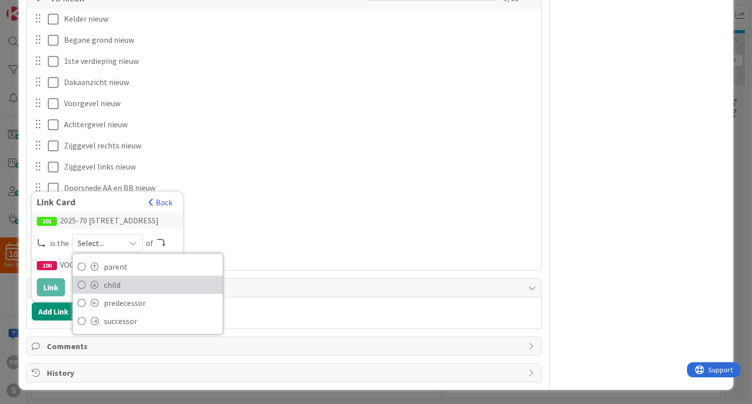
click at [111, 288] on span "child" at bounding box center [161, 285] width 114 height 15
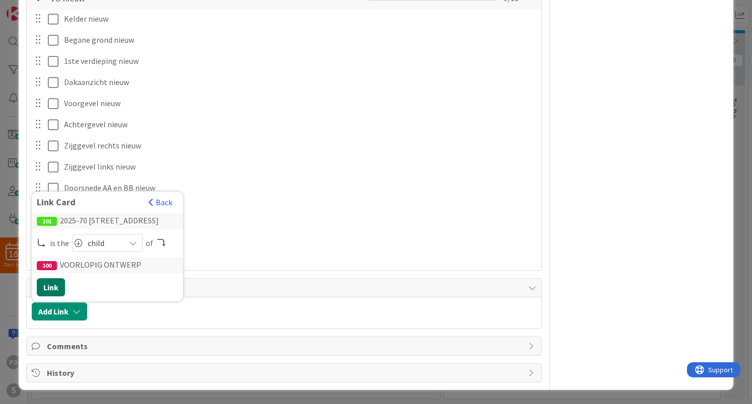
click at [51, 288] on button "Link" at bounding box center [51, 288] width 28 height 18
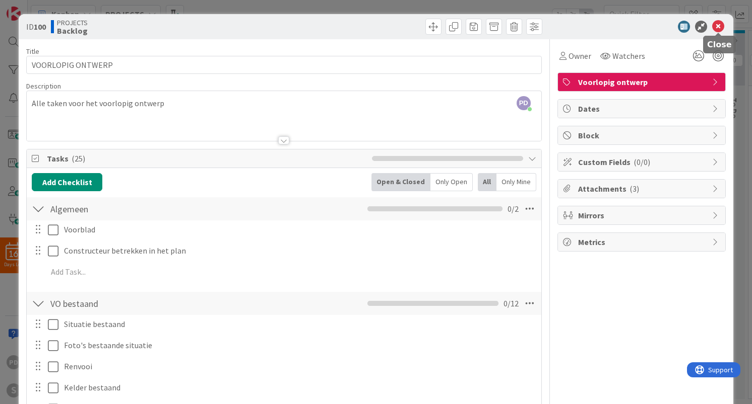
click at [718, 31] on icon at bounding box center [718, 27] width 12 height 12
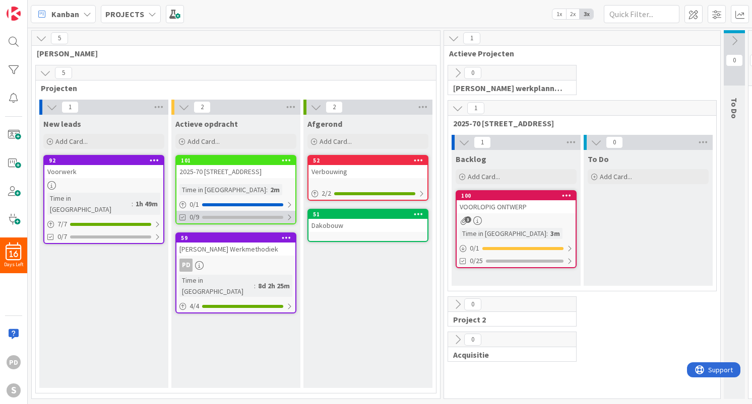
click at [291, 218] on div at bounding box center [289, 218] width 6 height 8
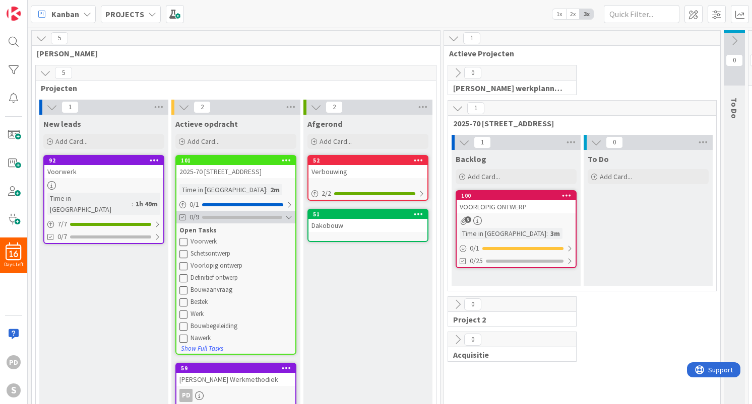
click at [291, 218] on div at bounding box center [288, 218] width 7 height 8
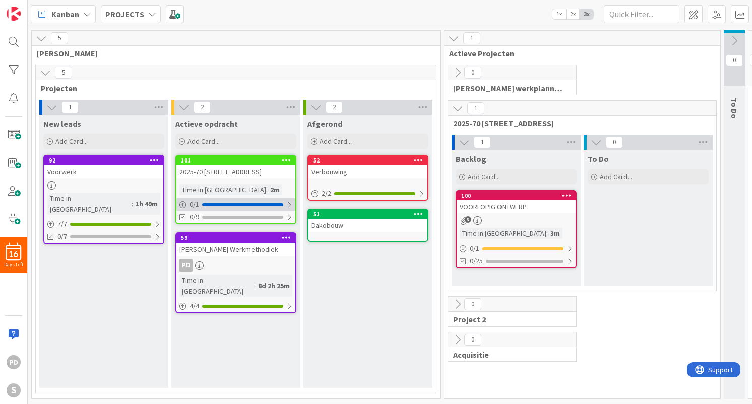
click at [290, 204] on div at bounding box center [289, 205] width 6 height 8
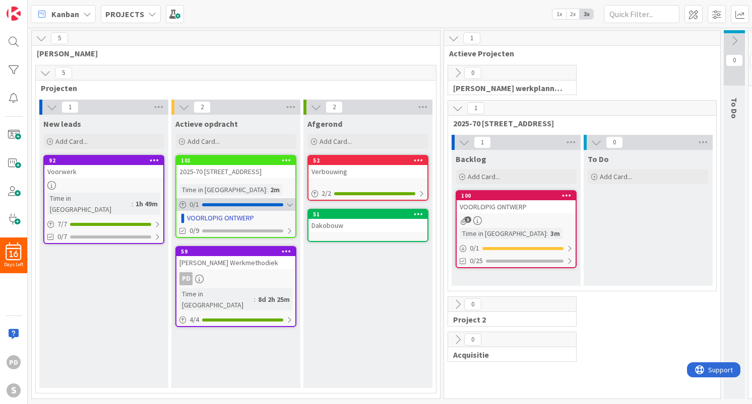
click at [290, 204] on div at bounding box center [289, 205] width 6 height 8
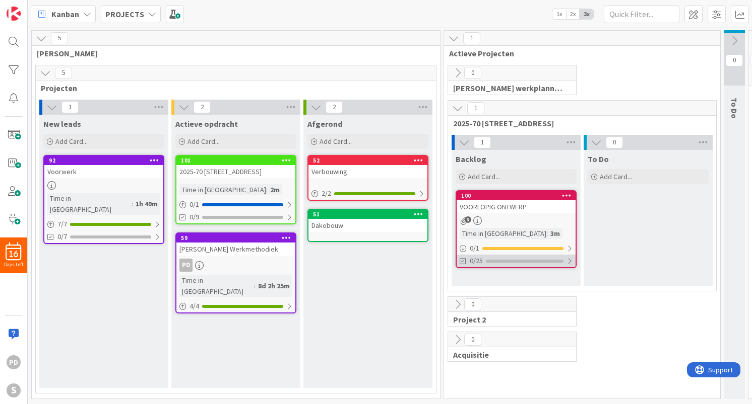
click at [571, 261] on div at bounding box center [569, 261] width 6 height 8
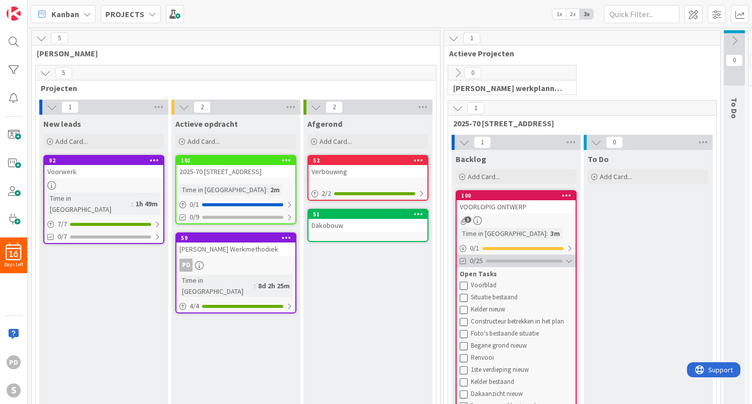
click at [571, 261] on div at bounding box center [568, 261] width 7 height 8
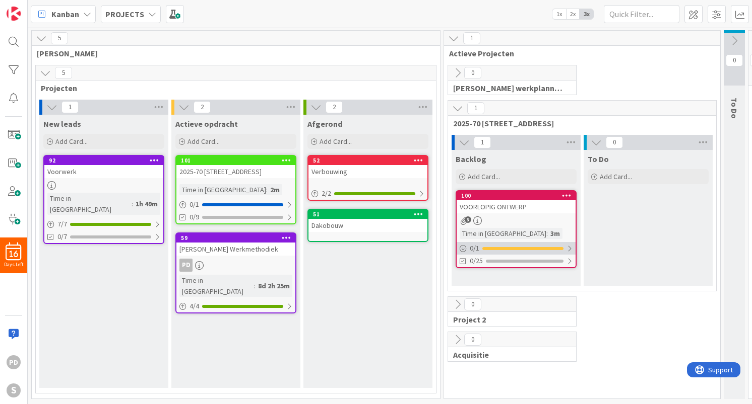
click at [572, 248] on div at bounding box center [569, 249] width 6 height 8
click at [568, 259] on div at bounding box center [569, 261] width 6 height 8
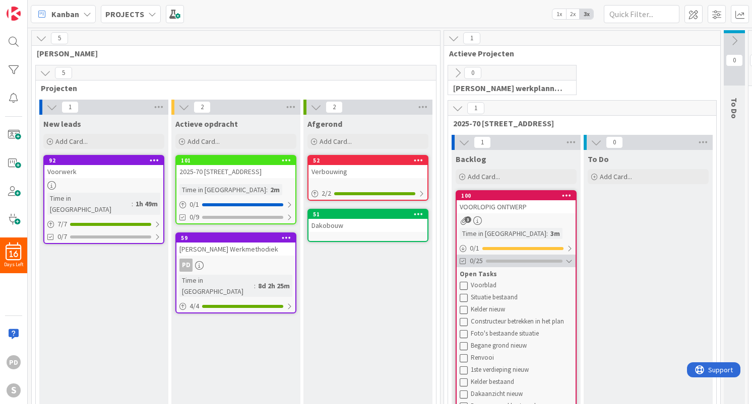
click at [568, 259] on div at bounding box center [568, 261] width 7 height 8
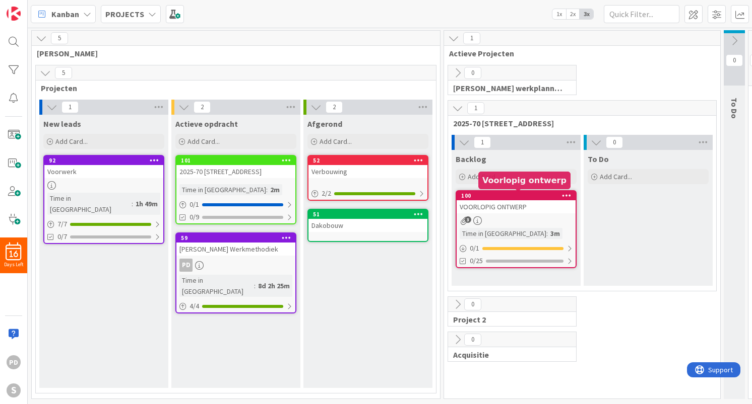
click at [535, 202] on div "VOORLOPIG ONTWERP" at bounding box center [515, 206] width 119 height 13
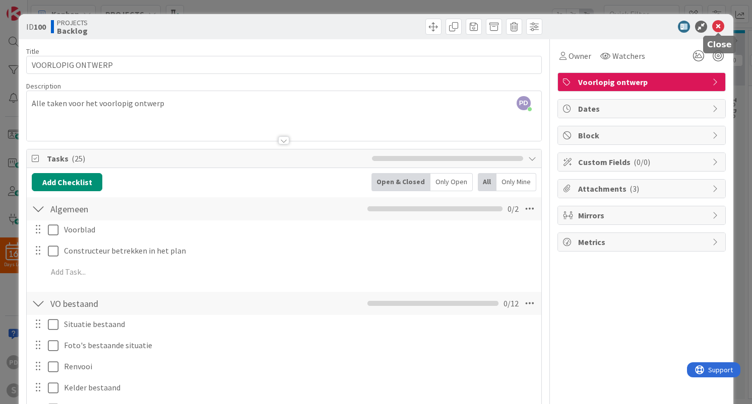
click at [717, 28] on icon at bounding box center [718, 27] width 12 height 12
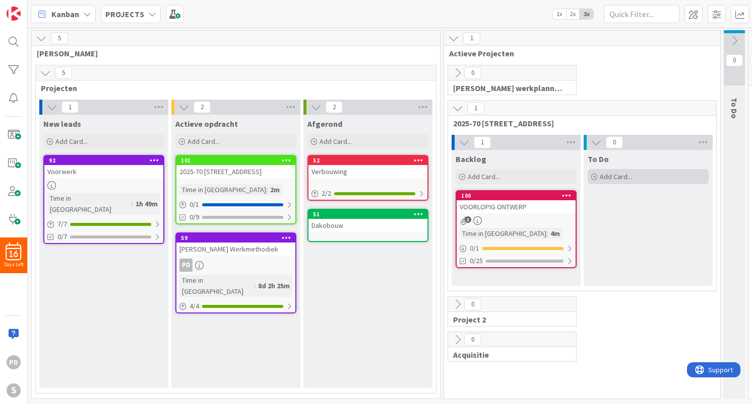
click at [623, 176] on span "Add Card..." at bounding box center [615, 176] width 32 height 9
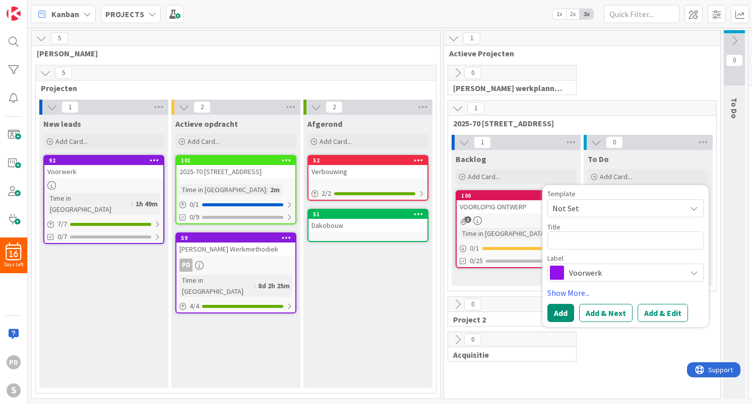
click at [598, 207] on span "Not Set" at bounding box center [615, 208] width 126 height 13
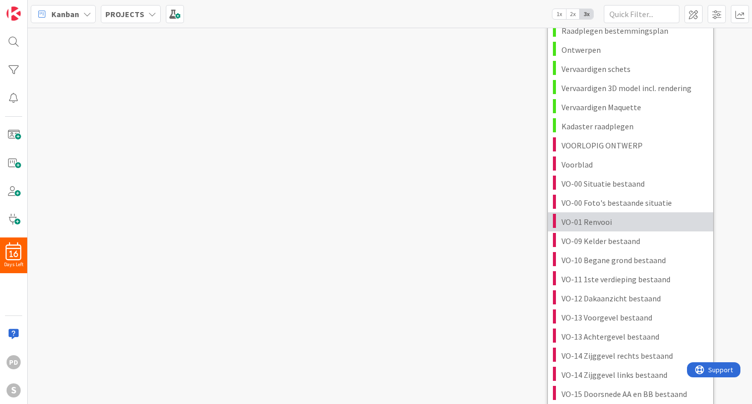
scroll to position [910, 0]
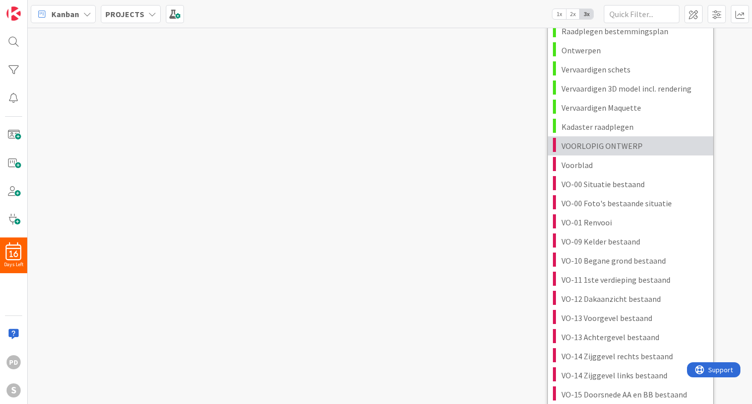
click at [594, 147] on span "VOORLOPIG ONTWERP" at bounding box center [633, 146] width 144 height 13
type textarea "x"
type textarea "VOORLOPIG ONTWERP"
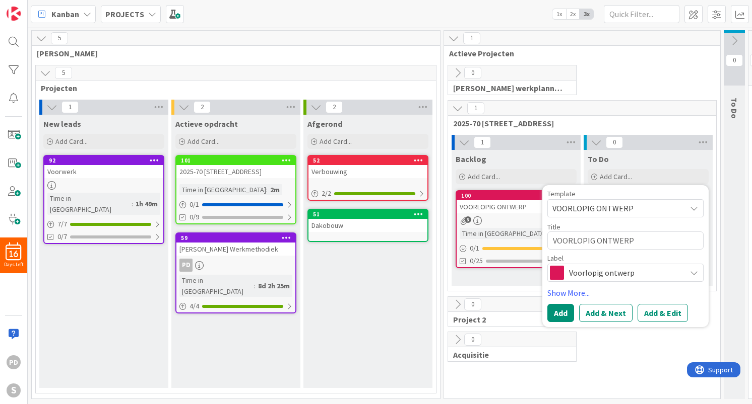
scroll to position [0, 0]
click at [670, 308] on button "Add & Edit" at bounding box center [662, 313] width 50 height 18
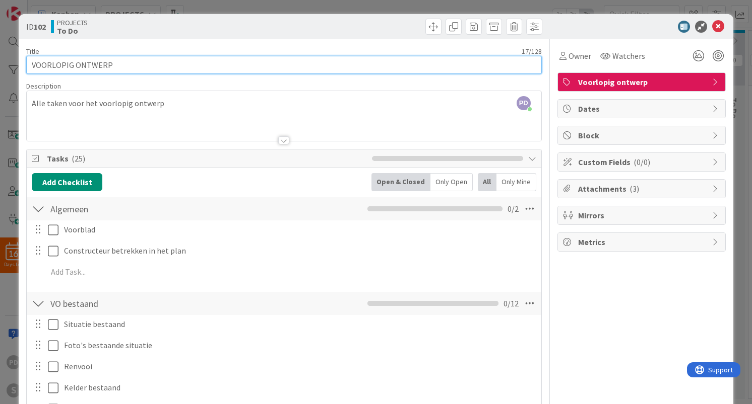
click at [131, 65] on input "VOORLOPIG ONTWERP" at bounding box center [283, 65] width 515 height 18
type input "VOORLOPIG ONTWERP optie C2"
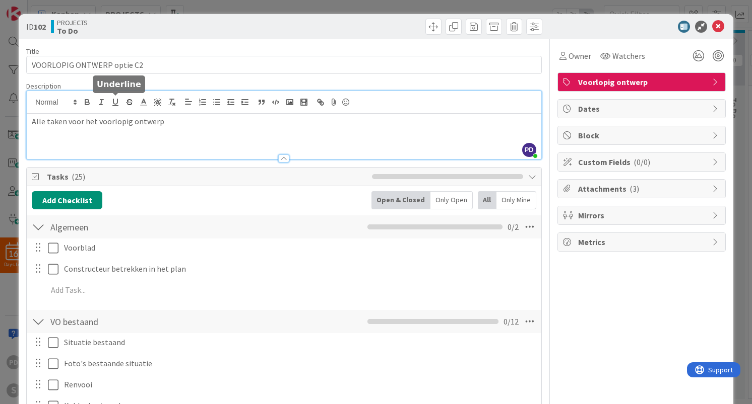
click at [110, 104] on div "PD piet de wit just joined Alle taken voor het voorlopig ontwerp" at bounding box center [284, 125] width 514 height 68
click at [110, 104] on button "button" at bounding box center [115, 102] width 14 height 12
click at [105, 121] on p "Alle taken voor het voor ﻿ lopig ontwerp" at bounding box center [284, 122] width 504 height 12
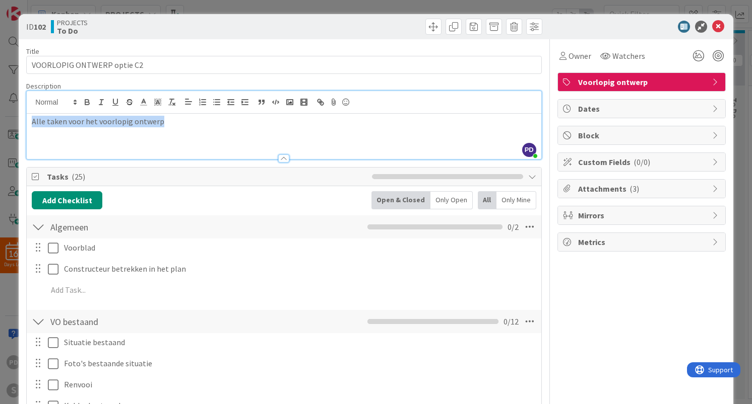
click at [105, 121] on p "Alle taken voor het voorlopig ontwerp" at bounding box center [284, 122] width 504 height 12
click at [174, 192] on div "Add Checklist Open & Closed Only Open All Only Mine" at bounding box center [284, 200] width 504 height 18
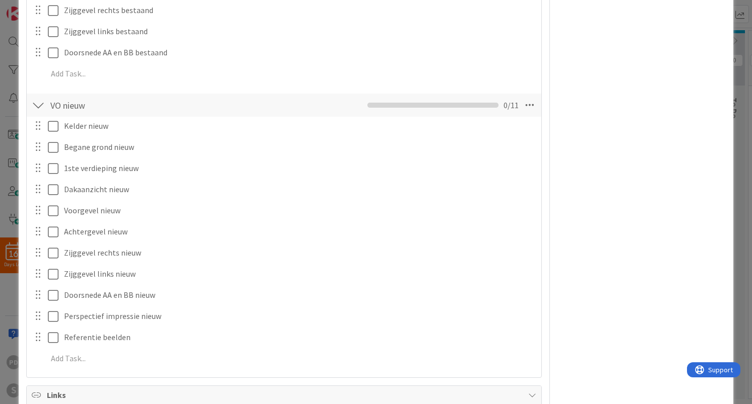
scroll to position [630, 0]
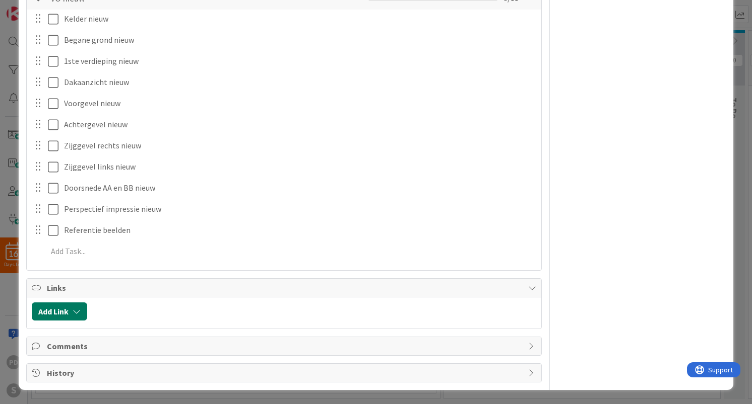
click at [73, 315] on icon "button" at bounding box center [77, 312] width 8 height 8
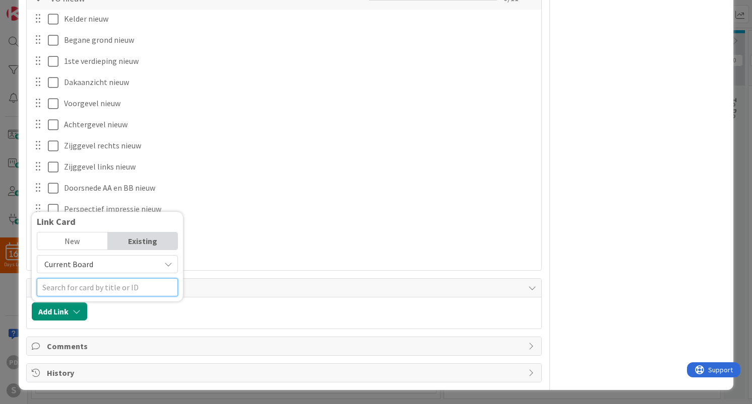
click at [97, 293] on input "text" at bounding box center [107, 288] width 141 height 18
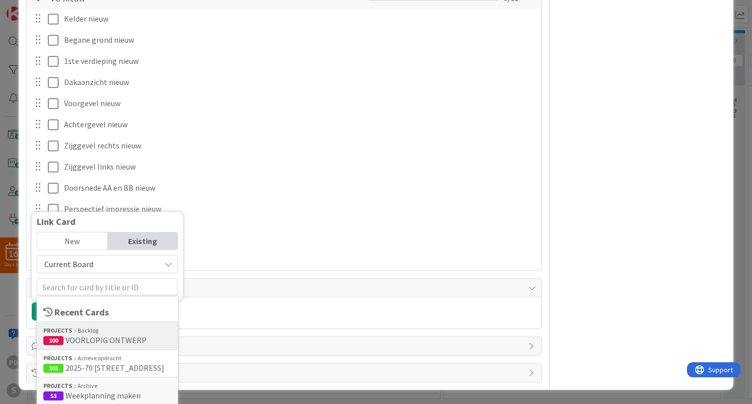
click at [98, 343] on span "VOORLOPIG ONTWERP" at bounding box center [105, 340] width 81 height 10
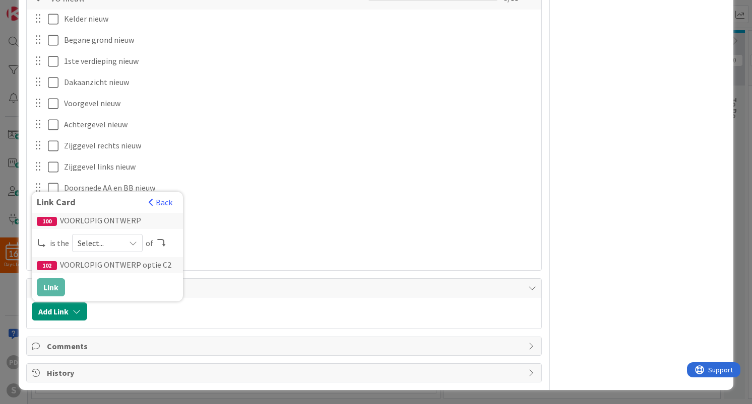
click at [125, 241] on div "Select..." at bounding box center [107, 243] width 71 height 18
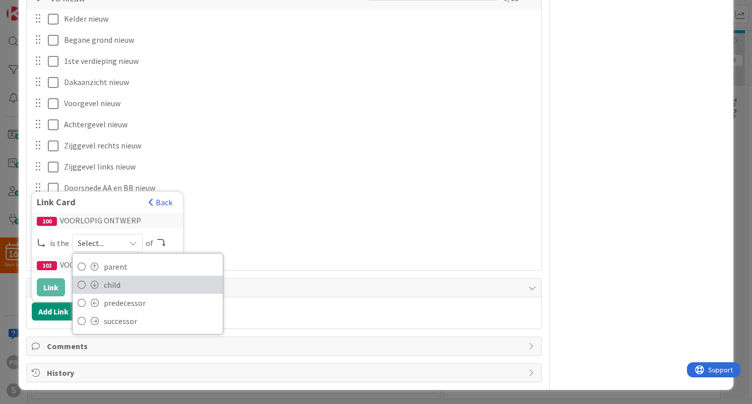
click at [113, 290] on span "child" at bounding box center [161, 285] width 114 height 15
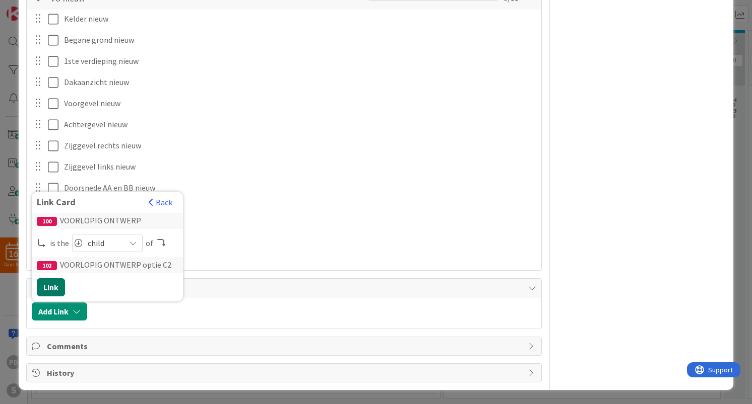
click at [49, 283] on button "Link" at bounding box center [51, 288] width 28 height 18
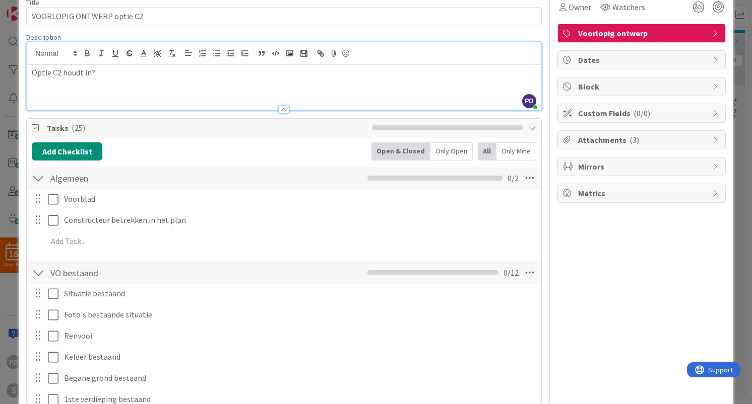
scroll to position [0, 0]
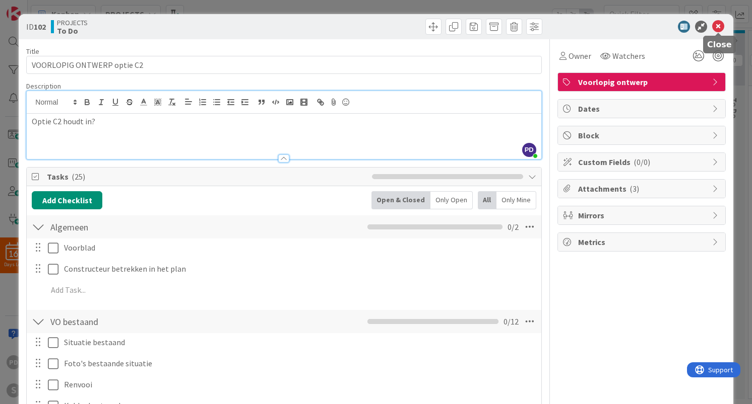
click at [718, 25] on icon at bounding box center [718, 27] width 12 height 12
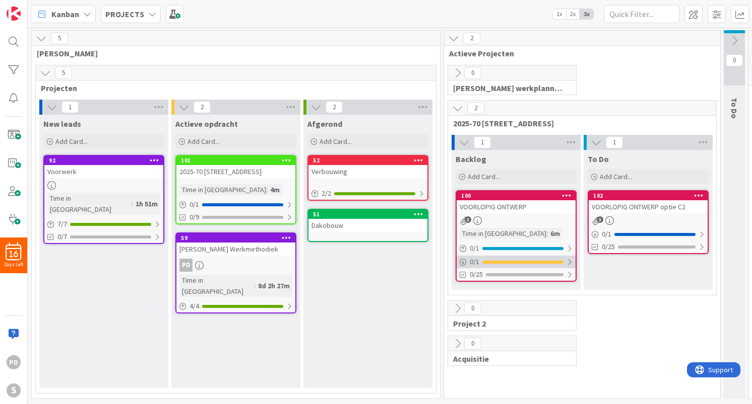
click at [570, 259] on div at bounding box center [569, 262] width 6 height 8
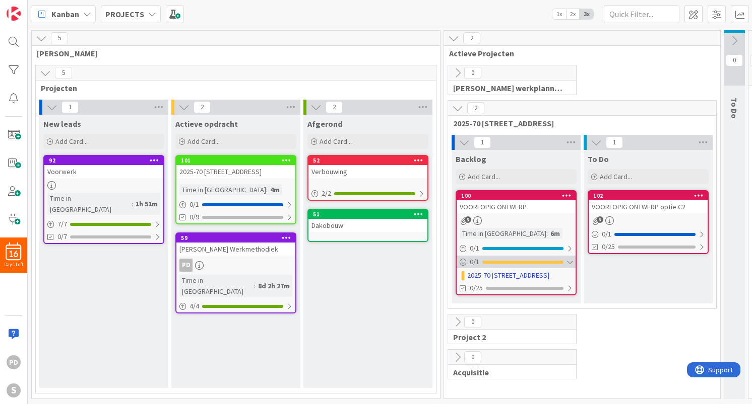
click at [570, 259] on div at bounding box center [569, 262] width 6 height 8
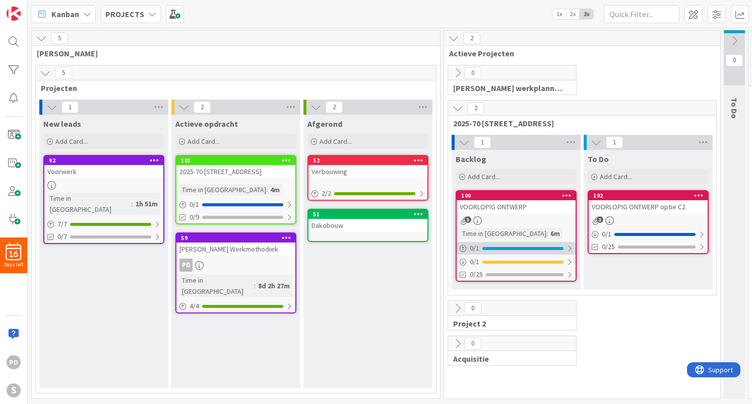
click at [569, 248] on div at bounding box center [569, 249] width 6 height 8
click at [570, 275] on div at bounding box center [569, 275] width 6 height 8
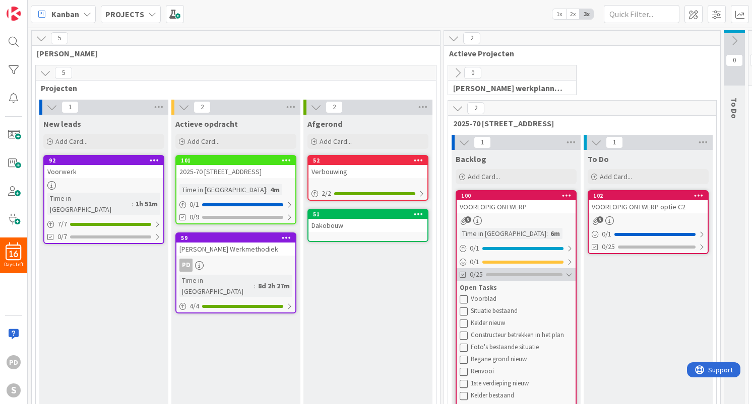
click at [570, 275] on div at bounding box center [568, 275] width 7 height 8
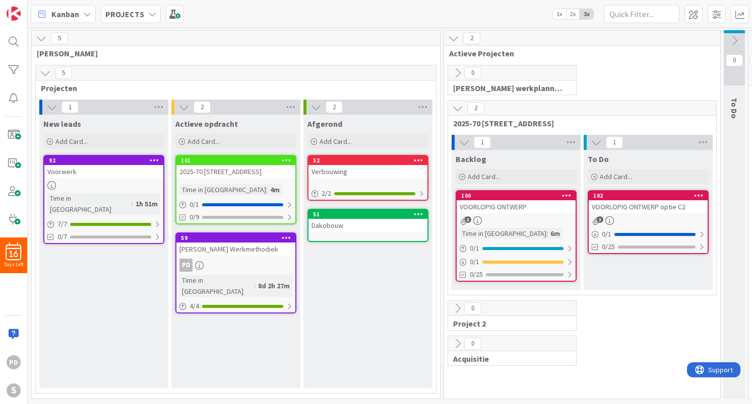
click at [479, 221] on icon at bounding box center [477, 221] width 9 height 9
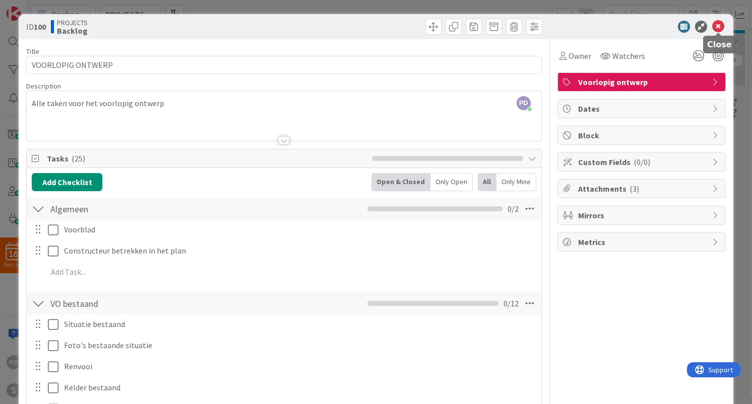
click at [717, 25] on icon at bounding box center [718, 27] width 12 height 12
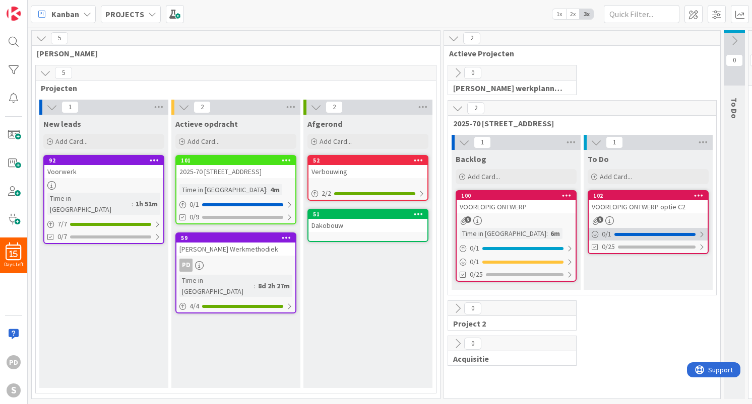
click at [702, 232] on div at bounding box center [701, 235] width 6 height 8
click at [702, 233] on div at bounding box center [701, 235] width 6 height 8
click at [703, 246] on div at bounding box center [701, 247] width 6 height 8
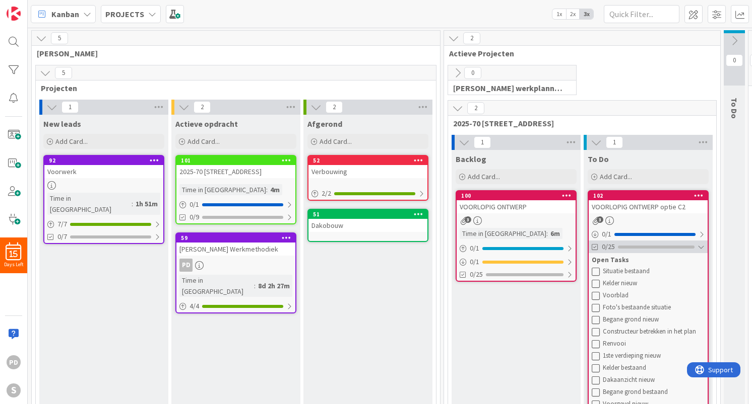
click at [703, 246] on div at bounding box center [700, 247] width 7 height 8
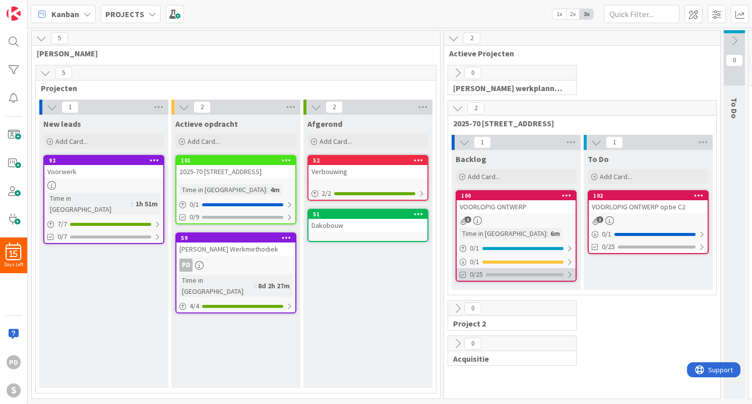
click at [569, 275] on div at bounding box center [569, 275] width 6 height 8
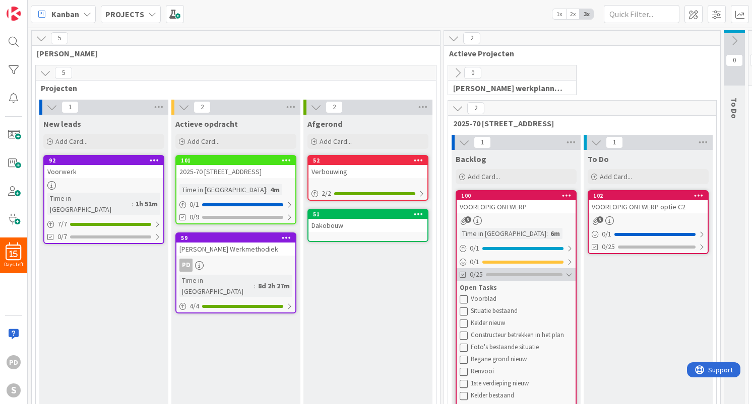
click at [569, 275] on div at bounding box center [568, 275] width 7 height 8
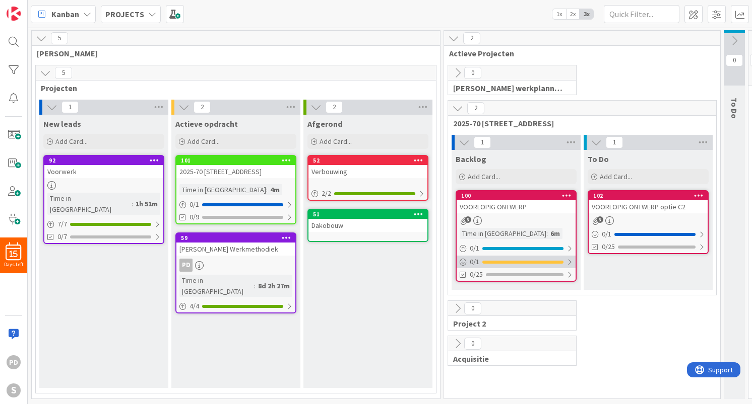
click at [569, 263] on div at bounding box center [569, 262] width 6 height 8
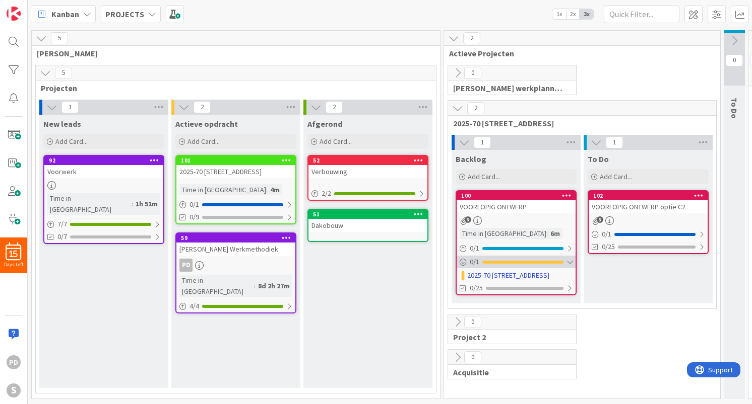
click at [569, 263] on div at bounding box center [569, 262] width 6 height 8
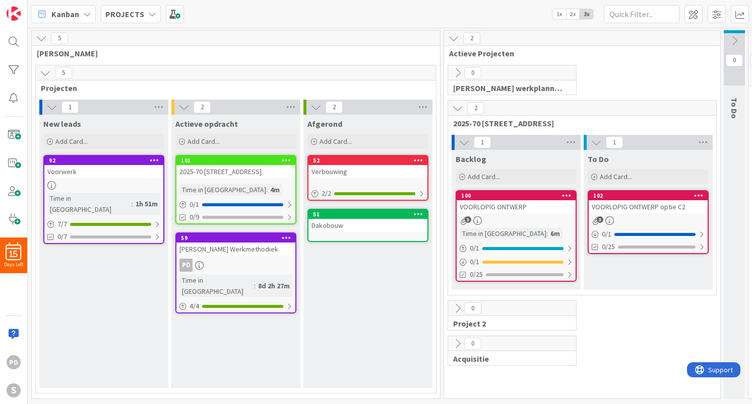
click at [541, 202] on div "VOORLOPIG ONTWERP" at bounding box center [515, 206] width 119 height 13
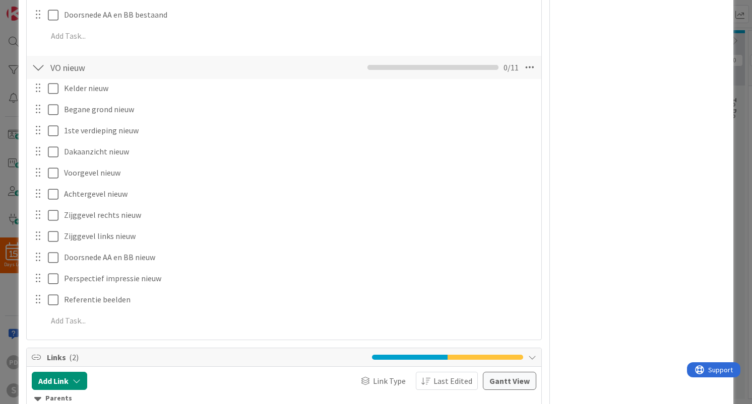
scroll to position [716, 0]
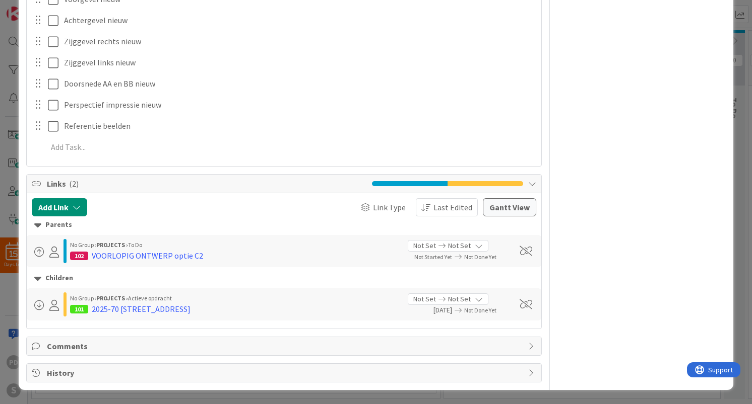
click at [40, 305] on span at bounding box center [39, 306] width 10 height 10
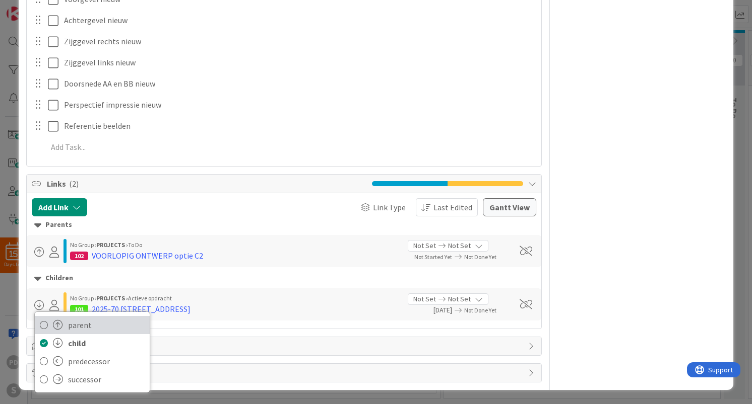
click at [44, 326] on icon at bounding box center [44, 325] width 8 height 15
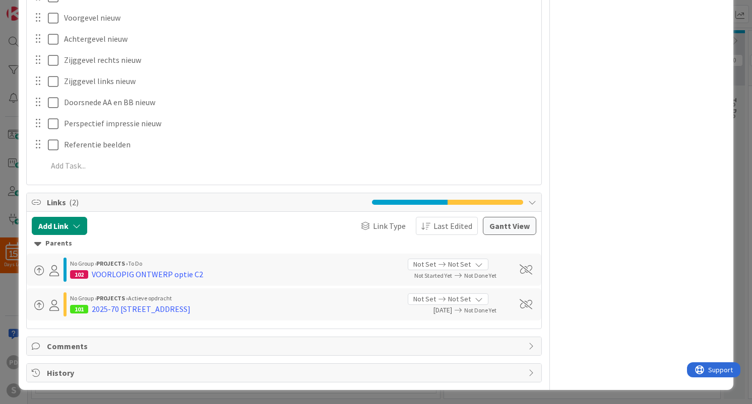
scroll to position [698, 0]
click at [38, 270] on span at bounding box center [39, 271] width 10 height 10
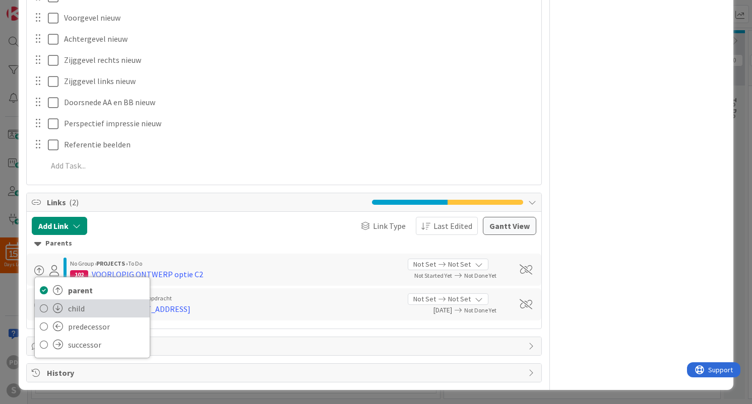
click at [44, 310] on icon at bounding box center [44, 308] width 8 height 15
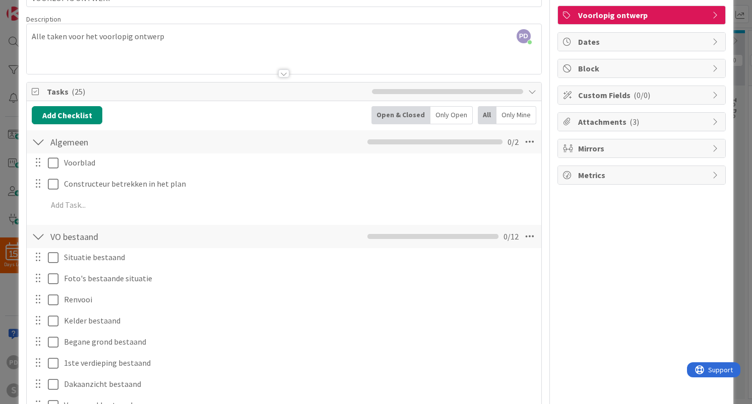
scroll to position [20, 0]
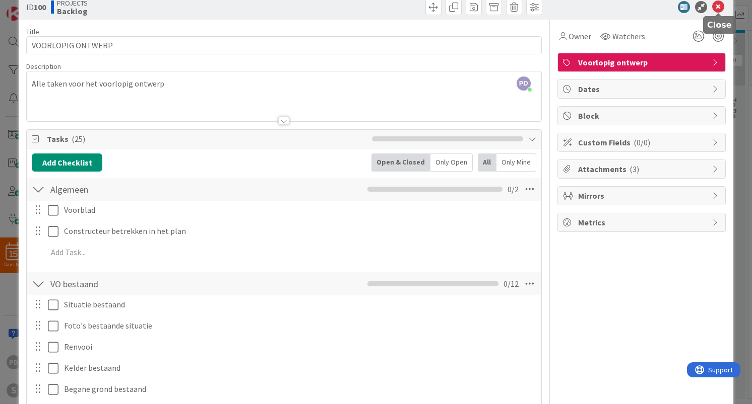
click at [718, 7] on icon at bounding box center [718, 7] width 12 height 12
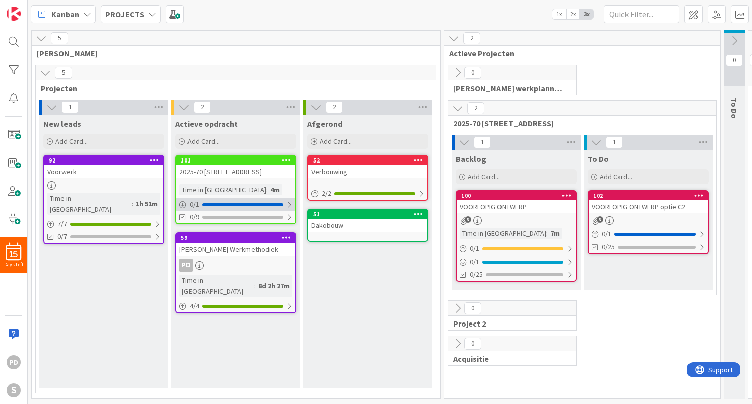
click at [289, 202] on div at bounding box center [289, 205] width 6 height 8
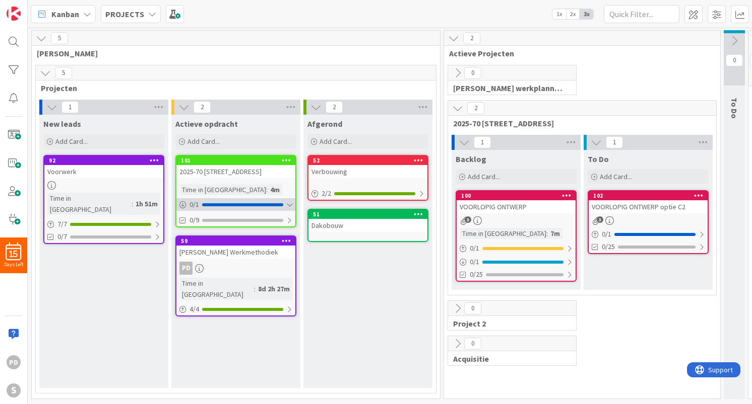
click at [289, 206] on div at bounding box center [289, 205] width 6 height 8
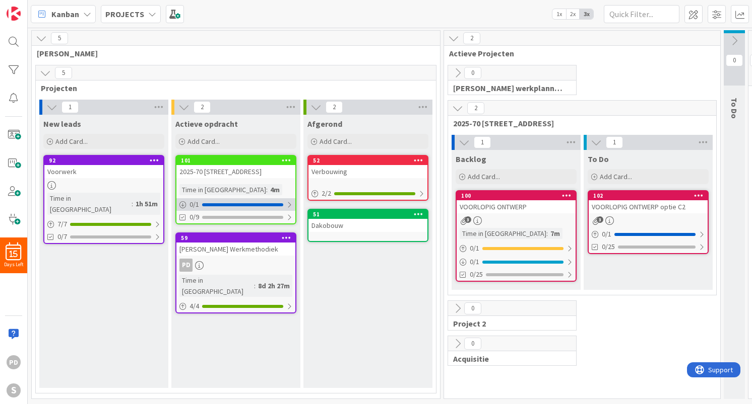
click at [290, 204] on div at bounding box center [289, 205] width 6 height 8
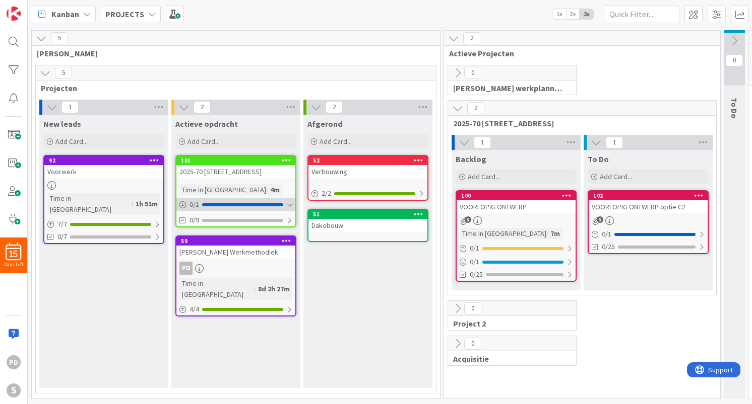
click at [290, 204] on div at bounding box center [289, 205] width 6 height 8
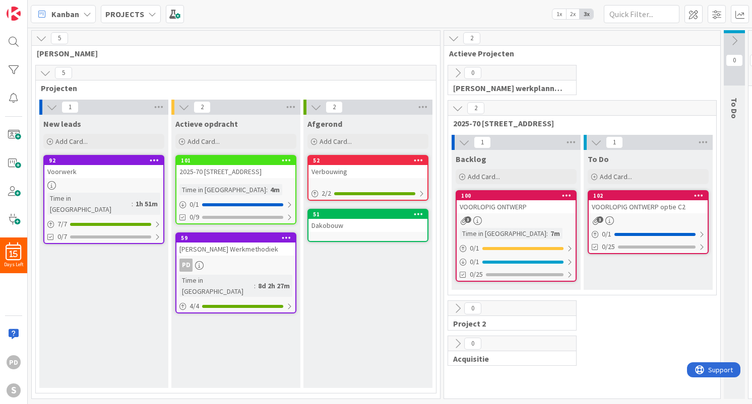
click at [268, 184] on div "Time in Column : 4m" at bounding box center [235, 189] width 113 height 11
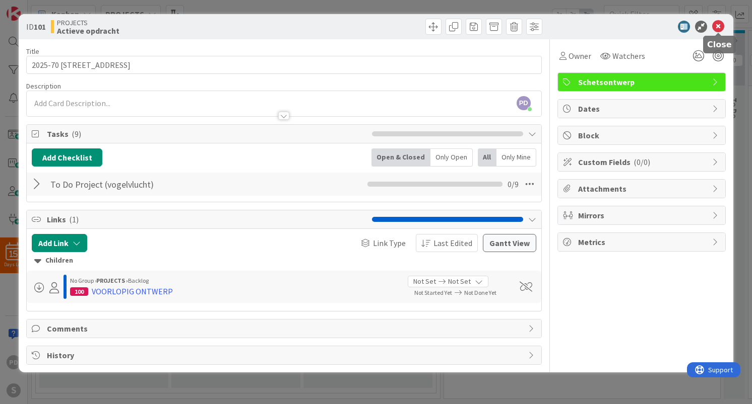
click at [720, 27] on icon at bounding box center [718, 27] width 12 height 12
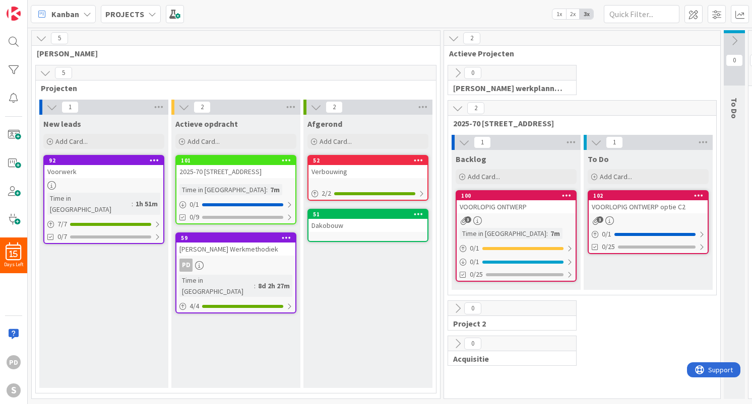
click at [542, 214] on link "100 VOORLOPIG ONTWERP 3 Time in Column : 7m 0 / 1 0 / 1 0/25" at bounding box center [515, 236] width 121 height 92
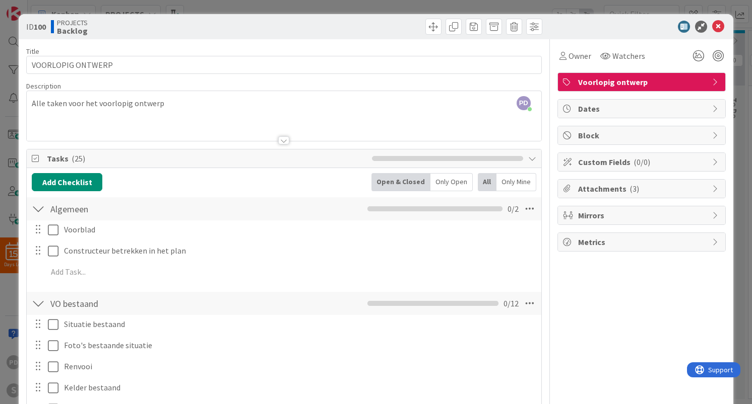
click at [36, 210] on div at bounding box center [38, 209] width 13 height 18
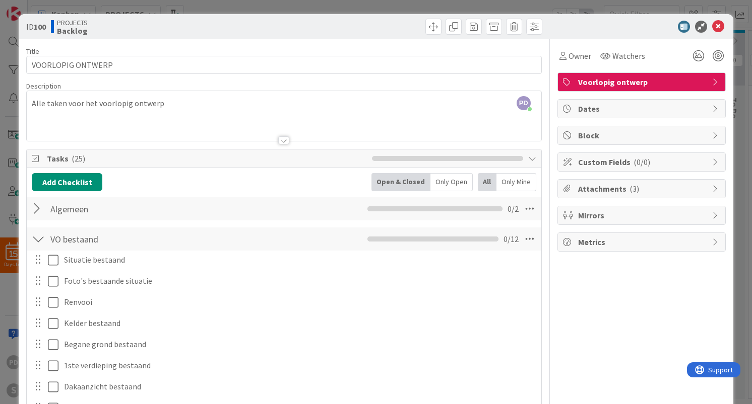
click at [38, 238] on div at bounding box center [38, 239] width 13 height 18
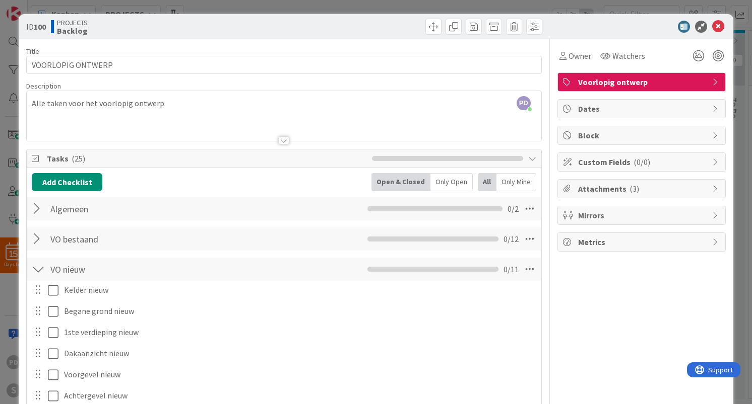
click at [39, 271] on div at bounding box center [38, 269] width 13 height 18
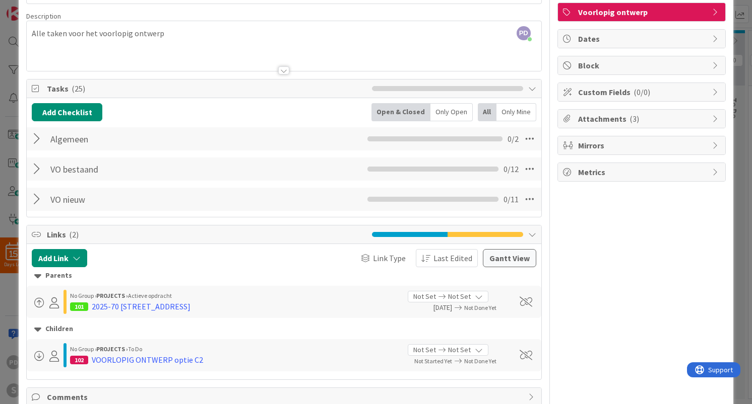
scroll to position [121, 0]
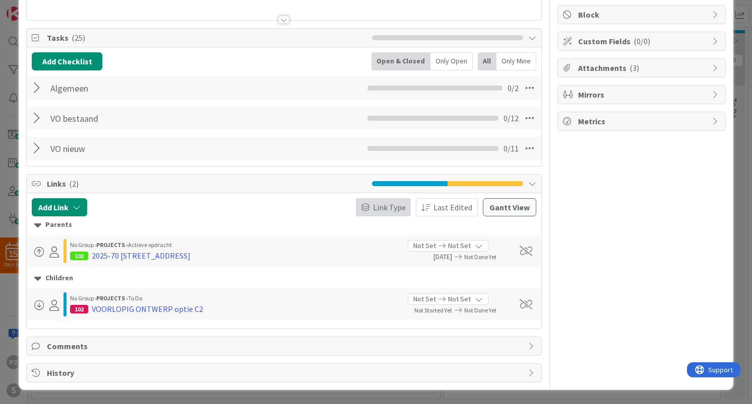
click at [380, 209] on span "Link Type" at bounding box center [389, 207] width 33 height 12
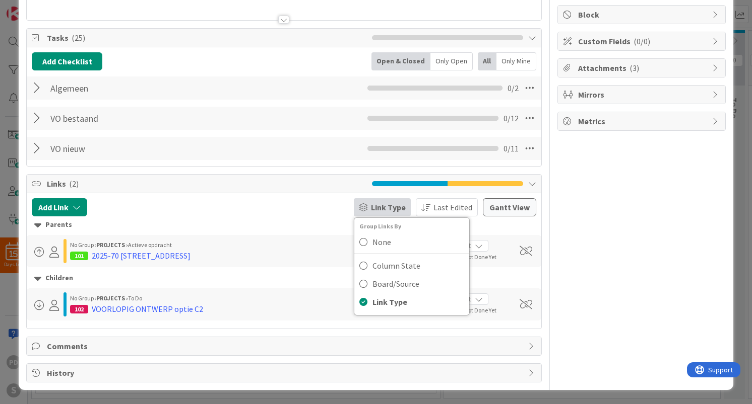
click at [296, 221] on div "Parents" at bounding box center [283, 225] width 499 height 11
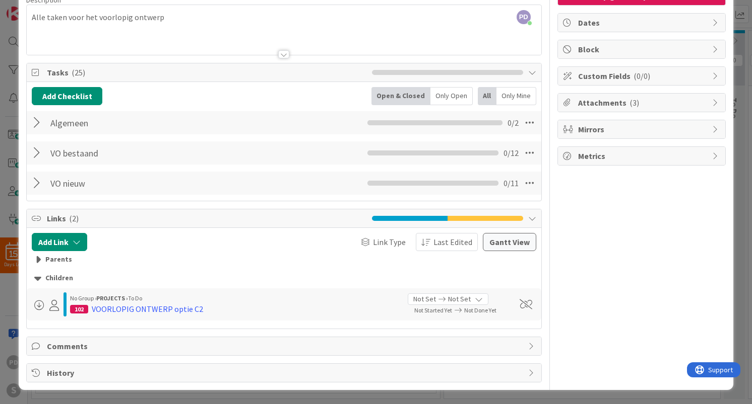
click at [40, 260] on icon at bounding box center [37, 259] width 7 height 11
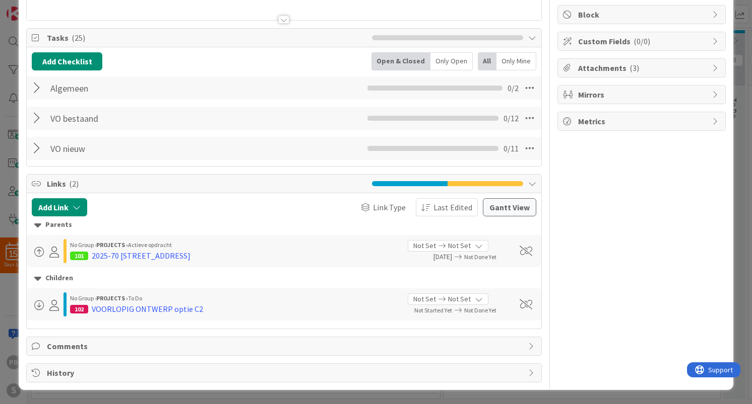
scroll to position [0, 0]
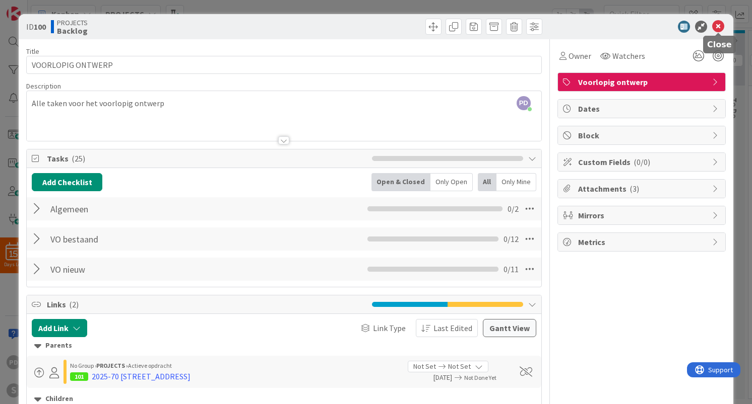
click at [717, 25] on icon at bounding box center [718, 27] width 12 height 12
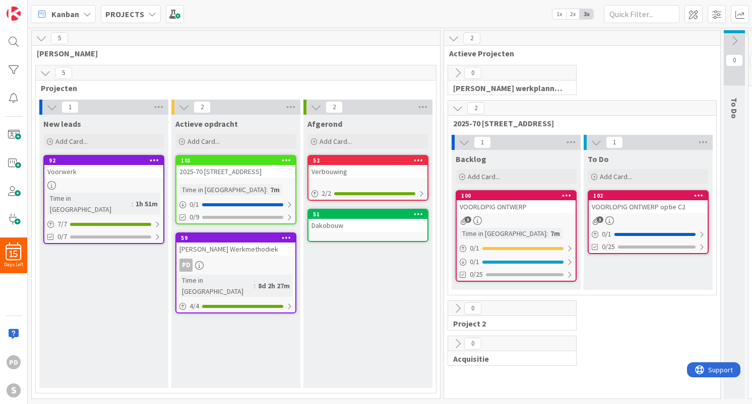
click at [457, 73] on icon at bounding box center [457, 72] width 11 height 11
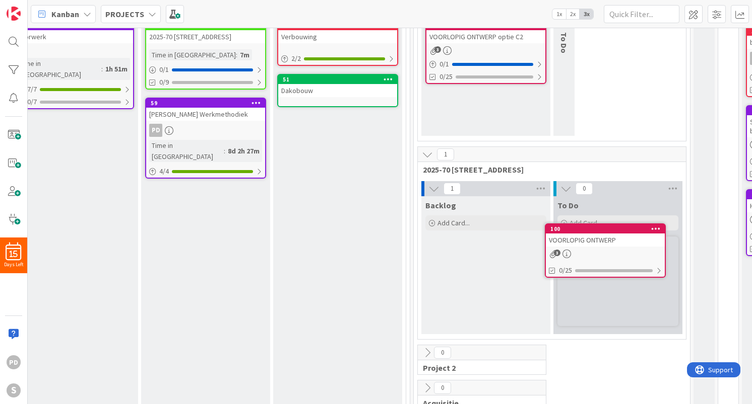
scroll to position [135, 31]
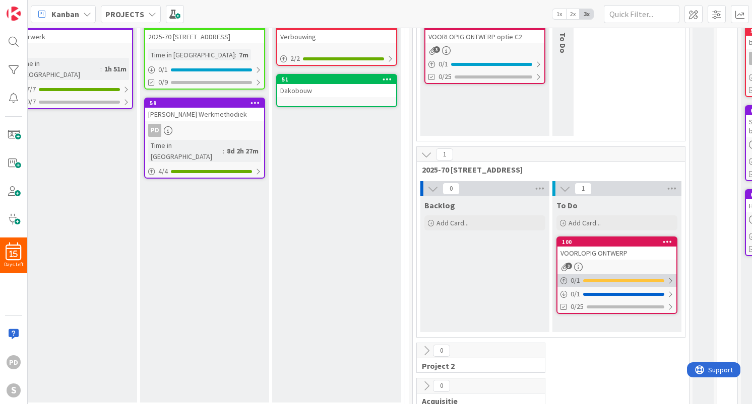
click at [670, 281] on div at bounding box center [670, 281] width 6 height 8
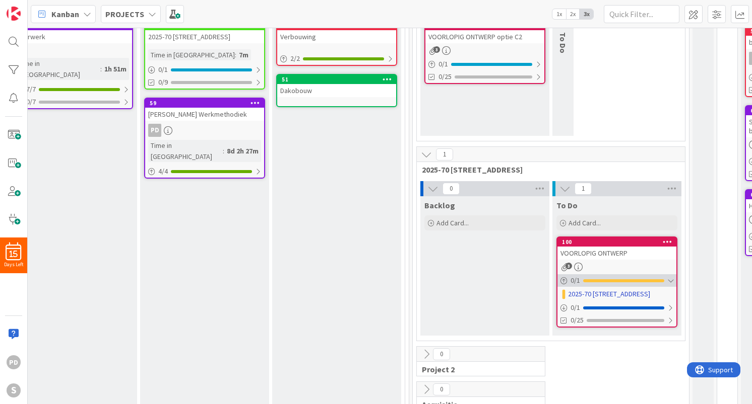
click at [669, 281] on div at bounding box center [670, 281] width 6 height 8
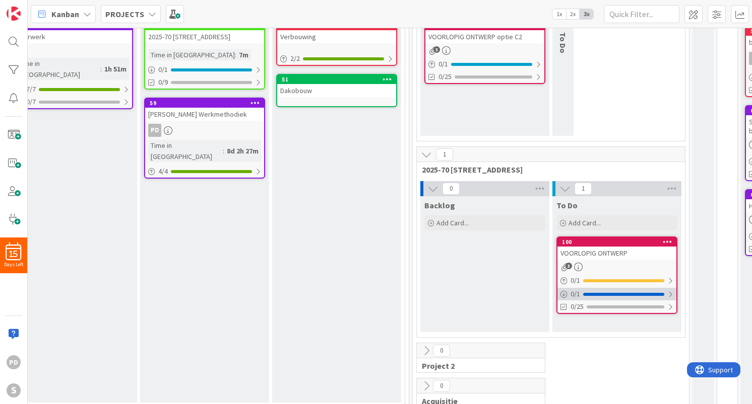
click at [670, 295] on div at bounding box center [670, 295] width 6 height 8
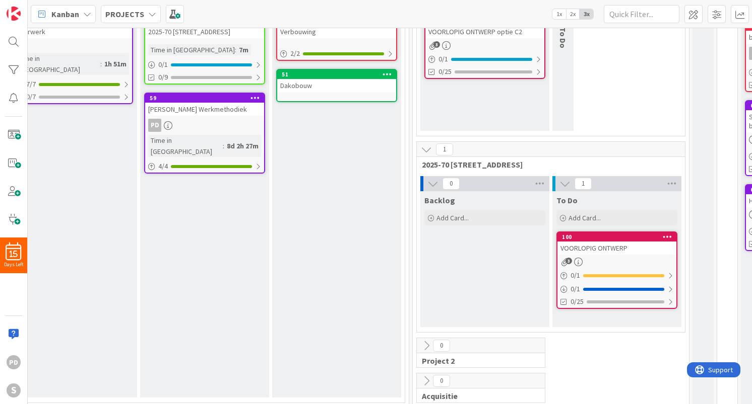
scroll to position [150, 31]
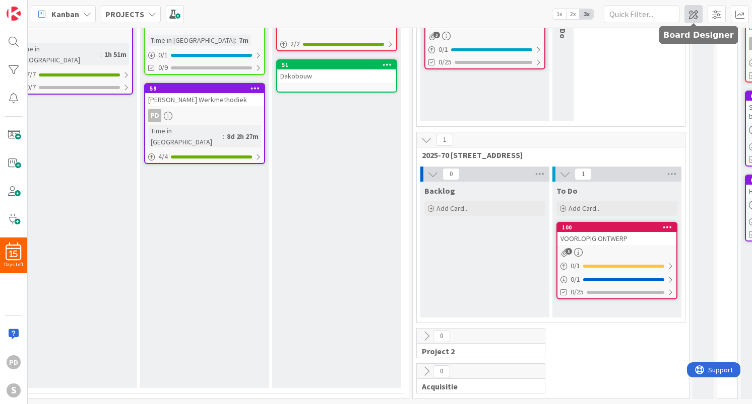
click at [693, 16] on span at bounding box center [693, 14] width 18 height 18
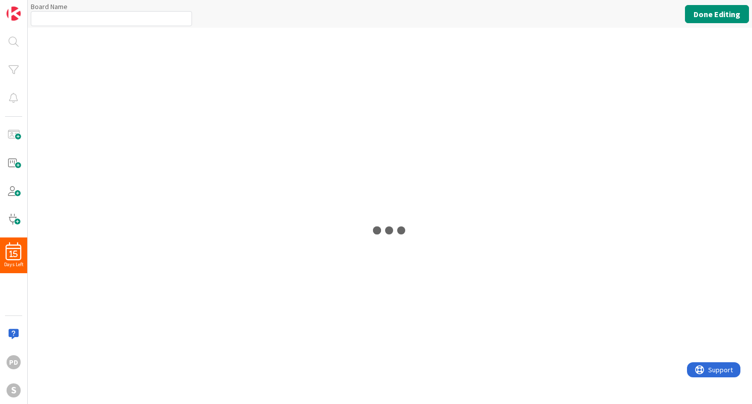
type input "PROJECTS"
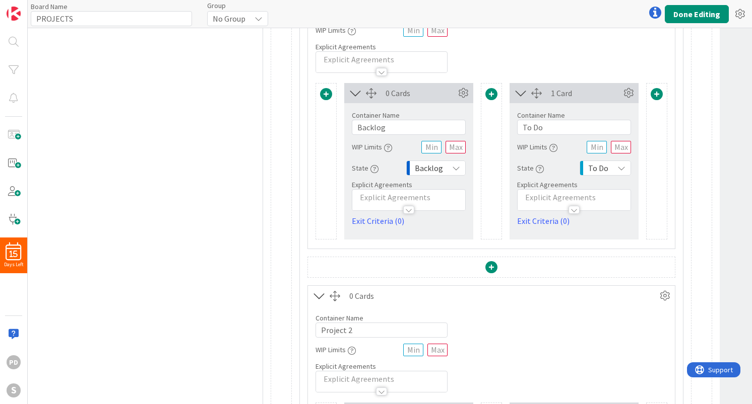
scroll to position [573, 348]
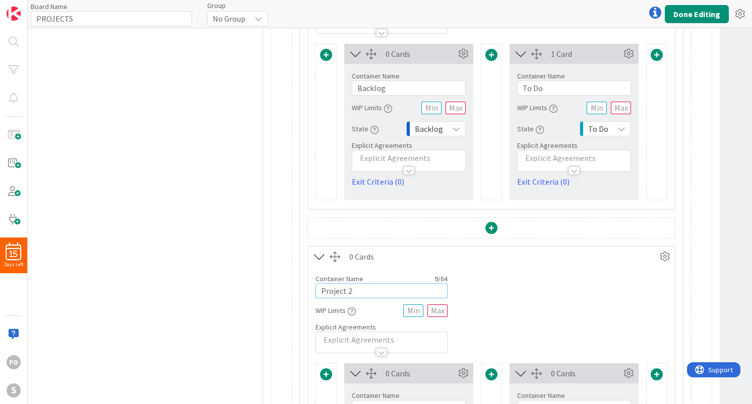
click at [360, 292] on input "Project 2" at bounding box center [381, 291] width 132 height 15
paste input "2023-62-EERSTE HUGO DE GROOTSTR. 16"
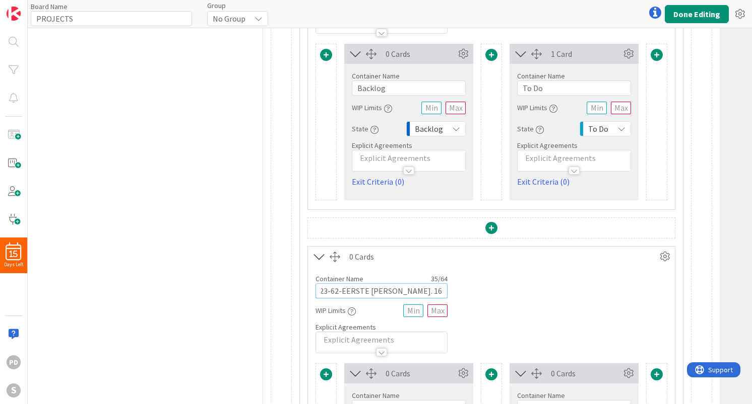
type input "2023-62-EERSTE HUGO DE GROOTSTR. 16"
click at [578, 303] on div "Container Name 35 / 64 2023-62-EERSTE HUGO DE GROOTSTR. 16 WIP Limits Explicit …" at bounding box center [491, 310] width 367 height 87
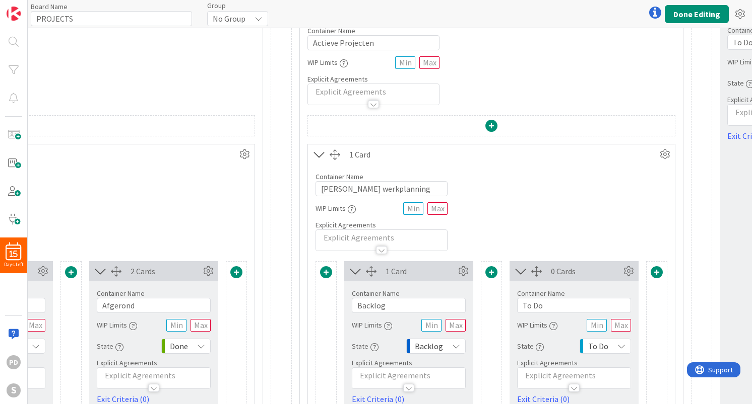
scroll to position [0, 348]
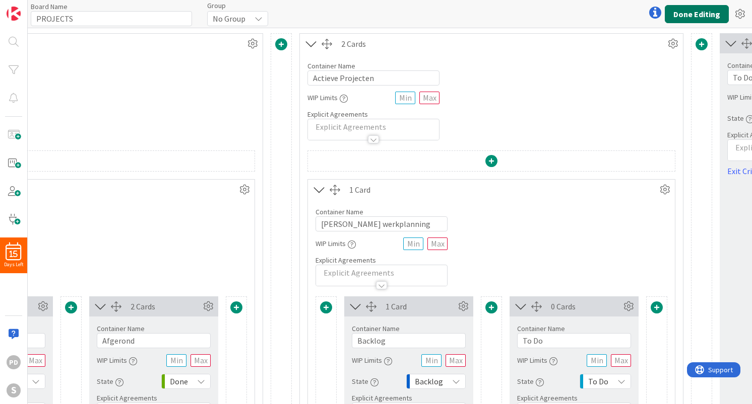
click at [689, 18] on button "Done Editing" at bounding box center [696, 14] width 64 height 18
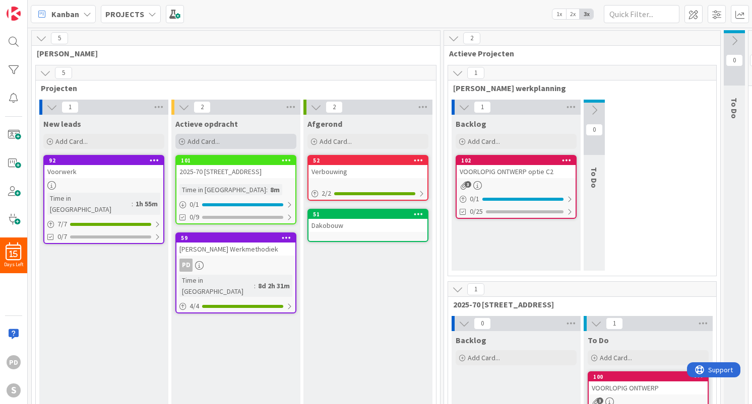
click at [199, 142] on span "Add Card..." at bounding box center [203, 141] width 32 height 9
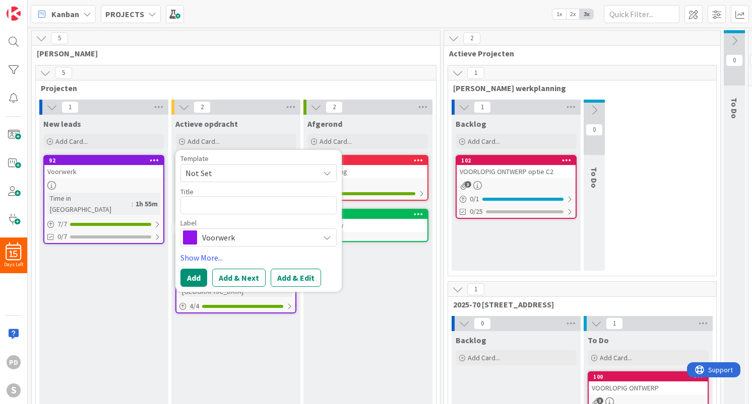
click at [223, 173] on span "Not Set" at bounding box center [248, 173] width 126 height 13
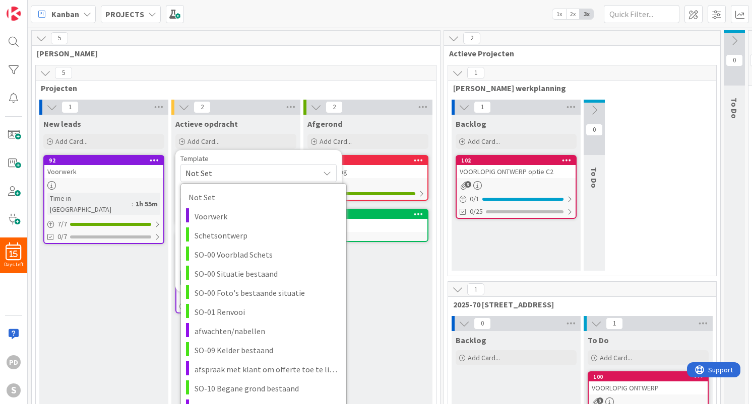
click at [223, 173] on span "Not Set" at bounding box center [248, 173] width 126 height 13
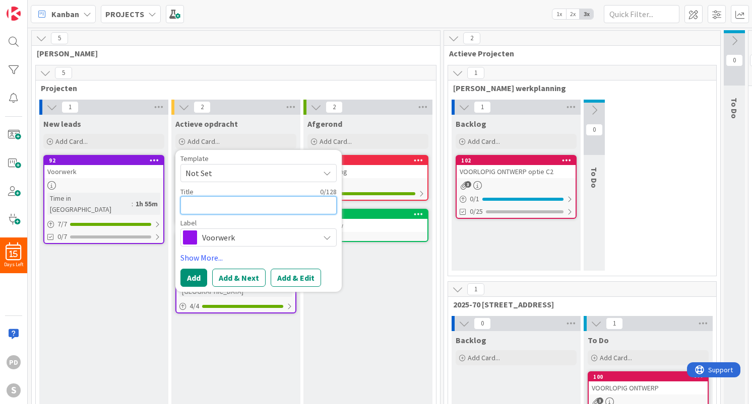
click at [214, 207] on textarea at bounding box center [258, 205] width 156 height 18
paste textarea "2023-62-EERSTE HUGO DE GROOTSTR. 16"
type textarea "x"
type textarea "2023-62-EERSTE HUGO DE GROOTSTR. 16"
click at [239, 239] on span "Voorwerk" at bounding box center [258, 238] width 112 height 14
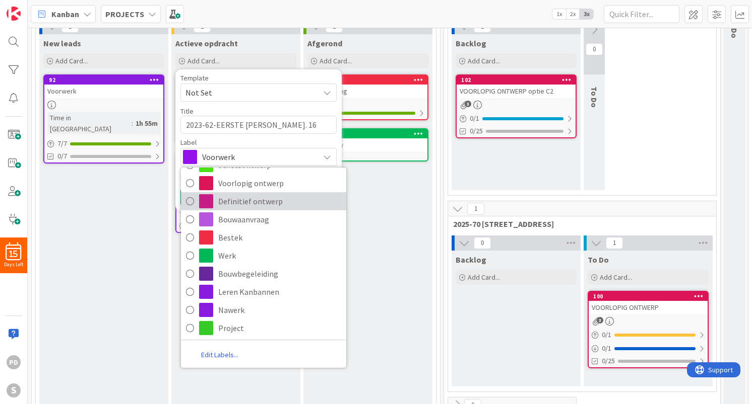
scroll to position [150, 0]
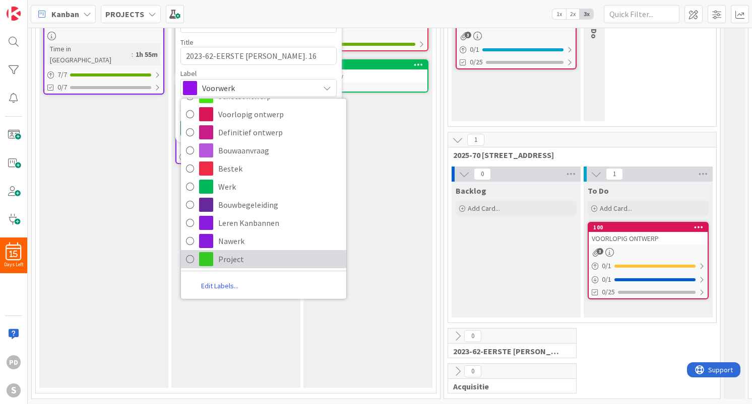
click at [189, 259] on icon at bounding box center [190, 259] width 8 height 15
type textarea "x"
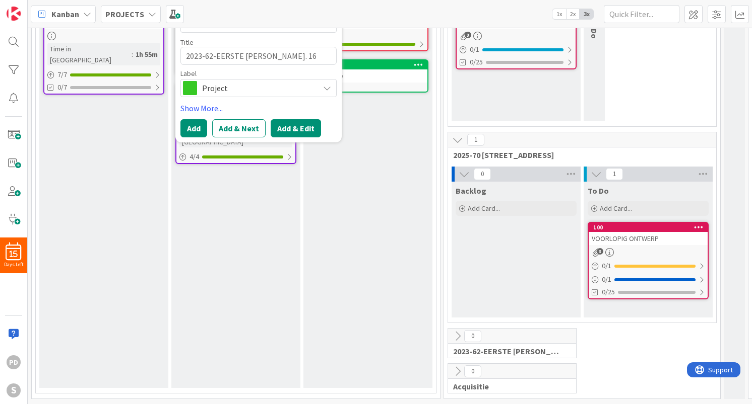
click at [288, 131] on button "Add & Edit" at bounding box center [295, 128] width 50 height 18
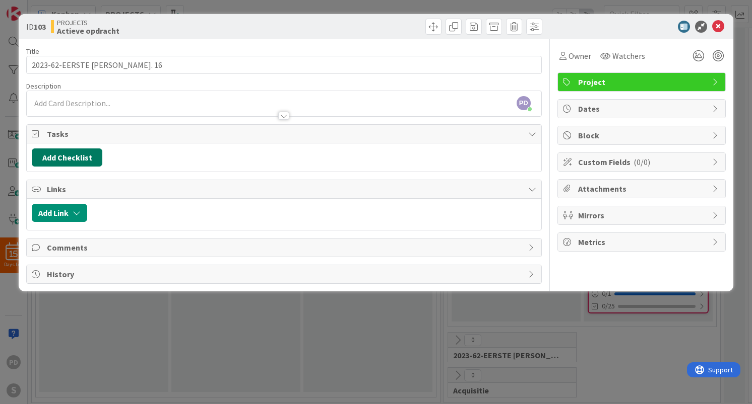
click at [72, 158] on button "Add Checklist" at bounding box center [67, 158] width 71 height 18
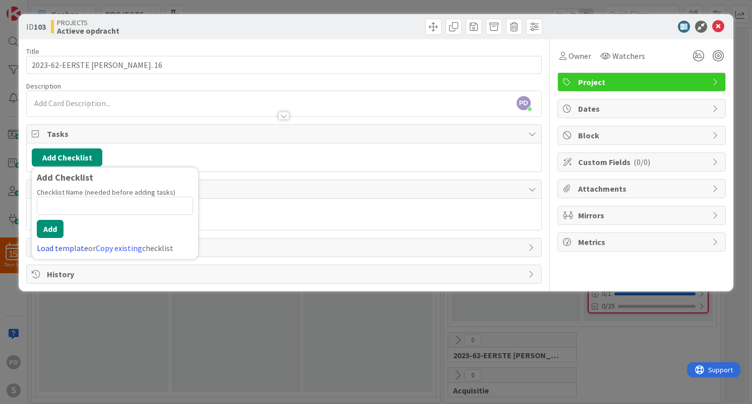
click at [62, 249] on link "Load template" at bounding box center [62, 248] width 51 height 10
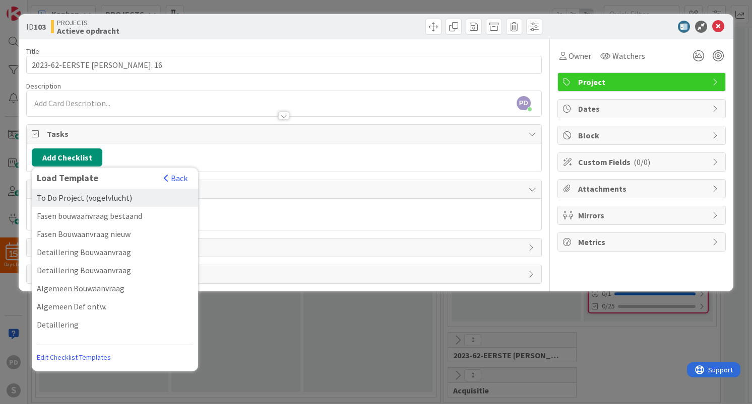
click at [66, 197] on div "To Do Project (vogelvlucht)" at bounding box center [115, 198] width 166 height 18
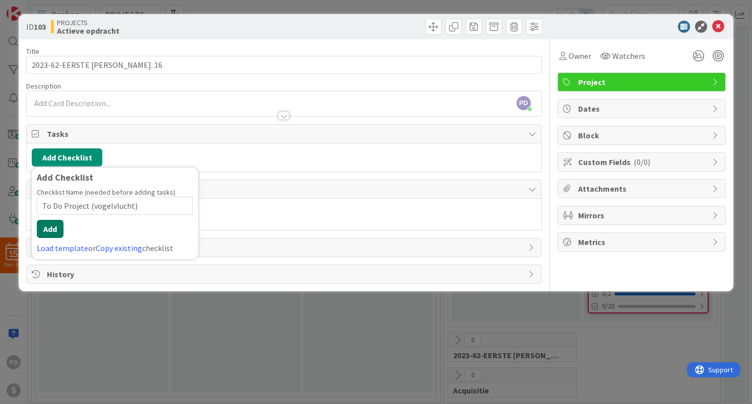
click at [51, 232] on button "Add" at bounding box center [50, 229] width 27 height 18
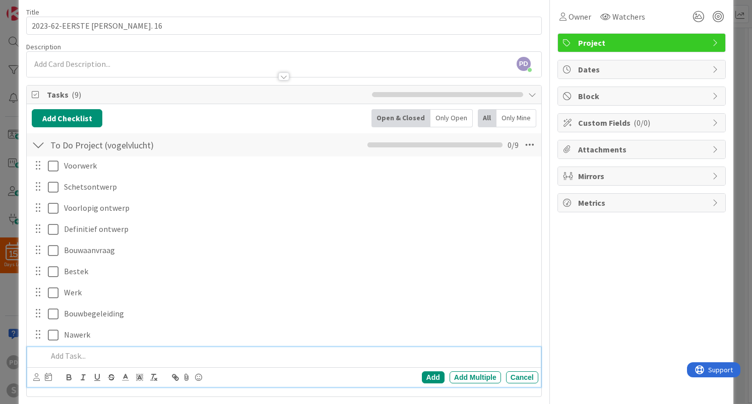
scroll to position [34, 0]
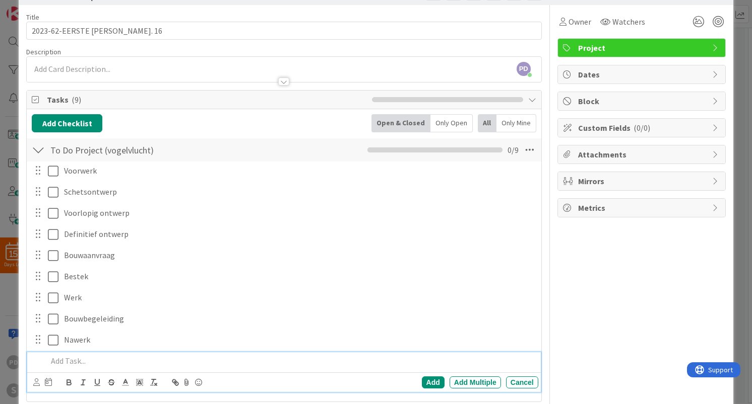
click at [38, 148] on div at bounding box center [38, 150] width 13 height 18
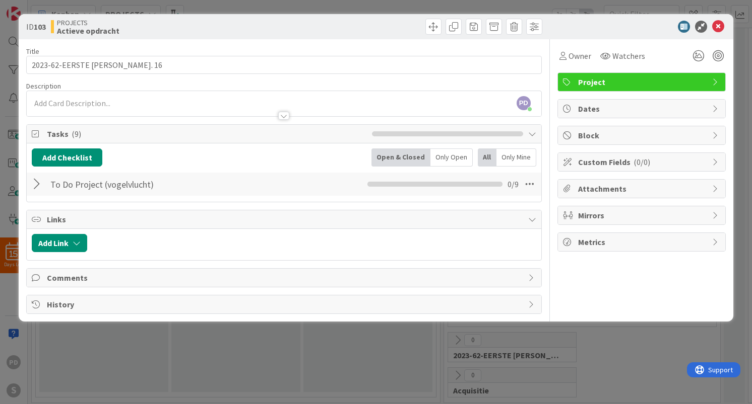
scroll to position [0, 0]
click at [717, 27] on icon at bounding box center [718, 27] width 12 height 12
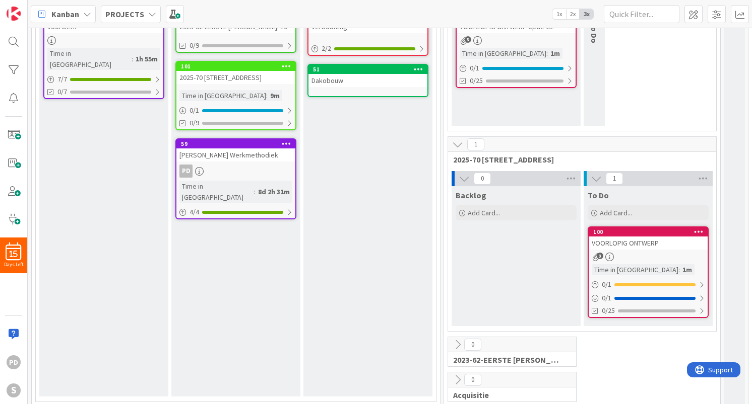
scroll to position [154, 0]
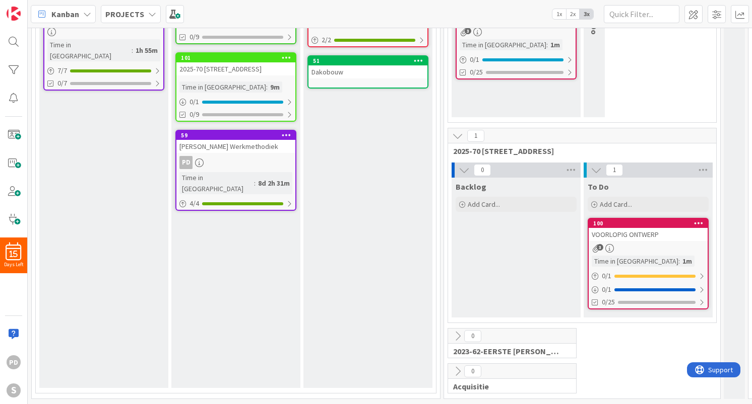
click at [459, 335] on icon at bounding box center [457, 336] width 11 height 11
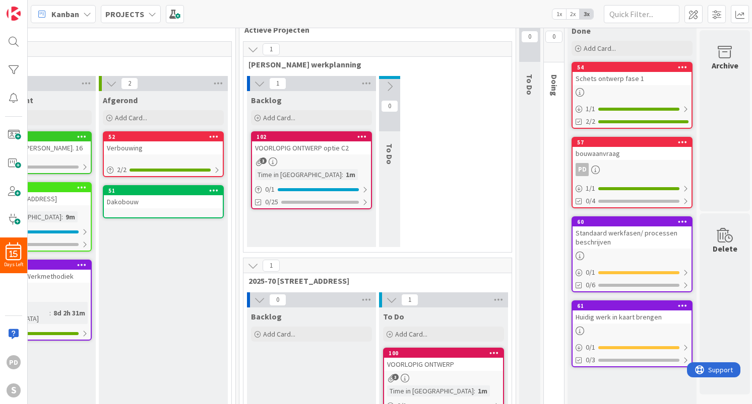
scroll to position [24, 206]
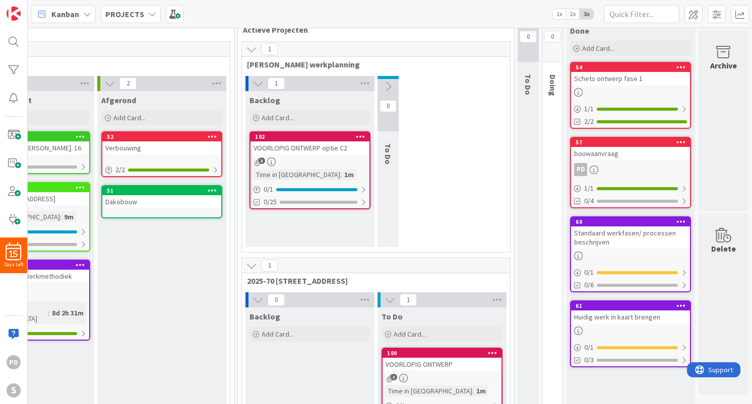
click at [530, 56] on div "0" at bounding box center [527, 34] width 21 height 55
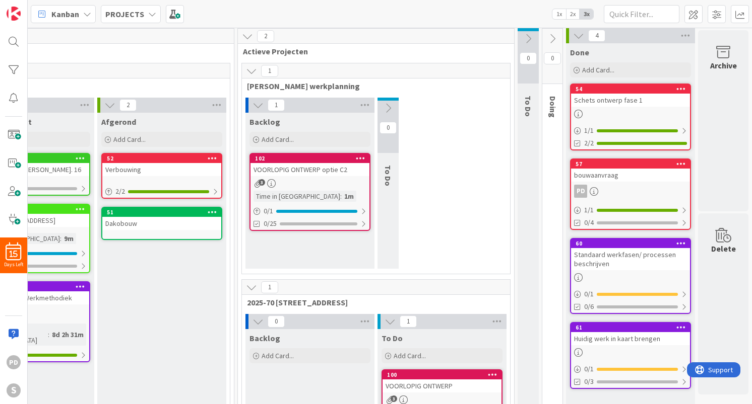
scroll to position [0, 206]
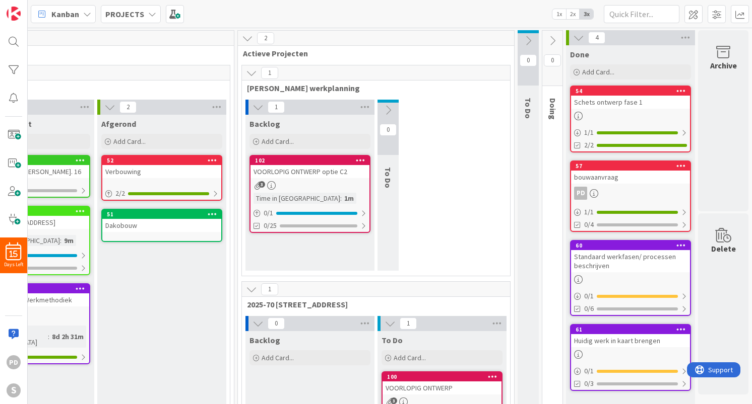
click at [529, 40] on icon at bounding box center [527, 40] width 11 height 11
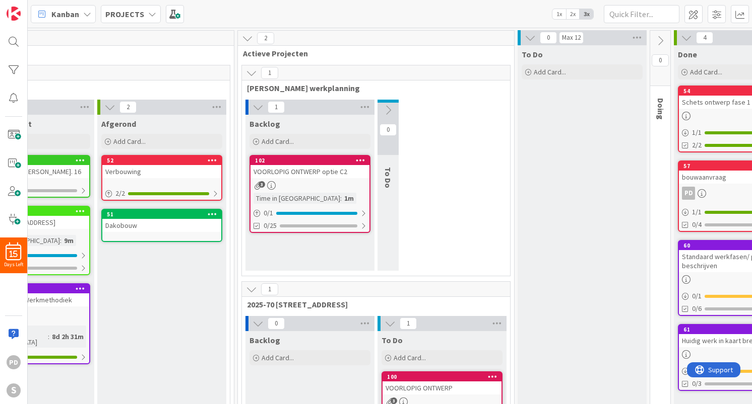
click at [660, 39] on icon at bounding box center [659, 40] width 11 height 11
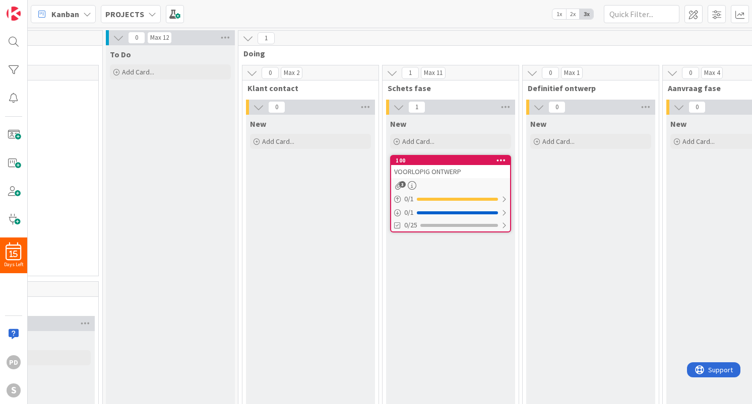
scroll to position [0, 618]
